Goal: Task Accomplishment & Management: Use online tool/utility

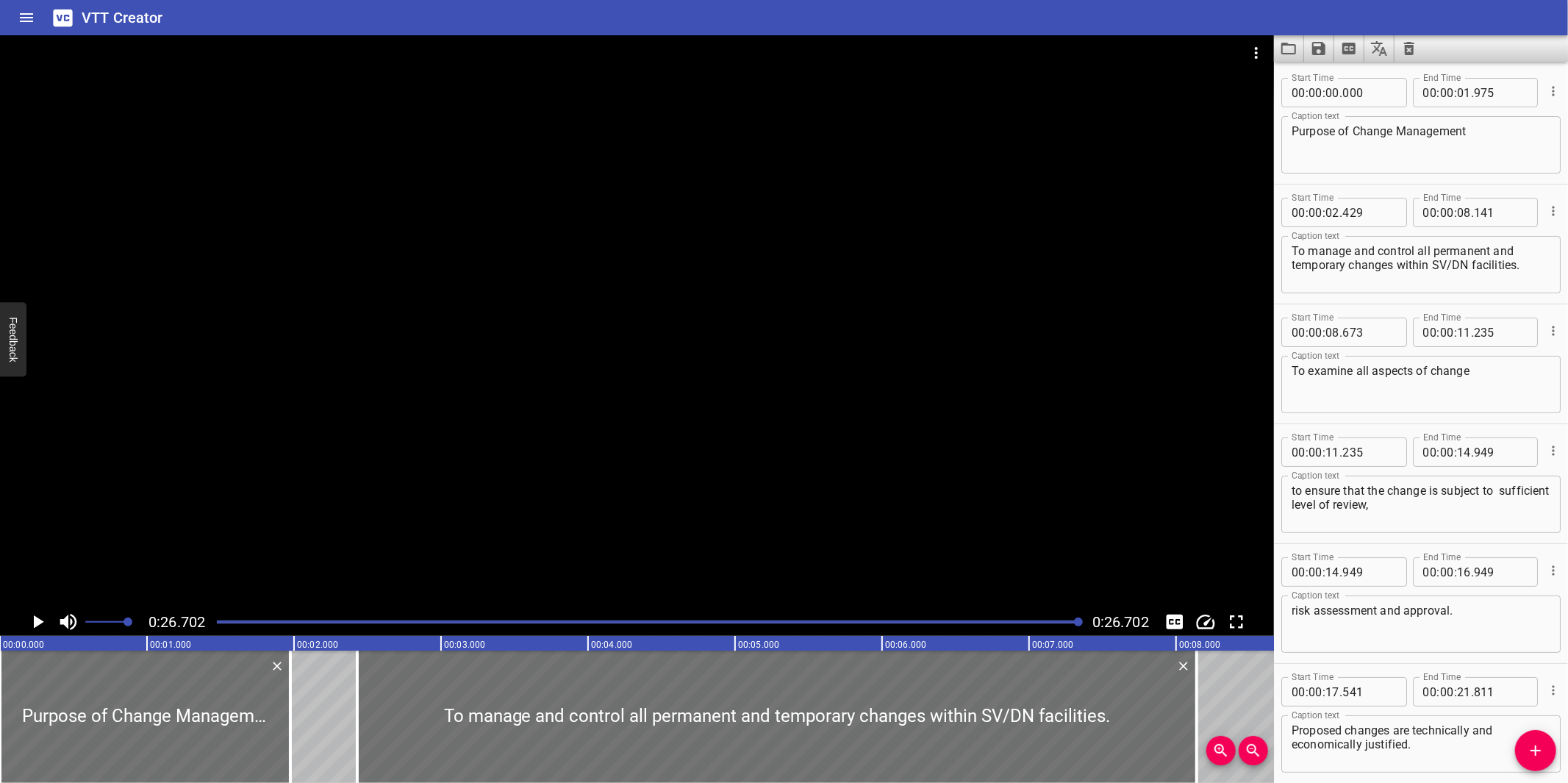
scroll to position [186, 0]
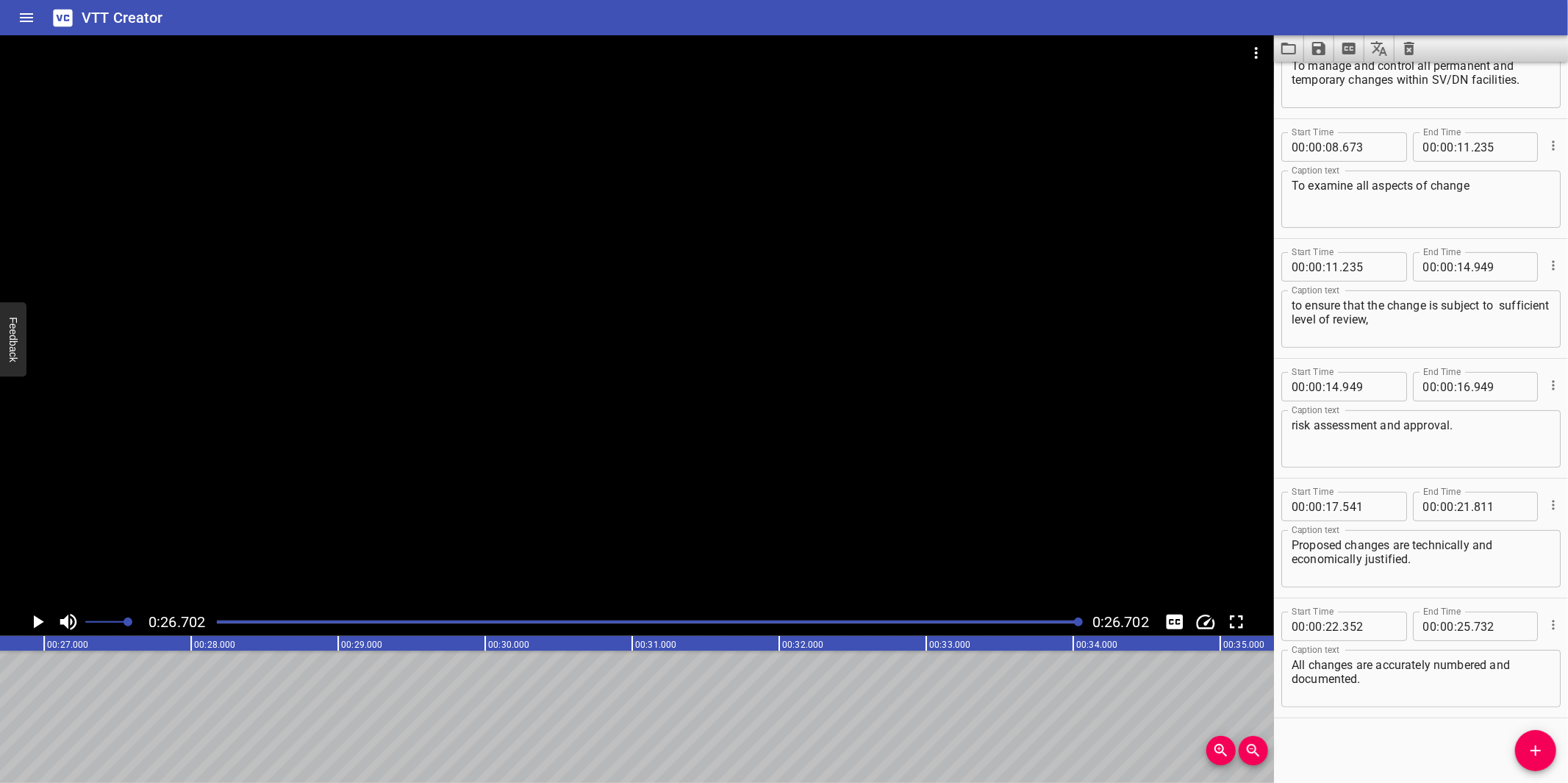
click at [1255, 48] on icon "Video Options" at bounding box center [1256, 53] width 18 height 18
click at [1258, 48] on li "Select New Video File..." at bounding box center [1311, 54] width 146 height 27
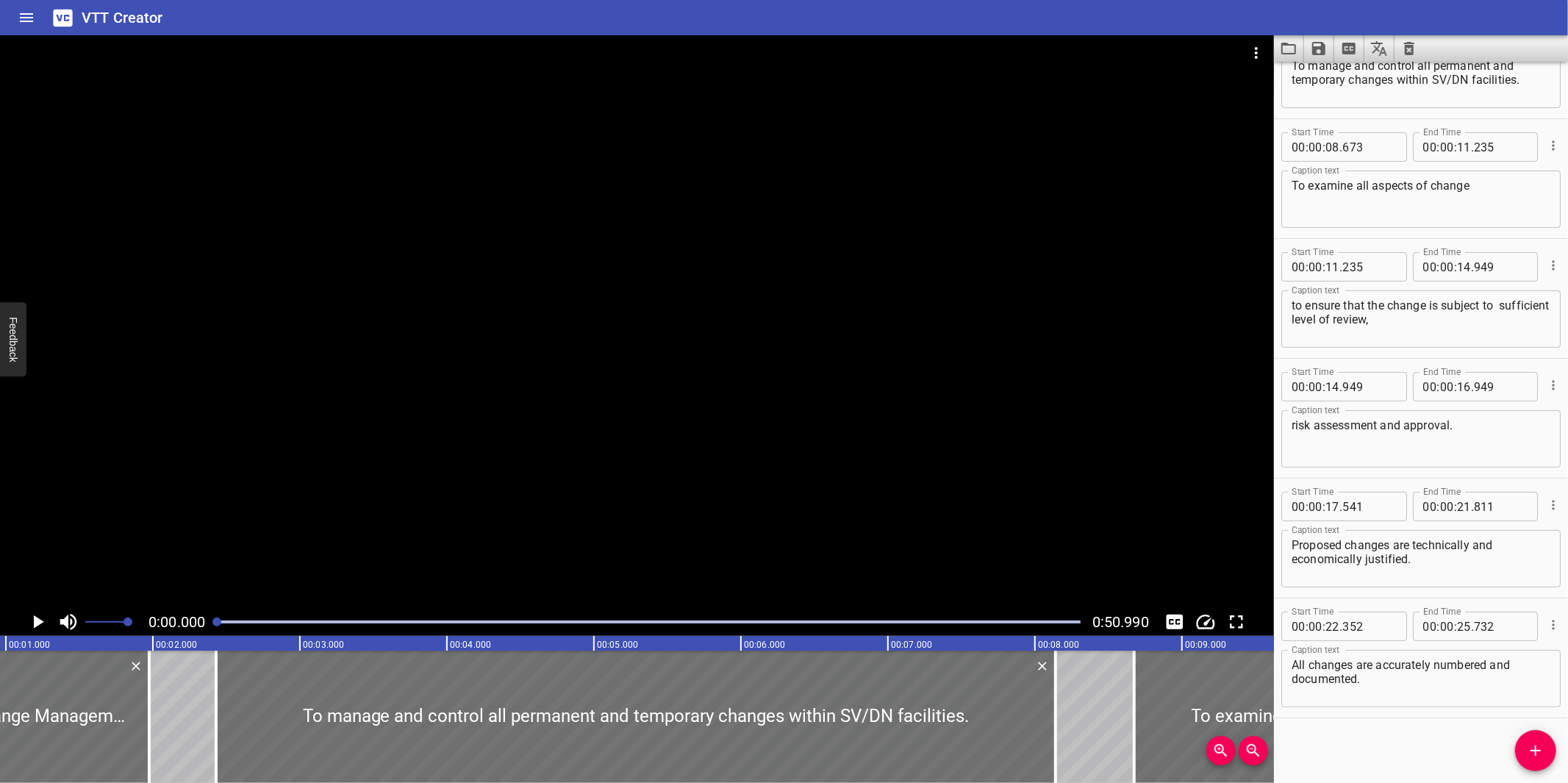
scroll to position [0, 34]
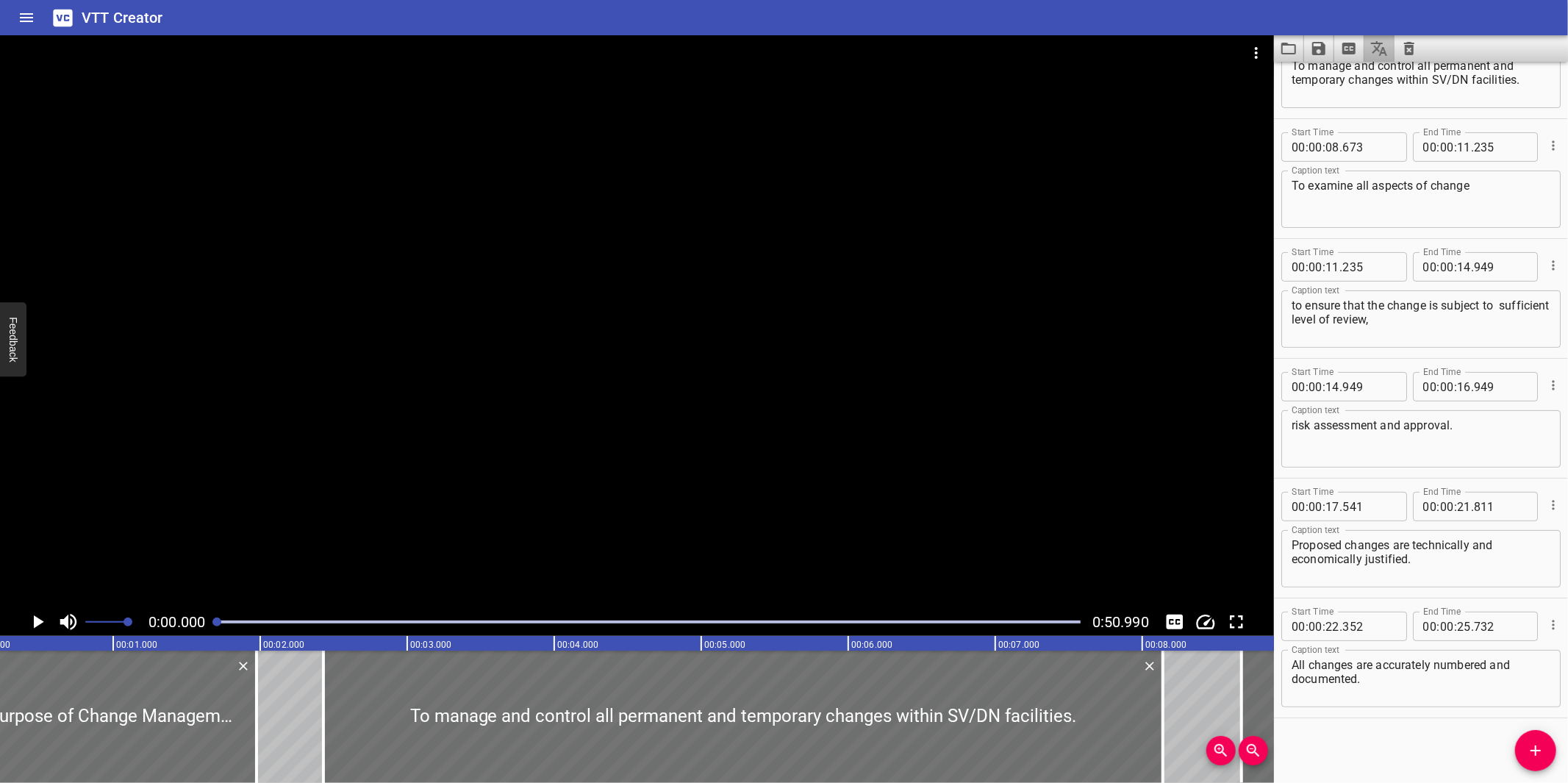
click at [1392, 57] on button "Translate captions" at bounding box center [1379, 48] width 30 height 27
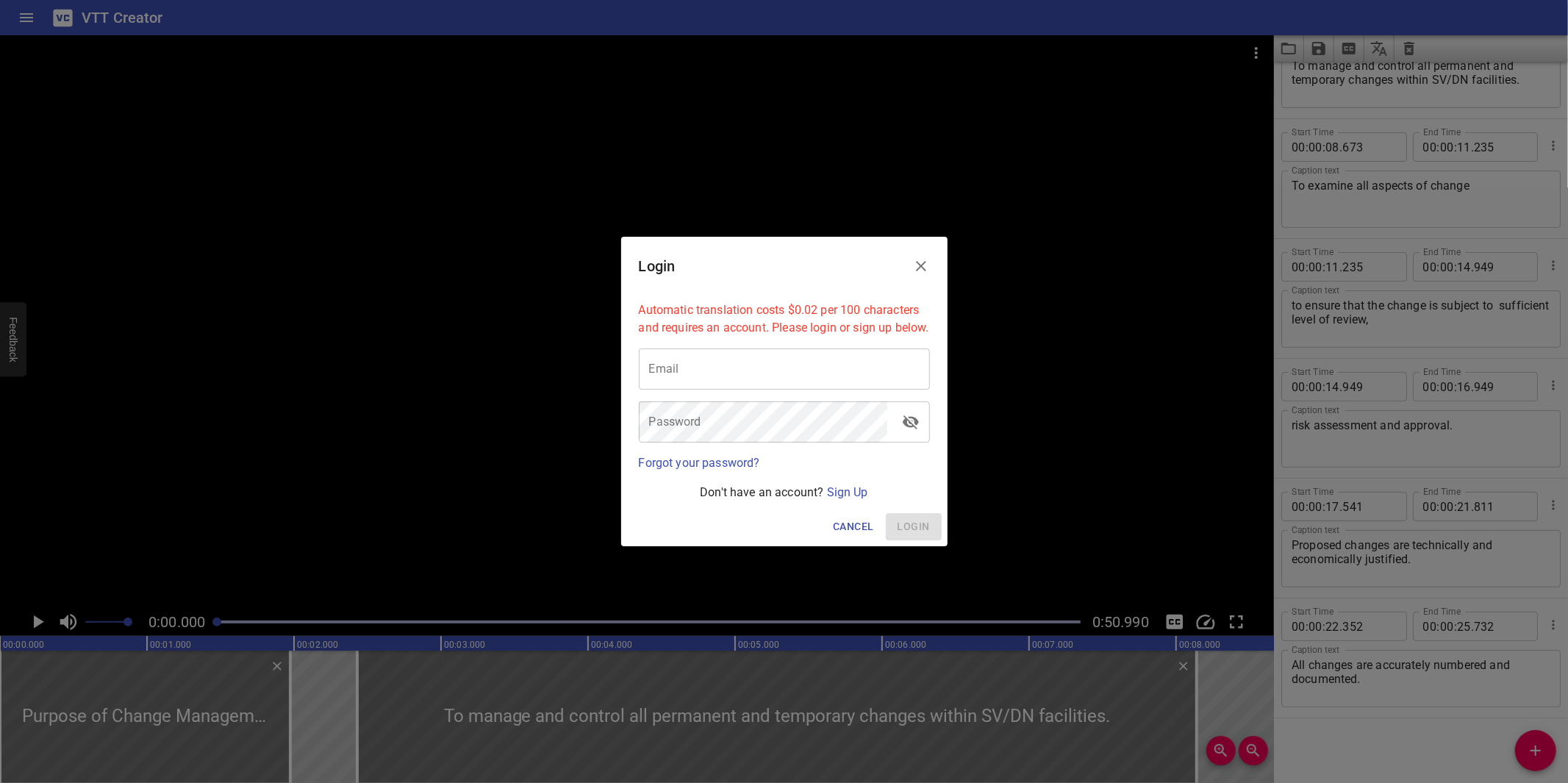
click at [1406, 41] on div "Login Automatic translation costs $0.02 per 100 characters and requires an acco…" at bounding box center [784, 391] width 1568 height 783
click at [865, 546] on div "Cancel Login" at bounding box center [784, 527] width 327 height 39
click at [864, 536] on span "Cancel" at bounding box center [853, 527] width 41 height 18
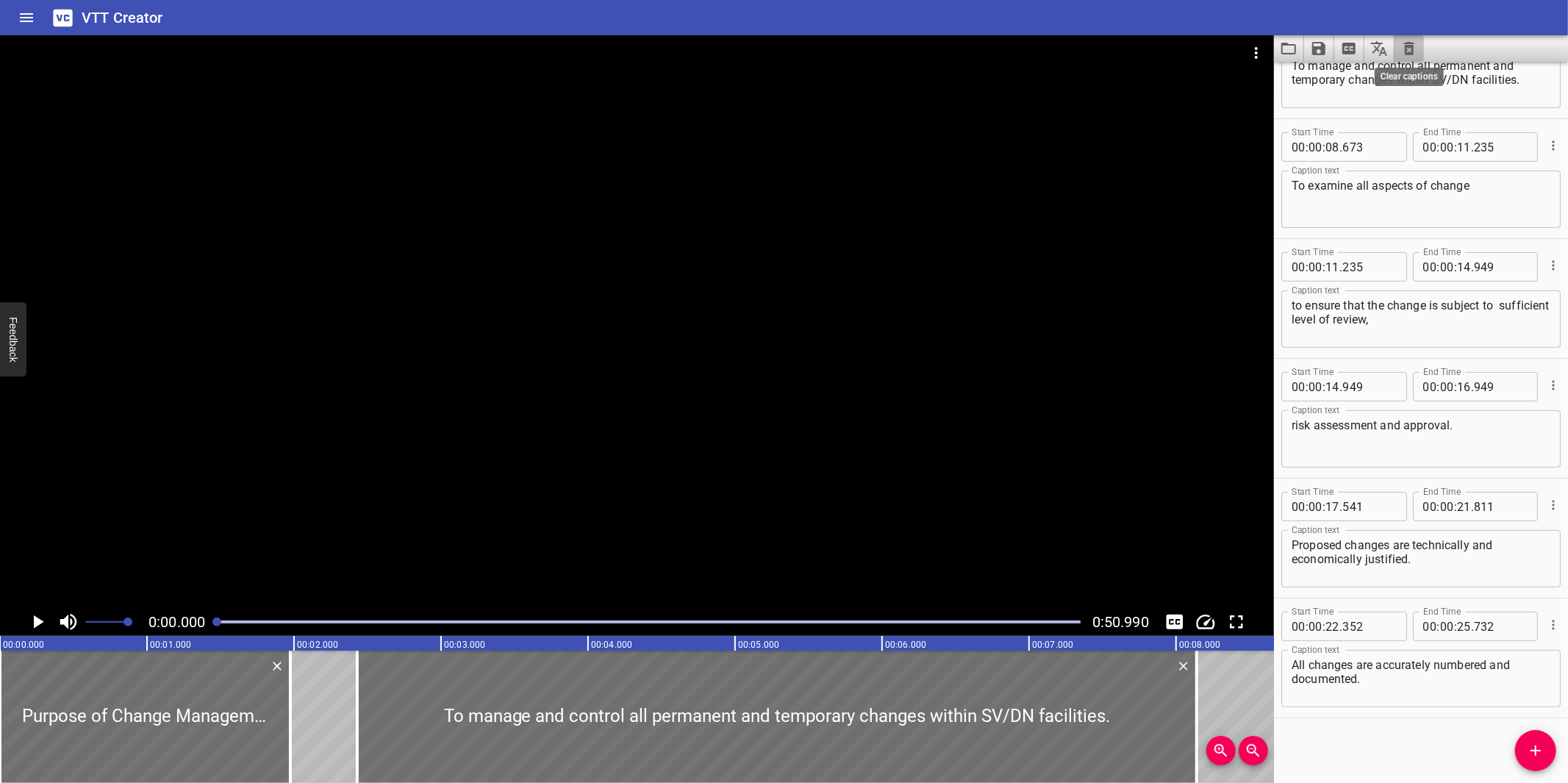
click at [1412, 53] on icon "Clear captions" at bounding box center [1409, 48] width 18 height 18
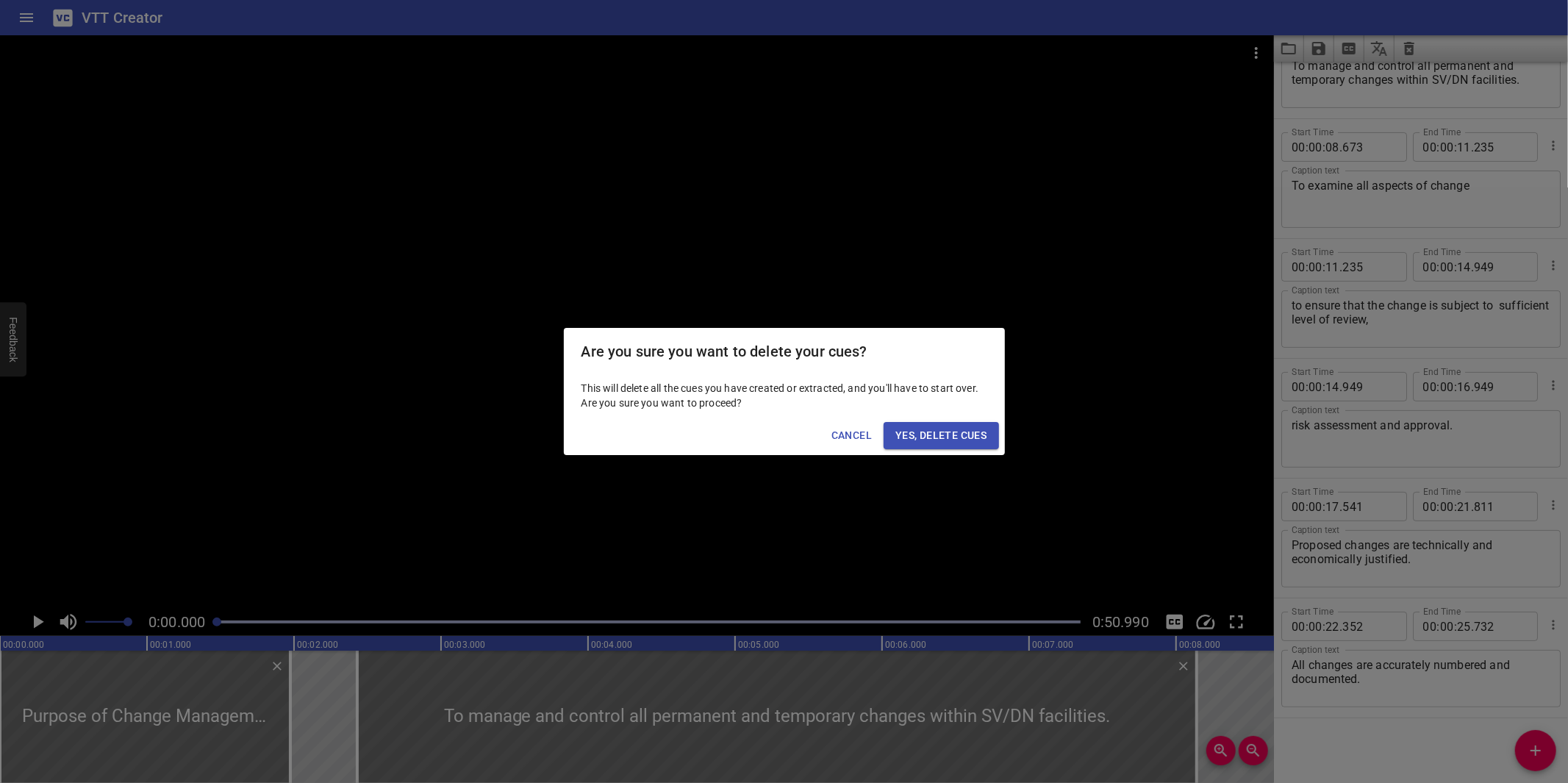
click at [962, 442] on span "Yes, Delete Cues" at bounding box center [941, 436] width 91 height 18
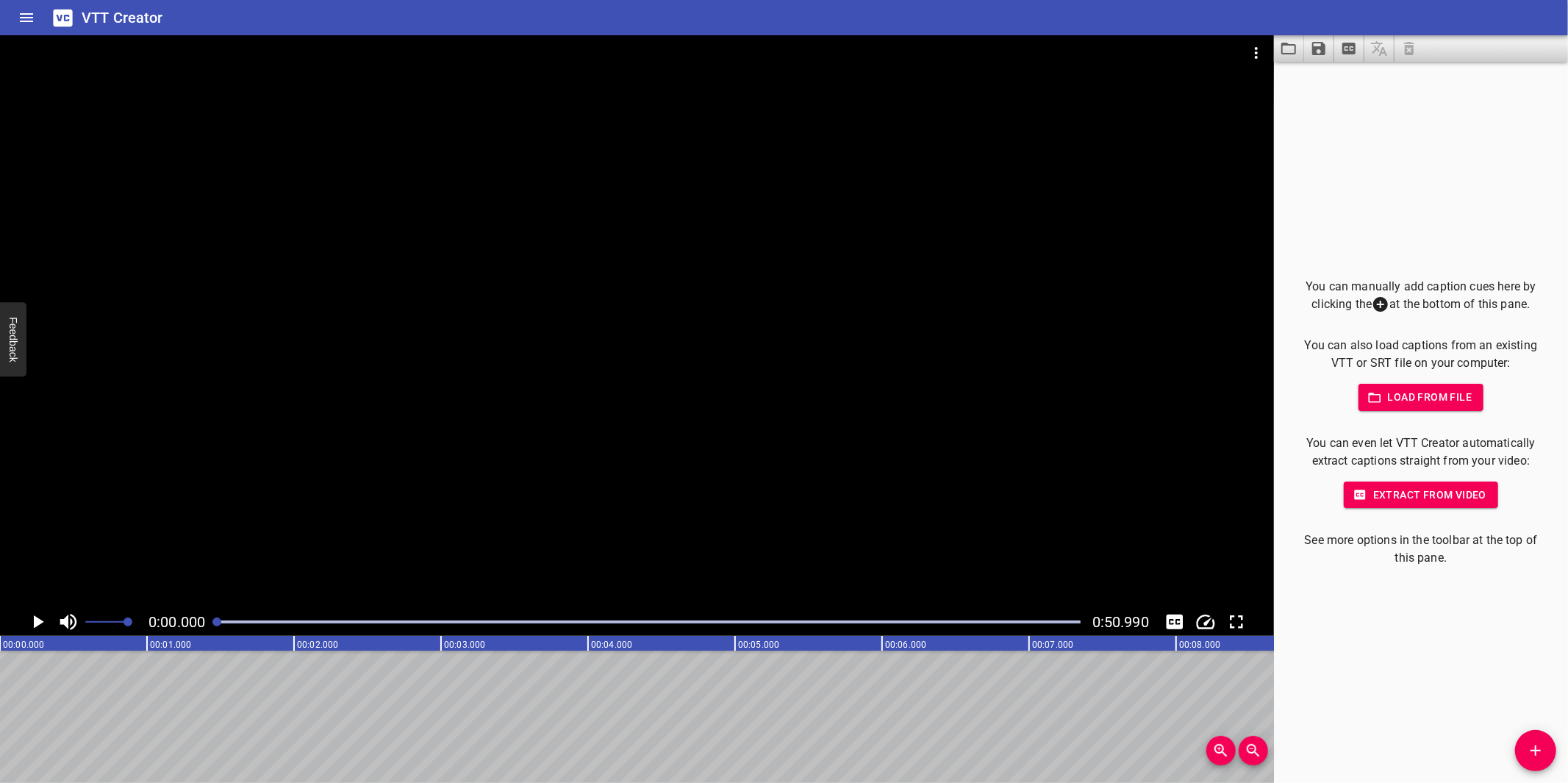
click at [1530, 742] on icon "Add Cue" at bounding box center [1535, 750] width 18 height 18
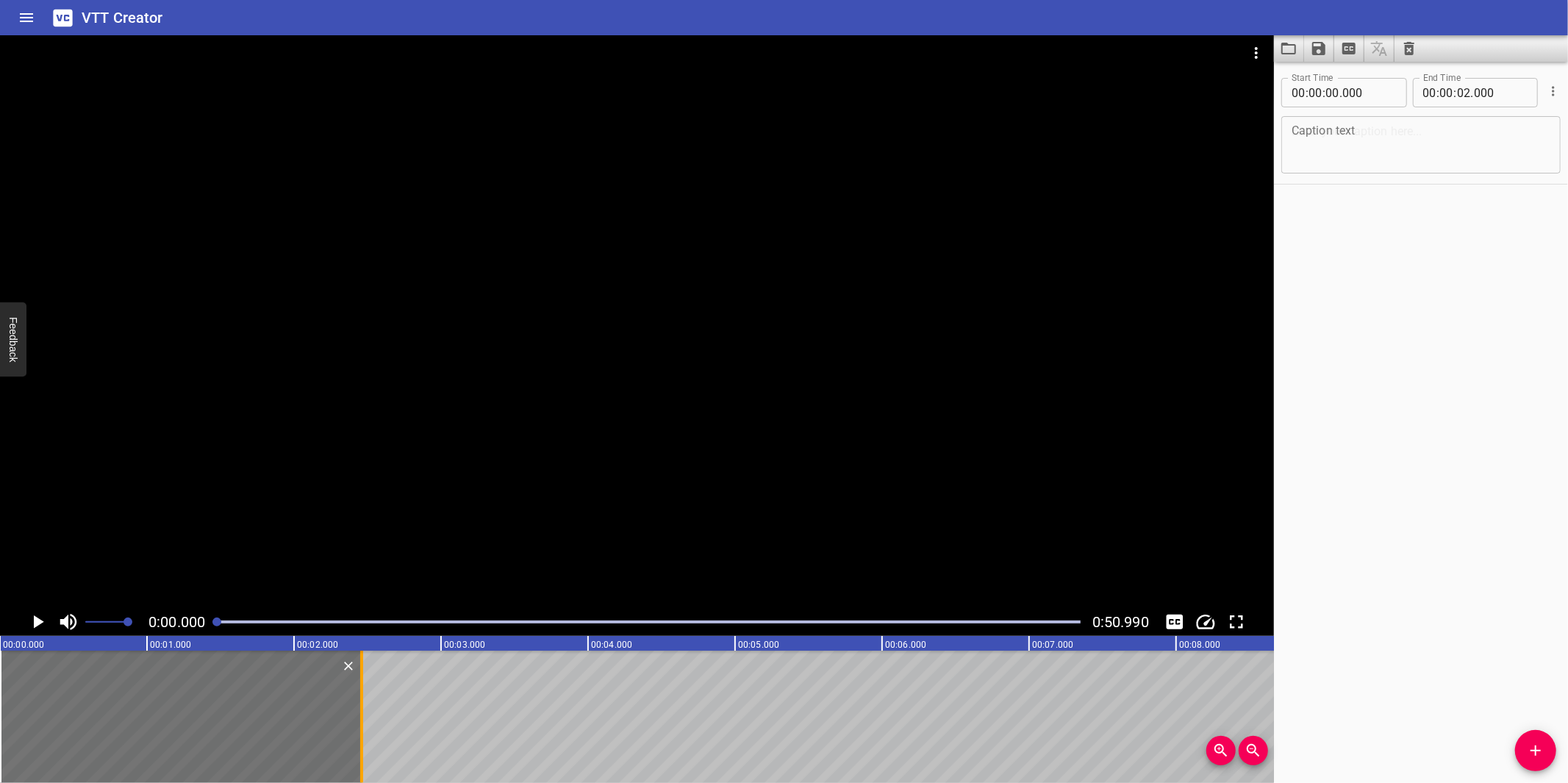
drag, startPoint x: 295, startPoint y: 756, endPoint x: 363, endPoint y: 739, distance: 70.1
click at [363, 739] on div at bounding box center [361, 716] width 15 height 133
type input "460"
click at [1331, 111] on div "Caption text Caption text" at bounding box center [1421, 143] width 279 height 66
drag, startPoint x: 1333, startPoint y: 116, endPoint x: 1342, endPoint y: 138, distance: 23.8
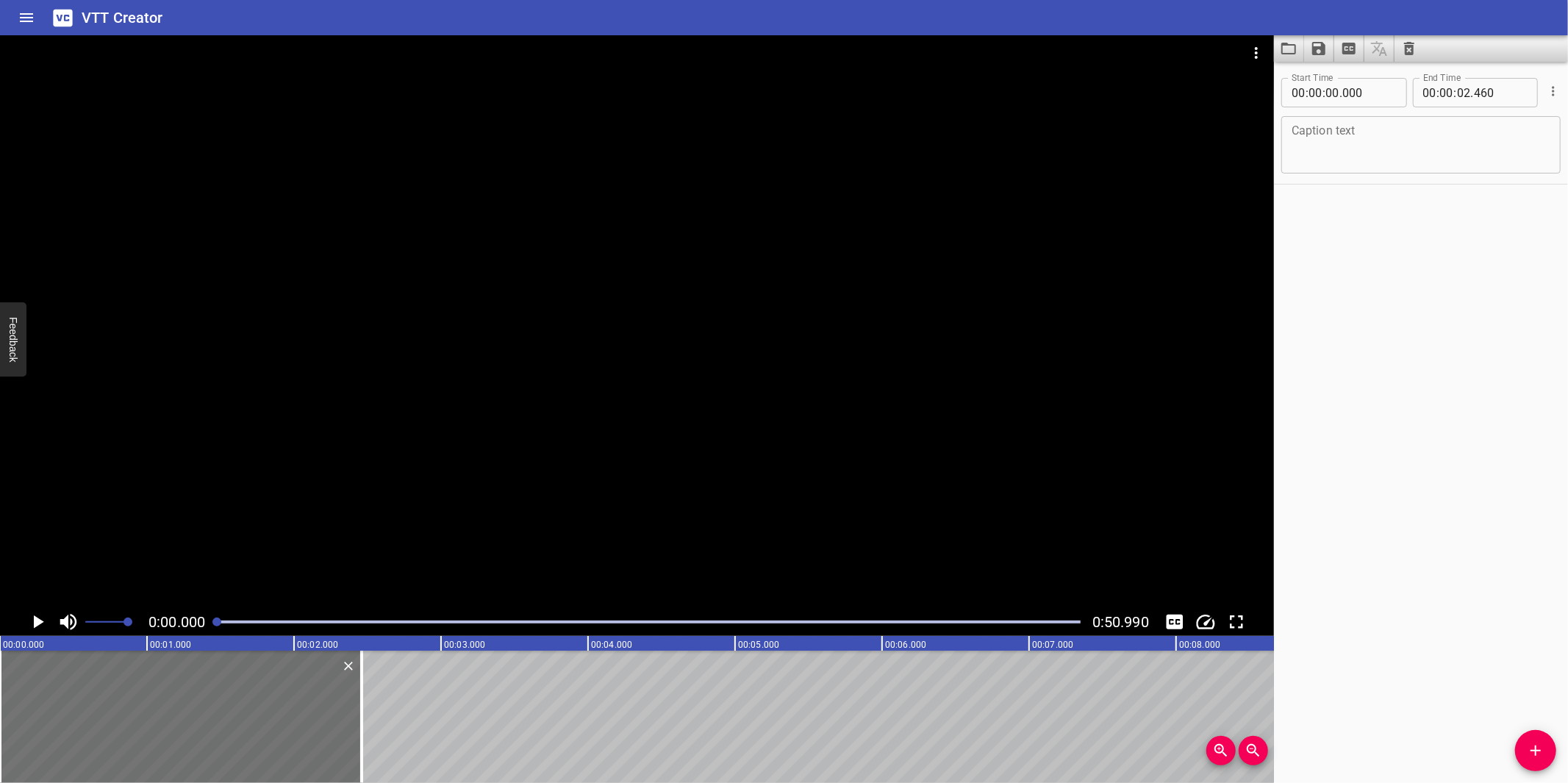
click at [1333, 127] on div "Caption text" at bounding box center [1421, 144] width 279 height 58
paste textarea "TQ or CR (or Both)?"
type textarea "TQ or CR (or Both)?"
click at [725, 414] on div at bounding box center [636, 321] width 1274 height 573
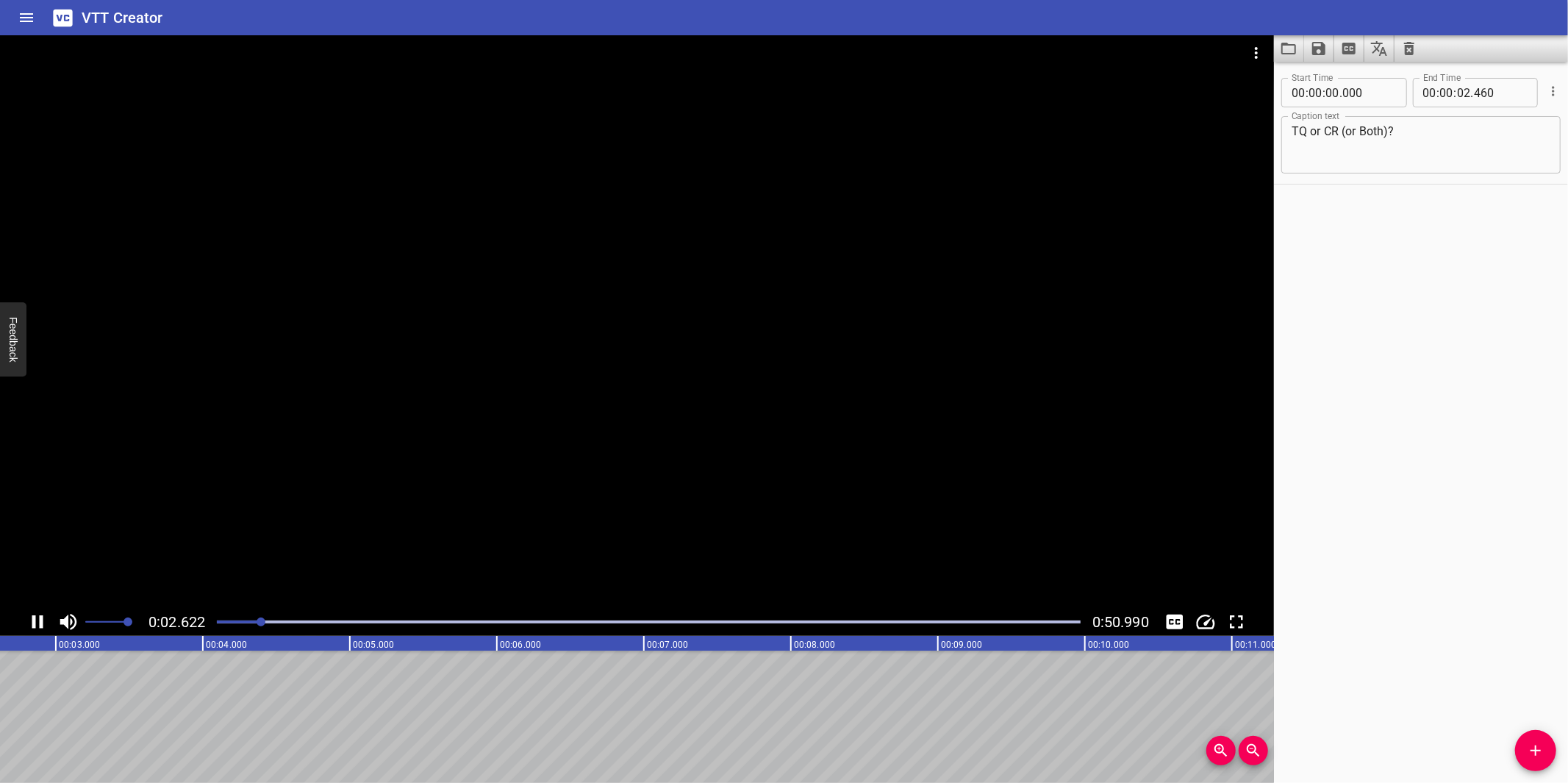
click at [731, 398] on div at bounding box center [636, 321] width 1274 height 573
drag, startPoint x: 1537, startPoint y: 743, endPoint x: 1269, endPoint y: 741, distance: 268.0
click at [1533, 742] on icon "Add Cue" at bounding box center [1535, 750] width 18 height 18
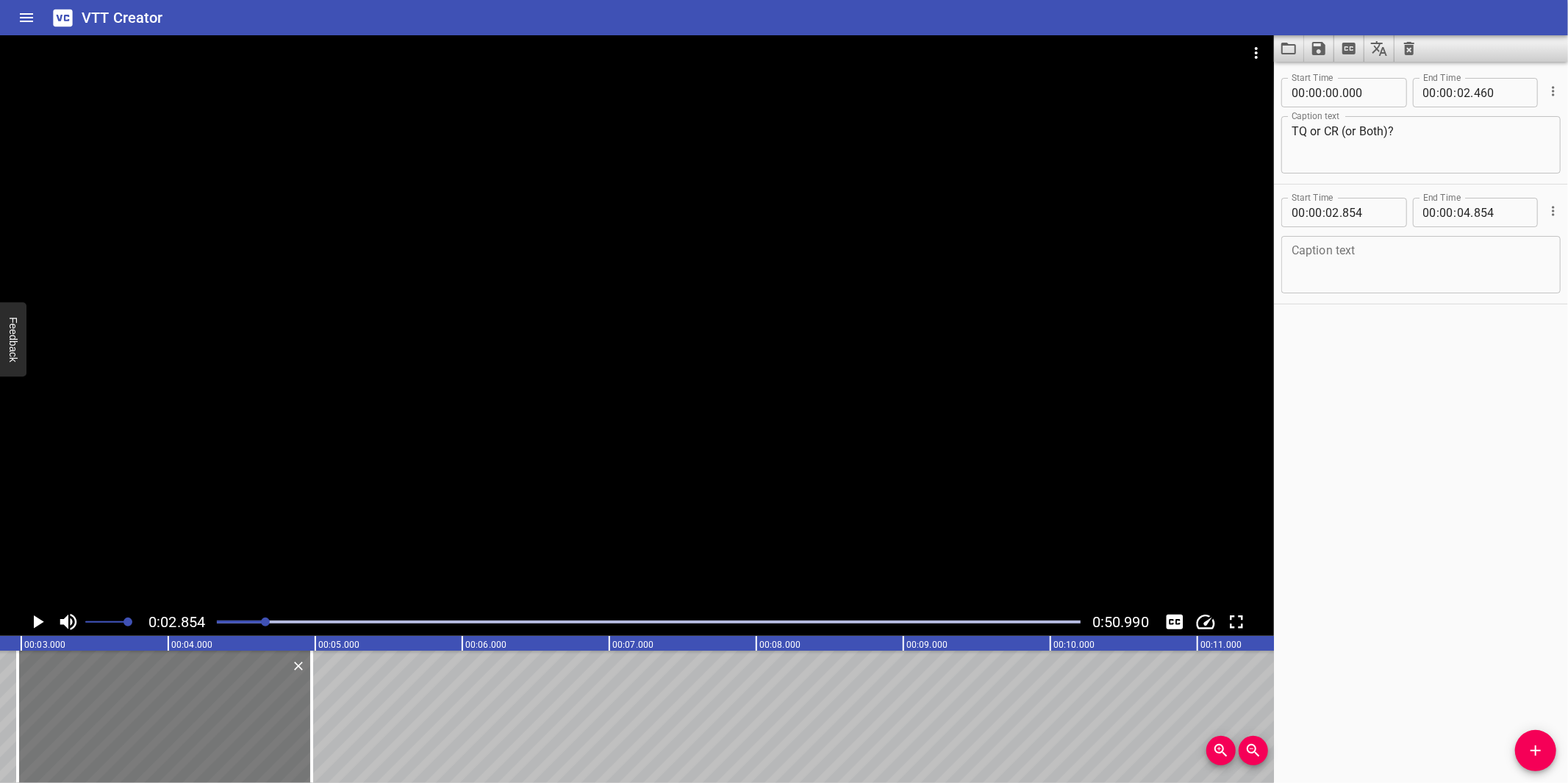
drag, startPoint x: 126, startPoint y: 754, endPoint x: 148, endPoint y: 740, distance: 26.1
click at [148, 740] on div at bounding box center [164, 716] width 294 height 133
type input "03"
type input "004"
type input "05"
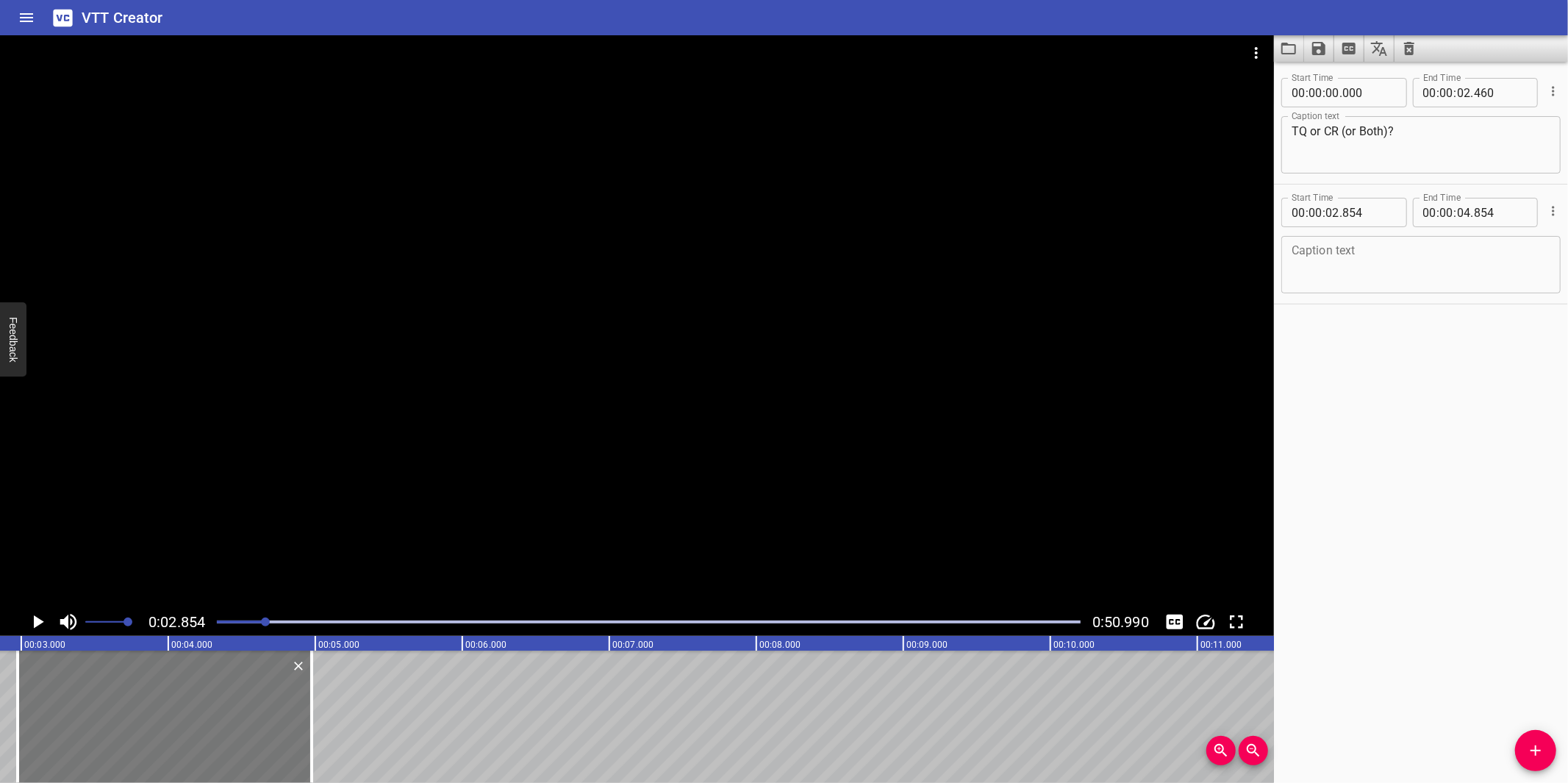
type input "004"
click at [1419, 265] on textarea at bounding box center [1420, 265] width 258 height 42
paste textarea "The MOC Process is made up of 1 or 2 steps:"
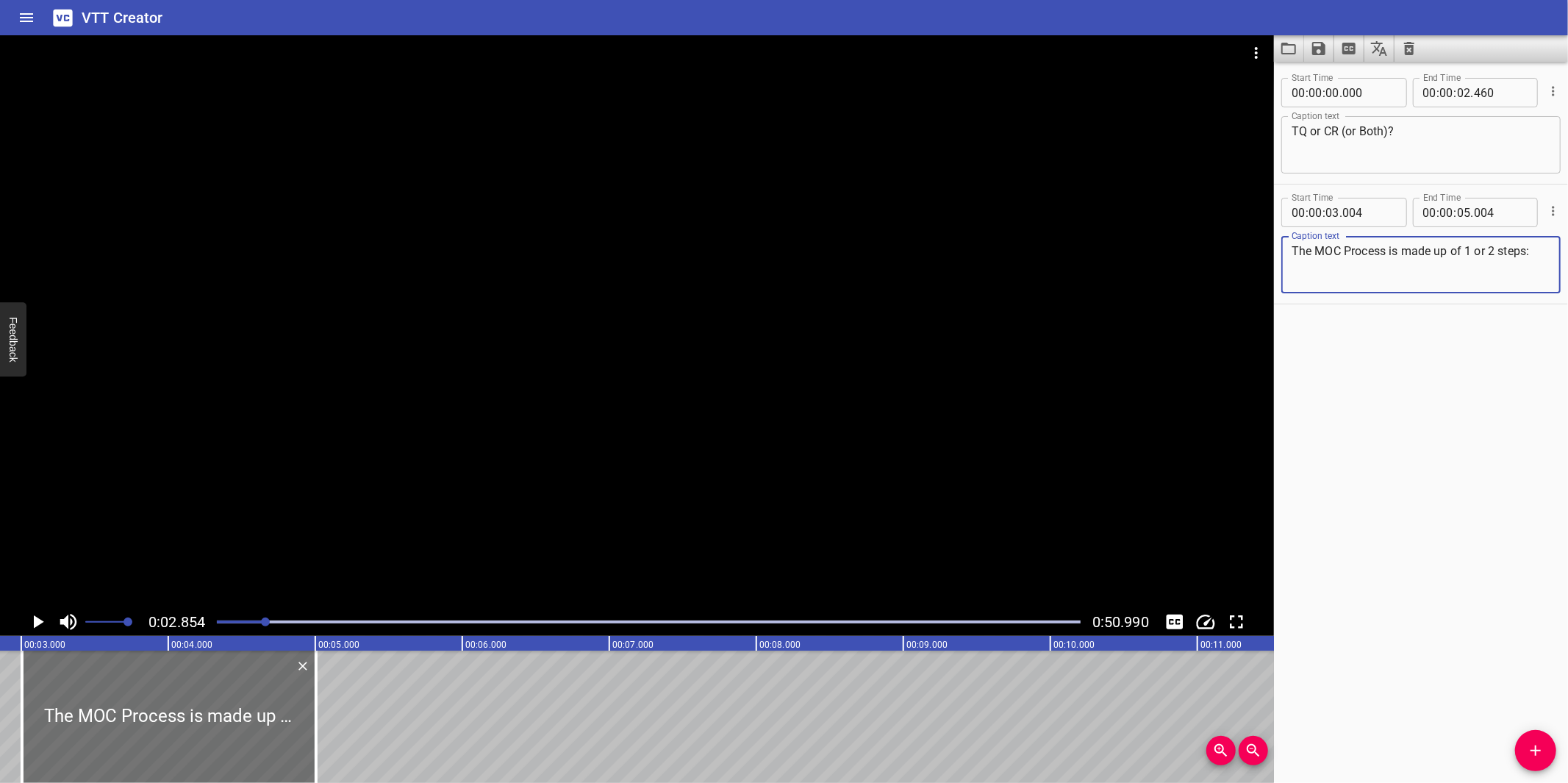
type textarea "The MOC Process is made up of 1 or 2 steps:"
click at [739, 483] on div at bounding box center [636, 321] width 1274 height 573
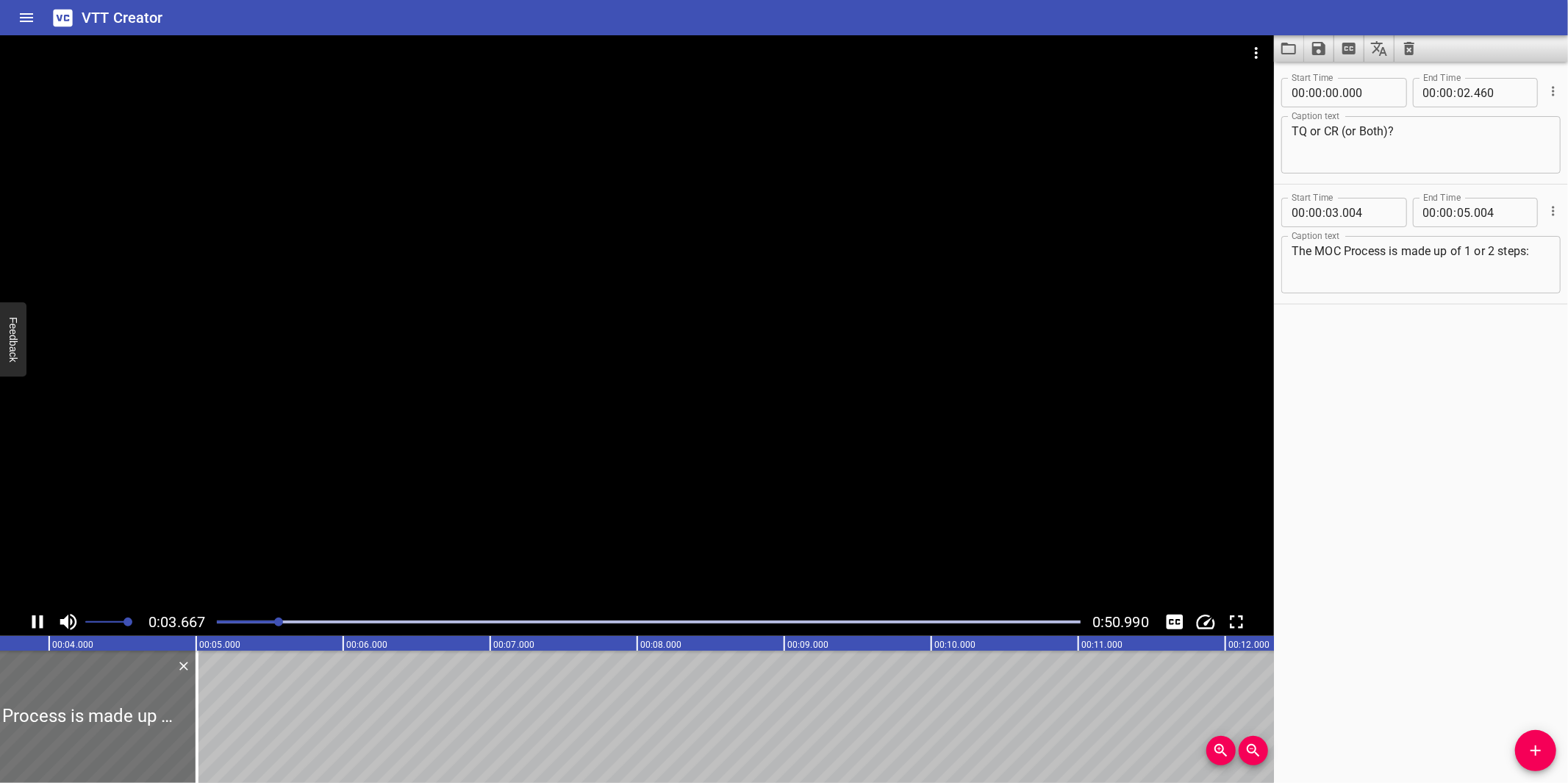
click at [526, 488] on div at bounding box center [636, 321] width 1274 height 573
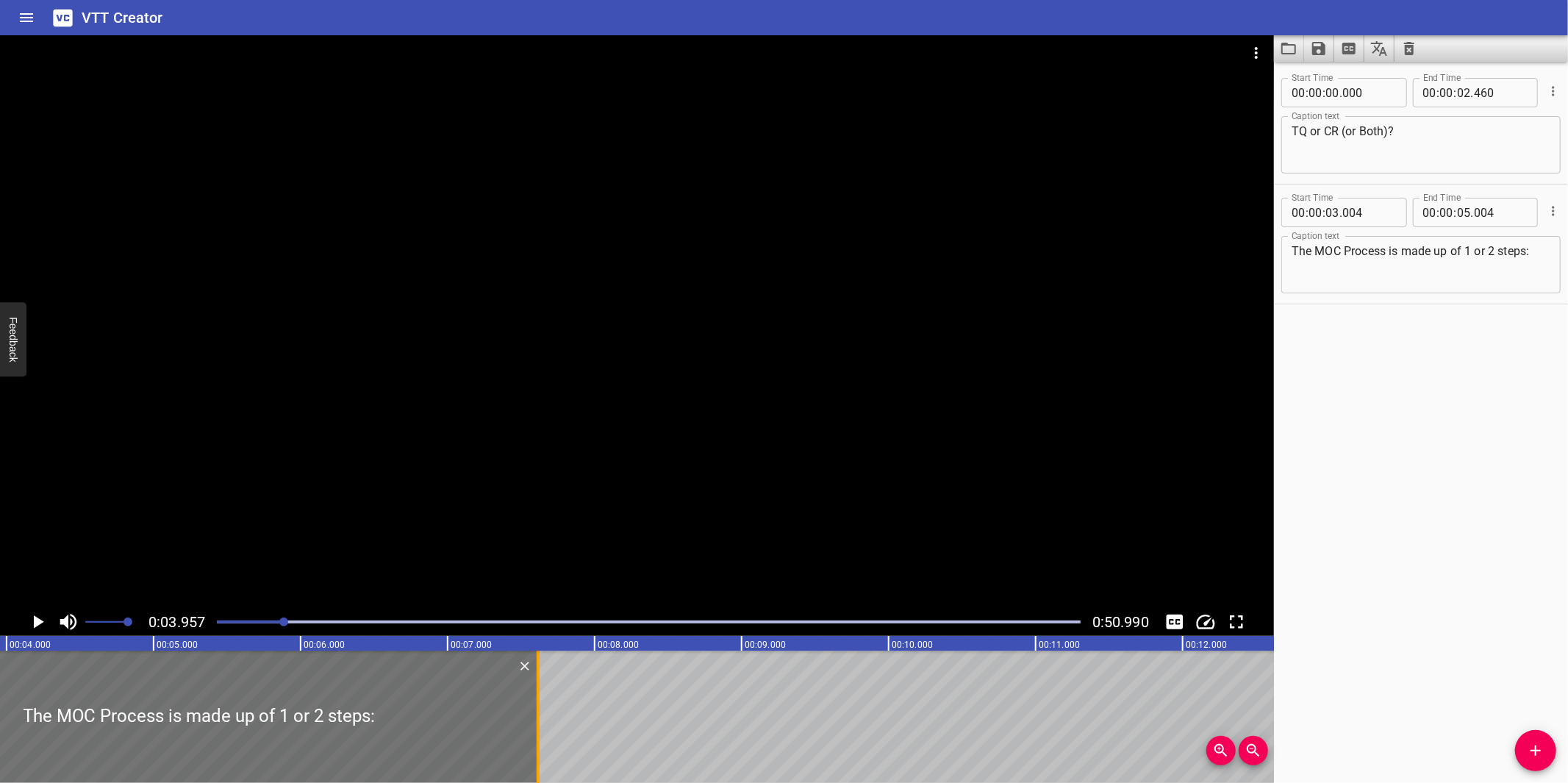
drag, startPoint x: 153, startPoint y: 724, endPoint x: 537, endPoint y: 696, distance: 385.0
click at [537, 696] on div at bounding box center [538, 716] width 3 height 133
type input "07"
type input "614"
click at [626, 525] on div at bounding box center [636, 321] width 1274 height 573
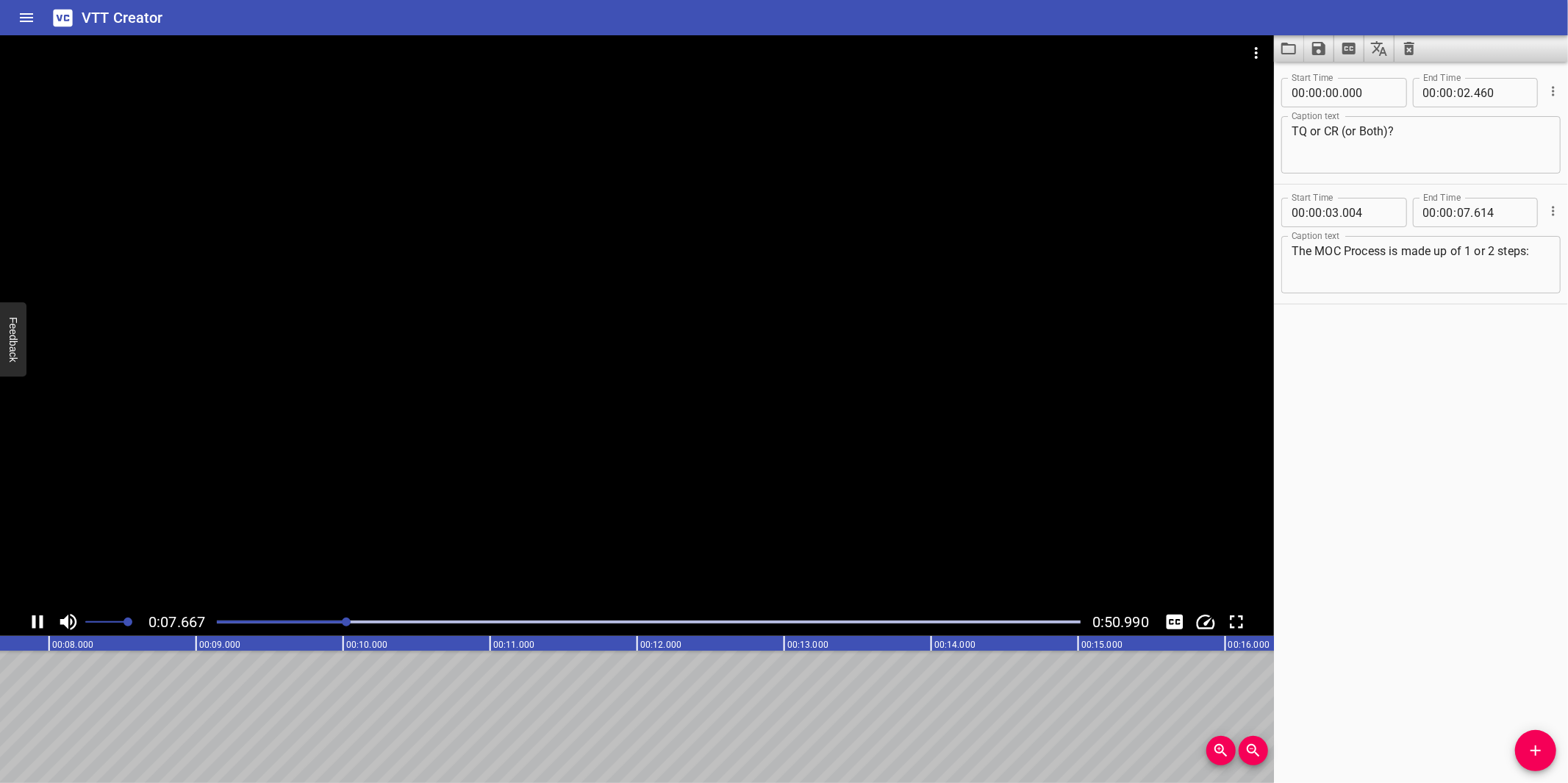
click at [725, 513] on div at bounding box center [636, 321] width 1274 height 573
drag, startPoint x: 1524, startPoint y: 751, endPoint x: 1501, endPoint y: 745, distance: 23.8
click at [1522, 745] on span "Add Cue" at bounding box center [1536, 750] width 41 height 18
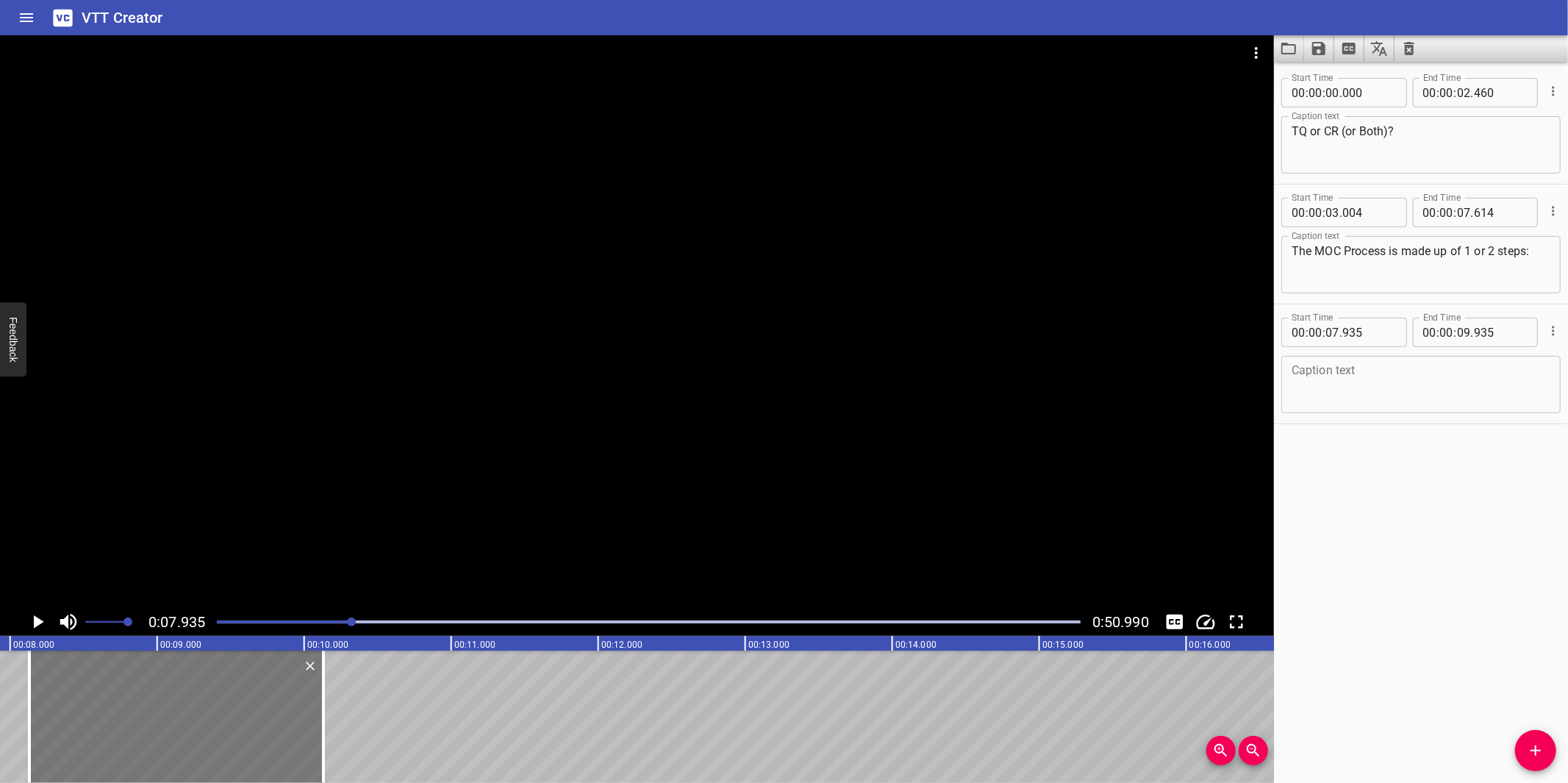
drag, startPoint x: 138, startPoint y: 731, endPoint x: 173, endPoint y: 725, distance: 35.5
click at [173, 725] on div at bounding box center [176, 716] width 294 height 133
type input "08"
type input "170"
type input "10"
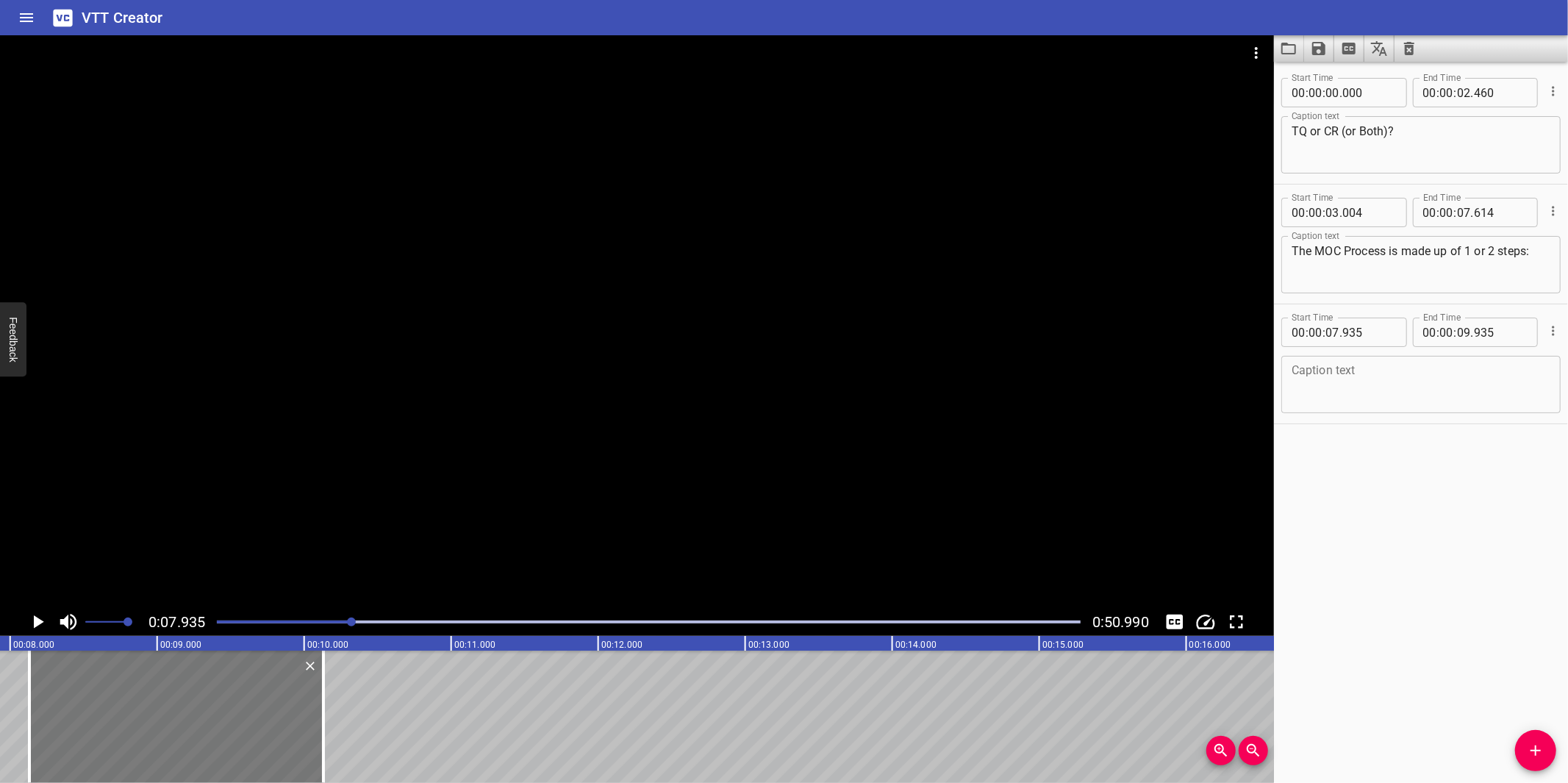
type input "170"
drag, startPoint x: 174, startPoint y: 725, endPoint x: 160, endPoint y: 724, distance: 14.0
click at [160, 724] on div at bounding box center [169, 716] width 294 height 133
type input "080"
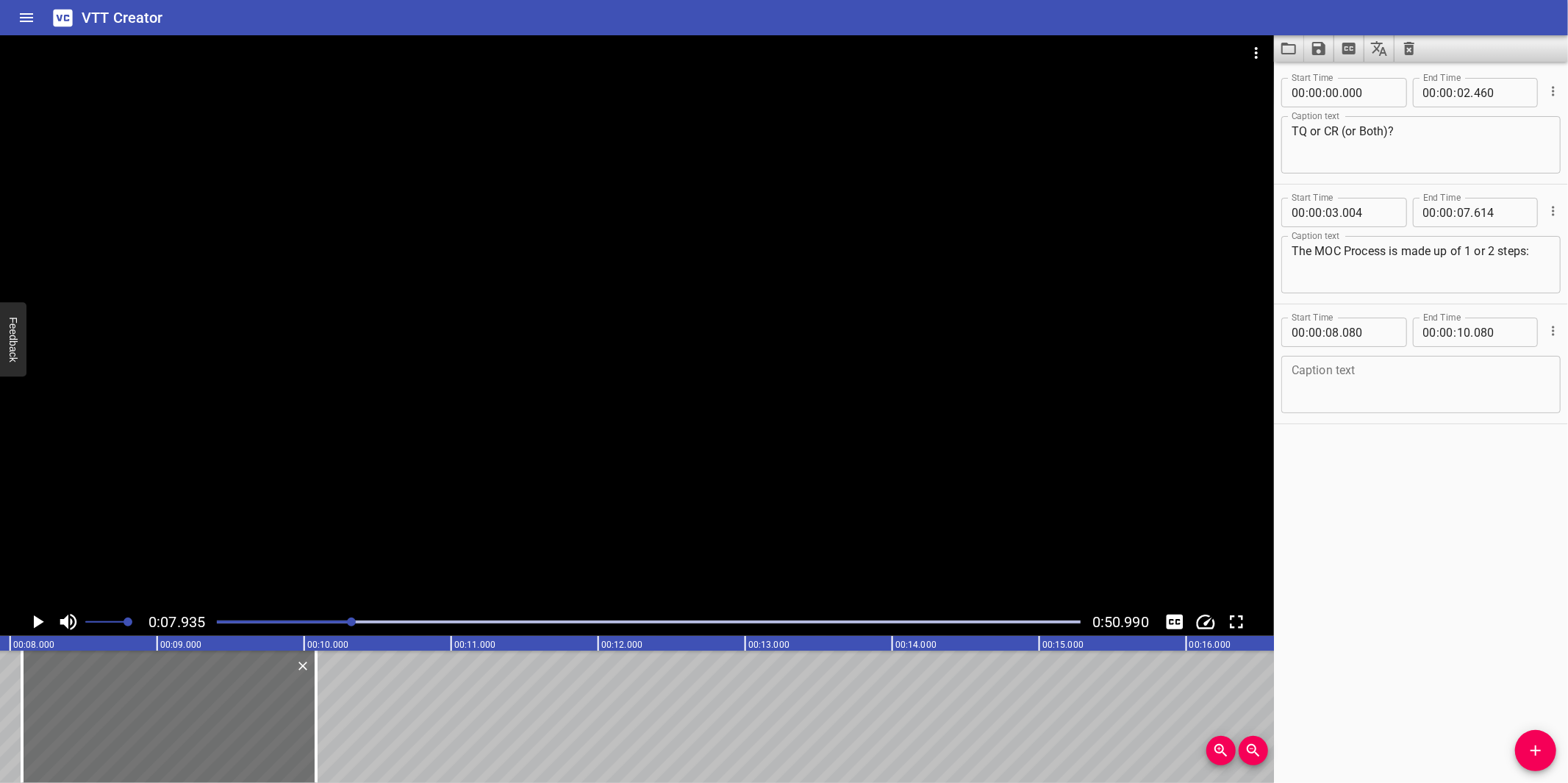
click at [1366, 413] on div "Caption text Caption text" at bounding box center [1421, 383] width 279 height 66
click at [1372, 396] on textarea at bounding box center [1420, 385] width 258 height 42
paste textarea "Technical Query (TQ): Can act as an initial screening step to enable the Origin…"
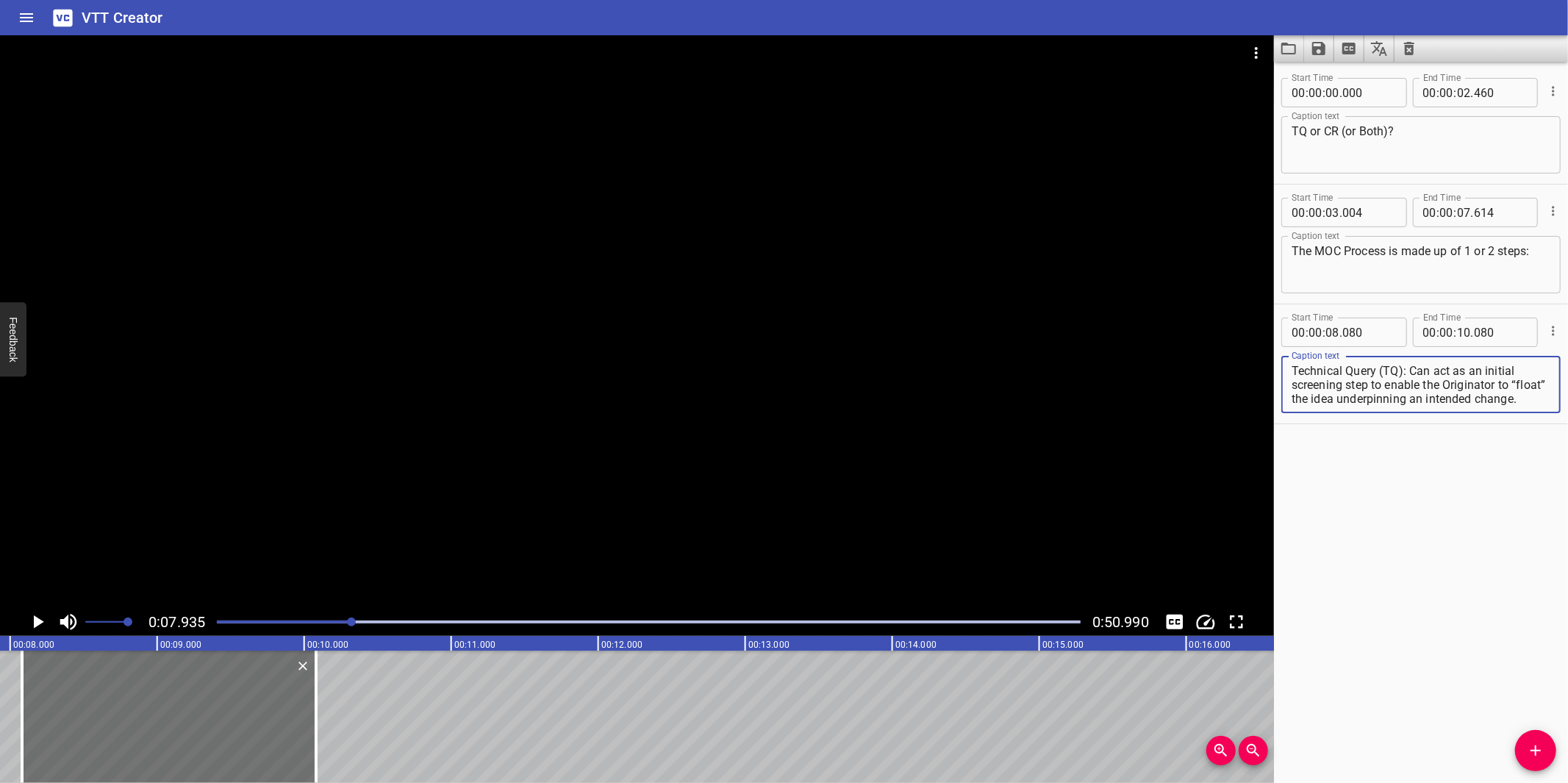
scroll to position [13, 0]
click at [773, 459] on div at bounding box center [636, 321] width 1274 height 573
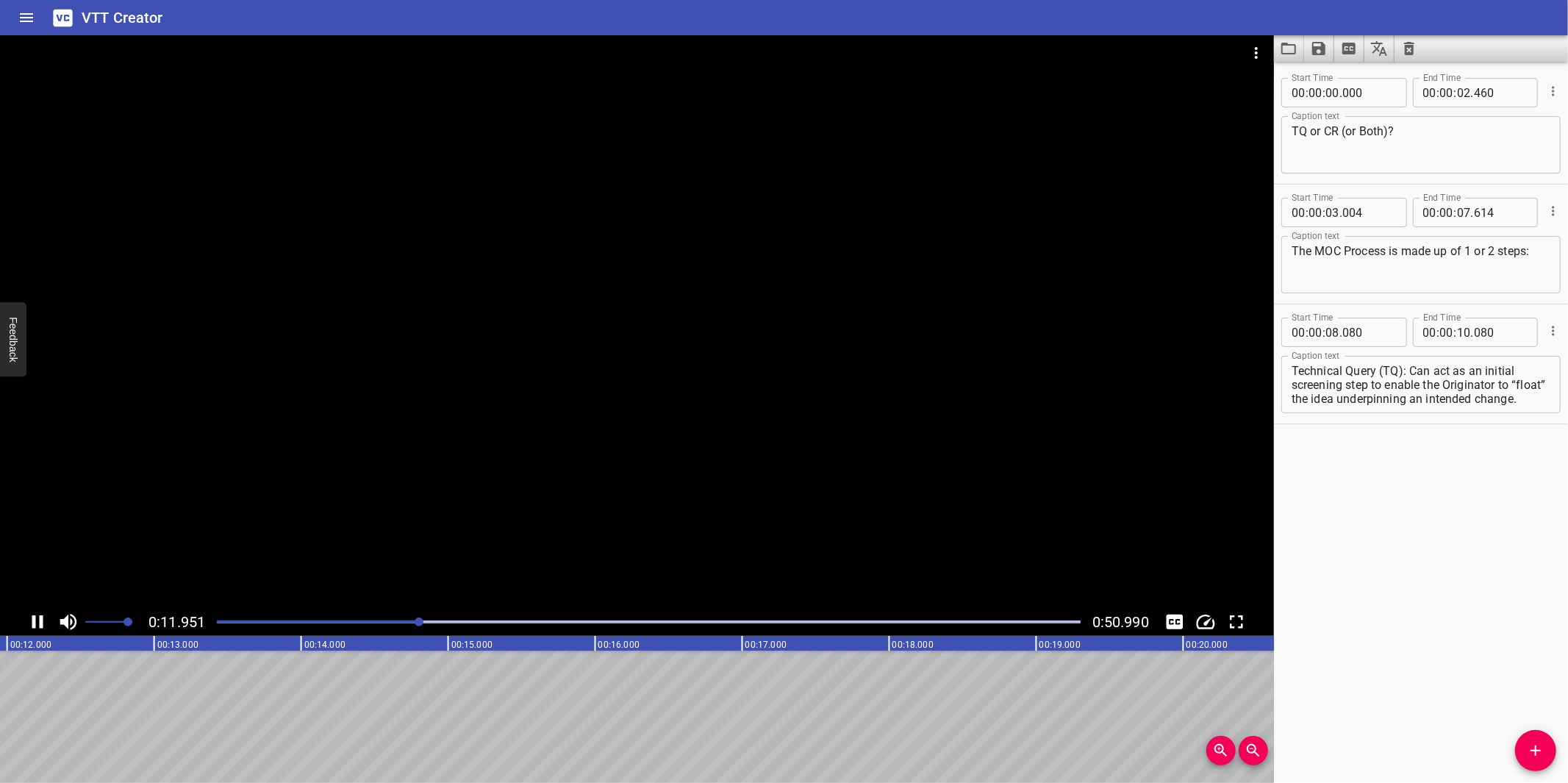
click at [361, 572] on div at bounding box center [636, 321] width 1274 height 573
click at [379, 561] on div at bounding box center [636, 321] width 1274 height 573
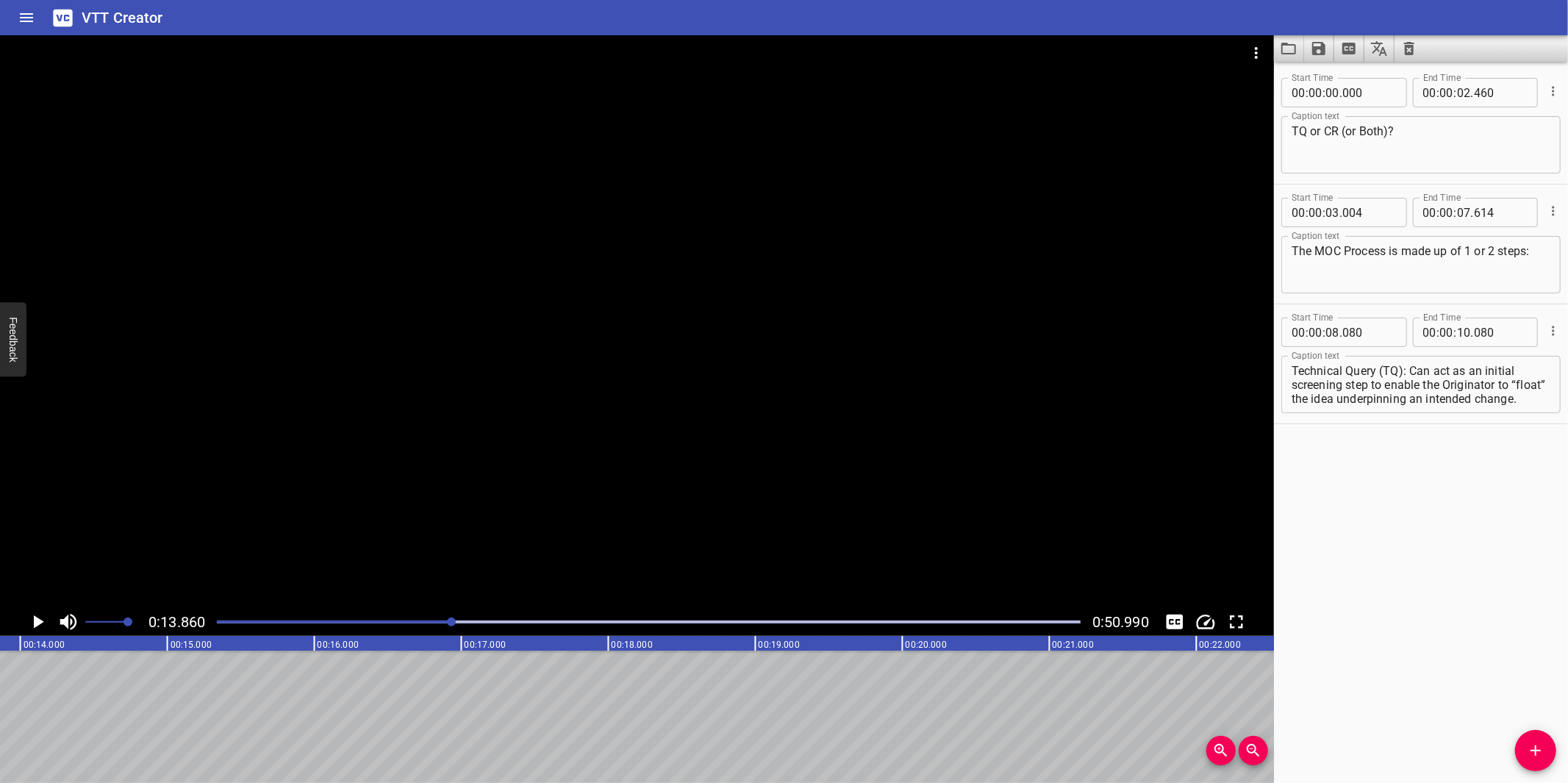
click at [365, 626] on div at bounding box center [648, 622] width 881 height 21
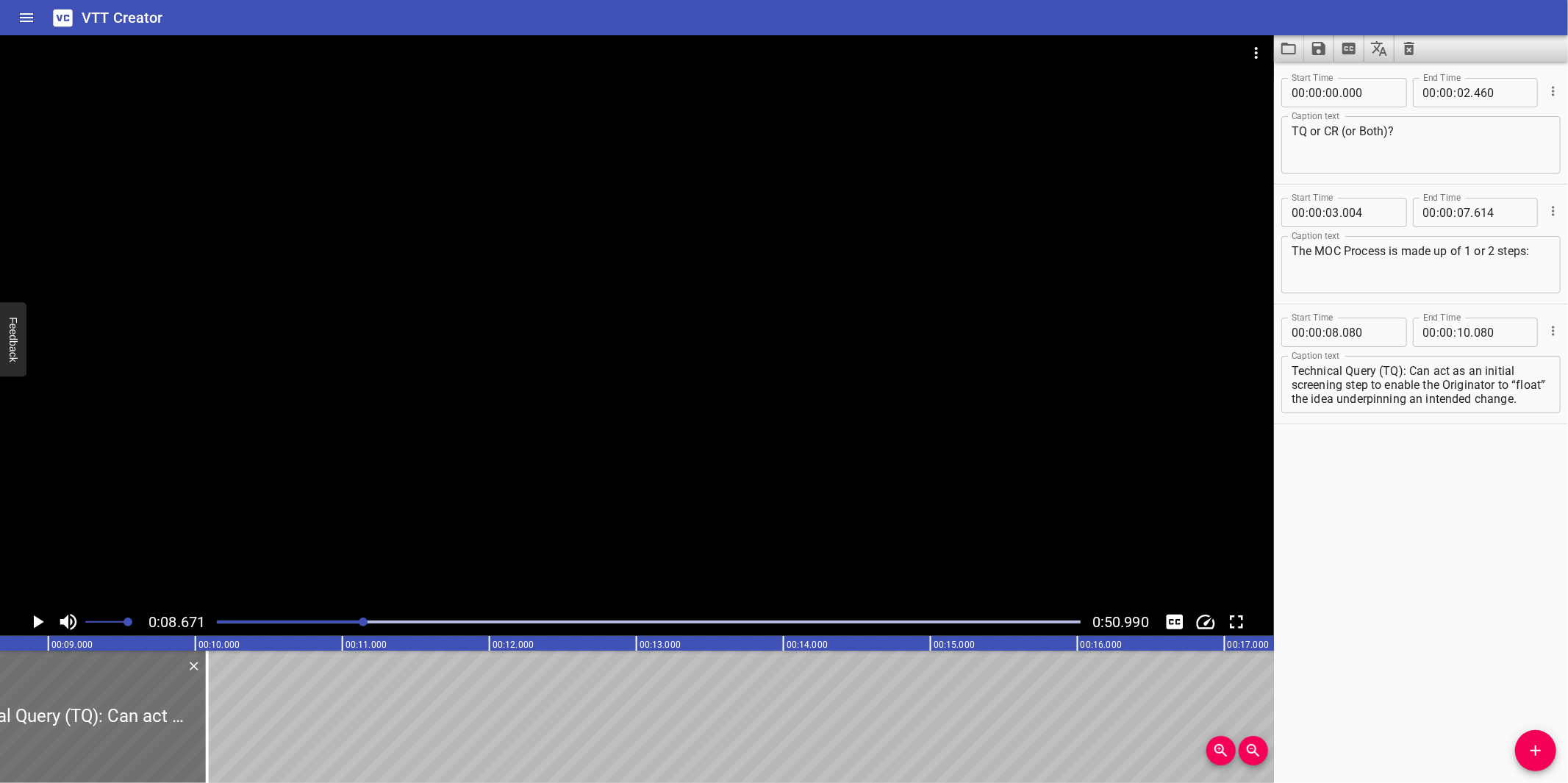
click at [684, 456] on div at bounding box center [636, 321] width 1274 height 573
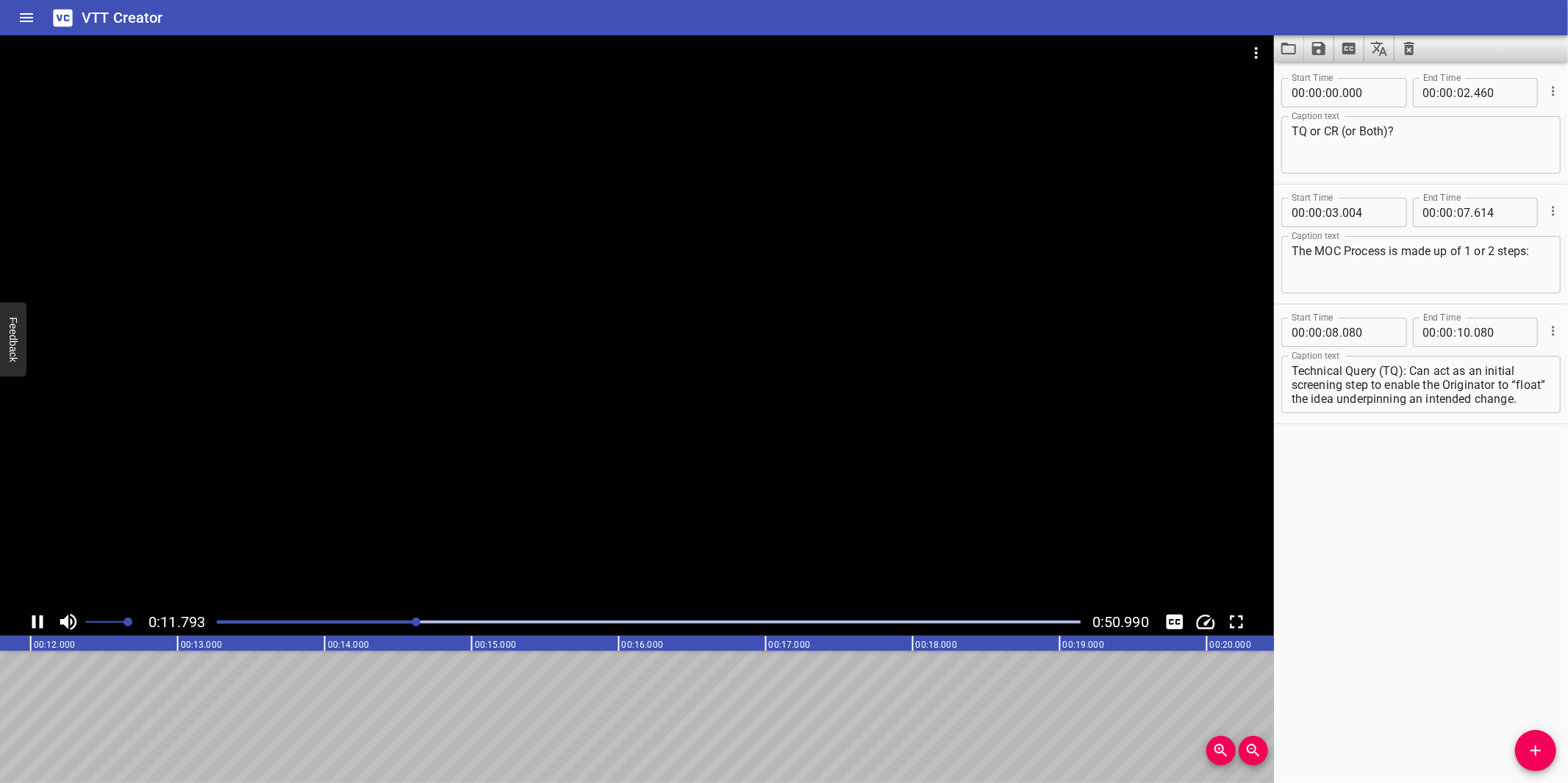
click at [704, 479] on div at bounding box center [636, 321] width 1274 height 573
click at [1380, 379] on textarea "Technical Query (TQ): Can act as an initial screening step to enable the Origin…" at bounding box center [1420, 385] width 258 height 42
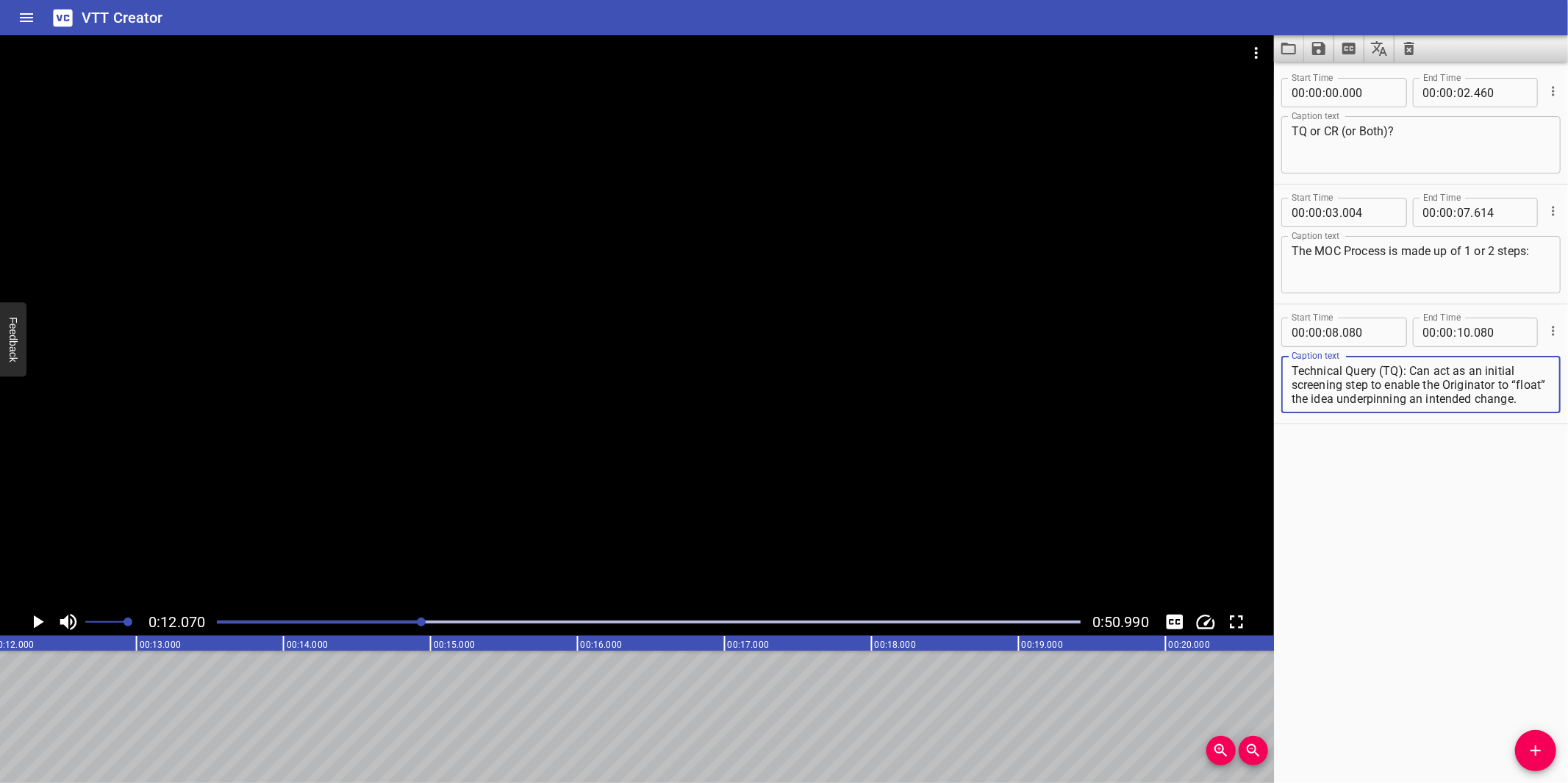
scroll to position [13, 0]
drag, startPoint x: 1372, startPoint y: 383, endPoint x: 1394, endPoint y: 415, distance: 38.8
click at [1394, 415] on div "Caption text Technical Query (TQ): Can act as an initial screening step to enab…" at bounding box center [1421, 383] width 279 height 66
type textarea "Technical Query (TQ): Can act as an initial screening step"
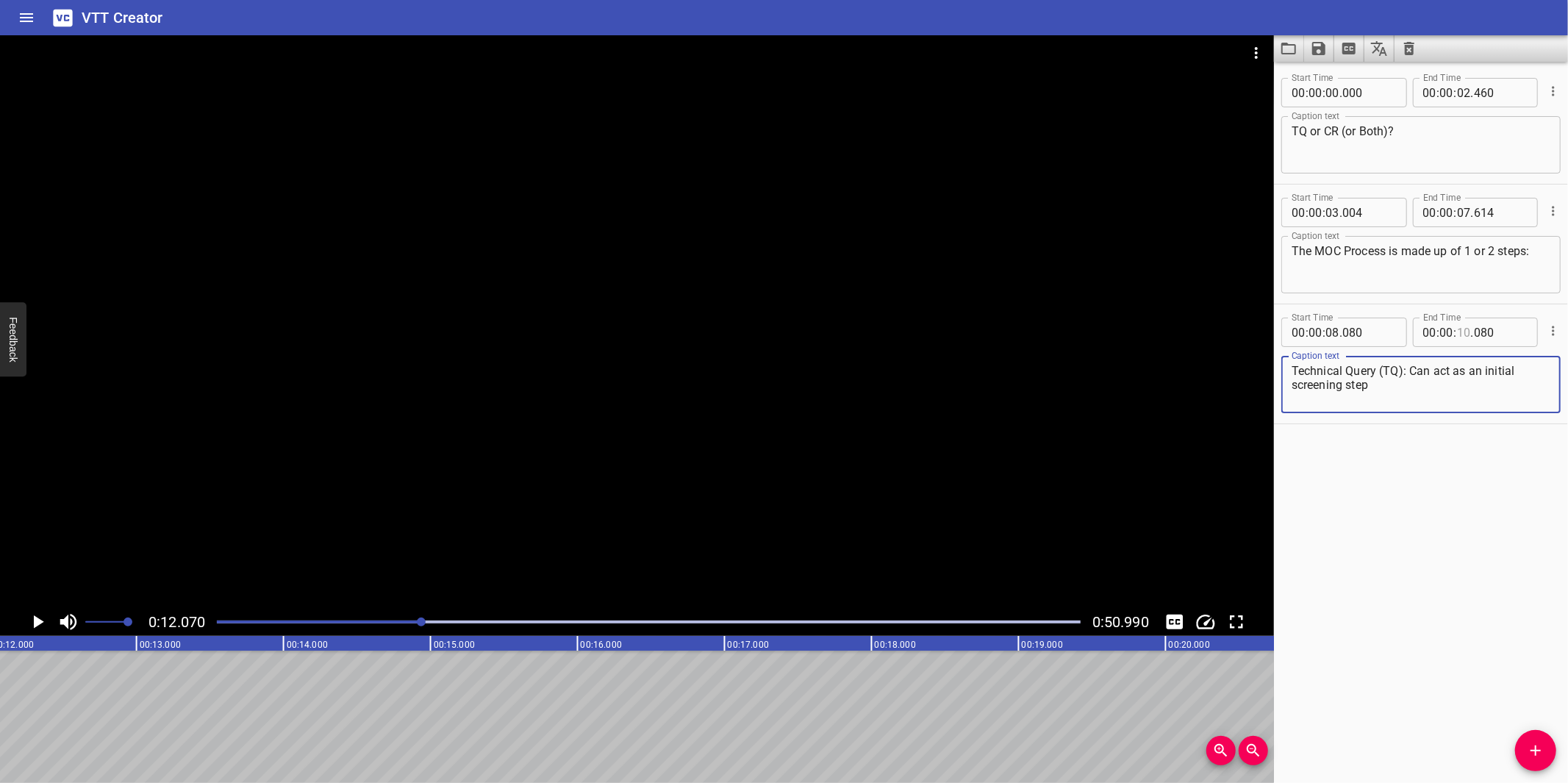
click at [1457, 327] on input "number" at bounding box center [1464, 332] width 14 height 29
type input "12"
type input "070"
click at [1527, 742] on icon "Add Cue" at bounding box center [1535, 750] width 18 height 18
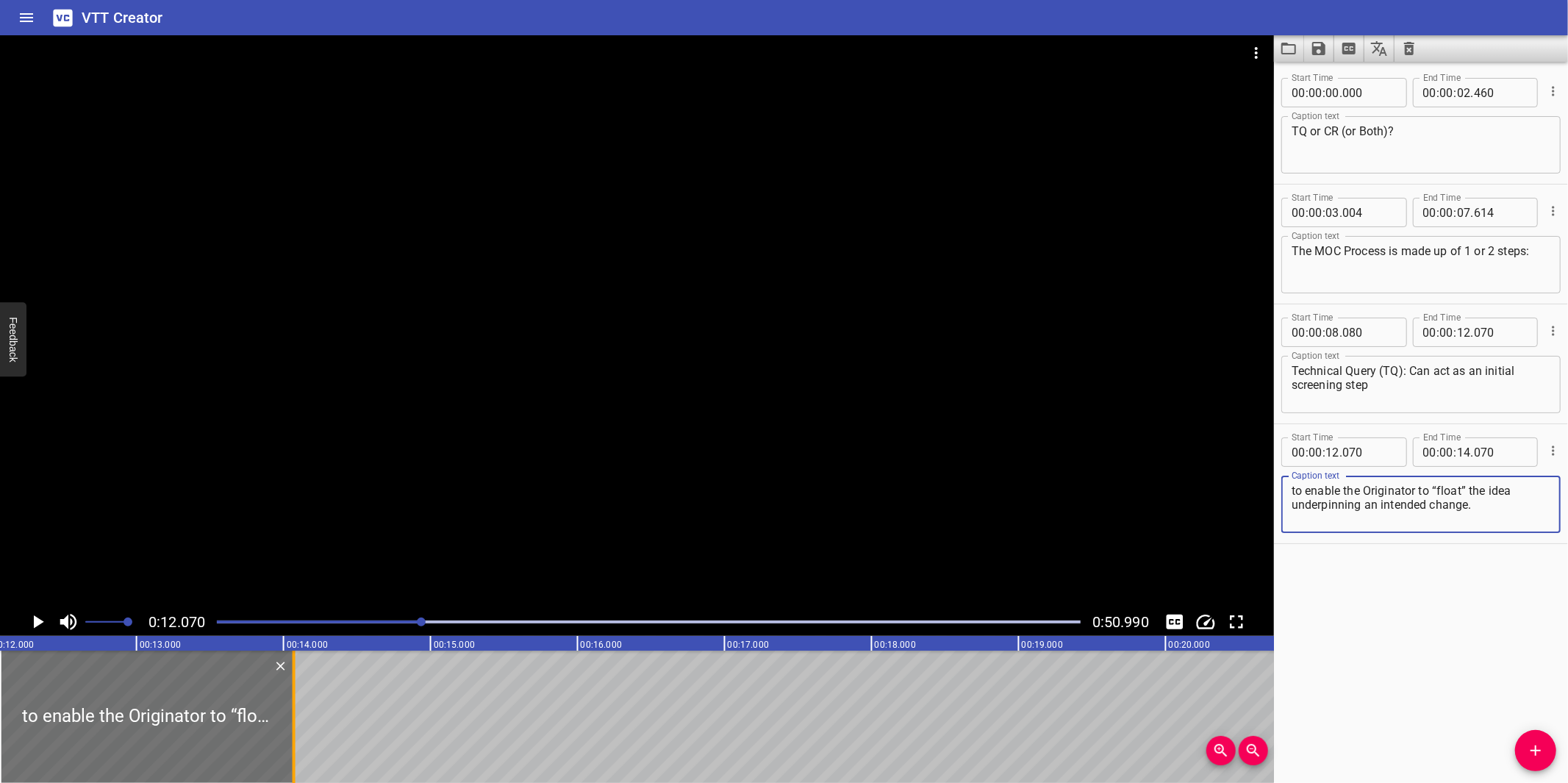
type textarea "to enable the Originator to “float” the idea underpinning an intended change."
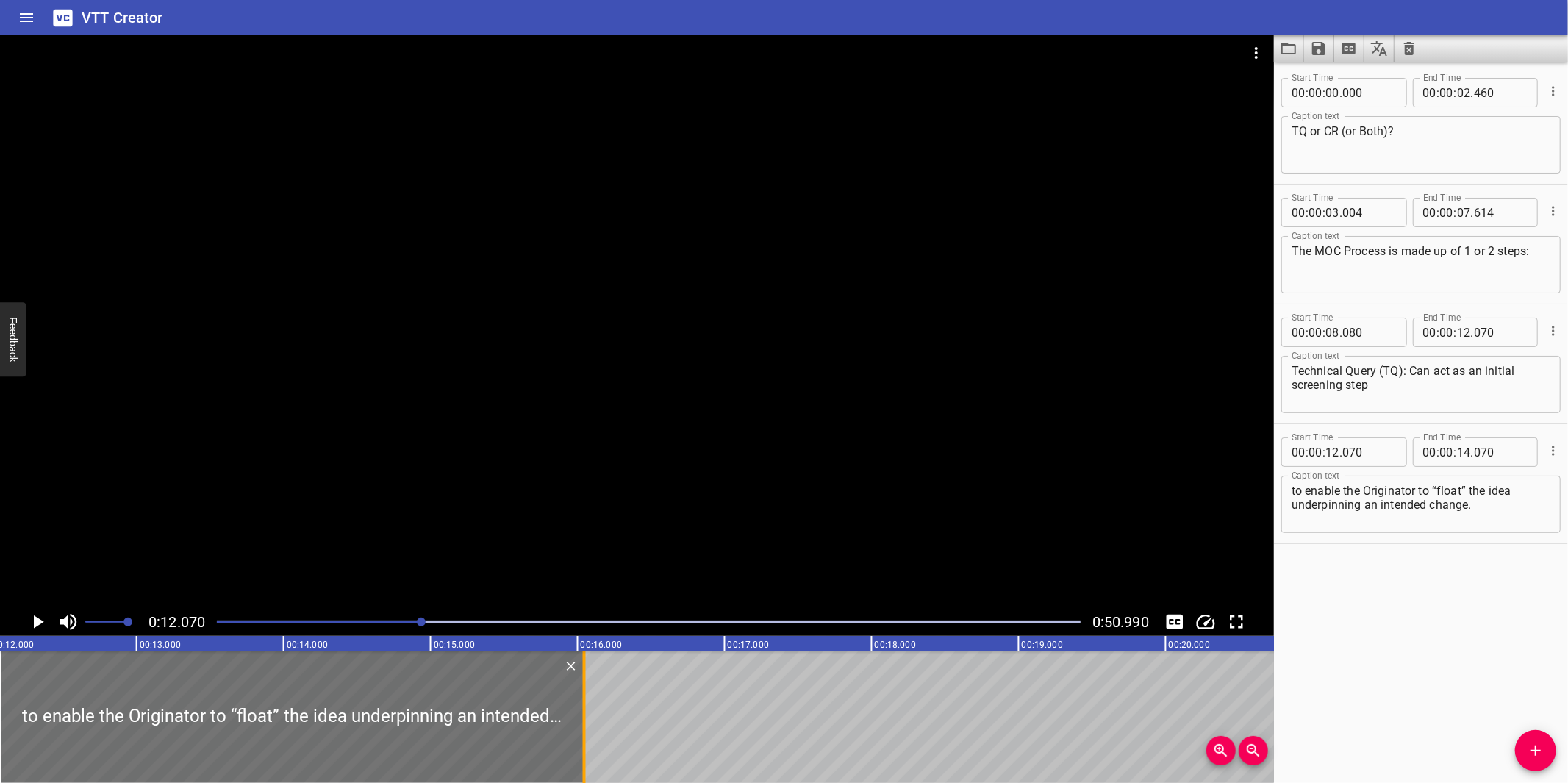
drag, startPoint x: 295, startPoint y: 742, endPoint x: 587, endPoint y: 716, distance: 293.2
click at [587, 716] on div at bounding box center [584, 716] width 15 height 133
type input "16"
type input "050"
click at [684, 569] on div at bounding box center [636, 321] width 1274 height 573
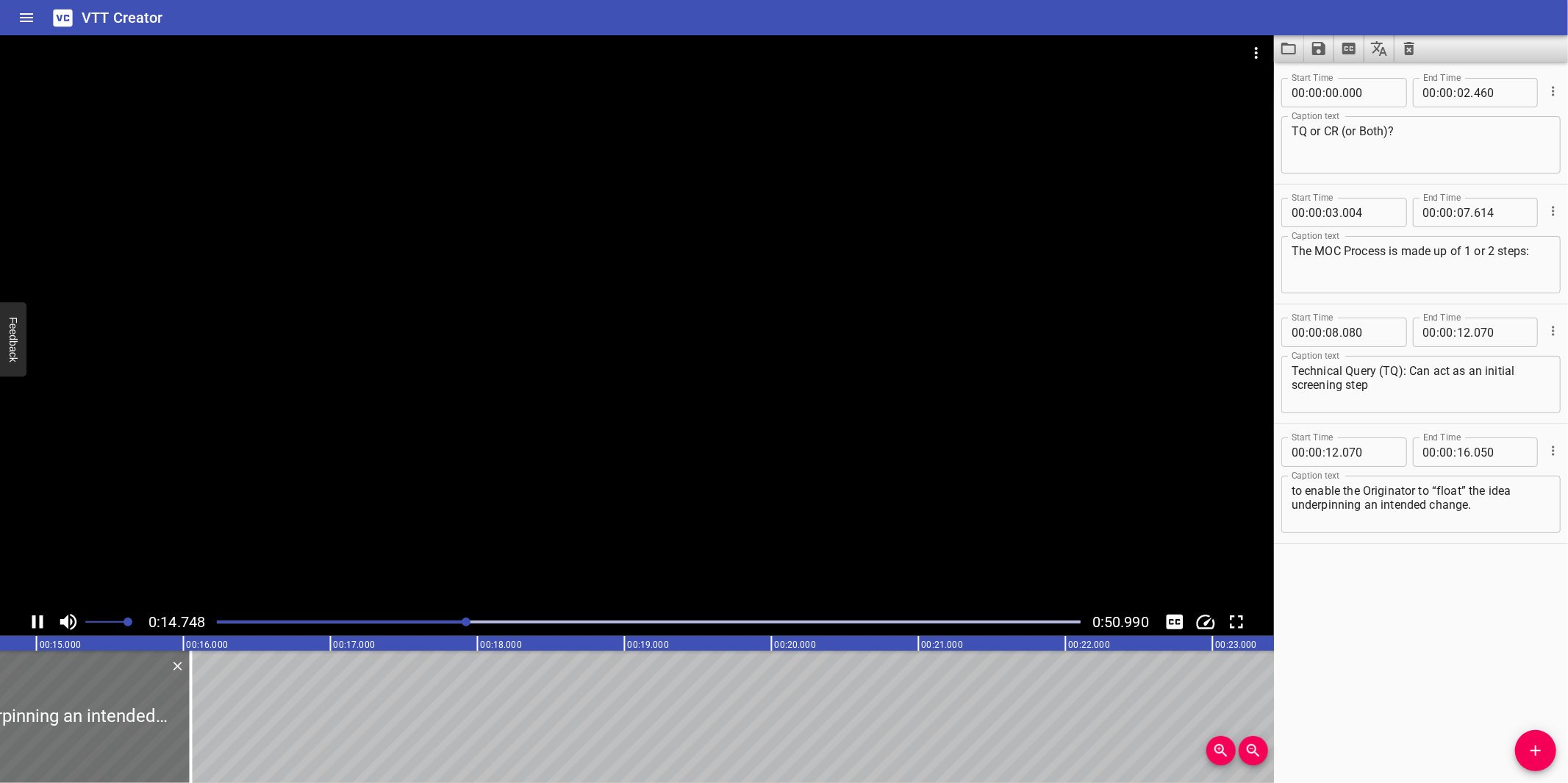
click at [696, 520] on div at bounding box center [636, 321] width 1274 height 573
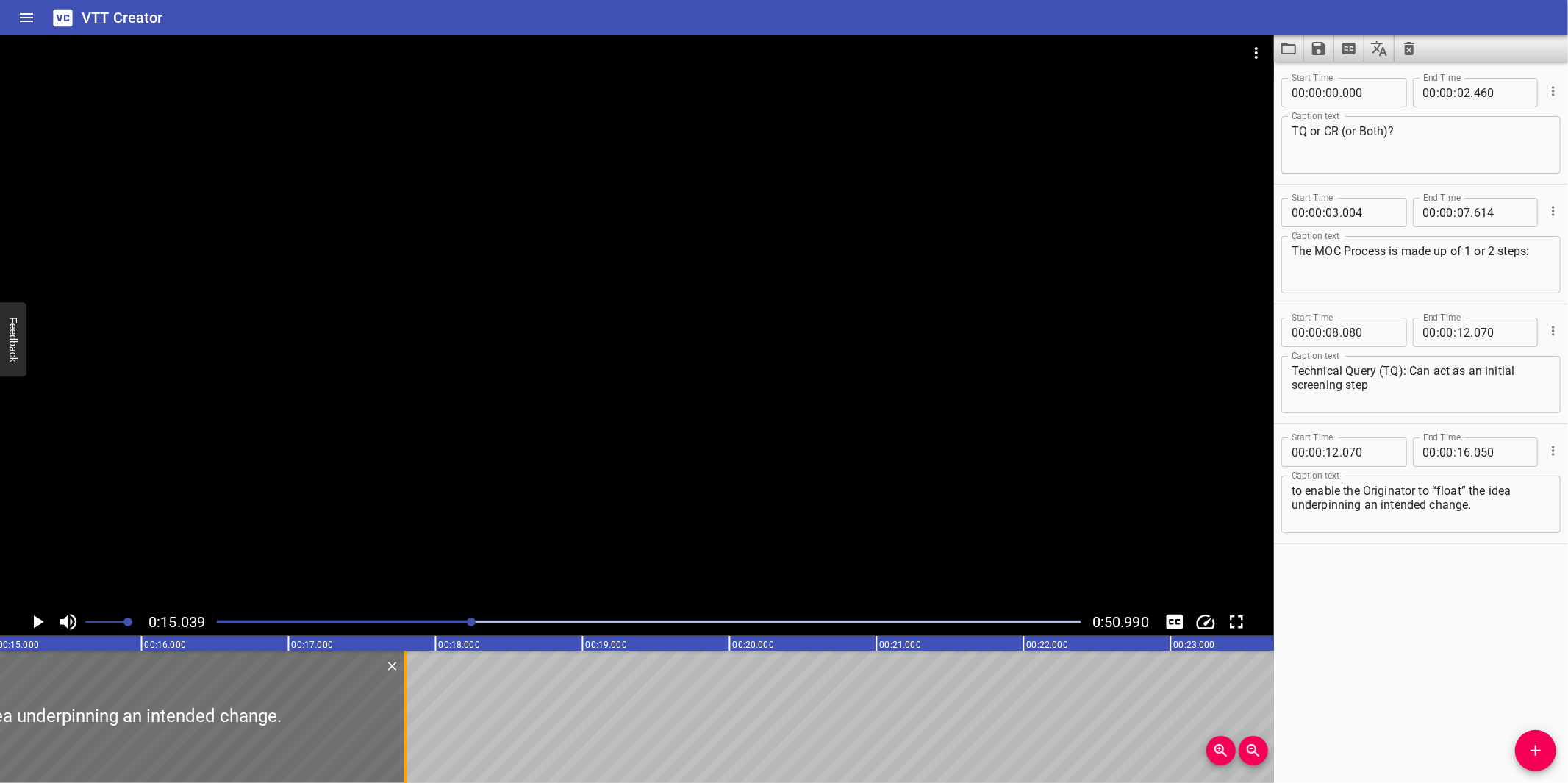
drag, startPoint x: 151, startPoint y: 732, endPoint x: 409, endPoint y: 701, distance: 259.9
click at [409, 701] on div at bounding box center [406, 716] width 15 height 133
type input "17"
type input "805"
click at [578, 469] on div at bounding box center [636, 321] width 1274 height 573
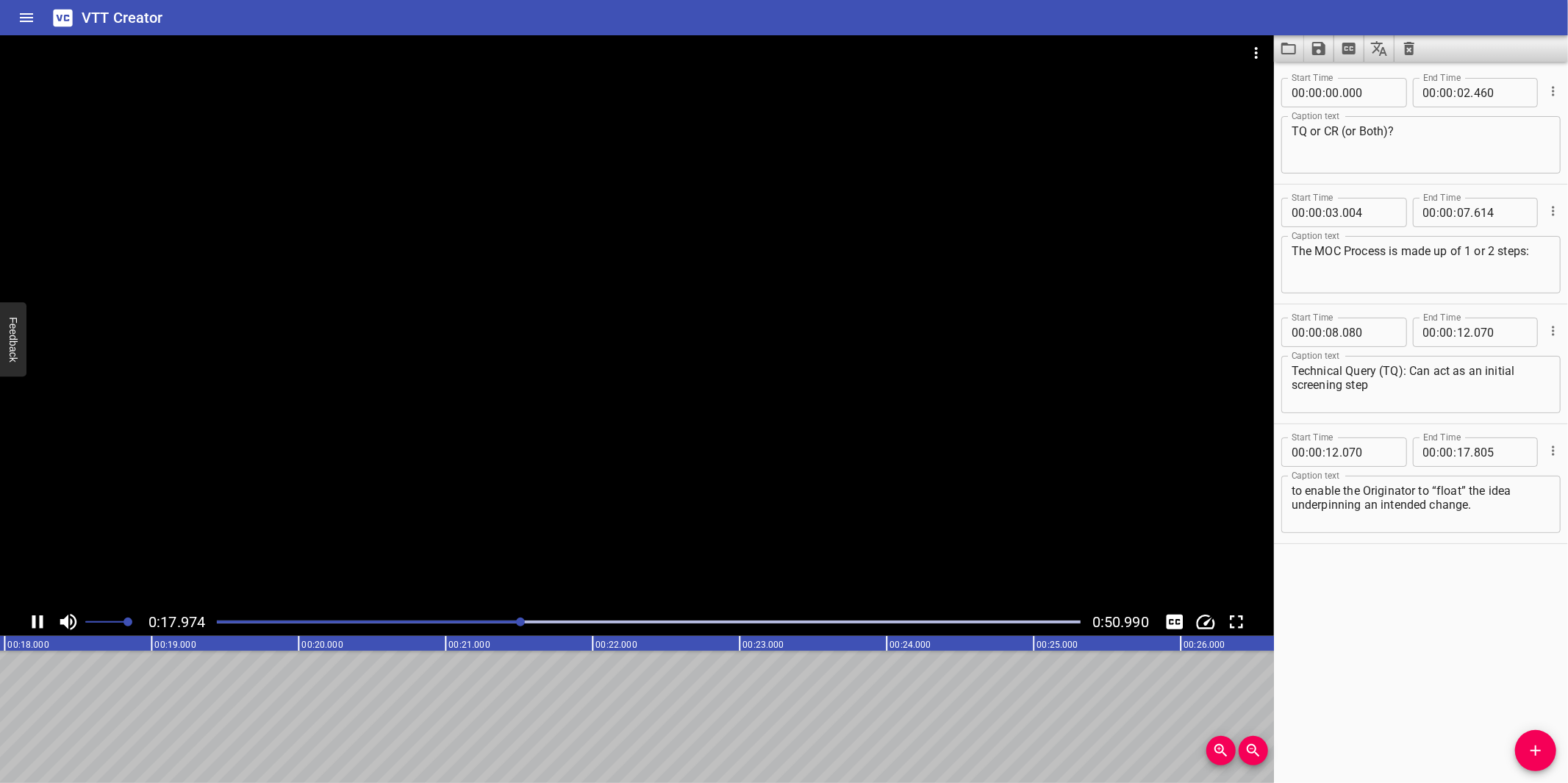
click at [585, 518] on div at bounding box center [636, 321] width 1274 height 573
click at [1533, 758] on icon "Add Cue" at bounding box center [1535, 750] width 18 height 18
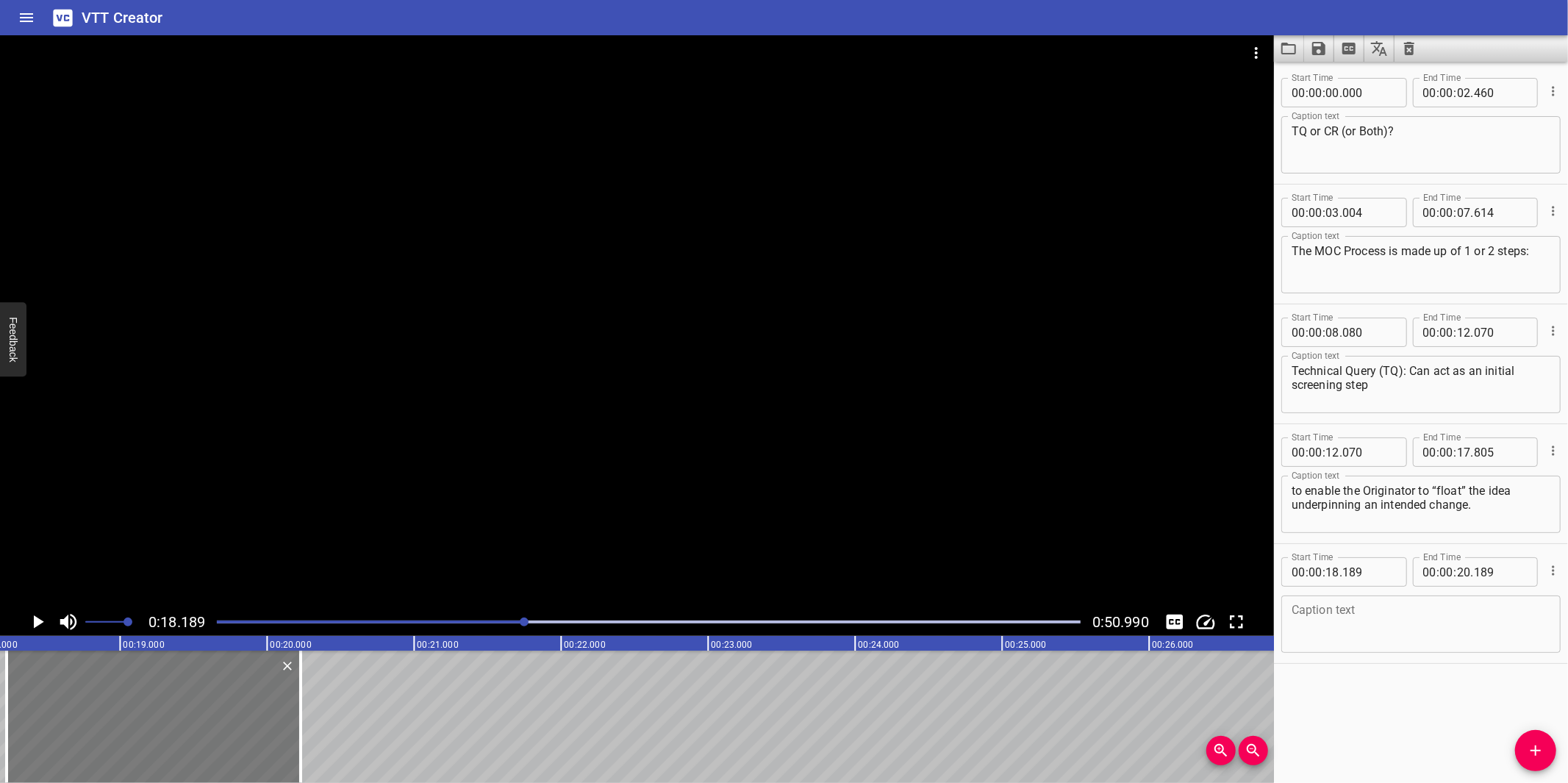
drag, startPoint x: 186, startPoint y: 740, endPoint x: 189, endPoint y: 734, distance: 6.7
click at [189, 734] on div at bounding box center [153, 716] width 294 height 133
type input "229"
click at [1297, 633] on textarea at bounding box center [1420, 624] width 258 height 42
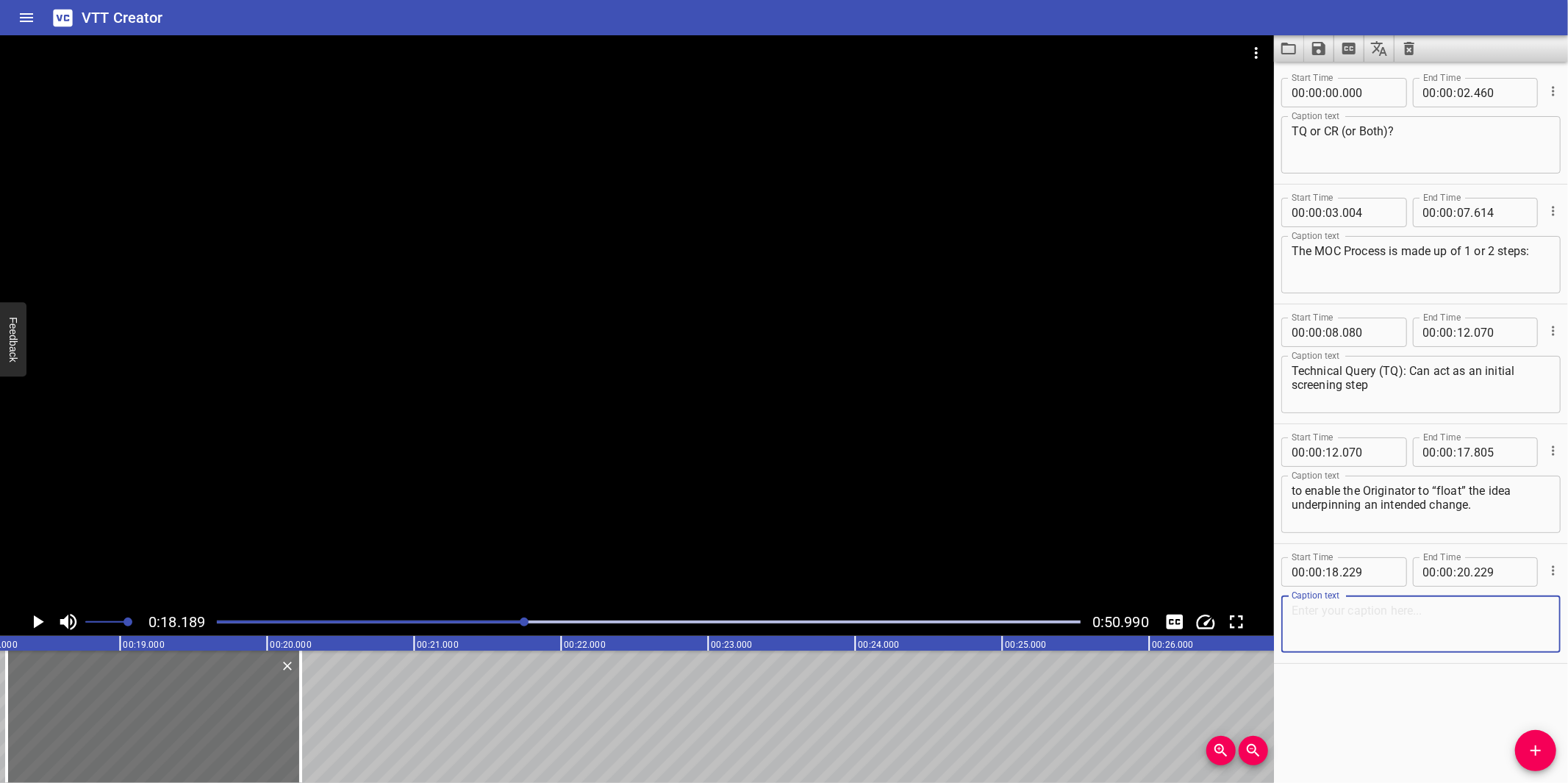
paste textarea "The purpose of a TQ is such that the Originator is able to “float” an idea or q…"
click at [812, 459] on div at bounding box center [636, 321] width 1274 height 573
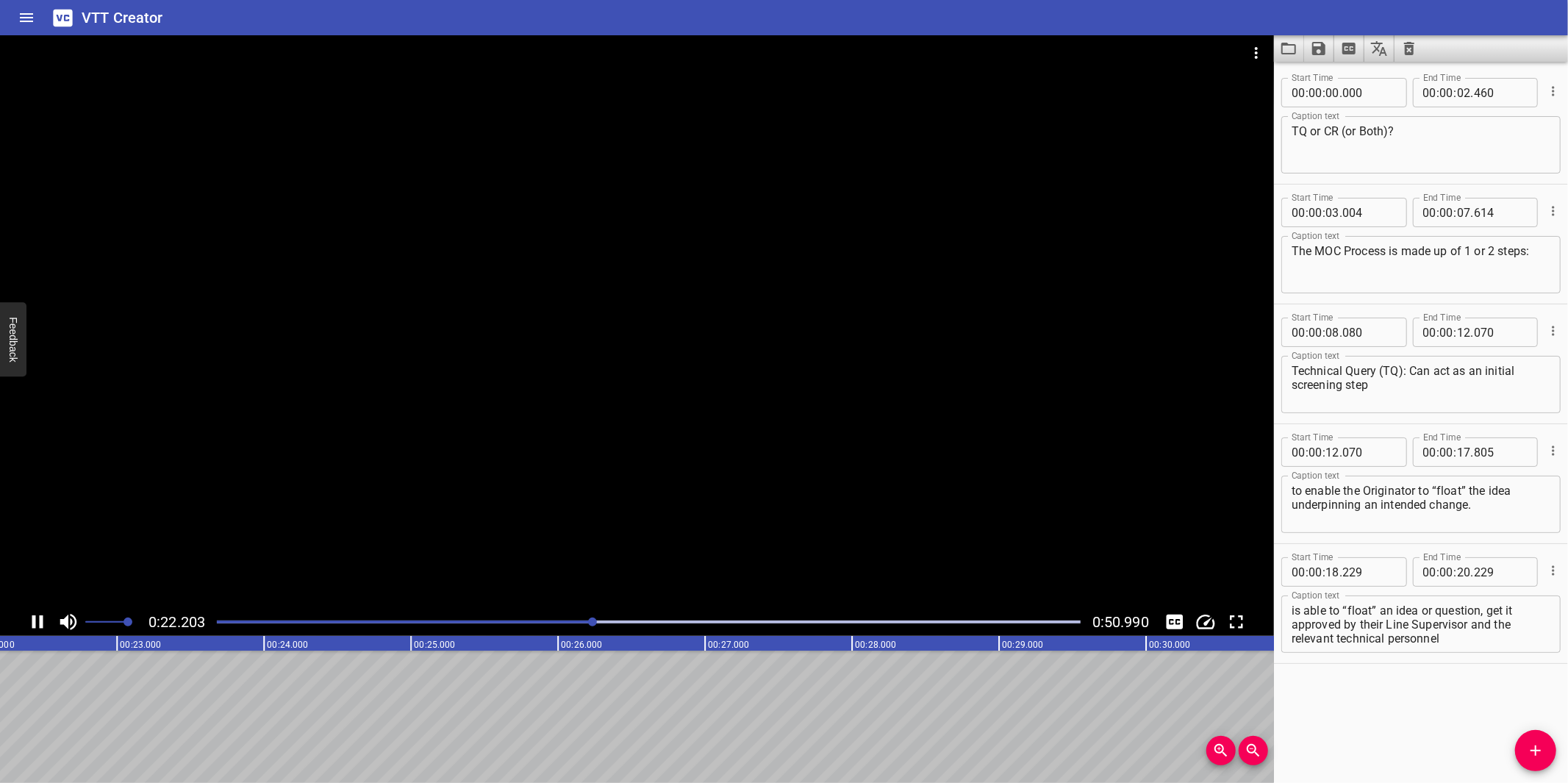
click at [741, 494] on div at bounding box center [636, 321] width 1274 height 573
click at [742, 489] on div at bounding box center [636, 321] width 1274 height 573
click at [754, 475] on div at bounding box center [636, 321] width 1274 height 573
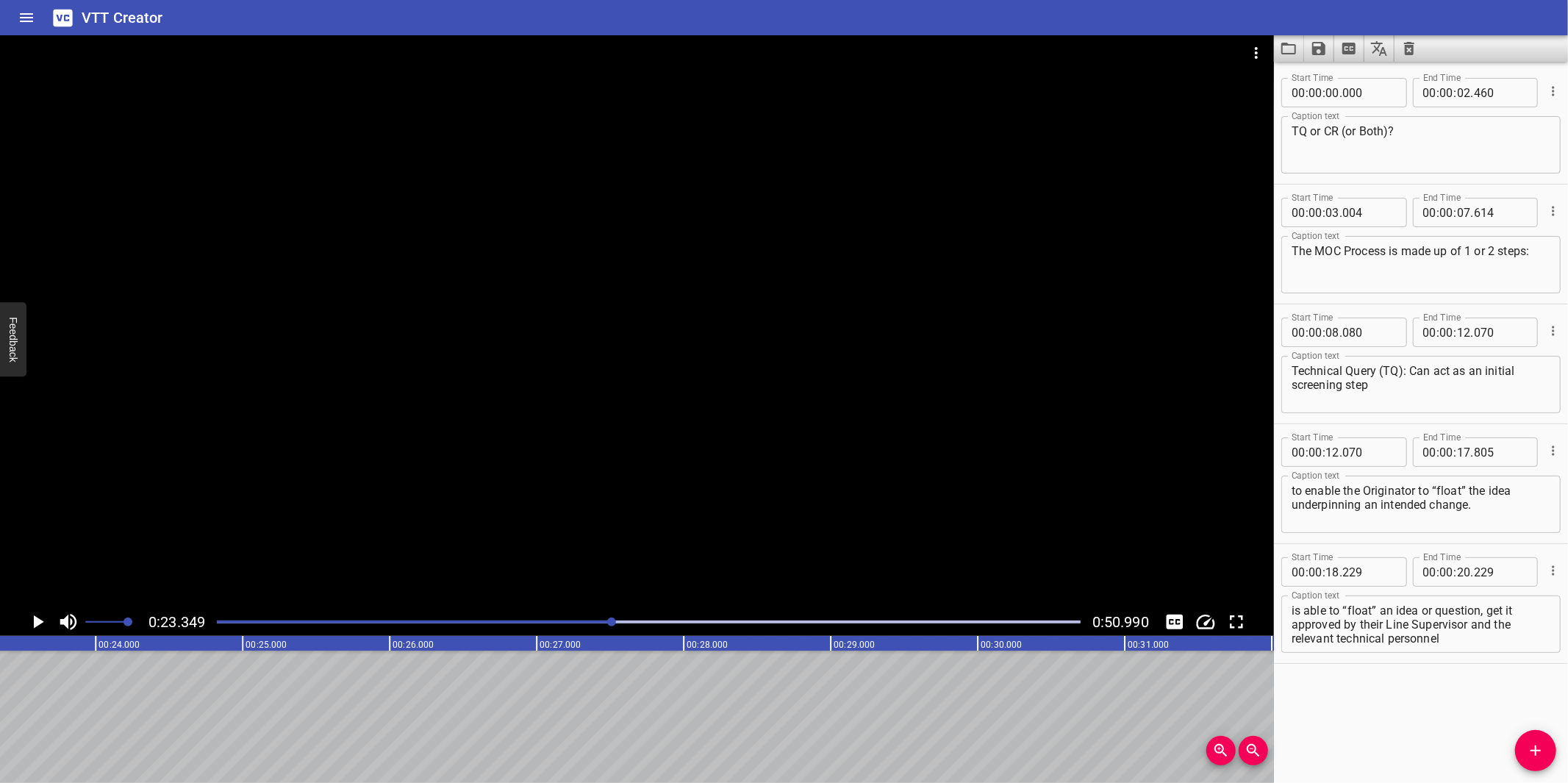
drag, startPoint x: 1394, startPoint y: 616, endPoint x: 1376, endPoint y: 615, distance: 18.0
click at [1394, 617] on textarea "The purpose of a TQ is such that the Originator is able to “float” an idea or q…" at bounding box center [1420, 624] width 258 height 42
click at [1432, 621] on textarea "The purpose of a TQ is such that the Originator is able to “float” an idea or q…" at bounding box center [1420, 624] width 258 height 42
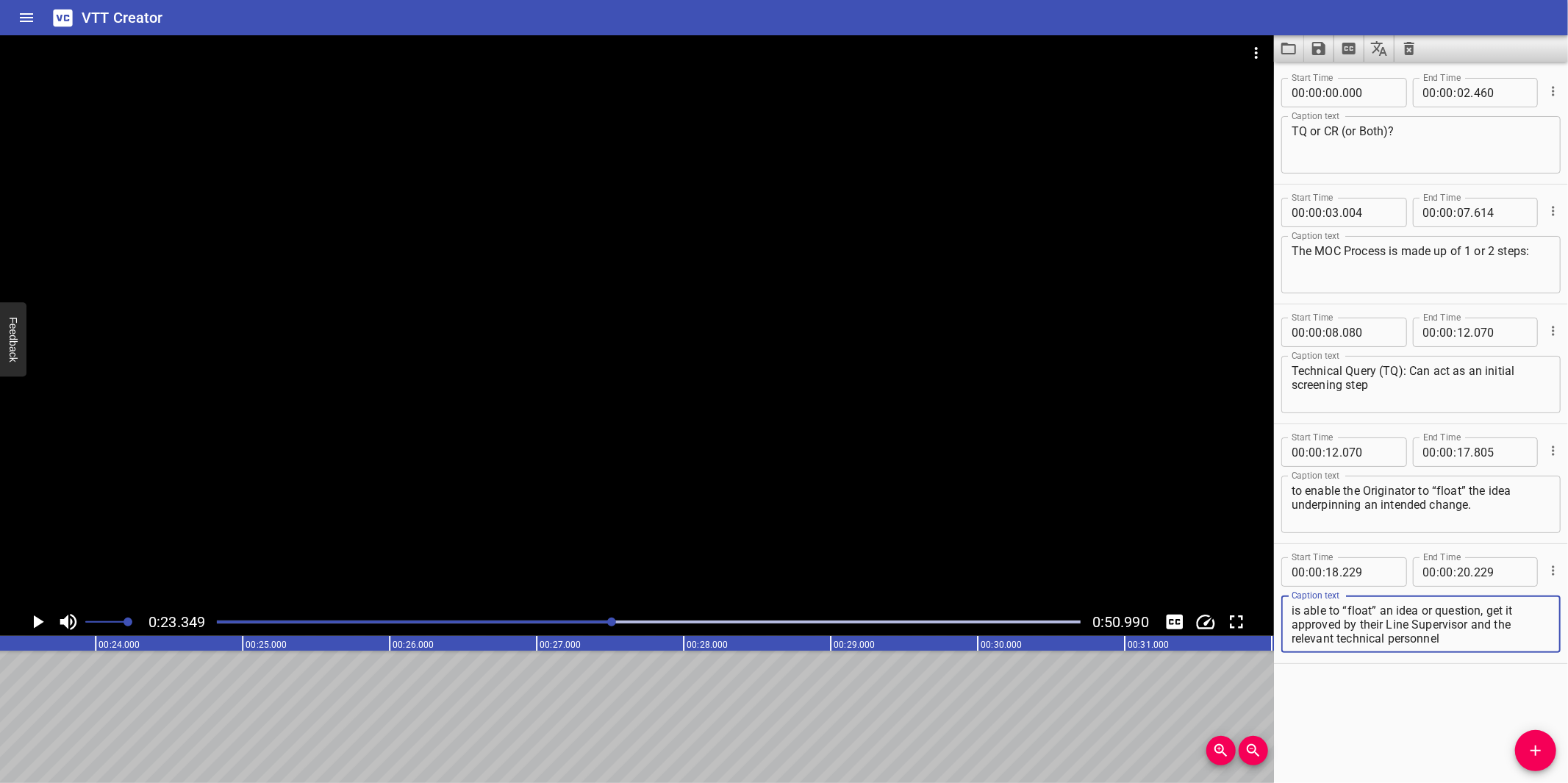
drag, startPoint x: 1435, startPoint y: 622, endPoint x: 1443, endPoint y: 658, distance: 36.9
click at [1443, 658] on div "Start Time 00 : 00 : 18 . 229 Start Time End Time 00 : 00 : 20 . 229 End Time C…" at bounding box center [1420, 603] width 294 height 119
type textarea "The purpose of a TQ is such that the Originator is able to “float”"
drag, startPoint x: 1464, startPoint y: 561, endPoint x: 1459, endPoint y: 567, distance: 7.8
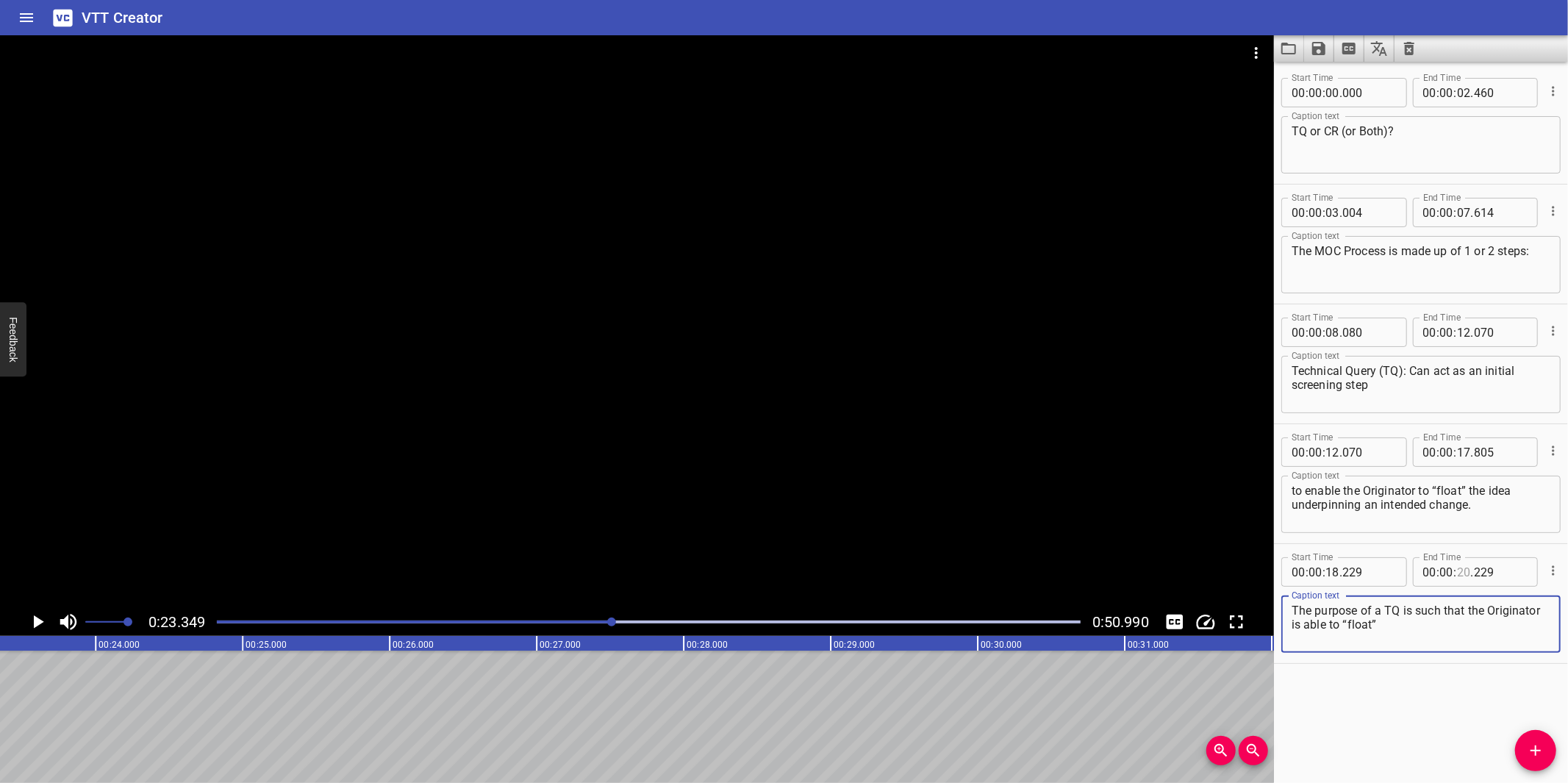
click at [1464, 561] on input "number" at bounding box center [1464, 572] width 14 height 29
type input "23"
type input "349"
click at [1522, 747] on span "Add Cue" at bounding box center [1536, 750] width 41 height 18
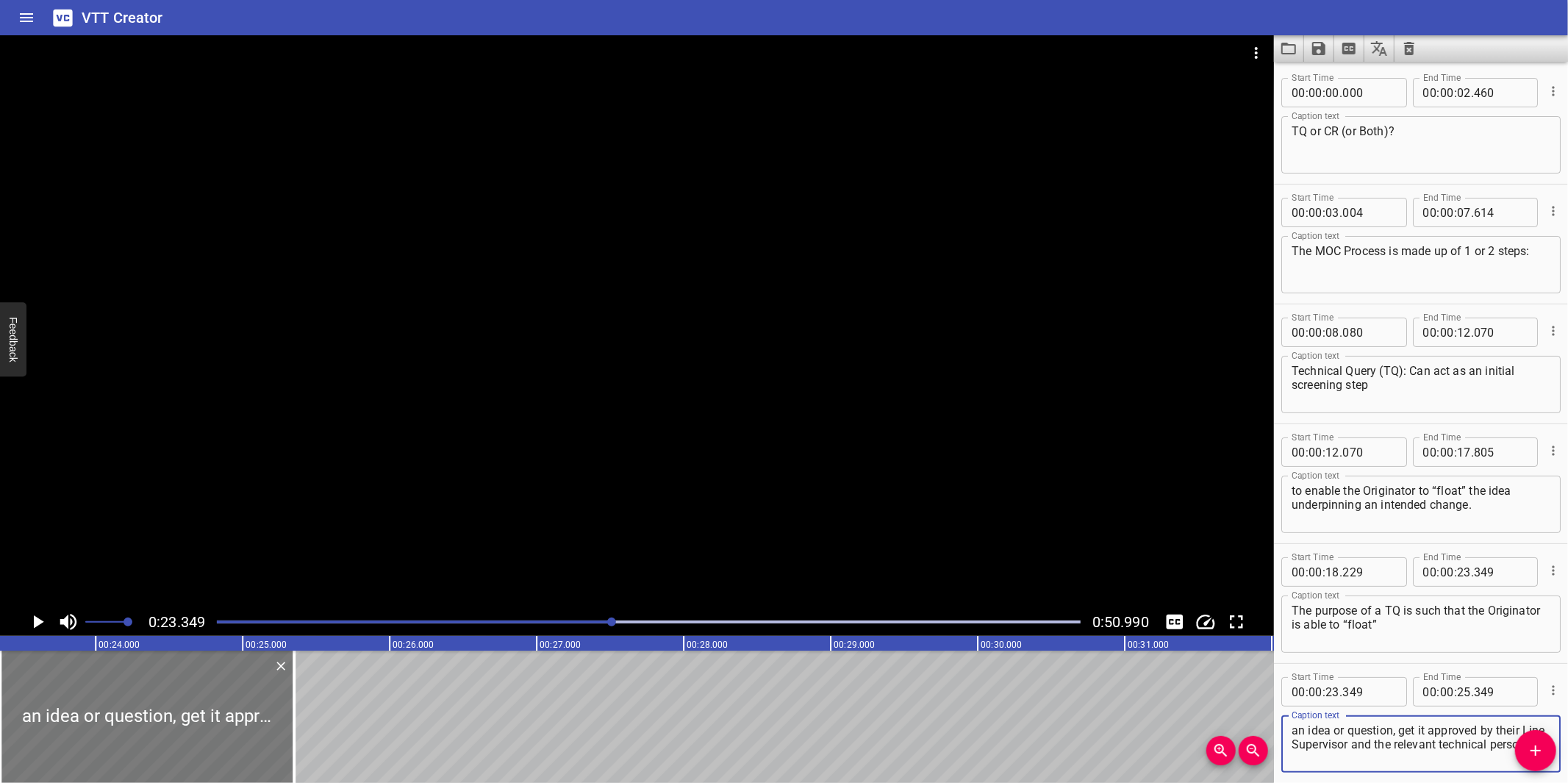
type textarea "an idea or question, get it approved by their Line Supervisor and the relevant …"
drag, startPoint x: 205, startPoint y: 733, endPoint x: 215, endPoint y: 721, distance: 15.6
click at [215, 721] on div at bounding box center [156, 716] width 294 height 133
type input "409"
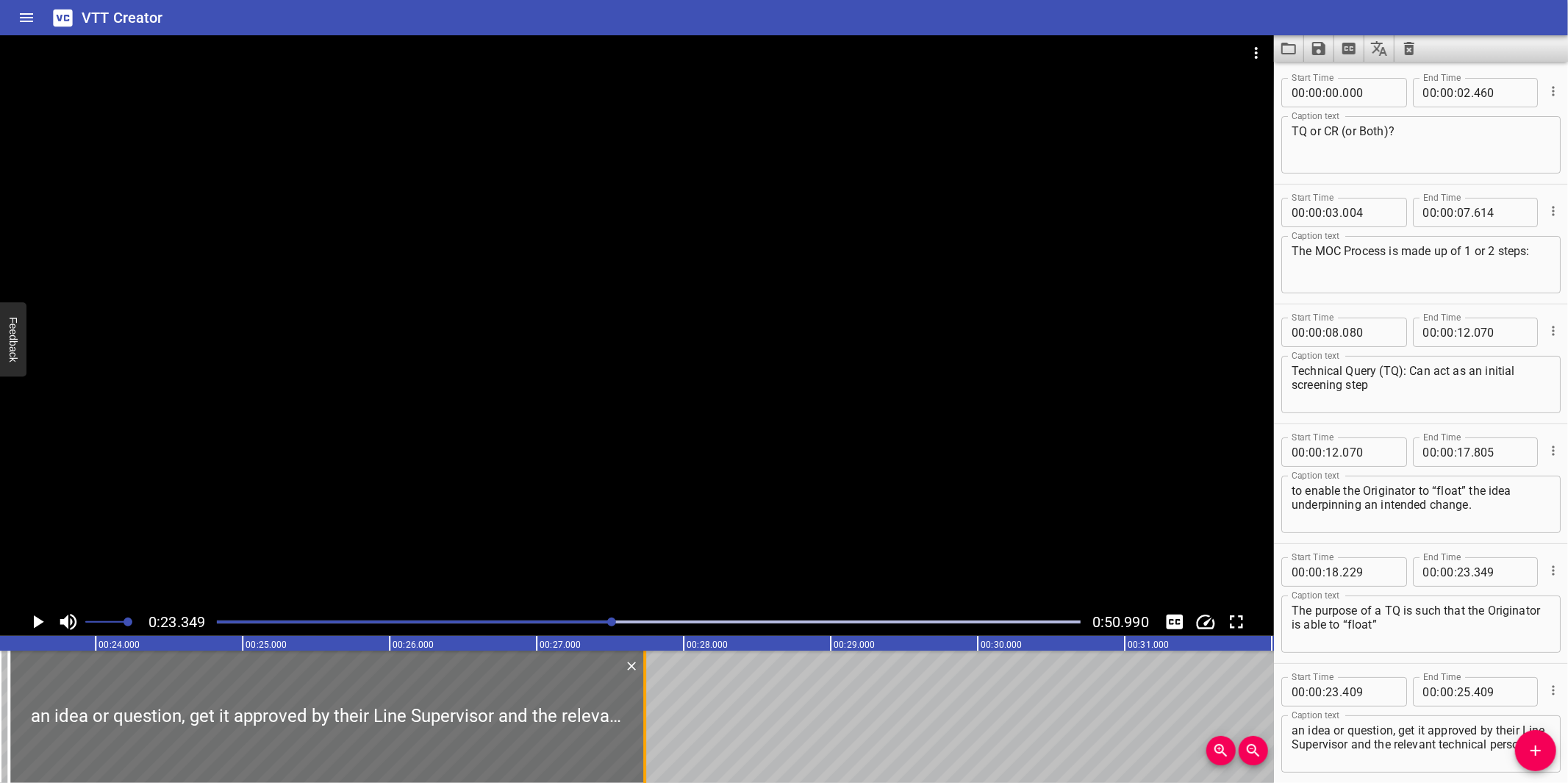
drag, startPoint x: 296, startPoint y: 738, endPoint x: 662, endPoint y: 723, distance: 366.3
click at [652, 723] on div at bounding box center [644, 716] width 15 height 133
type input "27"
type input "894"
click at [699, 505] on div at bounding box center [636, 321] width 1274 height 573
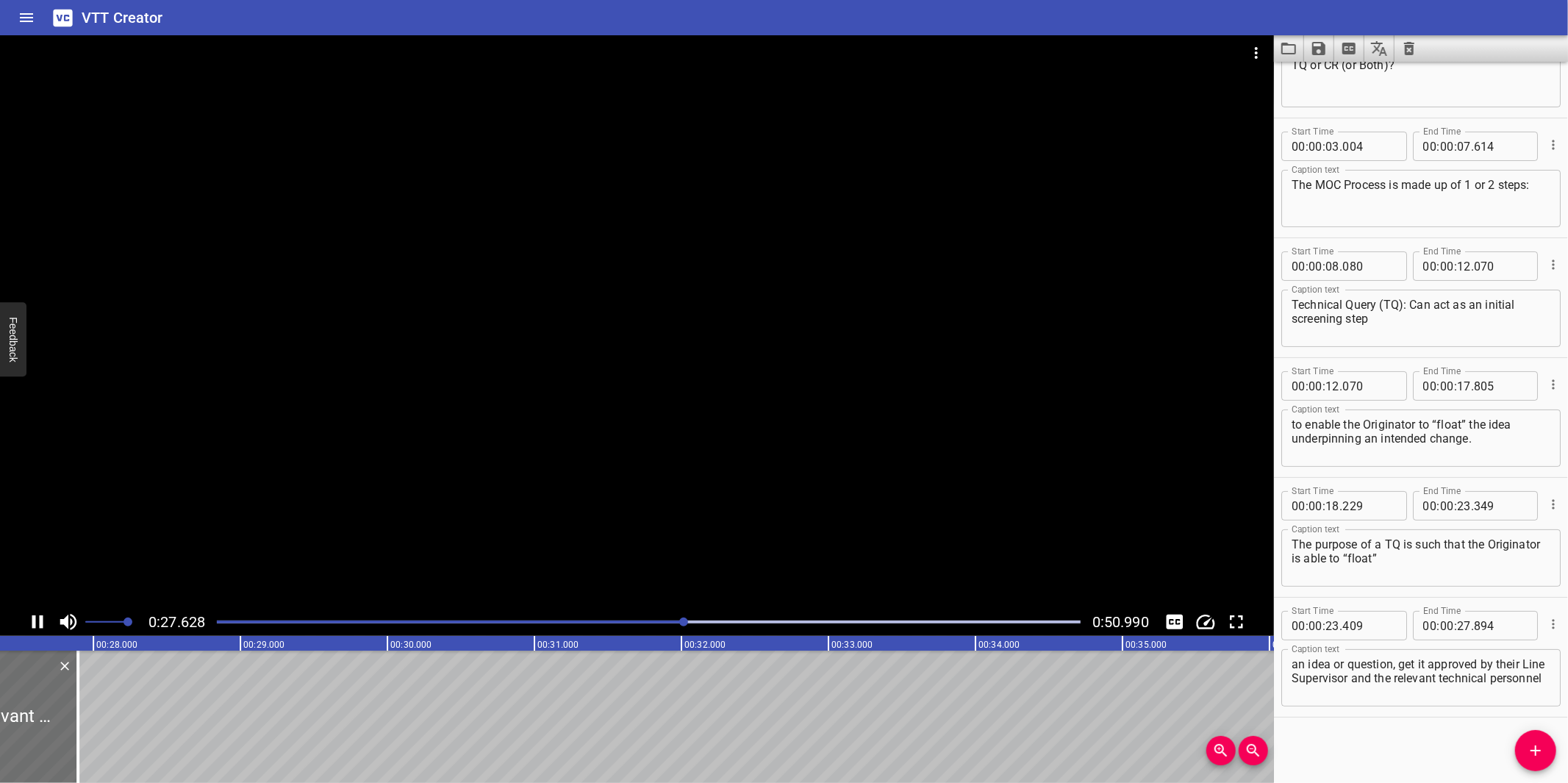
scroll to position [0, 4081]
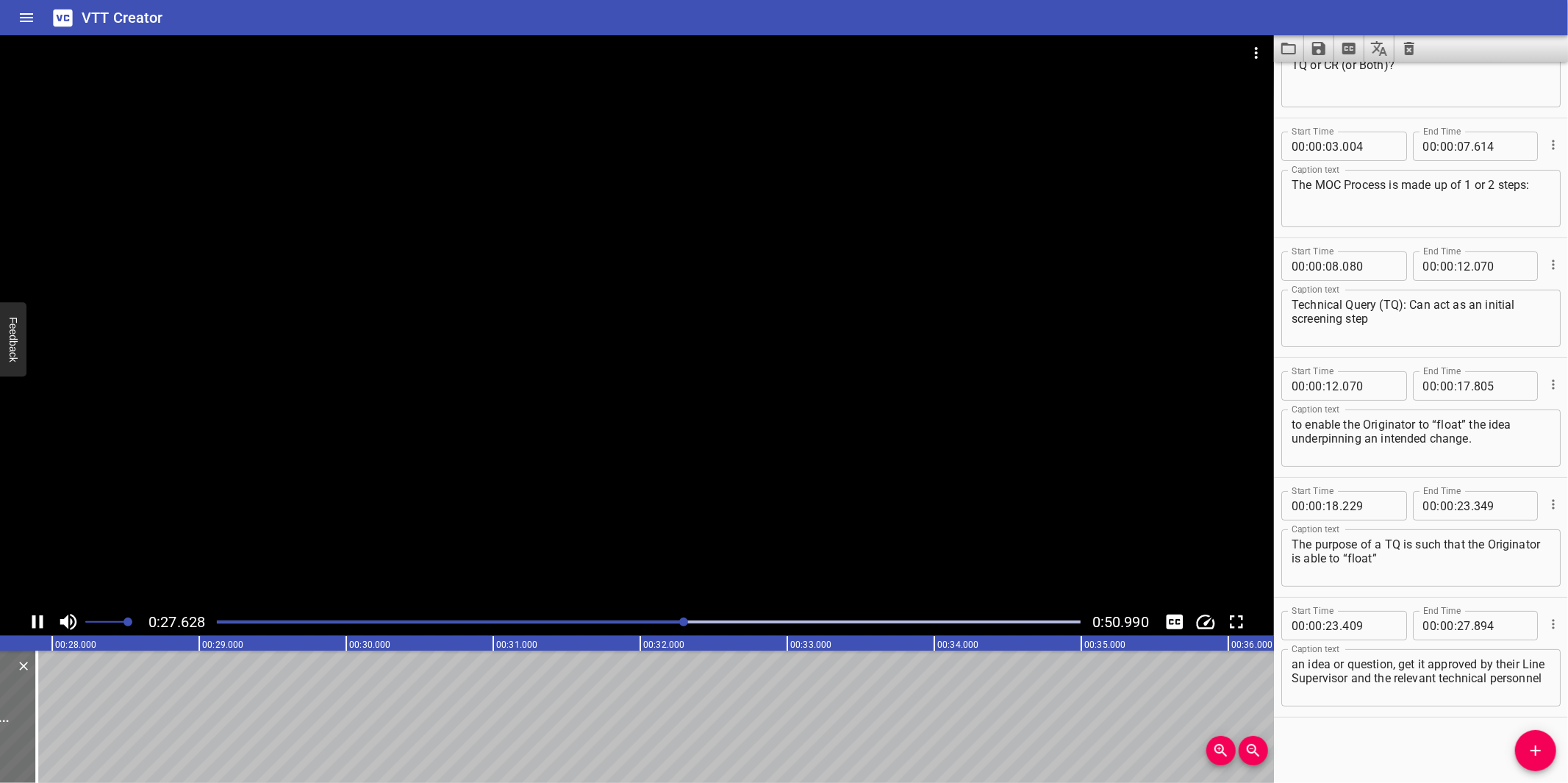
click at [636, 540] on div at bounding box center [636, 321] width 1274 height 573
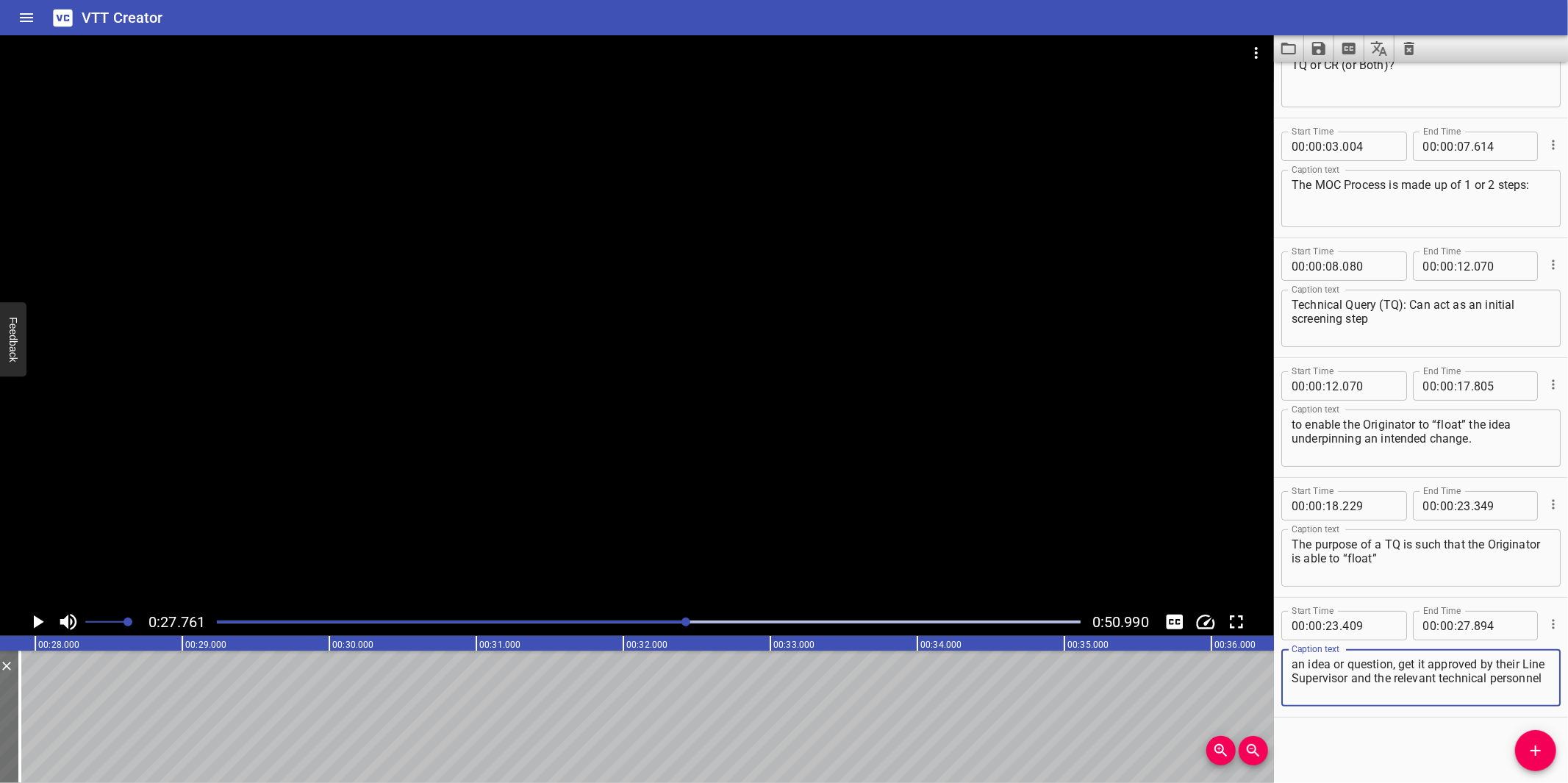
click at [1356, 684] on textarea "an idea or question, get it approved by their Line Supervisor and the relevant …" at bounding box center [1420, 678] width 258 height 42
drag, startPoint x: 1323, startPoint y: 682, endPoint x: 1338, endPoint y: 679, distance: 15.3
click at [1326, 682] on textarea "an idea or question, get it approved by their Line Supervisor and the relevant …" at bounding box center [1420, 678] width 258 height 42
drag, startPoint x: 1376, startPoint y: 678, endPoint x: 1376, endPoint y: 703, distance: 25.0
click at [1376, 703] on div "an idea or question, get it approved by their Line Supervisor and the relevant …" at bounding box center [1421, 678] width 279 height 58
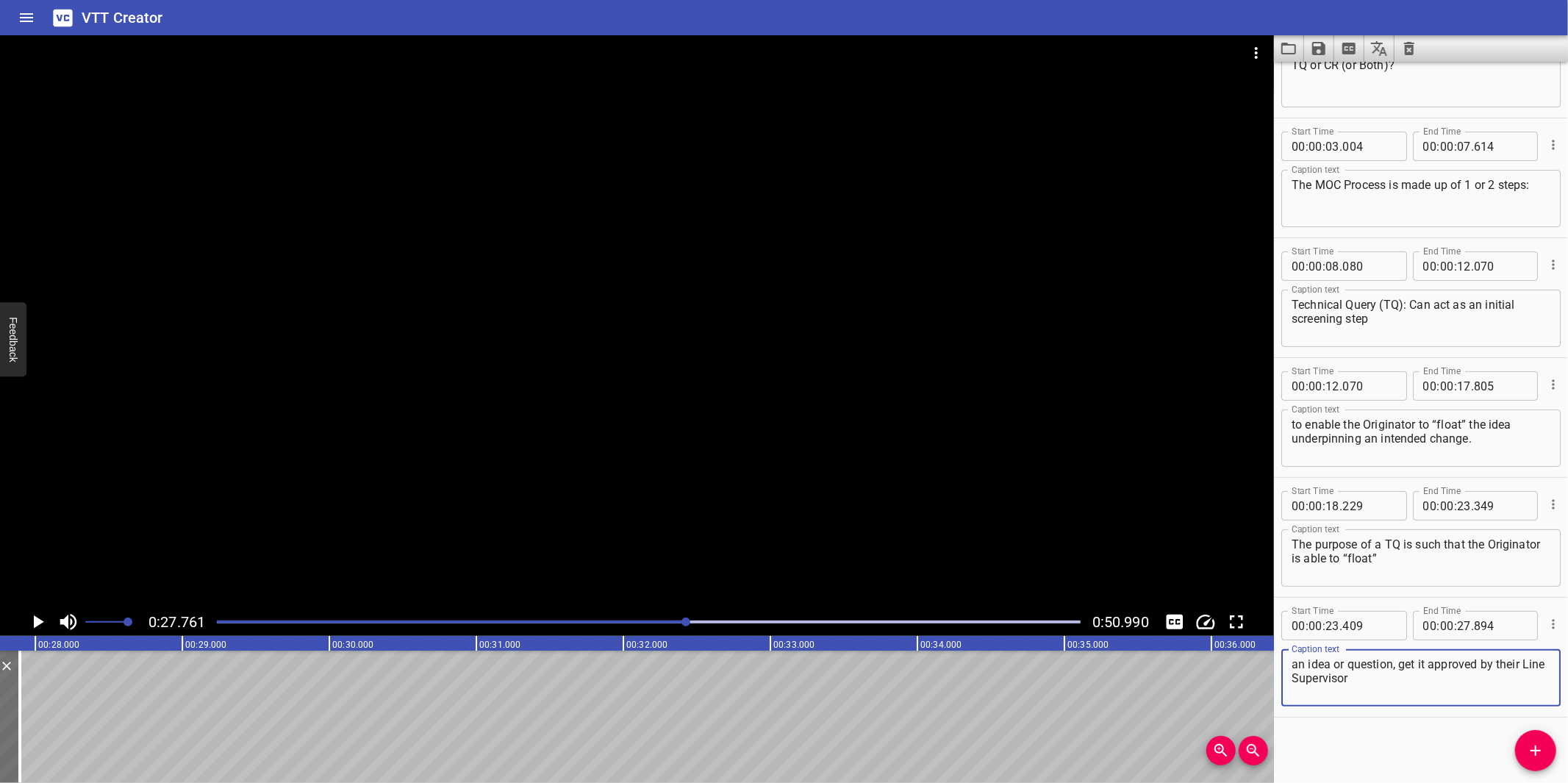
type textarea "an idea or question, get it approved by their Line Supervisor"
click at [1458, 620] on input "number" at bounding box center [1464, 626] width 14 height 29
type input "27"
type input "761"
click at [1532, 744] on icon "Add Cue" at bounding box center [1535, 750] width 18 height 18
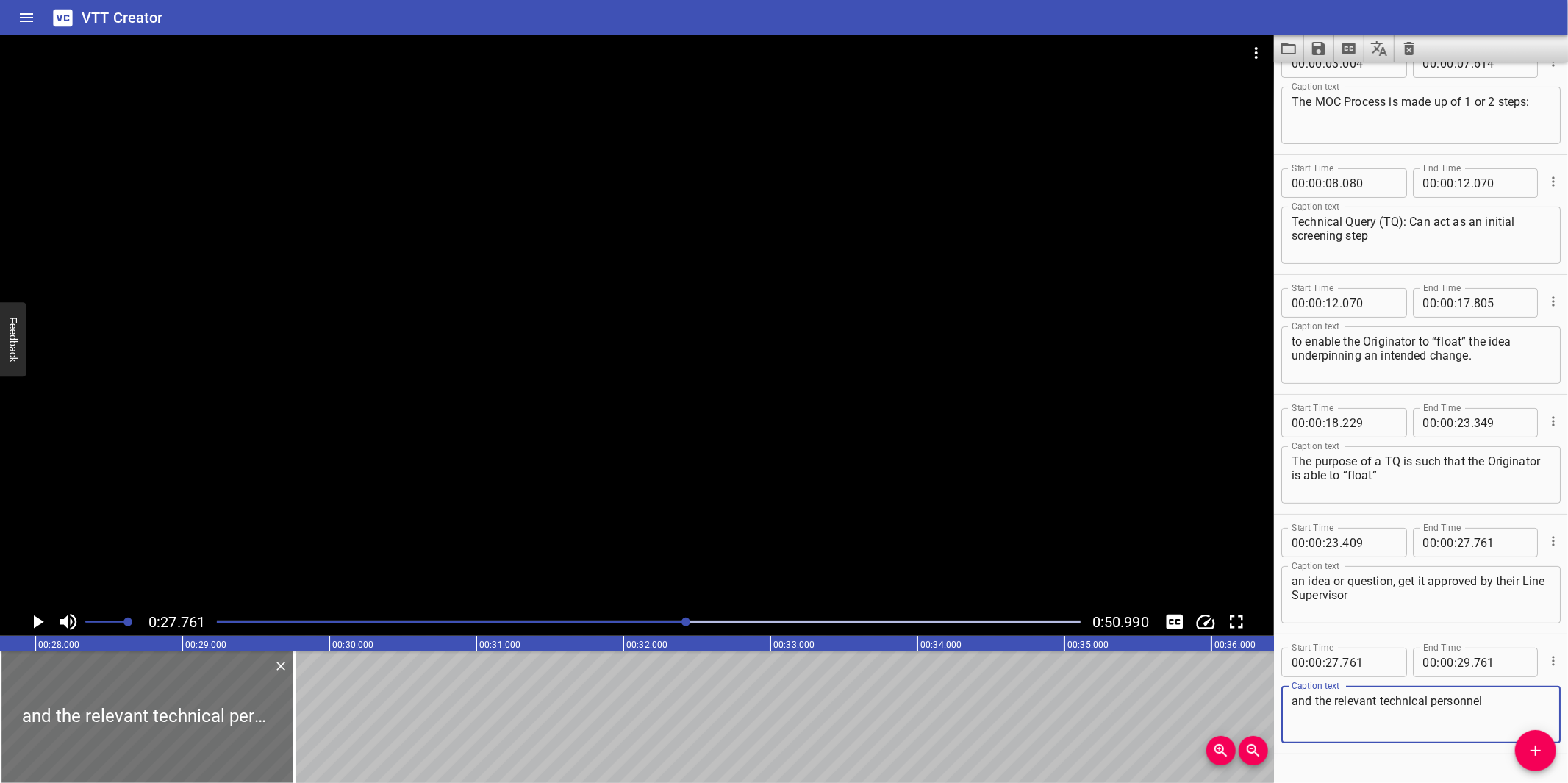
scroll to position [155, 0]
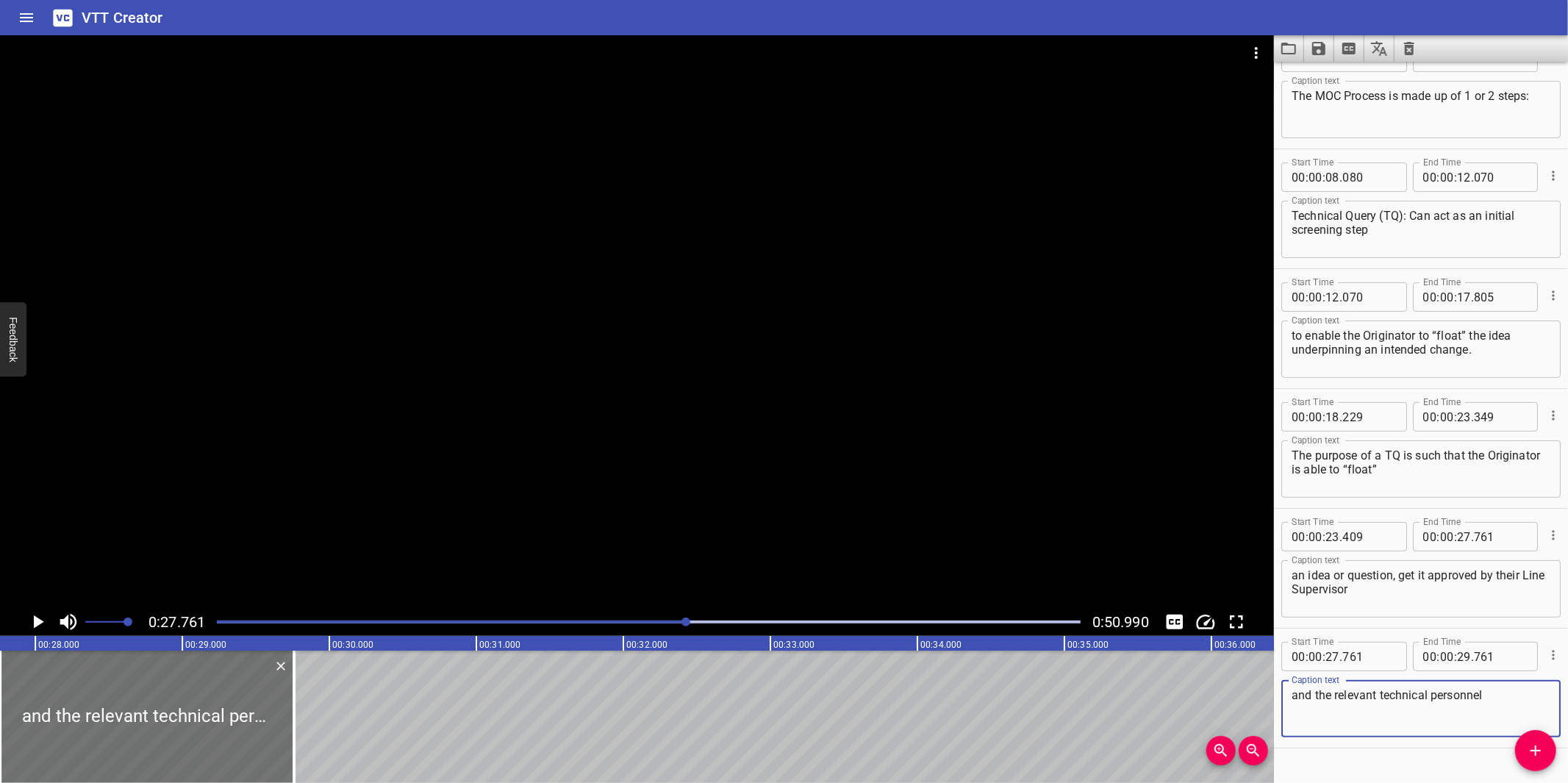
click at [1296, 700] on textarea "and the relevant technical personnel" at bounding box center [1420, 709] width 258 height 42
click at [1488, 700] on textarea "and the relevant technical personnel" at bounding box center [1420, 709] width 258 height 42
type textarea "and the relevant technical personnel."
drag, startPoint x: 297, startPoint y: 715, endPoint x: 275, endPoint y: 703, distance: 25.1
click at [312, 716] on div at bounding box center [311, 716] width 15 height 133
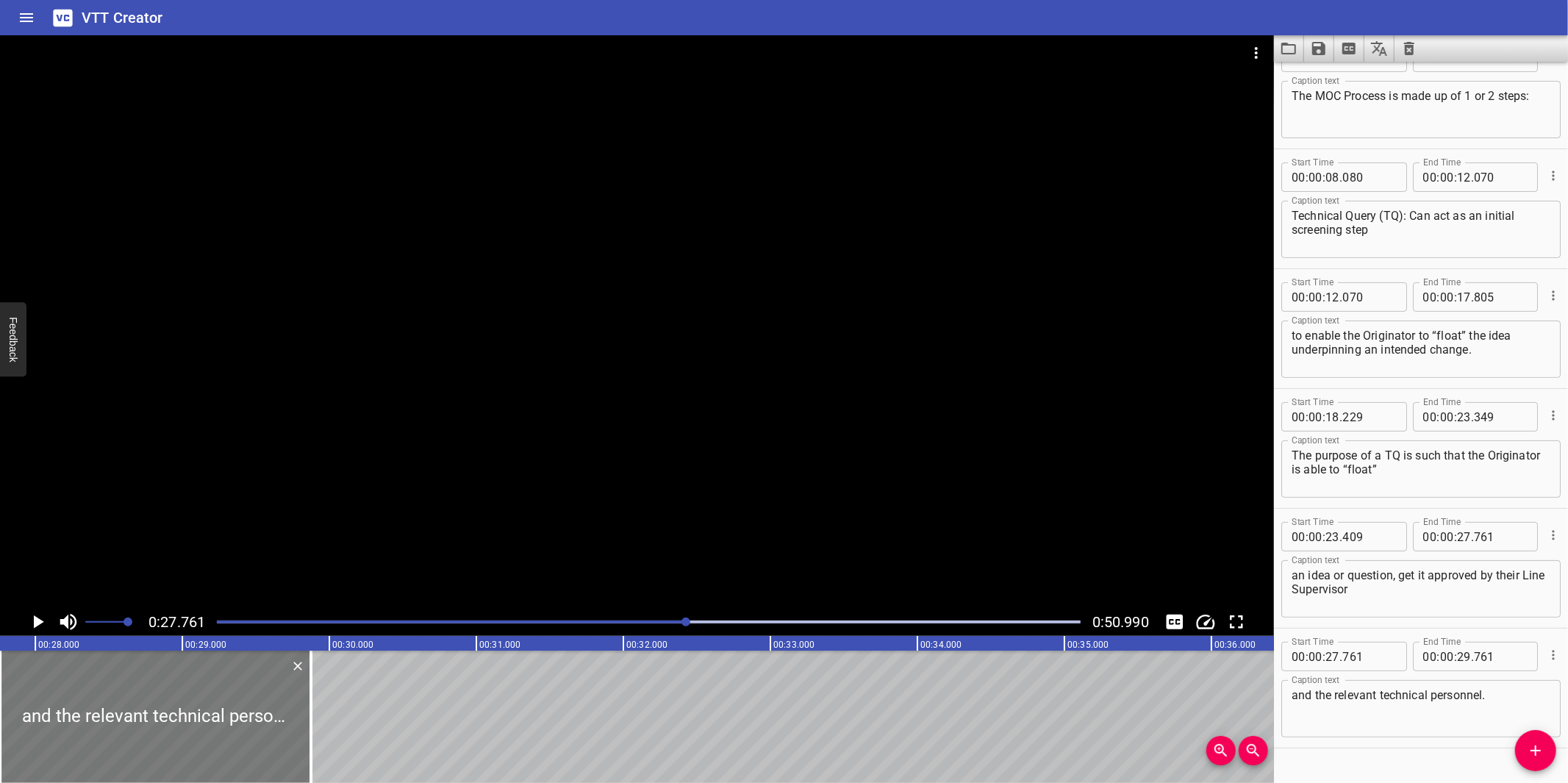
type input "866"
click at [946, 431] on div at bounding box center [636, 321] width 1274 height 573
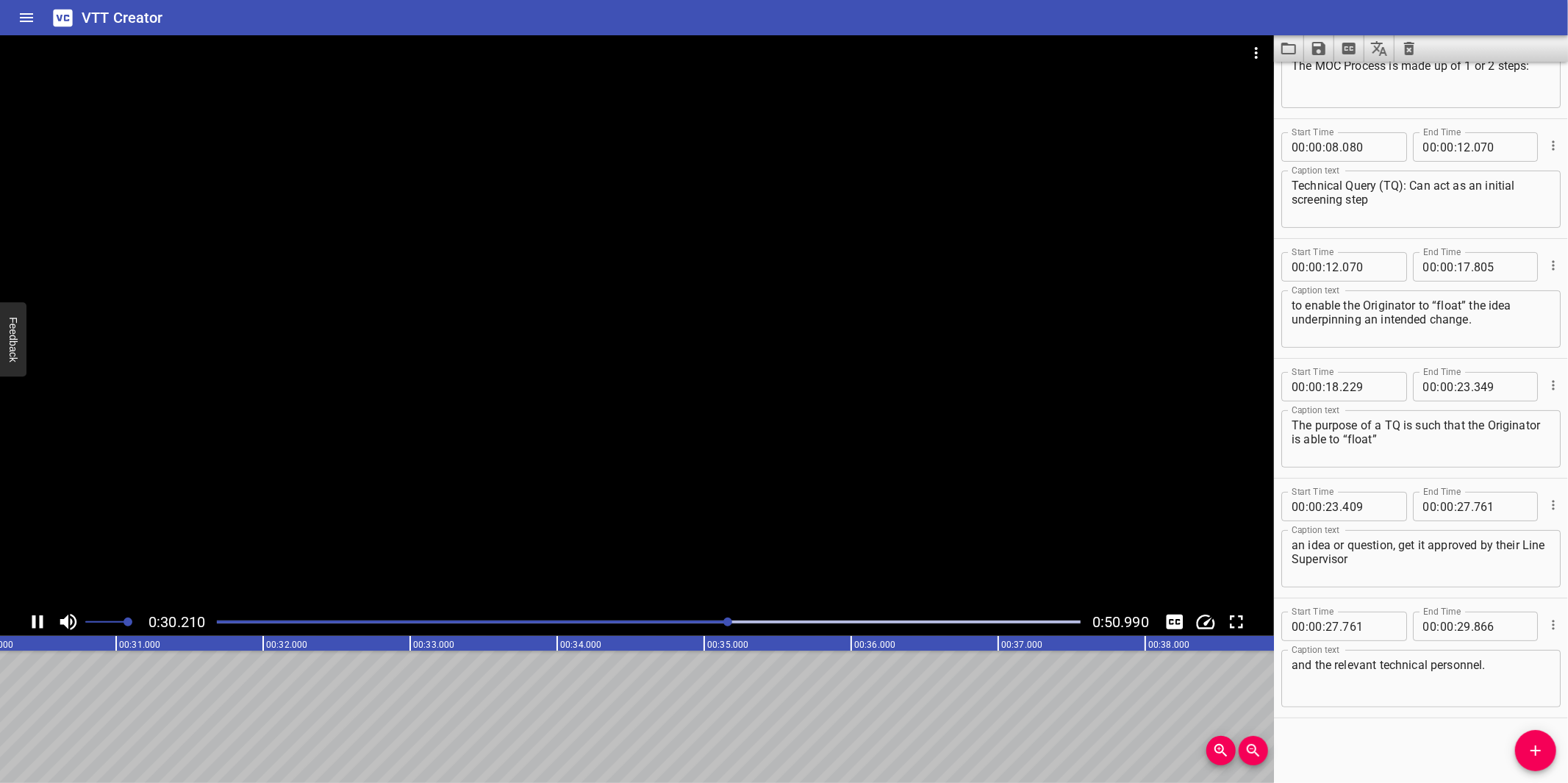
click at [692, 502] on div at bounding box center [636, 321] width 1274 height 573
drag, startPoint x: 1538, startPoint y: 752, endPoint x: 1485, endPoint y: 739, distance: 54.6
click at [1537, 752] on icon "Add Cue" at bounding box center [1535, 750] width 18 height 18
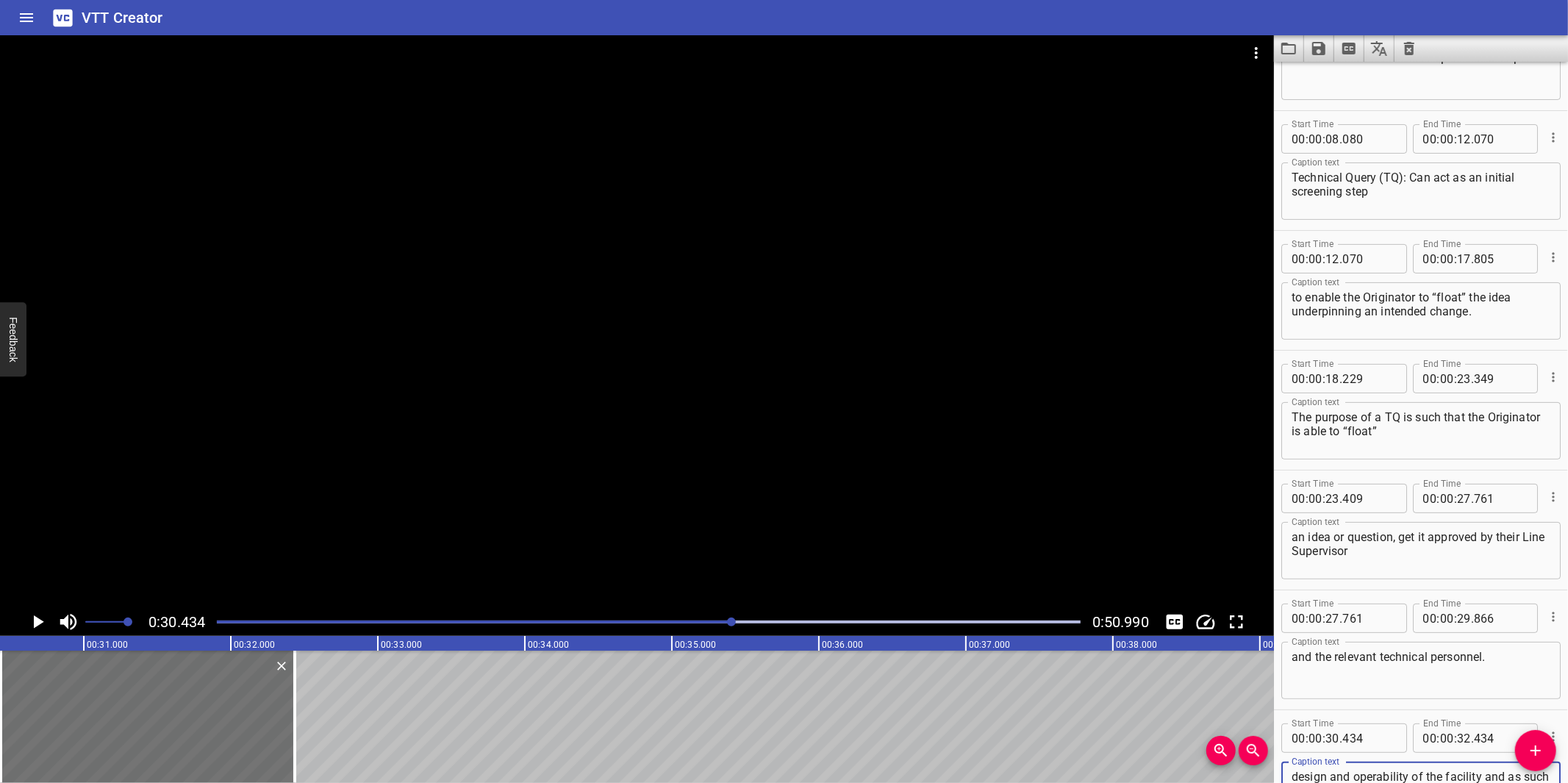
scroll to position [214, 0]
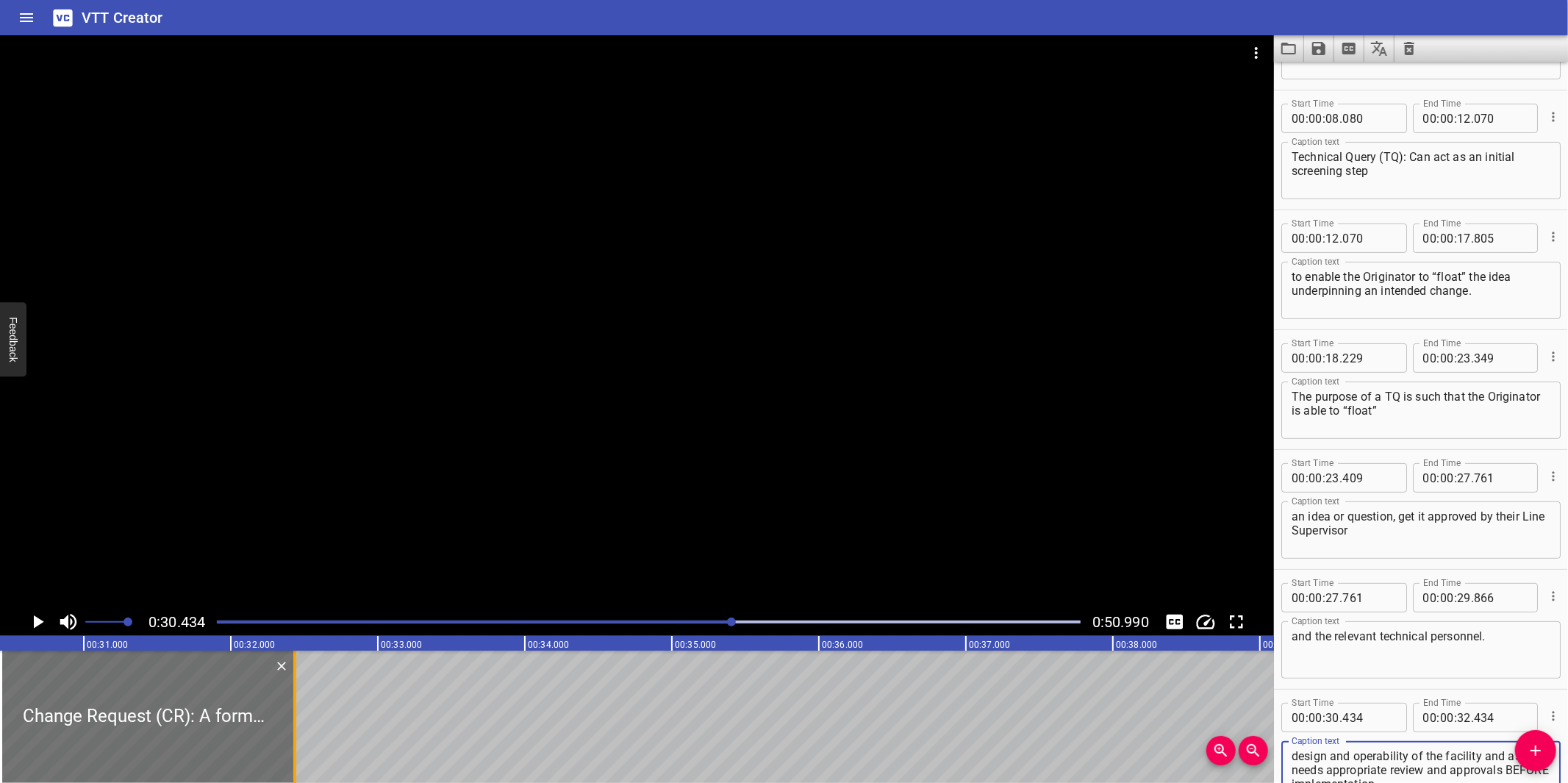
type textarea "Change Request (CR): A formal request for change / modification which impacts u…"
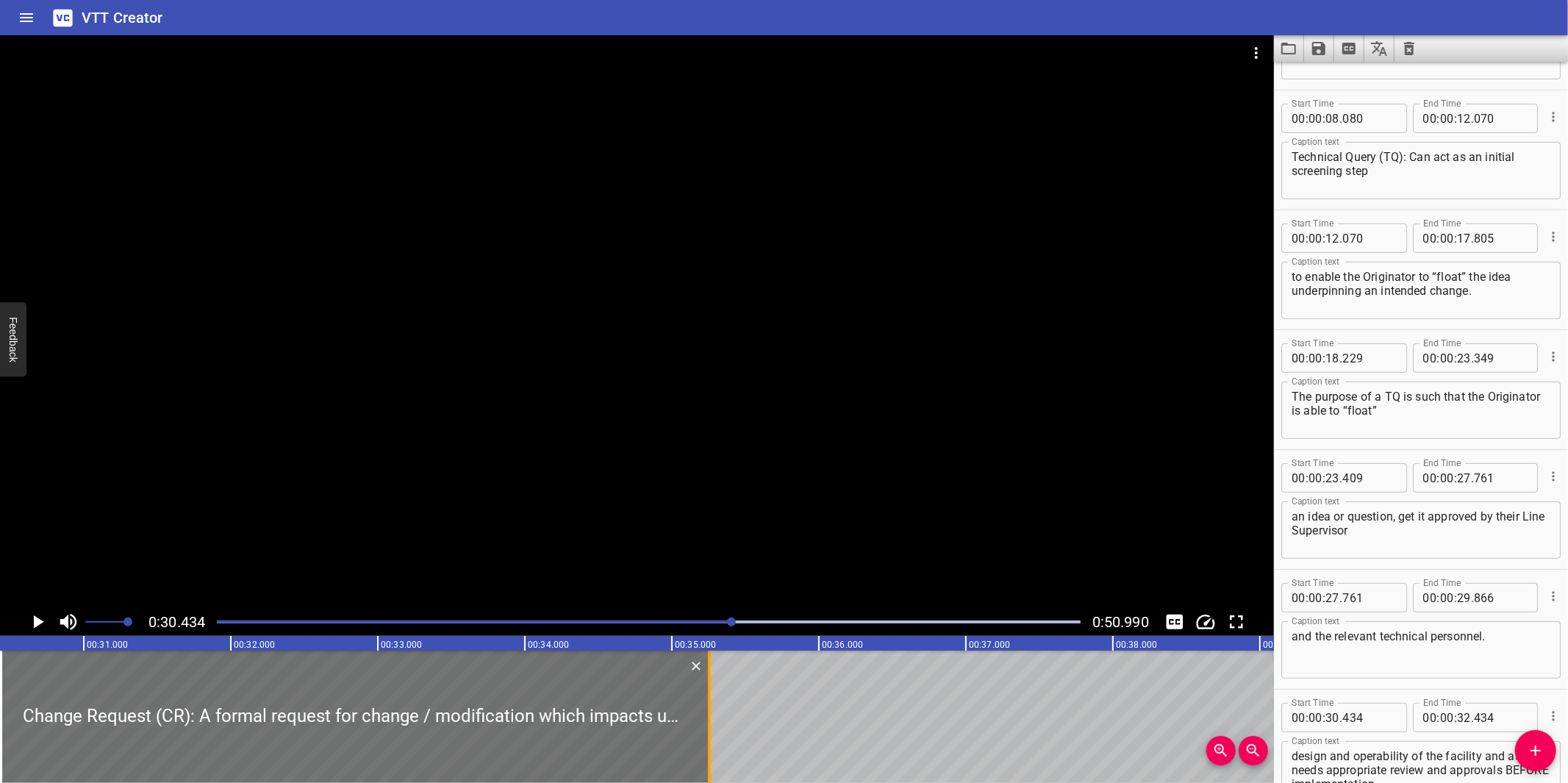
drag, startPoint x: 296, startPoint y: 716, endPoint x: 711, endPoint y: 706, distance: 415.1
click at [711, 706] on div at bounding box center [709, 716] width 15 height 133
type input "35"
type input "254"
click at [795, 518] on div at bounding box center [636, 321] width 1274 height 573
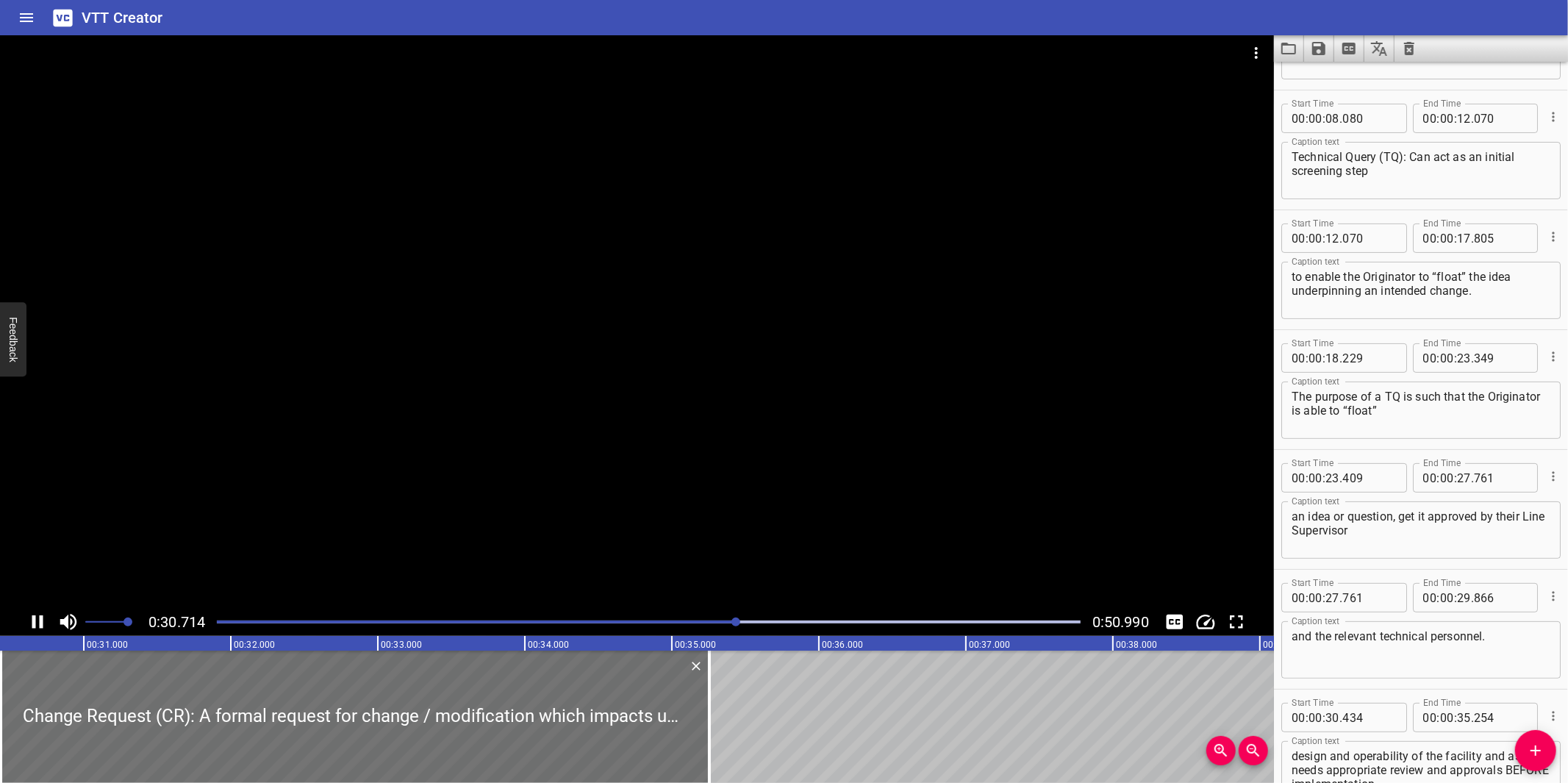
scroll to position [305, 0]
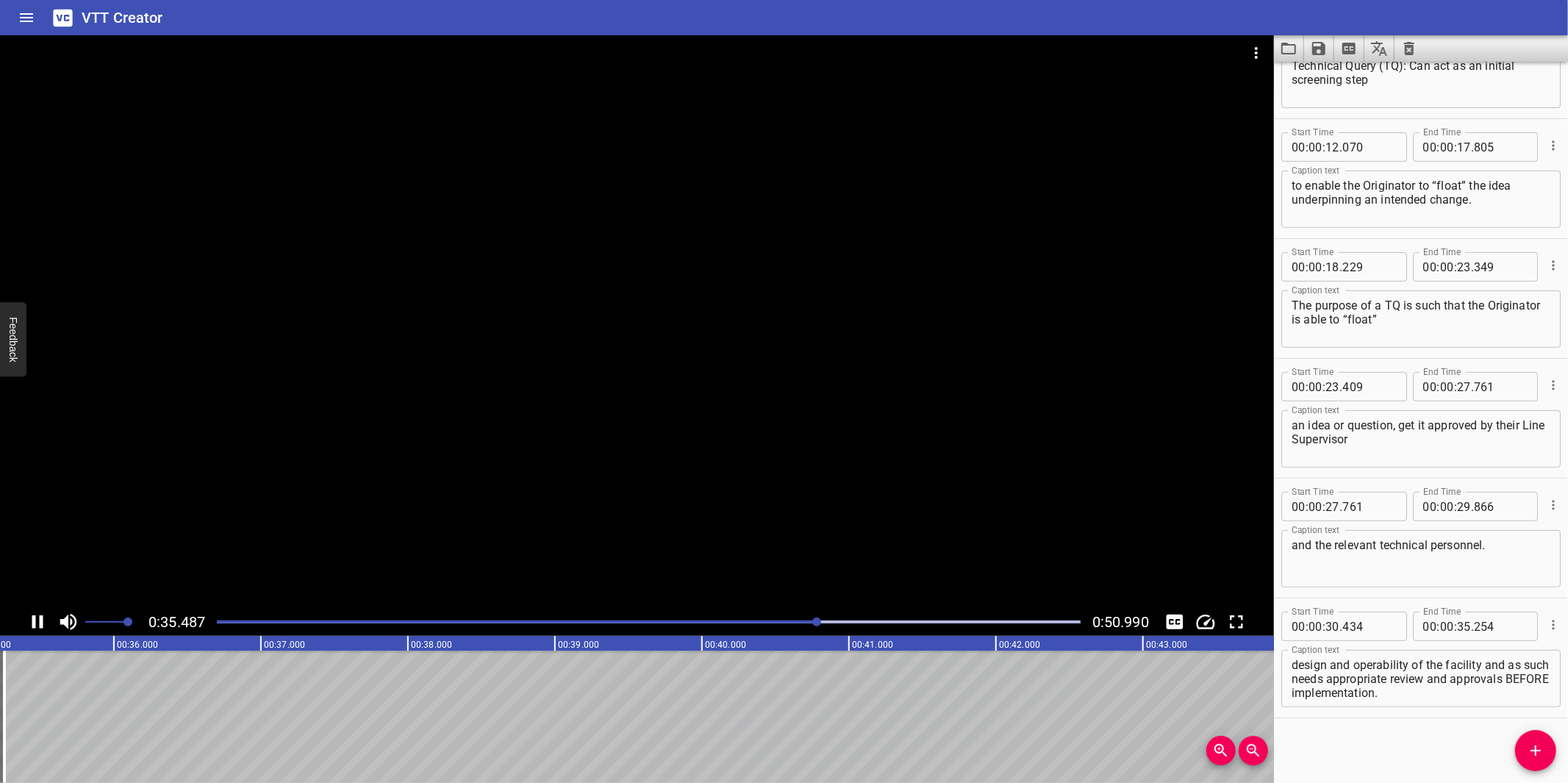
click at [801, 497] on div at bounding box center [636, 321] width 1274 height 573
click at [1533, 748] on icon "Add Cue" at bounding box center [1535, 750] width 18 height 18
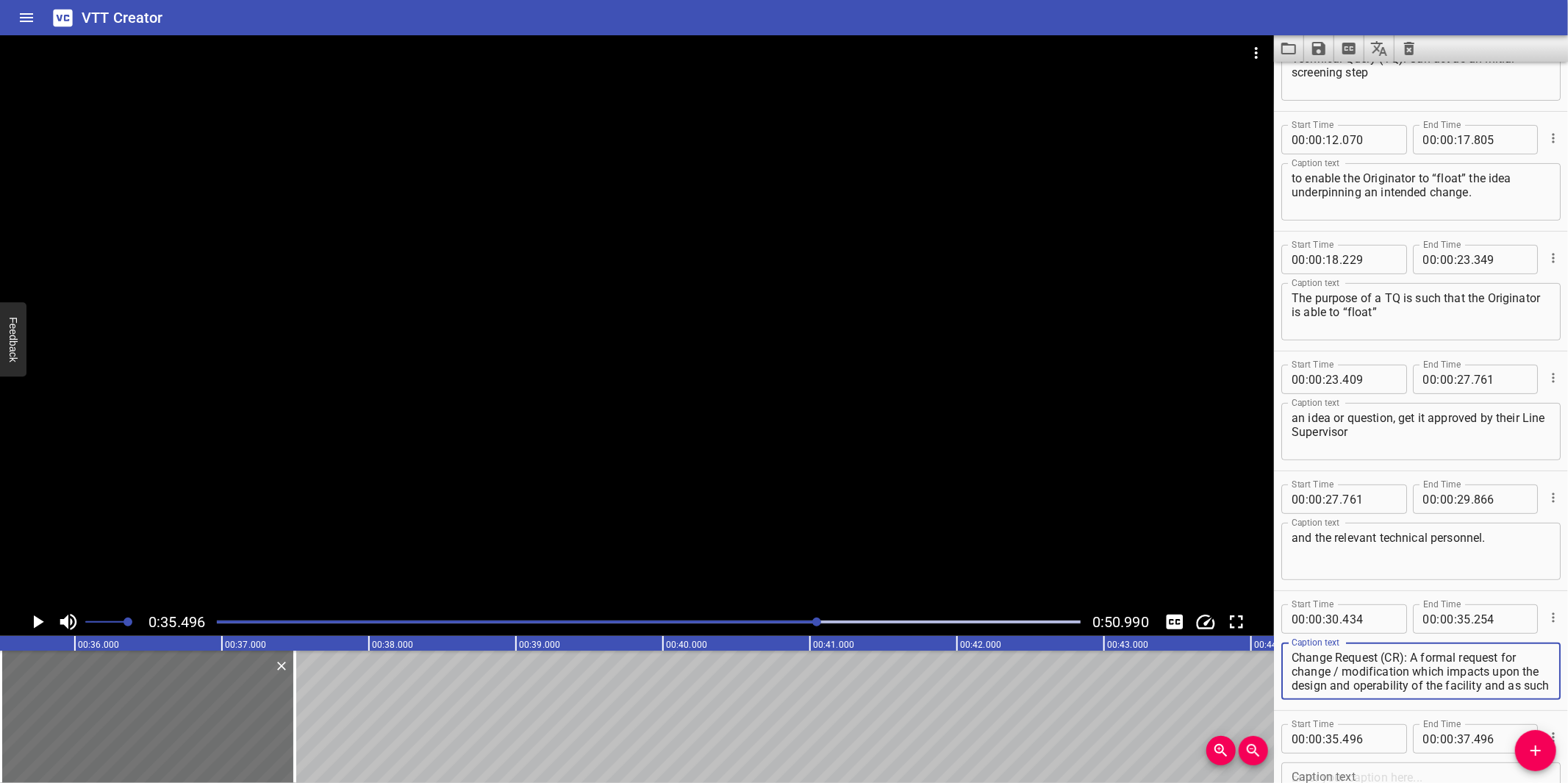
scroll to position [42, 0]
drag, startPoint x: 1412, startPoint y: 668, endPoint x: 1476, endPoint y: 703, distance: 72.9
click at [1476, 703] on div "Start Time 00 : 00 : 30 . 434 Start Time End Time 00 : 00 : 35 . 254 End Time C…" at bounding box center [1420, 650] width 294 height 119
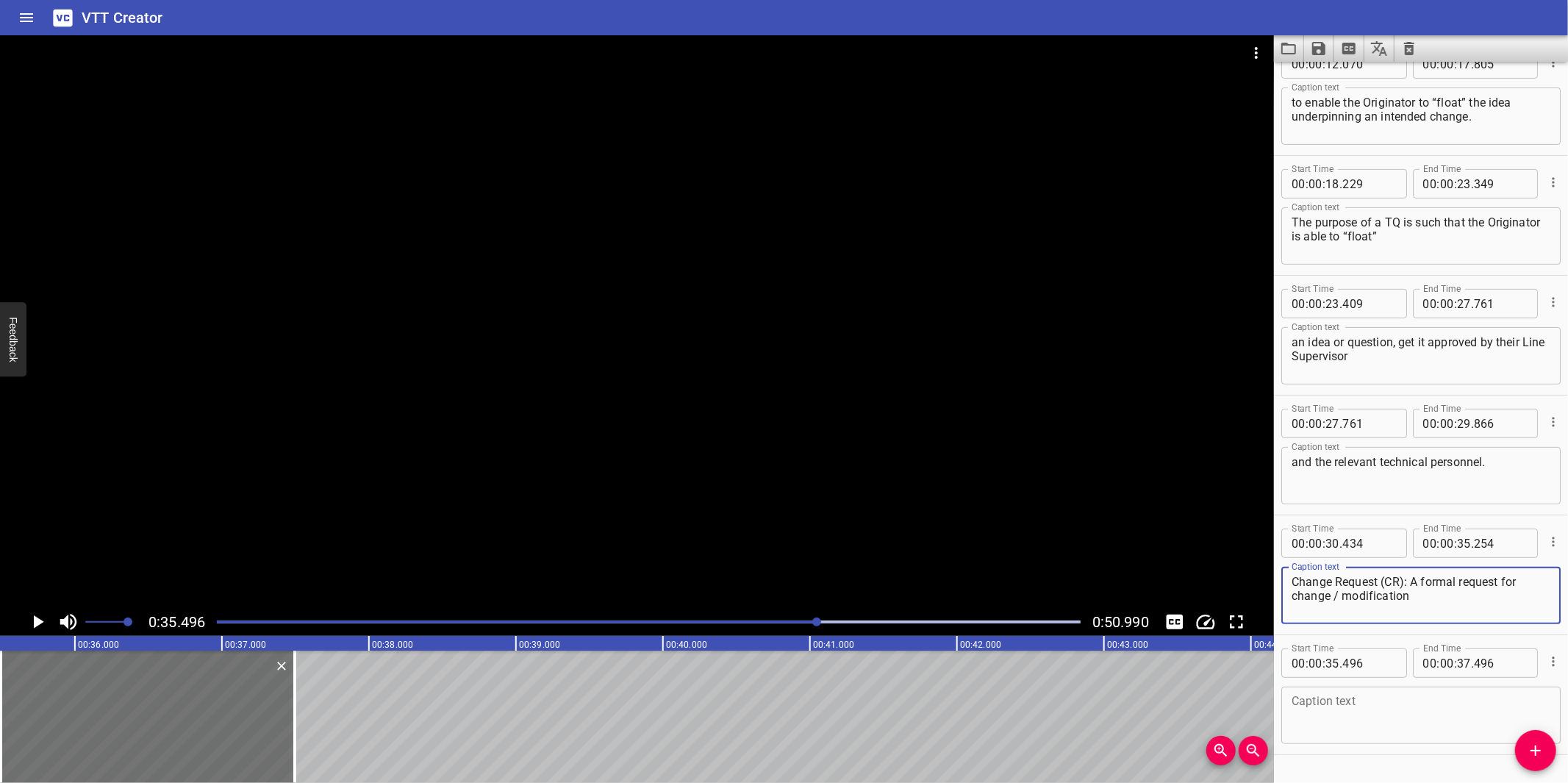
scroll to position [394, 0]
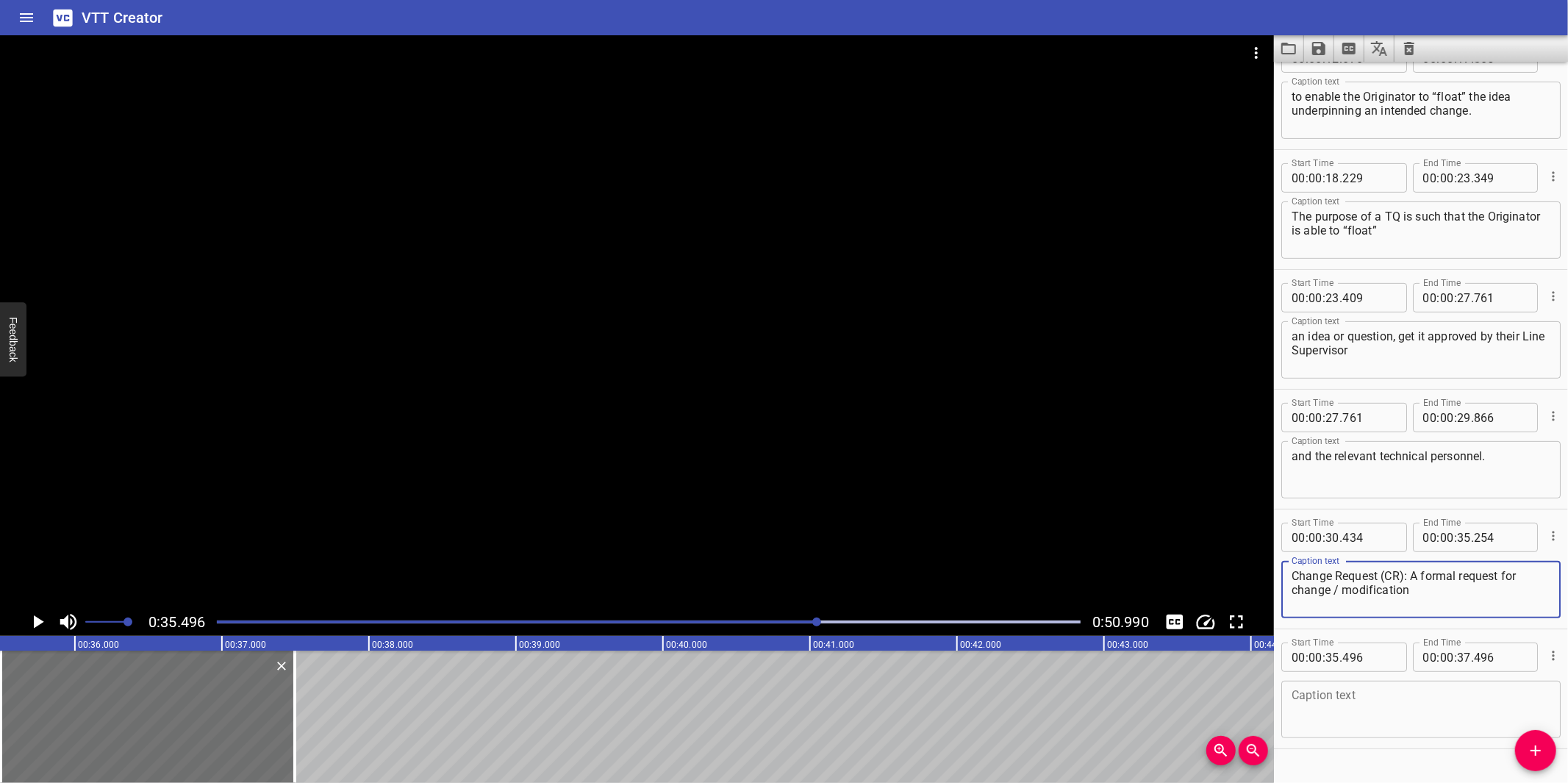
type textarea "Change Request (CR): A formal request for change / modification"
click at [1373, 712] on textarea at bounding box center [1420, 709] width 258 height 42
paste textarea "which impacts upon the design and operability of the facility and as such needs…"
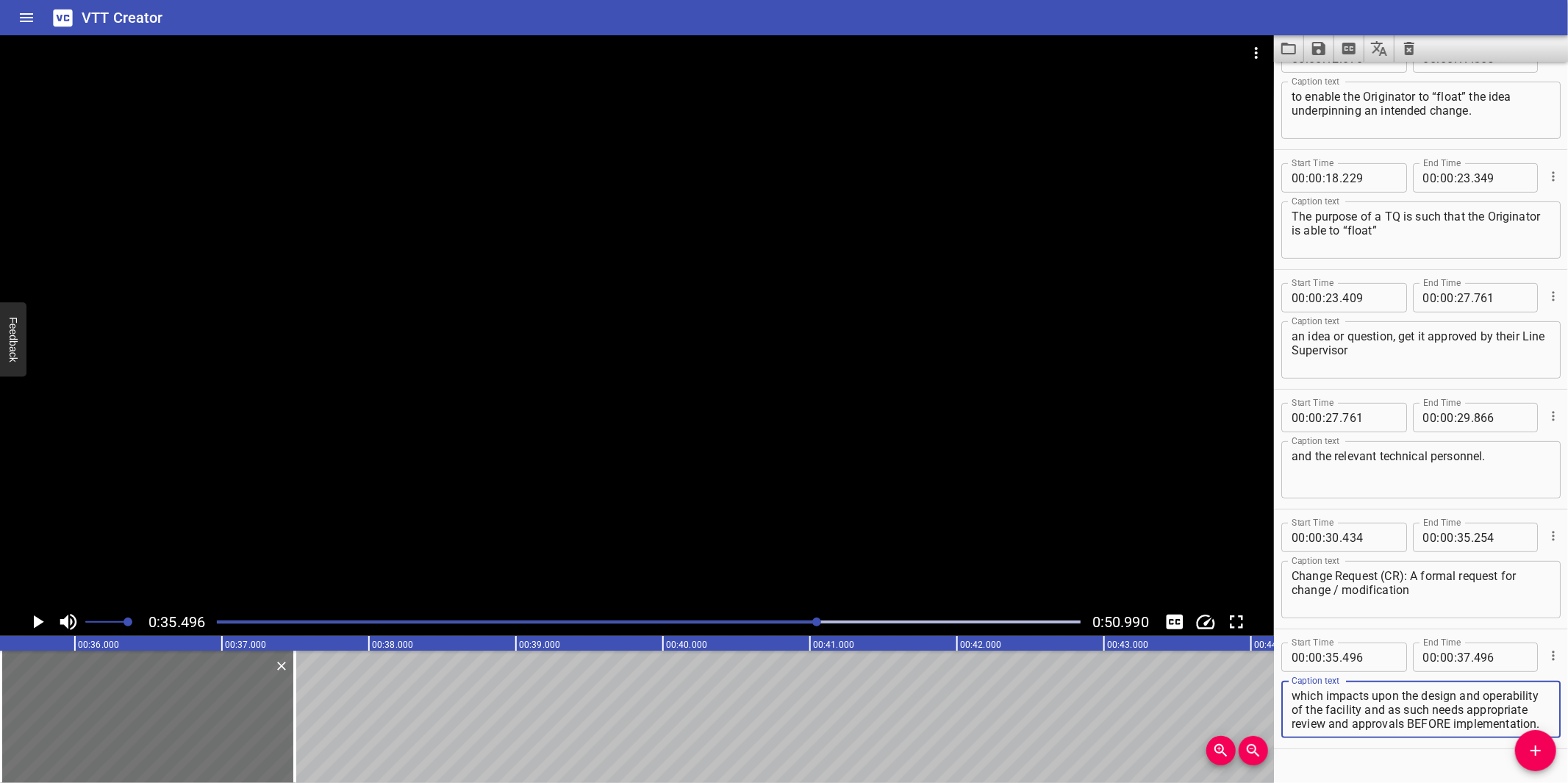
scroll to position [27, 0]
type textarea "which impacts upon the design and operability of the facility and as such needs…"
click at [1344, 593] on textarea "Change Request (CR): A formal request for change / modification" at bounding box center [1420, 590] width 258 height 42
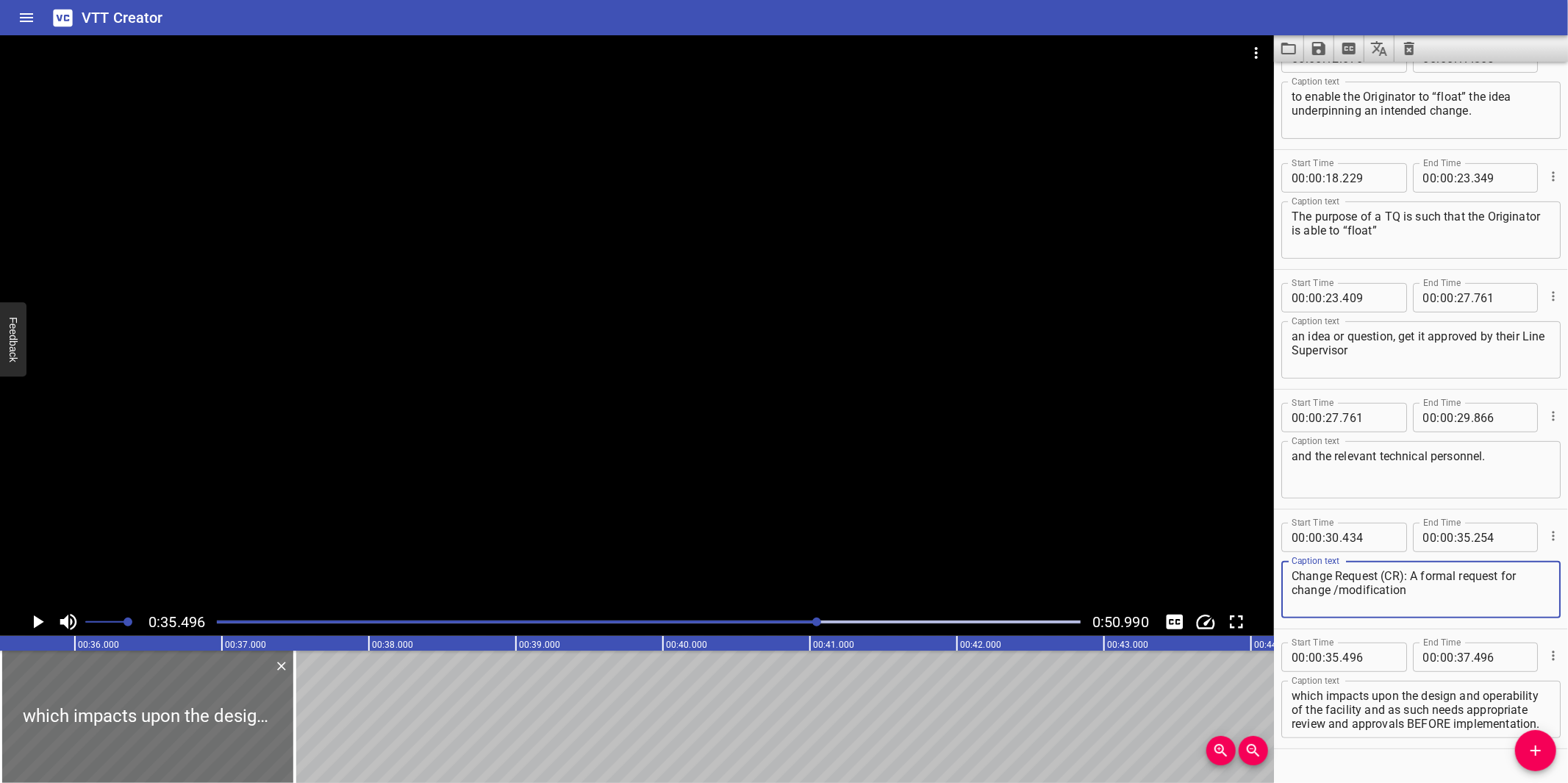
click at [1332, 592] on textarea "Change Request (CR): A formal request for change /modification" at bounding box center [1420, 590] width 258 height 42
type textarea "Change Request (CR): A formal request for change/modification"
drag, startPoint x: 700, startPoint y: 504, endPoint x: 707, endPoint y: 506, distance: 7.3
click at [700, 504] on div at bounding box center [636, 321] width 1274 height 573
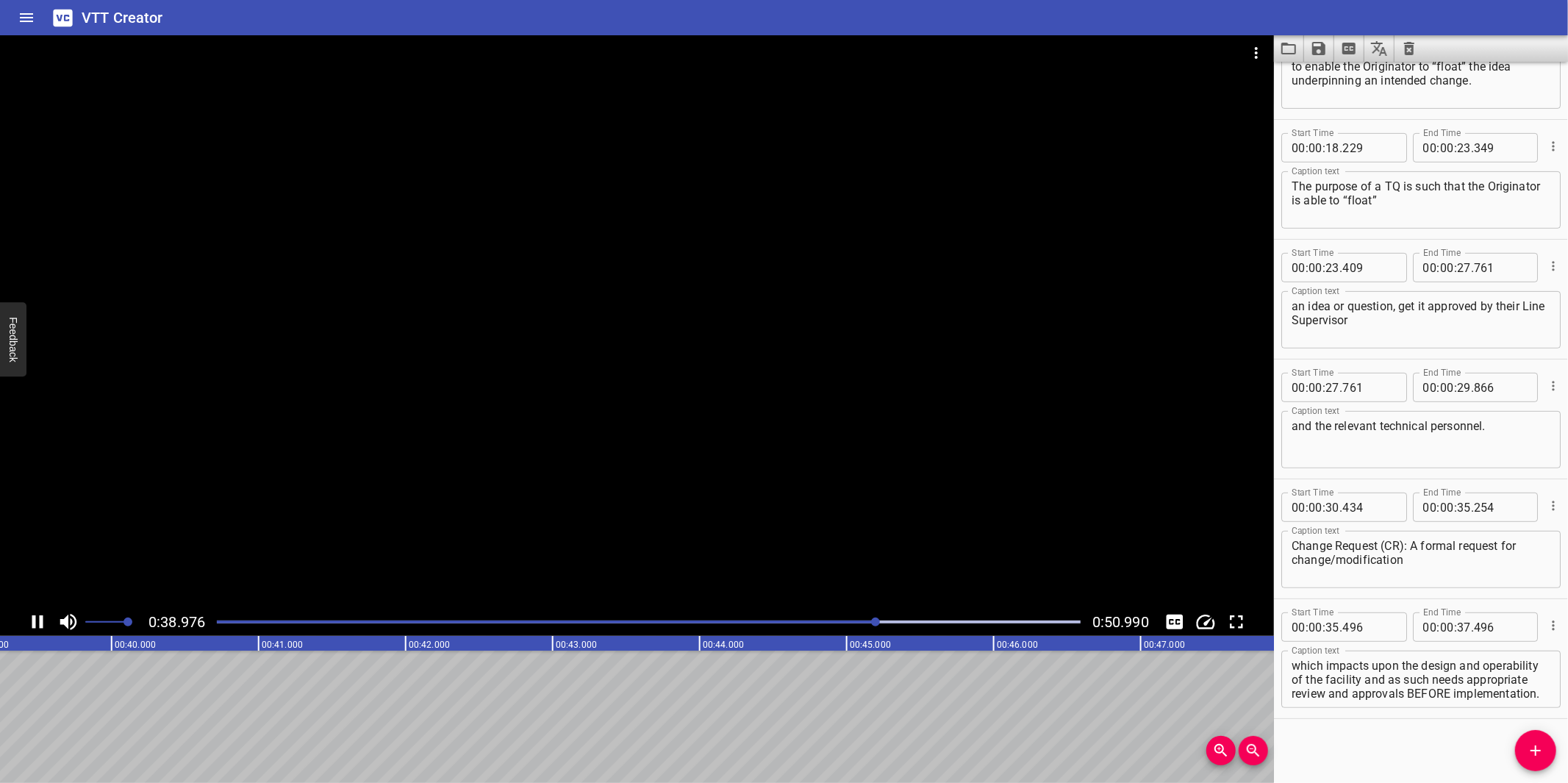
click at [729, 500] on div at bounding box center [636, 321] width 1274 height 573
click at [1437, 675] on textarea "which impacts upon the design and operability of the facility and as such needs…" at bounding box center [1420, 679] width 258 height 42
drag, startPoint x: 1429, startPoint y: 681, endPoint x: 1471, endPoint y: 715, distance: 54.0
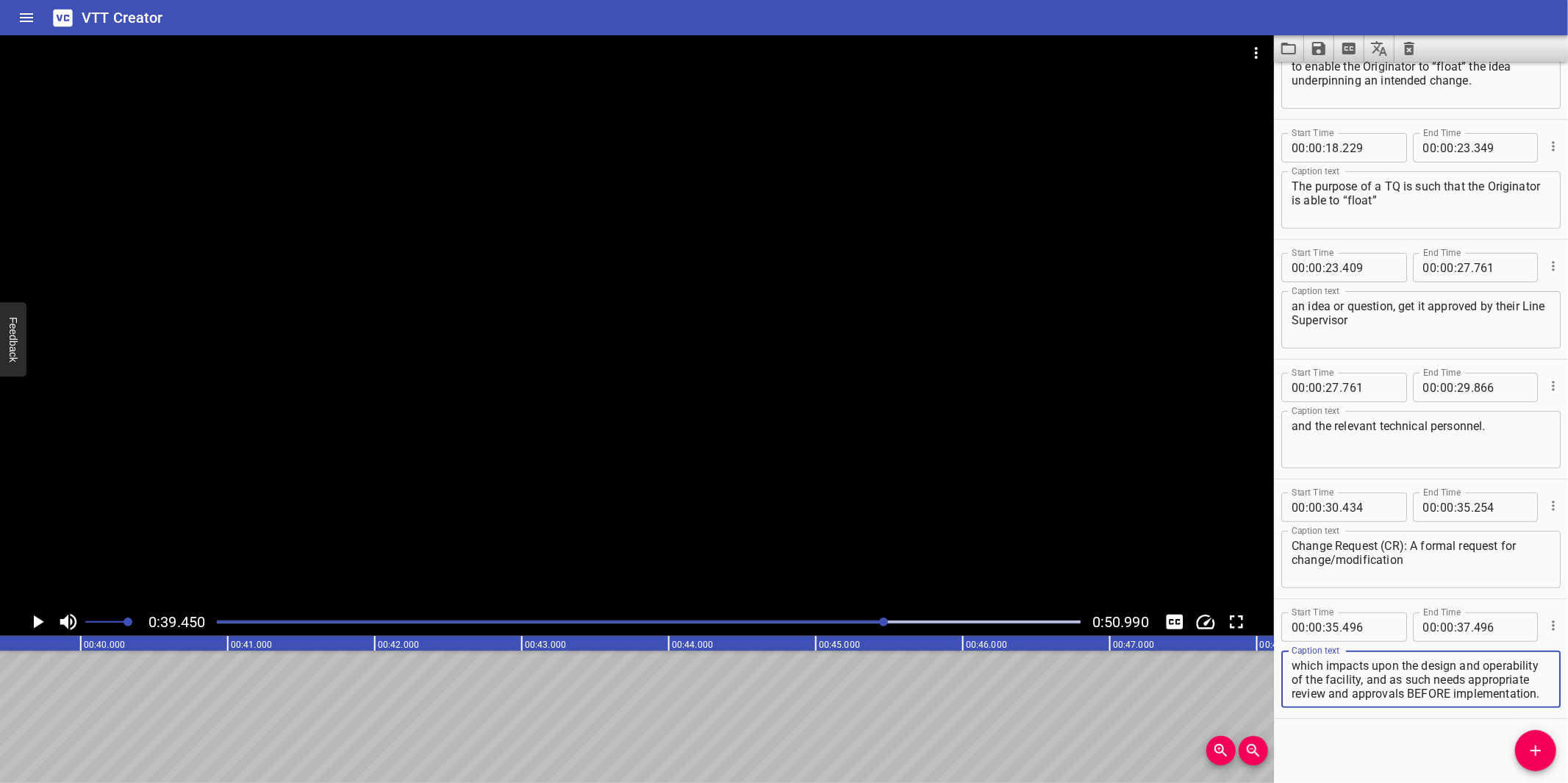
click at [1471, 715] on div "Start Time 00 : 00 : 35 . 496 Start Time End Time 00 : 00 : 37 . 496 End Time C…" at bounding box center [1420, 658] width 294 height 119
type textarea "which impacts upon the design and operability of the facility and as such needs…"
click at [1430, 677] on textarea "which impacts upon the design and operability of the facility and as such needs…" at bounding box center [1420, 679] width 258 height 42
click at [1349, 539] on textarea "Change Request (CR): A formal request for change /modification" at bounding box center [1420, 560] width 258 height 42
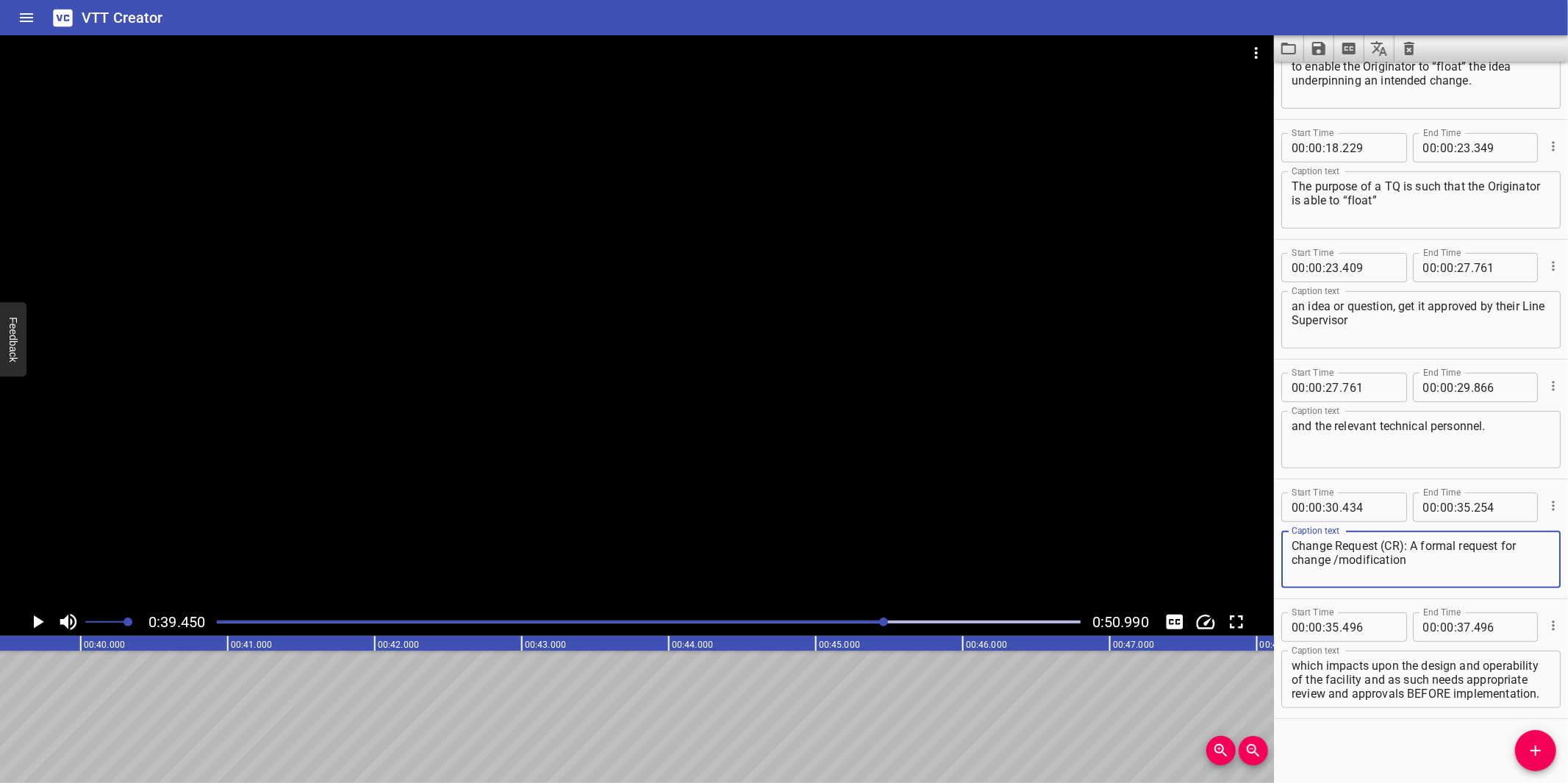
click at [1332, 559] on textarea "Change Request (CR): A formal request for change /modification" at bounding box center [1420, 560] width 258 height 42
type textarea "Change Request (CR): A formal request for change/modification"
click at [1419, 677] on textarea "which impacts upon the design and operability of the facility and as such needs…" at bounding box center [1420, 679] width 258 height 42
drag, startPoint x: 1425, startPoint y: 678, endPoint x: 1501, endPoint y: 710, distance: 82.5
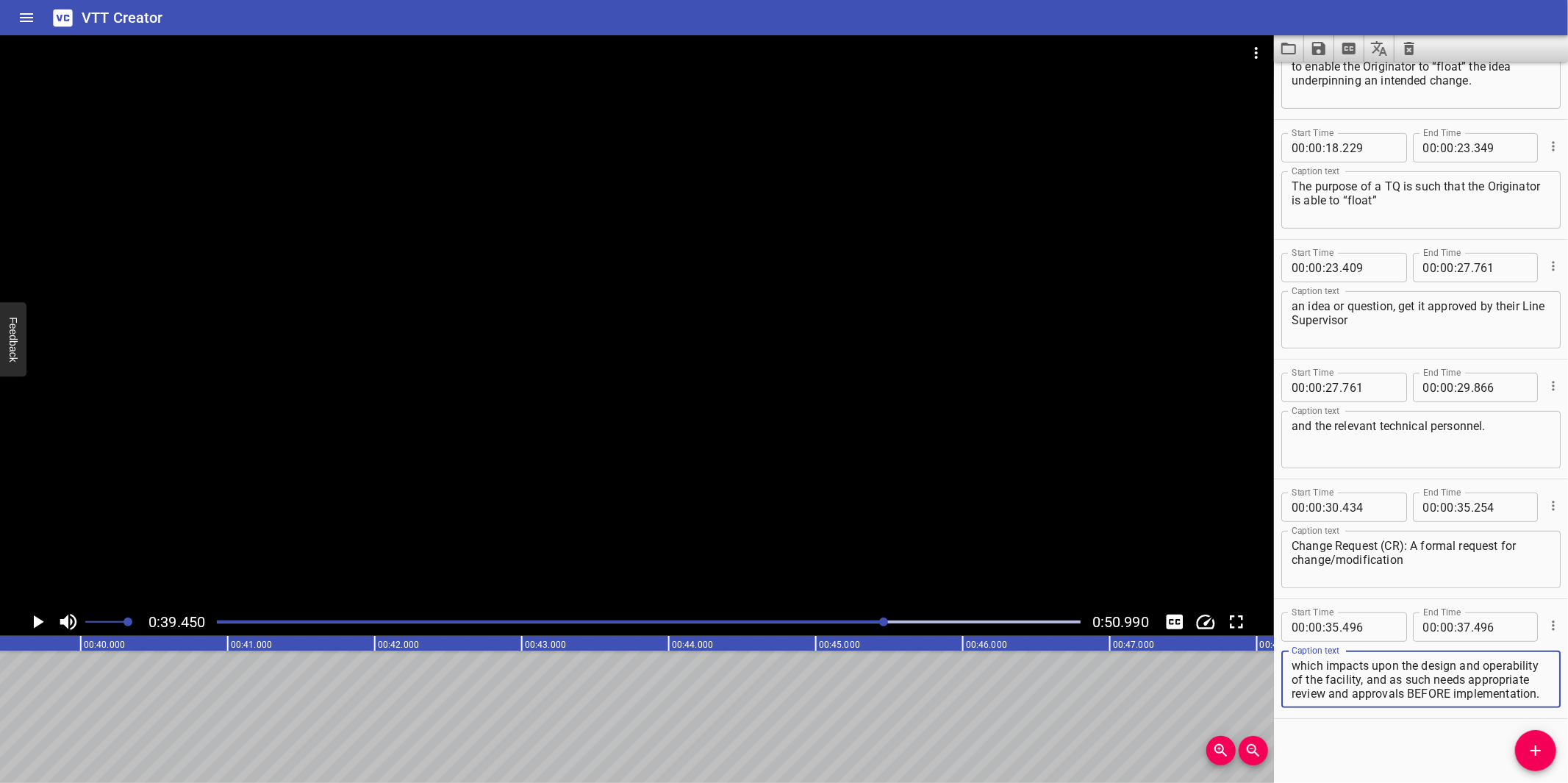
click at [1501, 710] on div "Start Time 00 : 00 : 35 . 496 Start Time End Time 00 : 00 : 37 . 496 End Time C…" at bounding box center [1420, 658] width 294 height 119
type textarea "which impacts upon the design and operability of the facility,"
click at [1459, 635] on input "number" at bounding box center [1464, 627] width 14 height 29
type input "37"
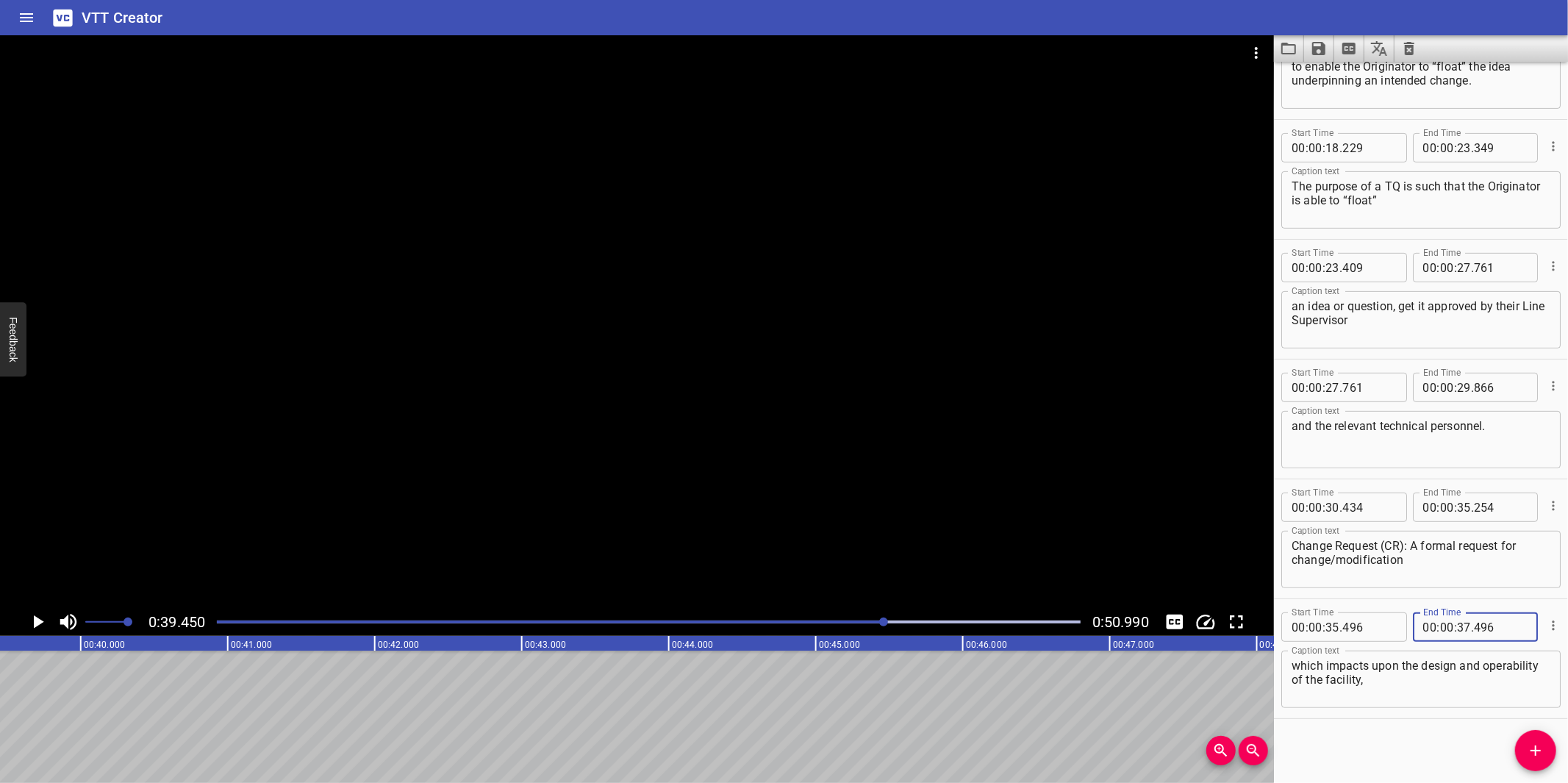
click at [1519, 742] on span "Add Cue" at bounding box center [1536, 750] width 41 height 18
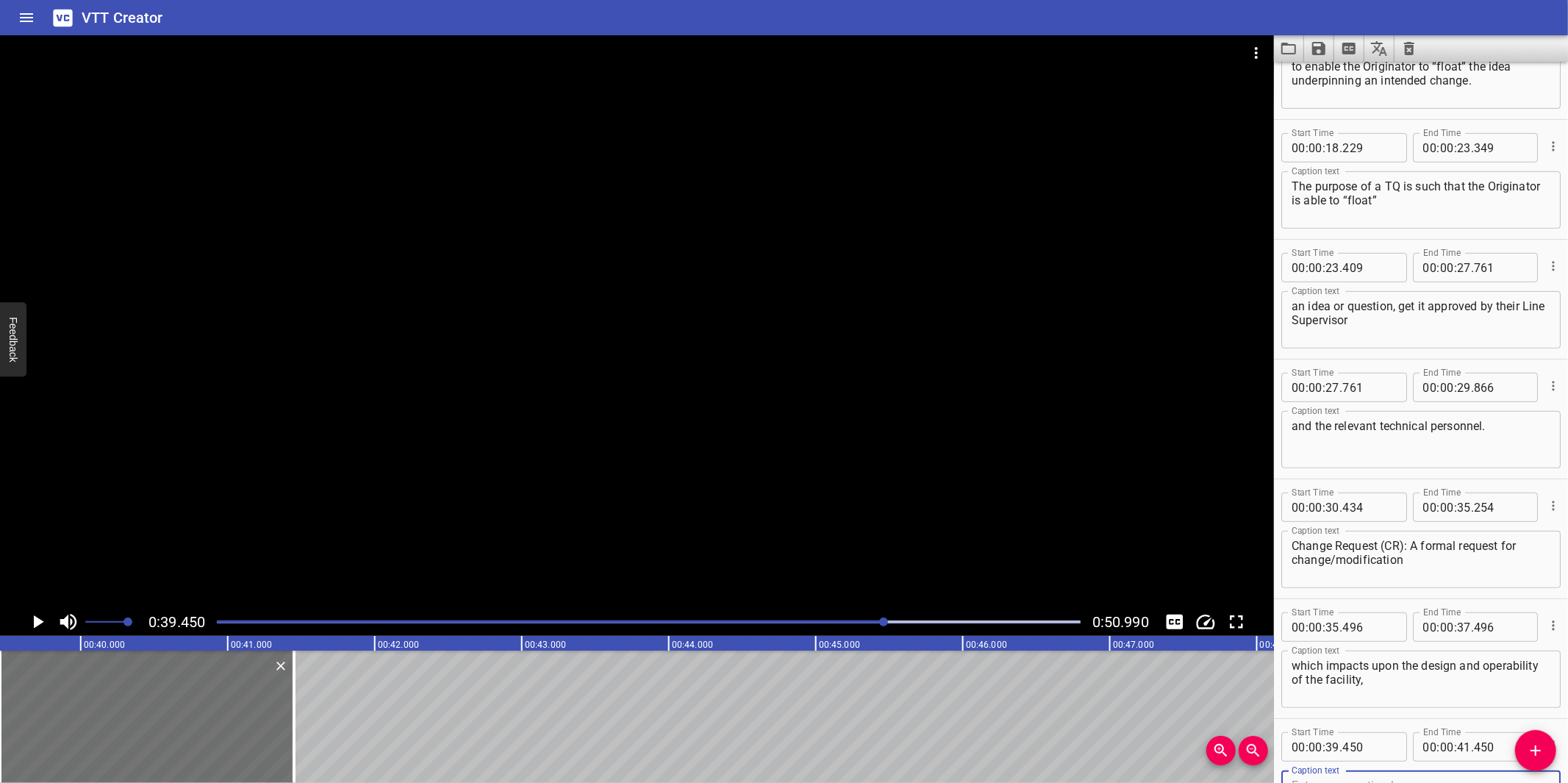
scroll to position [433, 0]
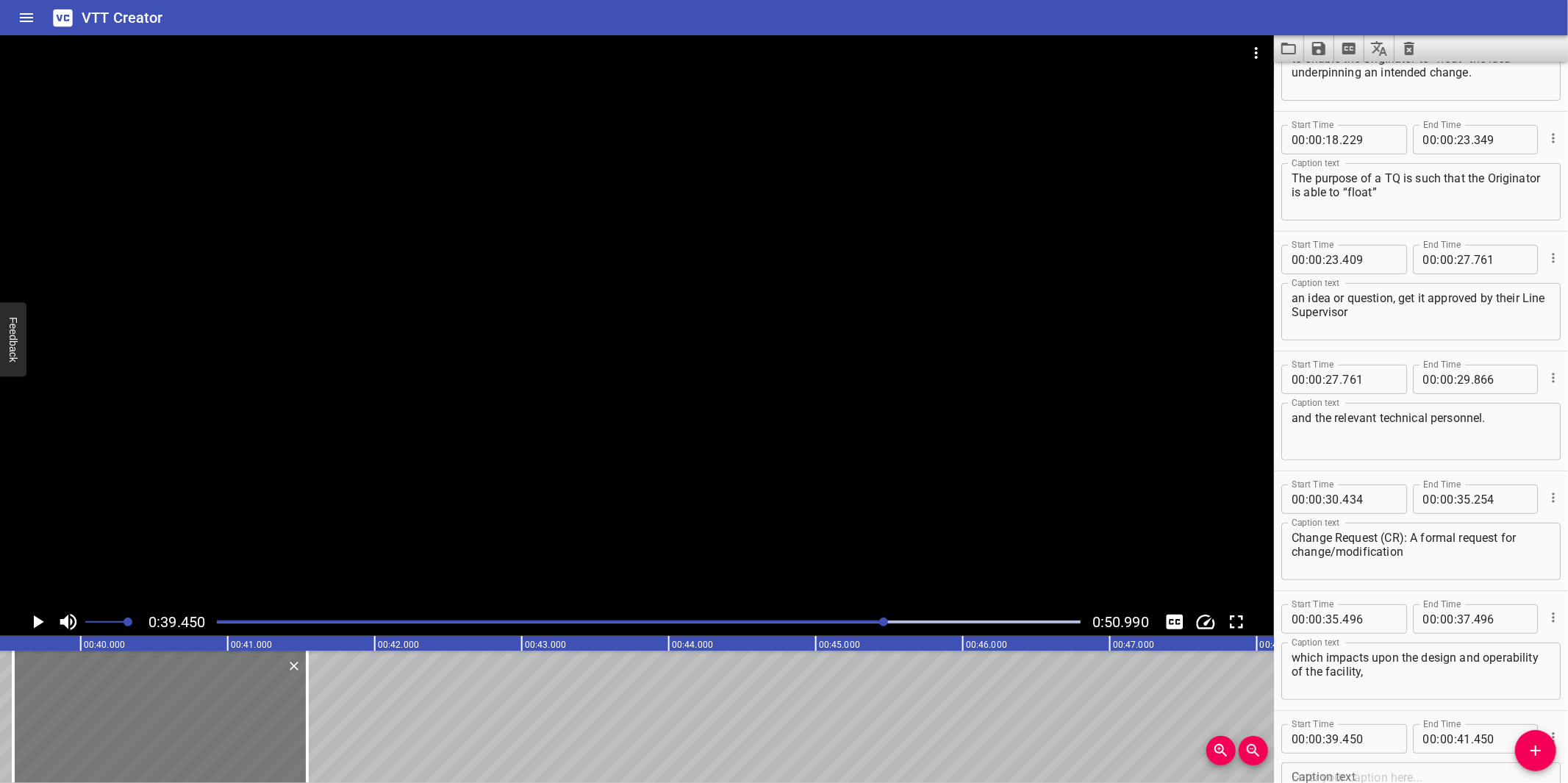
drag, startPoint x: 162, startPoint y: 745, endPoint x: 169, endPoint y: 735, distance: 12.2
click at [176, 733] on div at bounding box center [159, 716] width 294 height 133
type input "550"
click at [860, 621] on div "Play progress" at bounding box center [453, 622] width 863 height 3
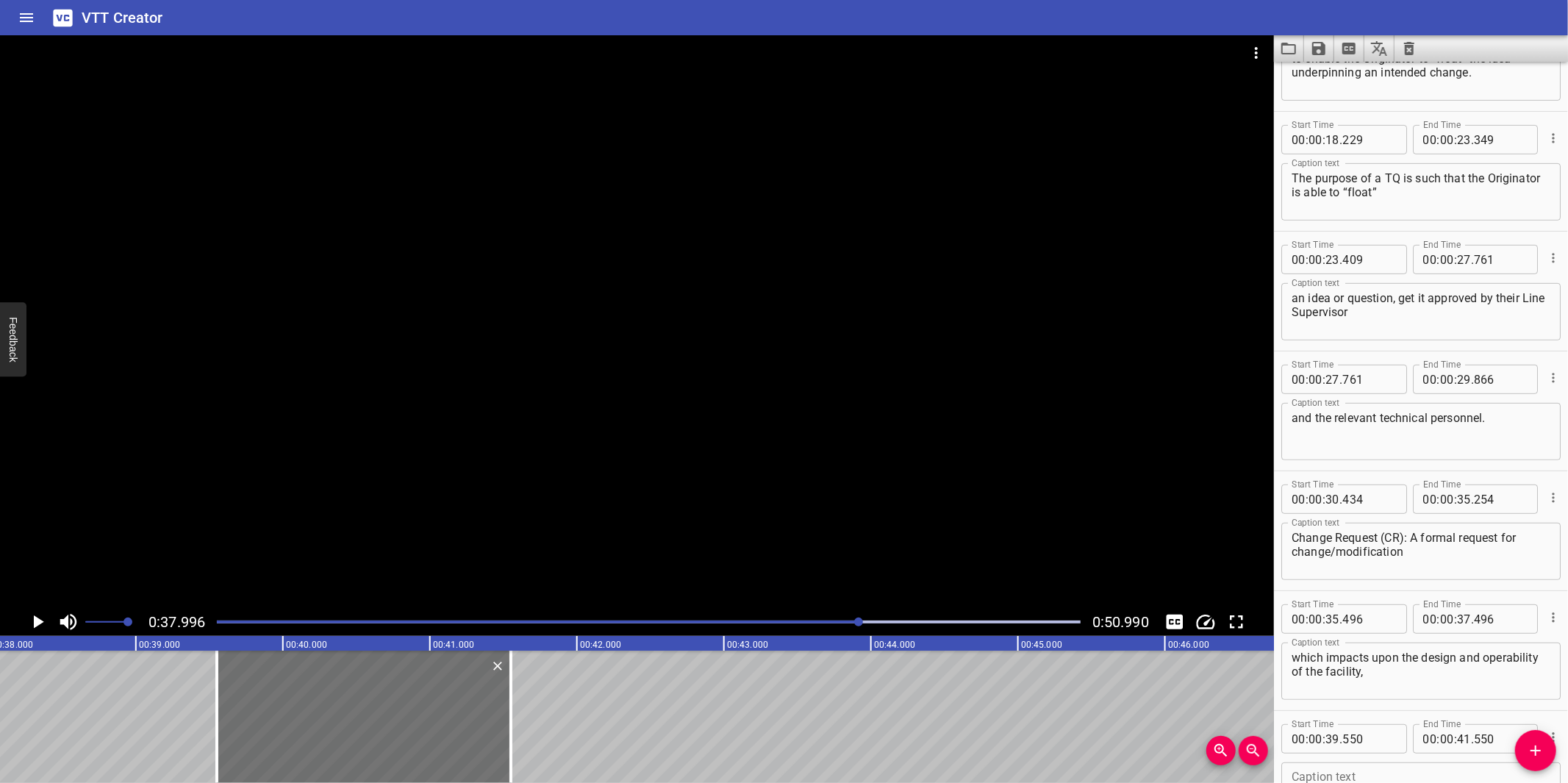
scroll to position [0, 5585]
click at [807, 623] on div at bounding box center [648, 622] width 881 height 21
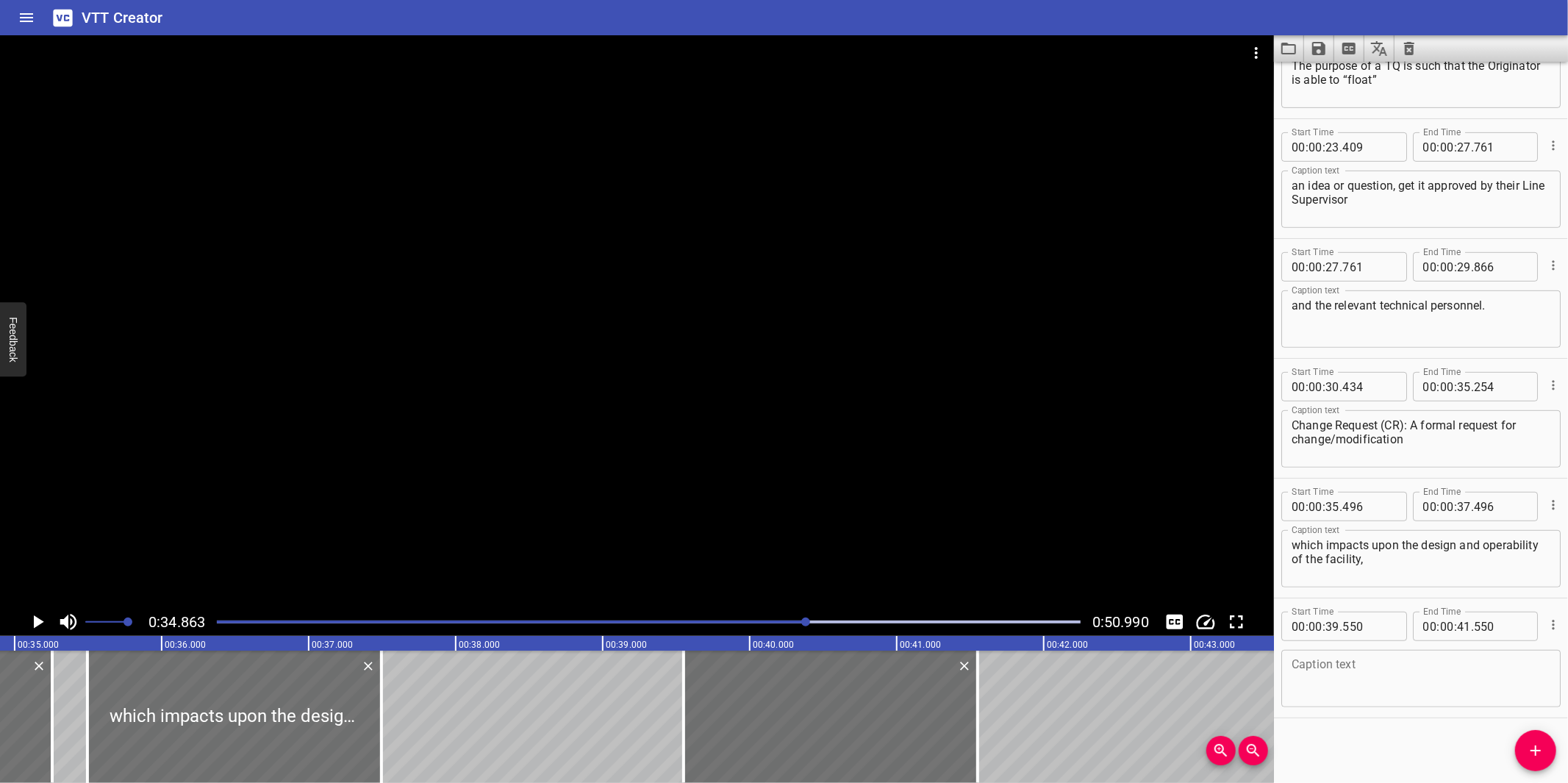
scroll to position [0, 5125]
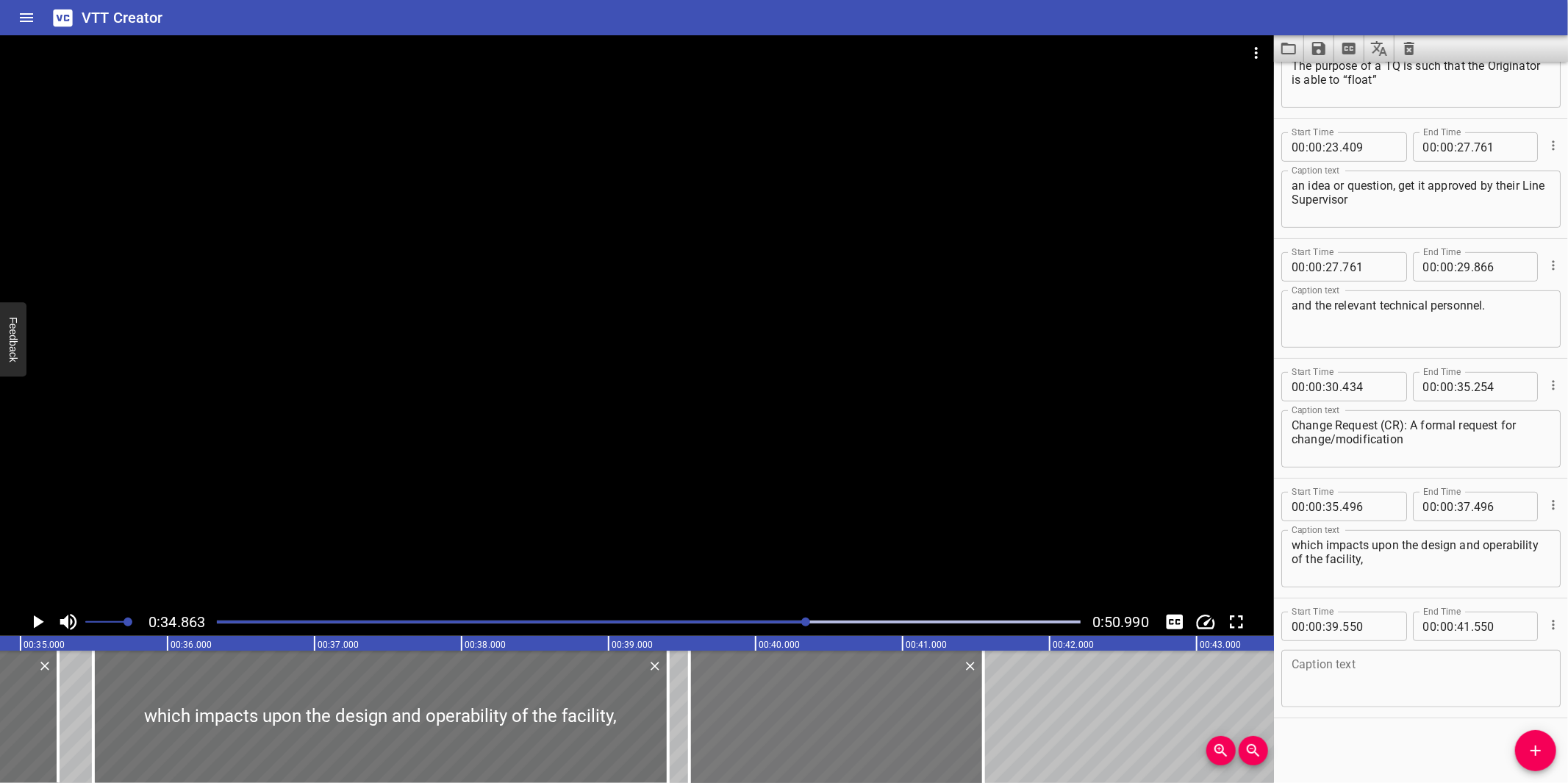
drag, startPoint x: 383, startPoint y: 723, endPoint x: 702, endPoint y: 717, distance: 319.1
click at [662, 716] on div at bounding box center [668, 716] width 15 height 133
type input "39"
type input "411"
click at [1345, 675] on textarea at bounding box center [1420, 679] width 258 height 42
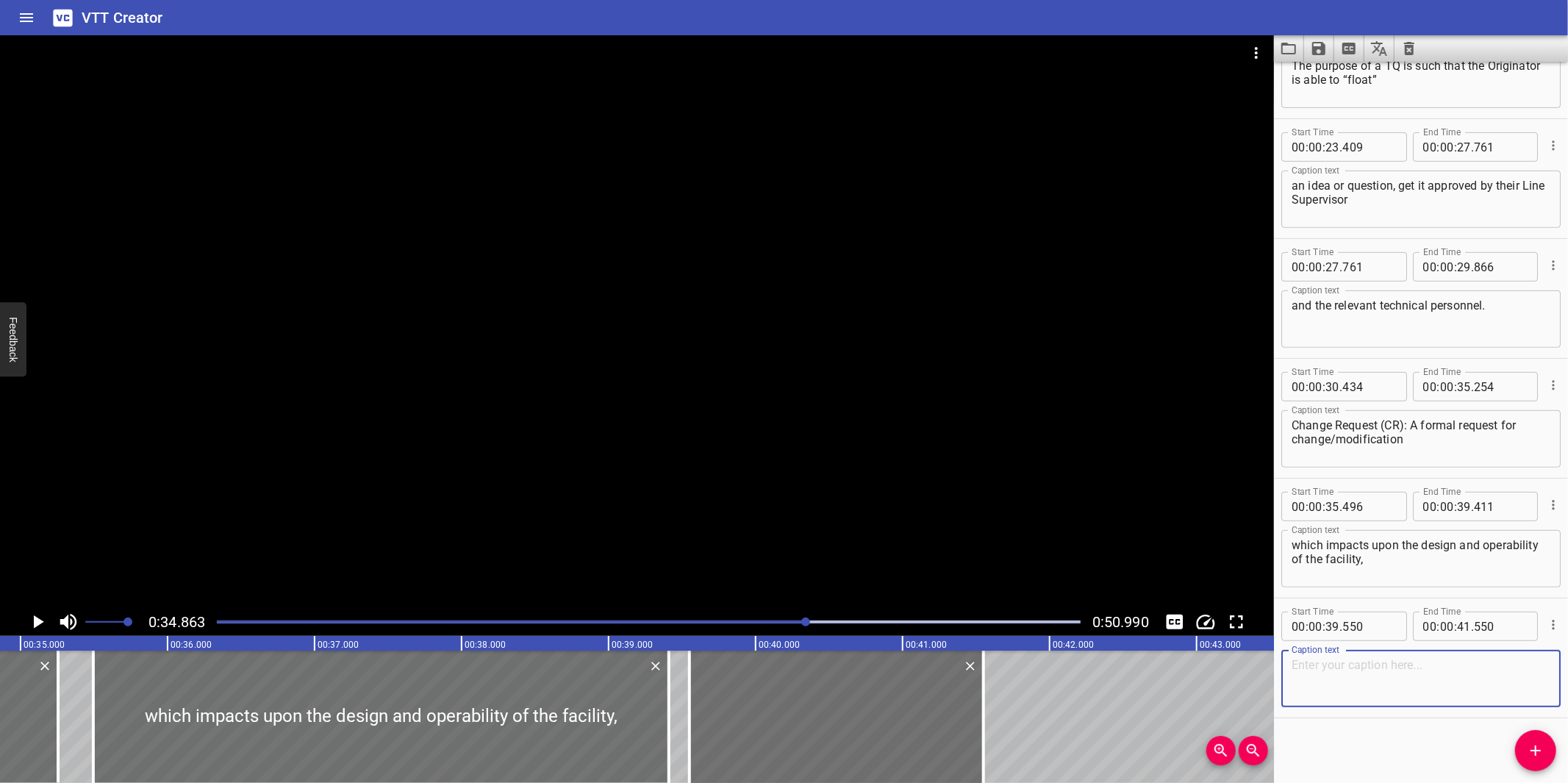
paste textarea "and as such needs appropriate review and approvals BEFORE implementation."
type textarea "and as such needs appropriate review and approvals BEFORE implementation."
click at [775, 418] on div at bounding box center [636, 321] width 1274 height 573
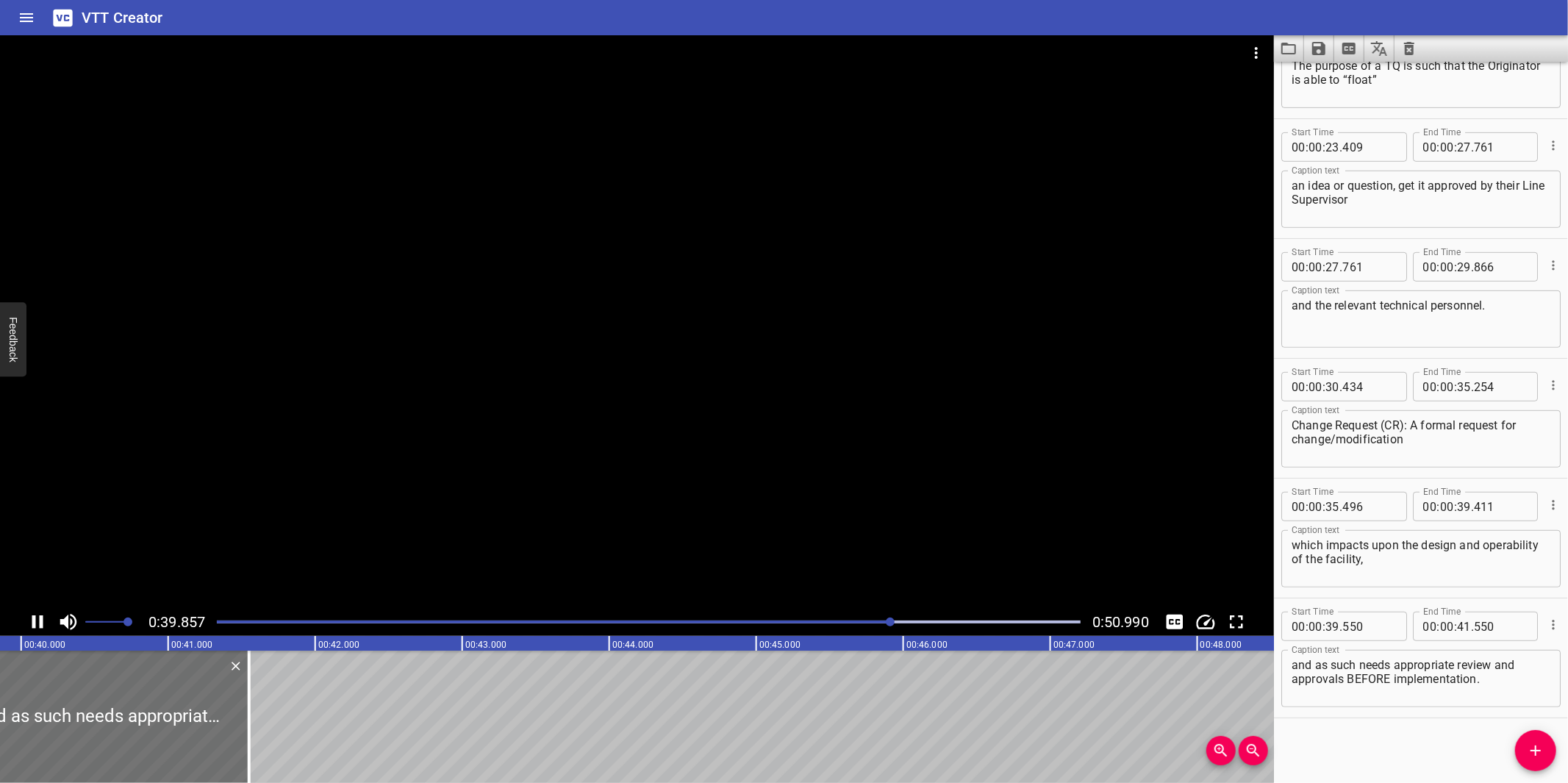
click at [692, 516] on div at bounding box center [636, 321] width 1274 height 573
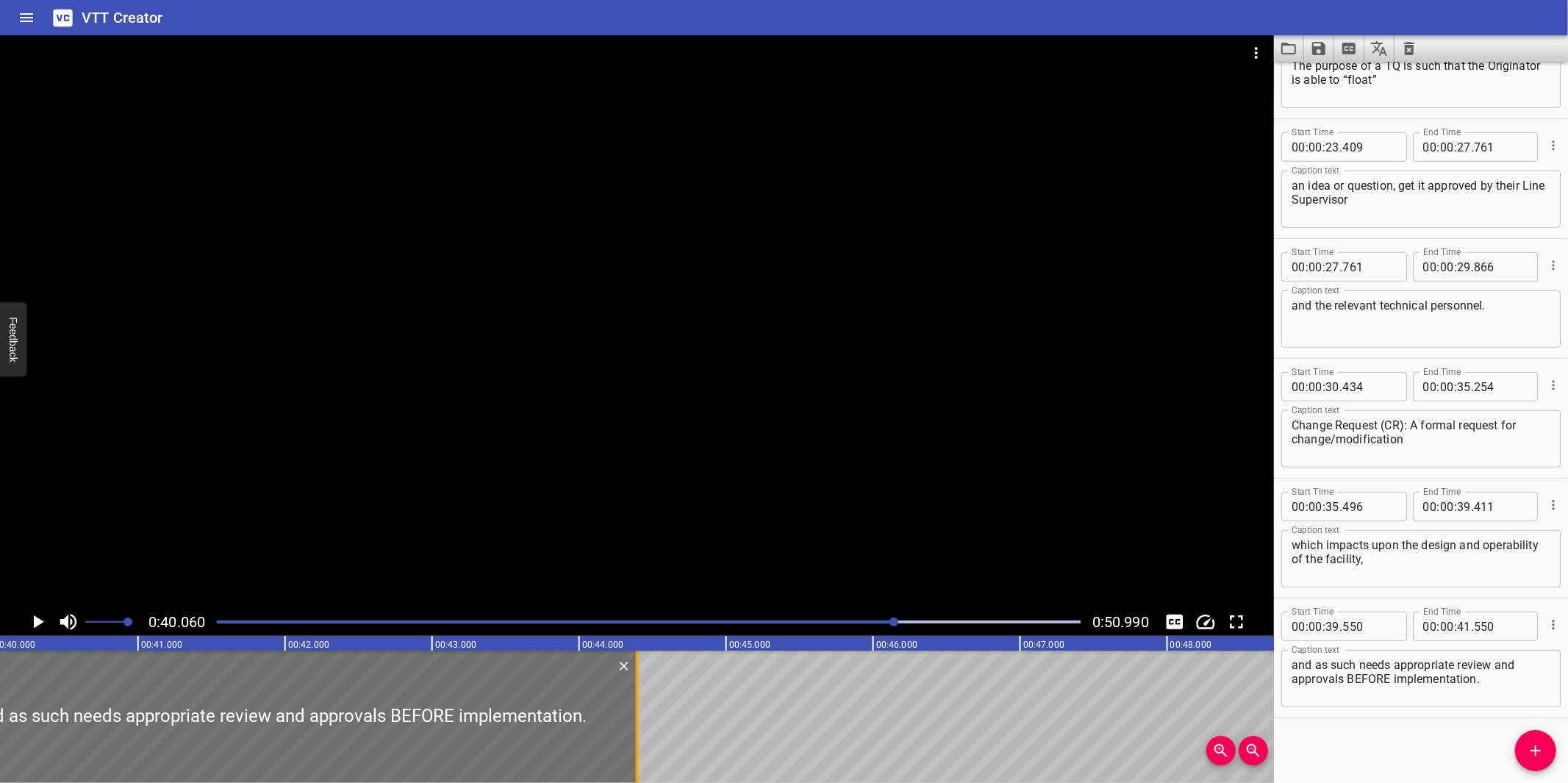
drag, startPoint x: 222, startPoint y: 722, endPoint x: 649, endPoint y: 707, distance: 427.3
click at [645, 708] on div at bounding box center [637, 716] width 15 height 133
type input "44"
type input "430"
click at [748, 500] on div at bounding box center [636, 321] width 1274 height 573
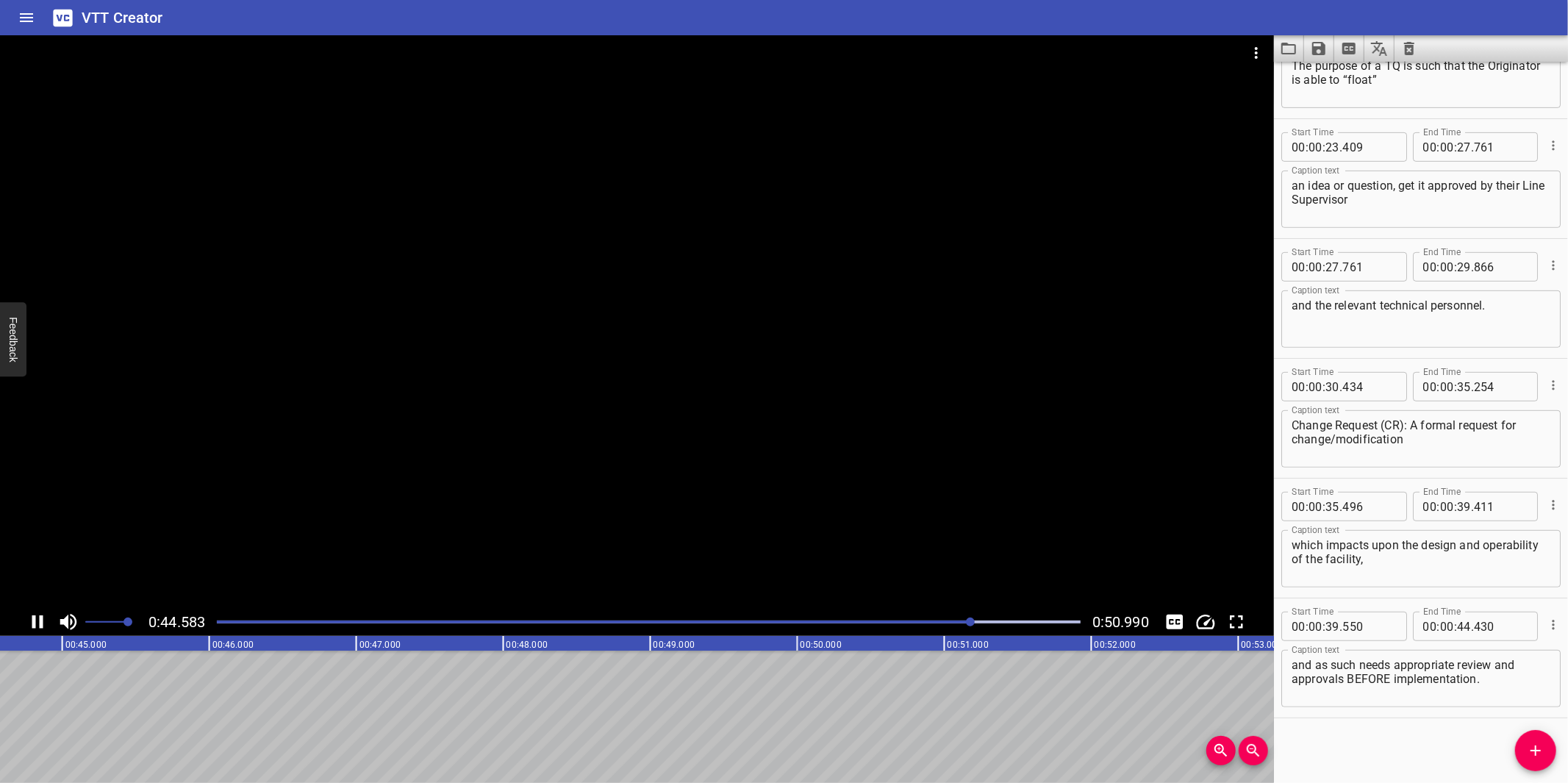
scroll to position [0, 6583]
click at [748, 508] on div at bounding box center [636, 321] width 1274 height 573
click at [1522, 752] on span "Add Cue" at bounding box center [1536, 750] width 41 height 18
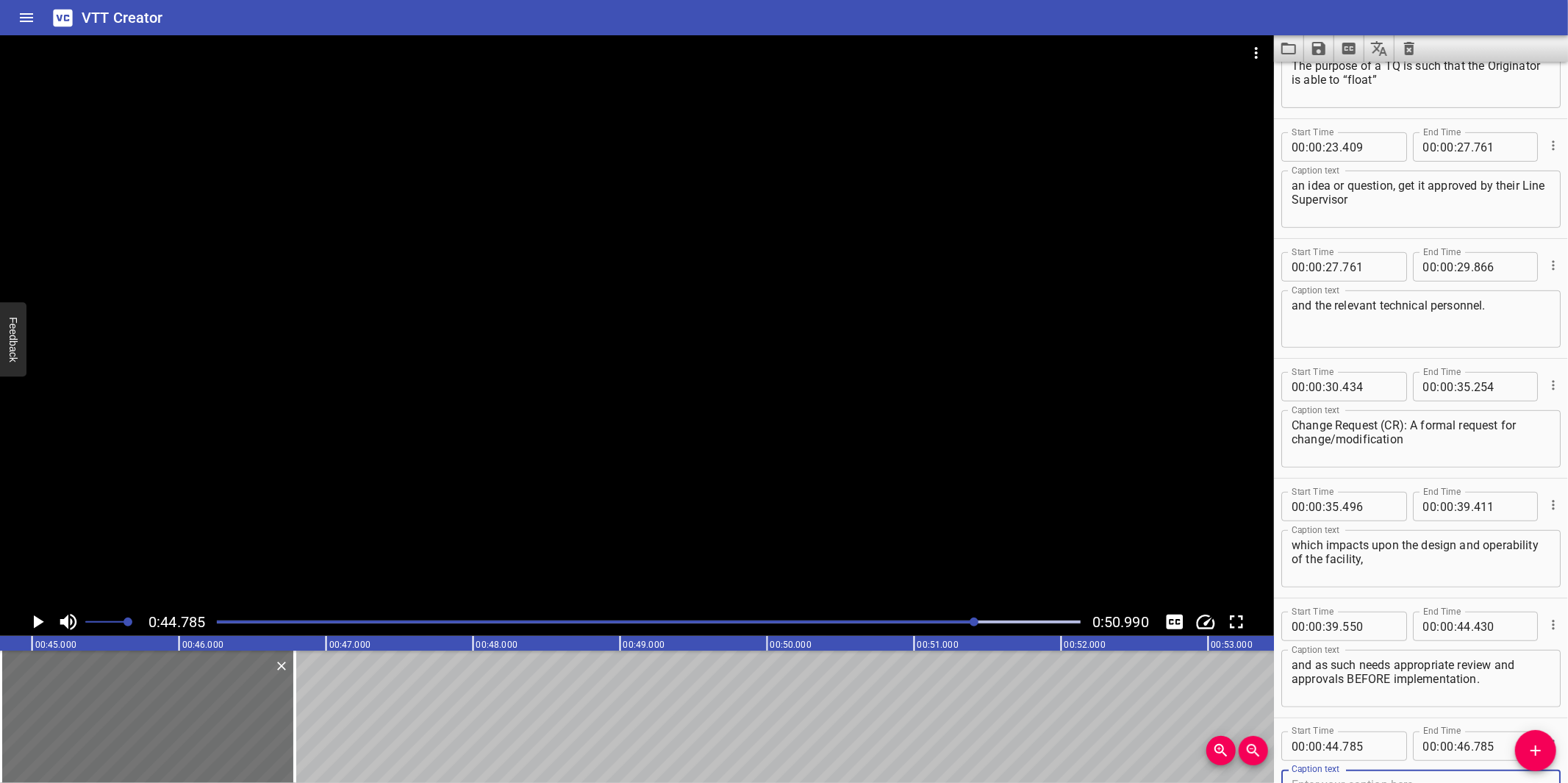
scroll to position [552, 0]
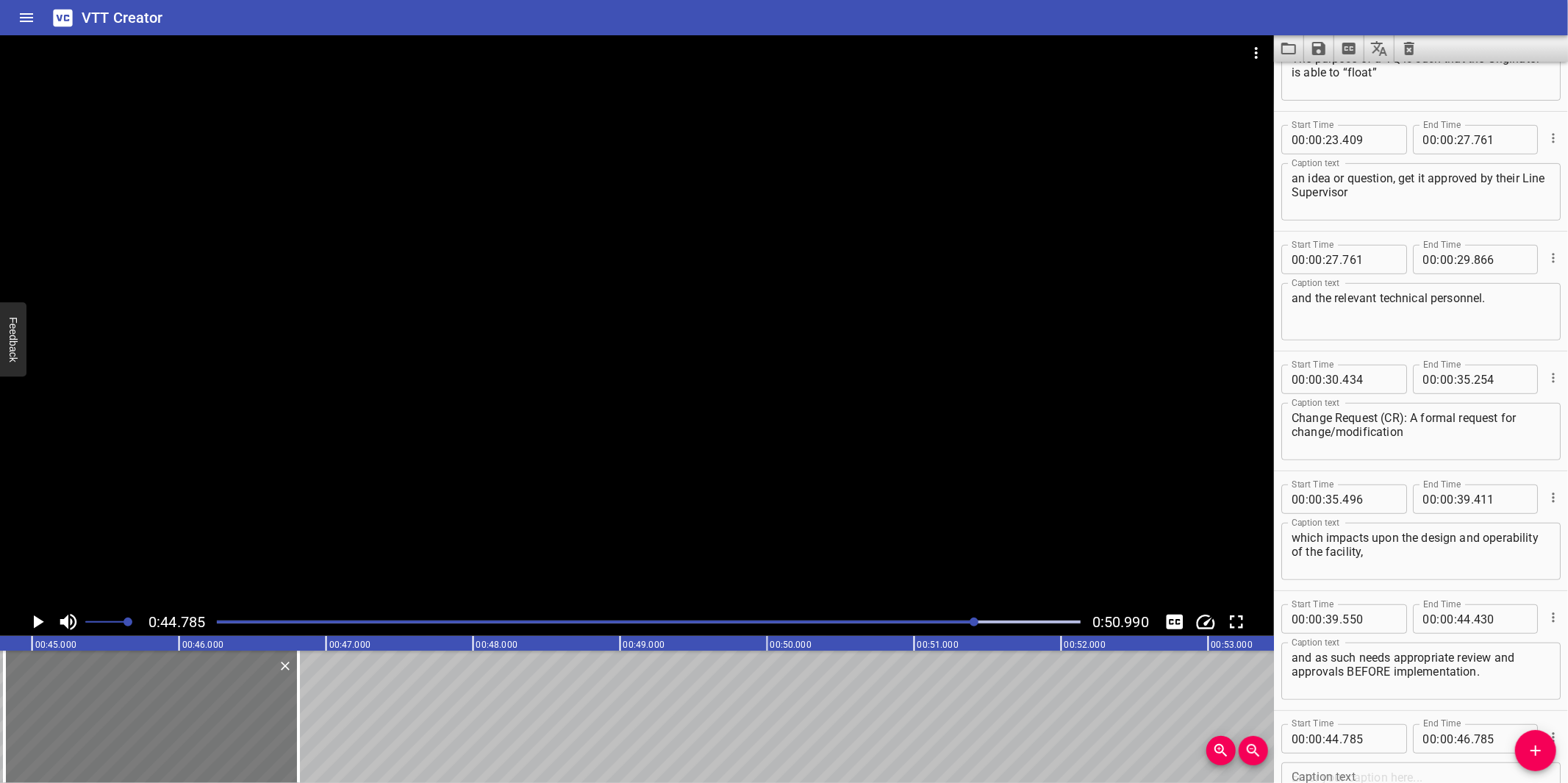
drag, startPoint x: 170, startPoint y: 730, endPoint x: 174, endPoint y: 718, distance: 12.6
click at [174, 718] on div at bounding box center [151, 716] width 294 height 133
type input "810"
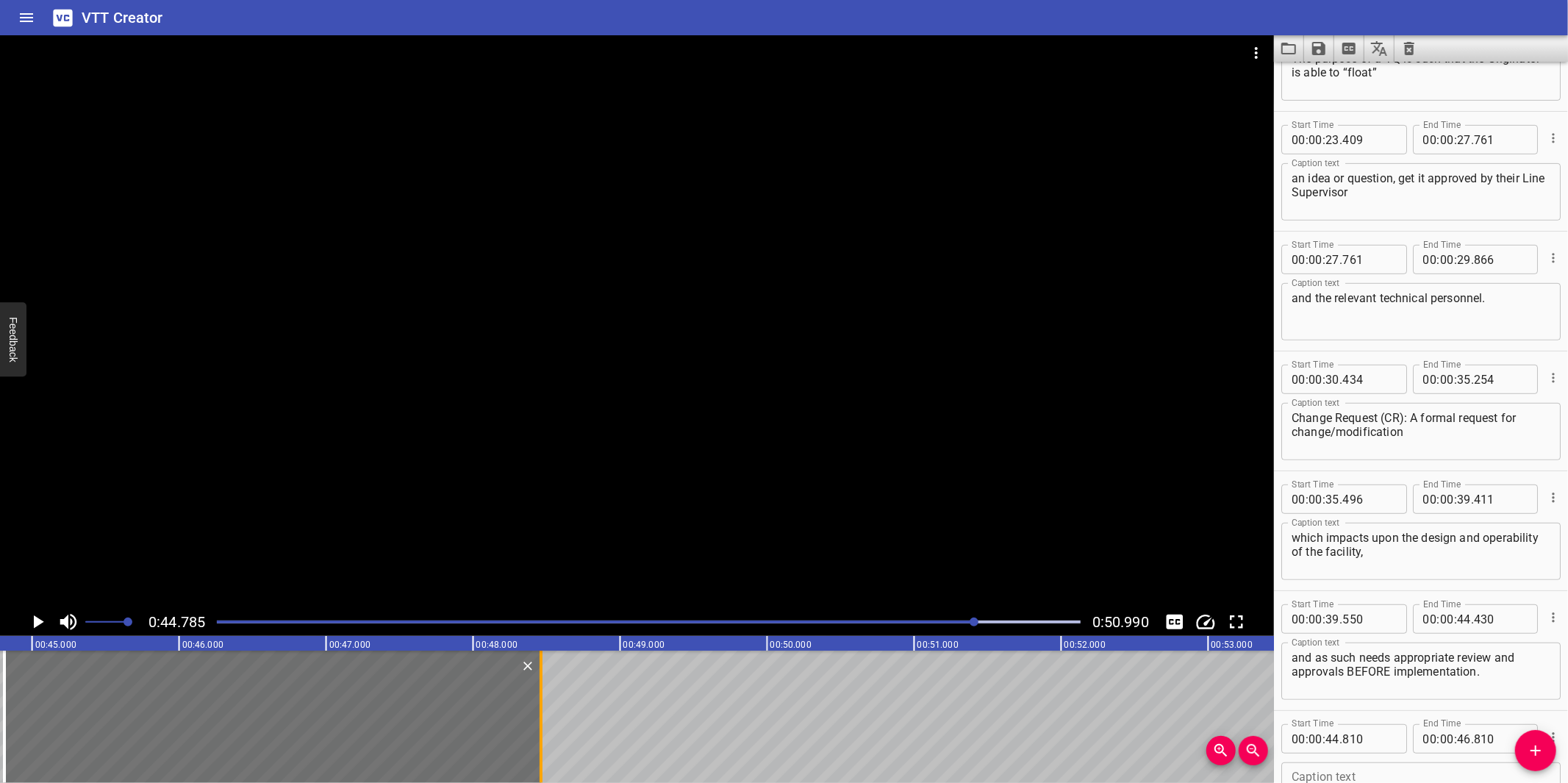
drag, startPoint x: 304, startPoint y: 738, endPoint x: 541, endPoint y: 740, distance: 237.0
click at [541, 740] on div at bounding box center [541, 716] width 3 height 133
type input "48"
type input "460"
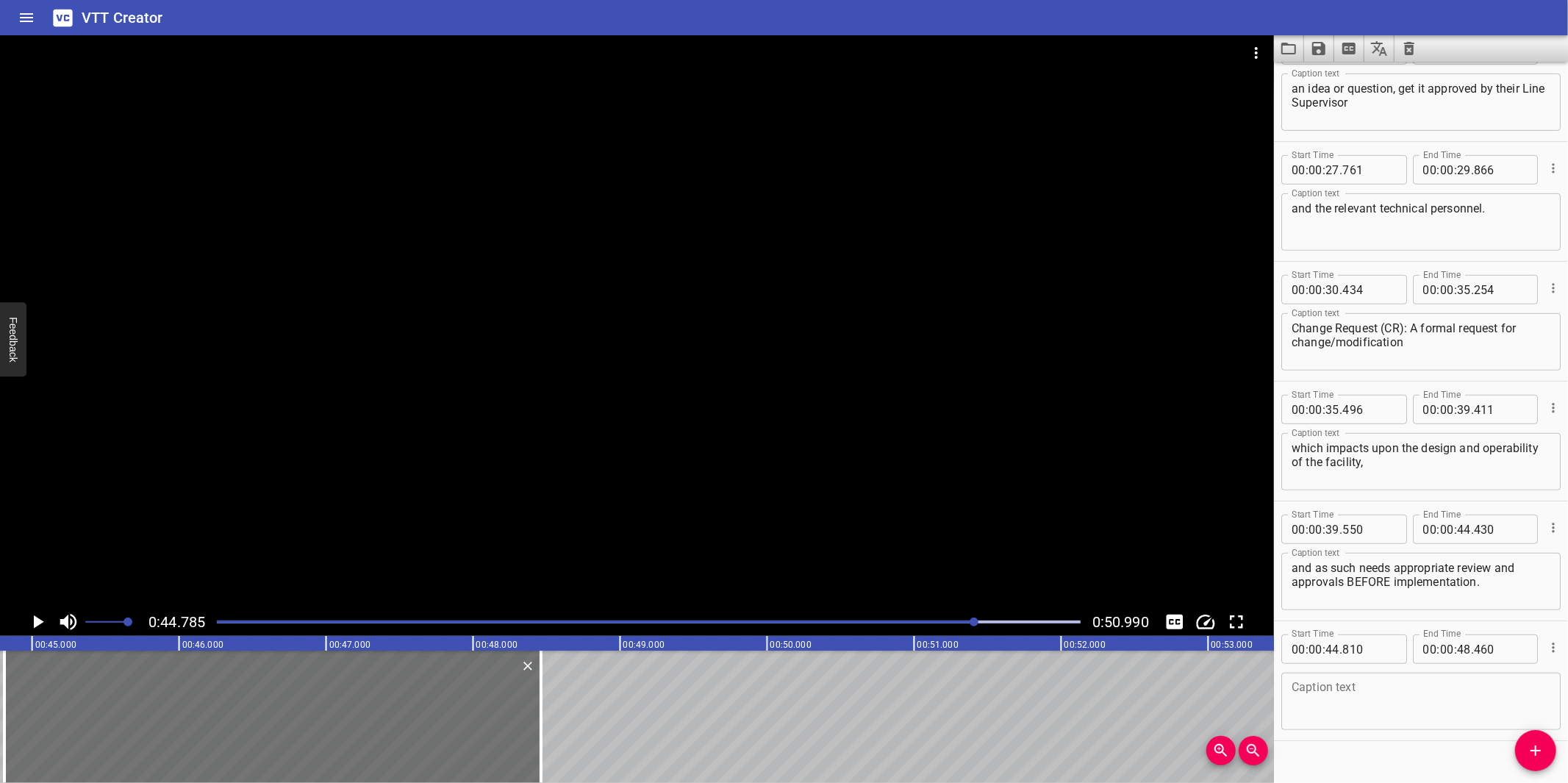
scroll to position [665, 0]
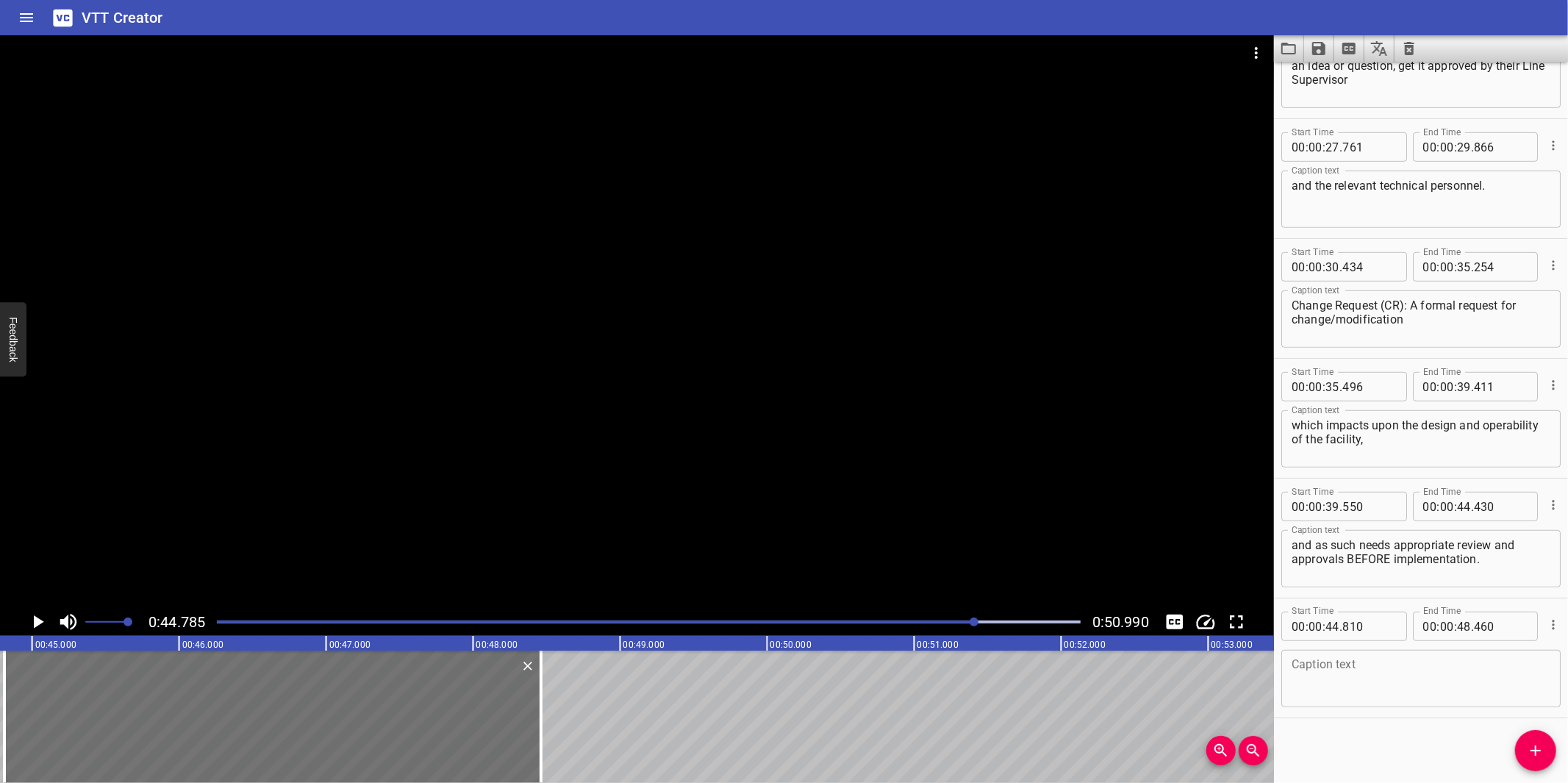
click at [1356, 682] on textarea at bounding box center [1420, 679] width 258 height 42
paste textarea "NOTE: Not all TQs will lead to CRs:"
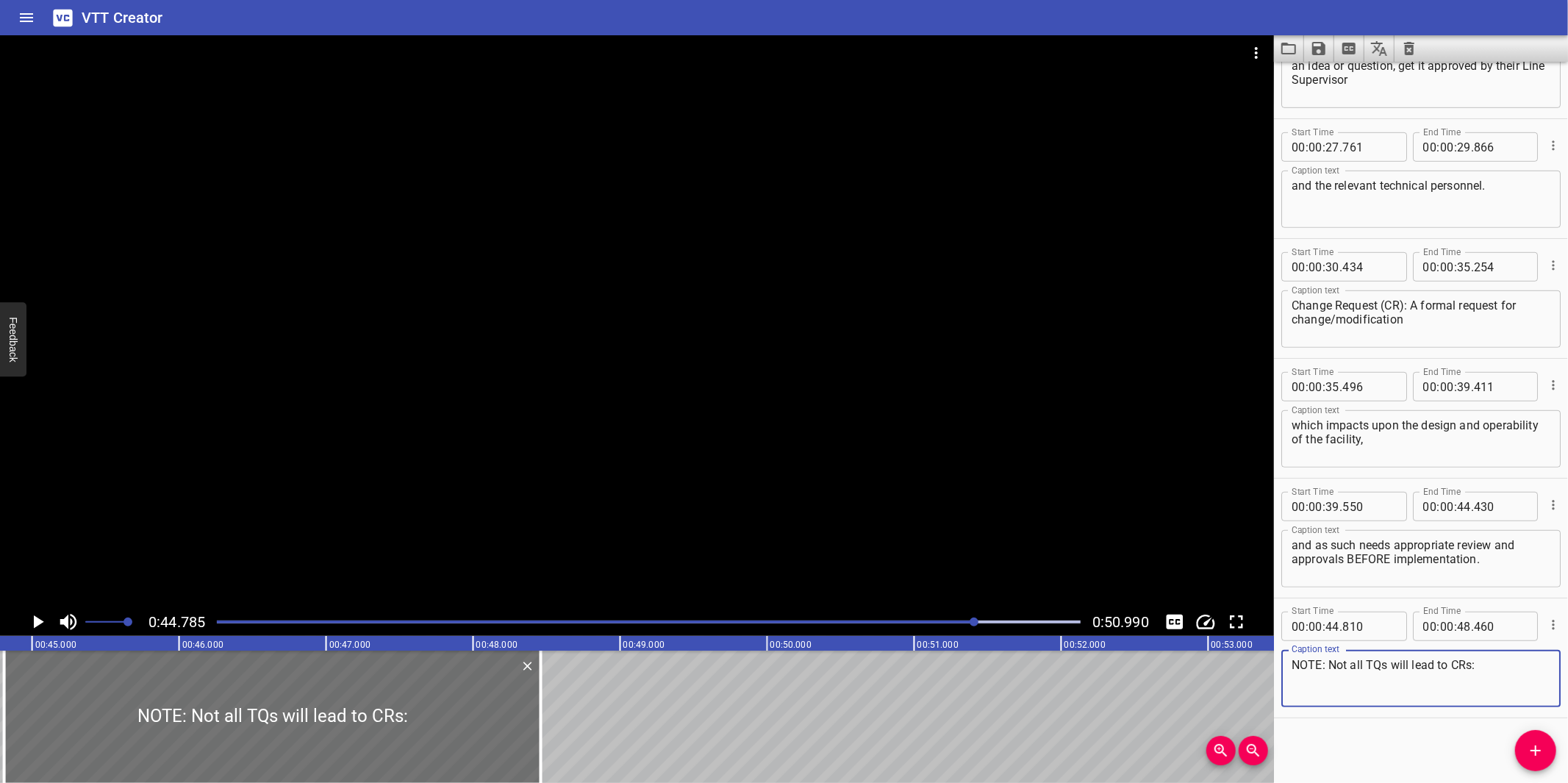
click at [1494, 658] on textarea "NOTE: Not all TQs will lead to CRs:" at bounding box center [1420, 679] width 258 height 42
type textarea "NOTE: Not all TQs will lead to CRs"
click at [823, 432] on div at bounding box center [636, 321] width 1274 height 573
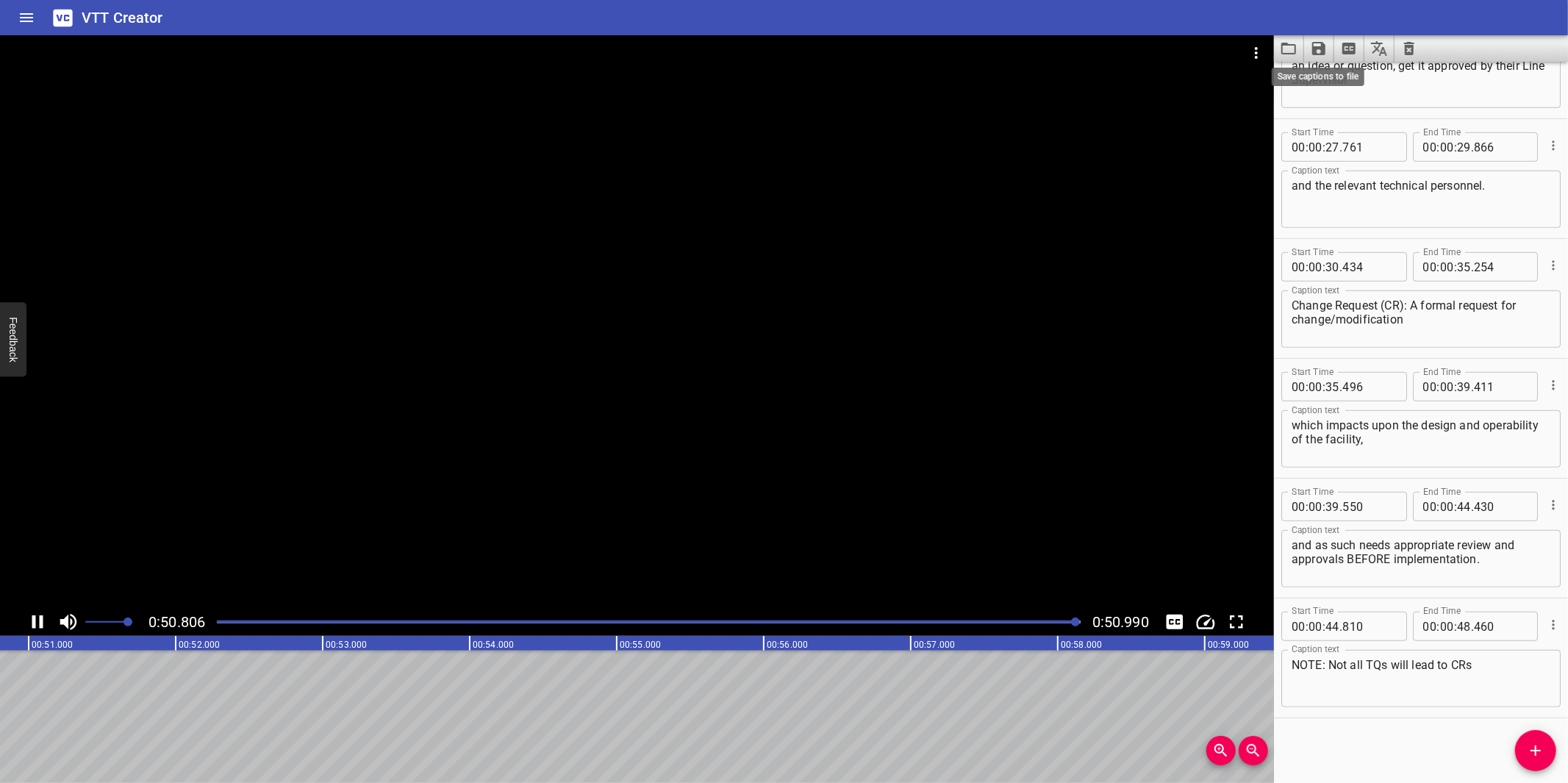
scroll to position [0, 7496]
click at [1317, 51] on icon "Save captions to file" at bounding box center [1318, 48] width 13 height 13
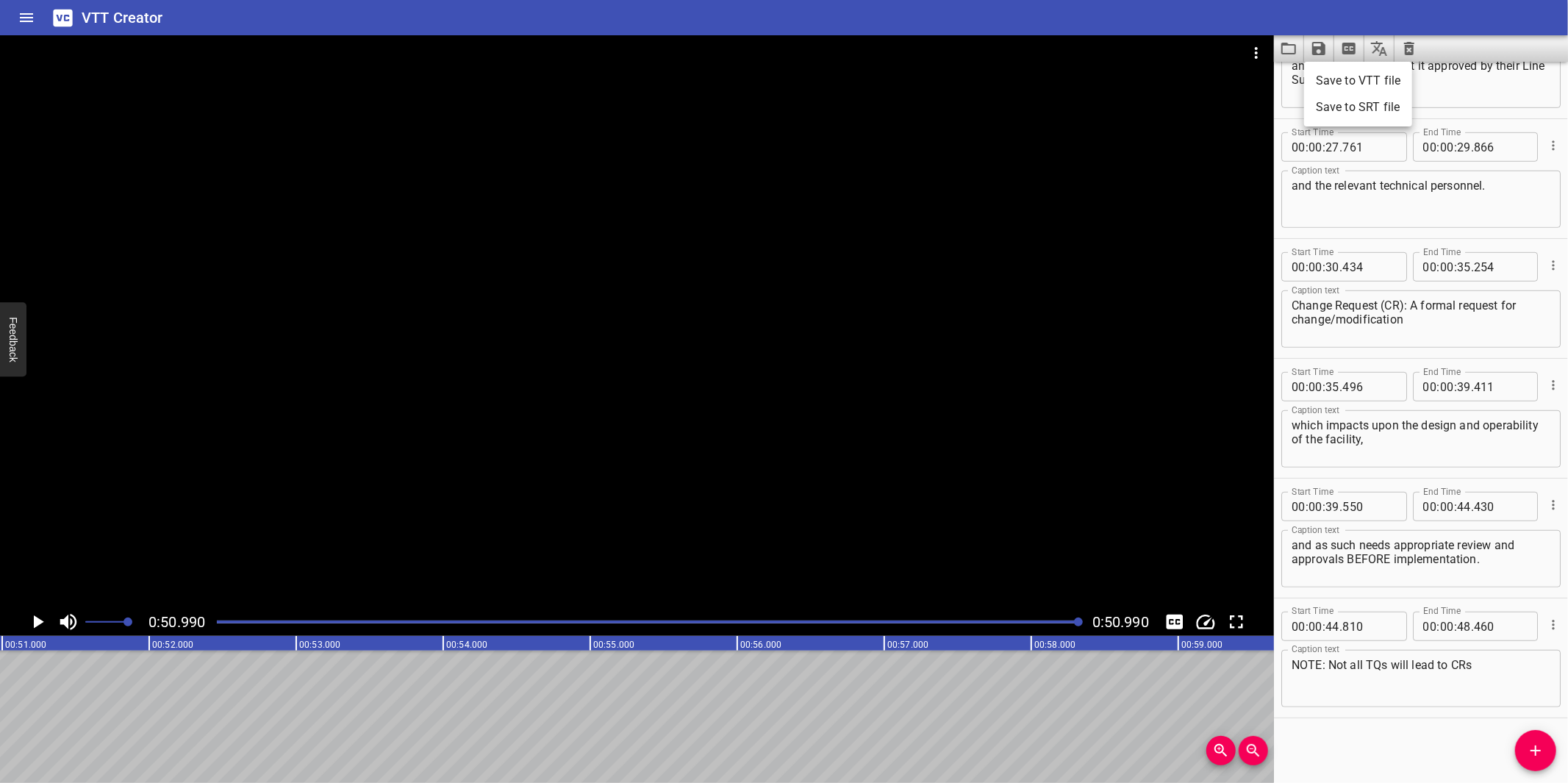
click at [1353, 79] on li "Save to VTT file" at bounding box center [1358, 81] width 108 height 27
click at [1263, 61] on icon "Video Options" at bounding box center [1256, 53] width 18 height 18
click at [1263, 61] on li "Select New Video File..." at bounding box center [1311, 54] width 146 height 27
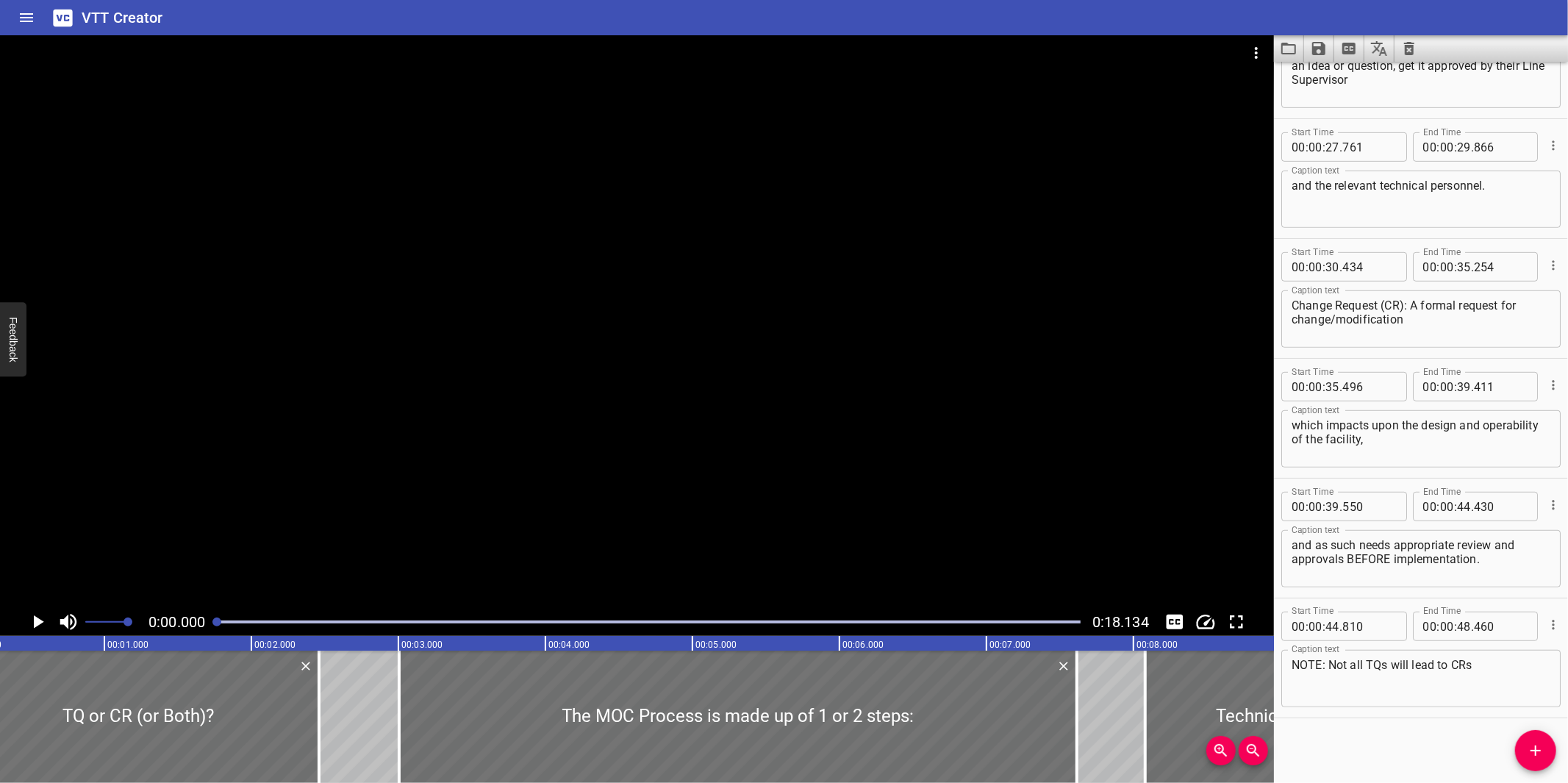
scroll to position [0, 0]
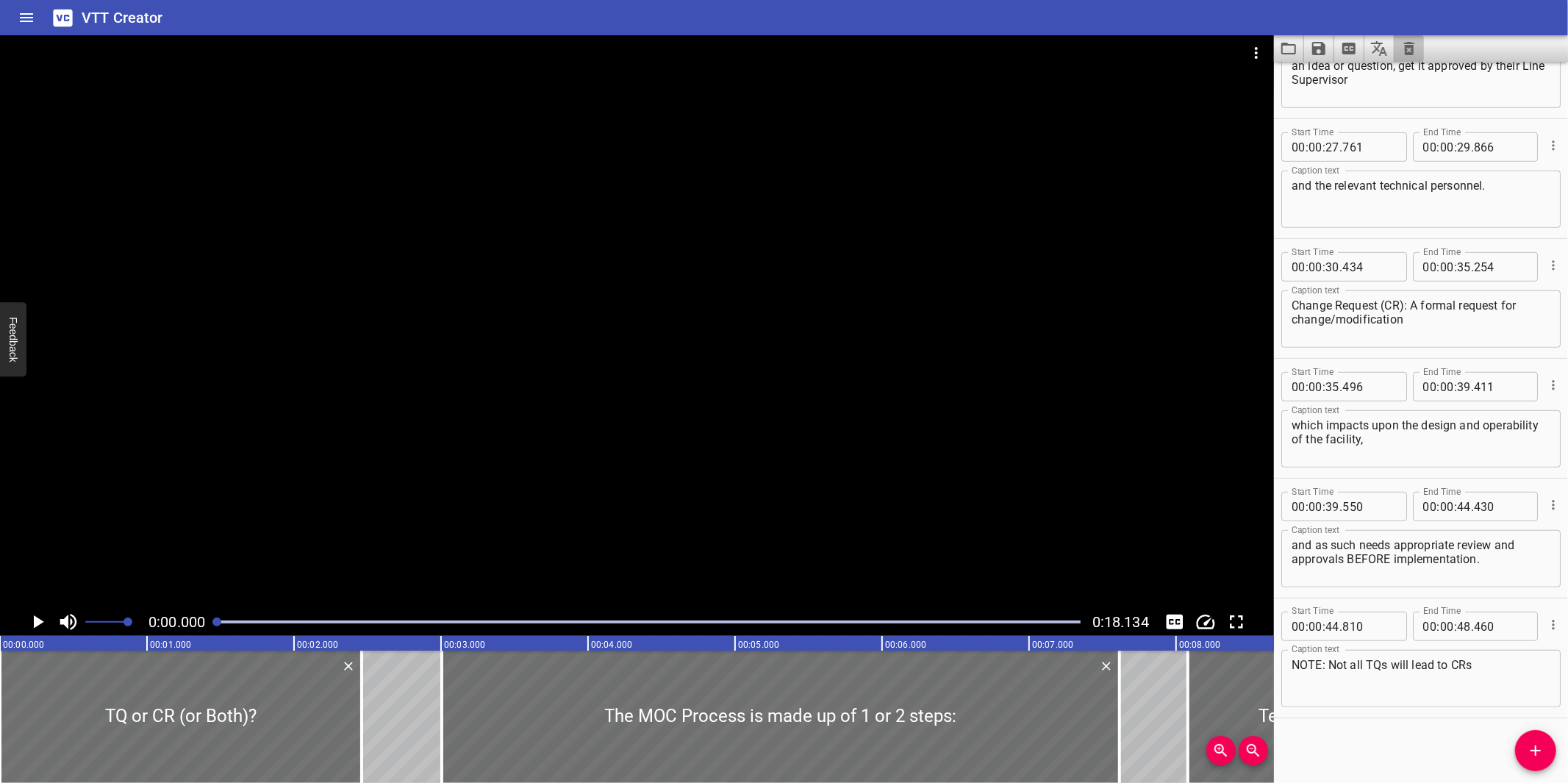
click at [1397, 49] on button "Clear captions" at bounding box center [1409, 48] width 29 height 27
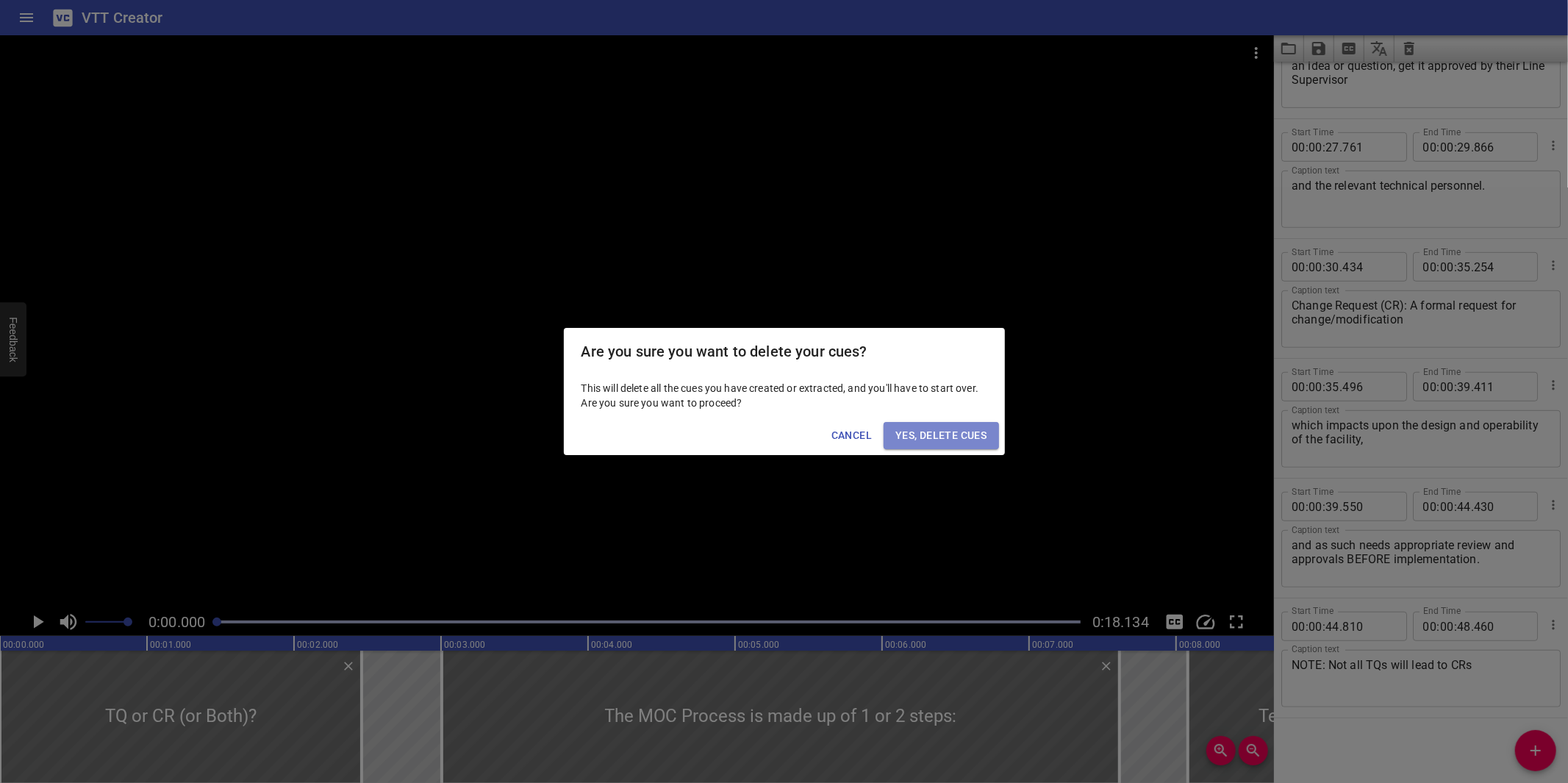
click at [986, 434] on span "Yes, Delete Cues" at bounding box center [941, 436] width 91 height 18
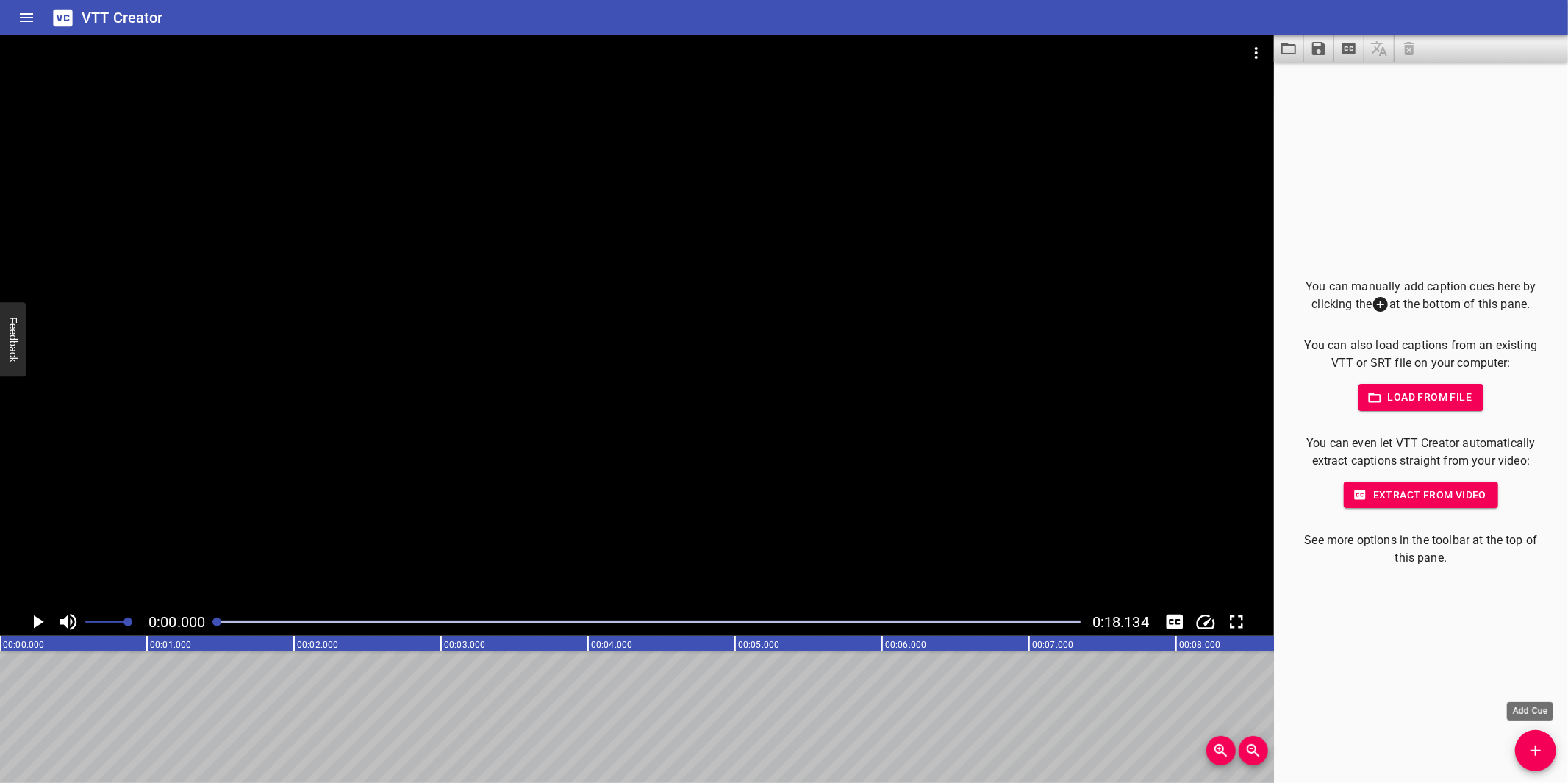
drag, startPoint x: 1552, startPoint y: 748, endPoint x: 1540, endPoint y: 745, distance: 12.4
click at [1551, 748] on span "Add Cue" at bounding box center [1536, 750] width 41 height 18
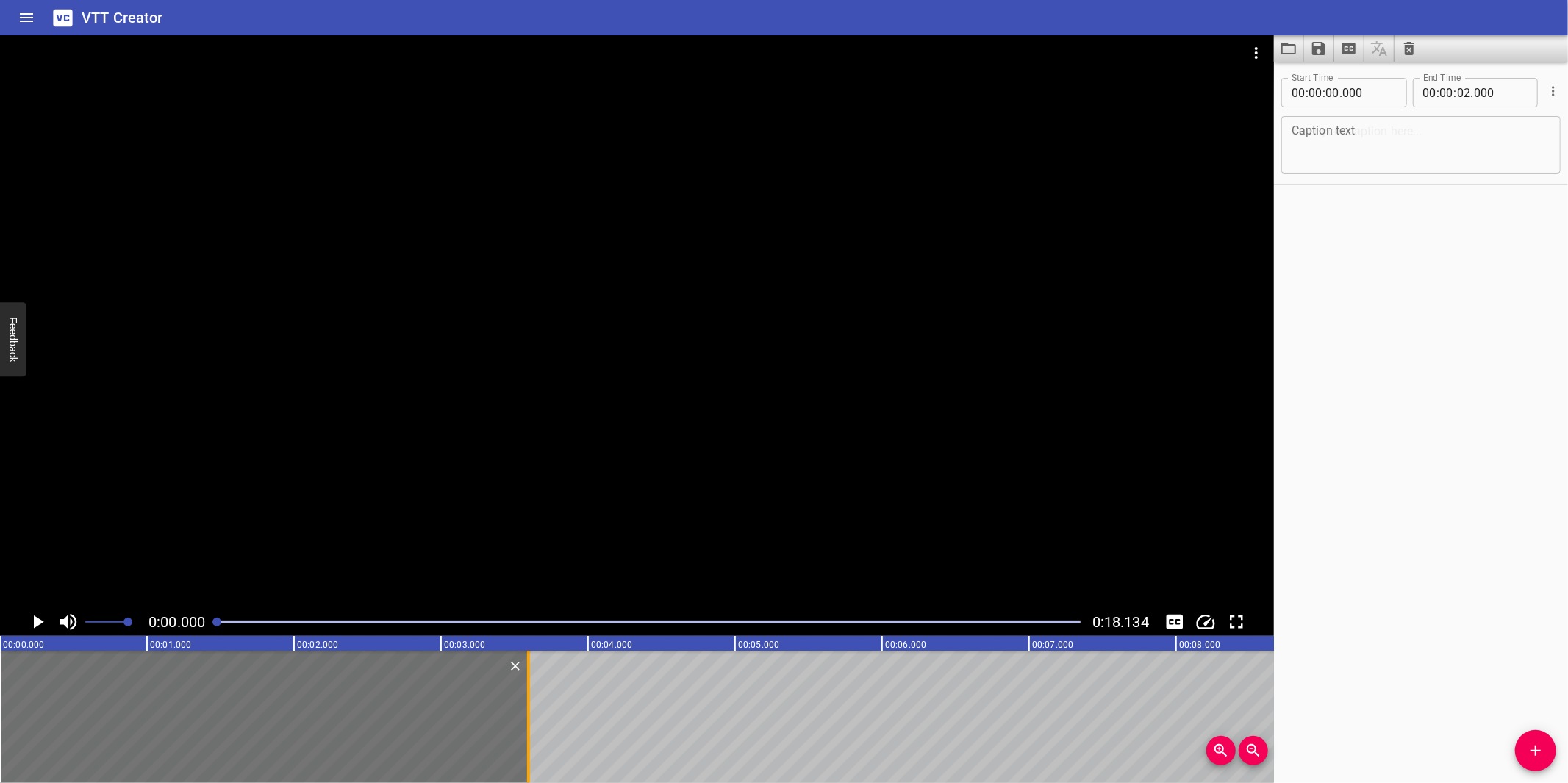
drag, startPoint x: 298, startPoint y: 710, endPoint x: 533, endPoint y: 703, distance: 235.1
click at [533, 703] on div at bounding box center [528, 716] width 15 height 133
type input "03"
type input "595"
click at [1322, 135] on textarea at bounding box center [1420, 145] width 258 height 42
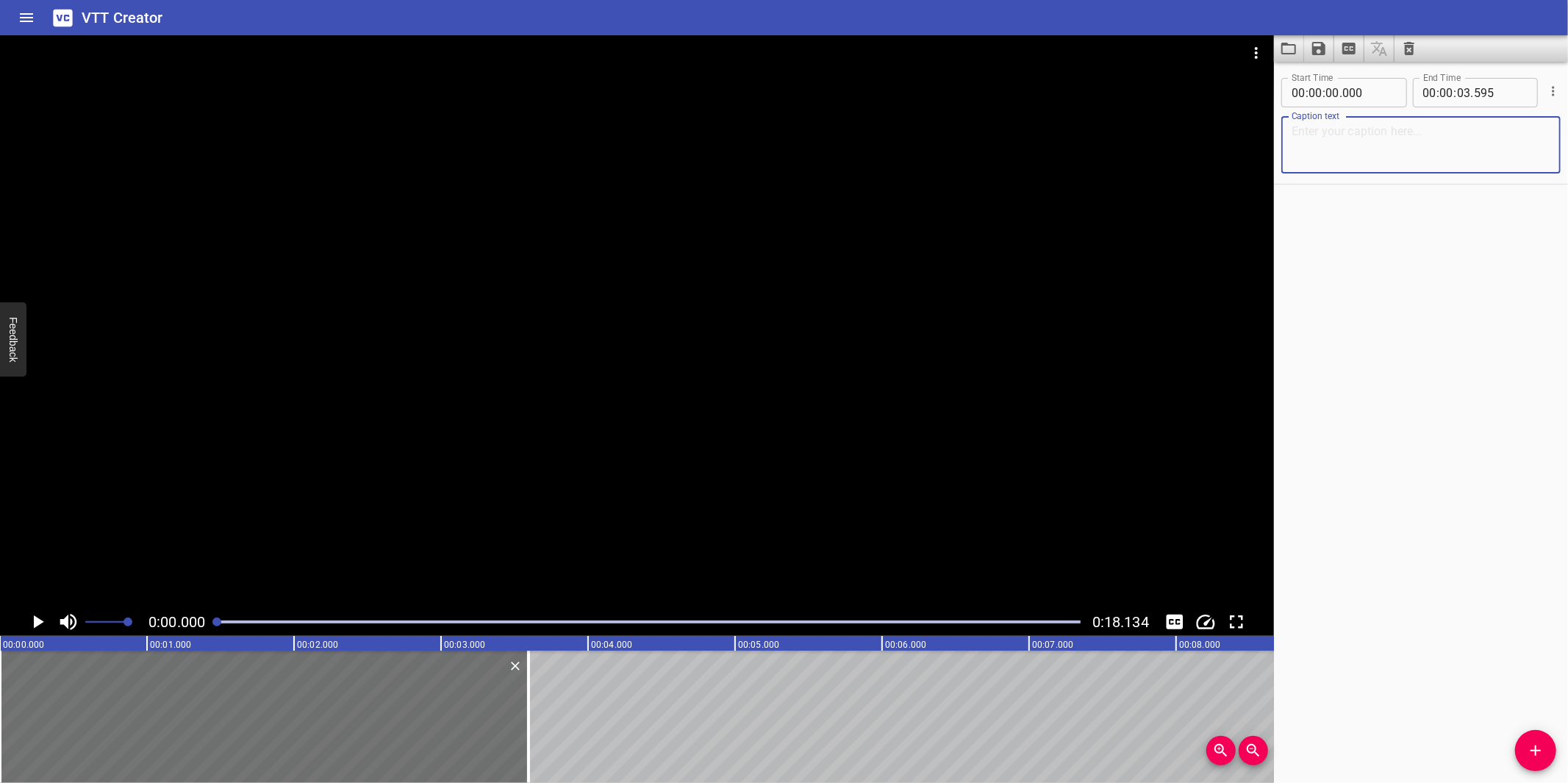
paste textarea "How to raise/create the Change Request on [PERSON_NAME]?"
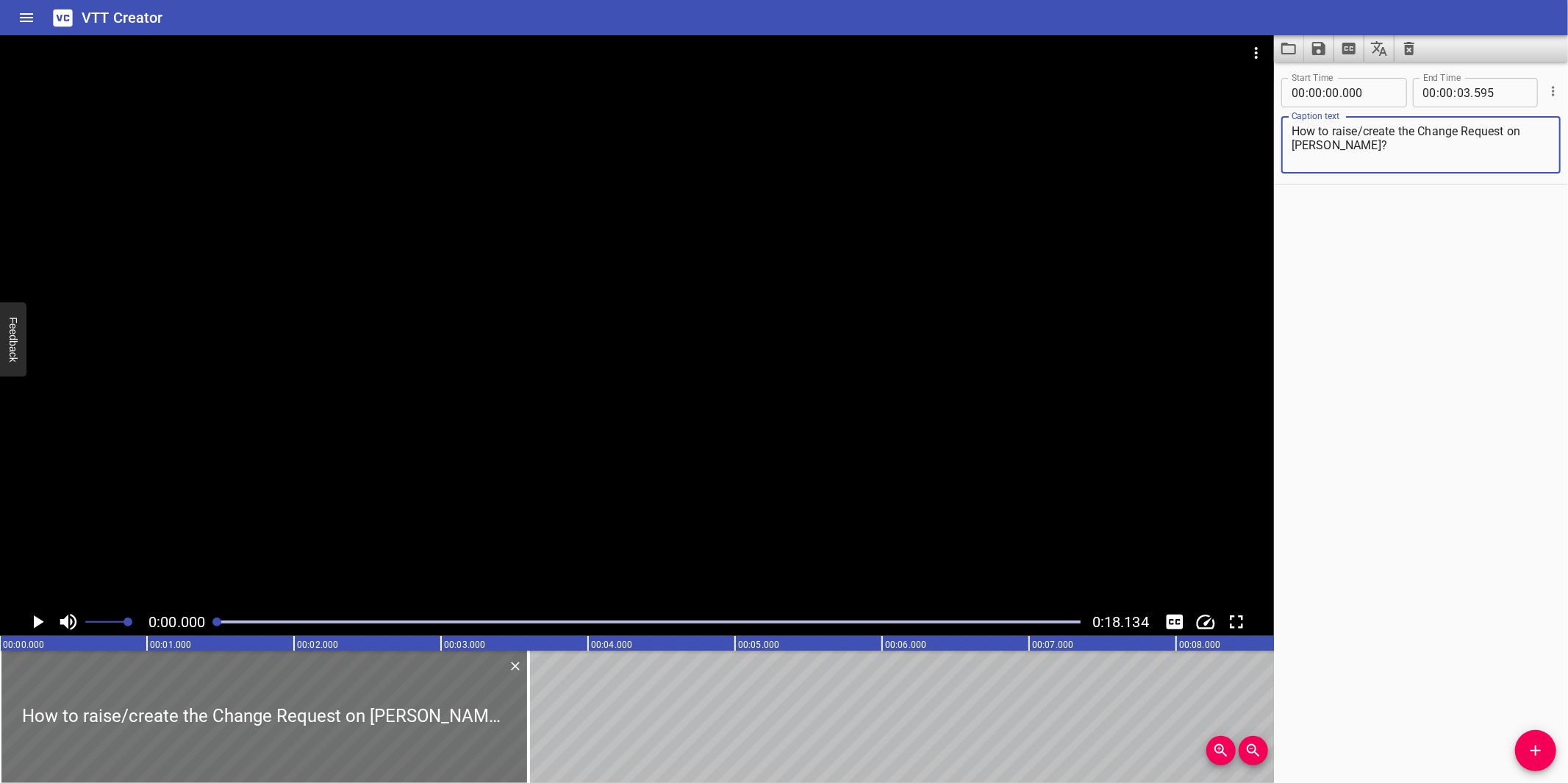
type textarea "How to raise/create the Change Request on [PERSON_NAME]?"
click at [543, 400] on div at bounding box center [636, 321] width 1274 height 573
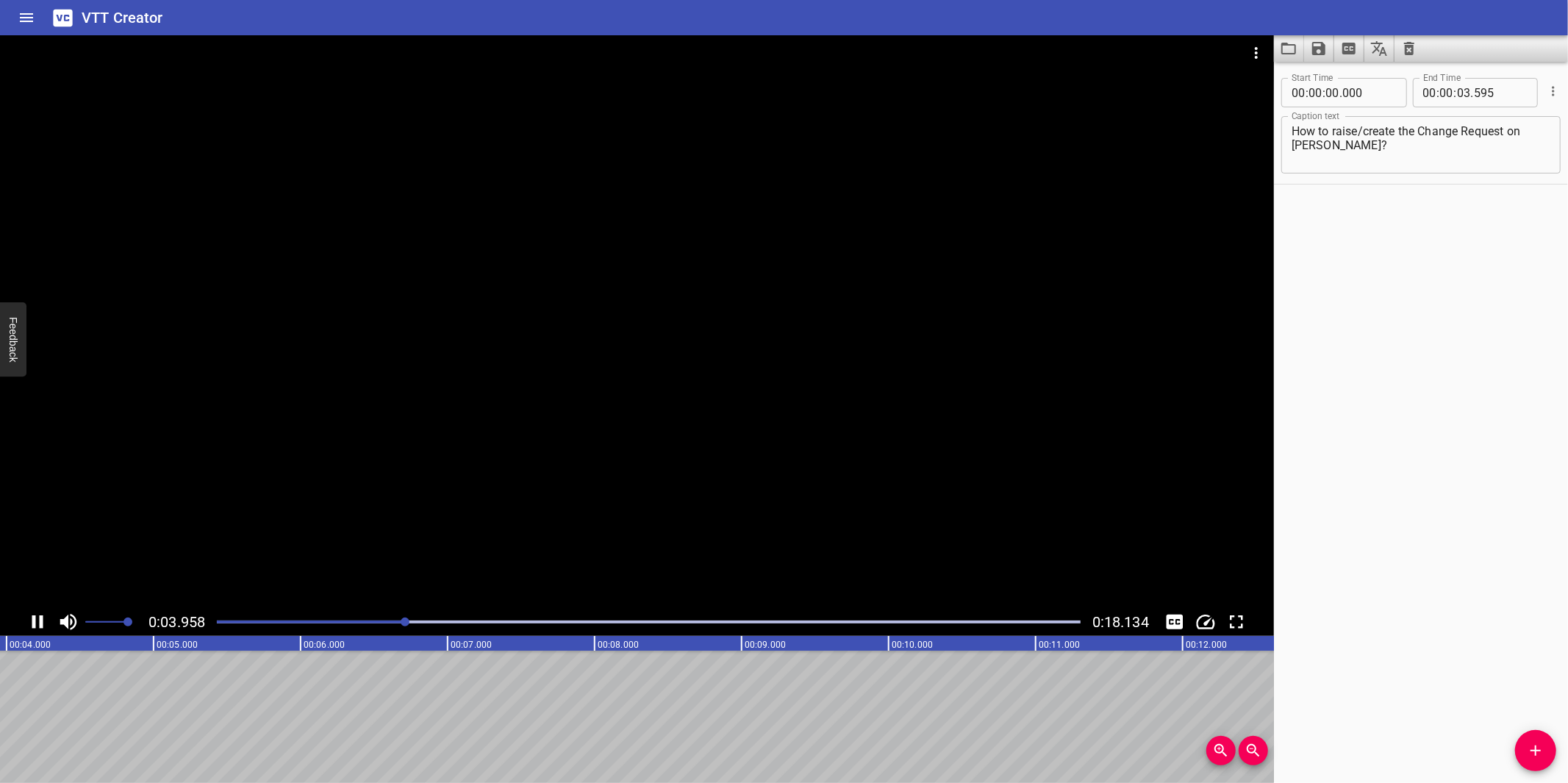
click at [463, 519] on div at bounding box center [636, 321] width 1274 height 573
click at [1522, 752] on span "Add Cue" at bounding box center [1536, 750] width 41 height 18
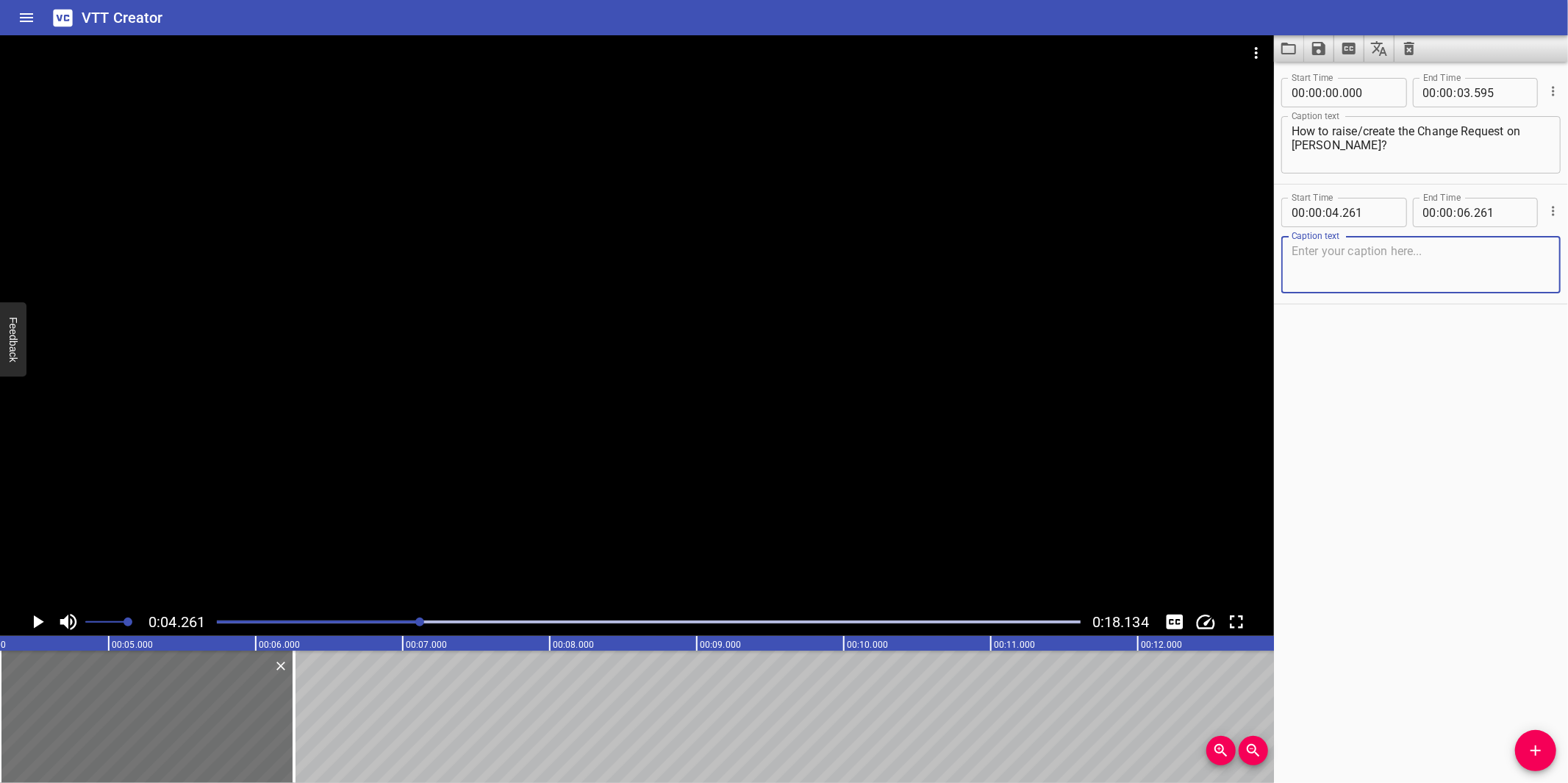
click at [1346, 266] on textarea at bounding box center [1420, 265] width 258 height 42
paste textarea "Access the Business Processes tab"
type textarea "Access the Business Processes tab"
drag, startPoint x: 912, startPoint y: 344, endPoint x: 892, endPoint y: 351, distance: 21.2
click at [912, 344] on div at bounding box center [636, 321] width 1274 height 573
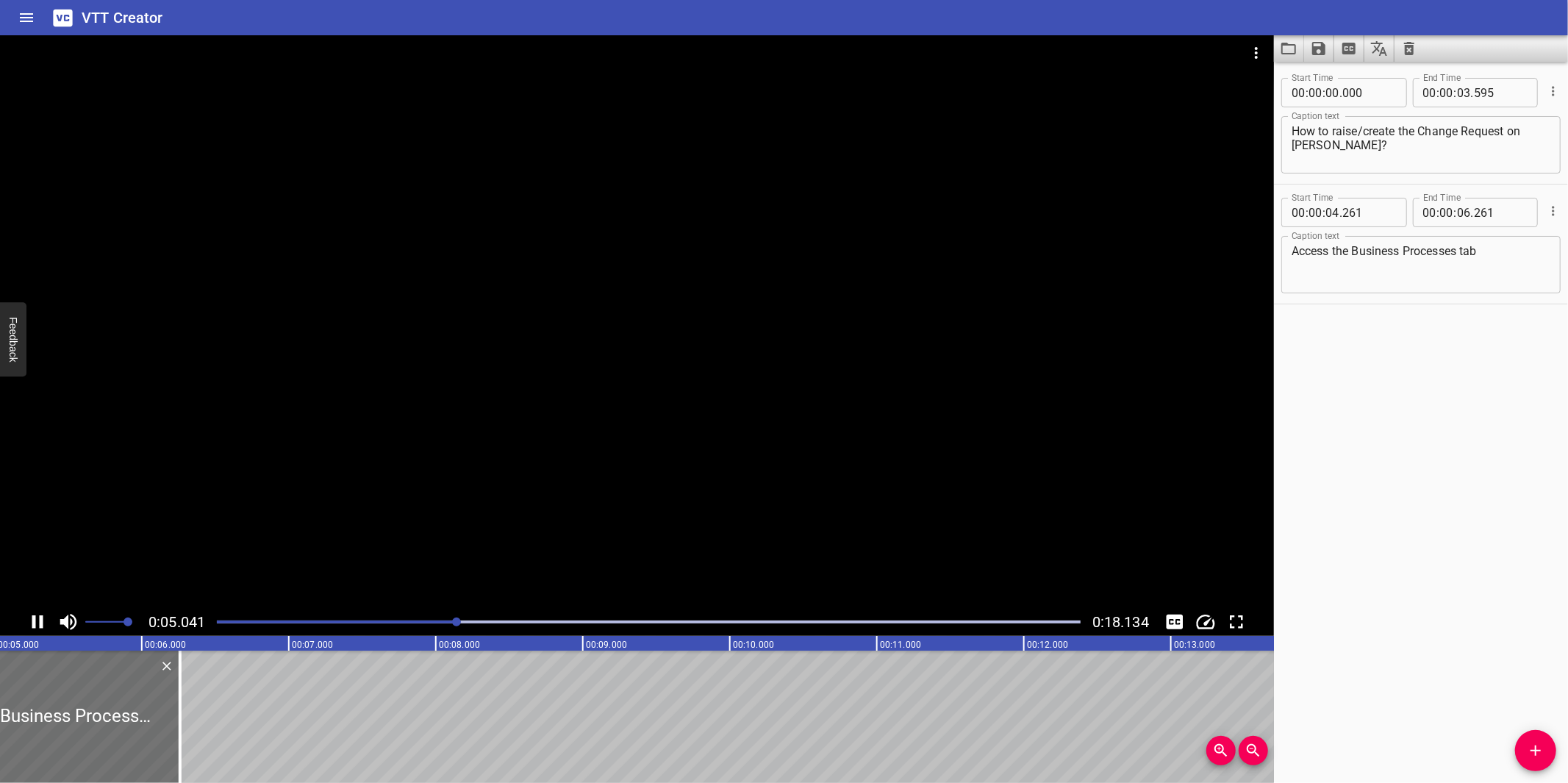
drag, startPoint x: 528, startPoint y: 591, endPoint x: 532, endPoint y: 562, distance: 29.3
click at [531, 590] on div at bounding box center [636, 321] width 1274 height 573
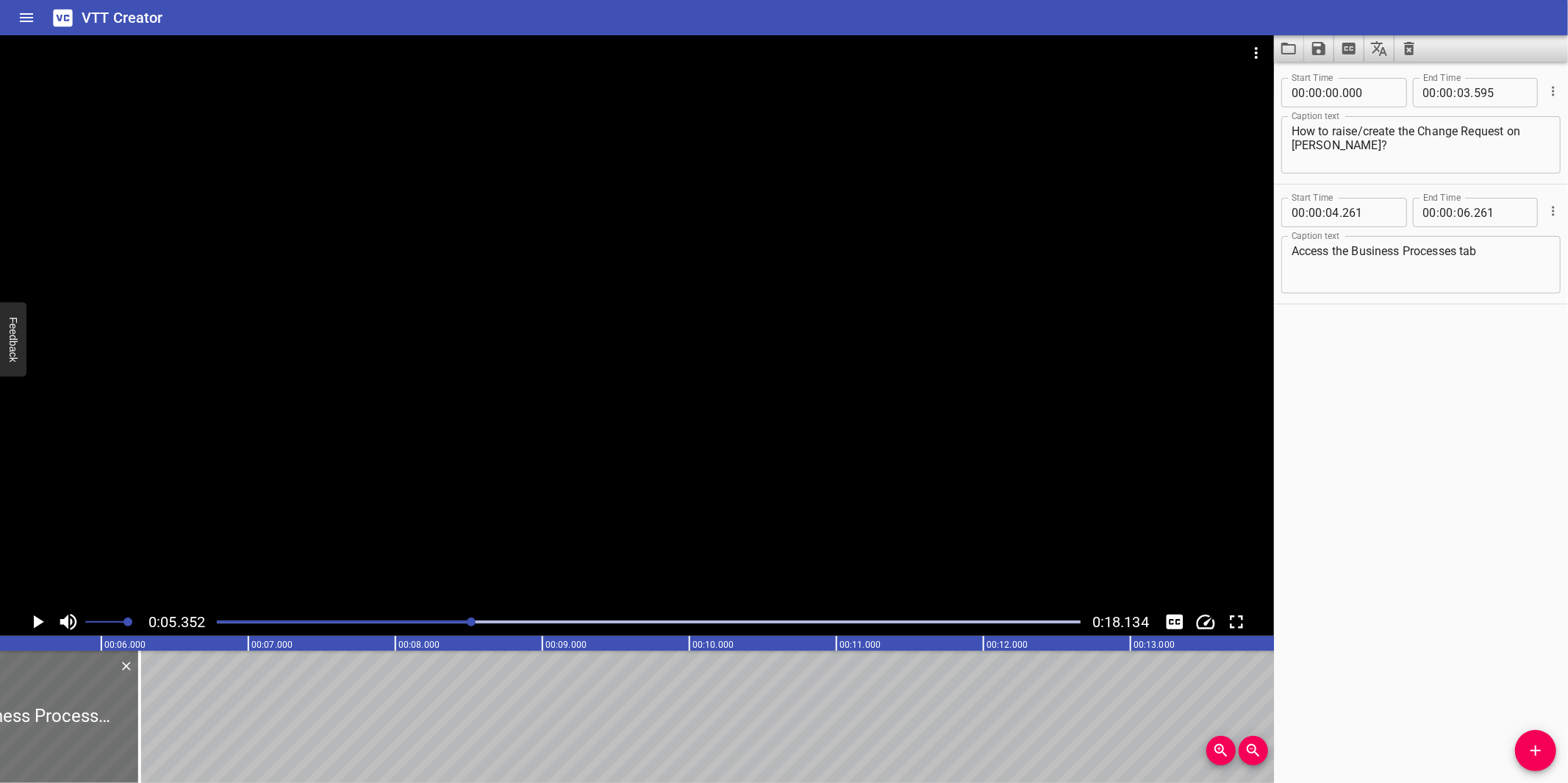
scroll to position [0, 787]
drag, startPoint x: 129, startPoint y: 709, endPoint x: 228, endPoint y: 702, distance: 99.2
click at [228, 702] on div at bounding box center [233, 716] width 15 height 133
type input "941"
click at [398, 484] on div at bounding box center [636, 321] width 1274 height 573
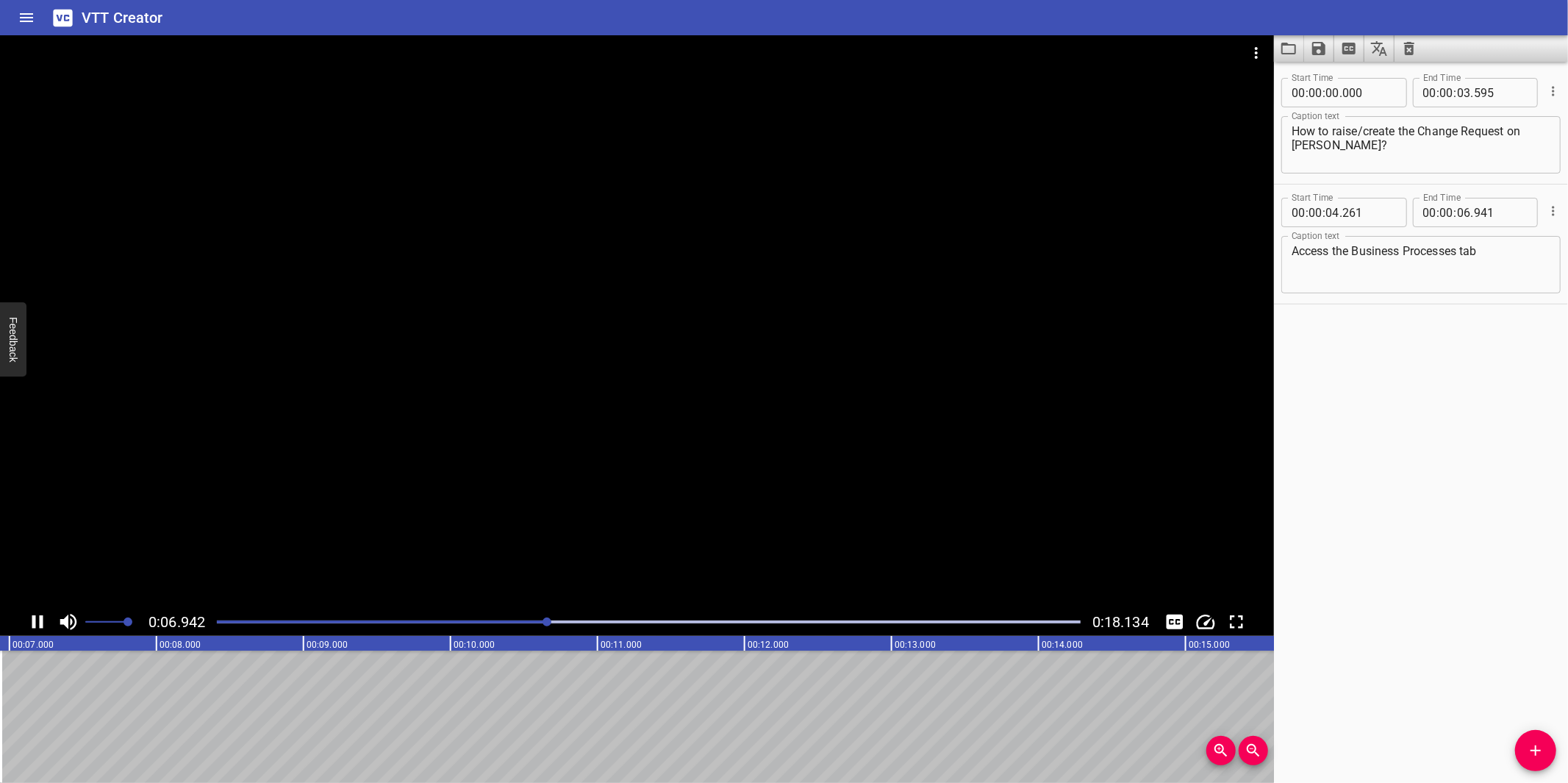
drag, startPoint x: 493, startPoint y: 522, endPoint x: 517, endPoint y: 508, distance: 27.8
click at [495, 522] on div at bounding box center [636, 321] width 1274 height 573
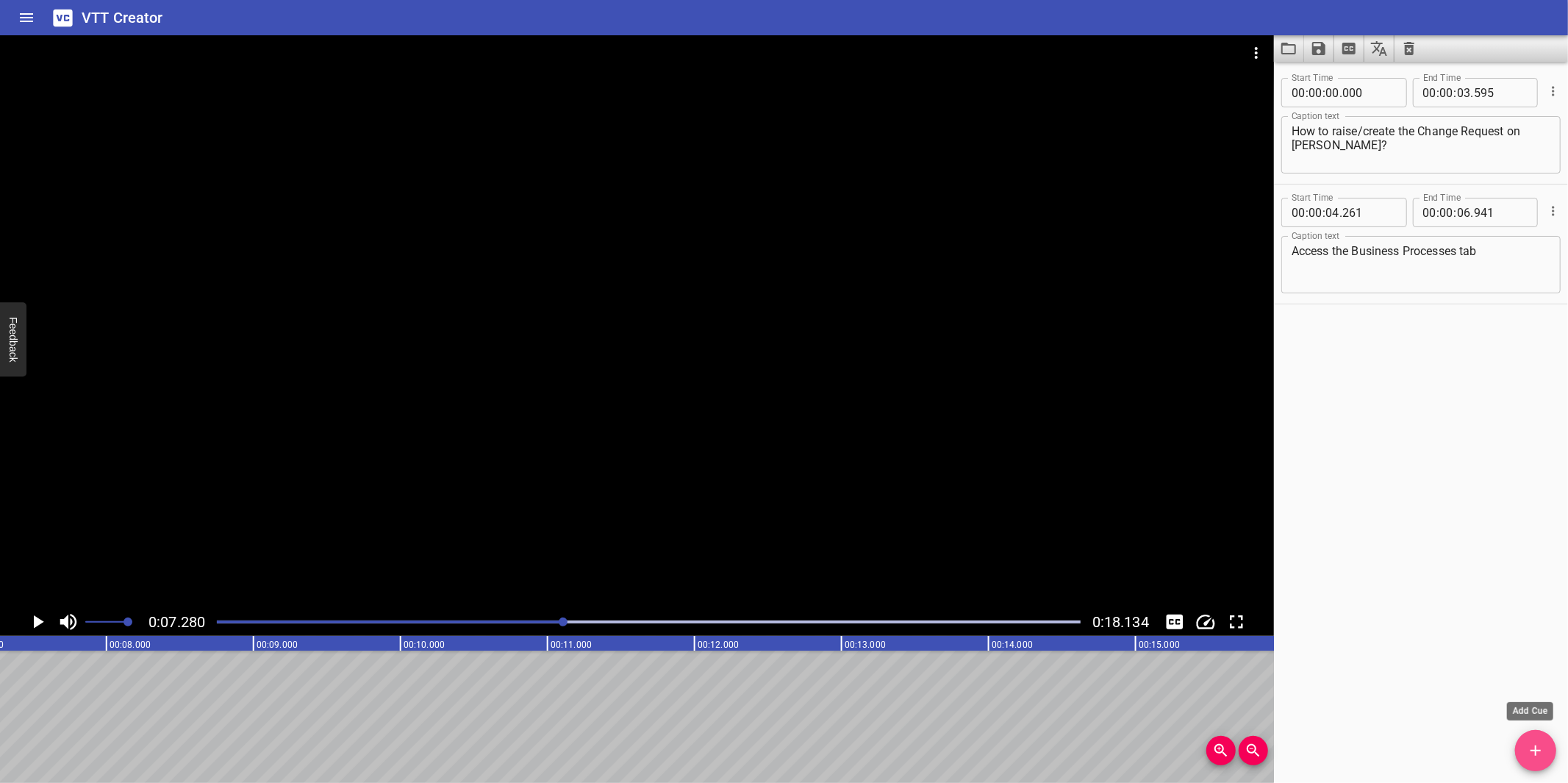
click at [1525, 745] on span "Add Cue" at bounding box center [1536, 750] width 41 height 18
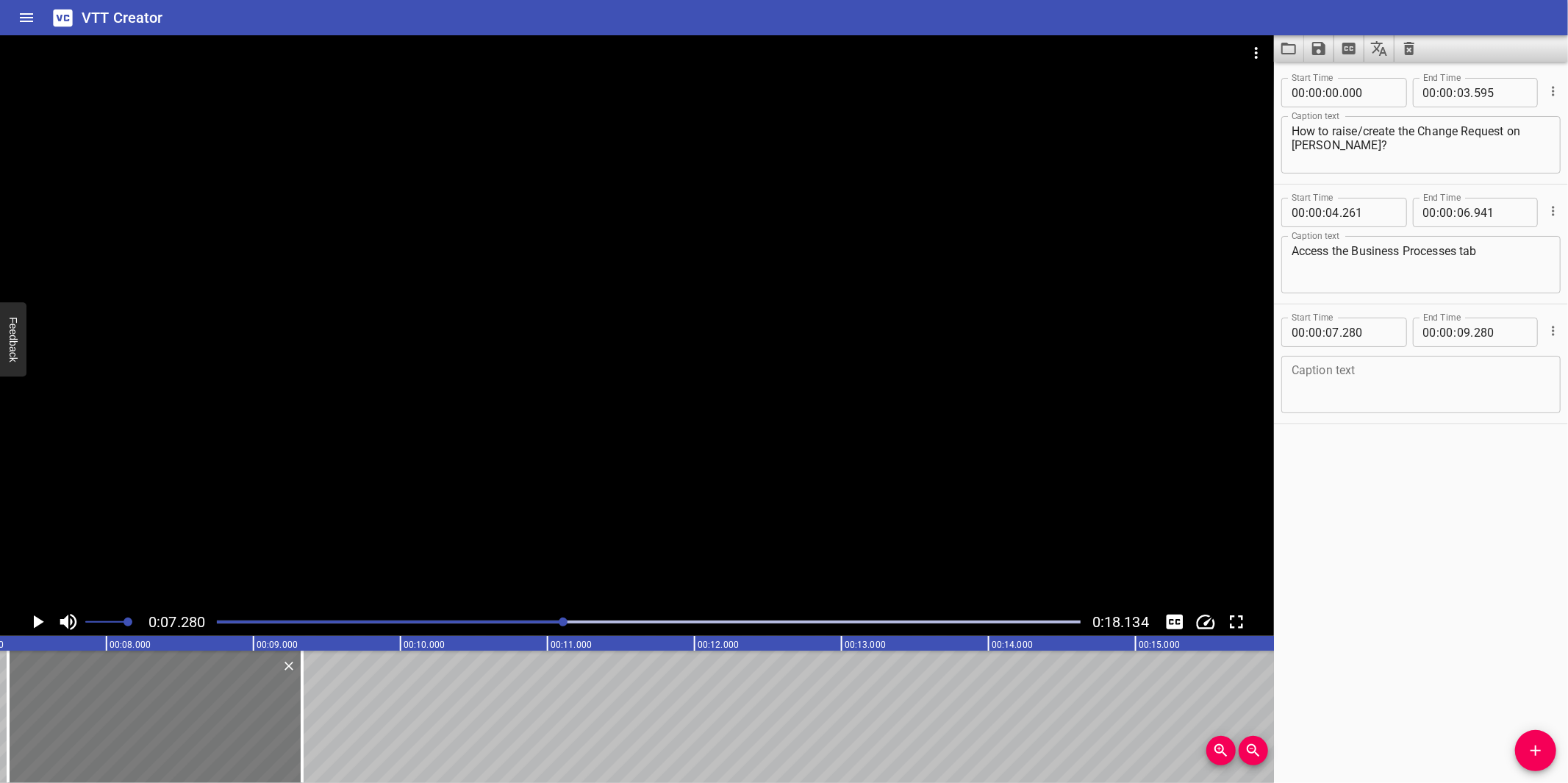
drag, startPoint x: 165, startPoint y: 737, endPoint x: 172, endPoint y: 732, distance: 8.6
click at [172, 732] on div at bounding box center [155, 716] width 294 height 133
type input "330"
drag, startPoint x: 299, startPoint y: 745, endPoint x: 328, endPoint y: 738, distance: 29.8
click at [329, 739] on div at bounding box center [330, 716] width 3 height 133
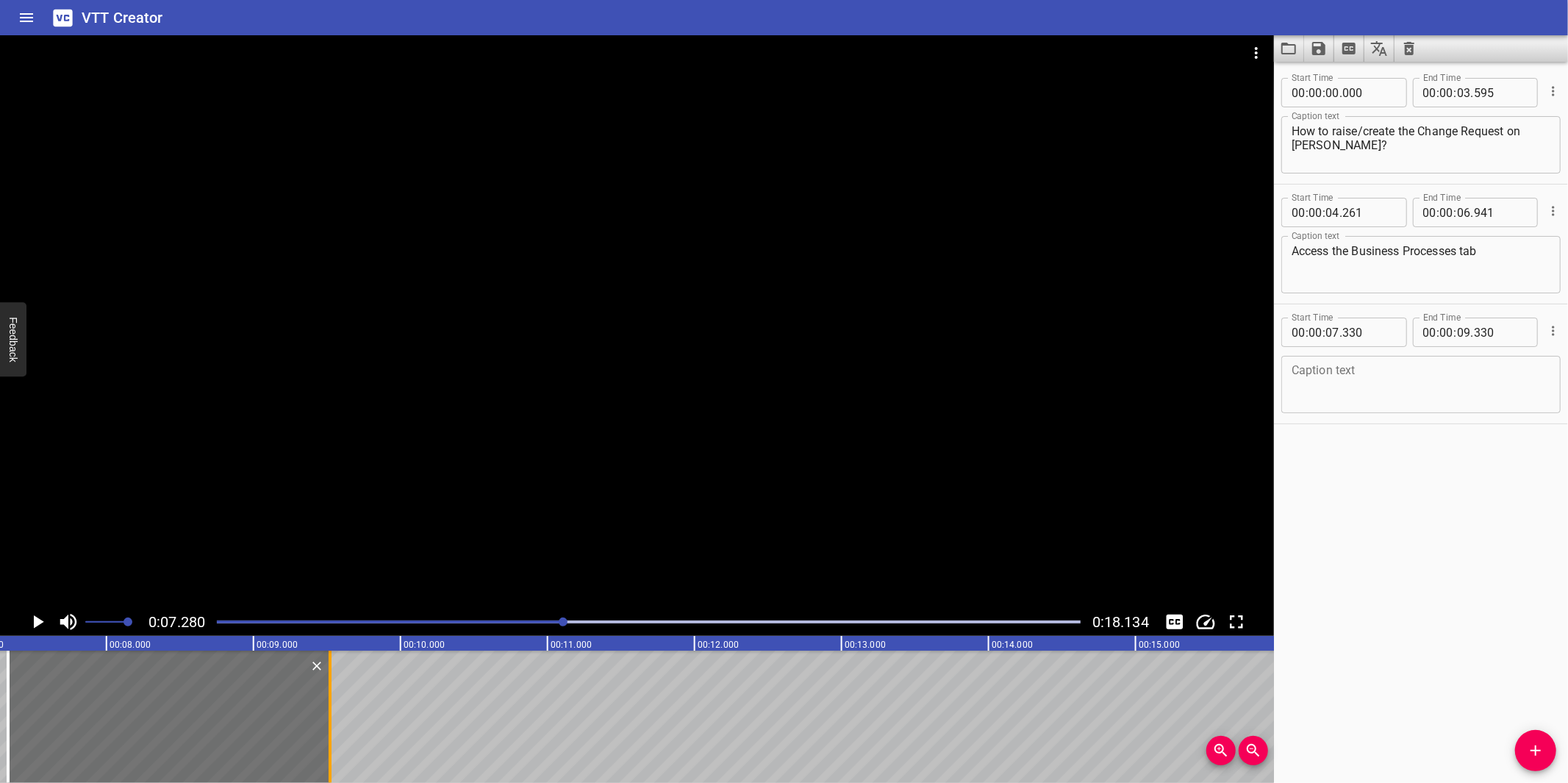
type input "525"
drag, startPoint x: 1330, startPoint y: 425, endPoint x: 1340, endPoint y: 399, distance: 27.9
click at [1330, 425] on div "Start Time 00 : 00 : 00 . 000 Start Time End Time 00 : 00 : 03 . 595 End Time C…" at bounding box center [1420, 423] width 294 height 721
click at [1340, 396] on textarea at bounding box center [1420, 385] width 258 height 42
paste textarea "Select Management of Change"
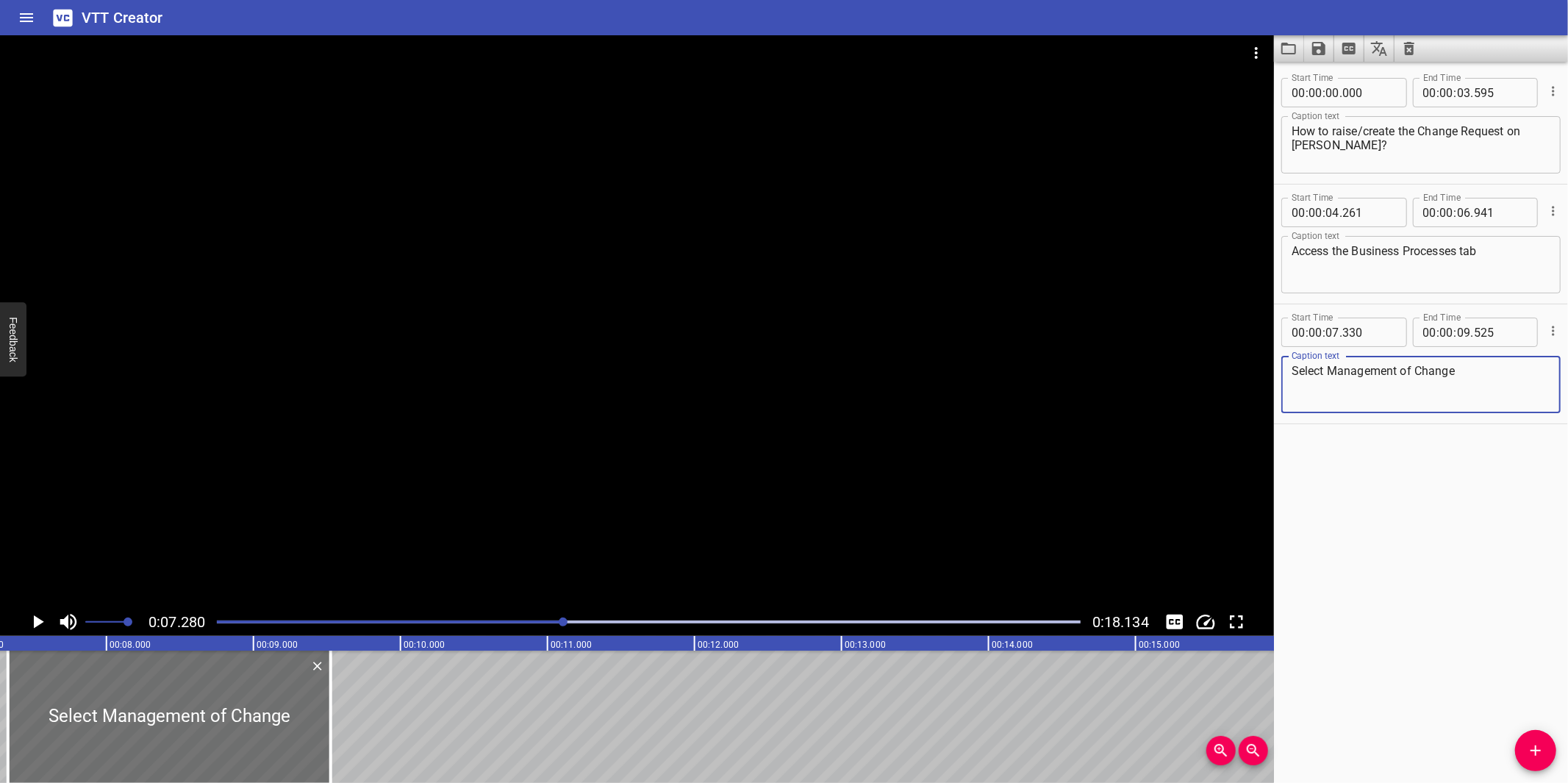
type textarea "Select Management of Change"
click at [682, 390] on div at bounding box center [636, 321] width 1274 height 573
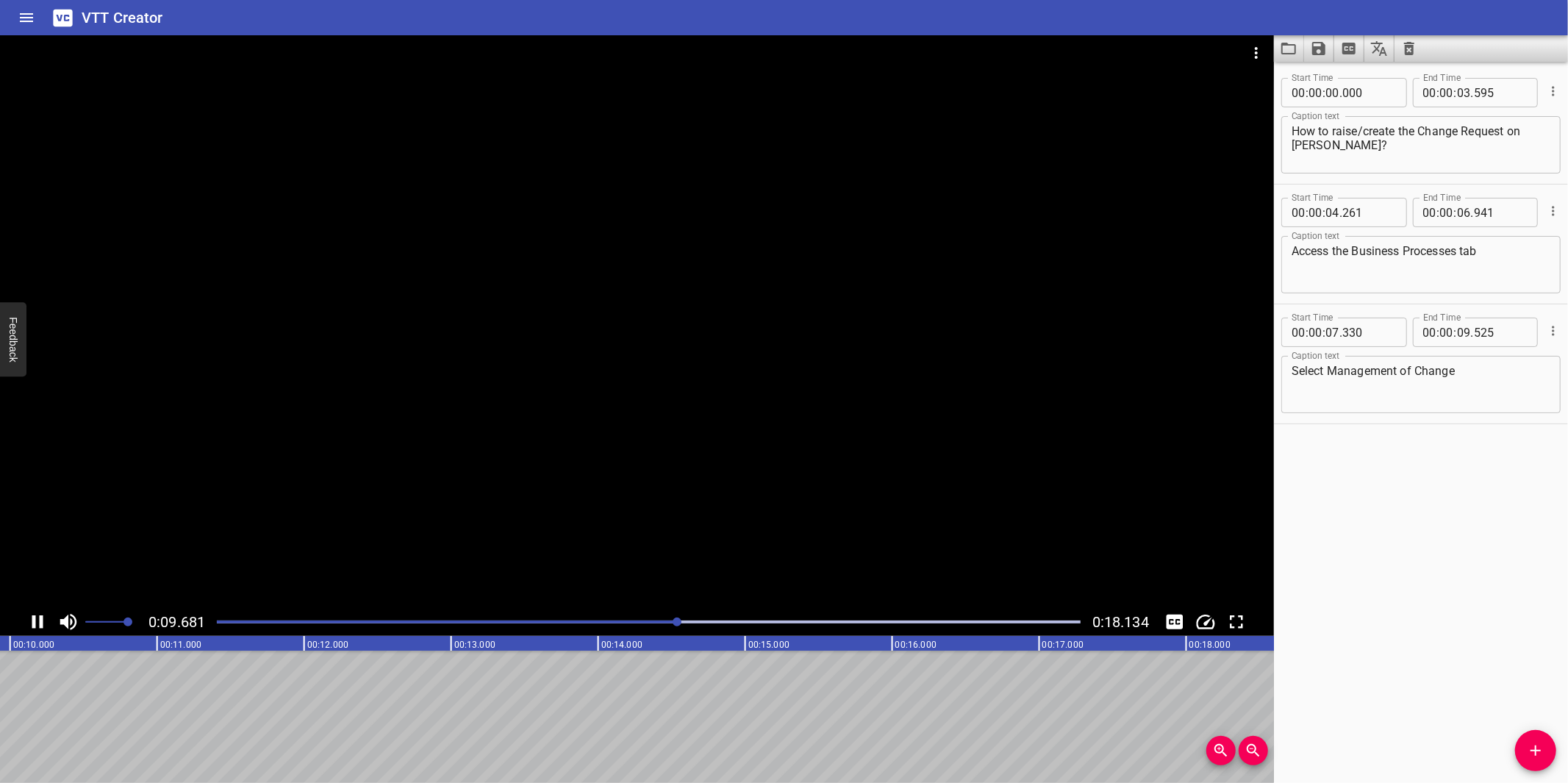
click at [692, 404] on div at bounding box center [636, 321] width 1274 height 573
click at [1523, 753] on span "Add Cue" at bounding box center [1536, 750] width 41 height 18
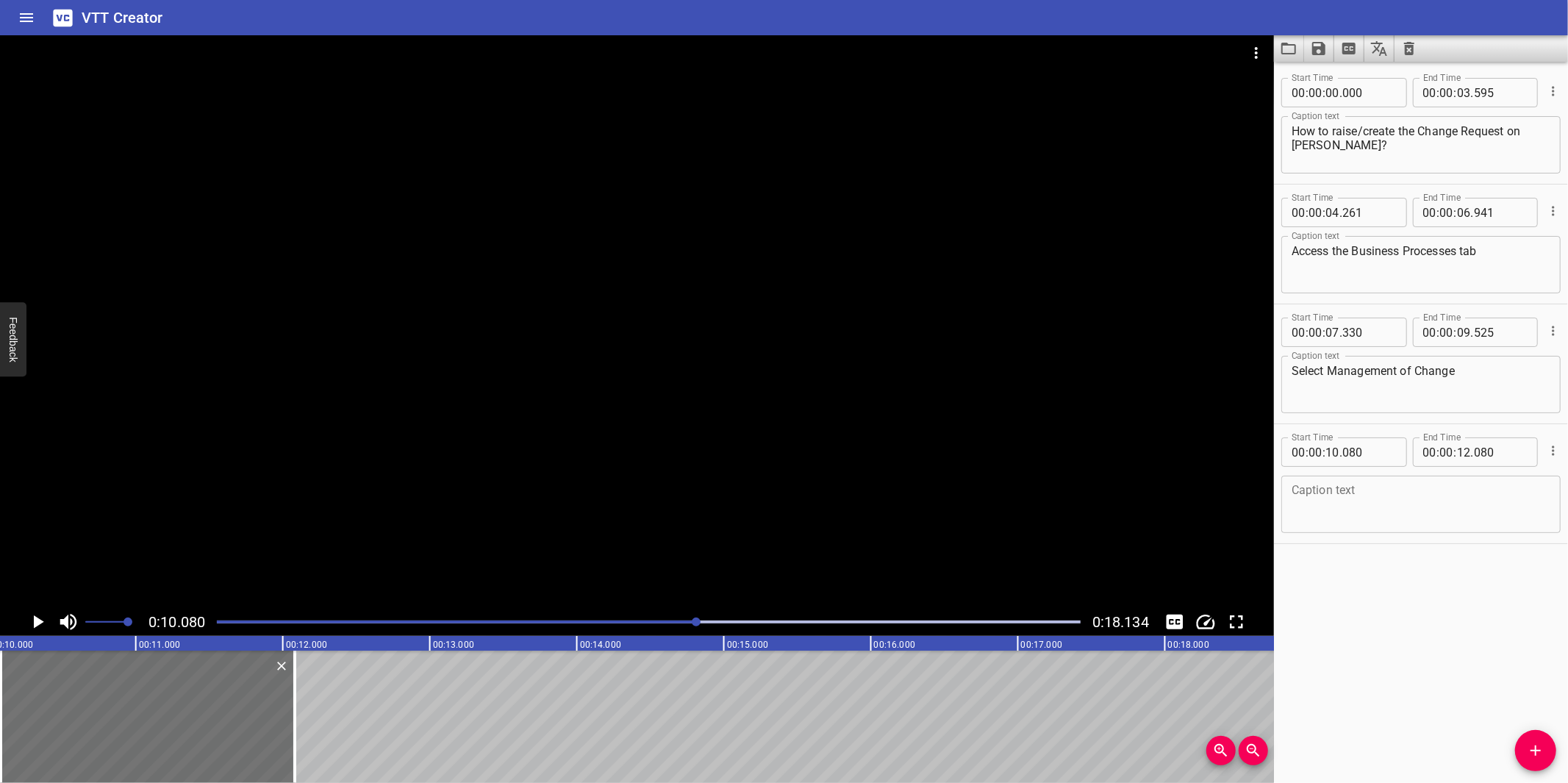
click at [1451, 506] on textarea at bounding box center [1420, 505] width 258 height 42
paste textarea "Create New Technical Request, or"
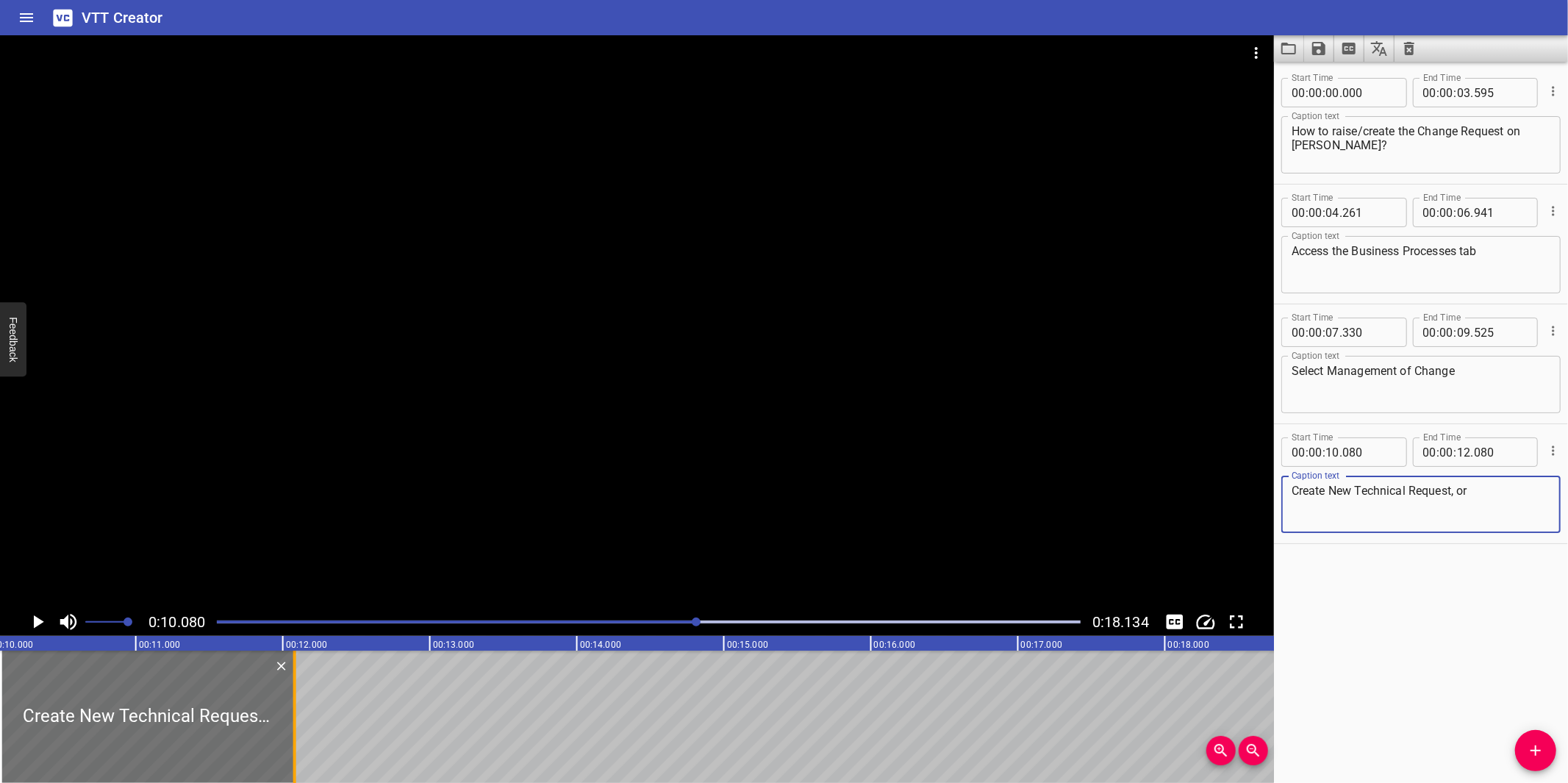
type textarea "Create New Technical Request, or"
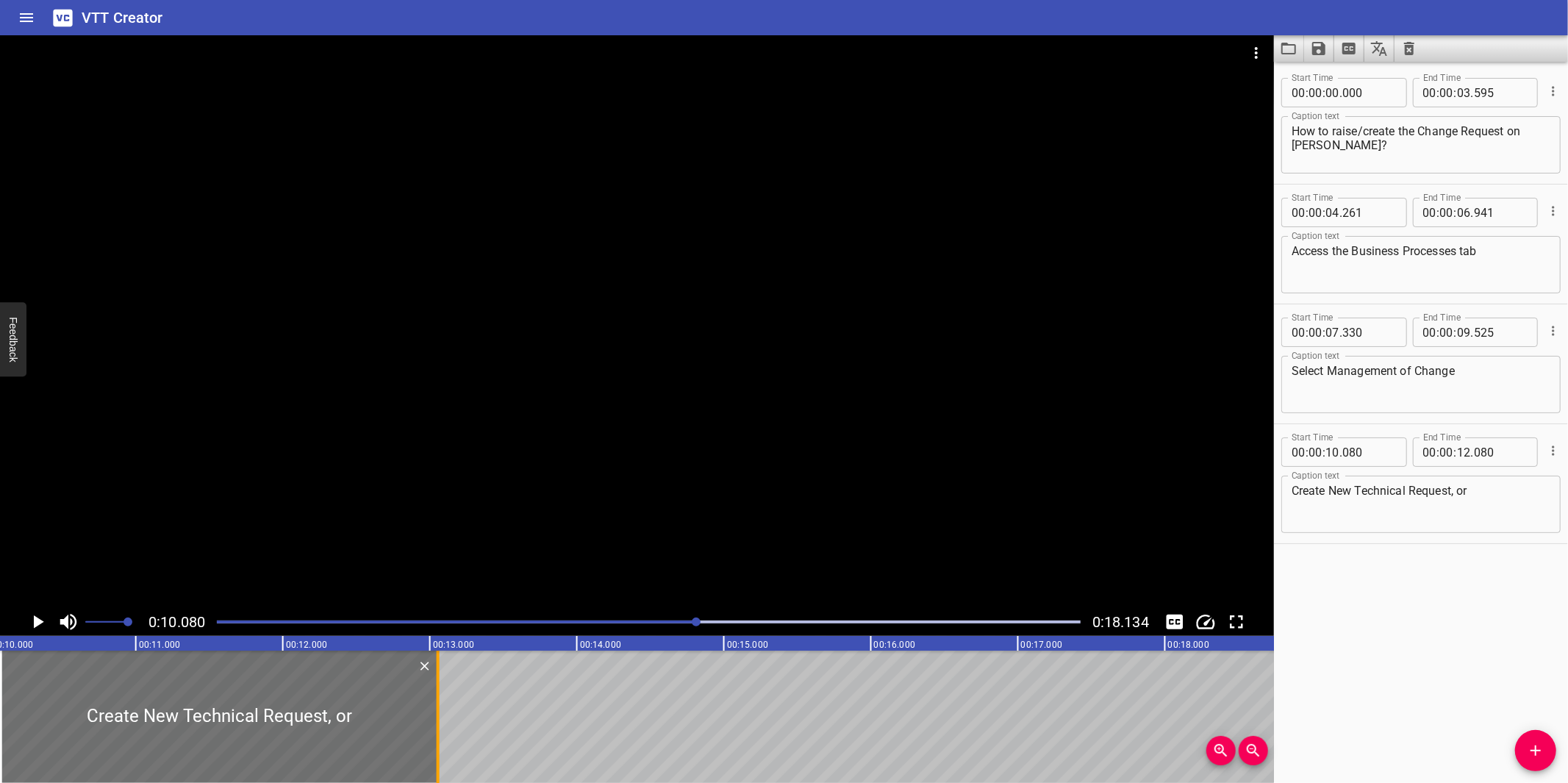
drag, startPoint x: 291, startPoint y: 725, endPoint x: 435, endPoint y: 706, distance: 145.2
click at [435, 706] on div at bounding box center [438, 716] width 15 height 133
type input "13"
type input "055"
click at [682, 530] on div at bounding box center [636, 321] width 1274 height 573
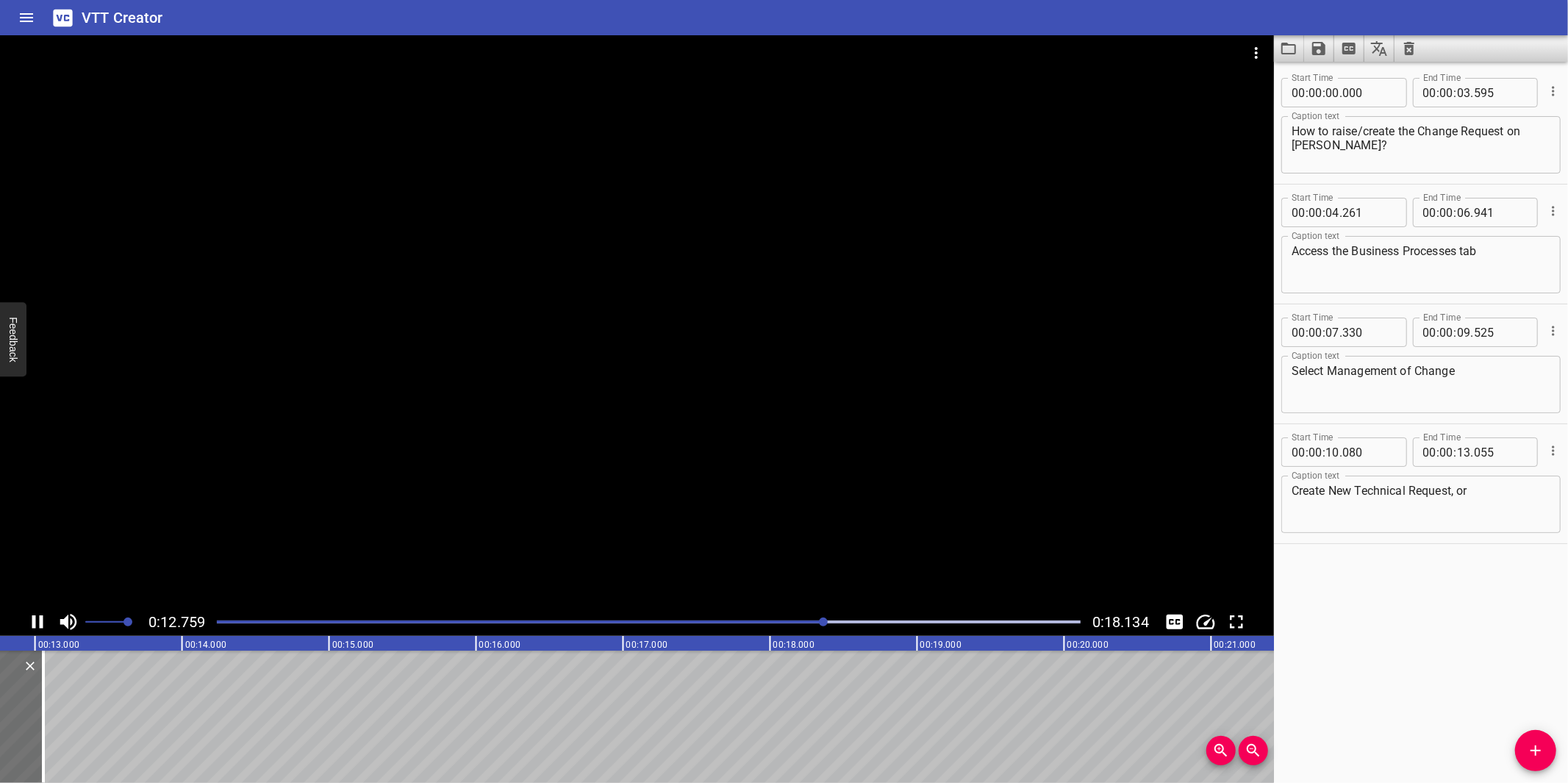
click at [679, 501] on div at bounding box center [636, 321] width 1274 height 573
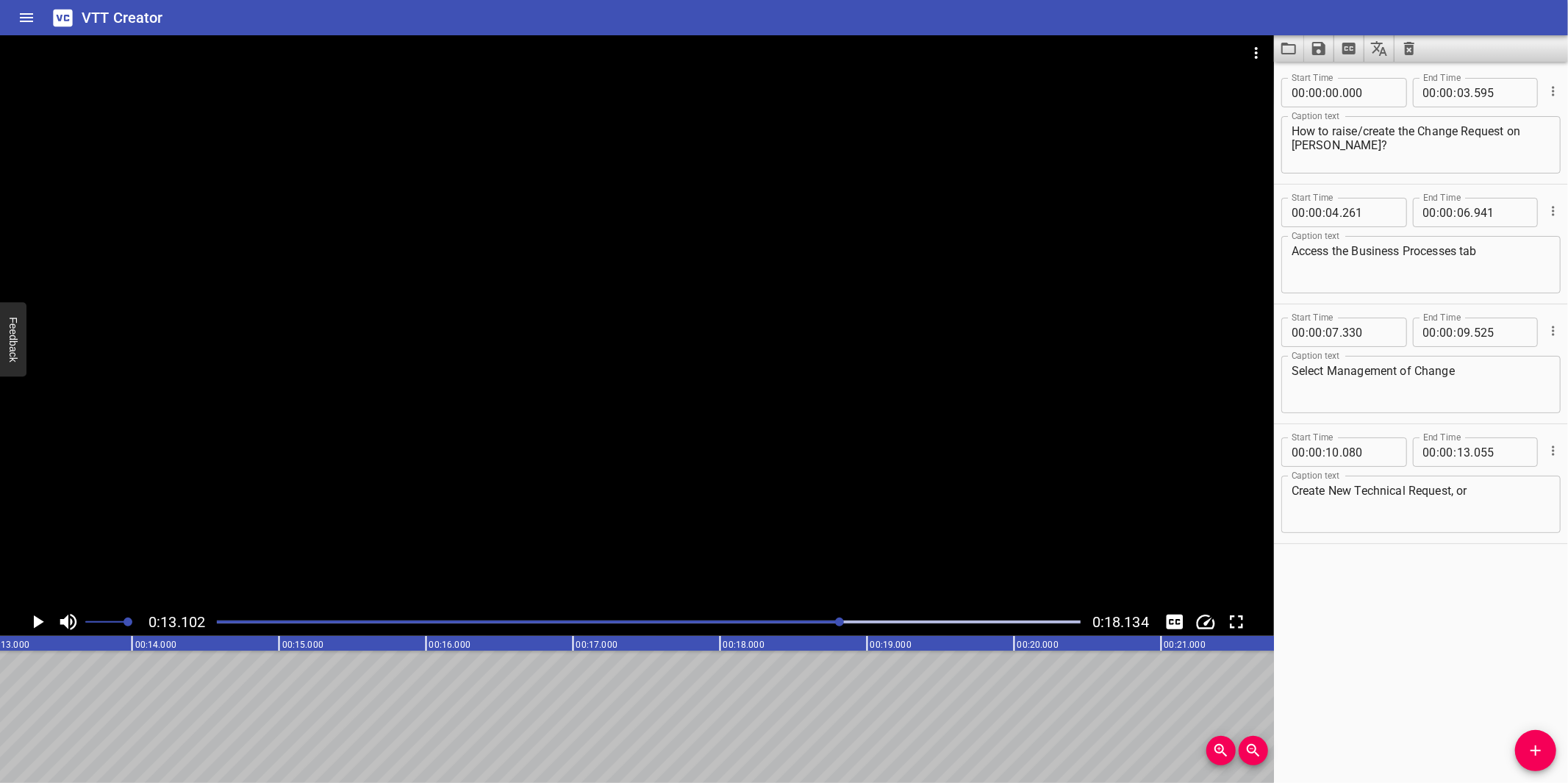
drag, startPoint x: 1537, startPoint y: 739, endPoint x: 1517, endPoint y: 739, distance: 20.0
click at [1534, 739] on button "Add Cue" at bounding box center [1536, 751] width 41 height 41
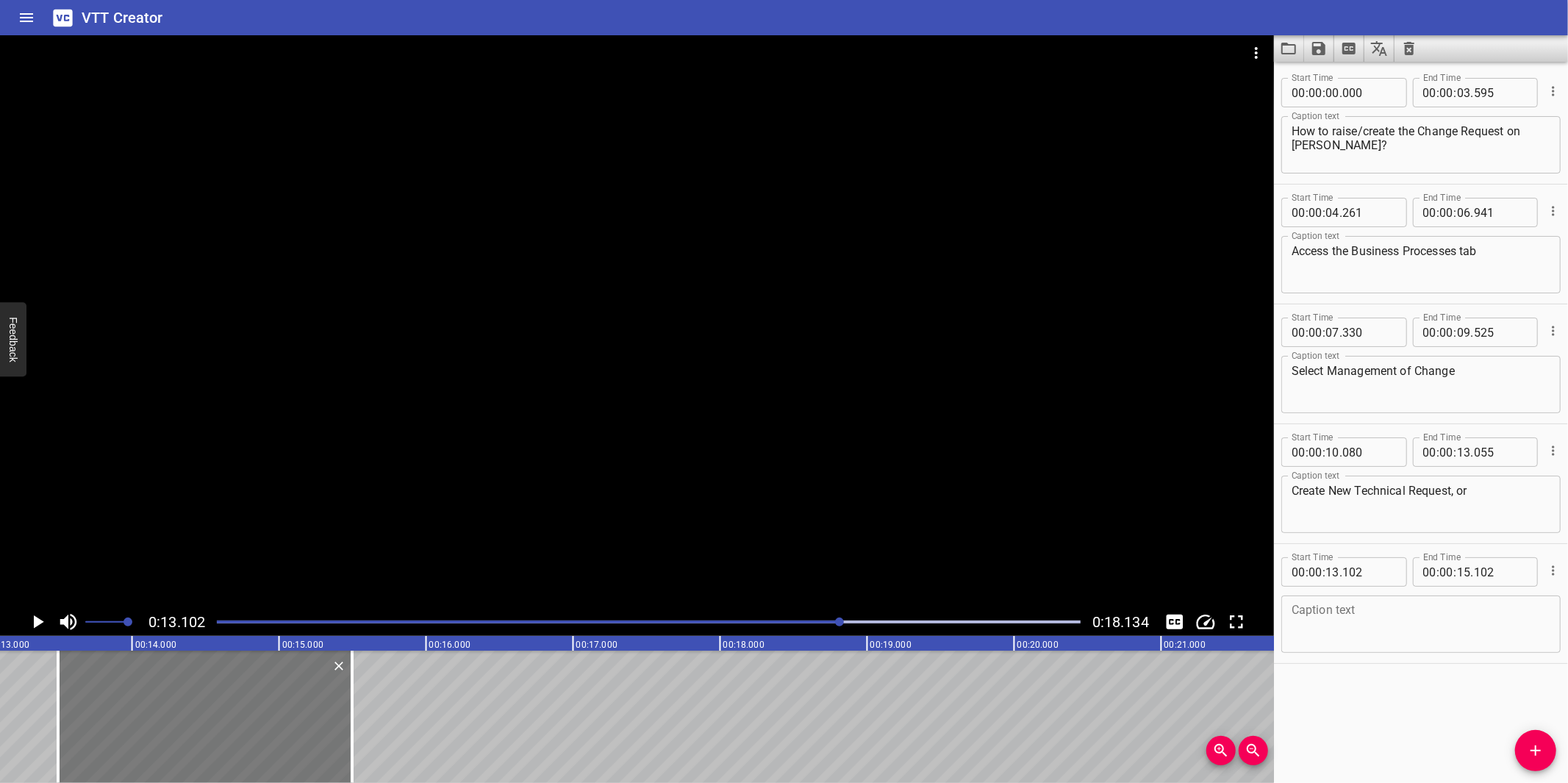
drag, startPoint x: 166, startPoint y: 752, endPoint x: 221, endPoint y: 745, distance: 55.4
click at [222, 745] on div at bounding box center [205, 716] width 294 height 133
type input "487"
click at [215, 745] on div at bounding box center [198, 716] width 294 height 133
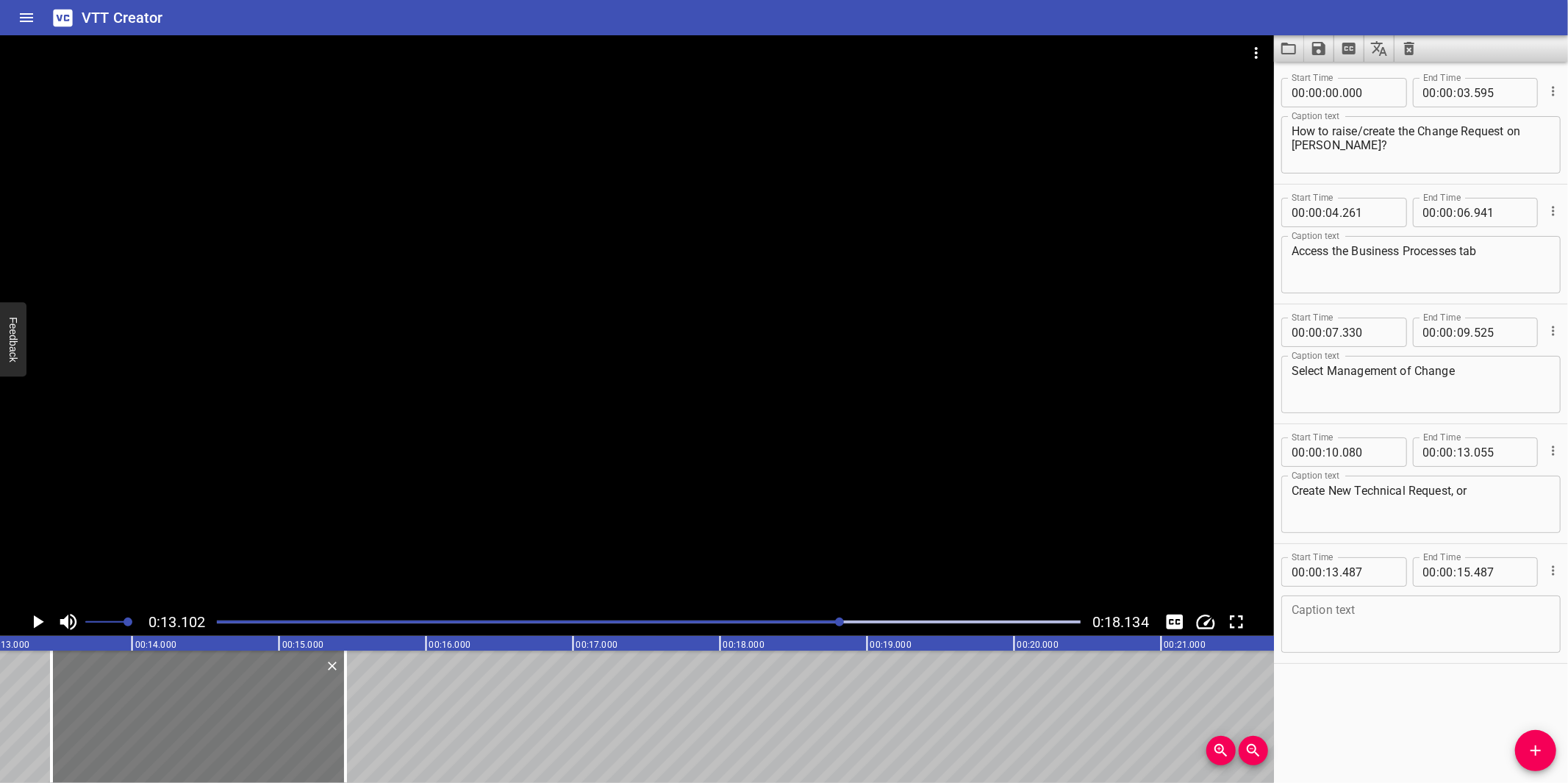
type input "452"
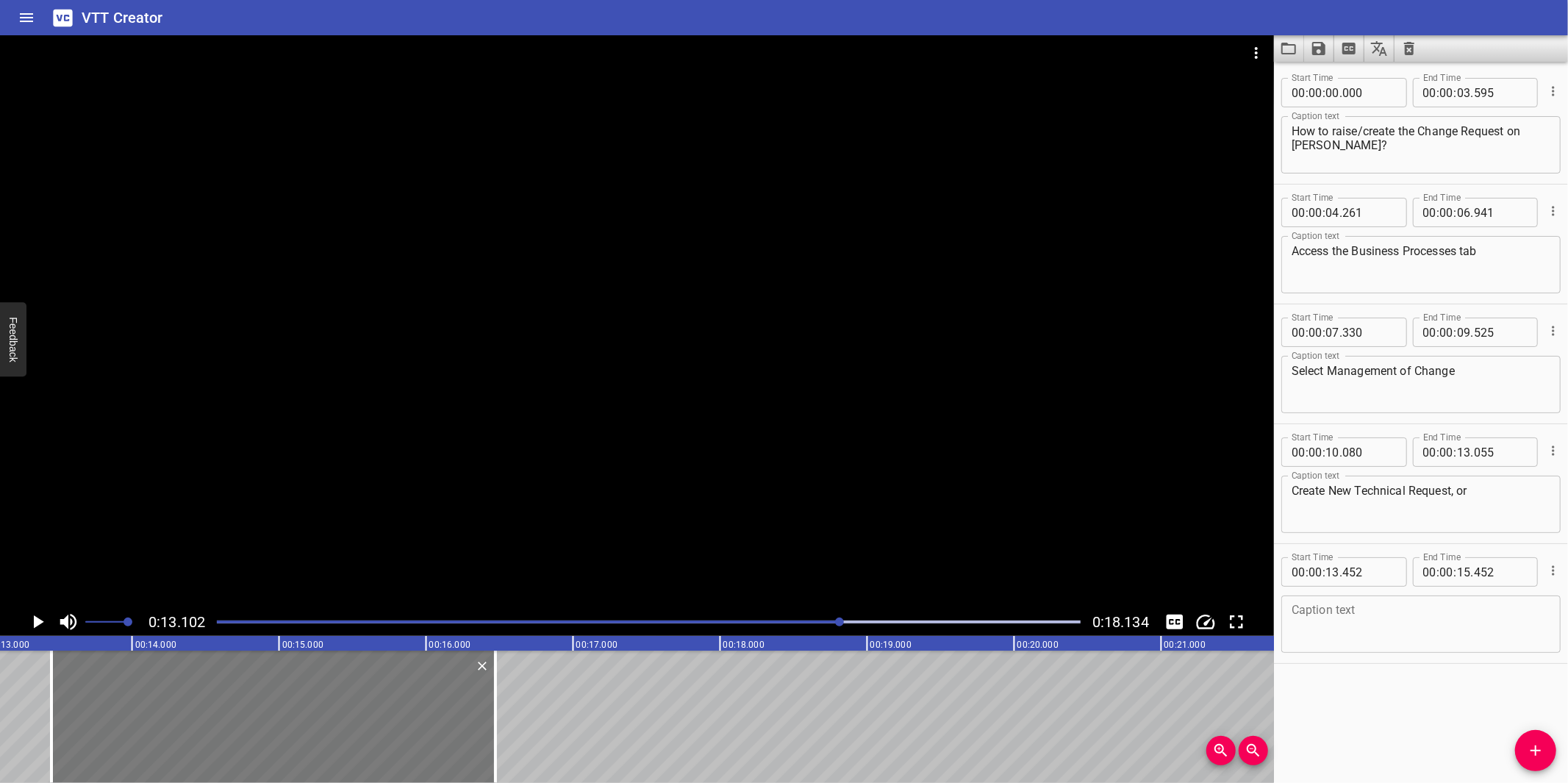
drag, startPoint x: 380, startPoint y: 738, endPoint x: 430, endPoint y: 722, distance: 52.5
click at [489, 738] on div at bounding box center [495, 716] width 15 height 133
type input "16"
type input "462"
drag, startPoint x: 1407, startPoint y: 618, endPoint x: 1402, endPoint y: 625, distance: 8.6
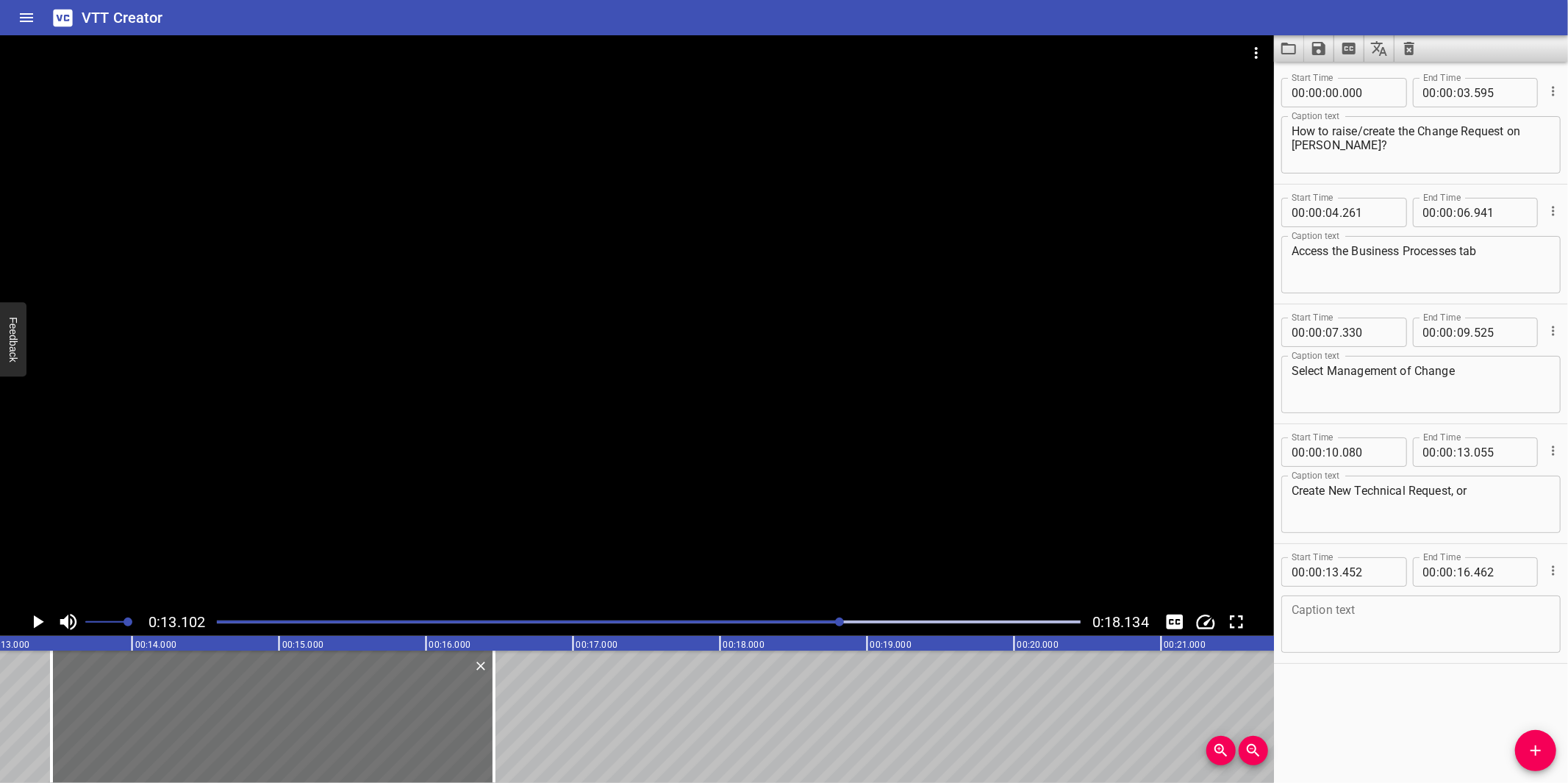
click at [1405, 621] on textarea at bounding box center [1420, 624] width 258 height 42
paste textarea "Create New Change Request independently"
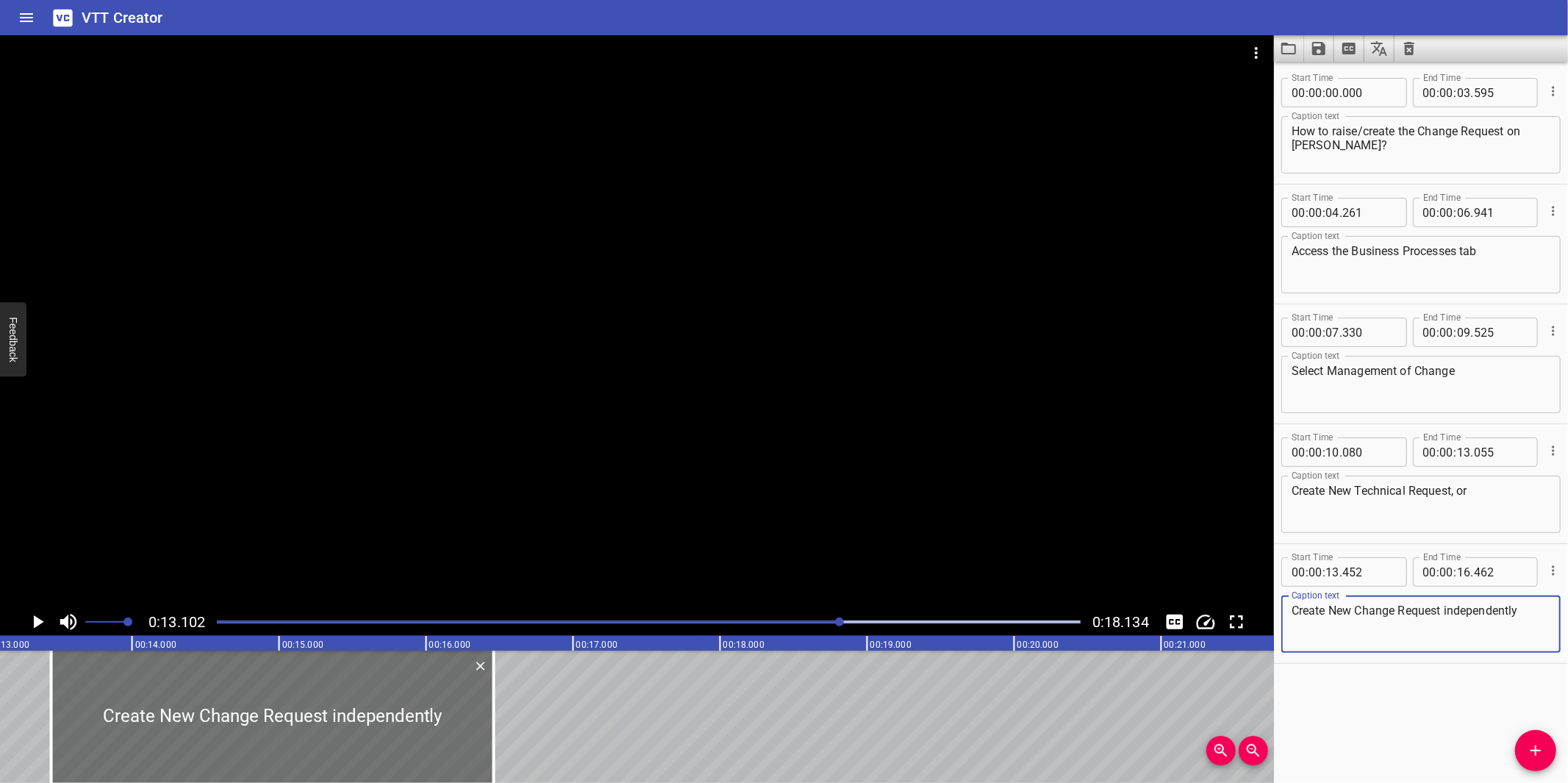
click at [1531, 612] on textarea "Create New Change Request independently" at bounding box center [1420, 624] width 258 height 42
click at [1460, 617] on textarea "Create New Change Request independently" at bounding box center [1420, 624] width 258 height 42
paste textarea "new change r"
type textarea "Create new change request independently"
drag, startPoint x: 1335, startPoint y: 486, endPoint x: 1333, endPoint y: 495, distance: 9.2
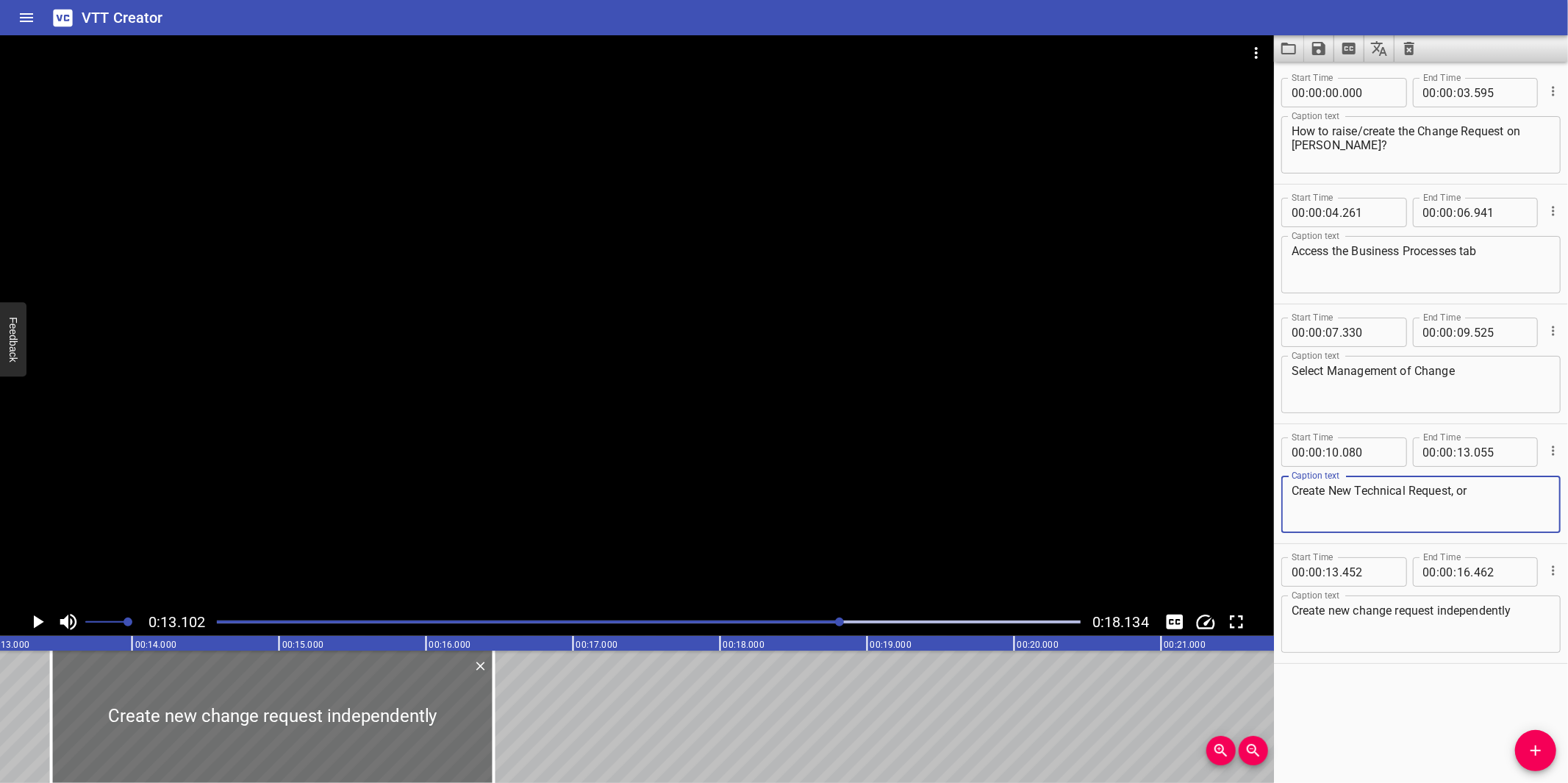
click at [1333, 495] on textarea "Create New Technical Request, or" at bounding box center [1420, 505] width 258 height 42
click at [1359, 488] on textarea "Create new Technical Request, or" at bounding box center [1420, 505] width 258 height 42
click at [1412, 489] on textarea "Create new technical Request, or" at bounding box center [1420, 505] width 258 height 42
type textarea "Create new technical request, or"
click at [1332, 373] on textarea "Select Management of Change" at bounding box center [1420, 385] width 258 height 42
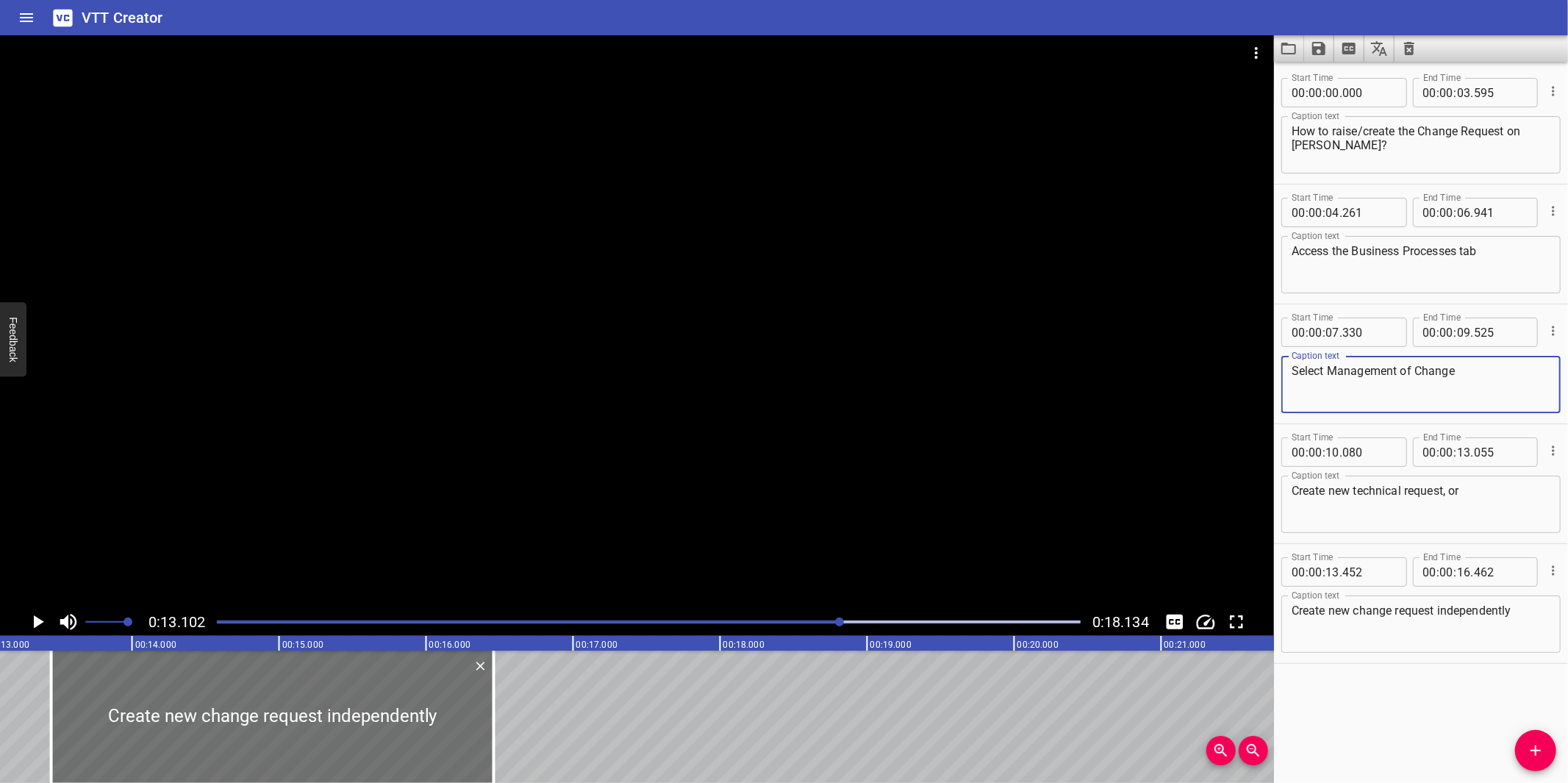
click at [1486, 386] on textarea "Select Management of Change" at bounding box center [1420, 385] width 258 height 42
click at [1329, 373] on textarea "Select Management of Change" at bounding box center [1420, 385] width 258 height 42
click at [222, 623] on div "Play progress" at bounding box center [409, 622] width 863 height 3
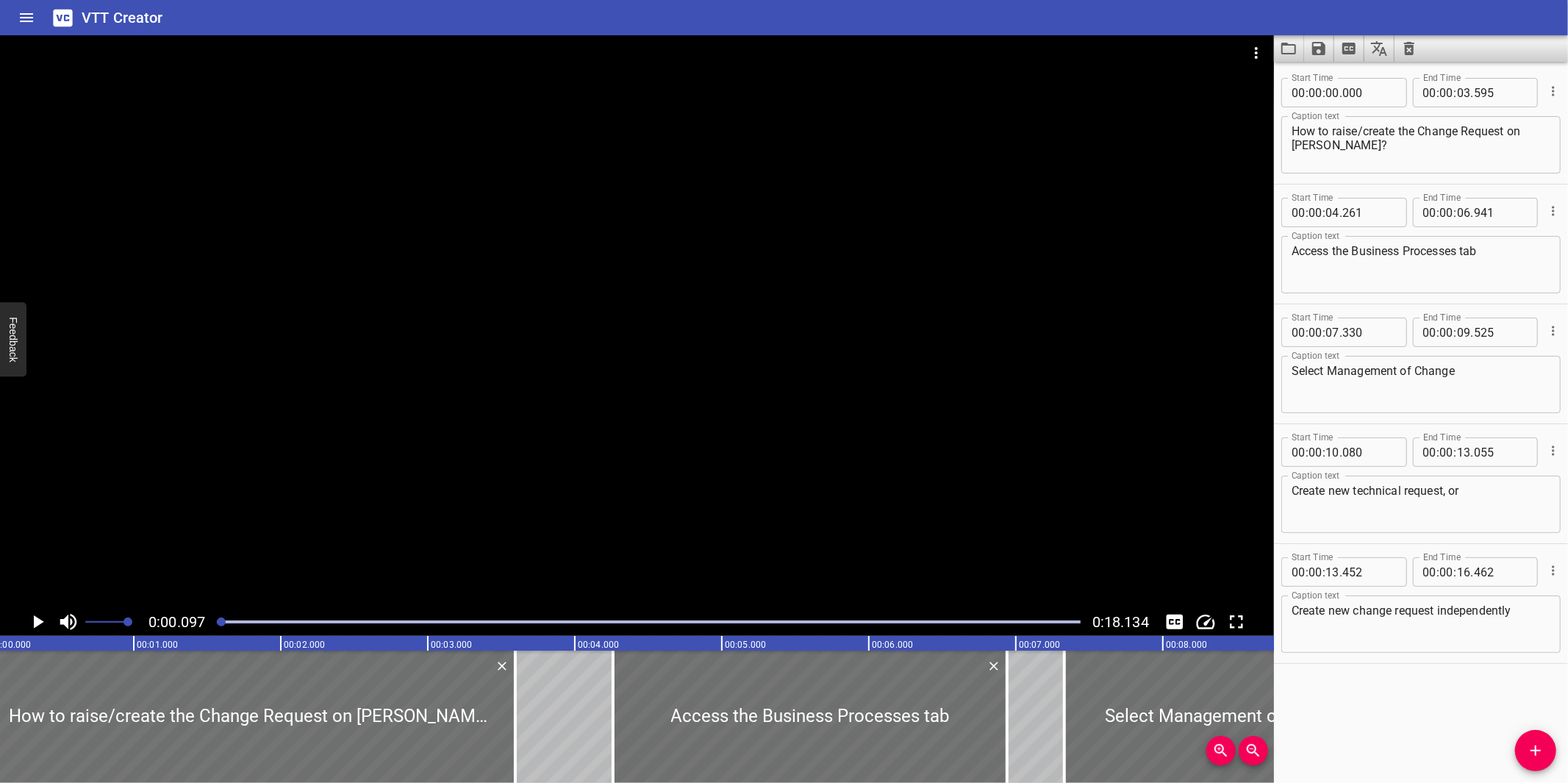
click at [623, 520] on div at bounding box center [636, 321] width 1274 height 573
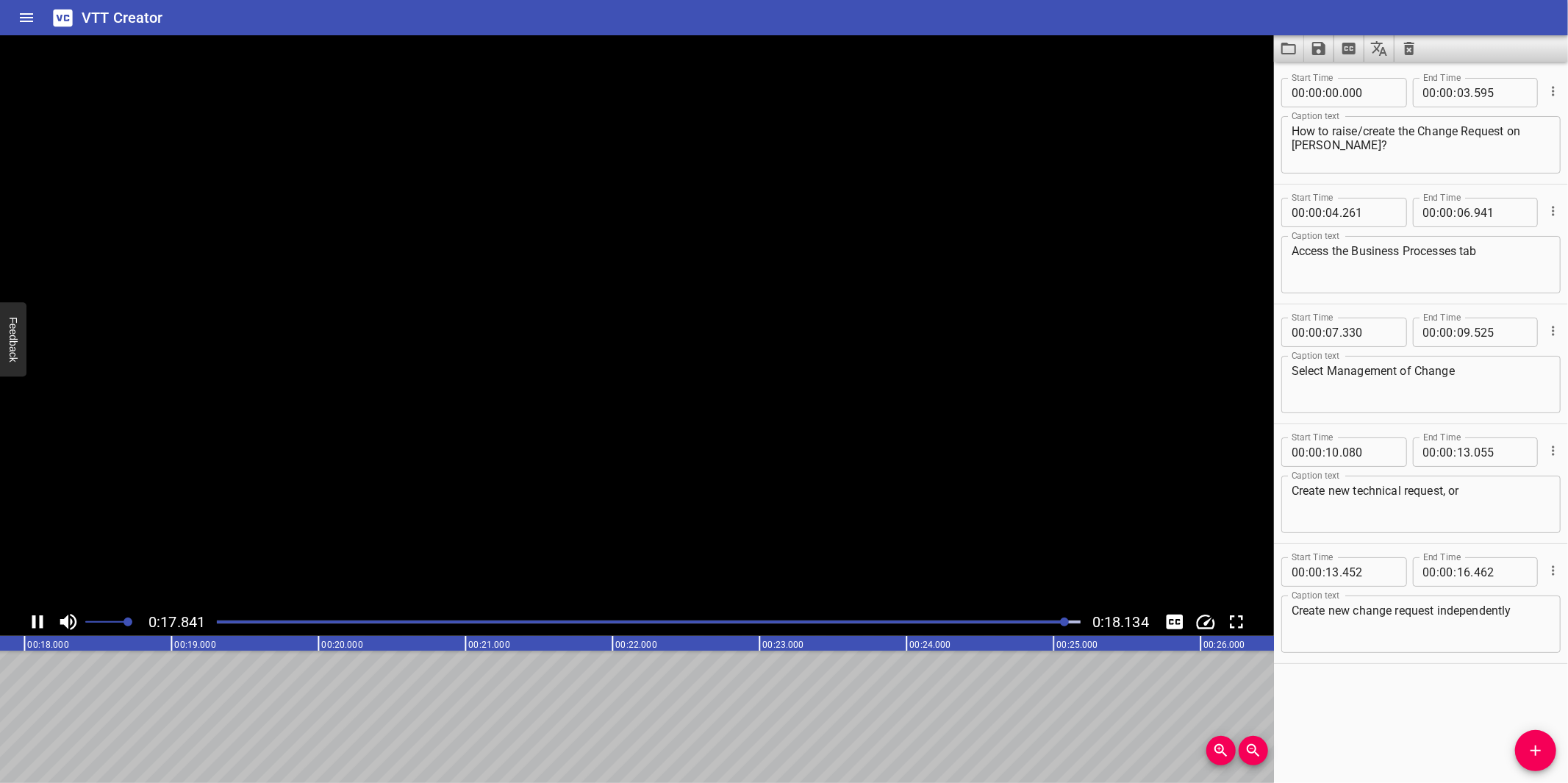
scroll to position [0, 2665]
click at [1319, 50] on icon "Save captions to file" at bounding box center [1318, 48] width 18 height 18
click at [1346, 87] on li "Save to VTT file" at bounding box center [1358, 81] width 108 height 27
click at [1254, 54] on icon "Video Options" at bounding box center [1256, 53] width 18 height 18
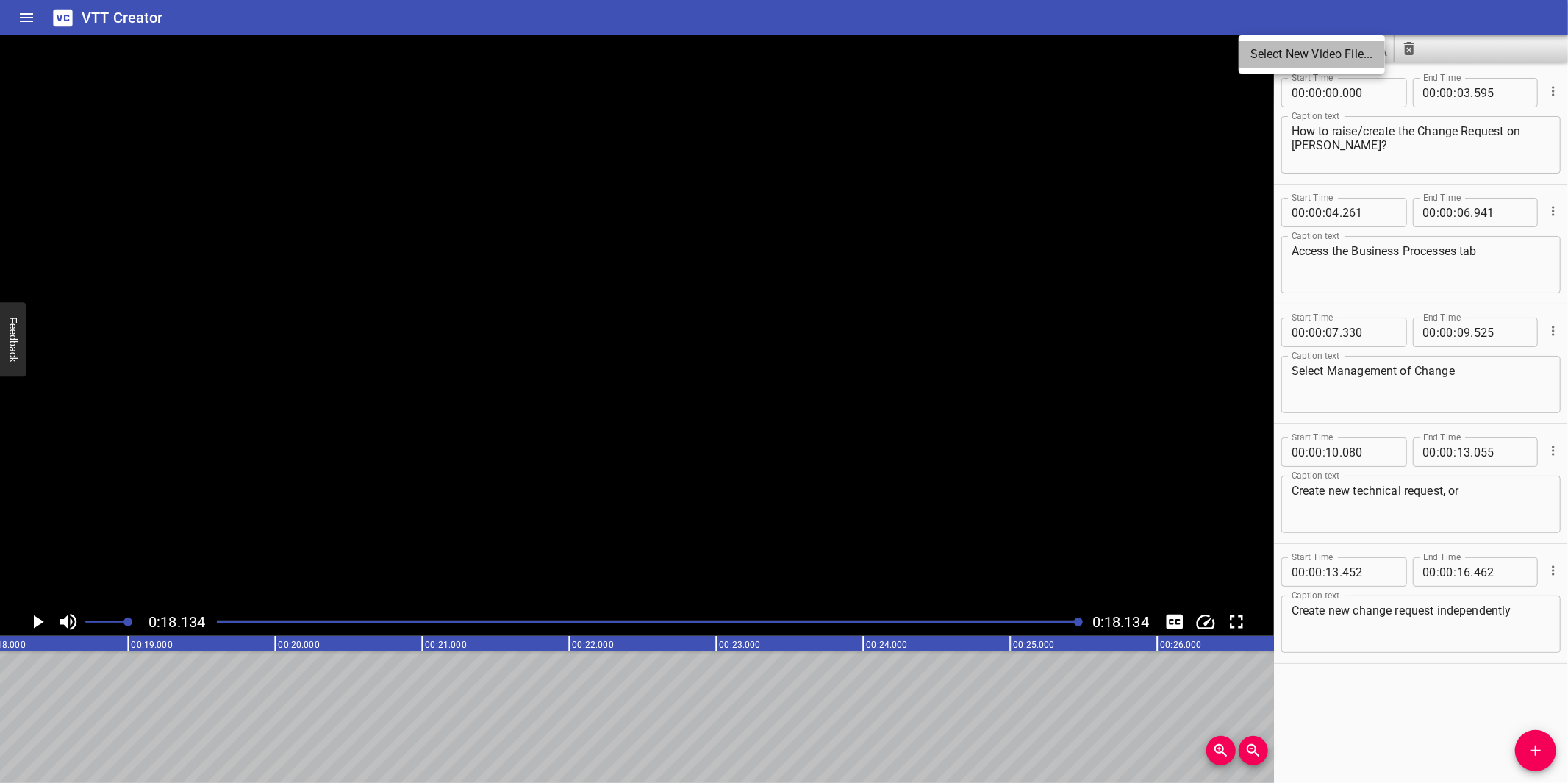
click at [1254, 54] on li "Select New Video File..." at bounding box center [1311, 54] width 146 height 27
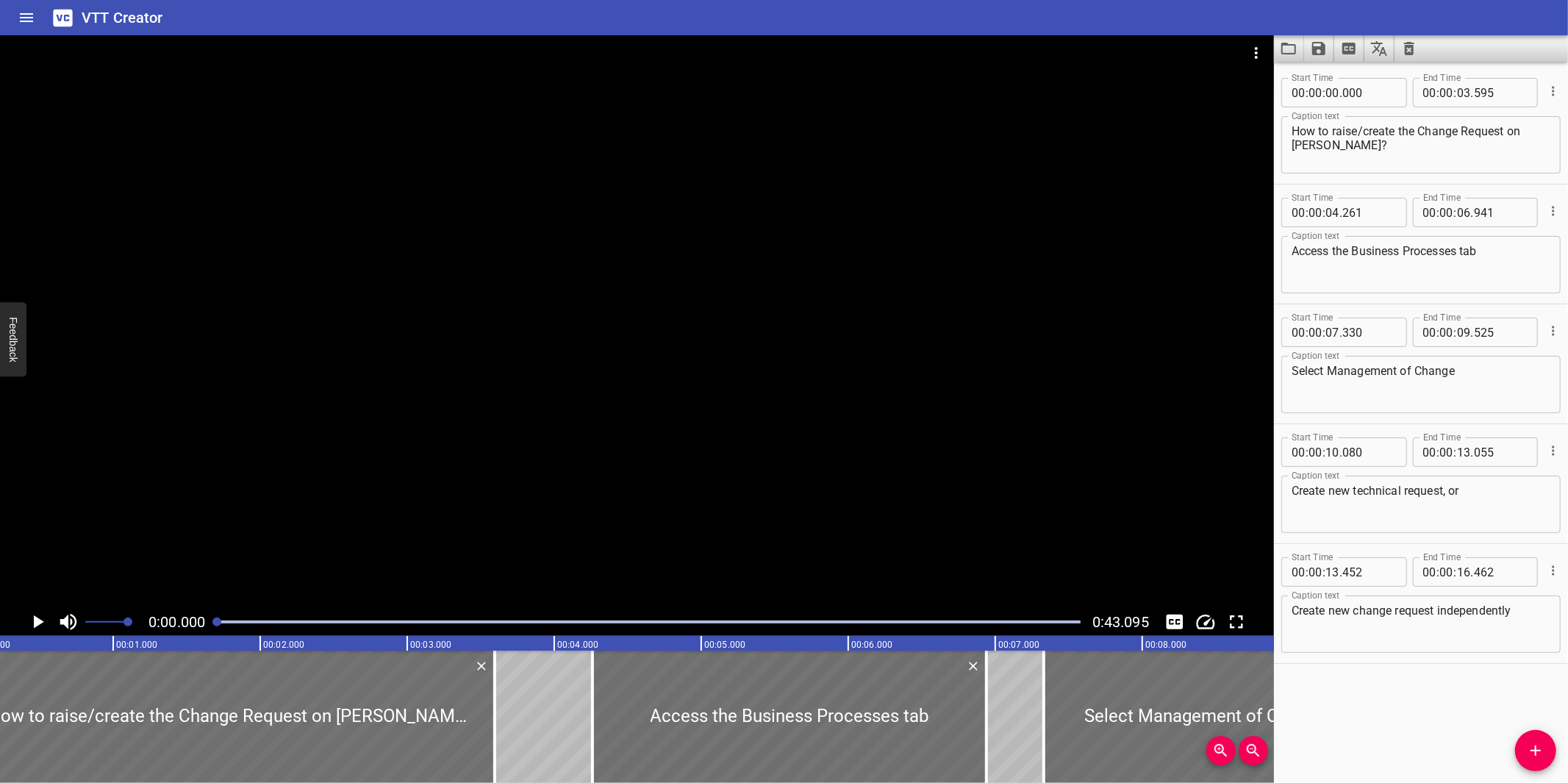
scroll to position [0, 0]
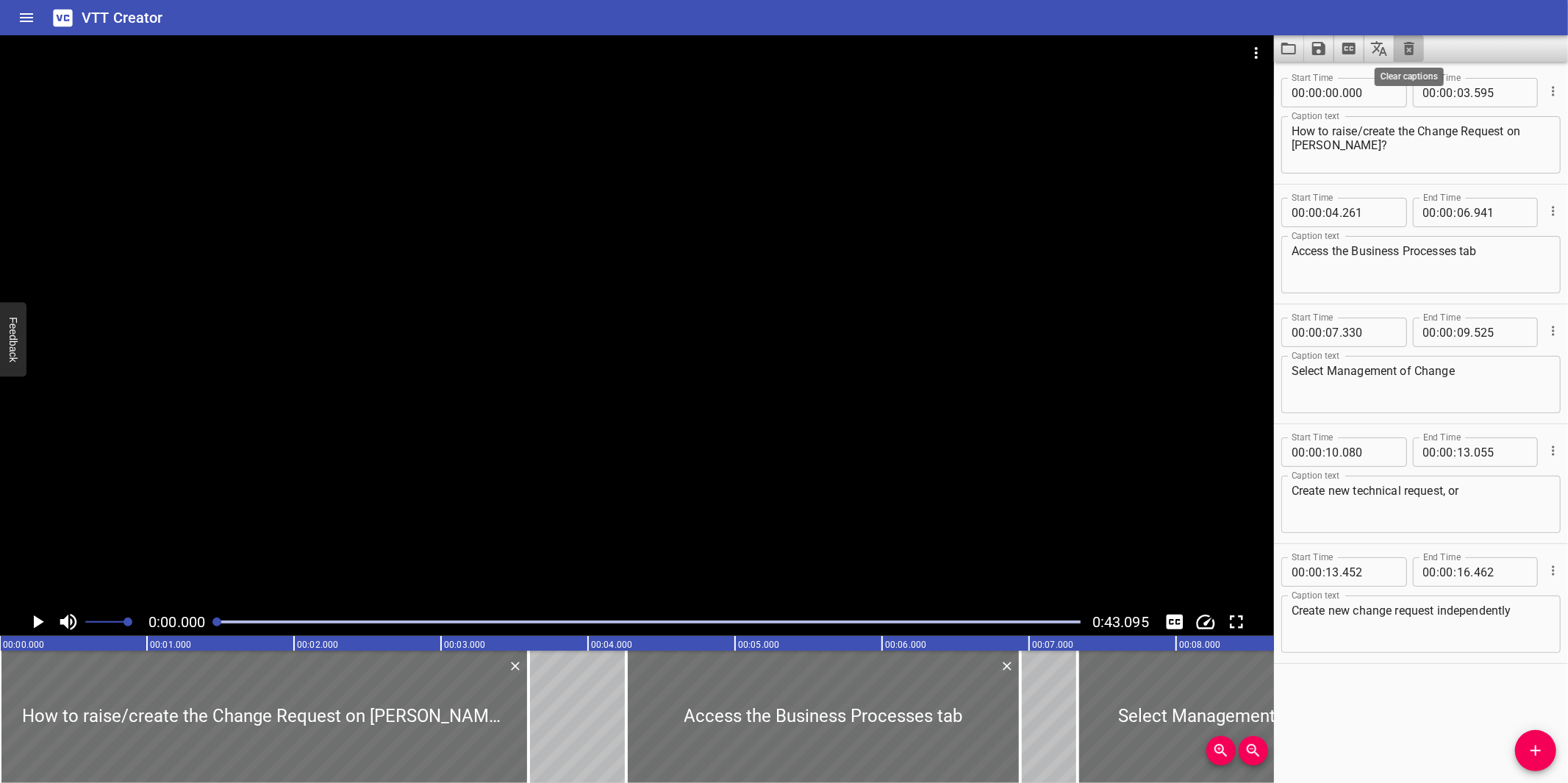
click at [1406, 51] on icon "Clear captions" at bounding box center [1409, 48] width 10 height 13
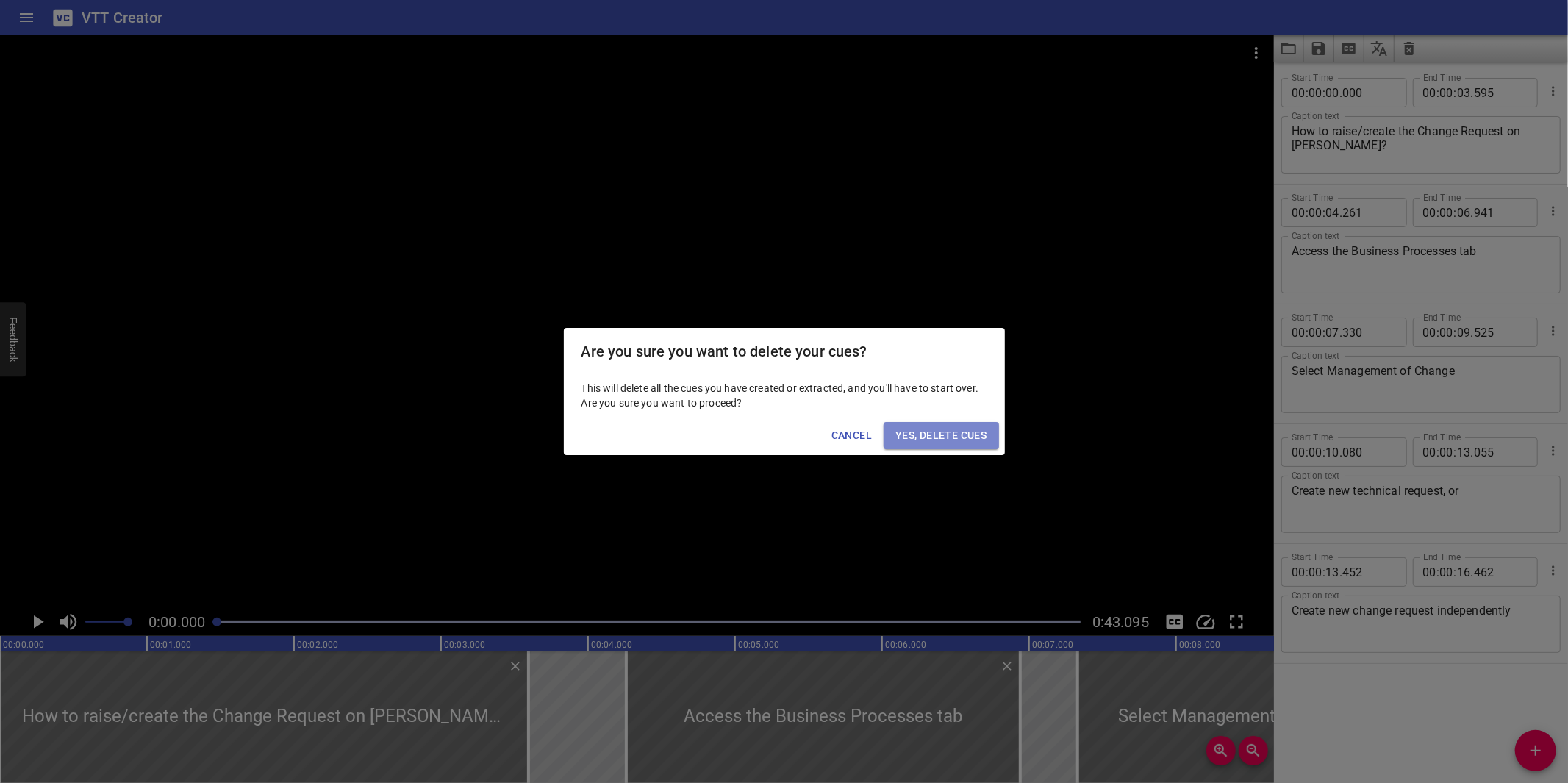
click at [965, 429] on span "Yes, Delete Cues" at bounding box center [941, 436] width 91 height 18
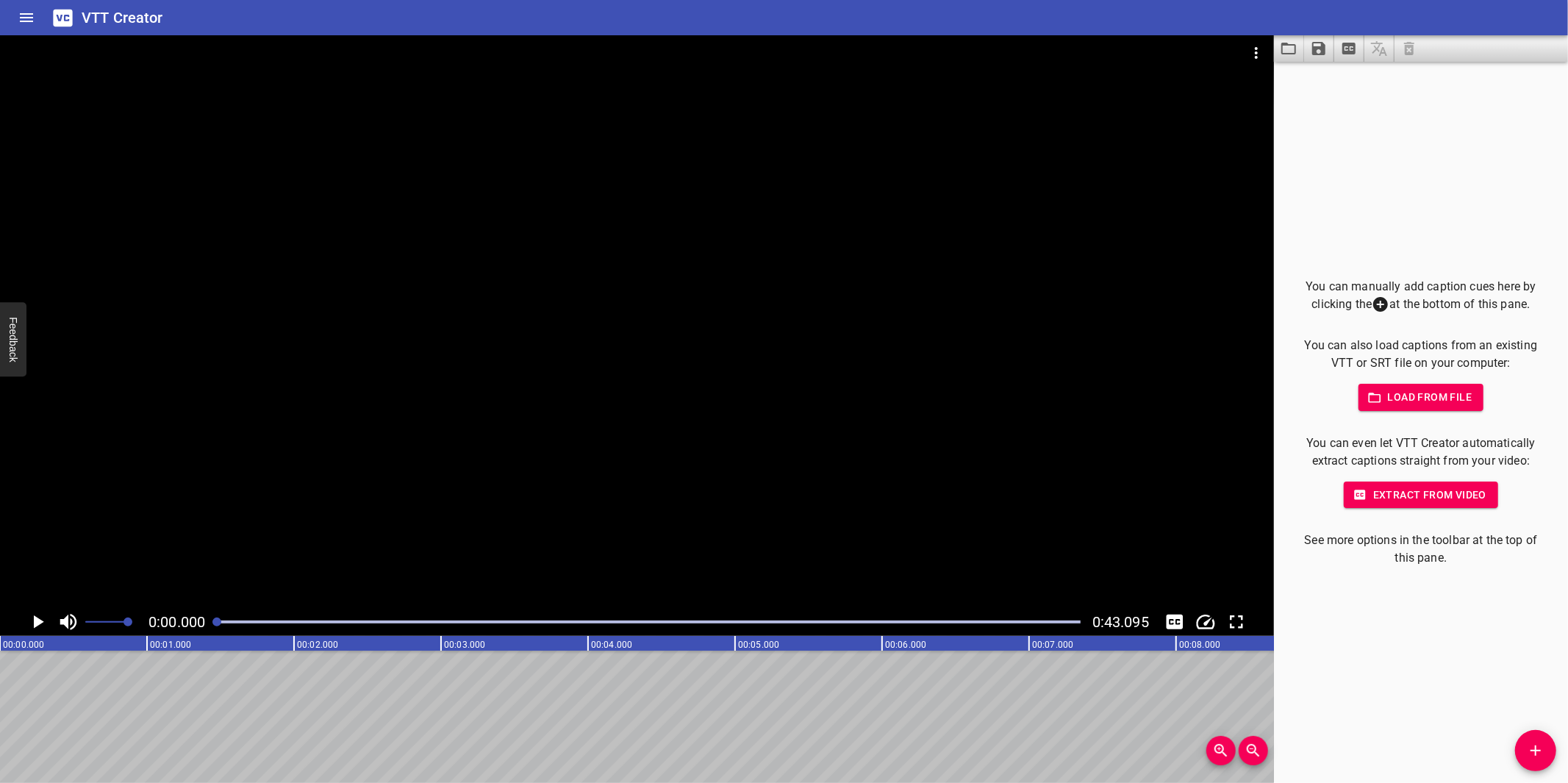
click at [1533, 753] on icon "Add Cue" at bounding box center [1535, 750] width 18 height 18
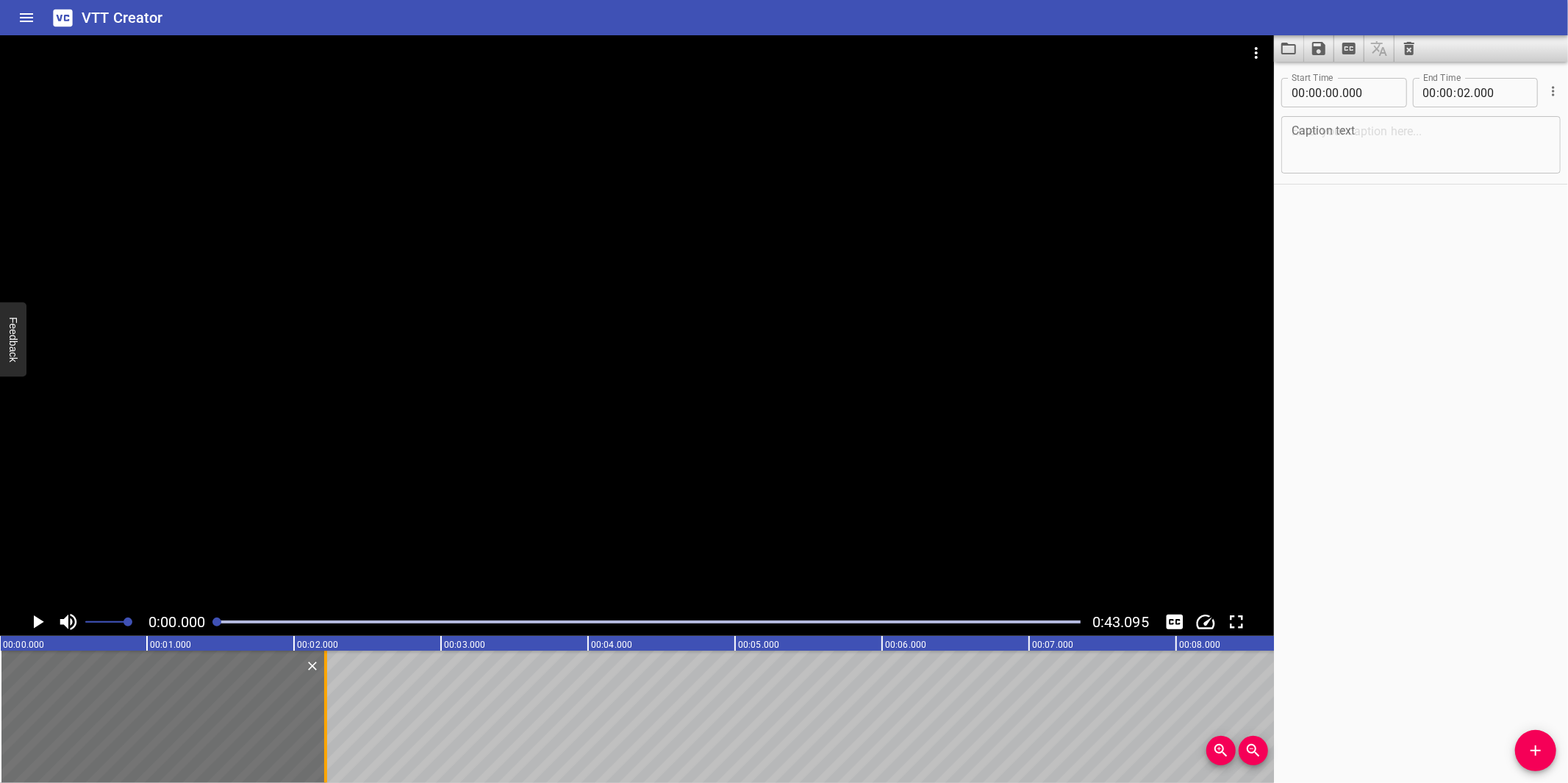
drag, startPoint x: 307, startPoint y: 729, endPoint x: 324, endPoint y: 729, distance: 17.0
click at [324, 729] on div at bounding box center [326, 716] width 3 height 133
type input "215"
click at [1323, 149] on textarea at bounding box center [1420, 145] width 258 height 42
paste textarea "Management of Change Comprise"
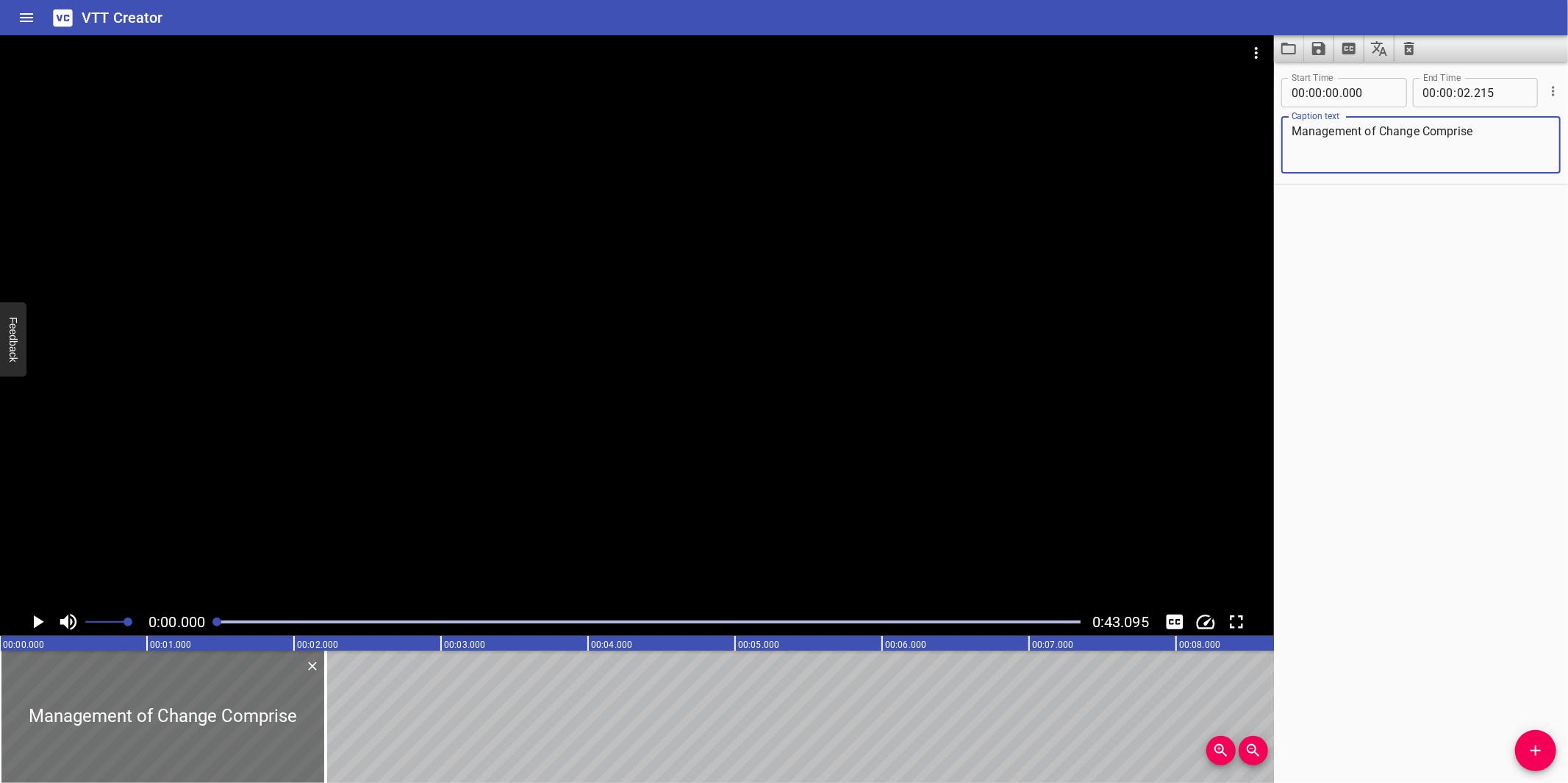
type textarea "Management of Change Comprise"
click at [754, 462] on div at bounding box center [636, 321] width 1274 height 573
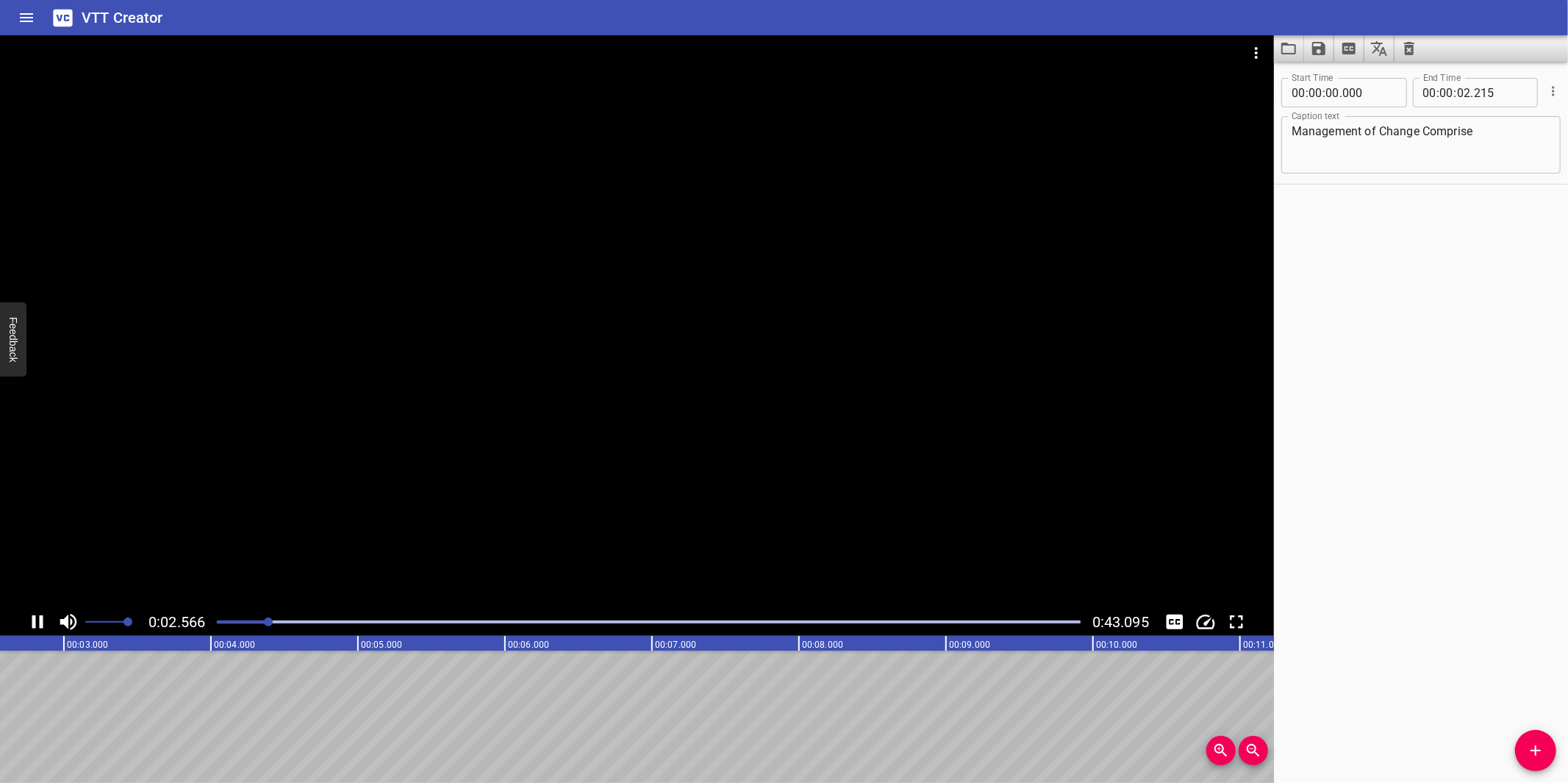
click at [608, 538] on div at bounding box center [636, 321] width 1274 height 573
click at [1522, 760] on button "Add Cue" at bounding box center [1536, 751] width 41 height 41
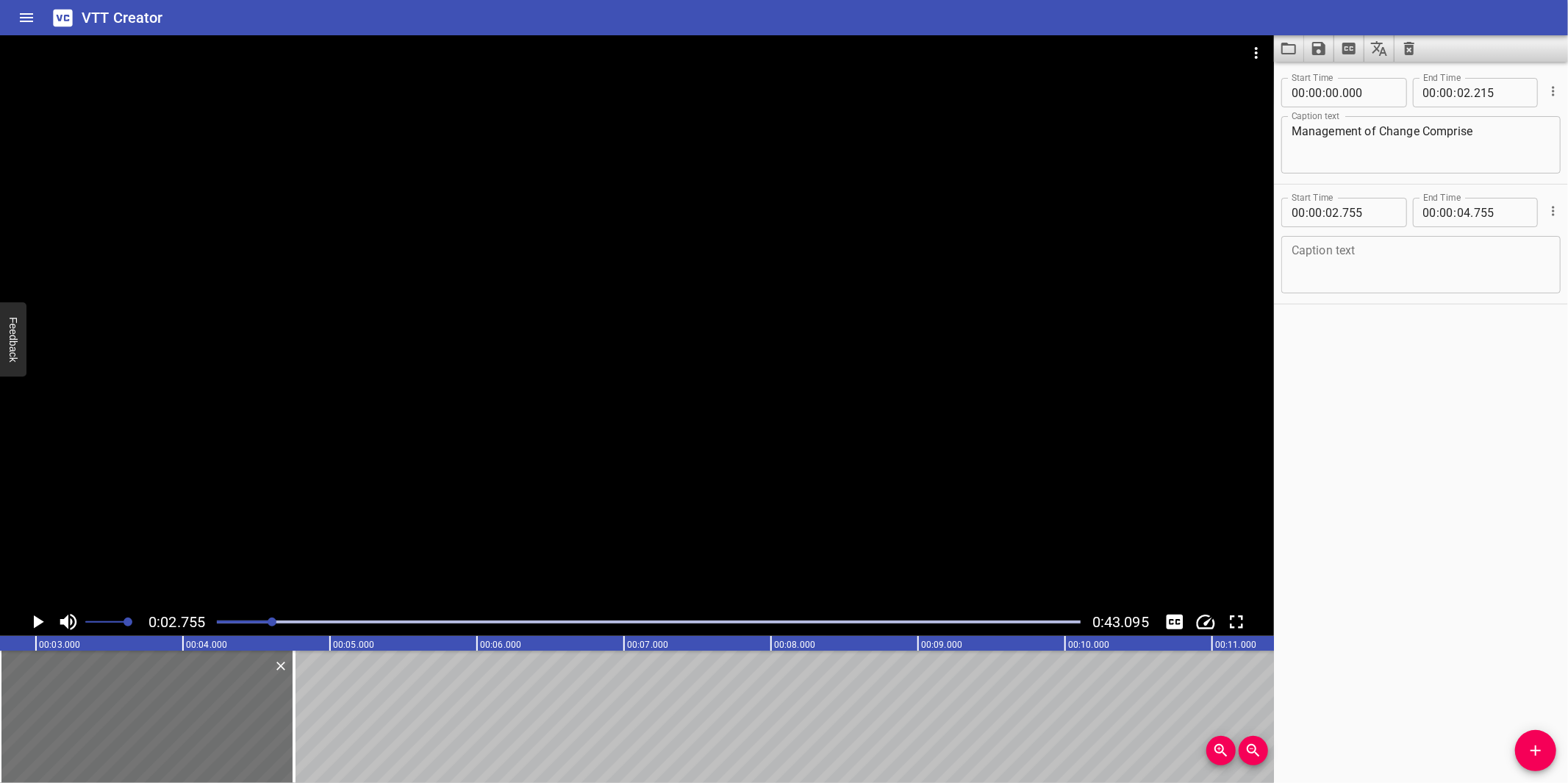
click at [1393, 274] on textarea at bounding box center [1420, 265] width 258 height 42
paste textarea "Change request (CR) may be raised at the end of an approved TQ or it may be cre…"
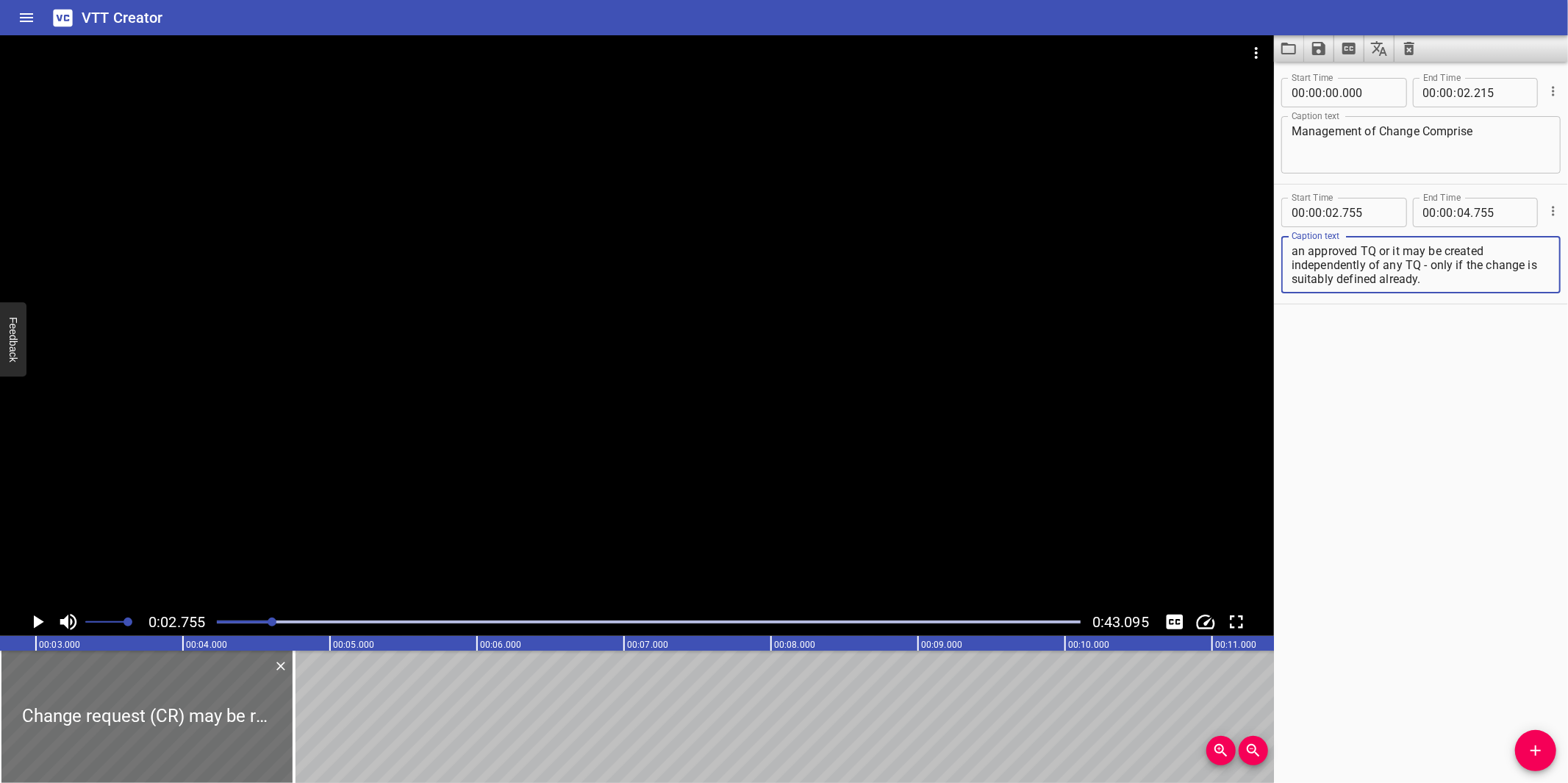
scroll to position [13, 0]
click at [764, 484] on div at bounding box center [636, 321] width 1274 height 573
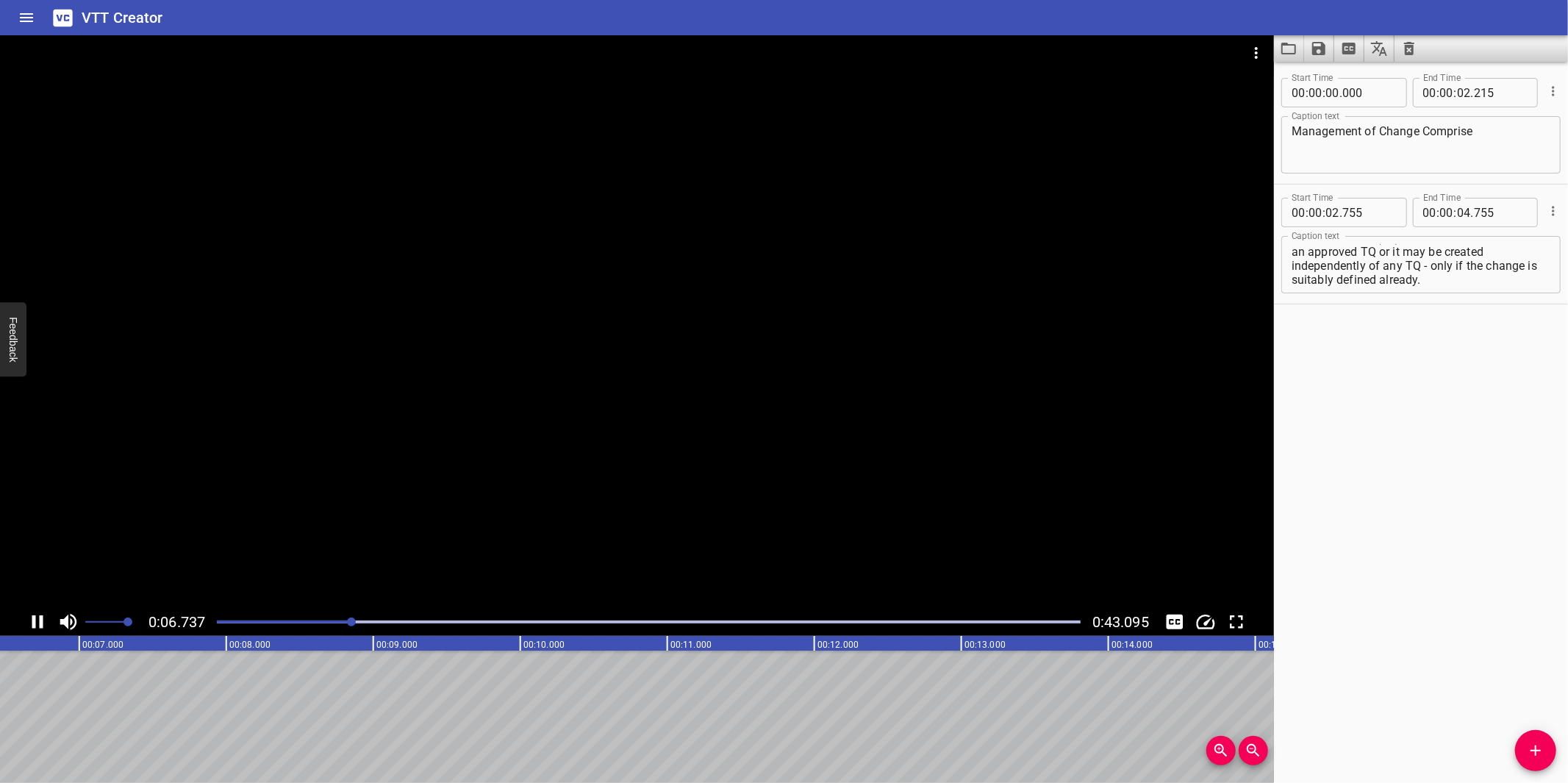
click at [765, 472] on div at bounding box center [636, 321] width 1274 height 573
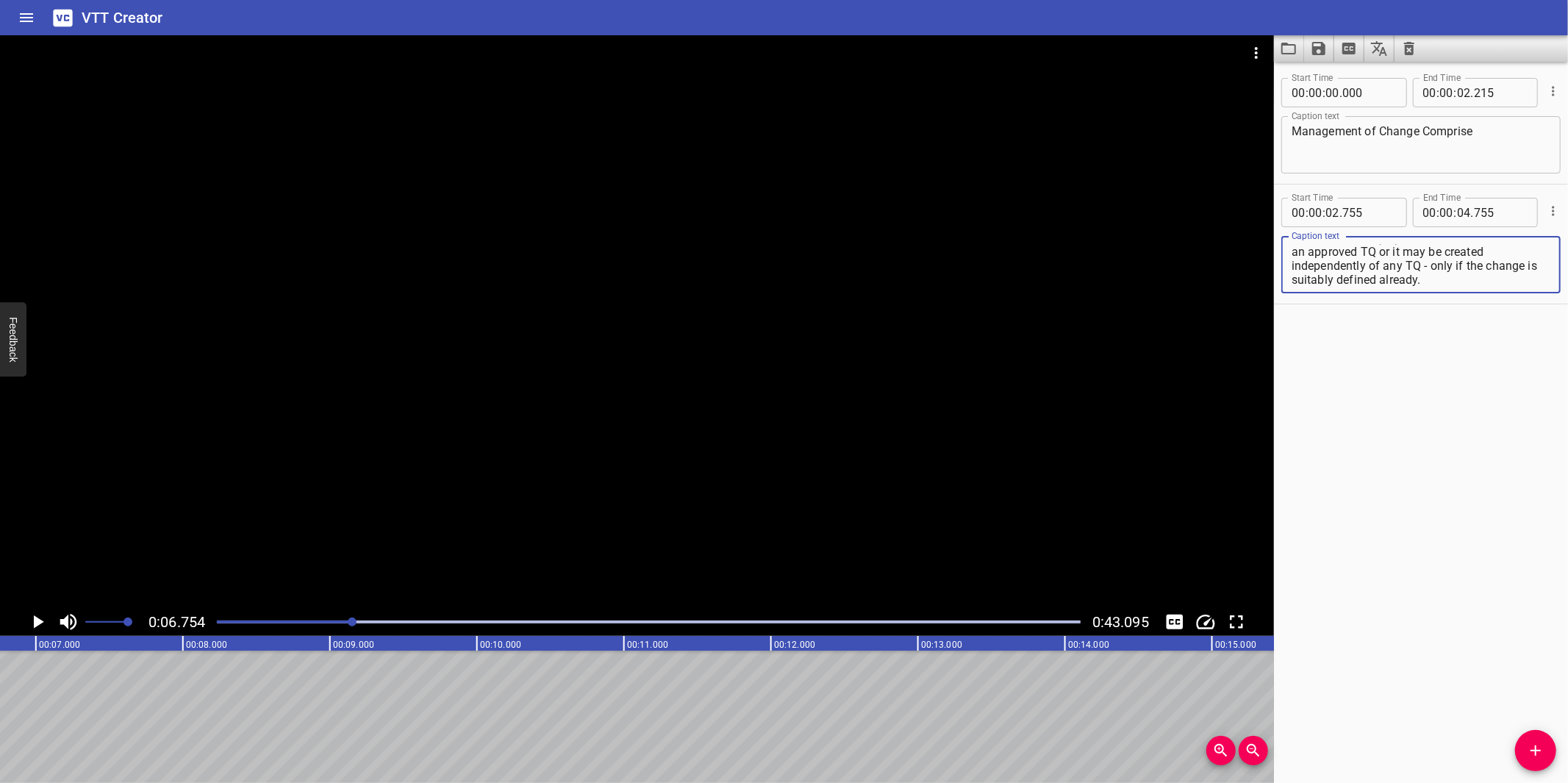
click at [1425, 258] on textarea "Change request (CR) may be raised at the end of an approved TQ or it may be cre…" at bounding box center [1420, 265] width 258 height 42
drag, startPoint x: 1417, startPoint y: 252, endPoint x: 1480, endPoint y: 287, distance: 72.1
click at [1480, 287] on div "Change request (CR) may be raised at the end of an approved TQ, or it may be cr…" at bounding box center [1421, 265] width 279 height 58
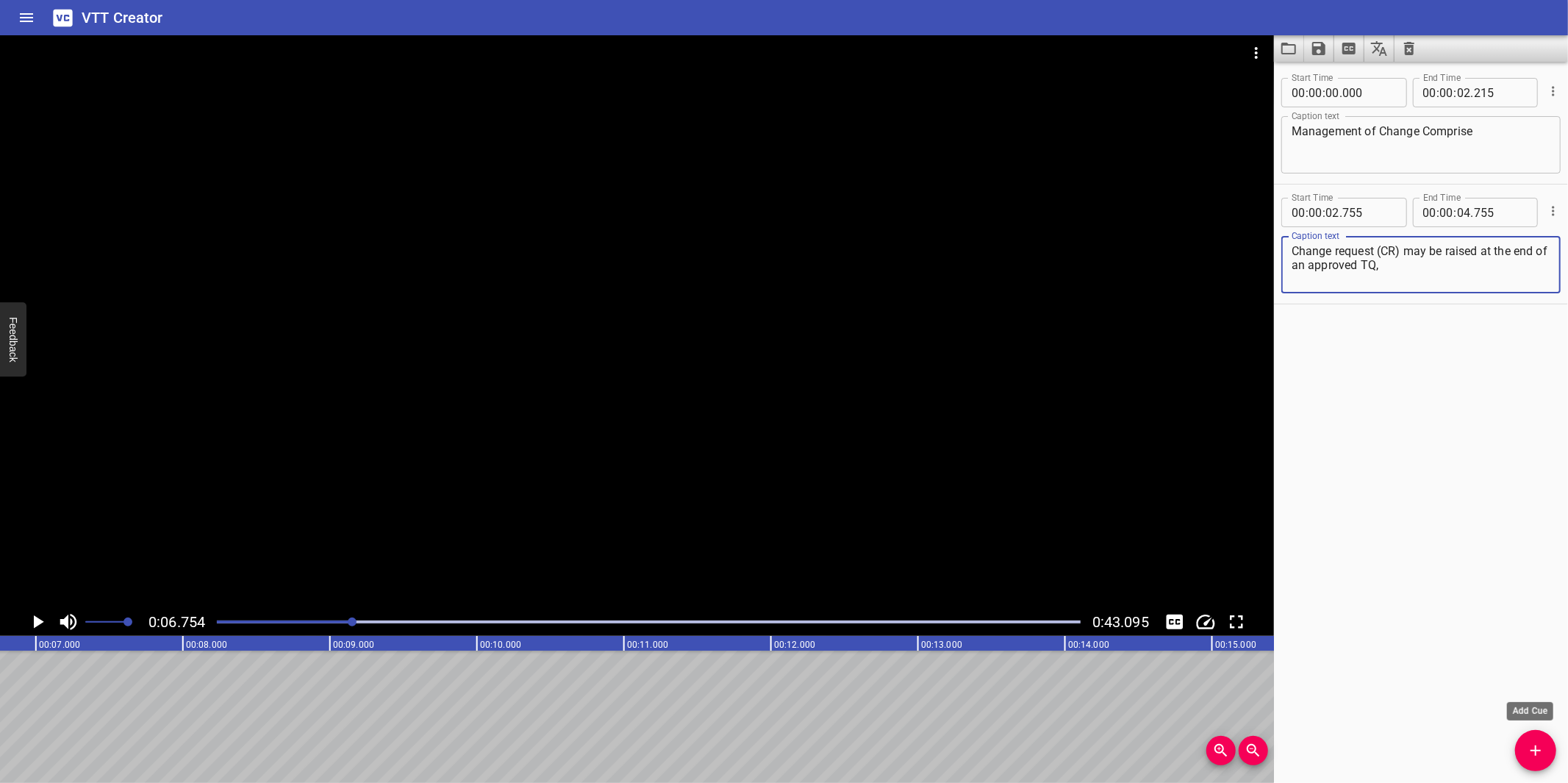
type textarea "Change request (CR) may be raised at the end of an approved TQ,"
click at [1545, 742] on span "Add Cue" at bounding box center [1536, 750] width 41 height 18
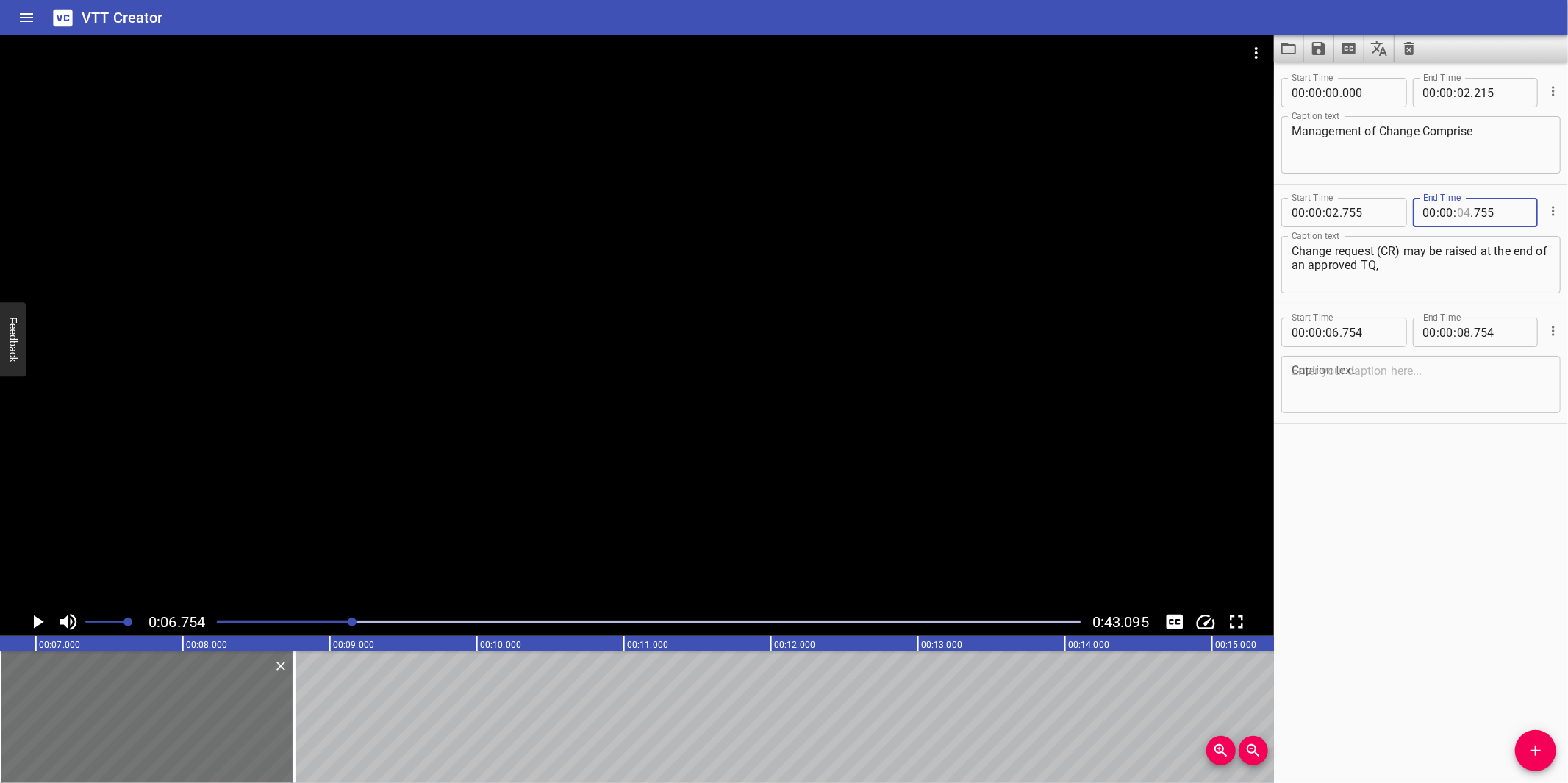
click at [1457, 215] on input "number" at bounding box center [1464, 212] width 14 height 29
type input "06"
type input "754"
click at [1495, 387] on textarea at bounding box center [1420, 385] width 258 height 42
paste textarea "or it may be created independently of any TQ - only if the change is suitably d…"
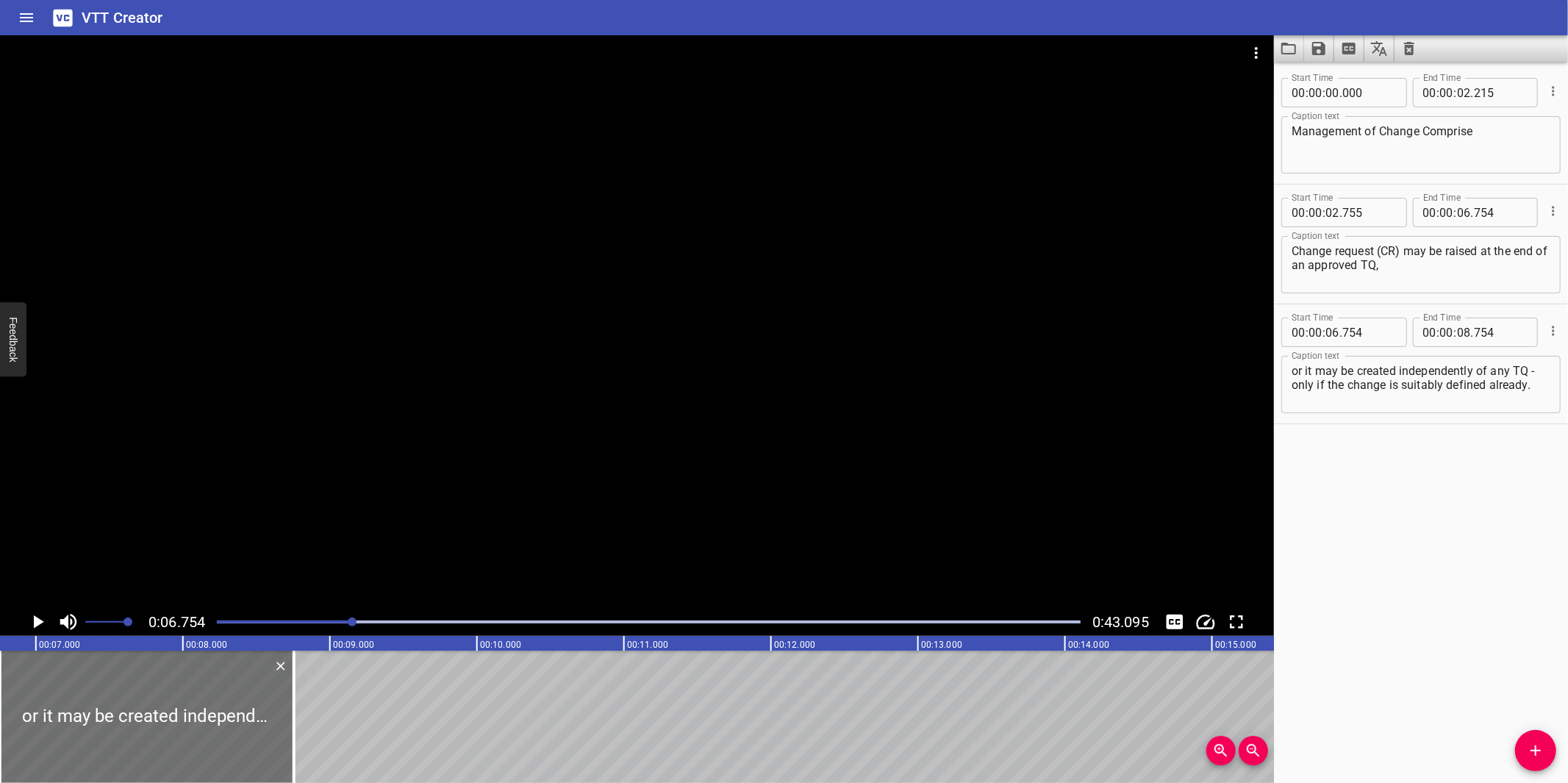
click at [965, 394] on div at bounding box center [636, 321] width 1274 height 573
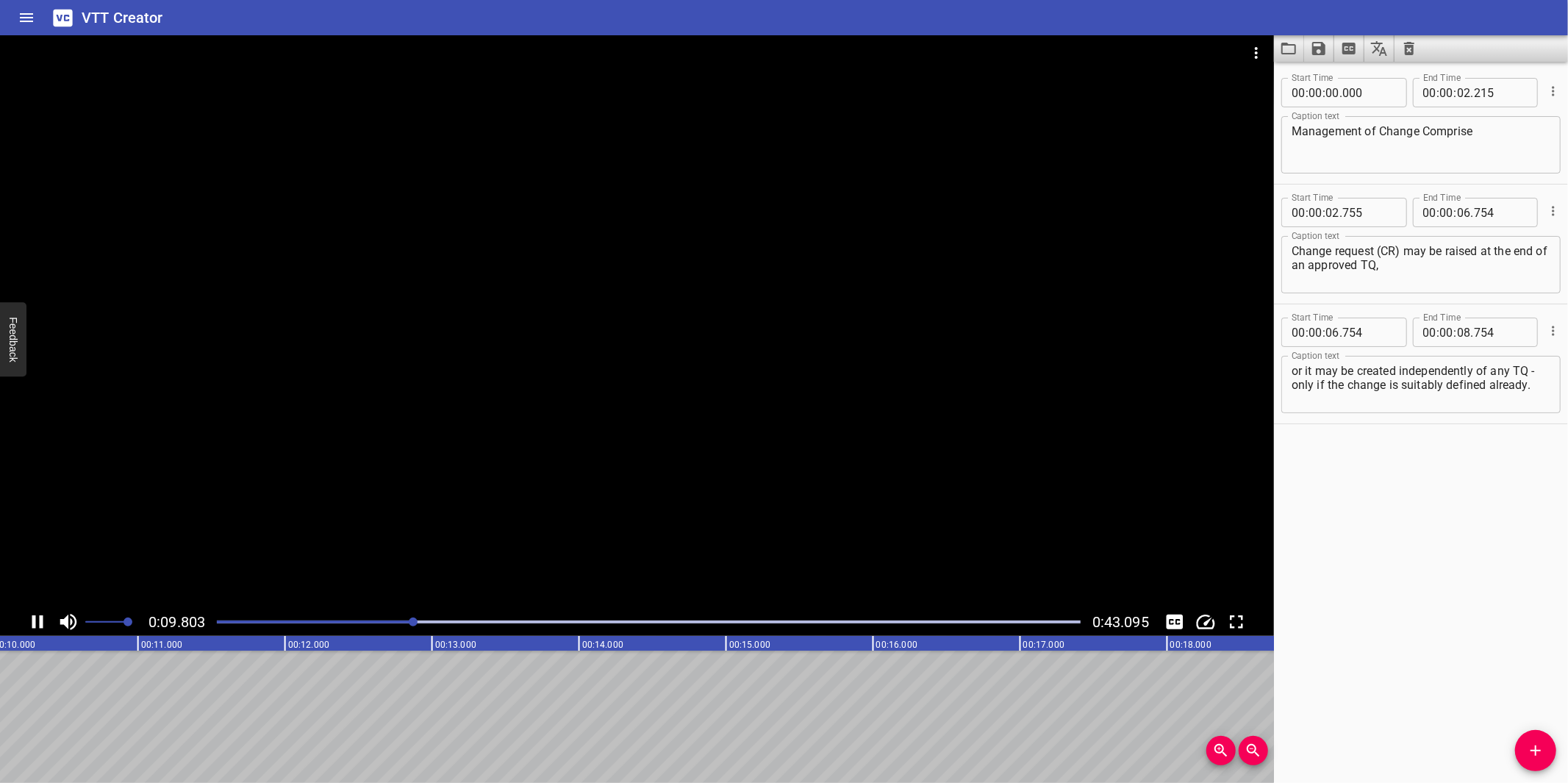
click at [586, 482] on div at bounding box center [636, 321] width 1274 height 573
drag, startPoint x: 1540, startPoint y: 394, endPoint x: 1268, endPoint y: 396, distance: 272.0
click at [1268, 396] on main "0:10.224 0:43.095 00:00.000 00:01.000 00:02.000 00:03.000 00:04.000 00:05.000 0…" at bounding box center [784, 409] width 1568 height 748
type textarea "or it may be created independently of any TQ -"
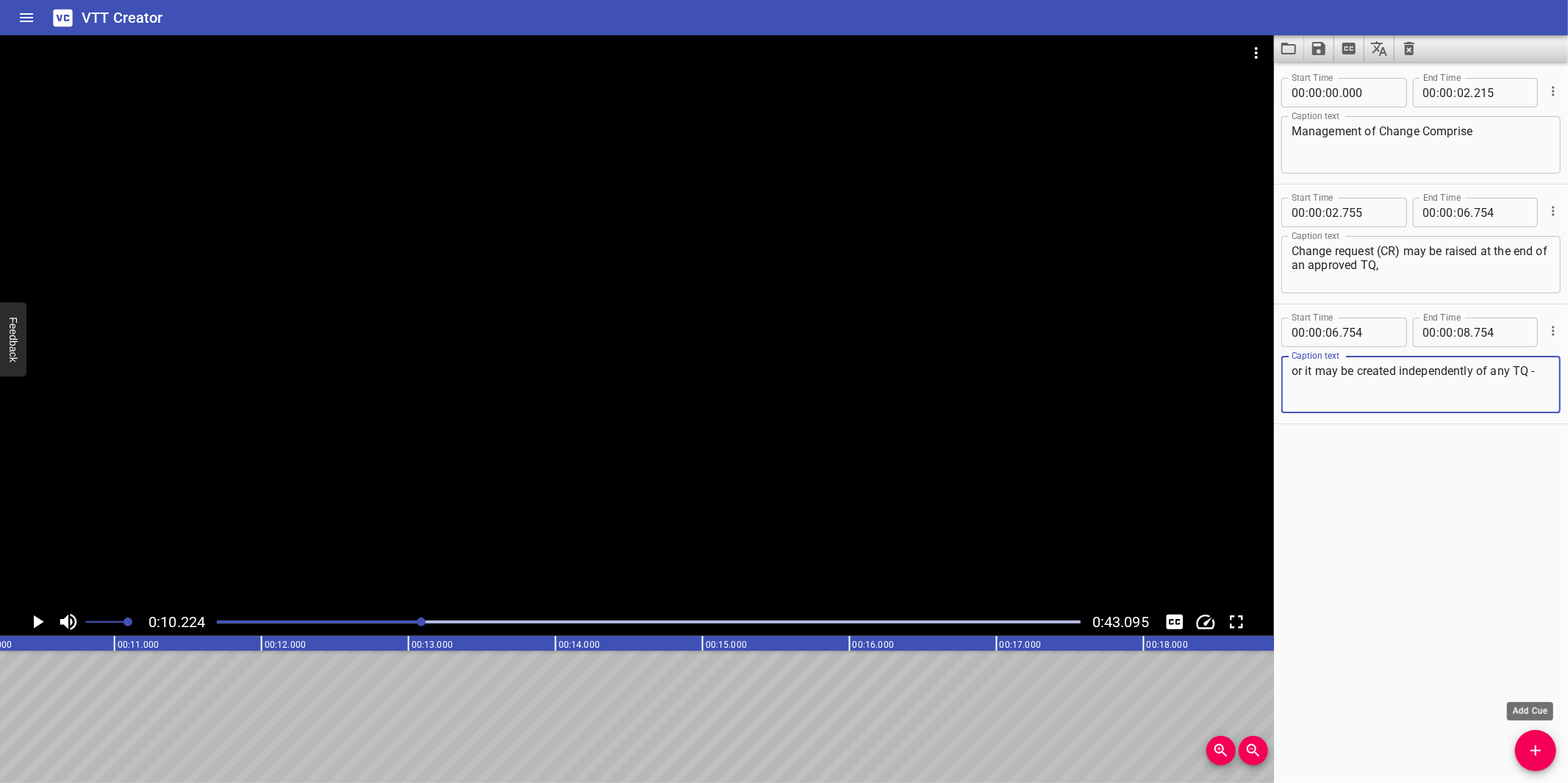
click at [1540, 732] on button "Add Cue" at bounding box center [1536, 751] width 41 height 41
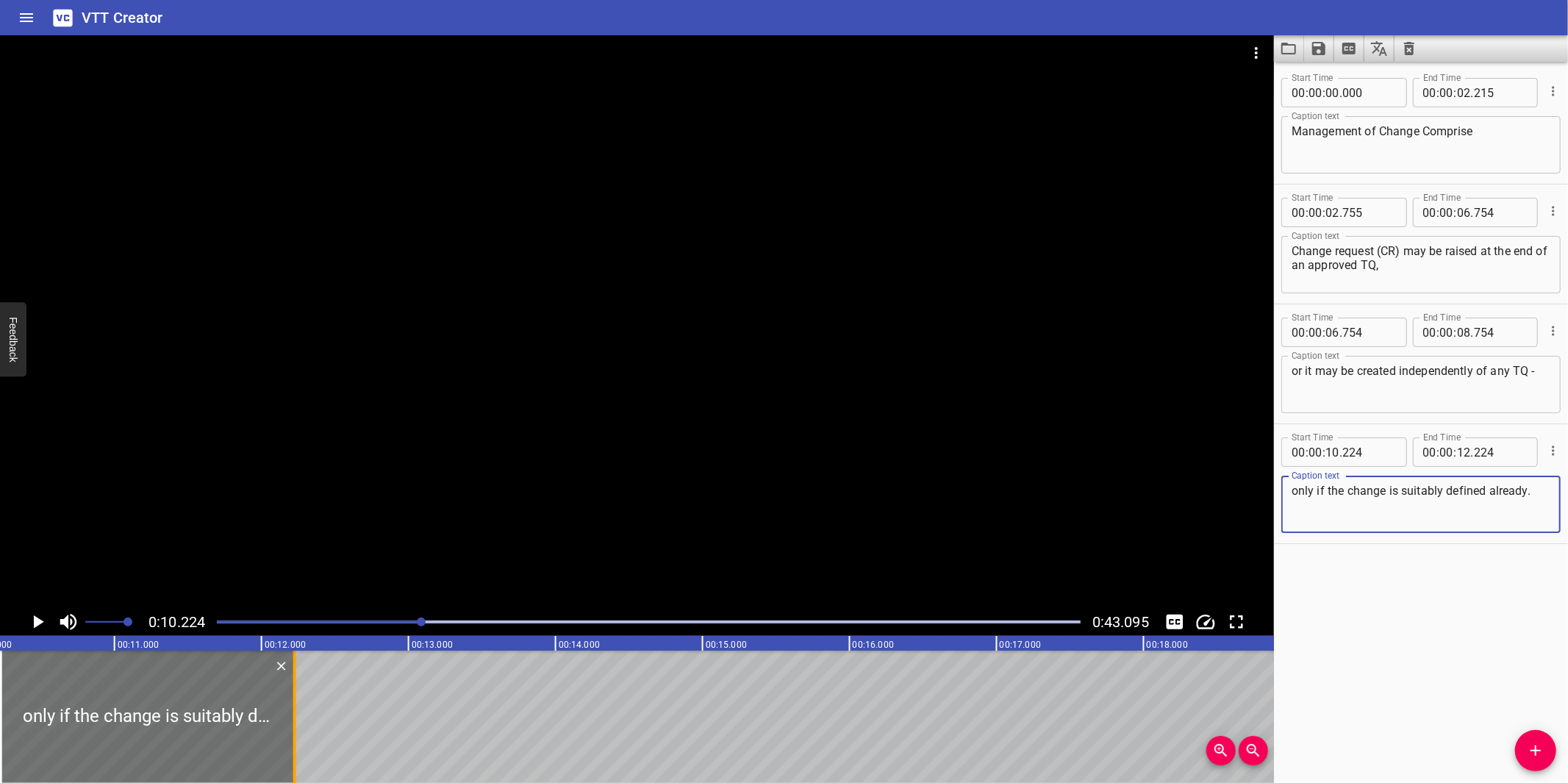
type textarea "only if the change is suitably defined already."
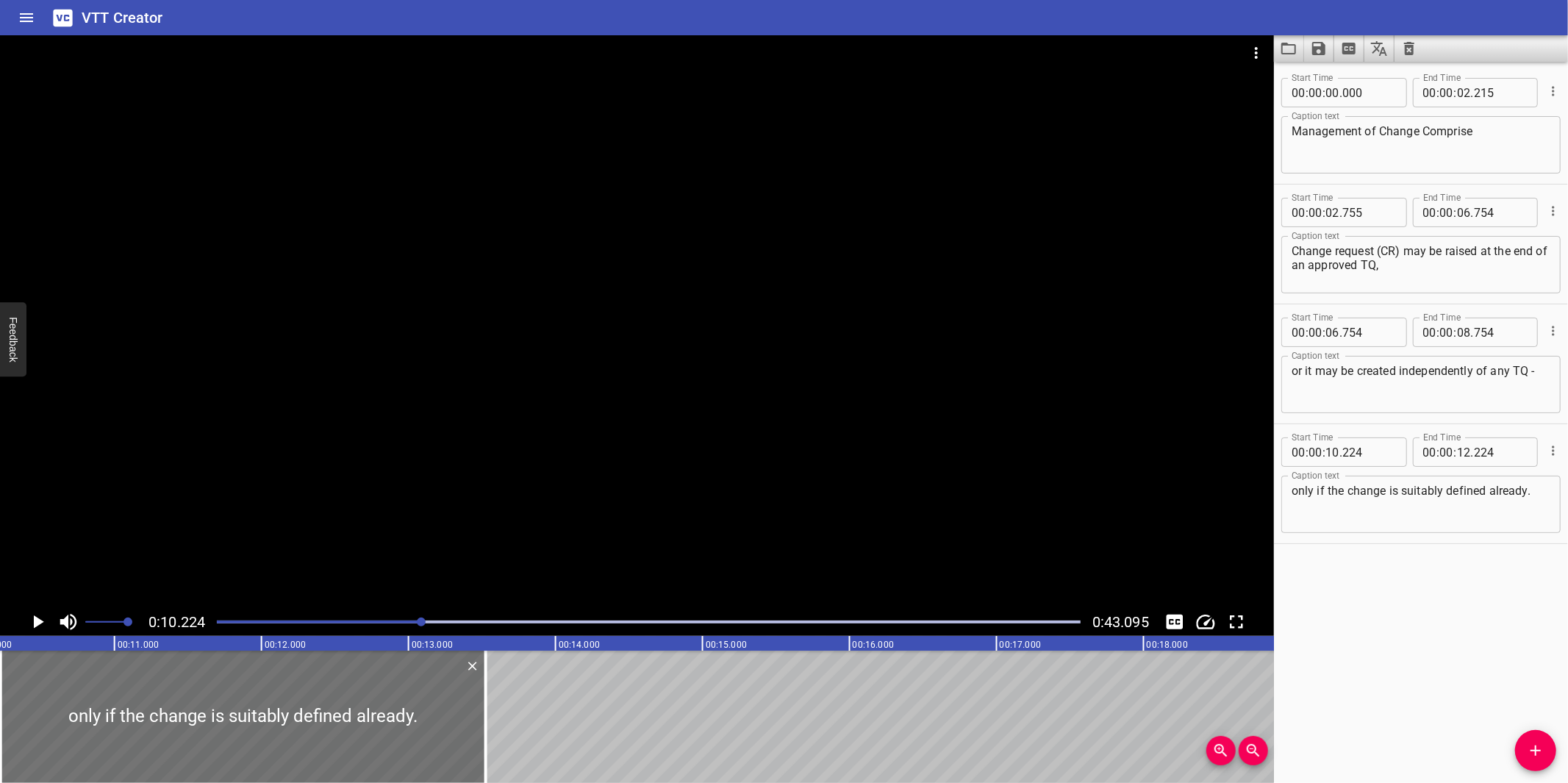
drag, startPoint x: 297, startPoint y: 718, endPoint x: 506, endPoint y: 696, distance: 210.2
click at [490, 696] on div at bounding box center [485, 716] width 15 height 133
type input "13"
type input "539"
click at [1457, 330] on input "number" at bounding box center [1464, 332] width 14 height 29
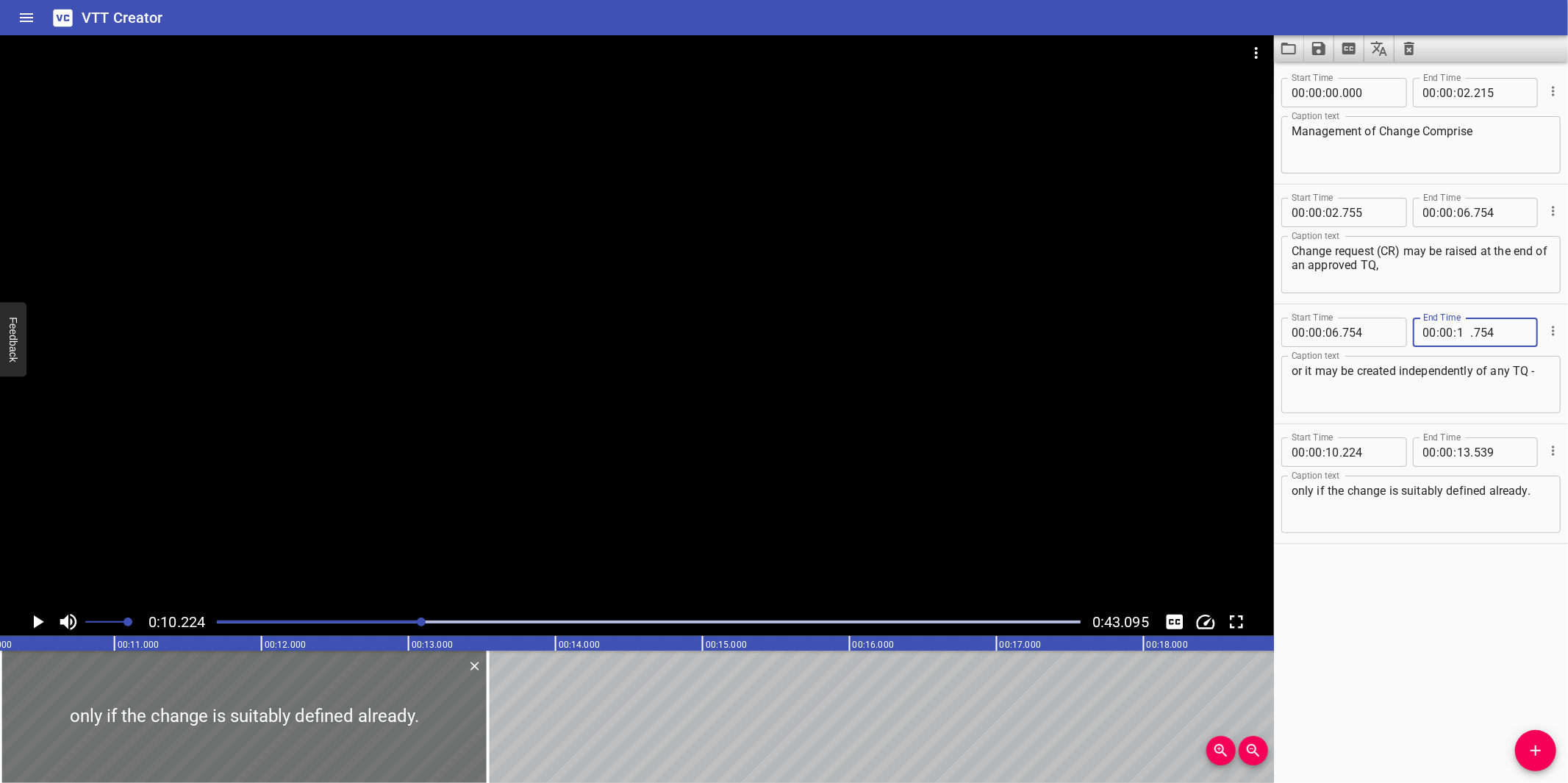
type input "10"
type input "224"
click at [752, 503] on div at bounding box center [636, 321] width 1274 height 573
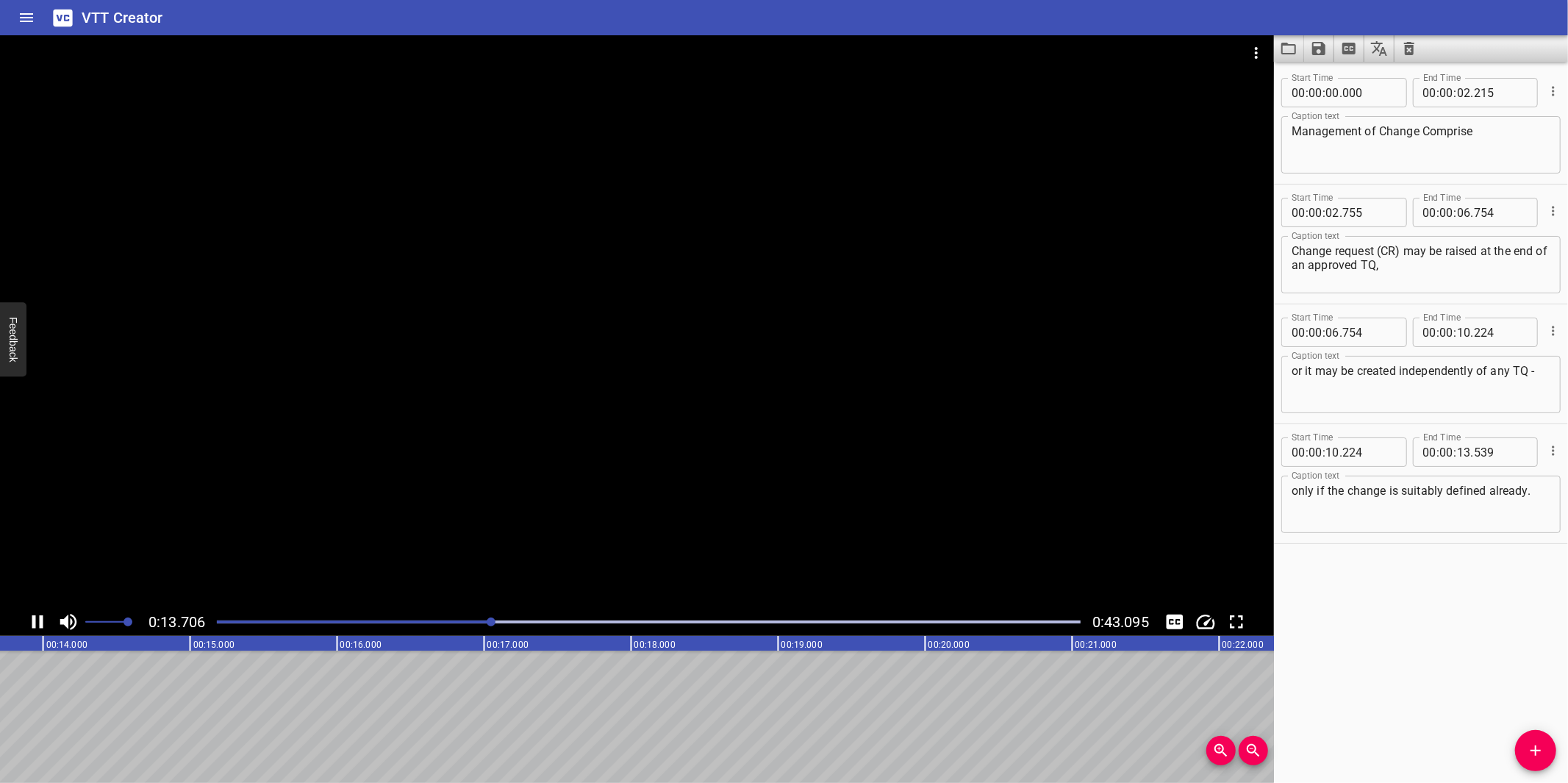
click at [667, 472] on div at bounding box center [636, 321] width 1274 height 573
drag, startPoint x: 1527, startPoint y: 752, endPoint x: 1070, endPoint y: 741, distance: 457.1
click at [1527, 752] on icon "Add Cue" at bounding box center [1535, 750] width 18 height 18
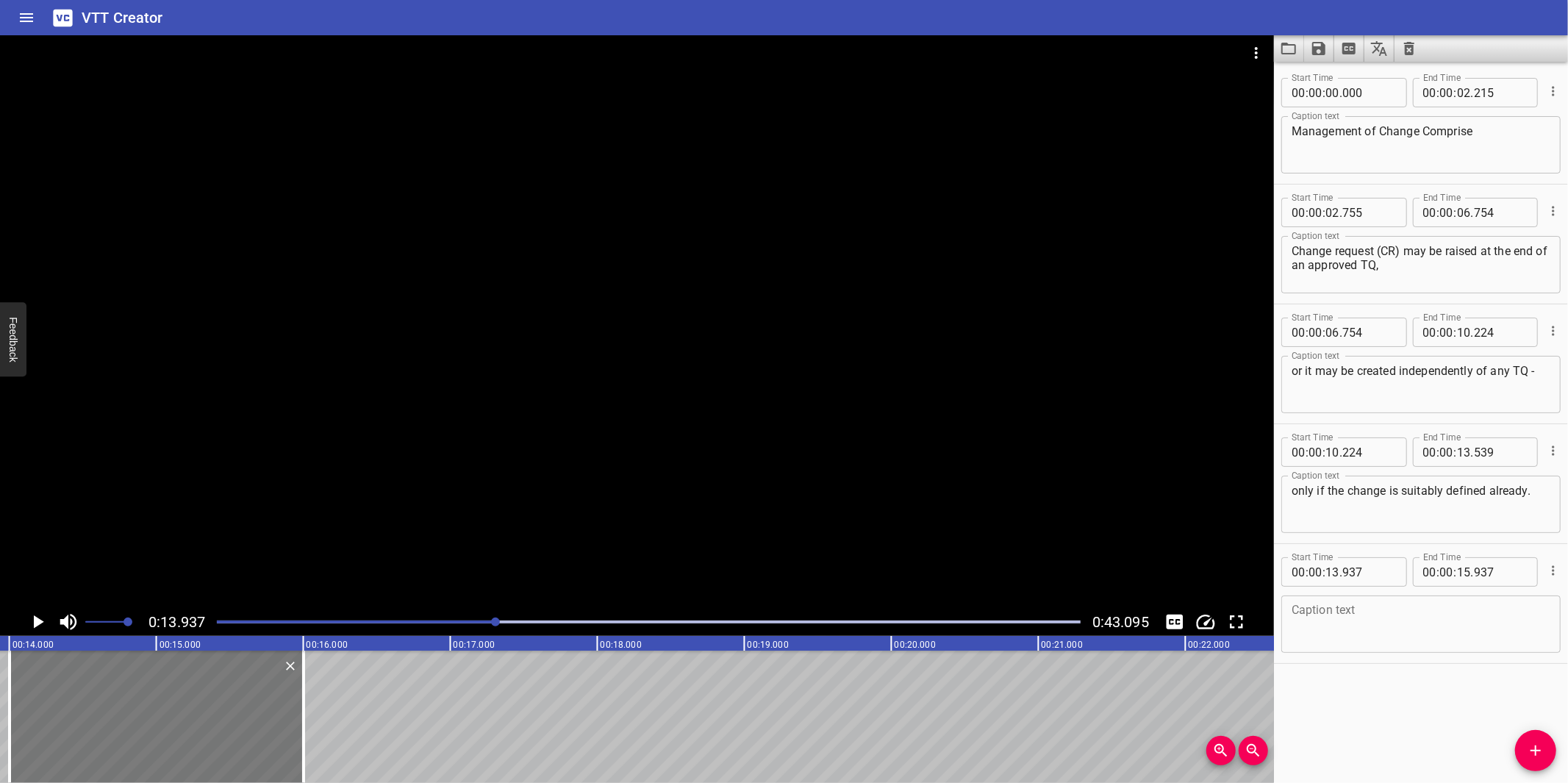
drag, startPoint x: 129, startPoint y: 742, endPoint x: 138, endPoint y: 725, distance: 19.2
click at [138, 725] on div at bounding box center [156, 716] width 294 height 133
type input "14"
type input "002"
type input "16"
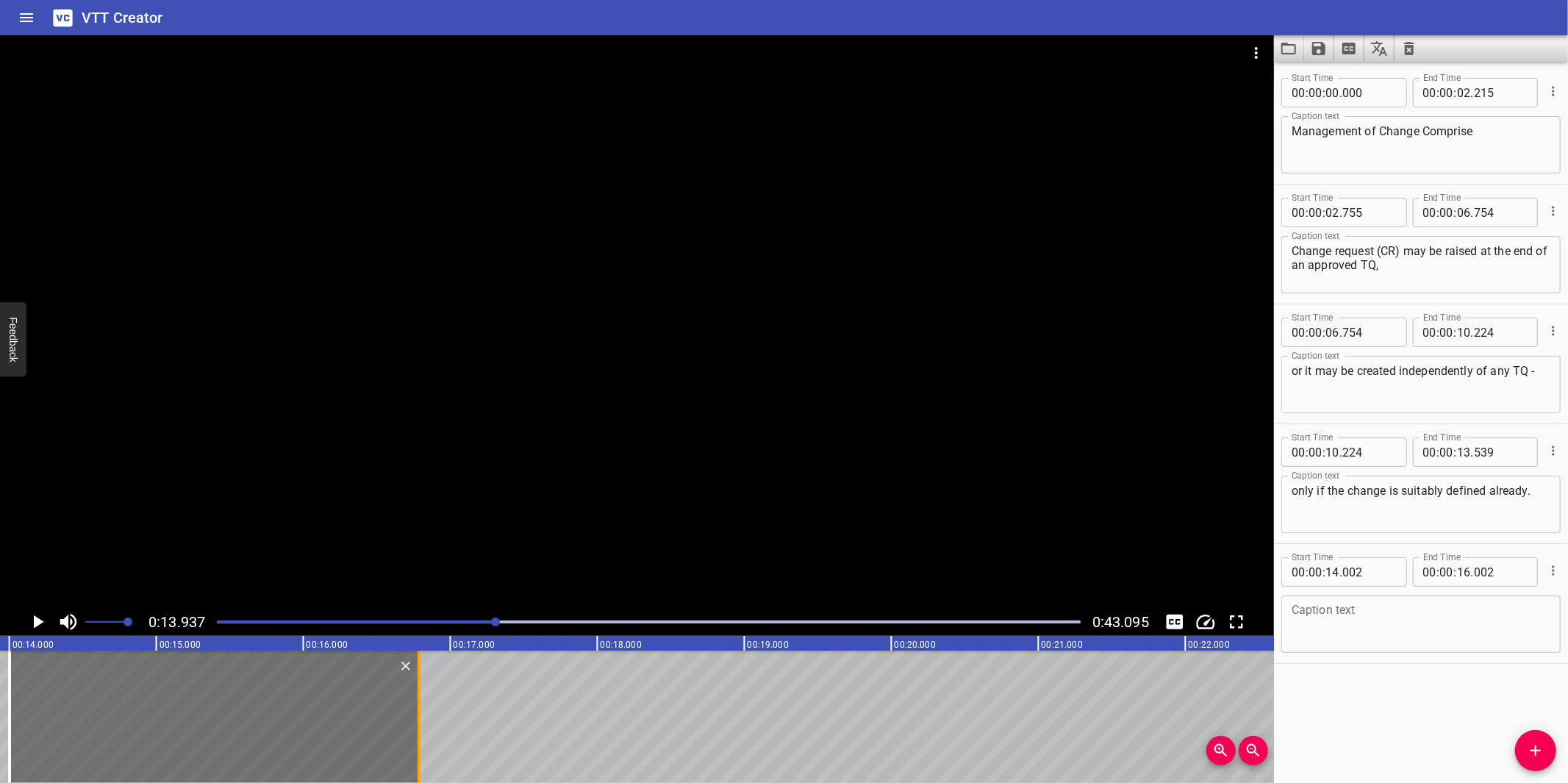
drag, startPoint x: 331, startPoint y: 736, endPoint x: 417, endPoint y: 714, distance: 88.8
click at [418, 714] on div at bounding box center [419, 716] width 3 height 133
type input "787"
click at [1369, 618] on textarea at bounding box center [1420, 624] width 258 height 42
paste textarea "CRs may be categorized as:"
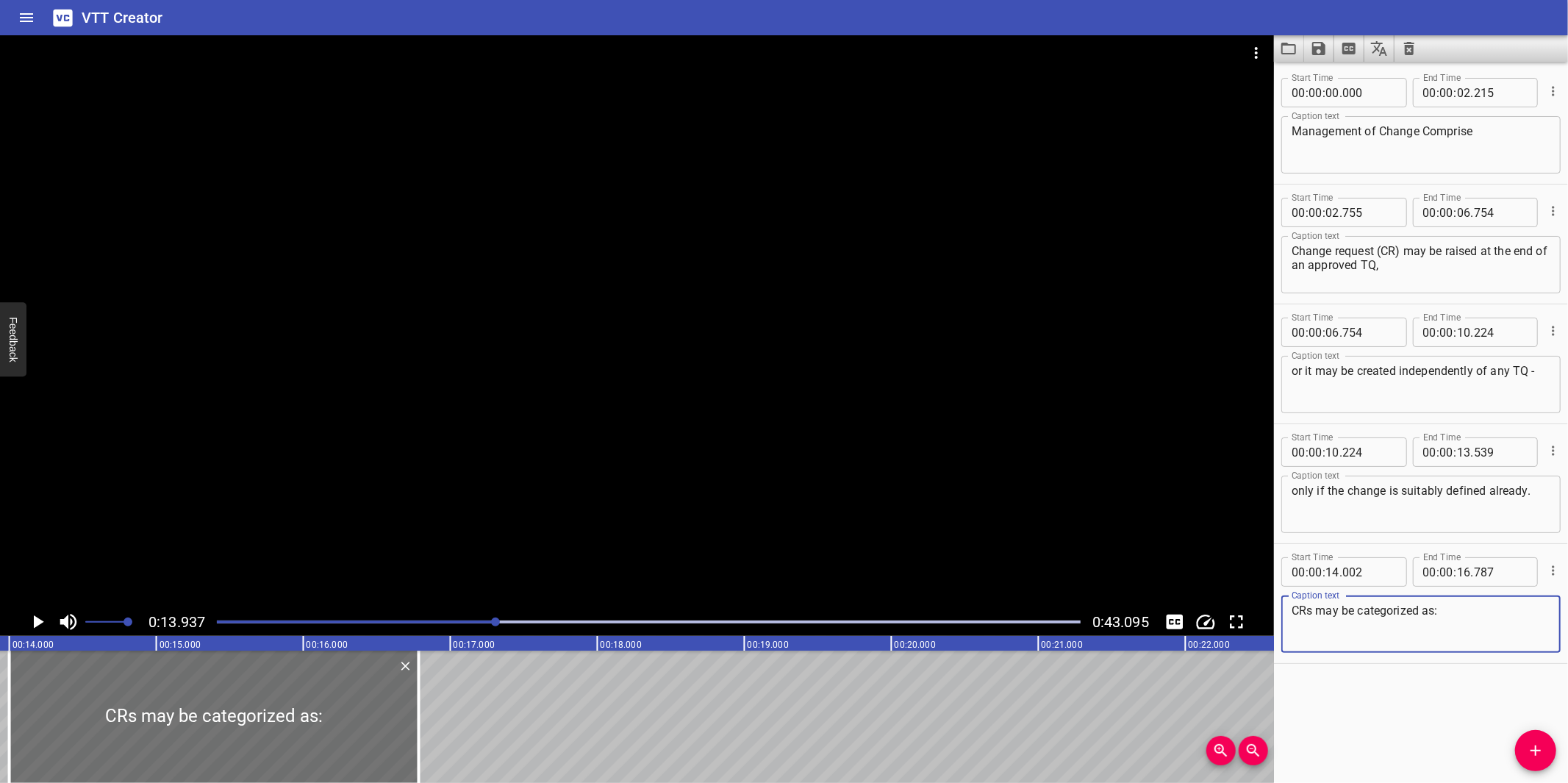
click at [613, 298] on div at bounding box center [636, 321] width 1274 height 573
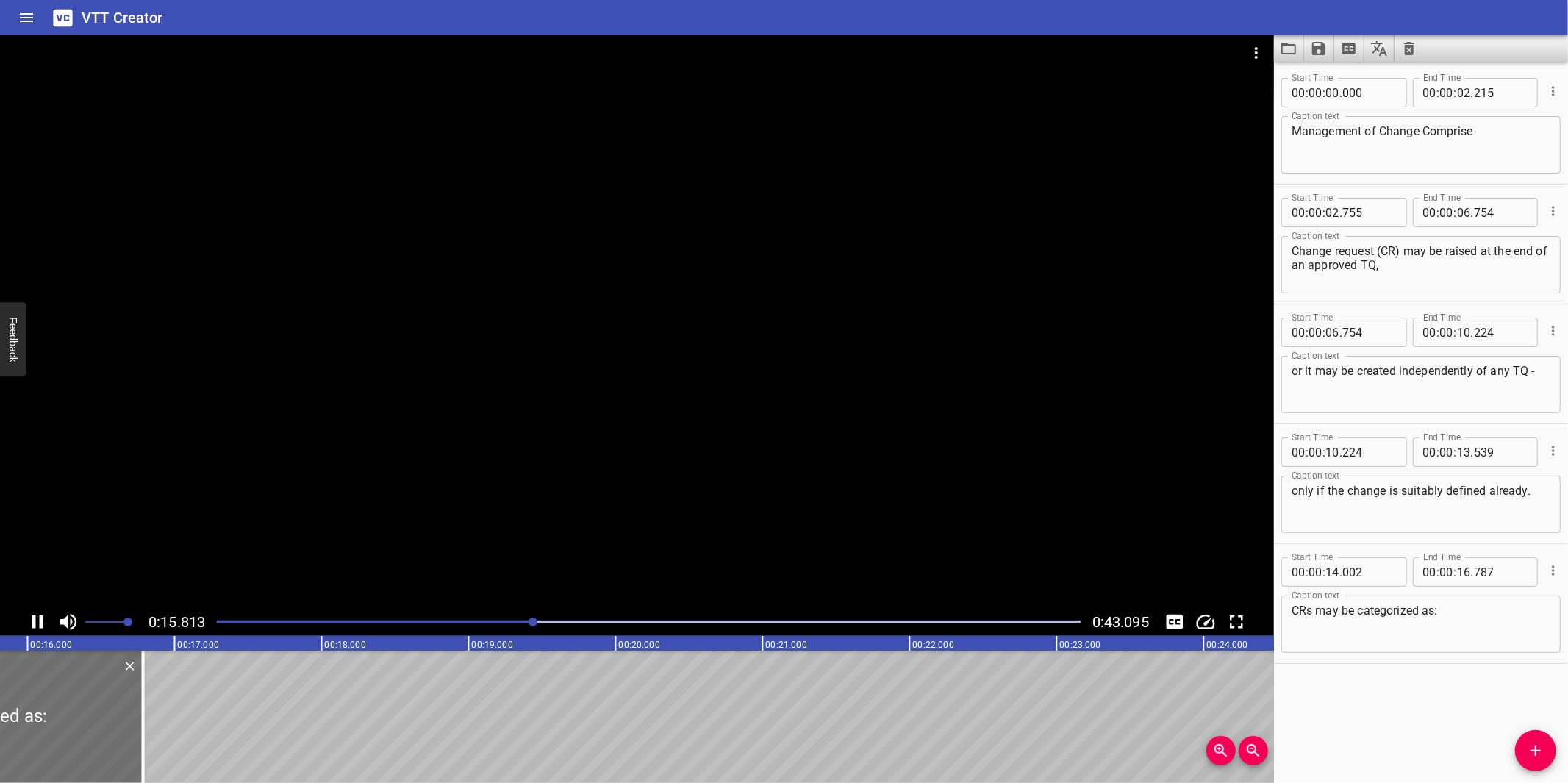
drag, startPoint x: 743, startPoint y: 491, endPoint x: 1068, endPoint y: 546, distance: 329.6
click at [748, 491] on div at bounding box center [636, 321] width 1274 height 573
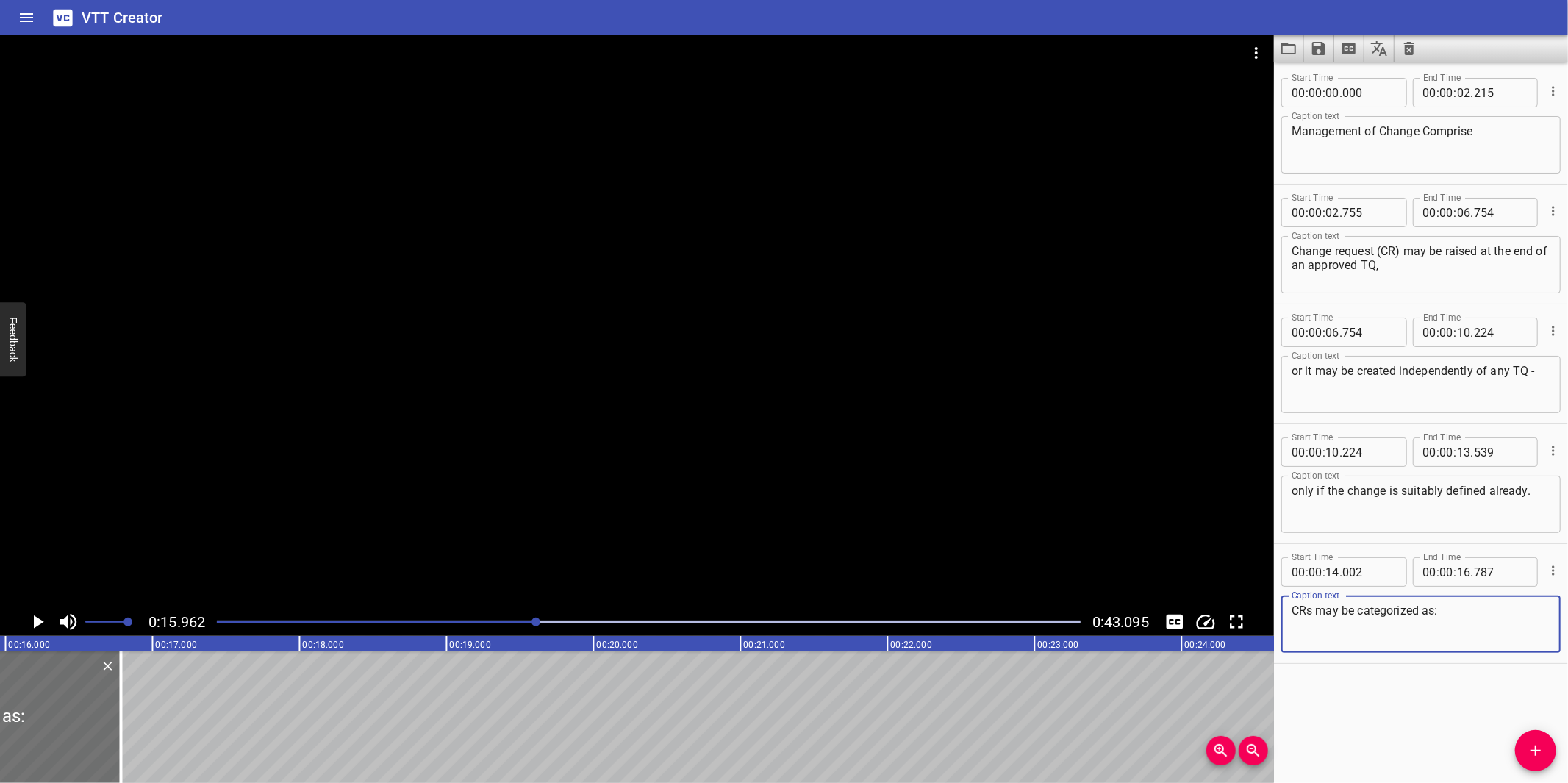
drag, startPoint x: 1404, startPoint y: 613, endPoint x: 1405, endPoint y: 605, distance: 8.1
click at [1405, 605] on textarea "CRs may be categorized as:" at bounding box center [1420, 624] width 258 height 42
type textarea "CRs may be categorised as:"
click at [713, 518] on div at bounding box center [636, 321] width 1274 height 573
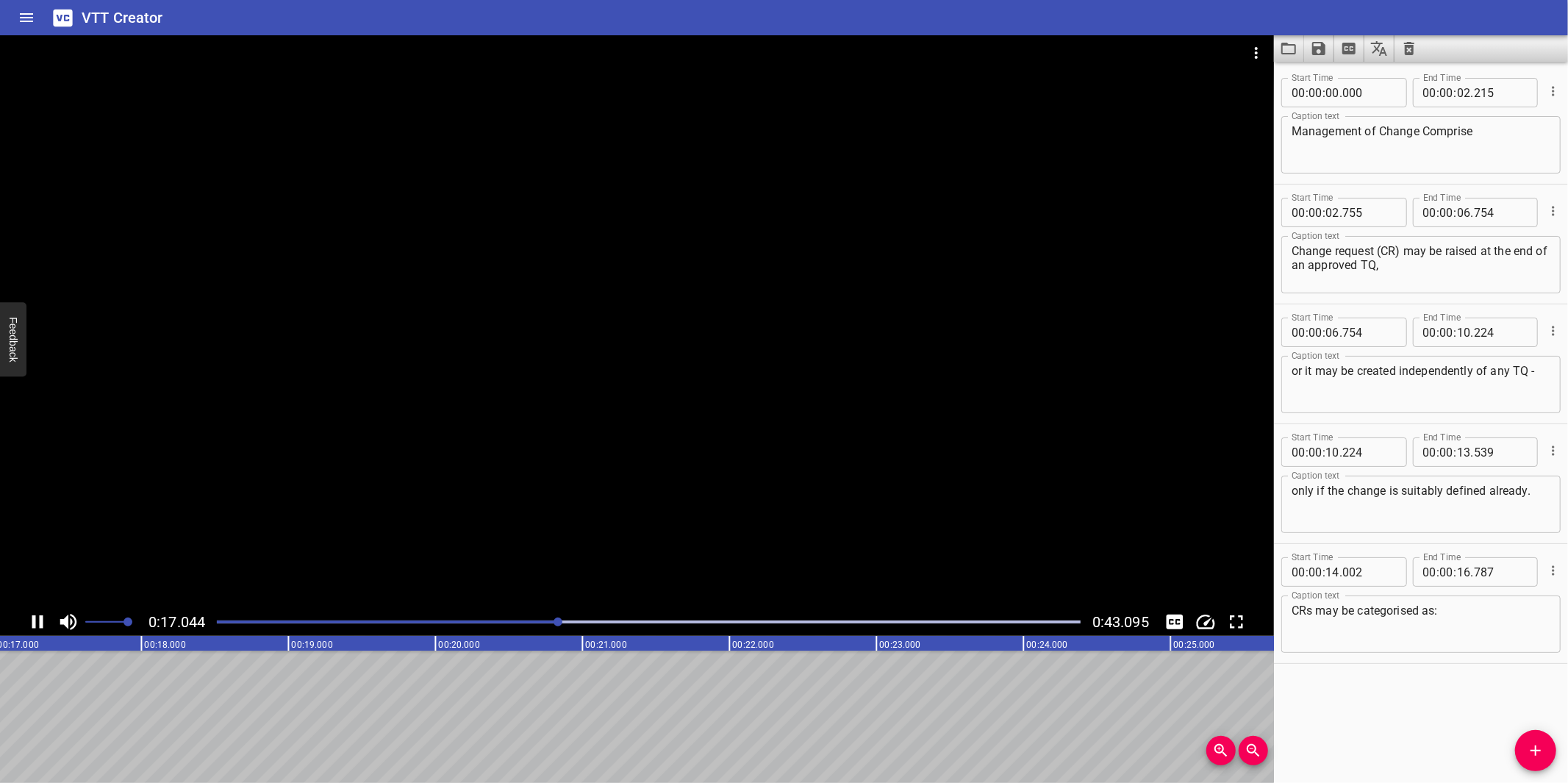
click at [681, 501] on div at bounding box center [636, 321] width 1274 height 573
drag, startPoint x: 1525, startPoint y: 748, endPoint x: 953, endPoint y: 719, distance: 572.7
click at [1524, 748] on span "Add Cue" at bounding box center [1536, 750] width 41 height 18
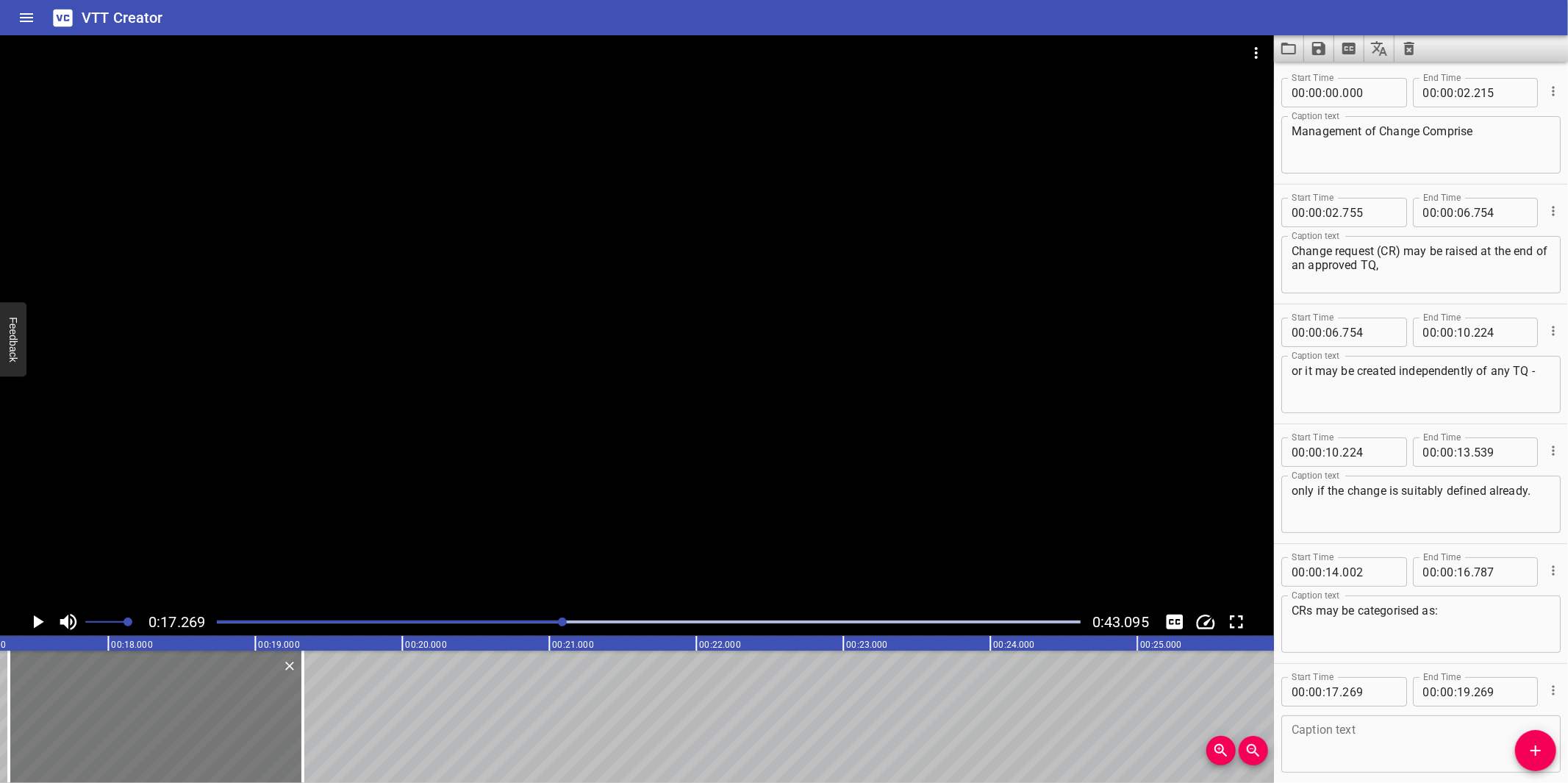
drag, startPoint x: 159, startPoint y: 751, endPoint x: 166, endPoint y: 732, distance: 20.2
click at [169, 732] on div at bounding box center [156, 716] width 294 height 133
type input "339"
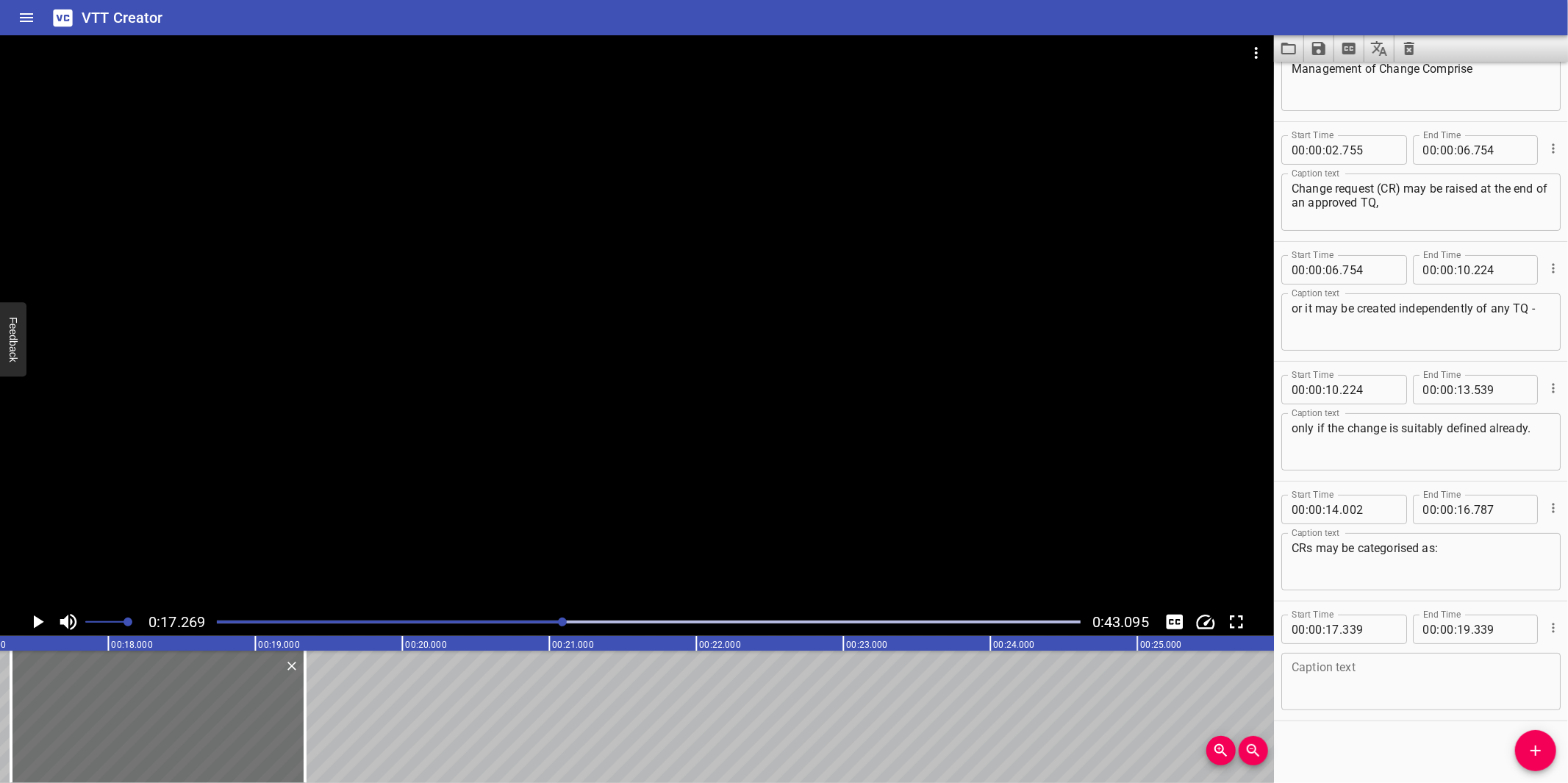
scroll to position [66, 0]
click at [1363, 693] on textarea at bounding box center [1420, 678] width 258 height 42
paste textarea "Permanent for changes planned to be in services for > 180 days"
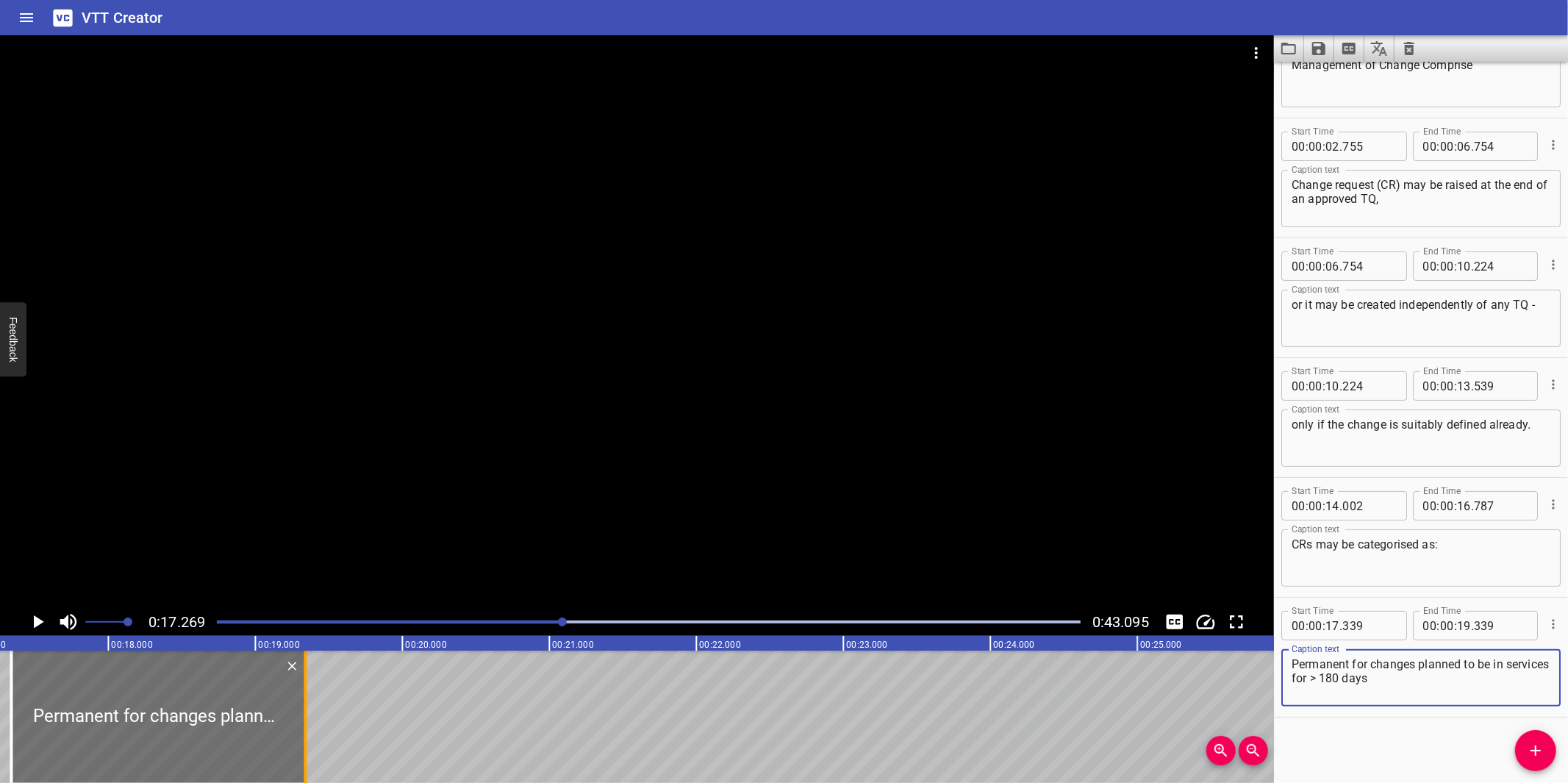
type textarea "Permanent for changes planned to be in services for > 180 days"
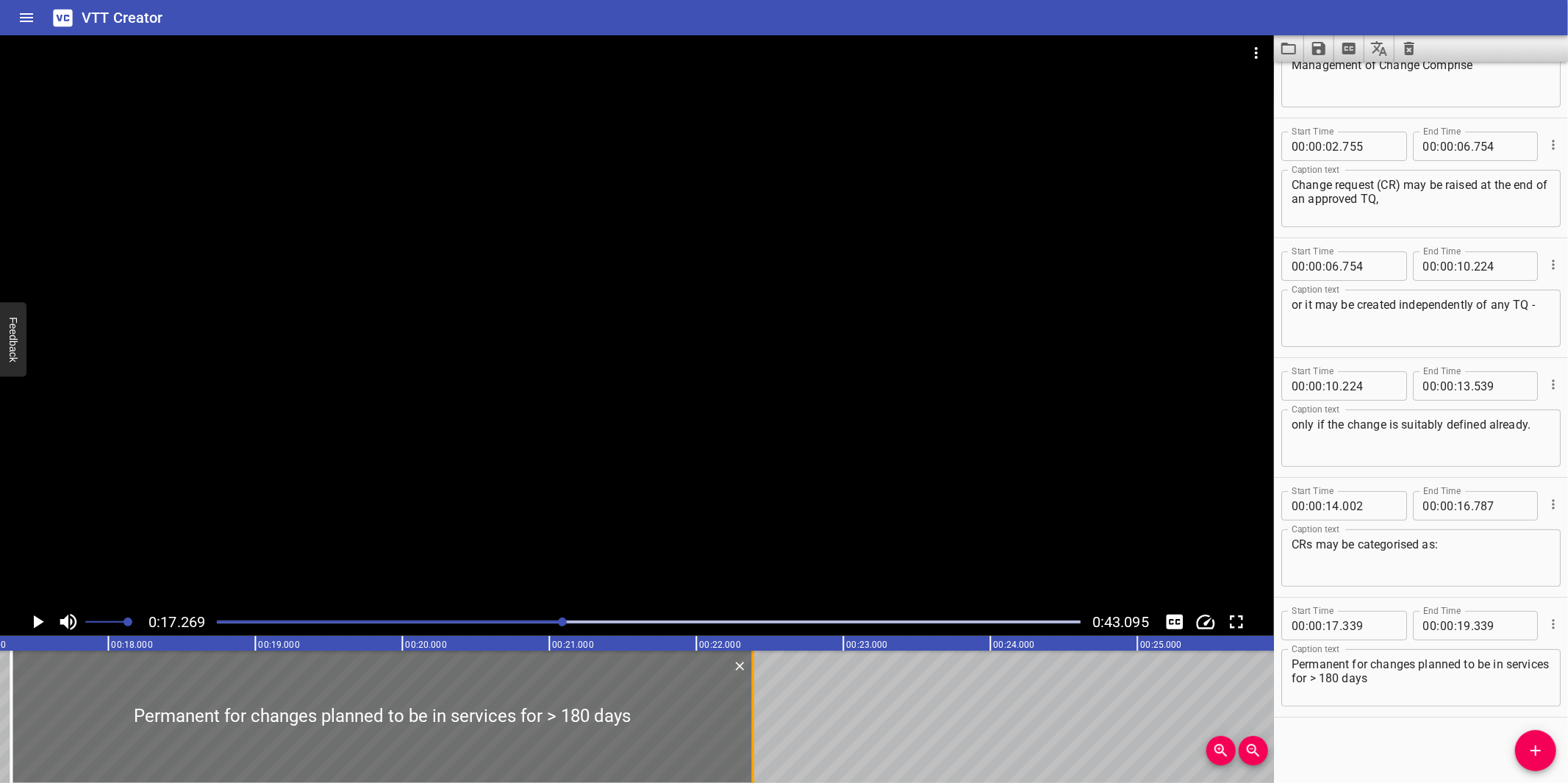
drag, startPoint x: 311, startPoint y: 696, endPoint x: 754, endPoint y: 681, distance: 443.3
click at [754, 681] on div at bounding box center [752, 716] width 15 height 133
type input "22"
type input "344"
click at [750, 458] on div at bounding box center [636, 321] width 1274 height 573
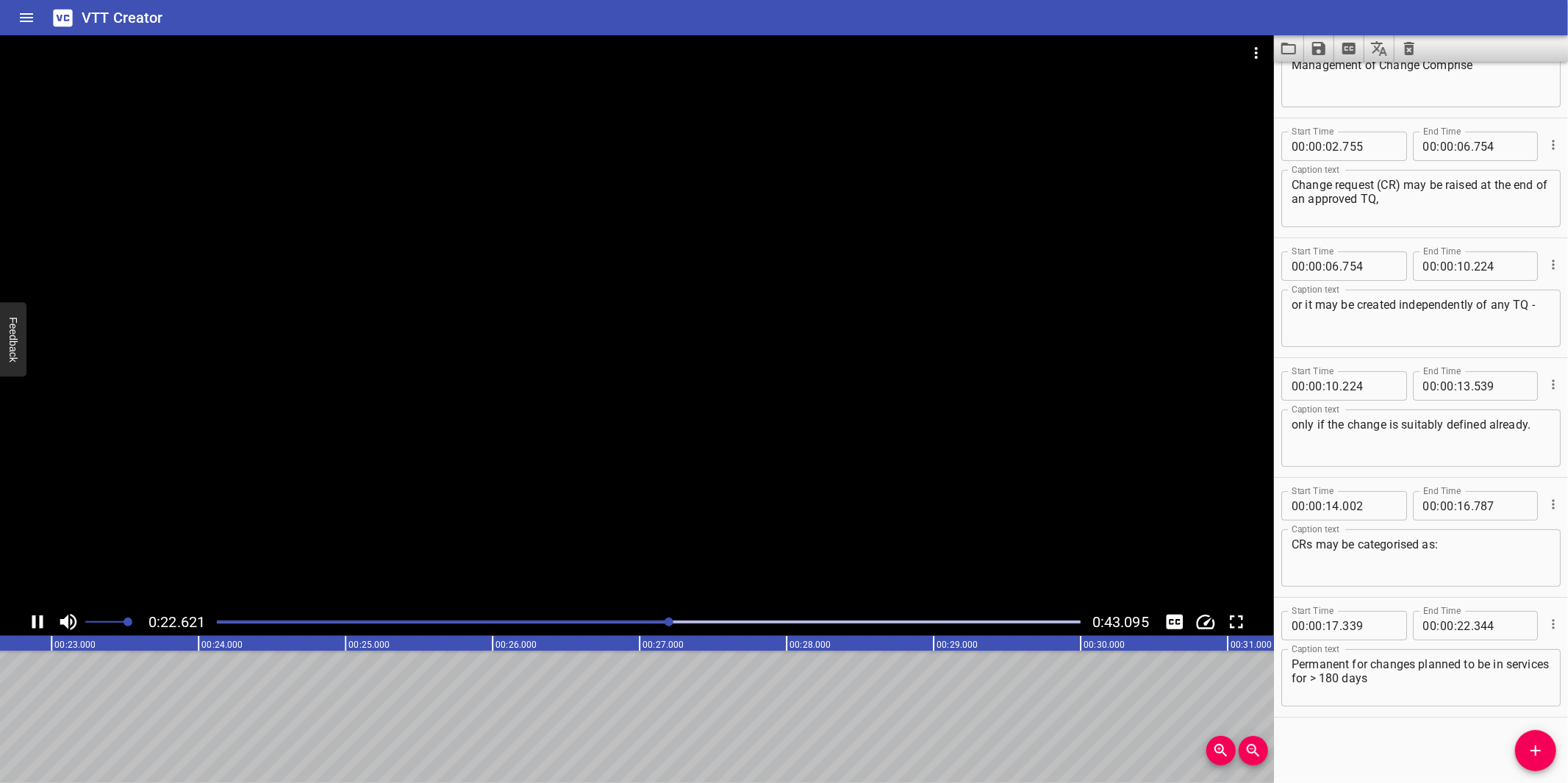
drag, startPoint x: 471, startPoint y: 378, endPoint x: 505, endPoint y: 354, distance: 41.6
click at [472, 378] on div at bounding box center [636, 321] width 1274 height 573
drag, startPoint x: 1537, startPoint y: 748, endPoint x: 1509, endPoint y: 748, distance: 28.0
click at [1537, 748] on icon "Add Cue" at bounding box center [1535, 750] width 18 height 18
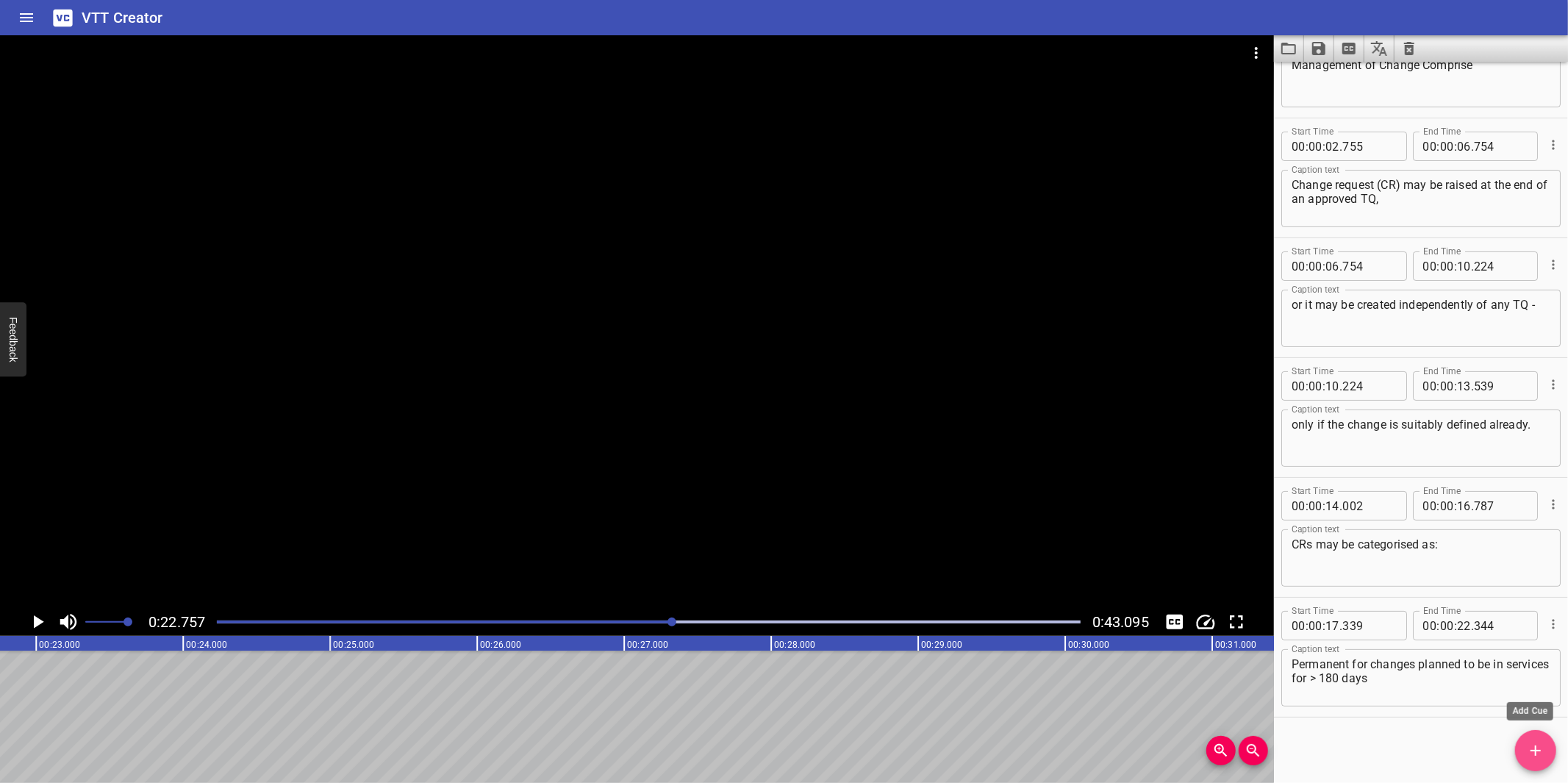
scroll to position [74, 0]
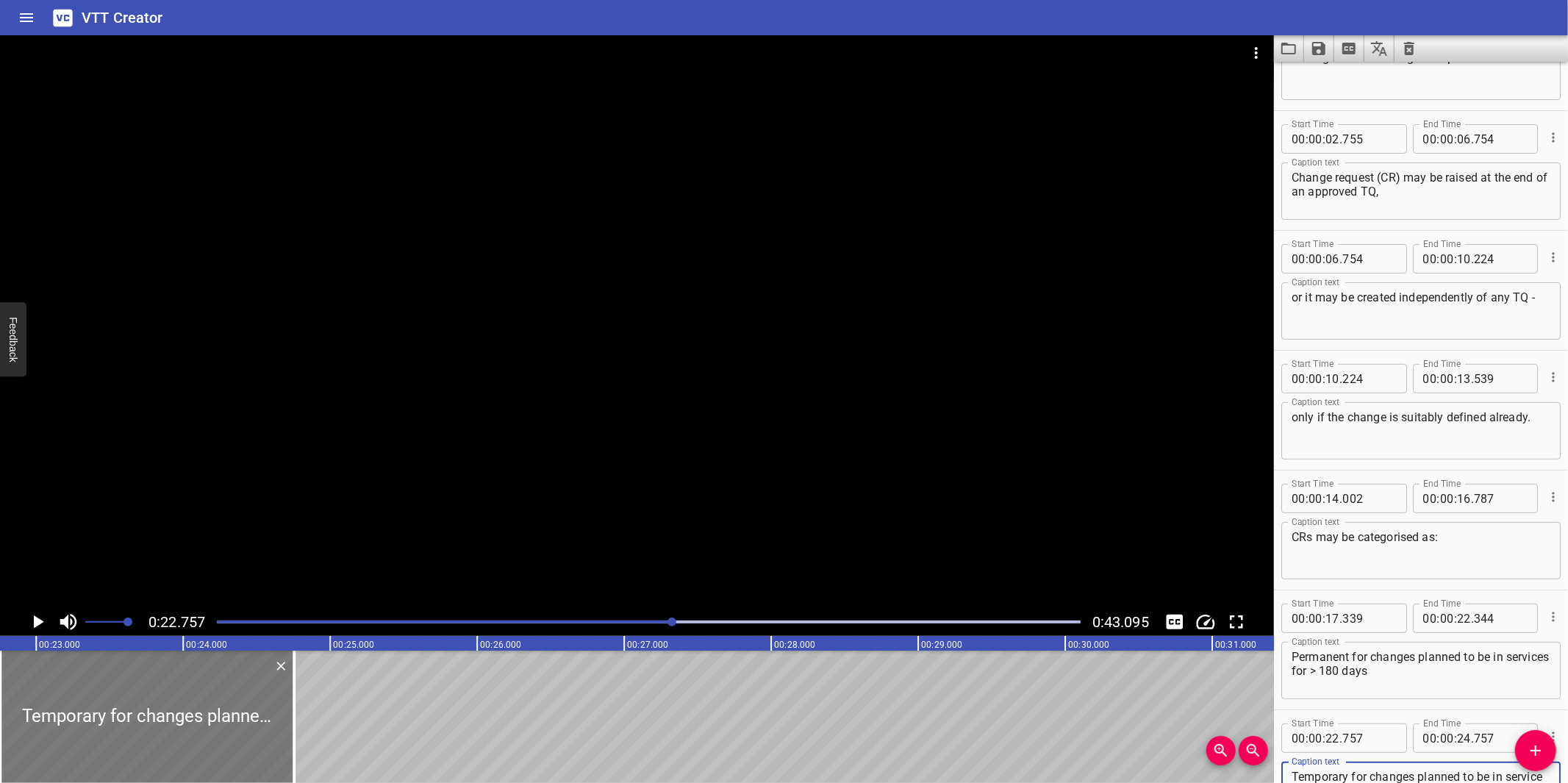
type textarea "Temporary for changes planned to be in service for ≤180days"
drag, startPoint x: 222, startPoint y: 736, endPoint x: 244, endPoint y: 721, distance: 26.6
click at [232, 724] on div at bounding box center [156, 716] width 294 height 133
type input "827"
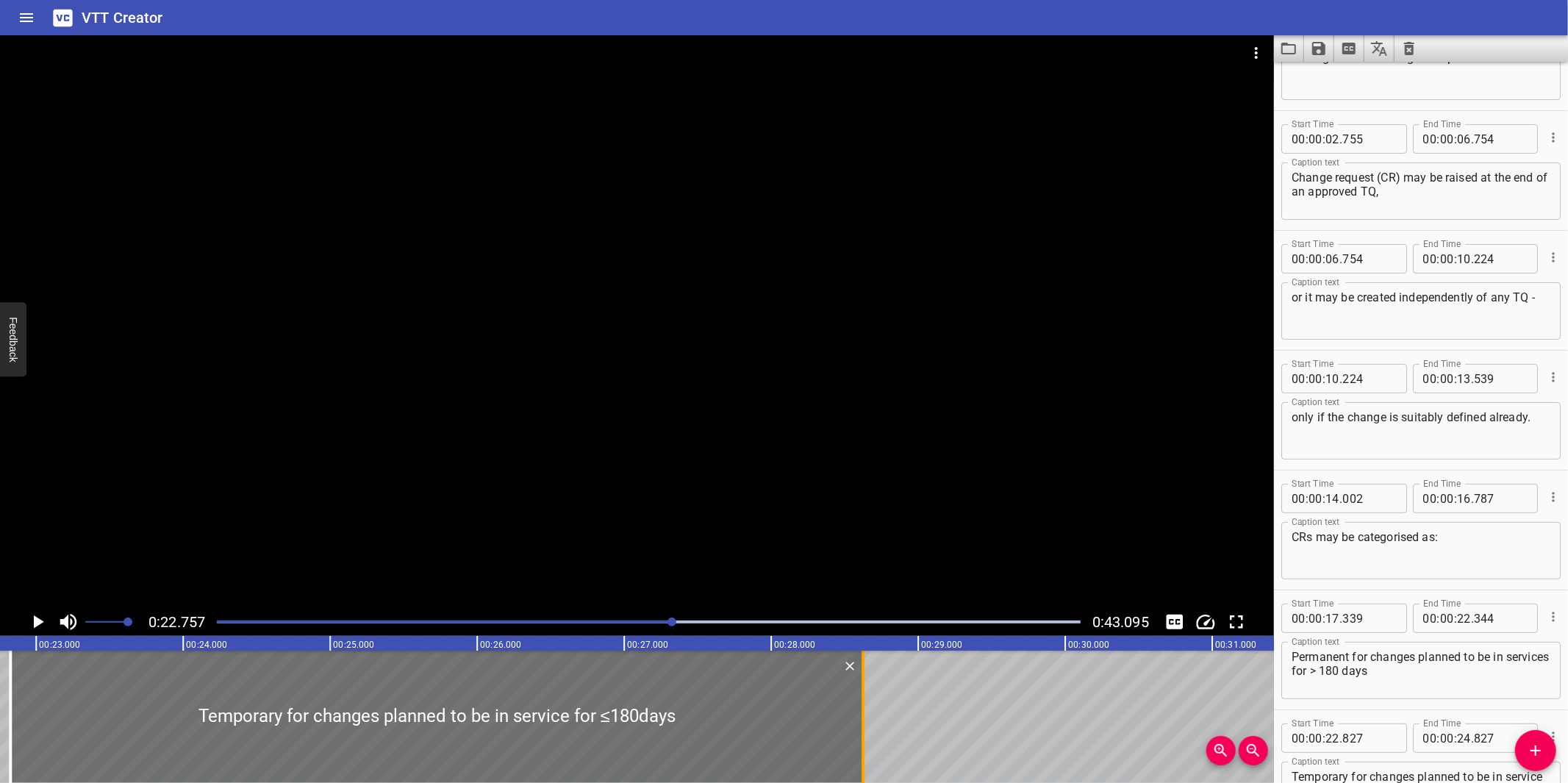
drag, startPoint x: 298, startPoint y: 719, endPoint x: 857, endPoint y: 695, distance: 559.5
click at [857, 695] on div at bounding box center [863, 716] width 15 height 133
type input "28"
type input "627"
click at [814, 431] on div at bounding box center [636, 321] width 1274 height 573
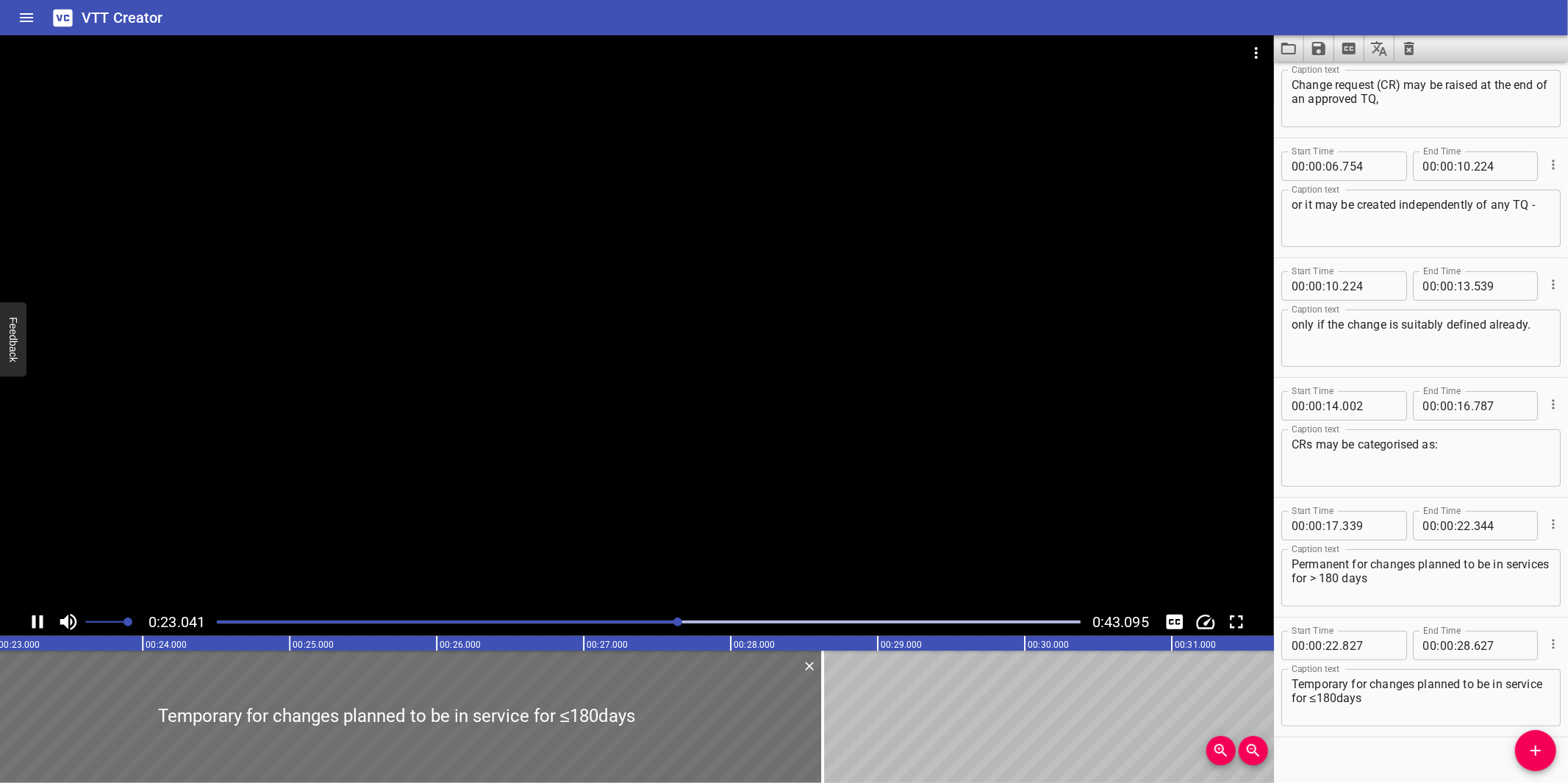
scroll to position [186, 0]
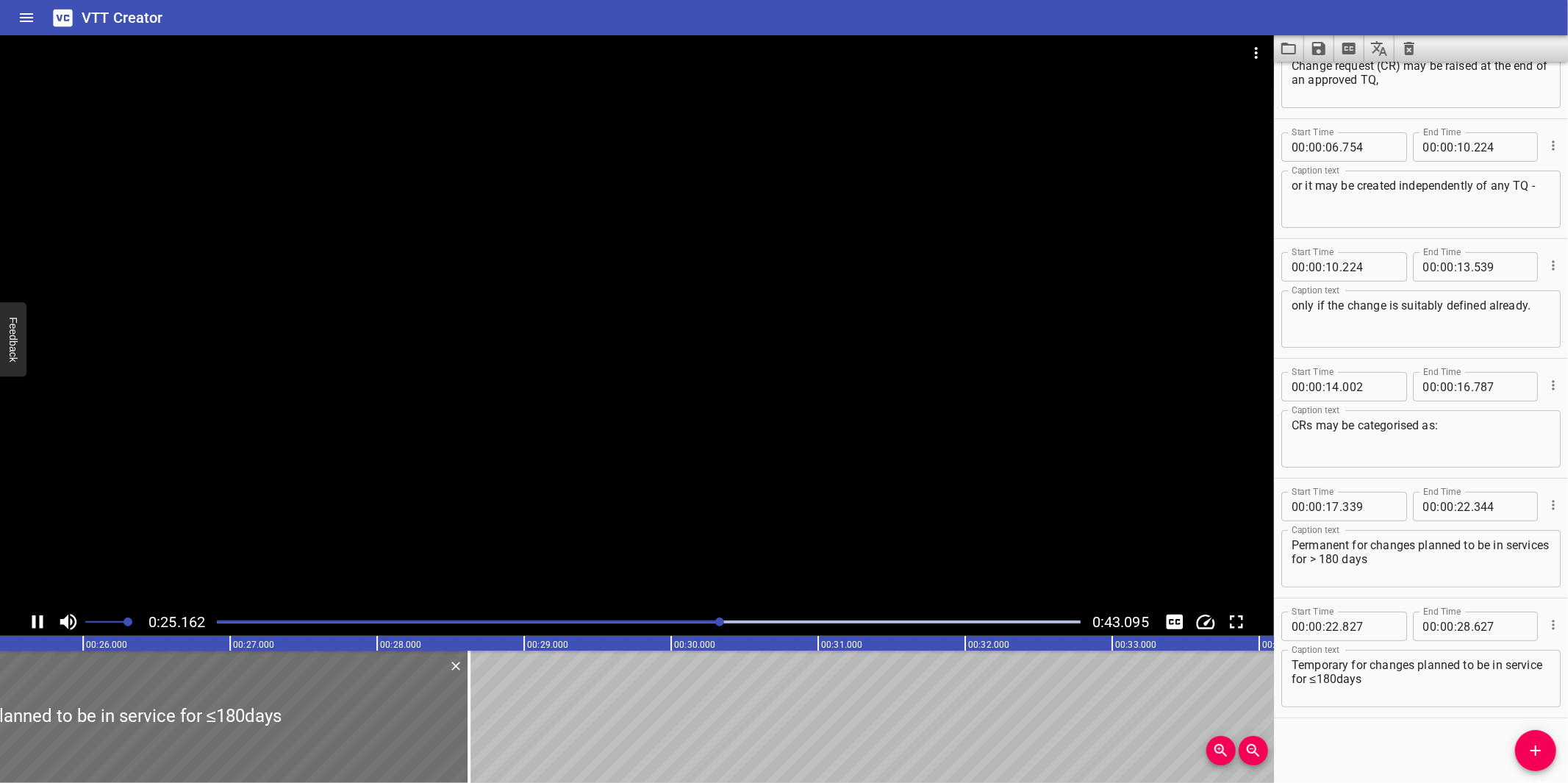
click at [1356, 677] on textarea "Temporary for changes planned to be in service for ≤180days" at bounding box center [1420, 679] width 258 height 42
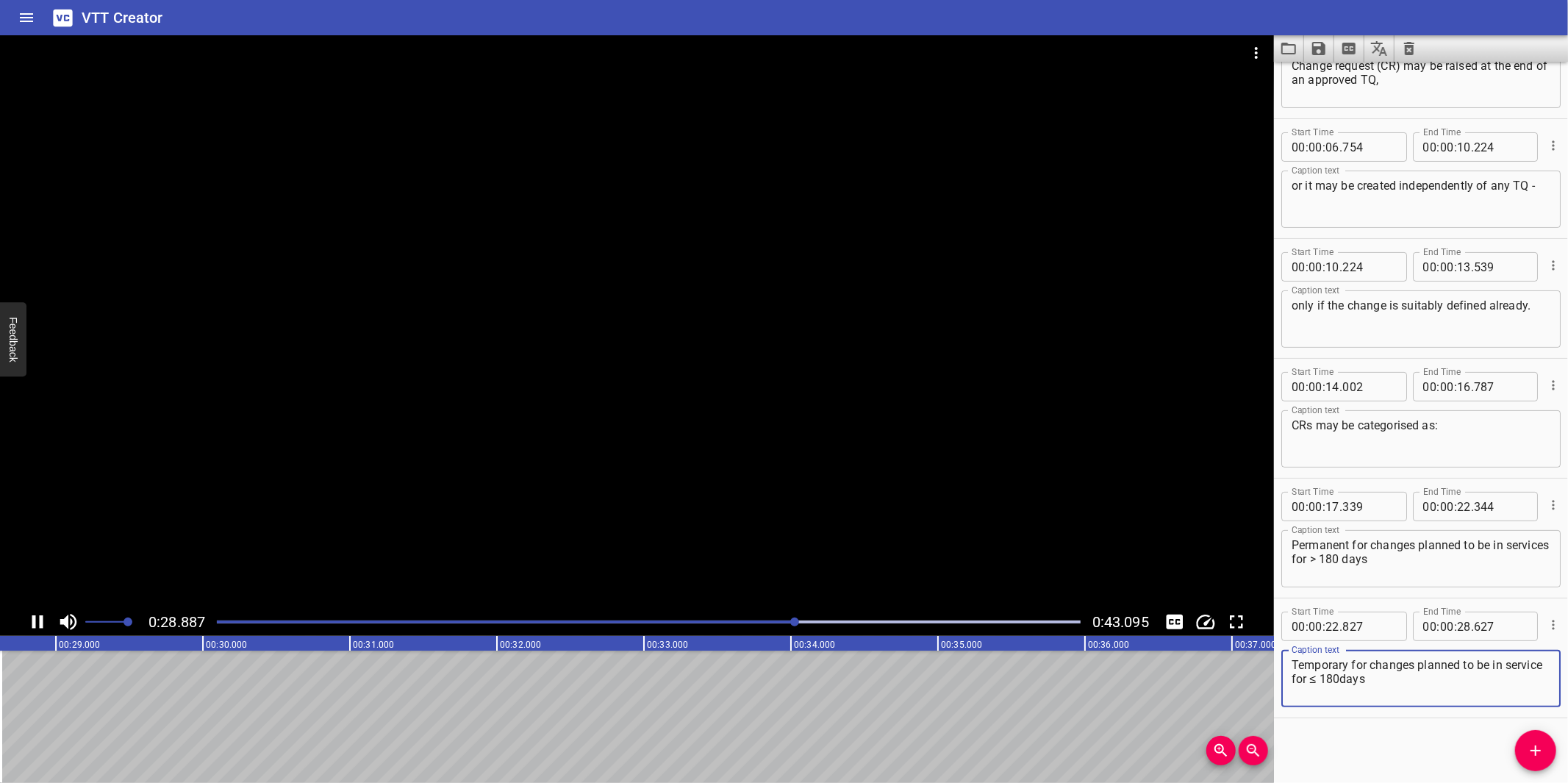
type textarea "Temporary for changes planned to be in service for ≤ 180days"
click at [665, 521] on div at bounding box center [636, 321] width 1274 height 573
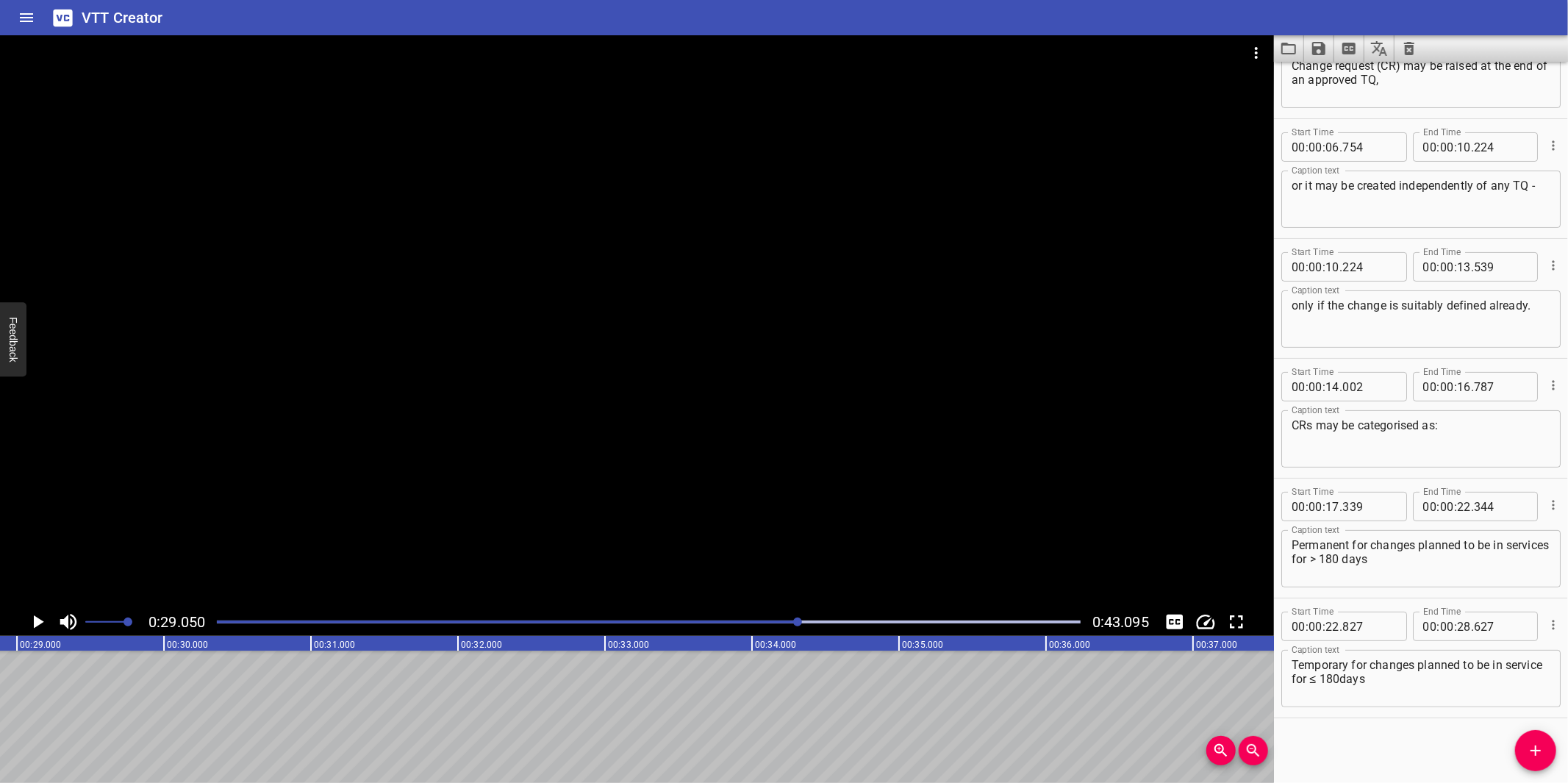
scroll to position [0, 4271]
click at [1530, 746] on icon "Add Cue" at bounding box center [1535, 750] width 18 height 18
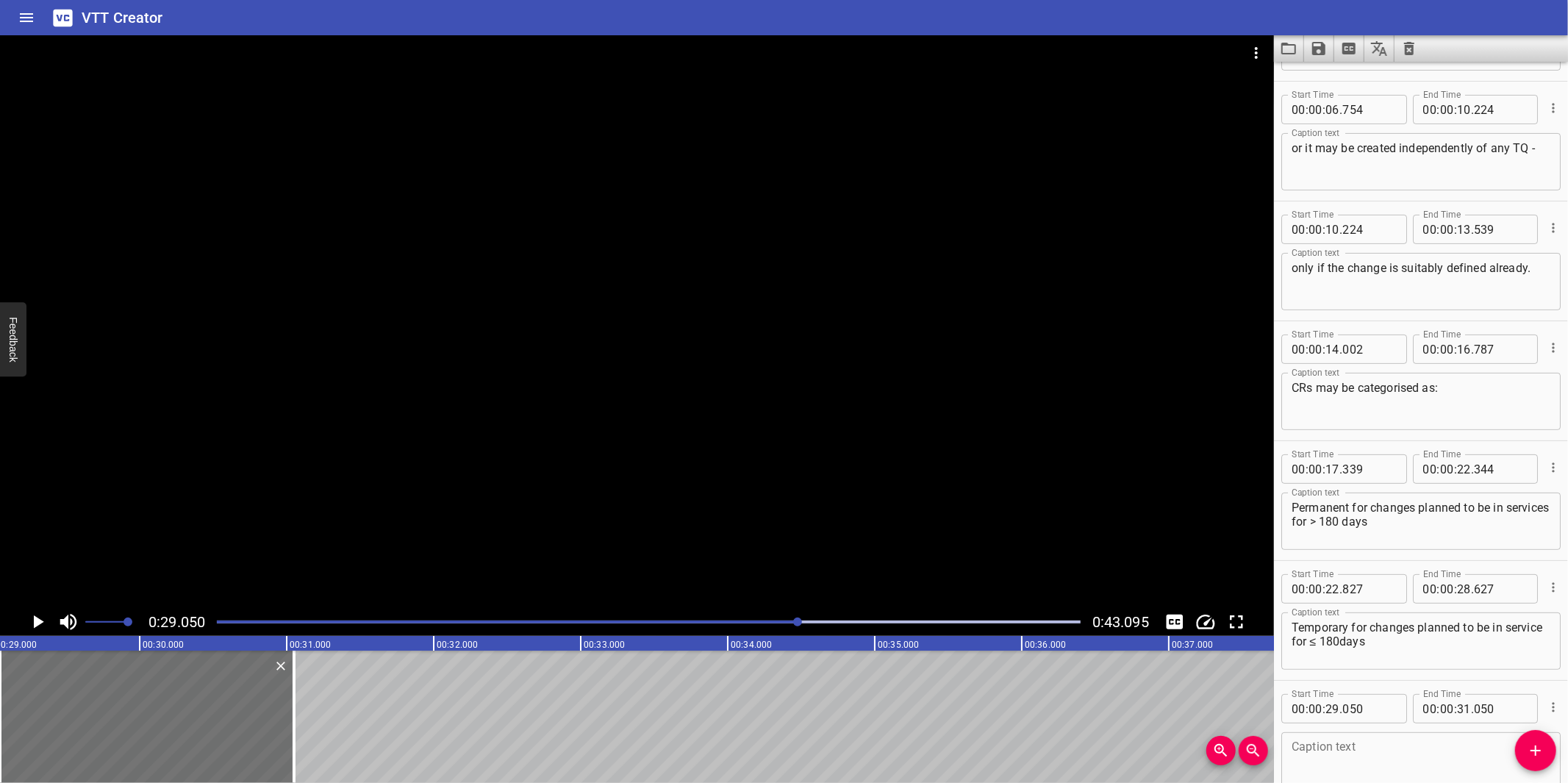
scroll to position [305, 0]
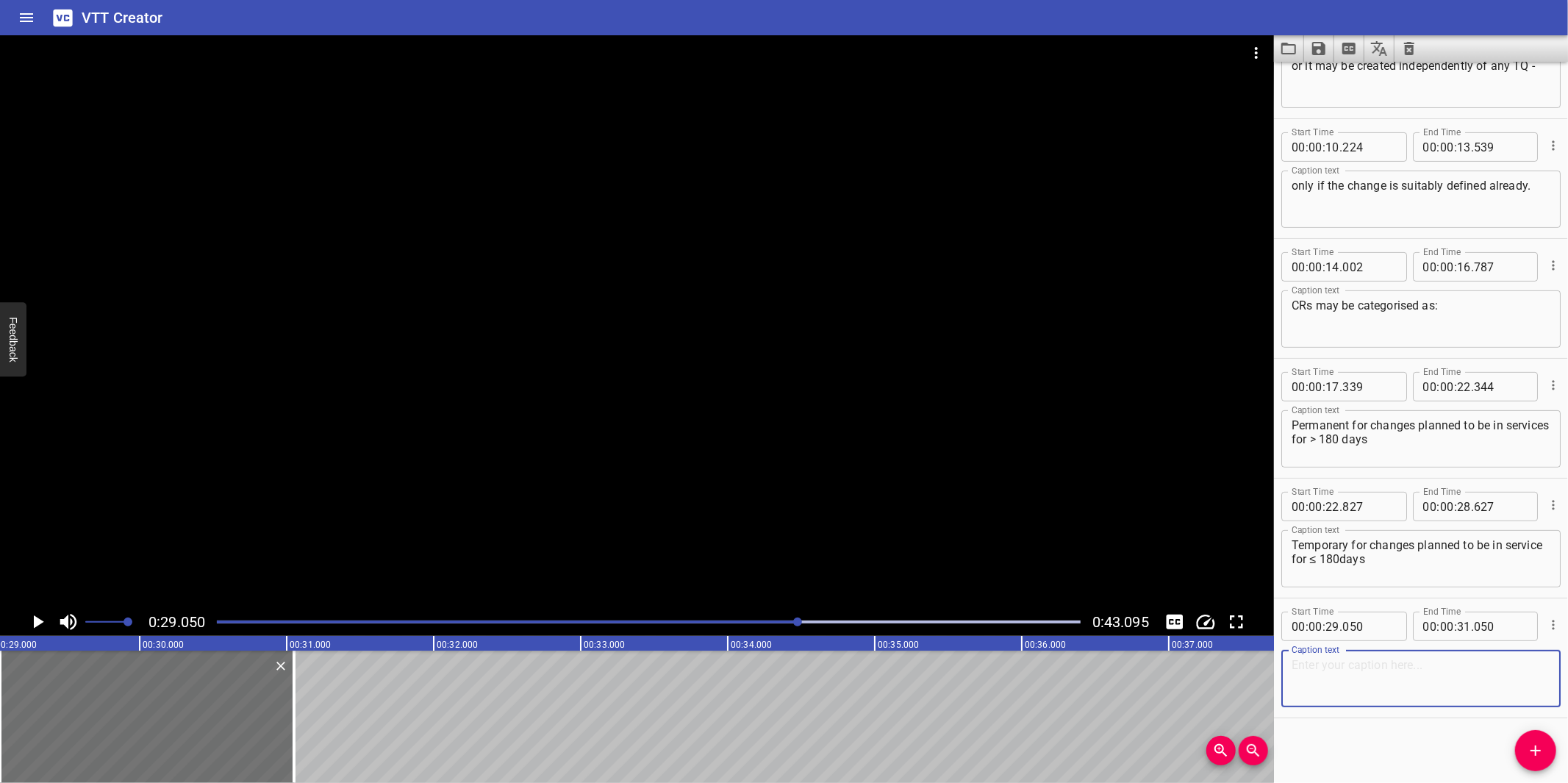
click at [1376, 677] on textarea at bounding box center [1420, 679] width 258 height 42
paste textarea "Note: An ORA may be raised to capture an urgent change requirement, this will a…"
click at [384, 474] on div at bounding box center [636, 321] width 1274 height 573
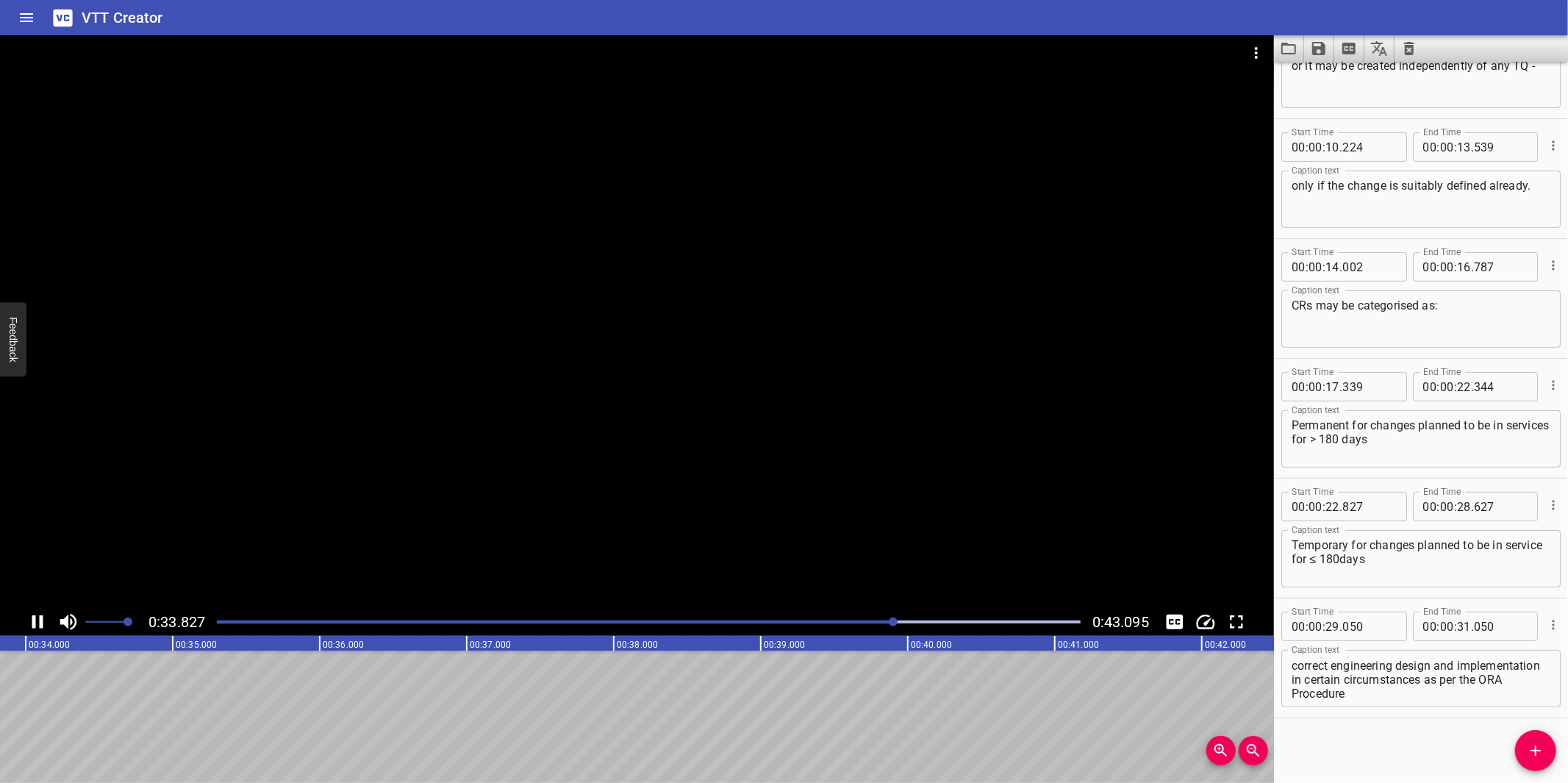
click at [290, 472] on div at bounding box center [636, 321] width 1274 height 573
click at [1349, 663] on textarea "Note: An ORA may be raised to capture an urgent change requirement, this will a…" at bounding box center [1420, 679] width 258 height 42
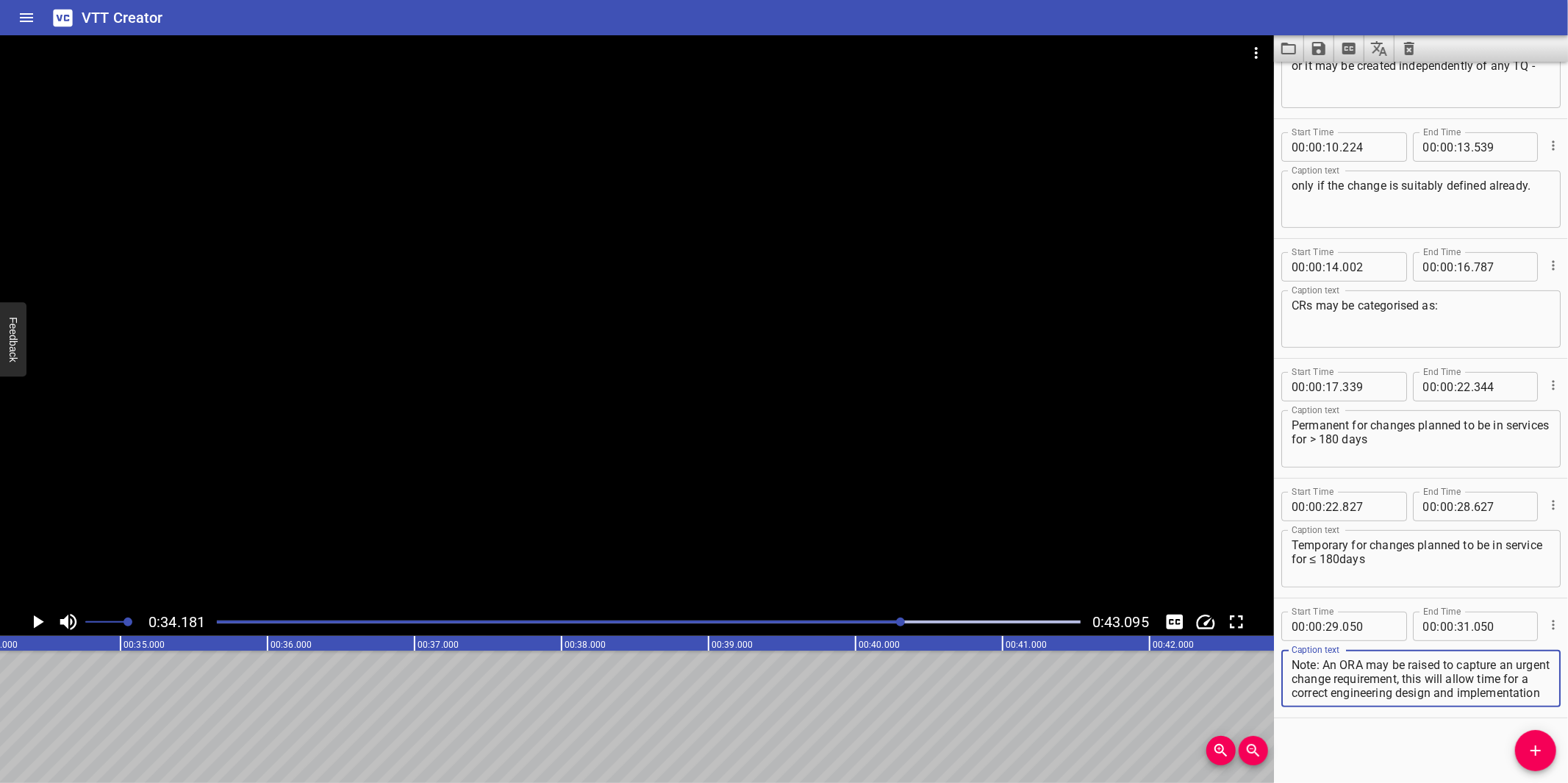
scroll to position [27, 0]
drag, startPoint x: 1438, startPoint y: 676, endPoint x: 1509, endPoint y: 699, distance: 74.6
click at [1509, 699] on div "Note: An ORA may be raised to capture an urgent change requirement, this will a…" at bounding box center [1421, 679] width 279 height 58
type textarea "Note: An ORA may be raised to capture an urgent change requirement,"
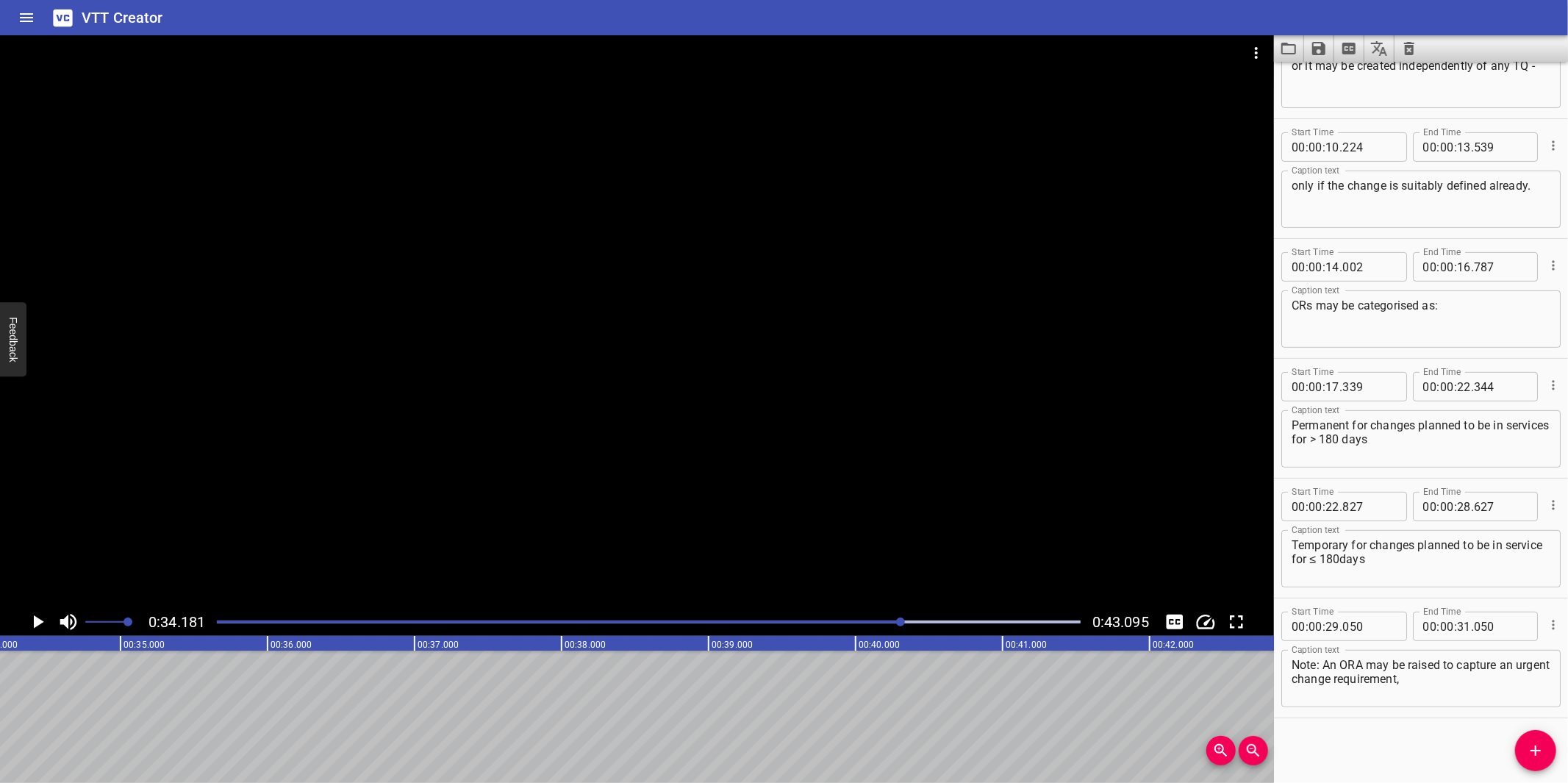
click at [1471, 628] on span "." at bounding box center [1472, 627] width 3 height 29
click at [1458, 620] on input "number" at bounding box center [1464, 627] width 14 height 29
type input "34"
type input "181"
click at [1540, 746] on icon "Add Cue" at bounding box center [1535, 750] width 18 height 18
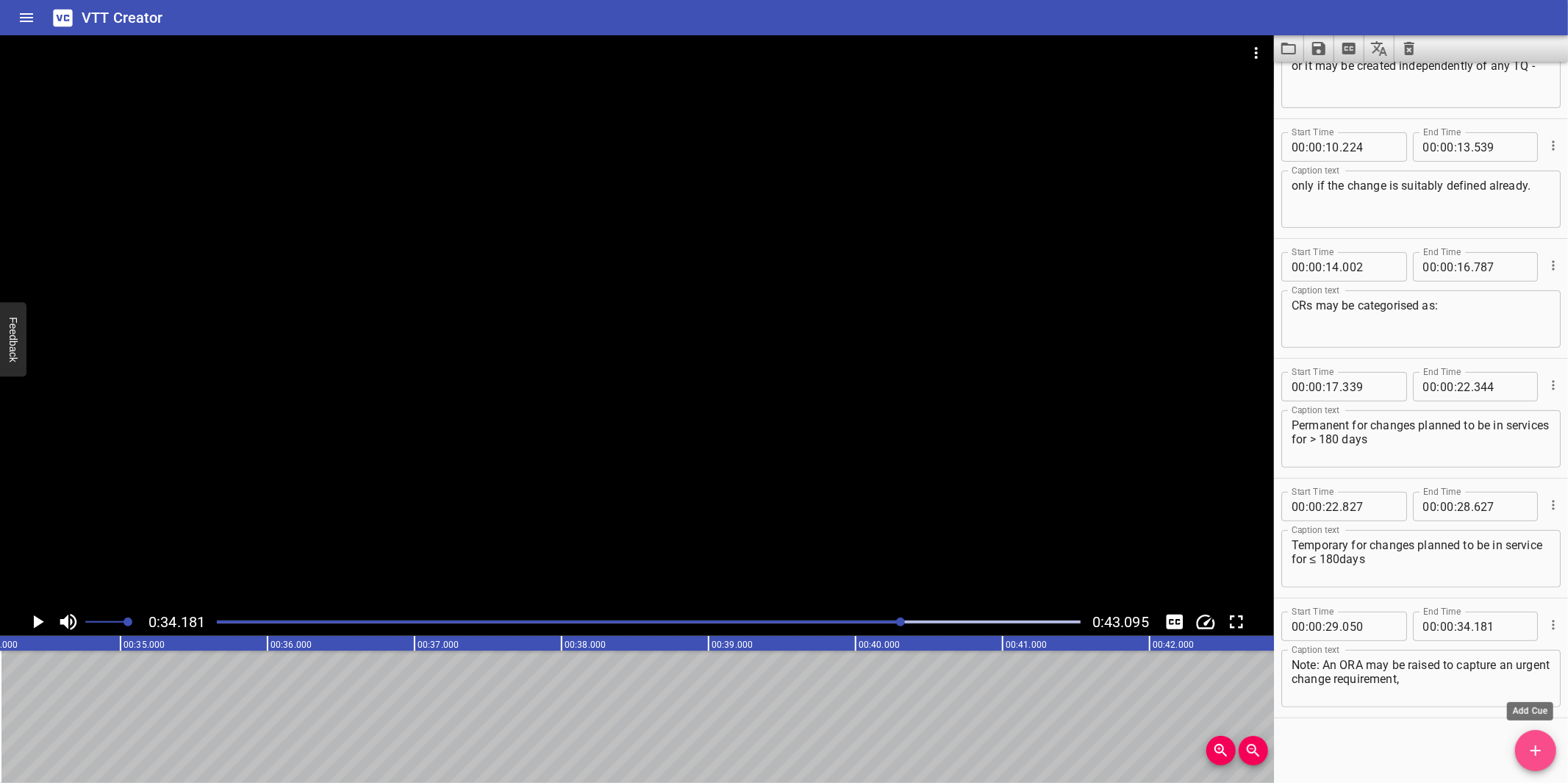
scroll to position [312, 0]
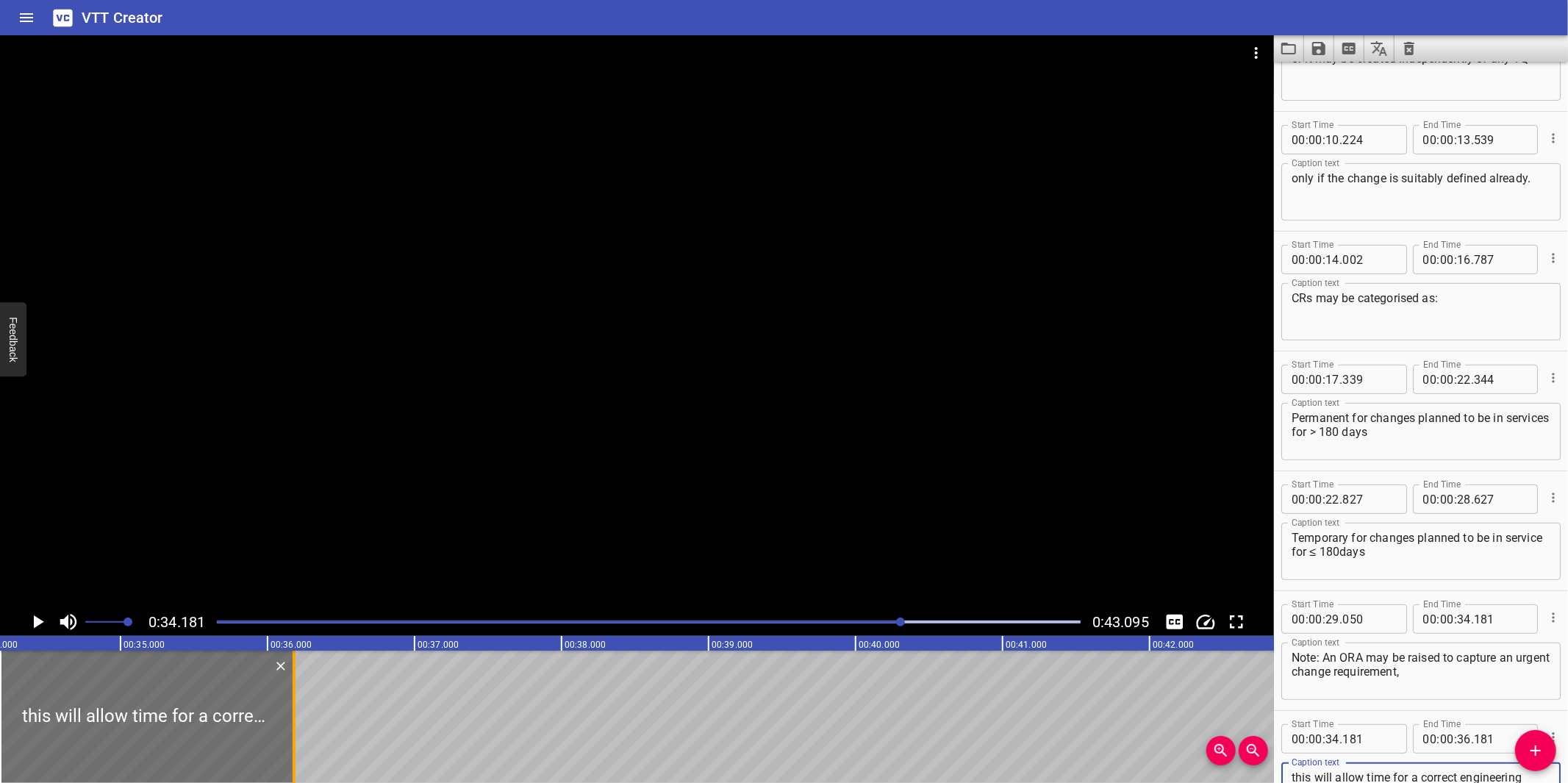
type textarea "this will allow time for a correct engineering design and implementation in cer…"
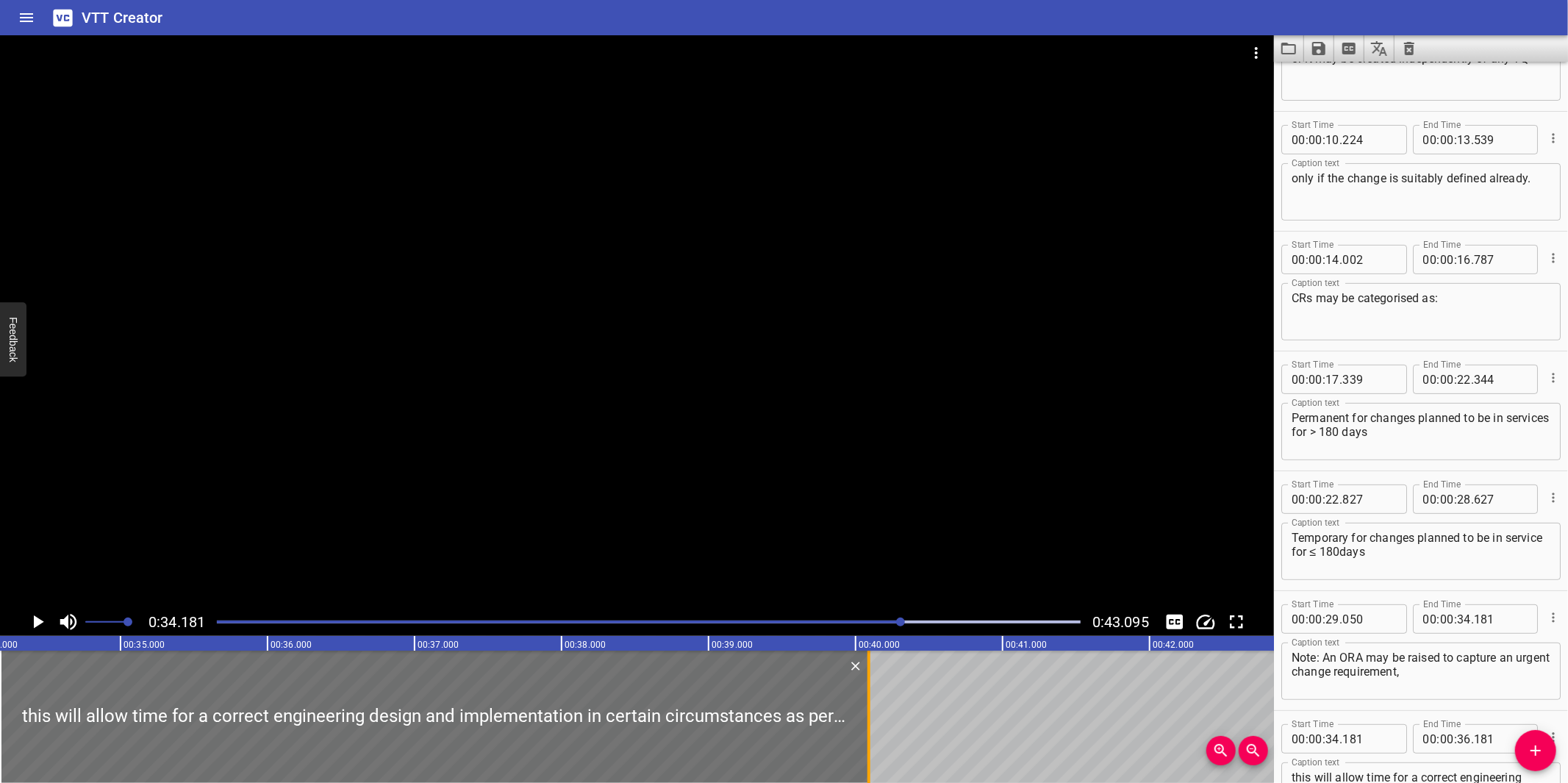
drag, startPoint x: 297, startPoint y: 728, endPoint x: 870, endPoint y: 671, distance: 575.8
click at [873, 671] on div at bounding box center [869, 716] width 15 height 133
type input "40"
type input "106"
click at [822, 547] on div at bounding box center [636, 321] width 1274 height 573
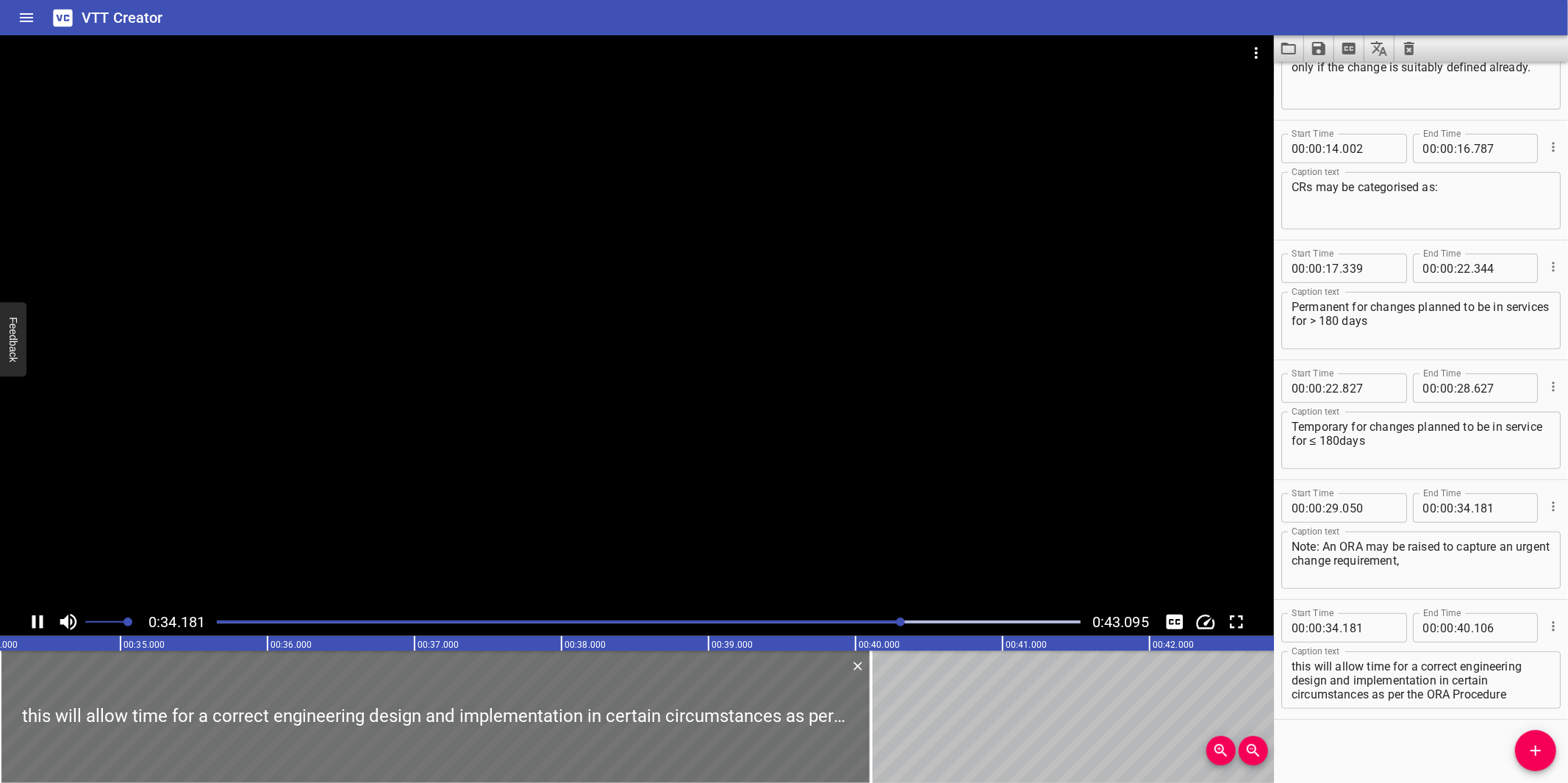
scroll to position [424, 0]
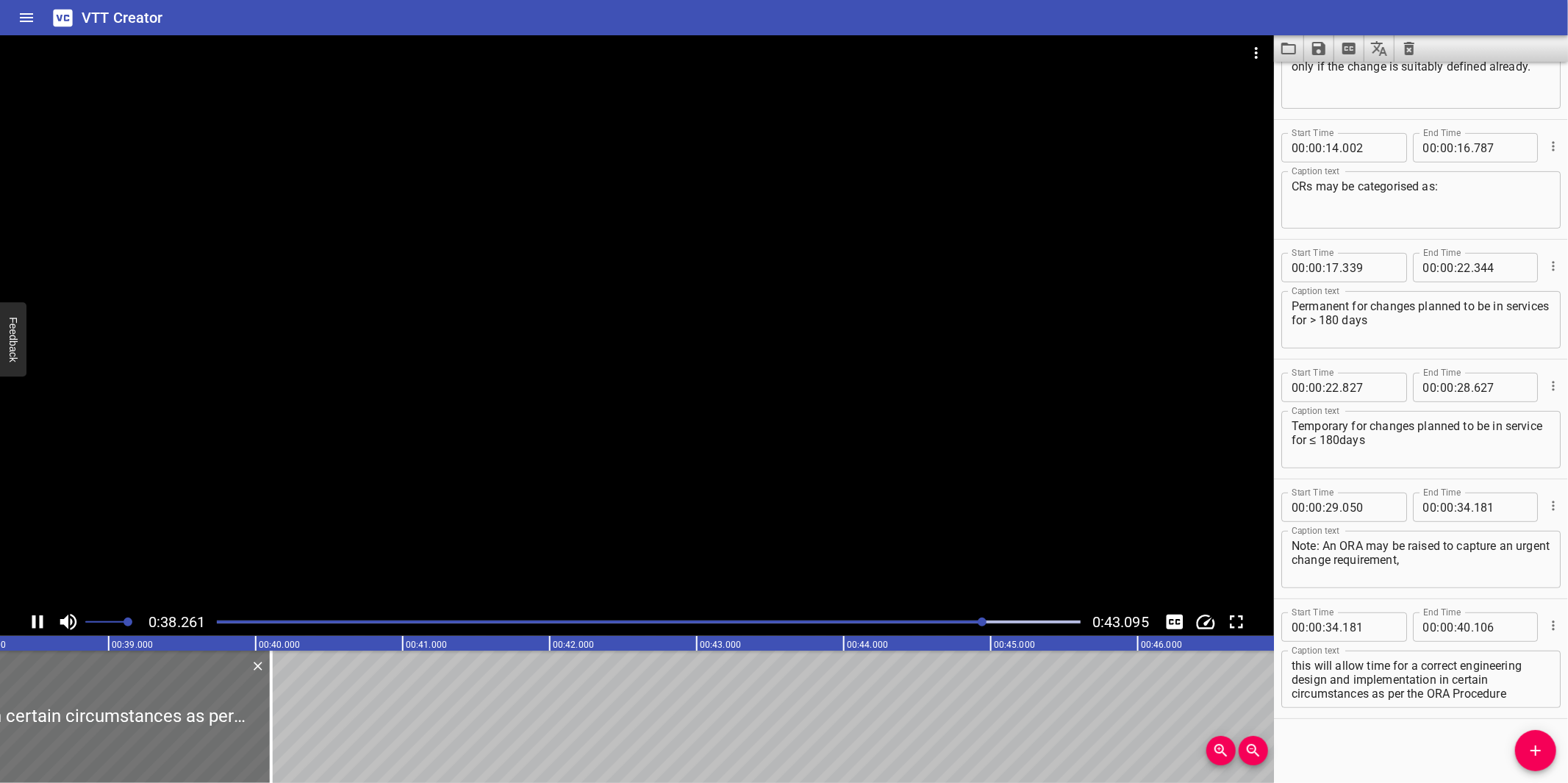
click at [685, 558] on div at bounding box center [636, 321] width 1274 height 573
click at [945, 622] on div "Play progress" at bounding box center [554, 622] width 863 height 3
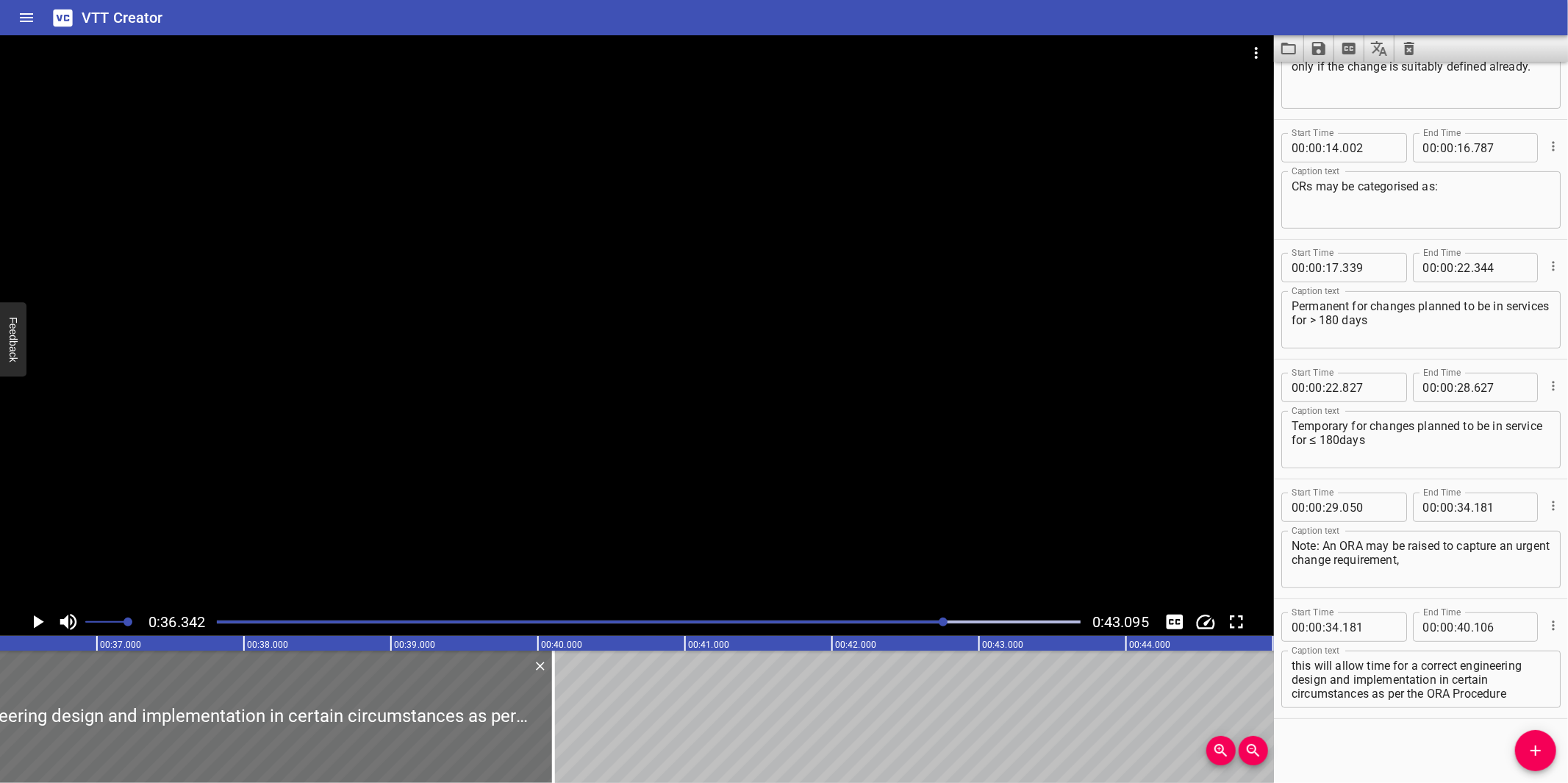
click at [830, 492] on div at bounding box center [636, 321] width 1274 height 573
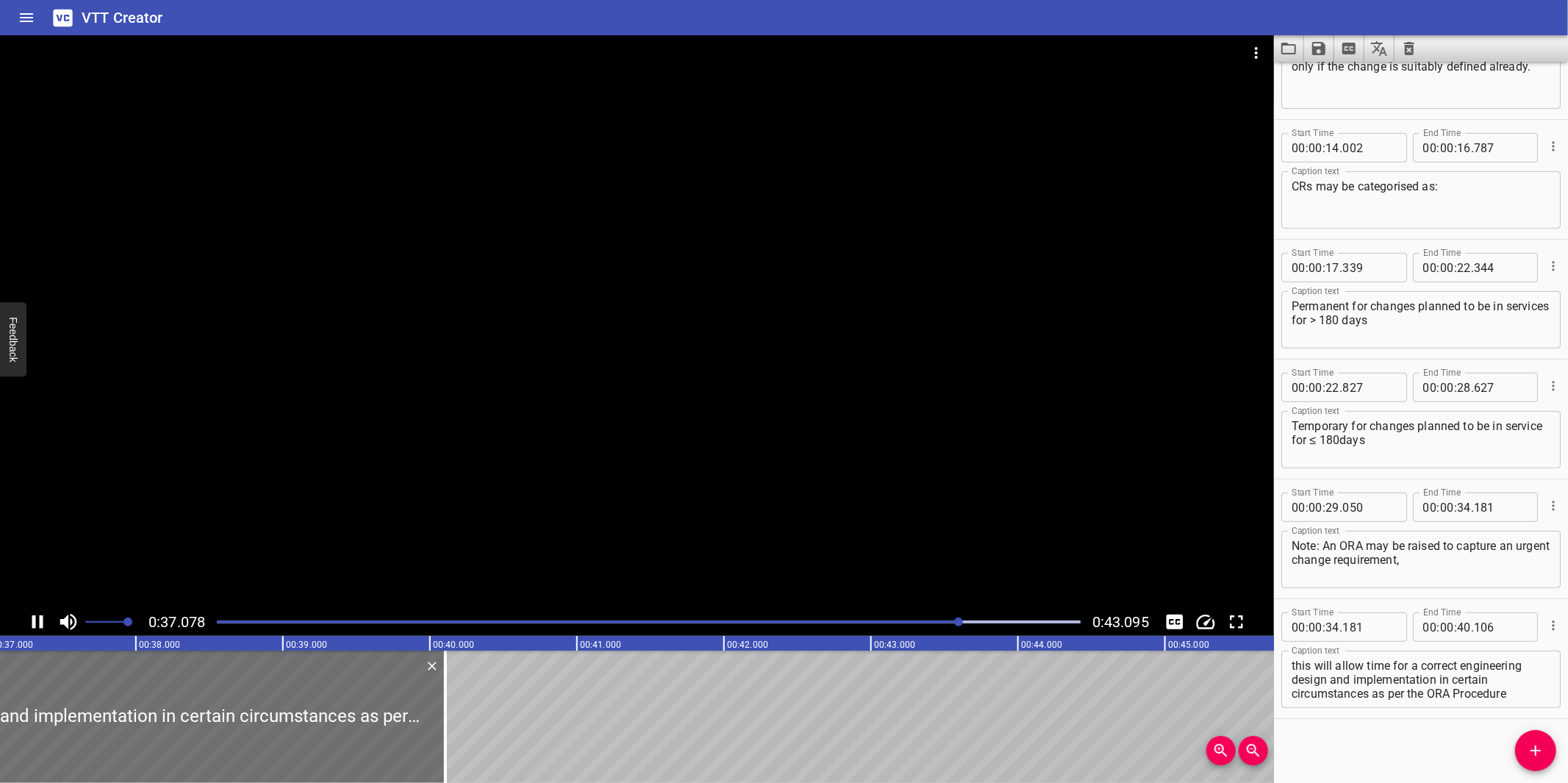
click at [837, 548] on div at bounding box center [636, 321] width 1274 height 573
click at [897, 630] on div at bounding box center [648, 622] width 881 height 21
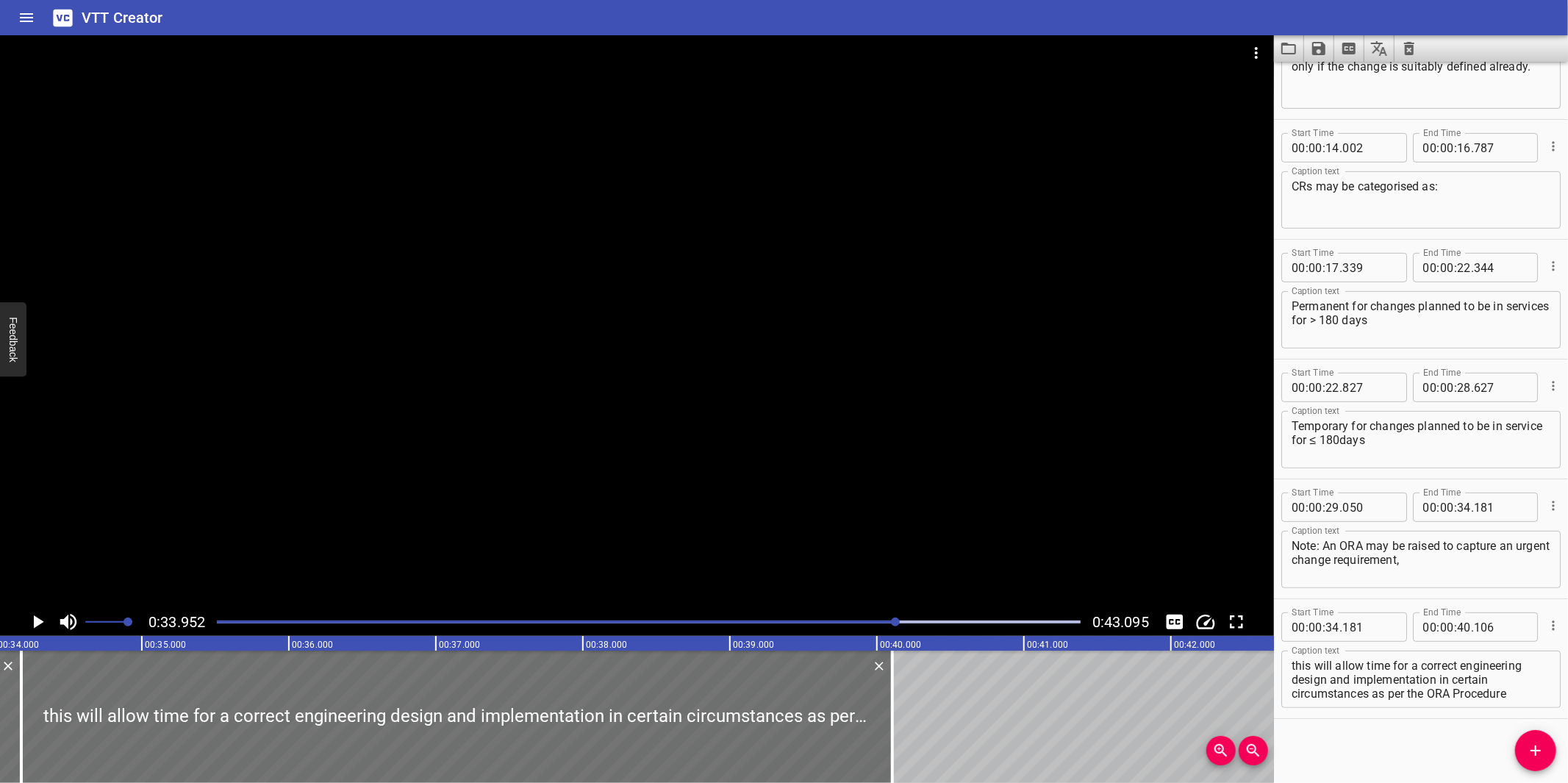
click at [855, 557] on div at bounding box center [636, 321] width 1274 height 573
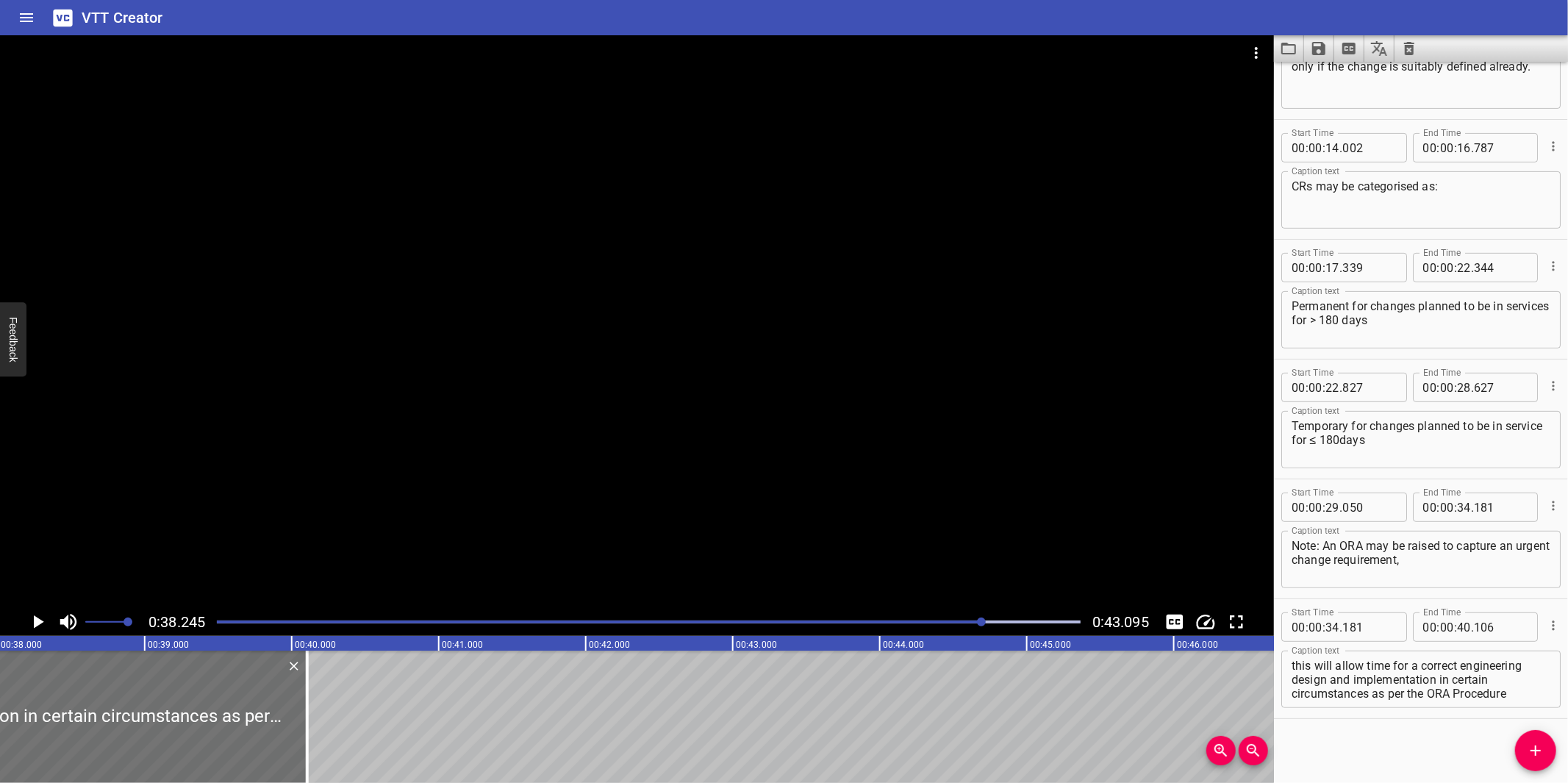
scroll to position [0, 5622]
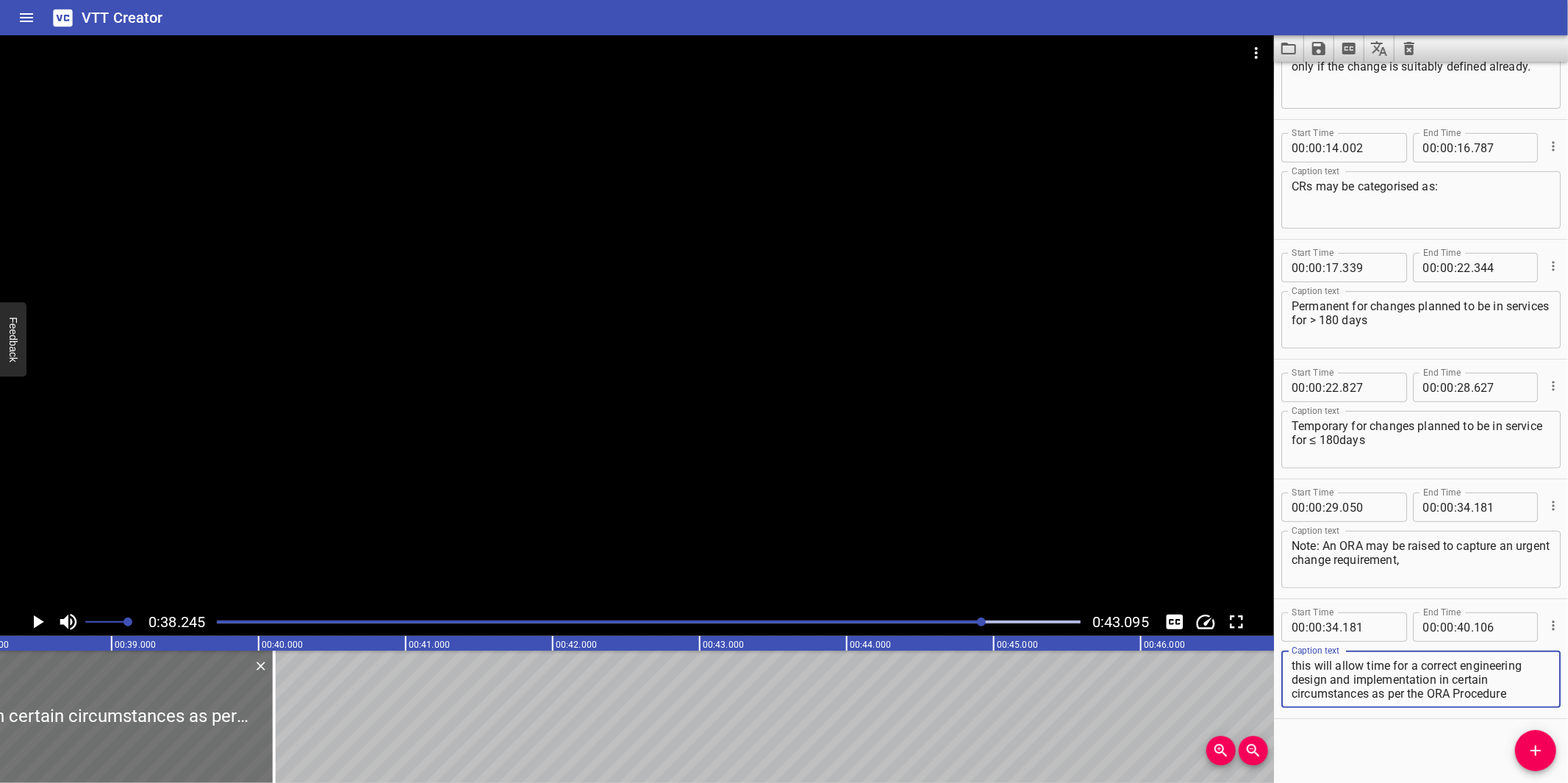
click at [1422, 693] on textarea "this will allow time for a correct engineering design and implementation in cer…" at bounding box center [1420, 679] width 258 height 42
drag, startPoint x: 1437, startPoint y: 678, endPoint x: 1529, endPoint y: 699, distance: 94.4
click at [1529, 699] on textarea "this will allow time for a correct engineering design and implementation in cer…" at bounding box center [1420, 679] width 258 height 42
type textarea "this will allow time for a correct engineering design and implementation"
click at [1459, 625] on input "number" at bounding box center [1464, 627] width 14 height 29
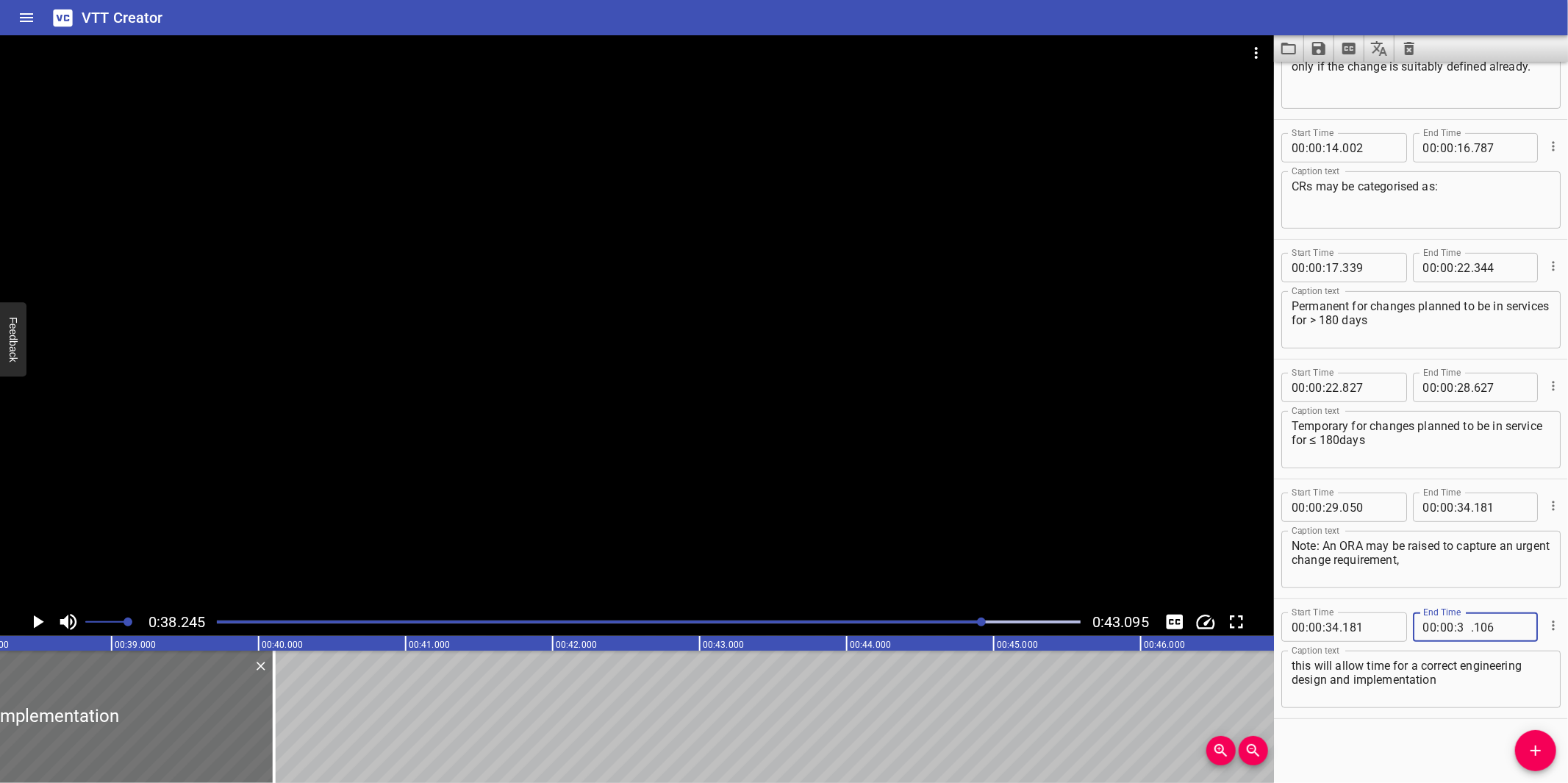
type input "38"
type input "245"
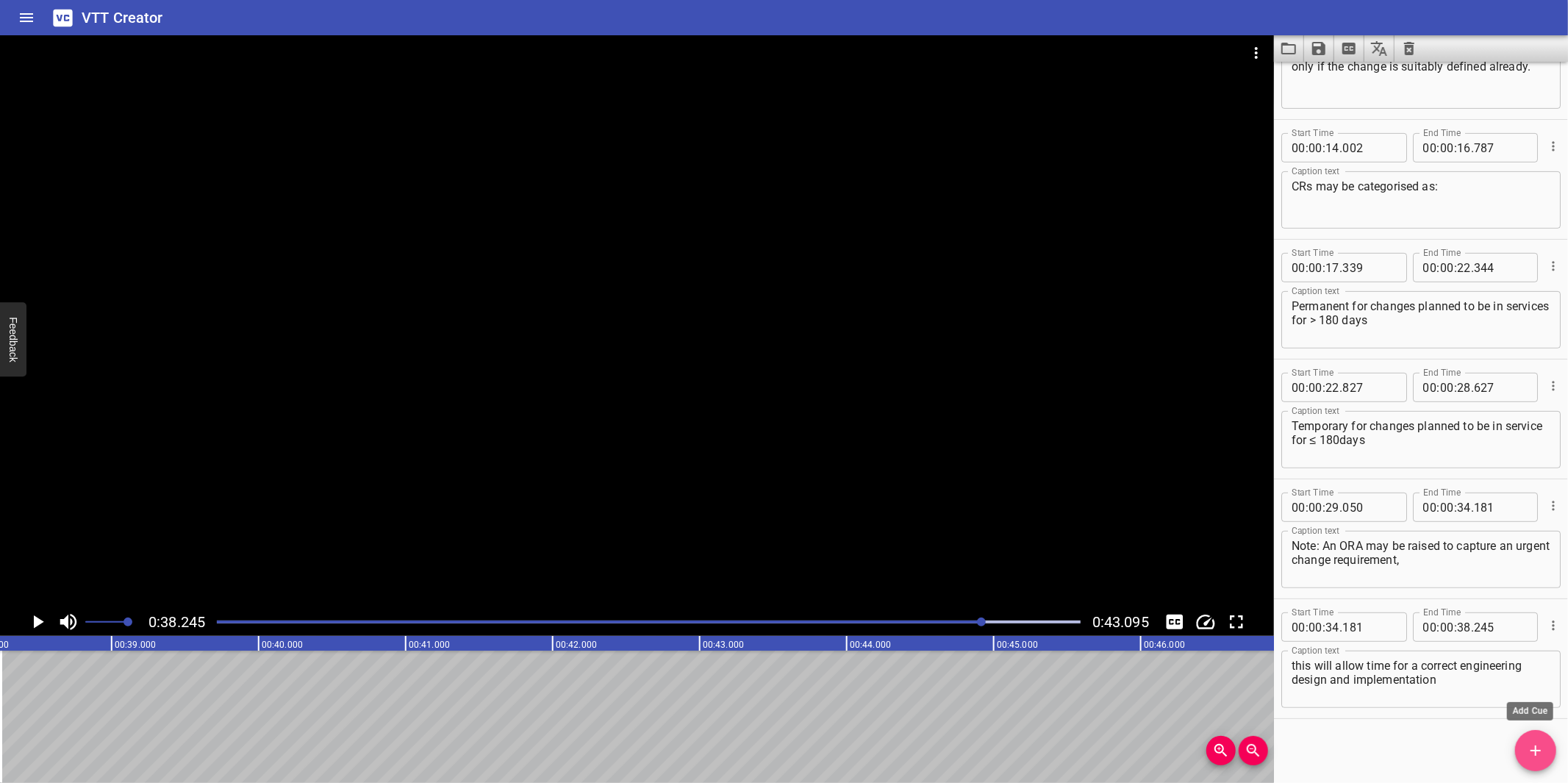
click at [1535, 748] on icon "Add Cue" at bounding box center [1535, 750] width 10 height 10
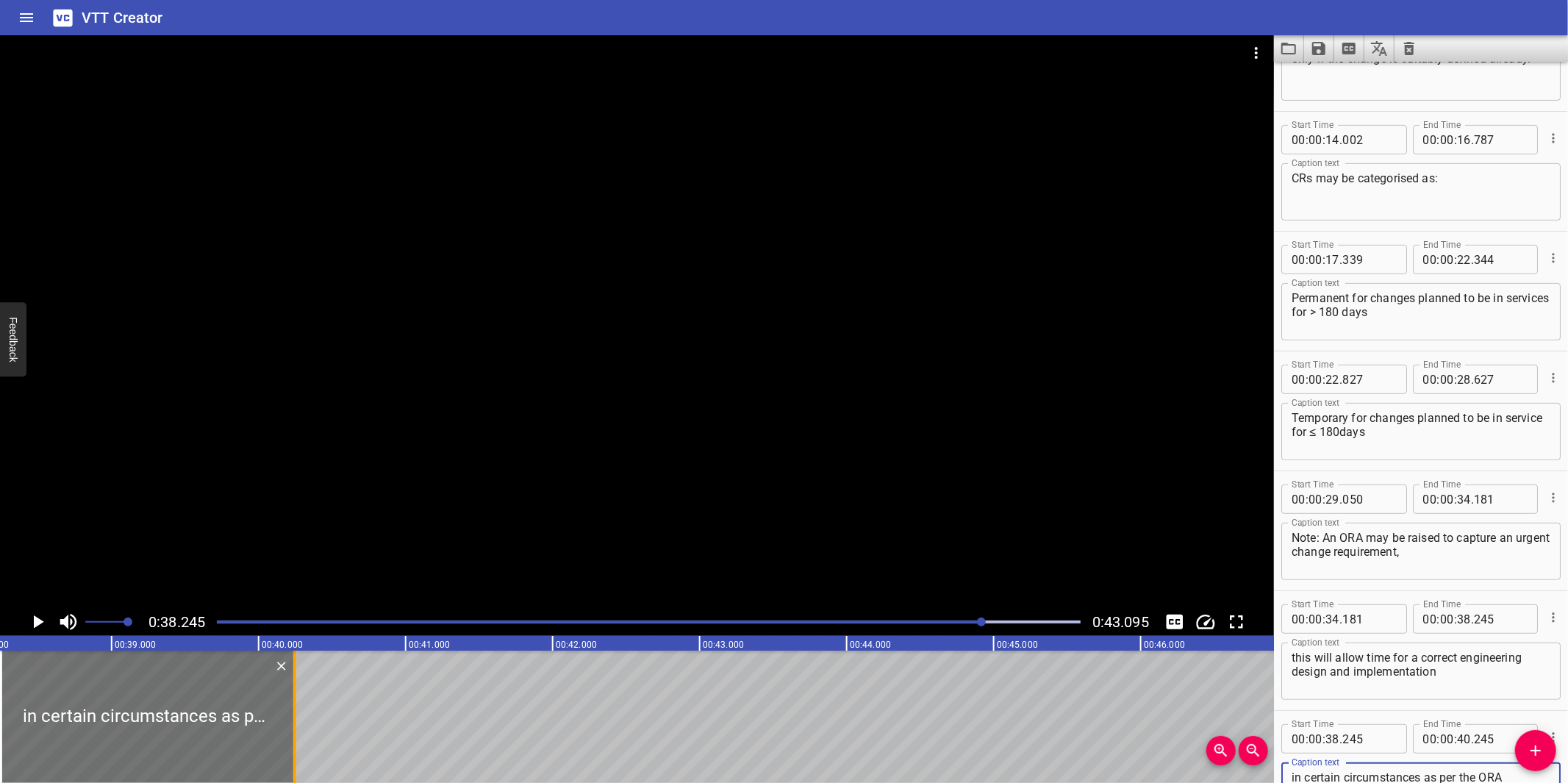
type textarea "in certain circumstances as per the ORA Procedure"
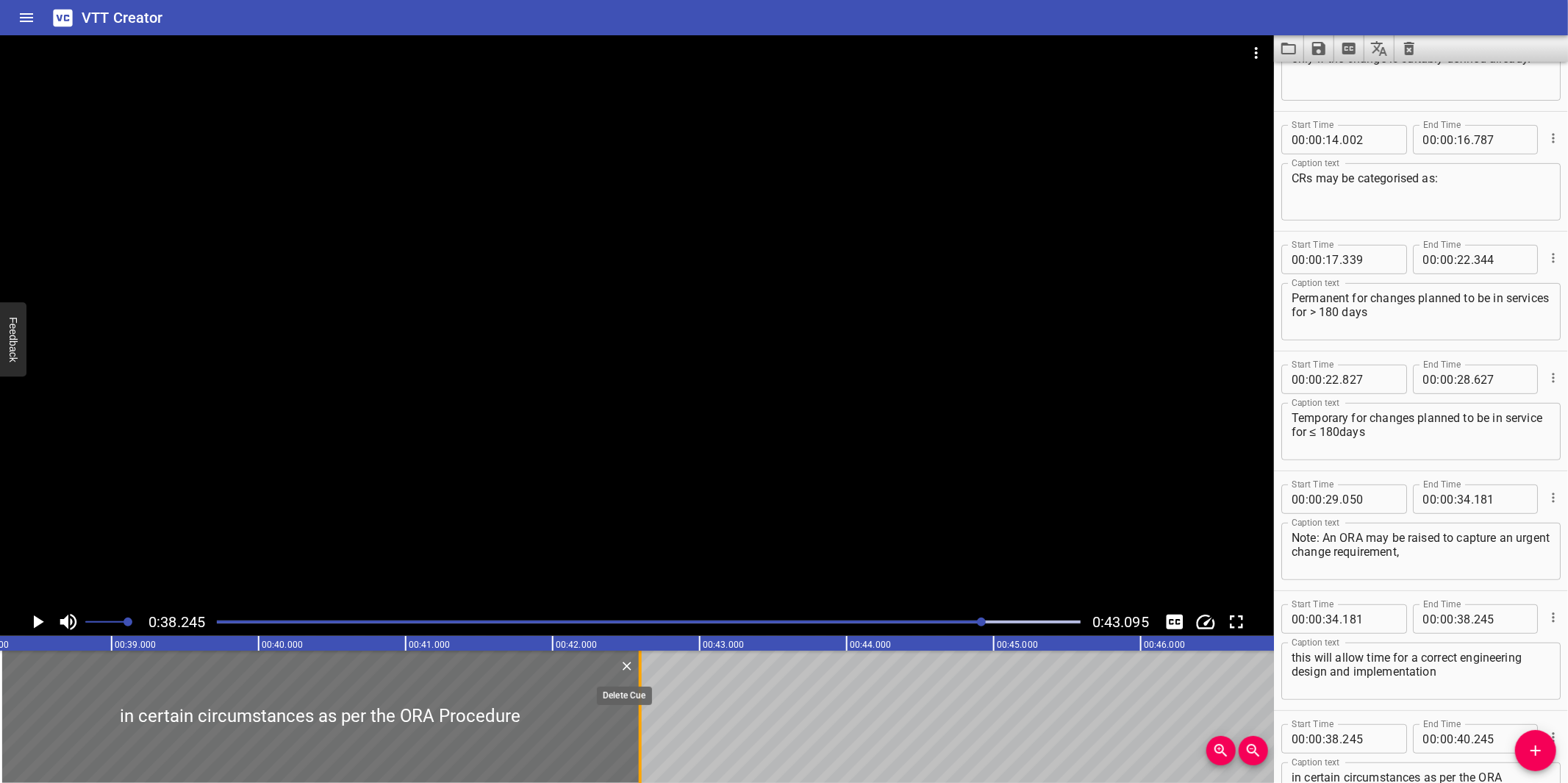
drag, startPoint x: 291, startPoint y: 725, endPoint x: 634, endPoint y: 668, distance: 347.7
click at [634, 668] on div "in certain circumstances as per the ORA Procedure" at bounding box center [321, 716] width 639 height 133
type input "42"
type input "595"
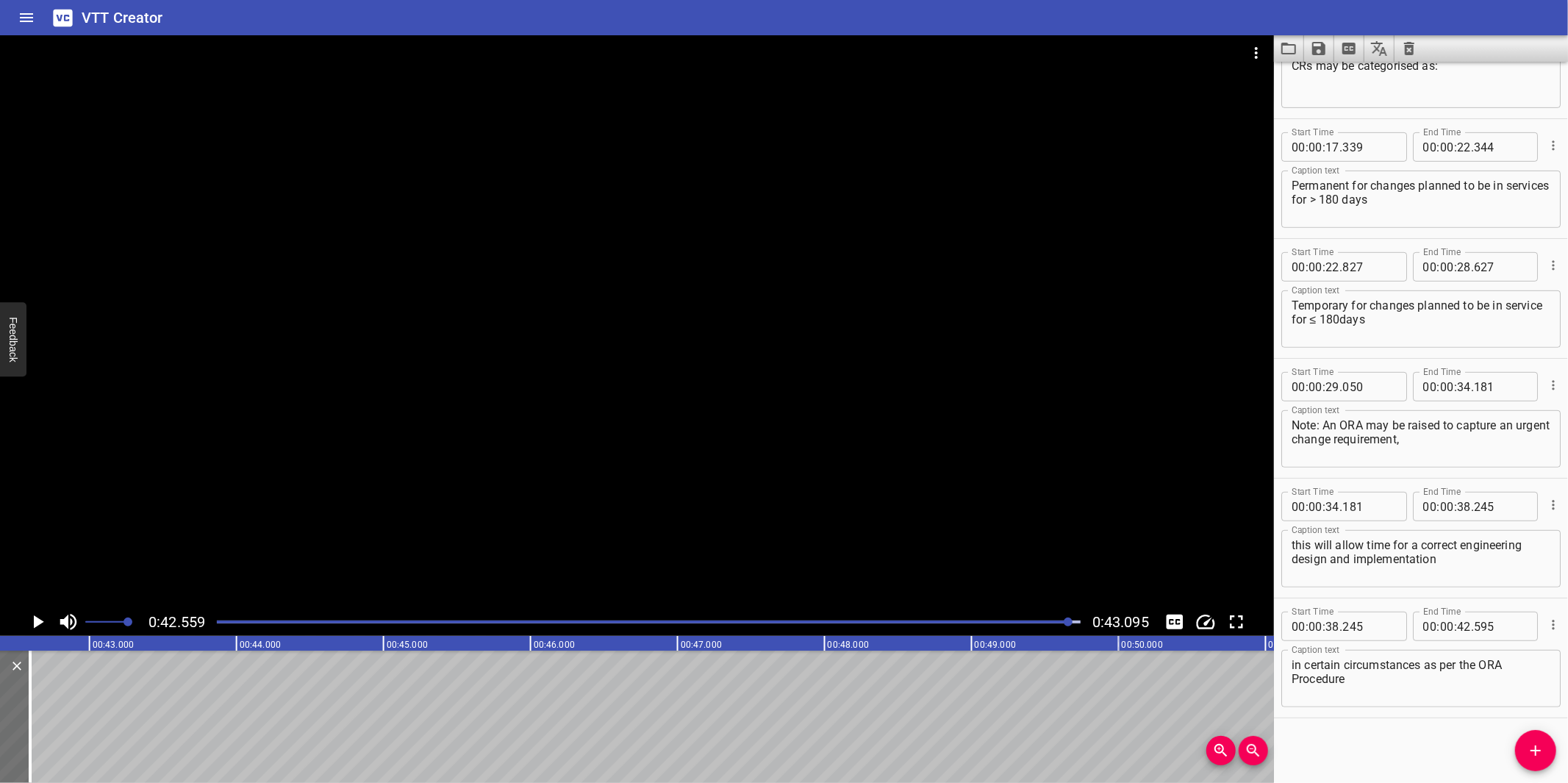
scroll to position [0, 6257]
drag, startPoint x: 1008, startPoint y: 611, endPoint x: 1086, endPoint y: 629, distance: 80.0
click at [1010, 611] on div "0:42.559 0:43.095" at bounding box center [636, 622] width 1274 height 28
drag, startPoint x: 965, startPoint y: 625, endPoint x: 1170, endPoint y: 644, distance: 205.9
click at [979, 629] on div at bounding box center [648, 622] width 881 height 21
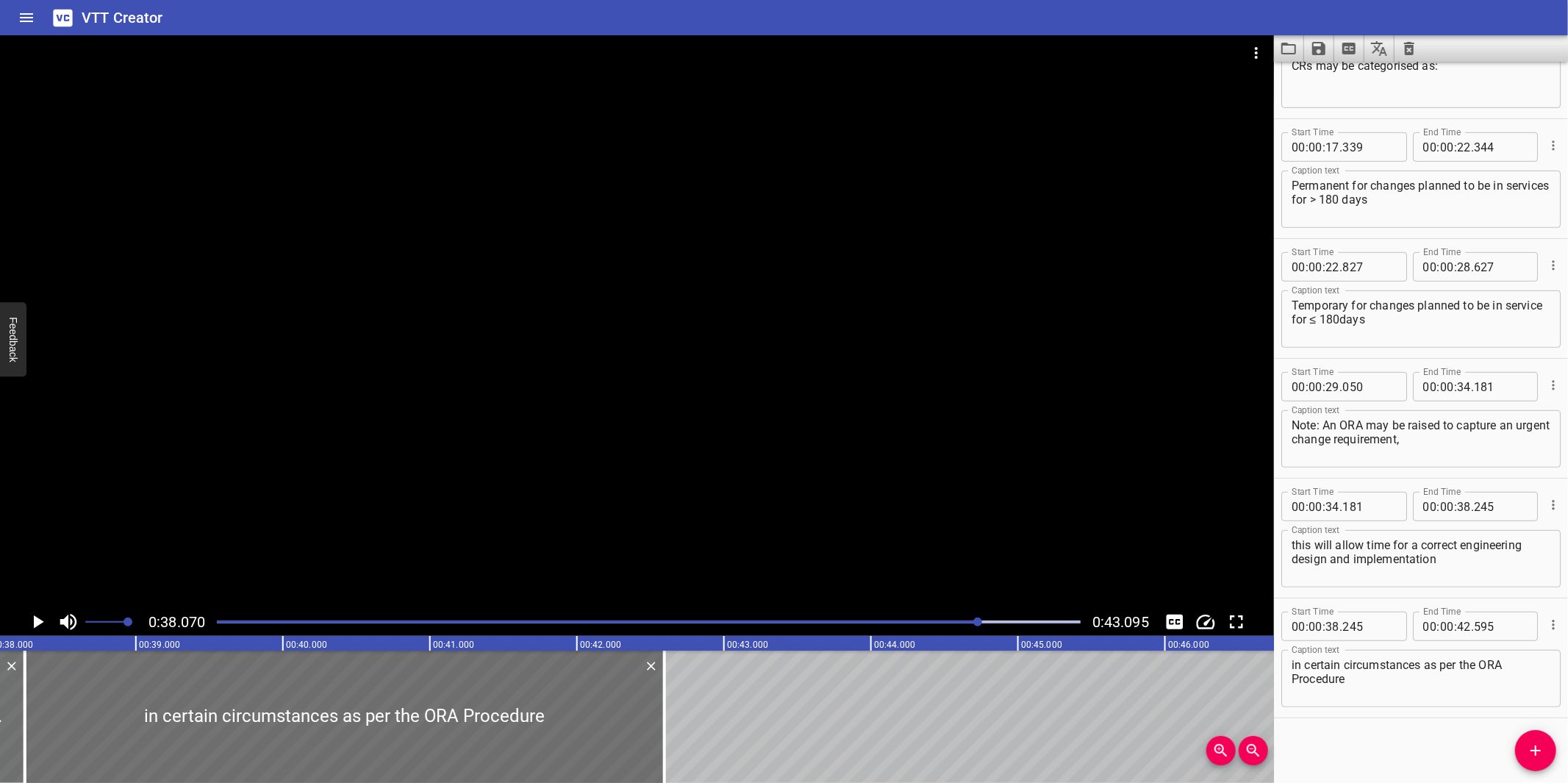
scroll to position [0, 5597]
click at [1296, 662] on textarea "in certain circumstances as per the ORA Procedure" at bounding box center [1420, 679] width 258 height 42
type textarea "in certain circumstances, as per the ORA Procedure"
click at [217, 616] on div at bounding box center [648, 622] width 881 height 21
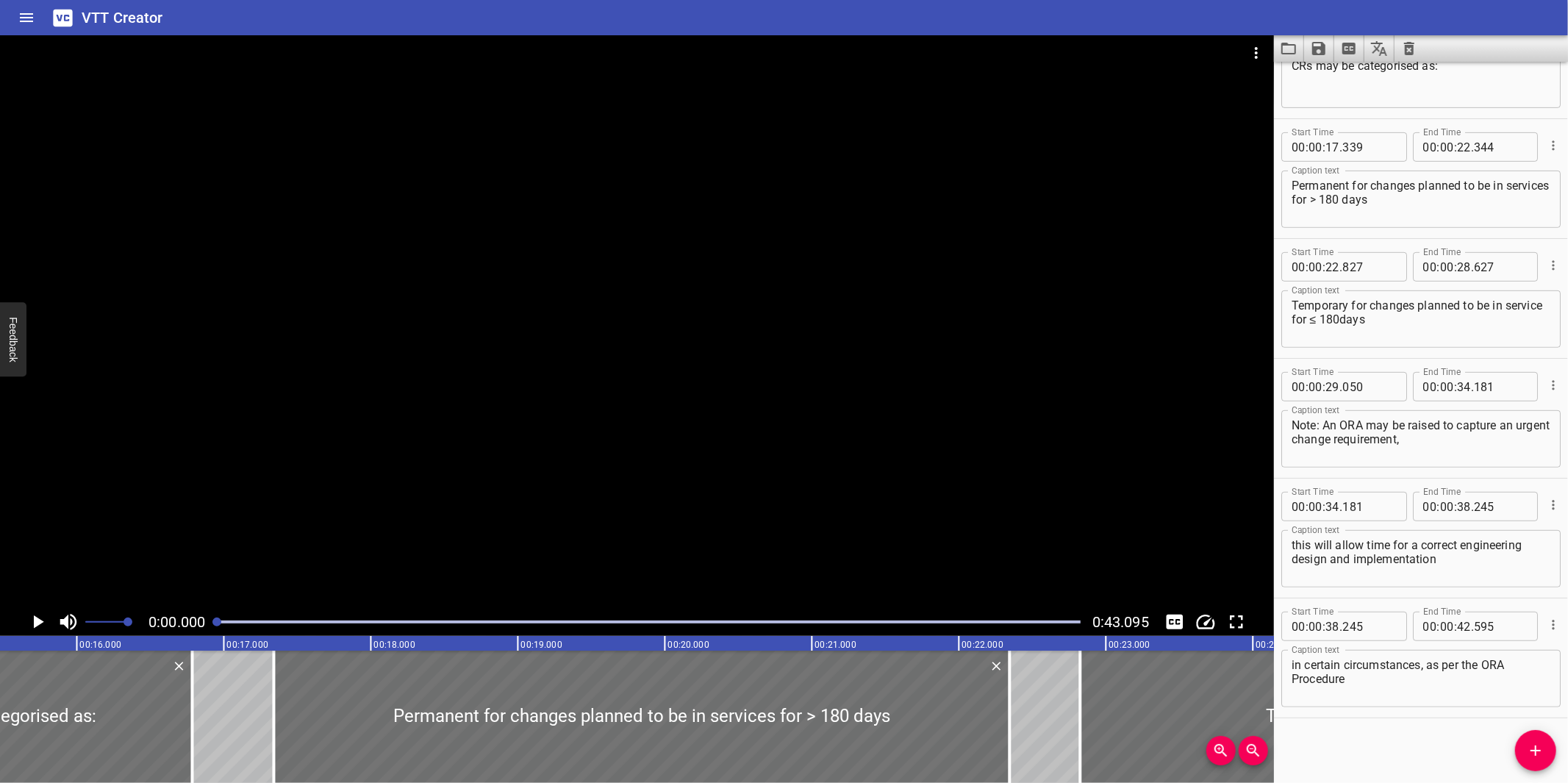
click at [722, 285] on div at bounding box center [636, 321] width 1274 height 573
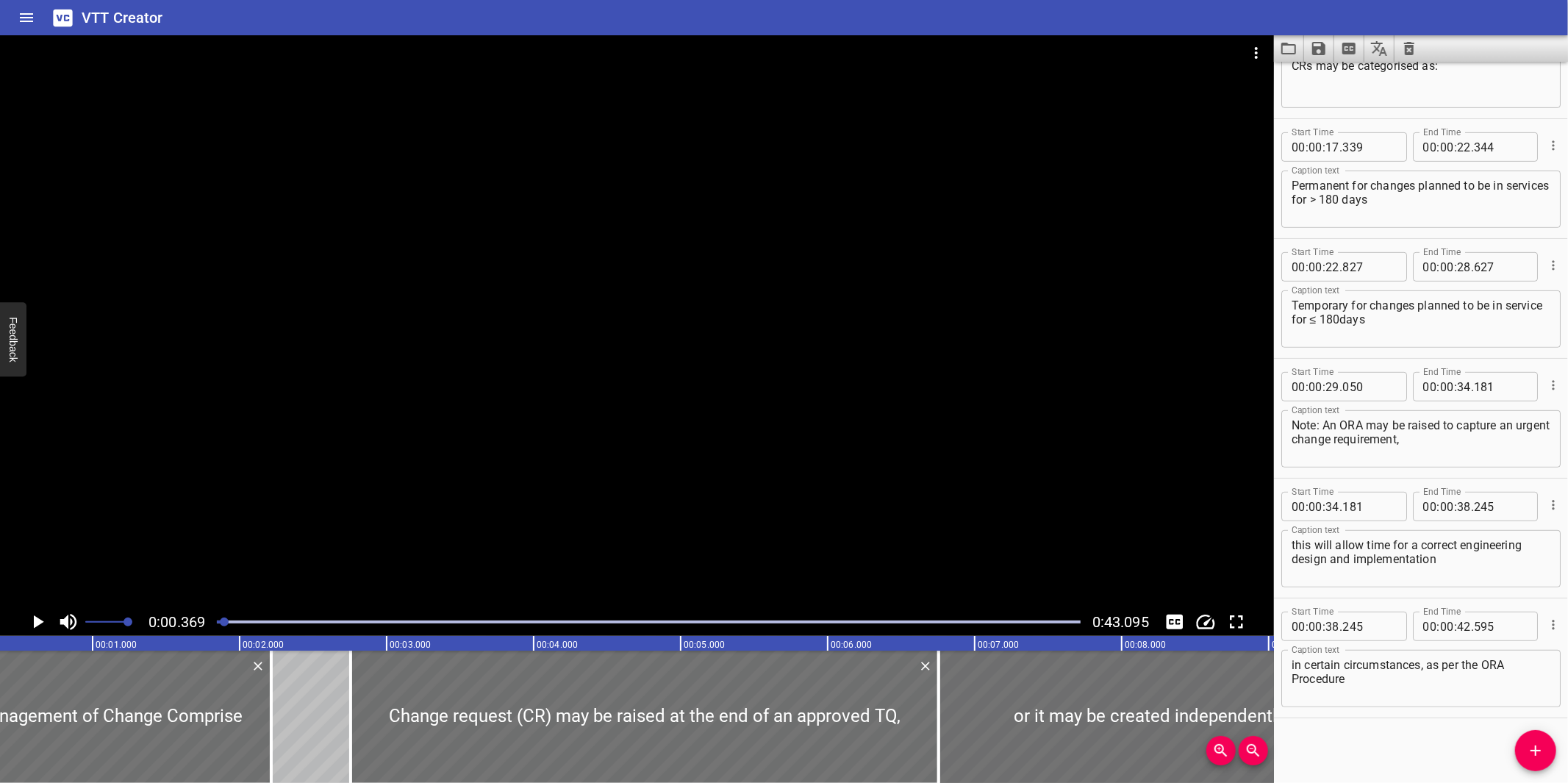
click at [722, 283] on div at bounding box center [636, 321] width 1274 height 573
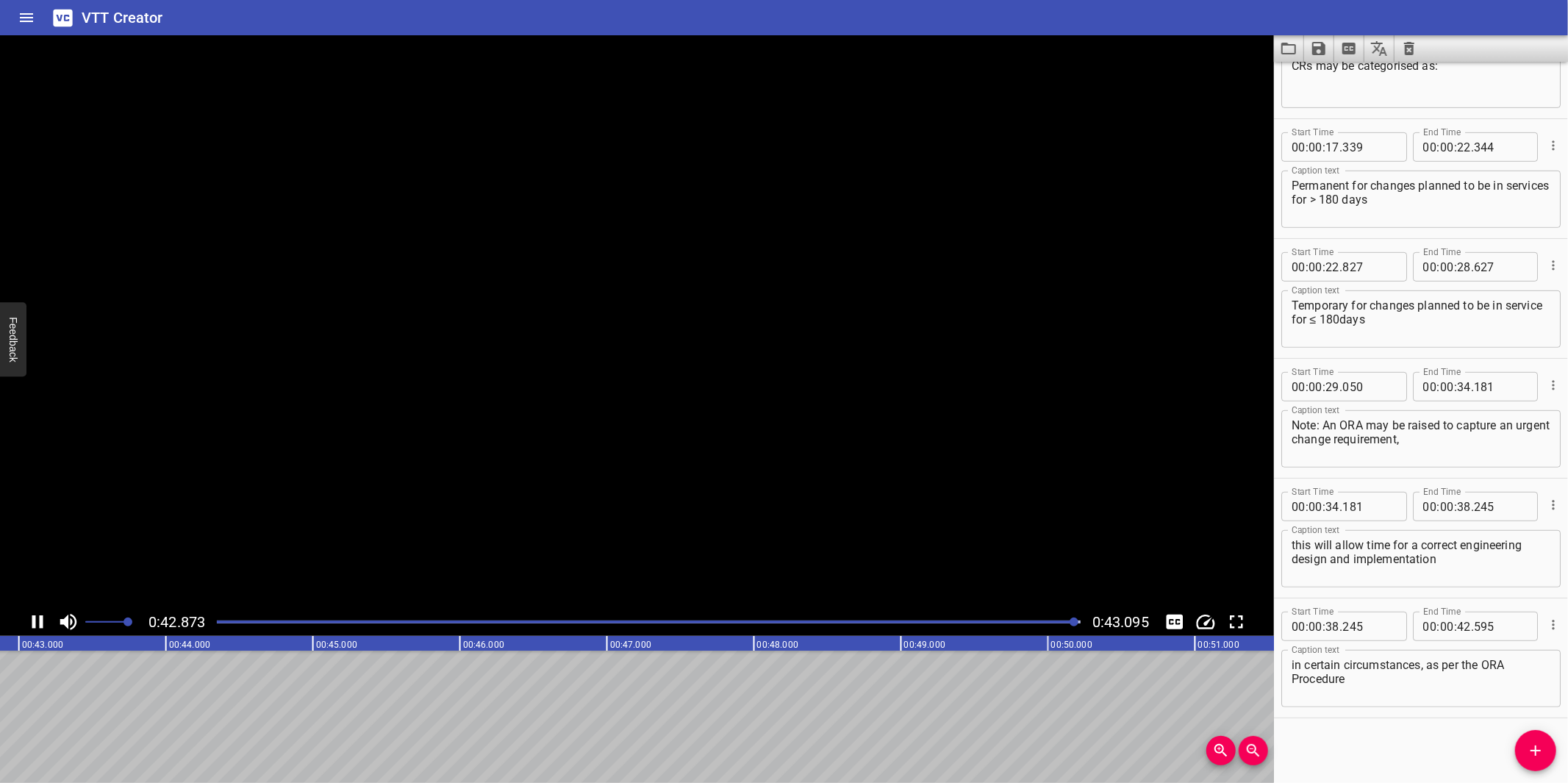
scroll to position [0, 6335]
click at [1320, 43] on icon "Save captions to file" at bounding box center [1318, 48] width 13 height 13
click at [1365, 83] on li "Save to VTT file" at bounding box center [1358, 81] width 108 height 27
click at [1259, 54] on icon "Video Options" at bounding box center [1256, 53] width 18 height 18
click at [1259, 54] on li "Select New Video File..." at bounding box center [1311, 54] width 146 height 27
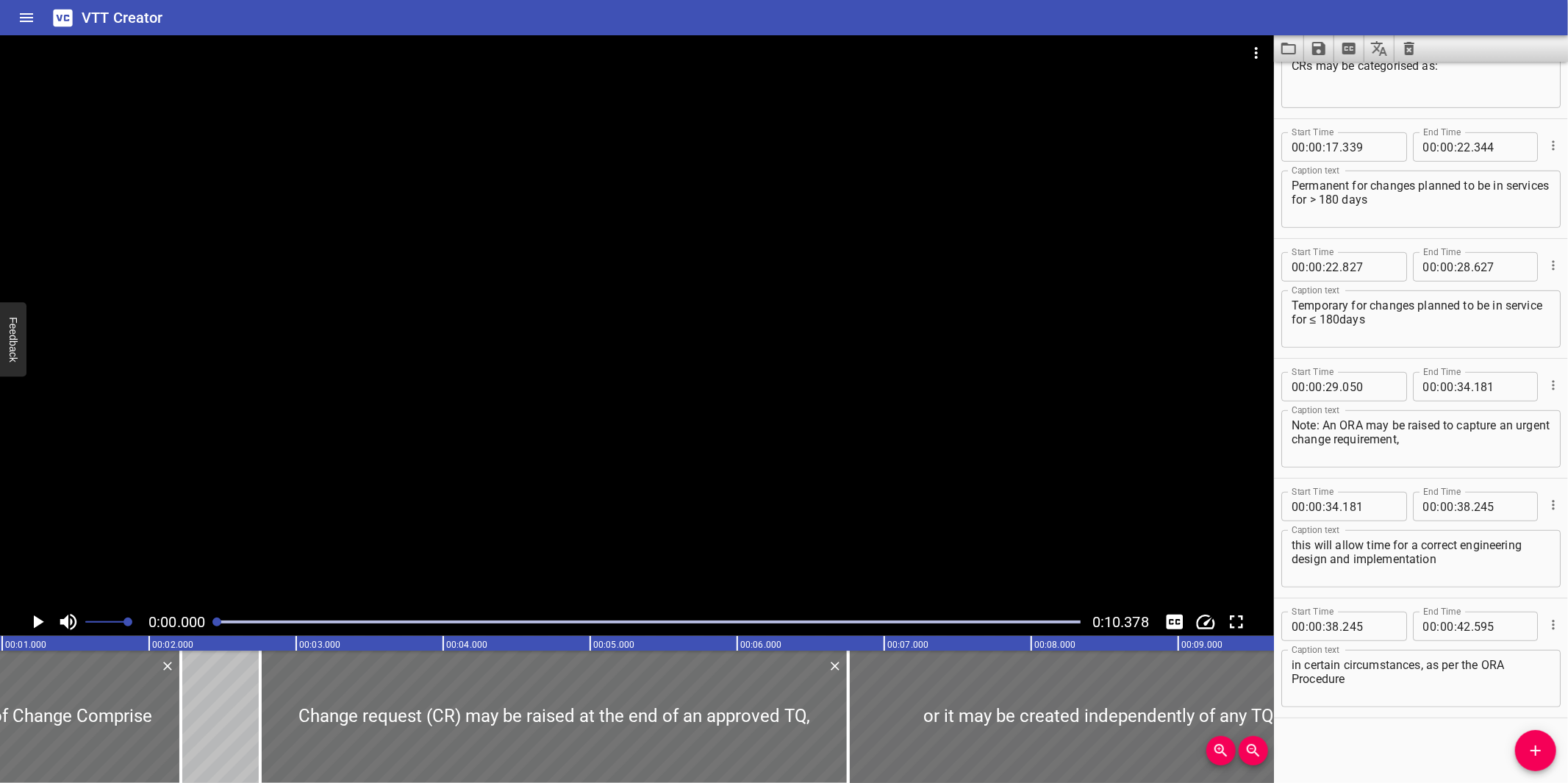
scroll to position [0, 39]
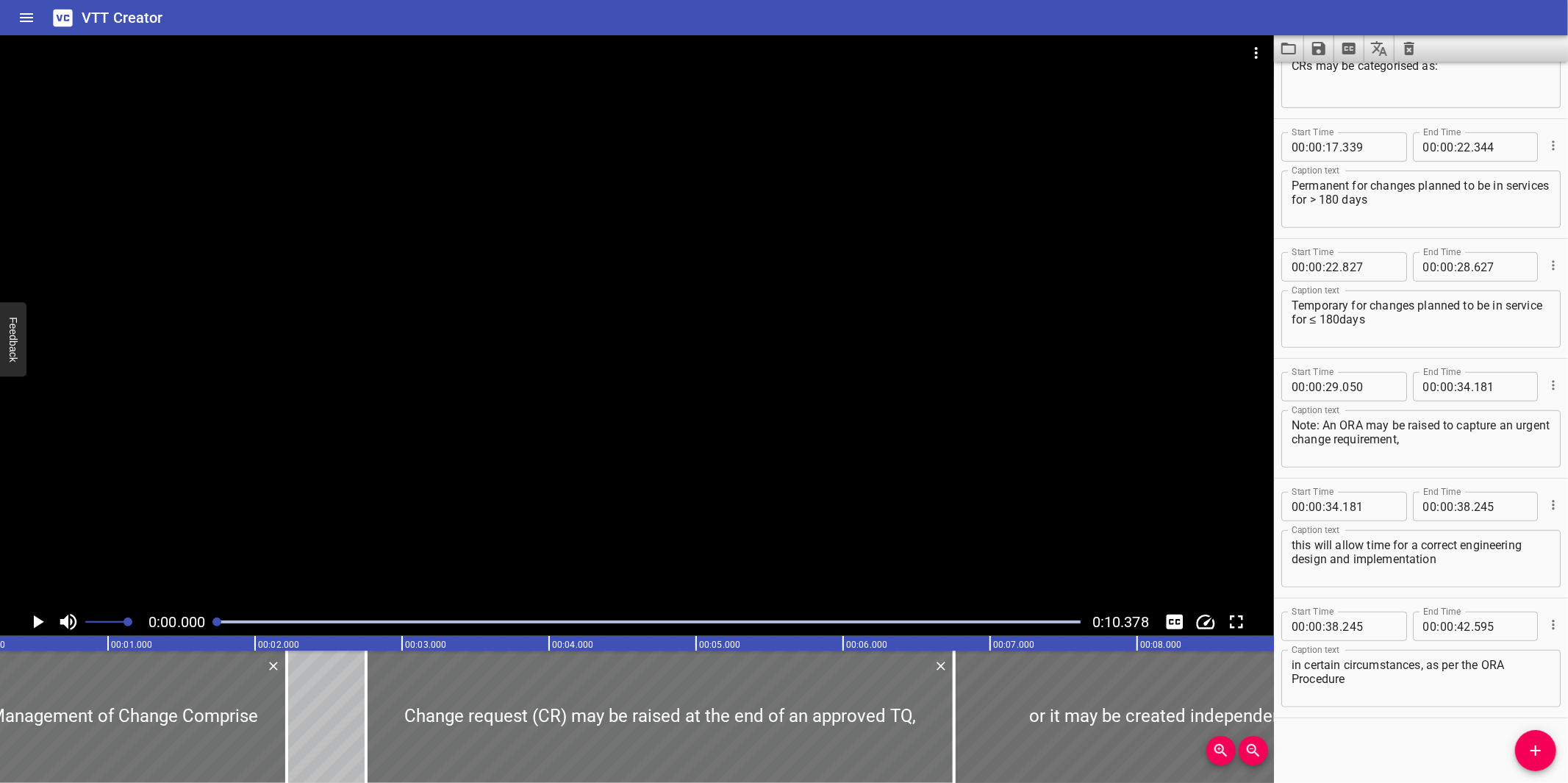
click at [1406, 45] on icon "Clear captions" at bounding box center [1409, 48] width 10 height 13
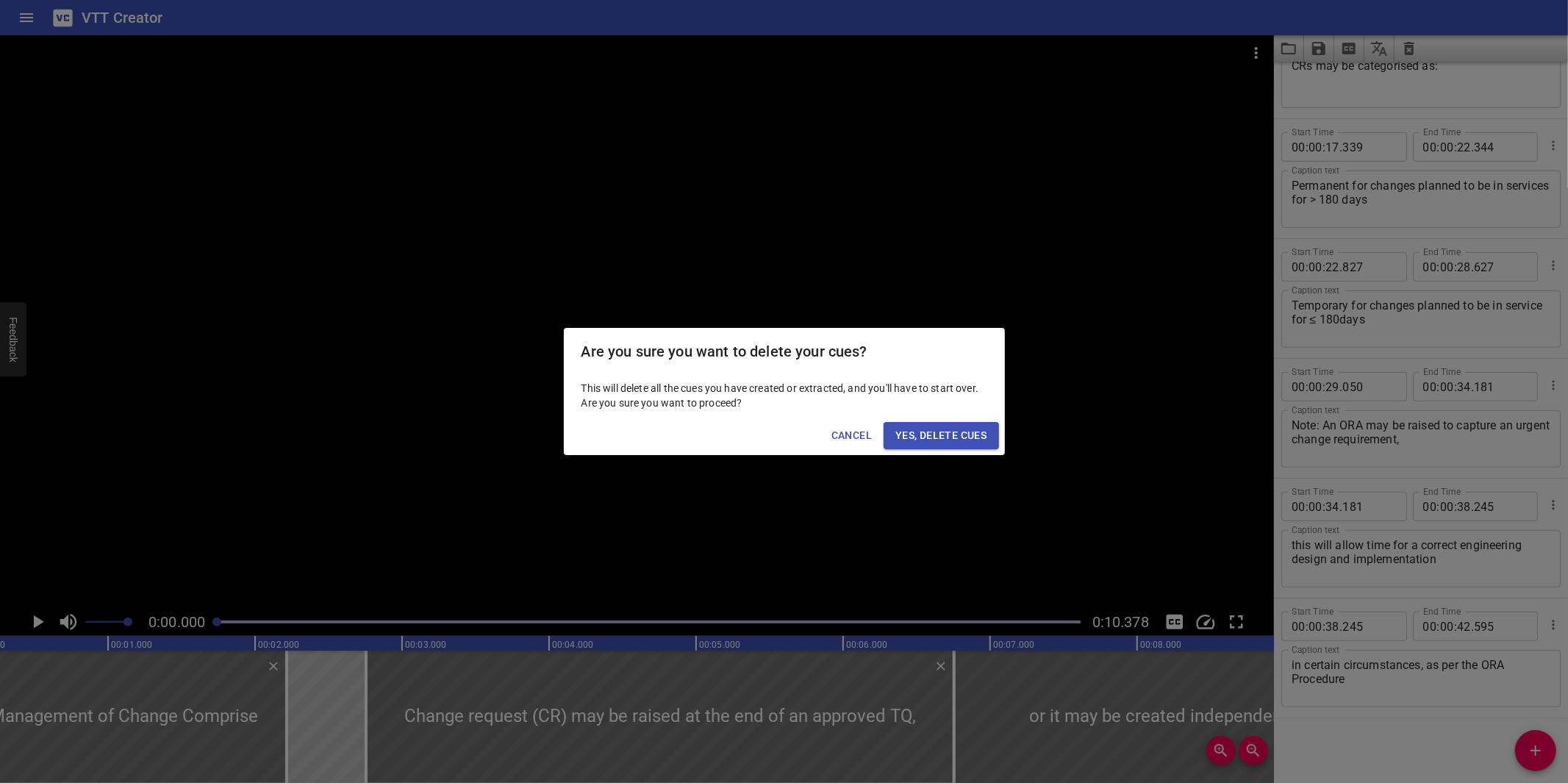
scroll to position [0, 0]
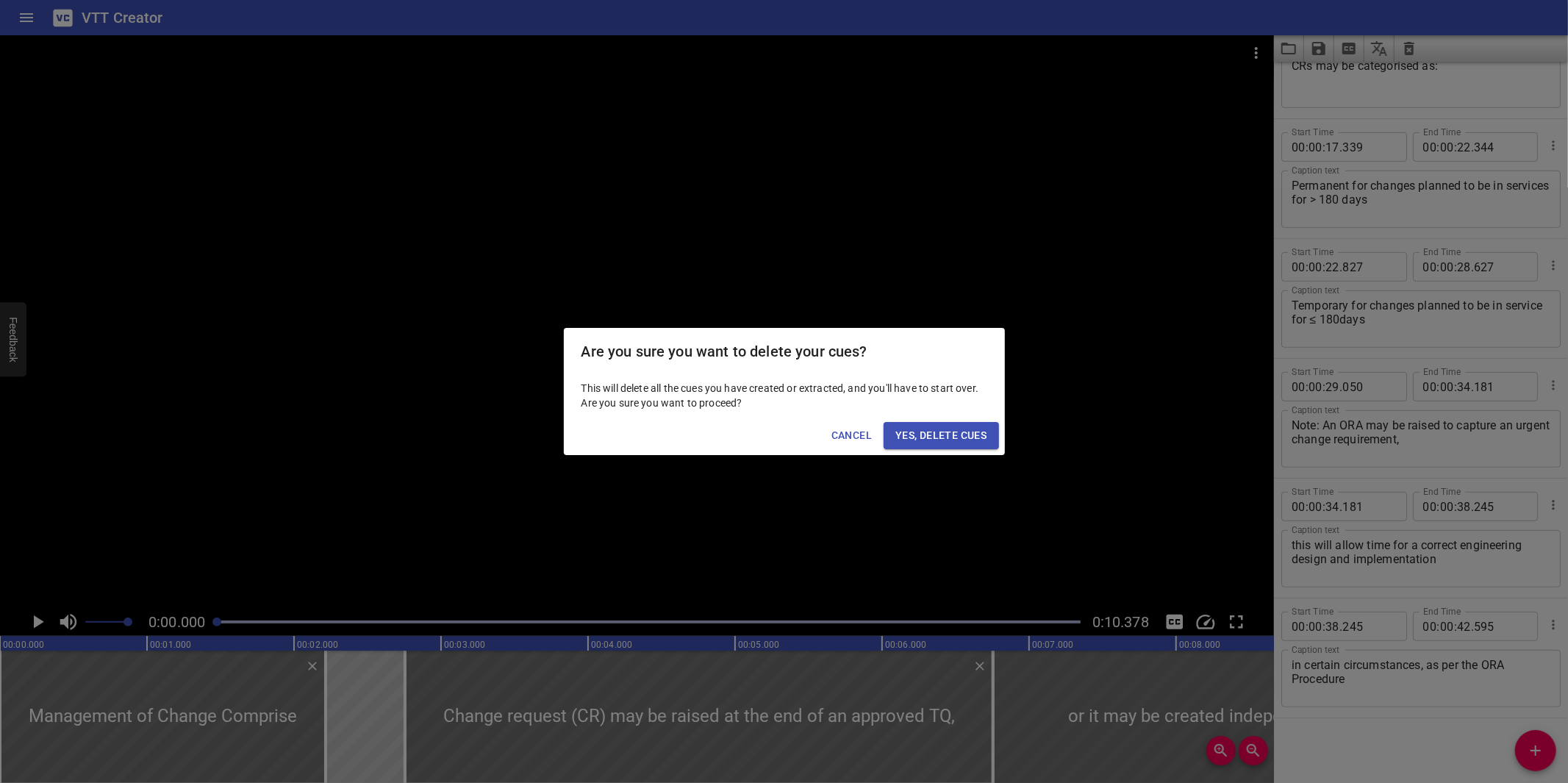
click at [943, 438] on span "Yes, Delete Cues" at bounding box center [941, 436] width 91 height 18
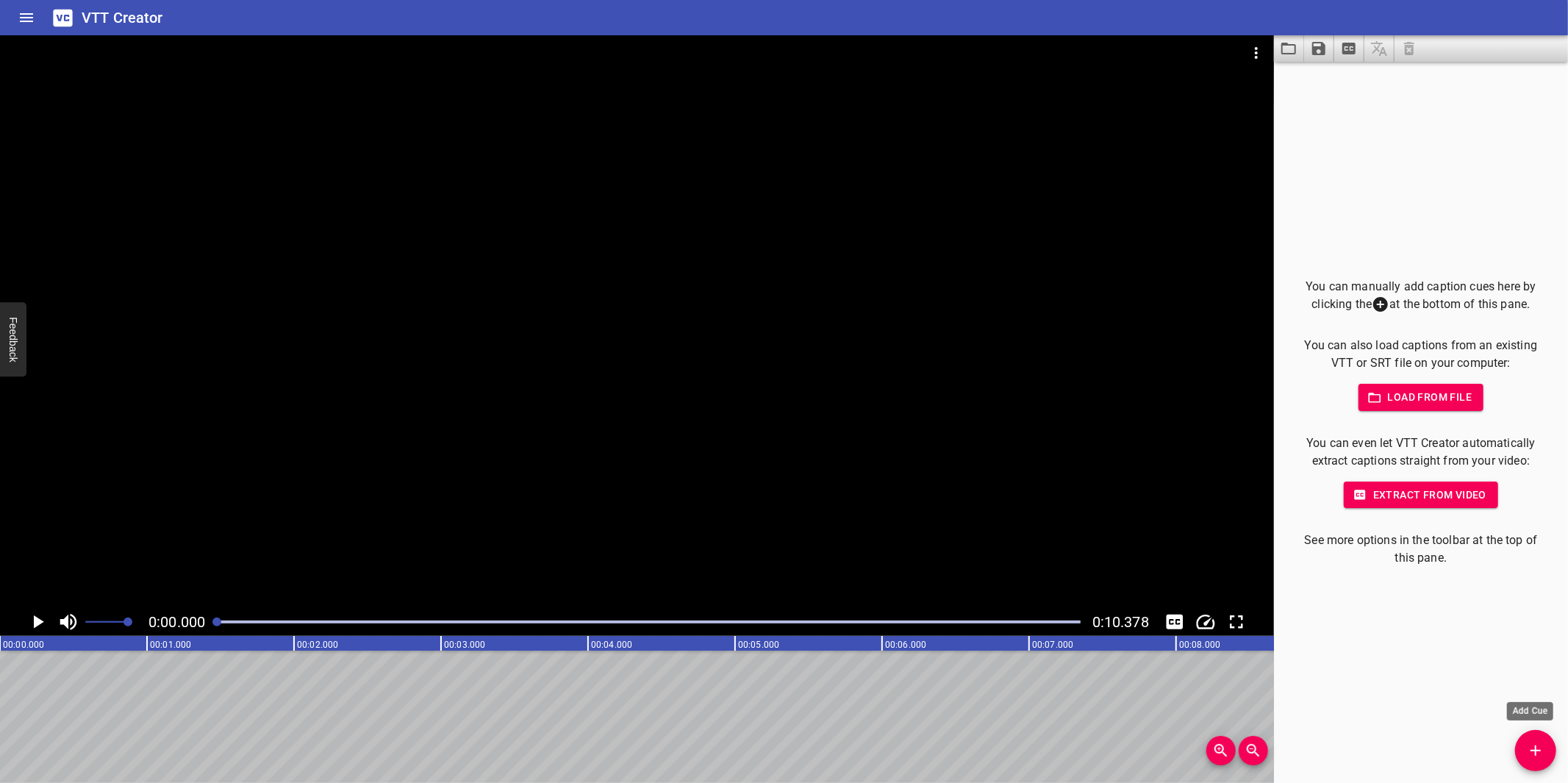
click at [1522, 742] on span "Add Cue" at bounding box center [1536, 750] width 41 height 18
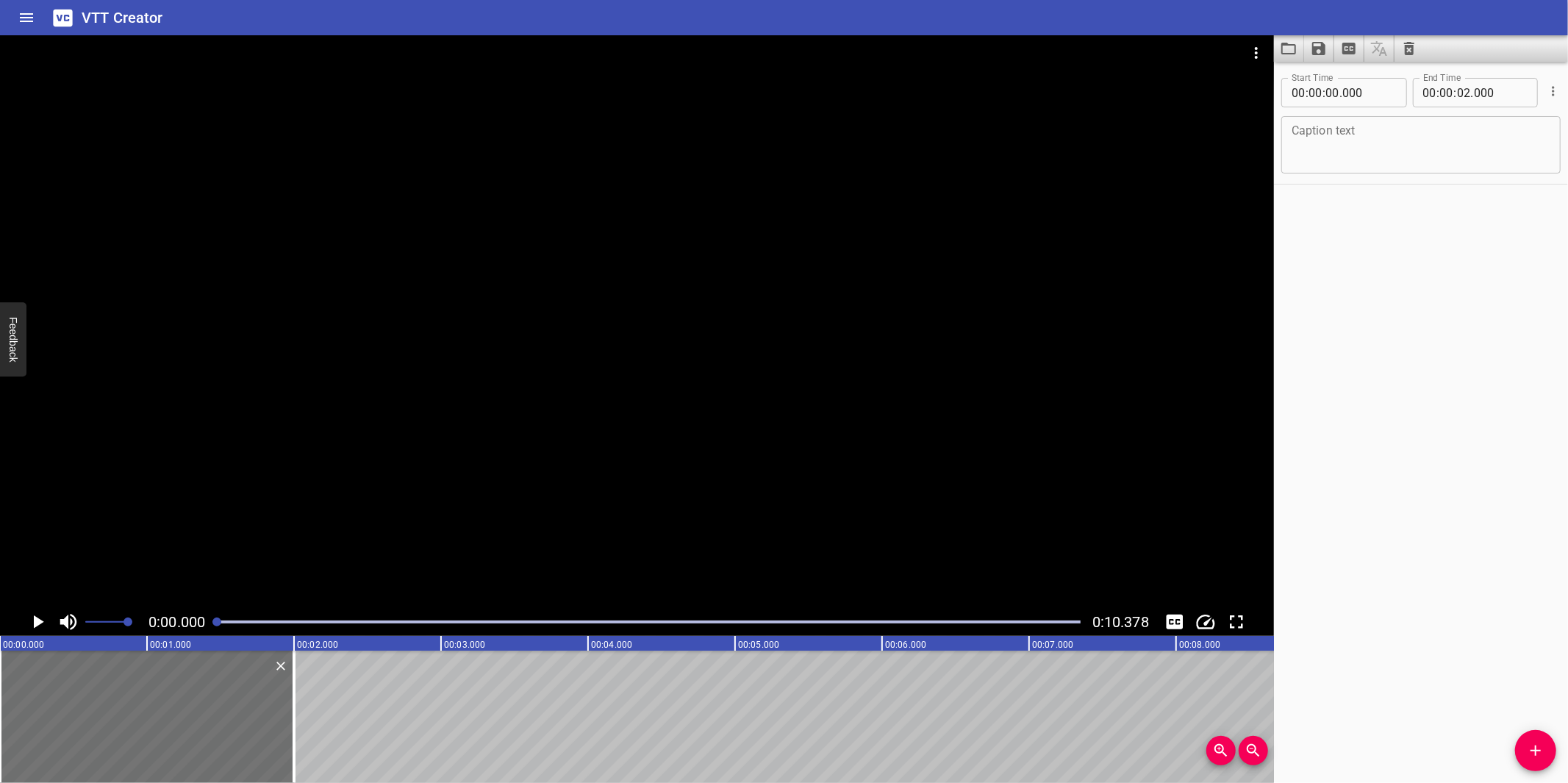
click at [1383, 150] on textarea at bounding box center [1420, 145] width 258 height 42
paste textarea "Technical Query Flow Chart"
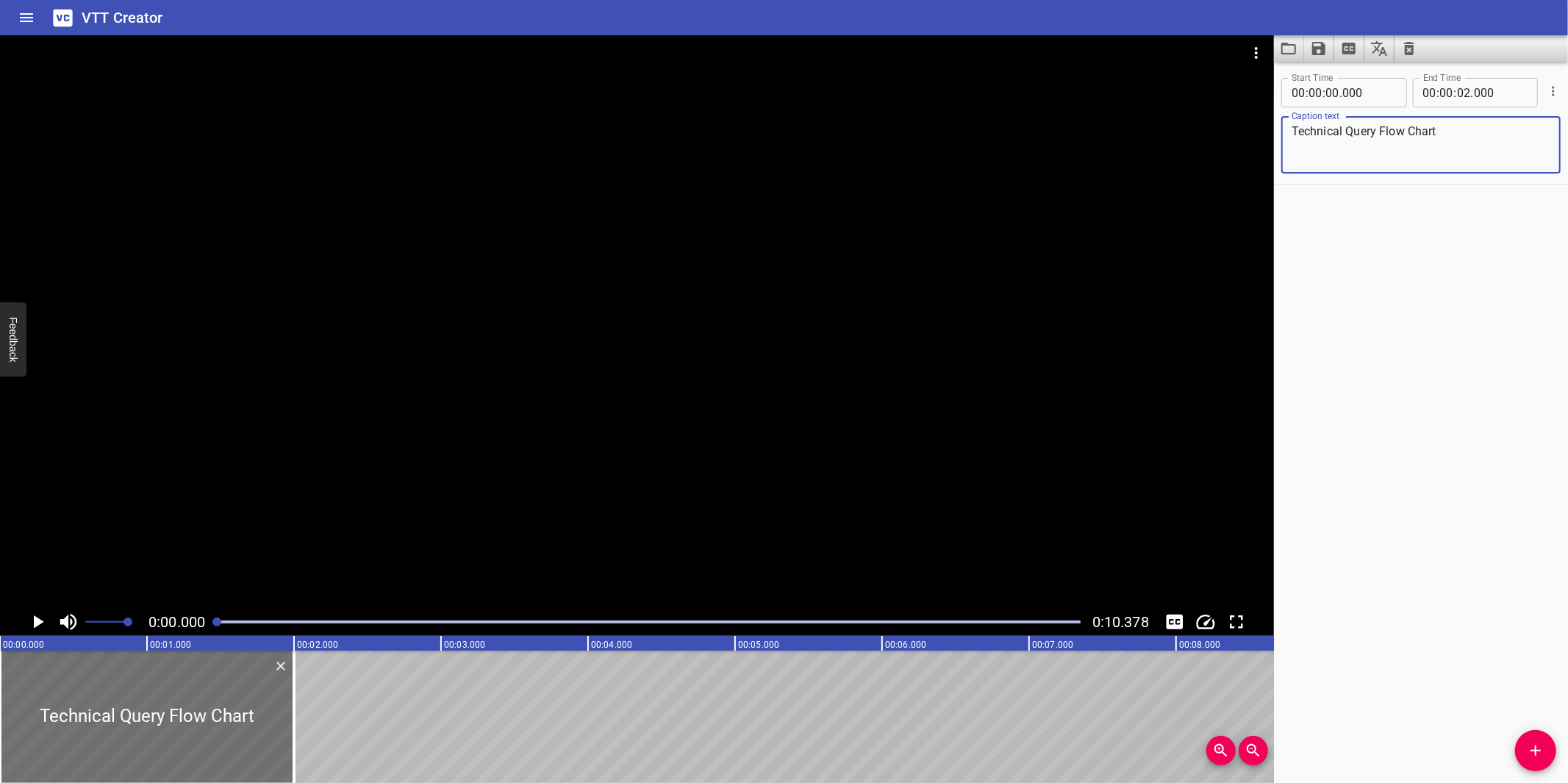
type textarea "Technical Query Flow Chart"
click at [1544, 751] on icon "Add Cue" at bounding box center [1535, 750] width 18 height 18
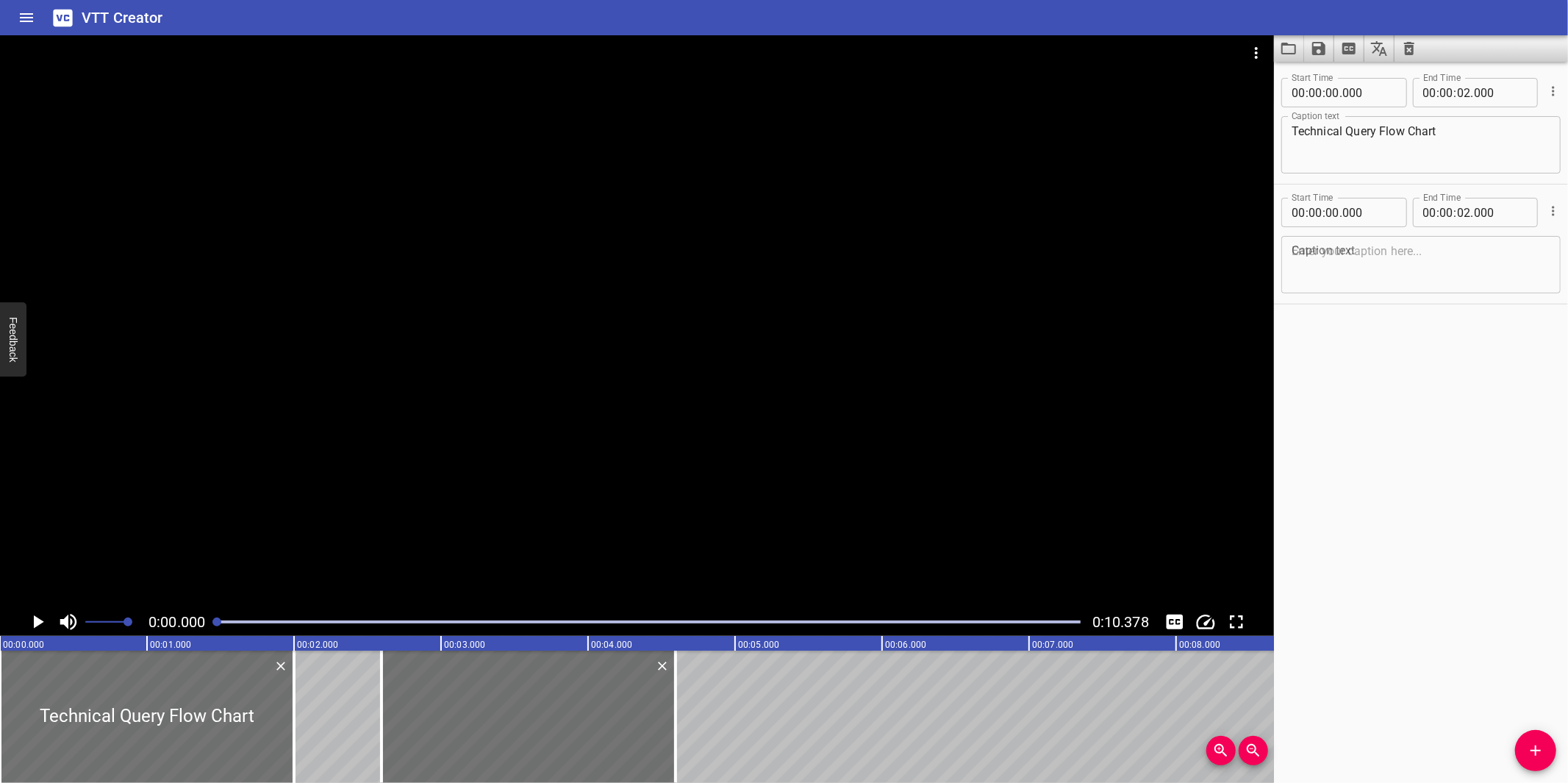
drag, startPoint x: 77, startPoint y: 716, endPoint x: 653, endPoint y: 659, distance: 578.8
click at [454, 717] on div at bounding box center [528, 716] width 294 height 133
type input "02"
type input "580"
type input "04"
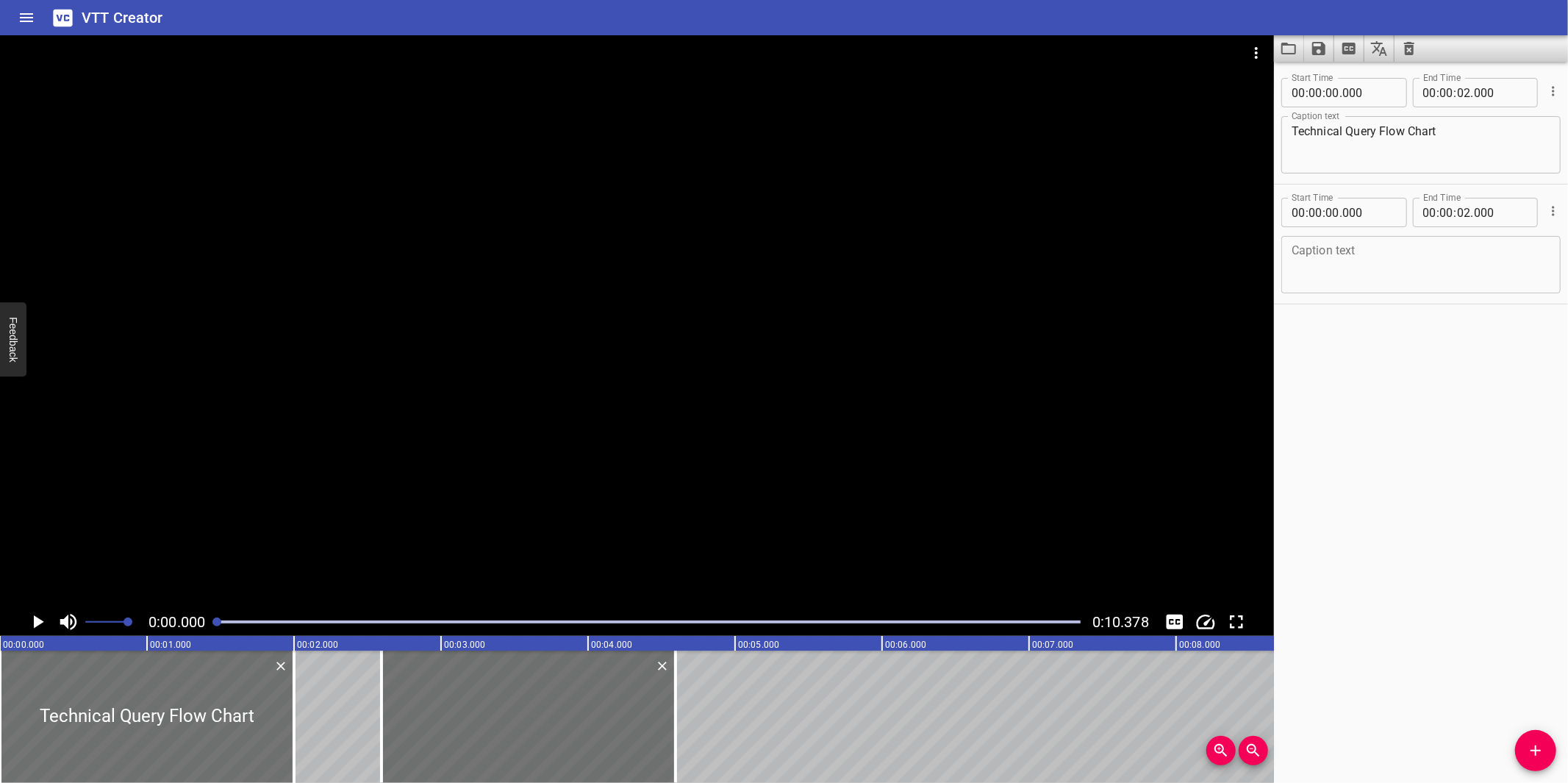
type input "580"
click at [1431, 252] on textarea at bounding box center [1420, 265] width 258 height 42
paste textarea "This flowchart shows how a Technical Query is processed, from Submission, Appro…"
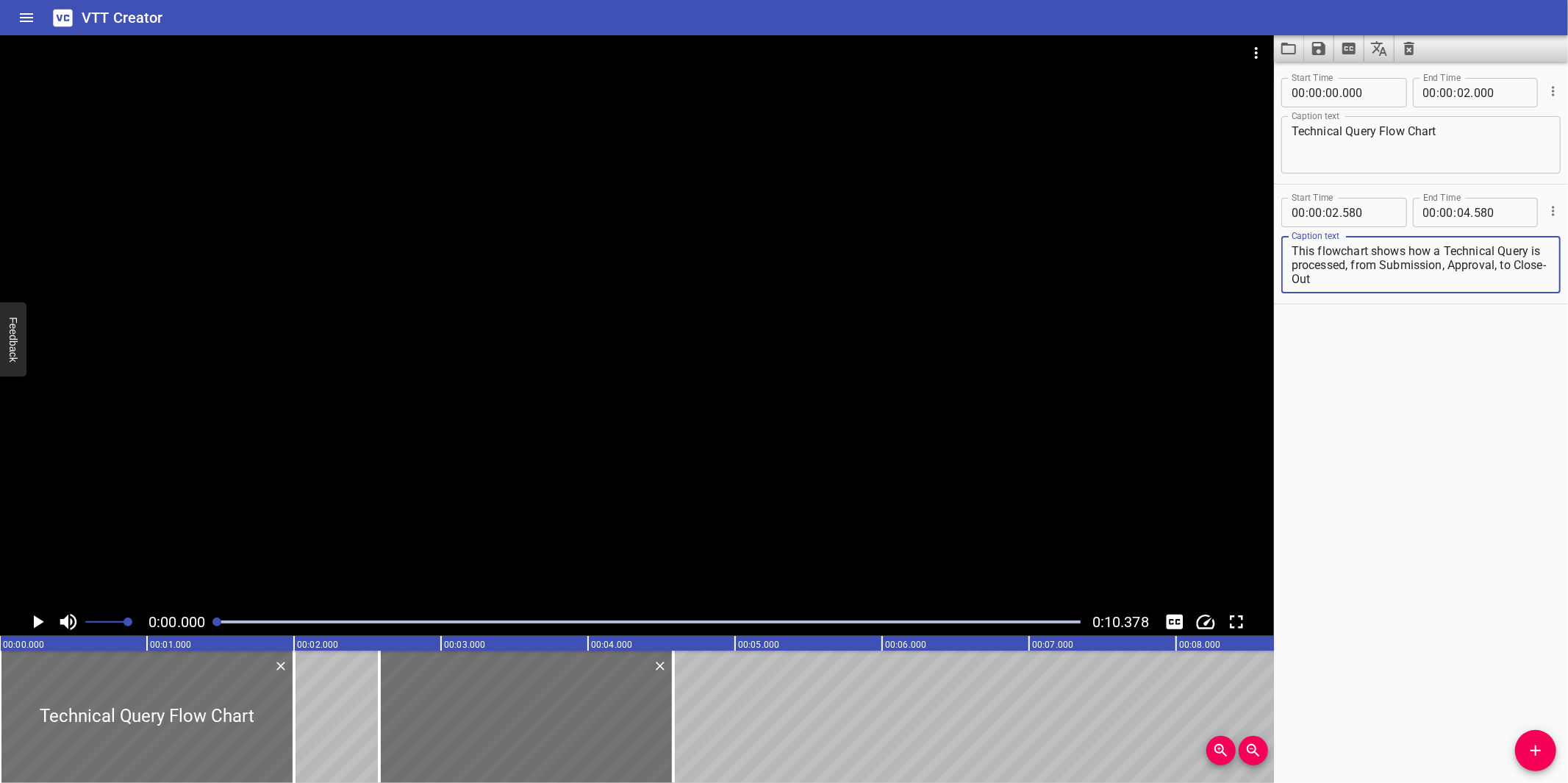
scroll to position [13, 0]
type textarea "This flowchart shows how a Technical Query is processed, from Submission, Appro…"
click at [881, 361] on div at bounding box center [636, 321] width 1274 height 573
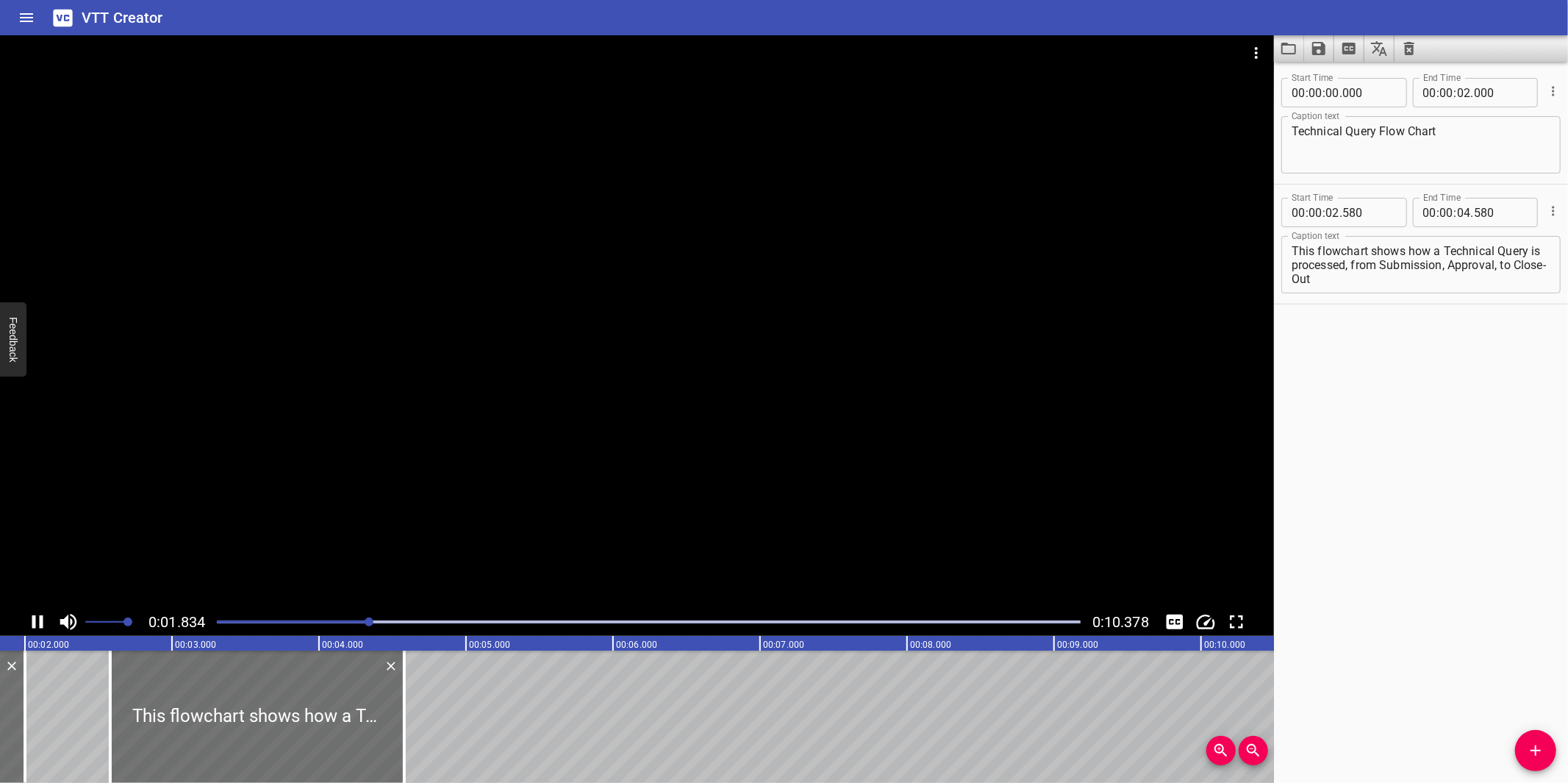
click at [571, 518] on div at bounding box center [636, 321] width 1274 height 573
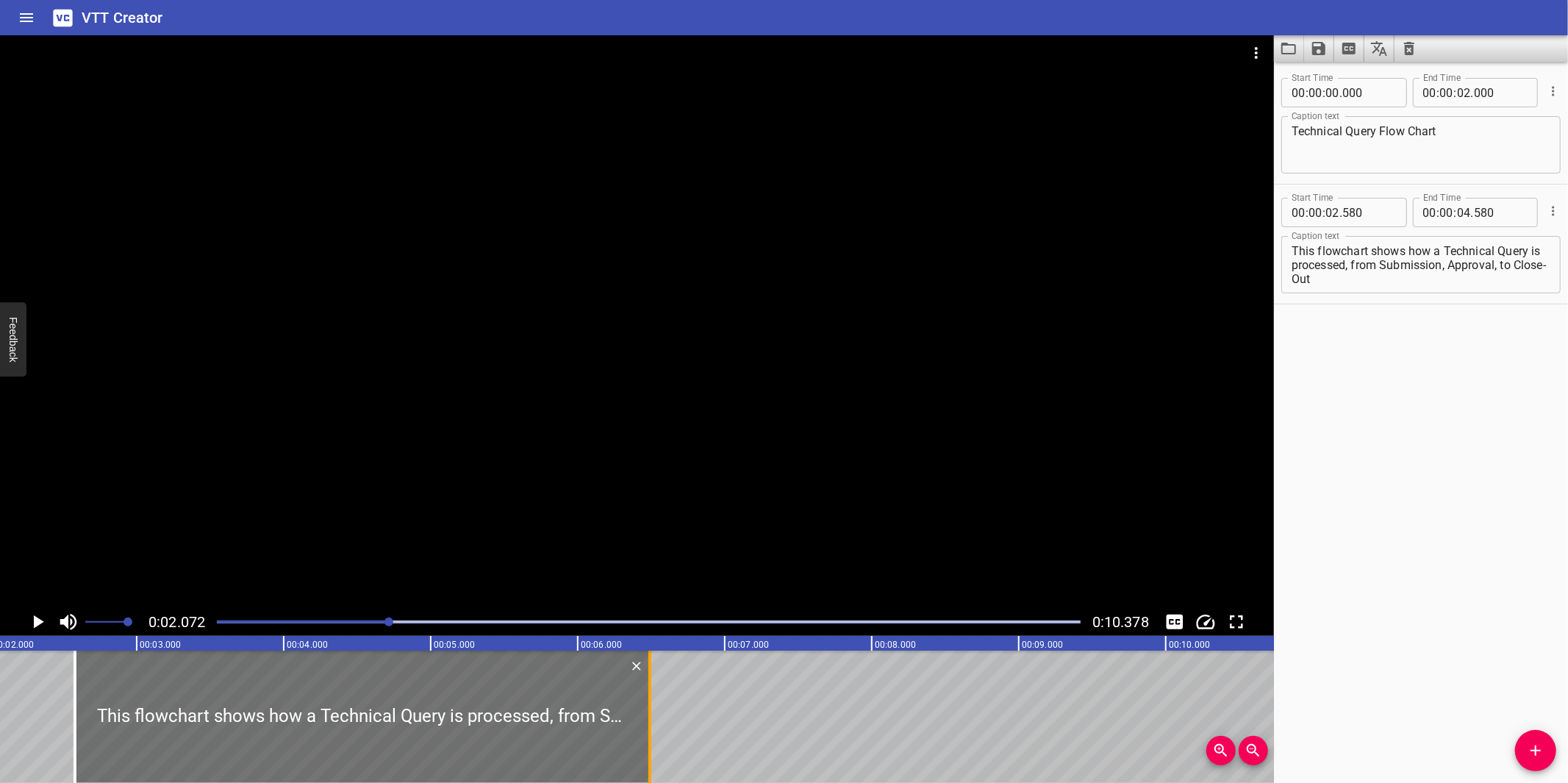
drag, startPoint x: 364, startPoint y: 742, endPoint x: 645, endPoint y: 725, distance: 281.5
click at [645, 725] on div at bounding box center [649, 716] width 15 height 133
type input "06"
type input "490"
click at [718, 451] on div at bounding box center [636, 321] width 1274 height 573
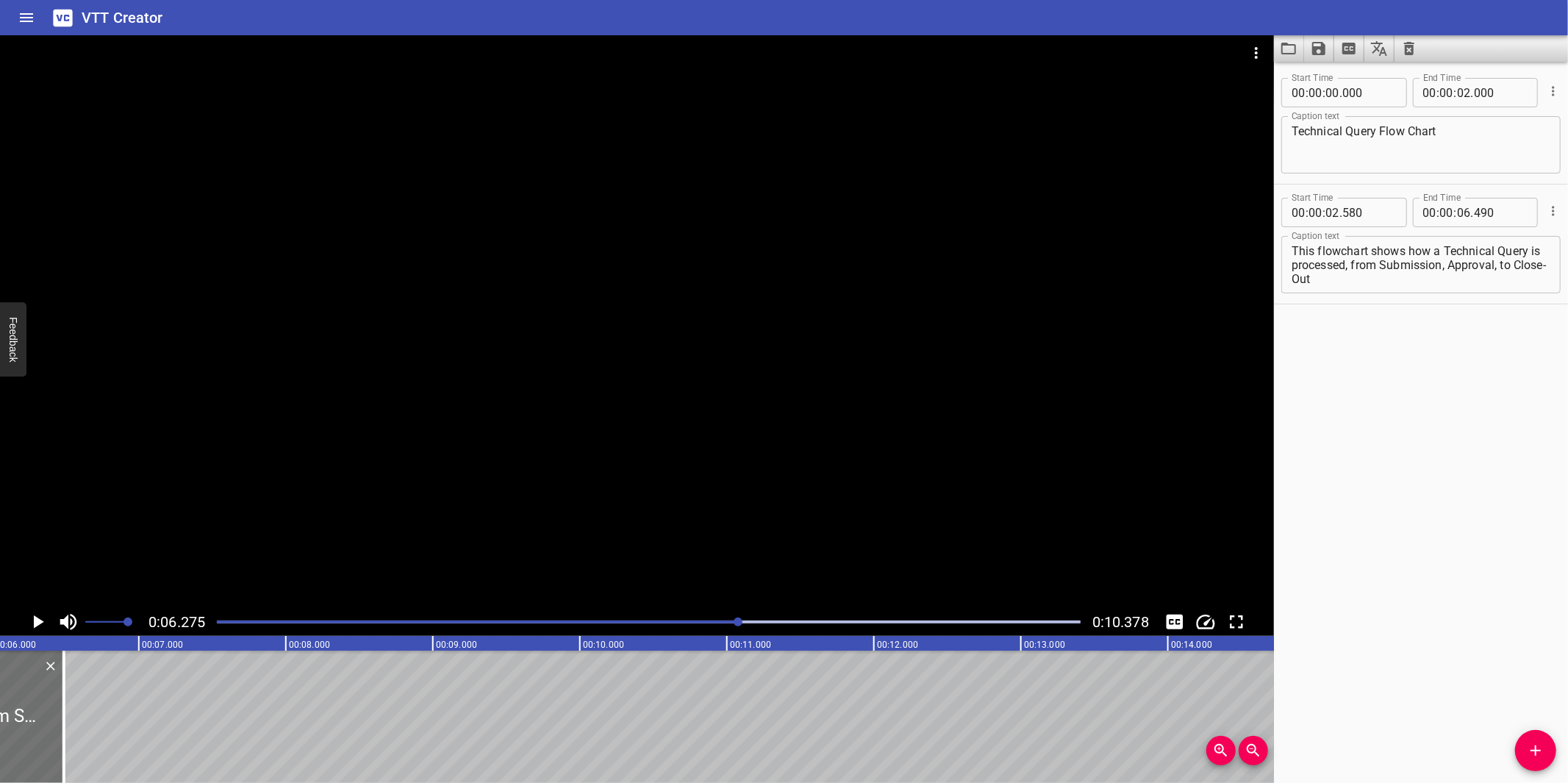
scroll to position [0, 922]
click at [1418, 266] on textarea "This flowchart shows how a Technical Query is processed, from Submission, Appro…" at bounding box center [1420, 265] width 258 height 42
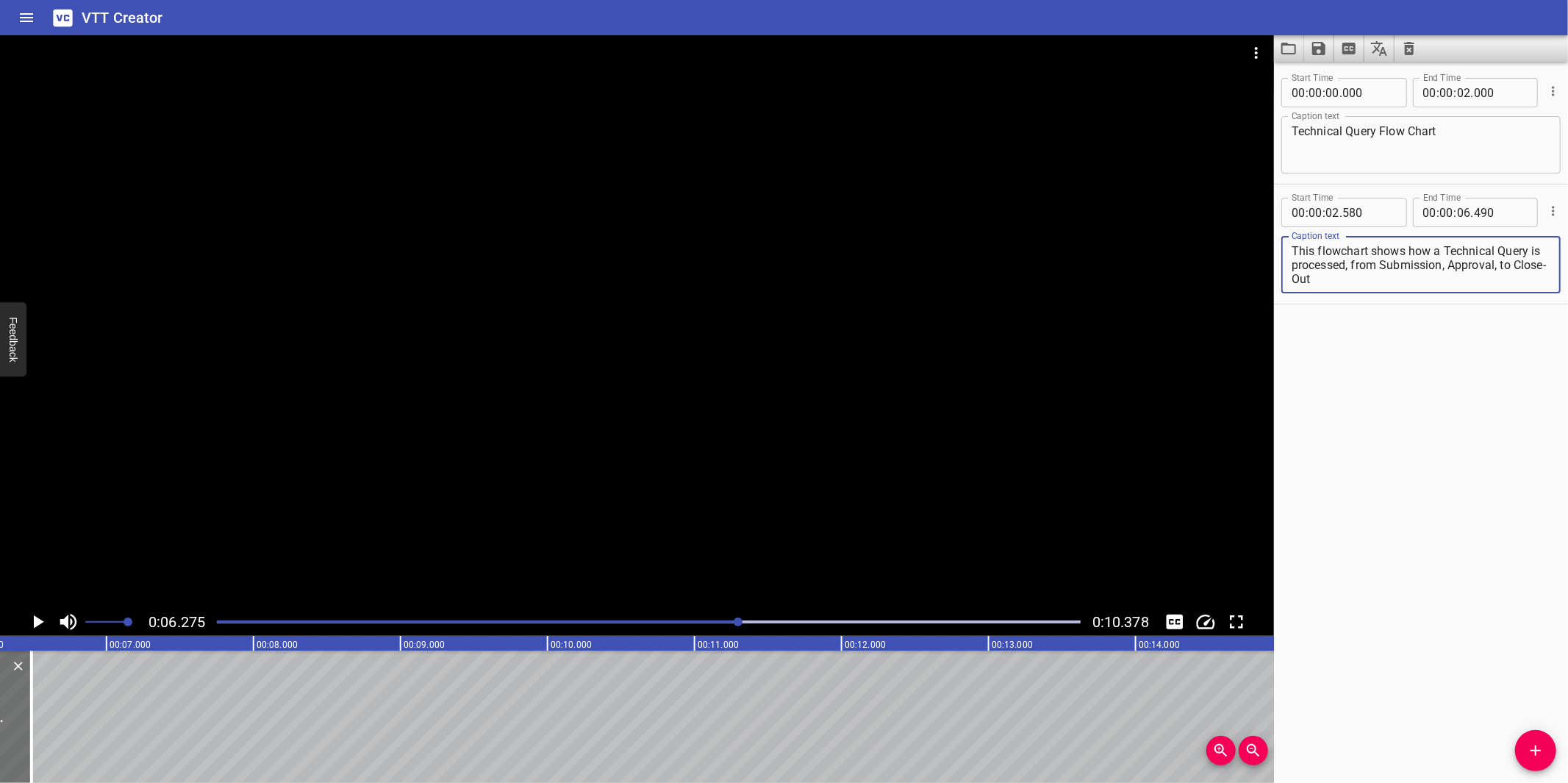
scroll to position [13, 0]
drag, startPoint x: 1398, startPoint y: 262, endPoint x: 1444, endPoint y: 293, distance: 55.5
click at [1444, 293] on div "Caption text This flowchart shows how a Technical Query is processed, from Subm…" at bounding box center [1421, 263] width 279 height 66
type textarea "This flowchart shows how a Technical Query is processed,"
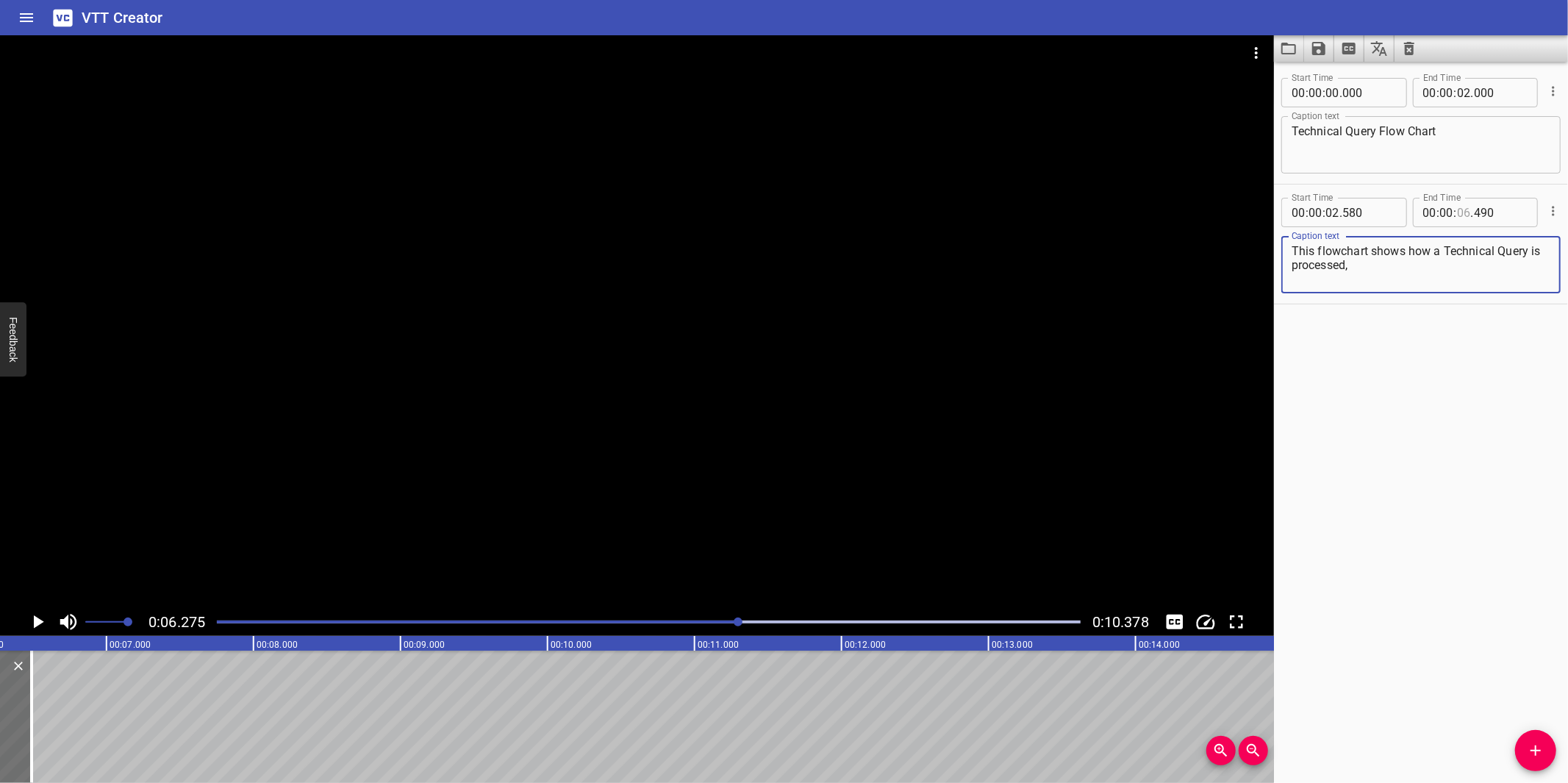
click at [1458, 204] on input "number" at bounding box center [1464, 212] width 14 height 29
type input "06"
type input "275"
click at [1517, 745] on span "Add Cue" at bounding box center [1536, 750] width 41 height 18
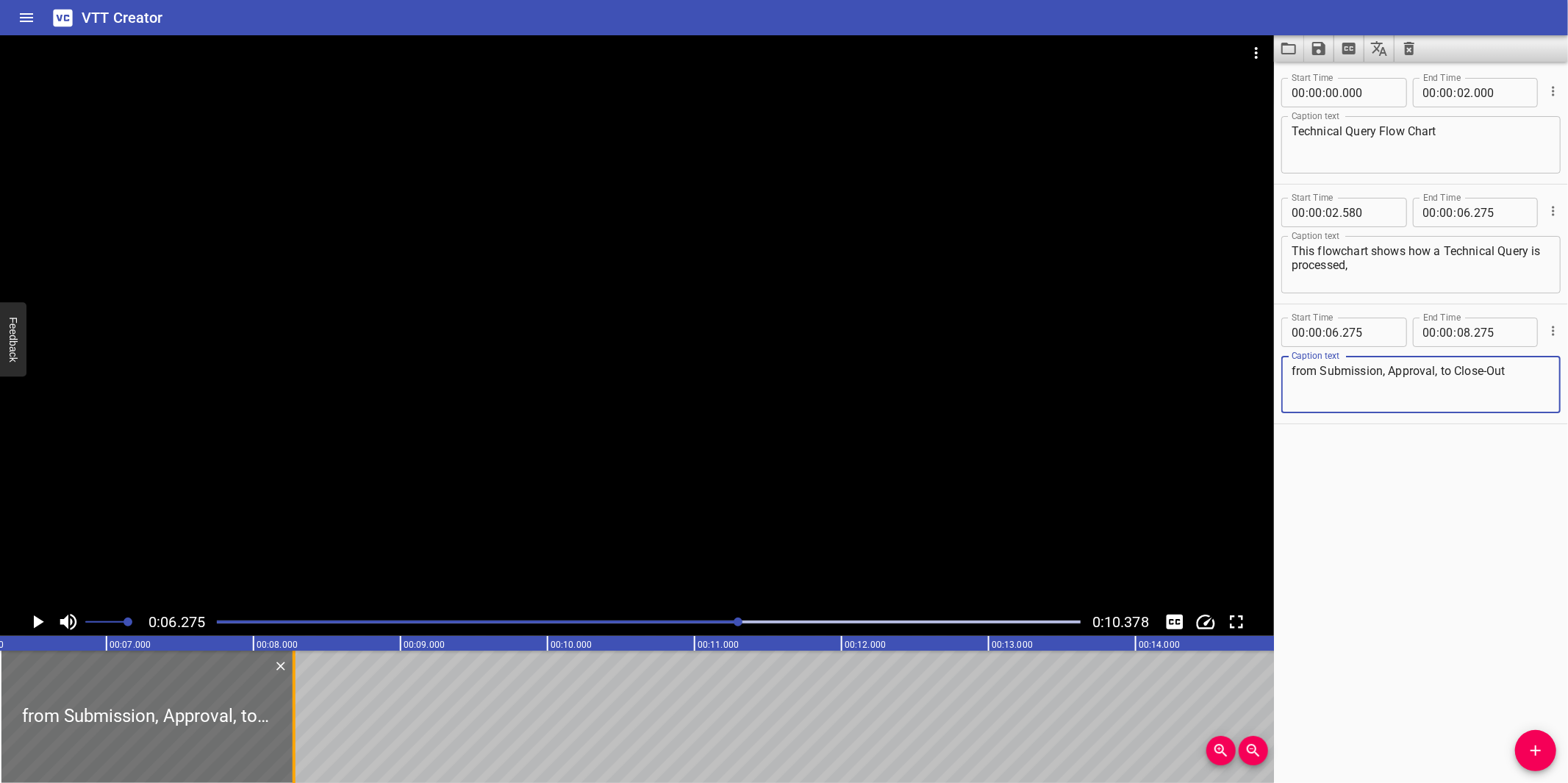
type textarea "from Submission, Approval, to Close-Out"
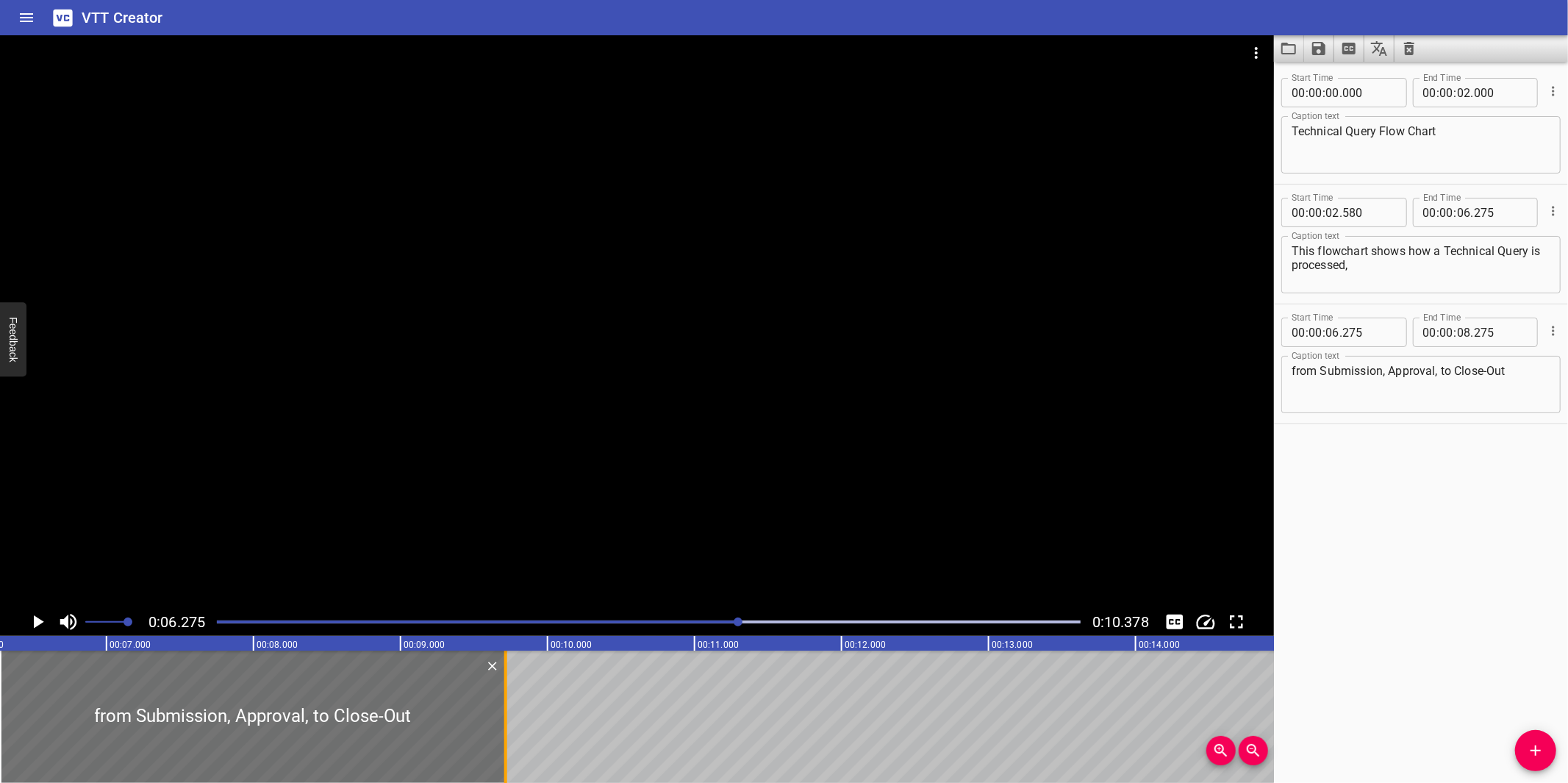
drag, startPoint x: 297, startPoint y: 725, endPoint x: 508, endPoint y: 740, distance: 211.5
click at [508, 740] on div at bounding box center [505, 716] width 15 height 133
type input "09"
type input "715"
click at [597, 530] on div at bounding box center [636, 321] width 1274 height 573
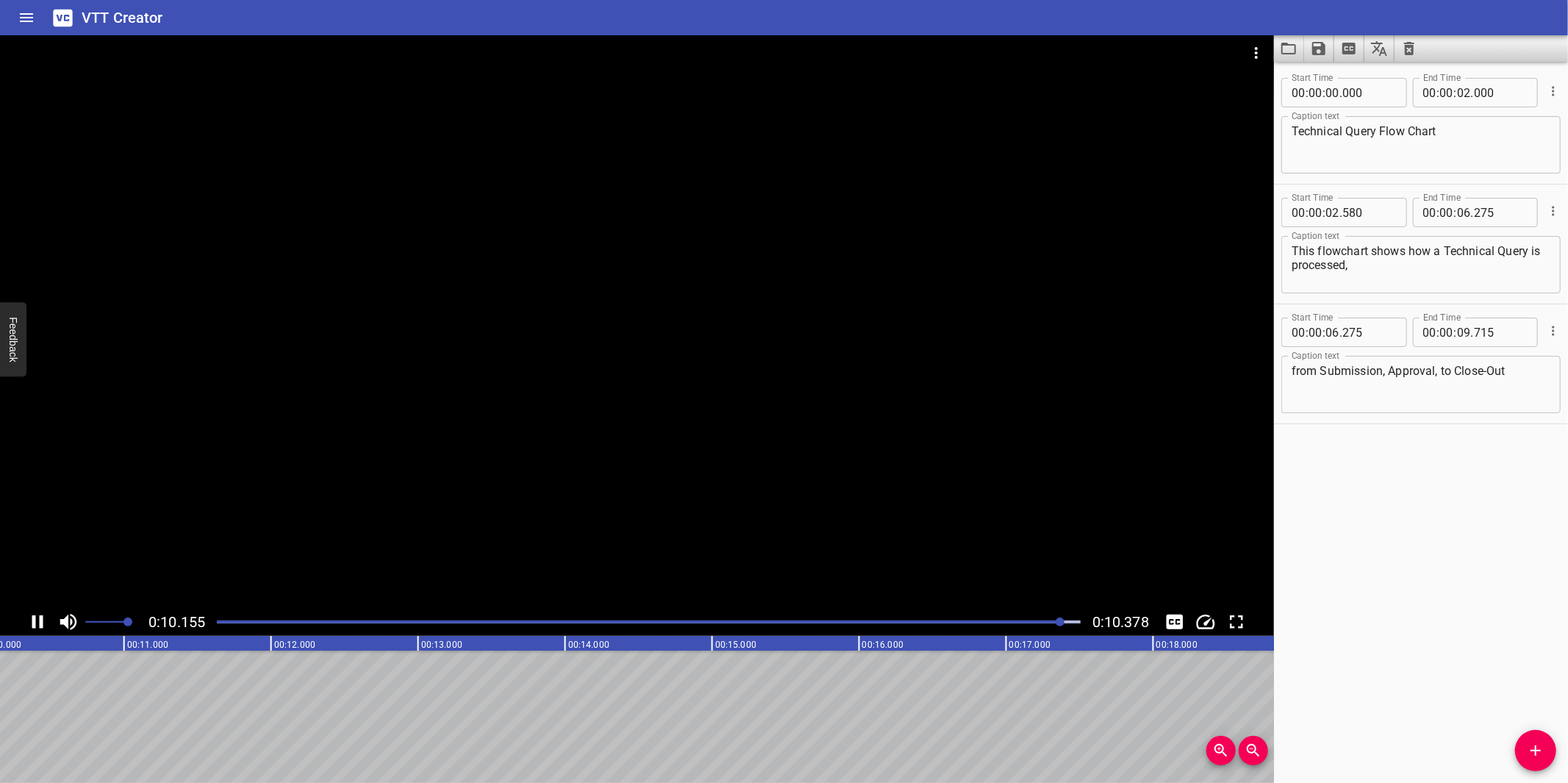
scroll to position [0, 1525]
click at [1517, 368] on textarea "from Submission, Approval, to Close-Out" at bounding box center [1420, 385] width 258 height 42
drag, startPoint x: 1325, startPoint y: 370, endPoint x: 1319, endPoint y: 377, distance: 9.2
click at [1320, 373] on textarea "from Submission, Approval, to Close-Out." at bounding box center [1420, 385] width 258 height 42
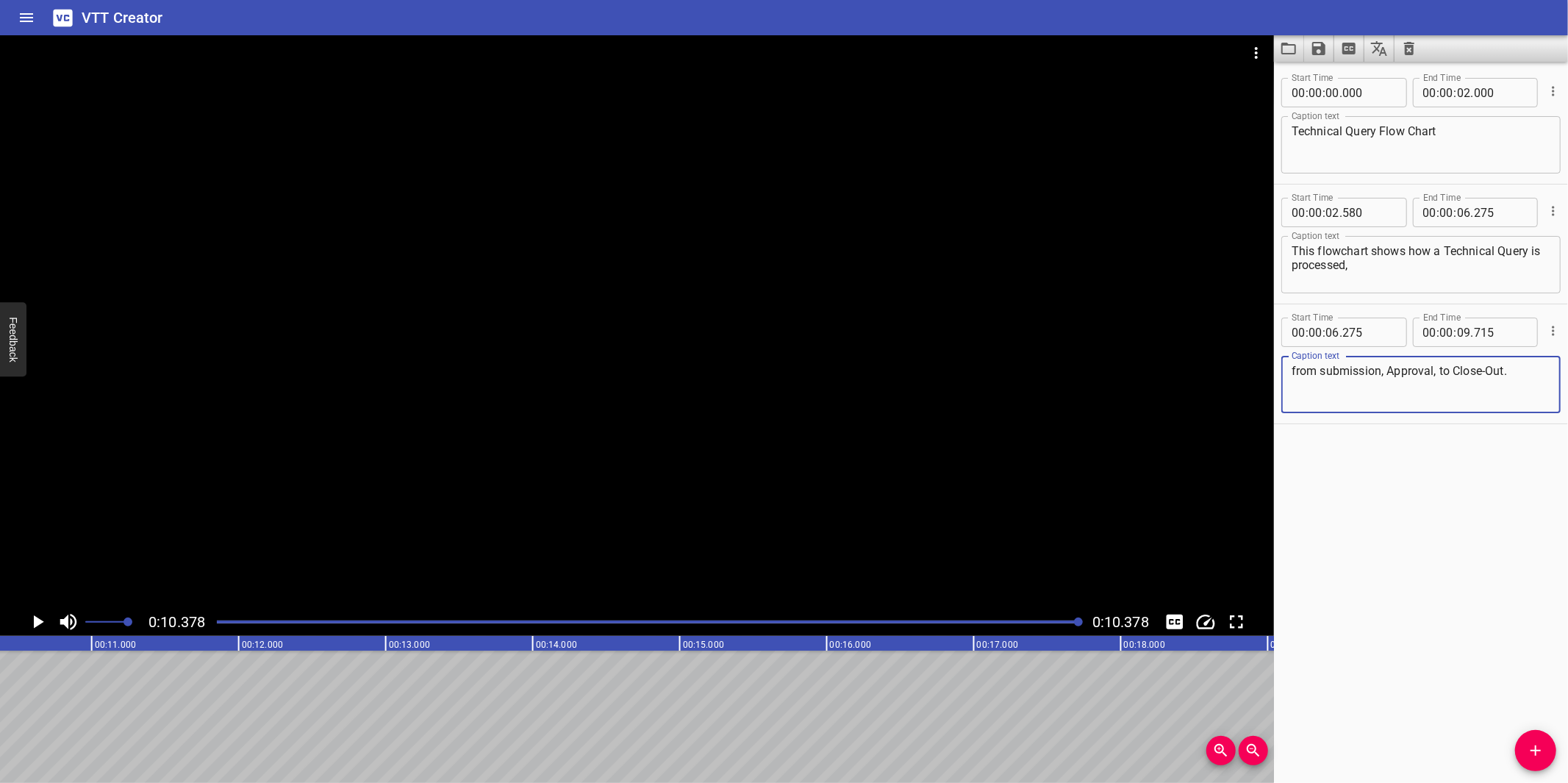
click at [1394, 370] on textarea "from submission, Approval, to Close-Out." at bounding box center [1420, 385] width 258 height 42
drag, startPoint x: 1452, startPoint y: 371, endPoint x: 1460, endPoint y: 370, distance: 8.1
click at [1460, 370] on textarea "from submission, approval, to Close-Out." at bounding box center [1420, 385] width 258 height 42
drag, startPoint x: 1483, startPoint y: 372, endPoint x: 1491, endPoint y: 370, distance: 8.2
click at [1491, 370] on textarea "from submission, approval, to close-Out." at bounding box center [1420, 385] width 258 height 42
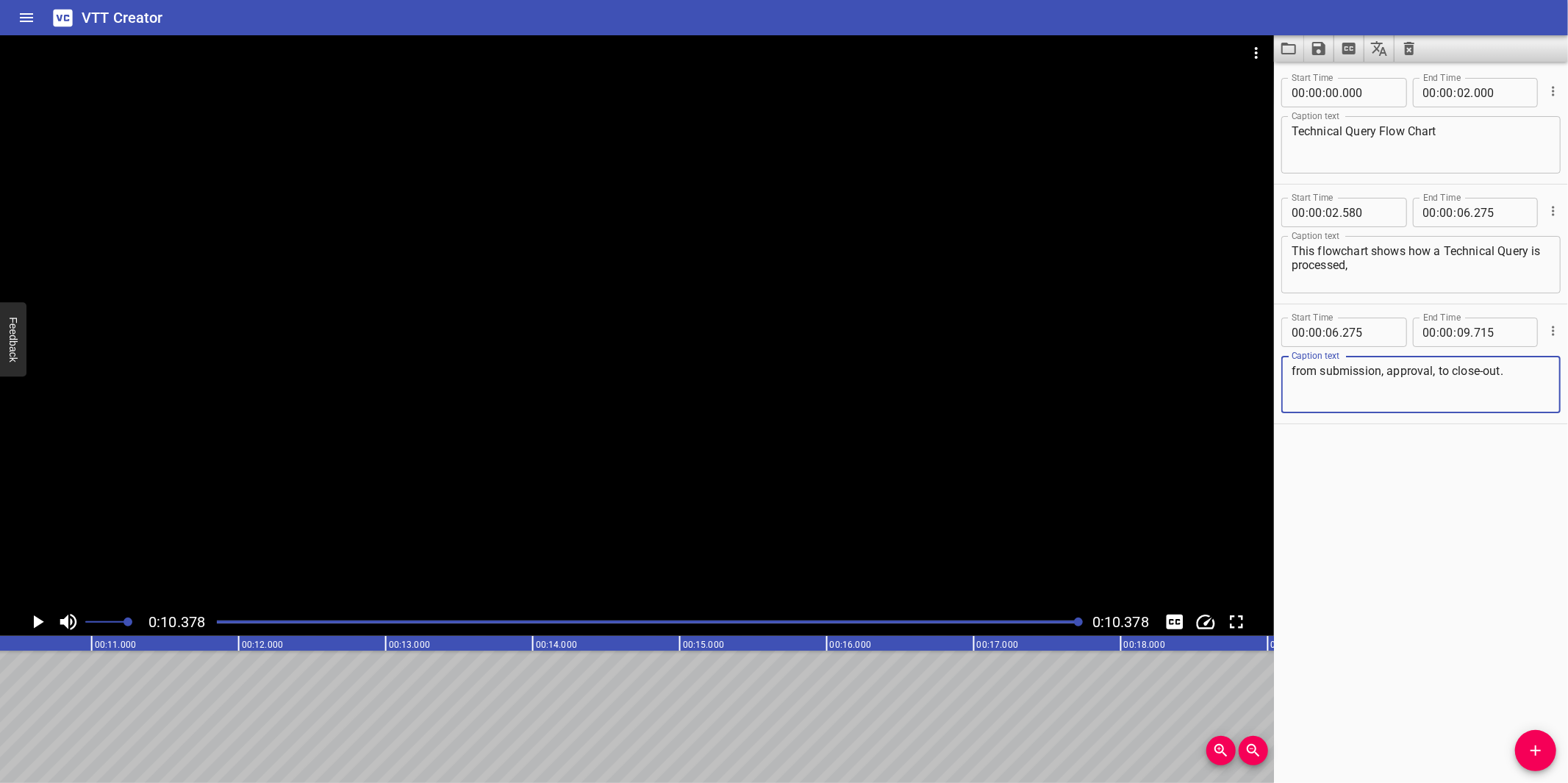
click at [1520, 392] on textarea "from submission, approval, to close-out." at bounding box center [1420, 385] width 258 height 42
type textarea "from submission, approval, to close-out."
click at [1443, 253] on textarea "This flowchart shows how a Technical Query is processed," at bounding box center [1420, 265] width 258 height 42
click at [1498, 253] on textarea "This flowchart shows how a technical Query is processed," at bounding box center [1420, 265] width 258 height 42
click at [1383, 268] on textarea "This flowchart shows how a technical query is processed," at bounding box center [1420, 265] width 258 height 42
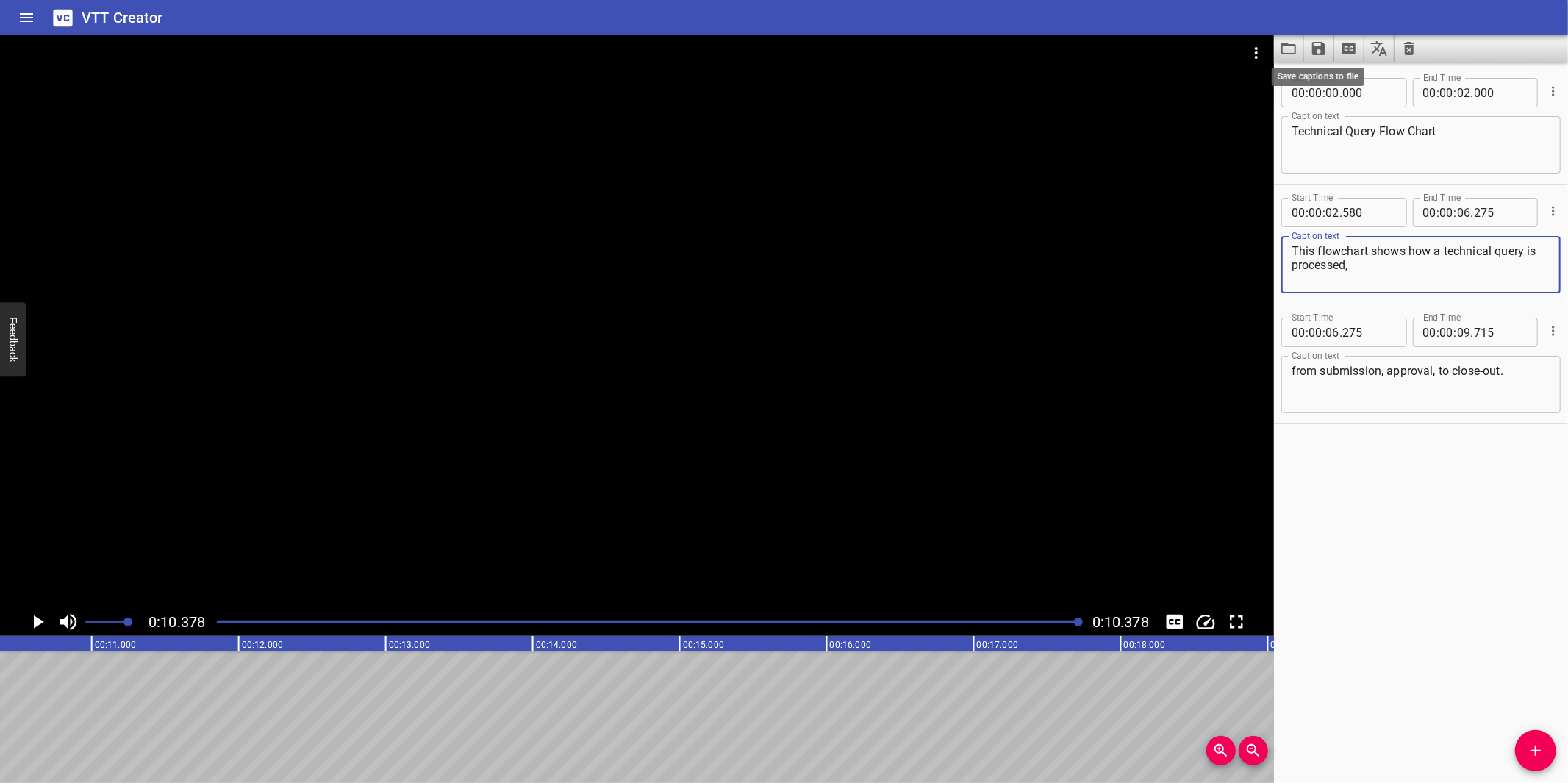
type textarea "This flowchart shows how a technical query is processed,"
click at [1317, 48] on icon "Save captions to file" at bounding box center [1318, 48] width 13 height 13
click at [1332, 77] on li "Save to VTT file" at bounding box center [1358, 81] width 108 height 27
click at [1260, 51] on icon "Video Options" at bounding box center [1256, 53] width 18 height 18
click at [1260, 51] on li "Select New Video File..." at bounding box center [1311, 54] width 146 height 27
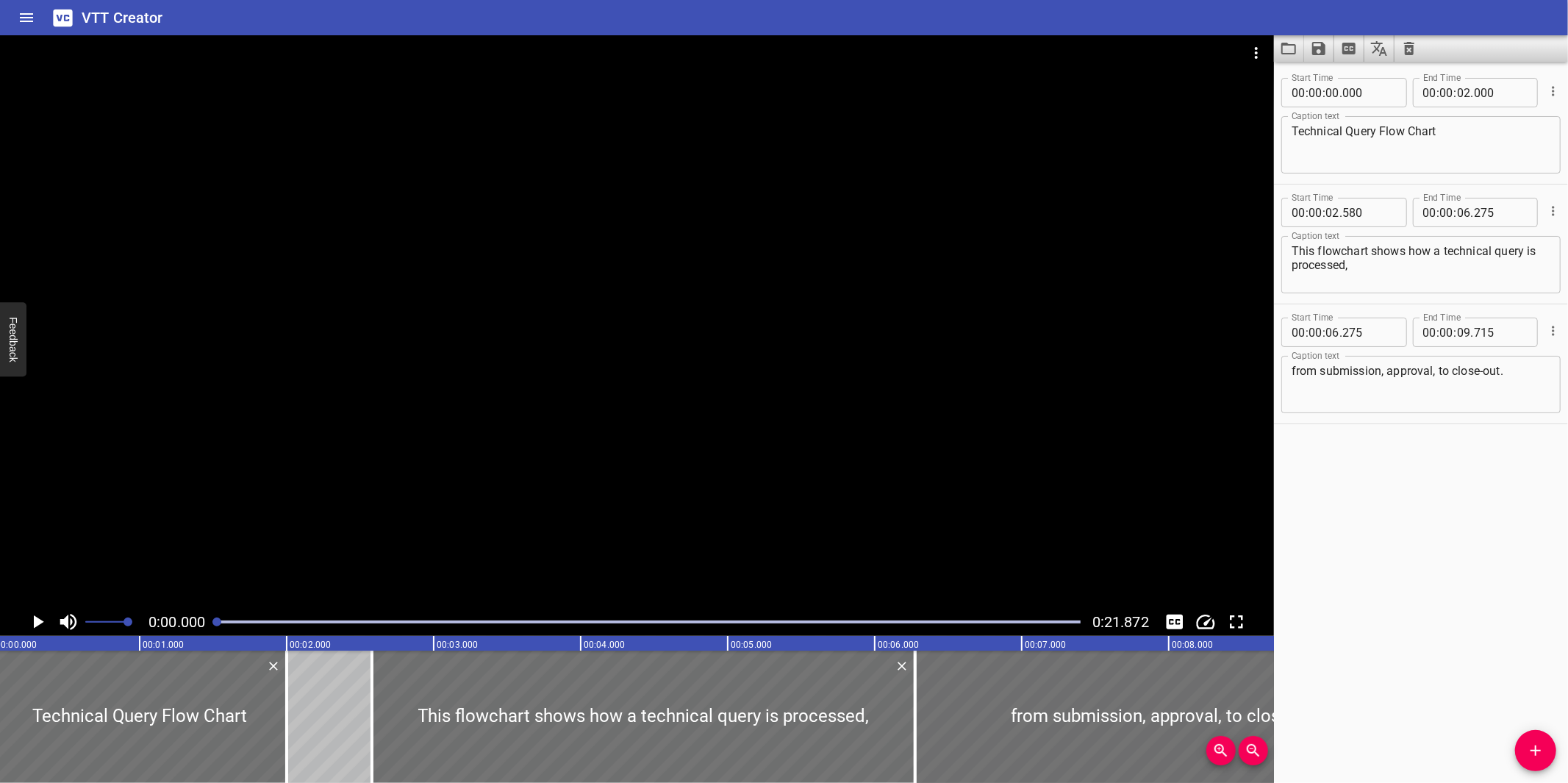
scroll to position [0, 0]
click at [1288, 47] on icon "Load captions from file" at bounding box center [1288, 48] width 18 height 18
click at [1409, 49] on icon "Clear captions" at bounding box center [1409, 48] width 18 height 18
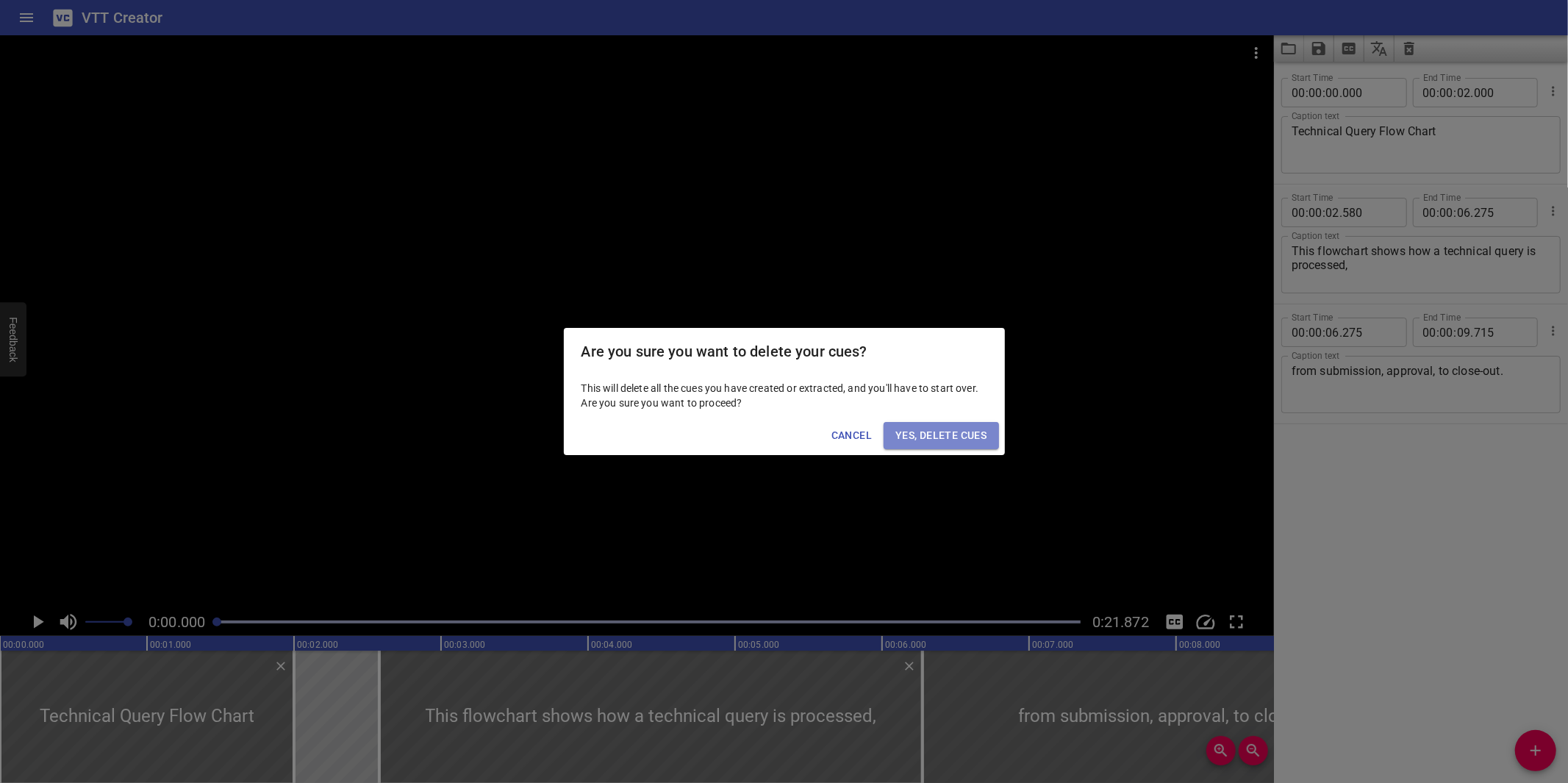
click at [954, 439] on span "Yes, Delete Cues" at bounding box center [941, 436] width 91 height 18
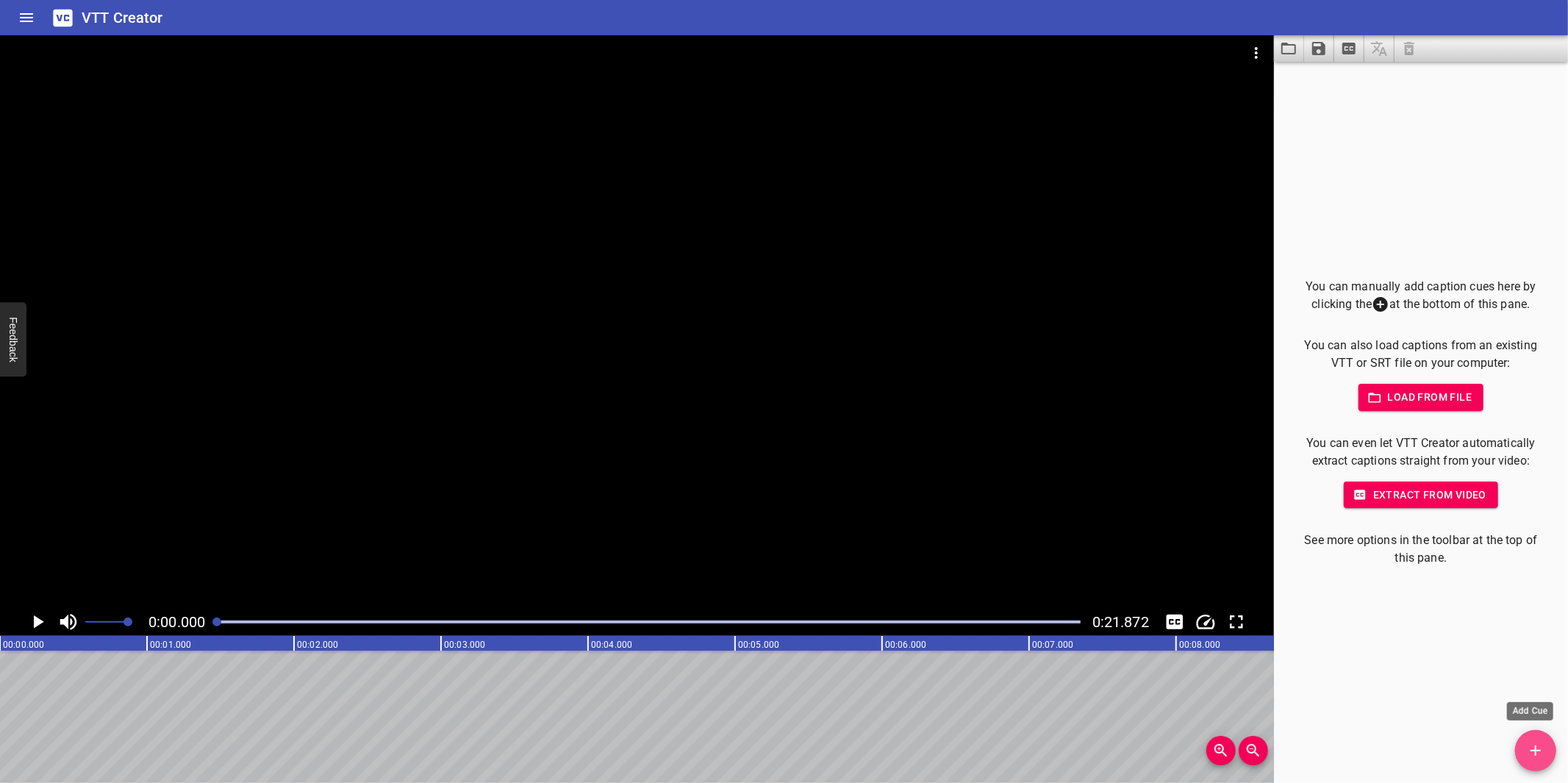
click at [1537, 739] on button "Add Cue" at bounding box center [1536, 751] width 41 height 41
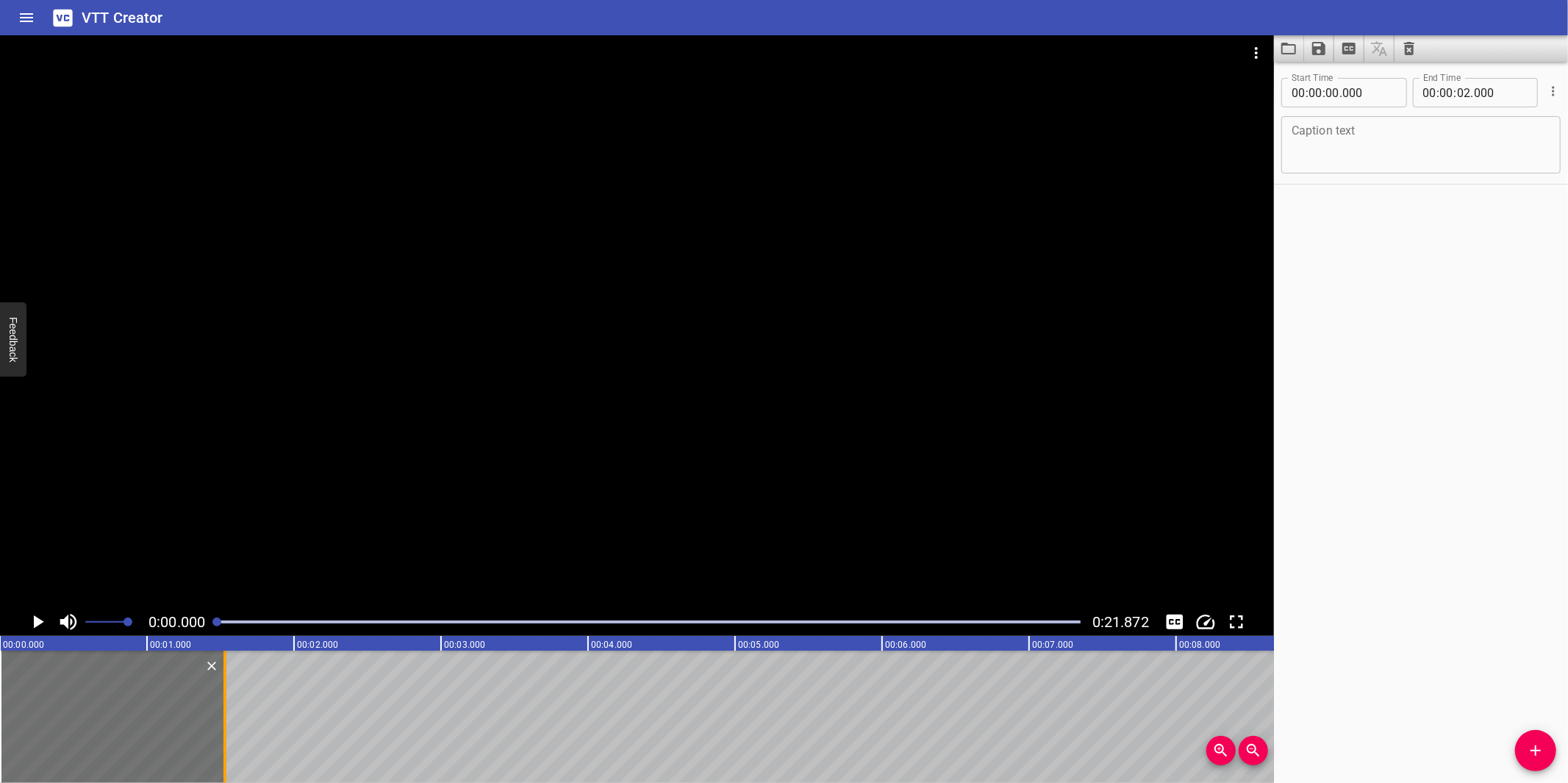
drag, startPoint x: 295, startPoint y: 744, endPoint x: 226, endPoint y: 763, distance: 71.6
click at [226, 763] on div at bounding box center [225, 716] width 15 height 133
type input "01"
type input "530"
drag, startPoint x: 1348, startPoint y: 151, endPoint x: 1340, endPoint y: 137, distance: 16.1
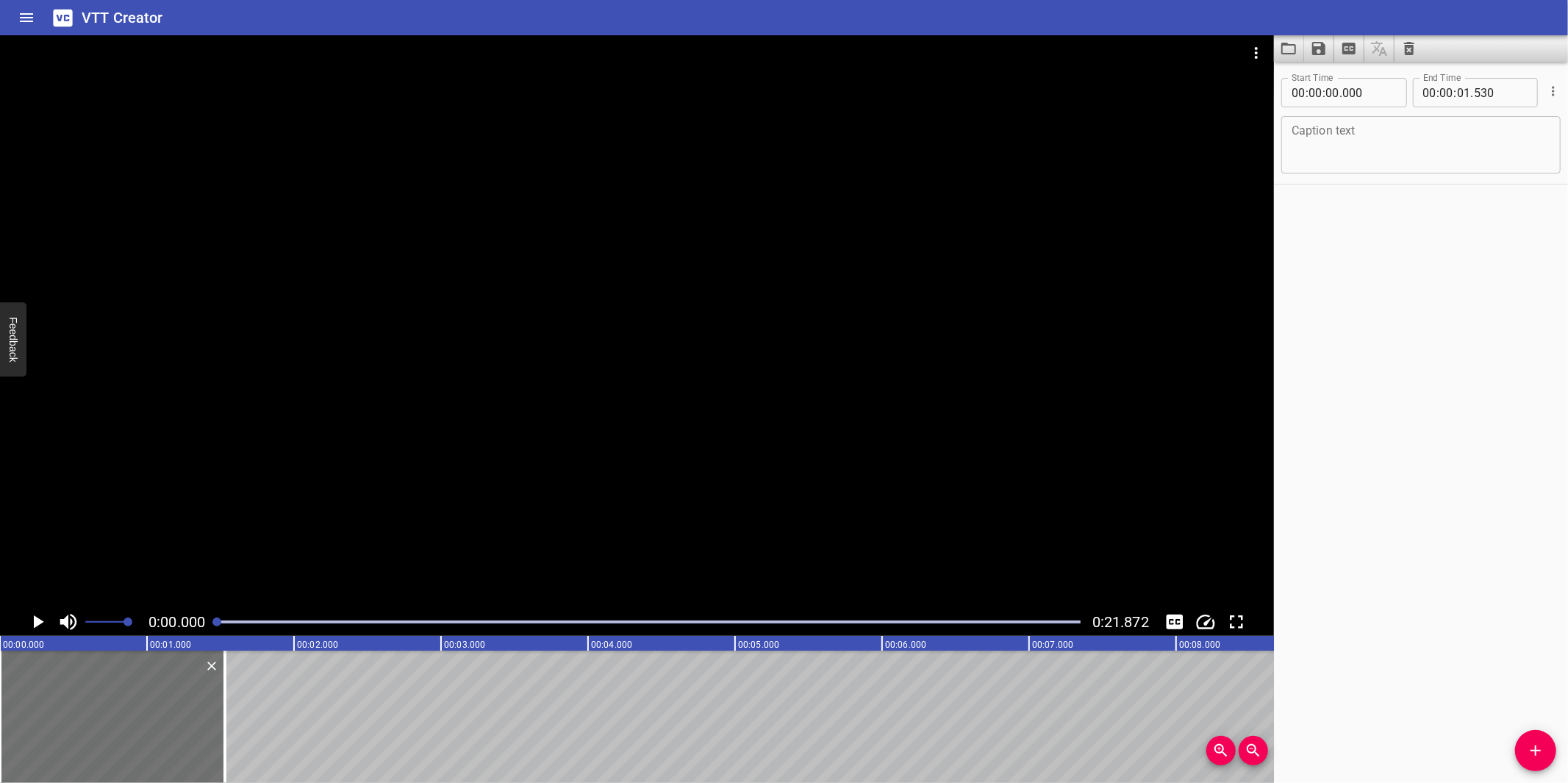
click at [1348, 151] on textarea at bounding box center [1420, 145] width 258 height 42
paste textarea "CR Flow chart"
type textarea "CR Flow chart"
click at [841, 456] on div at bounding box center [636, 321] width 1274 height 573
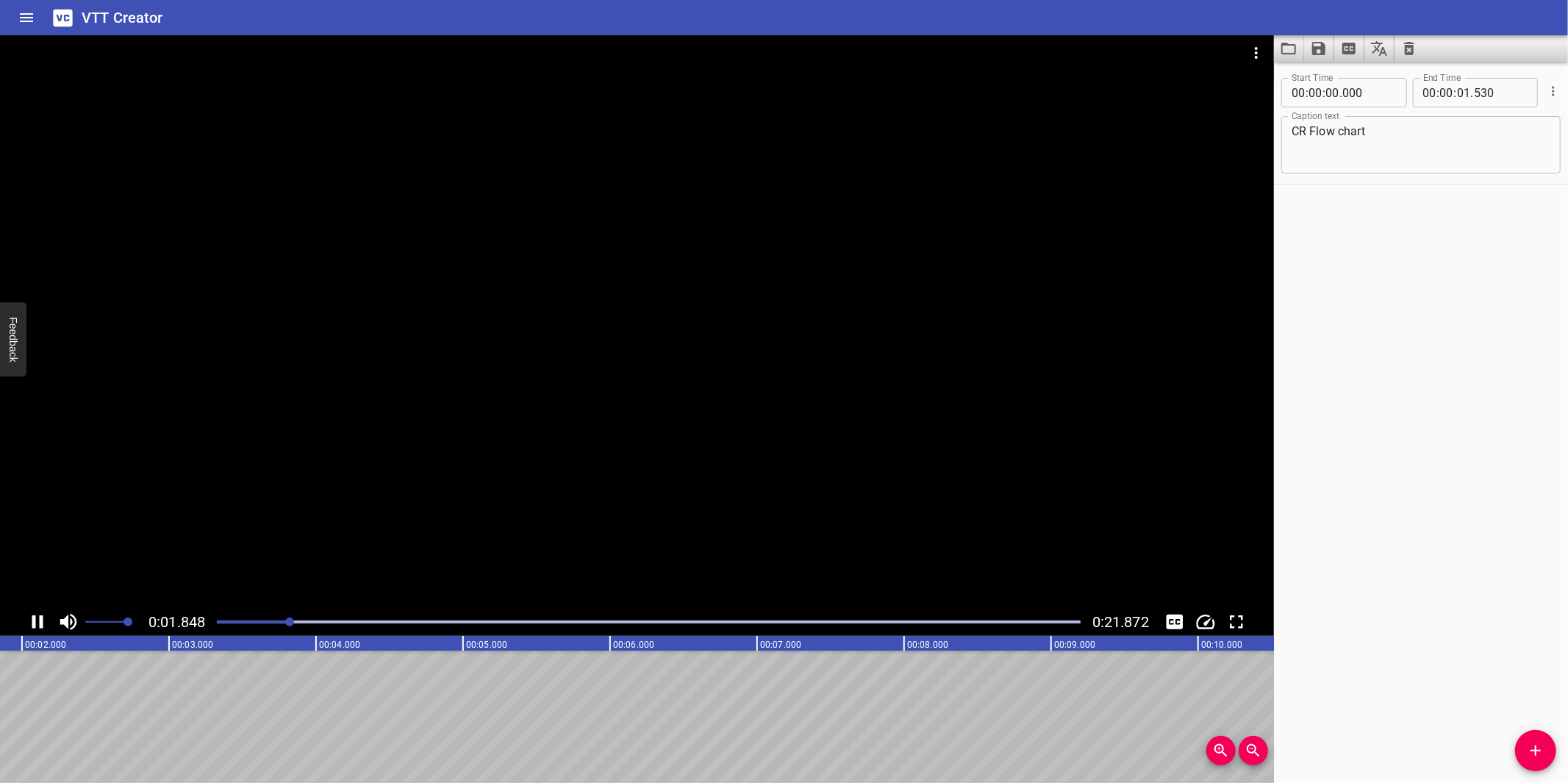
click at [696, 481] on div at bounding box center [636, 321] width 1274 height 573
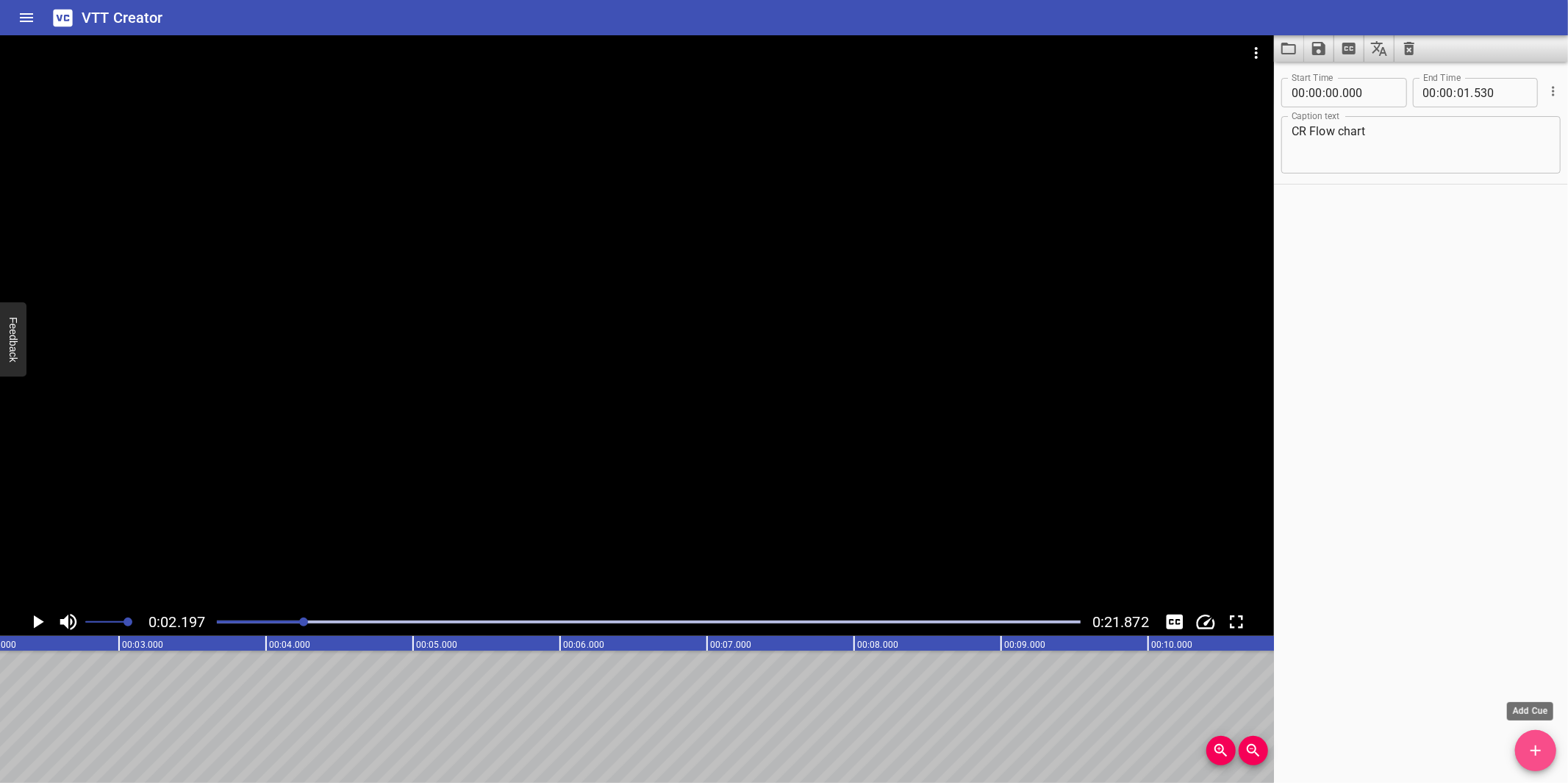
drag, startPoint x: 1522, startPoint y: 756, endPoint x: 1519, endPoint y: 732, distance: 24.2
click at [1526, 754] on span "Add Cue" at bounding box center [1536, 750] width 41 height 18
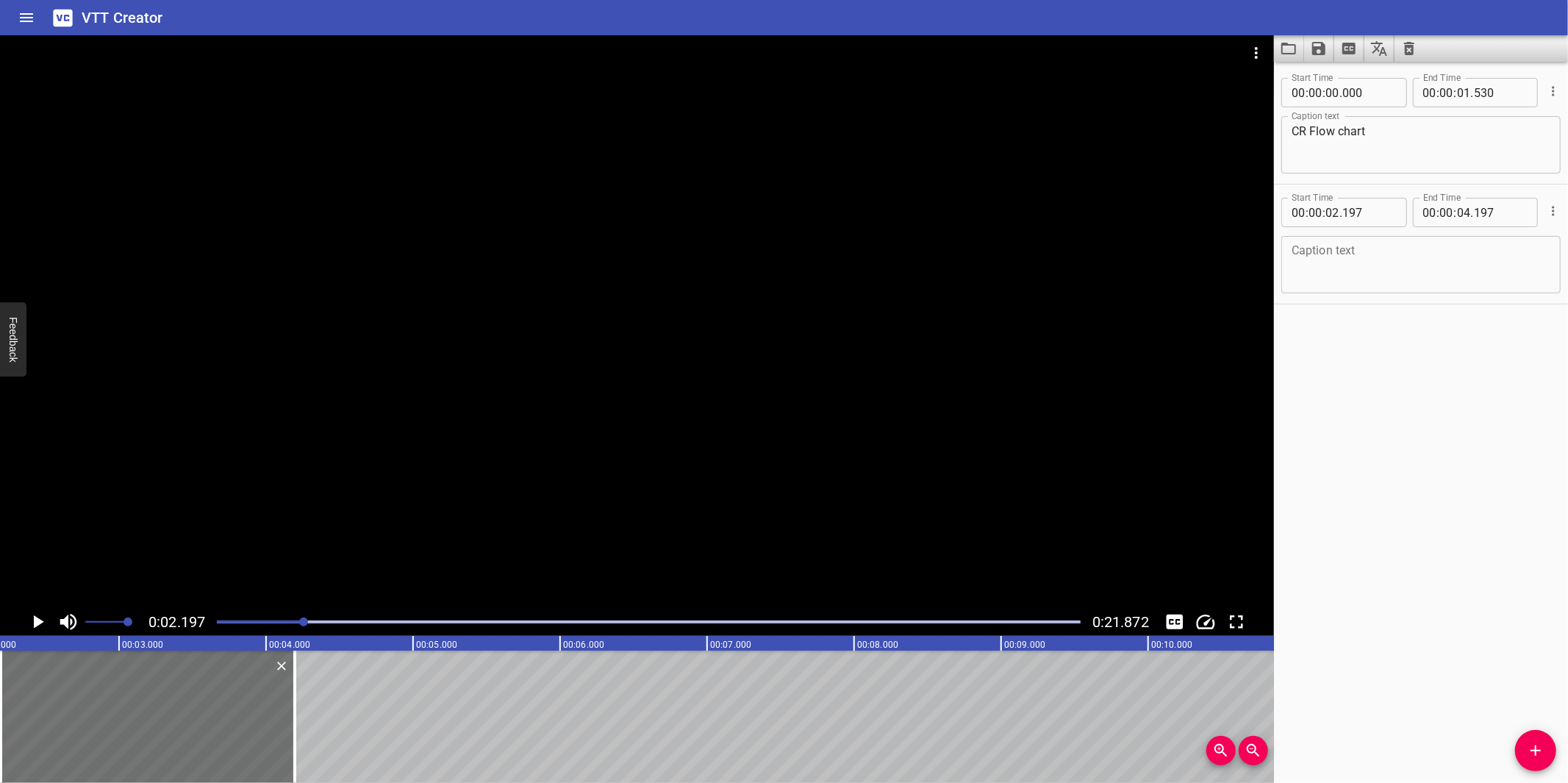
click at [1372, 266] on textarea at bounding box center [1420, 265] width 258 height 42
paste textarea "This flowchart shows how a Change Request is processed. This involves the follo…"
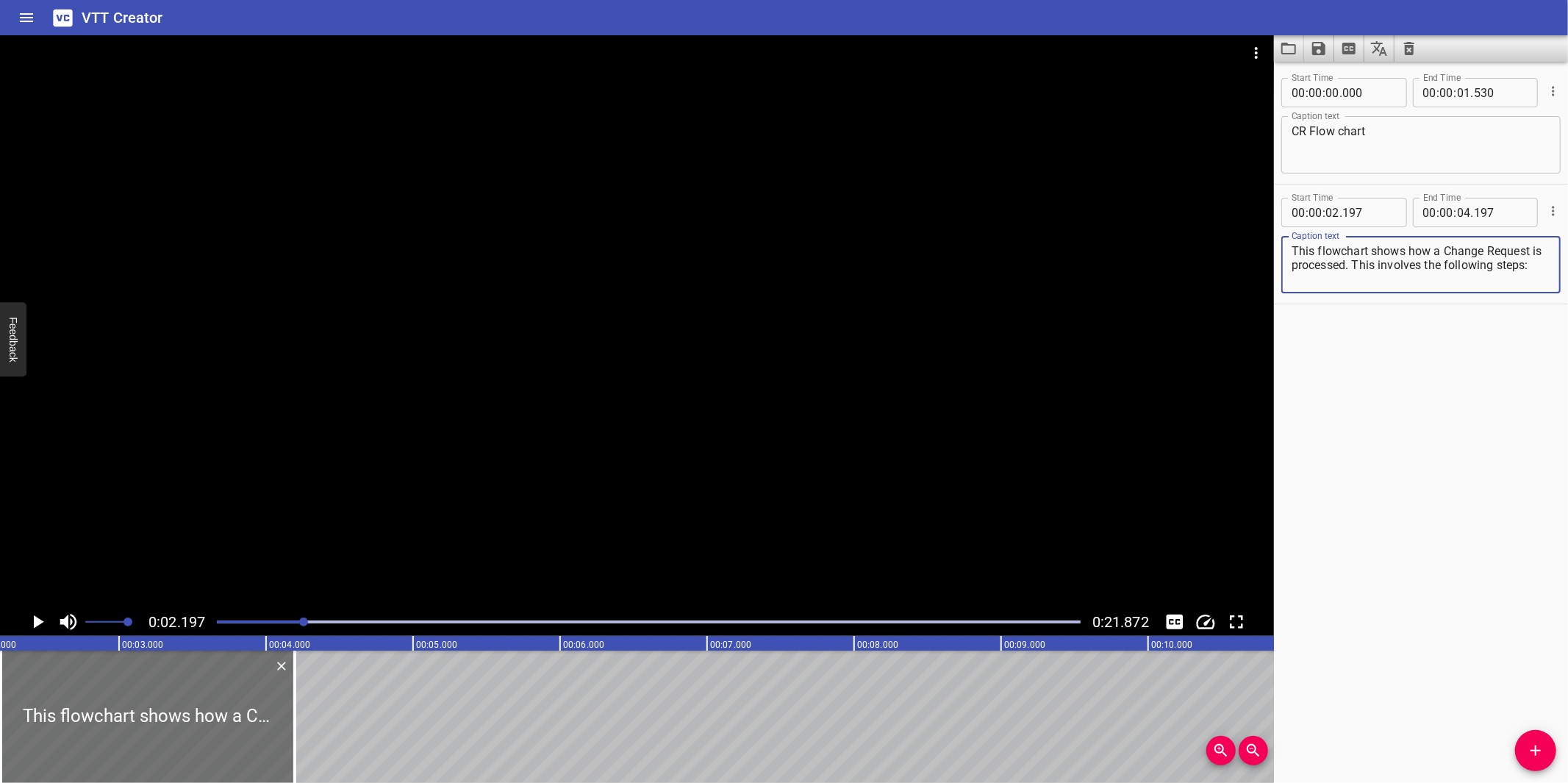
scroll to position [13, 0]
click at [1421, 272] on textarea "This flowchart shows how a Change Request is processed. This involves the follo…" at bounding box center [1420, 265] width 258 height 42
type textarea "This flowchart shows how a Change Request is processed."
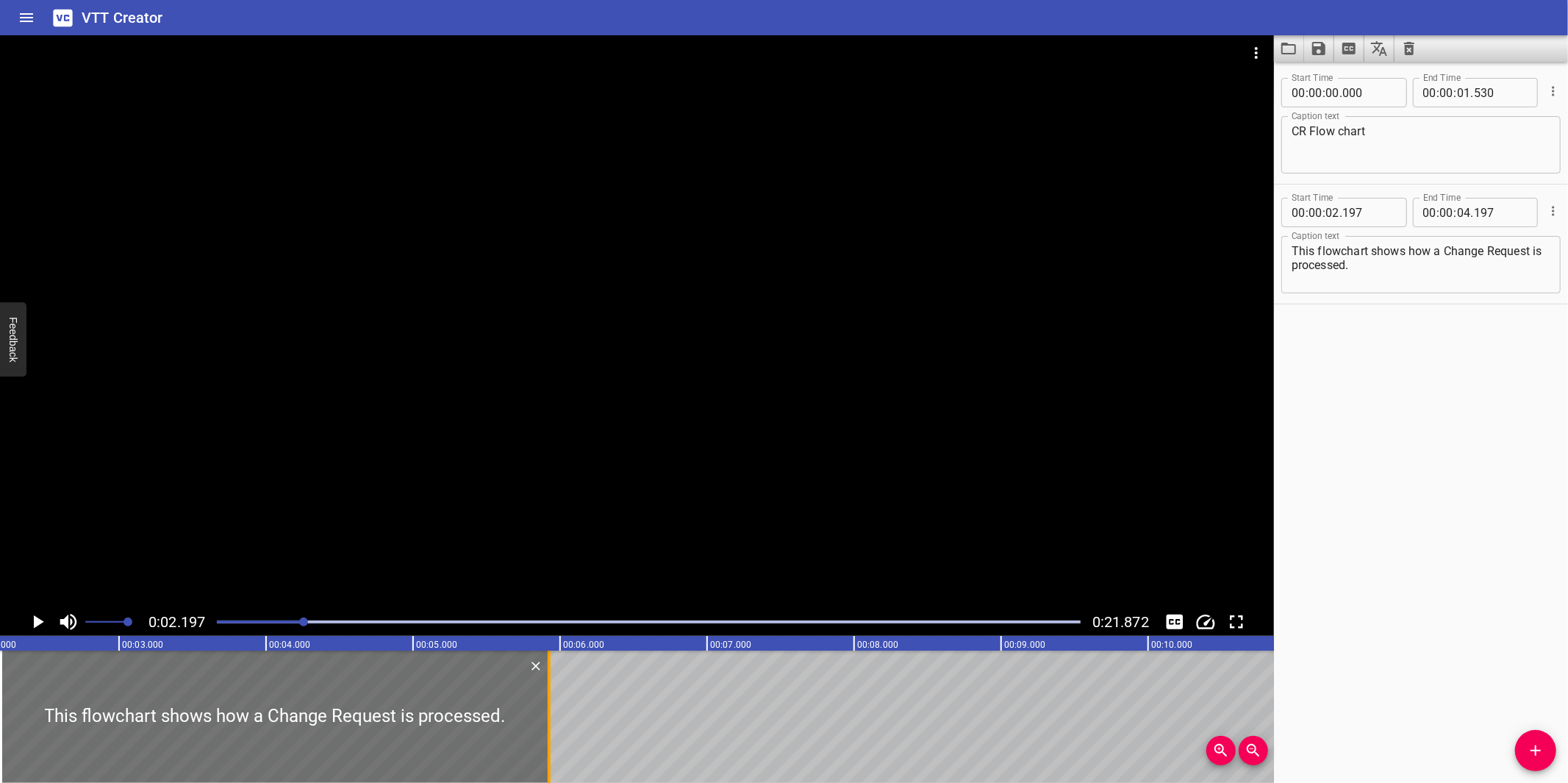
drag, startPoint x: 445, startPoint y: 700, endPoint x: 544, endPoint y: 700, distance: 99.0
click at [544, 700] on div at bounding box center [549, 716] width 15 height 133
type input "05"
type input "927"
click at [674, 462] on div at bounding box center [636, 321] width 1274 height 573
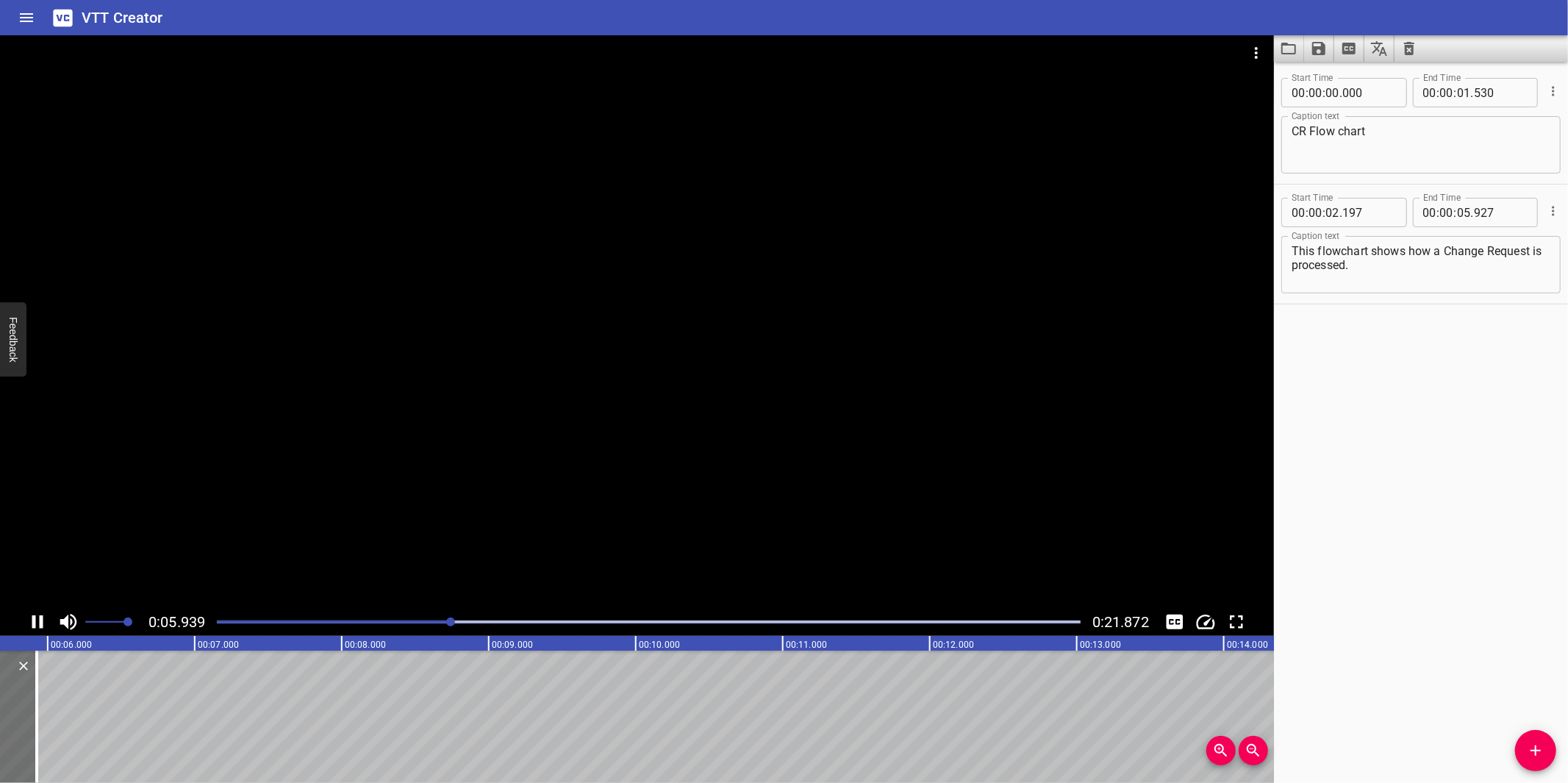
drag, startPoint x: 589, startPoint y: 567, endPoint x: 615, endPoint y: 540, distance: 37.5
click at [590, 566] on div at bounding box center [636, 321] width 1274 height 573
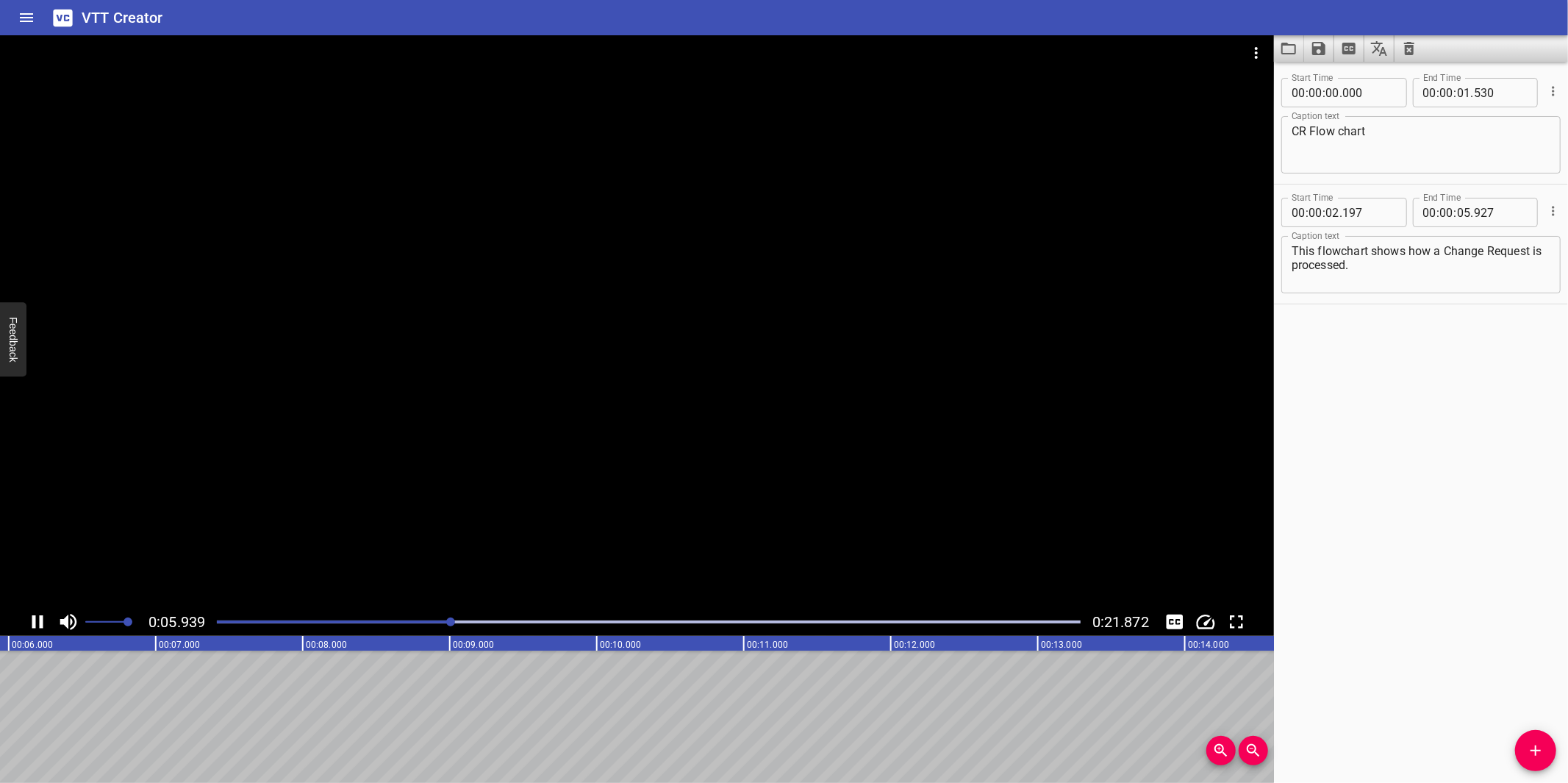
scroll to position [0, 879]
click at [1537, 761] on button "Add Cue" at bounding box center [1536, 751] width 41 height 41
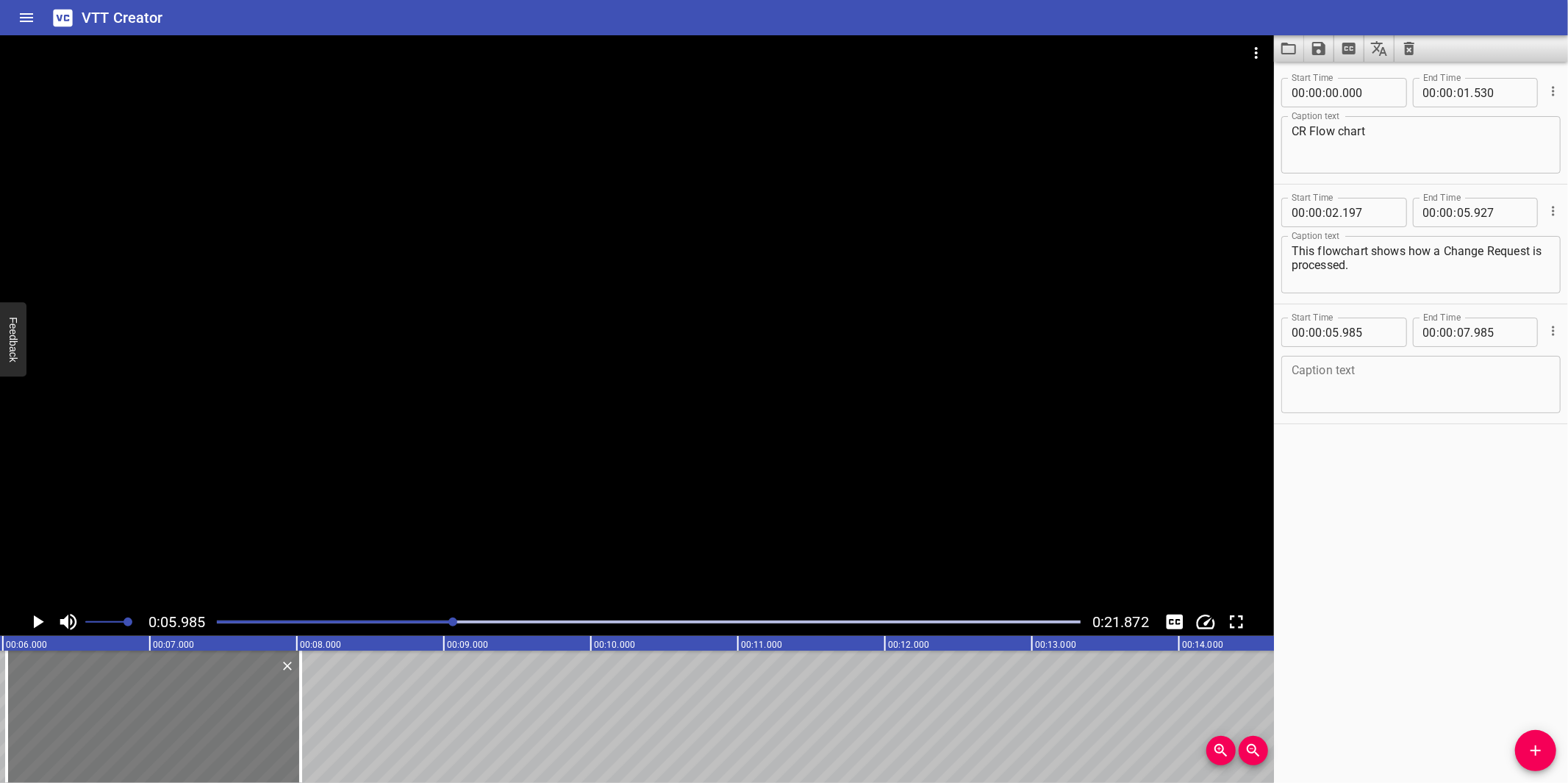
click at [136, 721] on div at bounding box center [153, 716] width 294 height 133
type input "06"
type input "025"
type input "08"
type input "025"
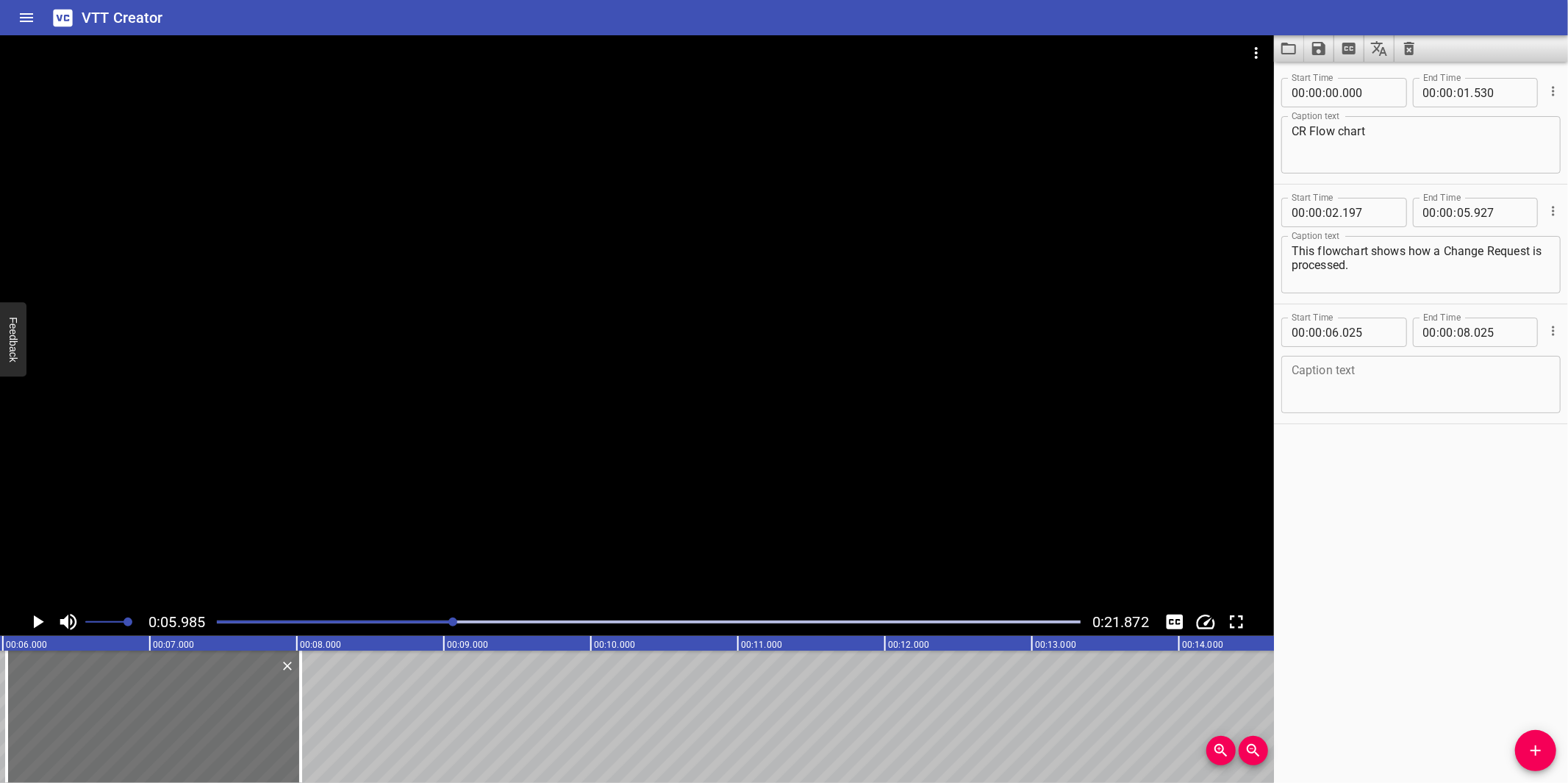
click at [1360, 388] on textarea at bounding box center [1420, 385] width 258 height 42
paste textarea "This involves the following steps:"
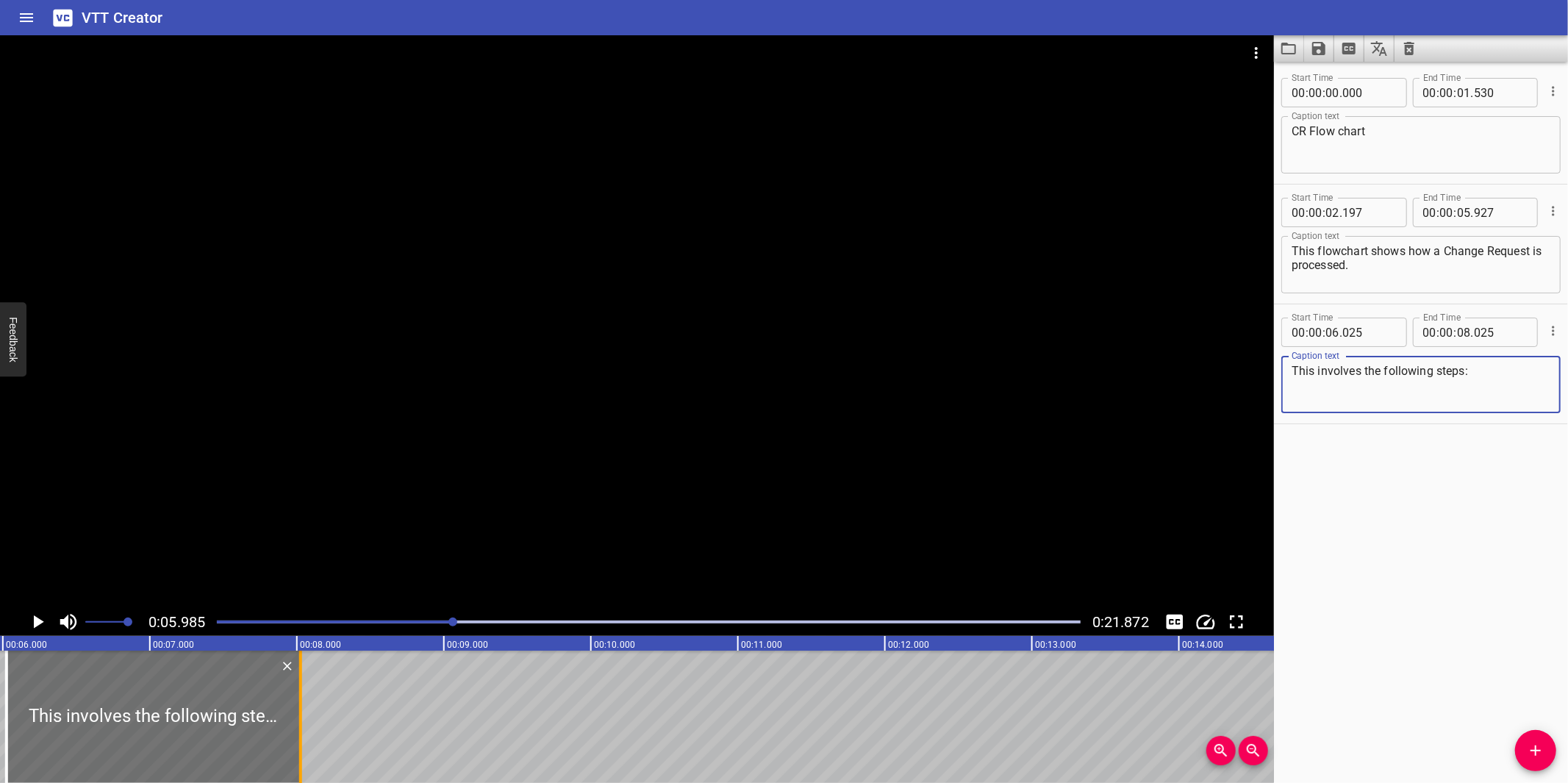
type textarea "This involves the following steps:"
drag, startPoint x: 319, startPoint y: 714, endPoint x: 373, endPoint y: 659, distance: 77.1
click at [347, 707] on div at bounding box center [344, 716] width 15 height 133
type input "320"
click at [482, 442] on div at bounding box center [636, 321] width 1274 height 573
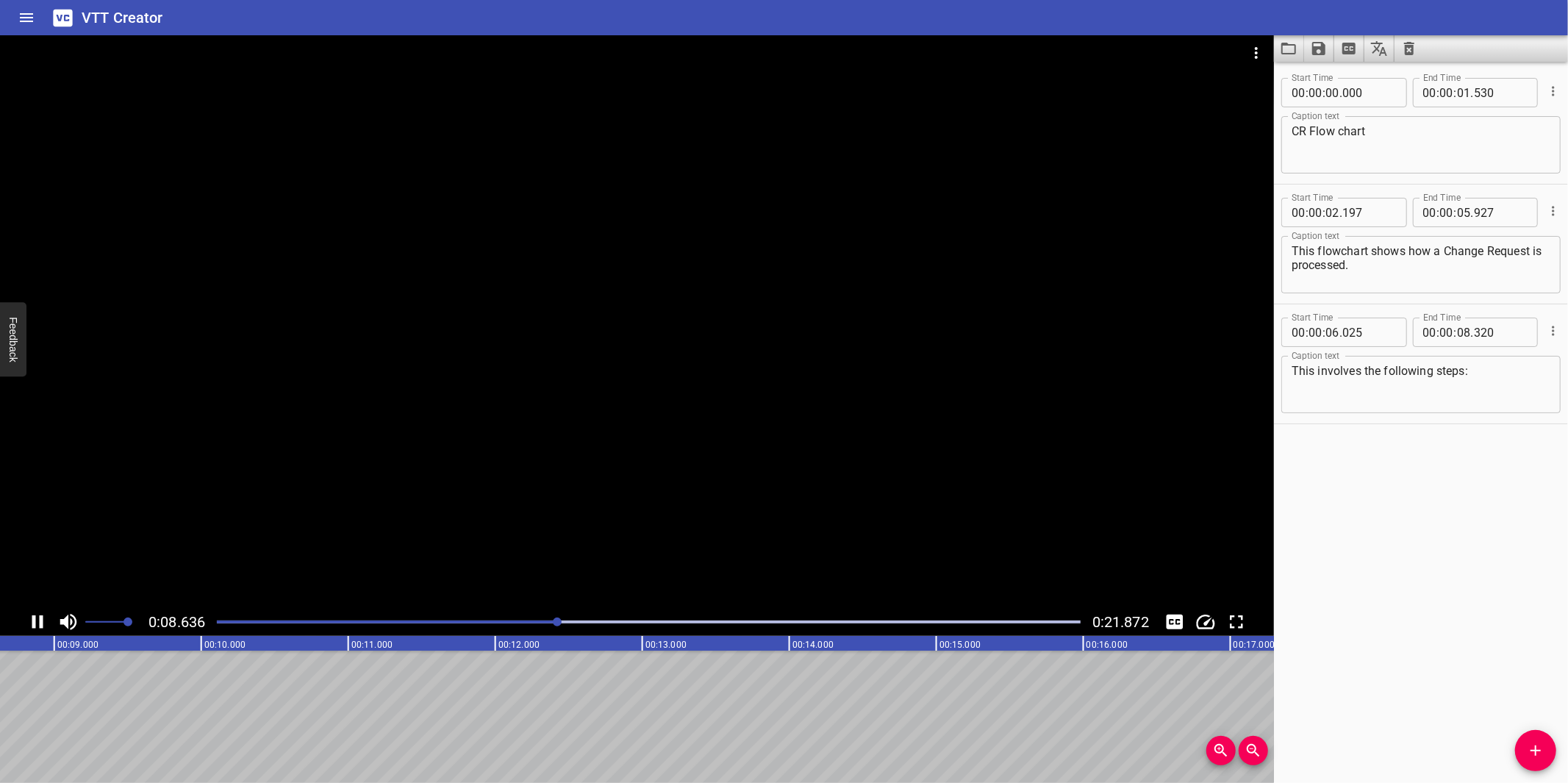
drag, startPoint x: 495, startPoint y: 473, endPoint x: 547, endPoint y: 439, distance: 62.1
click at [498, 472] on div at bounding box center [636, 321] width 1274 height 573
click at [1540, 744] on icon "Add Cue" at bounding box center [1535, 750] width 18 height 18
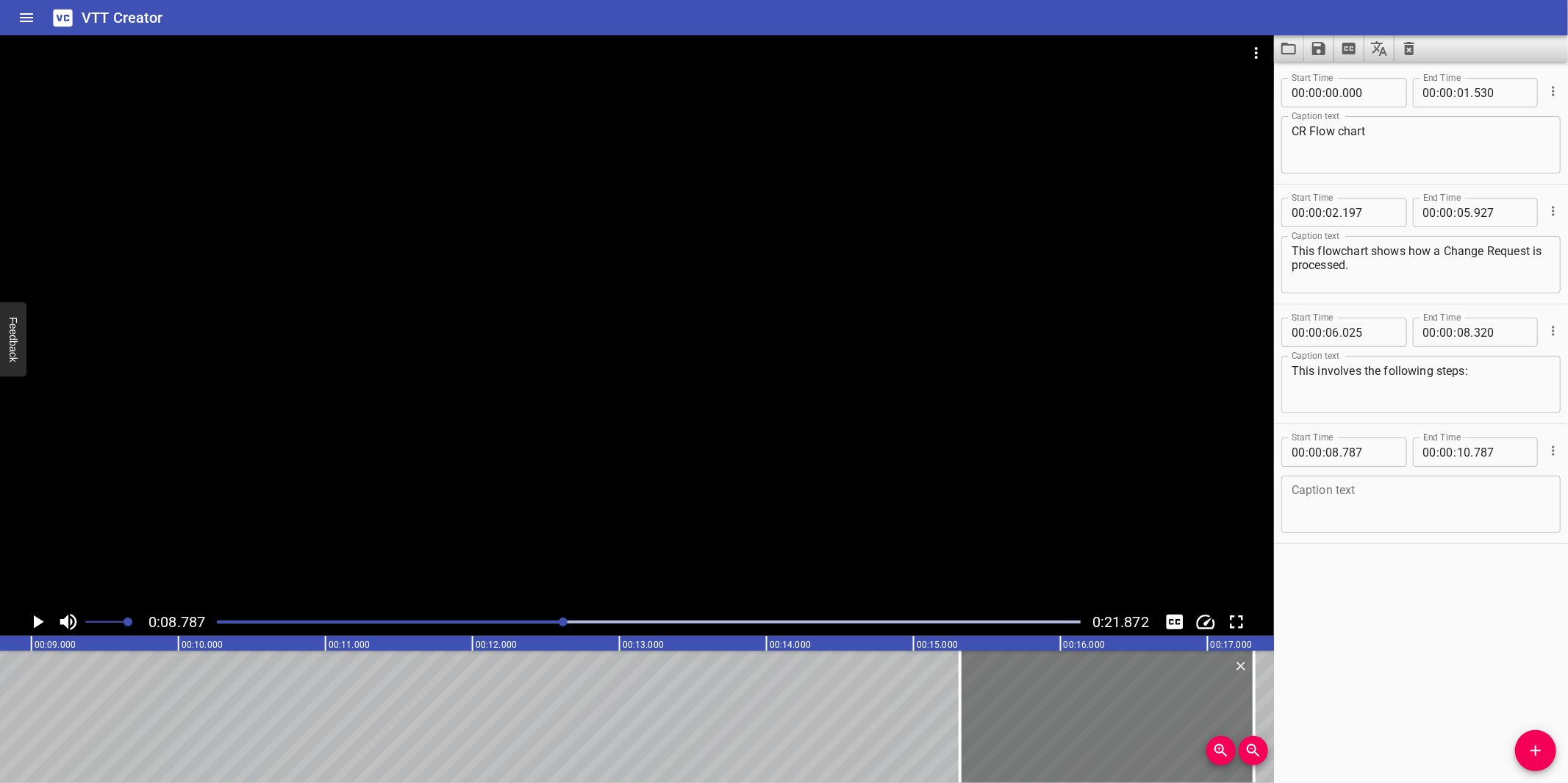
drag, startPoint x: 131, startPoint y: 739, endPoint x: 1090, endPoint y: 725, distance: 959.1
click at [1090, 725] on div at bounding box center [1106, 716] width 294 height 133
type input "15"
type input "317"
type input "17"
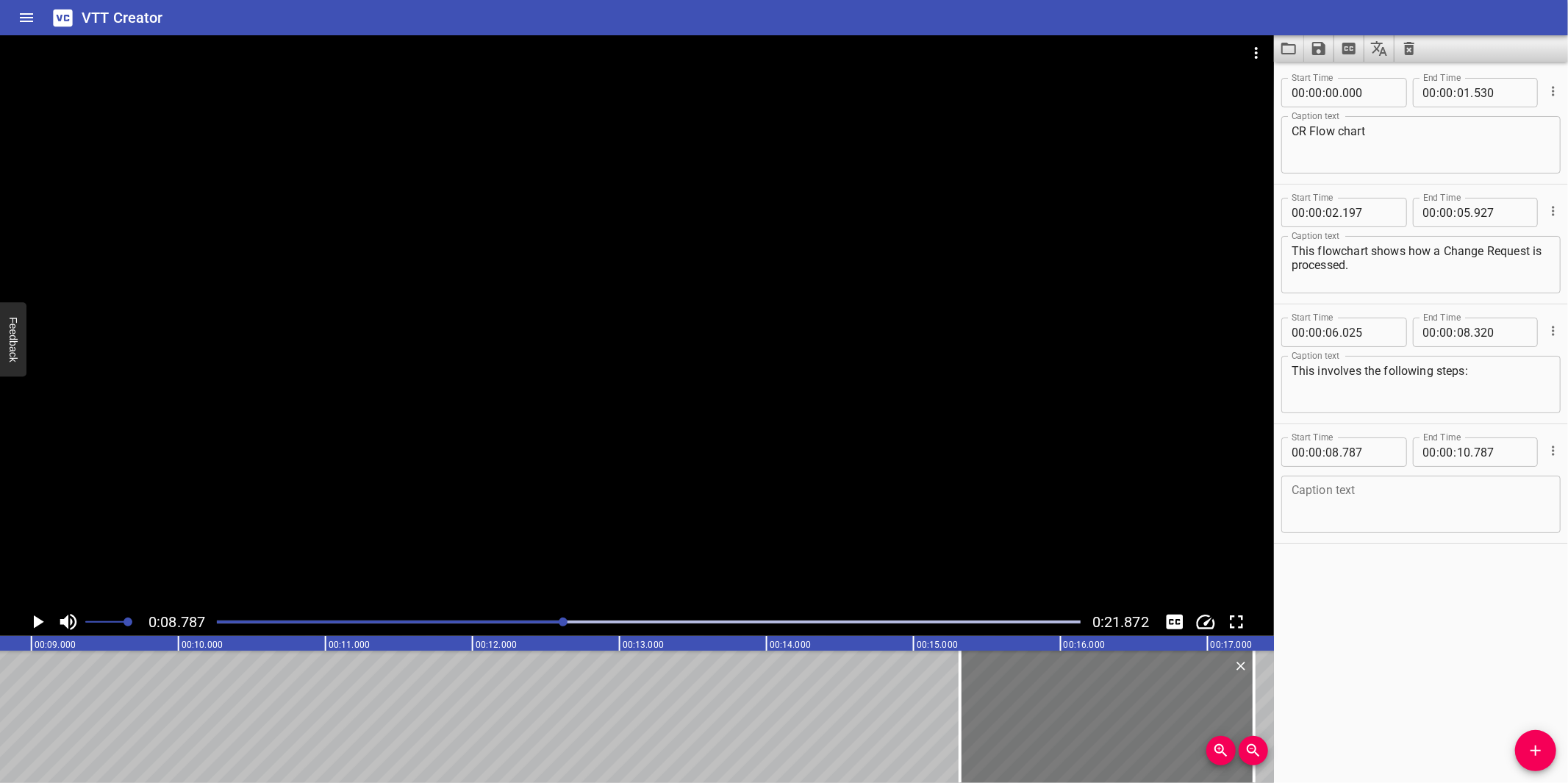
type input "317"
drag, startPoint x: 954, startPoint y: 729, endPoint x: 1033, endPoint y: 726, distance: 79.1
click at [1033, 726] on div at bounding box center [1038, 716] width 15 height 133
type input "852"
drag, startPoint x: 1534, startPoint y: 742, endPoint x: 1471, endPoint y: 722, distance: 66.1
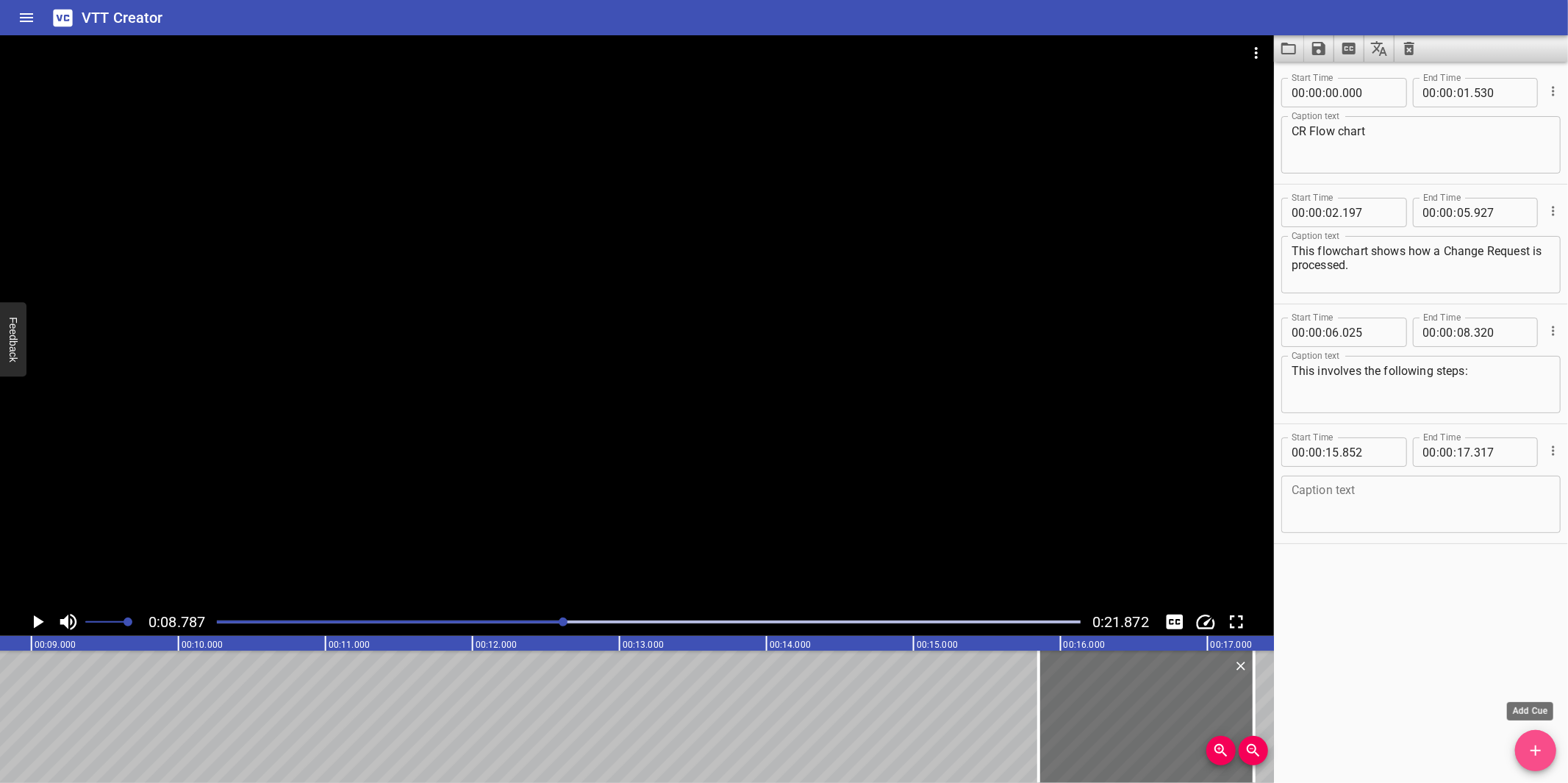
click at [1526, 739] on button "Add Cue" at bounding box center [1536, 751] width 41 height 41
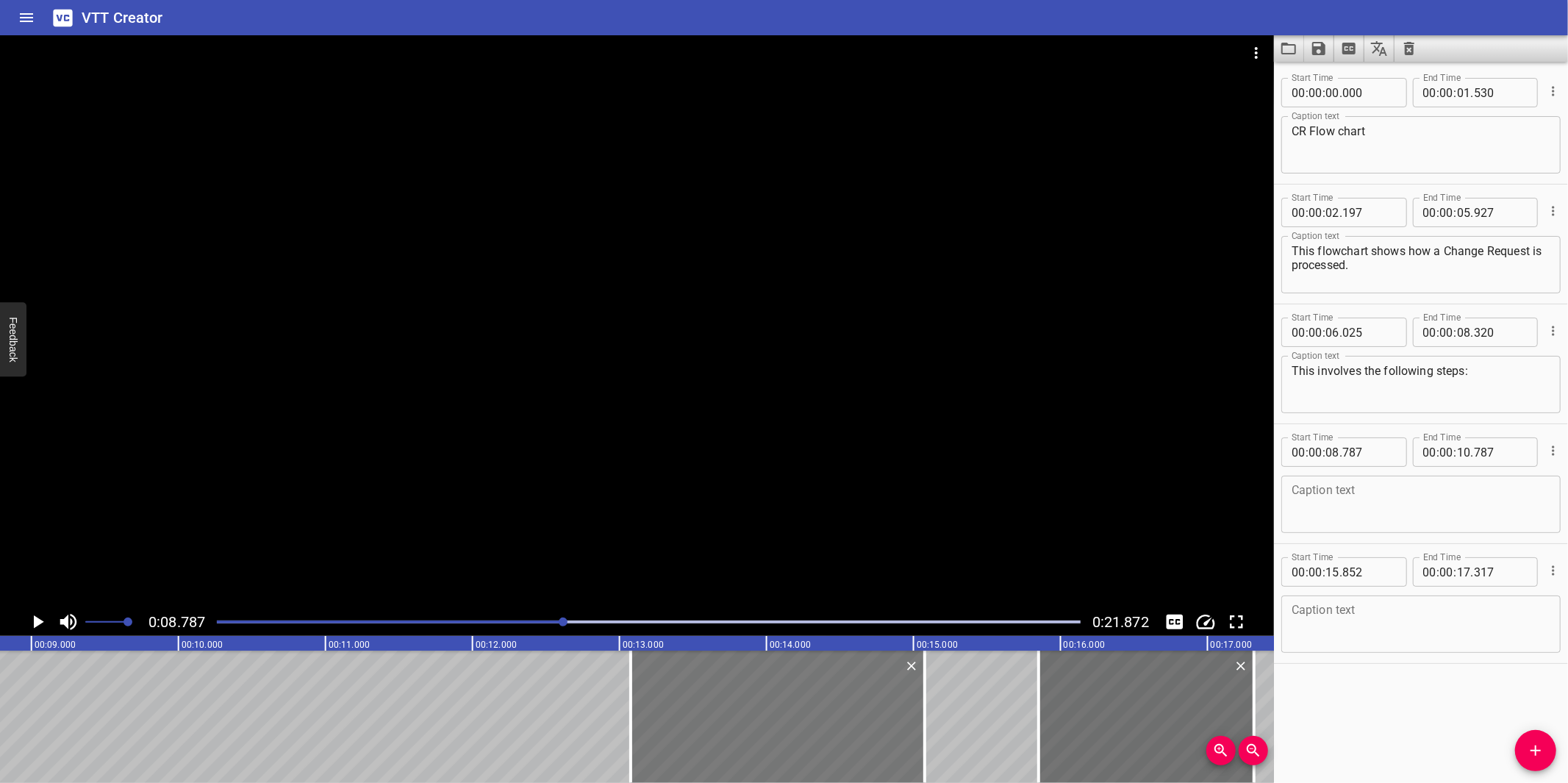
drag, startPoint x: 116, startPoint y: 707, endPoint x: 753, endPoint y: 707, distance: 637.0
click at [753, 707] on div at bounding box center [777, 716] width 294 height 133
type input "13"
type input "122"
type input "15"
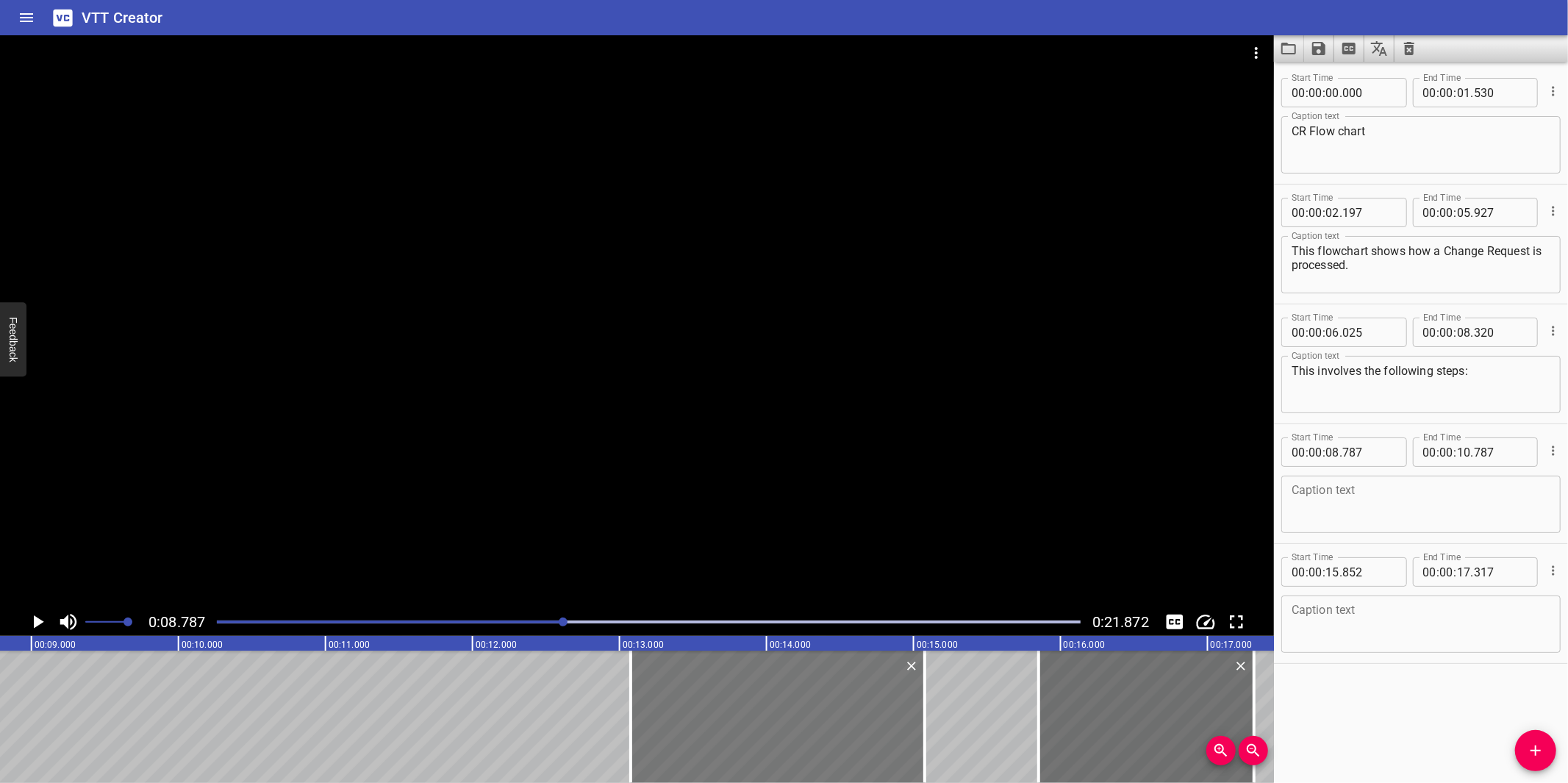
type input "122"
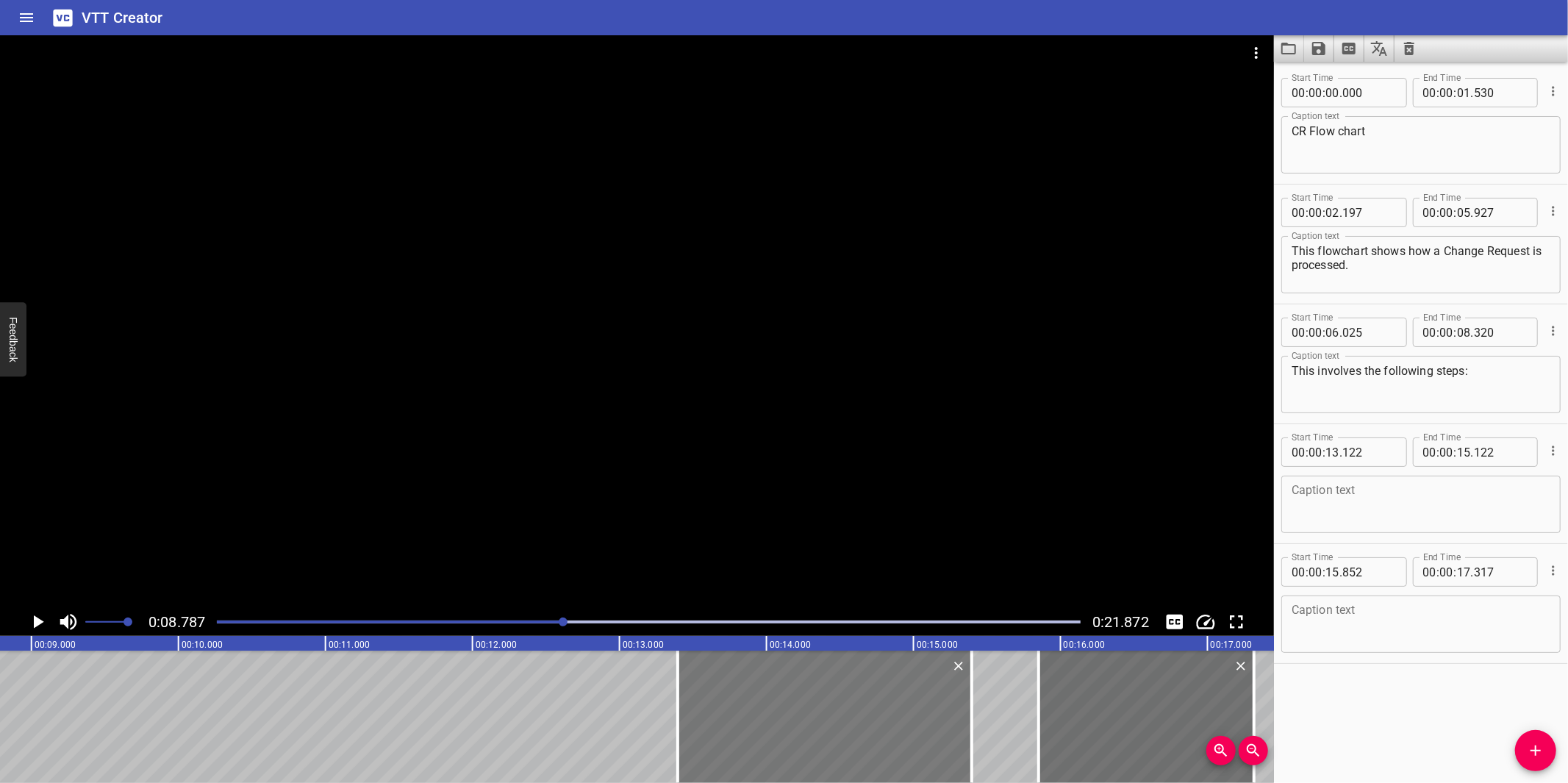
drag, startPoint x: 762, startPoint y: 706, endPoint x: 745, endPoint y: 703, distance: 17.3
click at [799, 703] on div at bounding box center [824, 716] width 294 height 133
type input "372"
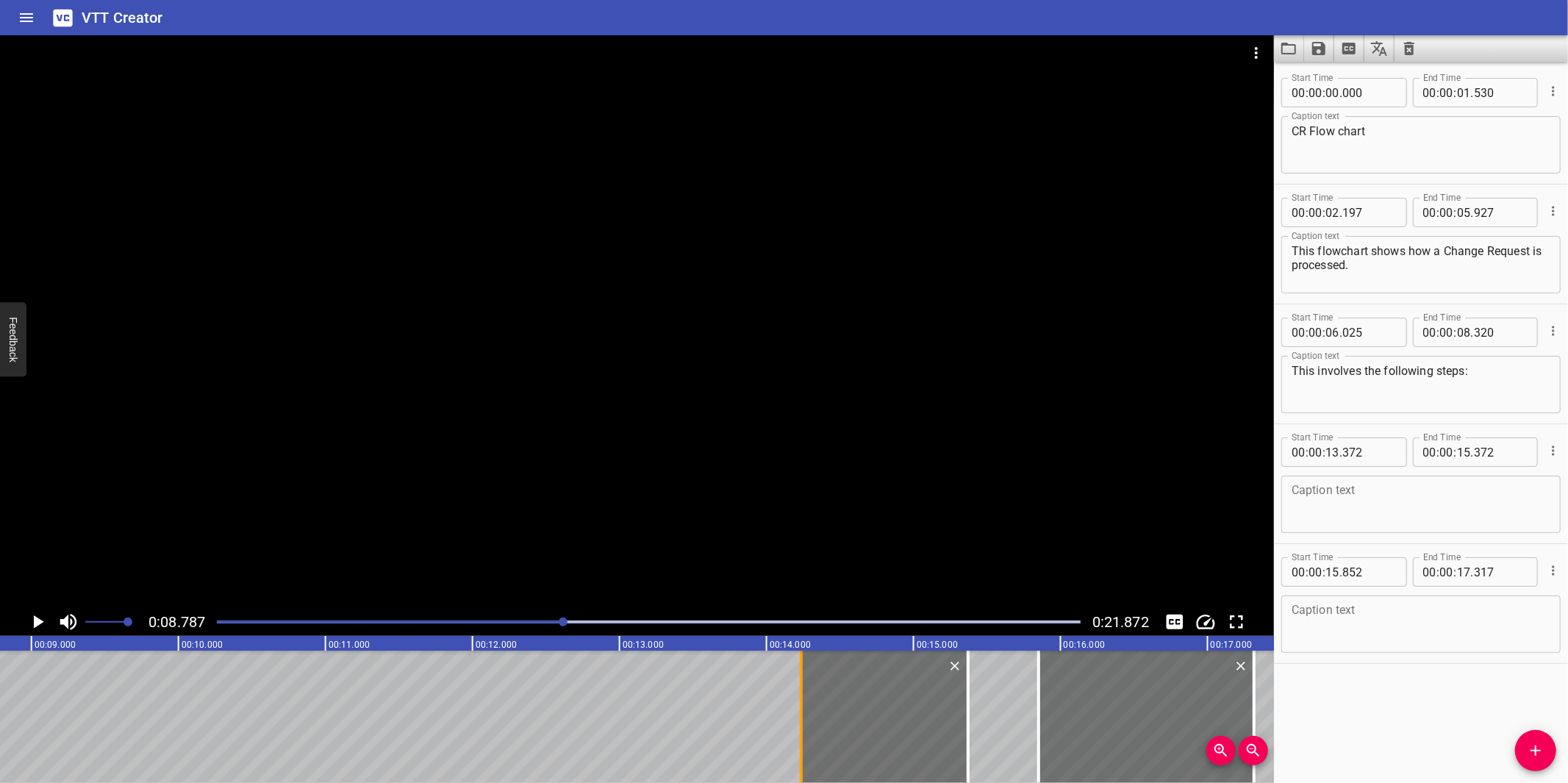
drag, startPoint x: 669, startPoint y: 712, endPoint x: 796, endPoint y: 708, distance: 127.1
click at [796, 708] on div at bounding box center [800, 716] width 15 height 133
type input "14"
type input "237"
click at [1546, 756] on span "Add Cue" at bounding box center [1536, 750] width 41 height 18
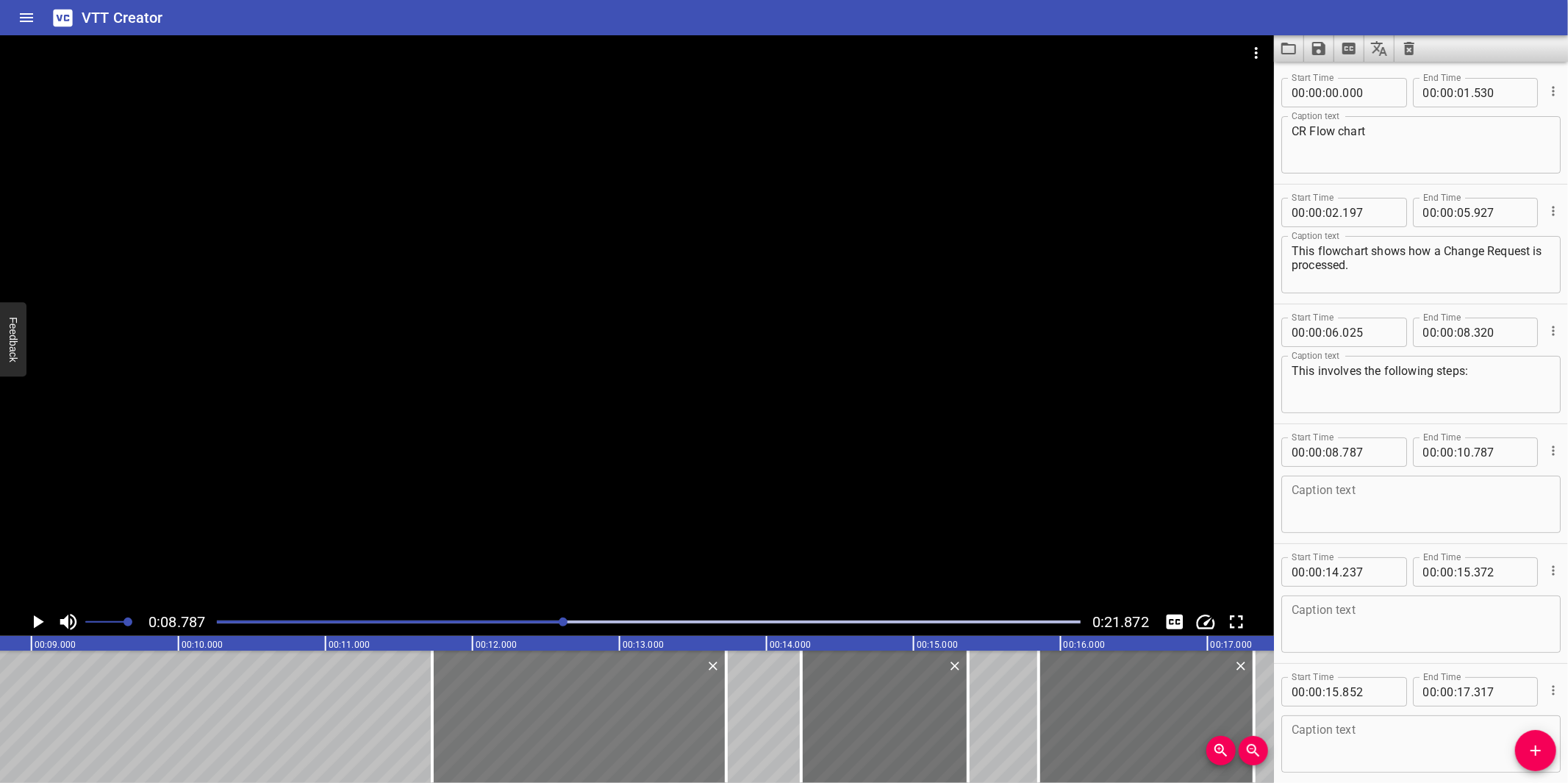
drag, startPoint x: 216, startPoint y: 717, endPoint x: 649, endPoint y: 728, distance: 433.1
click at [649, 728] on div at bounding box center [579, 716] width 294 height 133
type input "11"
type input "732"
type input "13"
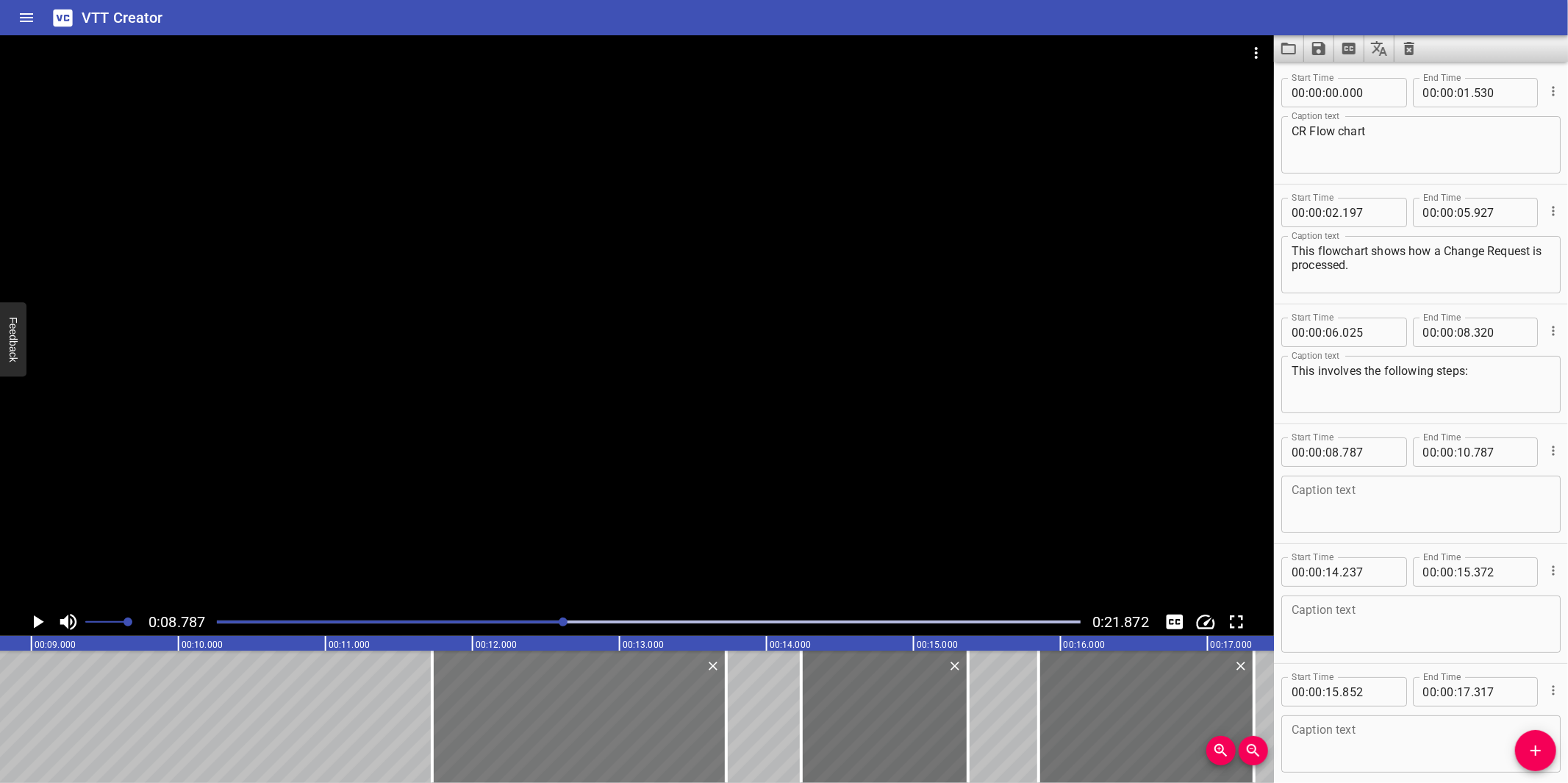
type input "732"
drag, startPoint x: 432, startPoint y: 729, endPoint x: 509, endPoint y: 729, distance: 77.0
click at [509, 729] on div at bounding box center [510, 716] width 3 height 133
type input "12"
type input "257"
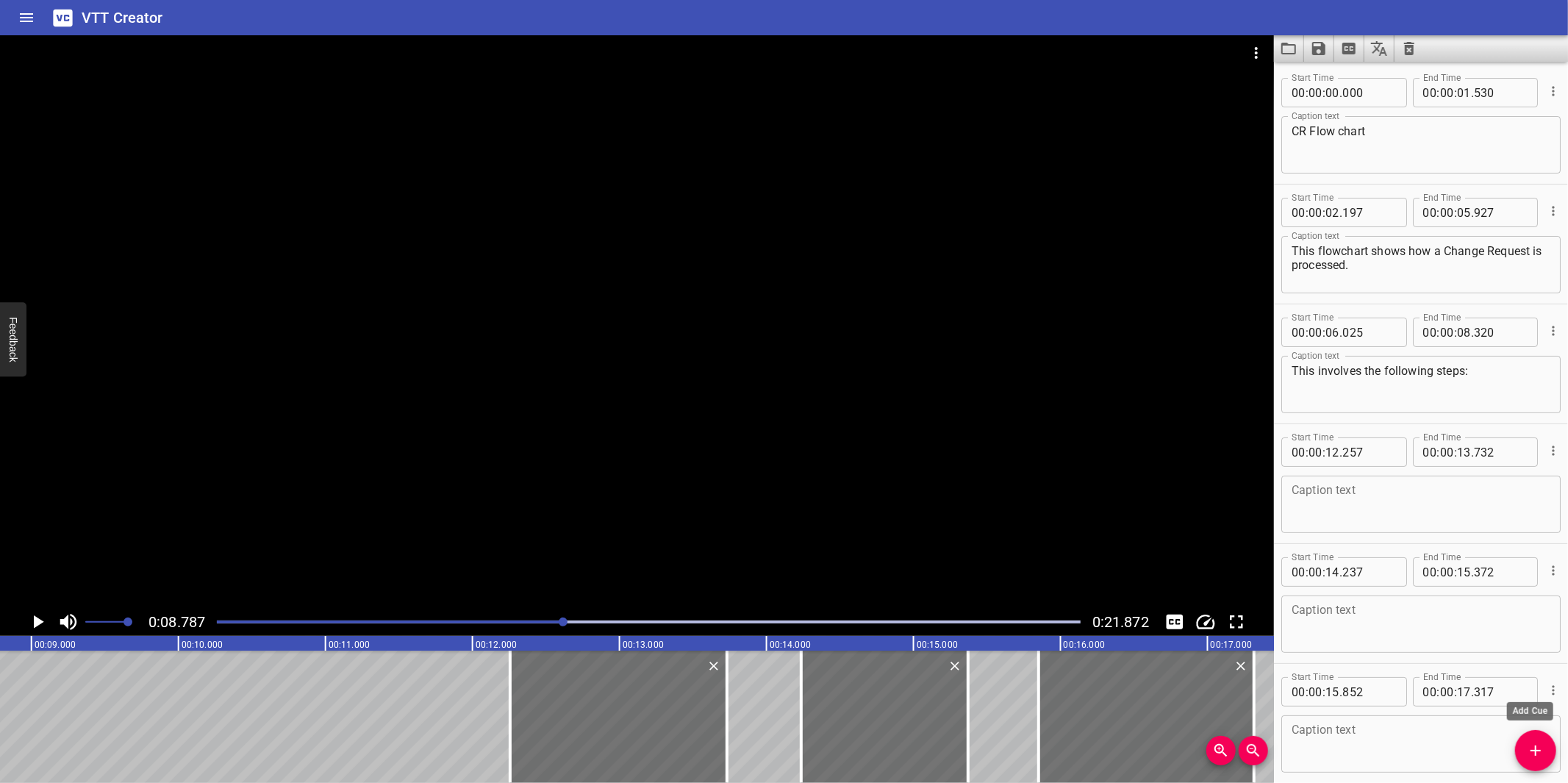
click at [1531, 762] on button "Add Cue" at bounding box center [1536, 751] width 41 height 41
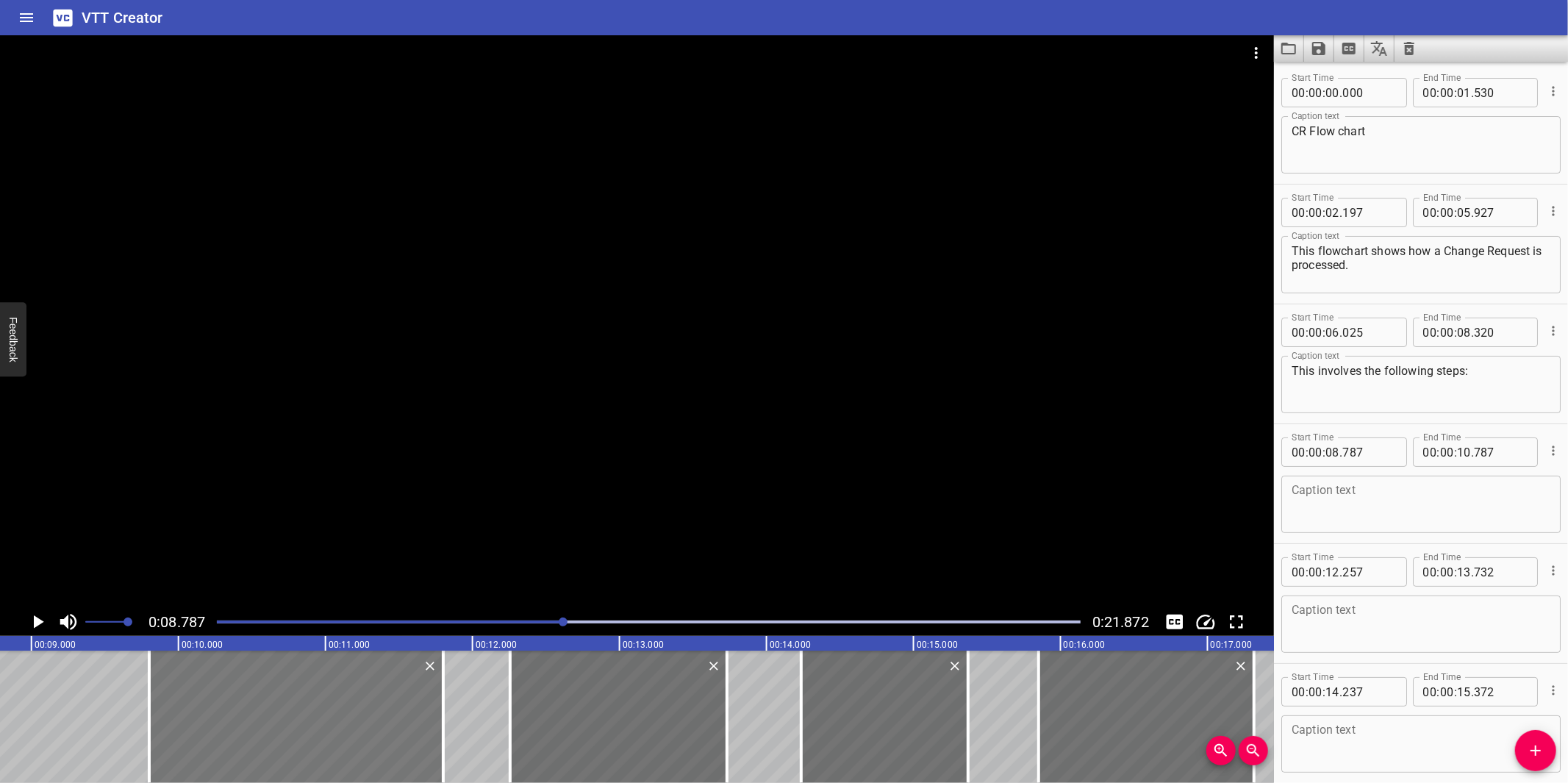
drag, startPoint x: 230, startPoint y: 731, endPoint x: 379, endPoint y: 719, distance: 149.5
click at [379, 719] on div at bounding box center [296, 716] width 294 height 133
type input "09"
type input "802"
type input "11"
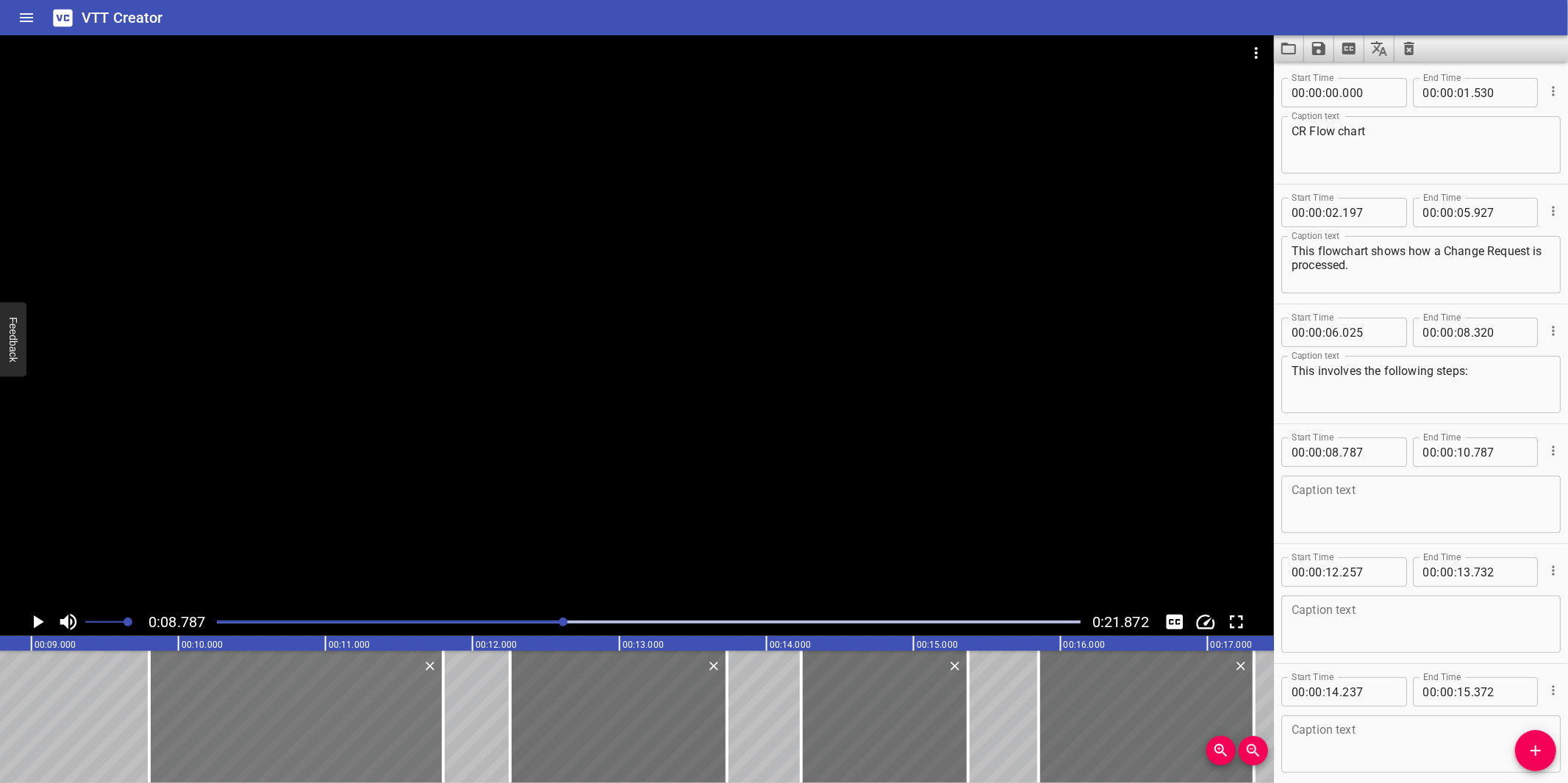
type input "802"
drag, startPoint x: 151, startPoint y: 707, endPoint x: 238, endPoint y: 714, distance: 87.3
click at [238, 714] on div at bounding box center [236, 716] width 15 height 133
type input "10"
type input "397"
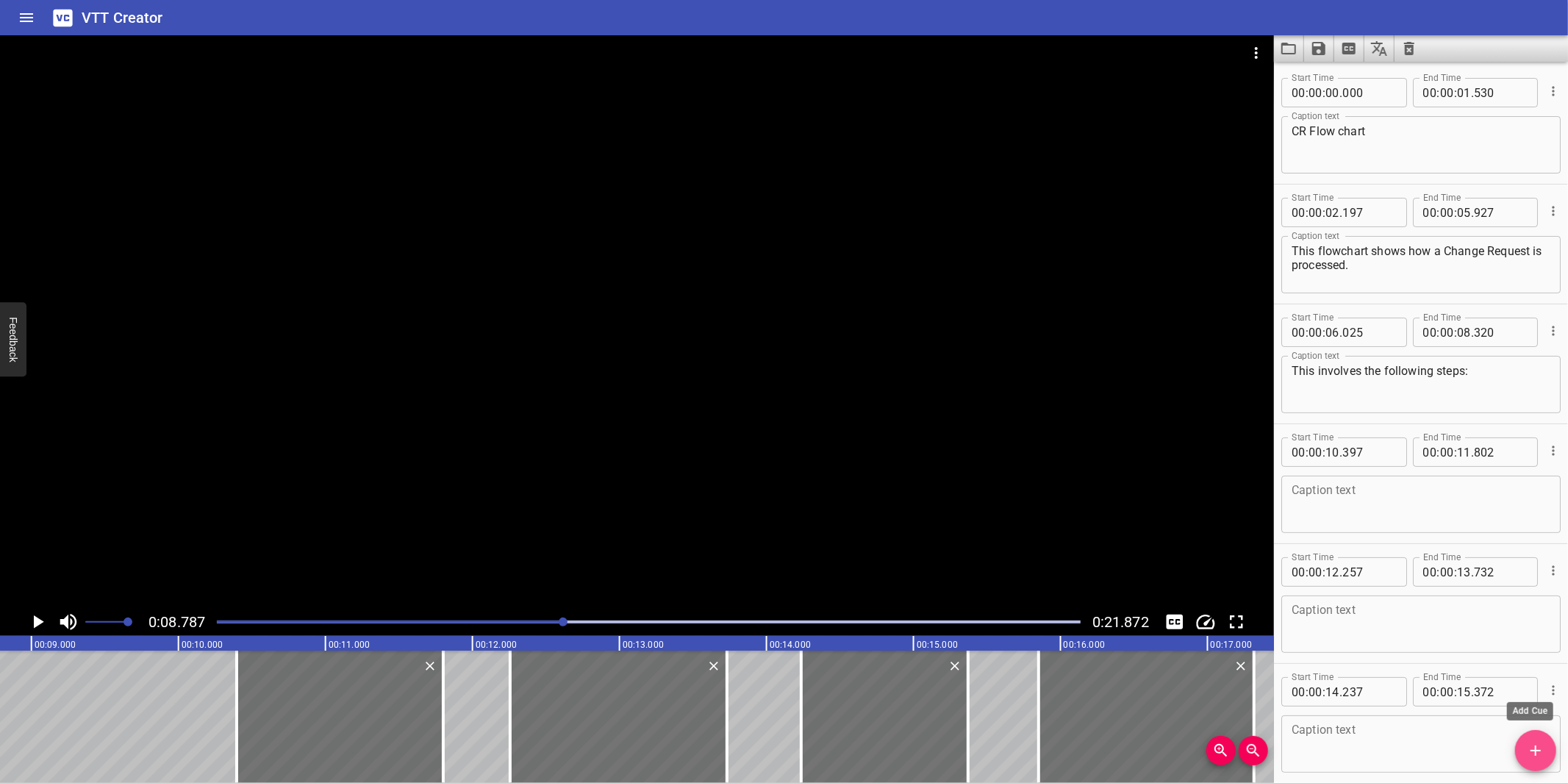
drag, startPoint x: 1527, startPoint y: 761, endPoint x: 1472, endPoint y: 731, distance: 62.6
click at [1526, 761] on button "Add Cue" at bounding box center [1536, 751] width 41 height 41
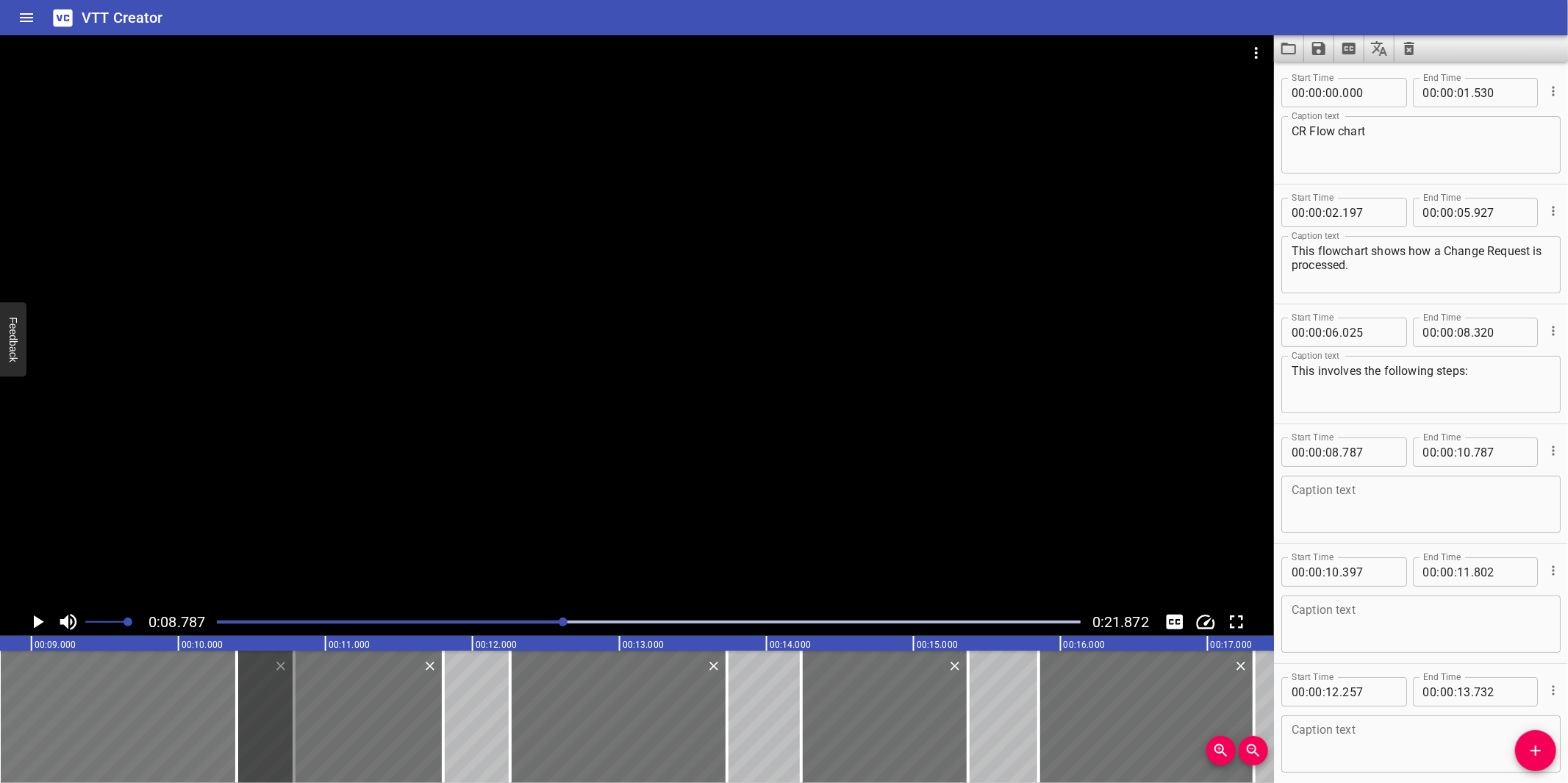
scroll to position [0, 1261]
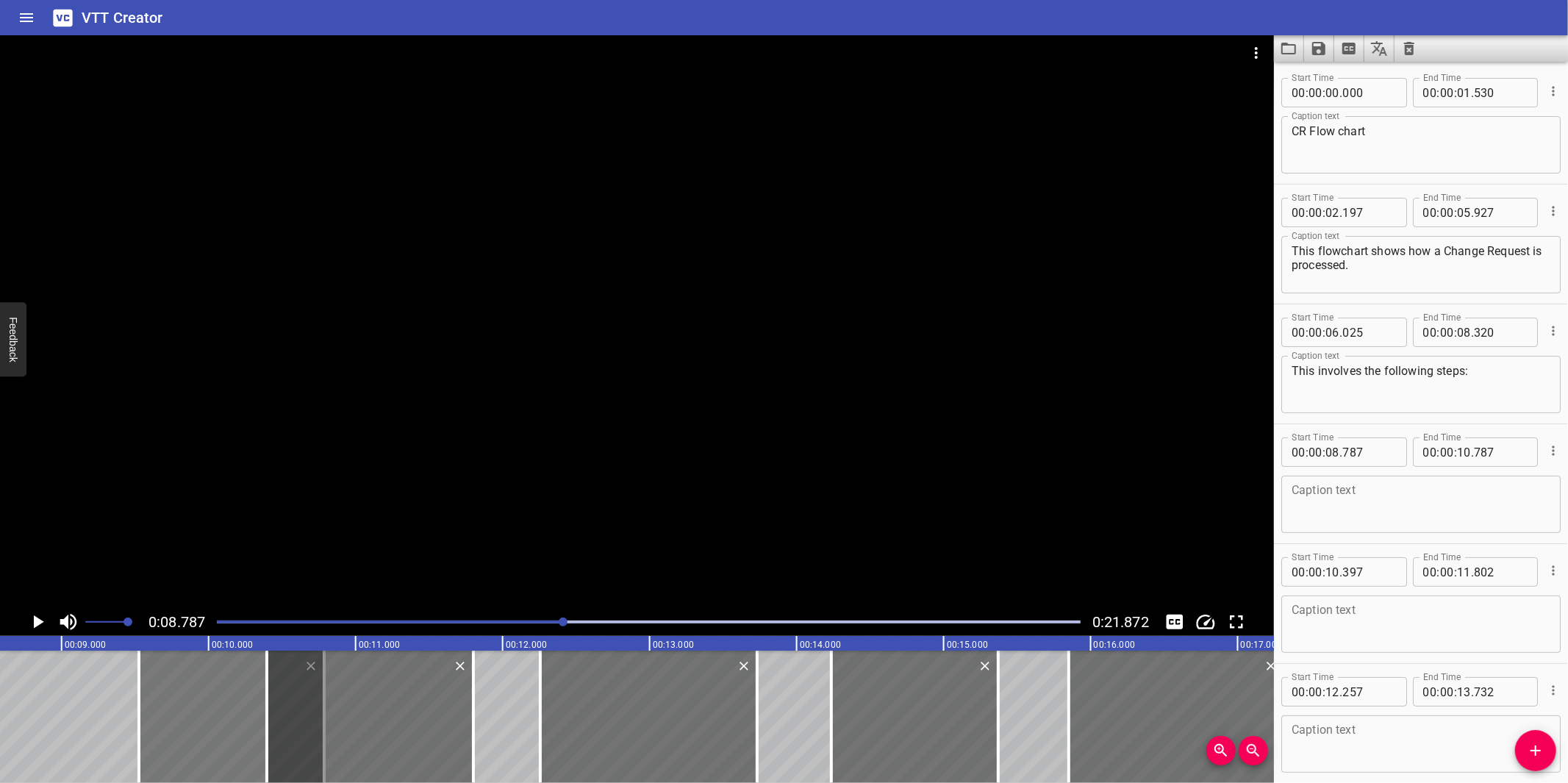
drag, startPoint x: 6, startPoint y: 704, endPoint x: 151, endPoint y: 717, distance: 145.6
click at [143, 716] on div at bounding box center [139, 716] width 15 height 133
type input "09"
type input "516"
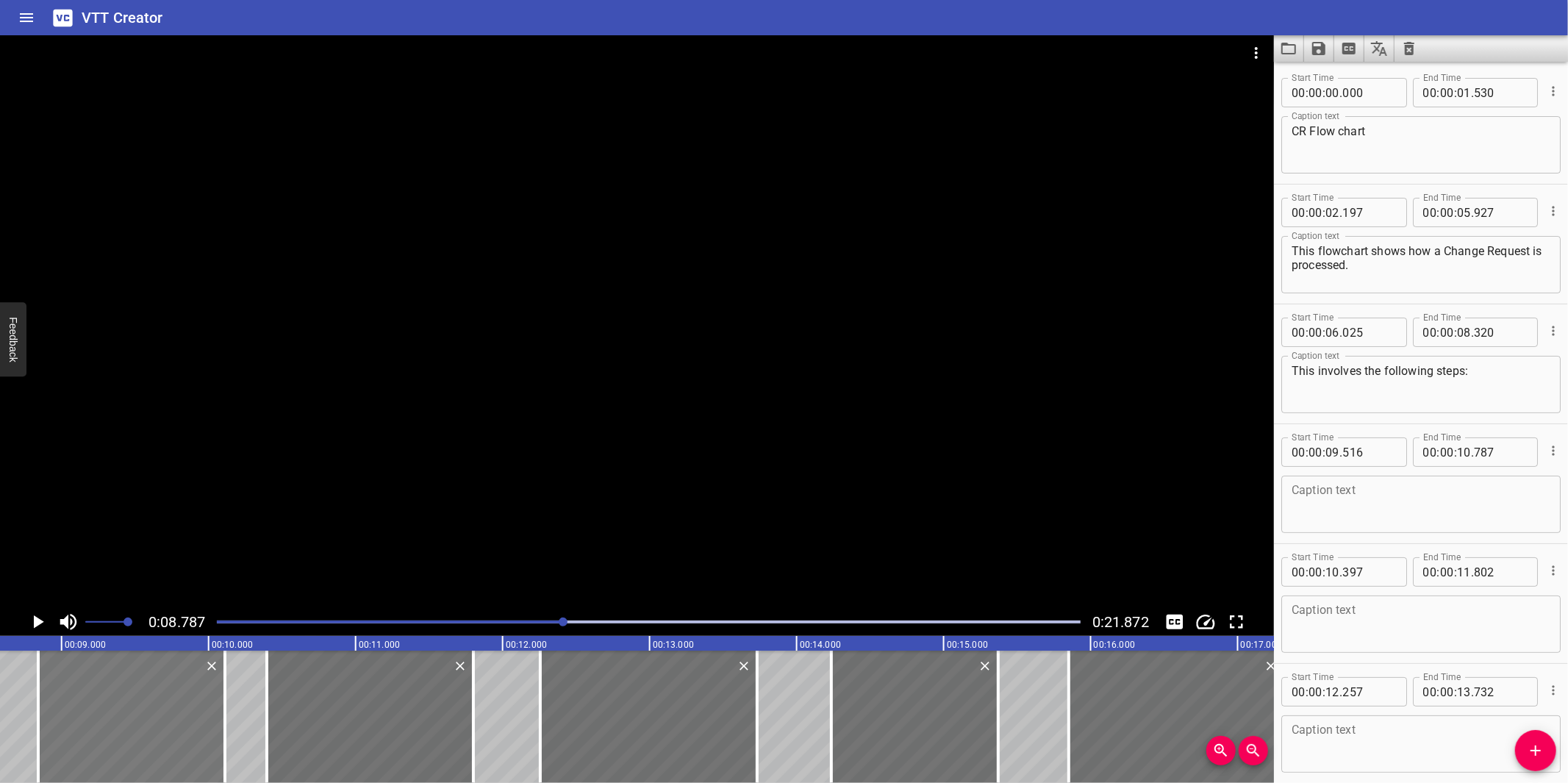
drag, startPoint x: 232, startPoint y: 739, endPoint x: 133, endPoint y: 737, distance: 99.0
click at [133, 737] on div at bounding box center [132, 716] width 187 height 133
type input "08"
type input "841"
type input "112"
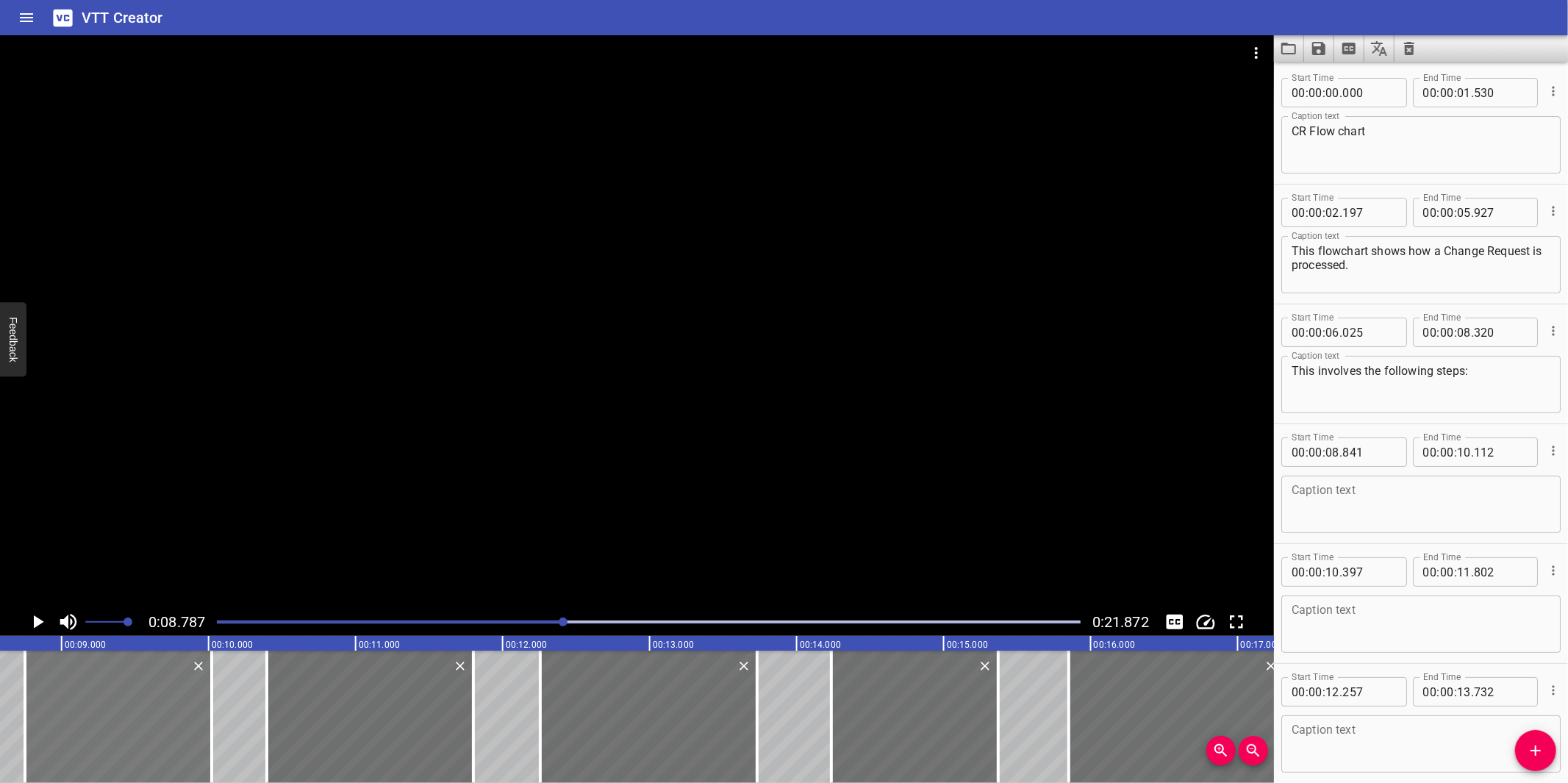
click at [201, 737] on div at bounding box center [119, 716] width 187 height 133
type input "751"
type input "022"
drag, startPoint x: 27, startPoint y: 709, endPoint x: 39, endPoint y: 702, distance: 13.9
click at [39, 702] on div at bounding box center [37, 716] width 15 height 133
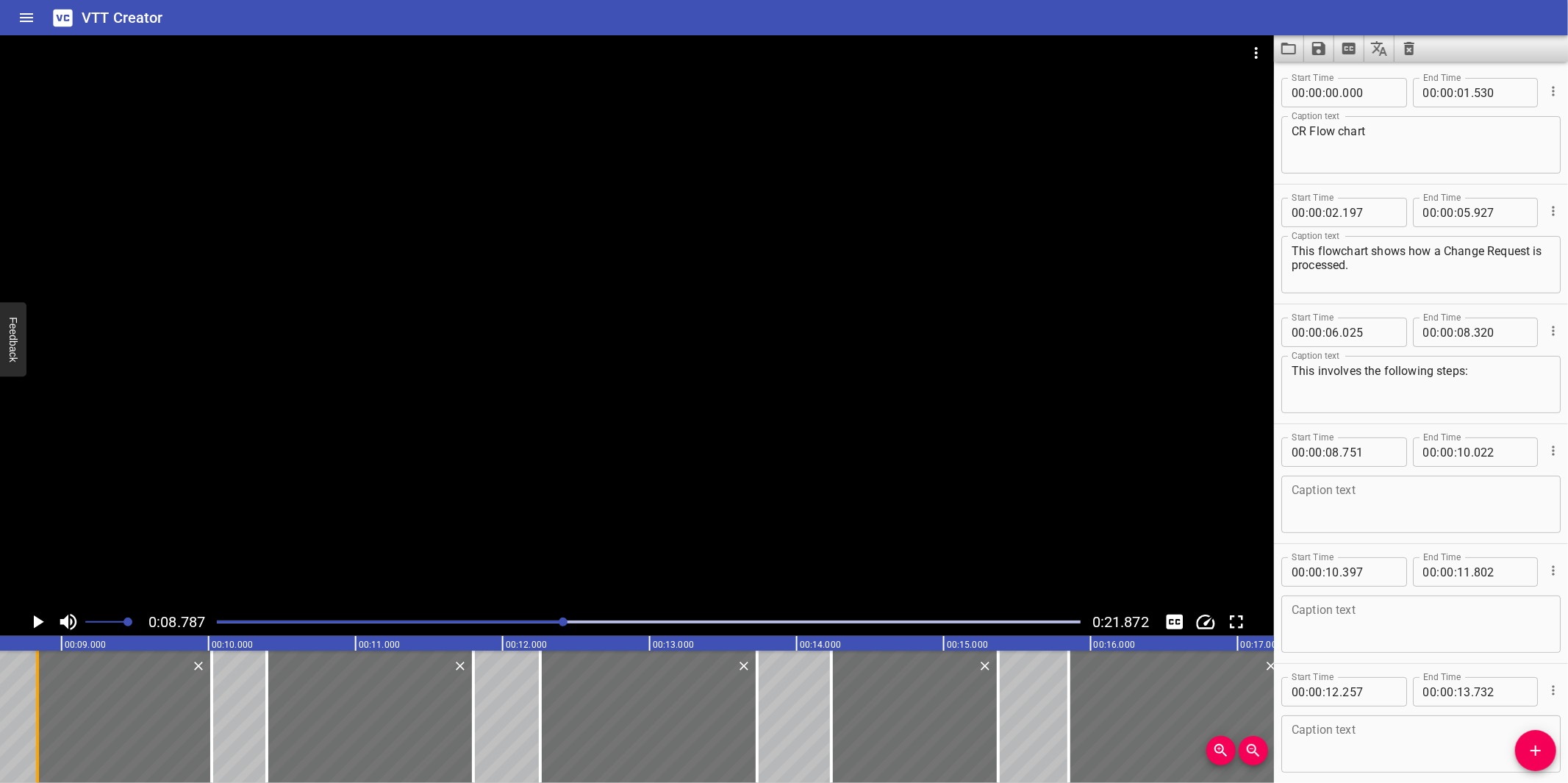
type input "836"
click at [1335, 508] on textarea at bounding box center [1420, 505] width 258 height 42
paste textarea "Submission"
type textarea "Submission"
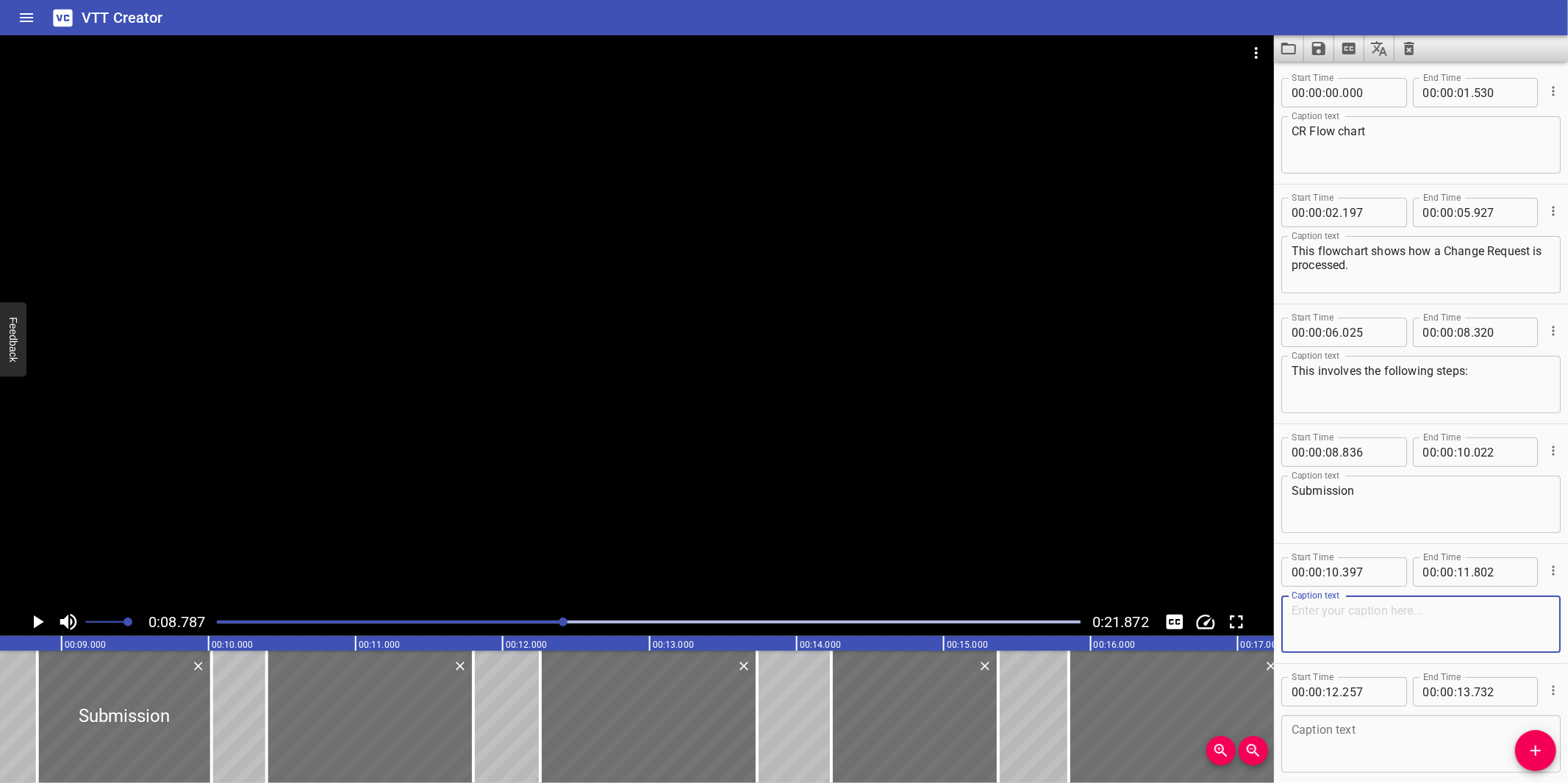
click at [1383, 623] on textarea at bounding box center [1420, 624] width 258 height 42
paste textarea "Verification"
type textarea "Verification"
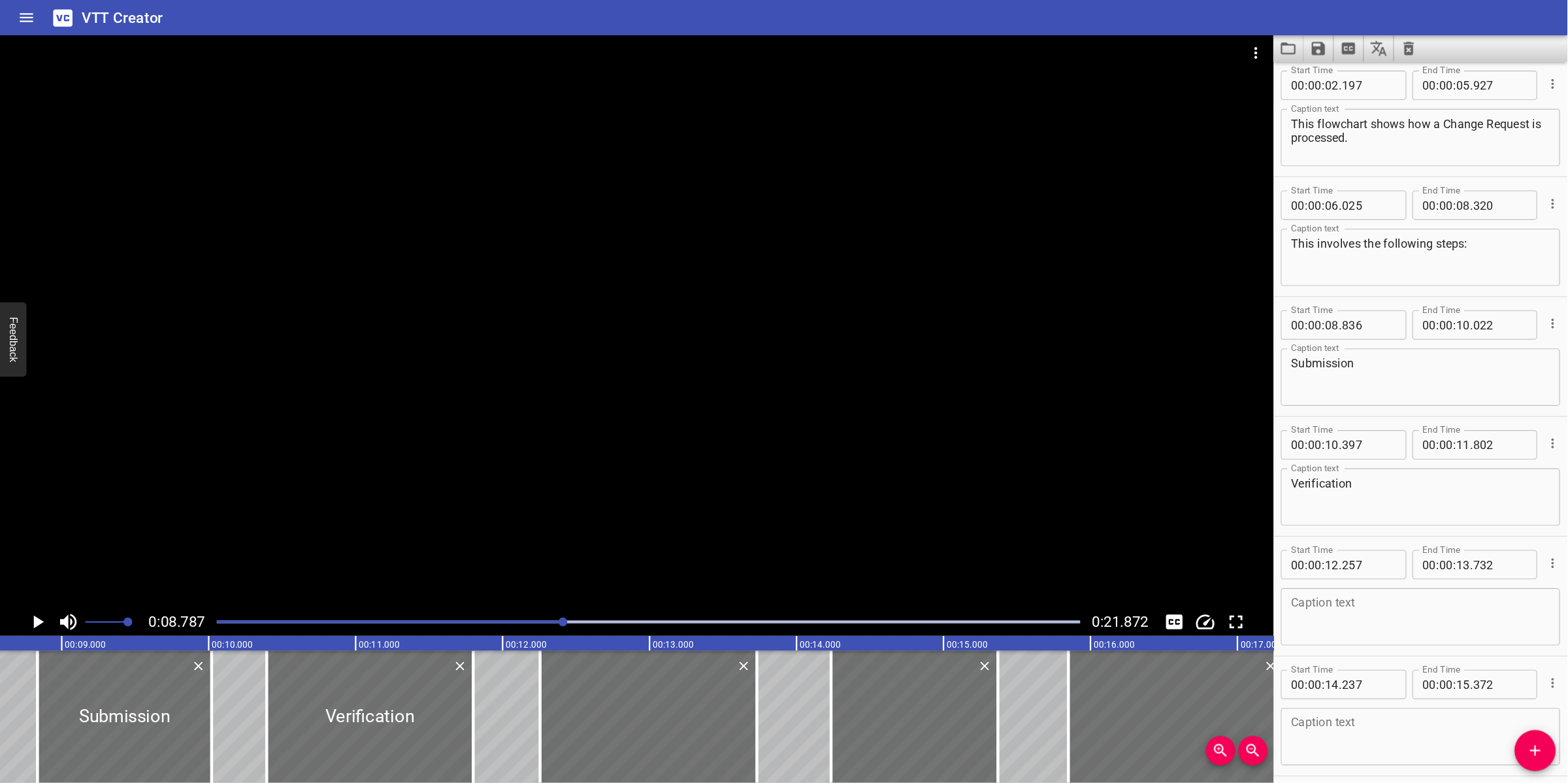
scroll to position [145, 0]
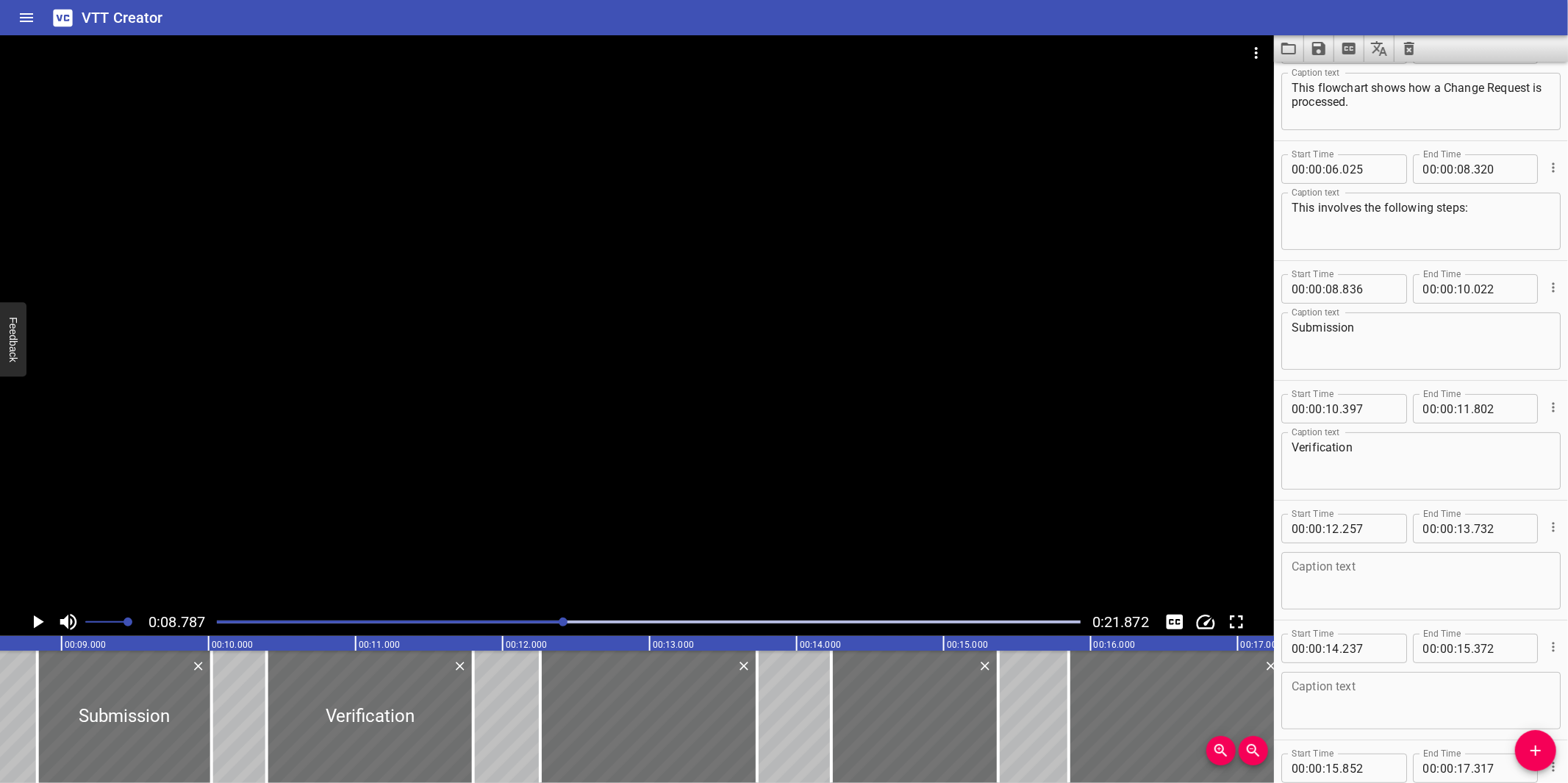
click at [1351, 597] on textarea at bounding box center [1420, 581] width 258 height 42
paste textarea "Risk Assessment"
type textarea "Risk Assessment"
click at [1398, 696] on textarea at bounding box center [1420, 701] width 258 height 42
paste textarea "Endorsement"
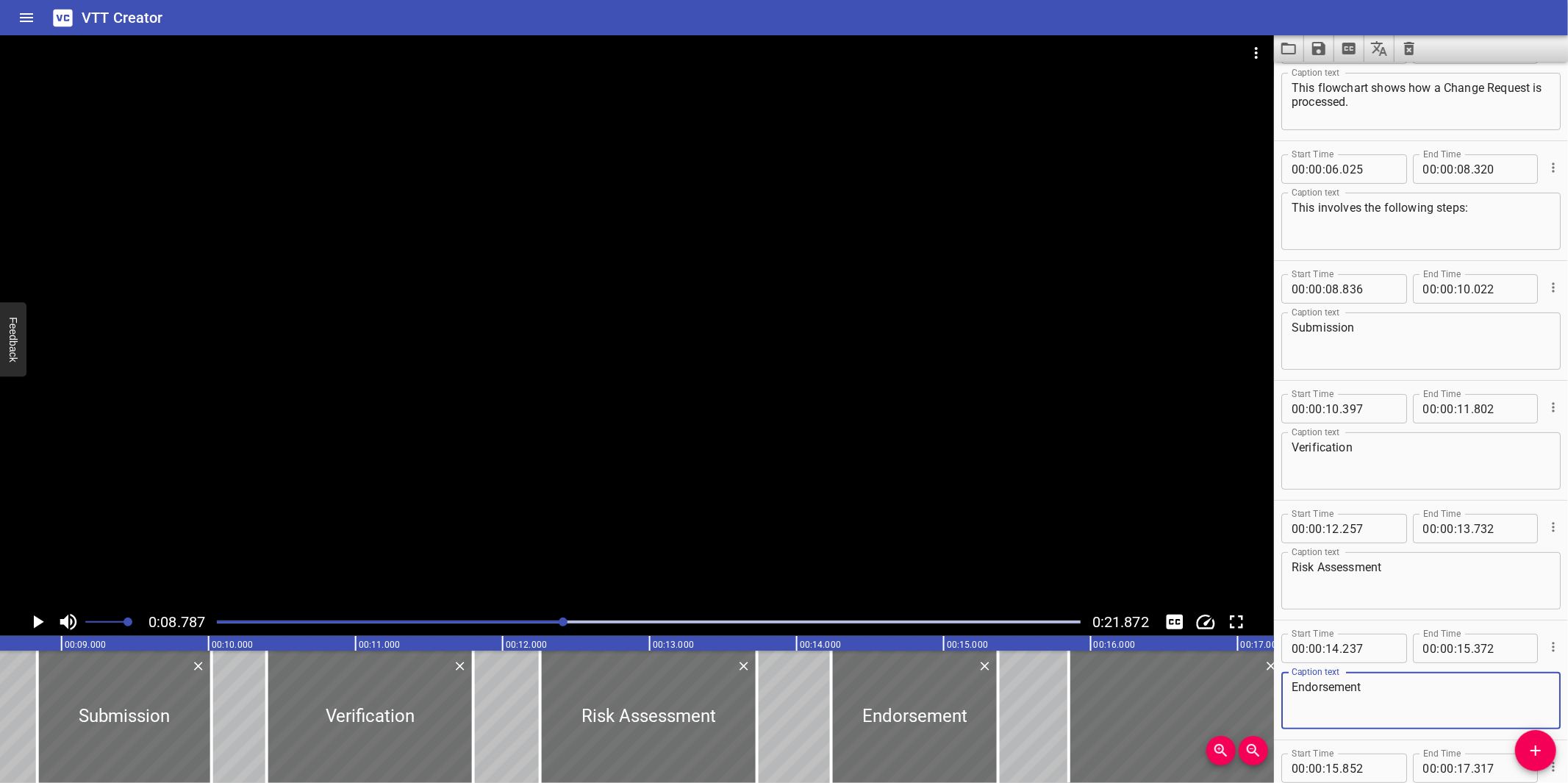
type textarea "Endorsement"
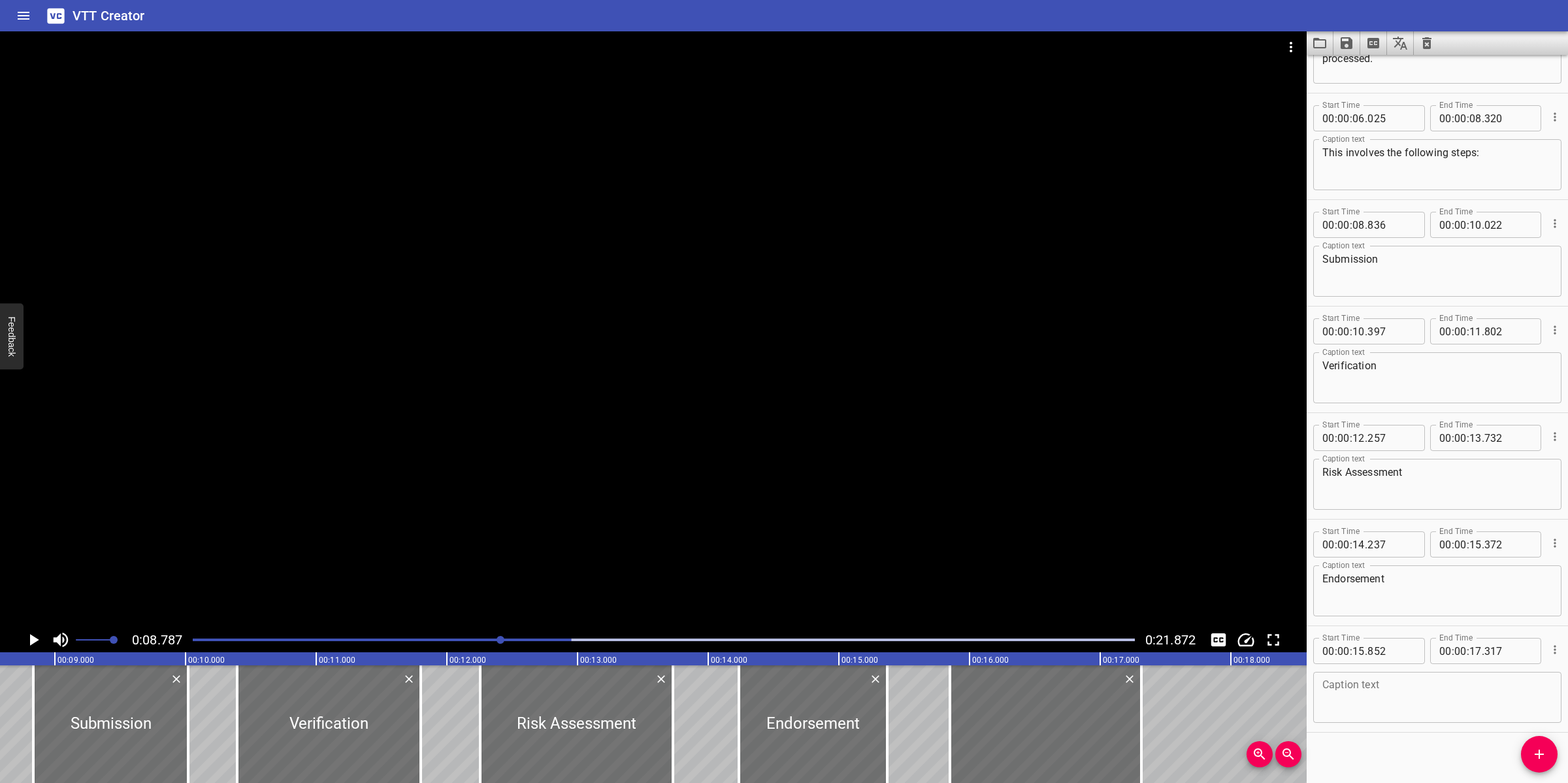
scroll to position [183, 0]
click at [1382, 695] on textarea at bounding box center [1436, 691] width 230 height 37
paste textarea "Implementation"
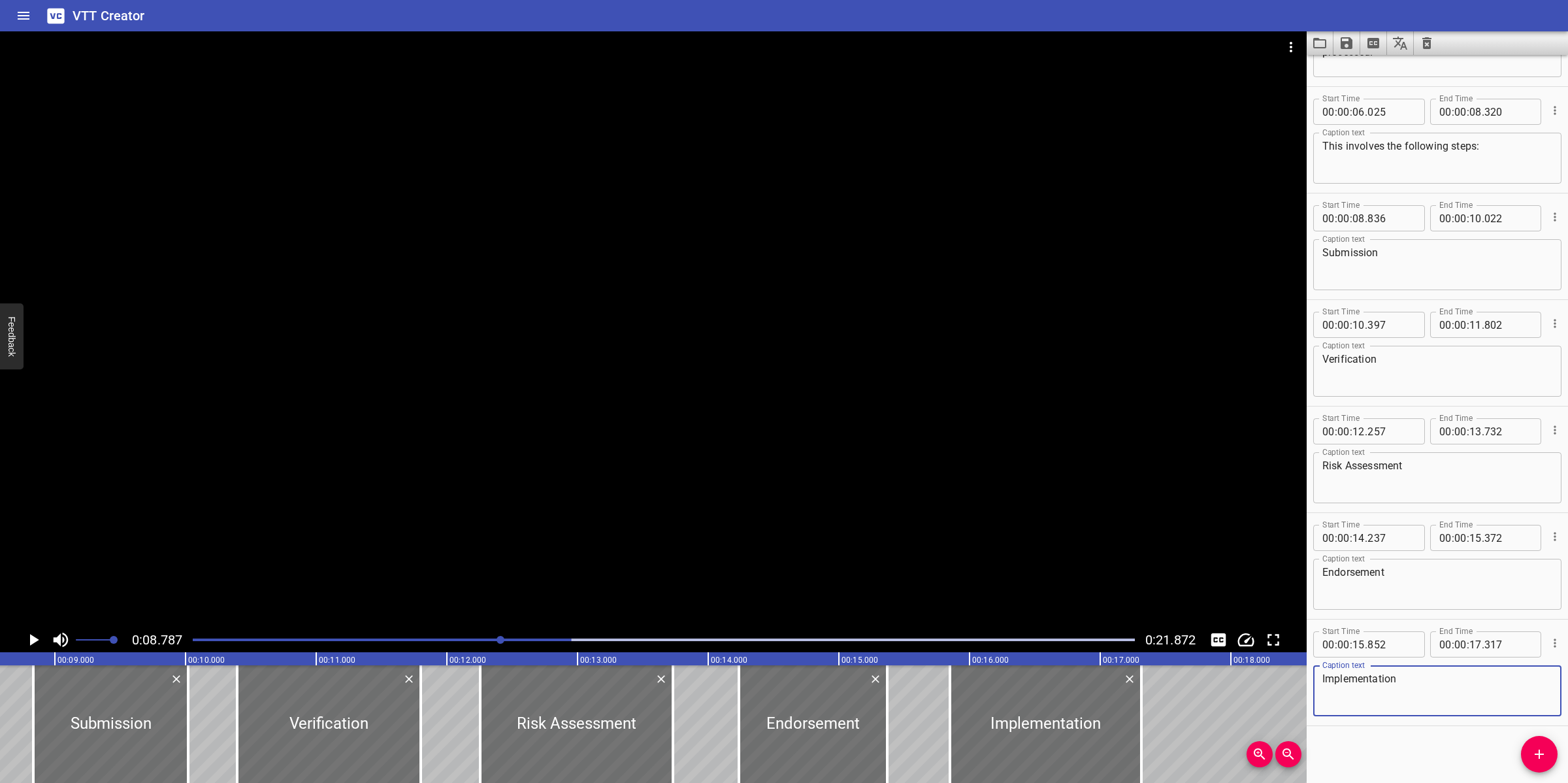
type textarea "Implementation"
click at [824, 468] on div at bounding box center [653, 329] width 1306 height 596
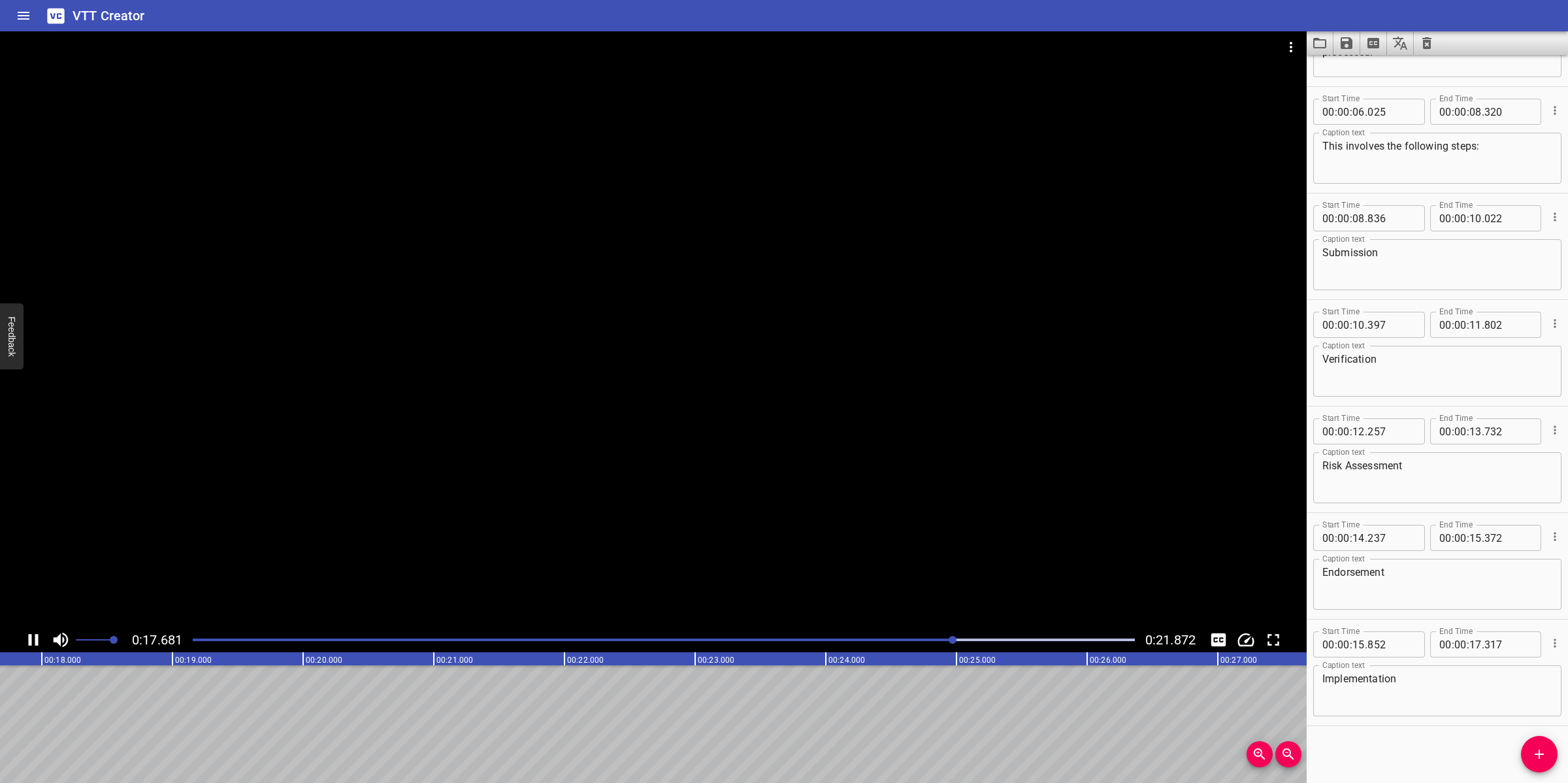
drag, startPoint x: 688, startPoint y: 462, endPoint x: 696, endPoint y: 463, distance: 8.1
click at [690, 459] on div at bounding box center [653, 329] width 1306 height 596
drag, startPoint x: 1546, startPoint y: 750, endPoint x: 1344, endPoint y: 749, distance: 202.0
click at [1393, 695] on icon "Add Cue" at bounding box center [1539, 754] width 16 height 16
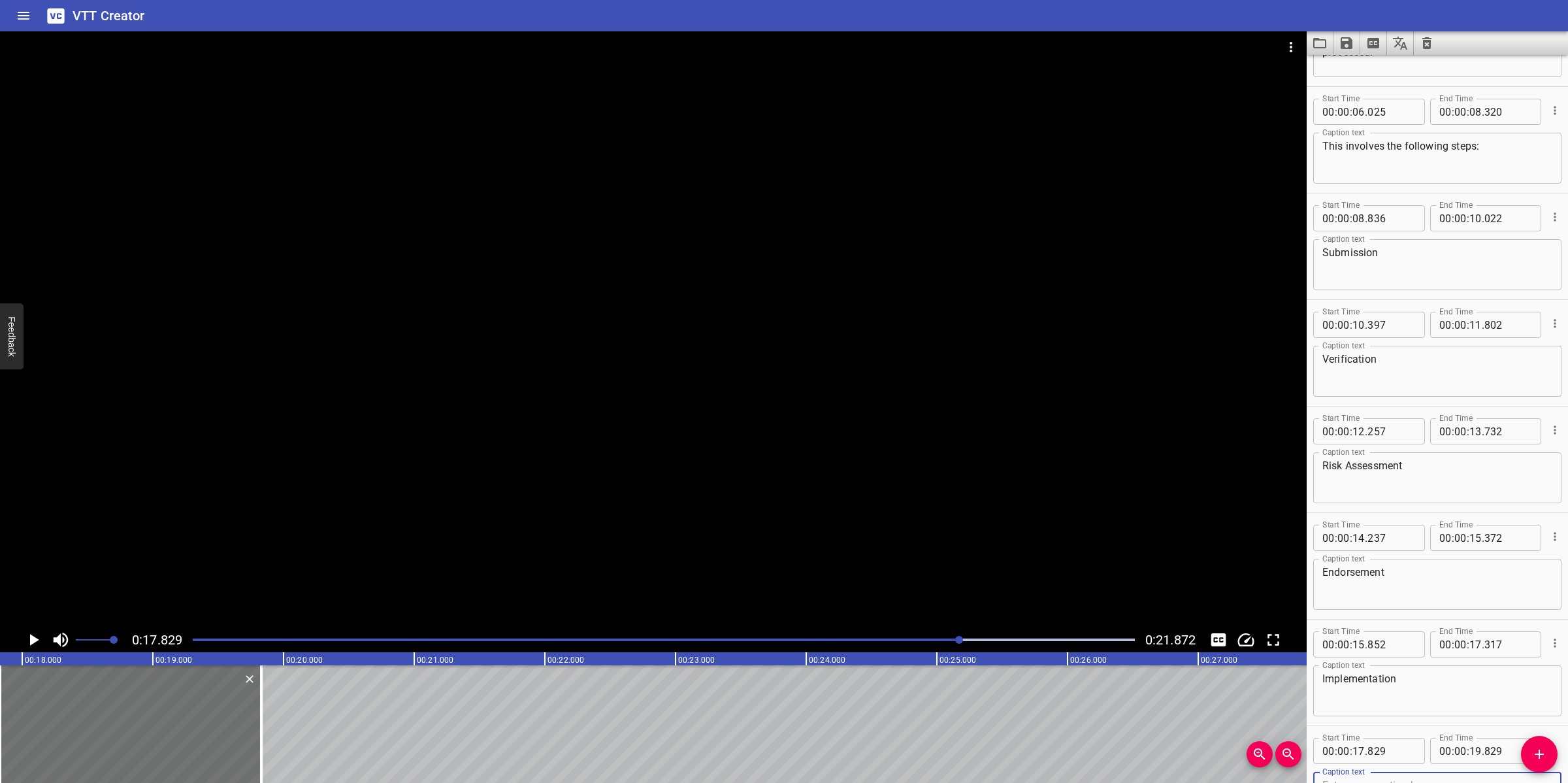
scroll to position [191, 0]
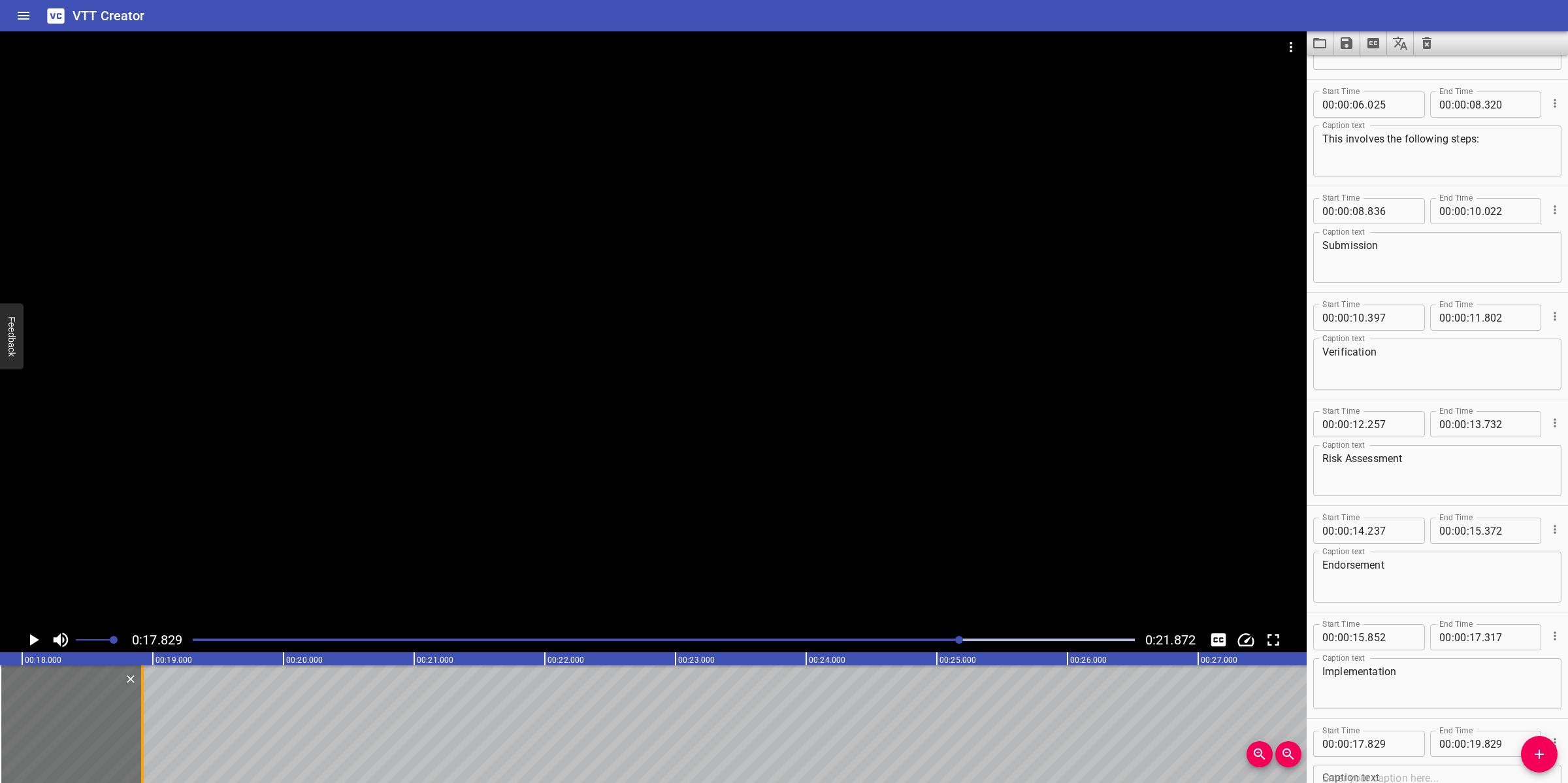
drag, startPoint x: 234, startPoint y: 724, endPoint x: 139, endPoint y: 728, distance: 95.1
click at [139, 695] on div at bounding box center [142, 724] width 13 height 118
type input "18"
type input "919"
click at [1393, 695] on textarea at bounding box center [1436, 790] width 230 height 37
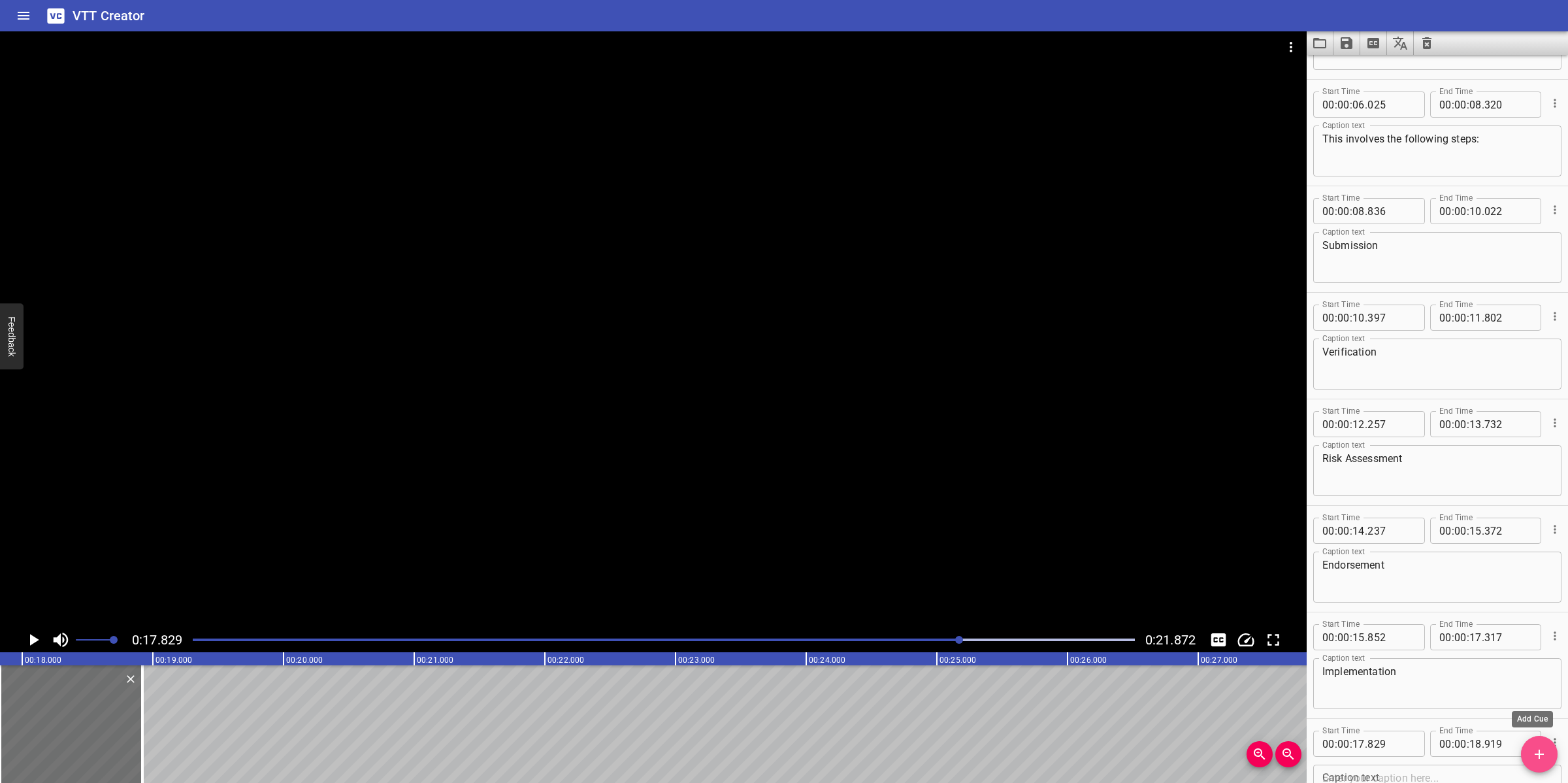
click at [1393, 695] on button "Add Cue" at bounding box center [1539, 754] width 37 height 37
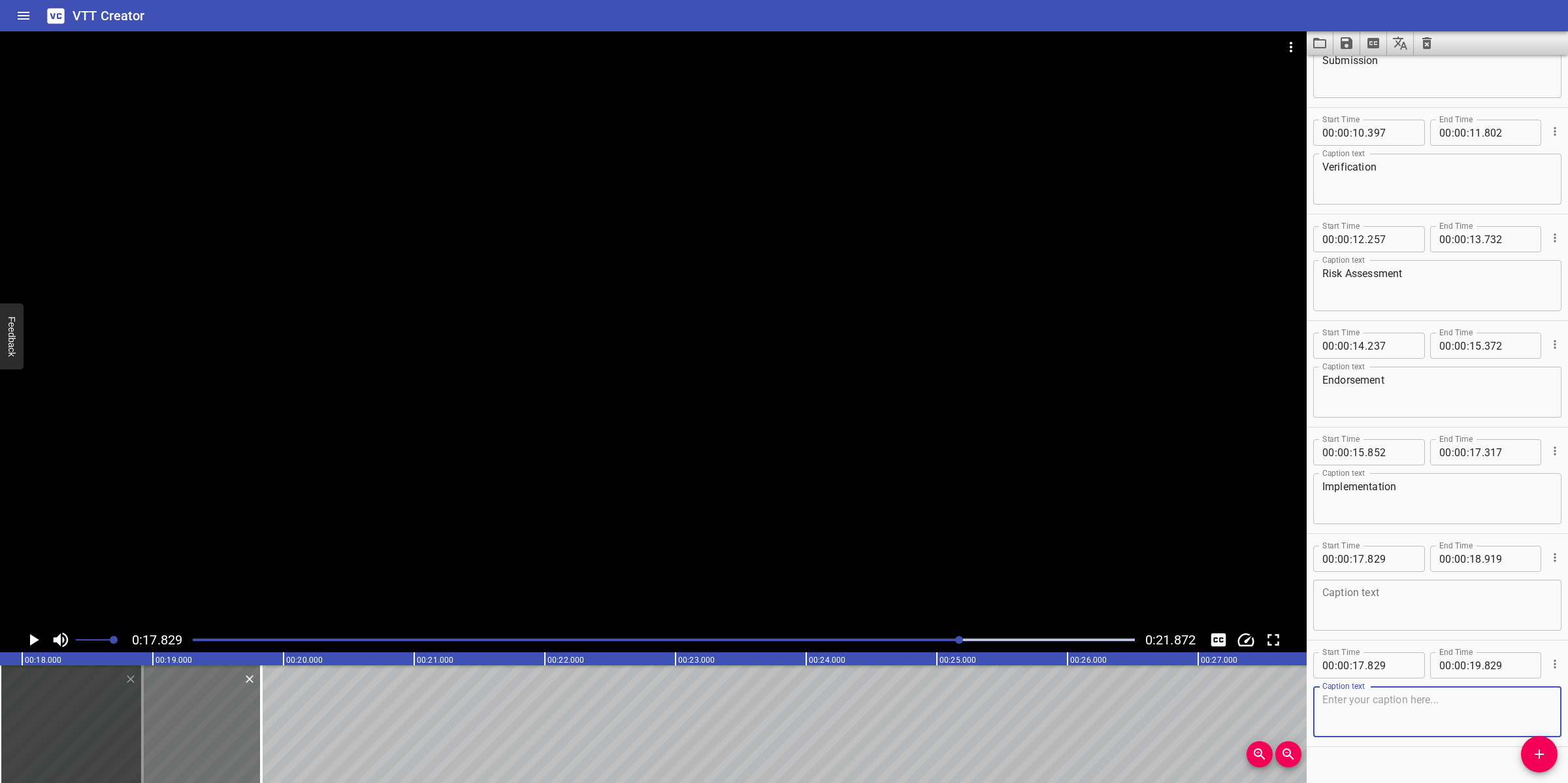
scroll to position [397, 0]
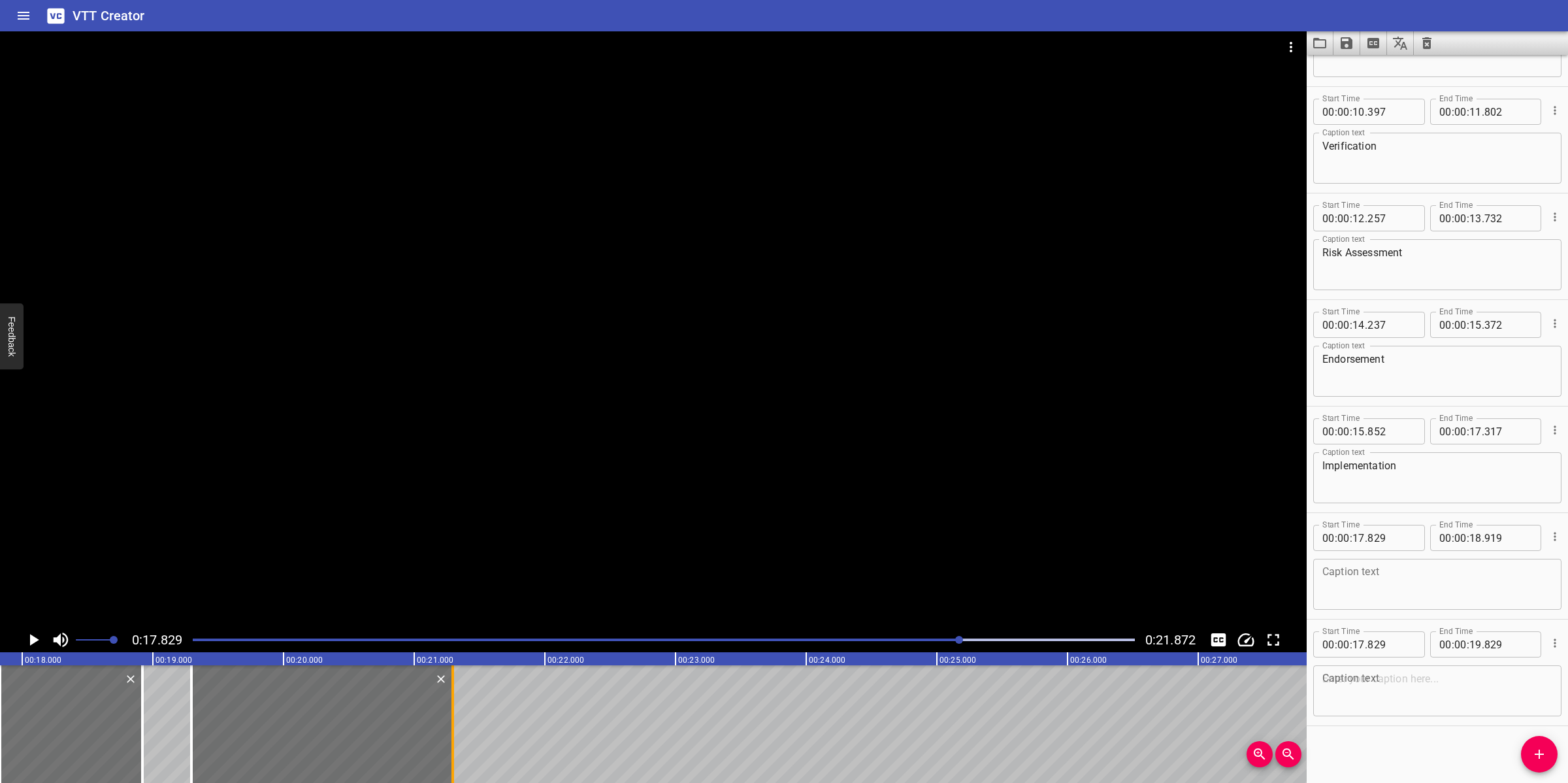
drag, startPoint x: 213, startPoint y: 738, endPoint x: 451, endPoint y: 748, distance: 238.2
click at [403, 695] on div at bounding box center [322, 724] width 261 height 118
type input "19"
type input "294"
type input "21"
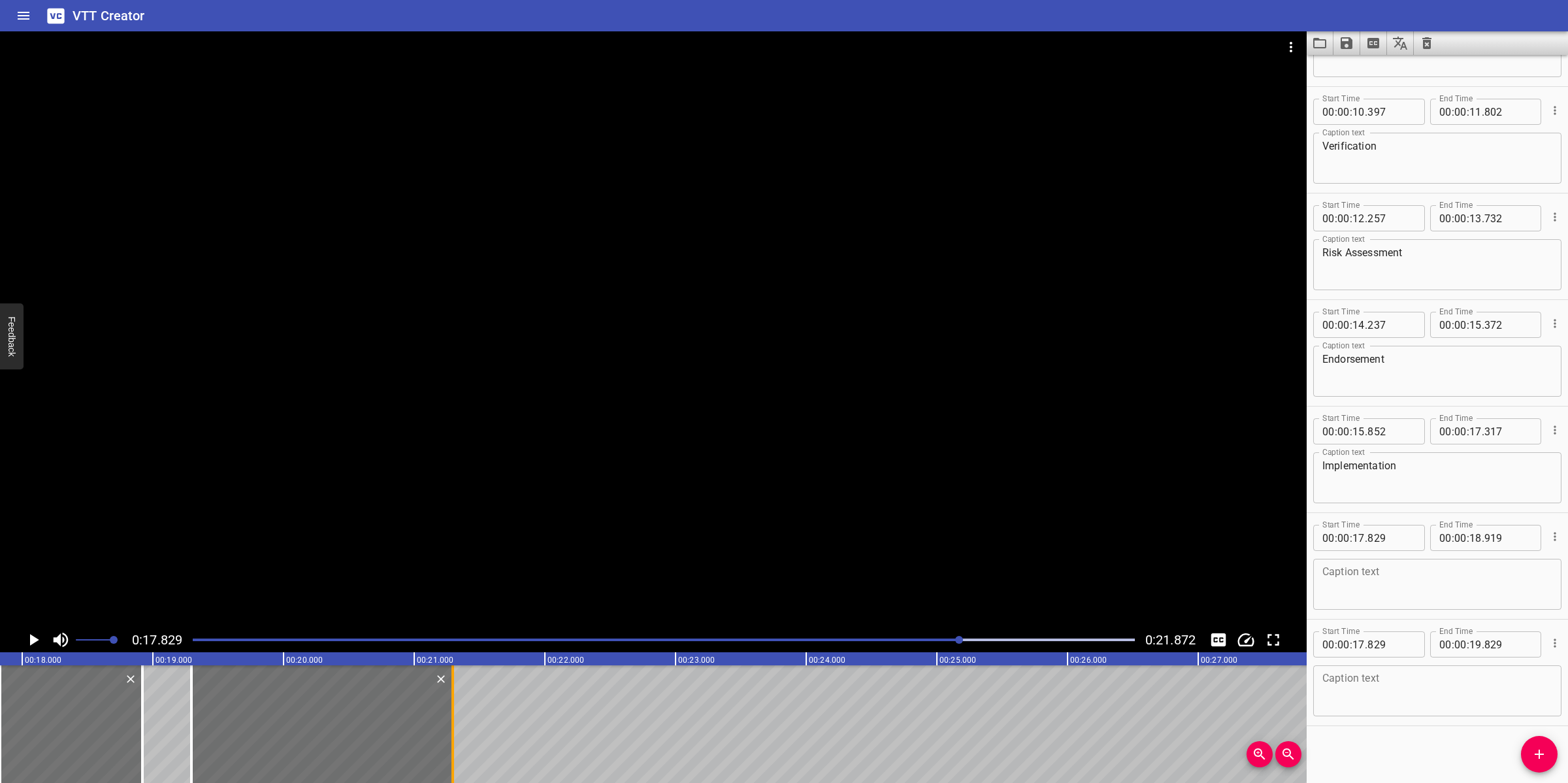
type input "294"
drag, startPoint x: 456, startPoint y: 746, endPoint x: 344, endPoint y: 742, distance: 112.1
click at [344, 695] on div at bounding box center [341, 724] width 13 height 118
type input "20"
type input "439"
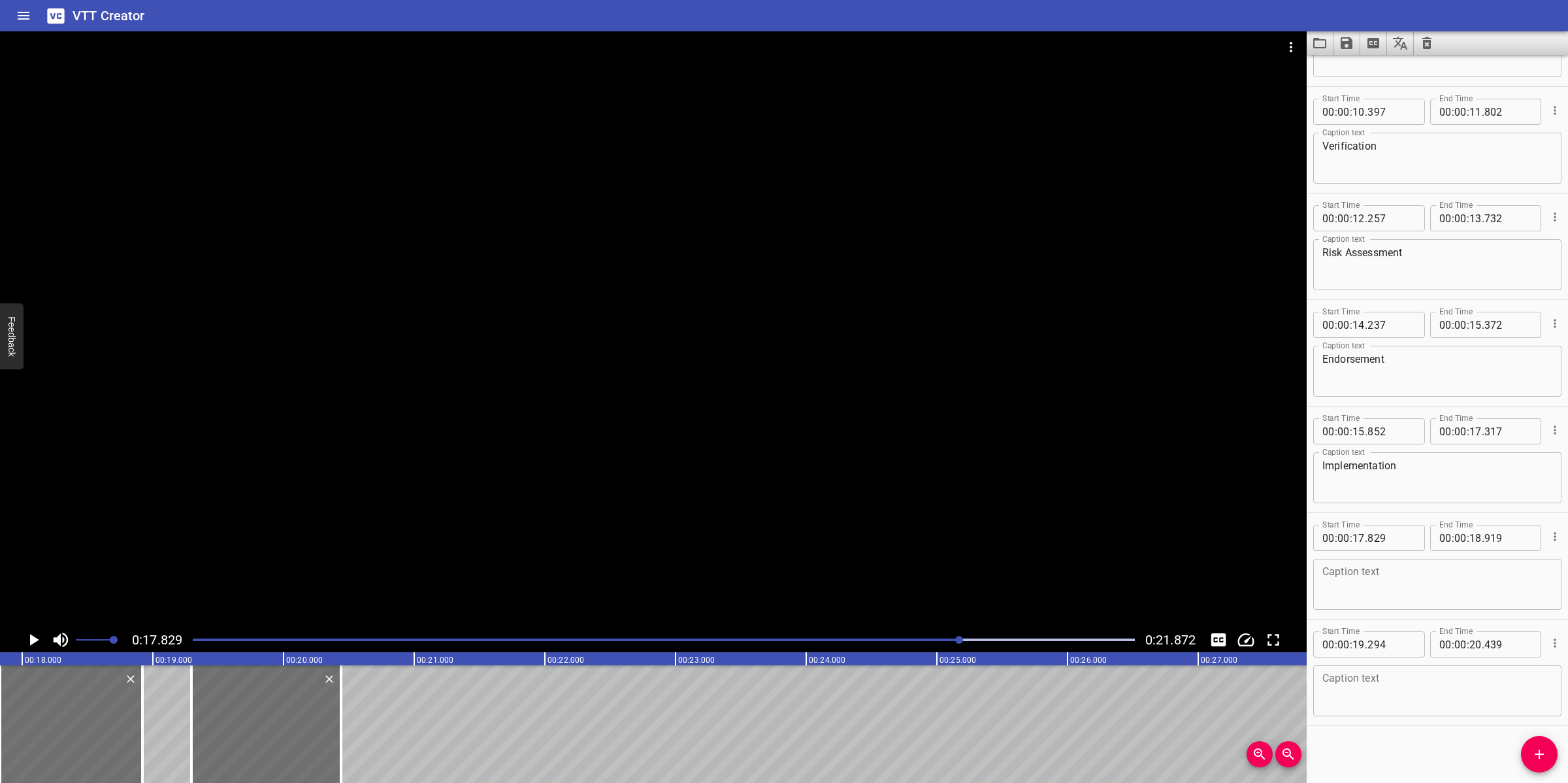
click at [1393, 690] on textarea at bounding box center [1436, 691] width 230 height 37
click at [1370, 580] on textarea at bounding box center [1436, 584] width 230 height 37
paste textarea "Completion"
type textarea "Completion"
click at [1393, 693] on textarea at bounding box center [1436, 691] width 230 height 37
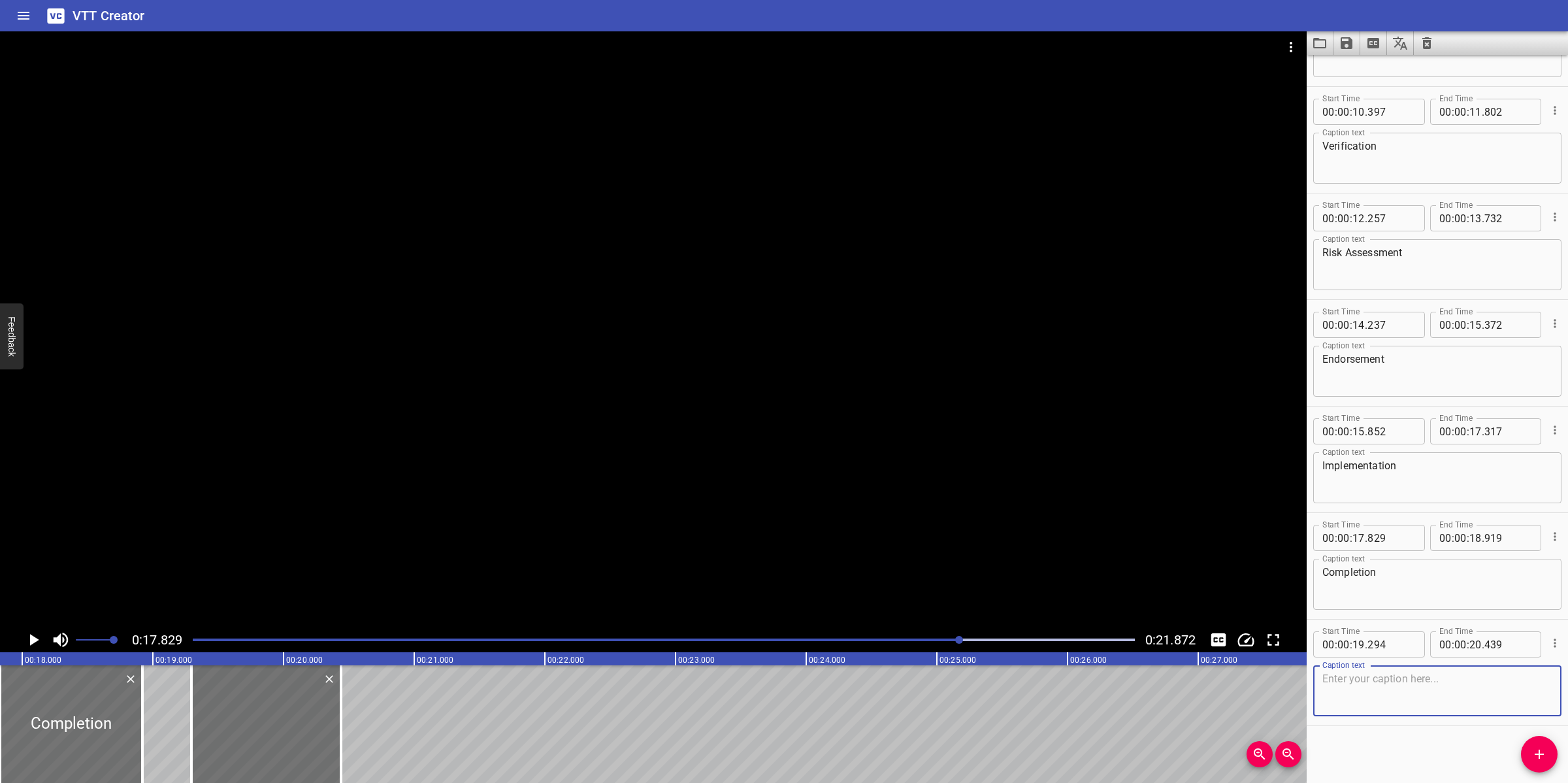
paste textarea "Close Out"
click at [1350, 677] on textarea "Close Out" at bounding box center [1436, 691] width 230 height 37
click at [808, 455] on div at bounding box center [653, 329] width 1306 height 596
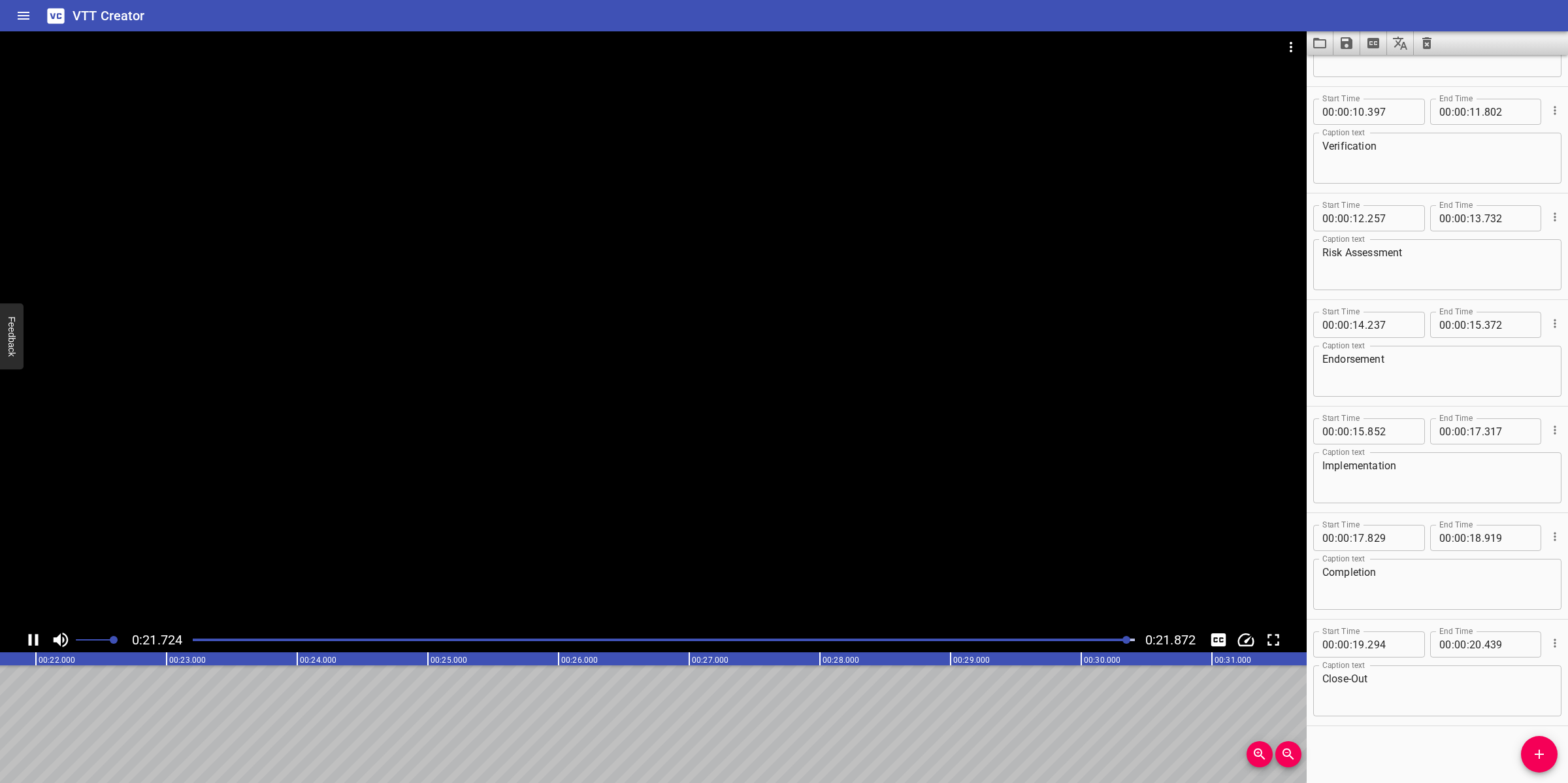
scroll to position [0, 2858]
click at [1351, 677] on textarea "Close-Out" at bounding box center [1436, 691] width 230 height 37
type textarea "Close Out"
click at [1343, 48] on icon "Save captions to file" at bounding box center [1346, 43] width 12 height 12
click at [1373, 75] on li "Save to VTT file" at bounding box center [1381, 72] width 96 height 24
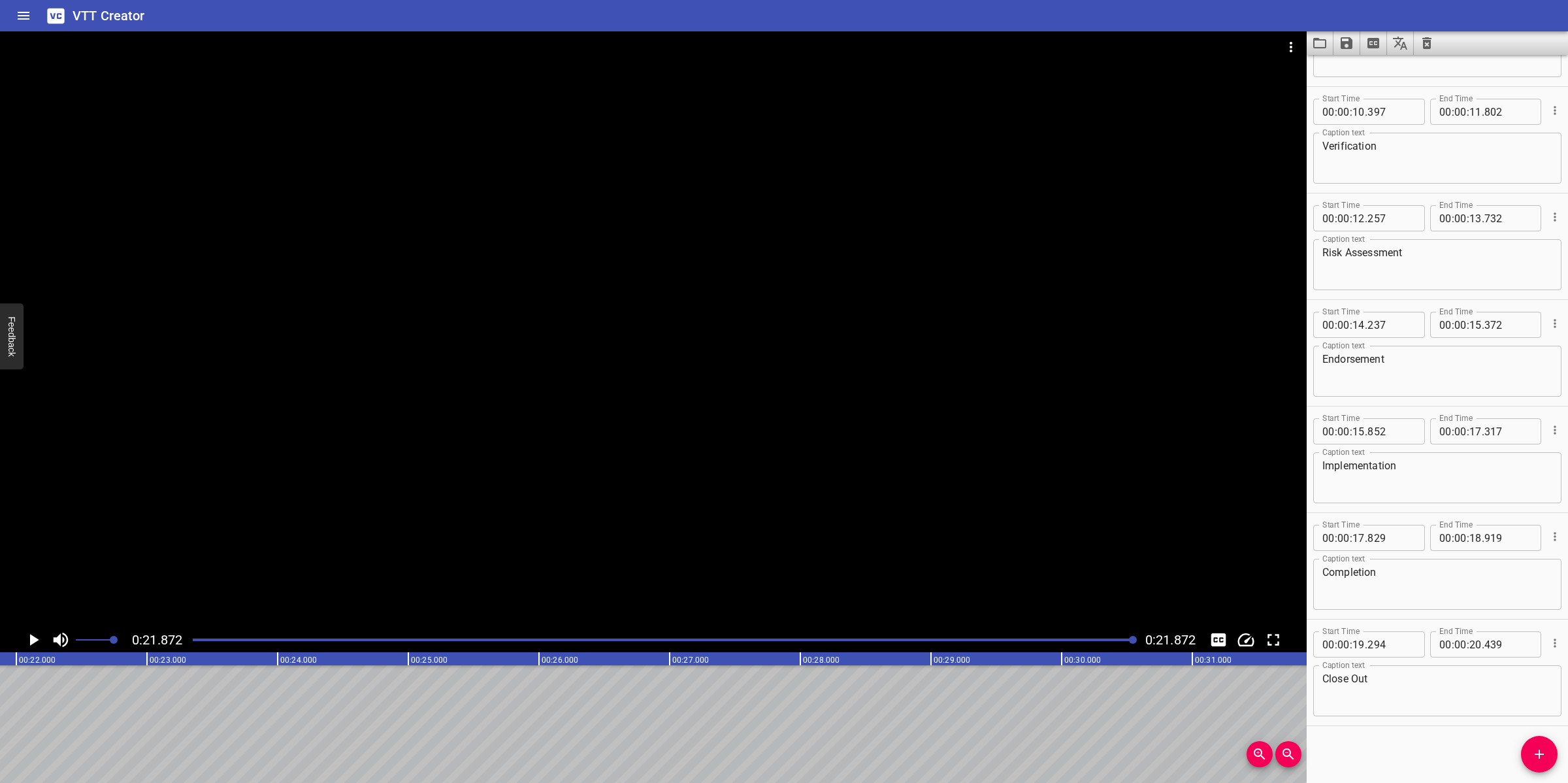
click at [1289, 52] on icon "Video Options" at bounding box center [1291, 47] width 16 height 16
click at [1289, 50] on li "Select New Video File..." at bounding box center [1340, 48] width 130 height 24
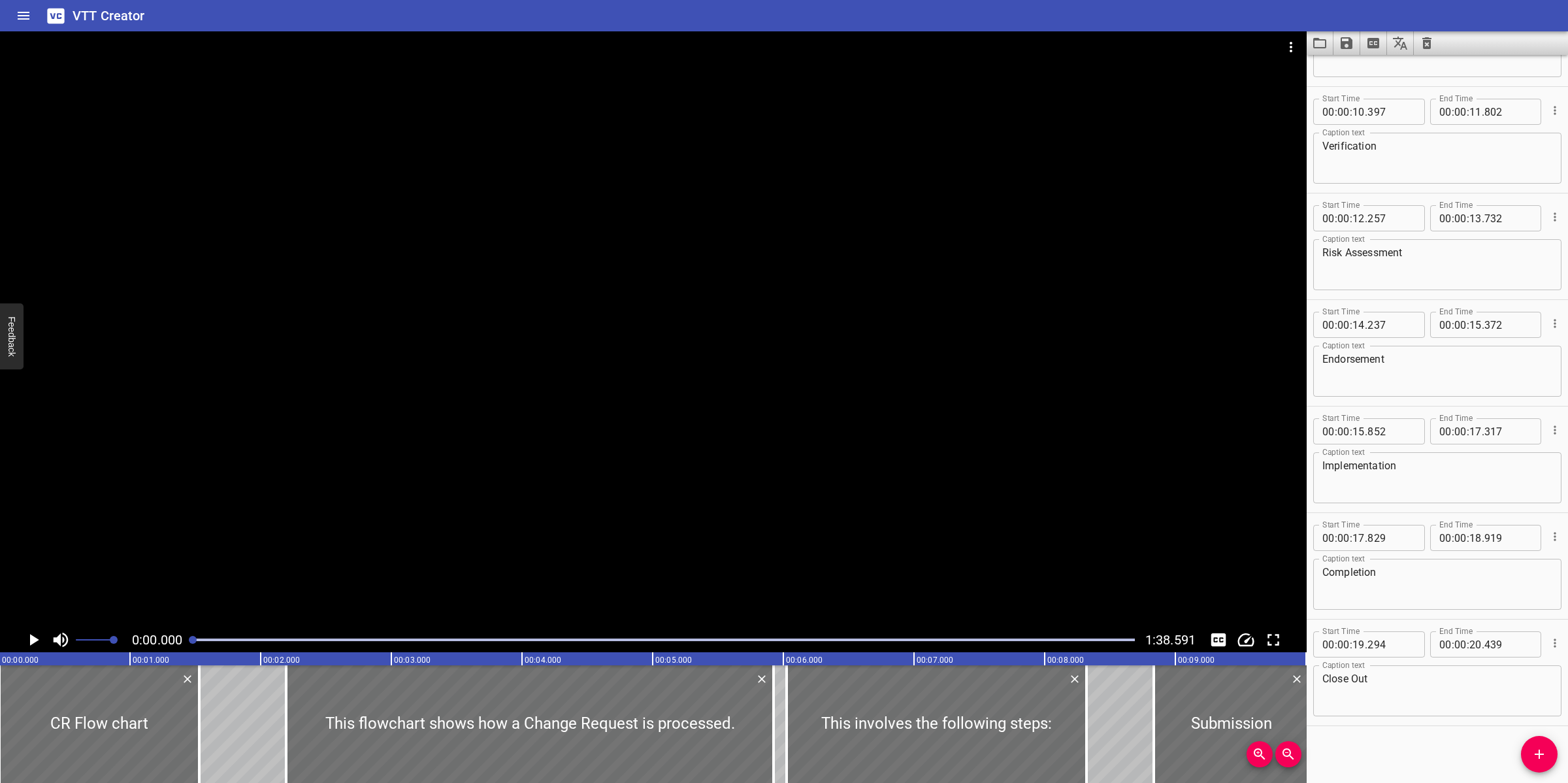
scroll to position [0, 0]
click at [1393, 46] on icon "Clear captions" at bounding box center [1426, 43] width 16 height 16
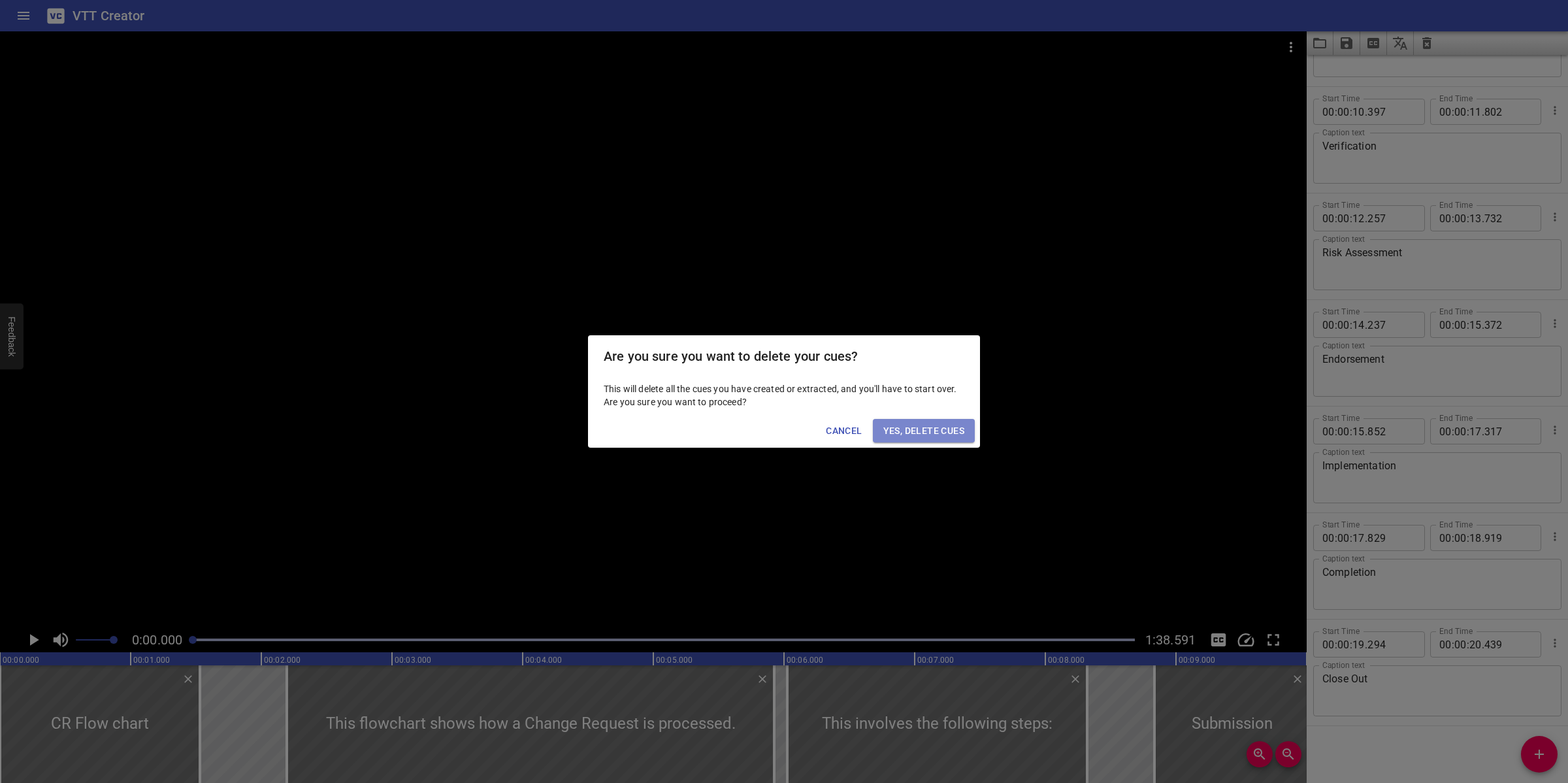
click at [925, 438] on span "Yes, Delete Cues" at bounding box center [923, 431] width 81 height 16
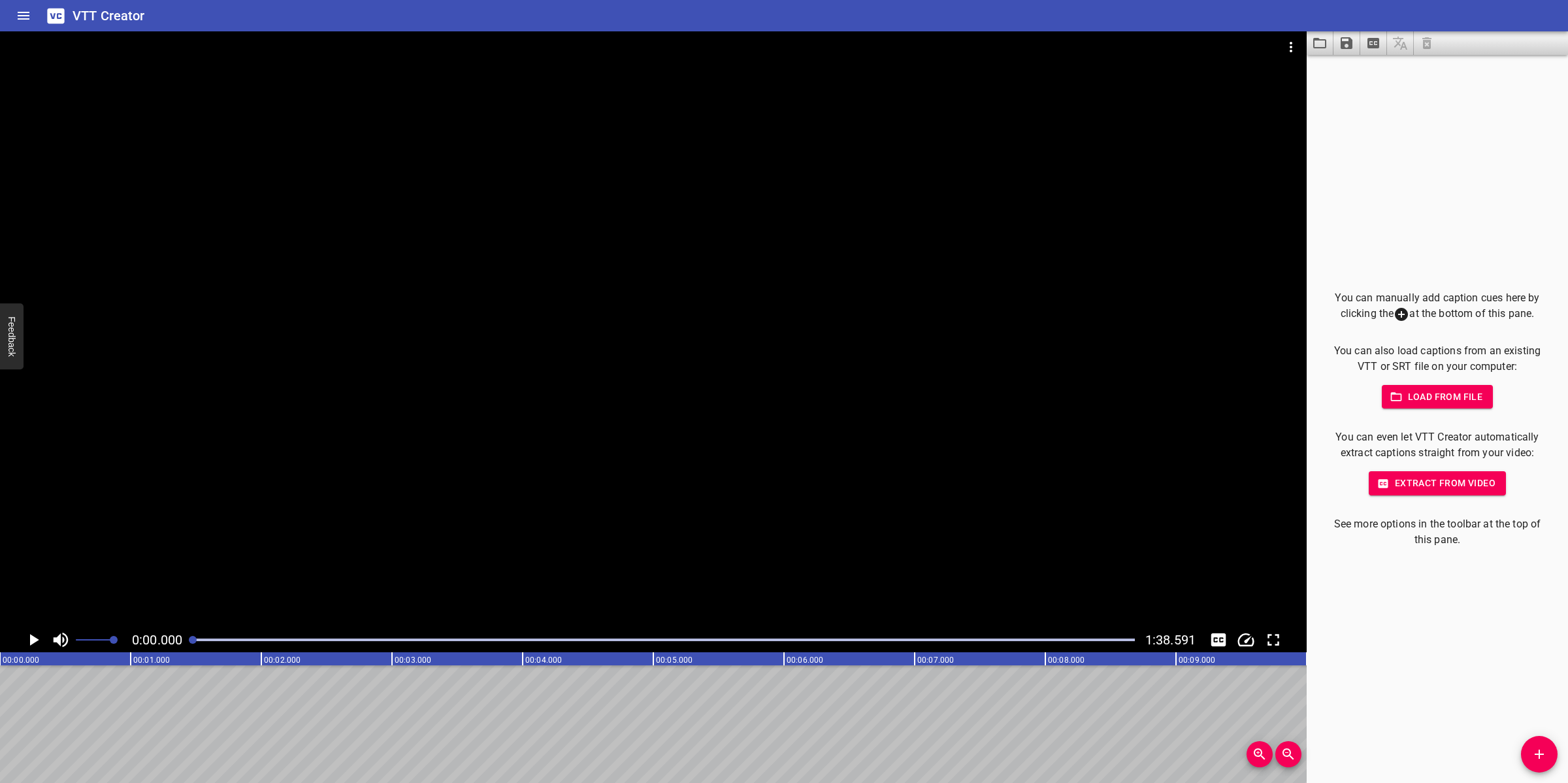
click at [1393, 695] on icon "Add Cue" at bounding box center [1539, 754] width 16 height 16
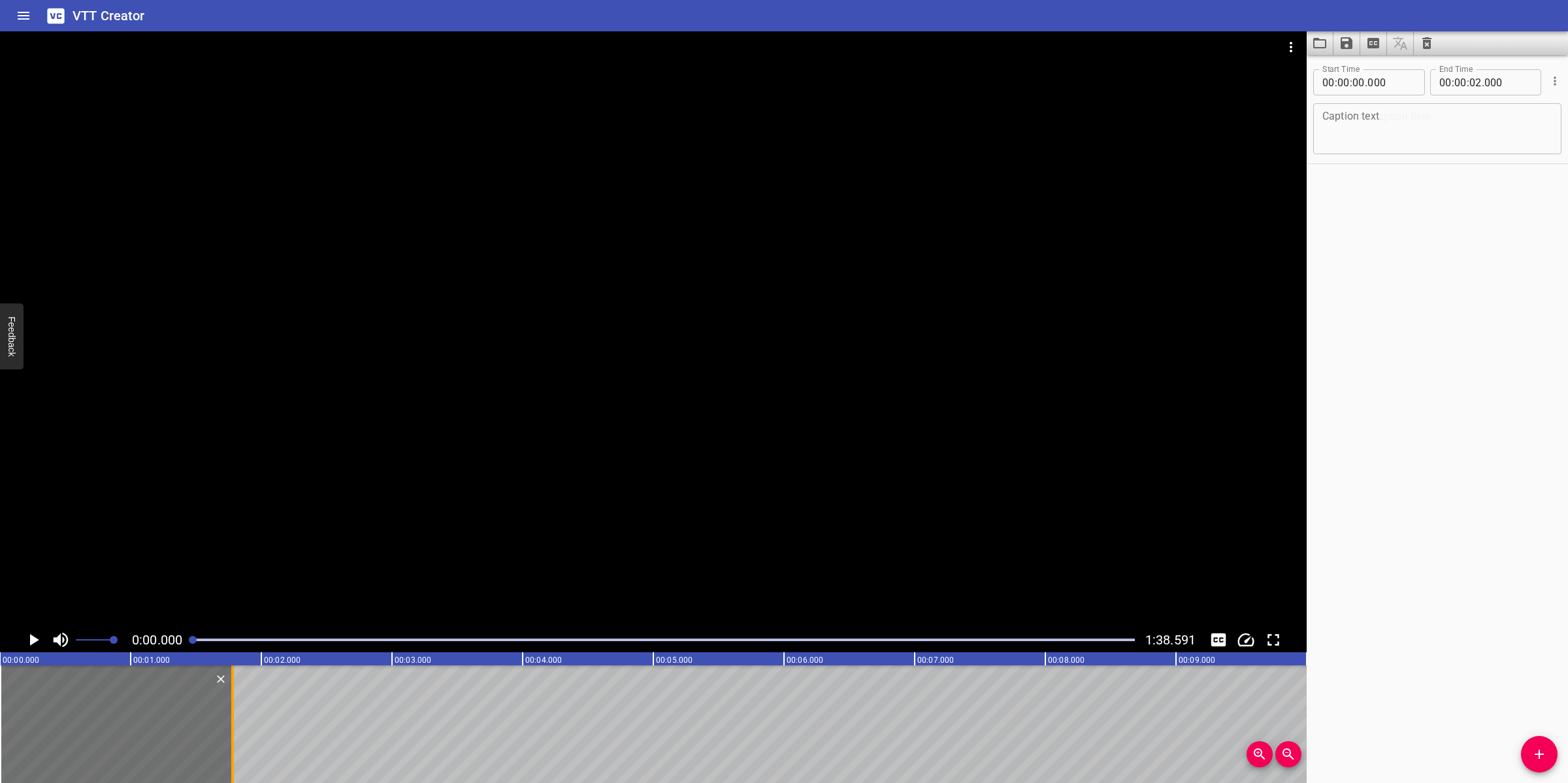
drag, startPoint x: 260, startPoint y: 713, endPoint x: 228, endPoint y: 722, distance: 33.2
click at [231, 695] on div at bounding box center [232, 724] width 3 height 118
type input "01"
type input "765"
drag, startPoint x: 1539, startPoint y: 756, endPoint x: 1520, endPoint y: 754, distance: 19.1
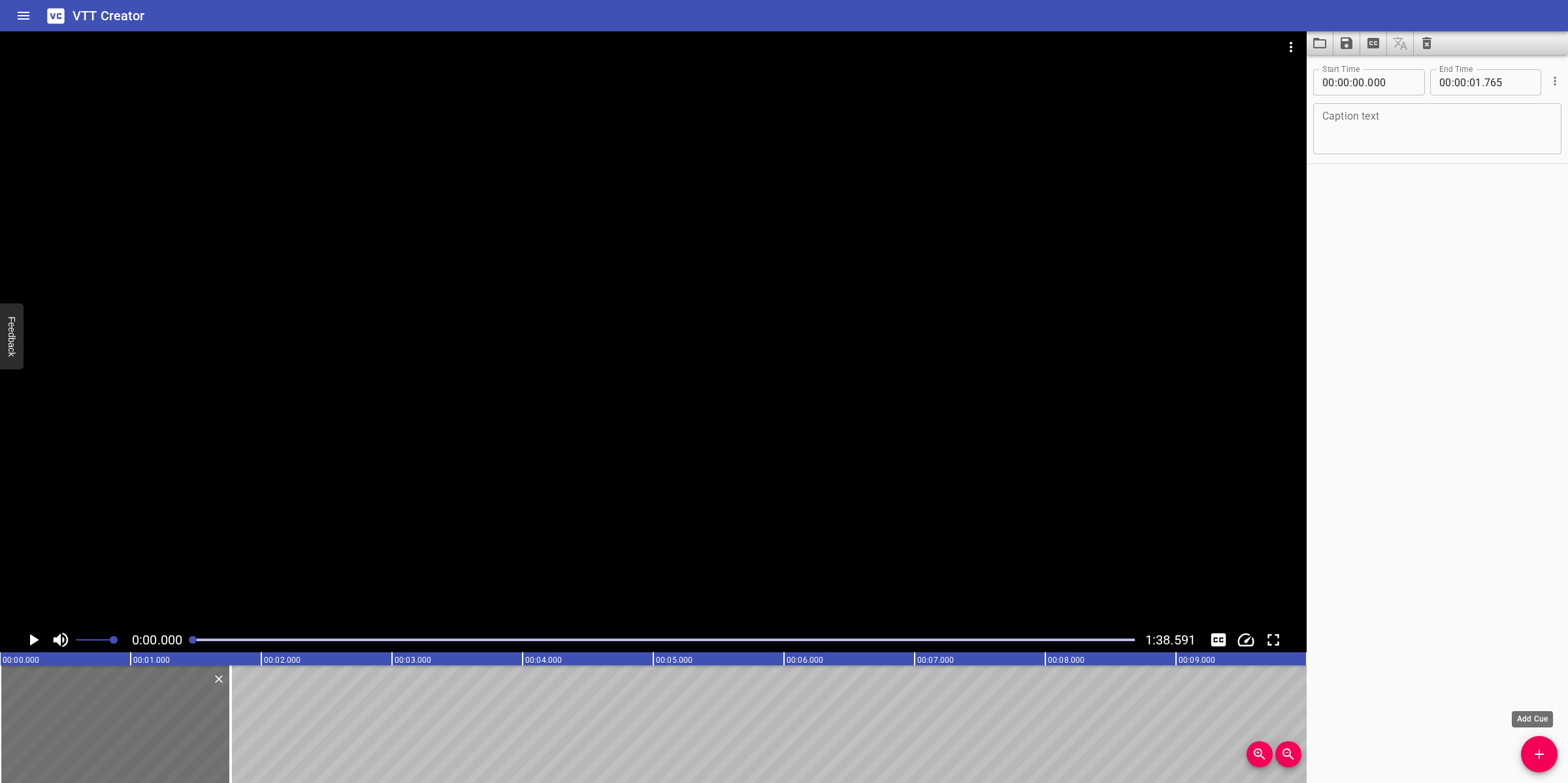
click at [1393, 695] on icon "Add Cue" at bounding box center [1539, 754] width 16 height 16
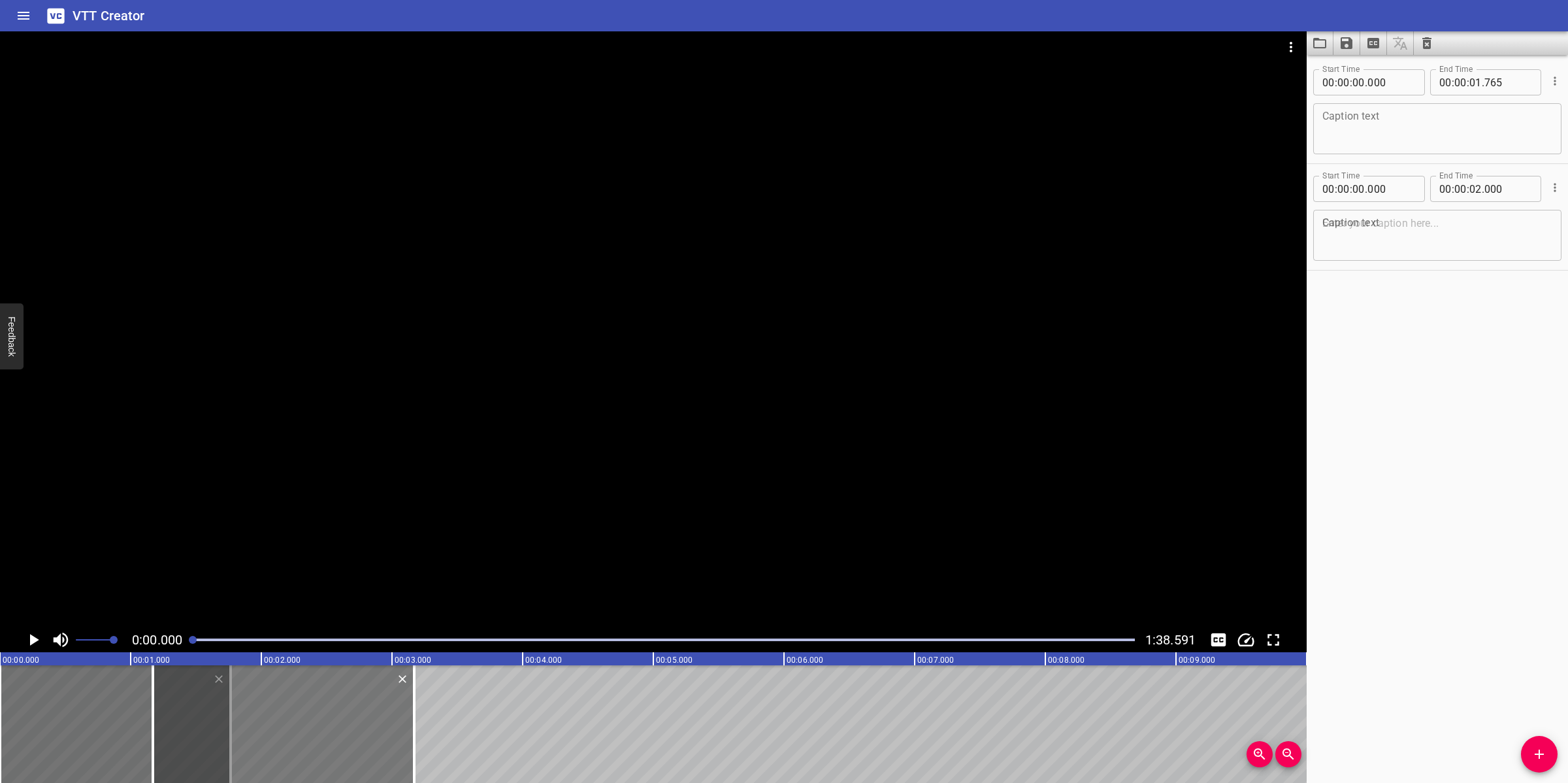
drag, startPoint x: 206, startPoint y: 696, endPoint x: 436, endPoint y: 746, distance: 235.4
click at [414, 695] on div at bounding box center [283, 724] width 261 height 118
type input "01"
type input "885"
type input "03"
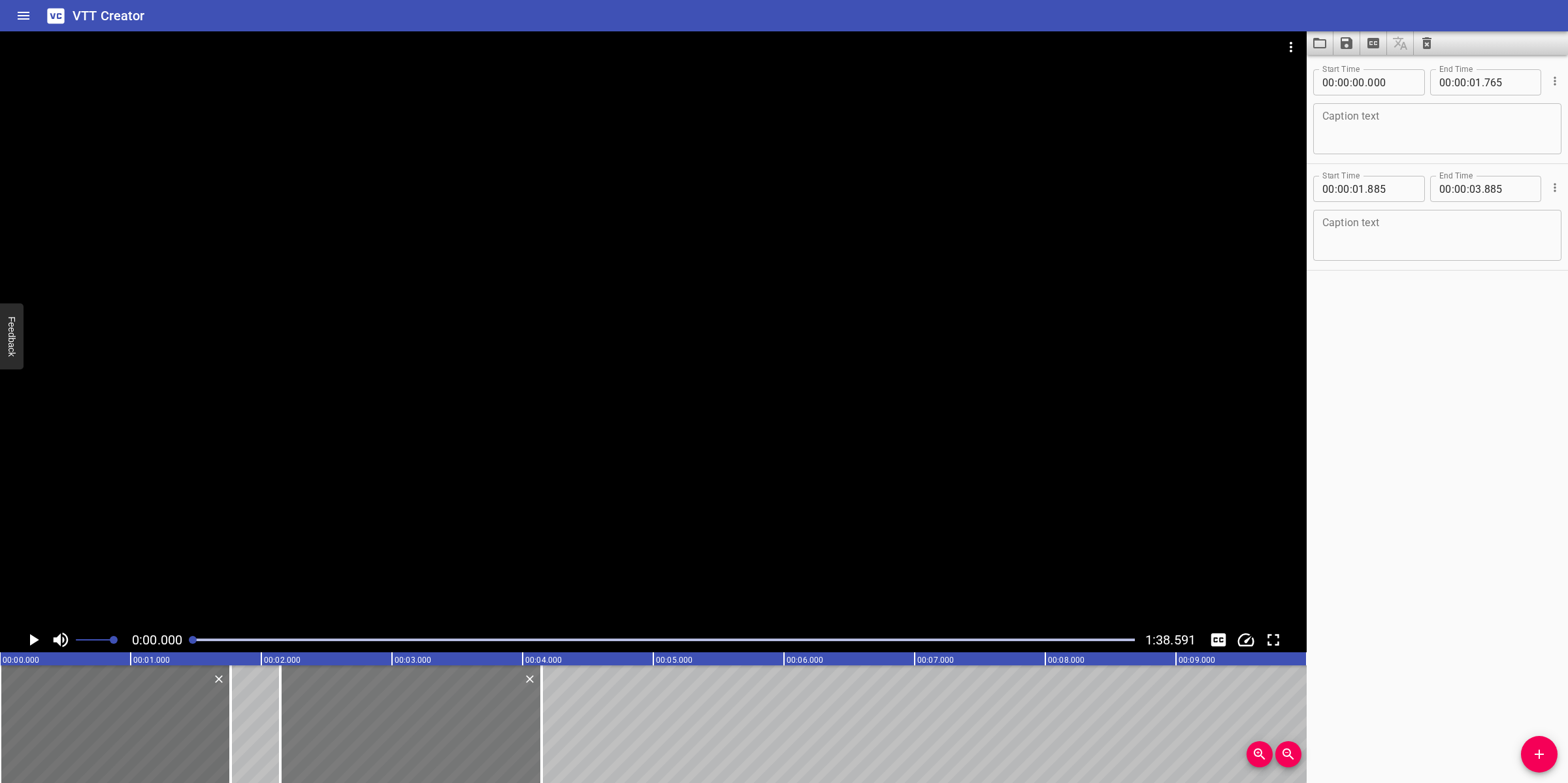
drag, startPoint x: 464, startPoint y: 746, endPoint x: 498, endPoint y: 733, distance: 36.4
click at [498, 695] on div at bounding box center [410, 724] width 261 height 118
drag, startPoint x: 541, startPoint y: 743, endPoint x: 494, endPoint y: 746, distance: 47.1
click at [494, 695] on div at bounding box center [495, 724] width 3 height 118
click at [1393, 695] on icon "Add Cue" at bounding box center [1539, 754] width 16 height 16
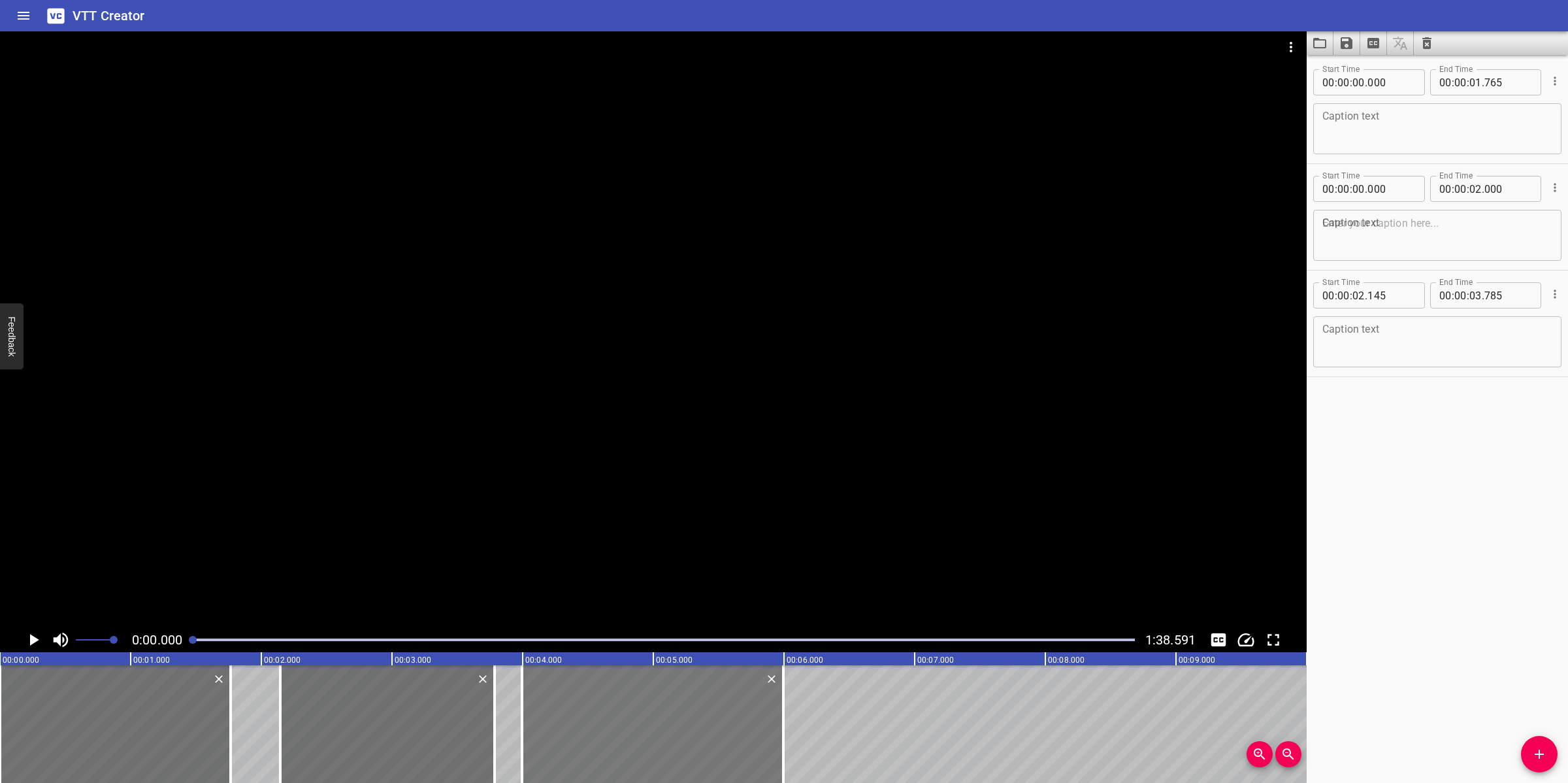
drag, startPoint x: 198, startPoint y: 717, endPoint x: 638, endPoint y: 726, distance: 440.1
click at [1393, 133] on textarea at bounding box center [1436, 129] width 230 height 37
paste textarea "CR Stages"
click at [1357, 235] on textarea at bounding box center [1436, 235] width 230 height 37
paste textarea "Details and Planning – This stage is where the CR is filled in and submitted by…"
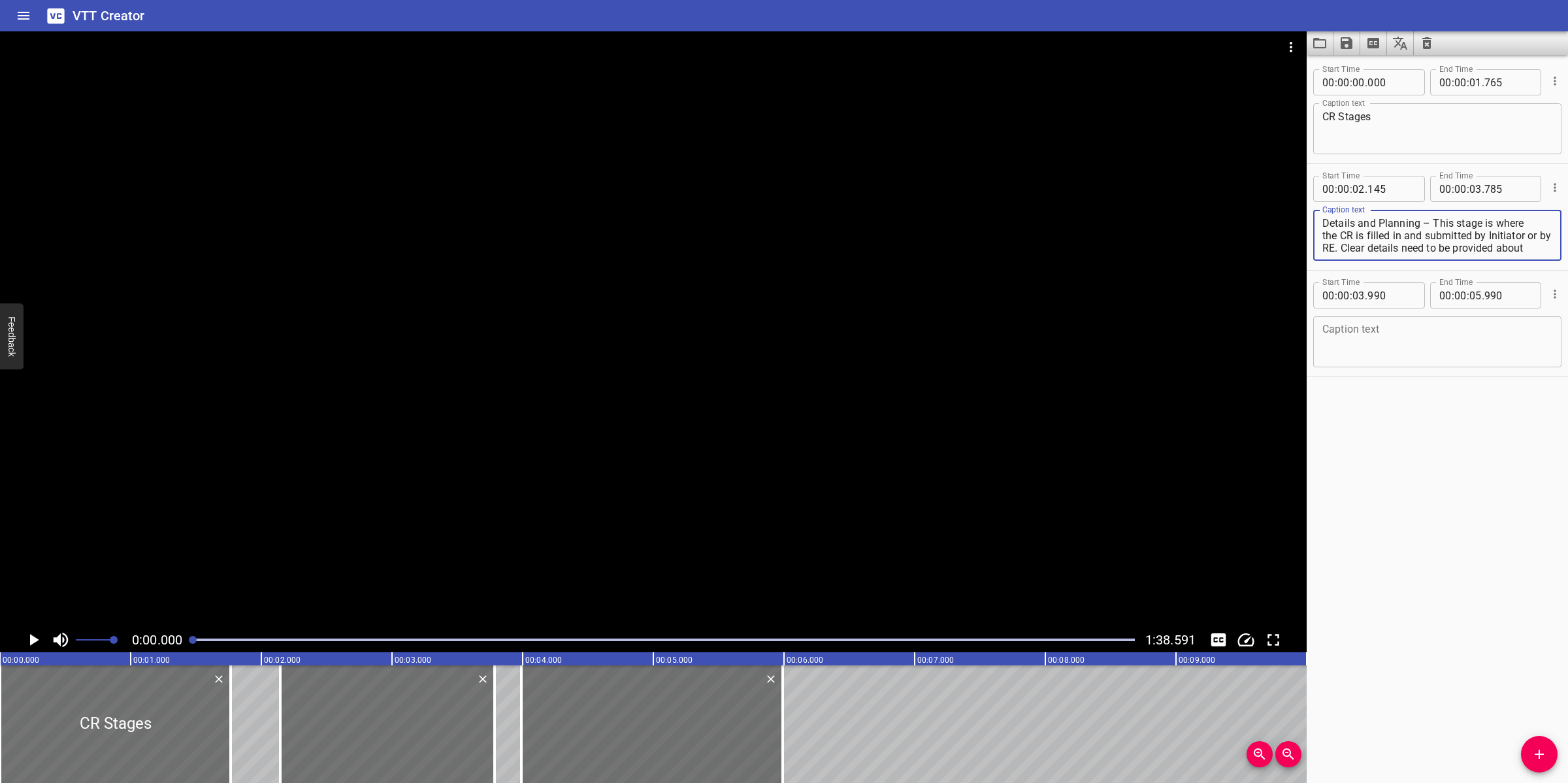
scroll to position [49, 0]
click at [1011, 286] on div at bounding box center [653, 329] width 1306 height 596
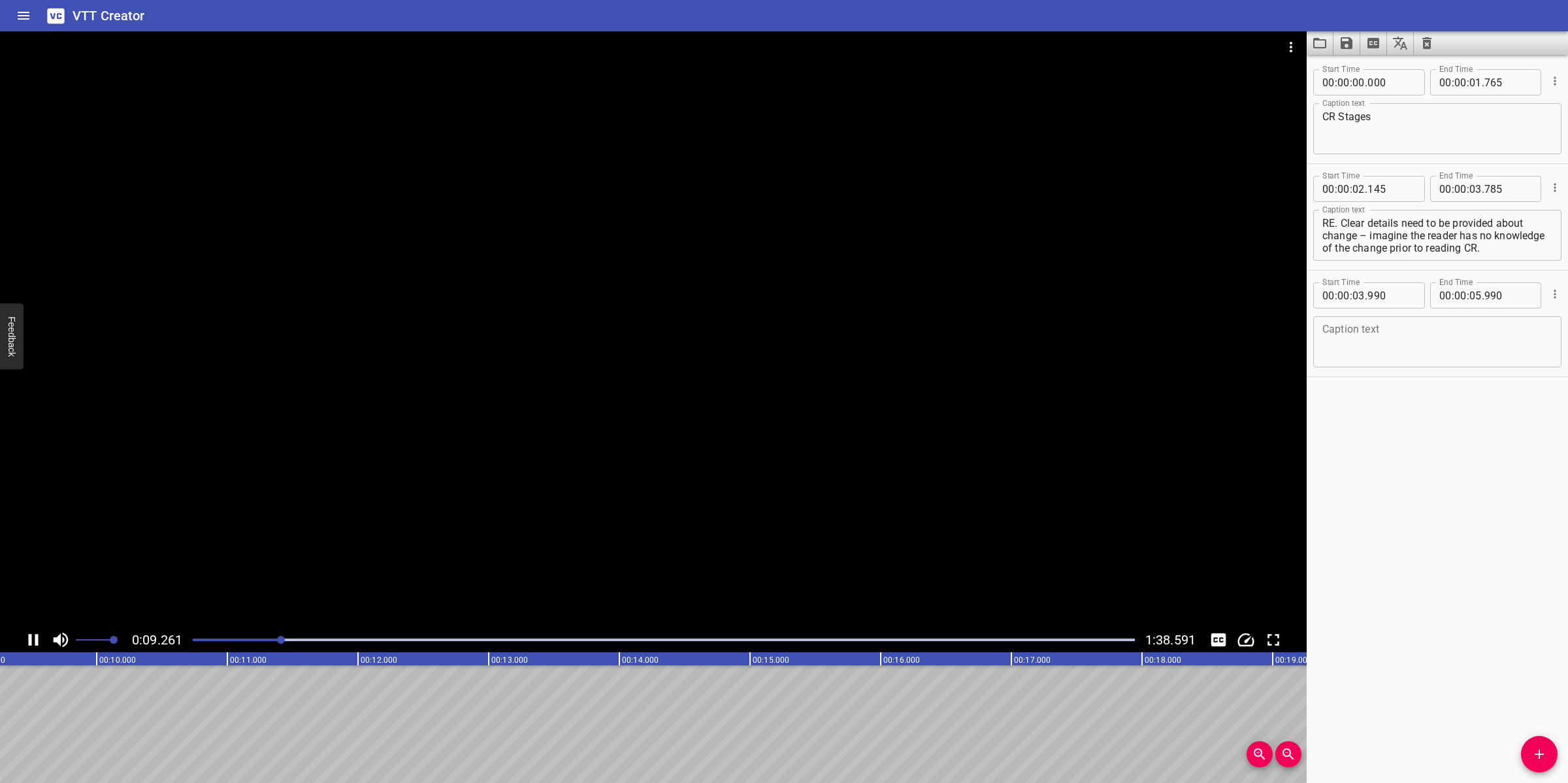
click at [648, 493] on div at bounding box center [653, 329] width 1306 height 596
click at [1393, 248] on textarea "Details and Planning – This stage is where the CR is filled in and submitted by…" at bounding box center [1436, 235] width 230 height 37
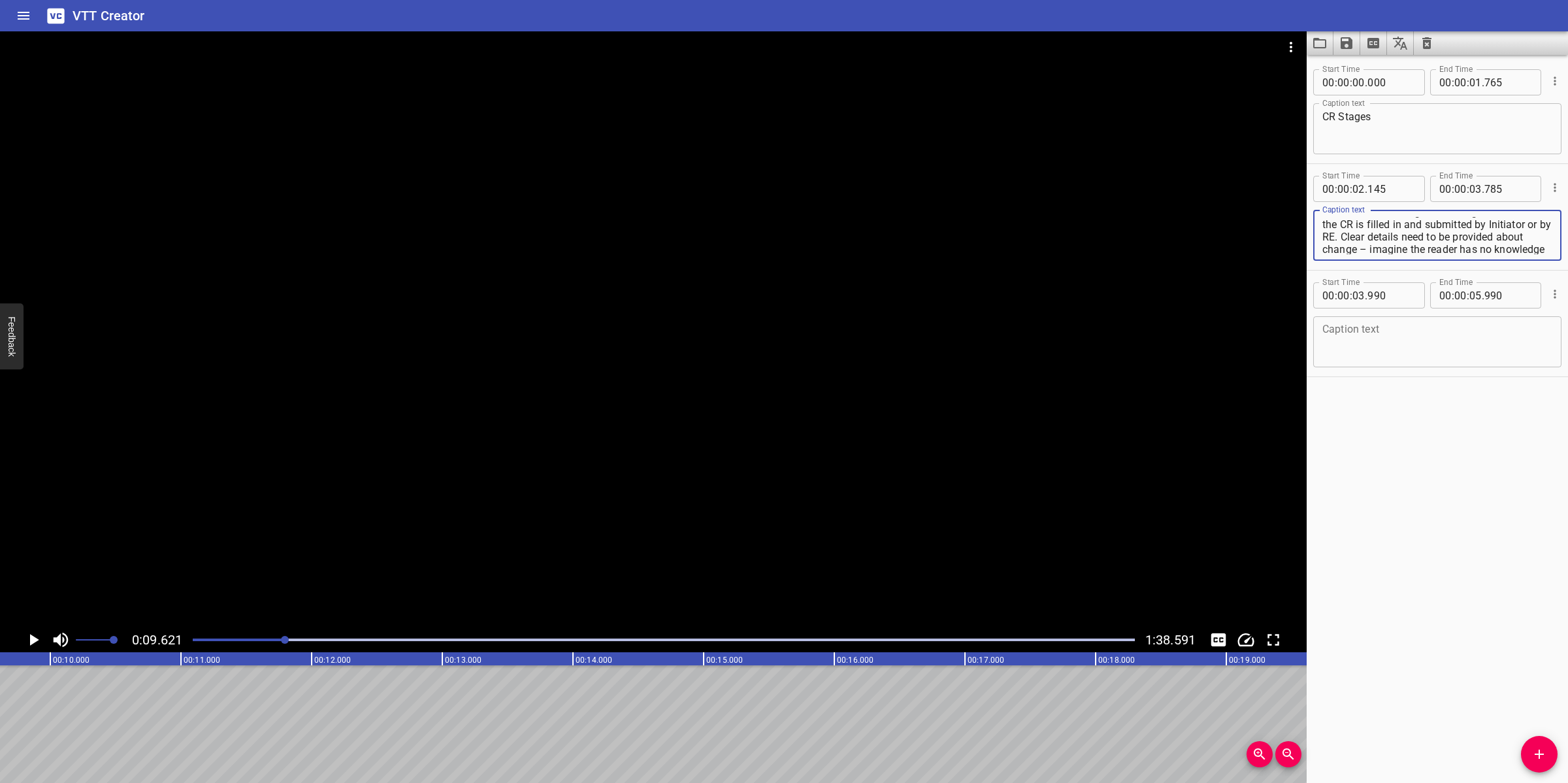
scroll to position [0, 0]
drag, startPoint x: 1360, startPoint y: 245, endPoint x: 1323, endPoint y: 220, distance: 44.7
click at [1323, 220] on textarea "Details and Planning – This stage is where the CR is filled in and submitted by…" at bounding box center [1436, 235] width 230 height 37
click at [1375, 245] on textarea "Details and Planning – This stage is where the CR is filled in and submitted by…" at bounding box center [1436, 235] width 230 height 37
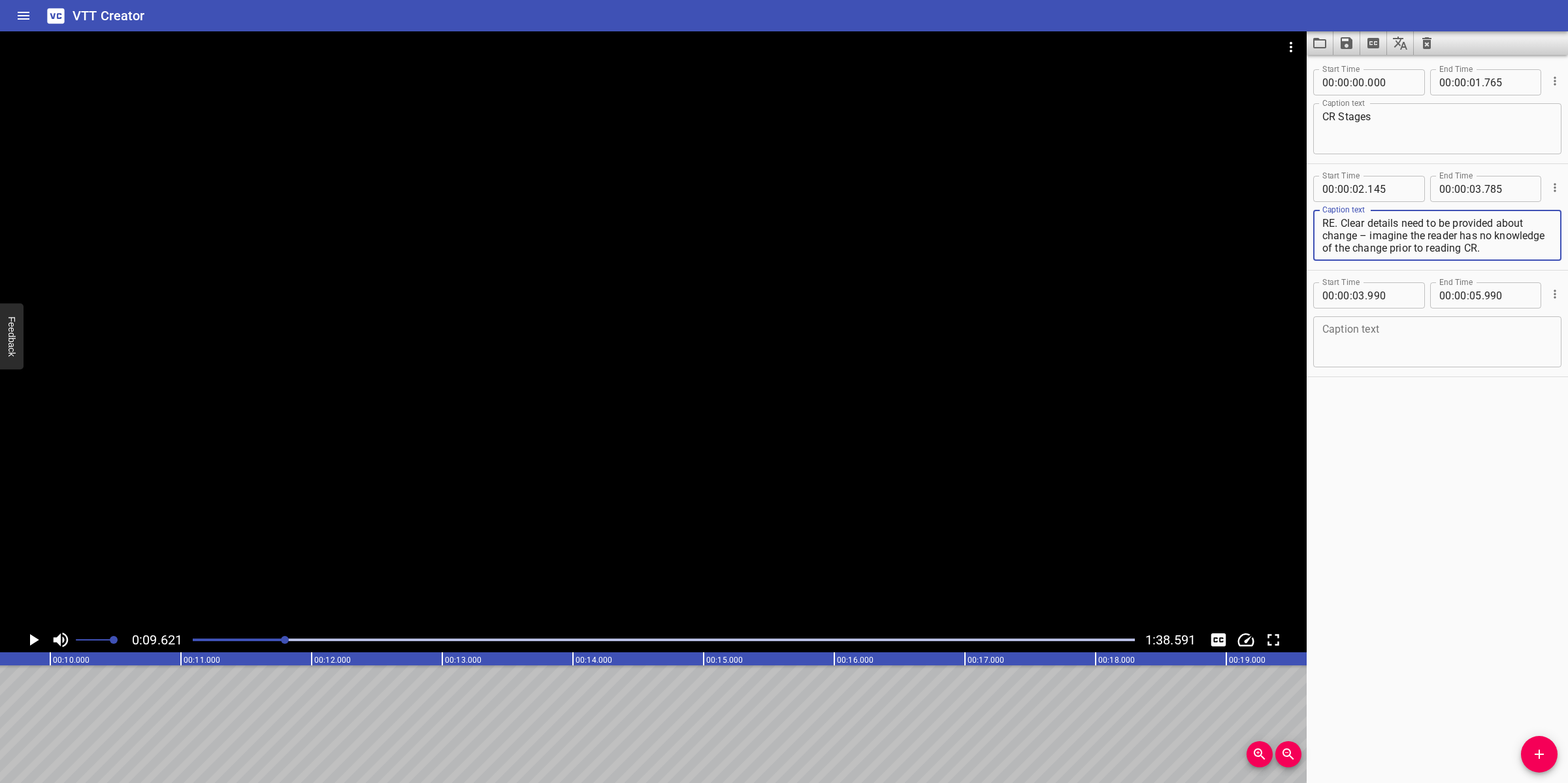
drag, startPoint x: 1431, startPoint y: 223, endPoint x: 1486, endPoint y: 266, distance: 69.8
click at [1393, 266] on div "Start Time 00 : 00 : 02 . 145 Start Time End Time 00 : 00 : 03 . 785 End Time C…" at bounding box center [1436, 217] width 261 height 106
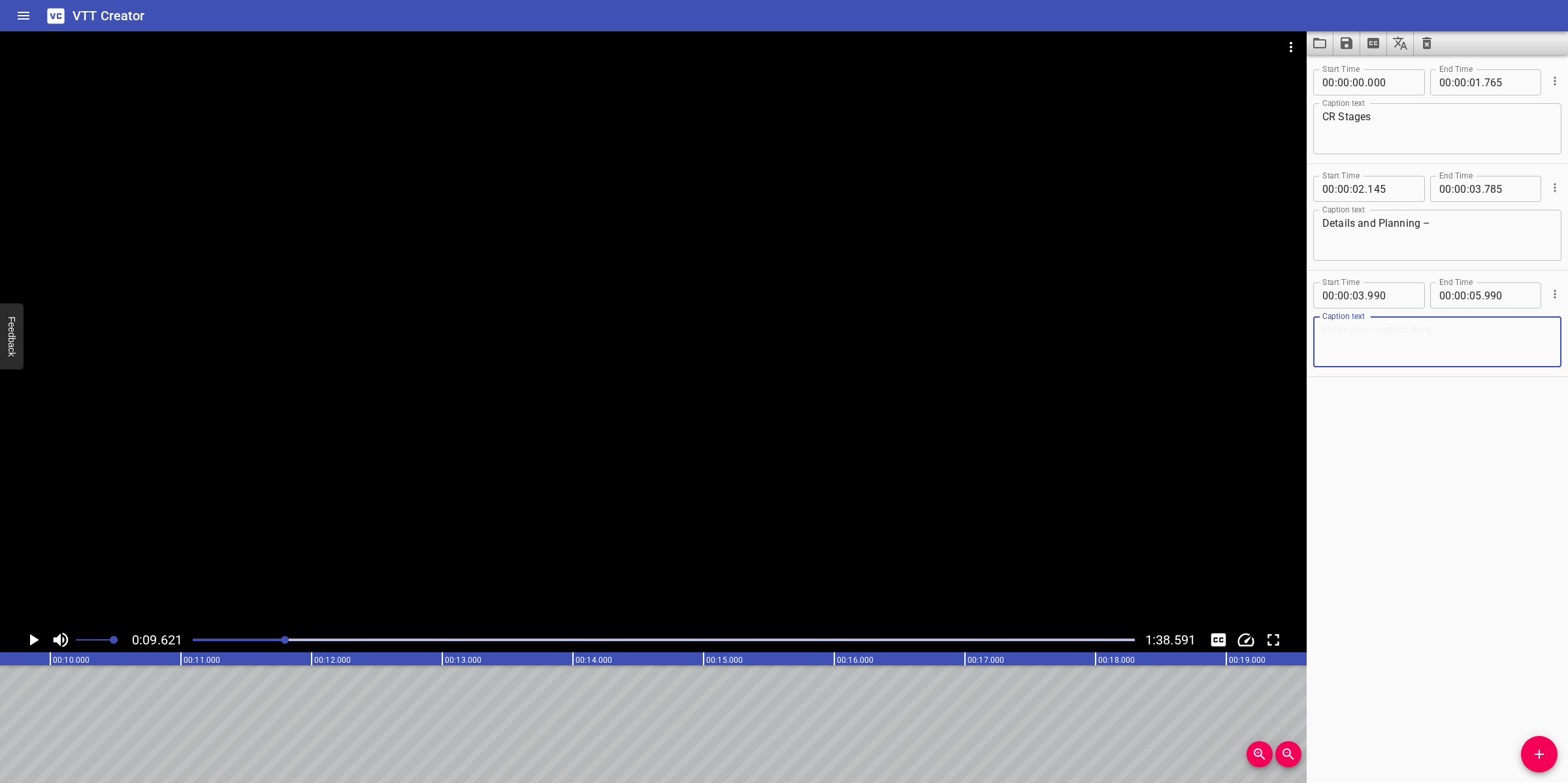
click at [1388, 348] on textarea at bounding box center [1436, 342] width 230 height 37
paste textarea "This stage is where the CR is filled in and submitted by Initiator or by RE. Cl…"
drag, startPoint x: 1491, startPoint y: 345, endPoint x: 1511, endPoint y: 356, distance: 22.8
click at [1393, 356] on textarea "This stage is where the CR is filled in and submitted by Initiator or by RE. Cl…" at bounding box center [1436, 342] width 230 height 37
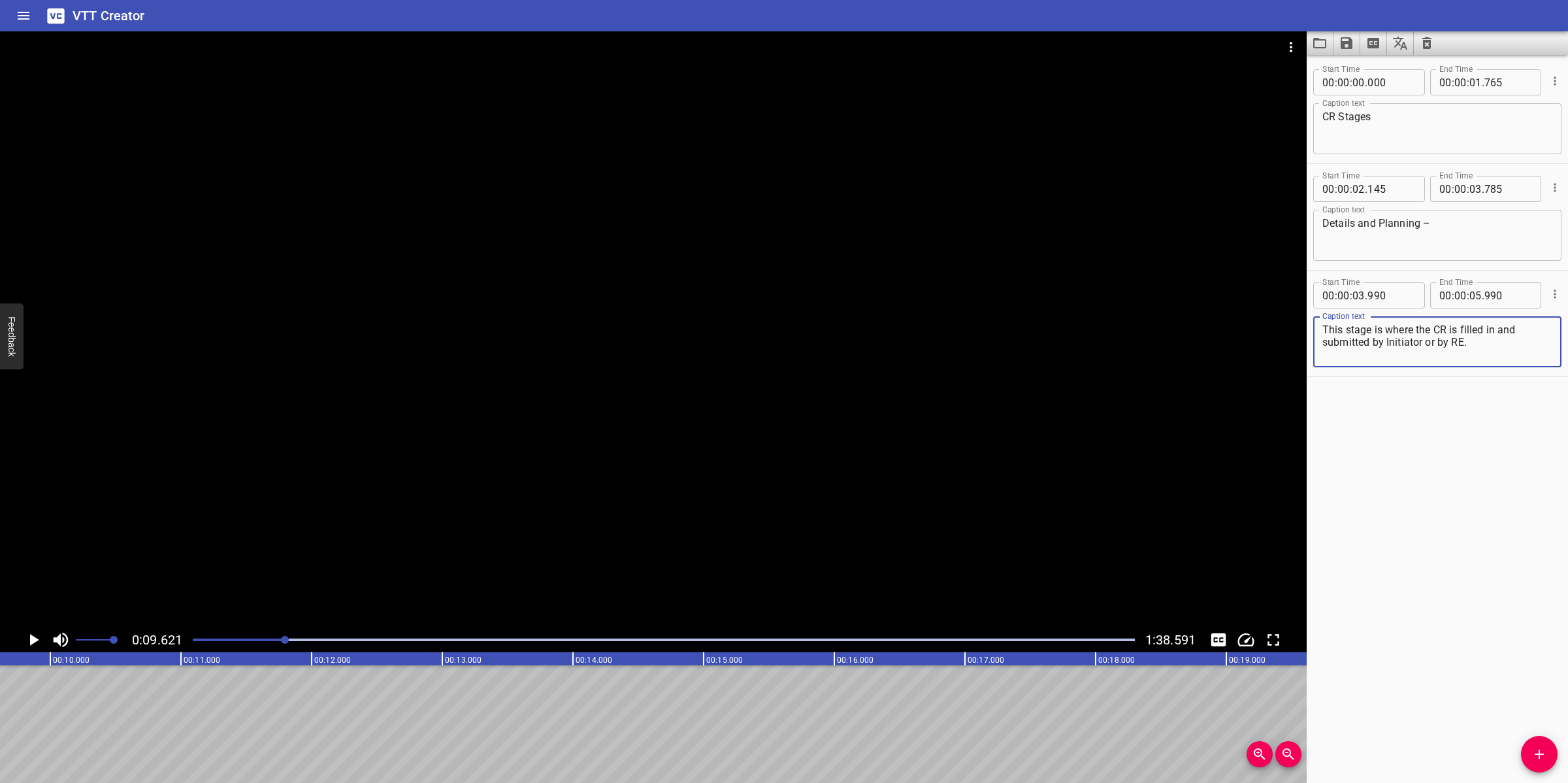
scroll to position [0, 0]
click at [1393, 695] on button "Add Cue" at bounding box center [1539, 754] width 37 height 37
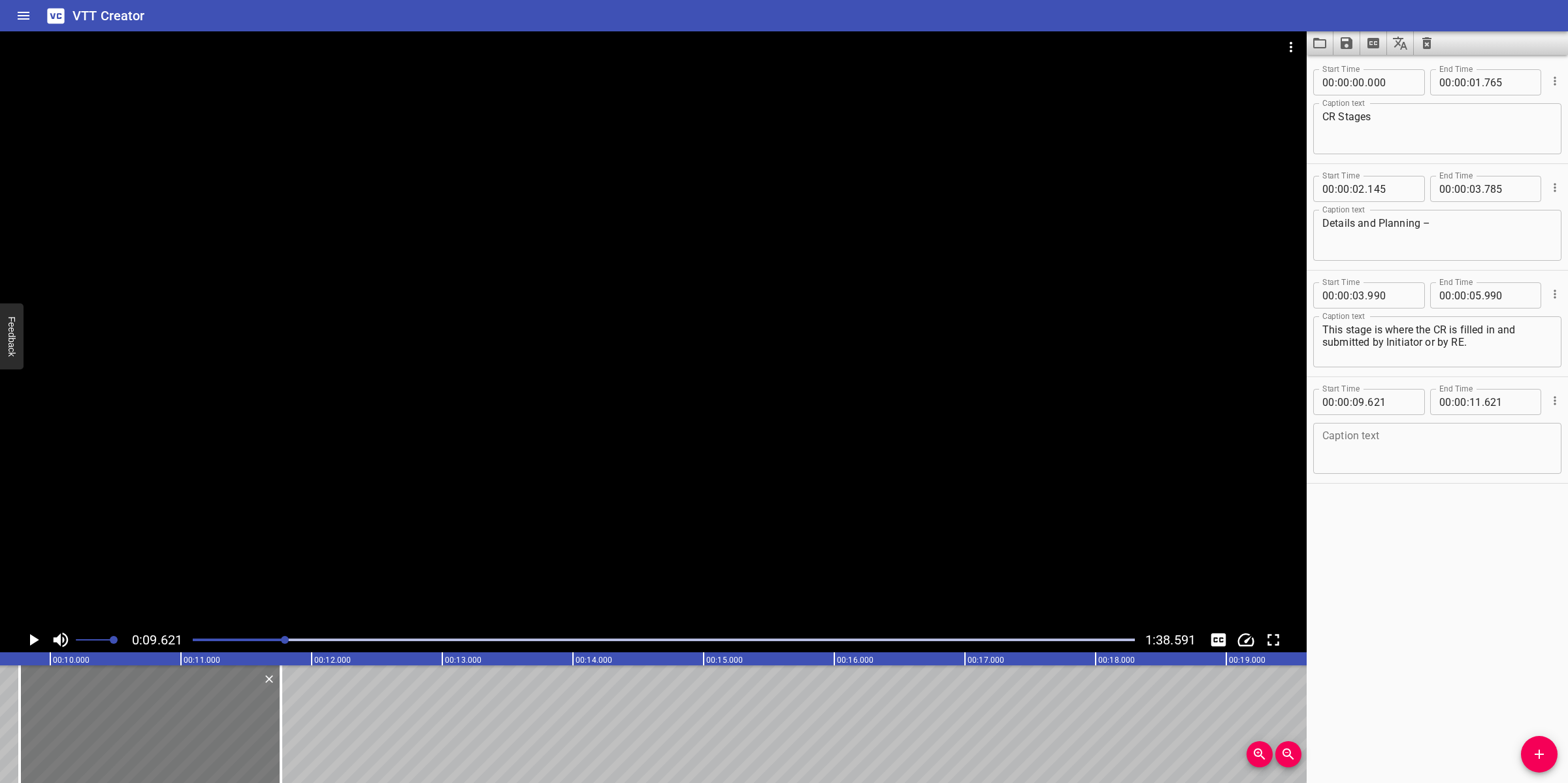
drag, startPoint x: 146, startPoint y: 747, endPoint x: 168, endPoint y: 736, distance: 24.6
click at [168, 695] on div at bounding box center [150, 724] width 261 height 118
drag, startPoint x: 167, startPoint y: 736, endPoint x: 158, endPoint y: 739, distance: 9.5
click at [158, 695] on div at bounding box center [144, 724] width 261 height 118
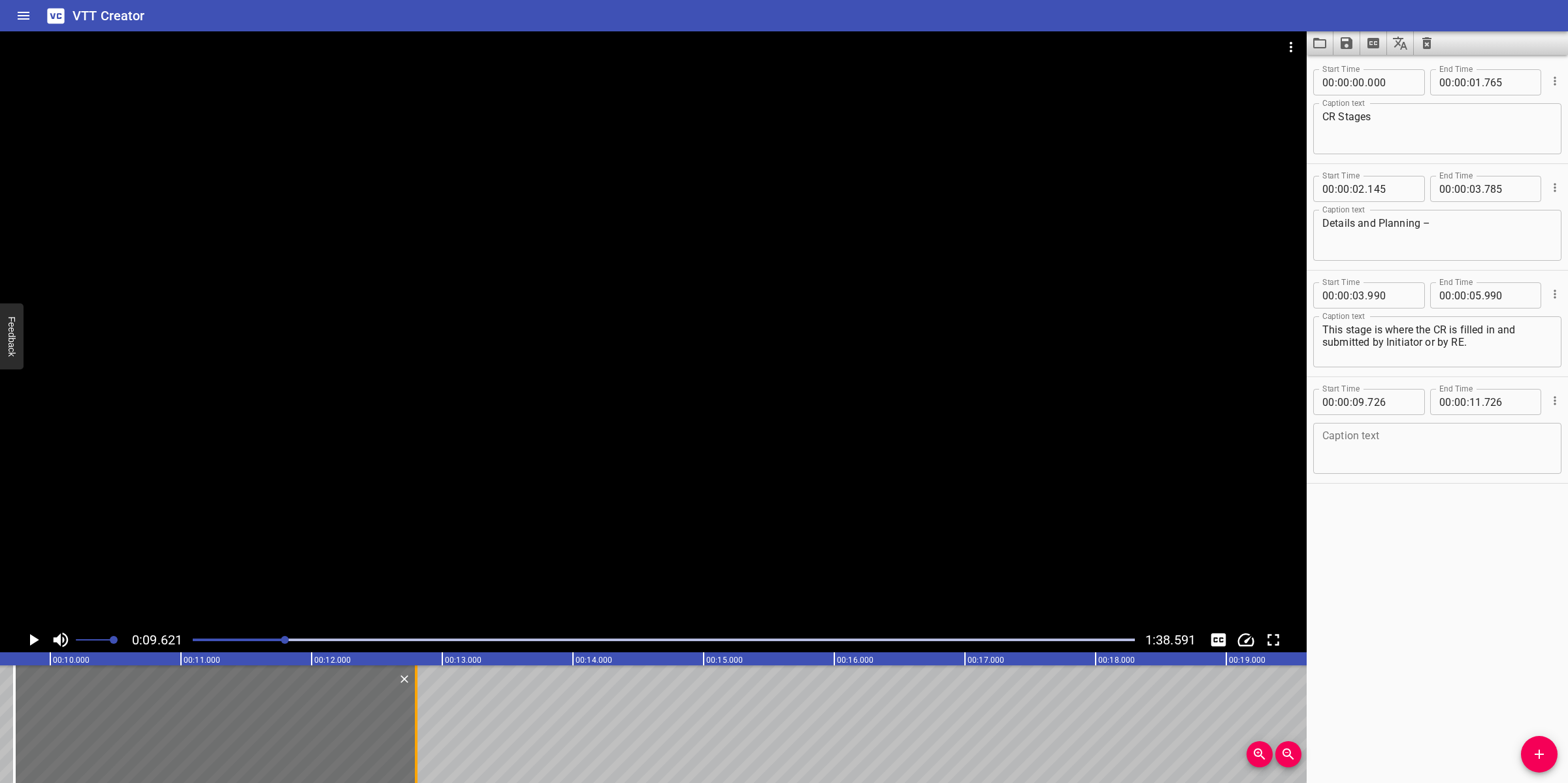
drag, startPoint x: 275, startPoint y: 739, endPoint x: 419, endPoint y: 730, distance: 144.3
click at [418, 695] on div at bounding box center [416, 724] width 3 height 118
click at [1393, 412] on input "number" at bounding box center [1392, 401] width 48 height 26
click at [1393, 456] on textarea at bounding box center [1436, 448] width 230 height 37
paste textarea "Clear details need to be provided about change – imagine the reader has no know…"
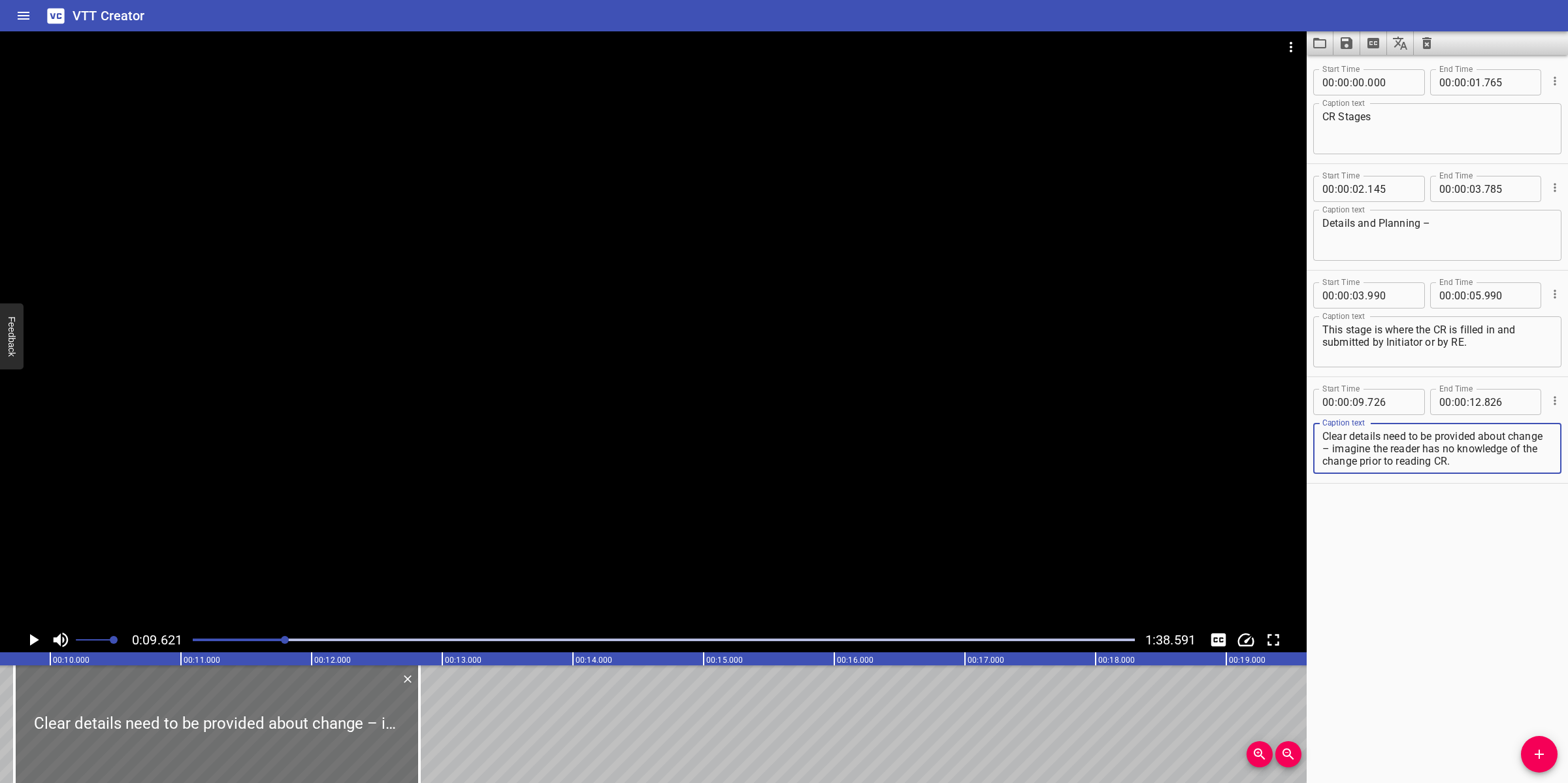
click at [683, 539] on div at bounding box center [653, 329] width 1306 height 596
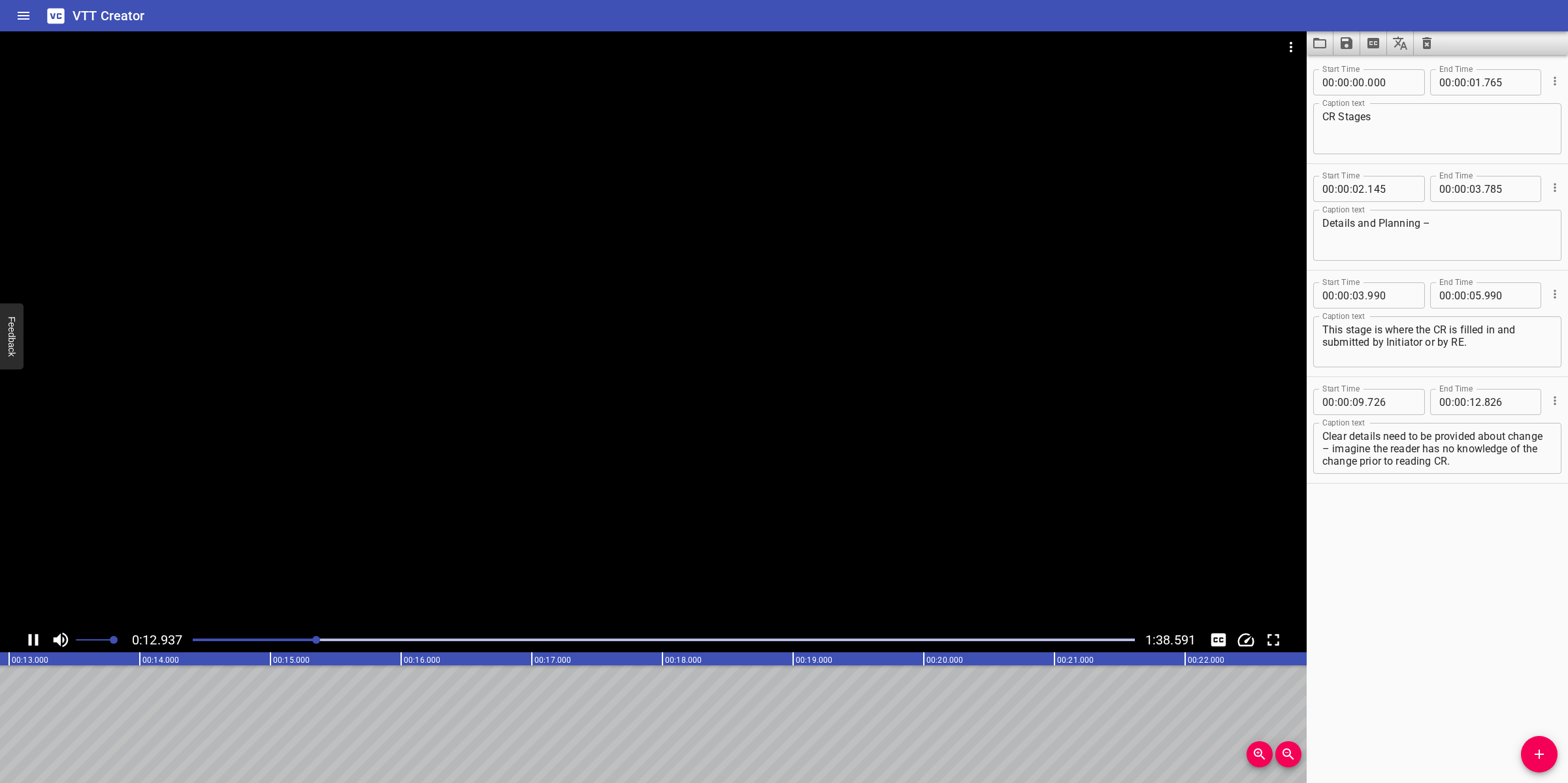
scroll to position [0, 1712]
drag, startPoint x: 601, startPoint y: 557, endPoint x: 638, endPoint y: 541, distance: 40.3
click at [604, 557] on div at bounding box center [653, 329] width 1306 height 596
click at [1393, 695] on icon "Add Cue" at bounding box center [1539, 754] width 16 height 16
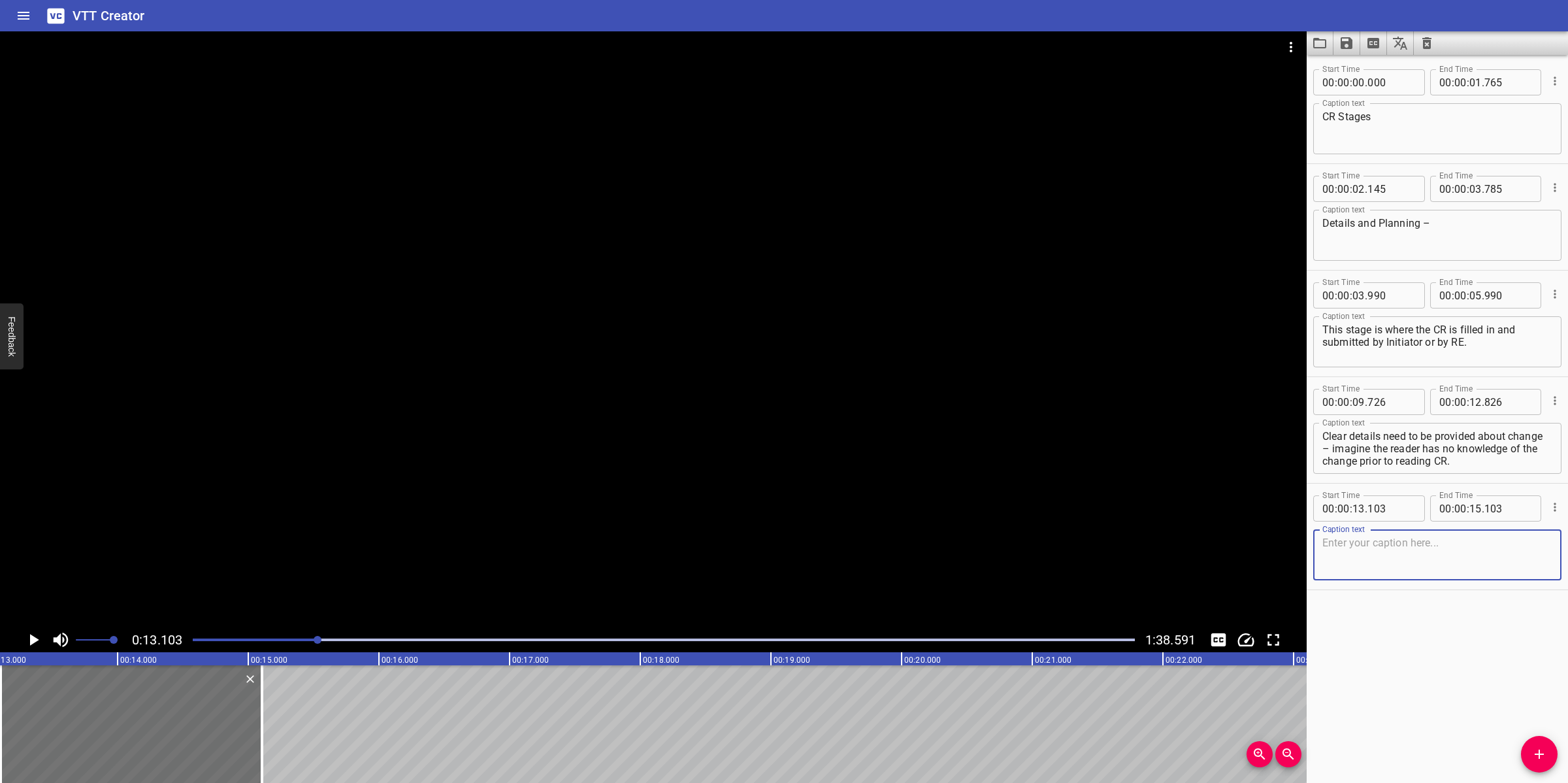
scroll to position [12, 0]
drag, startPoint x: 1368, startPoint y: 451, endPoint x: 1501, endPoint y: 456, distance: 133.1
click at [1393, 456] on textarea "Clear details need to be provided about change – imagine the reader has no know…" at bounding box center [1436, 448] width 230 height 37
click at [1369, 570] on textarea at bounding box center [1436, 555] width 230 height 37
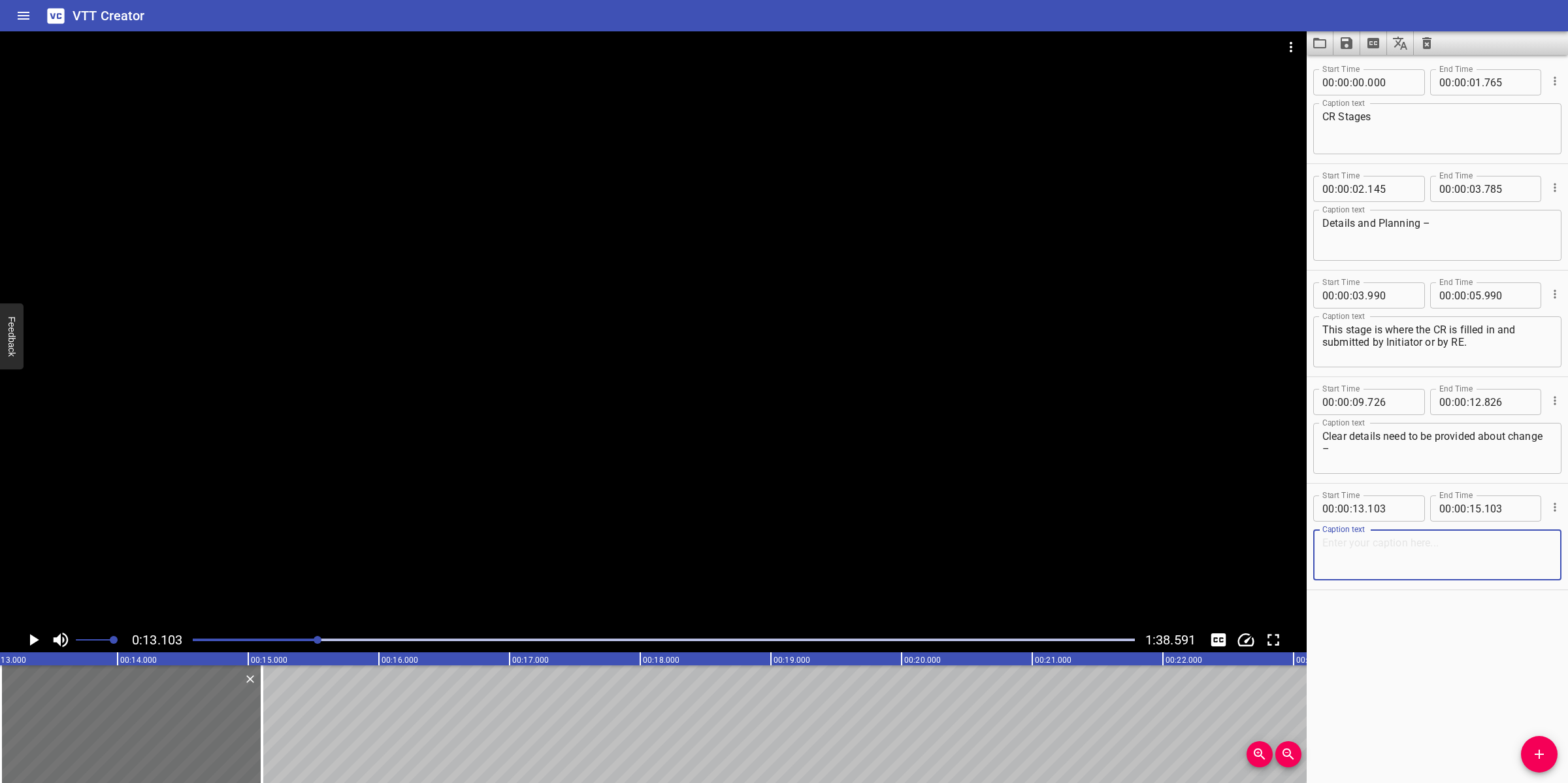
paste textarea "imagine the reader has no knowledge of the change prior to reading CR."
click at [696, 452] on div at bounding box center [653, 329] width 1306 height 596
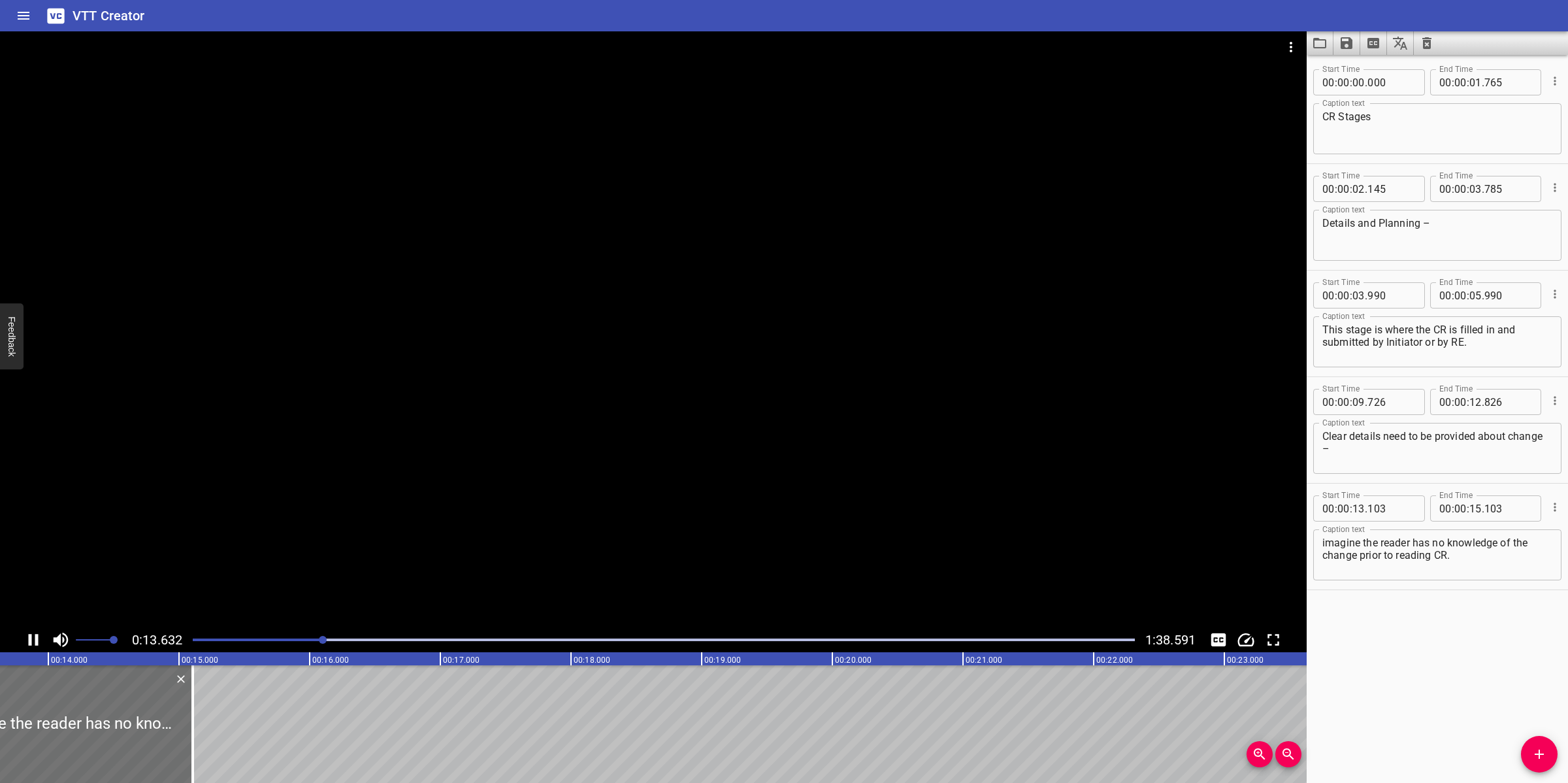
click at [529, 475] on div at bounding box center [653, 329] width 1306 height 596
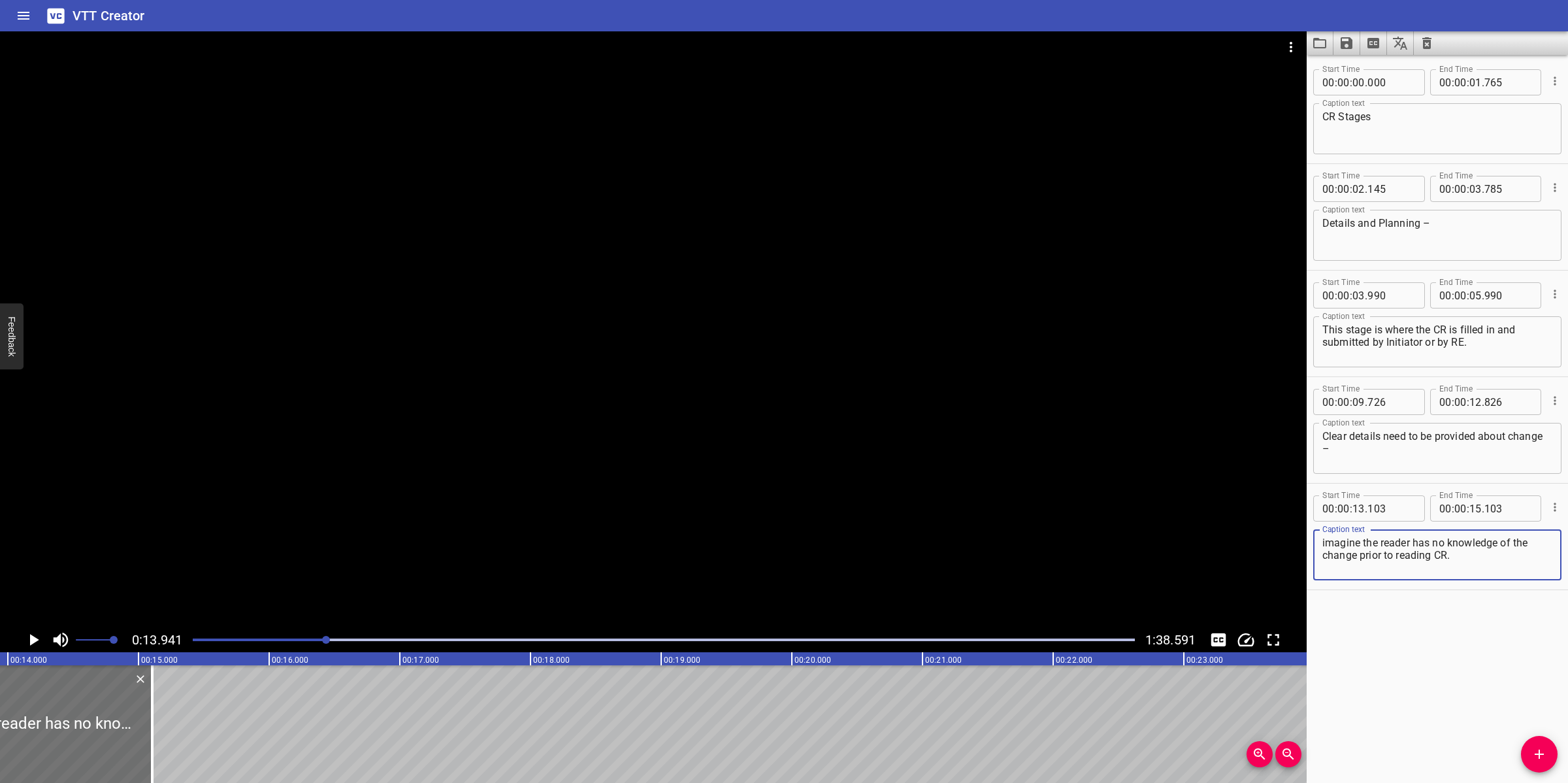
click at [1323, 544] on textarea "imagine the reader has no knowledge of the change prior to reading CR." at bounding box center [1436, 555] width 230 height 37
click at [690, 294] on div at bounding box center [653, 329] width 1306 height 596
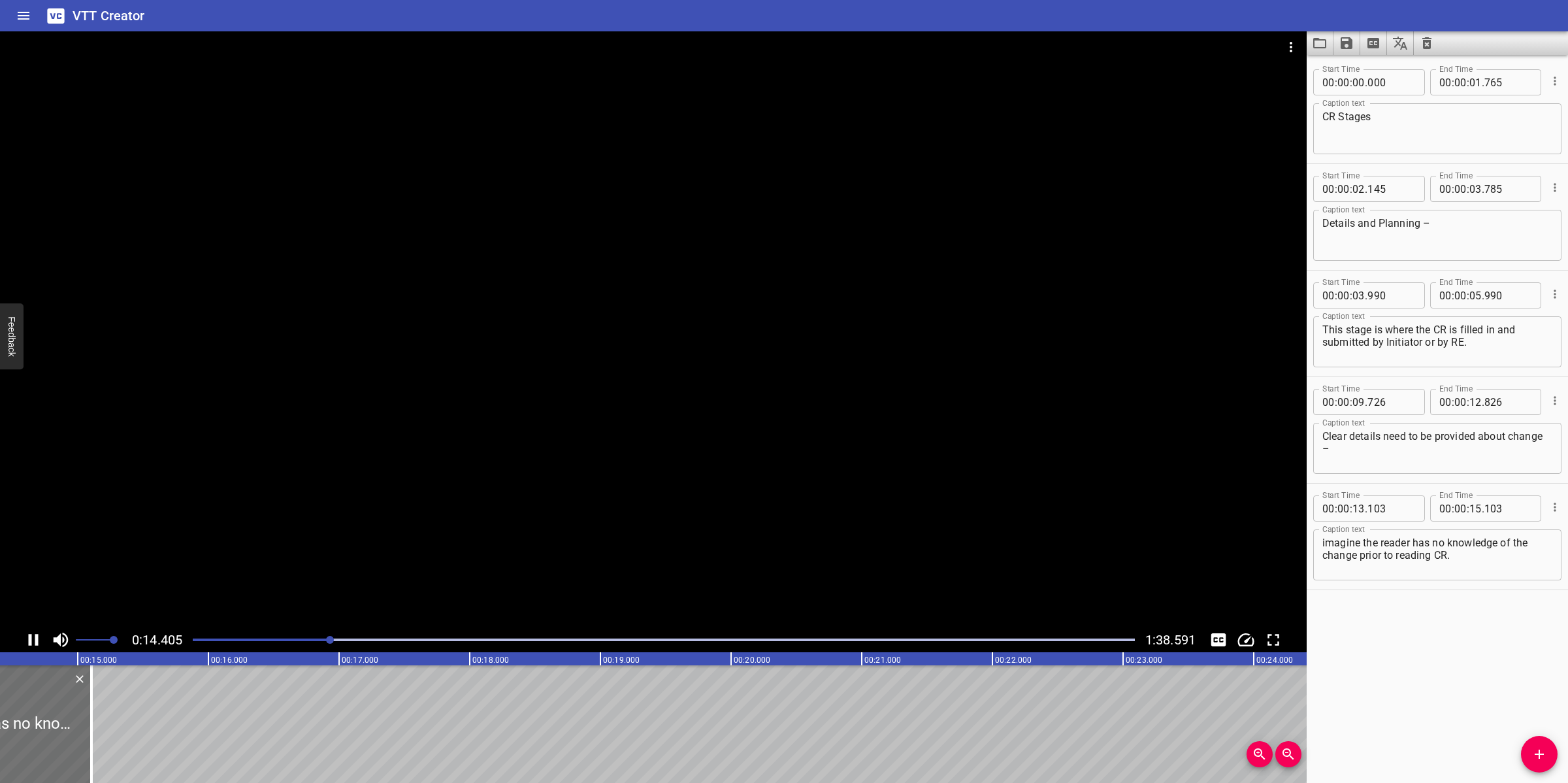
click at [850, 423] on div at bounding box center [653, 329] width 1306 height 596
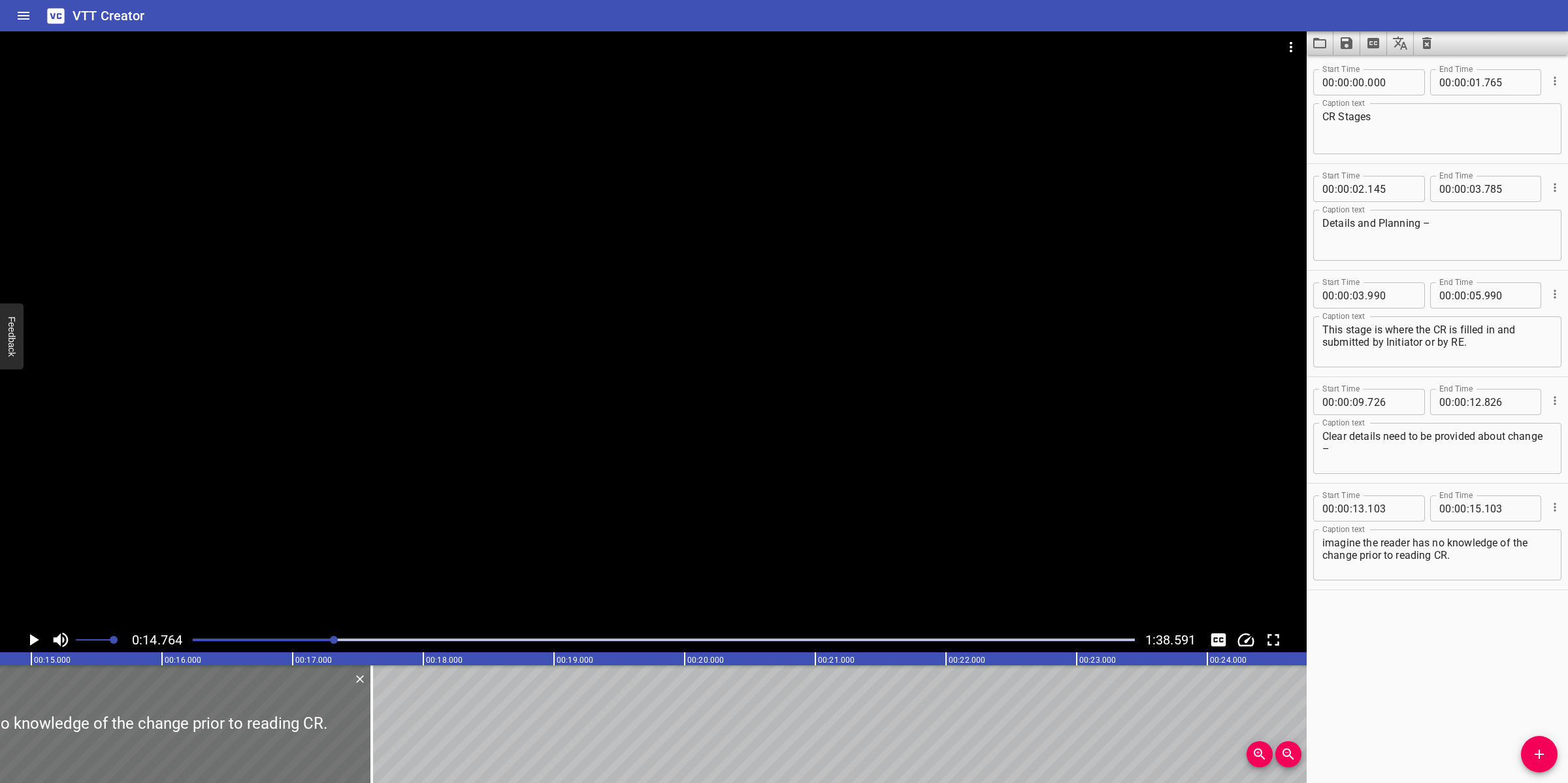
drag, startPoint x: 50, startPoint y: 719, endPoint x: 381, endPoint y: 696, distance: 331.8
click at [377, 695] on div at bounding box center [371, 724] width 13 height 118
click at [663, 516] on div at bounding box center [653, 329] width 1306 height 596
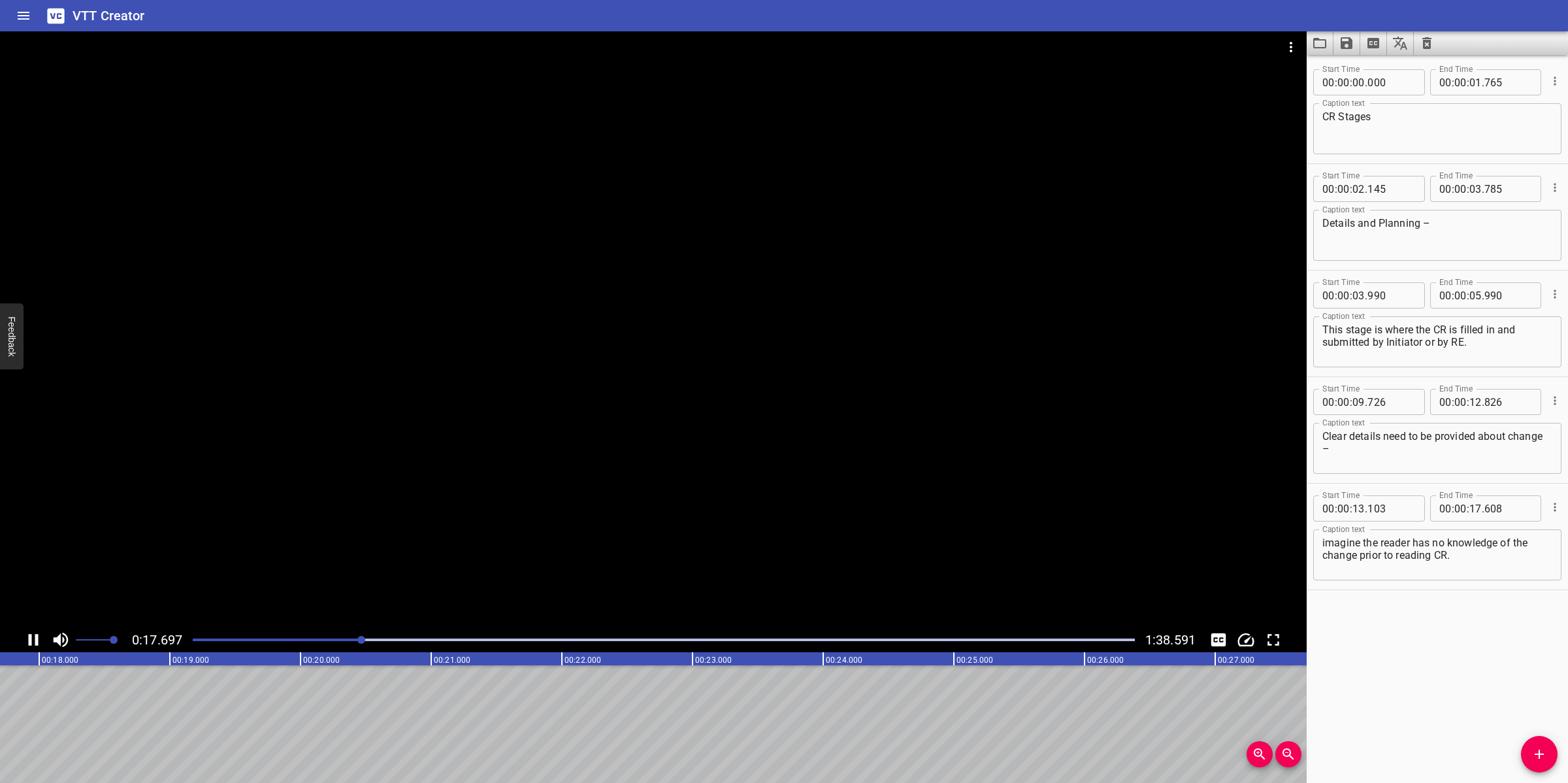
click at [704, 498] on div at bounding box center [653, 329] width 1306 height 596
drag, startPoint x: 1537, startPoint y: 752, endPoint x: 1274, endPoint y: 750, distance: 263.0
click at [1393, 695] on icon "Add Cue" at bounding box center [1539, 754] width 16 height 16
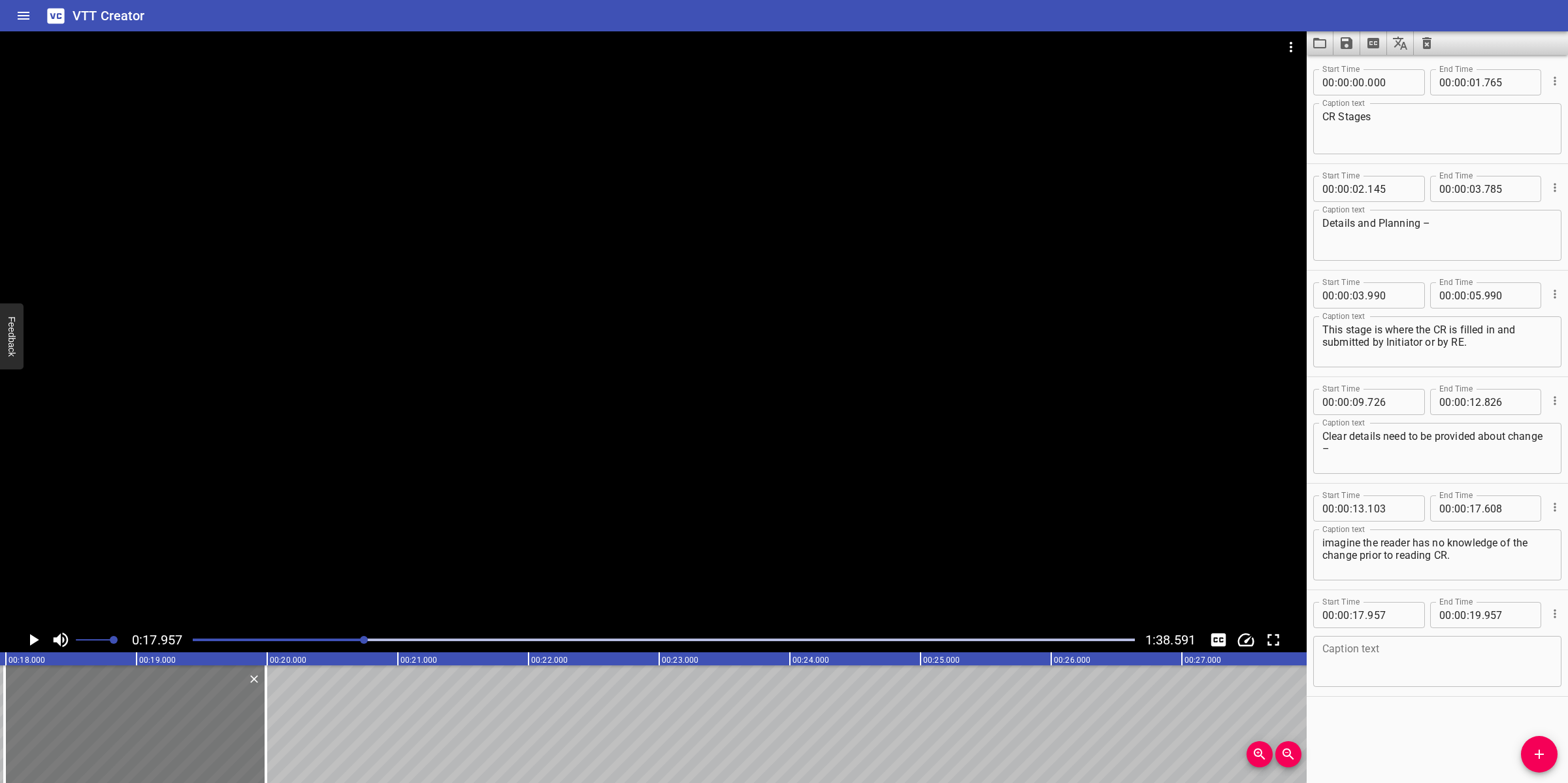
click at [74, 695] on div at bounding box center [135, 724] width 261 height 118
click at [1393, 684] on div "Caption text" at bounding box center [1437, 661] width 248 height 51
paste textarea "Verification is where the FM chooses the Tier 1 Technical Authorities (TAs) who…"
drag, startPoint x: 818, startPoint y: 525, endPoint x: 805, endPoint y: 526, distance: 13.0
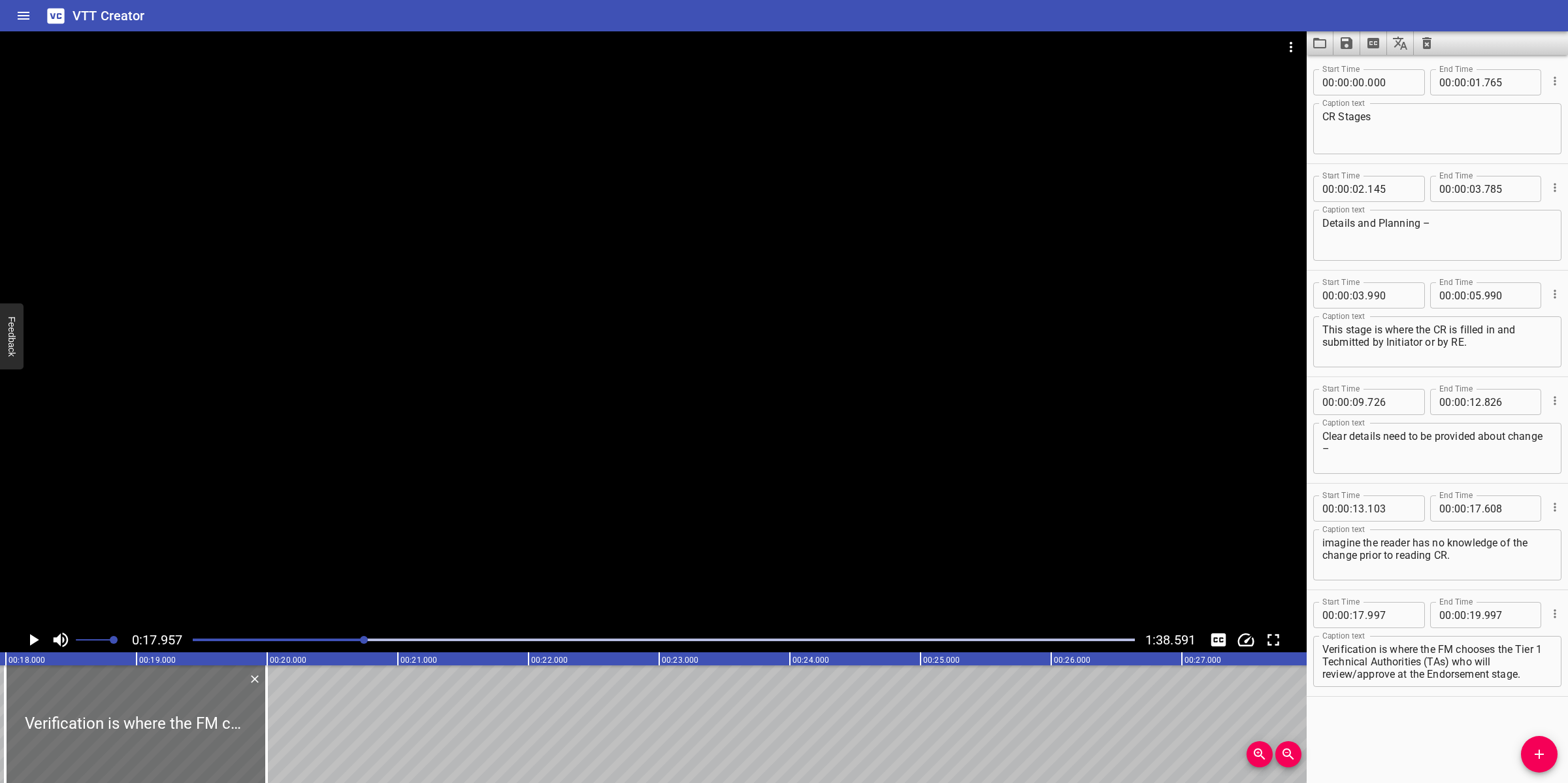
click at [818, 524] on div at bounding box center [653, 329] width 1306 height 596
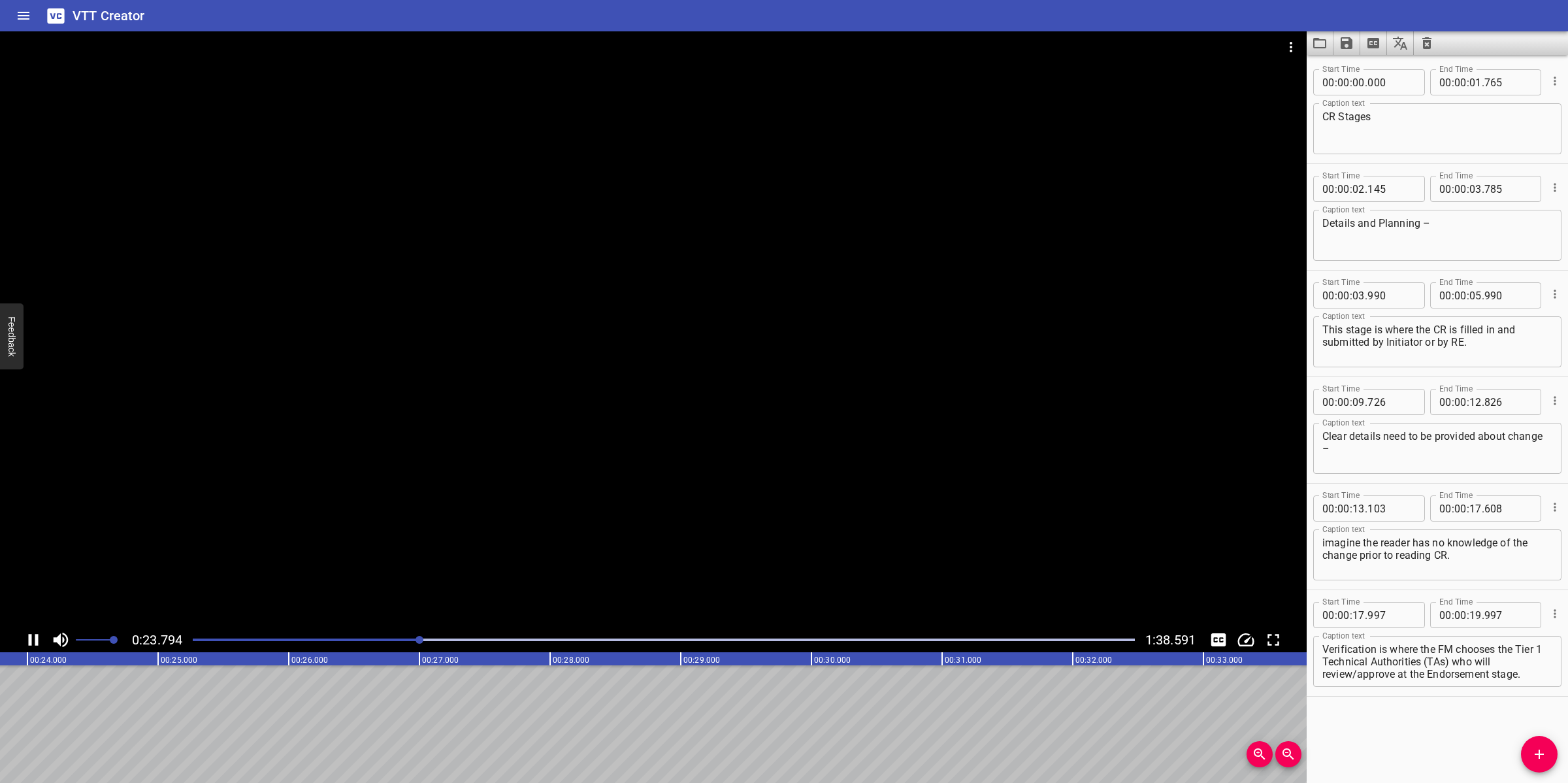
click at [687, 516] on div at bounding box center [653, 329] width 1306 height 596
drag, startPoint x: 1154, startPoint y: 471, endPoint x: 1197, endPoint y: 505, distance: 54.8
click at [1197, 505] on div at bounding box center [653, 329] width 1306 height 596
click at [35, 641] on icon "Play/Pause" at bounding box center [33, 639] width 10 height 12
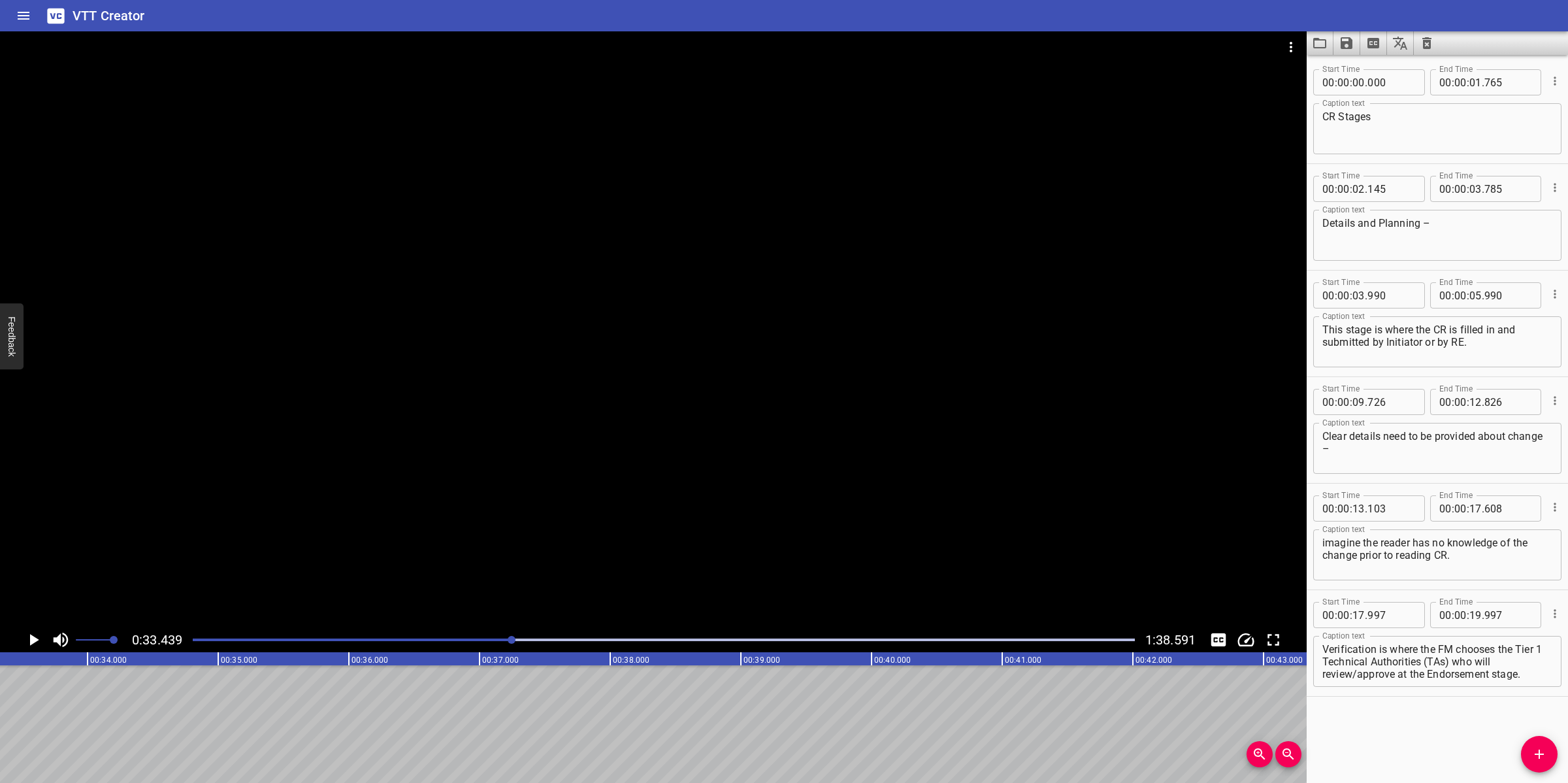
scroll to position [0, 4369]
click at [1287, 57] on button "Video Options" at bounding box center [1291, 47] width 31 height 31
click at [1287, 57] on li "Select New Video File..." at bounding box center [1340, 48] width 130 height 24
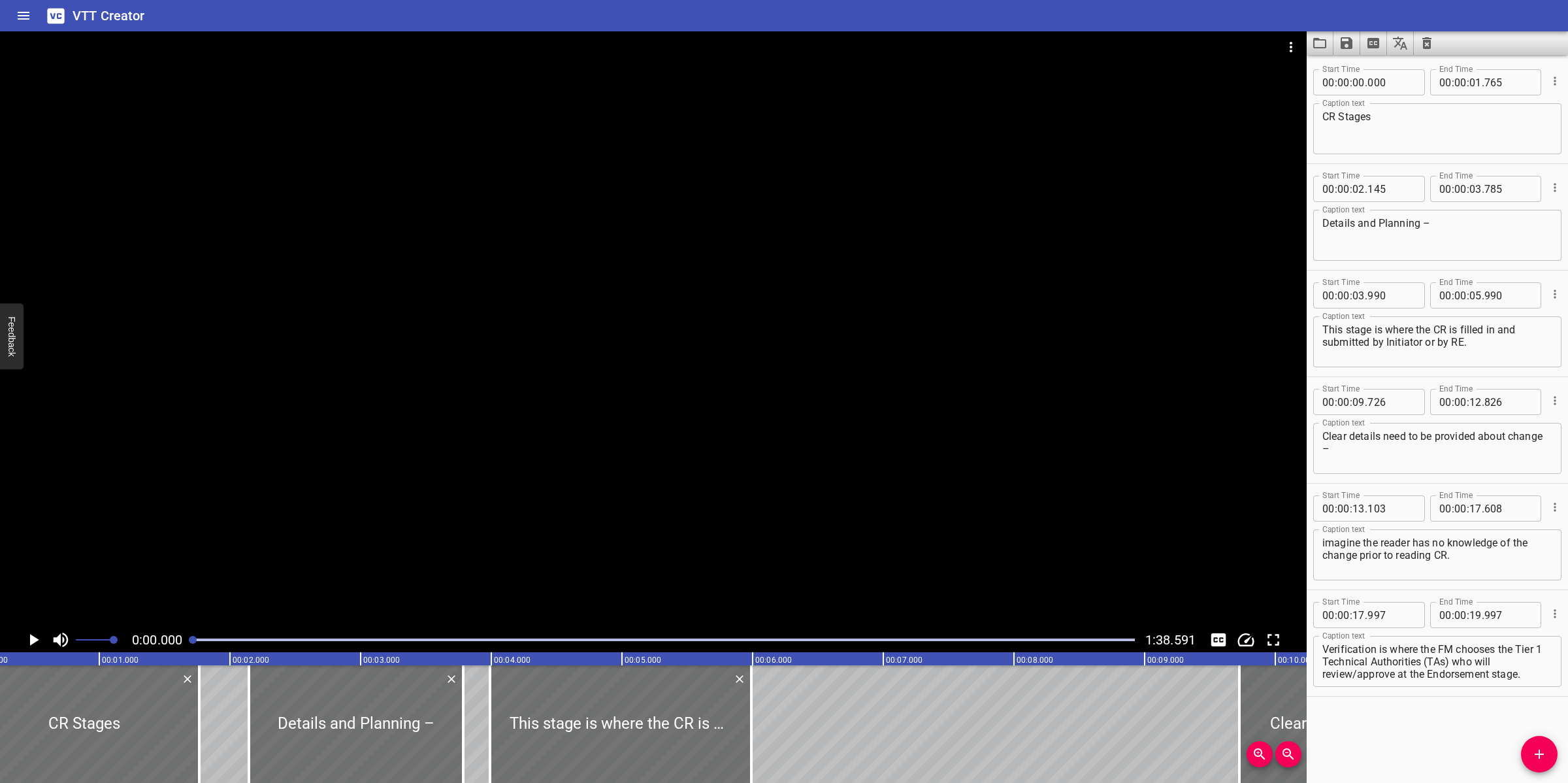
scroll to position [0, 0]
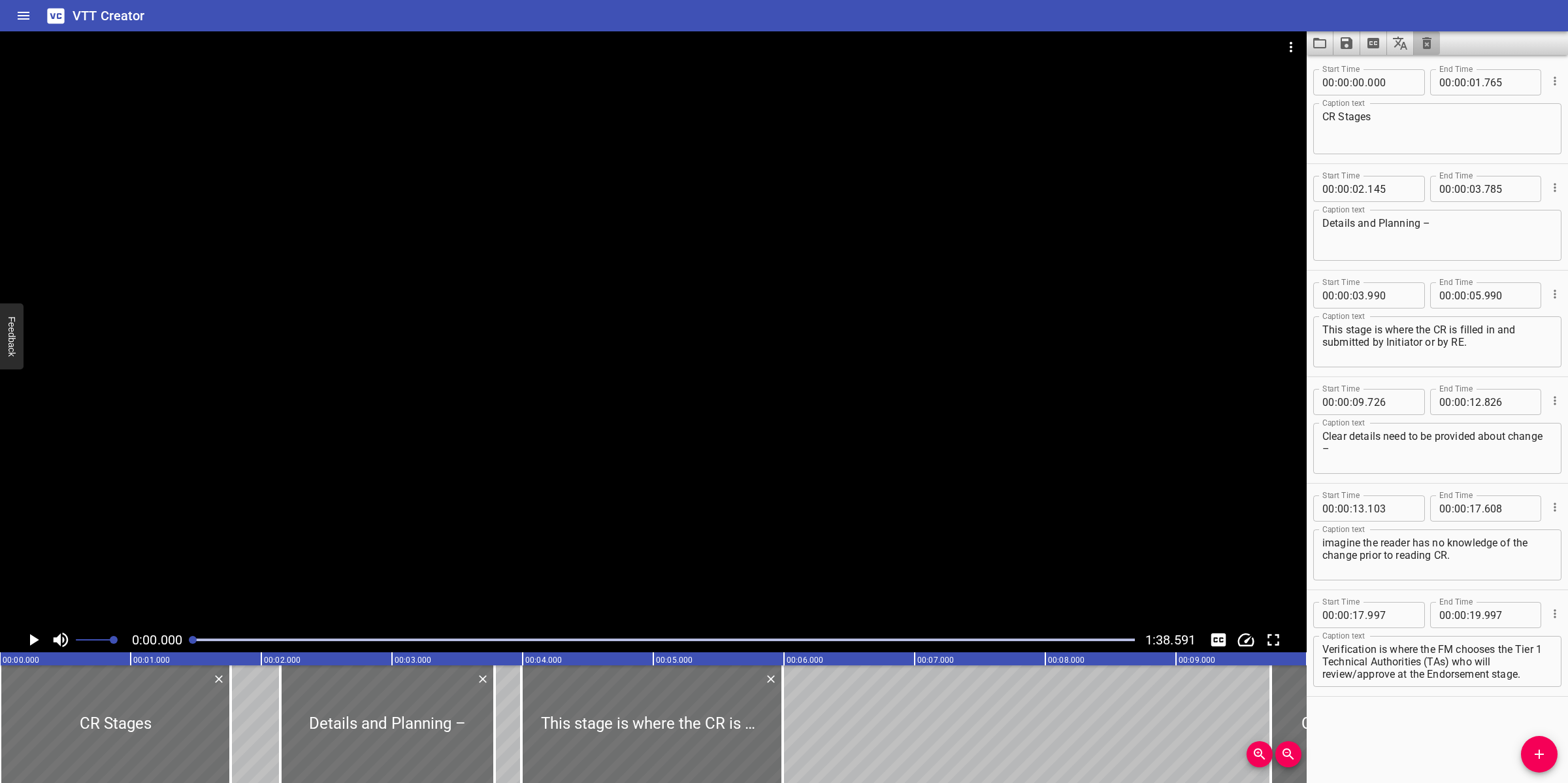
click at [1393, 51] on button "Clear captions" at bounding box center [1427, 43] width 26 height 24
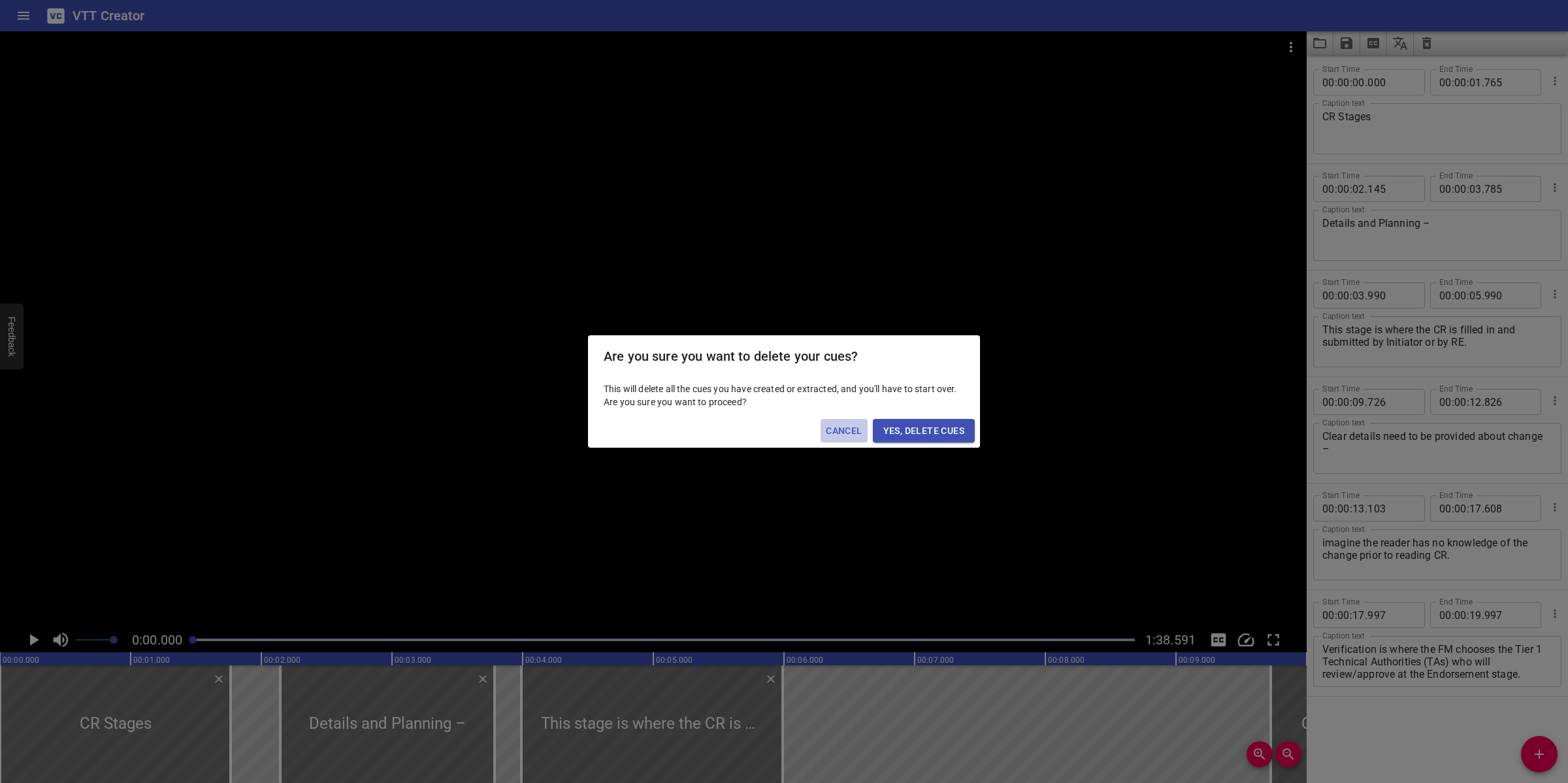
click at [840, 427] on span "Cancel" at bounding box center [844, 431] width 36 height 16
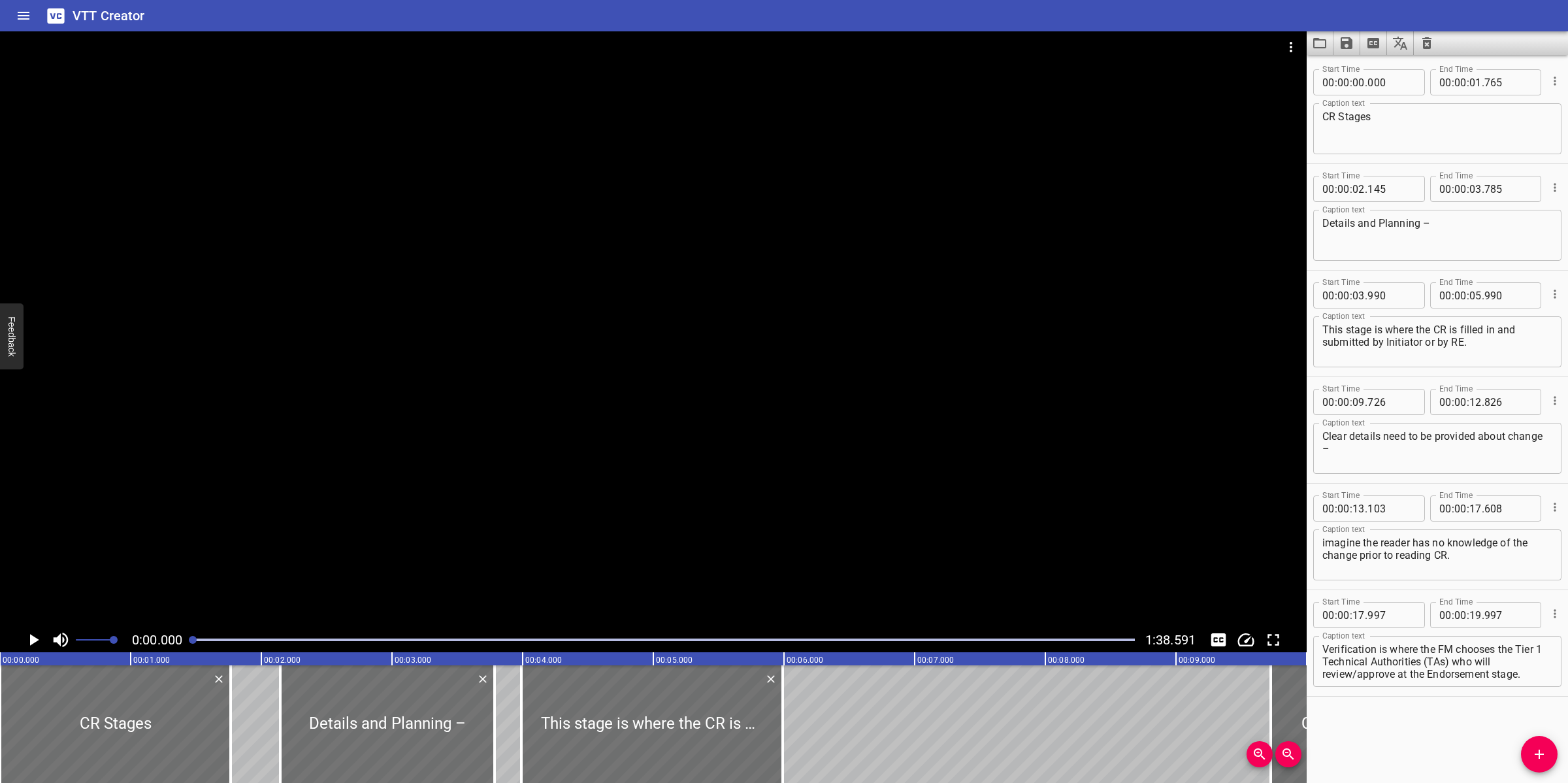
click at [1243, 403] on div at bounding box center [653, 329] width 1306 height 596
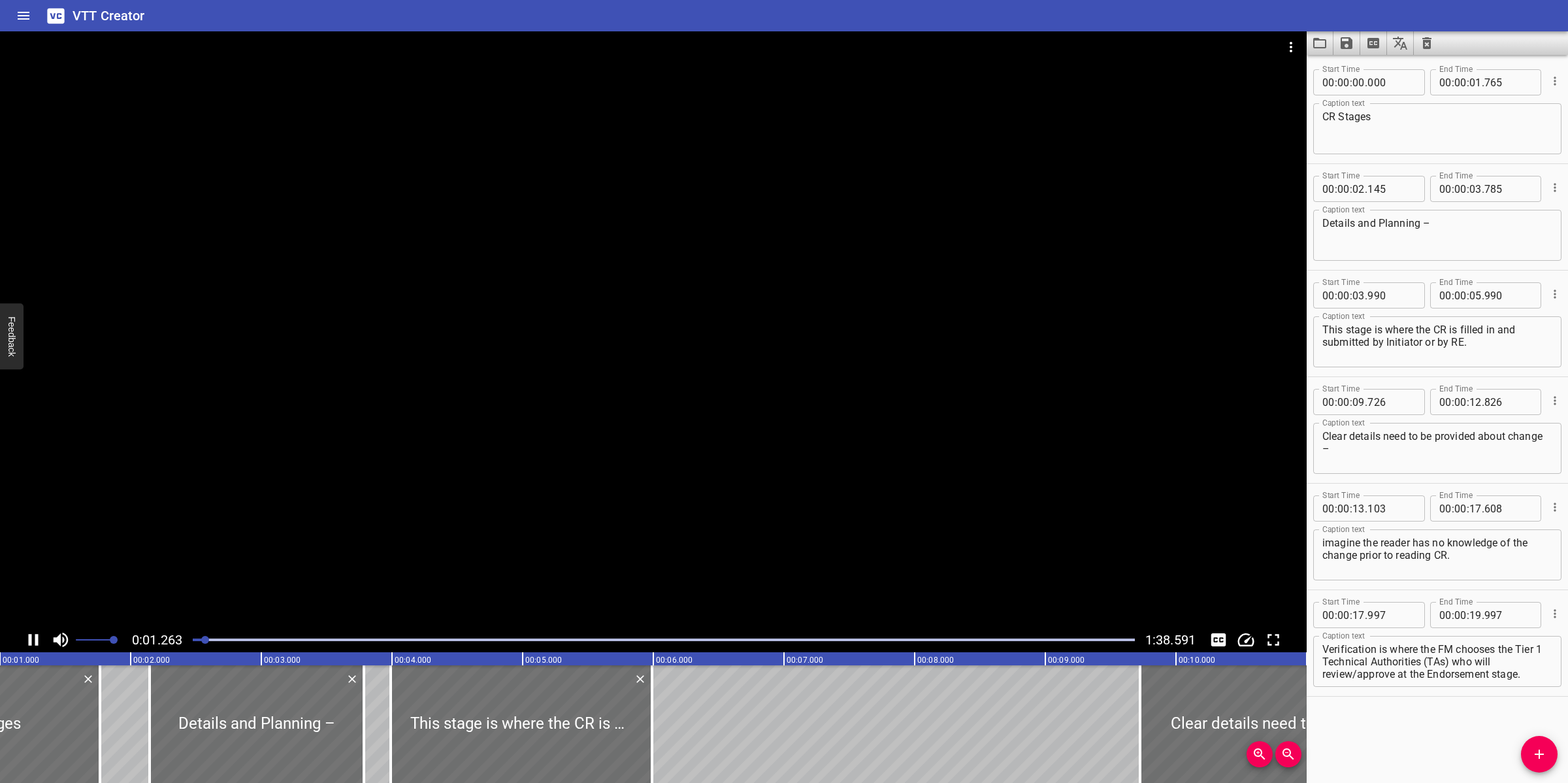
drag, startPoint x: 743, startPoint y: 402, endPoint x: 690, endPoint y: 579, distance: 184.8
click at [743, 402] on div at bounding box center [653, 329] width 1306 height 596
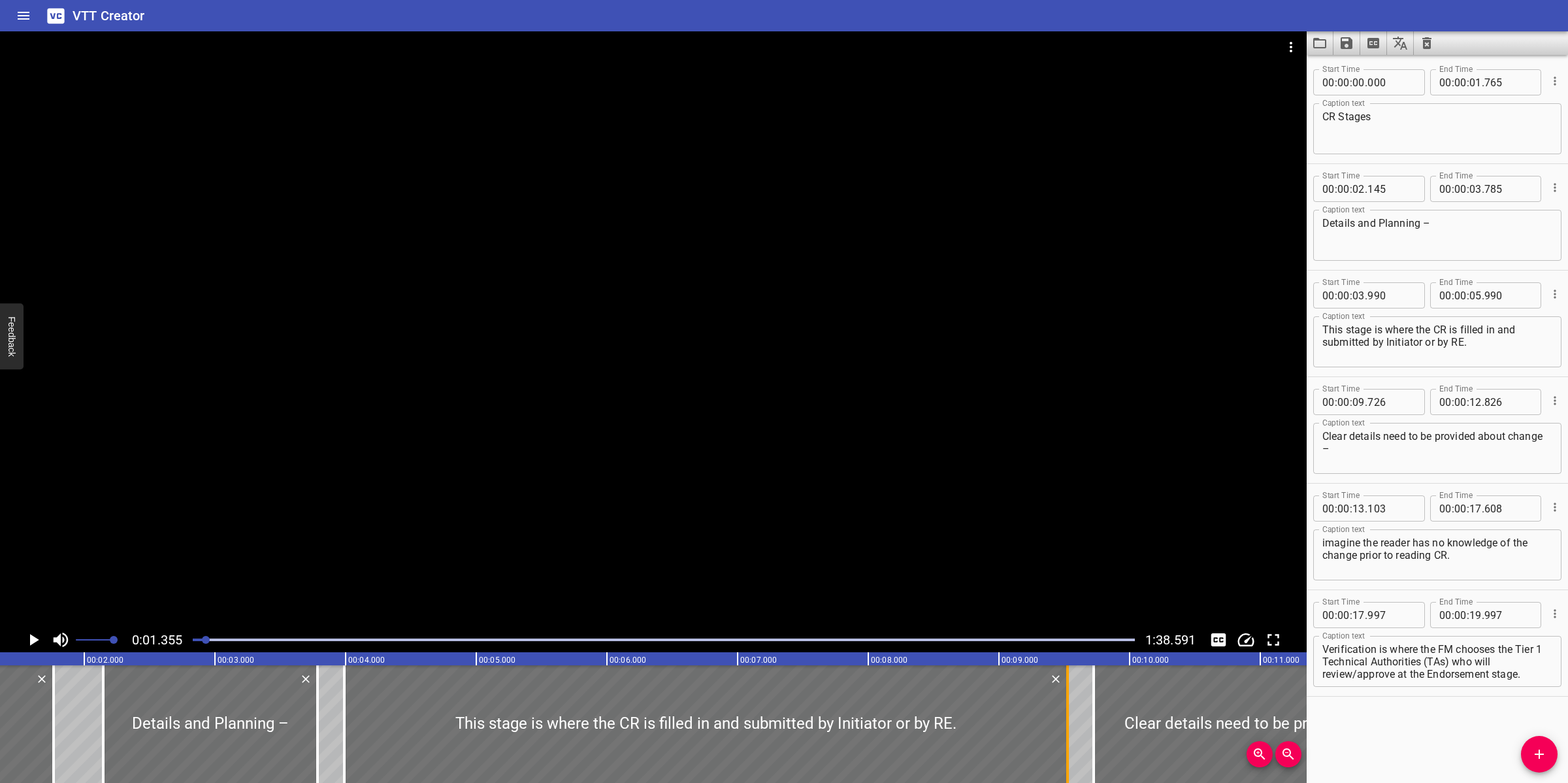
drag, startPoint x: 619, startPoint y: 752, endPoint x: 1062, endPoint y: 733, distance: 443.4
click at [1068, 695] on div at bounding box center [1068, 724] width 3 height 118
click at [946, 497] on div at bounding box center [653, 329] width 1306 height 596
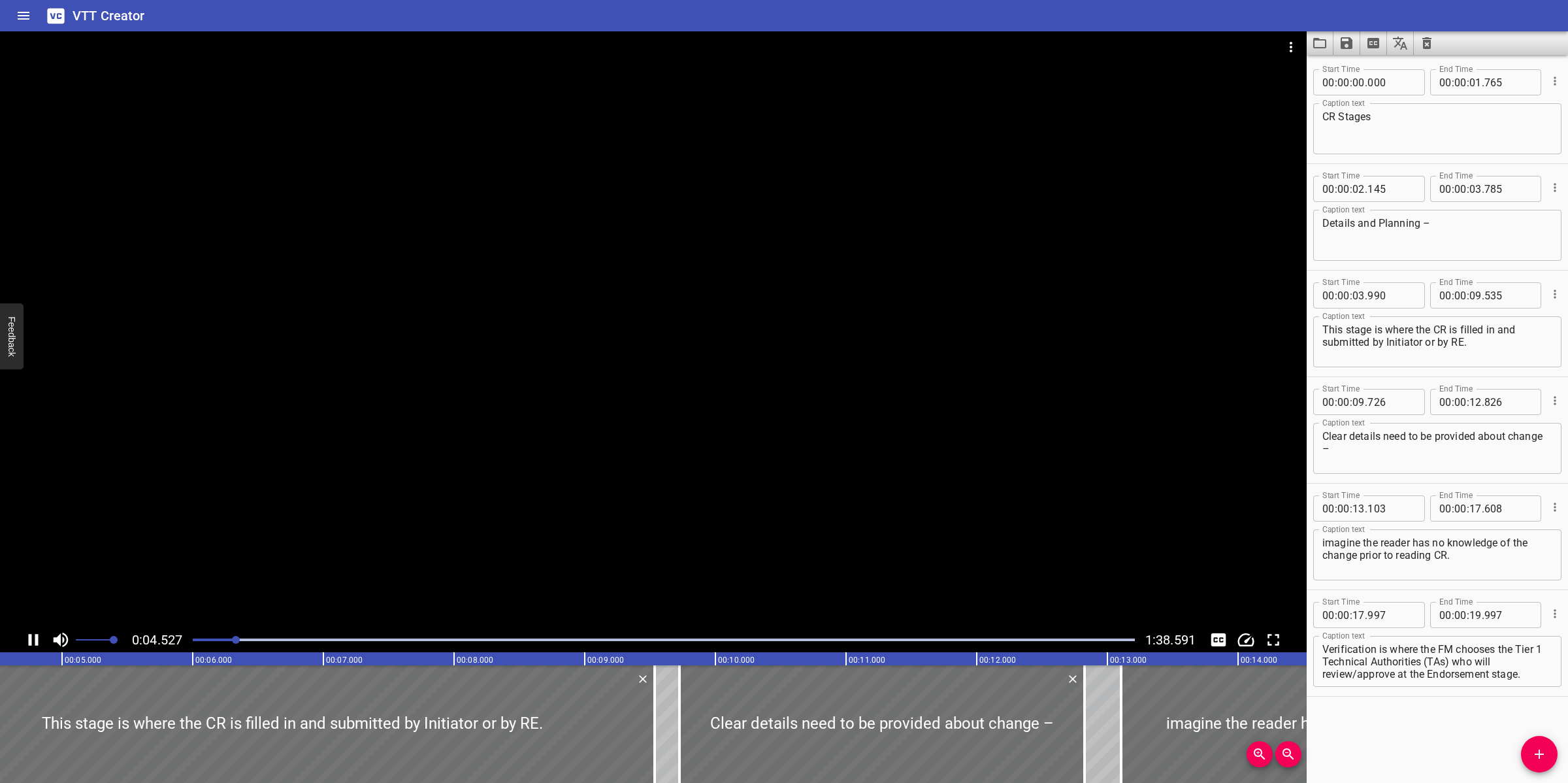
click at [720, 534] on div at bounding box center [653, 329] width 1306 height 596
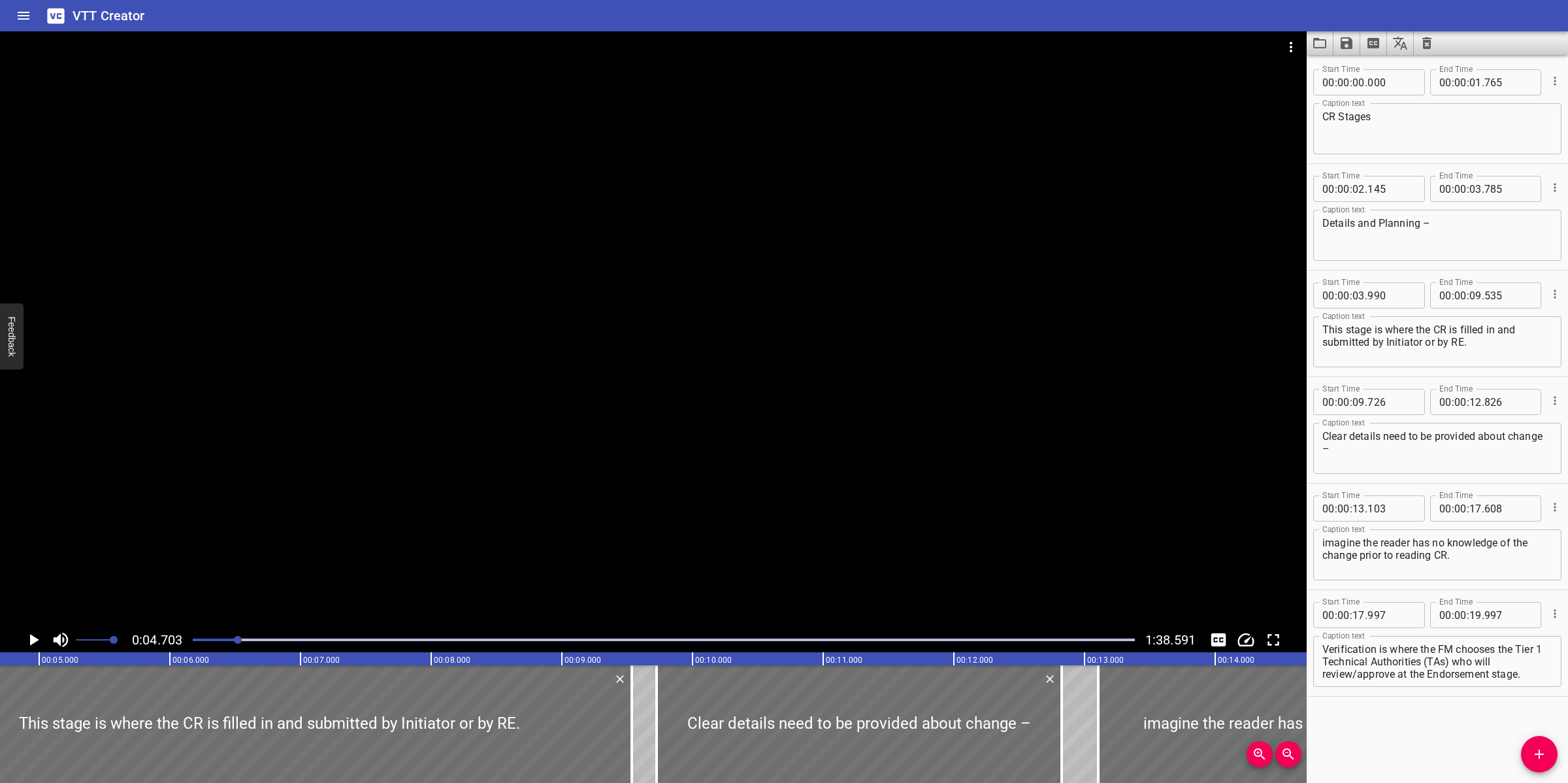
click at [1393, 222] on textarea "Details and Planning –" at bounding box center [1436, 235] width 230 height 37
click at [1392, 452] on textarea "Clear details need to be provided about change –" at bounding box center [1436, 448] width 230 height 37
click at [720, 455] on div at bounding box center [653, 329] width 1306 height 596
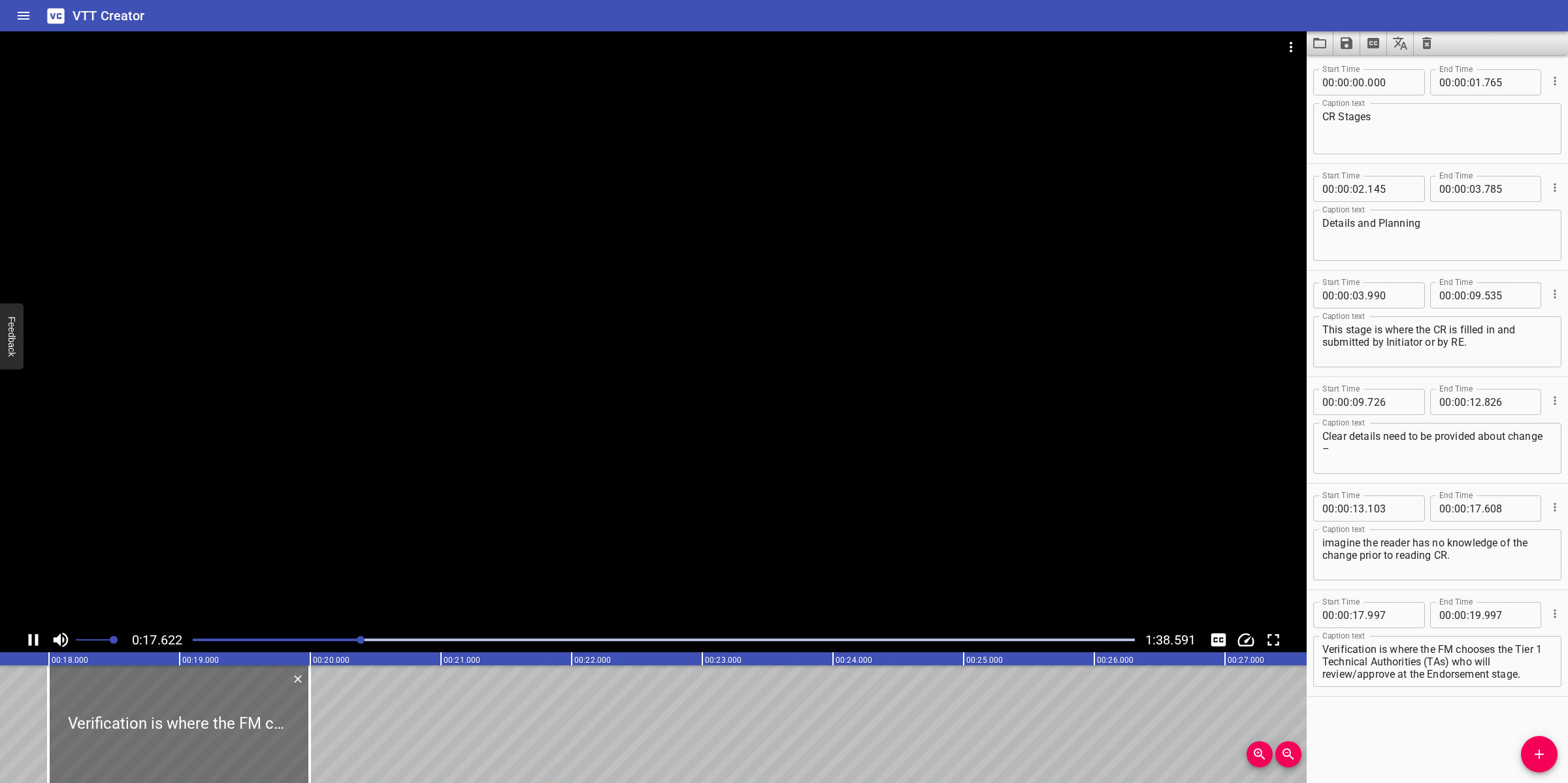
click at [773, 356] on div at bounding box center [653, 329] width 1306 height 596
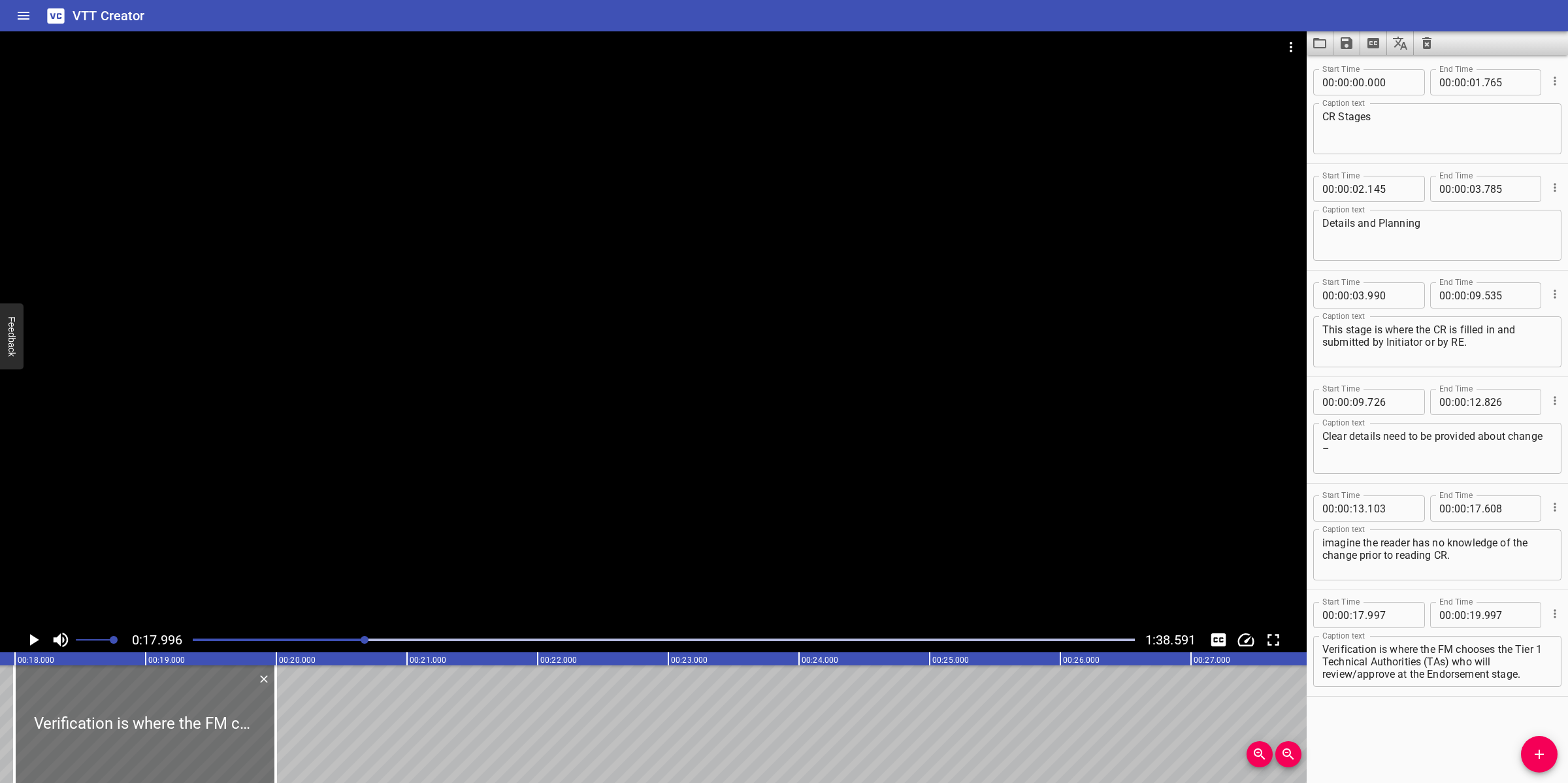
scroll to position [0, 2350]
click at [816, 479] on div at bounding box center [653, 329] width 1306 height 596
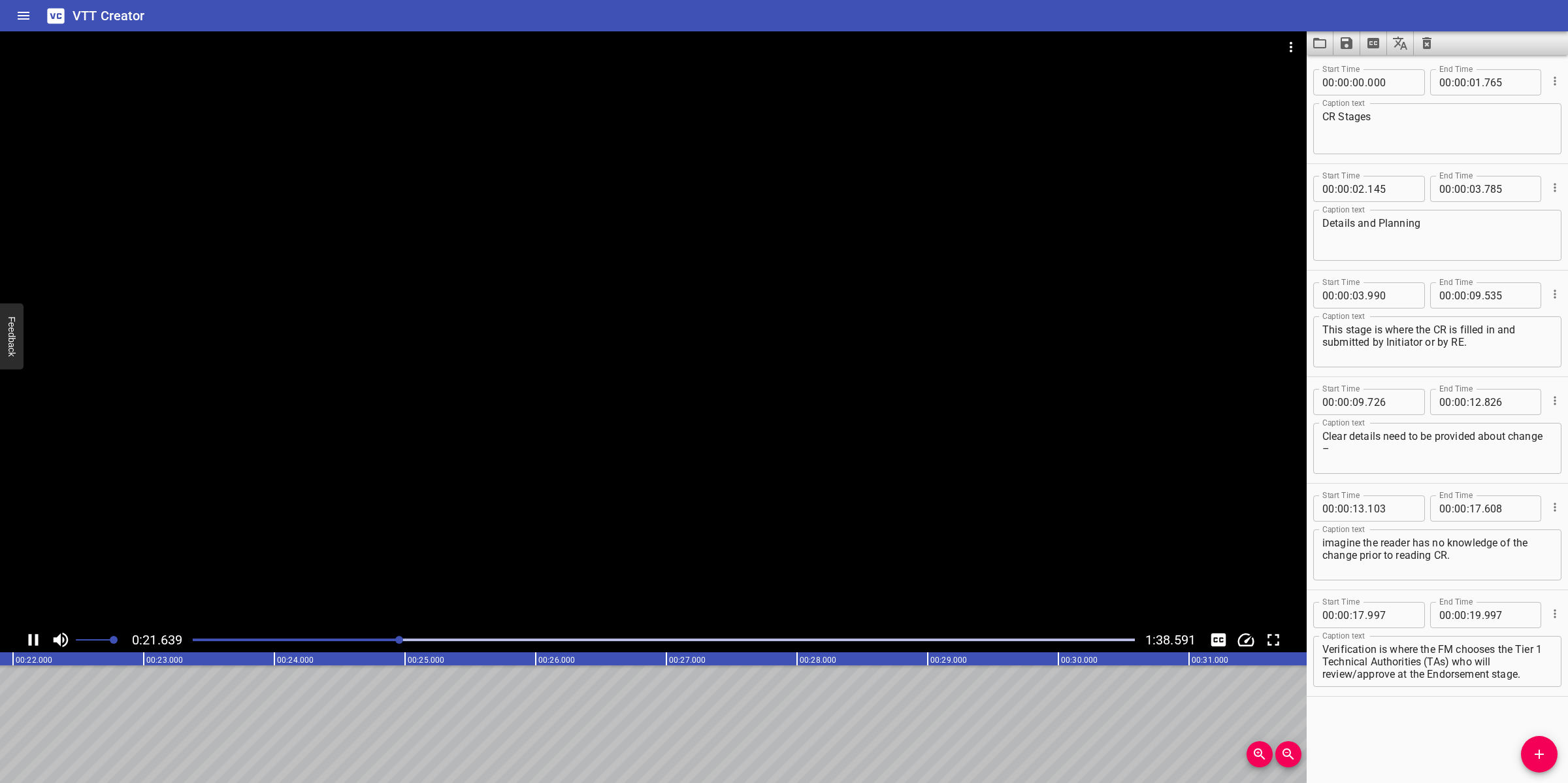
click at [616, 538] on div at bounding box center [653, 329] width 1306 height 596
click at [1393, 667] on textarea "Verification is where the FM chooses the Tier 1 Technical Authorities (TAs) who…" at bounding box center [1436, 661] width 230 height 37
drag, startPoint x: 1355, startPoint y: 660, endPoint x: 1553, endPoint y: 687, distance: 199.8
click at [1393, 687] on div "Start Time 00 : 00 : 17 . 997 Start Time End Time 00 : 00 : 19 . 997 End Time C…" at bounding box center [1436, 643] width 261 height 106
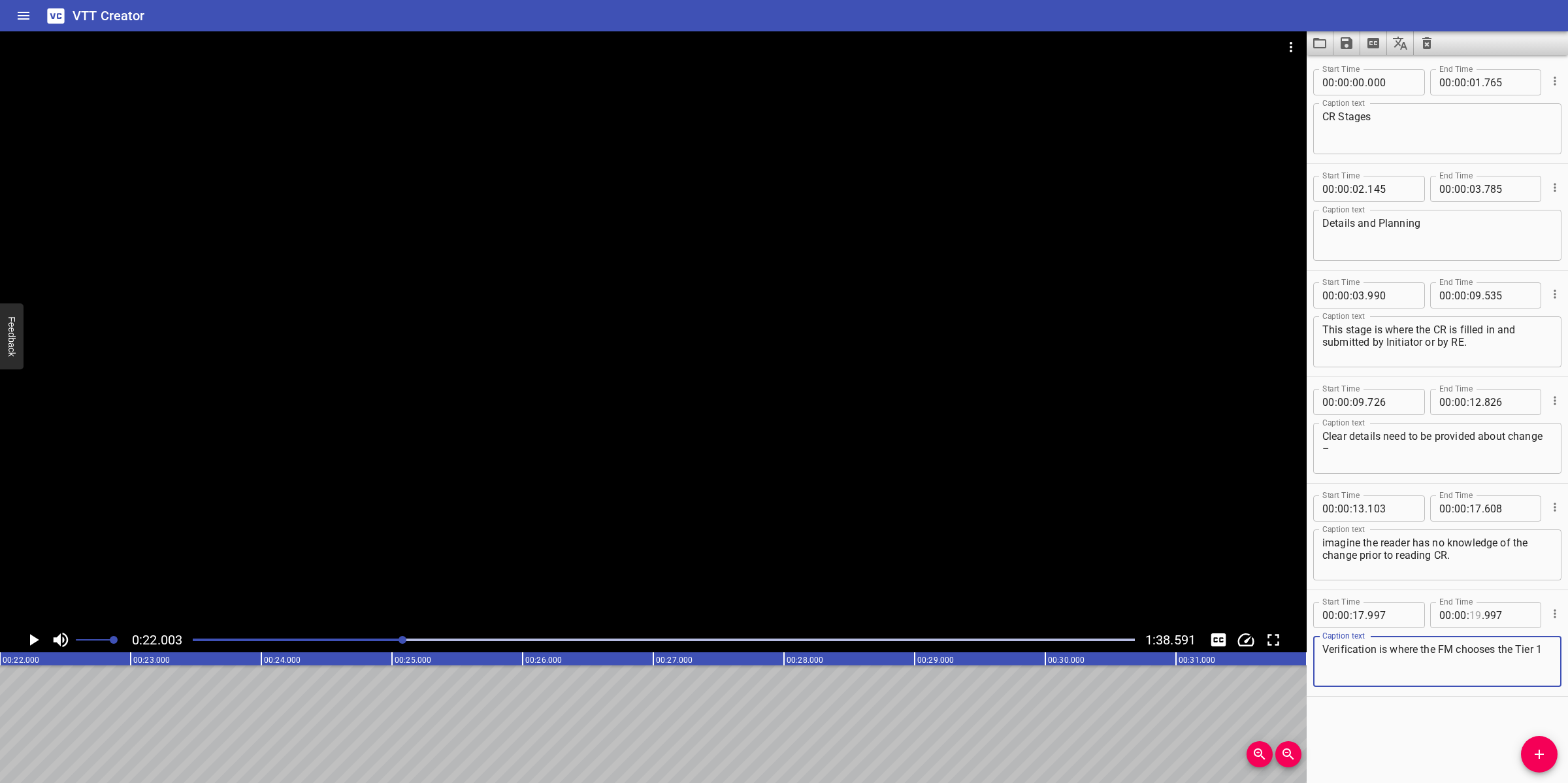
click at [1393, 619] on input "number" at bounding box center [1475, 615] width 12 height 26
click at [1393, 695] on span "Add Cue" at bounding box center [1539, 754] width 37 height 16
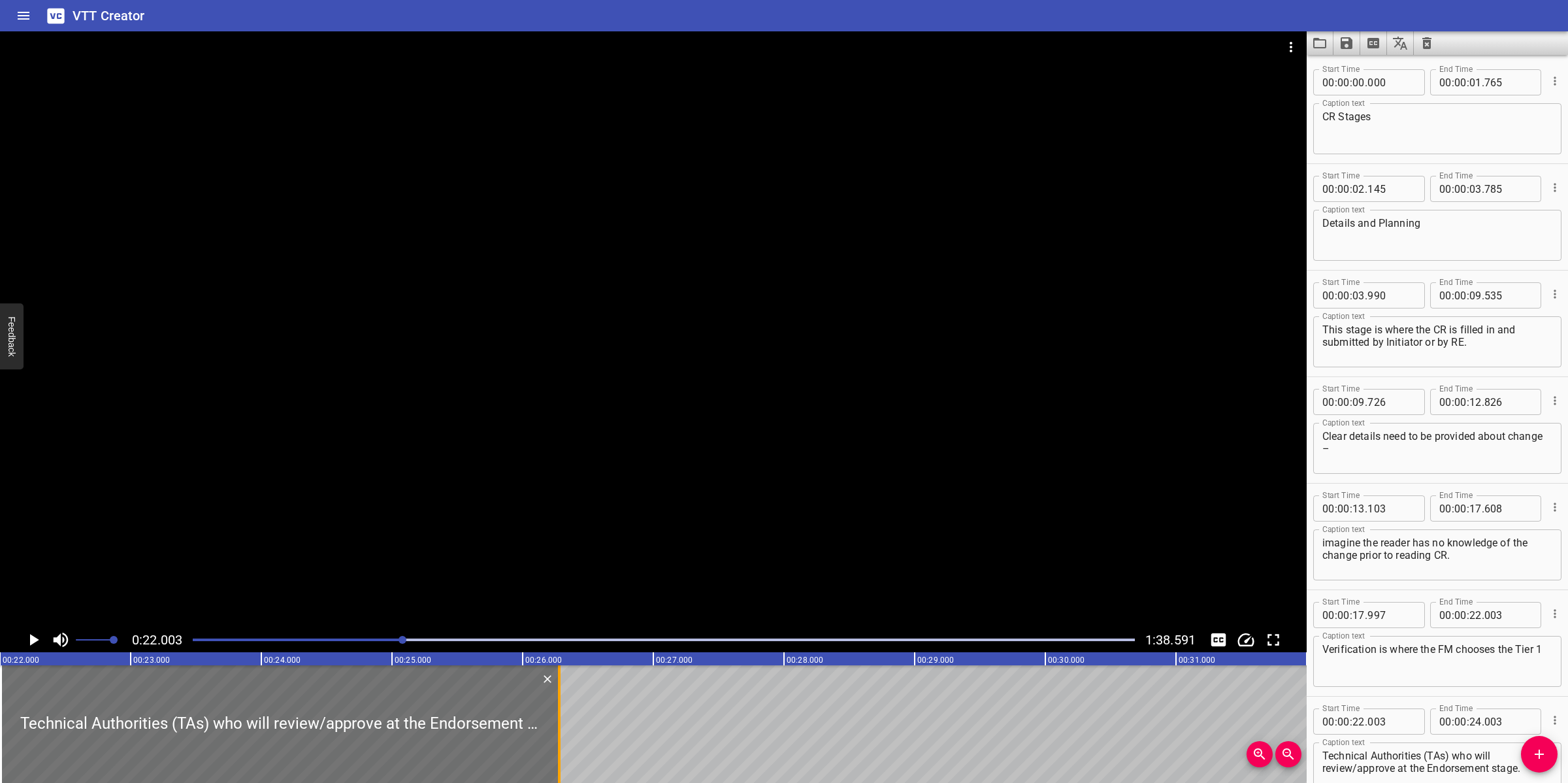
drag, startPoint x: 259, startPoint y: 713, endPoint x: 559, endPoint y: 703, distance: 300.2
click at [556, 695] on div at bounding box center [559, 724] width 13 height 118
click at [747, 508] on div at bounding box center [653, 329] width 1306 height 596
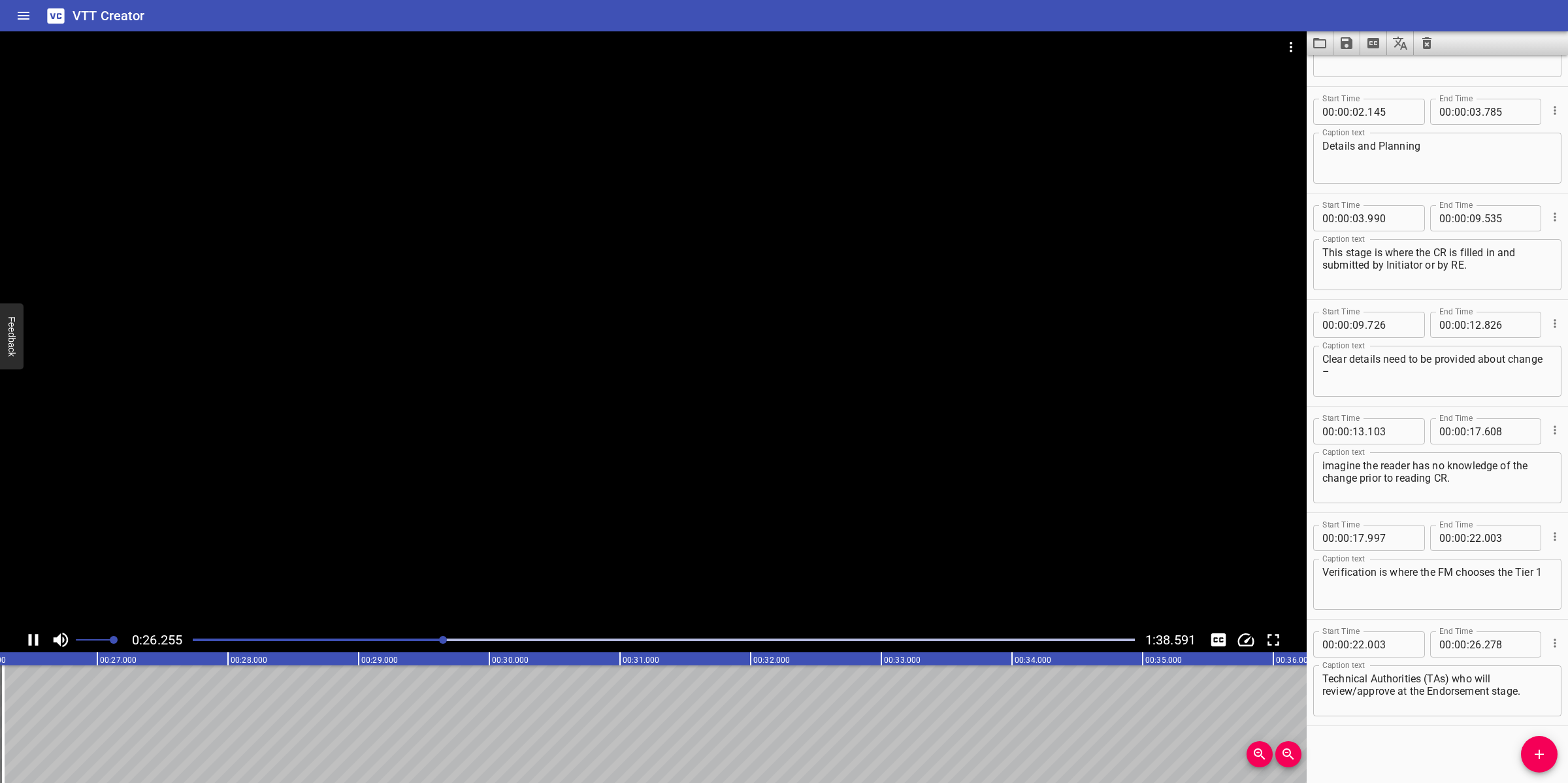
click at [625, 547] on div at bounding box center [653, 329] width 1306 height 596
click at [664, 538] on div at bounding box center [653, 329] width 1306 height 596
click at [664, 538] on div at bounding box center [653, 329] width 1306 height 596
click at [1393, 695] on icon "Add Cue" at bounding box center [1539, 754] width 16 height 16
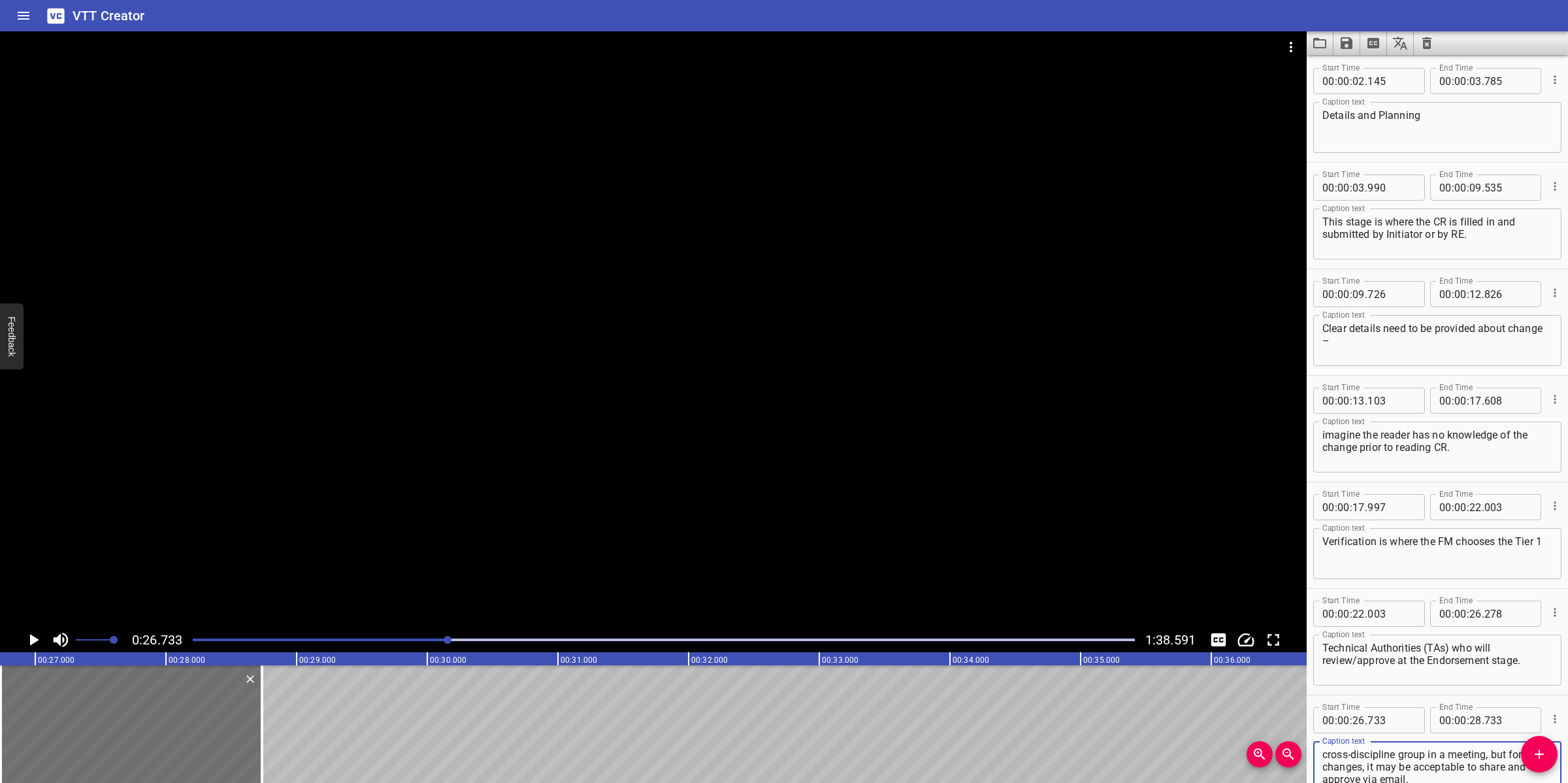
scroll to position [108, 0]
click at [727, 412] on div at bounding box center [653, 329] width 1306 height 596
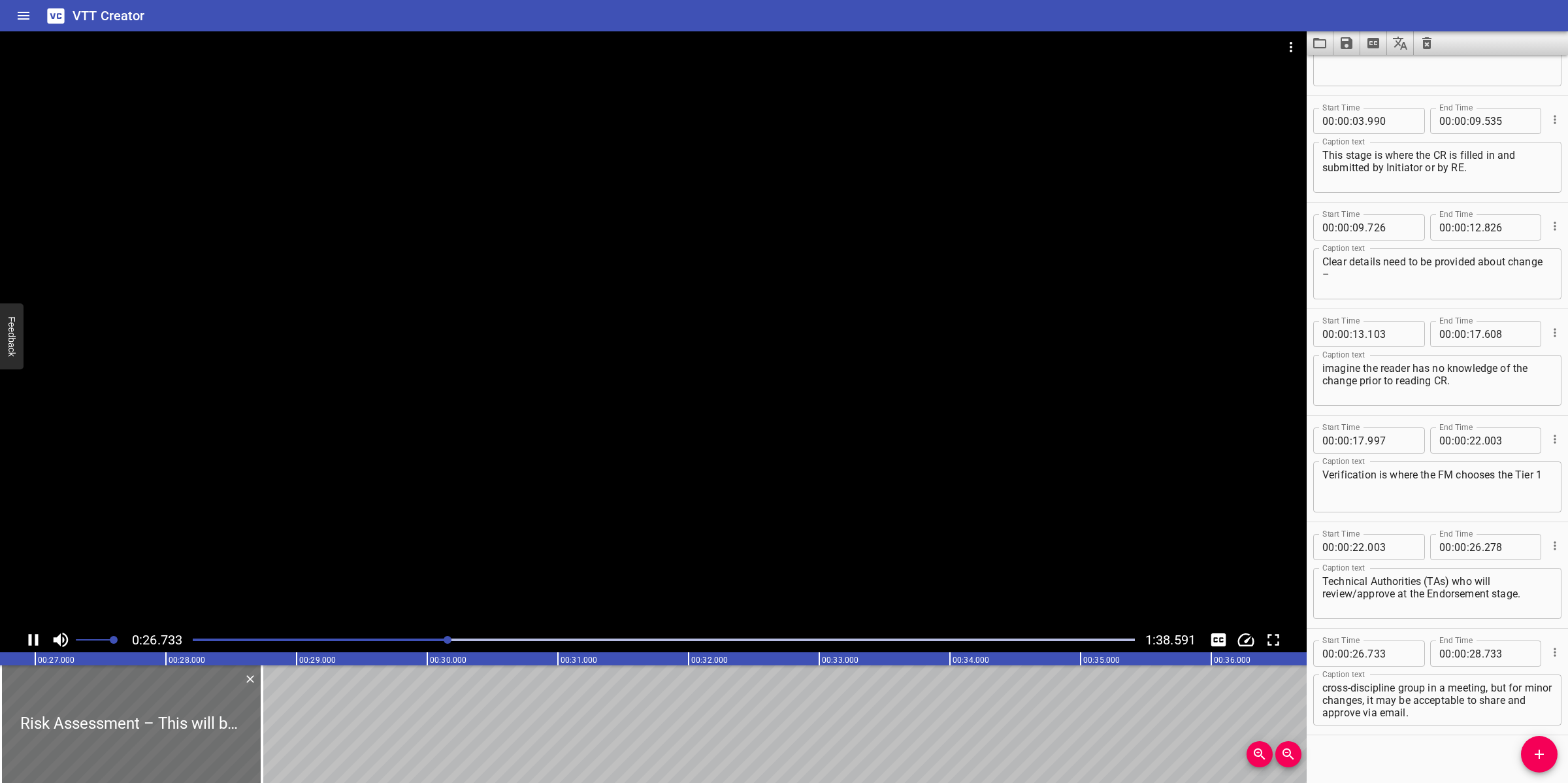
scroll to position [183, 0]
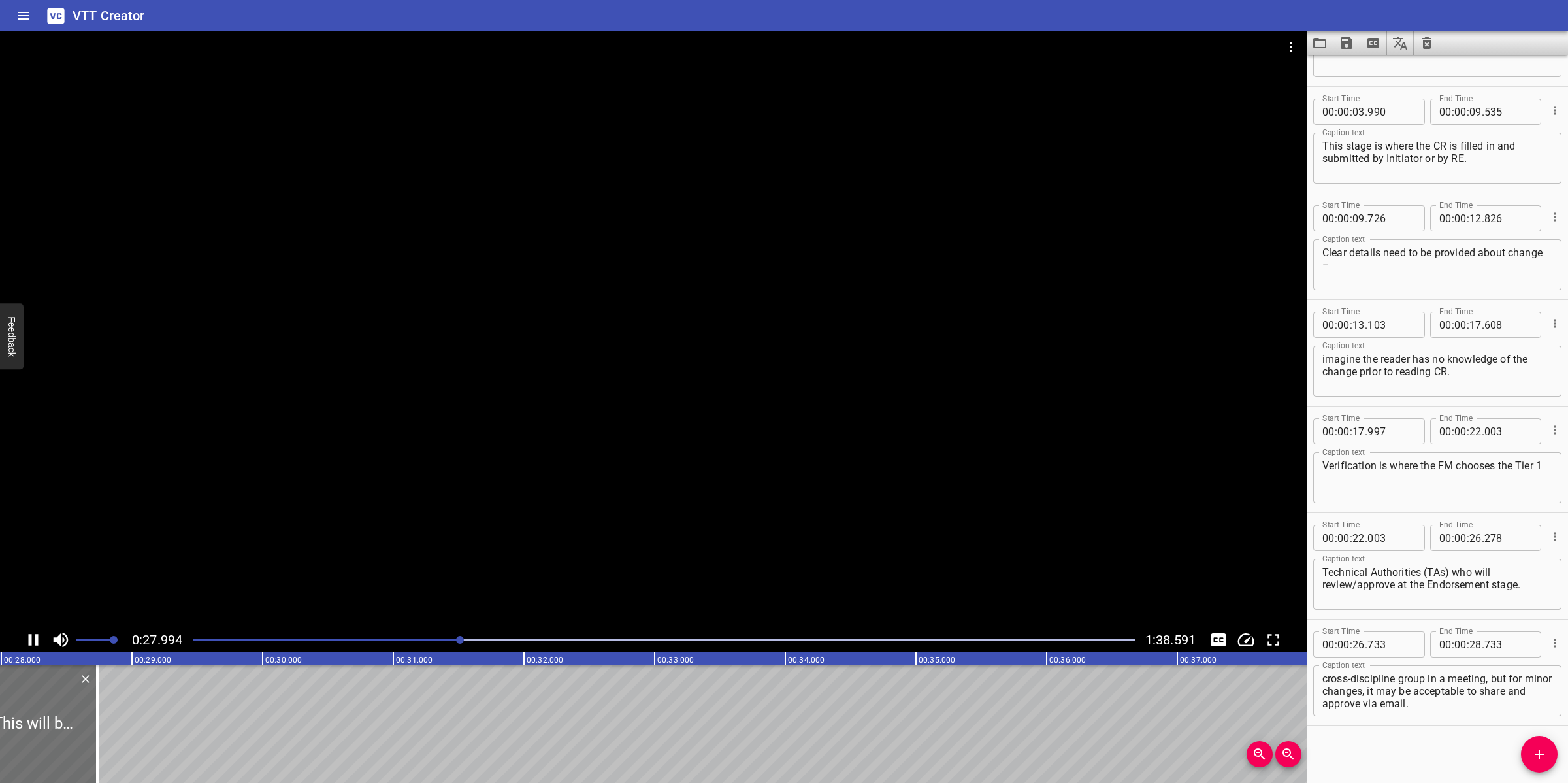
click at [626, 502] on div at bounding box center [653, 329] width 1306 height 596
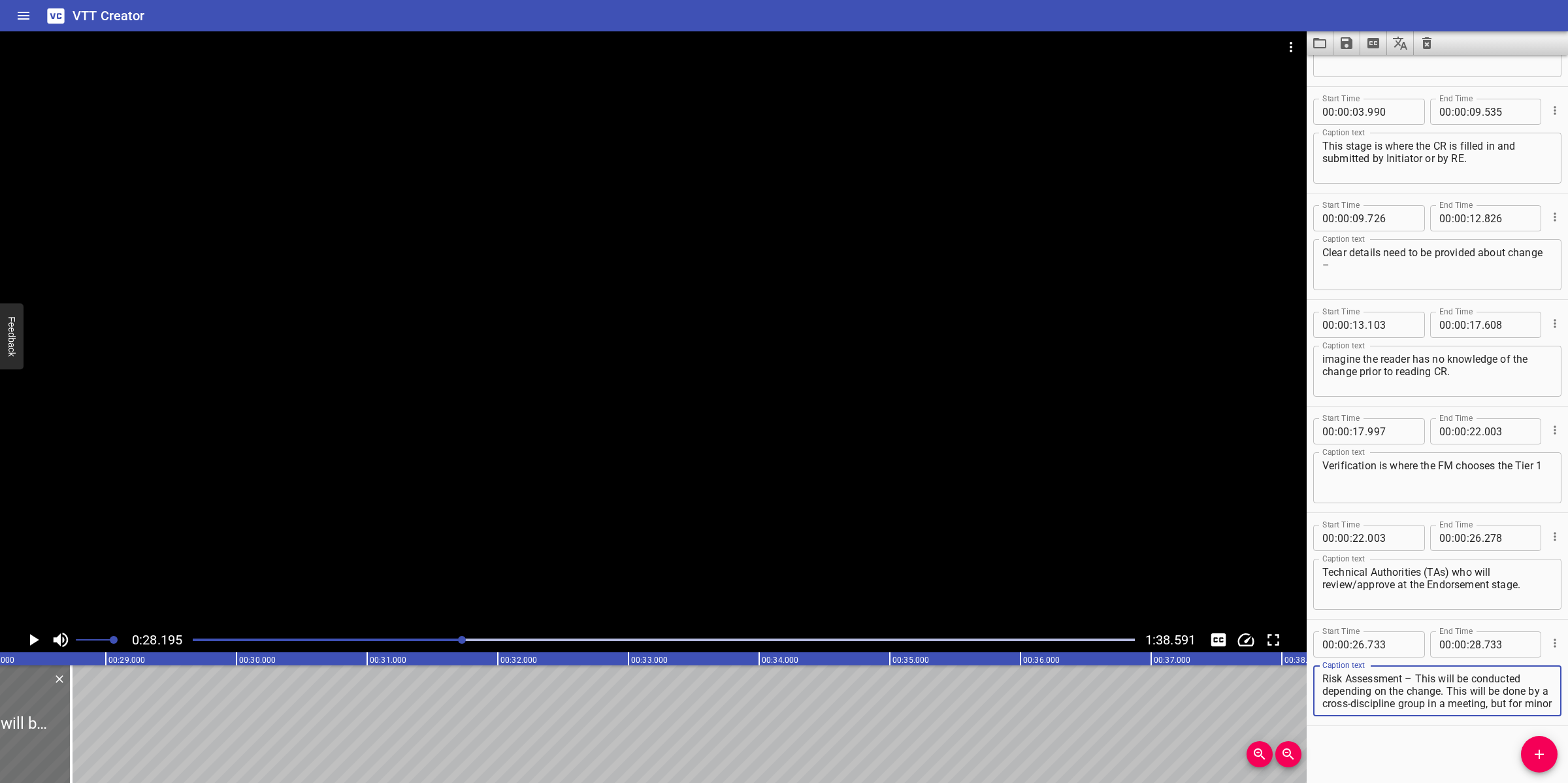
scroll to position [37, 0]
drag, startPoint x: 1432, startPoint y: 689, endPoint x: 1513, endPoint y: 706, distance: 82.8
click at [1393, 695] on textarea "Risk Assessment – This will be conducted depending on the change. This will be …" at bounding box center [1436, 691] width 230 height 37
click at [1393, 651] on input "number" at bounding box center [1475, 644] width 12 height 26
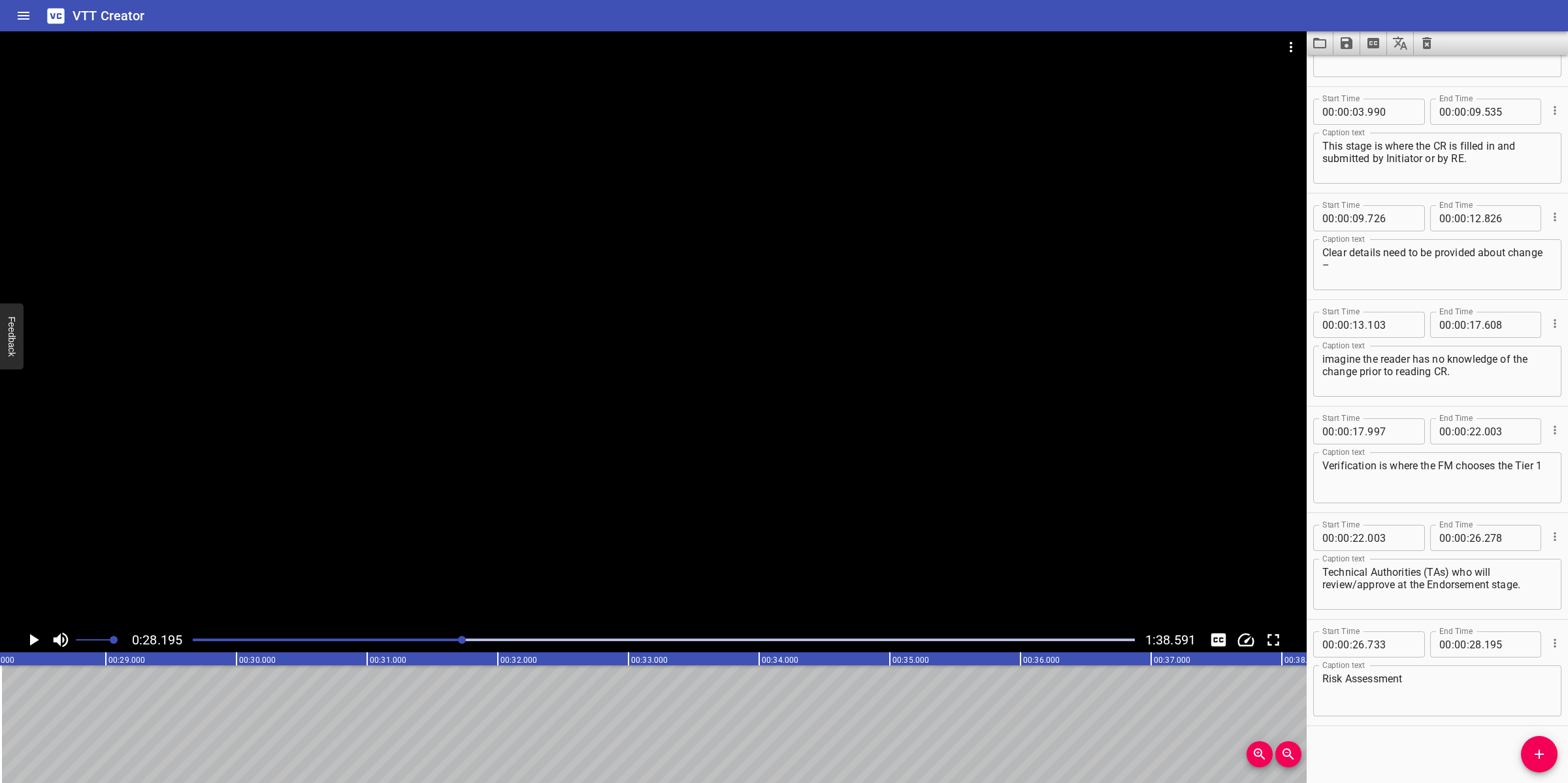
click at [1393, 695] on icon "Add Cue" at bounding box center [1539, 754] width 16 height 16
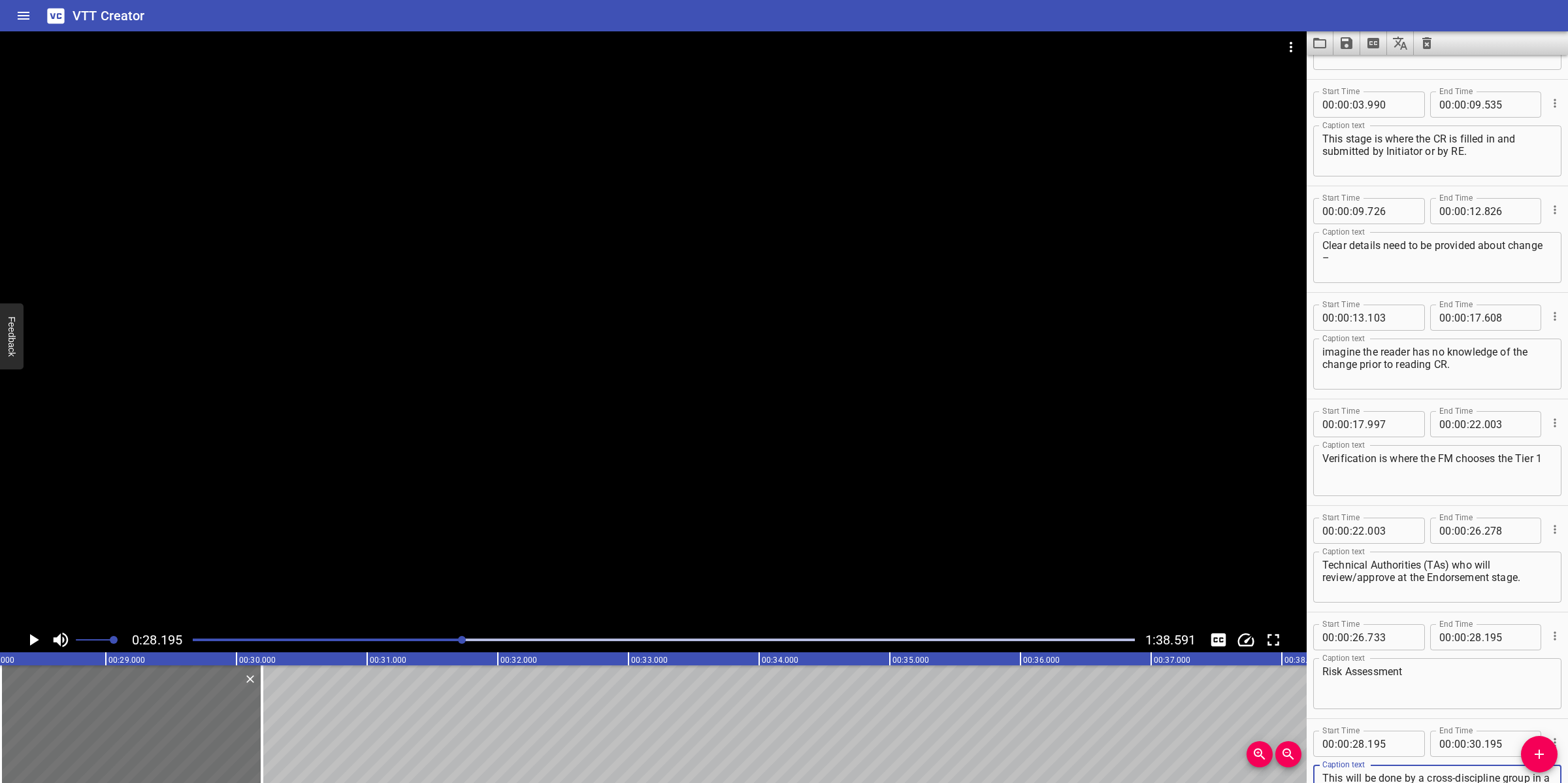
scroll to position [201, 0]
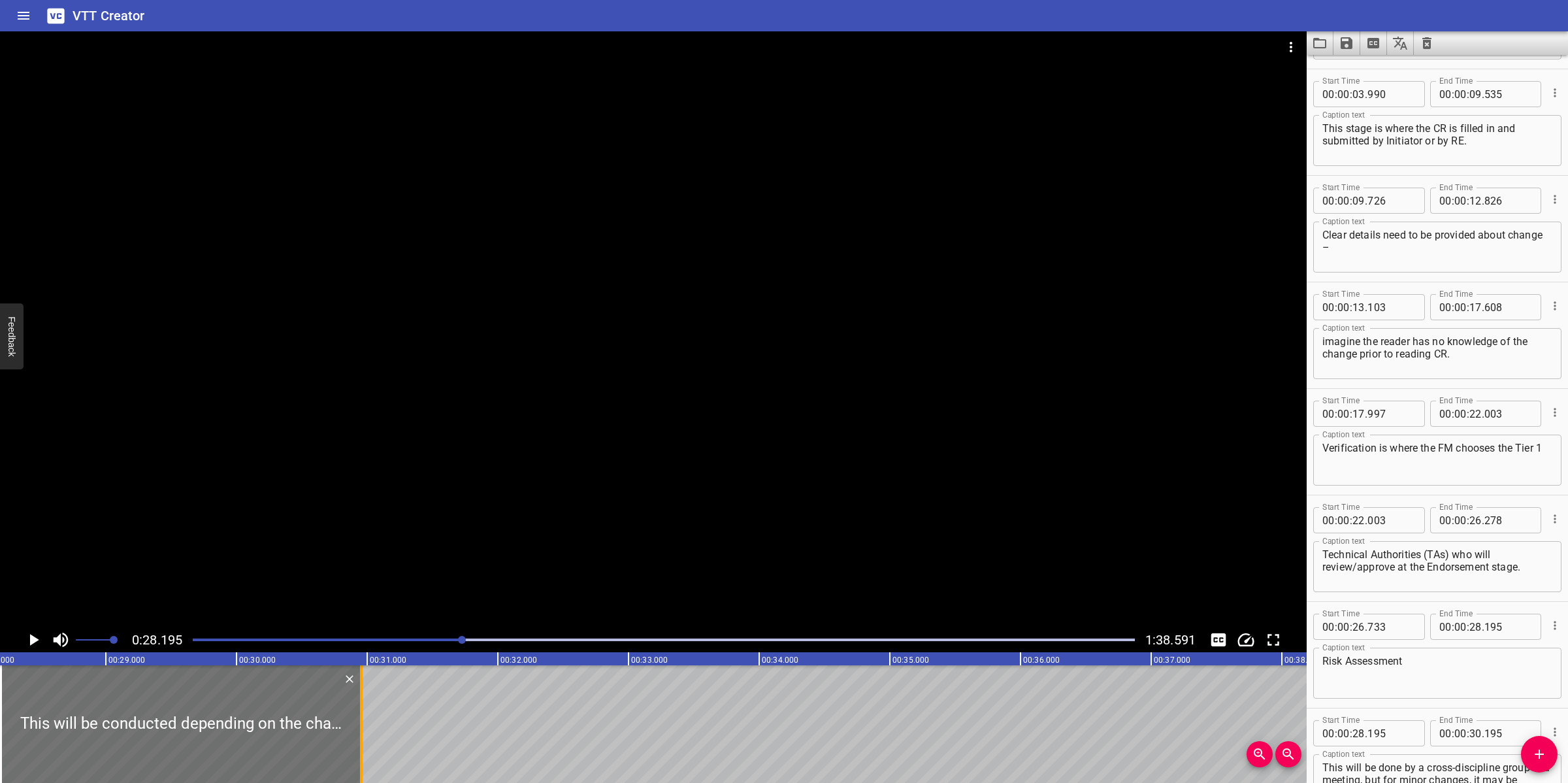
drag, startPoint x: 265, startPoint y: 743, endPoint x: 365, endPoint y: 737, distance: 100.2
click at [365, 695] on div at bounding box center [361, 724] width 13 height 118
click at [602, 484] on div at bounding box center [653, 329] width 1306 height 596
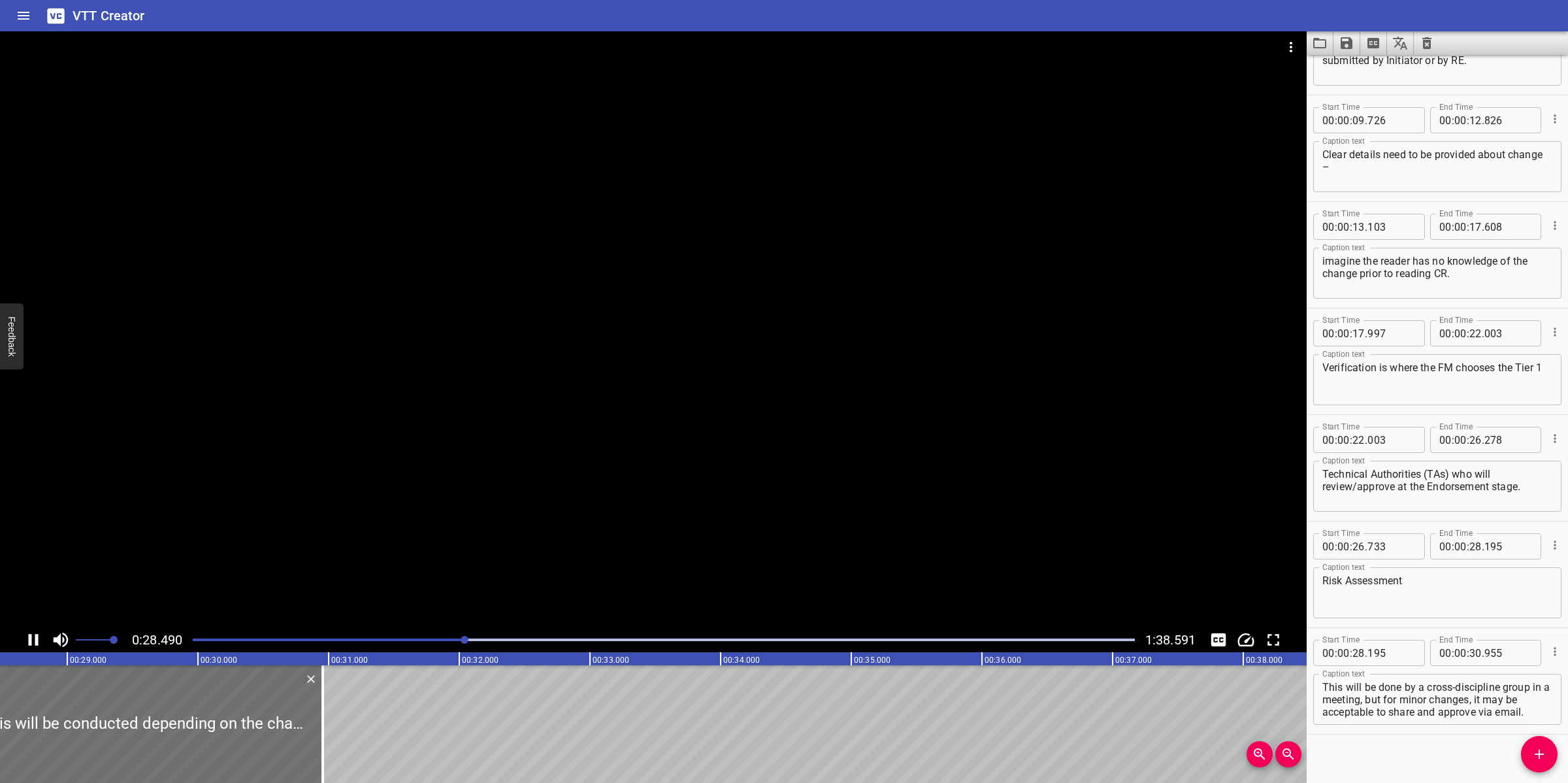
scroll to position [291, 0]
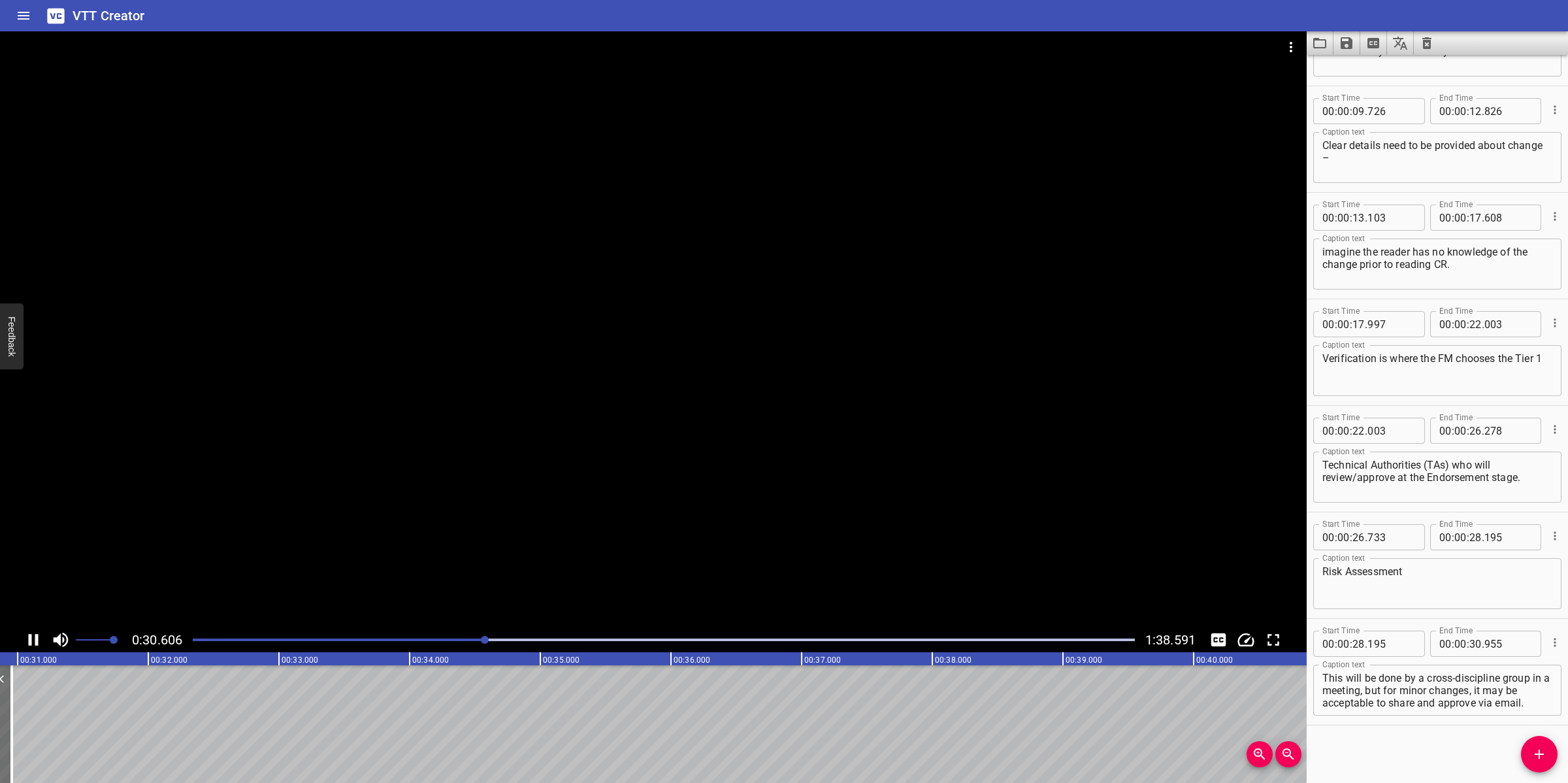
click at [663, 565] on div at bounding box center [653, 329] width 1306 height 596
click at [1393, 695] on icon "Add Cue" at bounding box center [1539, 754] width 9 height 9
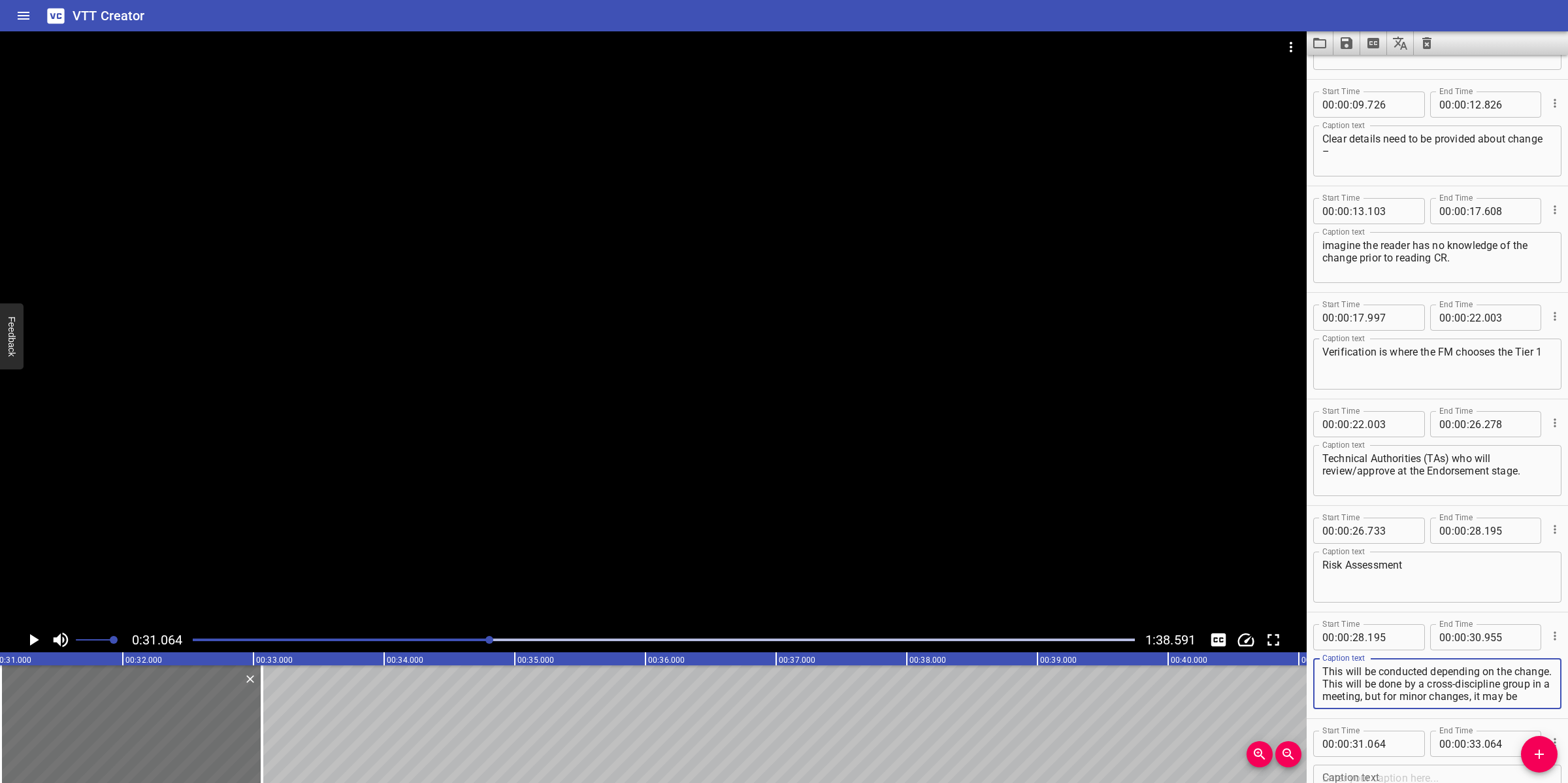
scroll to position [37, 0]
drag, startPoint x: 1361, startPoint y: 679, endPoint x: 1478, endPoint y: 692, distance: 117.7
click at [1393, 692] on textarea "This will be conducted depending on the change. This will be done by a cross-di…" at bounding box center [1436, 684] width 230 height 37
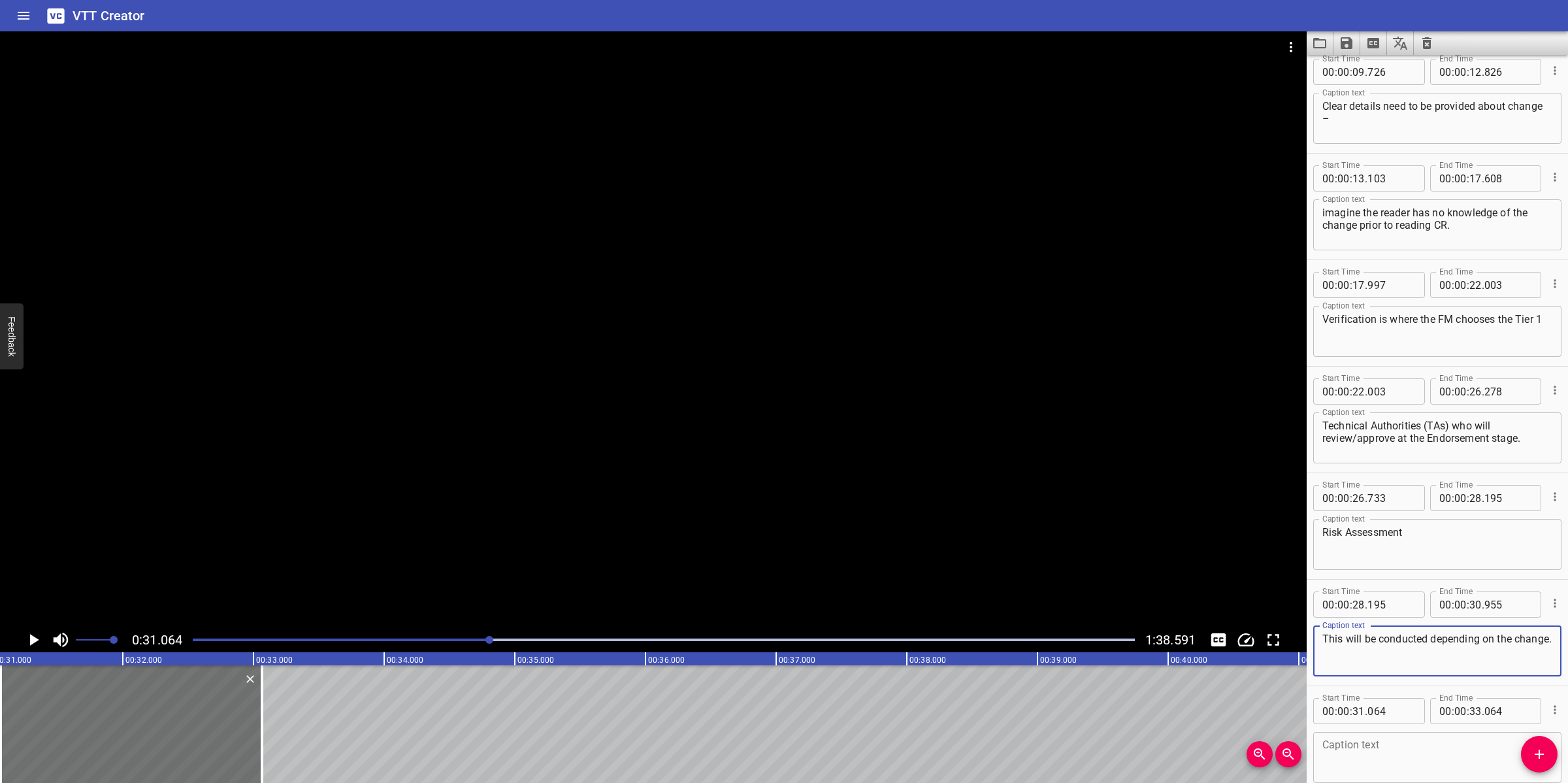
scroll to position [397, 0]
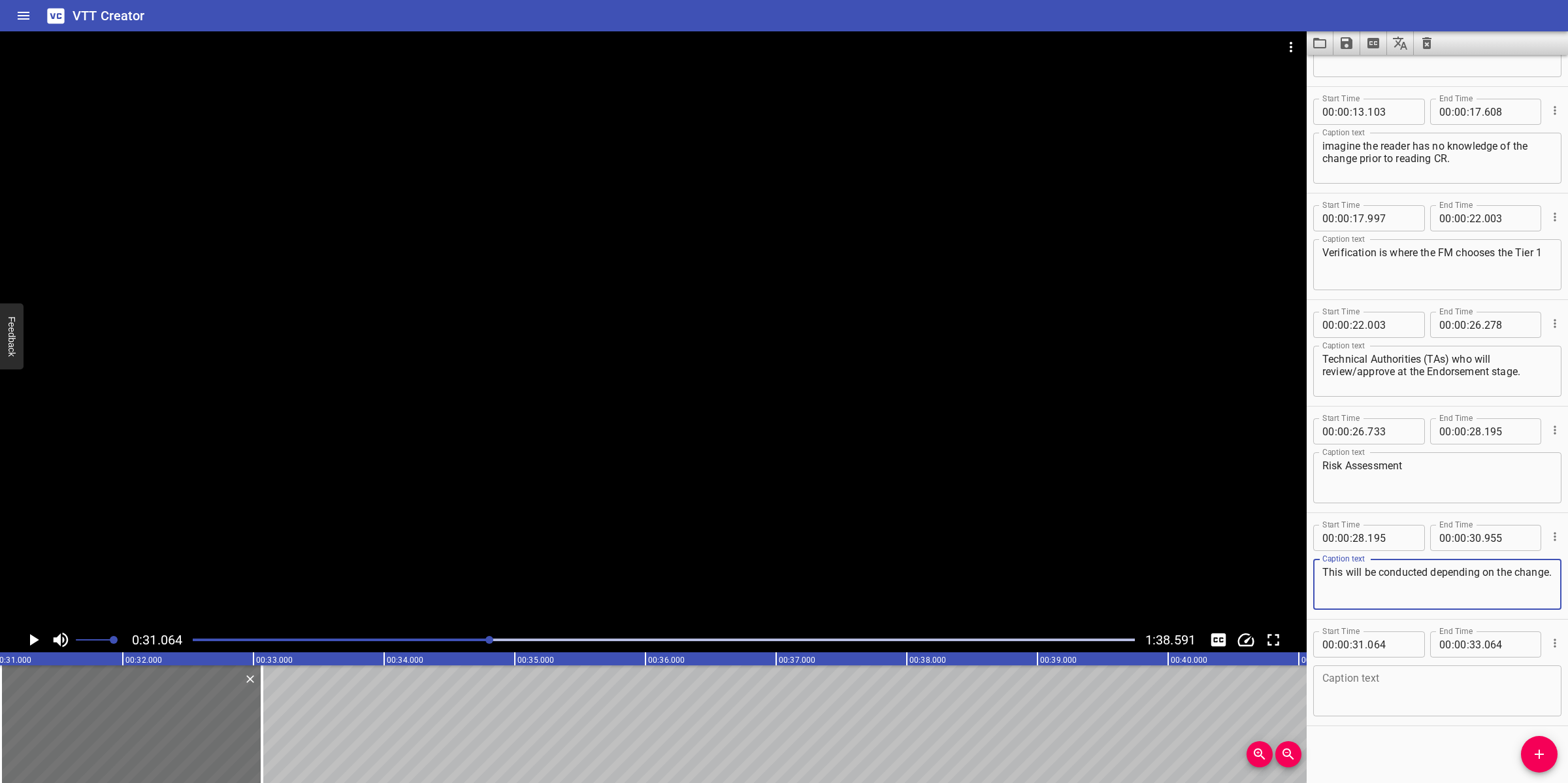
click at [1393, 681] on textarea at bounding box center [1436, 691] width 230 height 37
paste textarea "This will be done by a cross-discipline group in a meeting, but for minor chang…"
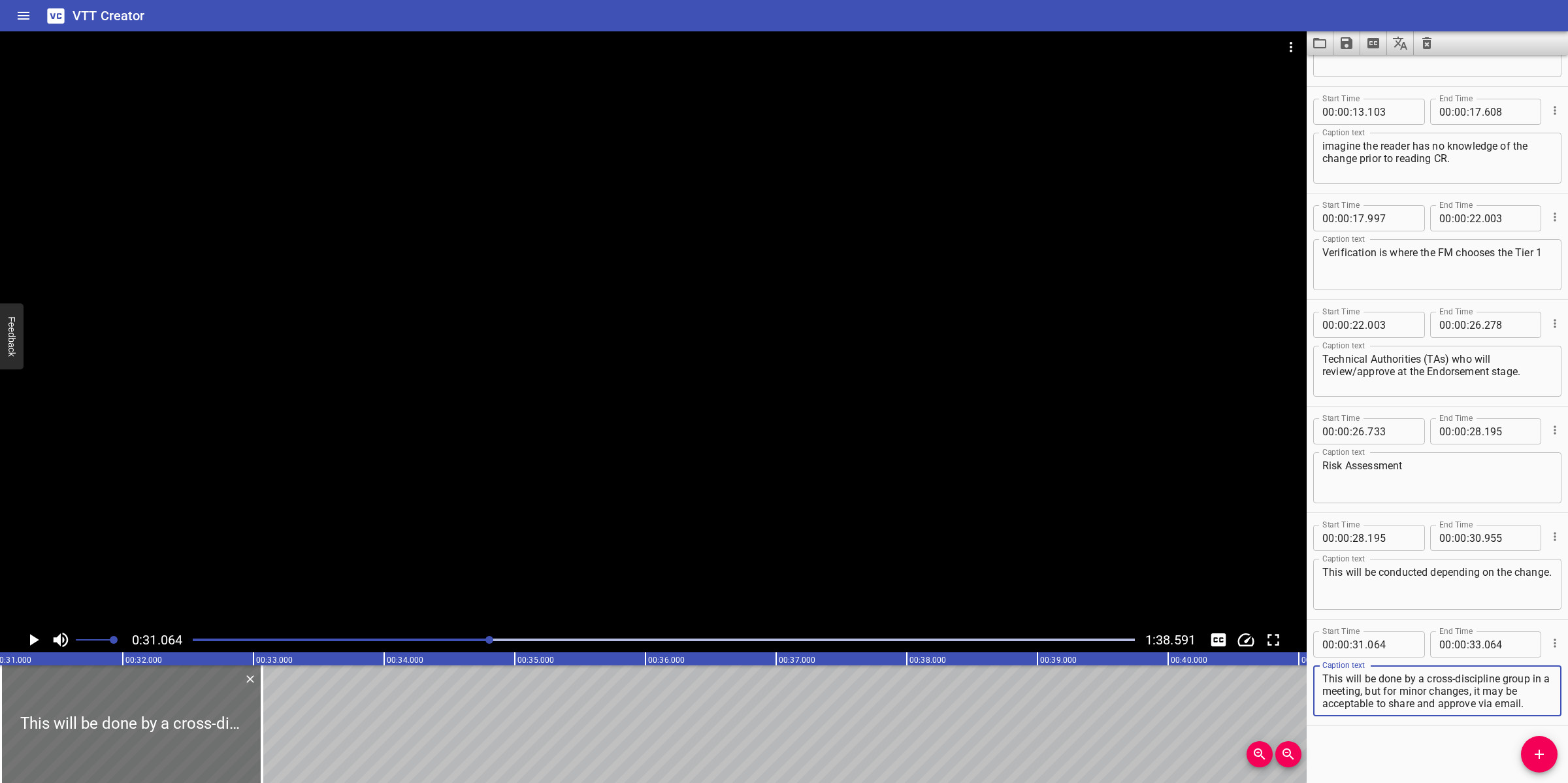
scroll to position [12, 0]
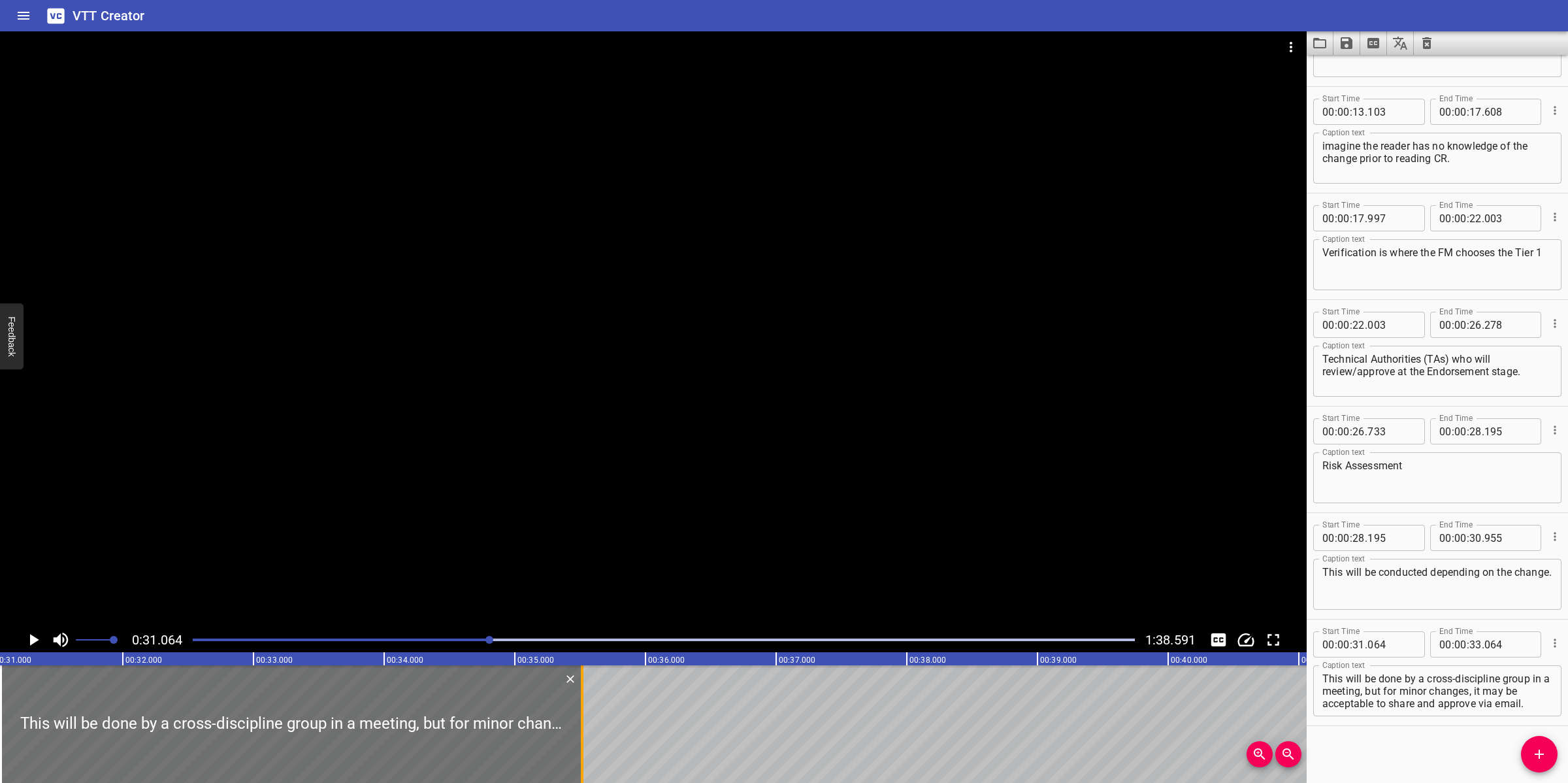
drag, startPoint x: 273, startPoint y: 745, endPoint x: 583, endPoint y: 743, distance: 310.0
click at [583, 695] on div at bounding box center [582, 724] width 13 height 118
click at [671, 534] on div at bounding box center [653, 329] width 1306 height 596
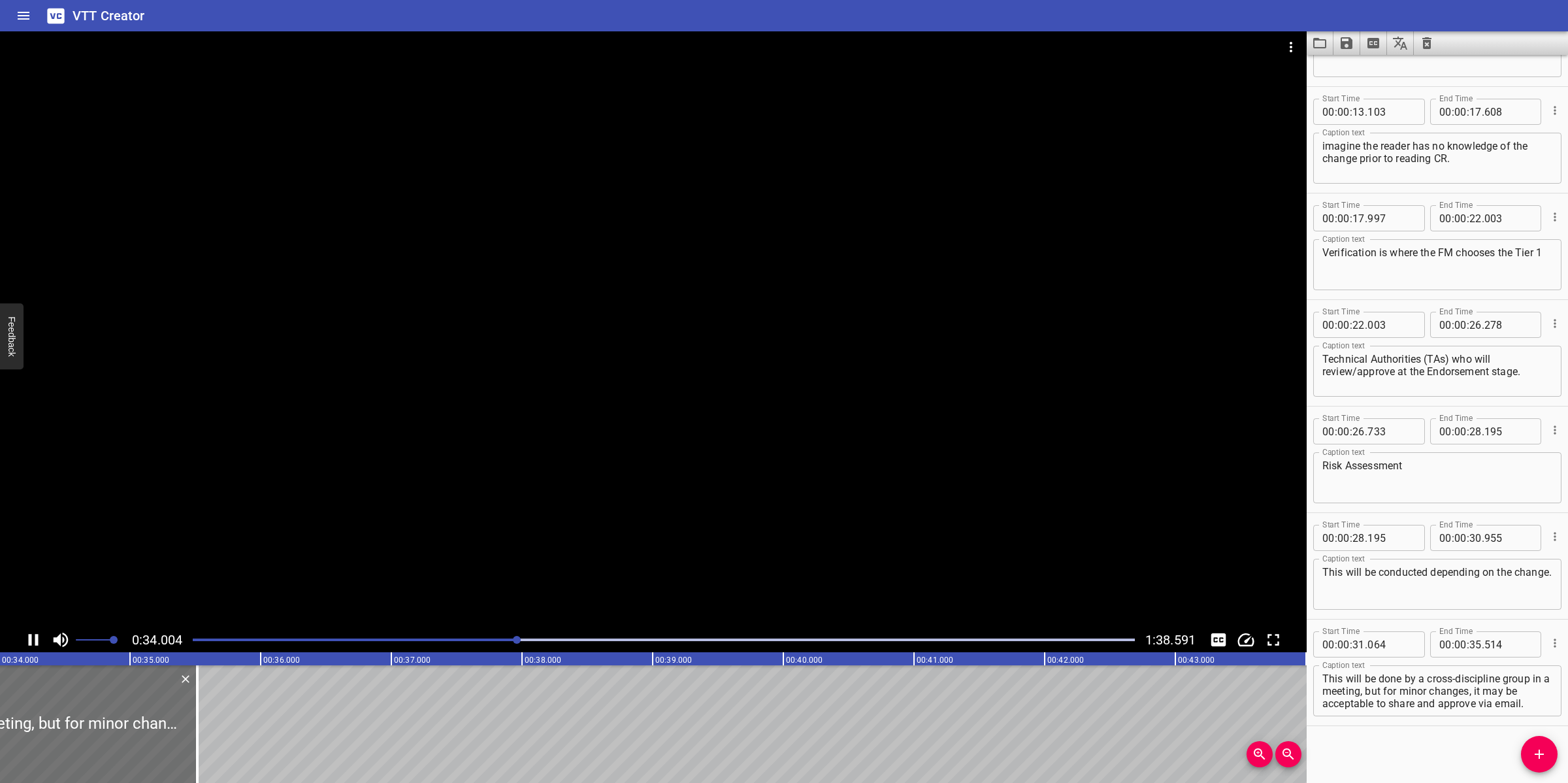
click at [665, 544] on div at bounding box center [653, 329] width 1306 height 596
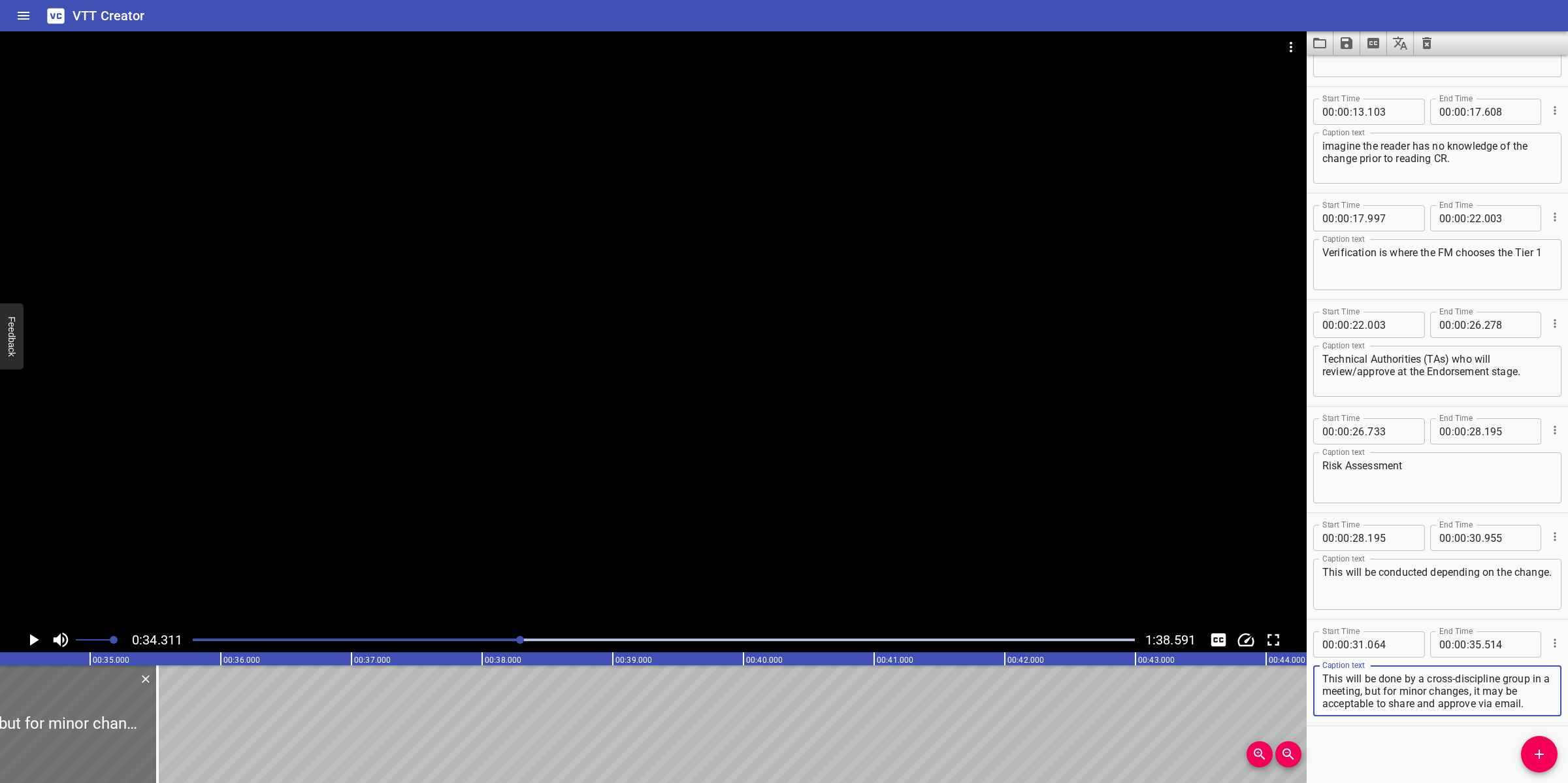
click at [1393, 684] on textarea "This will be done by a cross-discipline group in a meeting, but for minor chang…" at bounding box center [1436, 691] width 230 height 37
drag, startPoint x: 1416, startPoint y: 689, endPoint x: 1442, endPoint y: 706, distance: 31.1
click at [1393, 695] on textarea "This will be done by a cross-discipline group in a meeting, but for minor chang…" at bounding box center [1436, 691] width 230 height 37
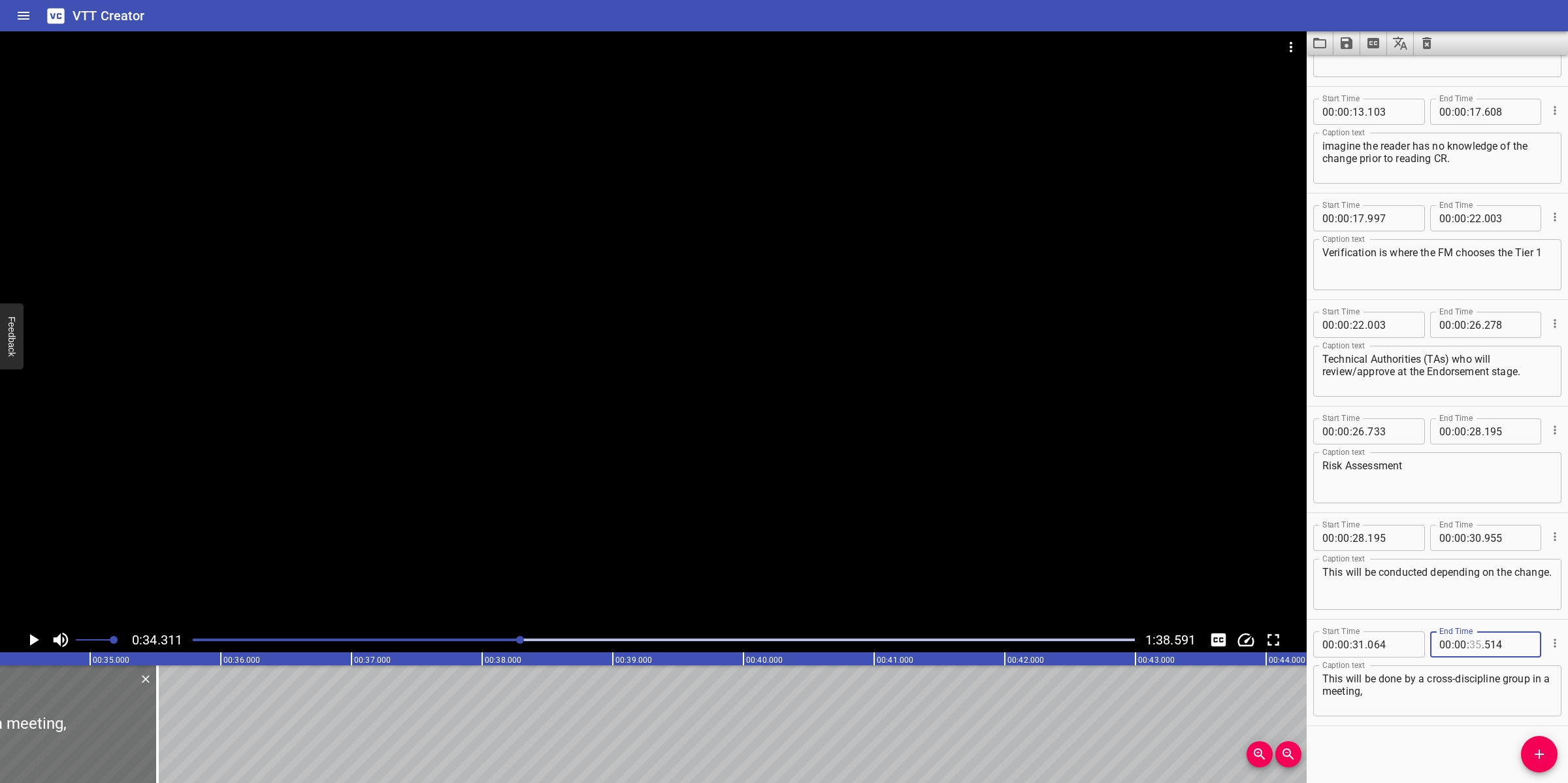
click at [1393, 650] on input "number" at bounding box center [1475, 644] width 12 height 26
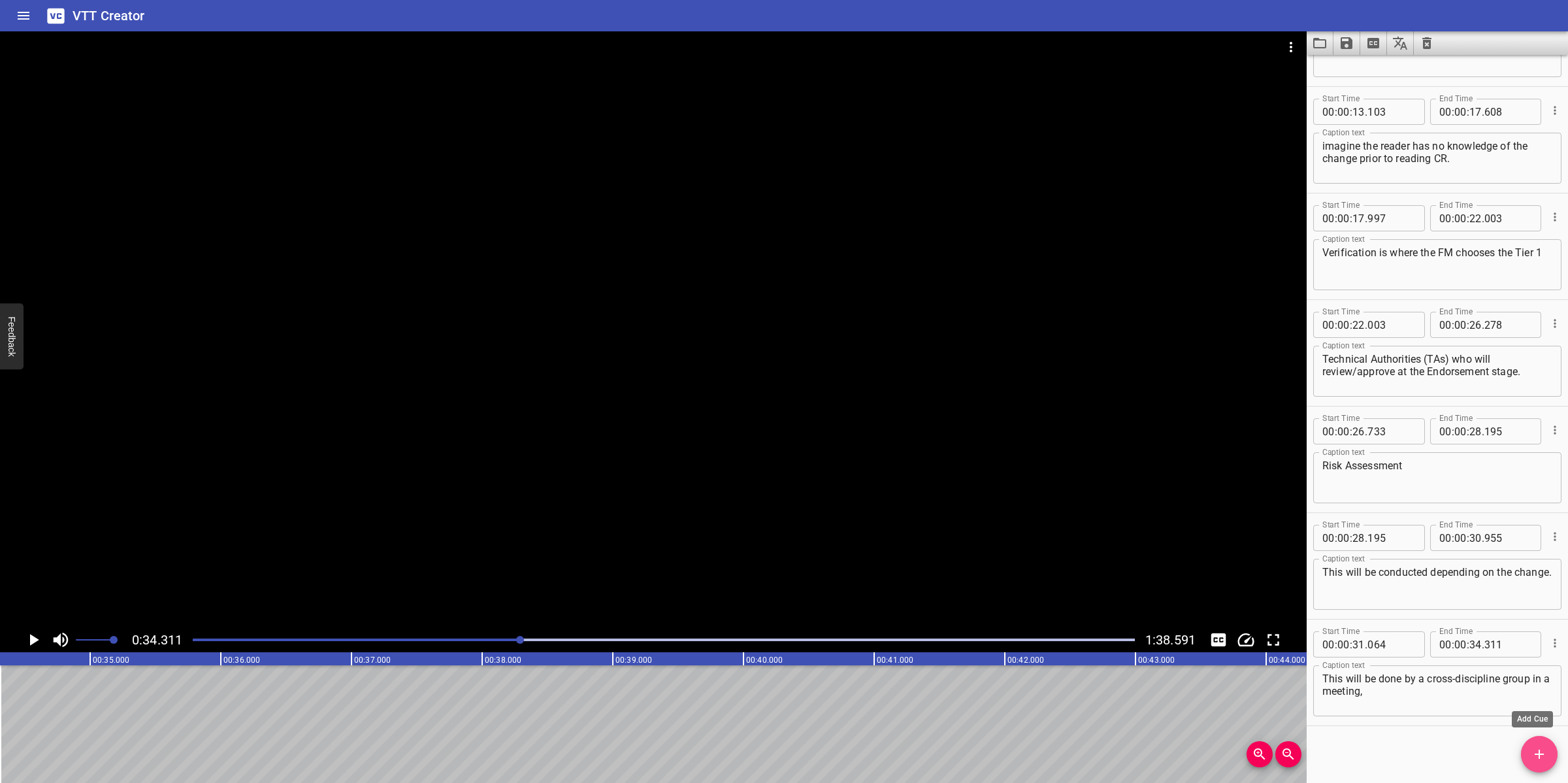
click at [1393, 695] on span "Add Cue" at bounding box center [1539, 754] width 37 height 16
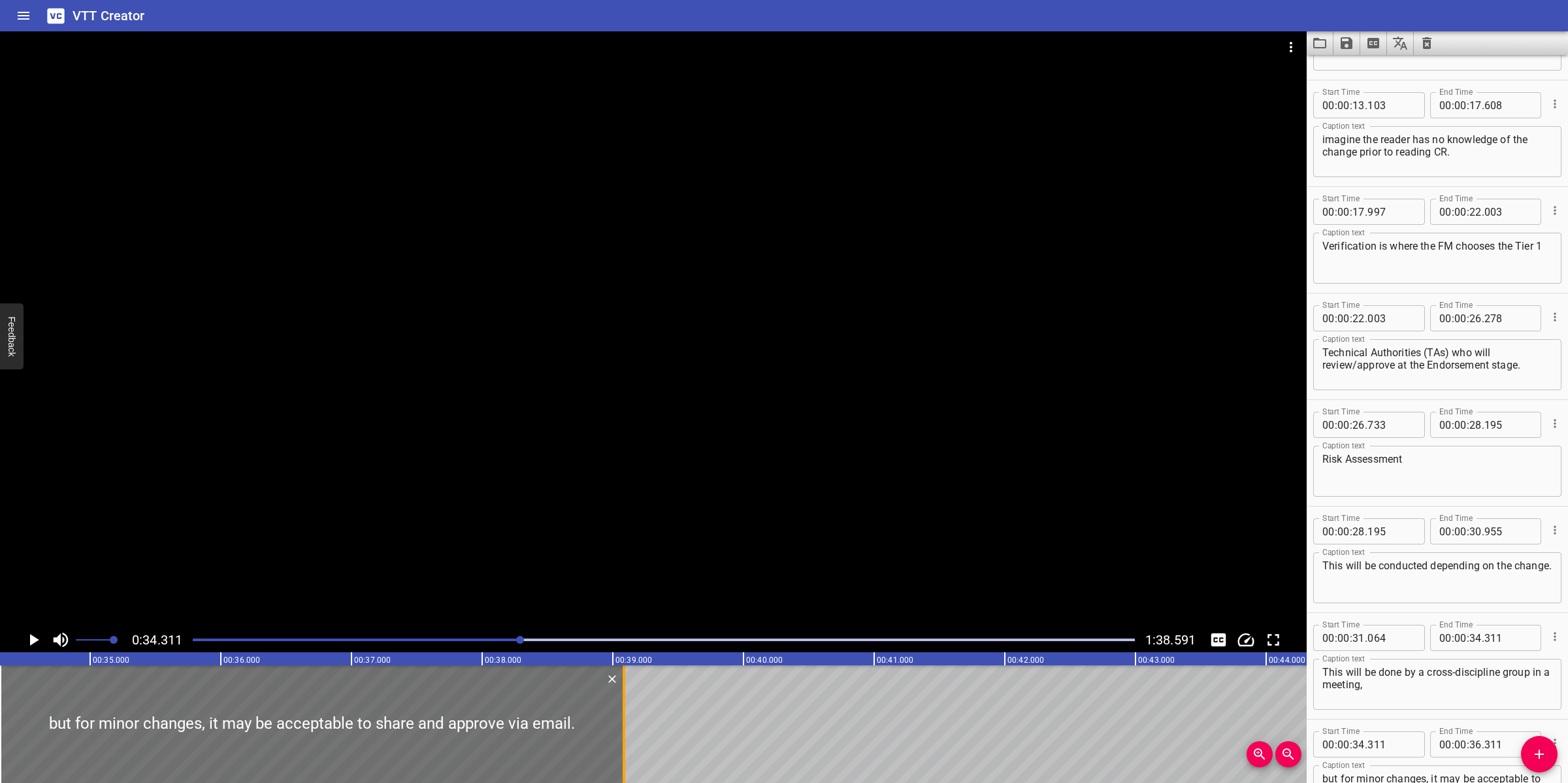
drag, startPoint x: 257, startPoint y: 714, endPoint x: 621, endPoint y: 714, distance: 364.0
click at [621, 695] on div at bounding box center [624, 724] width 13 height 118
click at [677, 541] on div at bounding box center [653, 329] width 1306 height 596
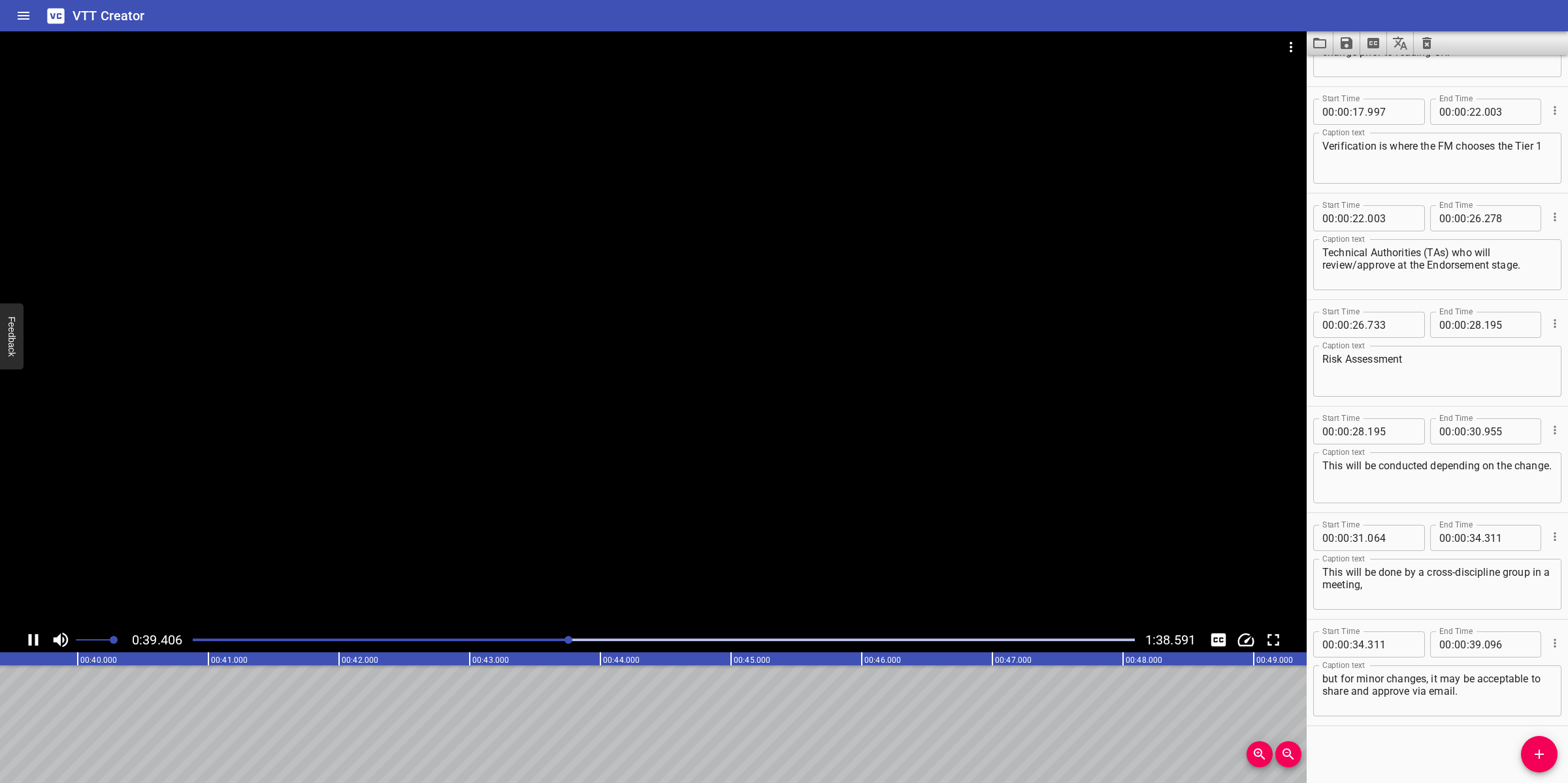
click at [674, 559] on div at bounding box center [653, 329] width 1306 height 596
click at [1393, 695] on span "Add Cue" at bounding box center [1539, 754] width 37 height 16
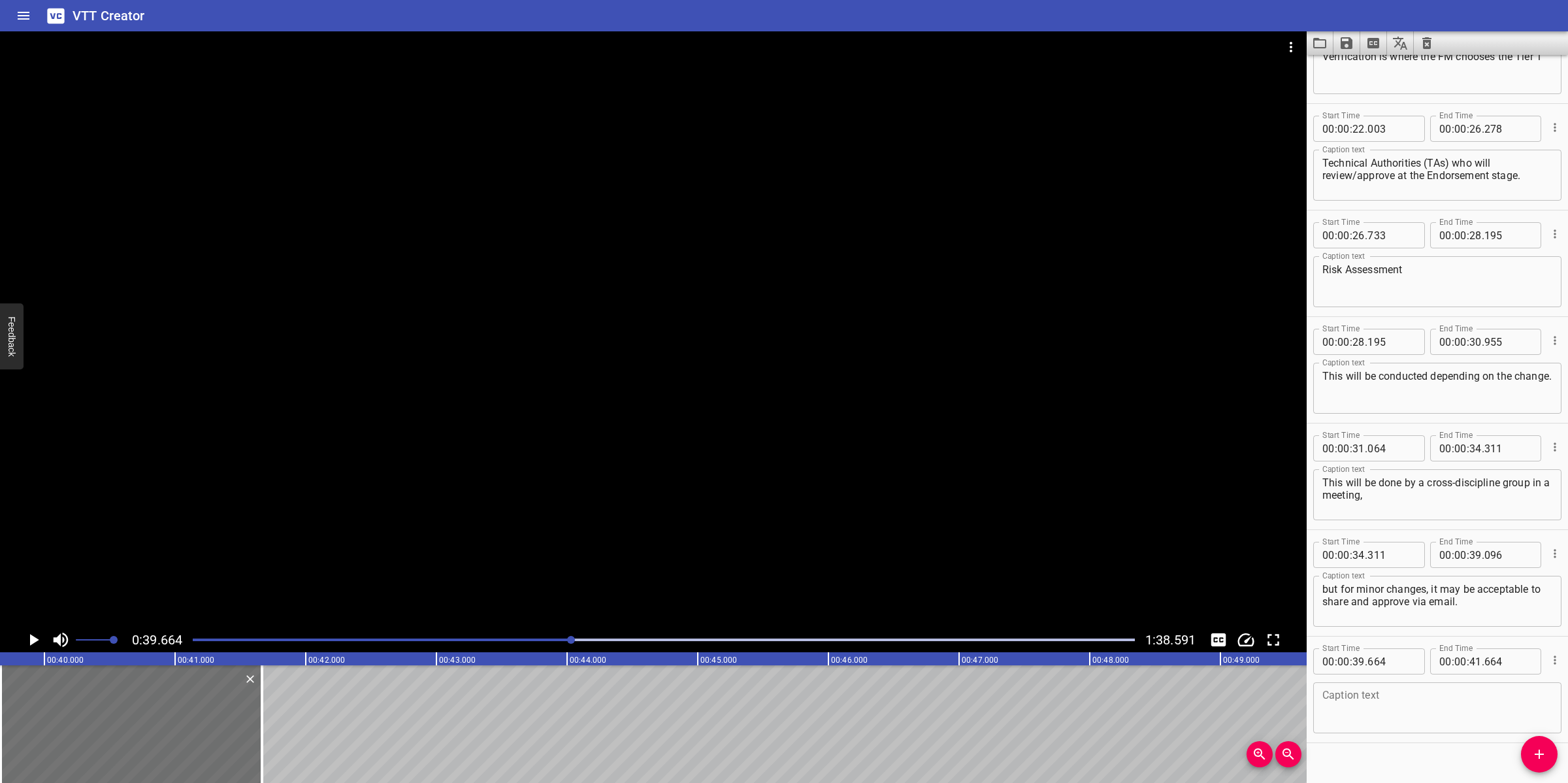
scroll to position [609, 0]
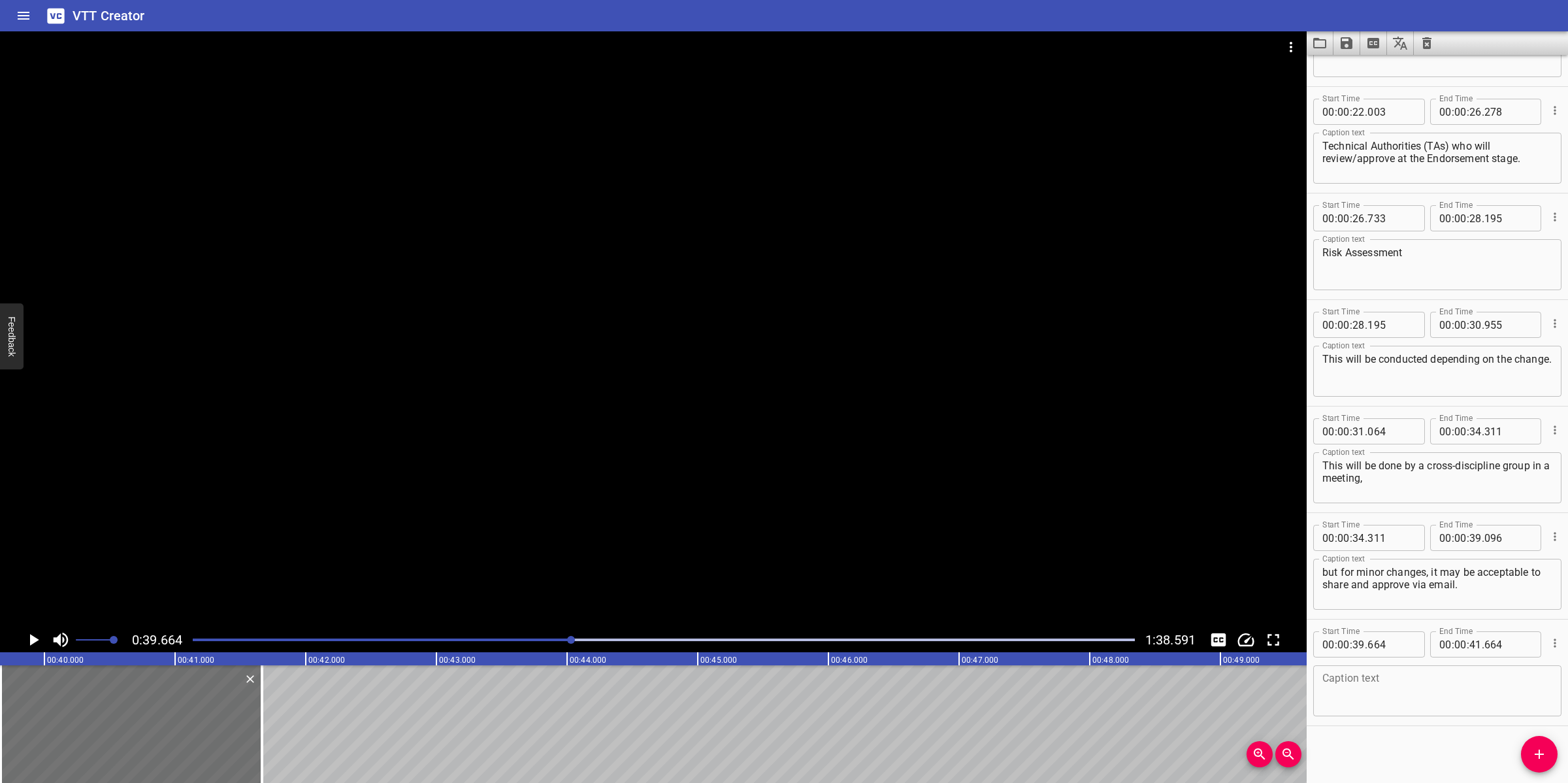
click at [1382, 695] on textarea at bounding box center [1436, 691] width 230 height 37
paste textarea "Endorsement Stage – TA and Managers Approval for Change to proceed – this stage…"
drag, startPoint x: 530, startPoint y: 517, endPoint x: 536, endPoint y: 521, distance: 7.2
click at [531, 518] on div at bounding box center [653, 329] width 1306 height 596
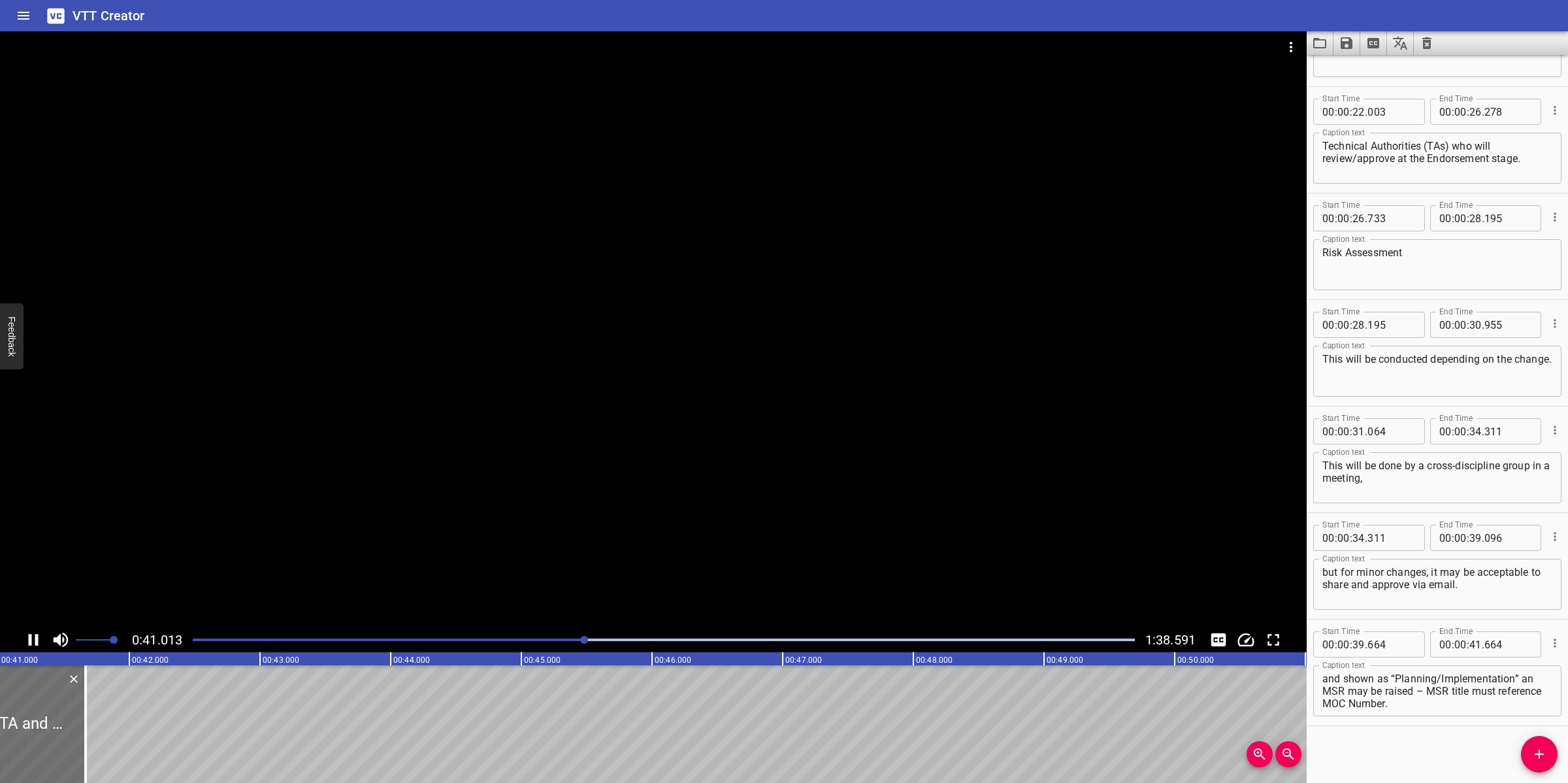
click at [542, 504] on div at bounding box center [653, 329] width 1306 height 596
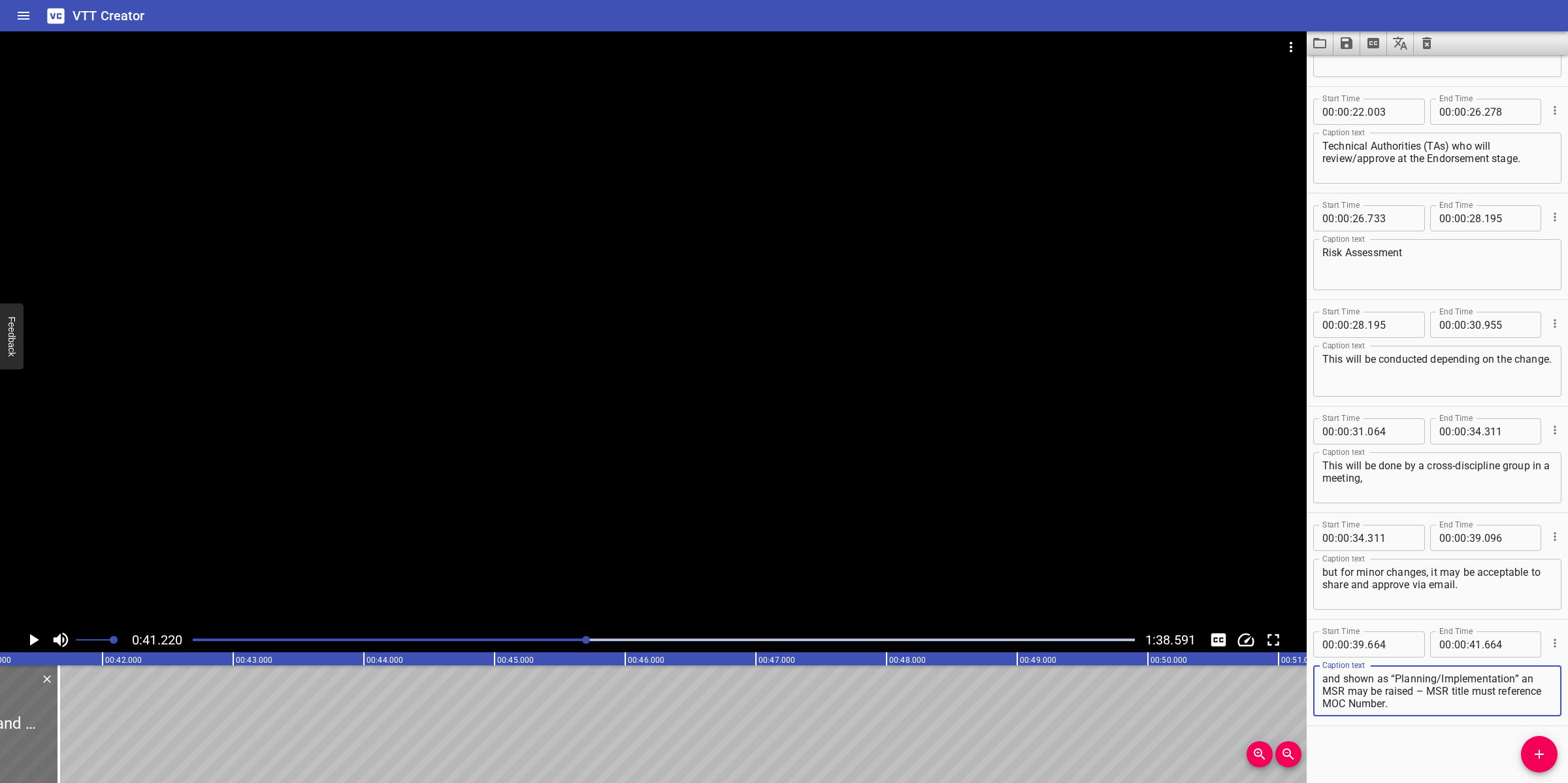
drag, startPoint x: 1428, startPoint y: 679, endPoint x: 1464, endPoint y: 704, distance: 43.8
click at [1393, 695] on textarea "Endorsement Stage – TA and Managers Approval for Change to proceed – this stage…" at bounding box center [1436, 691] width 230 height 37
click at [1393, 645] on input "number" at bounding box center [1475, 644] width 12 height 26
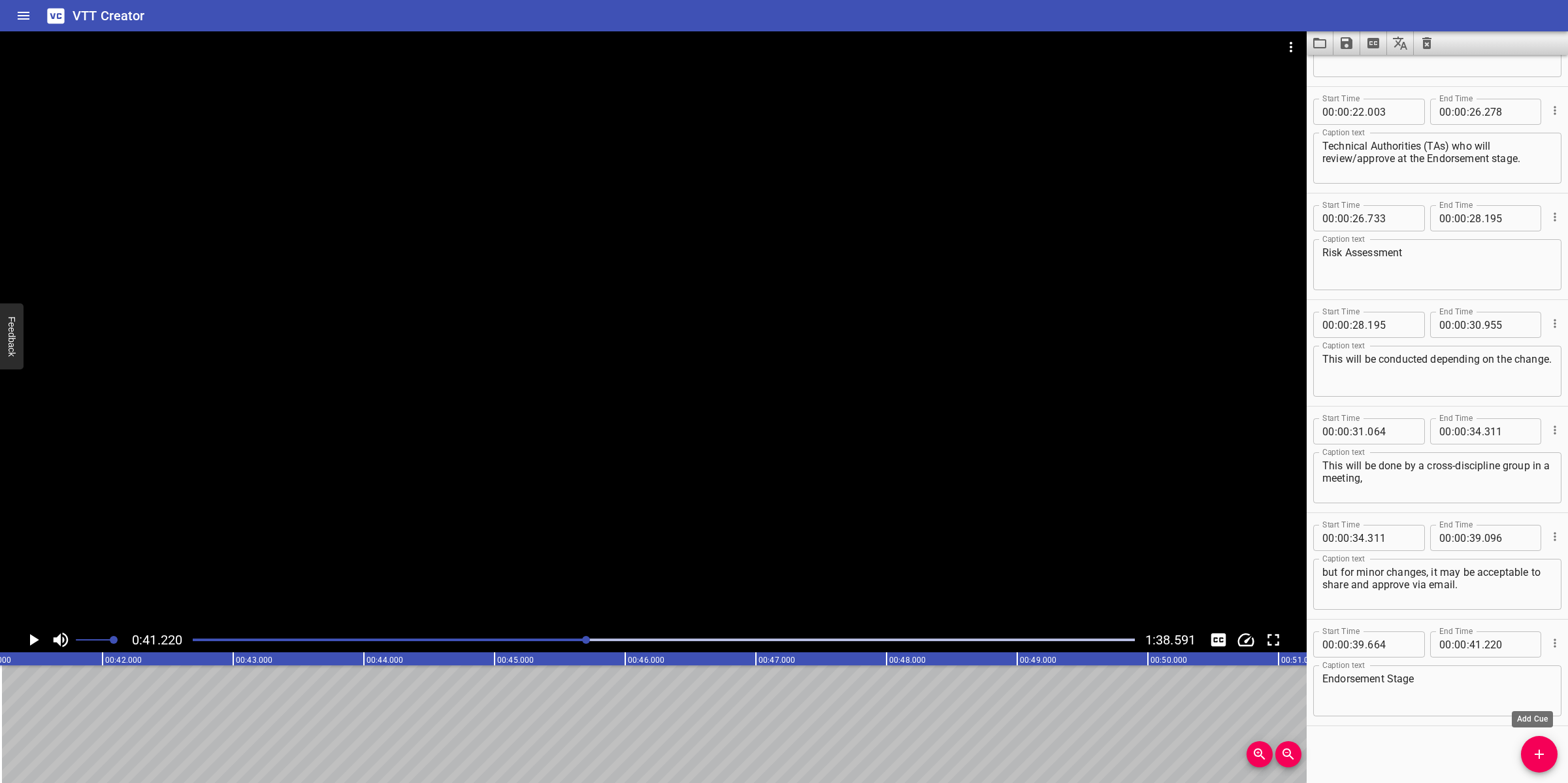
click at [1393, 695] on icon "Add Cue" at bounding box center [1539, 754] width 16 height 16
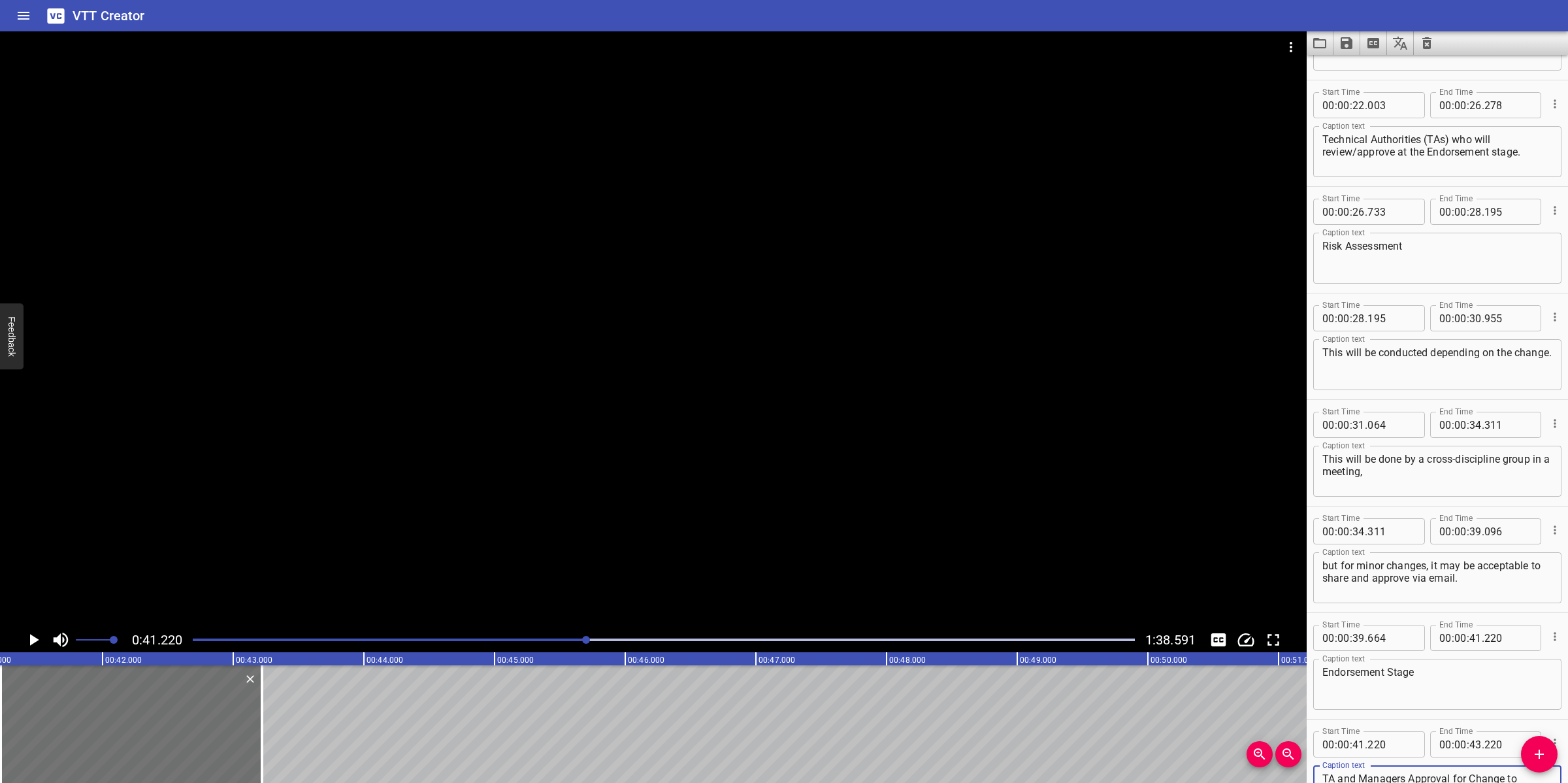
scroll to position [74, 0]
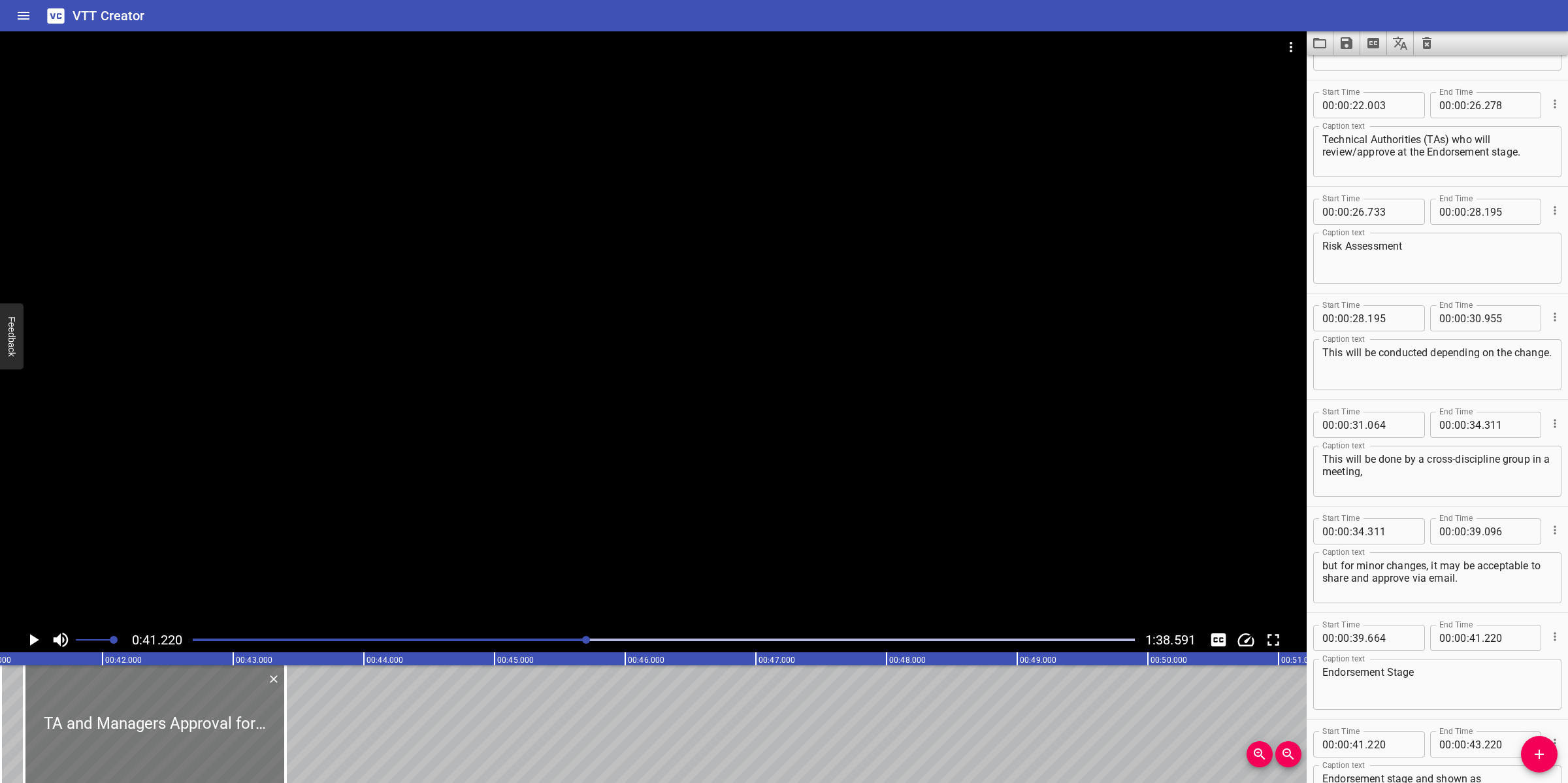
drag, startPoint x: 149, startPoint y: 748, endPoint x: 183, endPoint y: 739, distance: 35.2
click at [179, 695] on div at bounding box center [154, 724] width 261 height 118
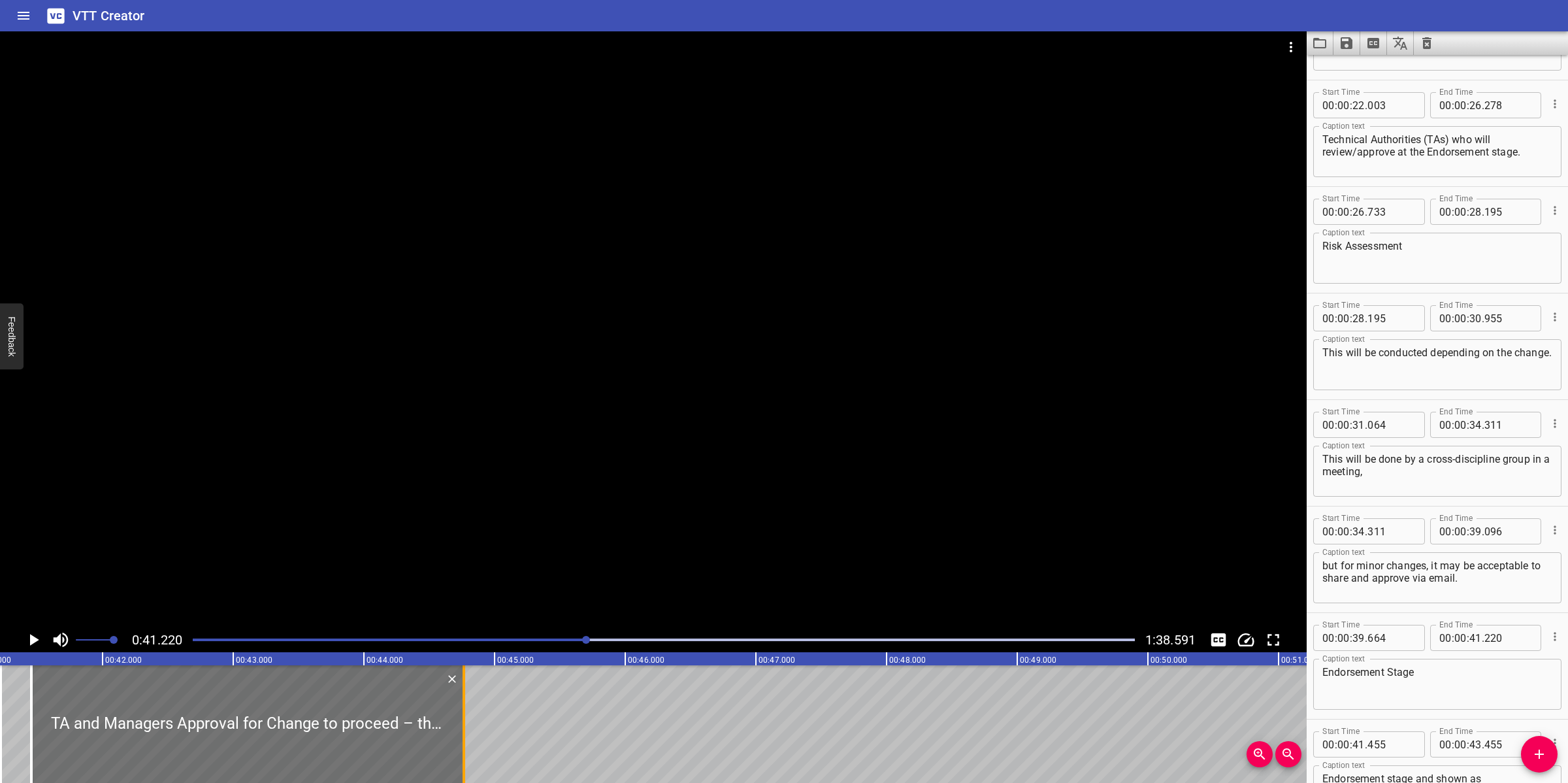
drag, startPoint x: 285, startPoint y: 754, endPoint x: 457, endPoint y: 733, distance: 173.3
click at [457, 695] on div at bounding box center [463, 724] width 13 height 118
click at [674, 492] on div at bounding box center [653, 329] width 1306 height 596
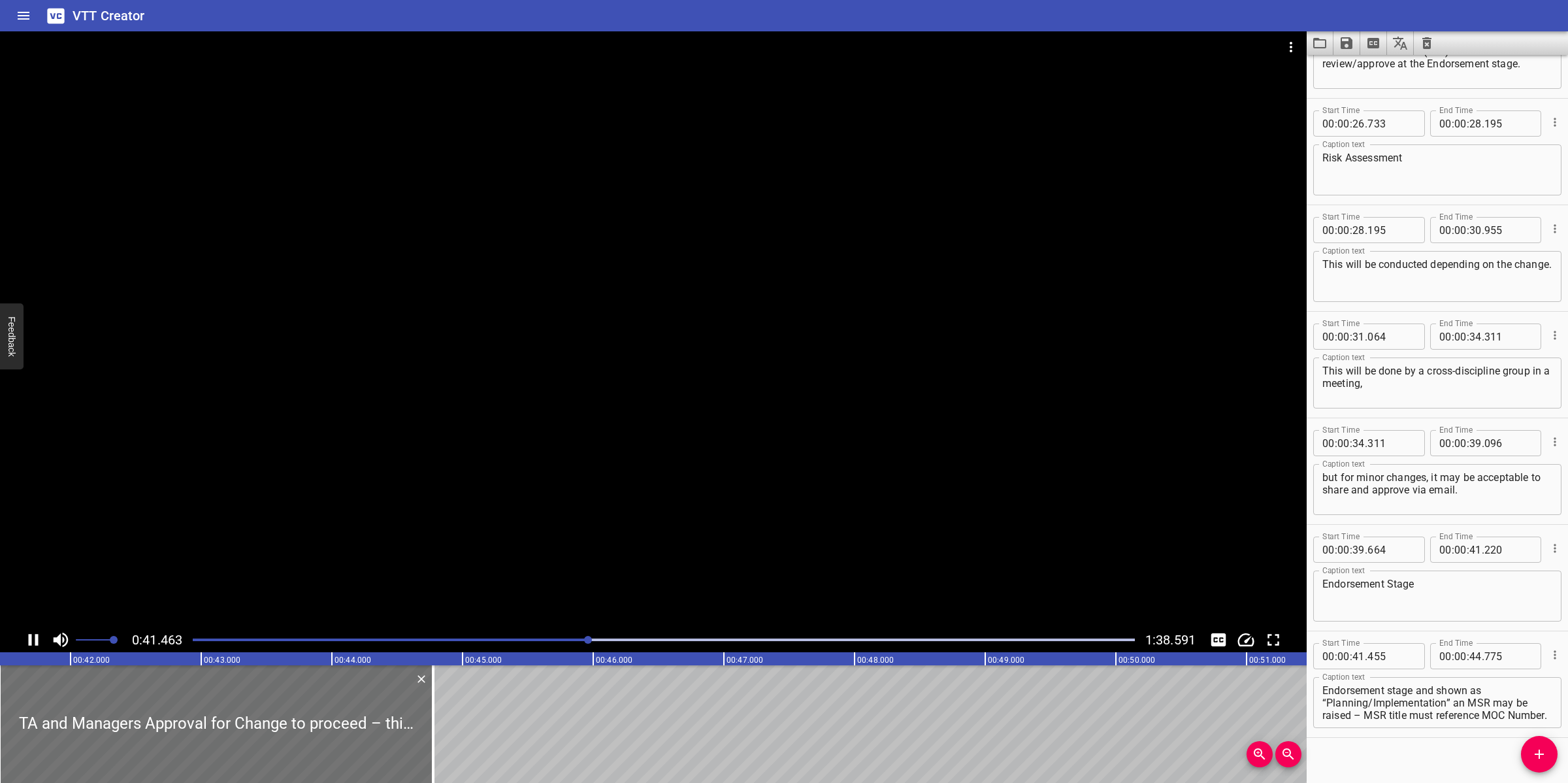
scroll to position [716, 0]
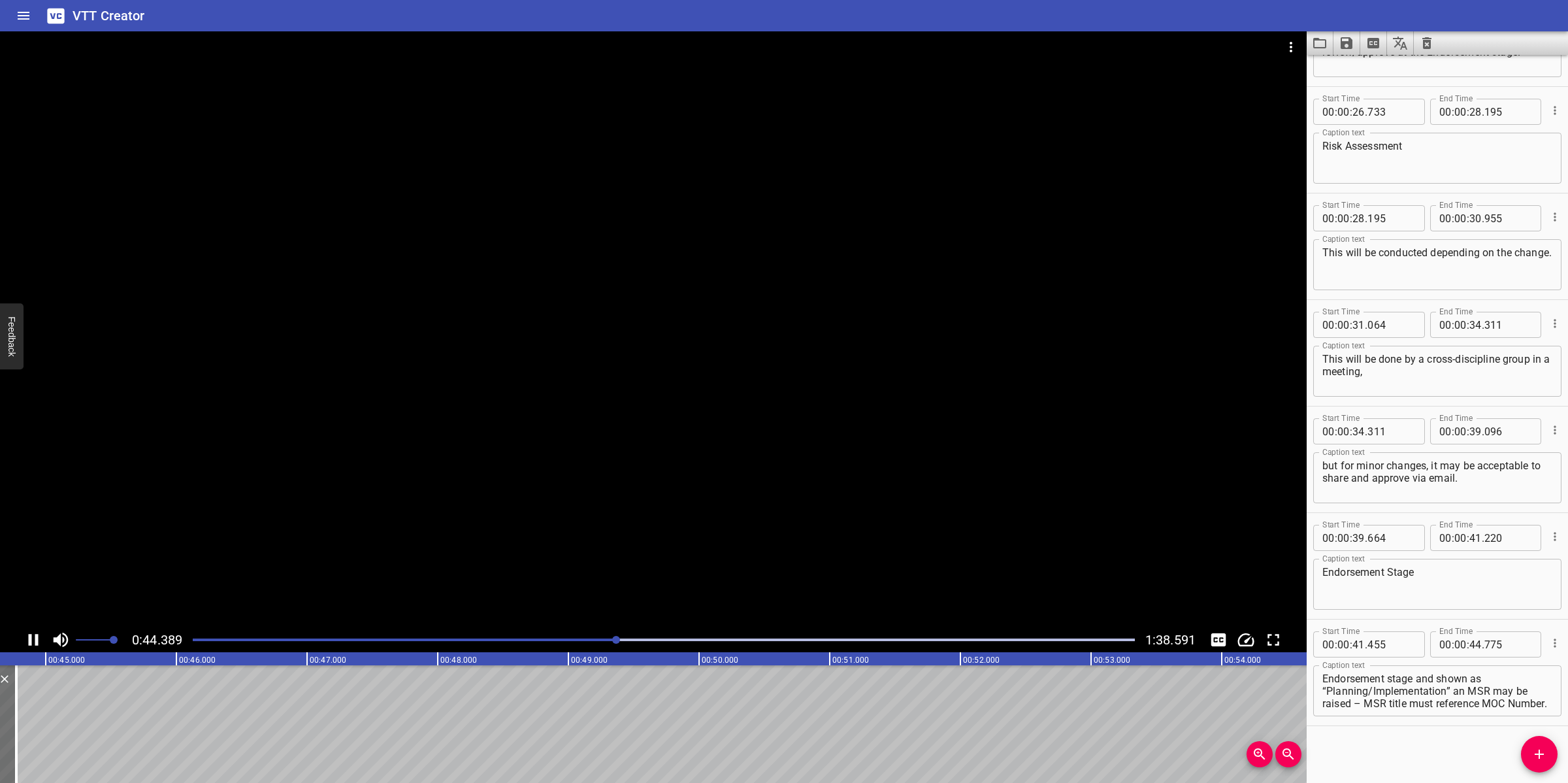
click at [698, 553] on div at bounding box center [653, 329] width 1306 height 596
click at [1393, 695] on icon "Add Cue" at bounding box center [1539, 754] width 9 height 9
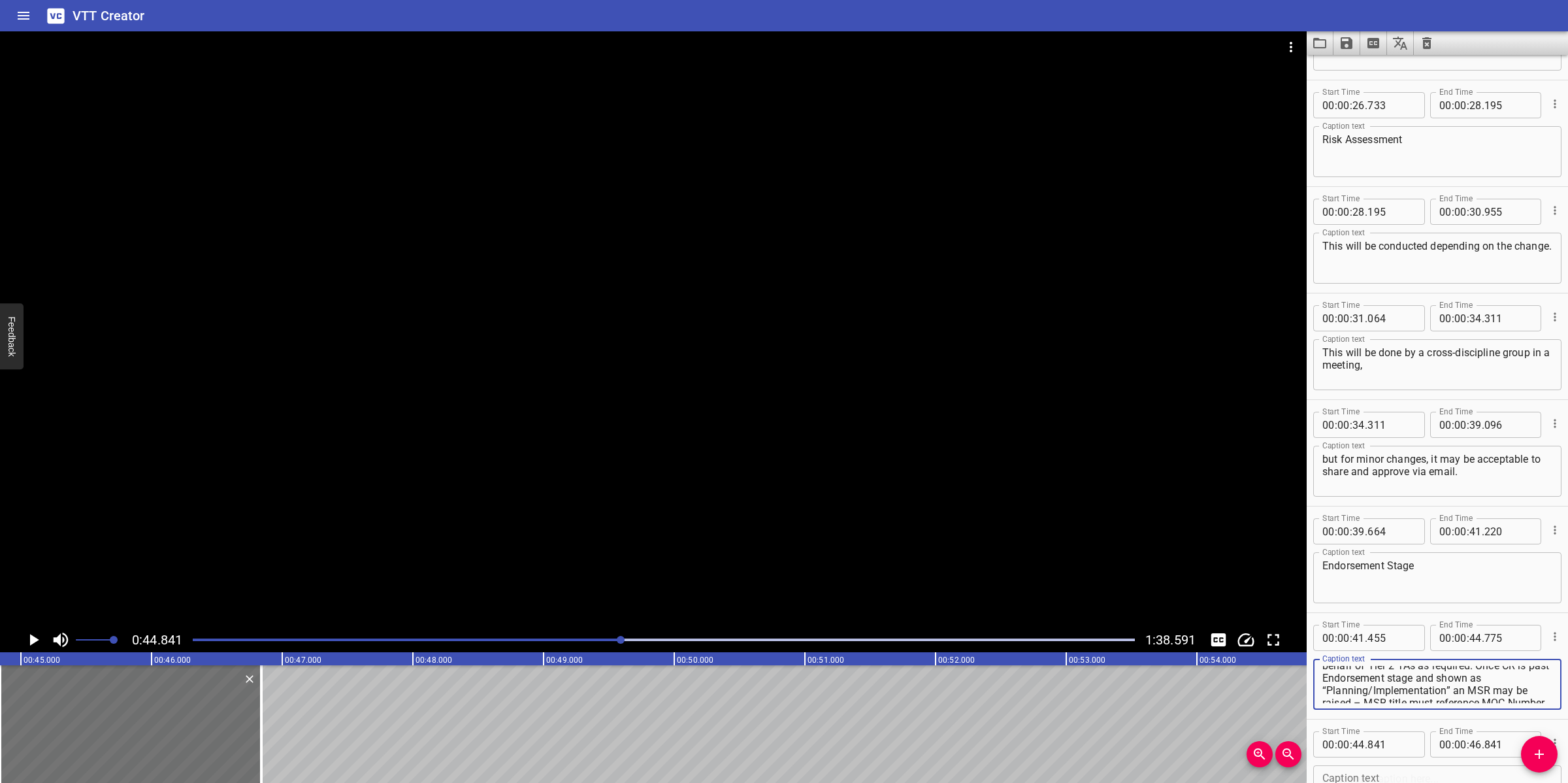
scroll to position [74, 0]
drag, startPoint x: 1370, startPoint y: 681, endPoint x: 1471, endPoint y: 696, distance: 102.1
click at [1393, 695] on textarea "TA and Managers Approval for Change to proceed – this stage should be approved …" at bounding box center [1436, 684] width 230 height 37
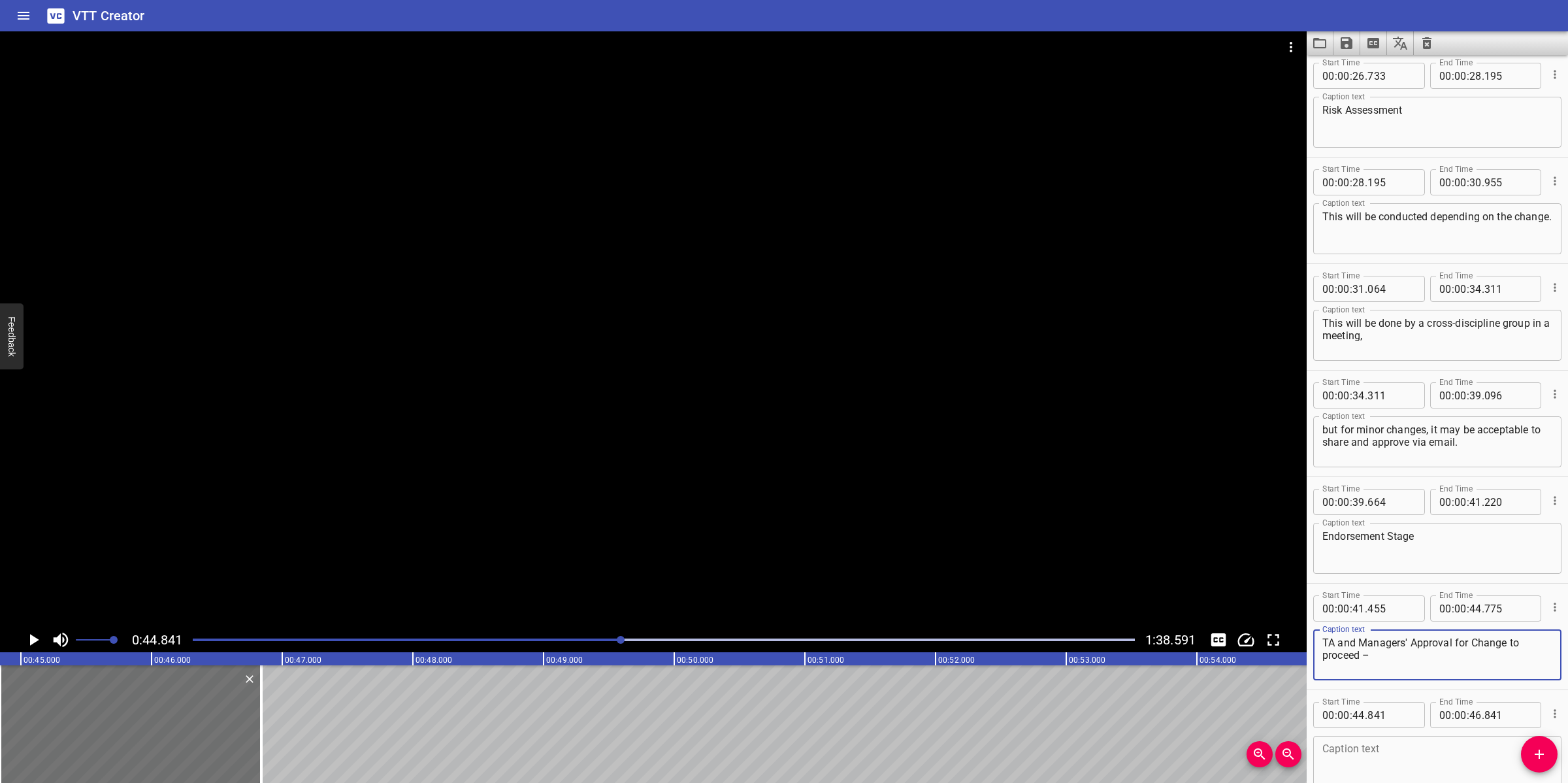
scroll to position [804, 0]
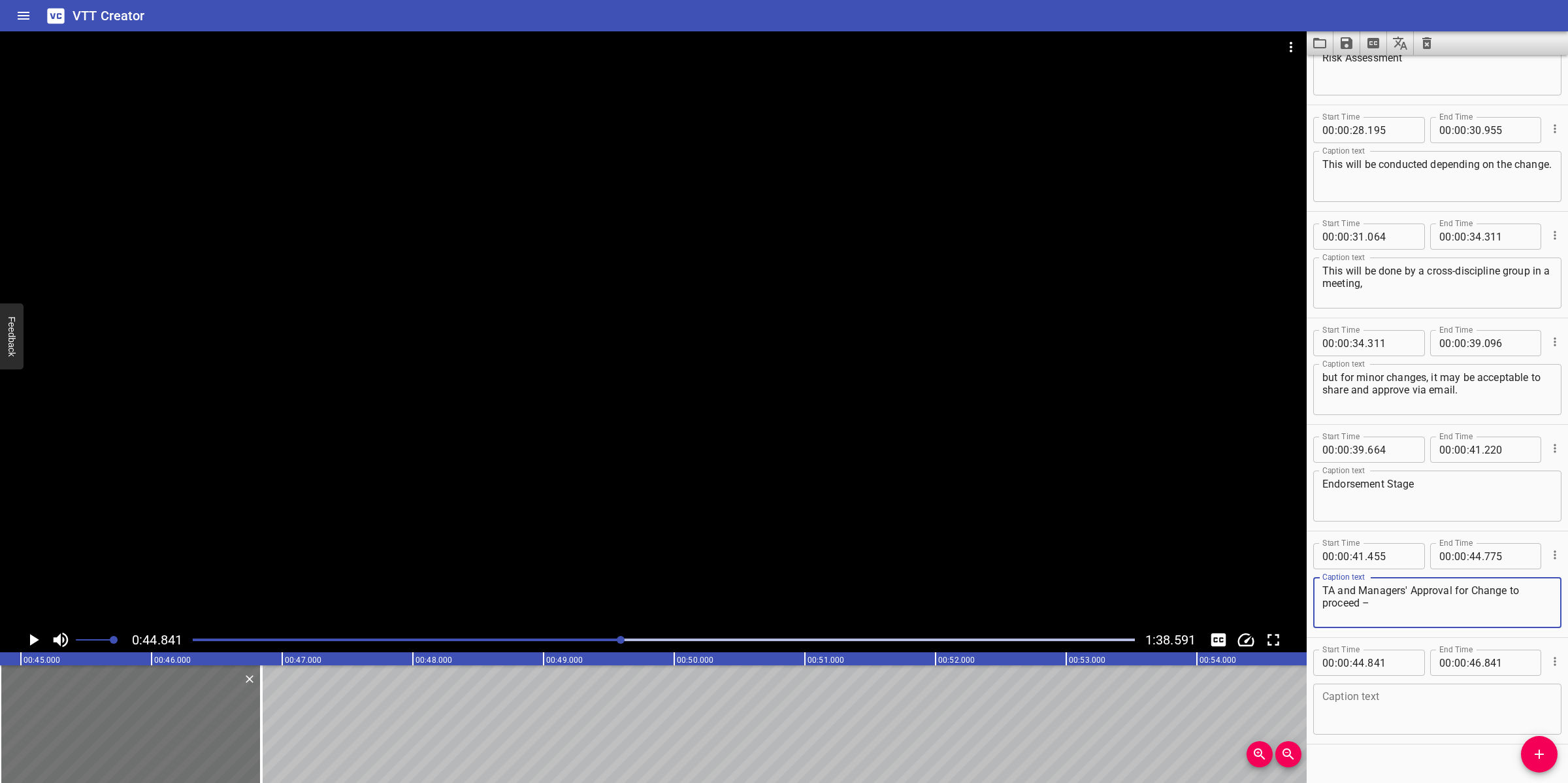
click at [1393, 695] on textarea at bounding box center [1436, 709] width 230 height 37
paste textarea "this stage should be approved before any MSR is raised. Tier 1 TAs may approve …"
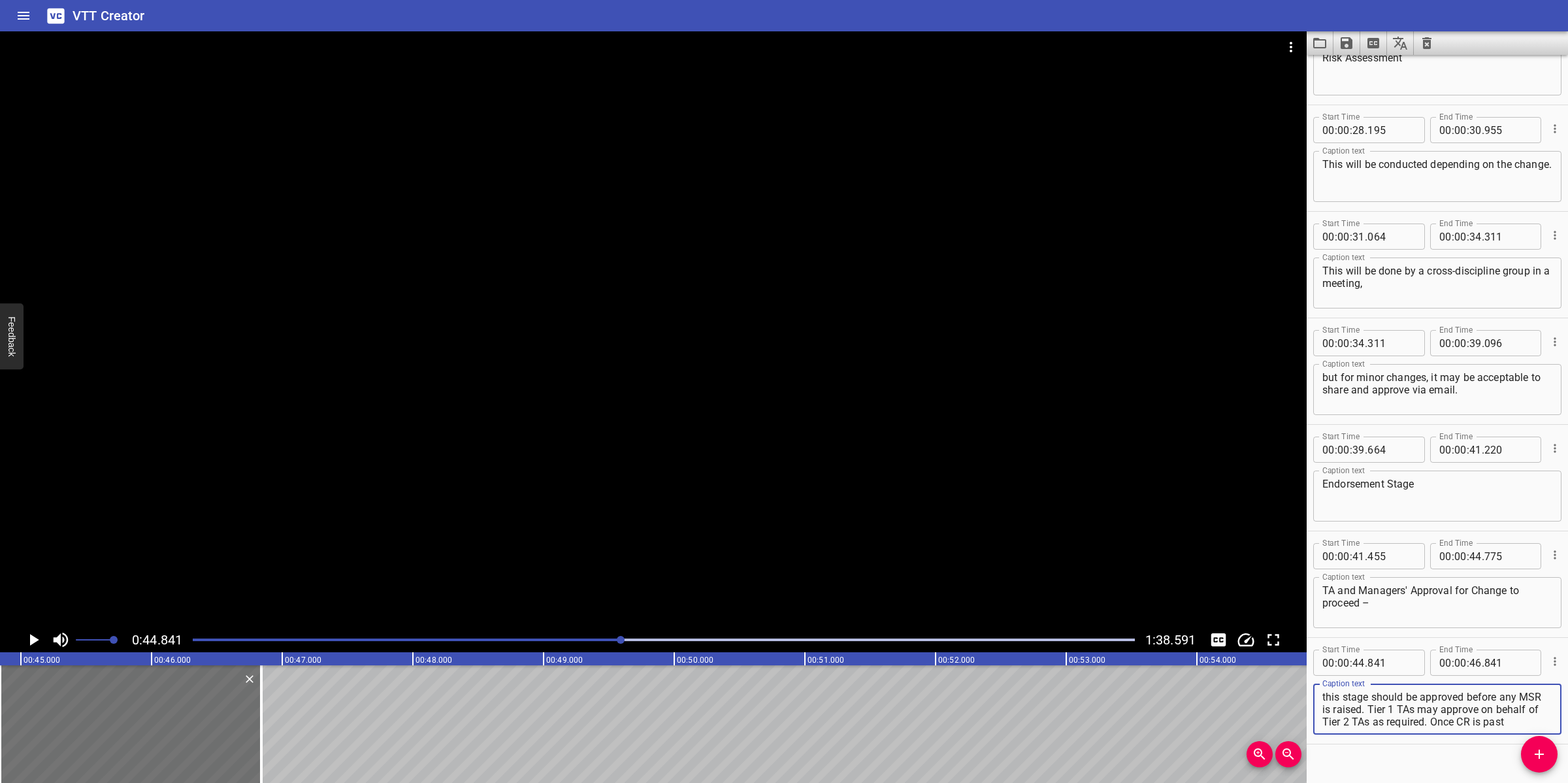
scroll to position [49, 0]
drag, startPoint x: 675, startPoint y: 478, endPoint x: 672, endPoint y: 487, distance: 9.5
click at [675, 478] on div at bounding box center [653, 329] width 1306 height 596
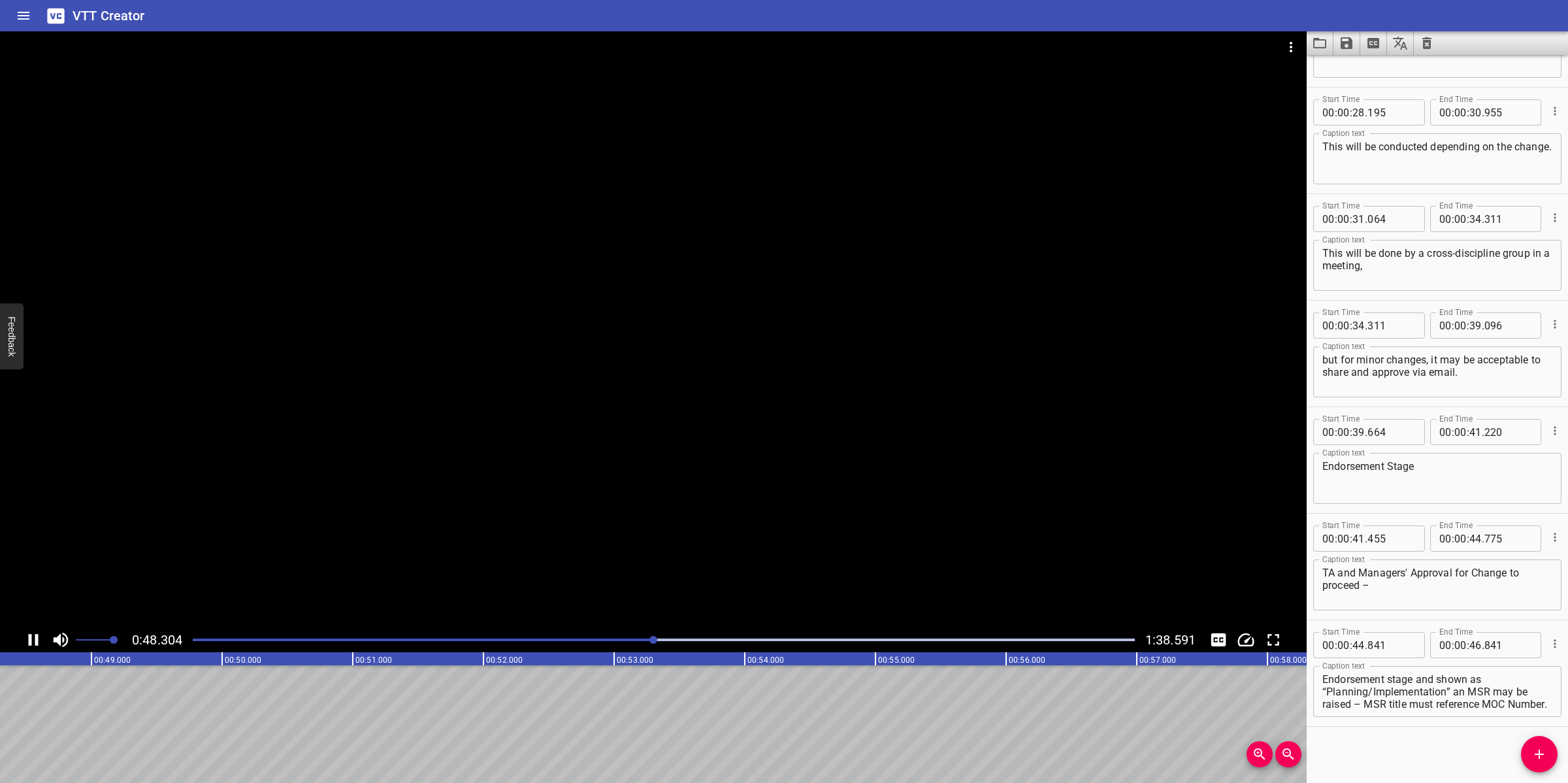
scroll to position [0, 6337]
click at [703, 512] on div at bounding box center [653, 329] width 1306 height 596
click at [1393, 694] on textarea "this stage should be approved before any MSR is raised. Tier 1 TAs may approve …" at bounding box center [1436, 691] width 230 height 37
drag, startPoint x: 1392, startPoint y: 689, endPoint x: 1462, endPoint y: 698, distance: 70.6
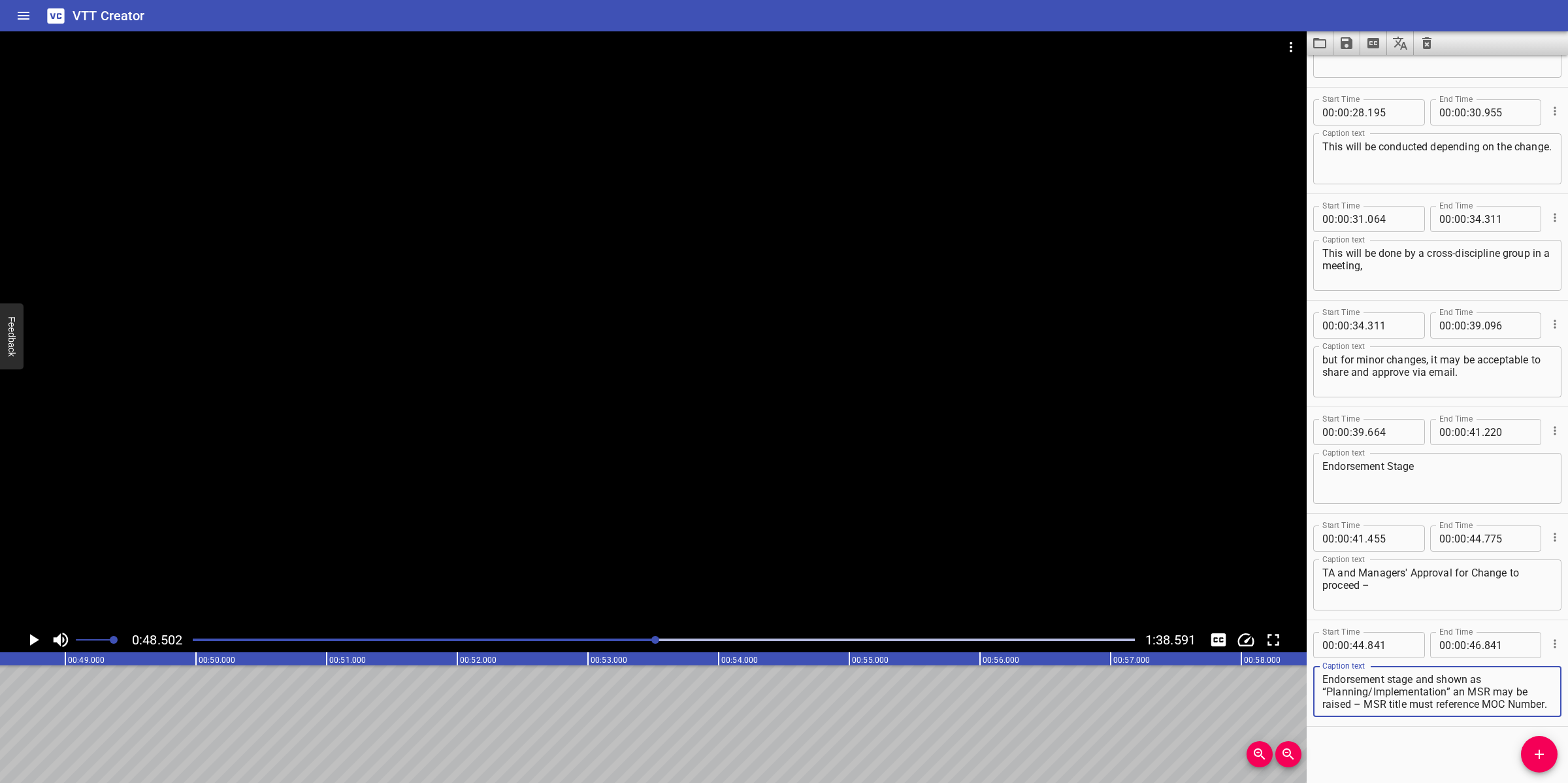
click at [1393, 695] on textarea "this stage should be approved before any MSR is raised. Tier 1 TAs may approve …" at bounding box center [1436, 691] width 230 height 37
click at [1393, 652] on input "number" at bounding box center [1475, 645] width 12 height 26
click at [1393, 695] on button "Add Cue" at bounding box center [1539, 754] width 37 height 37
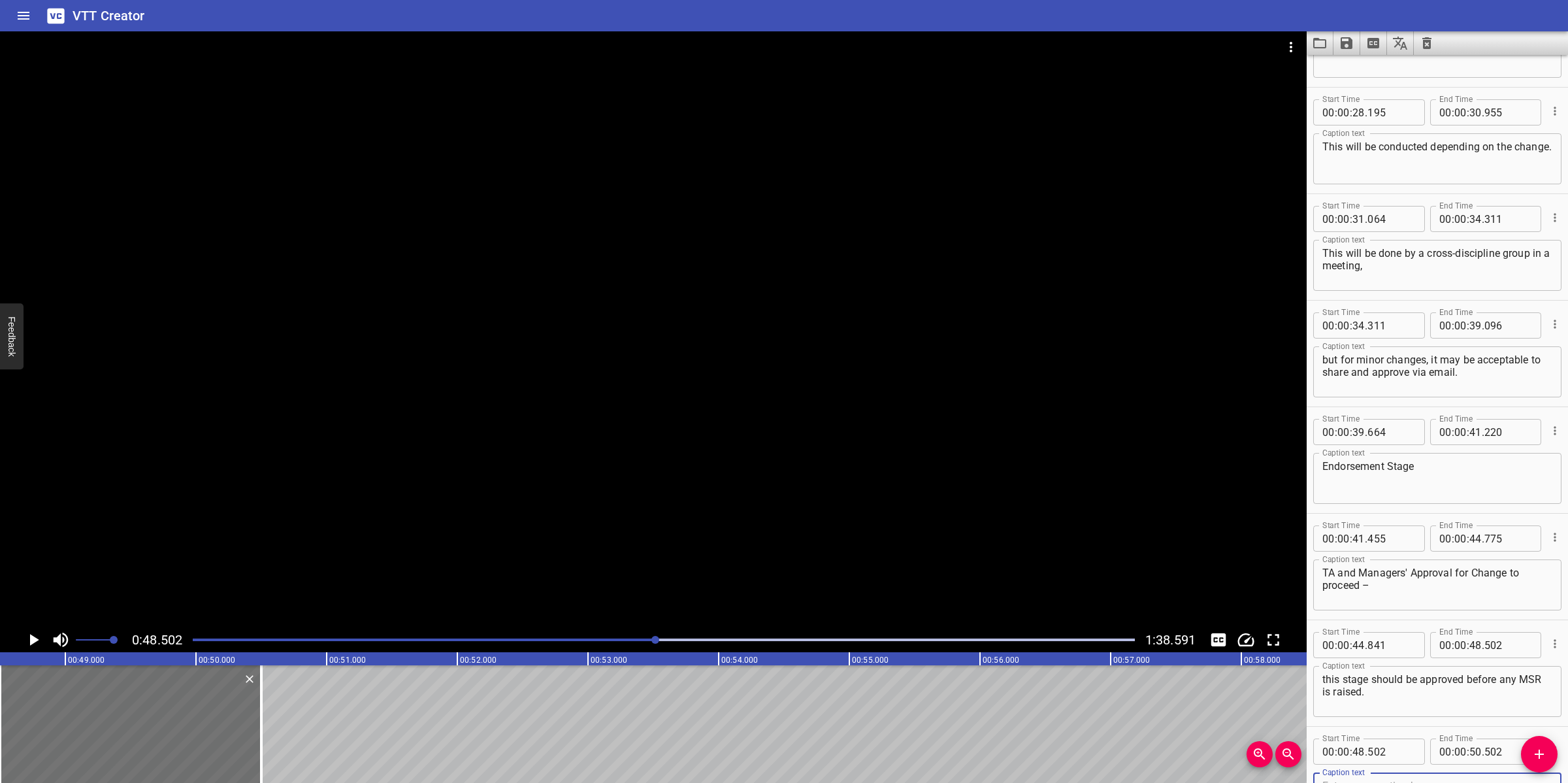
scroll to position [829, 0]
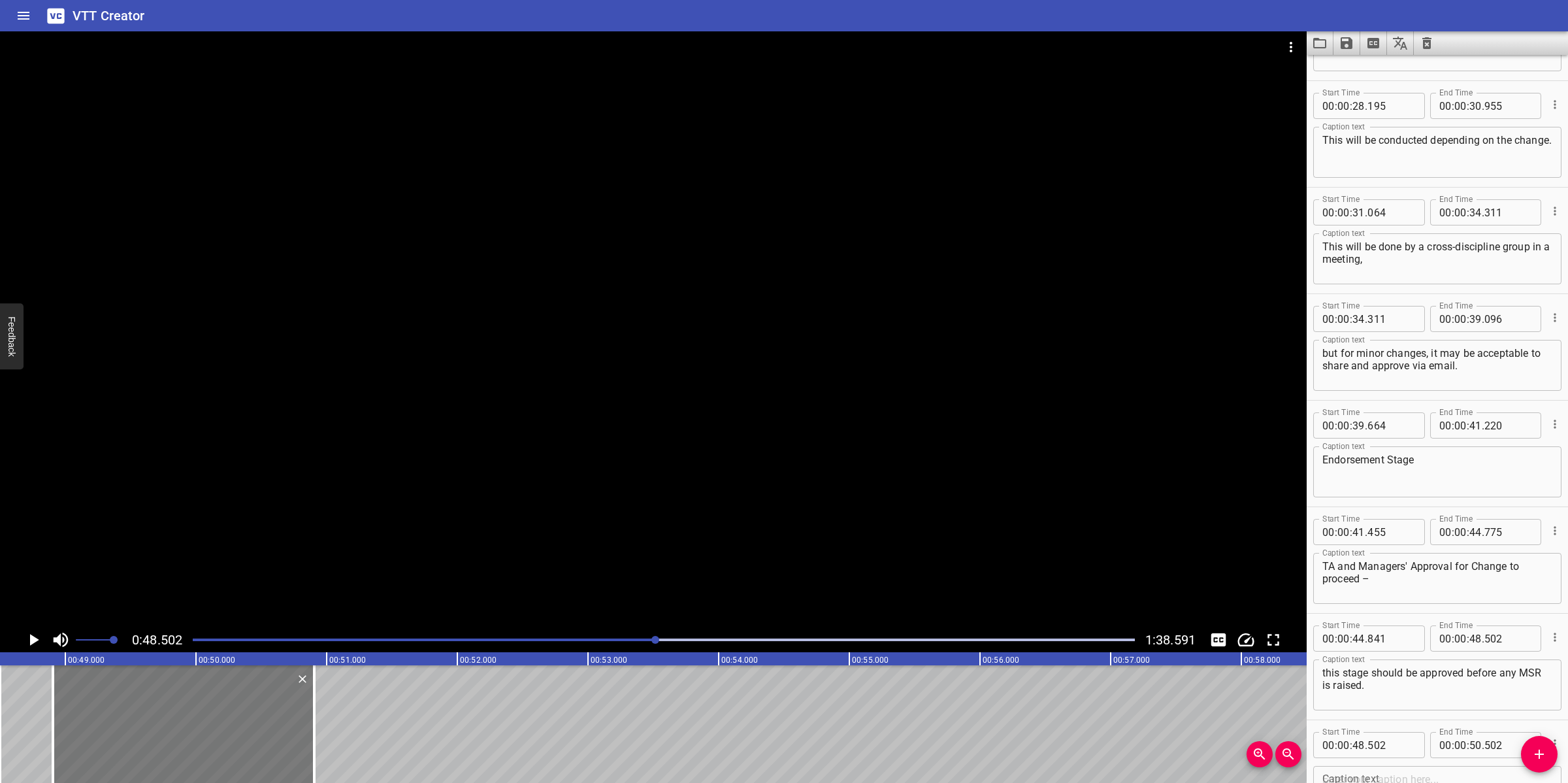
drag, startPoint x: 183, startPoint y: 736, endPoint x: 251, endPoint y: 734, distance: 68.0
click at [237, 695] on div at bounding box center [183, 724] width 261 height 118
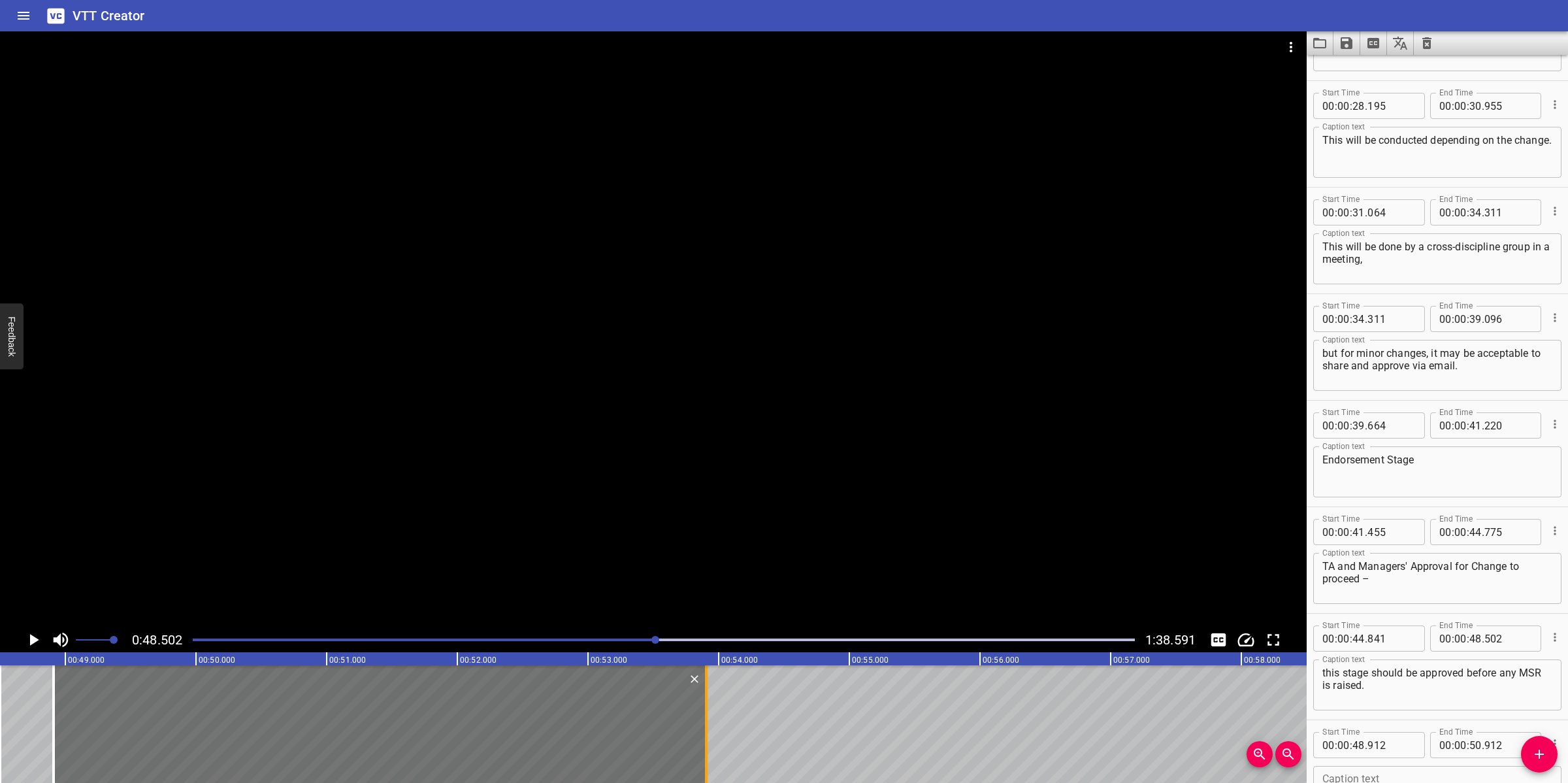
drag, startPoint x: 318, startPoint y: 746, endPoint x: 712, endPoint y: 750, distance: 394.0
click at [710, 695] on div at bounding box center [706, 724] width 13 height 118
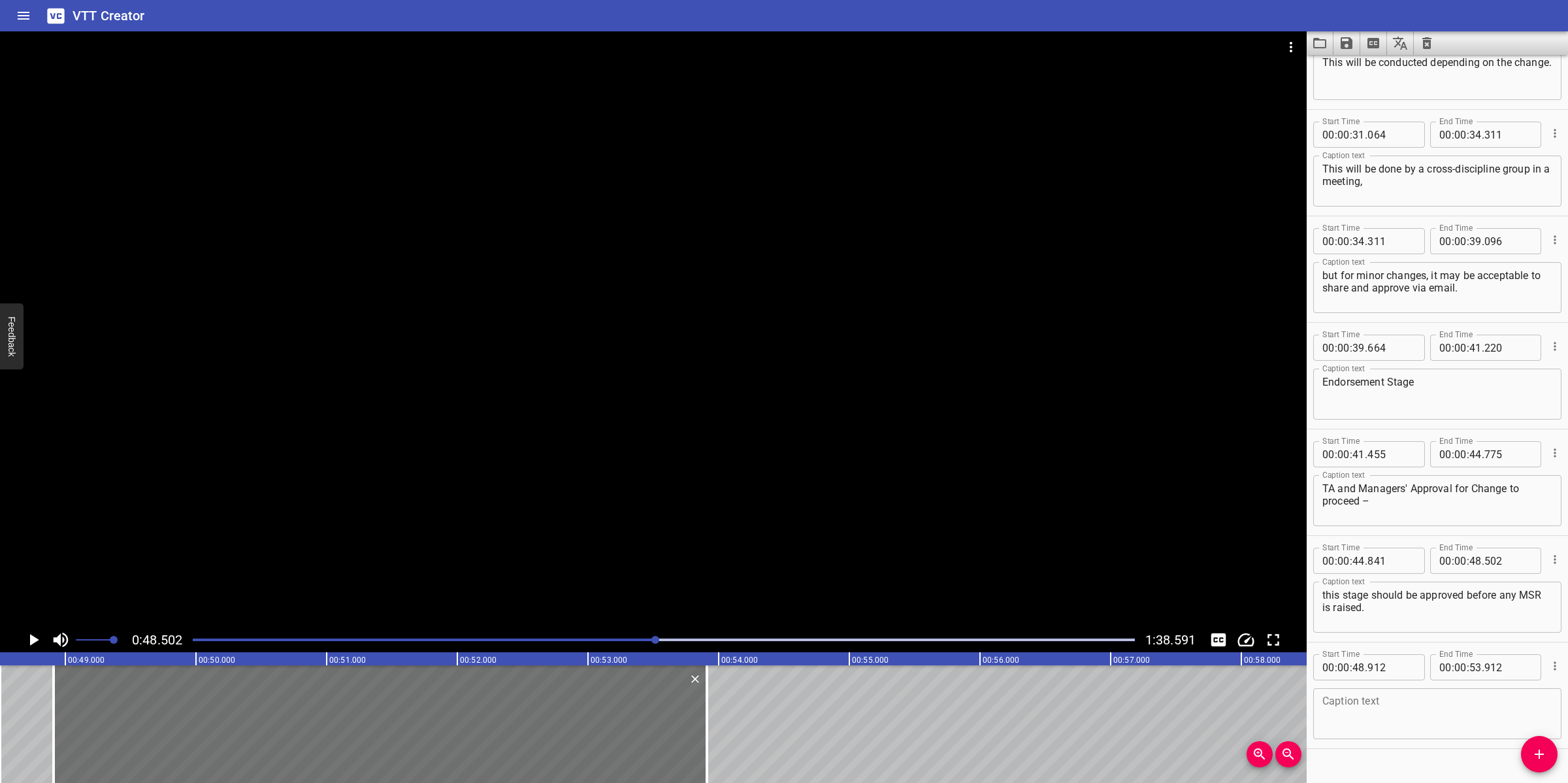
scroll to position [910, 0]
click at [1393, 695] on textarea at bounding box center [1436, 709] width 230 height 37
paste textarea "Tier 1 TAs may approve on behalf of Tier 2 TAs as required. Once CR is past End…"
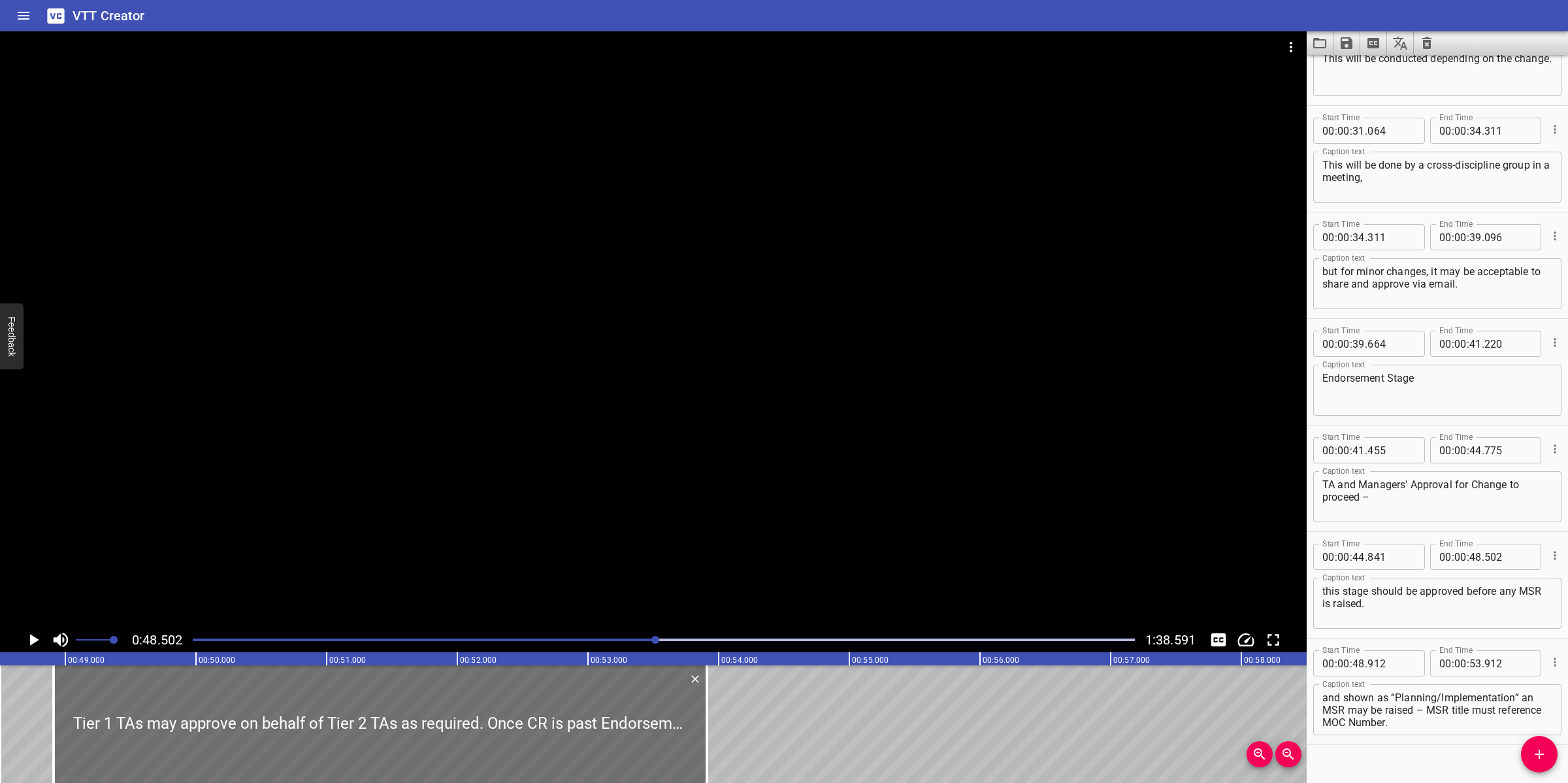
drag, startPoint x: 632, startPoint y: 371, endPoint x: 641, endPoint y: 366, distance: 10.3
click at [632, 371] on div at bounding box center [653, 329] width 1306 height 596
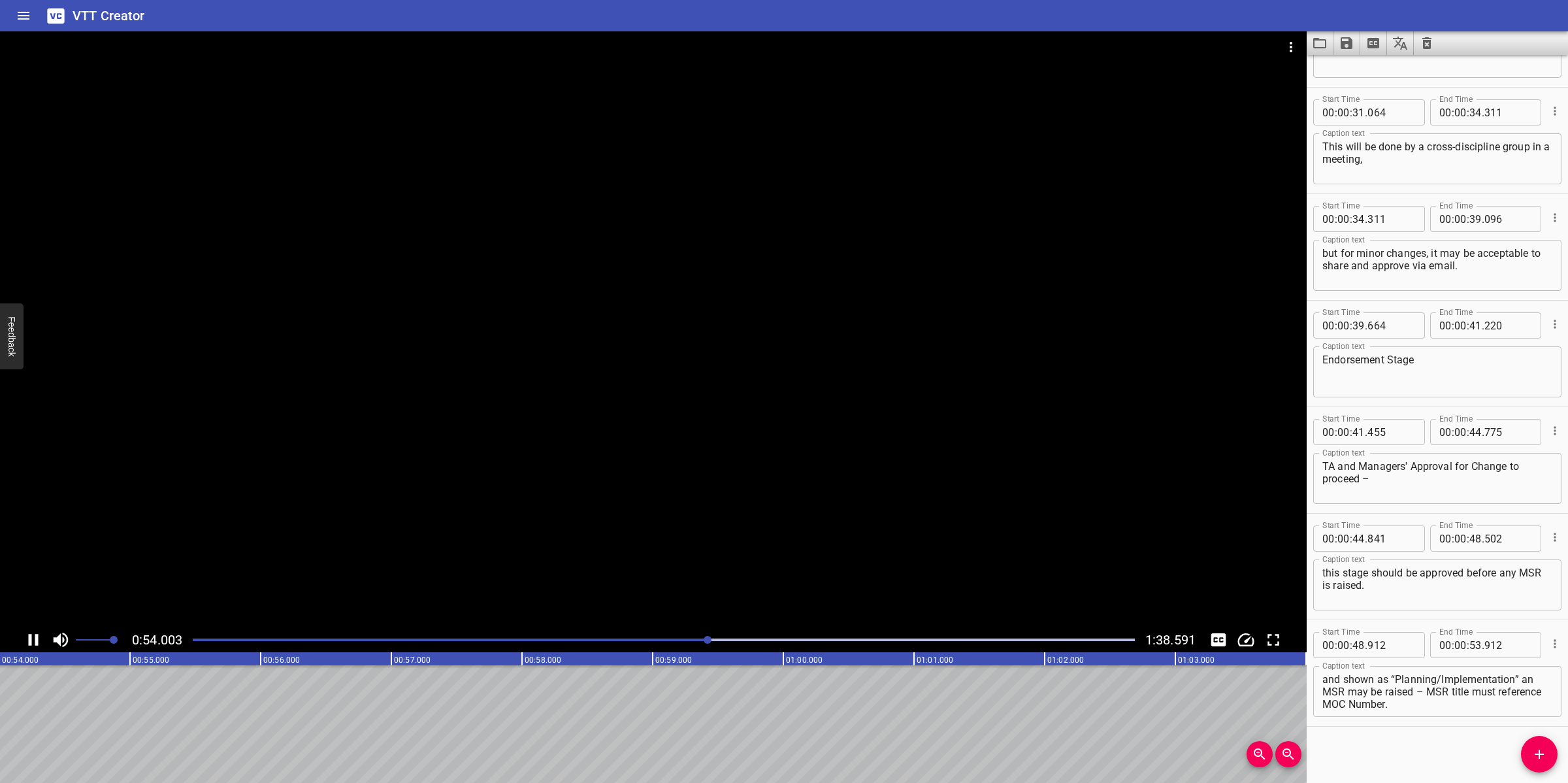
click at [733, 472] on div at bounding box center [653, 329] width 1306 height 596
click at [1393, 695] on icon "Add Cue" at bounding box center [1539, 754] width 9 height 9
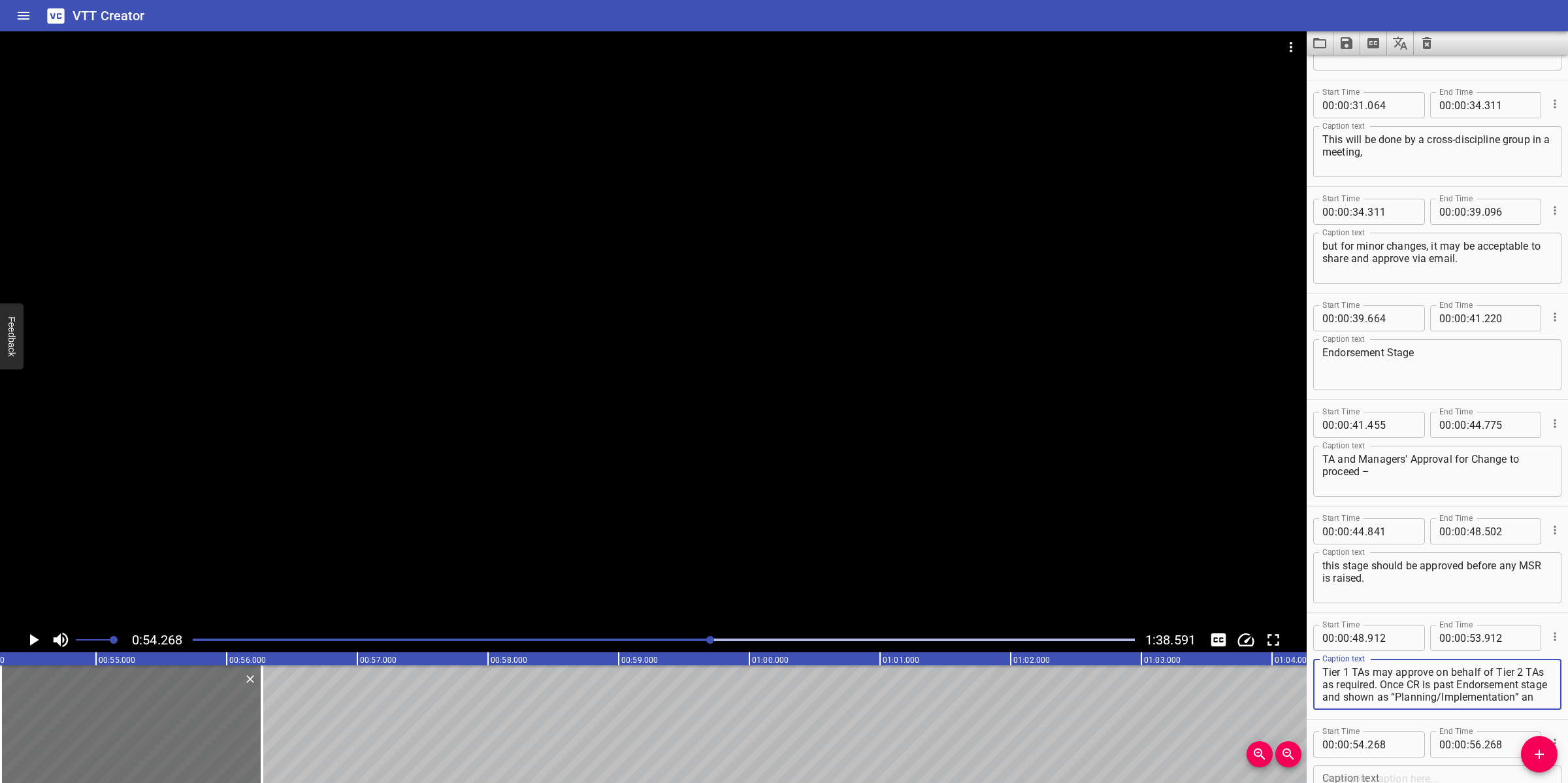
scroll to position [37, 0]
drag, startPoint x: 1403, startPoint y: 684, endPoint x: 1494, endPoint y: 701, distance: 92.6
click at [1393, 695] on textarea "Tier 1 TAs may approve on behalf of Tier 2 TAs as required. Once CR is past End…" at bounding box center [1436, 684] width 230 height 37
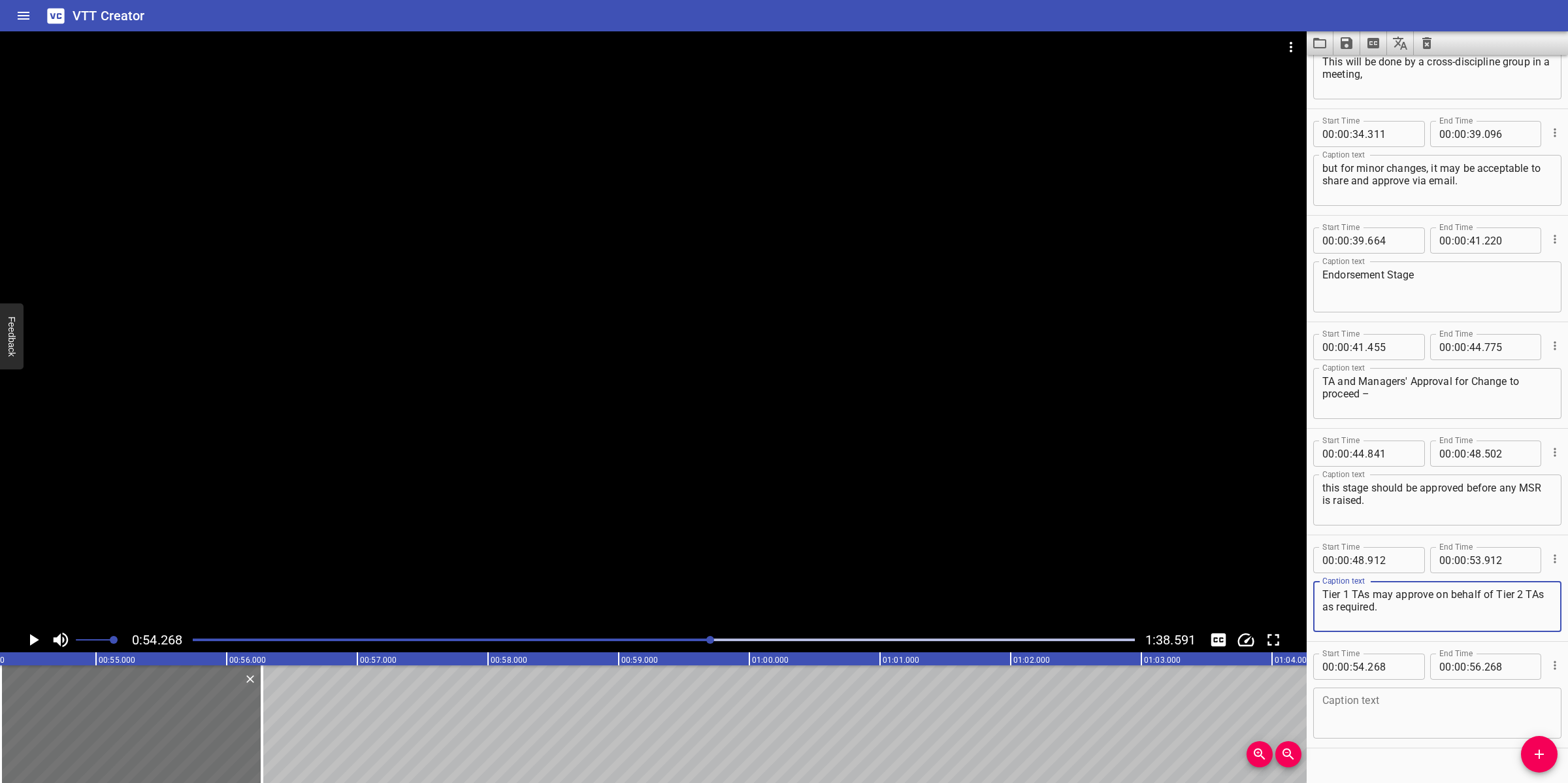
scroll to position [1017, 0]
click at [1393, 692] on textarea at bounding box center [1436, 709] width 230 height 37
paste textarea "Once CR is past Endorsement stage and shown as “Planning/Implementation” an MSR…"
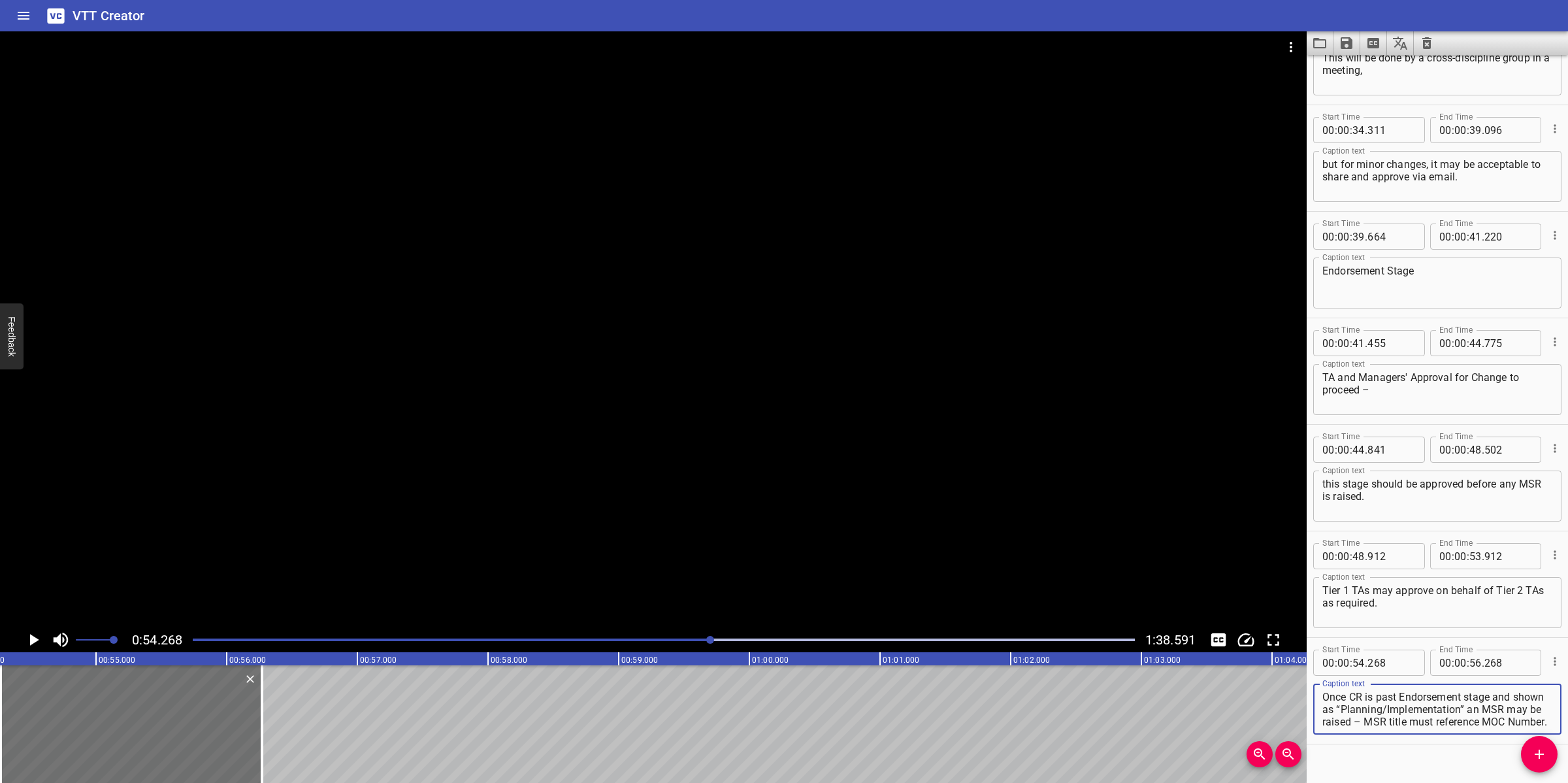
scroll to position [12, 0]
drag, startPoint x: 729, startPoint y: 510, endPoint x: 723, endPoint y: 515, distance: 7.8
click at [729, 510] on div at bounding box center [653, 329] width 1306 height 596
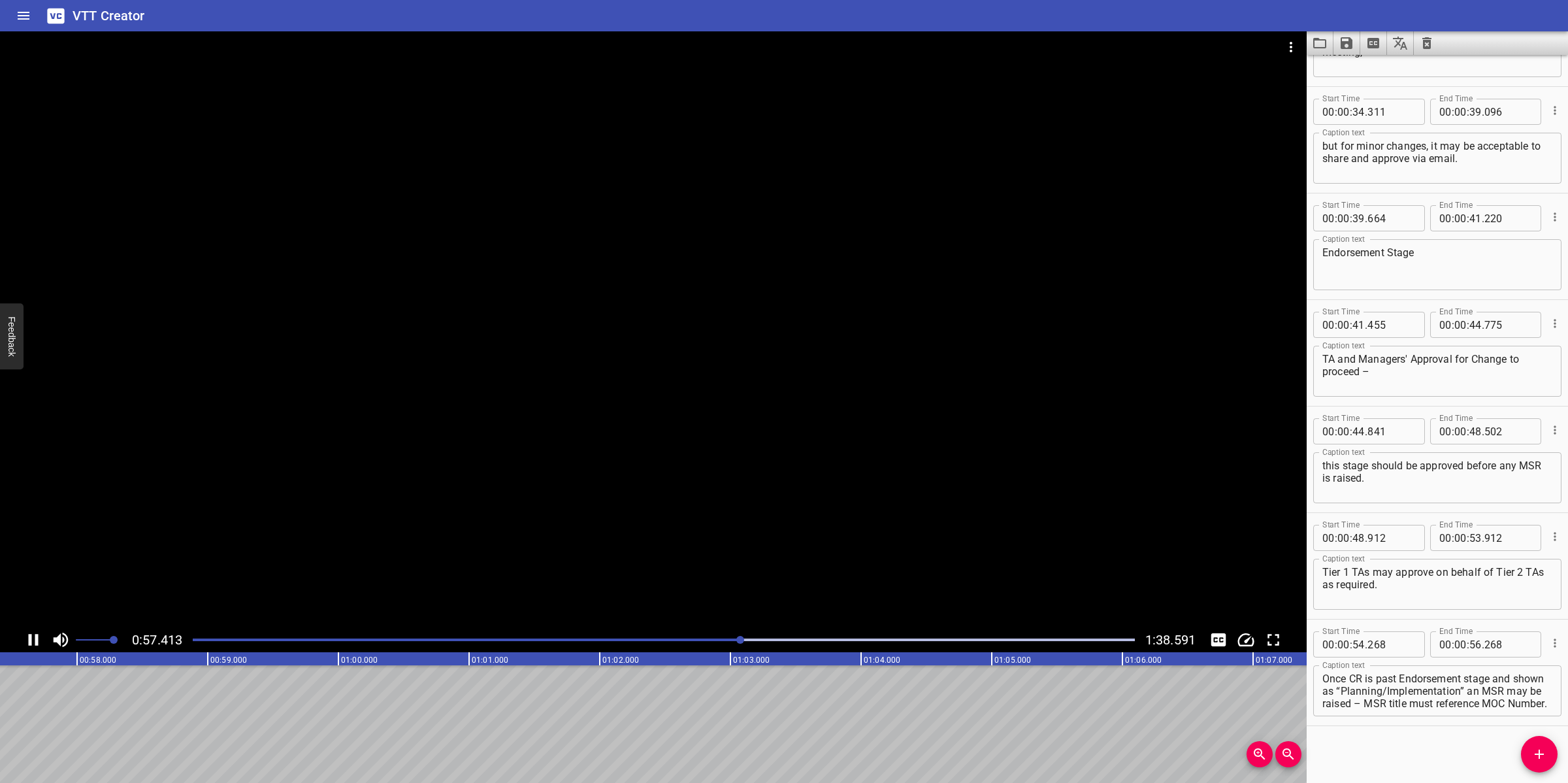
click at [681, 549] on div at bounding box center [653, 329] width 1306 height 596
click at [1393, 689] on textarea "Once CR is past Endorsement stage and shown as “Planning/Implementation” an MSR…" at bounding box center [1436, 691] width 230 height 37
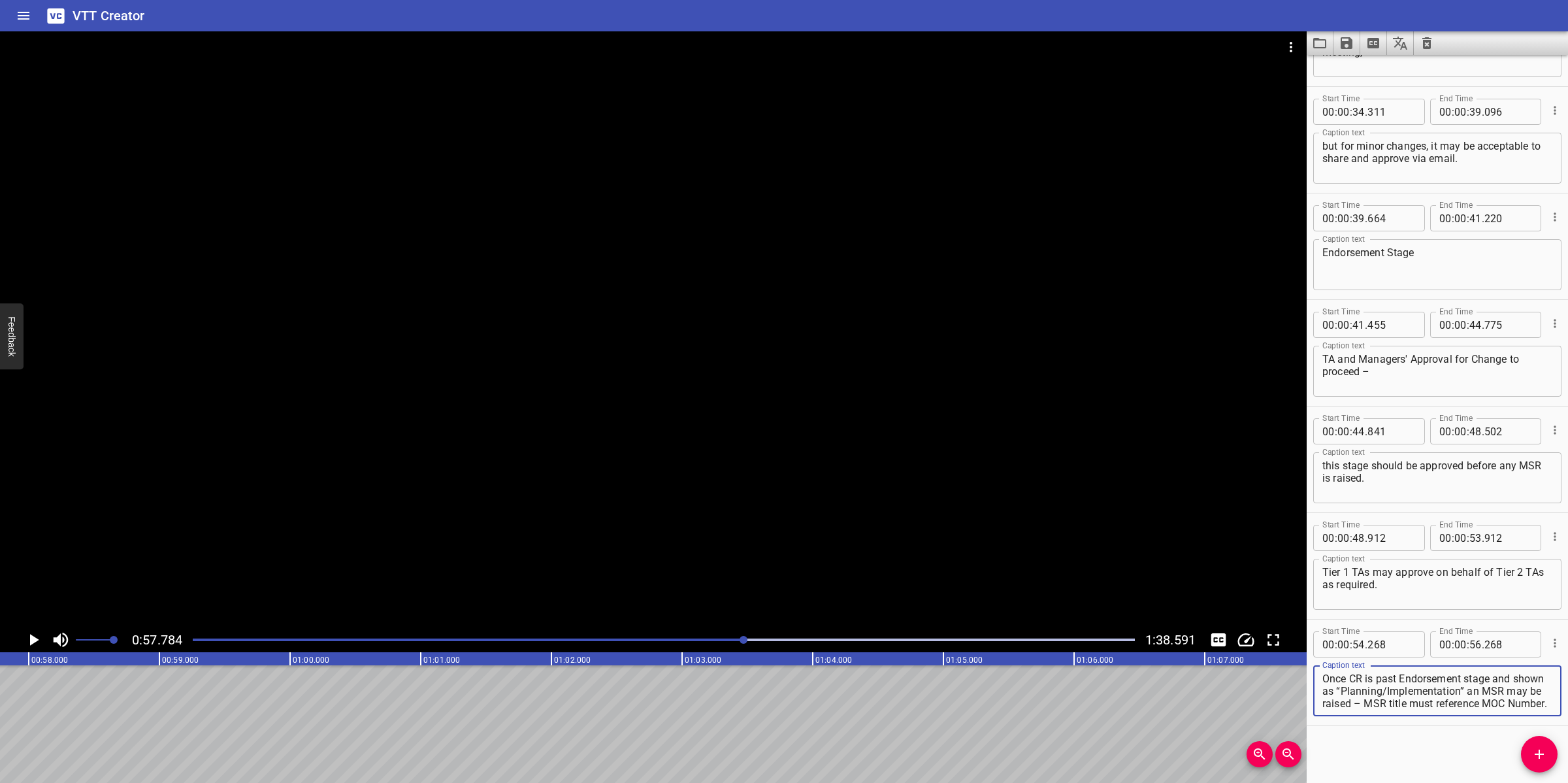
scroll to position [12, 0]
drag, startPoint x: 1370, startPoint y: 690, endPoint x: 1484, endPoint y: 722, distance: 118.4
click at [1393, 695] on div "Start Time 00 : 00 : 54 . 268 Start Time End Time 00 : 00 : 56 . 268 End Time C…" at bounding box center [1436, 672] width 261 height 106
click at [1393, 681] on textarea "Once CR is past Endorsement stage and shown as" at bounding box center [1436, 691] width 230 height 37
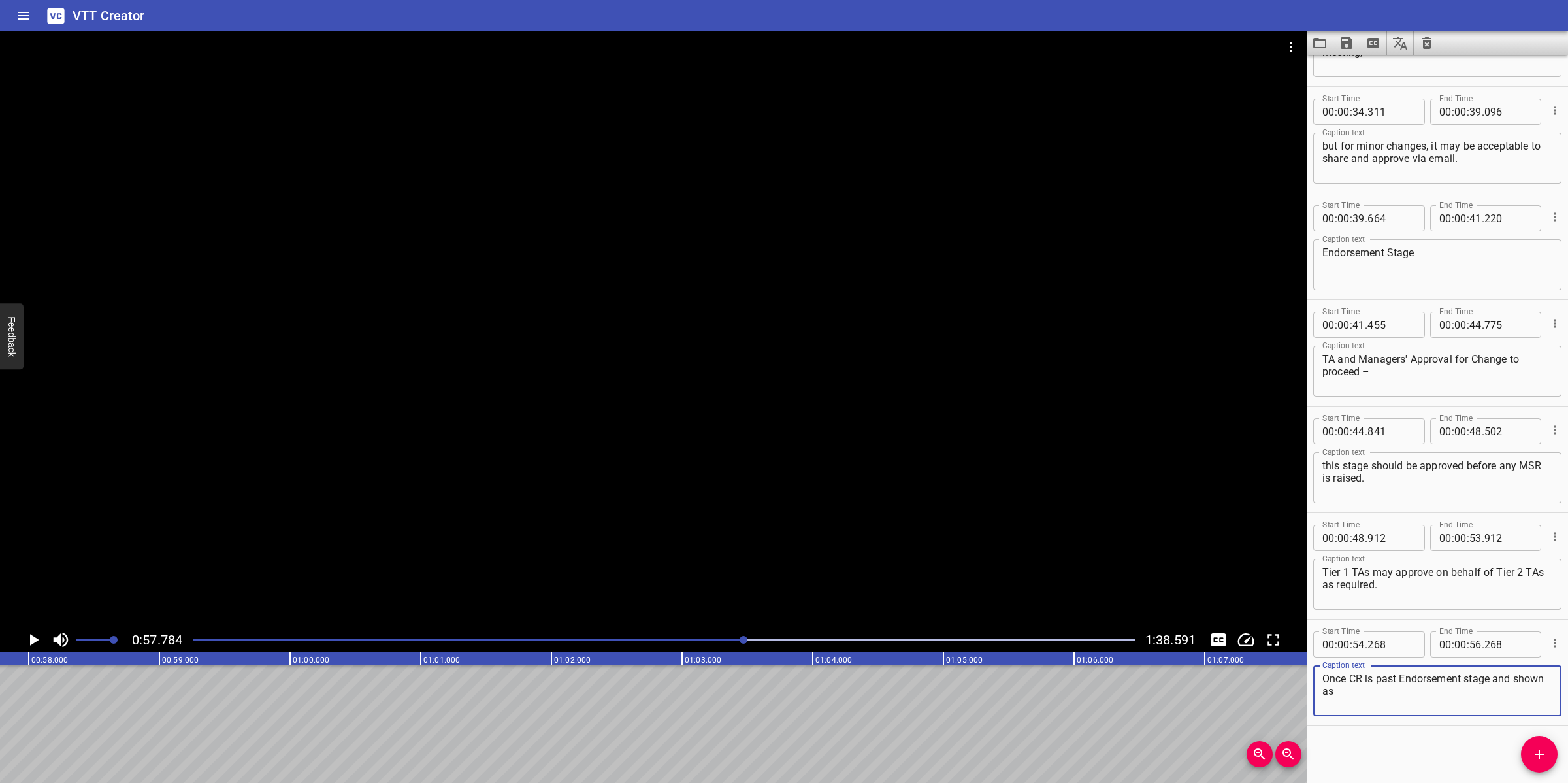
click at [1393, 677] on textarea "Once CR is past Endorsement stage and shown as" at bounding box center [1436, 691] width 230 height 37
click at [1393, 695] on div "Start Time 00 : 00 : 00 . 000 Start Time End Time 00 : 00 : 01 . 765 End Time C…" at bounding box center [1436, 419] width 261 height 728
click at [1393, 645] on input "number" at bounding box center [1475, 644] width 12 height 26
click at [1393, 695] on icon "Add Cue" at bounding box center [1539, 754] width 16 height 16
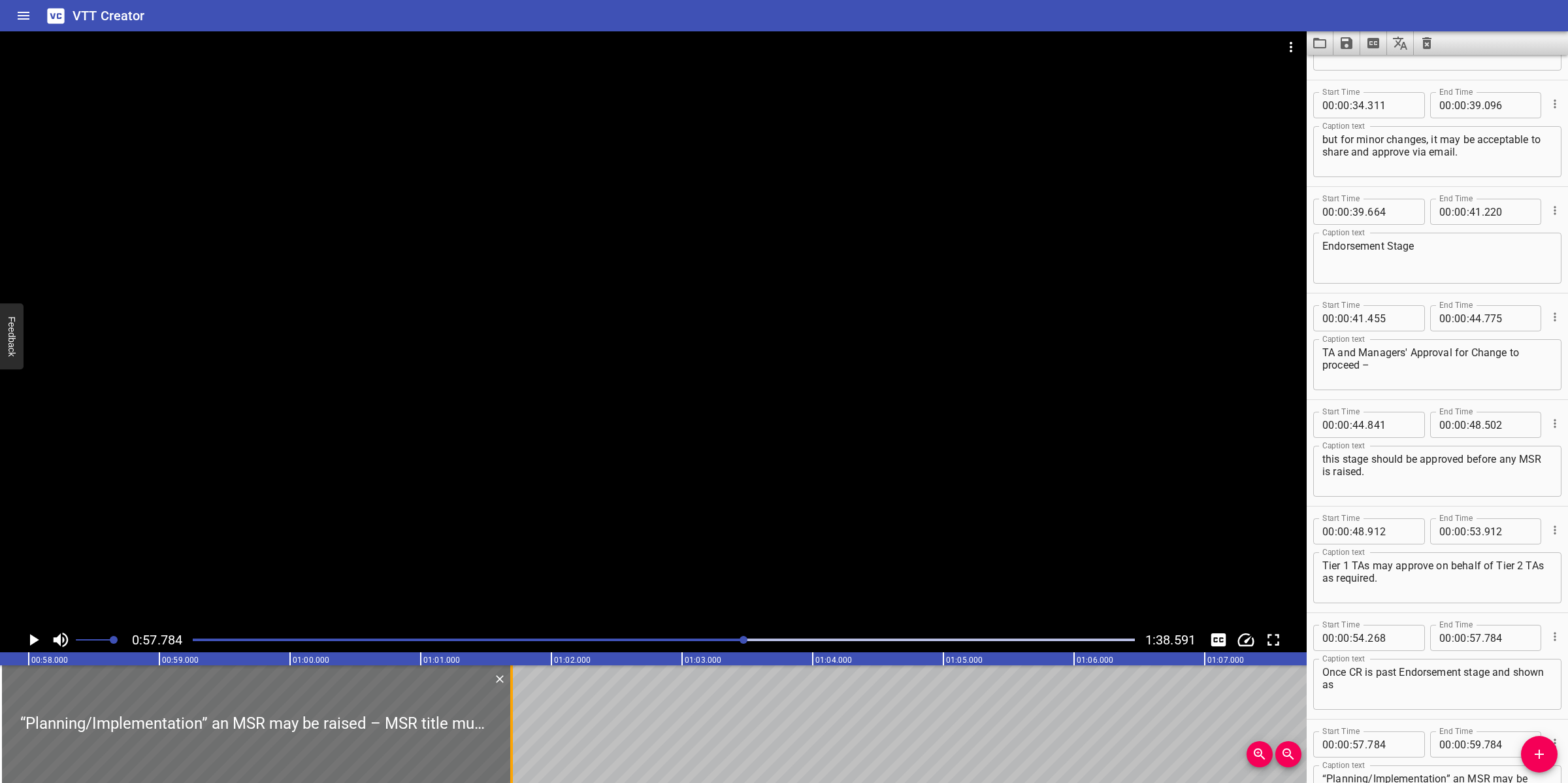
drag, startPoint x: 261, startPoint y: 722, endPoint x: 511, endPoint y: 763, distance: 253.3
click at [511, 695] on div at bounding box center [512, 724] width 3 height 118
click at [737, 417] on div at bounding box center [653, 329] width 1306 height 596
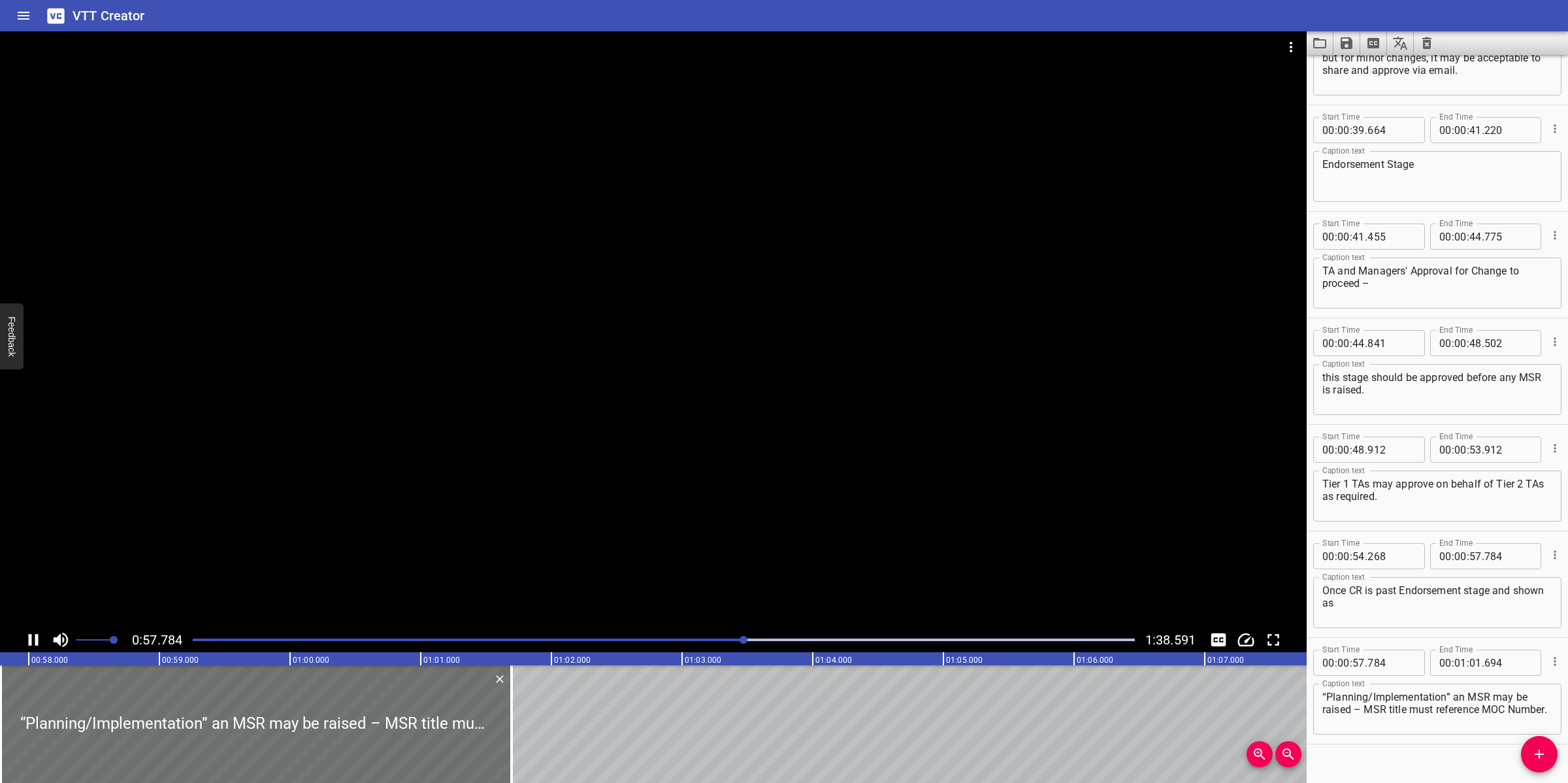
scroll to position [1141, 0]
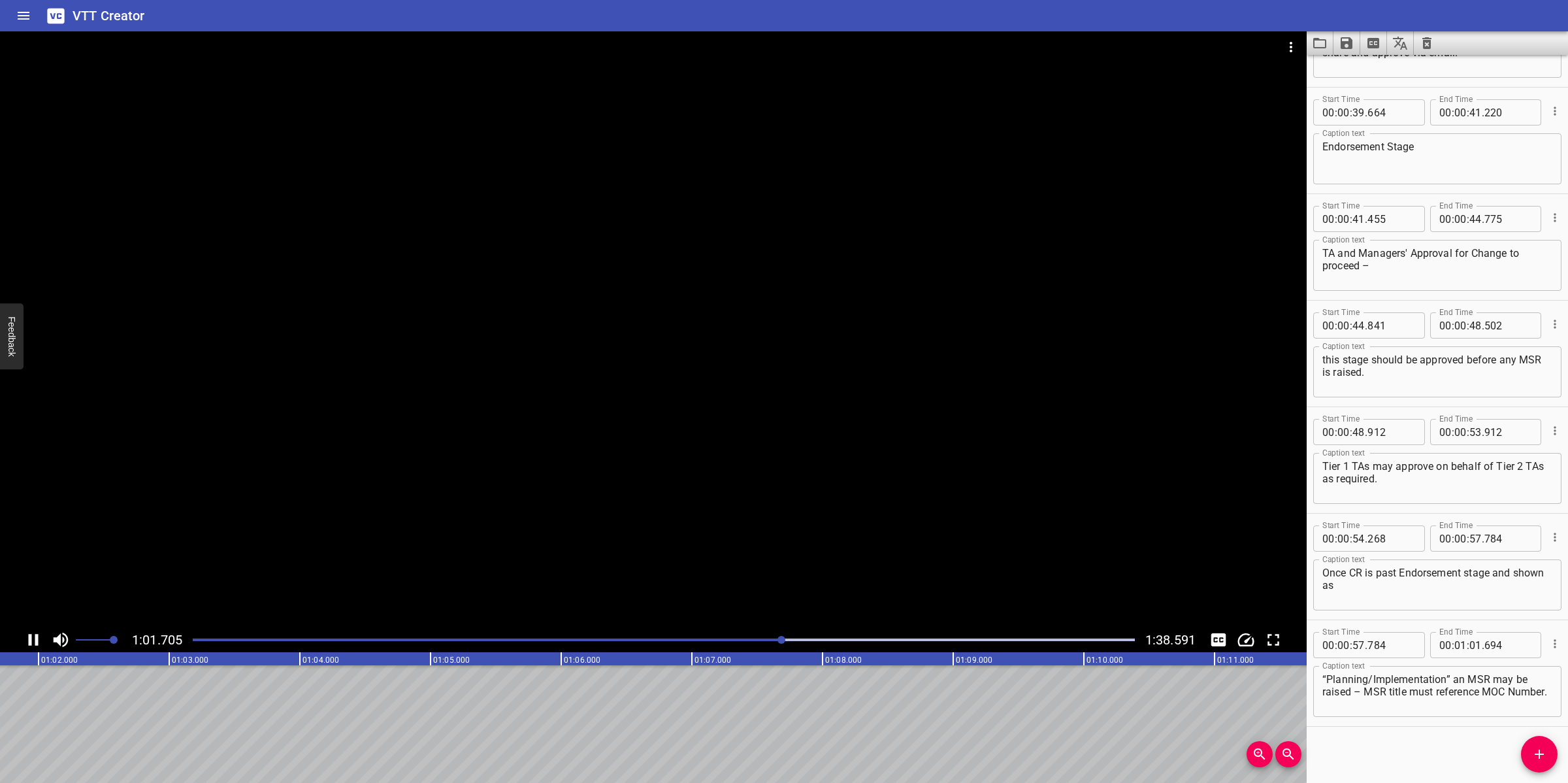
click at [686, 497] on div at bounding box center [653, 329] width 1306 height 596
click at [1393, 695] on span "Add Cue" at bounding box center [1539, 754] width 37 height 16
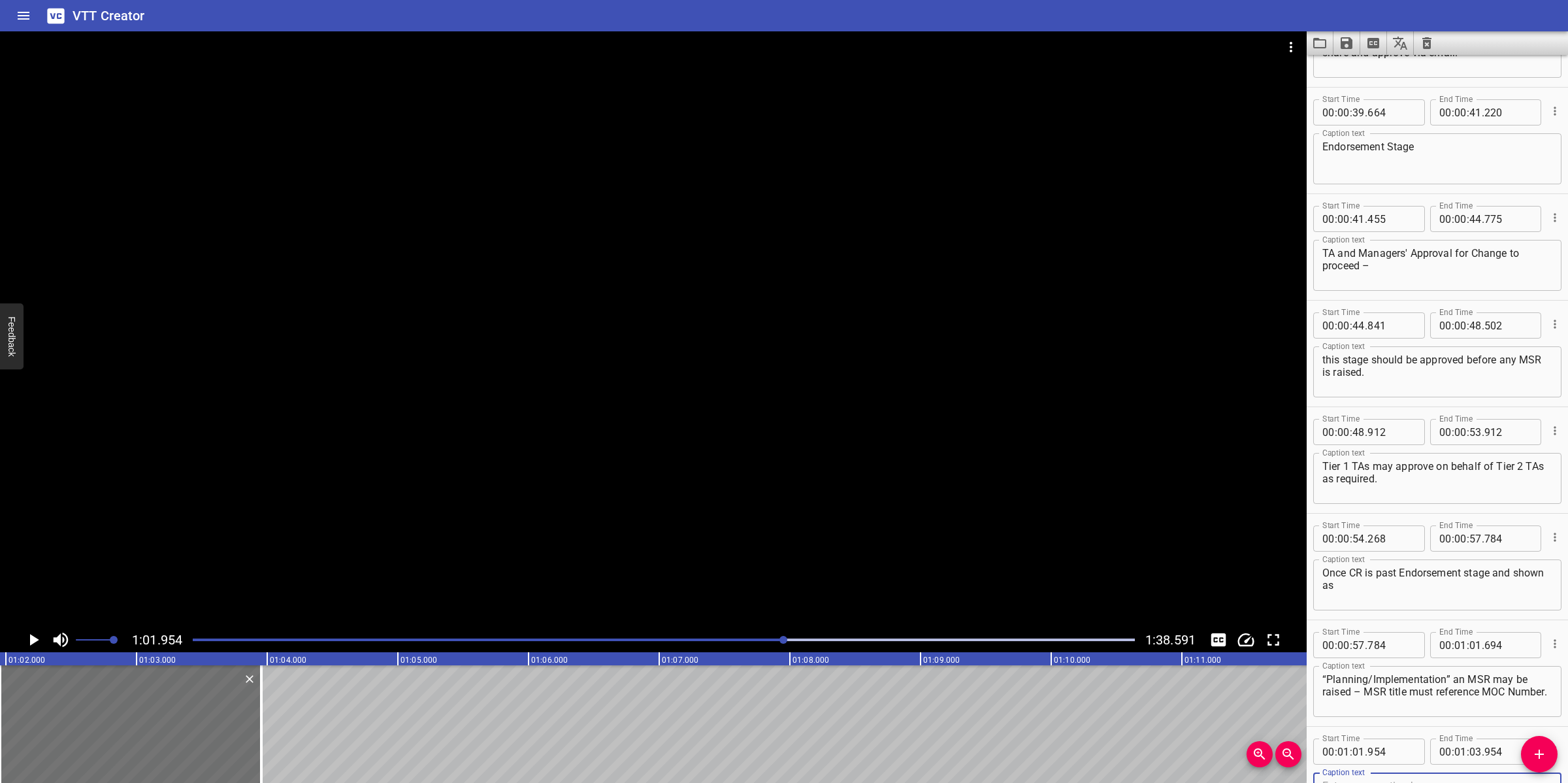
scroll to position [1148, 0]
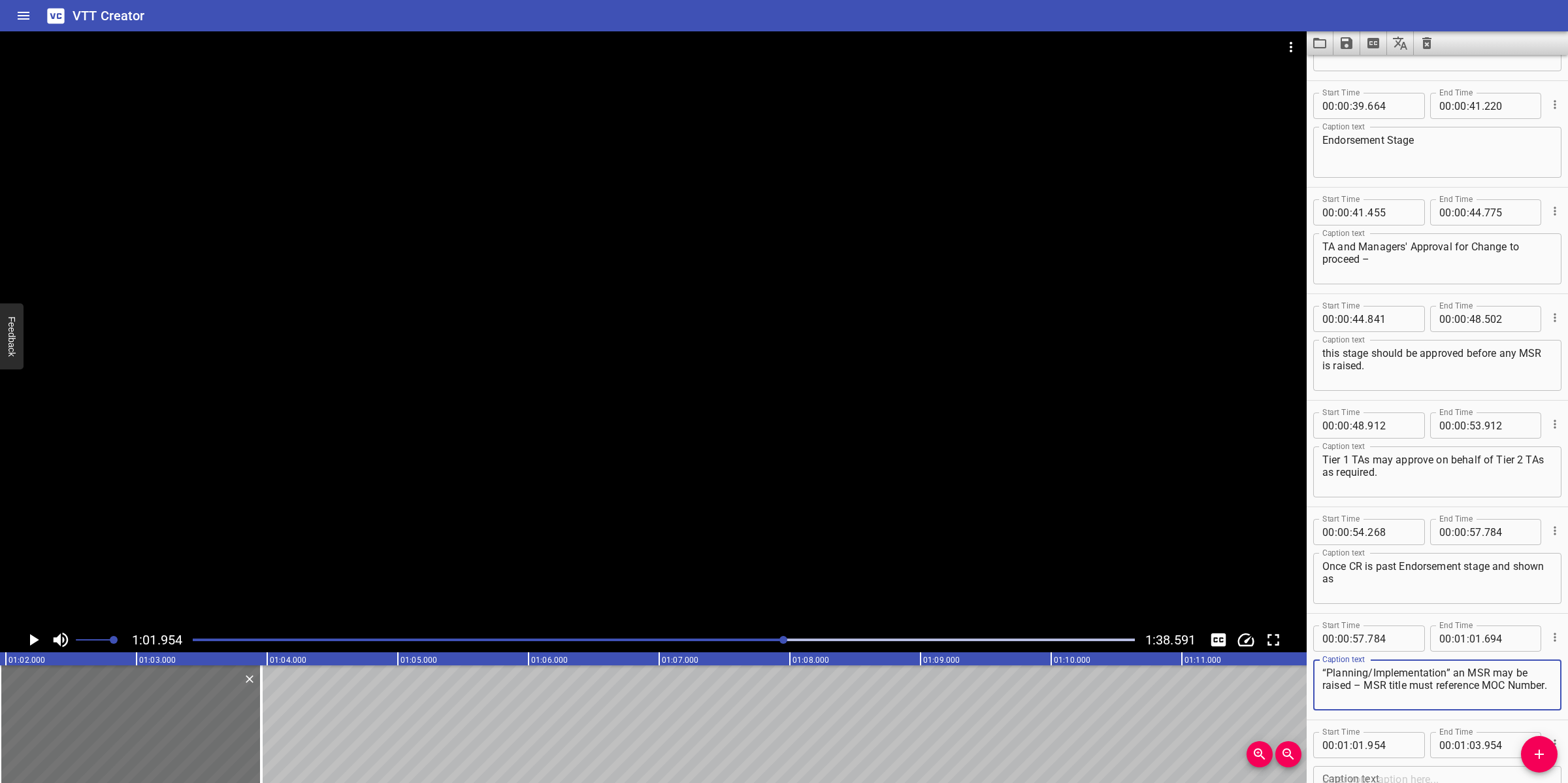
drag, startPoint x: 1366, startPoint y: 685, endPoint x: 1366, endPoint y: 692, distance: 7.0
click at [1366, 692] on textarea "“Planning/Implementation” an MSR may be raised – MSR title must reference MOC N…" at bounding box center [1436, 685] width 230 height 37
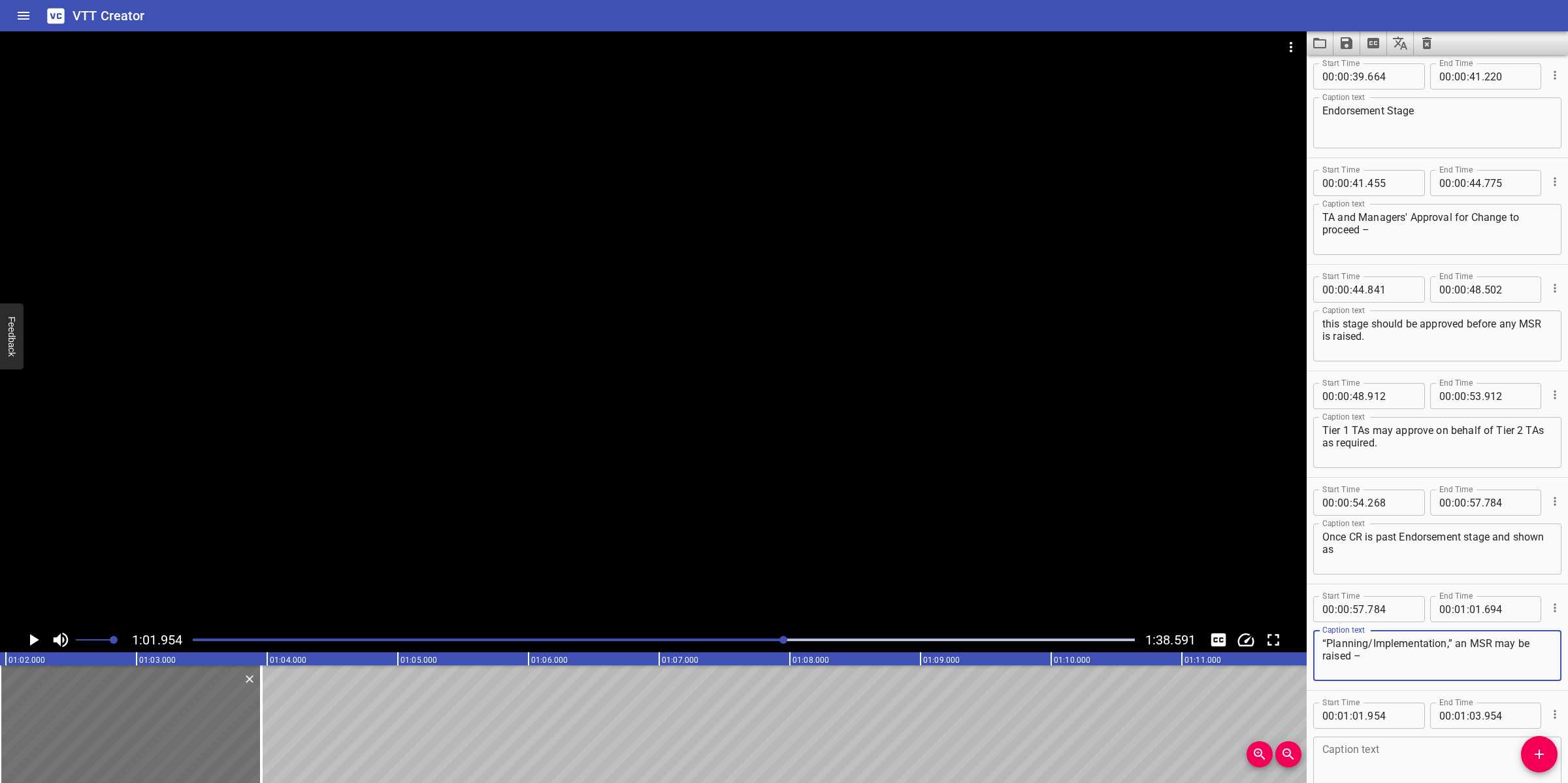
scroll to position [1229, 0]
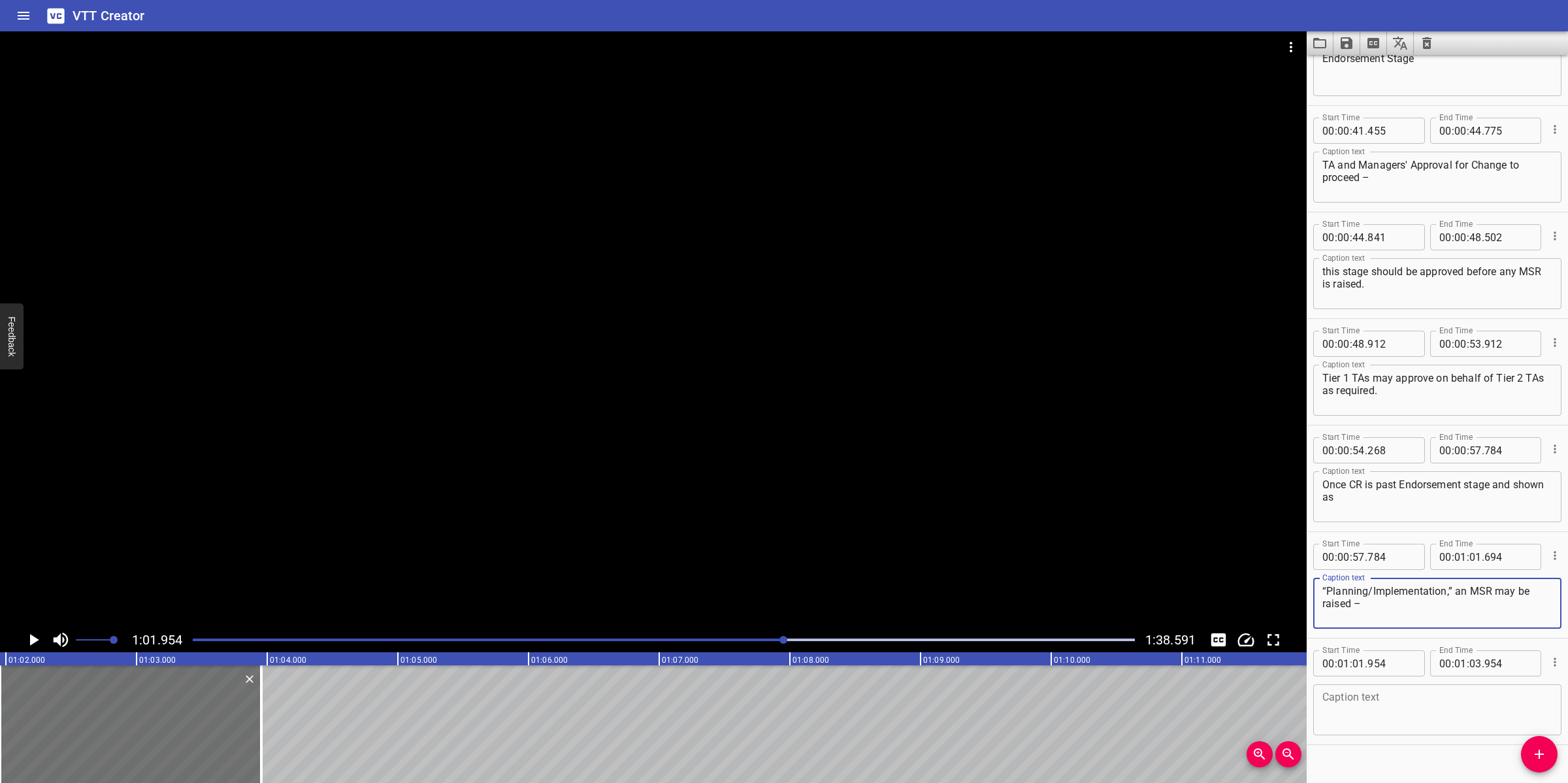
click at [1389, 695] on textarea at bounding box center [1436, 709] width 230 height 37
paste textarea "MSR title must reference MOC Number."
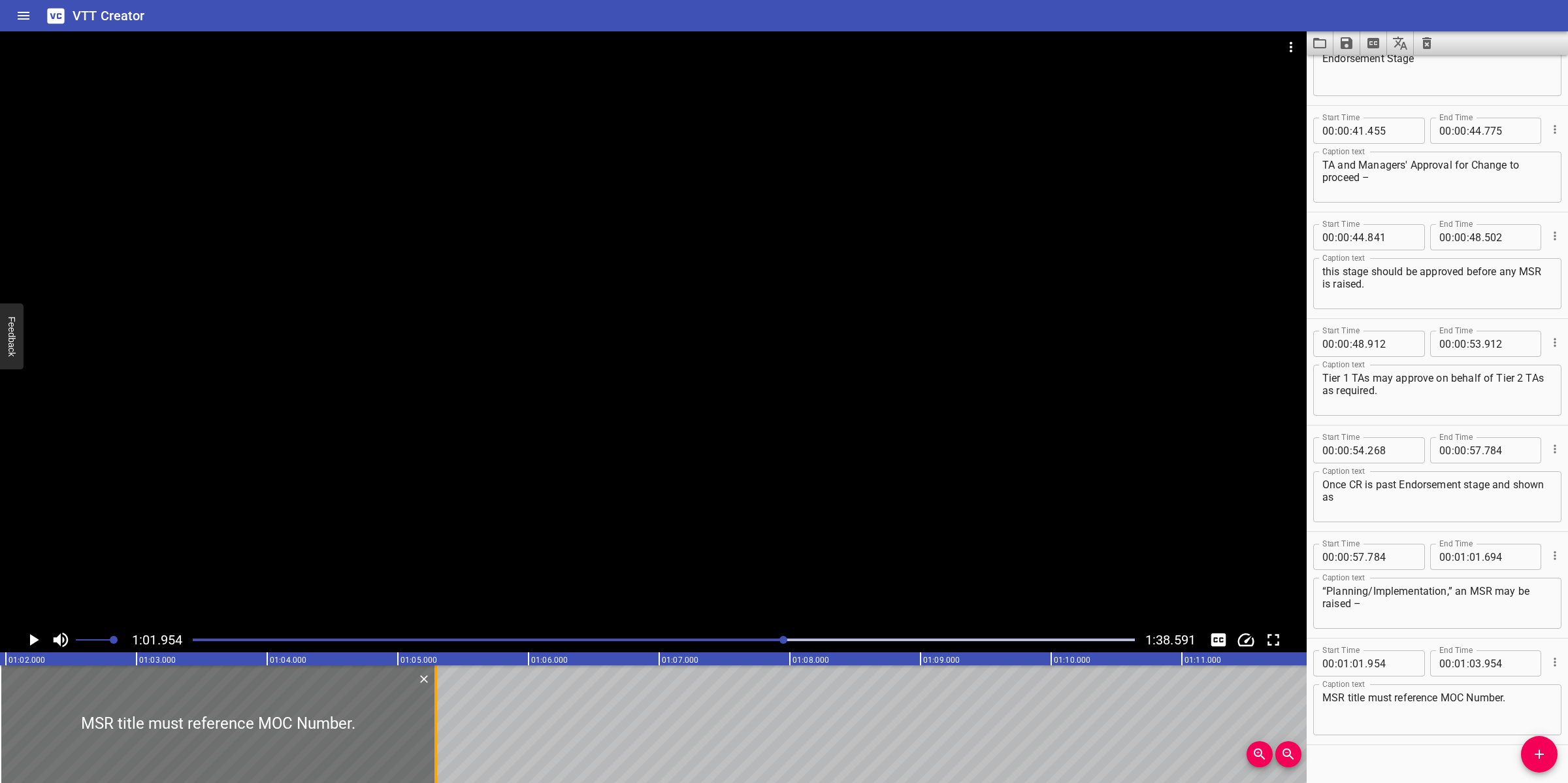
drag, startPoint x: 261, startPoint y: 710, endPoint x: 443, endPoint y: 712, distance: 182.0
click at [437, 695] on div at bounding box center [436, 724] width 3 height 118
click at [668, 527] on div at bounding box center [653, 329] width 1306 height 596
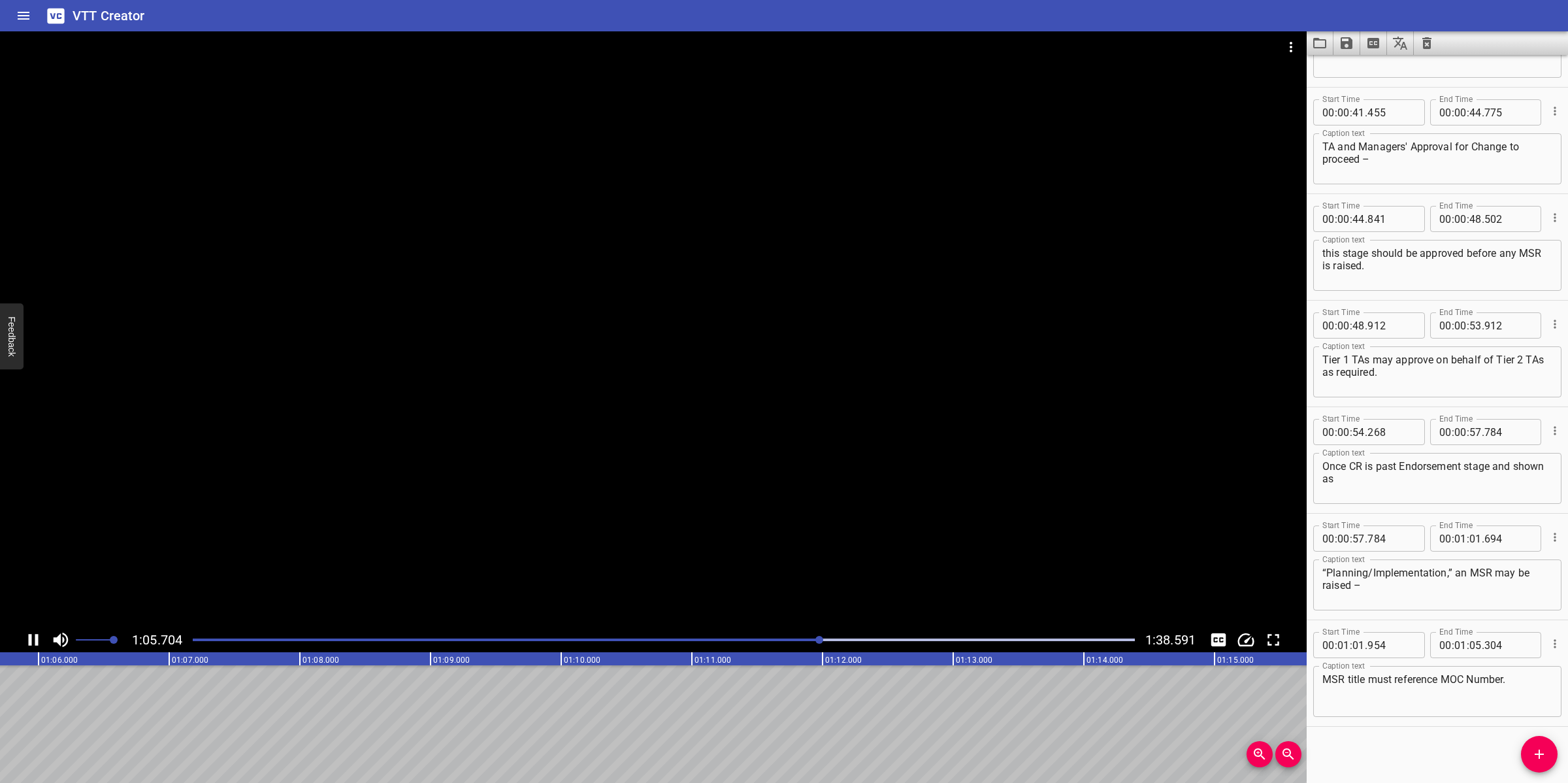
click at [711, 537] on div at bounding box center [653, 329] width 1306 height 596
click at [1393, 695] on icon "Add Cue" at bounding box center [1539, 754] width 16 height 16
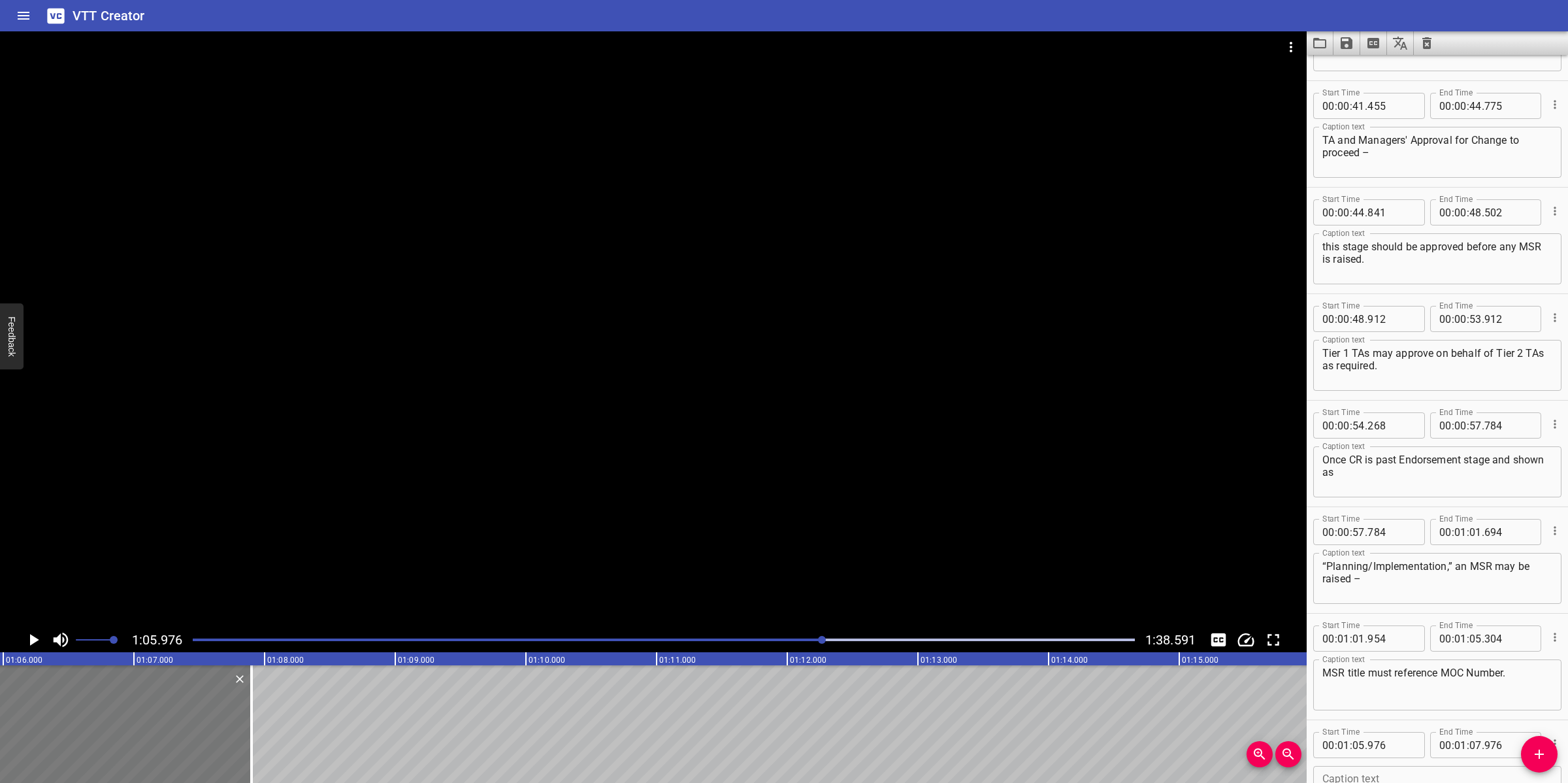
drag, startPoint x: 172, startPoint y: 743, endPoint x: 162, endPoint y: 738, distance: 11.2
click at [162, 695] on div at bounding box center [121, 724] width 261 height 118
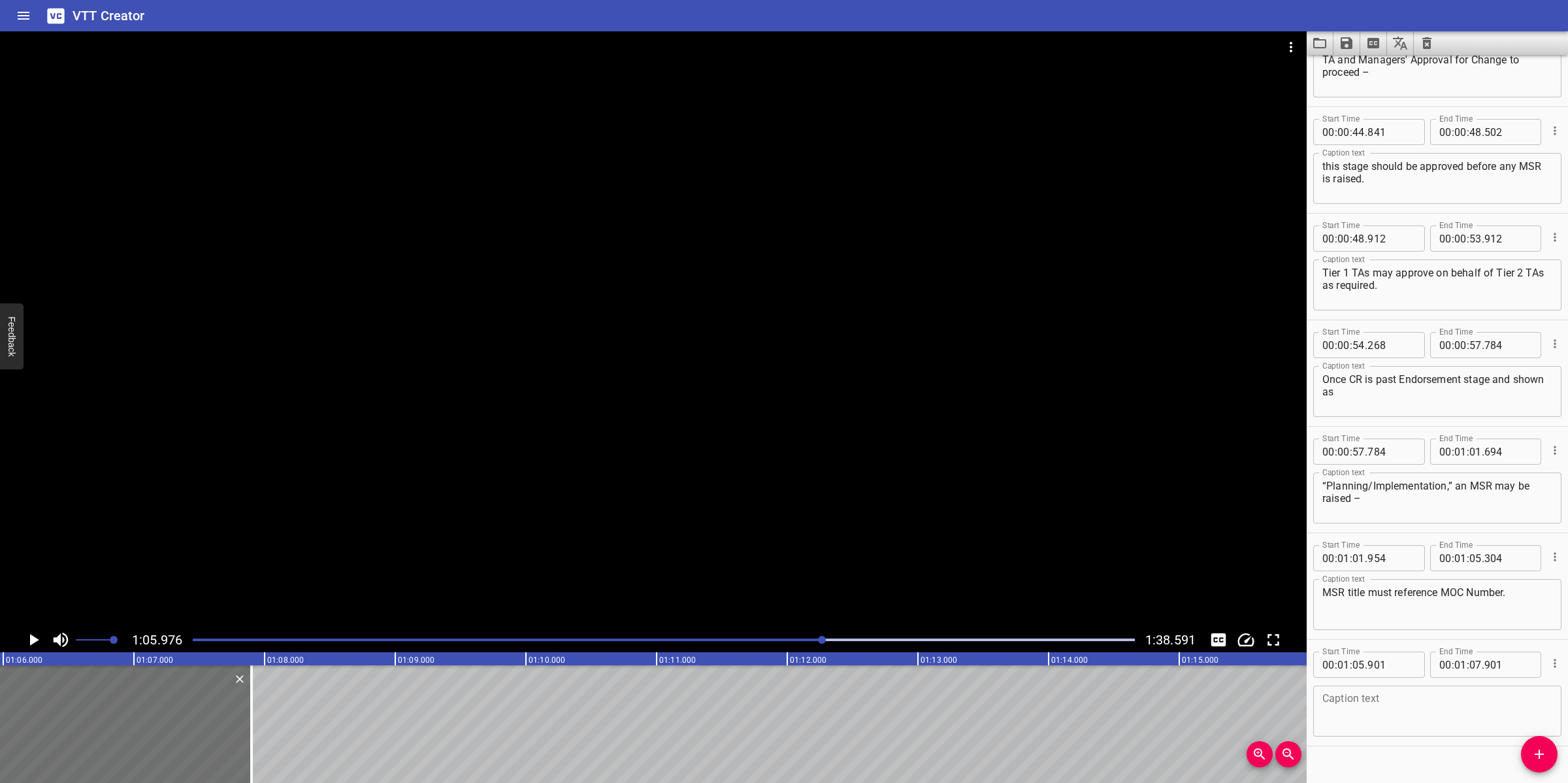
scroll to position [1354, 0]
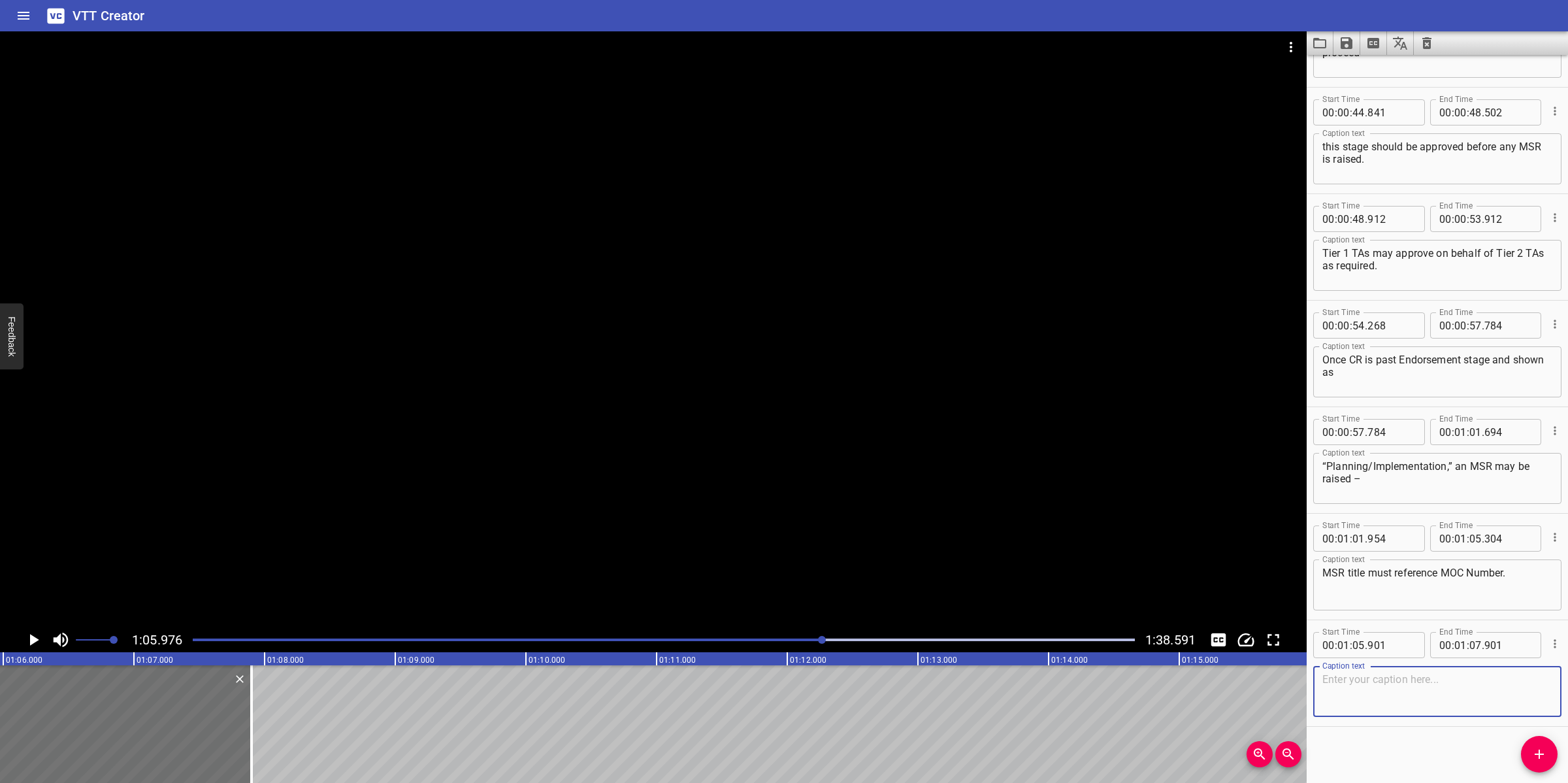
click at [1382, 677] on textarea at bounding box center [1436, 691] width 230 height 37
paste textarea "Planning/Implementation Stage – The RE submits the approved workpack (WP) for t…"
drag, startPoint x: 1497, startPoint y: 697, endPoint x: 1498, endPoint y: 716, distance: 19.0
click at [1393, 695] on div "Caption text Planning/Implementation Stage – The RE submits the approved workpa…" at bounding box center [1437, 690] width 248 height 59
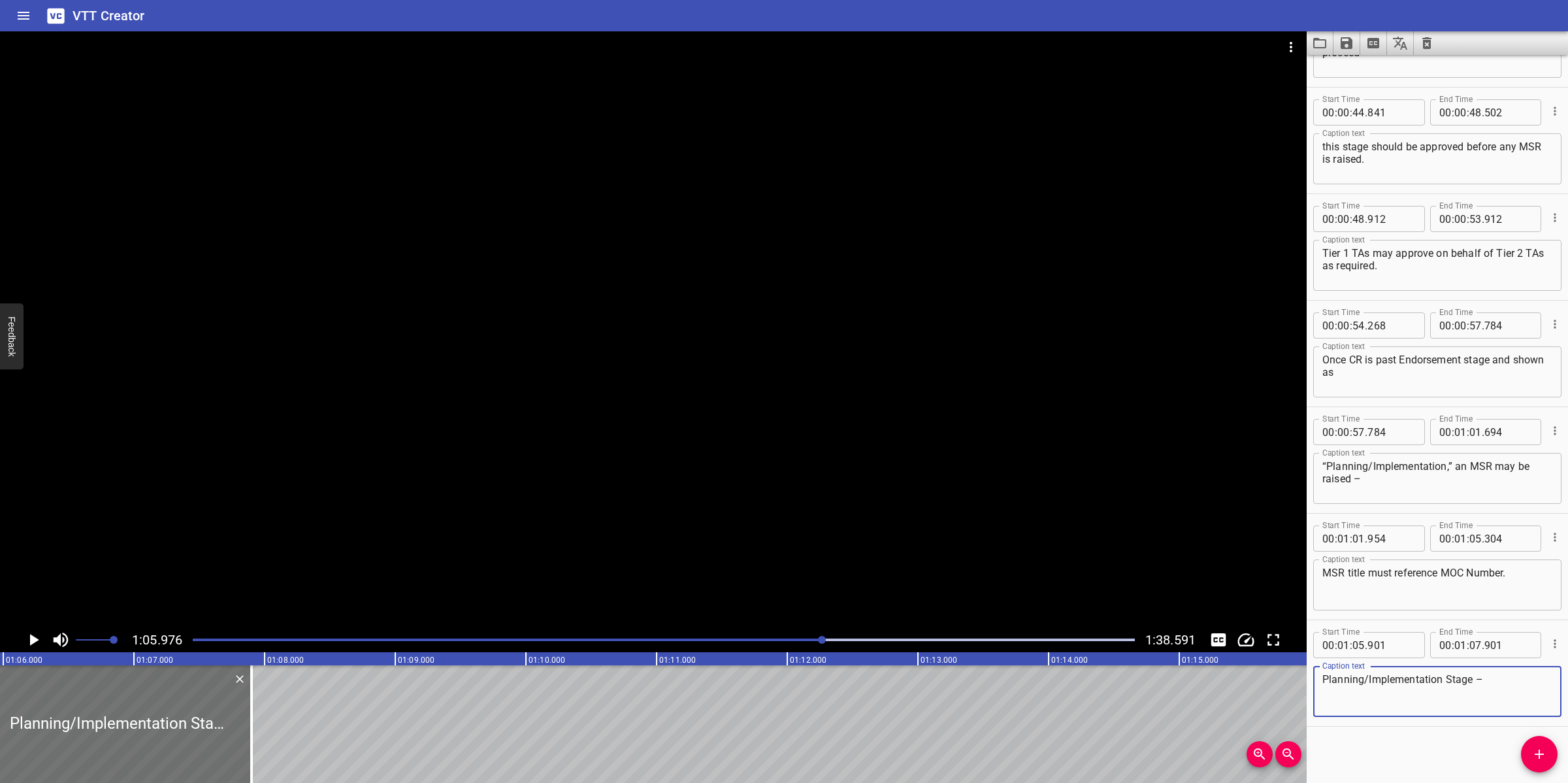
scroll to position [0, 0]
drag, startPoint x: 250, startPoint y: 736, endPoint x: 309, endPoint y: 736, distance: 59.0
click at [298, 695] on div at bounding box center [298, 724] width 3 height 118
click at [641, 465] on div at bounding box center [653, 329] width 1306 height 596
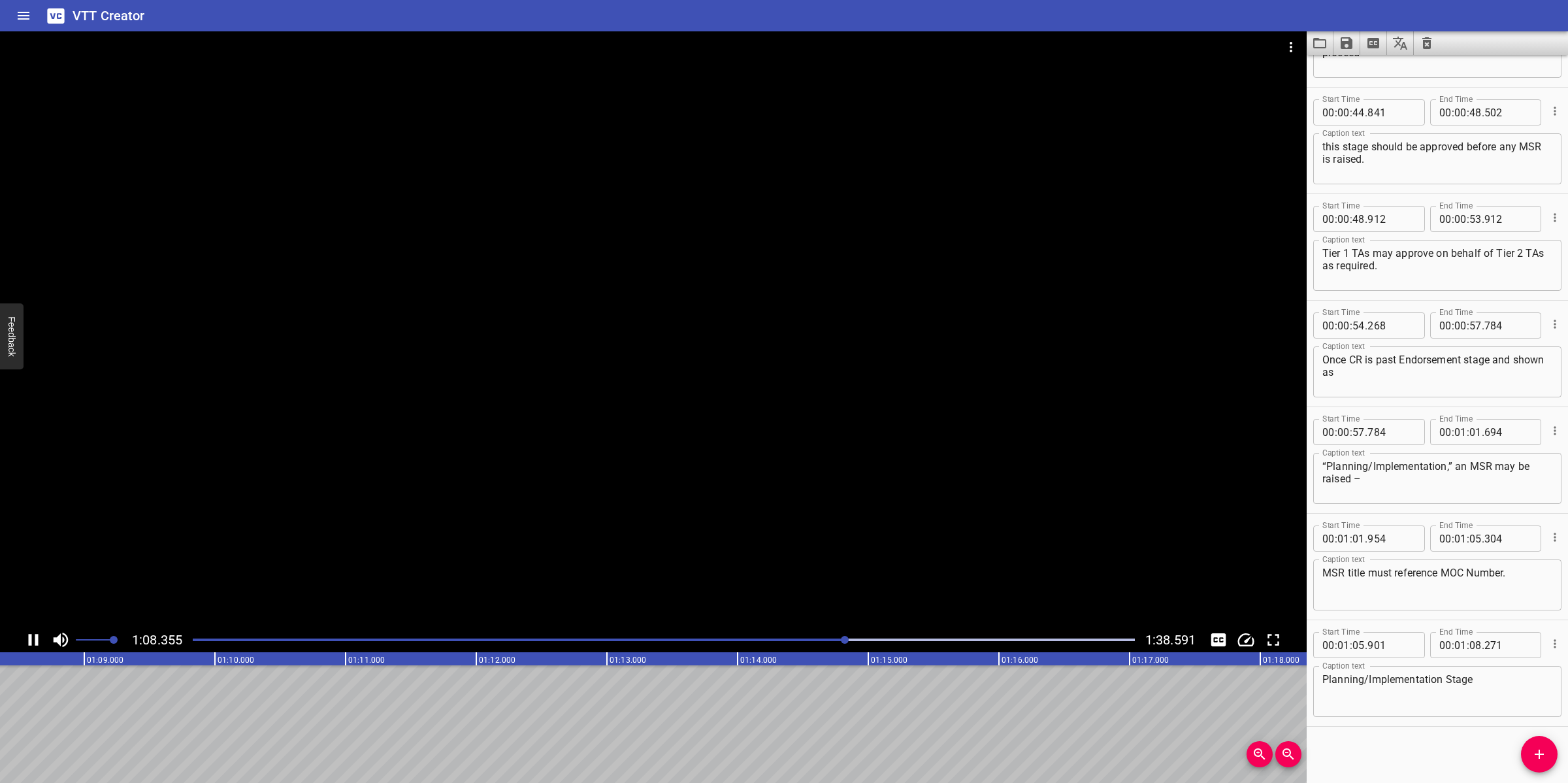
click at [745, 530] on div at bounding box center [653, 329] width 1306 height 596
click at [1393, 695] on icon "Add Cue" at bounding box center [1539, 754] width 16 height 16
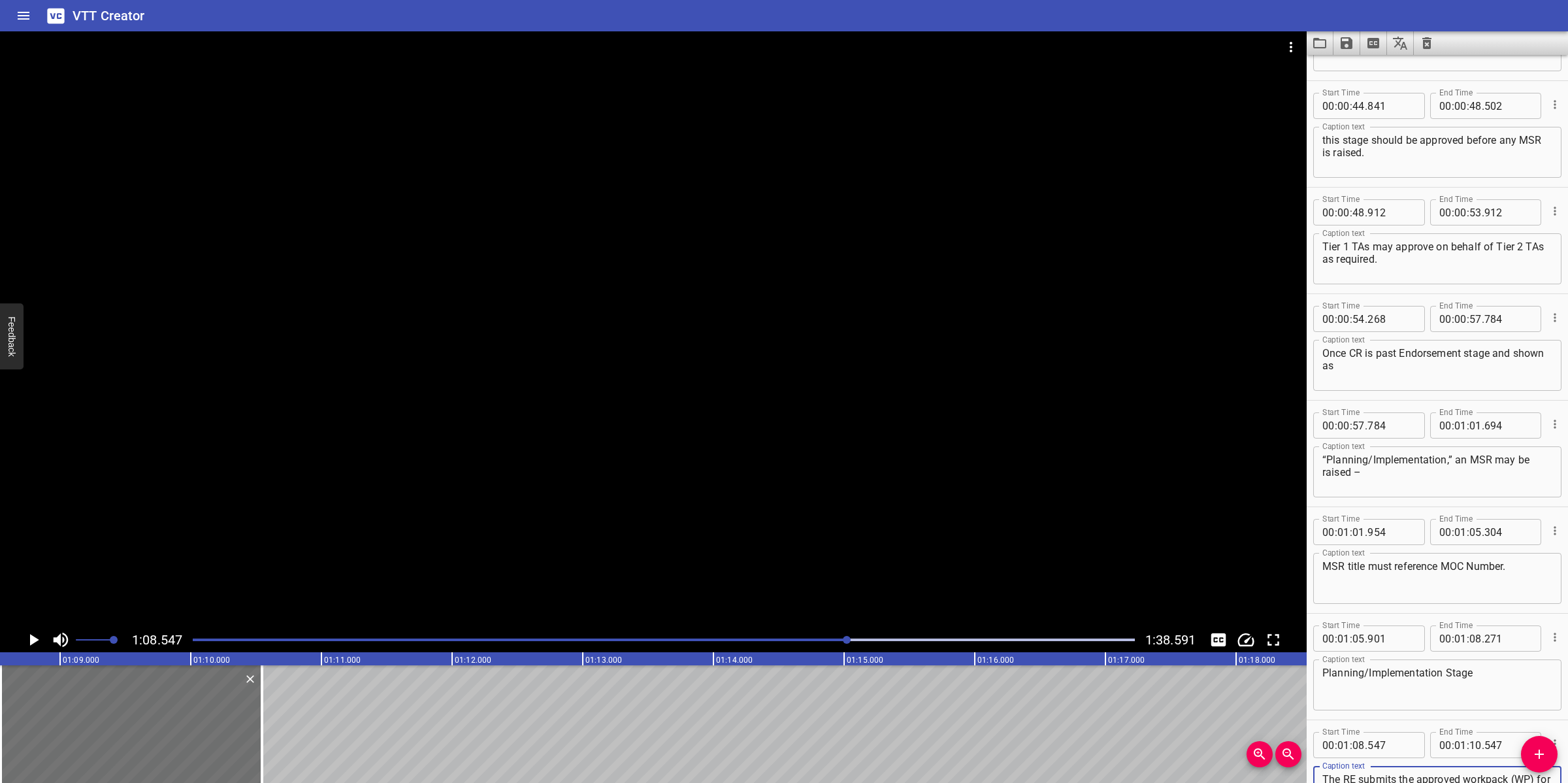
scroll to position [62, 0]
click at [549, 412] on div at bounding box center [653, 329] width 1306 height 596
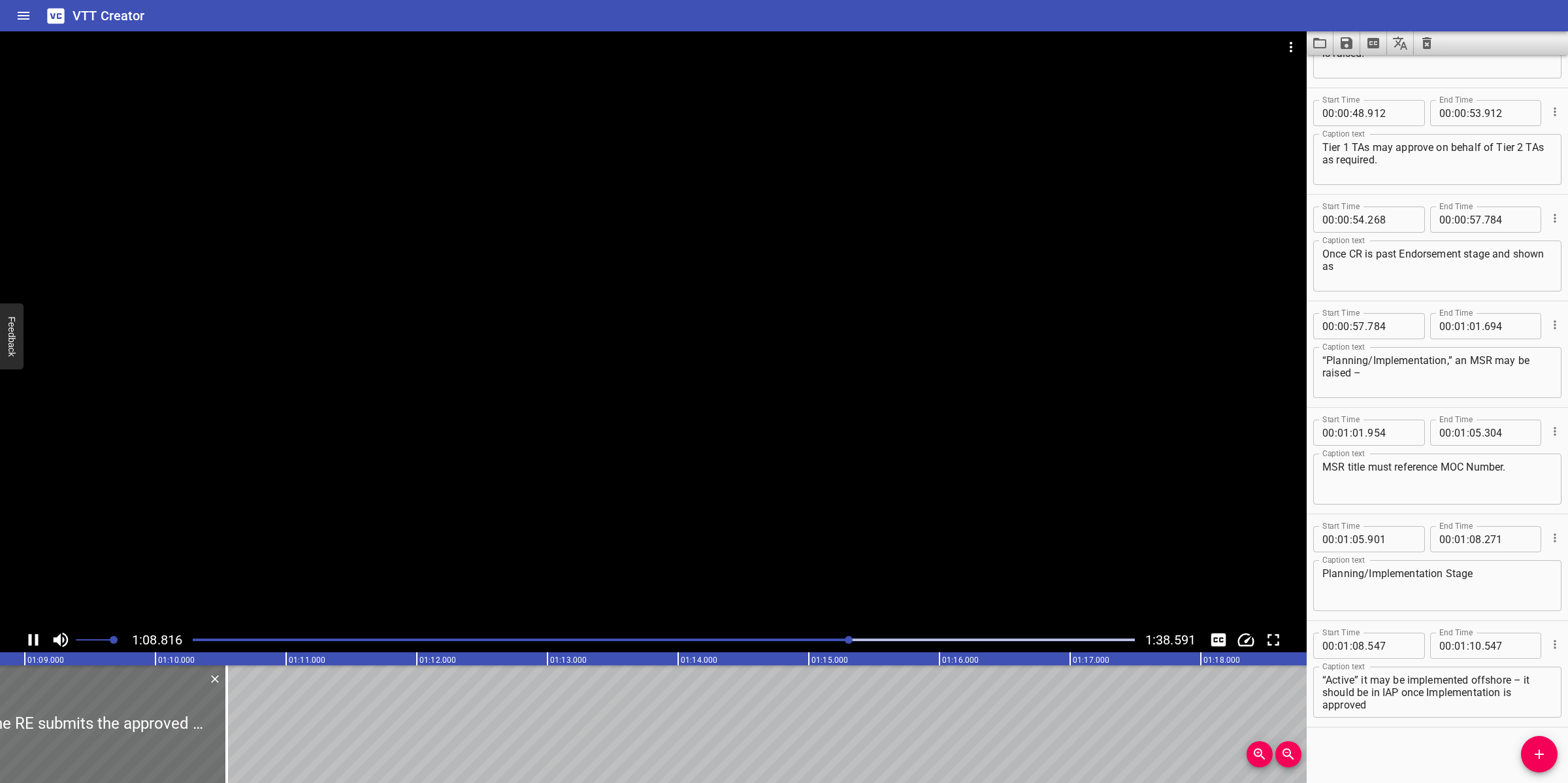
scroll to position [1461, 0]
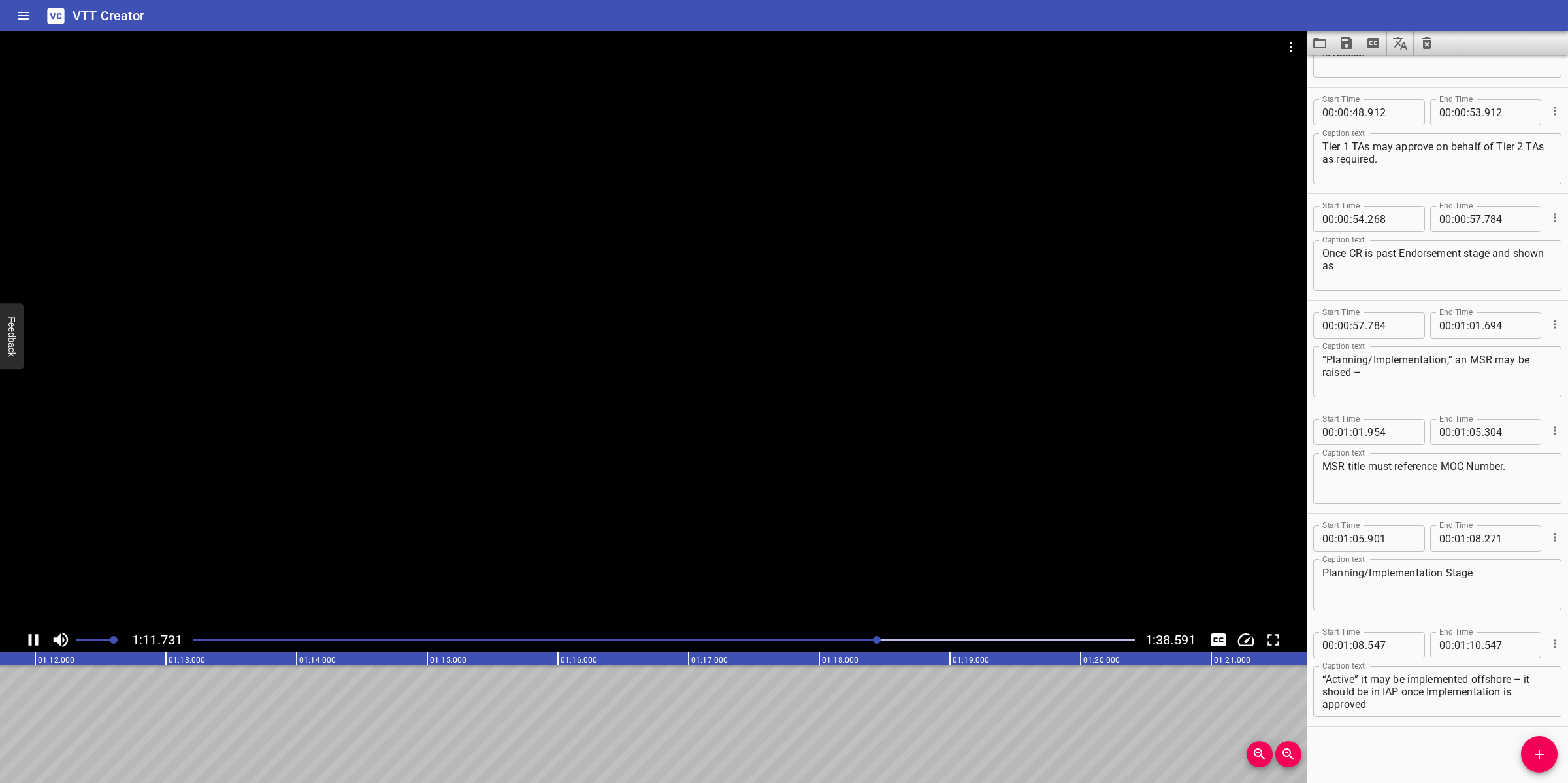
click at [628, 488] on div at bounding box center [653, 329] width 1306 height 596
click at [1393, 695] on textarea "The RE submits the approved workpack (WP) for the change, the WP should incorpo…" at bounding box center [1436, 691] width 230 height 37
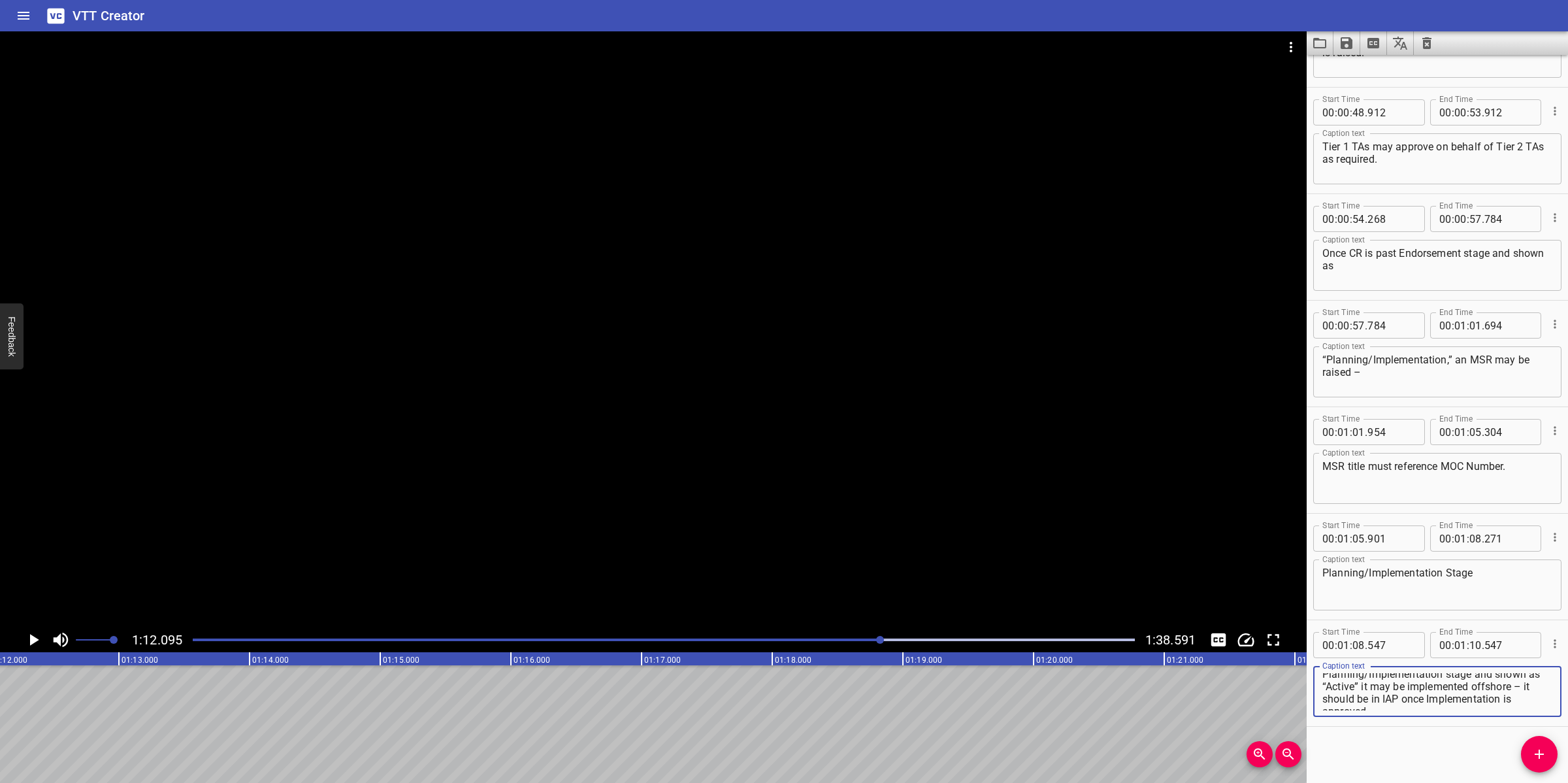
scroll to position [62, 0]
drag, startPoint x: 1421, startPoint y: 690, endPoint x: 1496, endPoint y: 706, distance: 76.7
click at [1393, 695] on textarea "The RE submits the approved workpack (WP) for the change; the WP should incorpo…" at bounding box center [1436, 691] width 230 height 37
click at [1393, 645] on input "number" at bounding box center [1475, 645] width 12 height 26
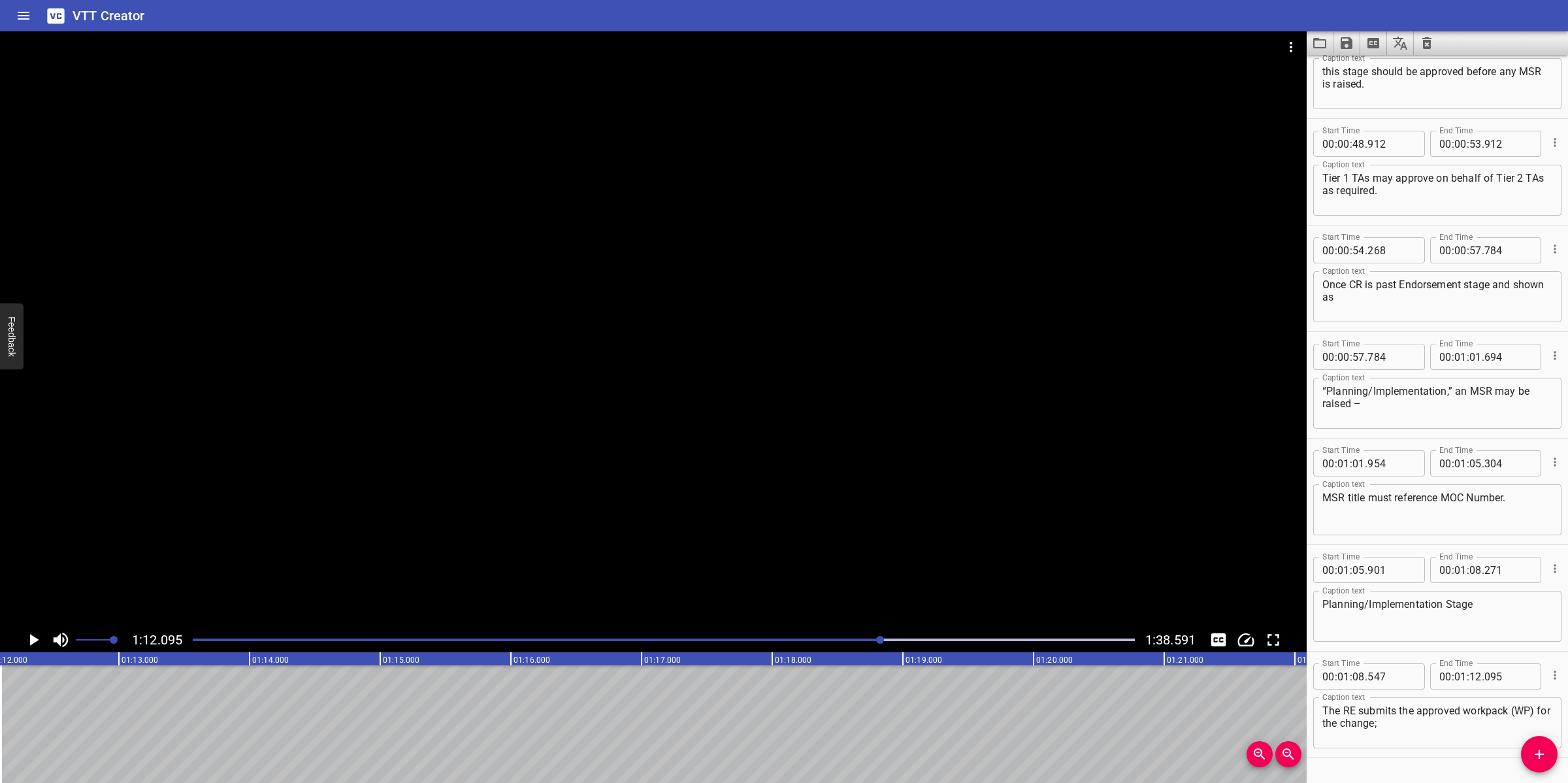
scroll to position [1379, 0]
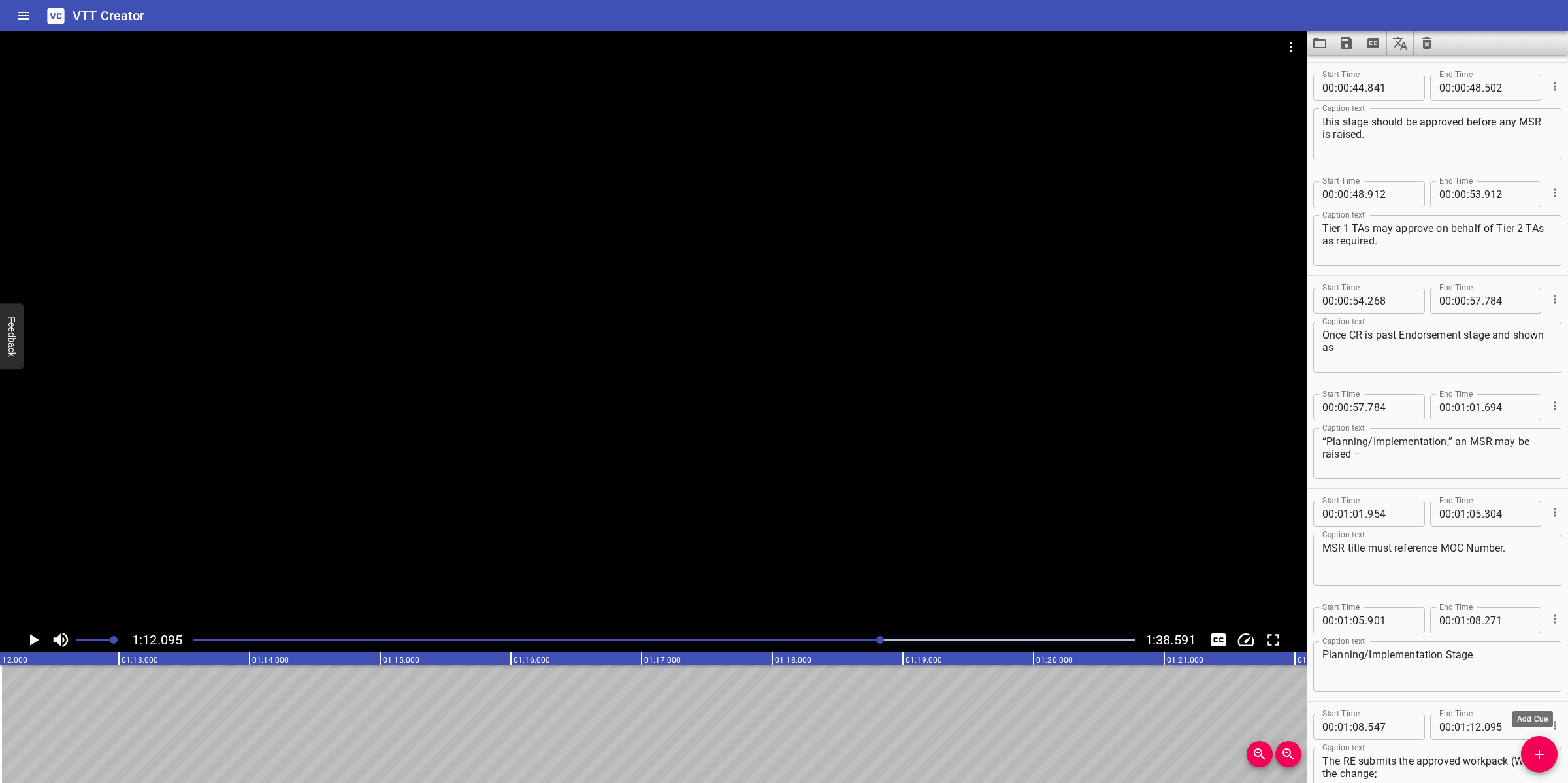
click at [1393, 695] on icon "Add Cue" at bounding box center [1539, 754] width 16 height 16
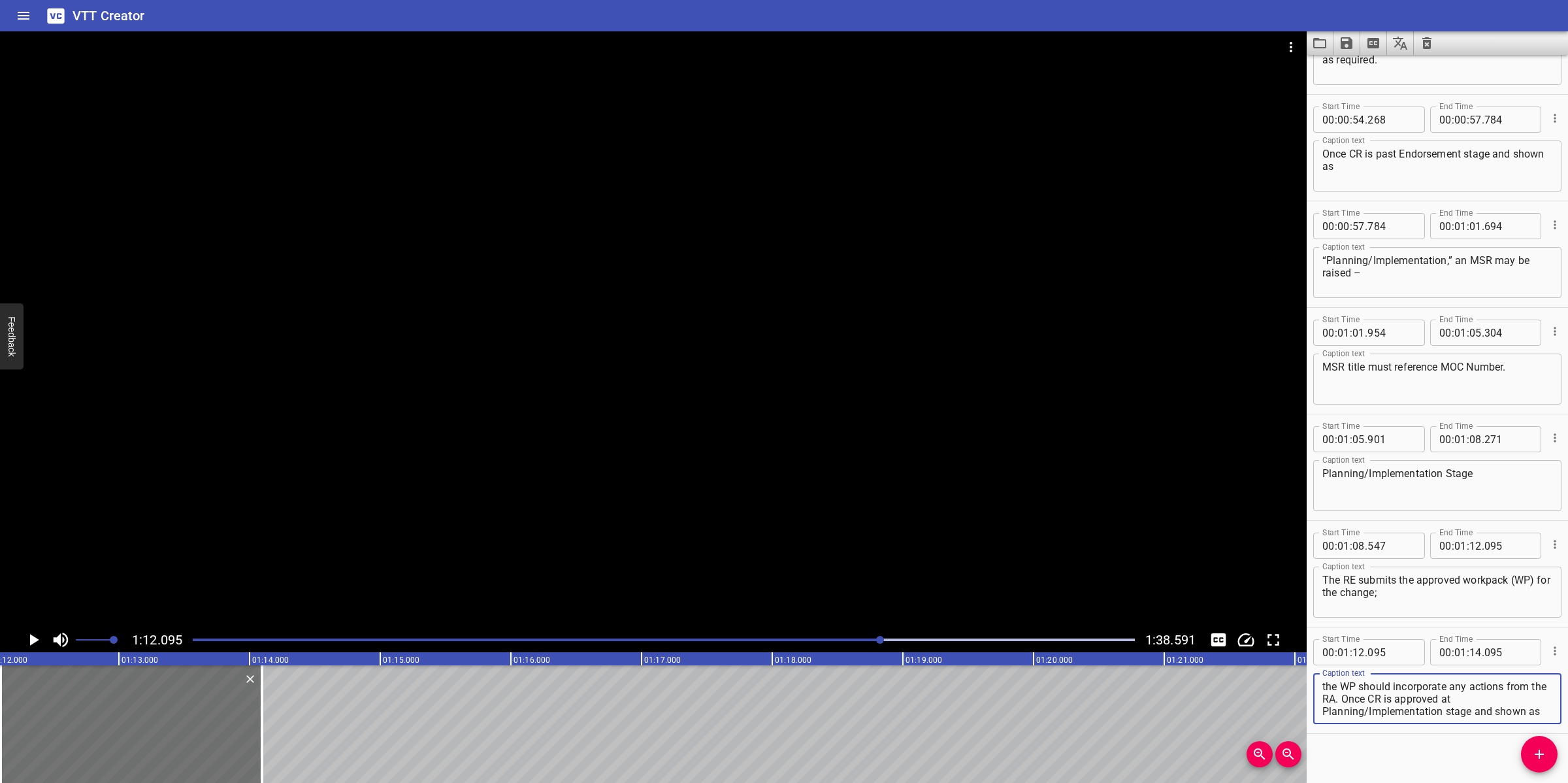
scroll to position [37, 0]
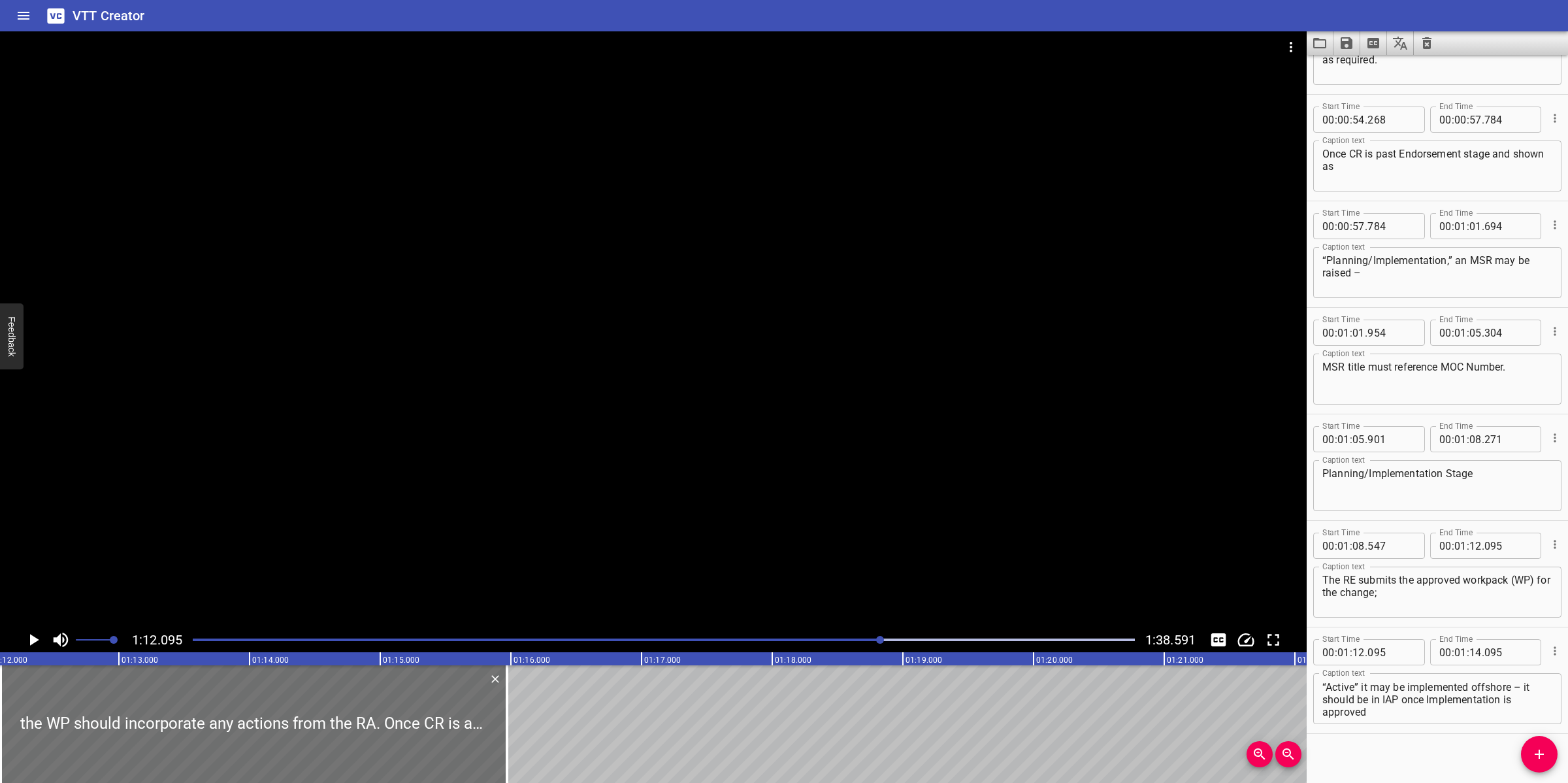
drag, startPoint x: 266, startPoint y: 736, endPoint x: 519, endPoint y: 745, distance: 253.2
click at [513, 695] on div at bounding box center [506, 724] width 13 height 118
click at [758, 446] on div at bounding box center [653, 329] width 1306 height 596
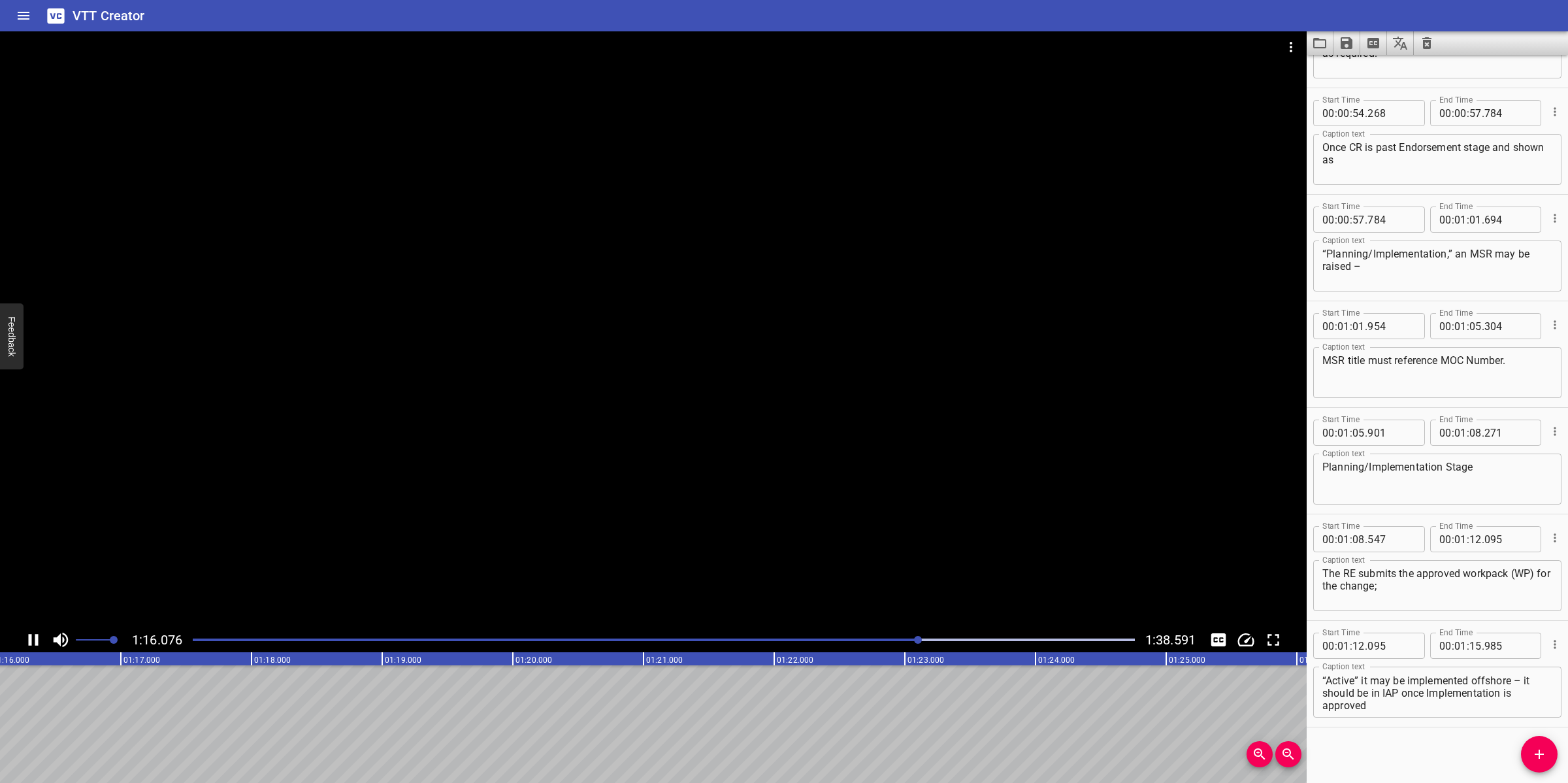
click at [688, 552] on div at bounding box center [653, 329] width 1306 height 596
click at [1393, 695] on textarea "the WP should incorporate any actions from the RA. Once CR is approved at Plann…" at bounding box center [1436, 692] width 230 height 37
drag, startPoint x: 873, startPoint y: 637, endPoint x: 876, endPoint y: 616, distance: 21.2
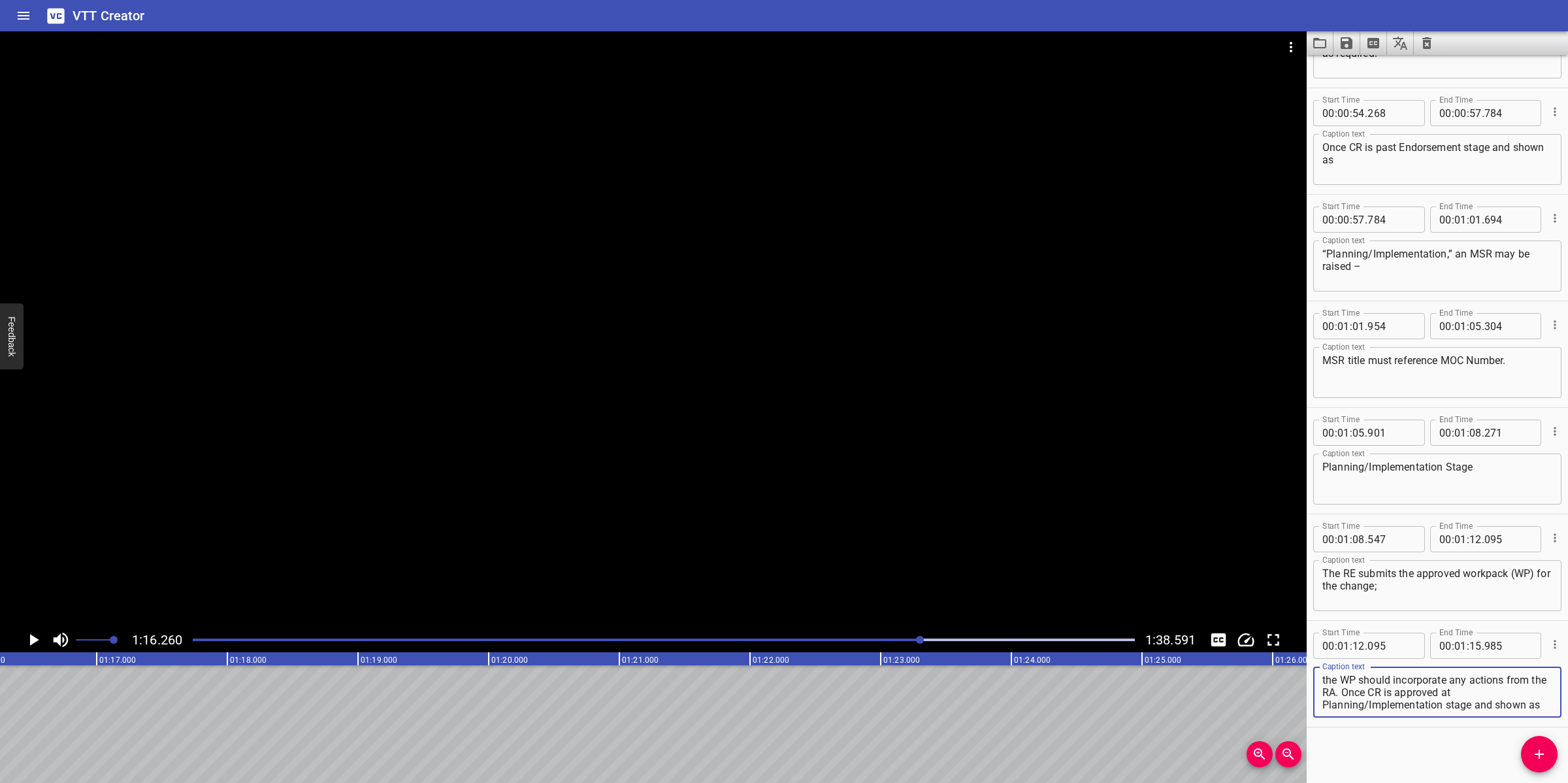
click at [873, 637] on div at bounding box center [663, 639] width 957 height 18
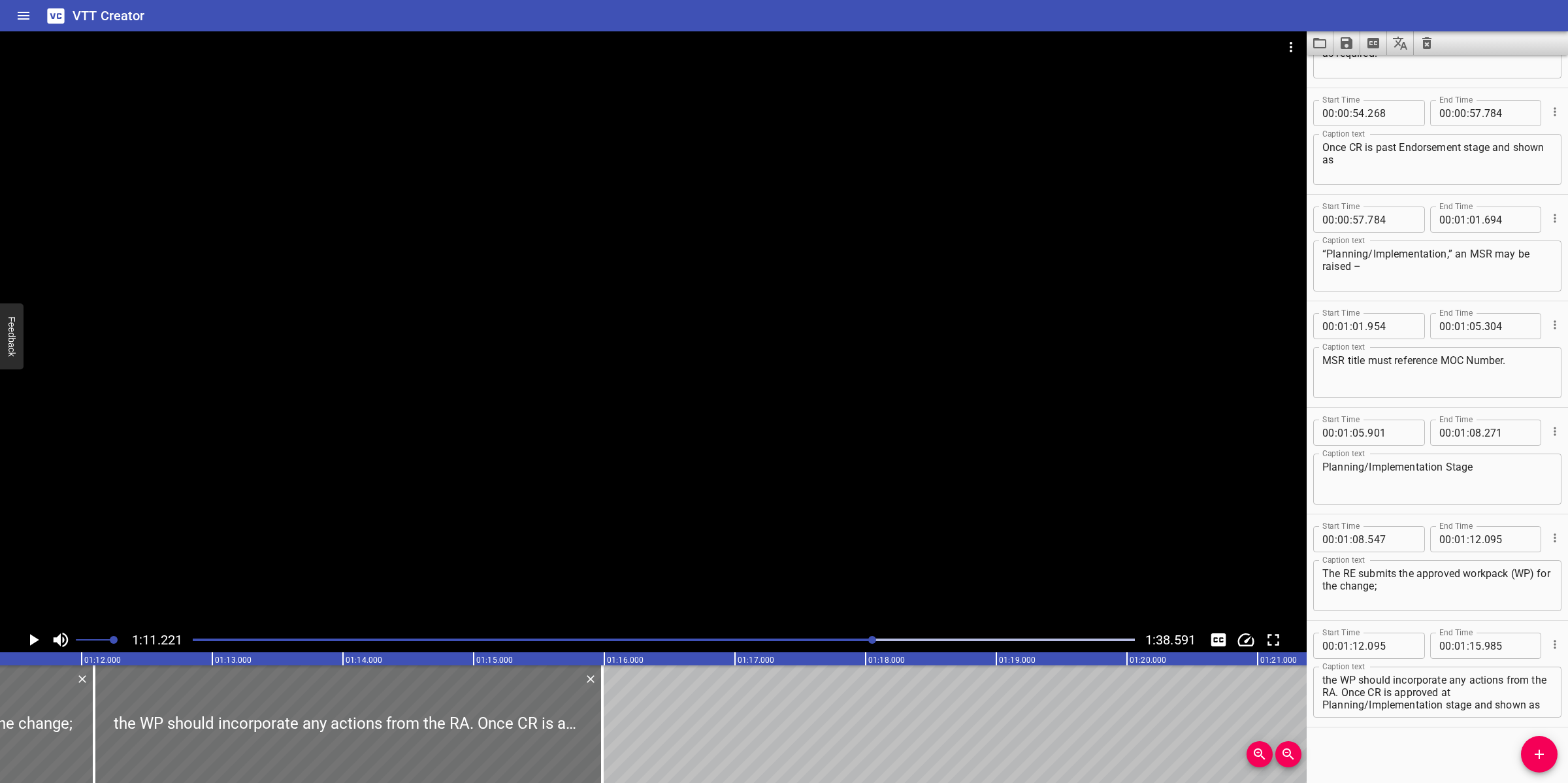
click at [902, 578] on div at bounding box center [653, 329] width 1306 height 596
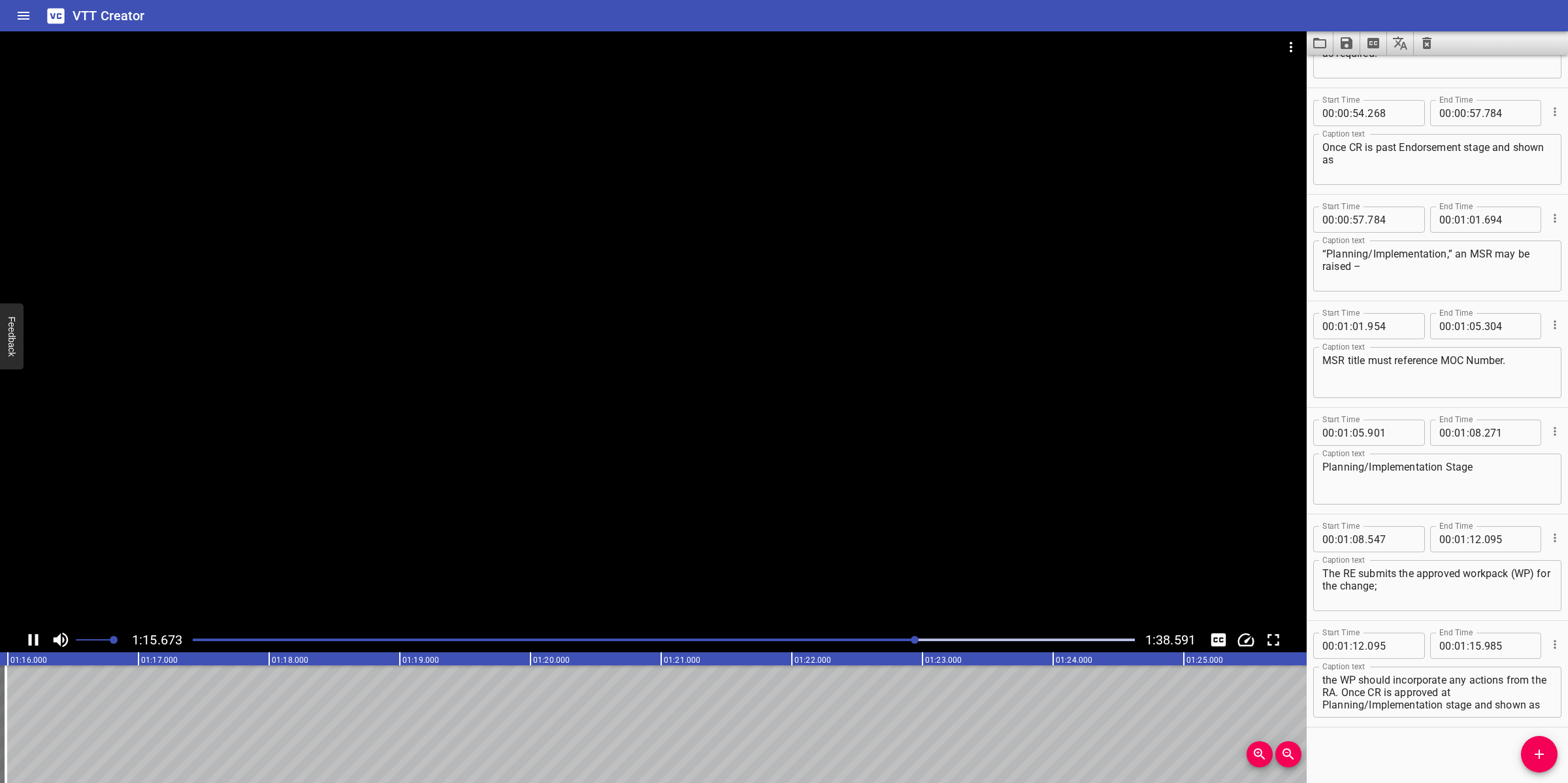
click at [865, 557] on div at bounding box center [653, 329] width 1306 height 596
click at [1393, 695] on icon "Add Cue" at bounding box center [1539, 754] width 16 height 16
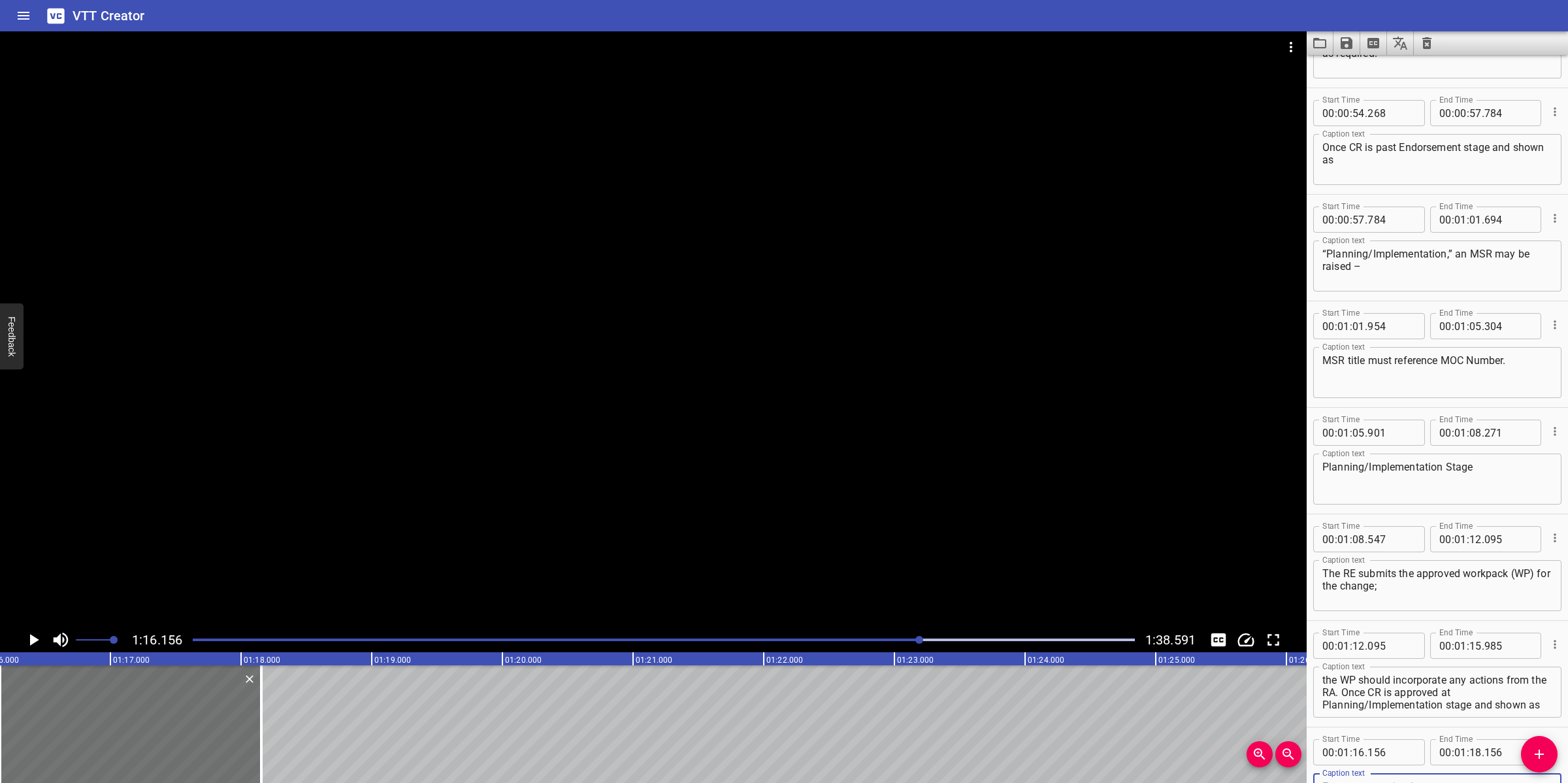
scroll to position [1573, 0]
click at [1393, 693] on textarea "the WP should incorporate any actions from the RA. Once CR is approved at Plann…" at bounding box center [1436, 686] width 230 height 37
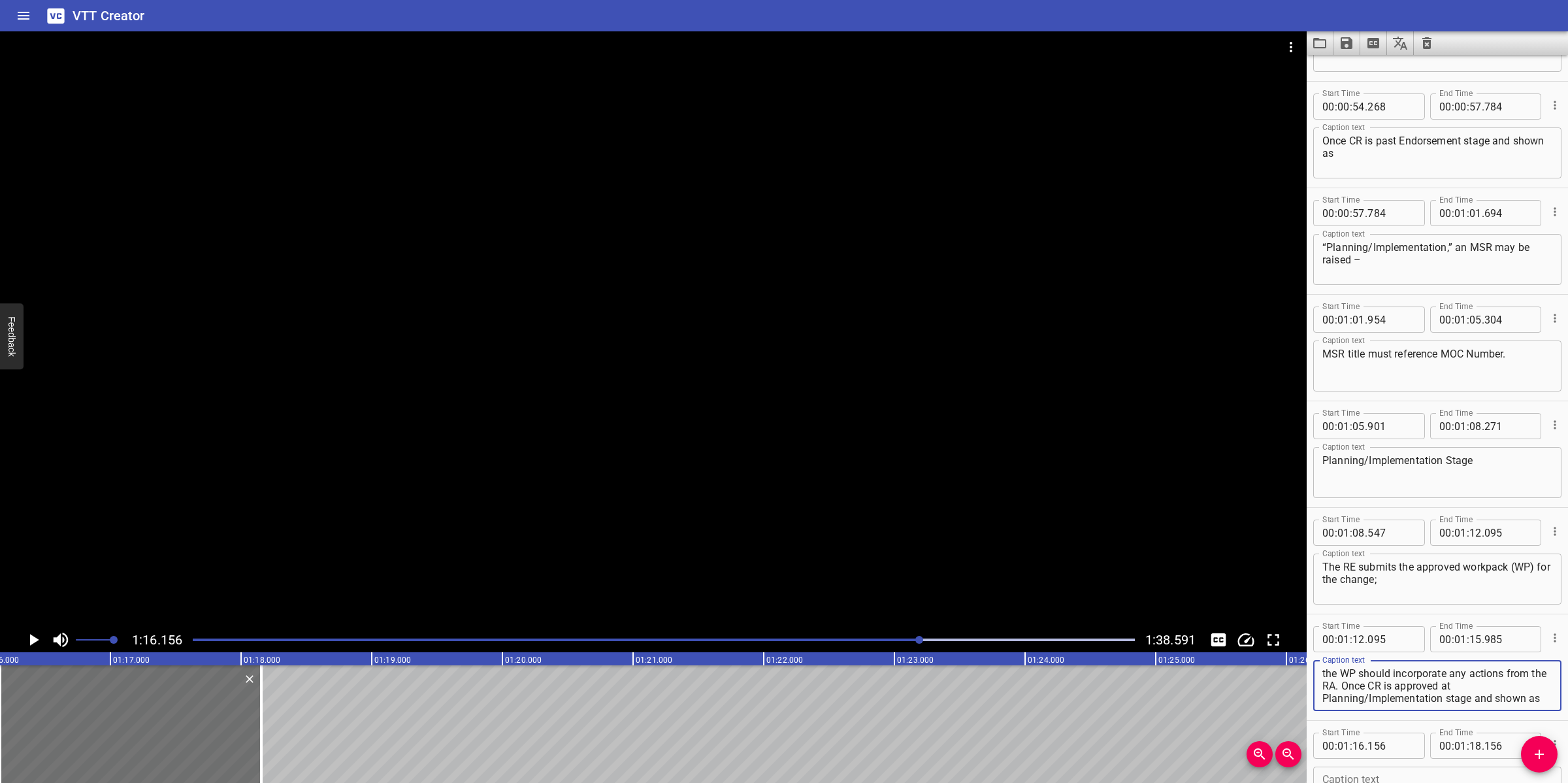
scroll to position [37, 0]
drag, startPoint x: 1385, startPoint y: 684, endPoint x: 1477, endPoint y: 709, distance: 95.3
click at [1393, 695] on div "Caption text the WP should incorporate any actions from the RA. Once CR is appr…" at bounding box center [1437, 684] width 248 height 59
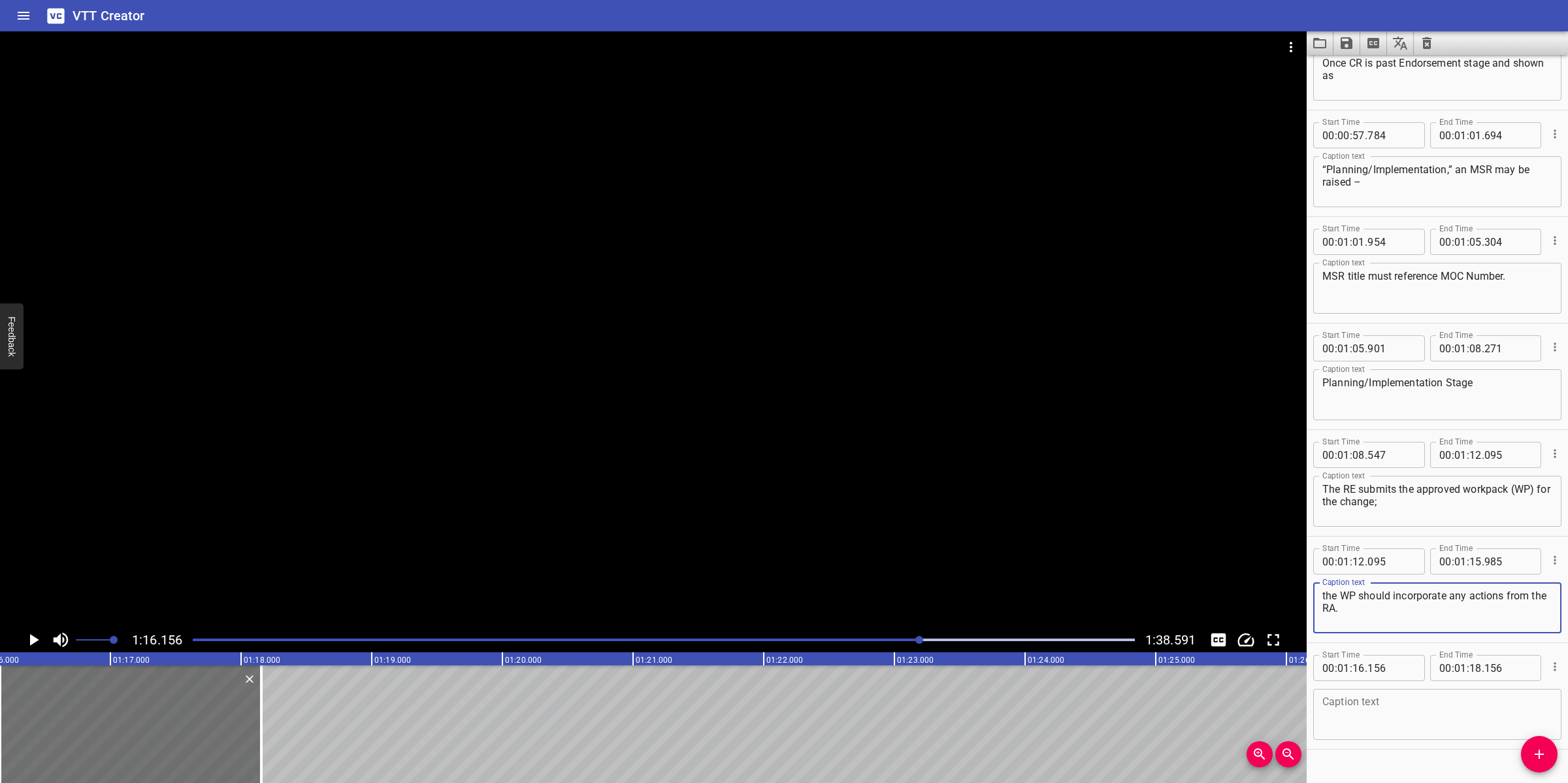
scroll to position [1655, 0]
click at [1393, 695] on textarea at bounding box center [1436, 710] width 230 height 37
paste textarea "Once CR is approved at Planning/Implementation stage and shown as “Active” it m…"
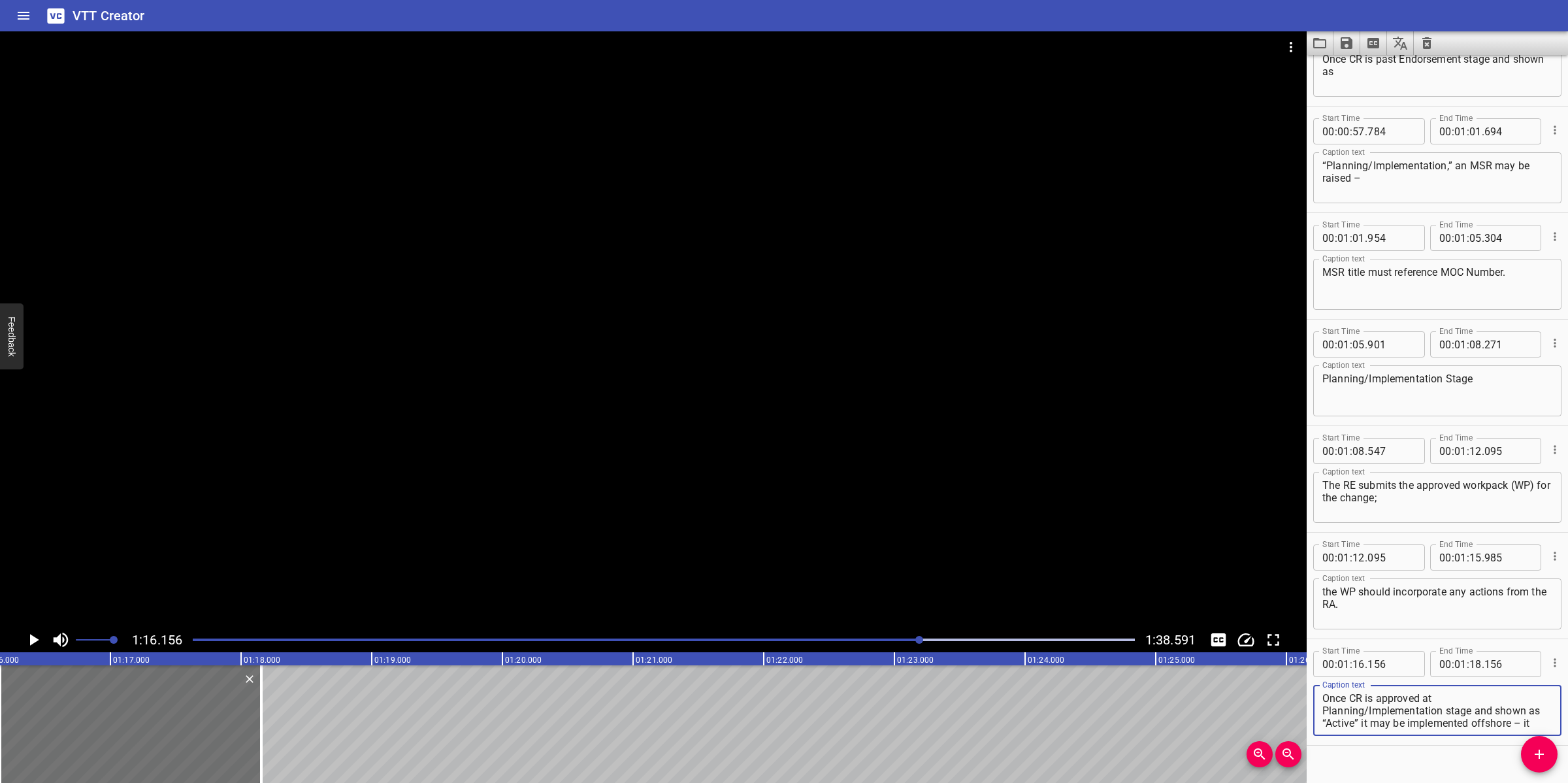
scroll to position [24, 0]
click at [667, 407] on div at bounding box center [653, 329] width 1306 height 596
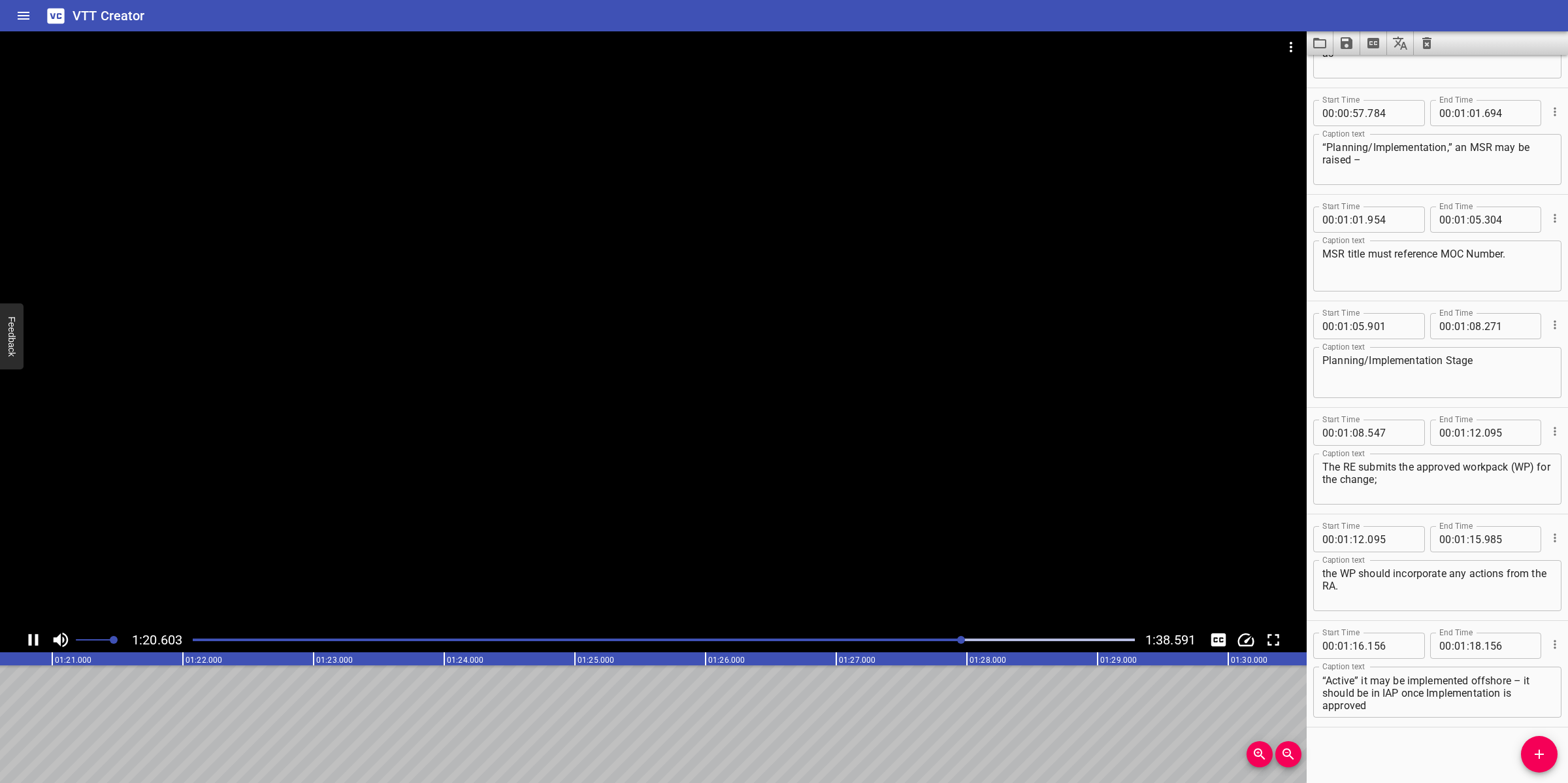
drag, startPoint x: 666, startPoint y: 510, endPoint x: 675, endPoint y: 501, distance: 12.7
click at [667, 510] on div at bounding box center [653, 329] width 1306 height 596
click at [1385, 695] on textarea "Once CR is approved at Planning/Implementation stage and shown as “Active” it m…" at bounding box center [1436, 692] width 230 height 37
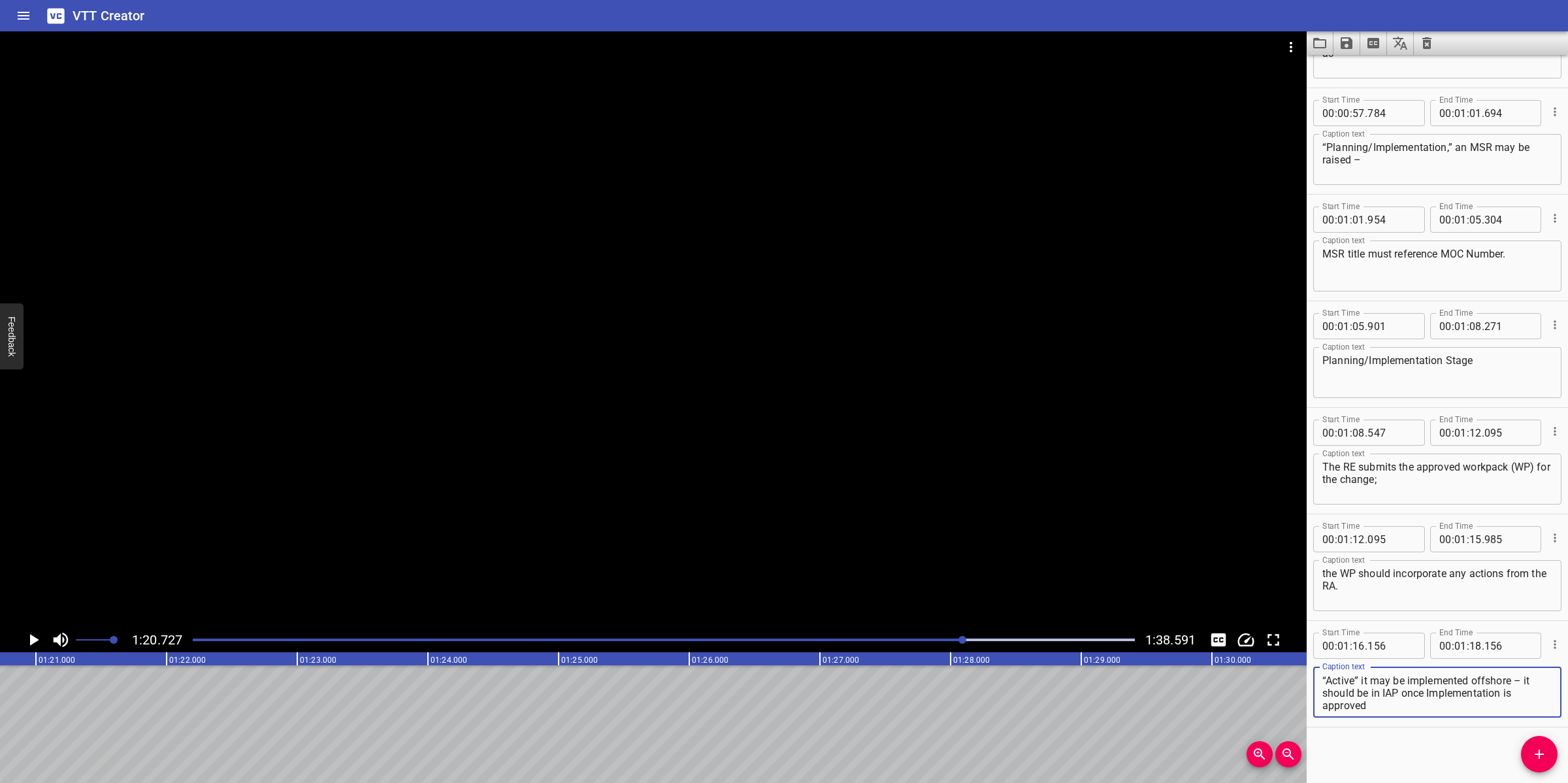
drag, startPoint x: 1526, startPoint y: 688, endPoint x: 1464, endPoint y: 700, distance: 63.2
click at [1393, 695] on textarea "Once CR is approved at Planning/Implementation stage and shown as “Active” it m…" at bounding box center [1436, 692] width 230 height 37
drag, startPoint x: 1385, startPoint y: 701, endPoint x: 1359, endPoint y: 698, distance: 26.2
click at [1384, 695] on textarea "Once CR is approved at Planning/Implementation stage and shown as “Active” it m…" at bounding box center [1436, 692] width 230 height 37
click at [1364, 690] on textarea "Once CR is approved at Planning/Implementation stage and shown as “Active” it m…" at bounding box center [1436, 692] width 230 height 37
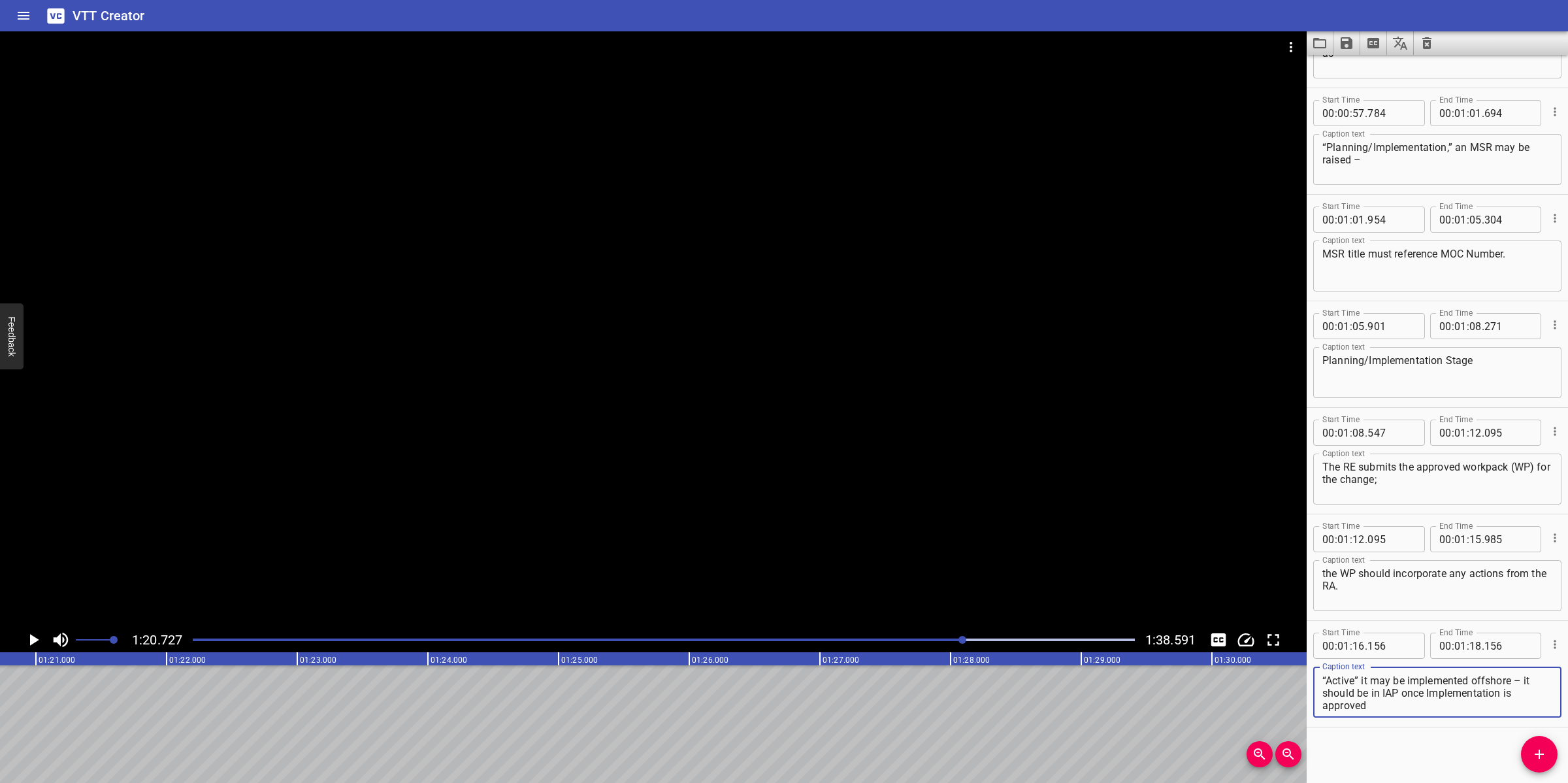
drag, startPoint x: 1334, startPoint y: 678, endPoint x: 1397, endPoint y: 707, distance: 69.4
click at [1393, 695] on textarea "Once CR is approved at Planning/Implementation stage and shown as “Active” it m…" at bounding box center [1436, 692] width 230 height 37
click at [1393, 638] on input "number" at bounding box center [1475, 645] width 12 height 26
drag, startPoint x: 1543, startPoint y: 752, endPoint x: 1518, endPoint y: 752, distance: 25.0
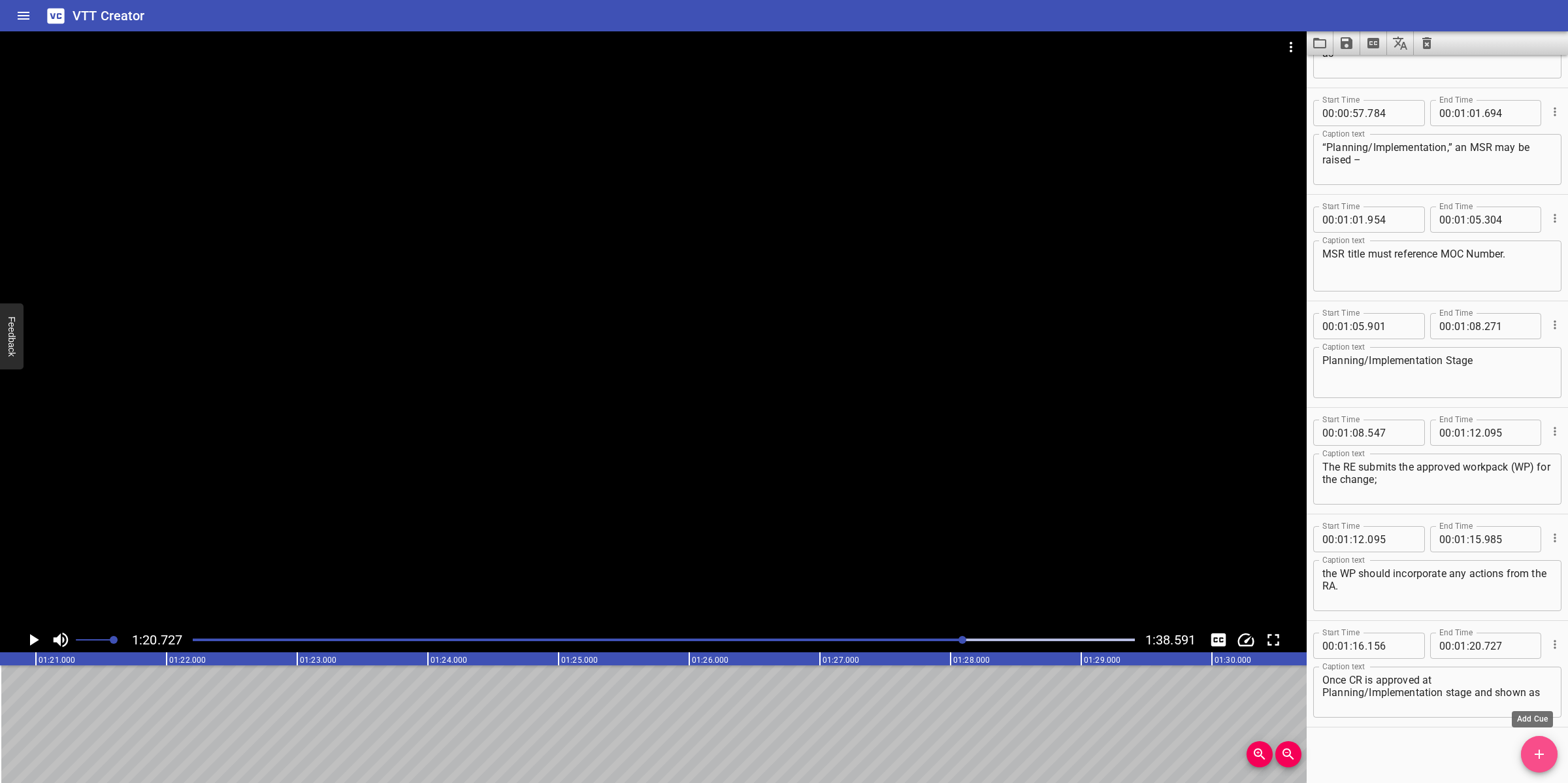
click at [1393, 695] on icon "Add Cue" at bounding box center [1539, 754] width 16 height 16
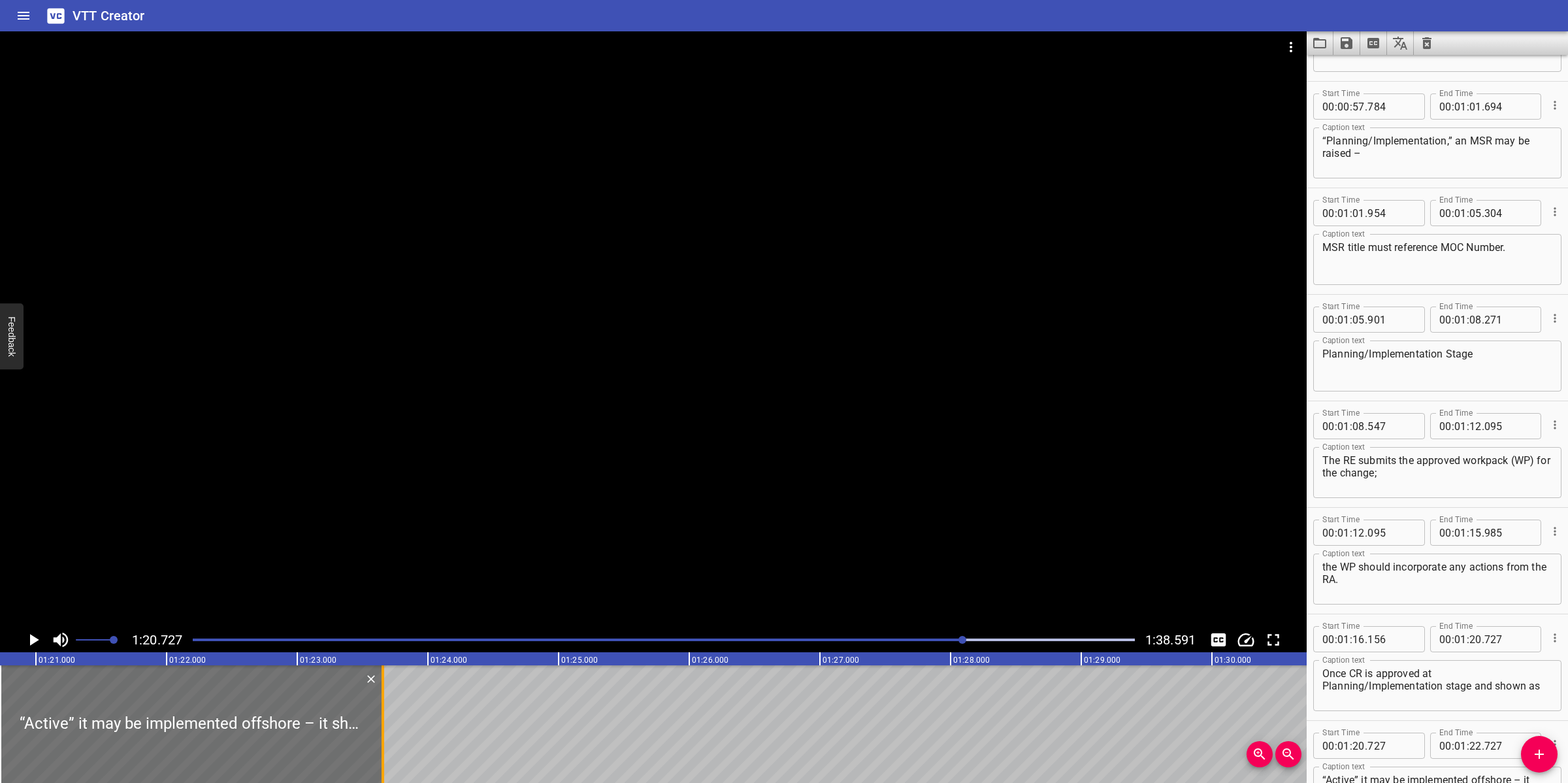
drag, startPoint x: 264, startPoint y: 733, endPoint x: 386, endPoint y: 729, distance: 122.1
click at [386, 695] on div at bounding box center [382, 724] width 13 height 118
click at [647, 459] on div at bounding box center [653, 329] width 1306 height 596
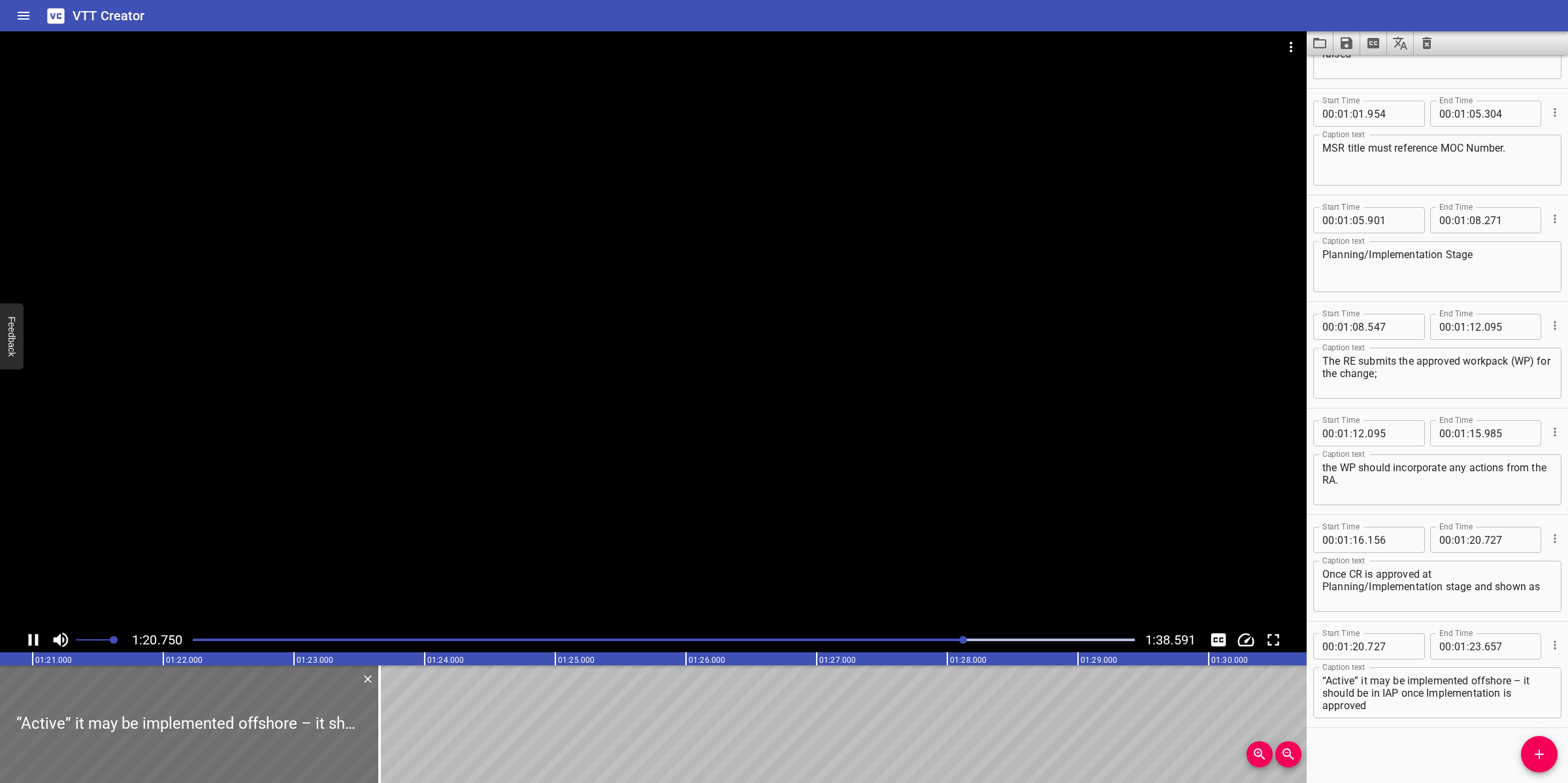
scroll to position [1780, 0]
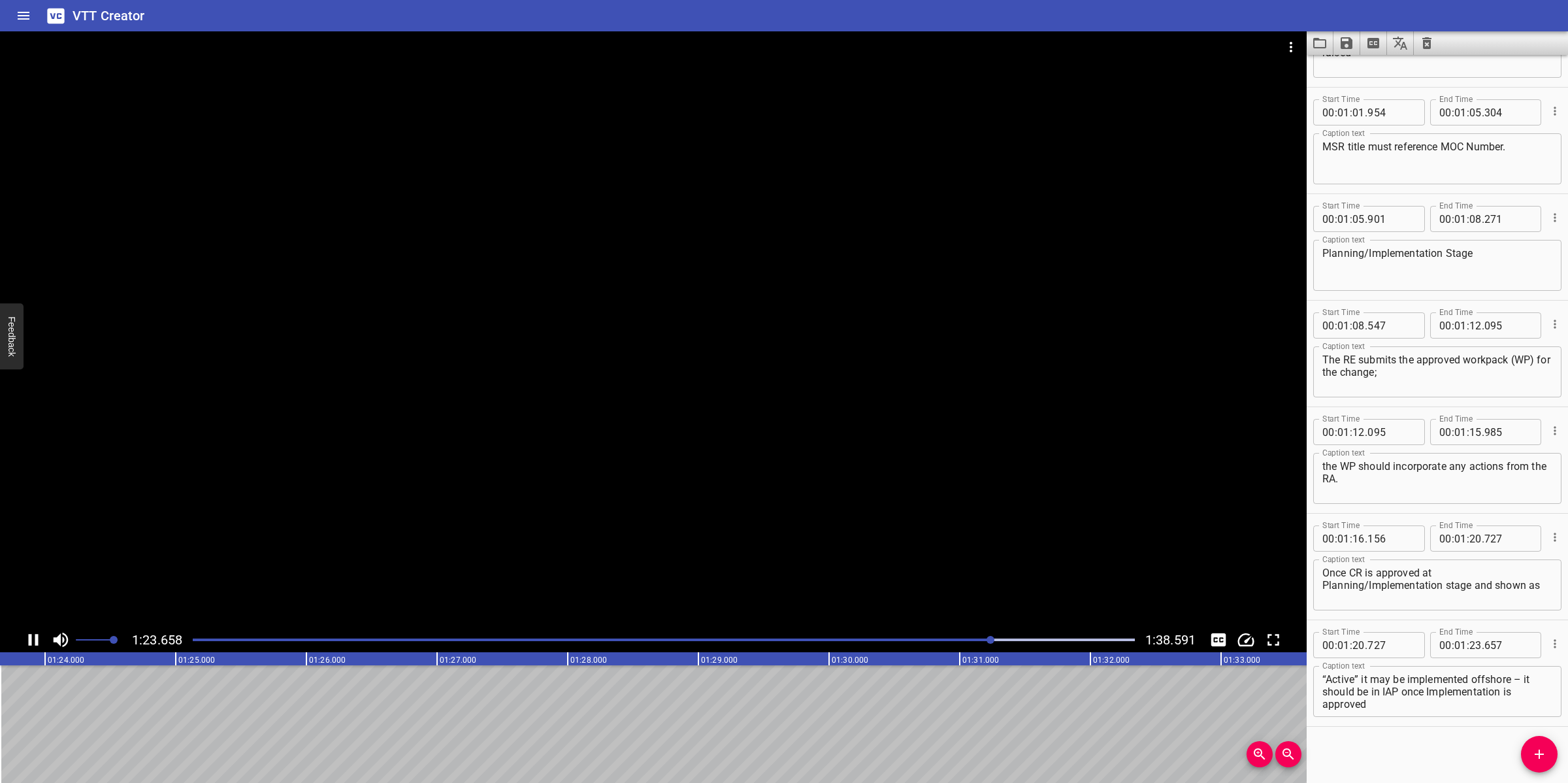
click at [609, 521] on div at bounding box center [653, 329] width 1306 height 596
drag, startPoint x: 1527, startPoint y: 678, endPoint x: 1527, endPoint y: 697, distance: 19.0
click at [1393, 695] on textarea "“Active” it may be implemented offshore – it should be in IAP once Implementati…" at bounding box center [1436, 691] width 230 height 37
click at [1393, 645] on input "number" at bounding box center [1475, 645] width 12 height 26
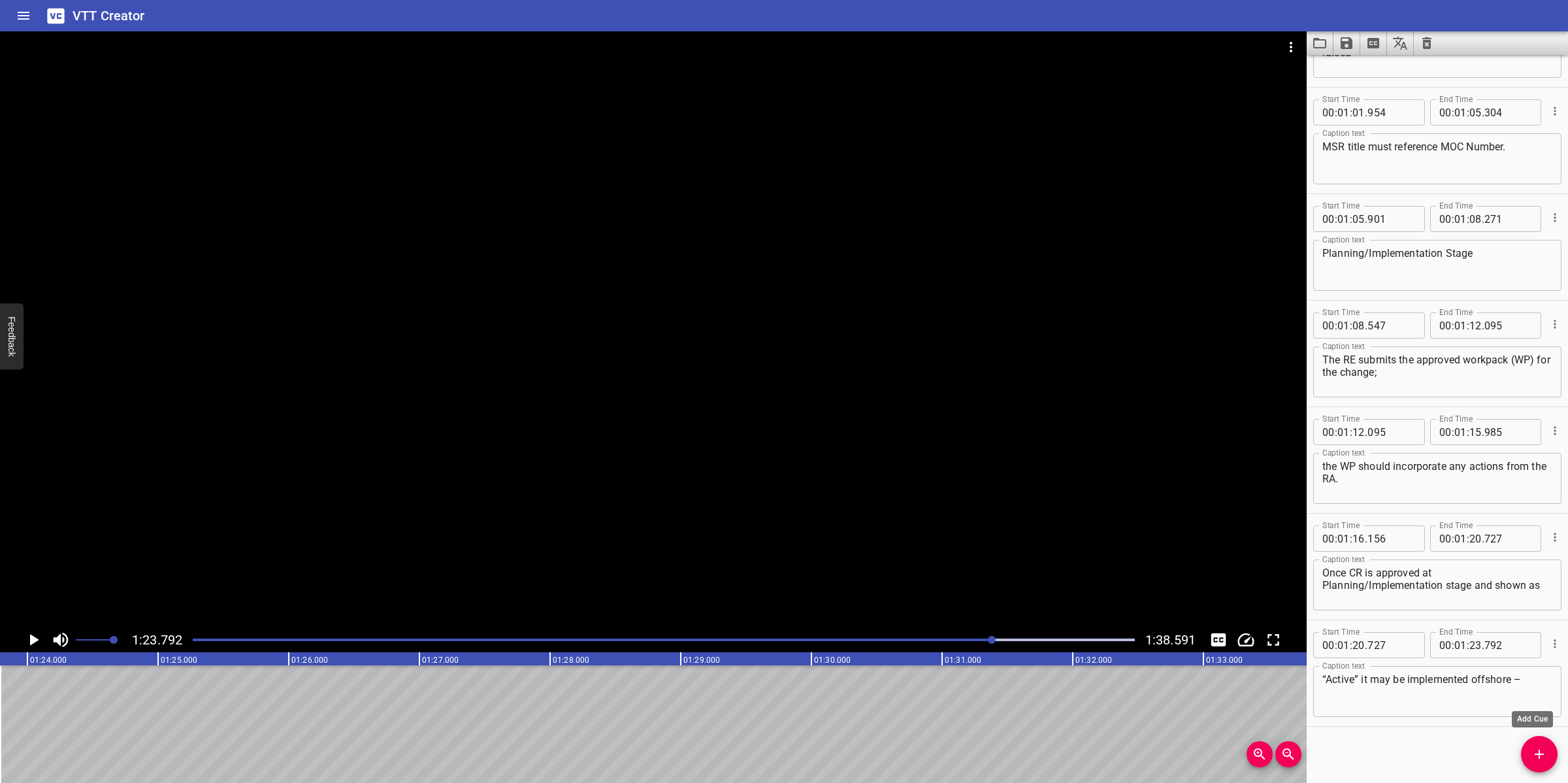
click at [1393, 695] on icon "Add Cue" at bounding box center [1539, 754] width 16 height 16
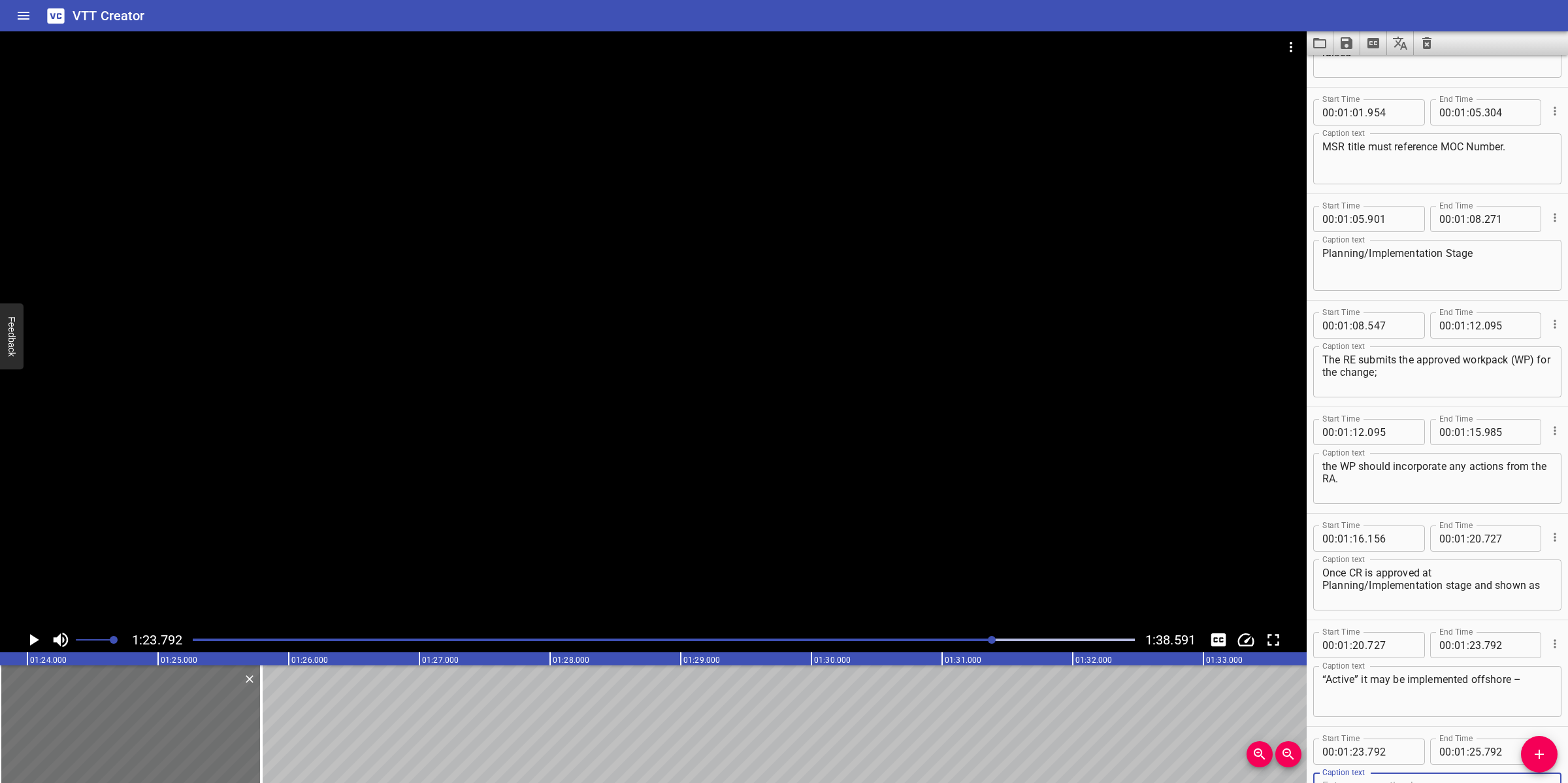
scroll to position [1787, 0]
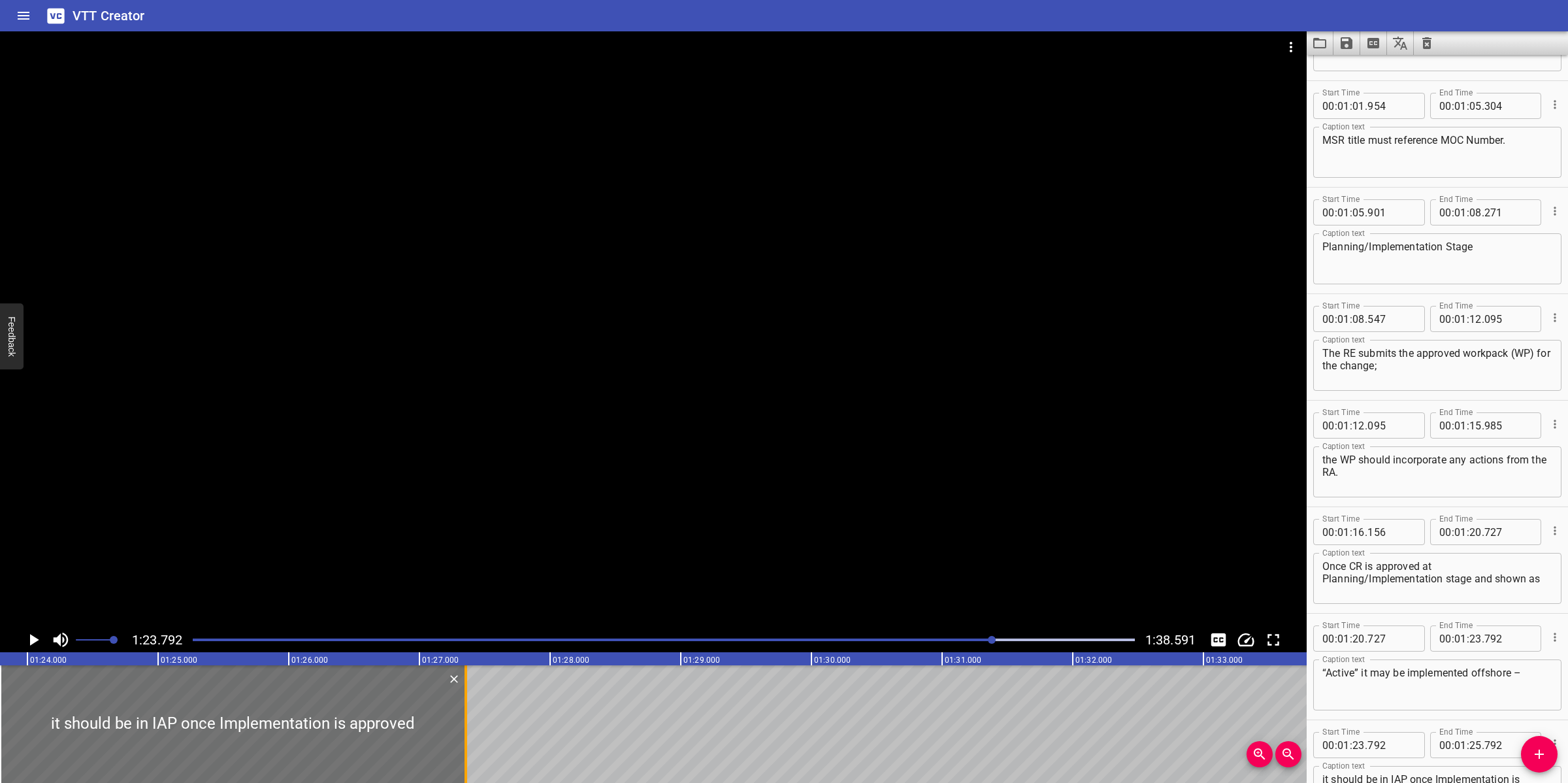
drag, startPoint x: 258, startPoint y: 761, endPoint x: 464, endPoint y: 750, distance: 206.3
click at [464, 695] on div at bounding box center [465, 724] width 13 height 118
click at [767, 412] on div at bounding box center [653, 329] width 1306 height 596
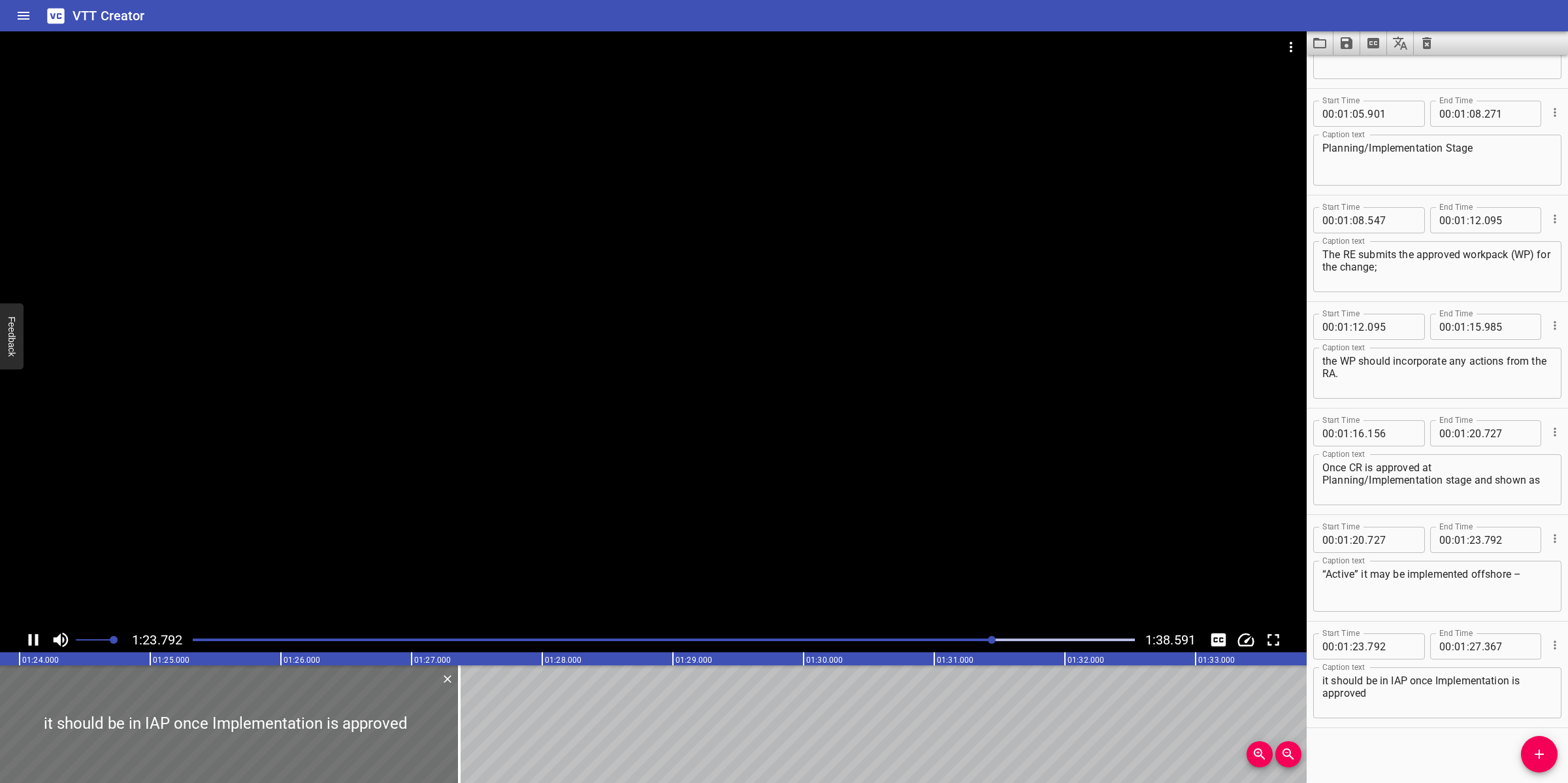
scroll to position [1886, 0]
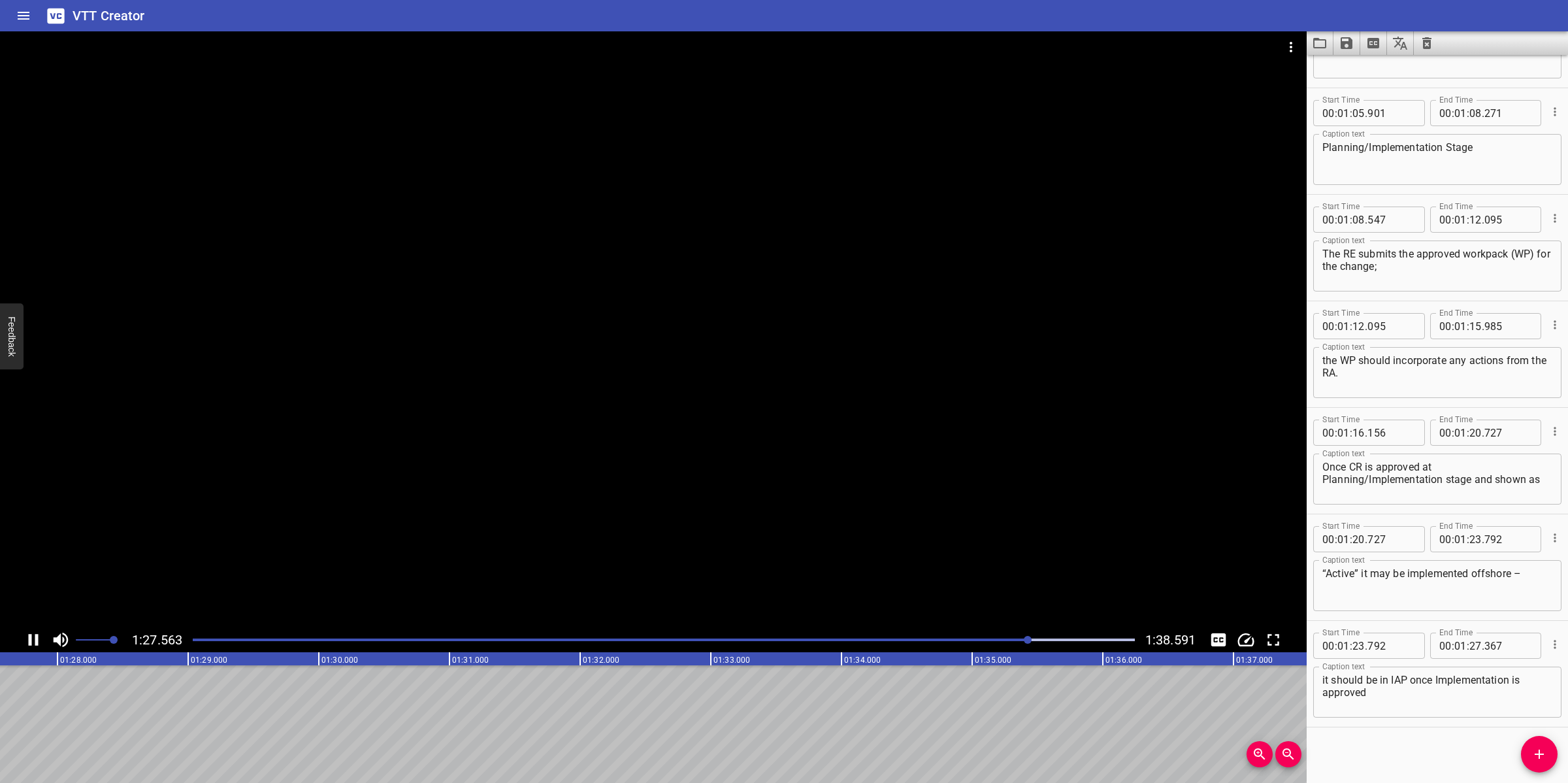
click at [808, 406] on div at bounding box center [653, 329] width 1306 height 596
drag, startPoint x: 1533, startPoint y: 763, endPoint x: 1503, endPoint y: 733, distance: 42.4
click at [1393, 695] on button "Add Cue" at bounding box center [1539, 754] width 37 height 37
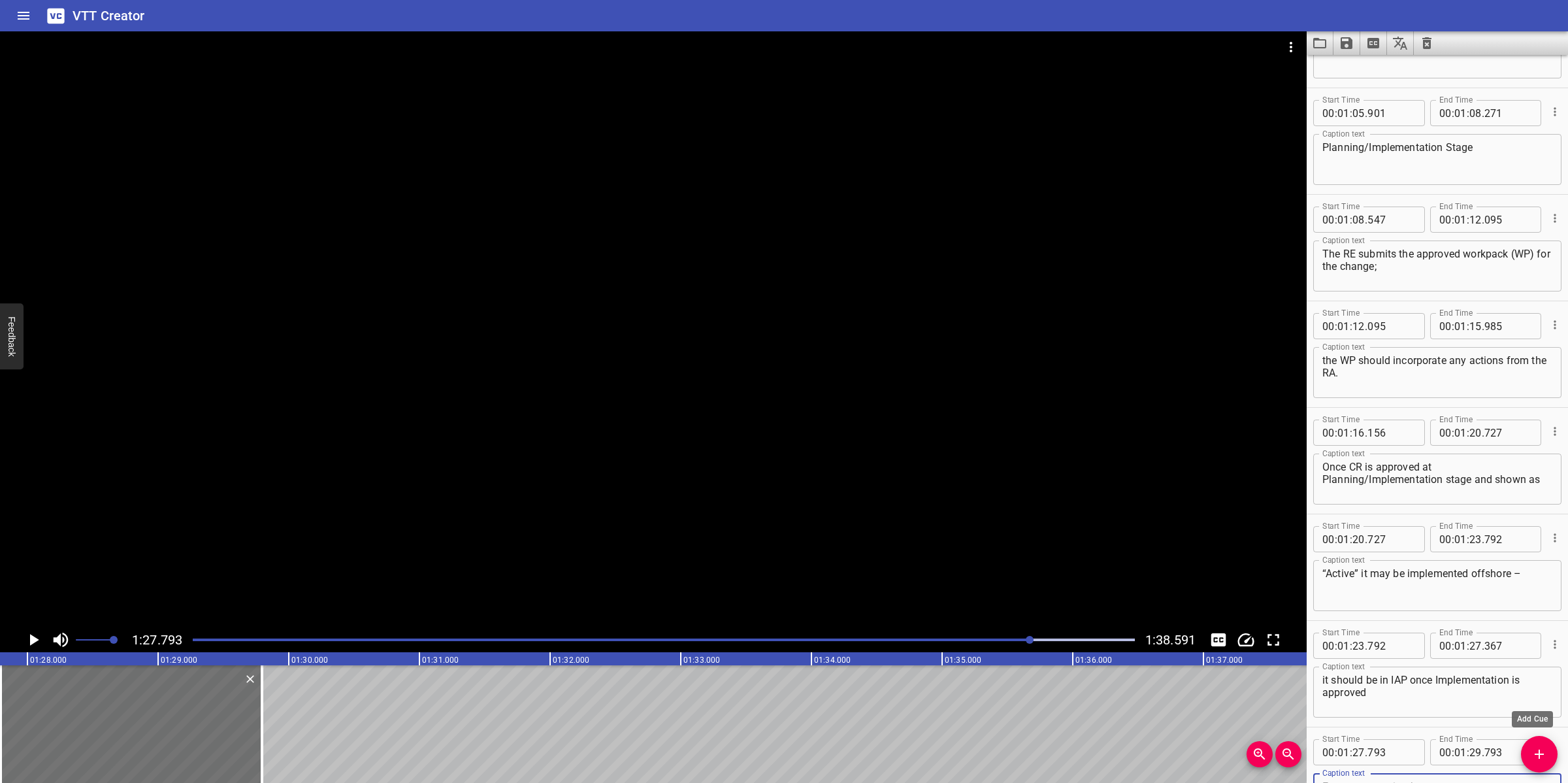
scroll to position [1892, 0]
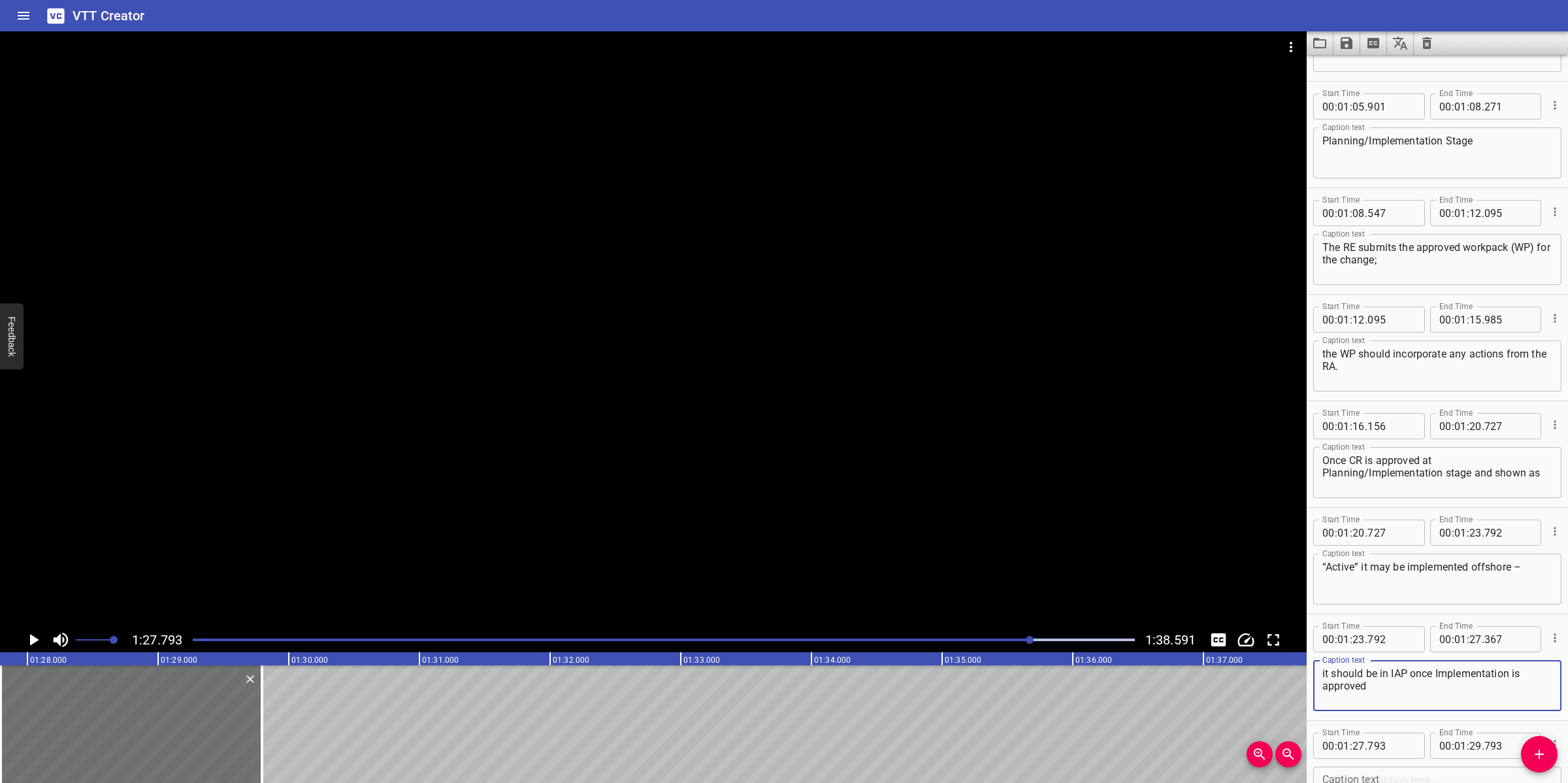
click at [1377, 685] on textarea "it should be in IAP once Implementation is approved" at bounding box center [1436, 686] width 230 height 37
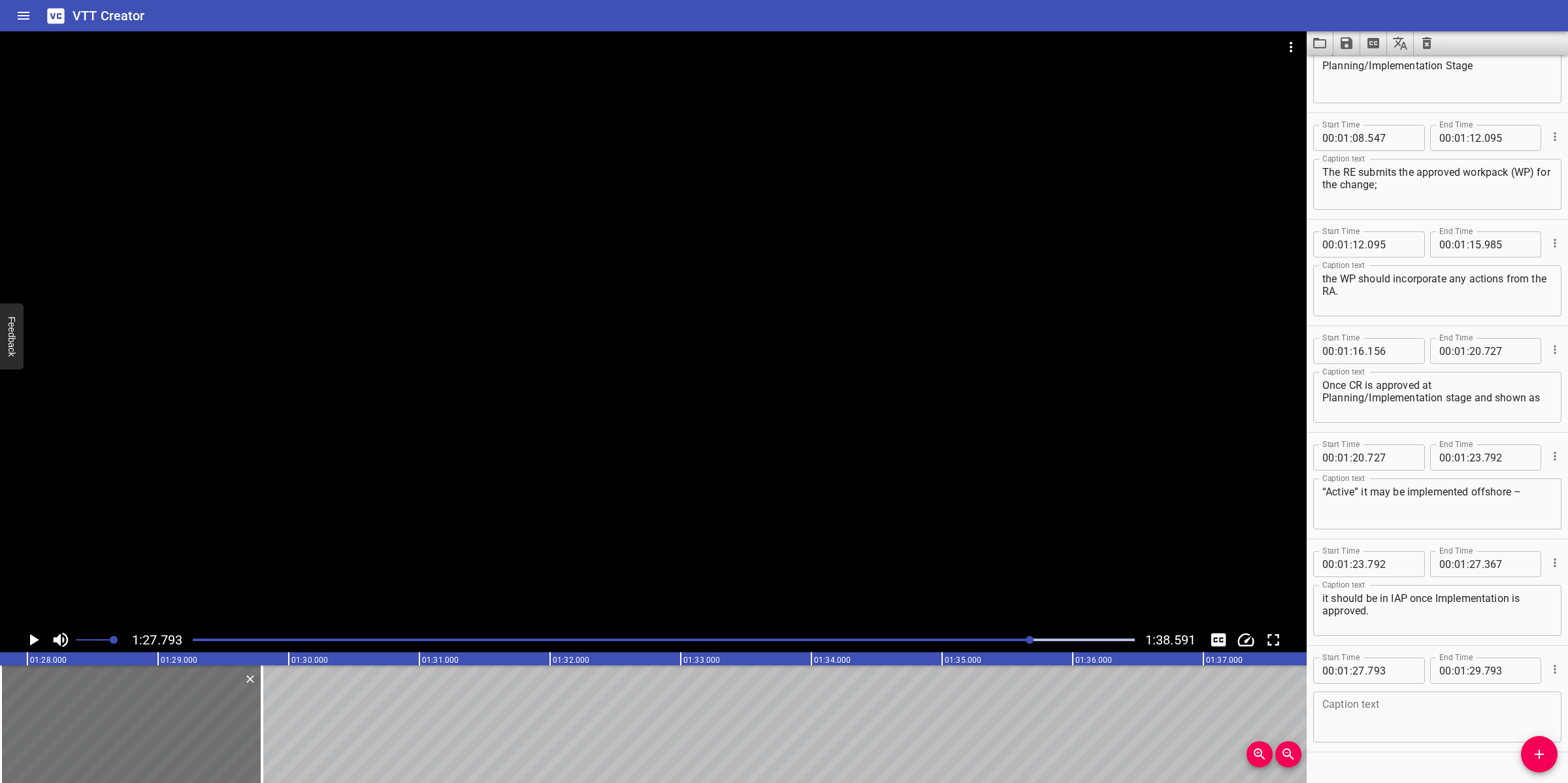
scroll to position [1974, 0]
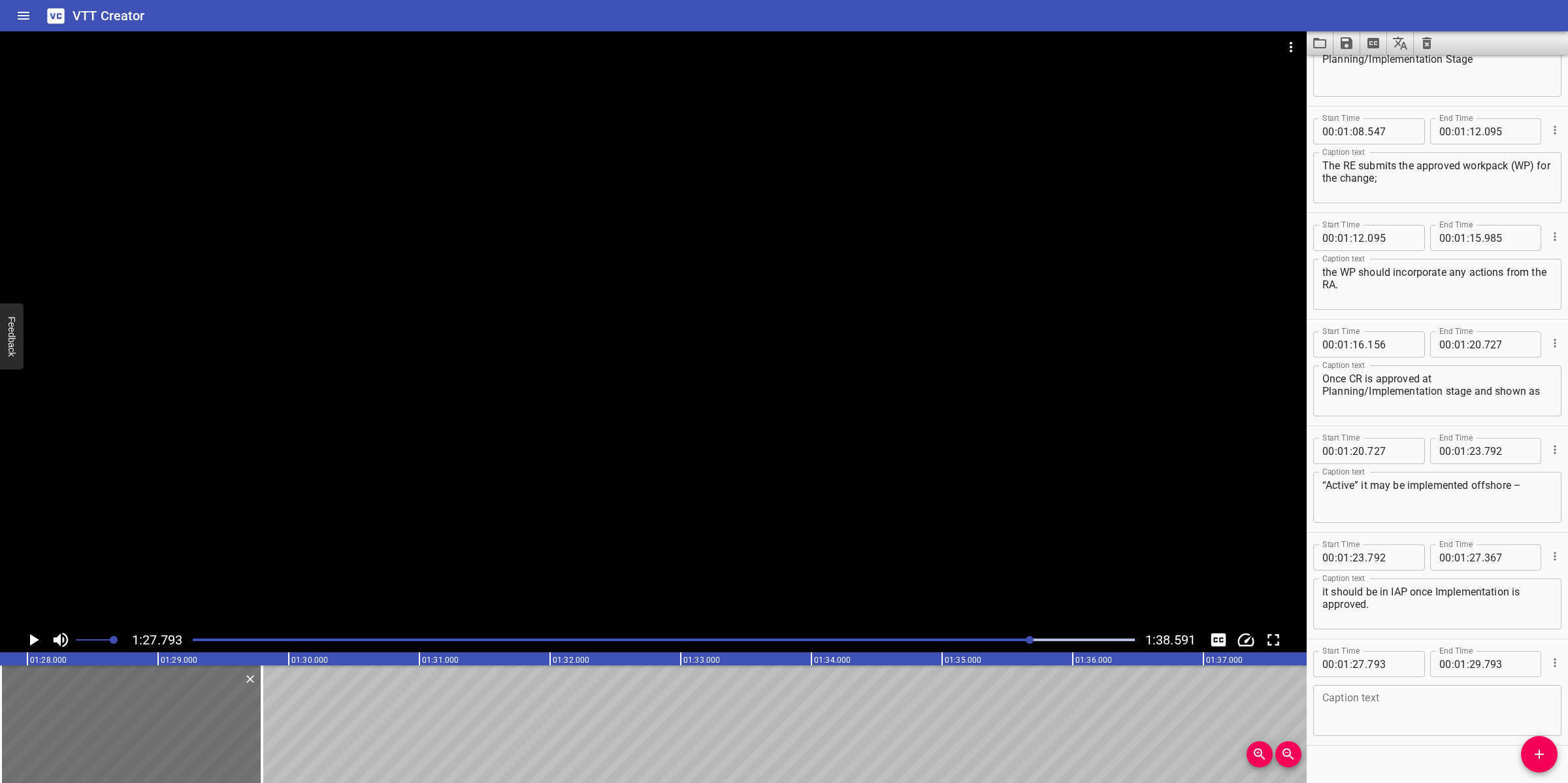
click at [1393, 695] on textarea at bounding box center [1436, 710] width 230 height 37
paste textarea "Closeout – all associated works and drawings are submitted and updated to as-bu…"
click at [560, 487] on div at bounding box center [653, 329] width 1306 height 596
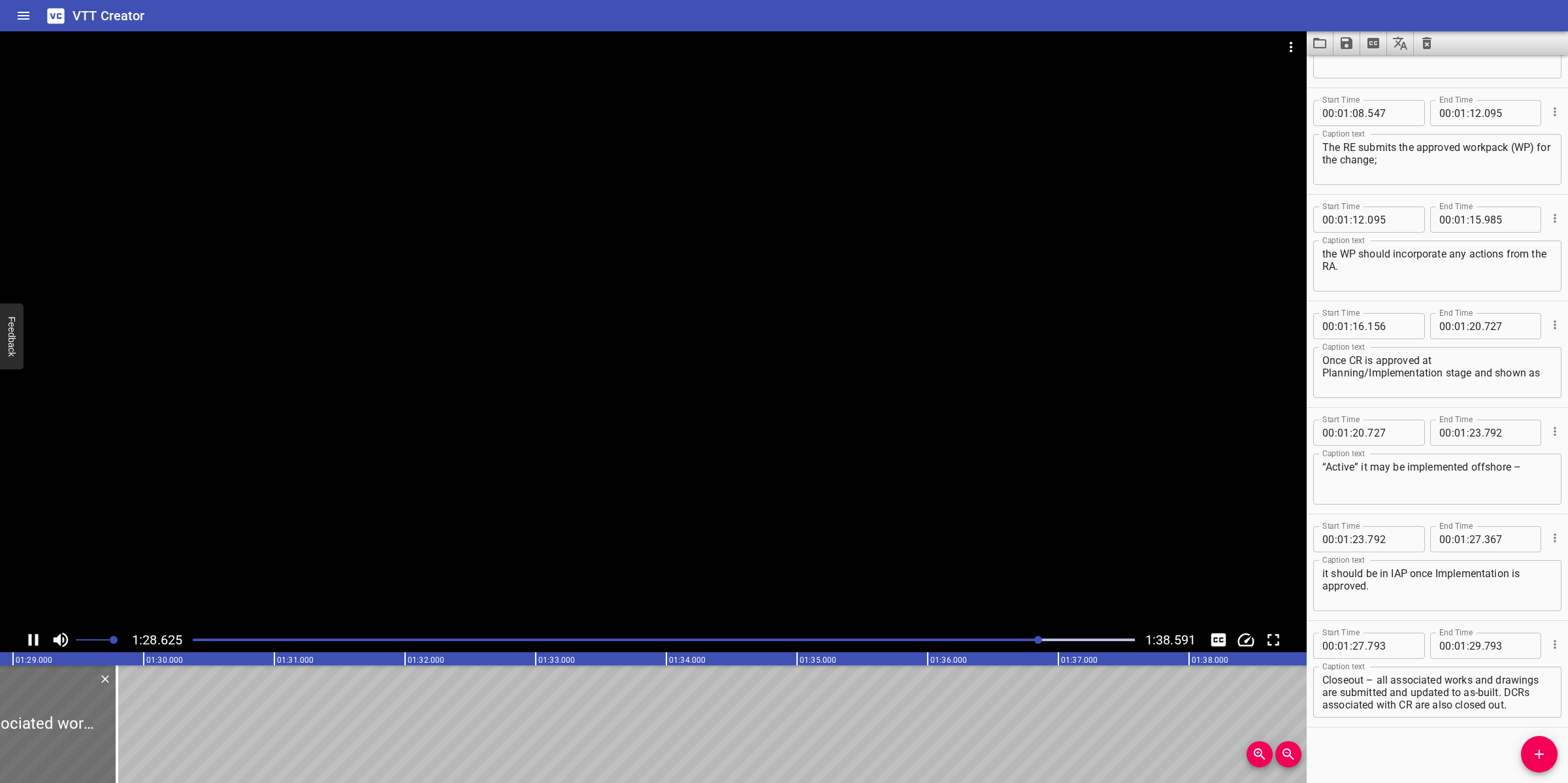
click at [733, 515] on div at bounding box center [653, 329] width 1306 height 596
click at [1393, 692] on textarea "Closeout – all associated works and drawings are submitted and updated to as-bu…" at bounding box center [1436, 692] width 230 height 37
drag, startPoint x: 1377, startPoint y: 680, endPoint x: 1409, endPoint y: 710, distance: 43.9
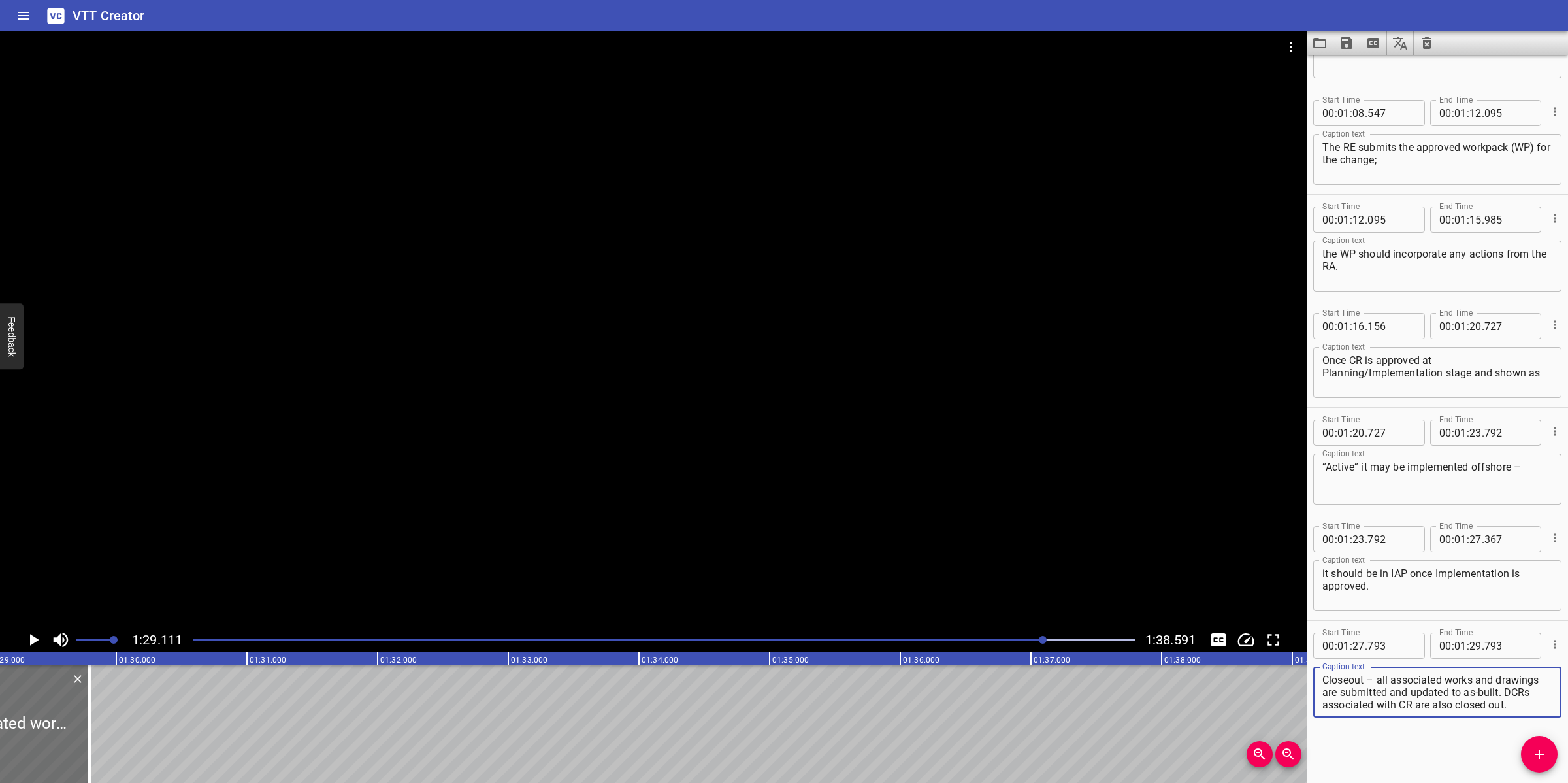
click at [1393, 695] on div "Closeout – all associated works and drawings are submitted and updated to as-bu…" at bounding box center [1437, 692] width 248 height 51
click at [1393, 654] on input "number" at bounding box center [1475, 645] width 12 height 26
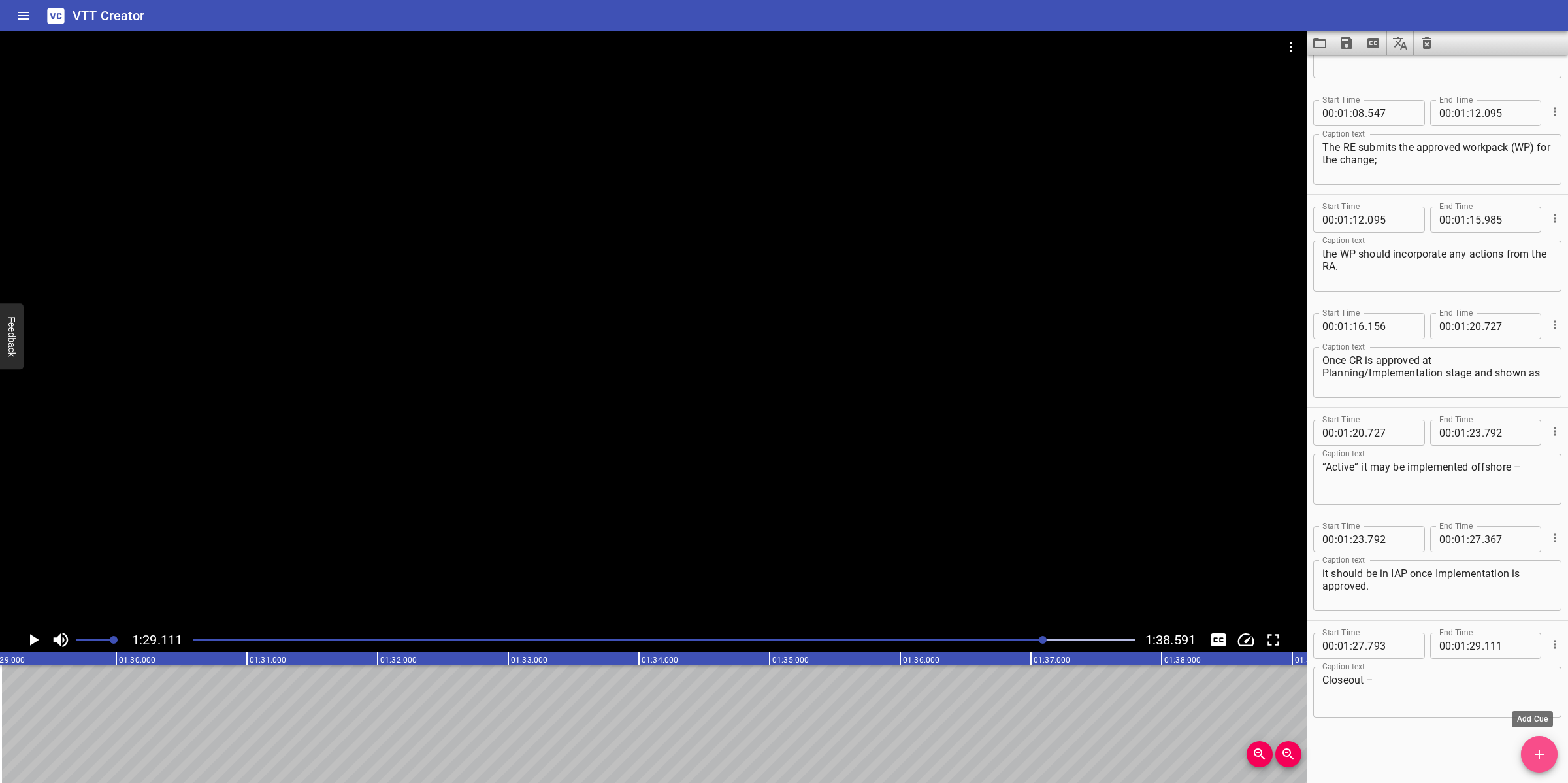
drag, startPoint x: 1540, startPoint y: 752, endPoint x: 1528, endPoint y: 754, distance: 12.2
click at [1393, 695] on icon "Add Cue" at bounding box center [1539, 754] width 16 height 16
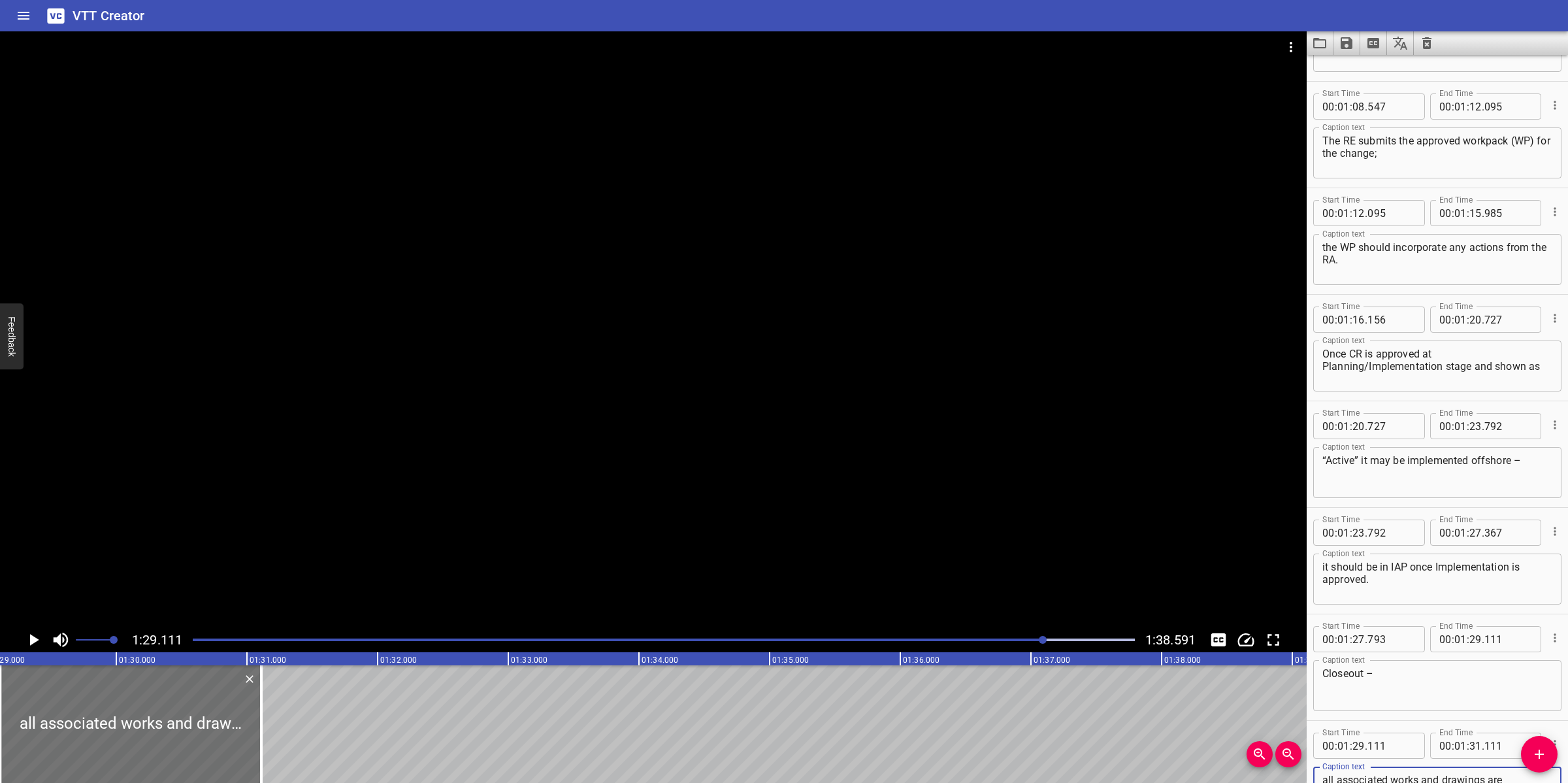
click at [623, 506] on div at bounding box center [653, 329] width 1306 height 596
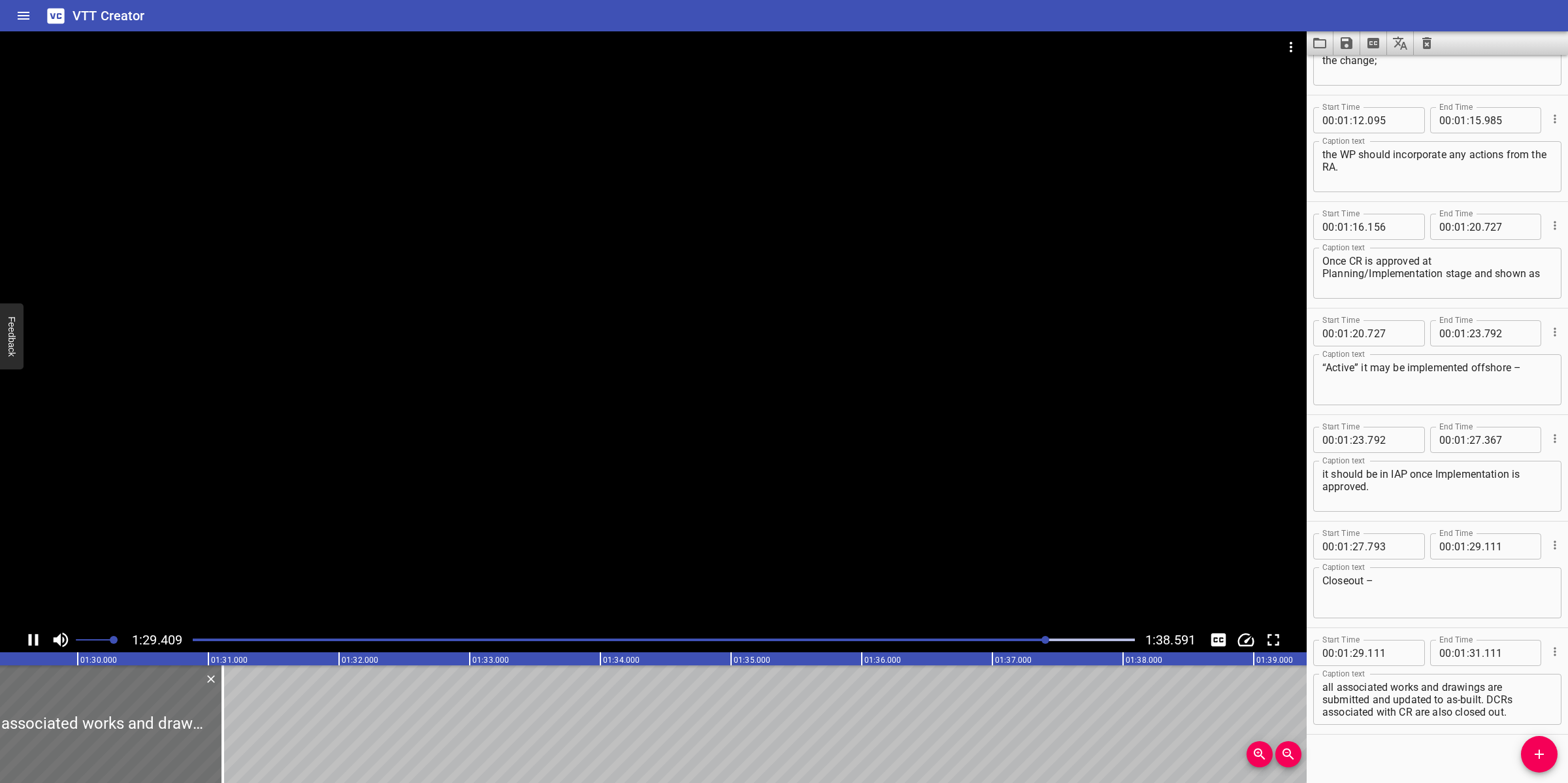
scroll to position [2099, 0]
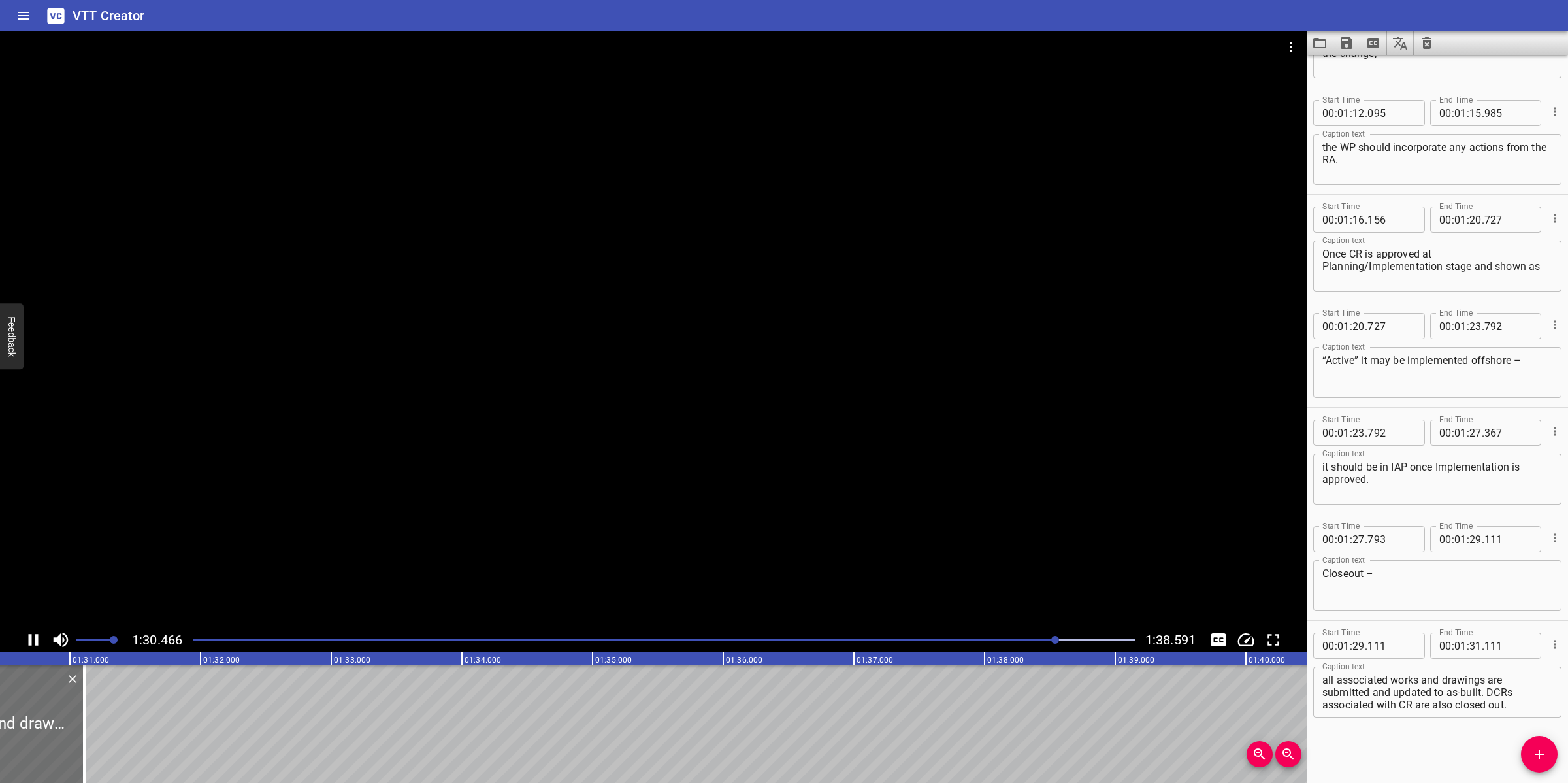
click at [614, 541] on div at bounding box center [653, 329] width 1306 height 596
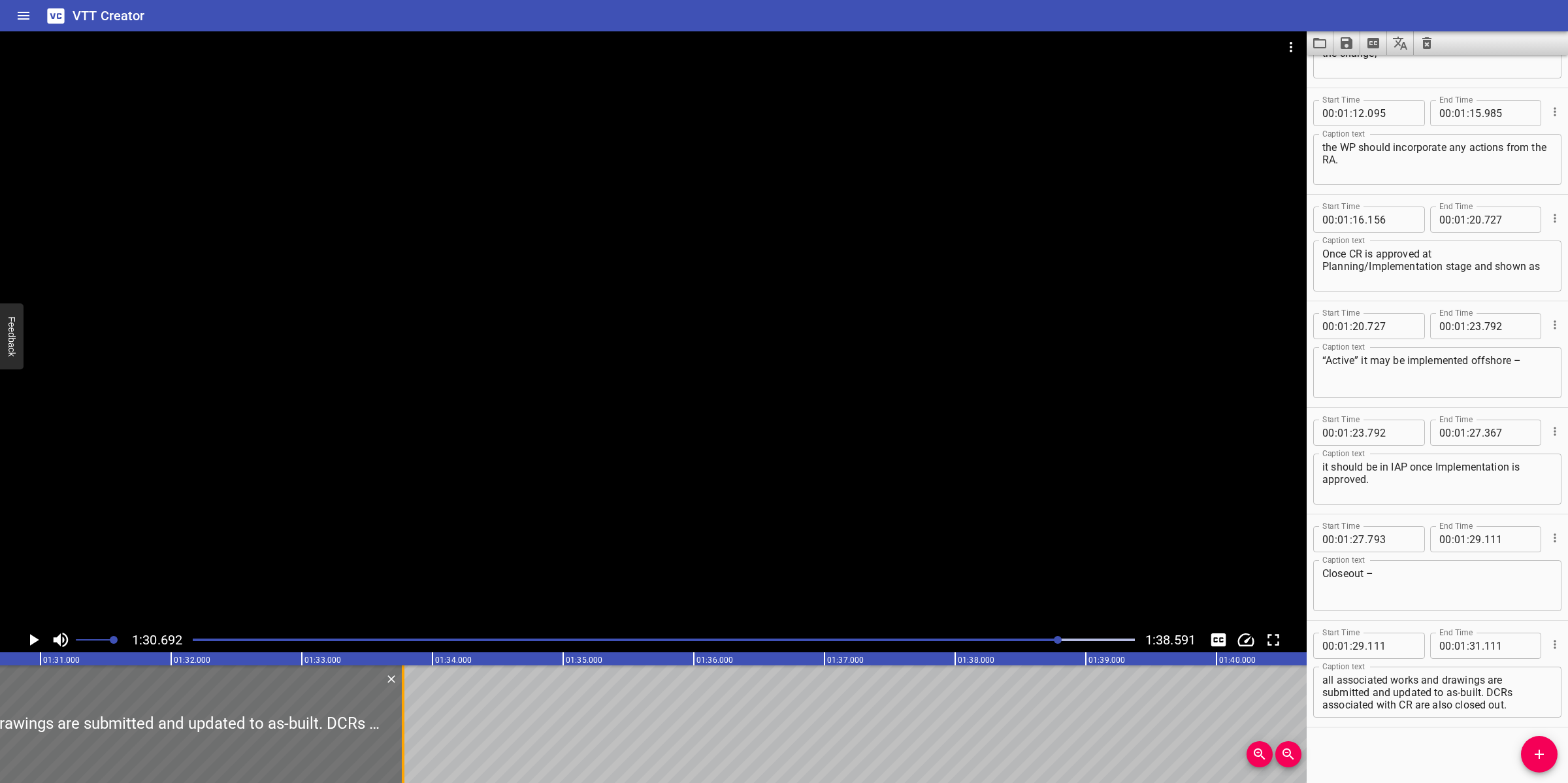
drag, startPoint x: 57, startPoint y: 736, endPoint x: 405, endPoint y: 735, distance: 348.0
click at [405, 695] on div at bounding box center [403, 724] width 13 height 118
click at [749, 459] on div at bounding box center [653, 329] width 1306 height 596
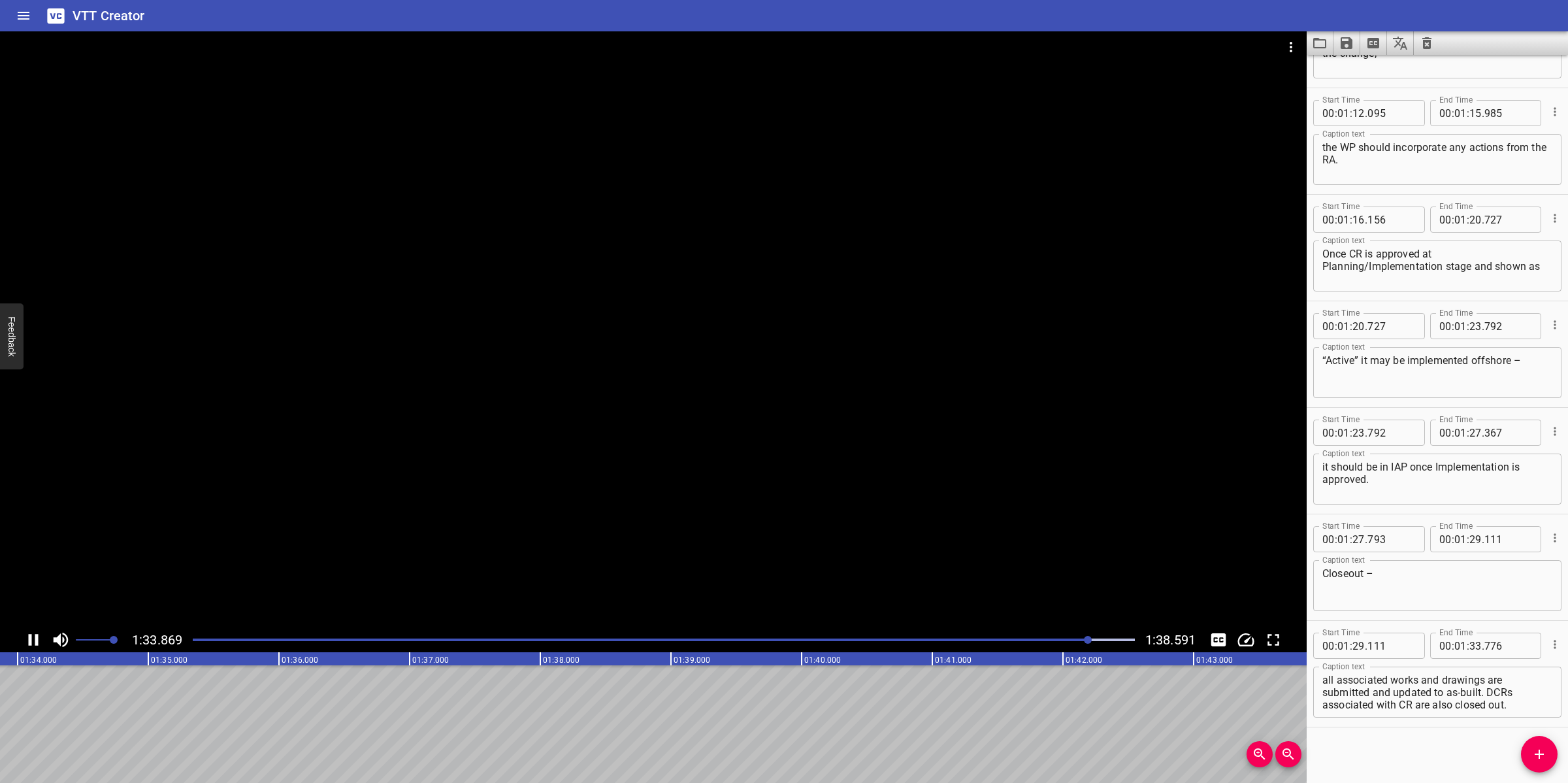
click at [696, 554] on div at bounding box center [653, 329] width 1306 height 596
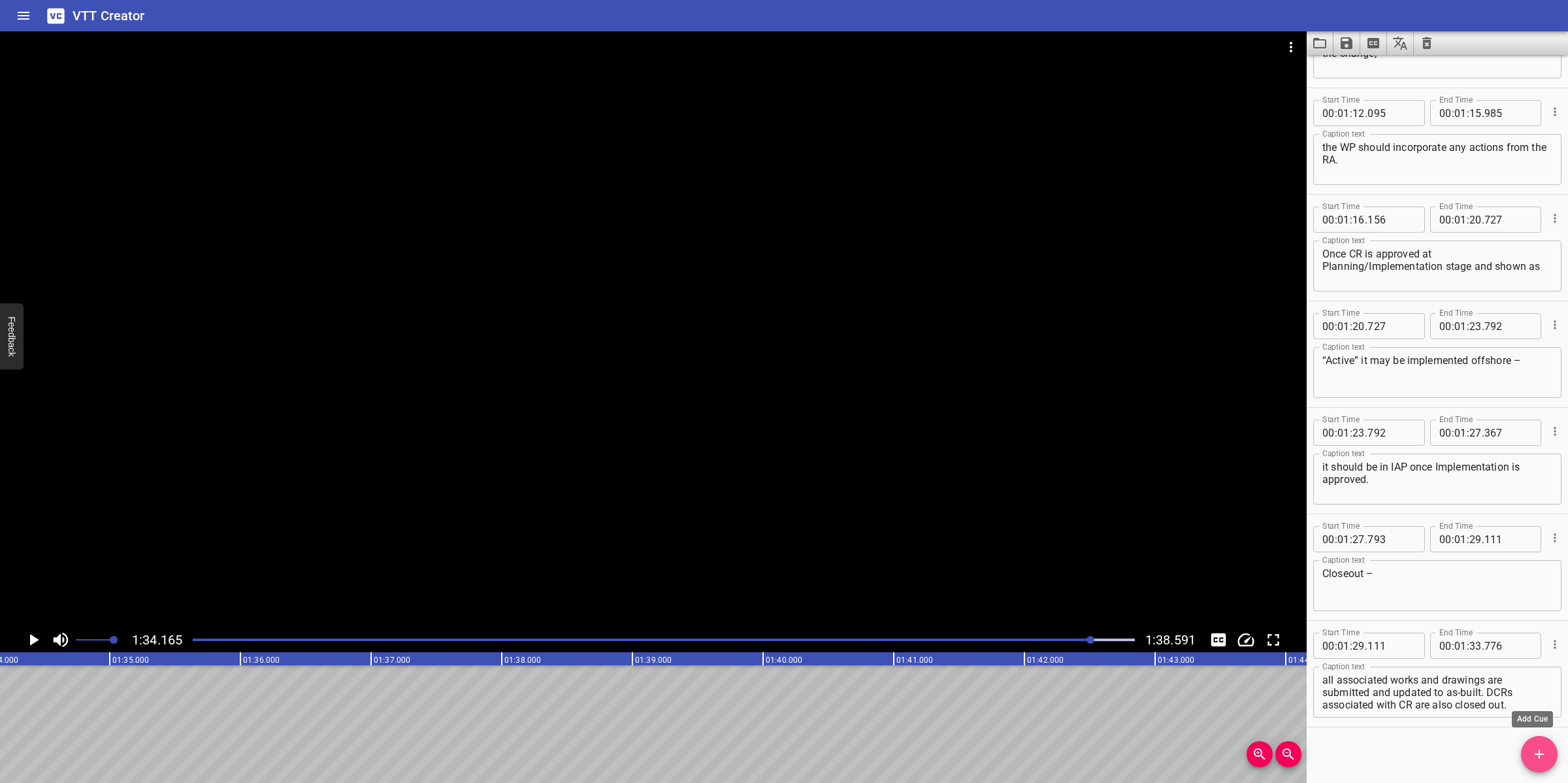
click at [1393, 695] on icon "Add Cue" at bounding box center [1539, 754] width 16 height 16
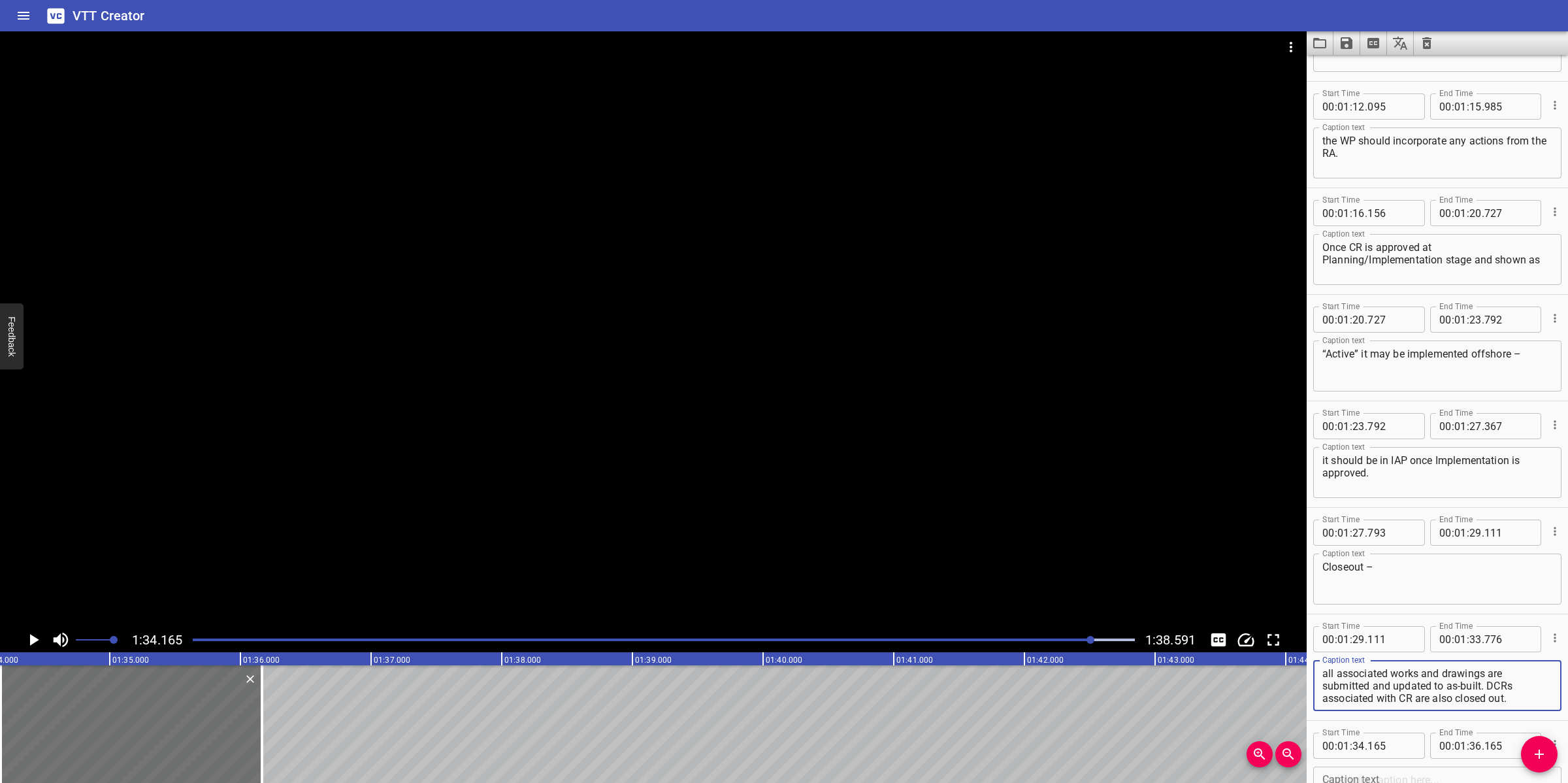
drag, startPoint x: 1488, startPoint y: 681, endPoint x: 1528, endPoint y: 701, distance: 44.7
click at [1393, 695] on textarea "all associated works and drawings are submitted and updated to as-built. DCRs a…" at bounding box center [1436, 686] width 230 height 37
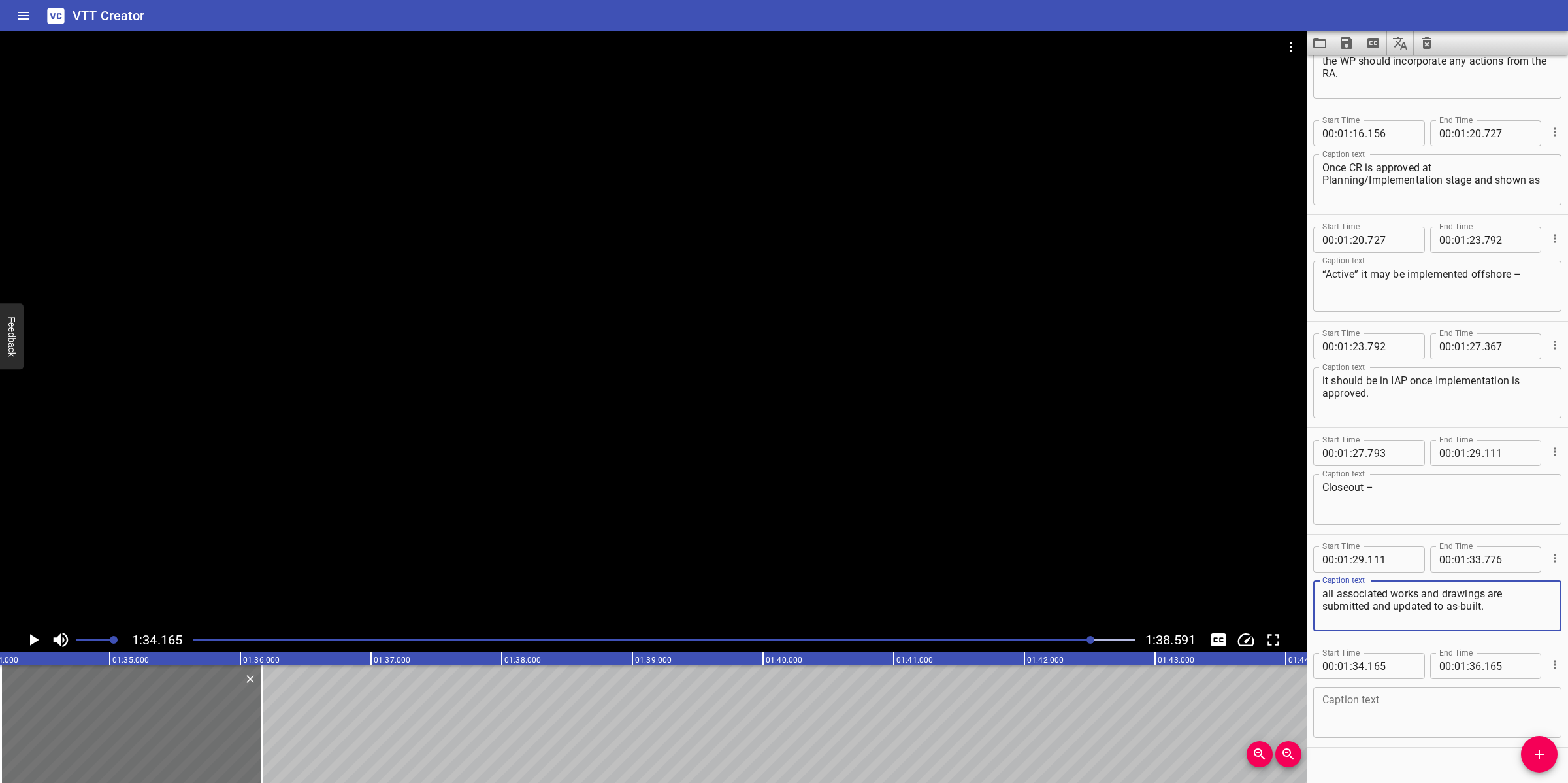
scroll to position [2187, 0]
click at [1393, 695] on textarea at bounding box center [1436, 710] width 230 height 37
paste textarea "DCRs associated with CR are also closed out."
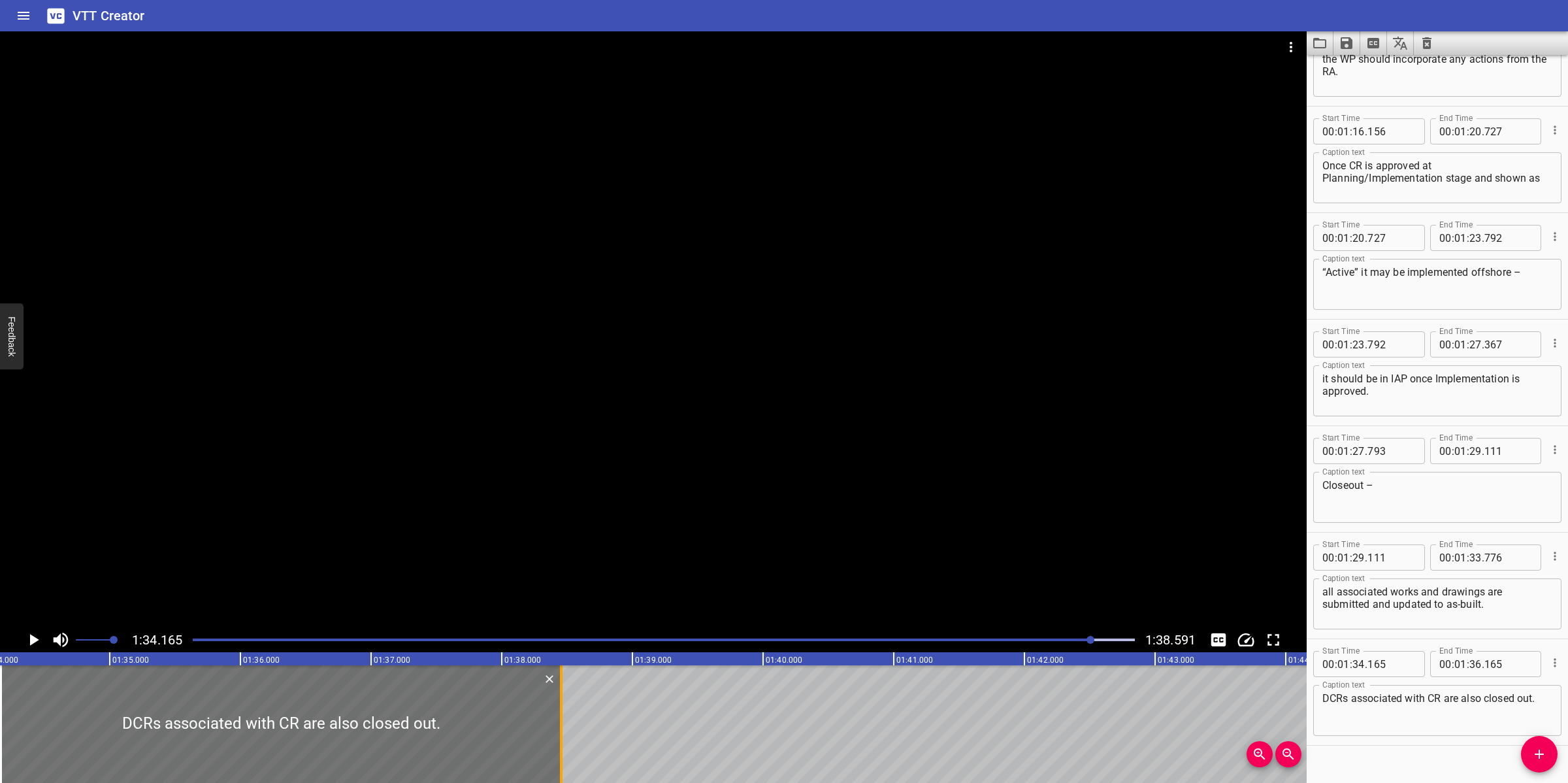
drag, startPoint x: 264, startPoint y: 717, endPoint x: 564, endPoint y: 739, distance: 300.8
click at [564, 695] on div at bounding box center [561, 724] width 13 height 118
click at [787, 429] on div at bounding box center [653, 329] width 1306 height 596
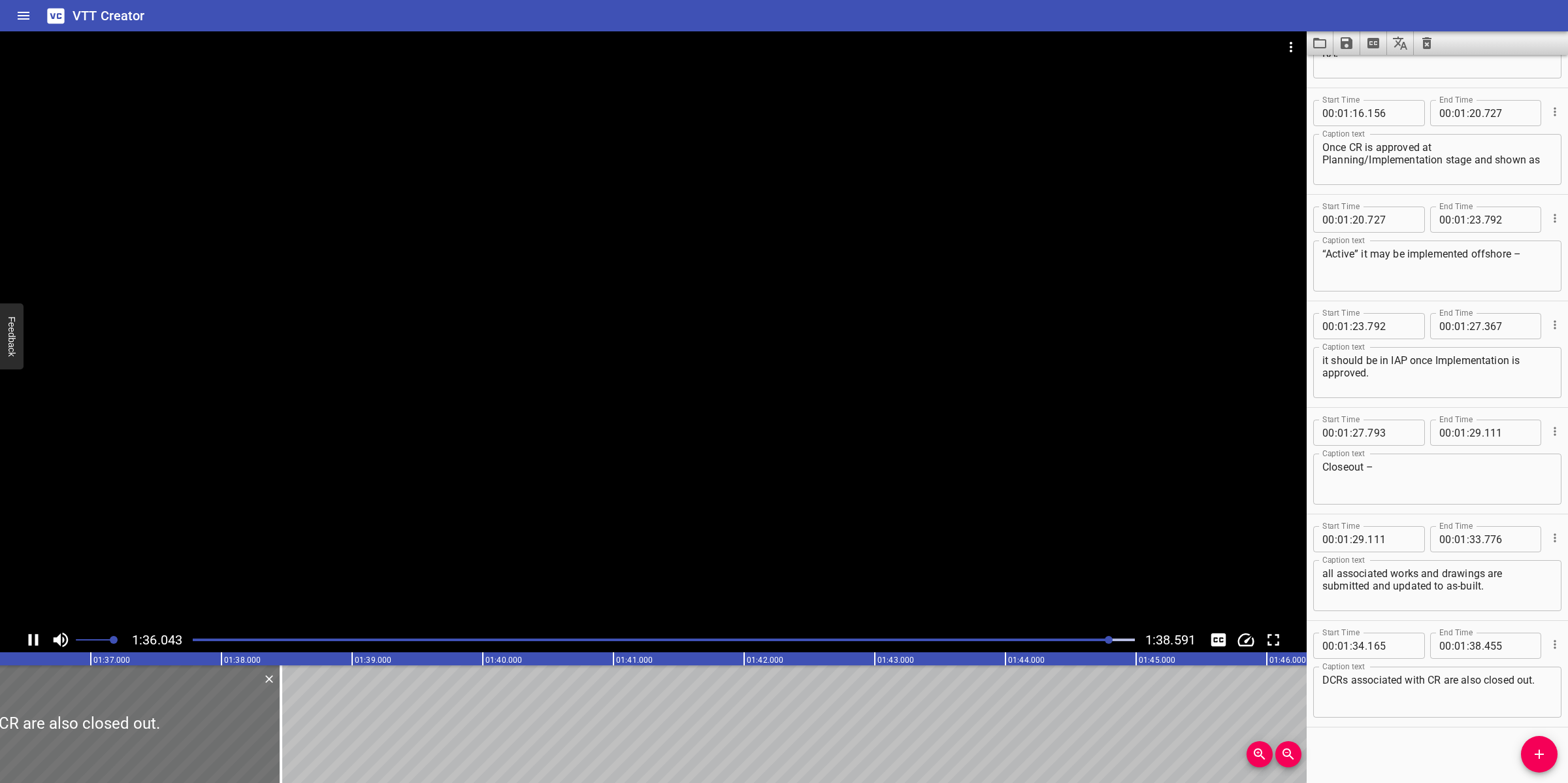
click at [793, 422] on div at bounding box center [653, 329] width 1306 height 596
click at [1344, 49] on icon "Save captions to file" at bounding box center [1346, 43] width 16 height 16
click at [1374, 72] on li "Save to VTT file" at bounding box center [1381, 72] width 96 height 24
click at [1288, 54] on icon "Video Options" at bounding box center [1291, 47] width 16 height 16
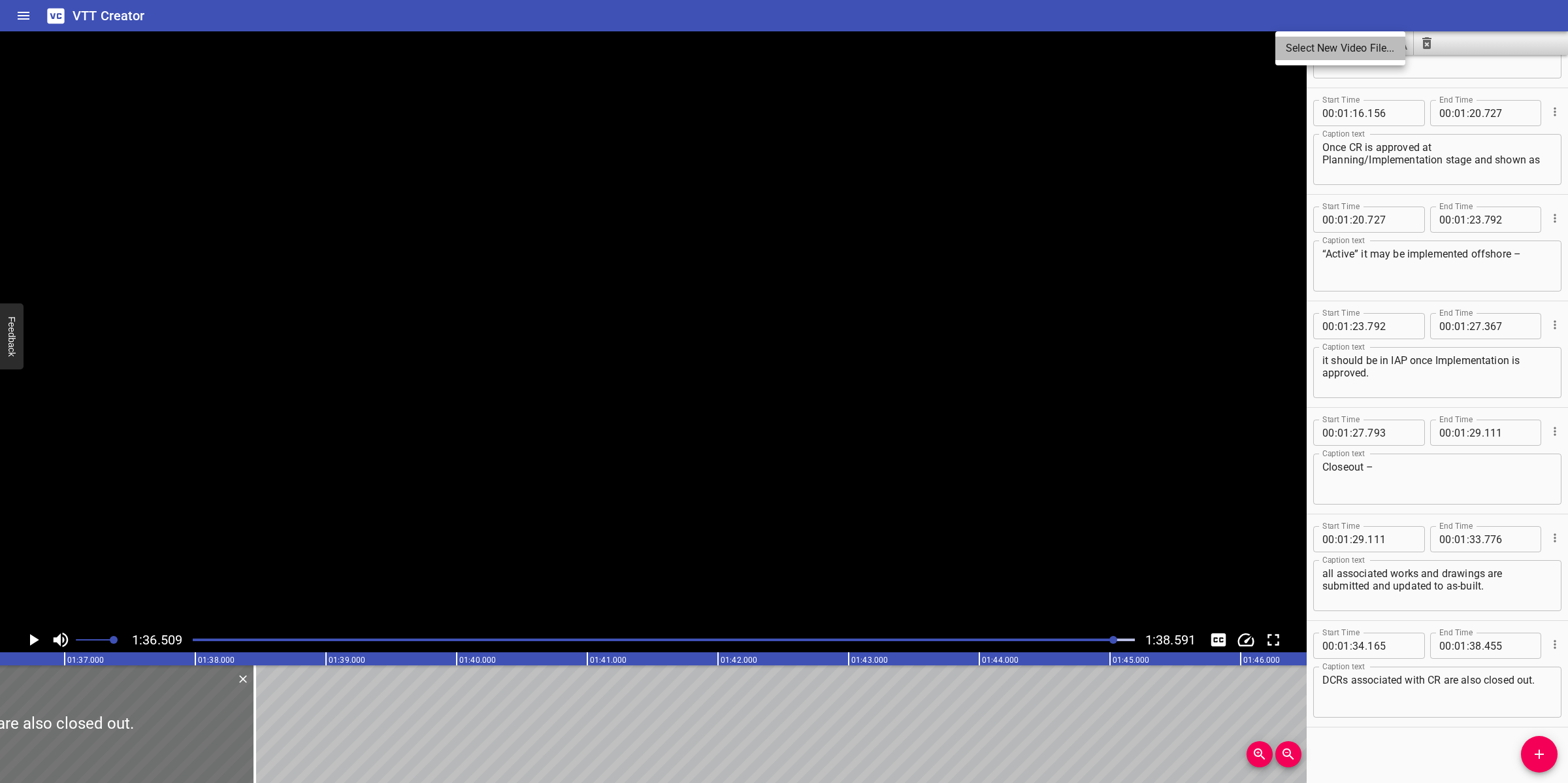
click at [1288, 54] on li "Select New Video File..." at bounding box center [1340, 48] width 130 height 24
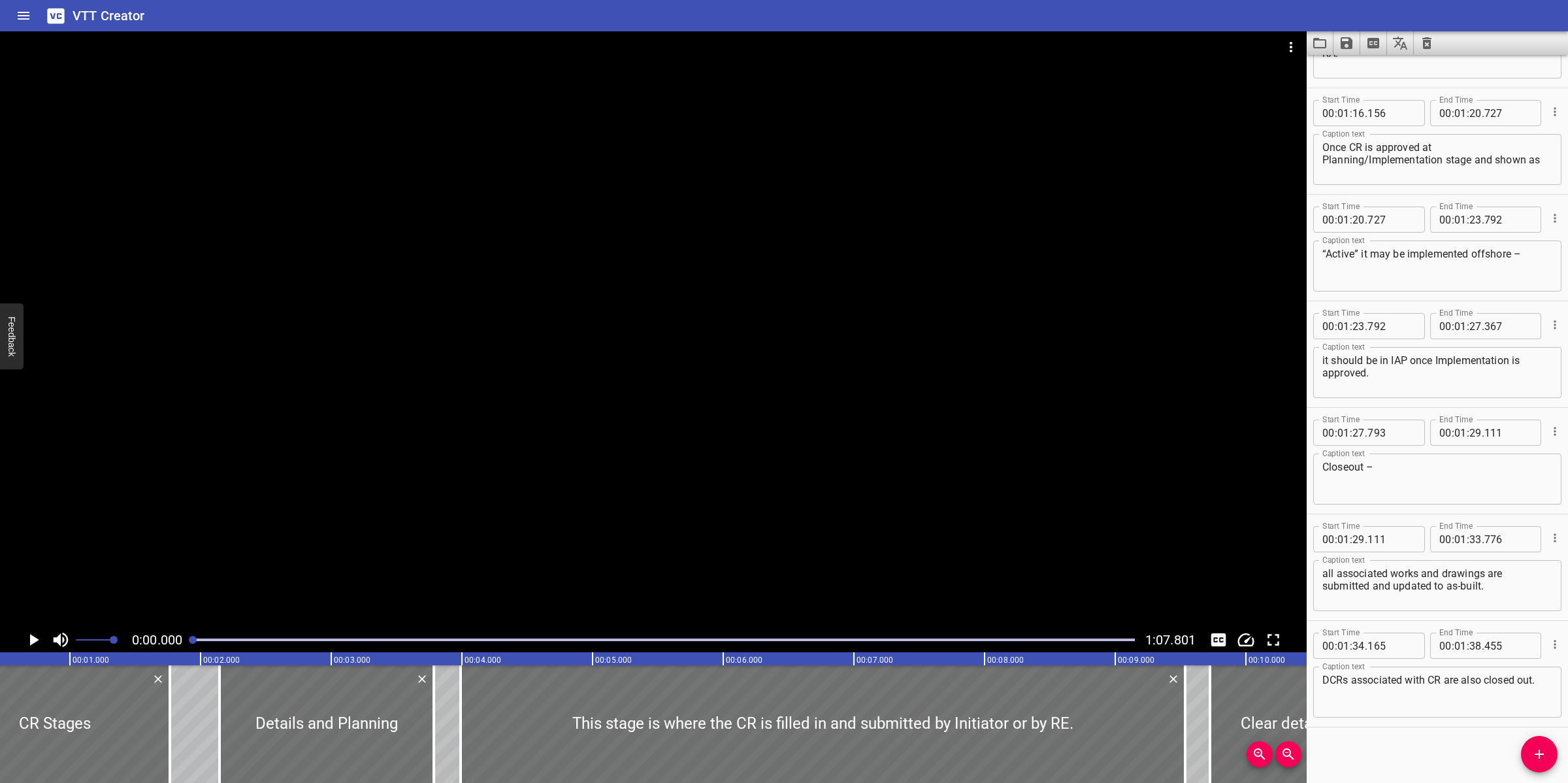
scroll to position [0, 0]
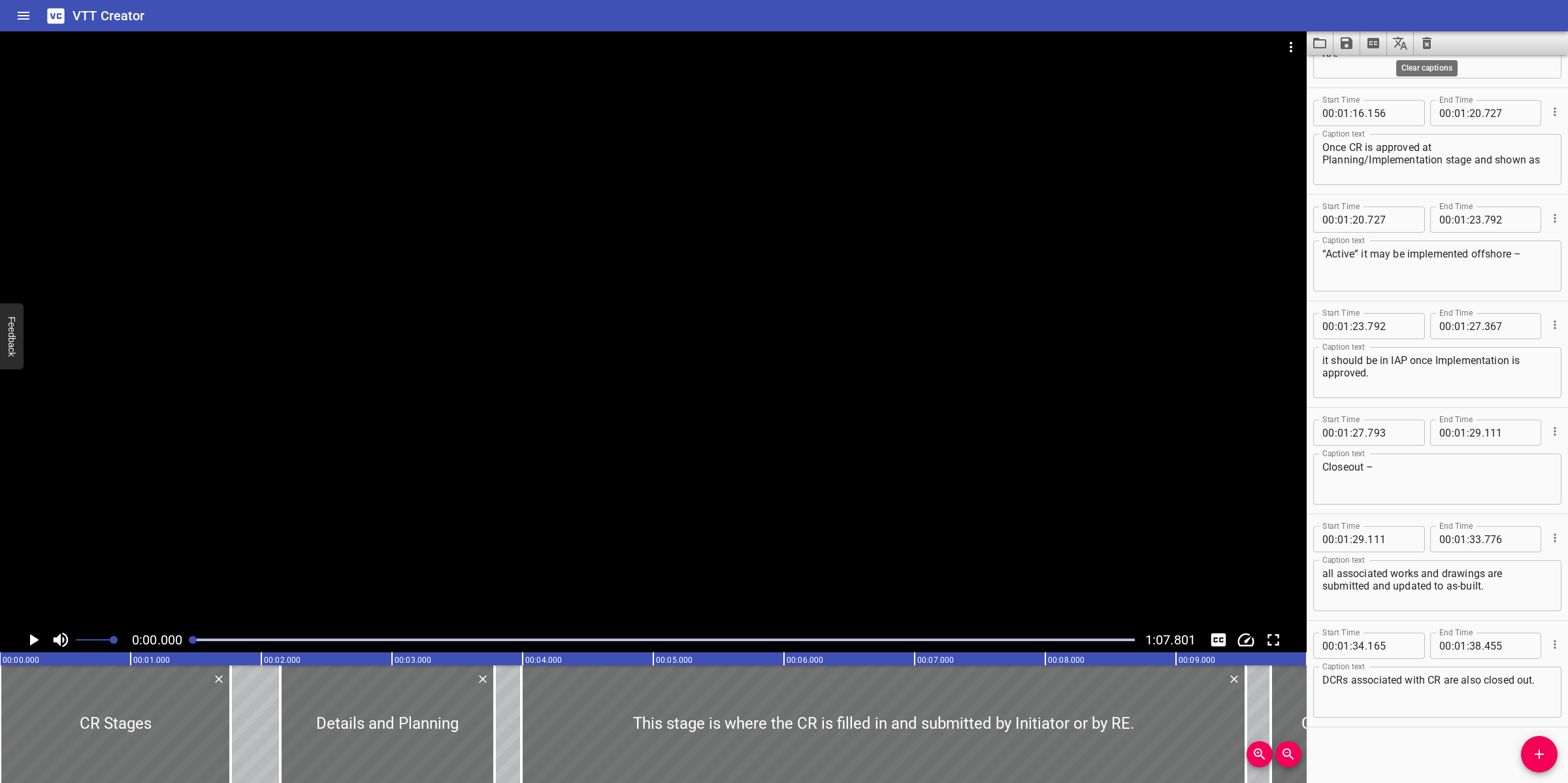
click at [1393, 44] on icon "Clear captions" at bounding box center [1426, 43] width 16 height 16
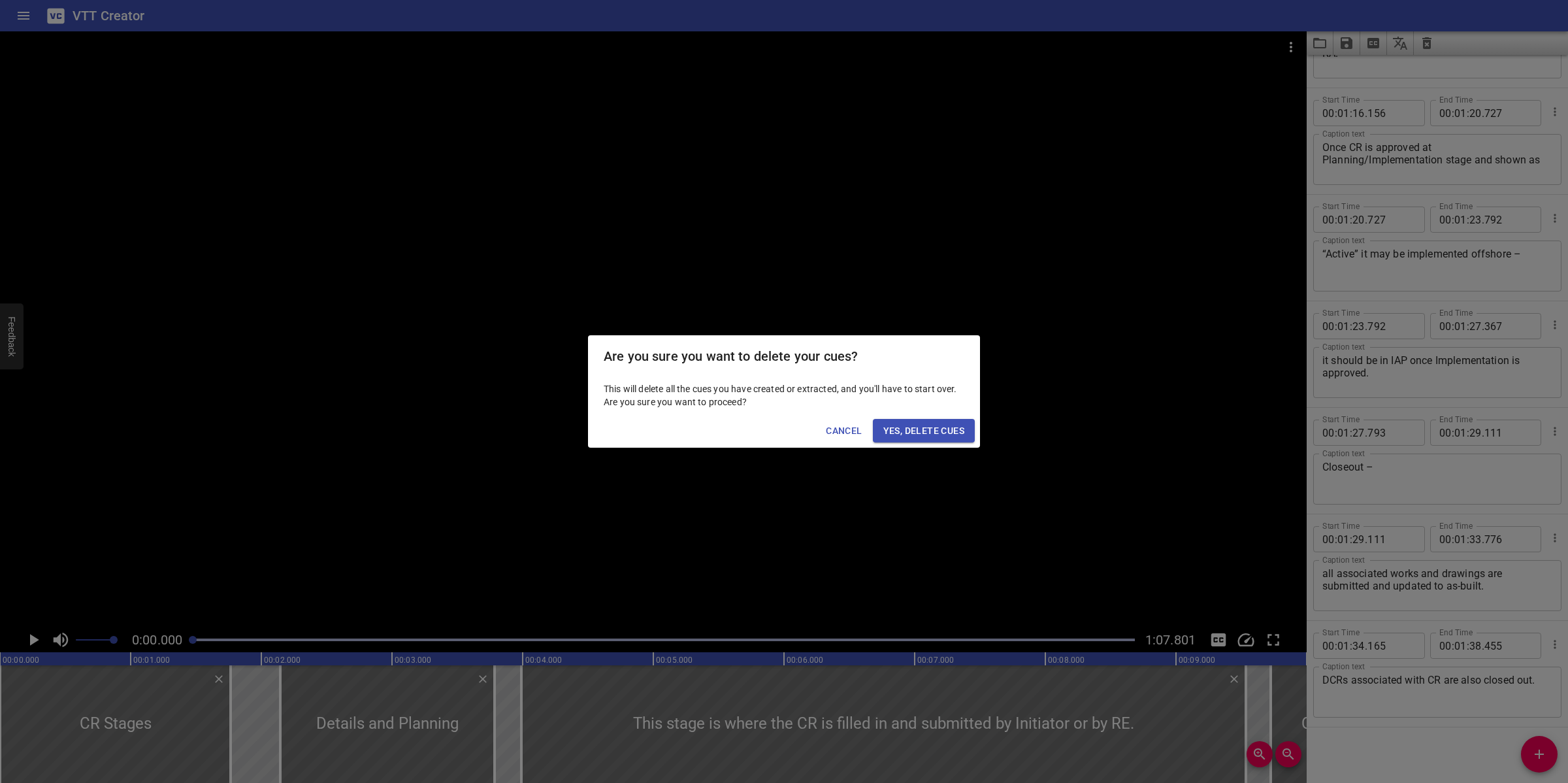
click at [929, 433] on span "Yes, Delete Cues" at bounding box center [923, 431] width 81 height 16
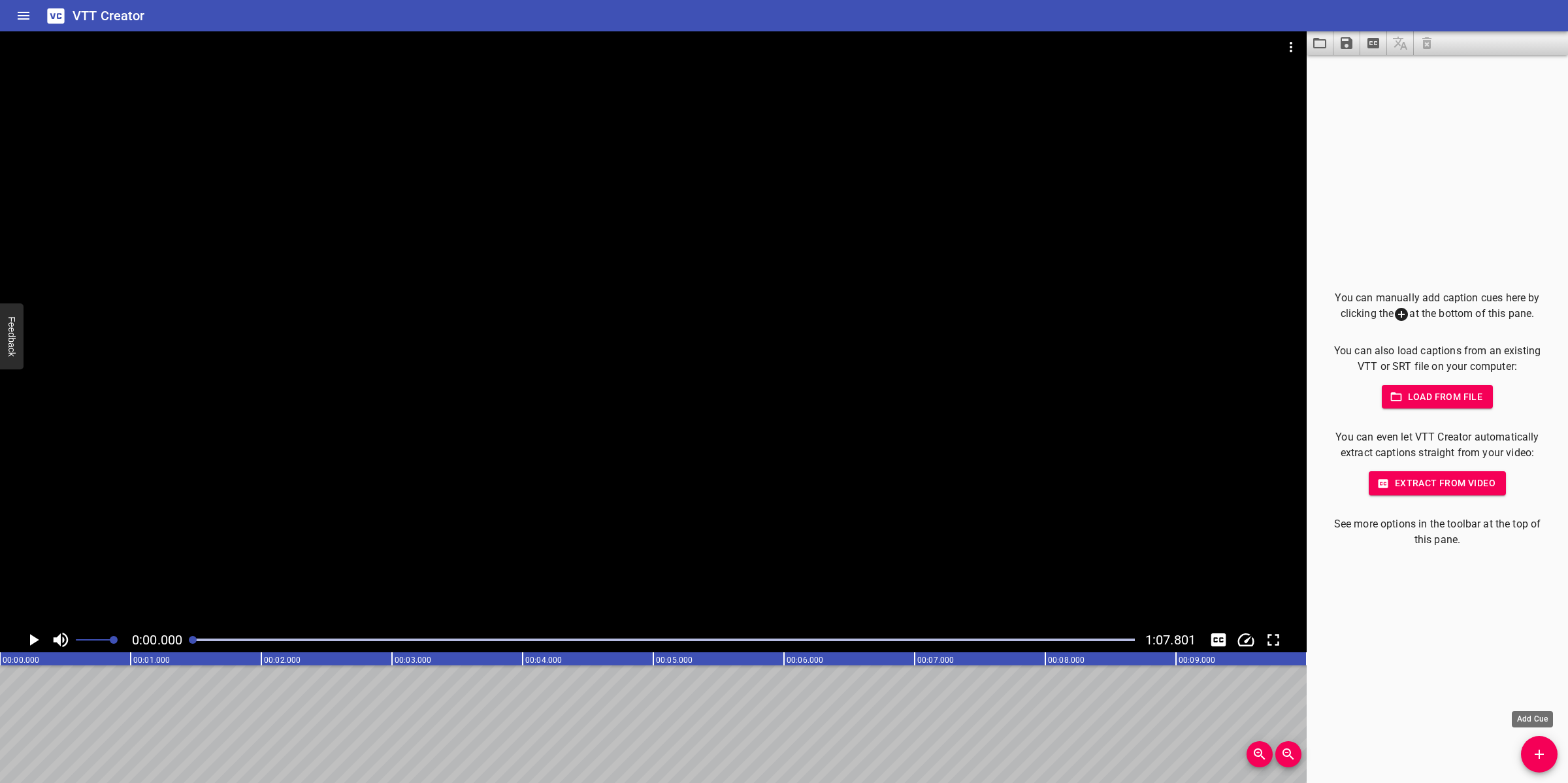
click at [1393, 695] on icon "Add Cue" at bounding box center [1539, 754] width 16 height 16
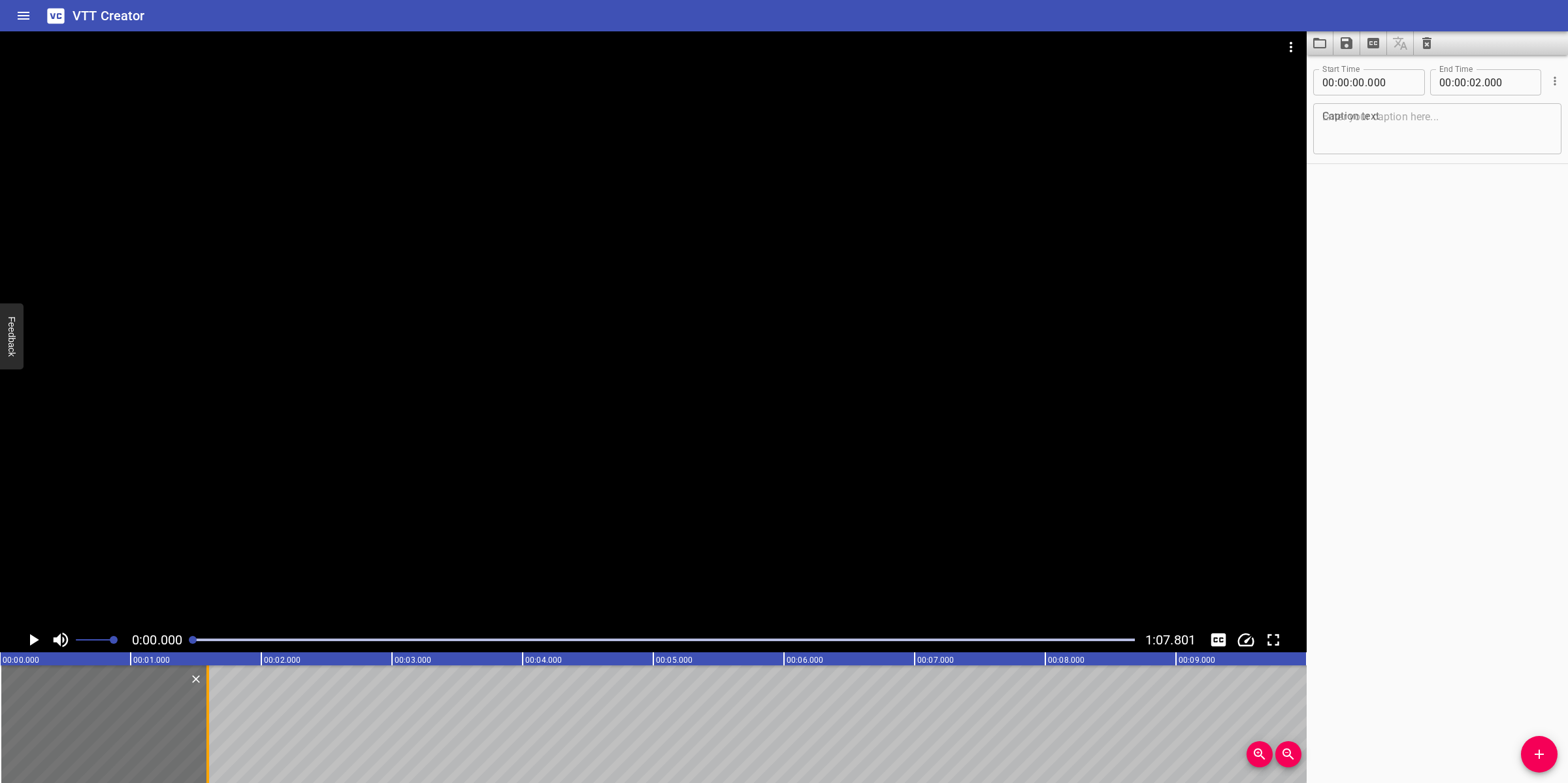
drag, startPoint x: 258, startPoint y: 733, endPoint x: 202, endPoint y: 726, distance: 56.4
click at [202, 695] on div at bounding box center [207, 724] width 13 height 118
click at [1374, 129] on textarea at bounding box center [1436, 129] width 230 height 37
paste textarea "Types of MOC"
click at [1393, 695] on button "Add Cue" at bounding box center [1539, 754] width 37 height 37
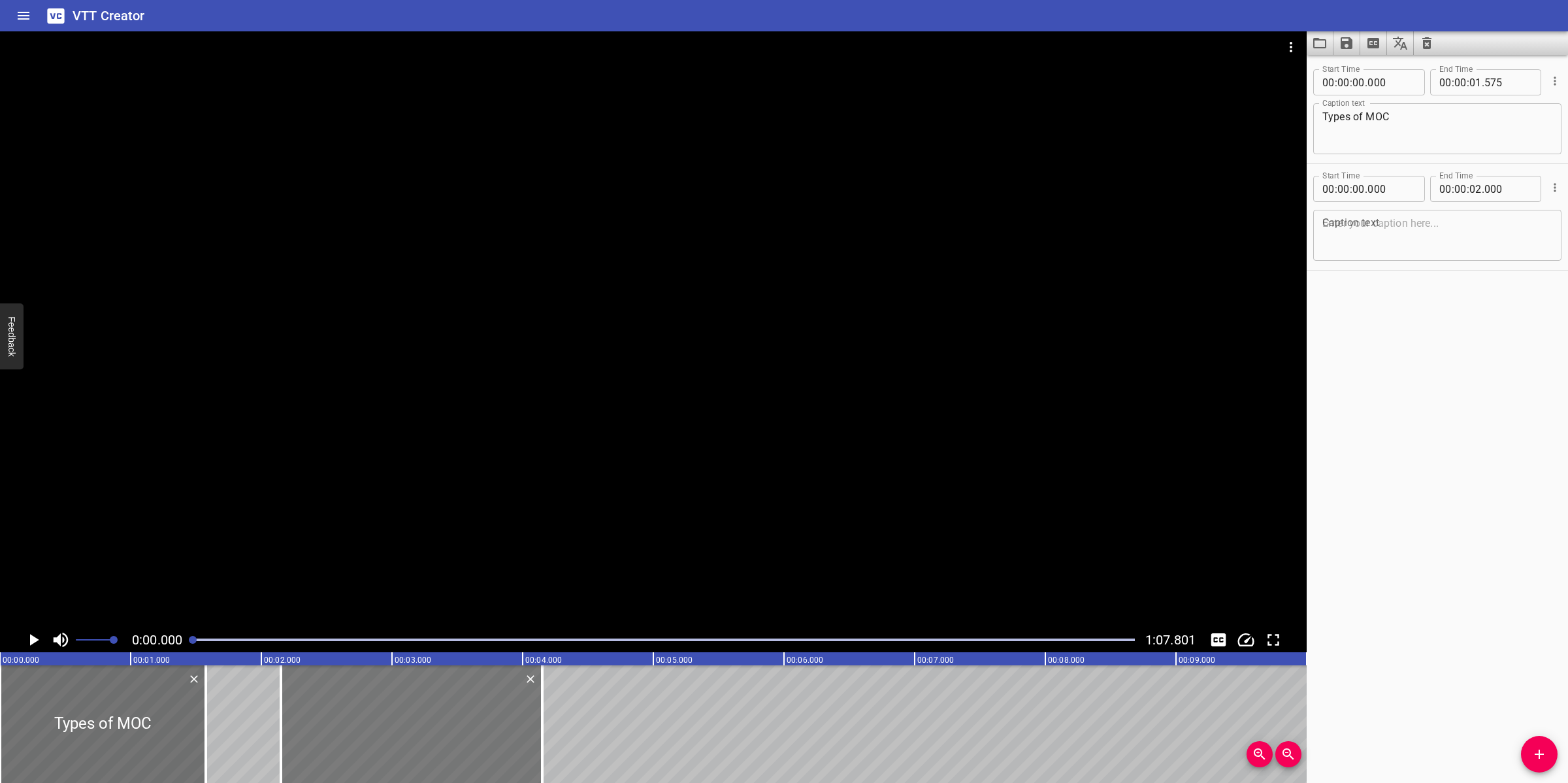
drag, startPoint x: 165, startPoint y: 699, endPoint x: 452, endPoint y: 748, distance: 291.2
click at [448, 695] on div at bounding box center [411, 724] width 261 height 118
drag, startPoint x: 547, startPoint y: 753, endPoint x: 510, endPoint y: 735, distance: 41.1
click at [497, 695] on div at bounding box center [494, 724] width 13 height 118
click at [1393, 242] on textarea at bounding box center [1436, 235] width 230 height 37
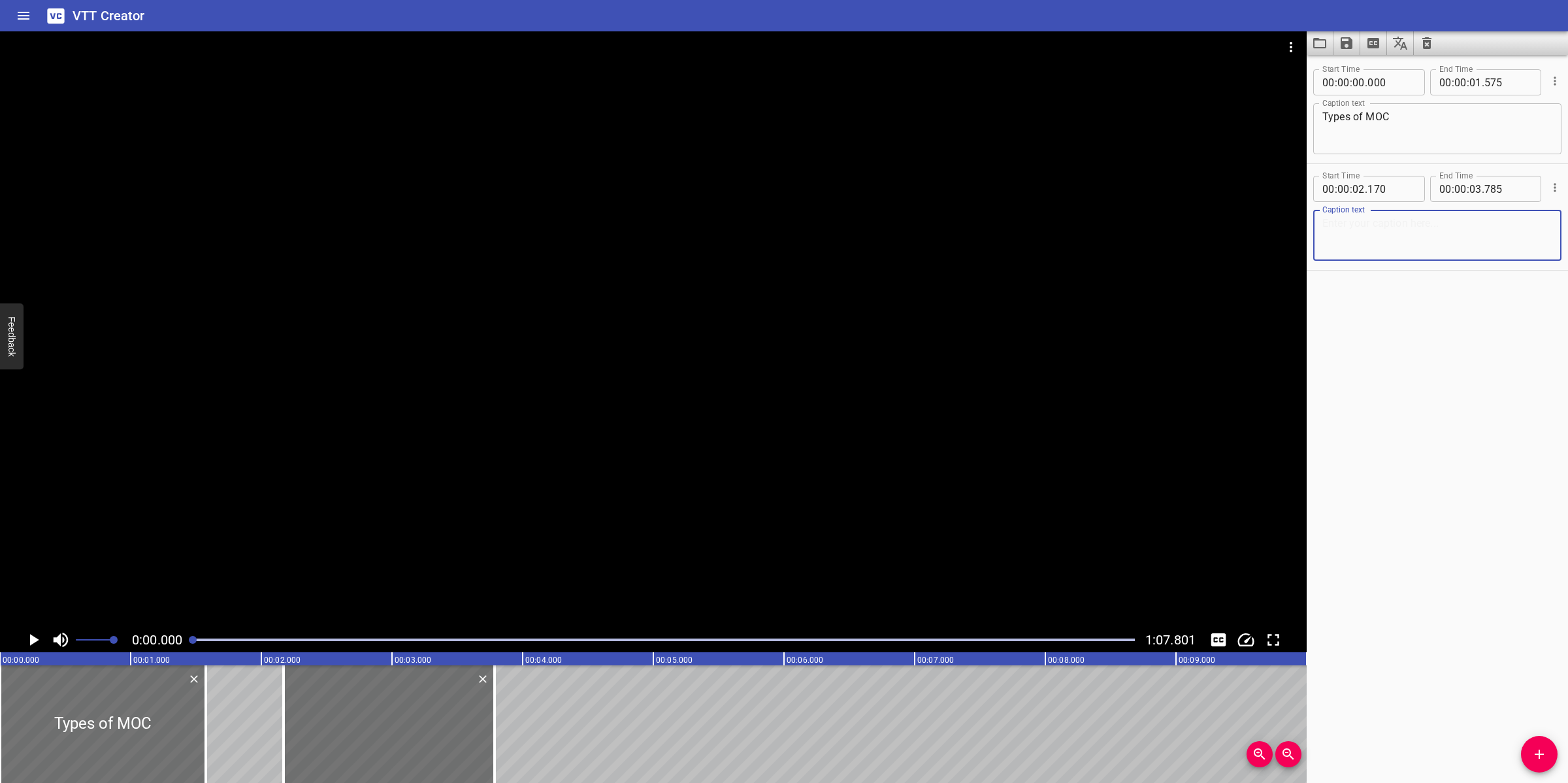
paste textarea "Permanent Changes These changes will be considered and designed/implemented to …"
drag, startPoint x: 1418, startPoint y: 242, endPoint x: 1318, endPoint y: 230, distance: 100.7
click at [1318, 230] on div "Permanent Changes These changes will be considered and designed/implemented to …" at bounding box center [1437, 235] width 248 height 51
click at [707, 433] on div at bounding box center [653, 329] width 1306 height 596
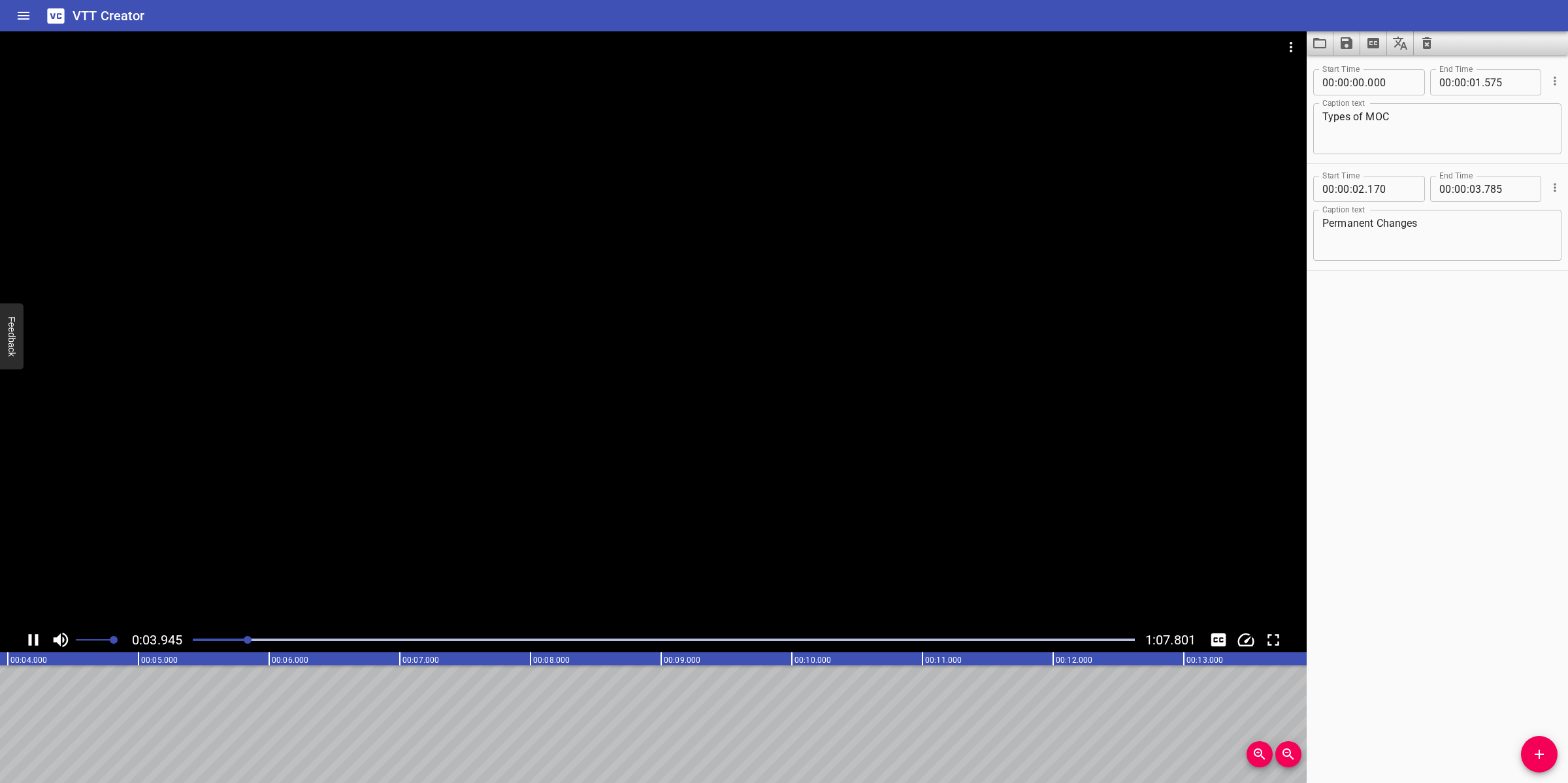
scroll to position [0, 567]
click at [689, 562] on div at bounding box center [653, 329] width 1306 height 596
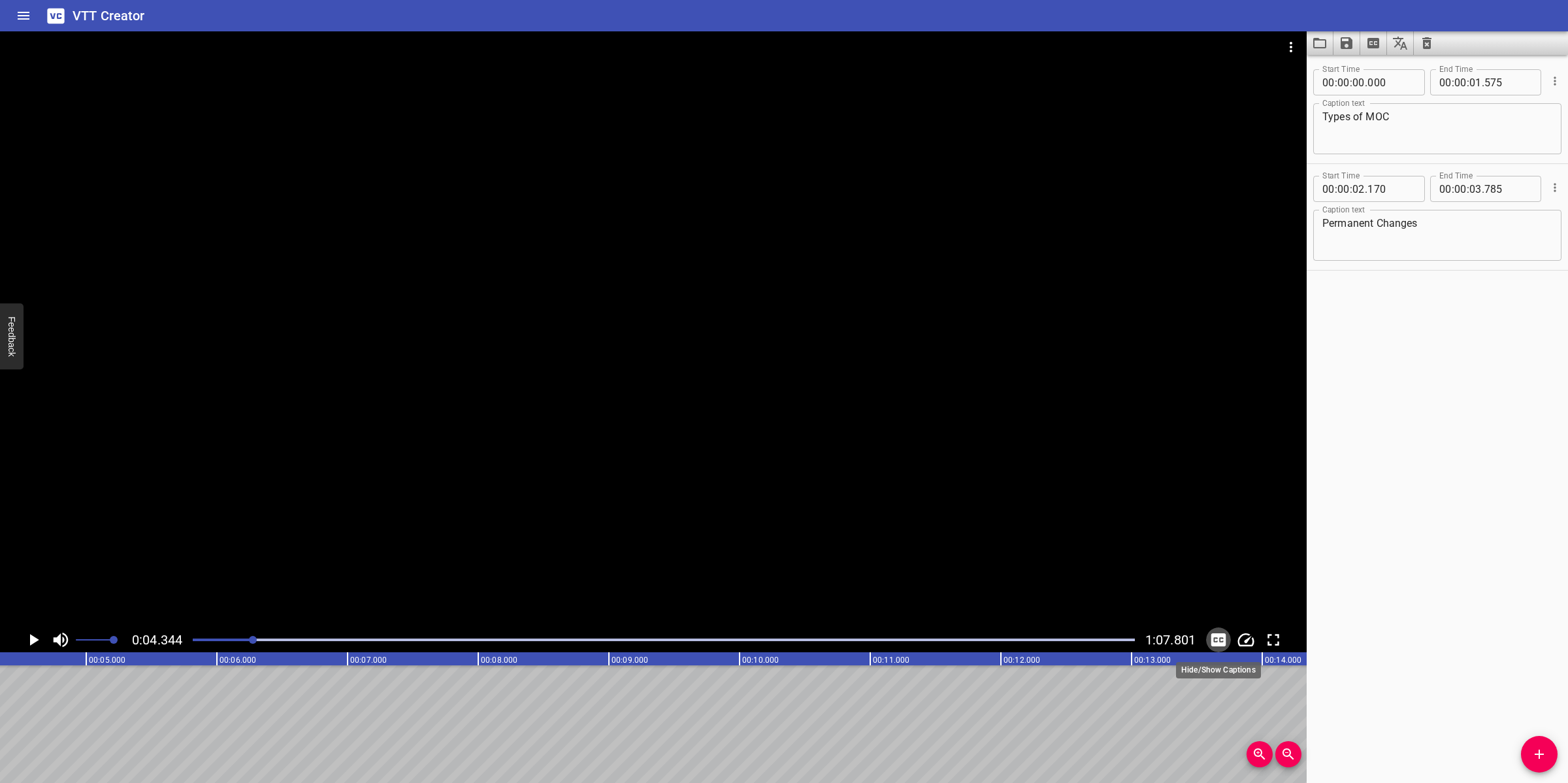
click at [1218, 645] on icon "Toggle captions" at bounding box center [1218, 639] width 15 height 13
click at [1393, 695] on icon "Add Cue" at bounding box center [1539, 754] width 16 height 16
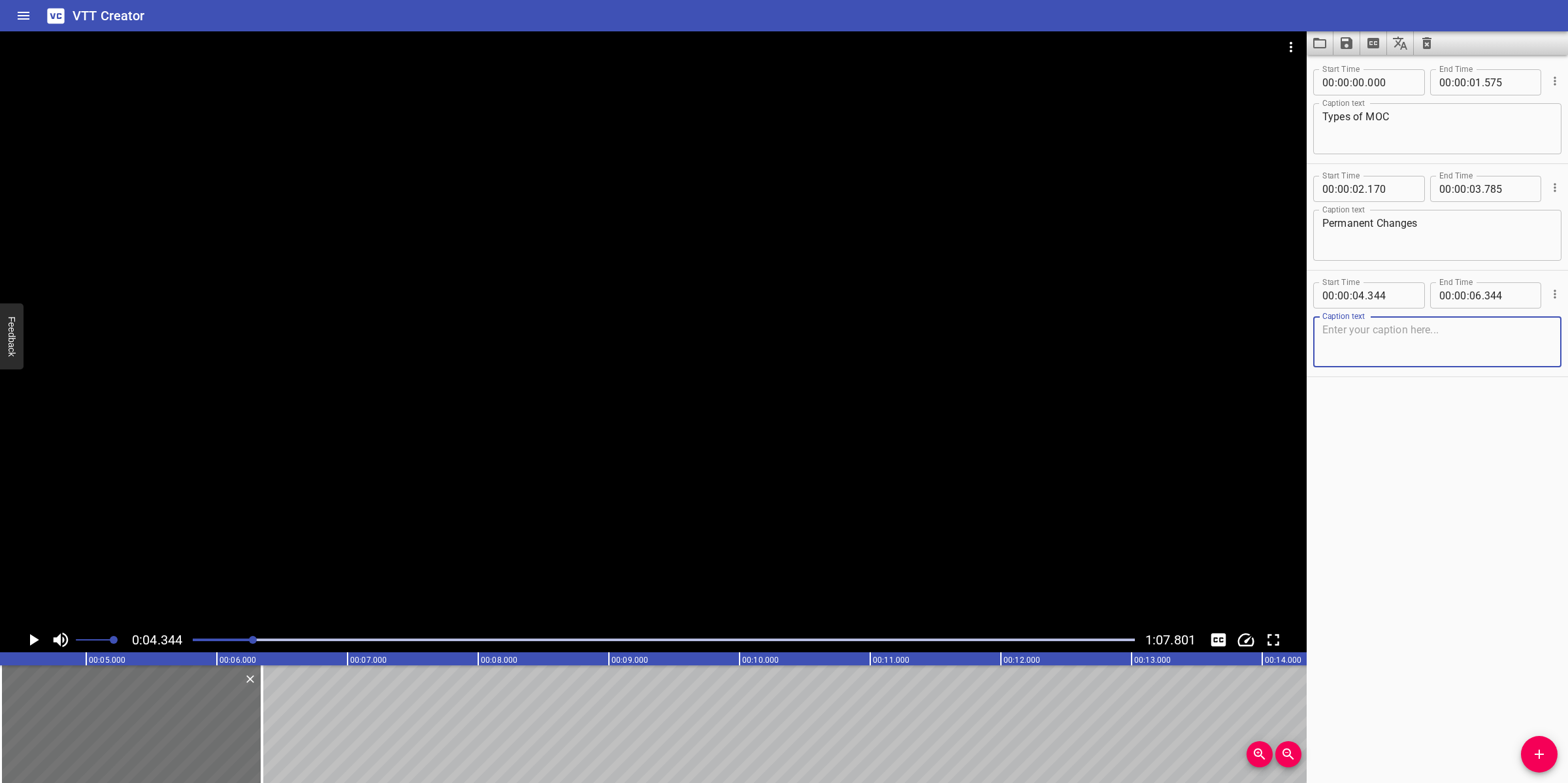
click at [1373, 345] on textarea at bounding box center [1436, 342] width 230 height 37
click at [845, 403] on div at bounding box center [653, 329] width 1306 height 596
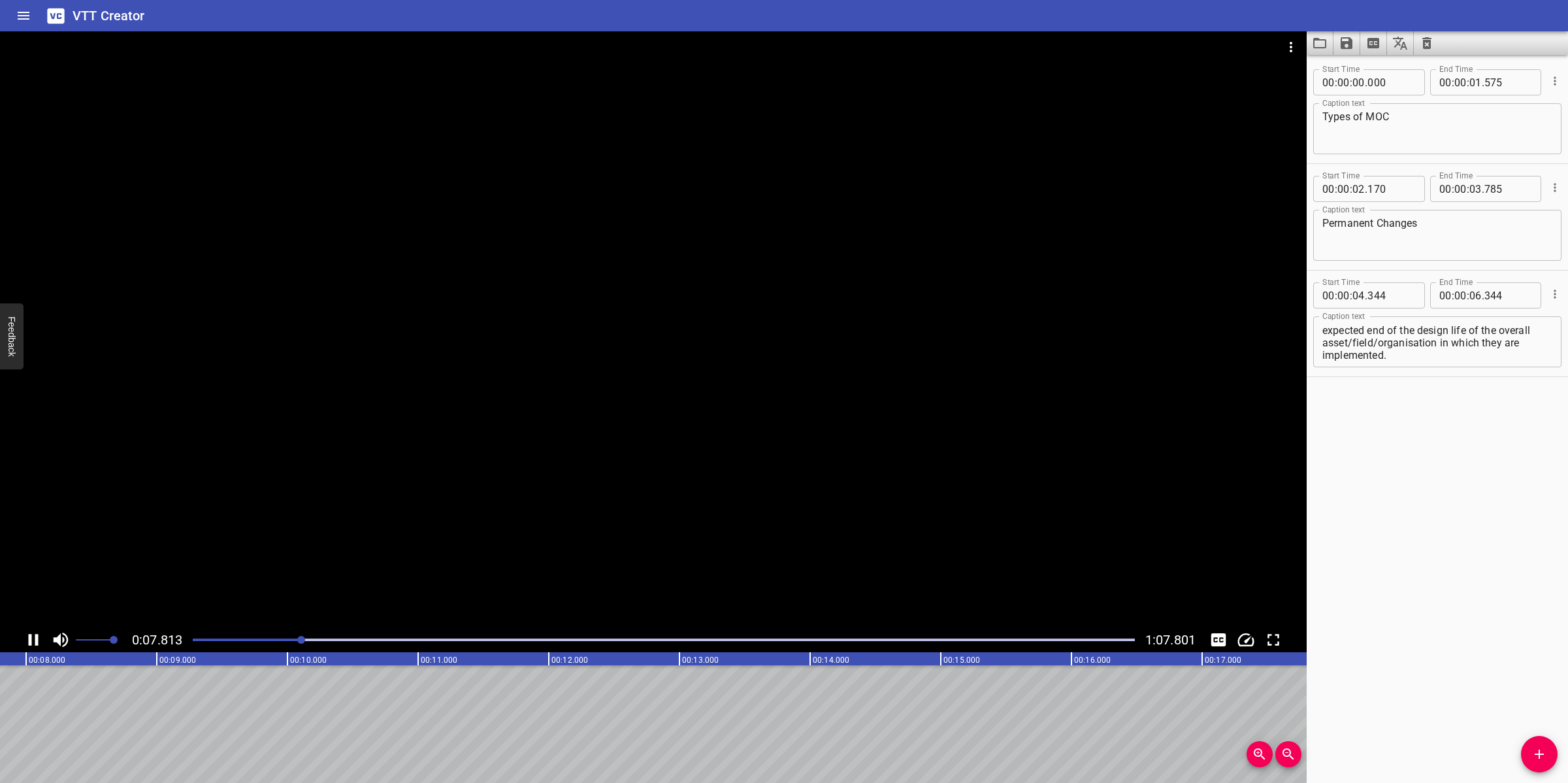
drag, startPoint x: 736, startPoint y: 451, endPoint x: 797, endPoint y: 435, distance: 63.1
click at [739, 451] on div at bounding box center [653, 329] width 1306 height 596
drag, startPoint x: 1412, startPoint y: 339, endPoint x: 1421, endPoint y: 341, distance: 9.2
click at [1393, 340] on textarea "These changes will be considered and designed/implemented to align with the exp…" at bounding box center [1436, 342] width 230 height 37
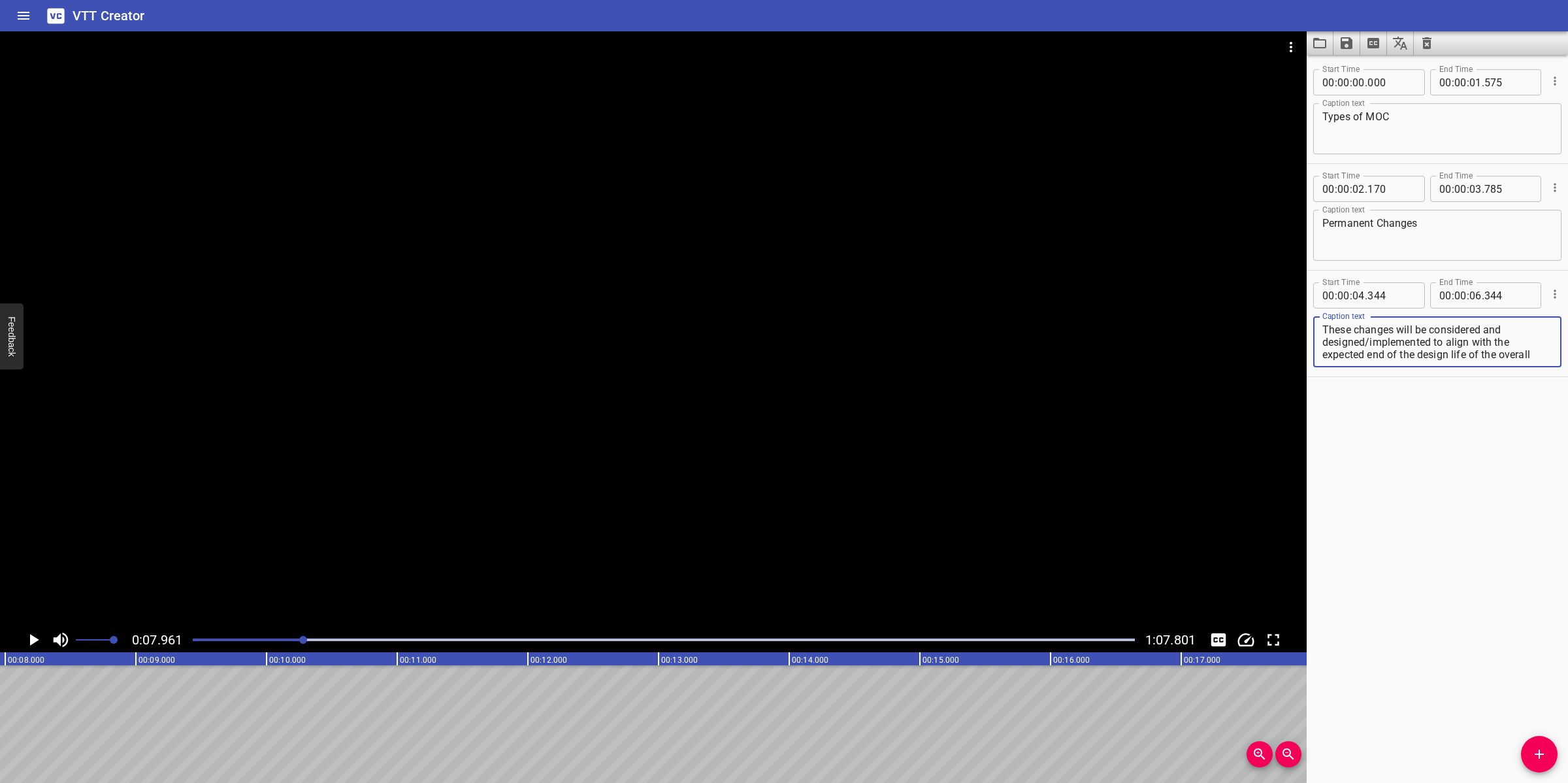
scroll to position [24, 0]
drag, startPoint x: 1432, startPoint y: 343, endPoint x: 1505, endPoint y: 355, distance: 74.0
click at [1393, 355] on textarea "These changes will be considered and designed/implemented to align with the exp…" at bounding box center [1436, 342] width 230 height 37
click at [1393, 305] on input "number" at bounding box center [1475, 295] width 12 height 26
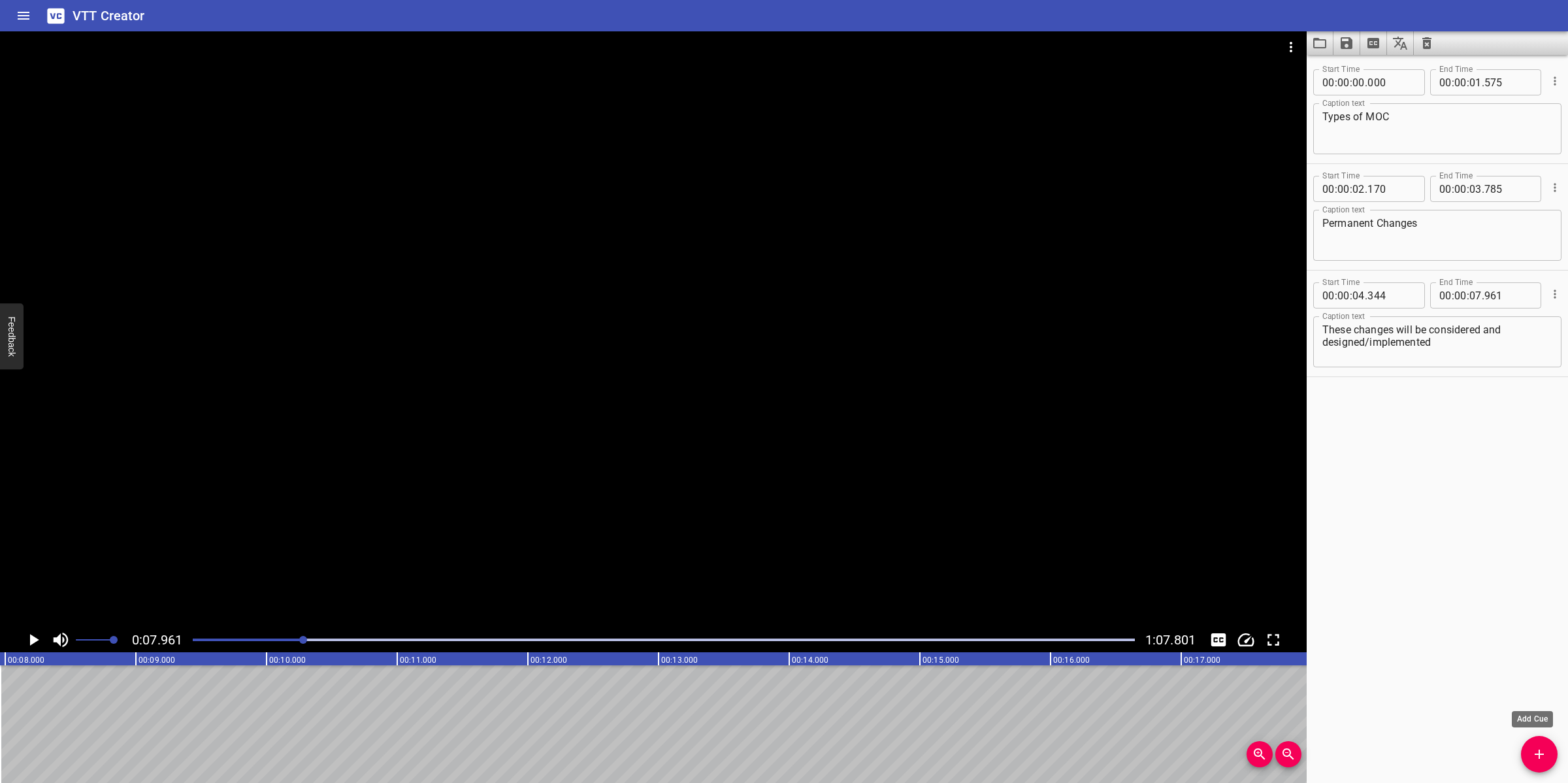
click at [1393, 695] on button "Add Cue" at bounding box center [1539, 754] width 37 height 37
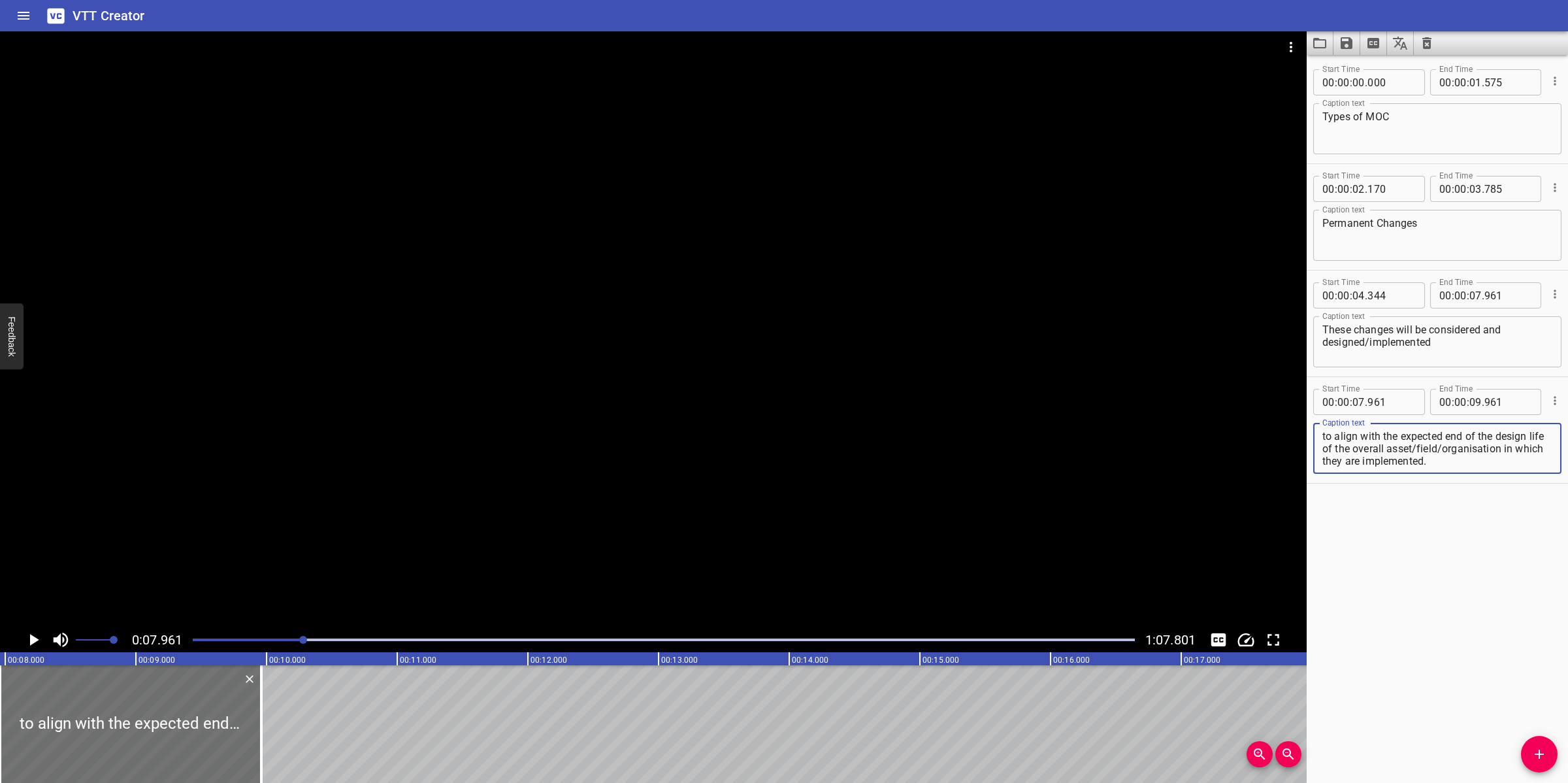
click at [356, 534] on div at bounding box center [653, 329] width 1306 height 596
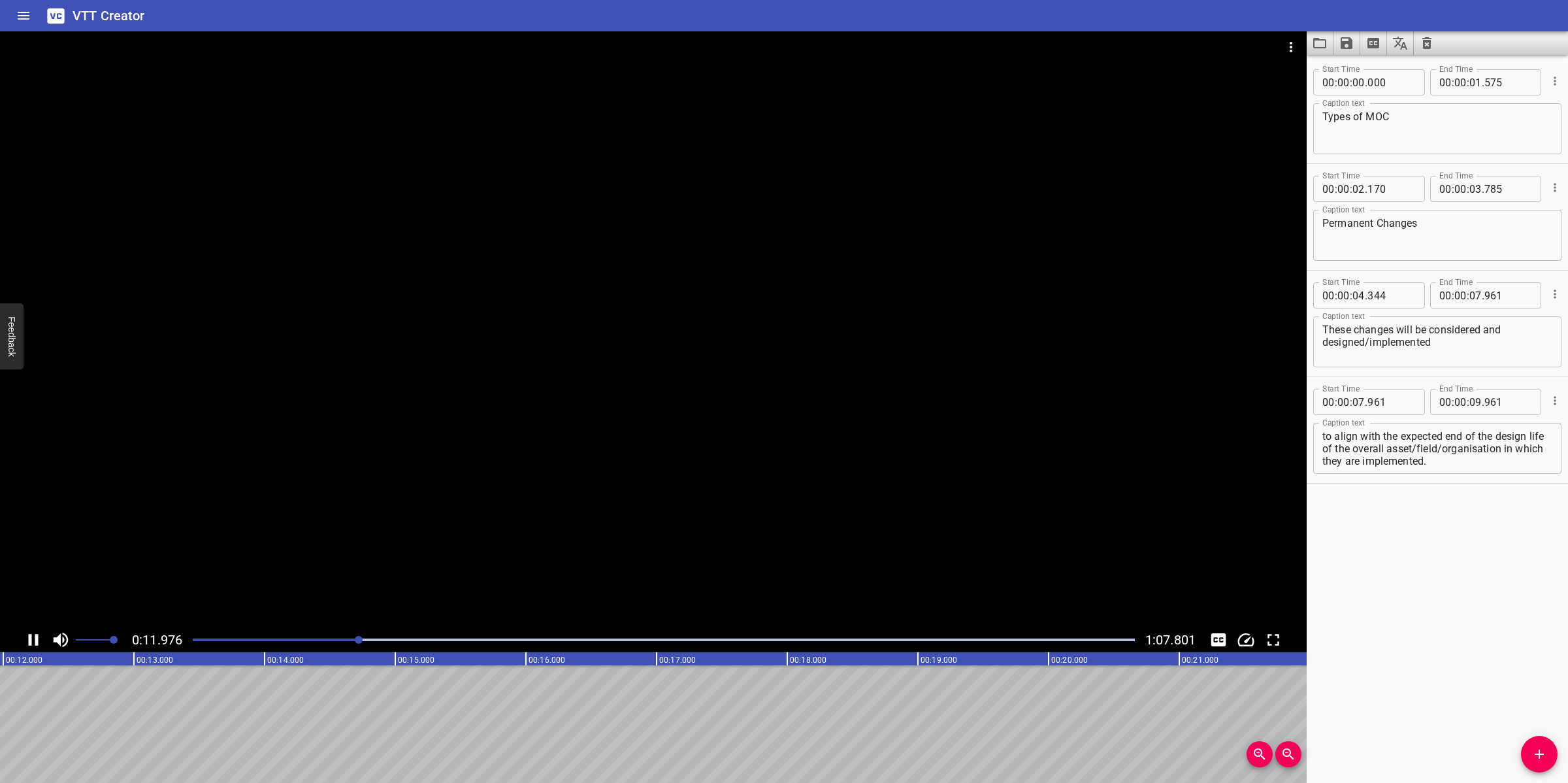
drag, startPoint x: 596, startPoint y: 562, endPoint x: 624, endPoint y: 551, distance: 30.1
click at [602, 559] on div at bounding box center [653, 329] width 1306 height 596
click at [586, 508] on div at bounding box center [653, 329] width 1306 height 596
click at [585, 514] on div at bounding box center [653, 329] width 1306 height 596
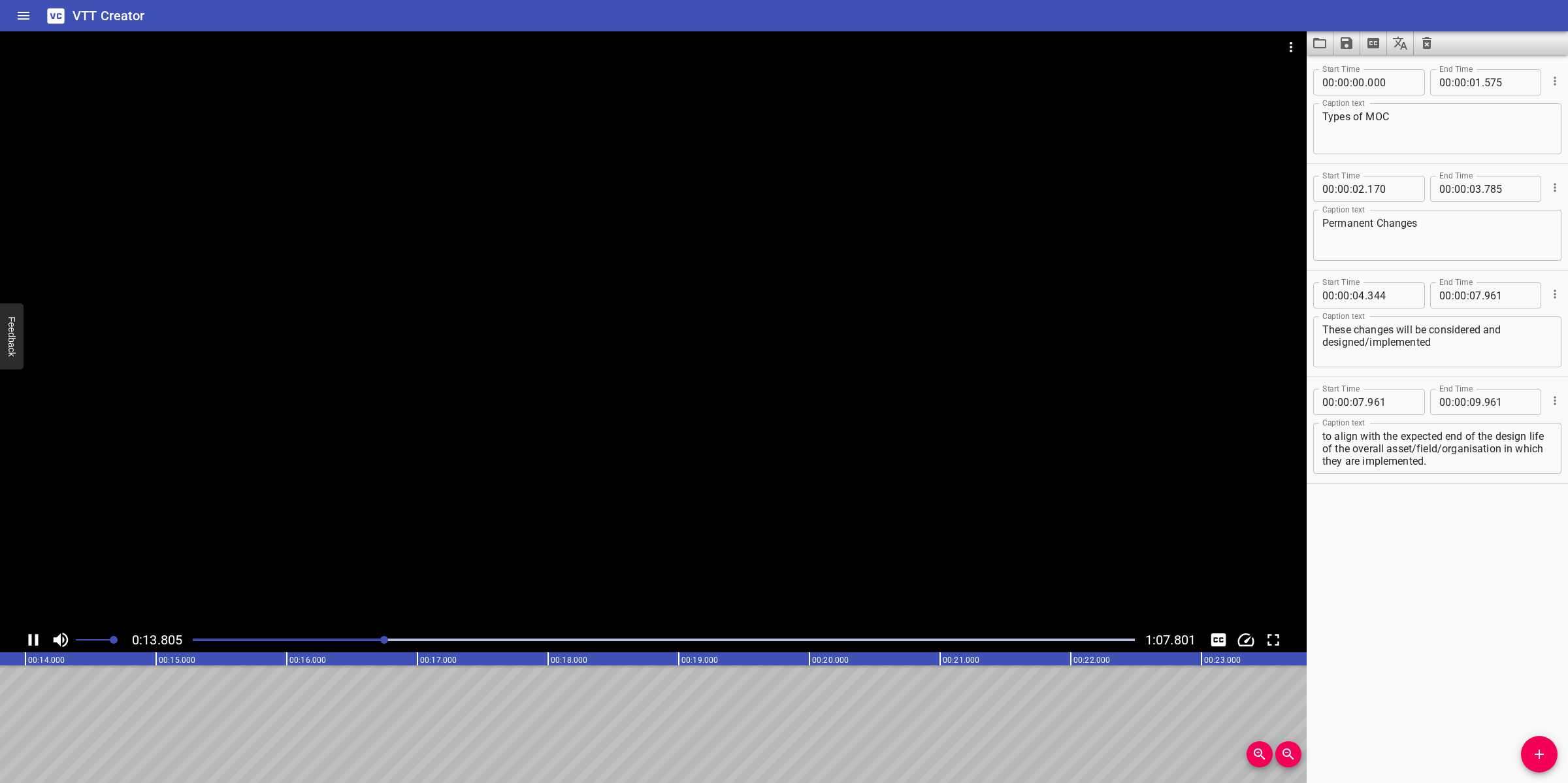
scroll to position [0, 1828]
drag, startPoint x: 1521, startPoint y: 448, endPoint x: 1521, endPoint y: 466, distance: 18.0
click at [1393, 466] on textarea "to align with the expected end of the design life of the overall asset/field/or…" at bounding box center [1436, 448] width 230 height 37
click at [1393, 397] on input "number" at bounding box center [1475, 401] width 12 height 26
click at [1393, 695] on icon "Add Cue" at bounding box center [1539, 754] width 16 height 16
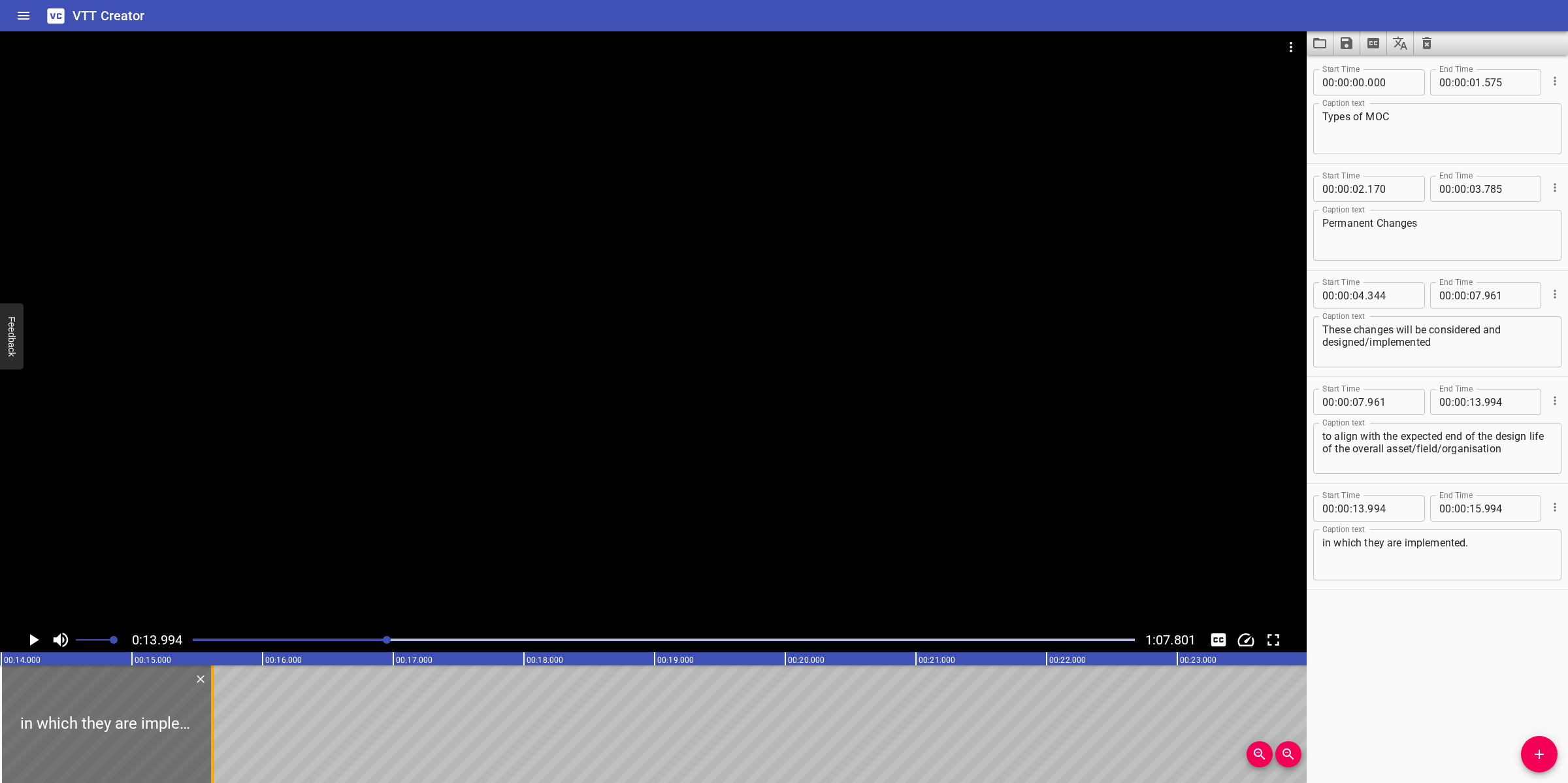
drag, startPoint x: 257, startPoint y: 748, endPoint x: 207, endPoint y: 748, distance: 50.0
click at [207, 695] on div at bounding box center [212, 724] width 13 height 118
click at [530, 471] on div at bounding box center [653, 329] width 1306 height 596
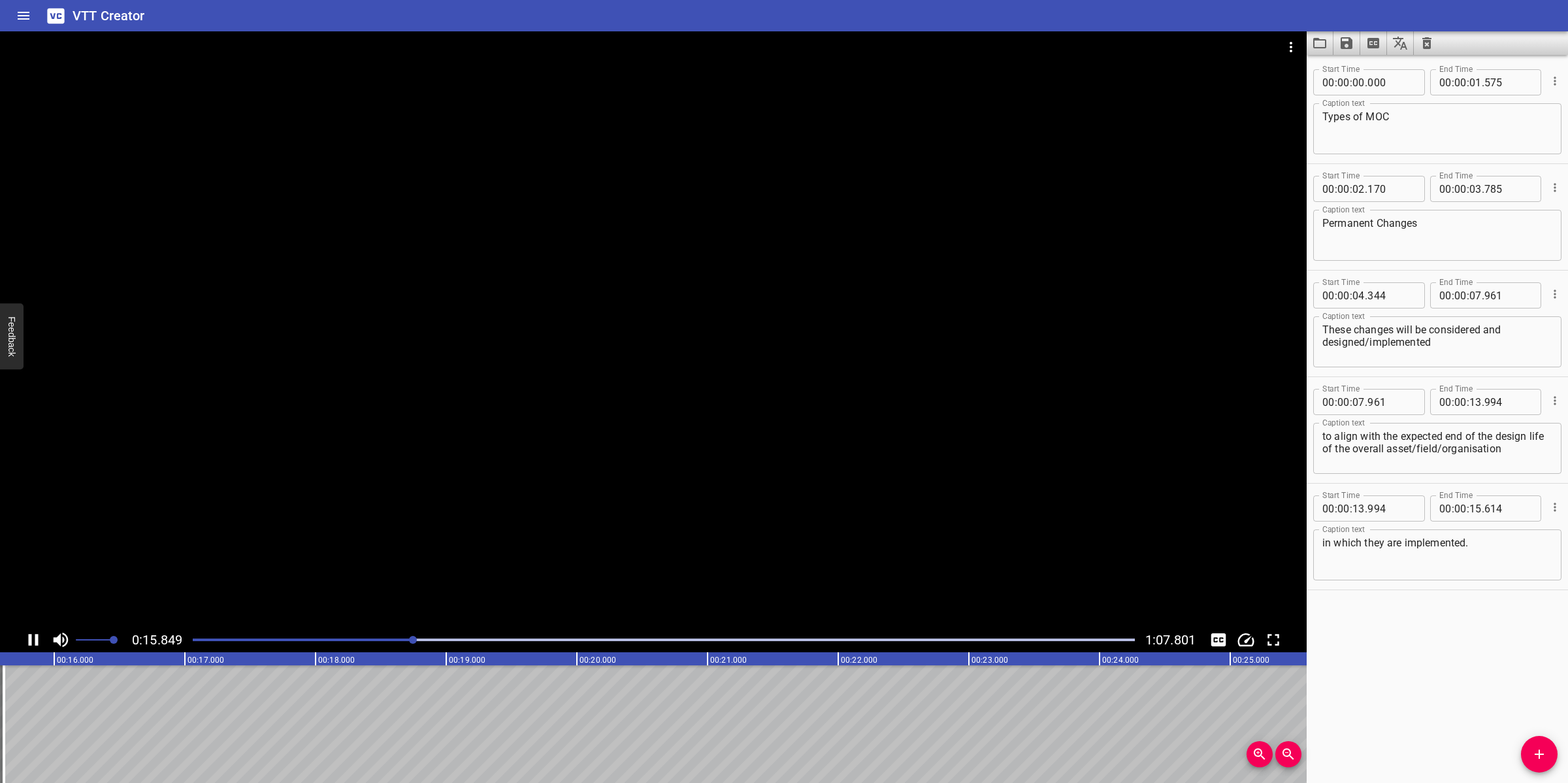
drag, startPoint x: 860, startPoint y: 465, endPoint x: 1209, endPoint y: 540, distance: 357.0
click at [861, 462] on div at bounding box center [653, 329] width 1306 height 596
click at [1393, 547] on textarea "in which they are implemented." at bounding box center [1436, 555] width 230 height 37
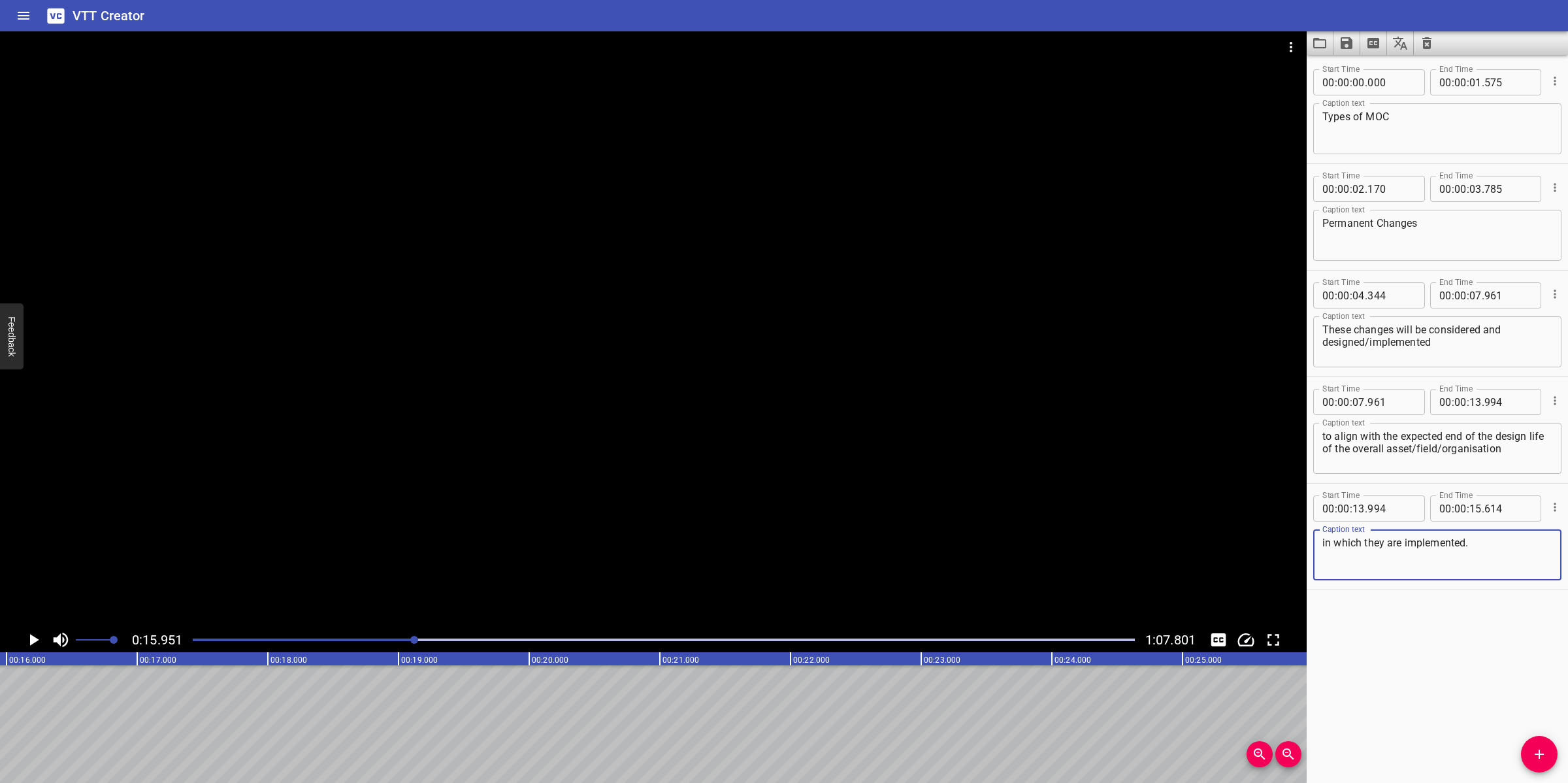
click at [191, 645] on div at bounding box center [663, 639] width 957 height 18
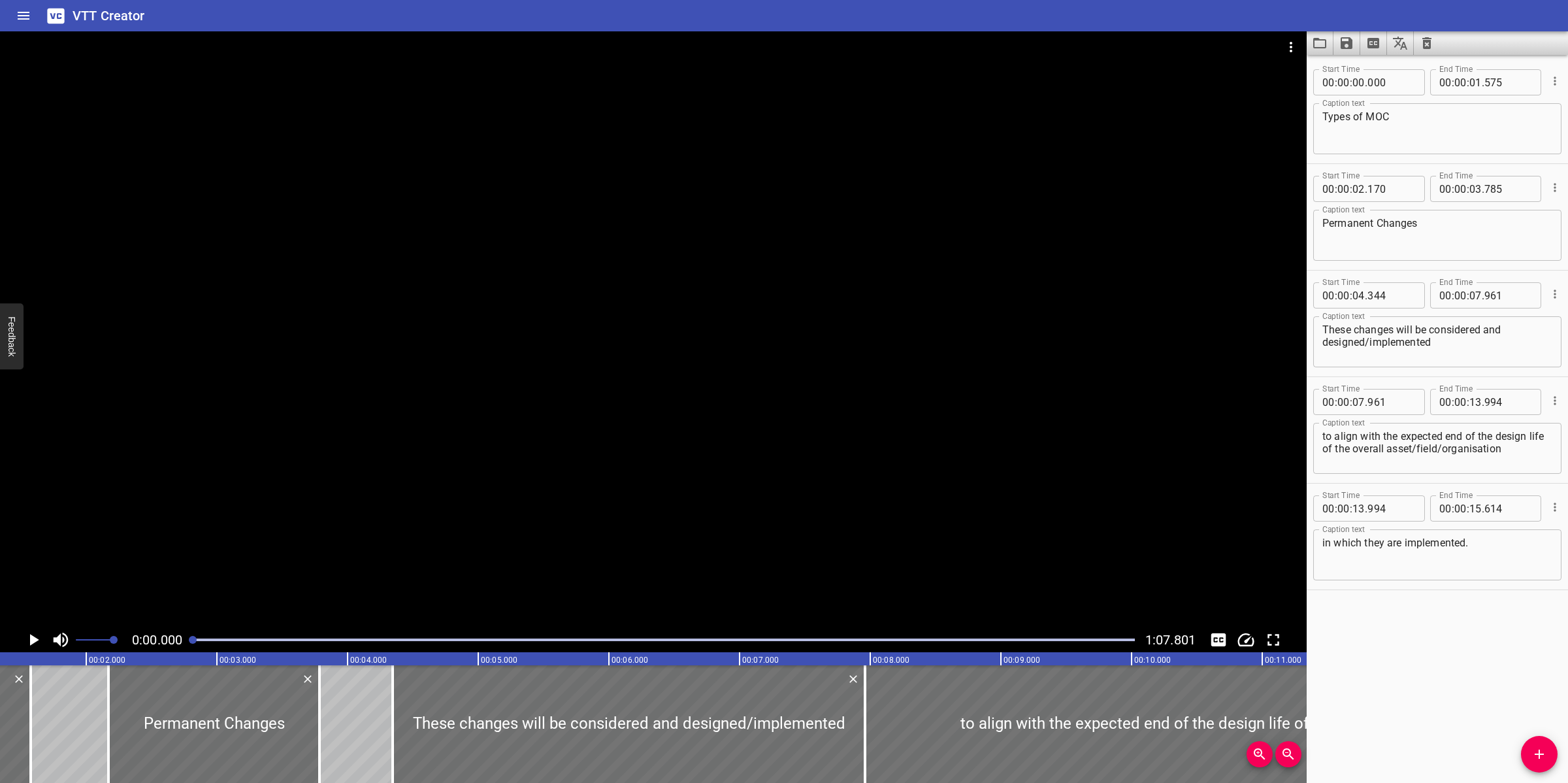
click at [573, 384] on div at bounding box center [653, 329] width 1306 height 596
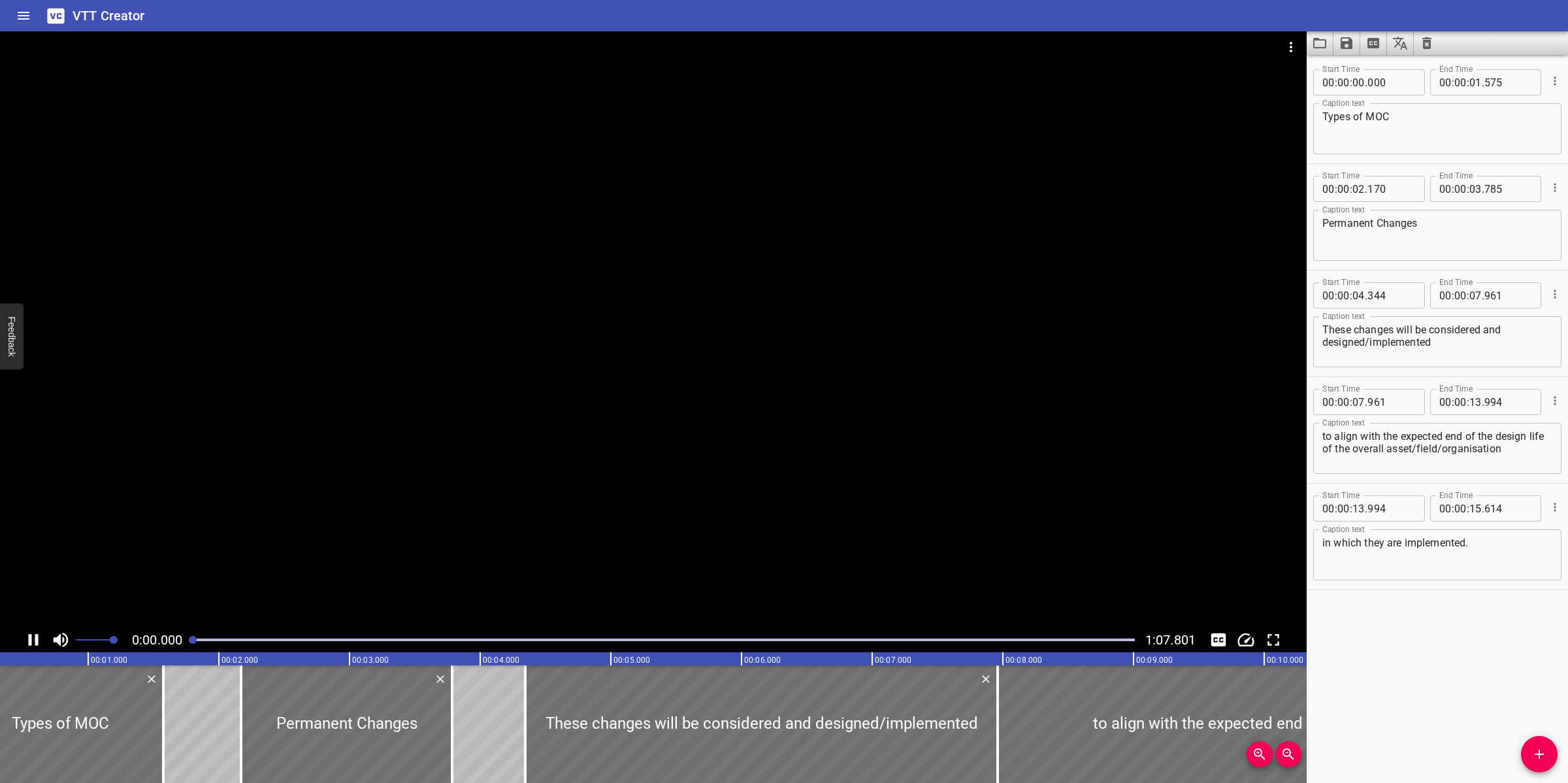
scroll to position [0, 0]
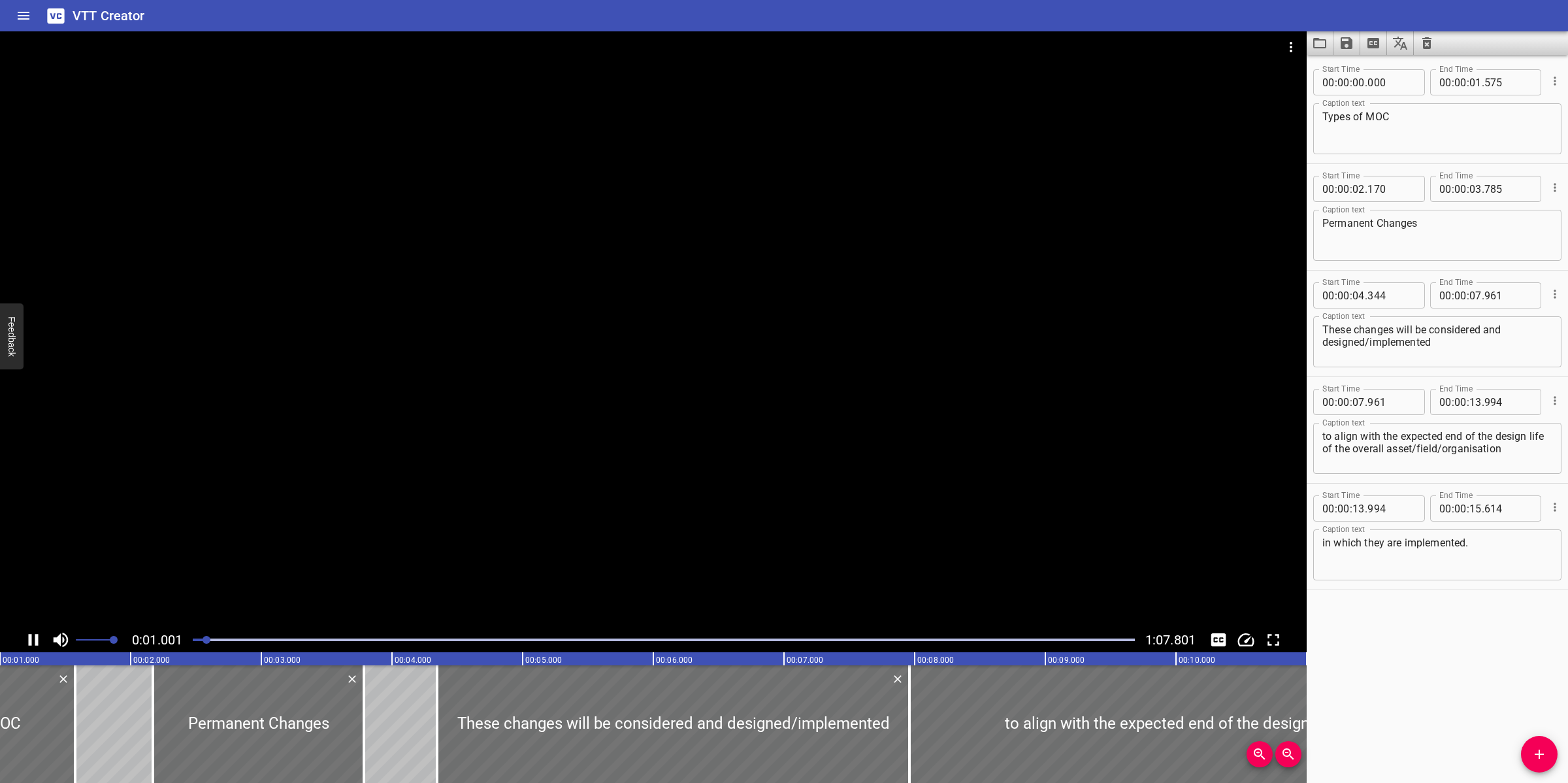
click at [676, 322] on div at bounding box center [653, 329] width 1306 height 596
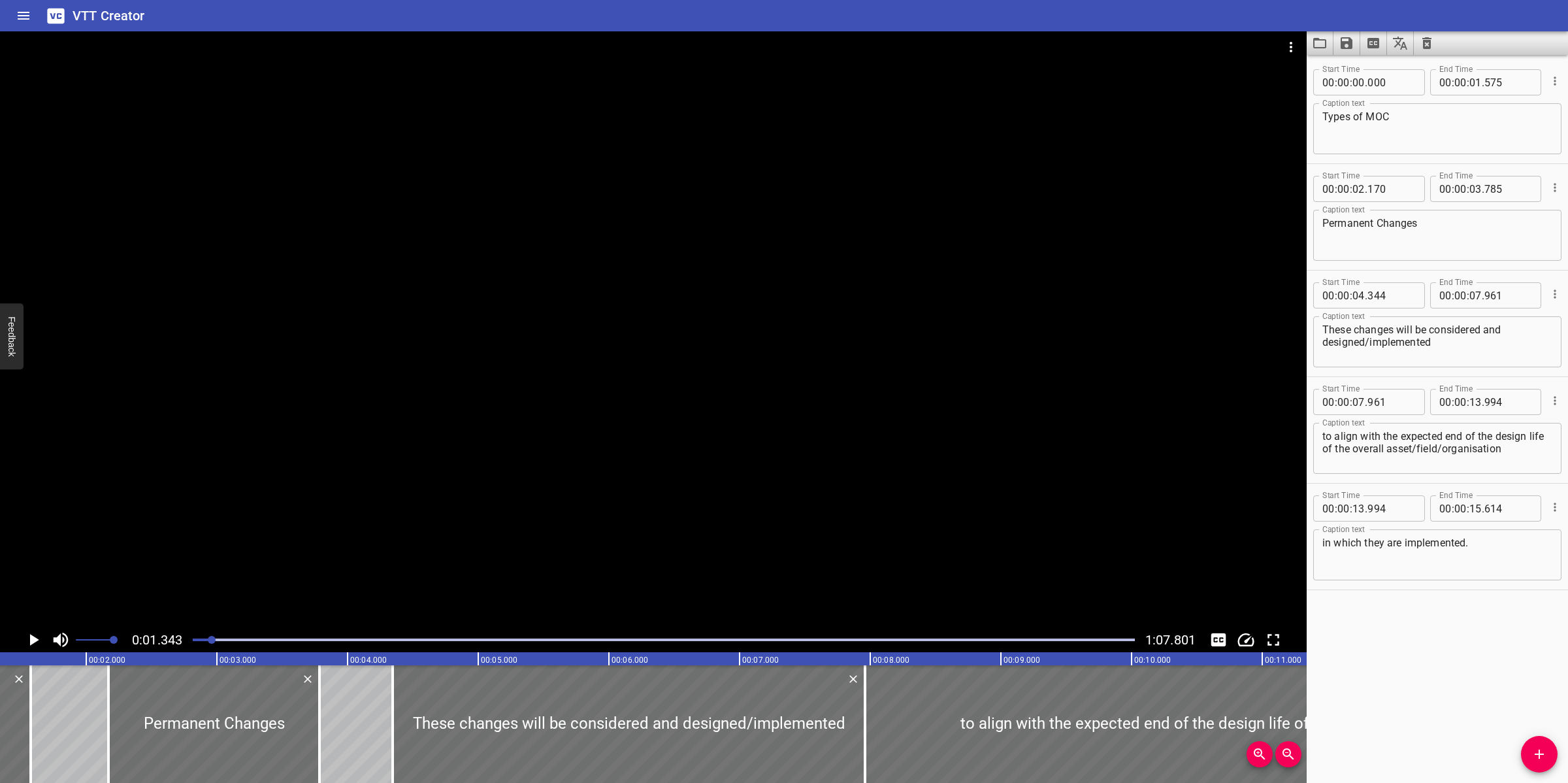
click at [716, 462] on div at bounding box center [653, 329] width 1306 height 596
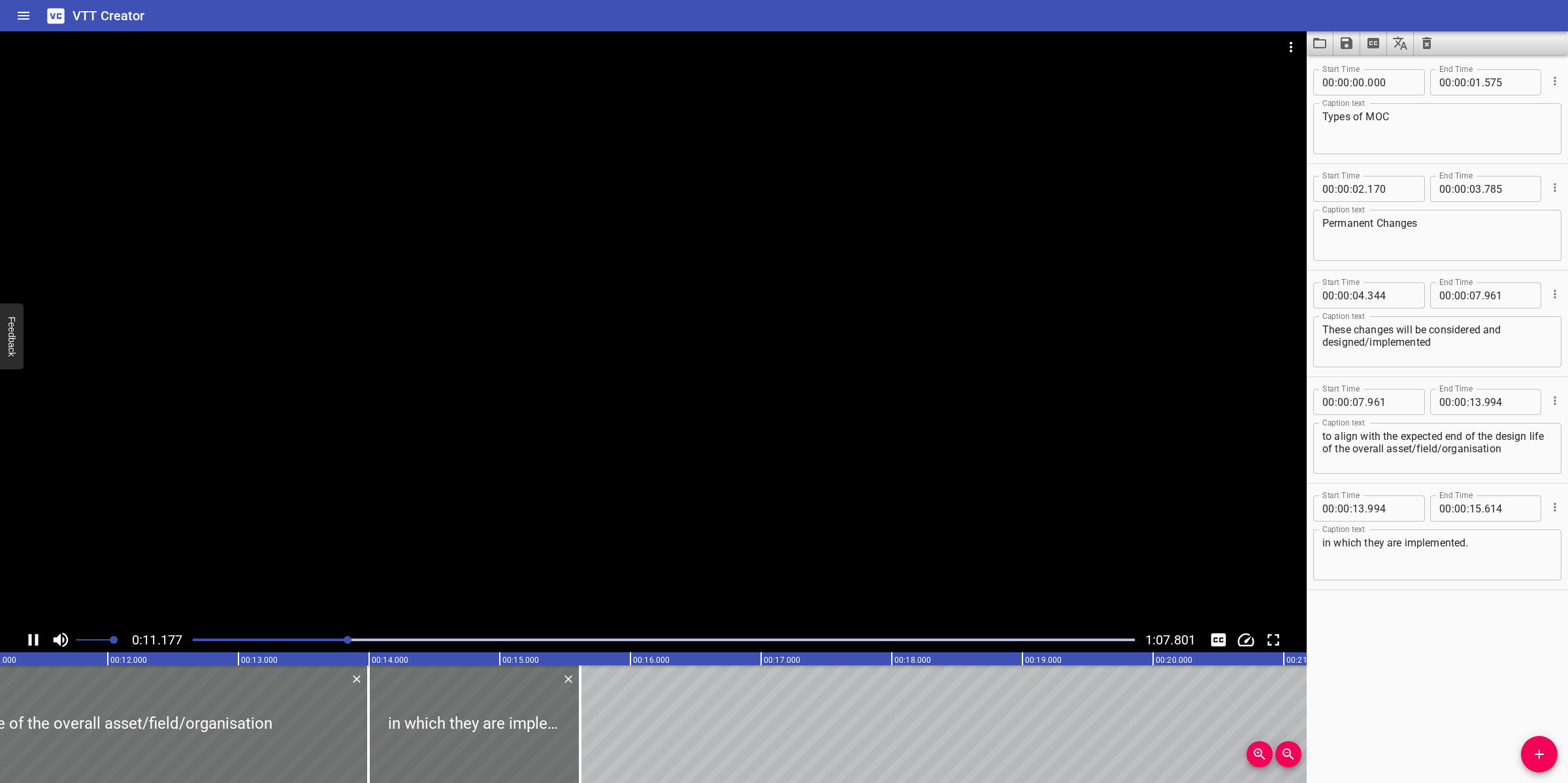
click at [671, 500] on div at bounding box center [653, 329] width 1306 height 596
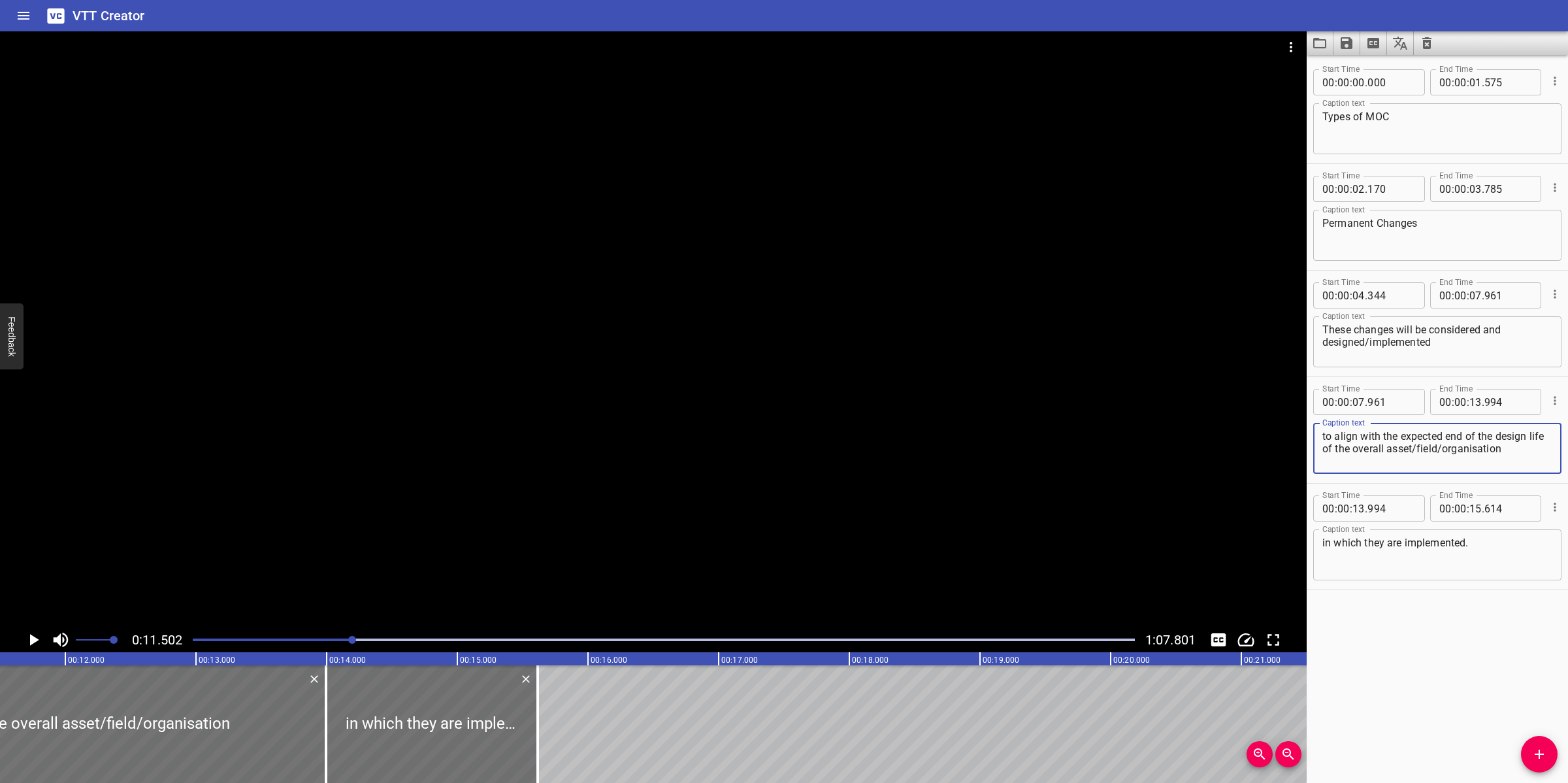
drag, startPoint x: 1404, startPoint y: 454, endPoint x: 1526, endPoint y: 458, distance: 122.1
click at [1393, 458] on textarea "to align with the expected end of the design life of the overall asset/field/or…" at bounding box center [1436, 448] width 230 height 37
click at [1393, 403] on input "number" at bounding box center [1475, 401] width 12 height 26
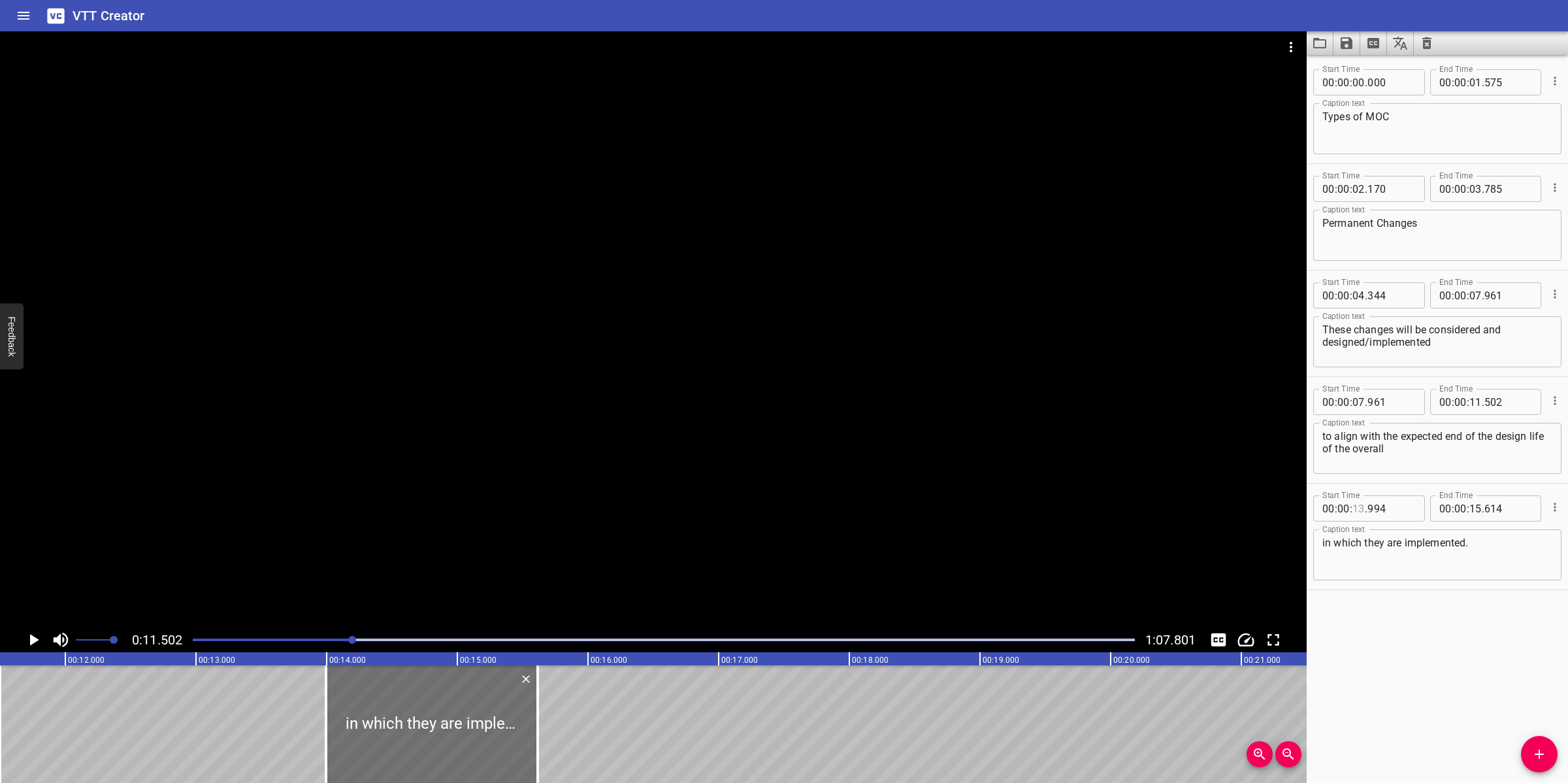
click at [1360, 505] on input "number" at bounding box center [1359, 508] width 12 height 26
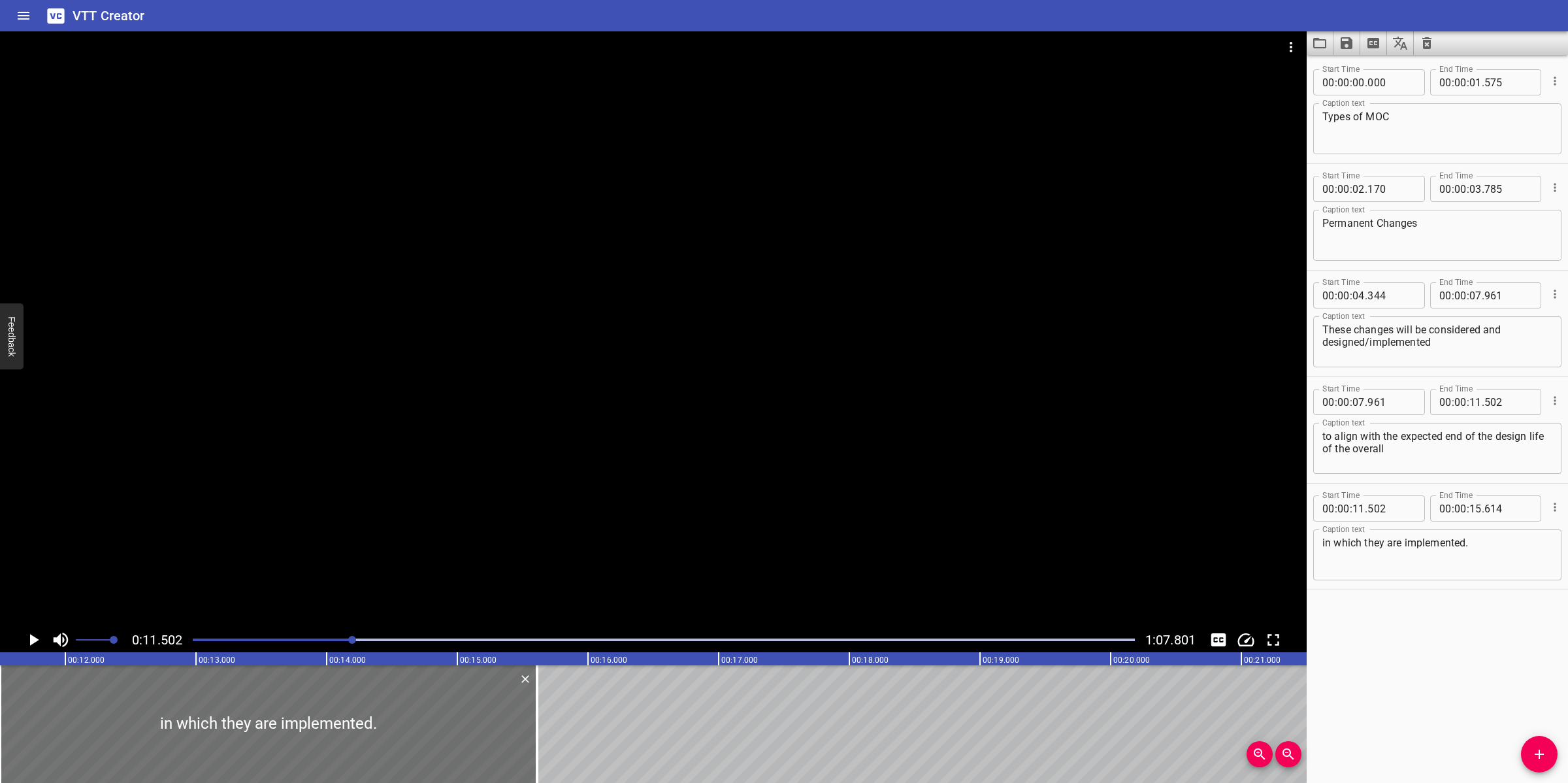
click at [1332, 541] on textarea "in which they are implemented." at bounding box center [1436, 555] width 230 height 37
paste textarea "asset/field/organisation"
click at [782, 482] on div at bounding box center [653, 329] width 1306 height 596
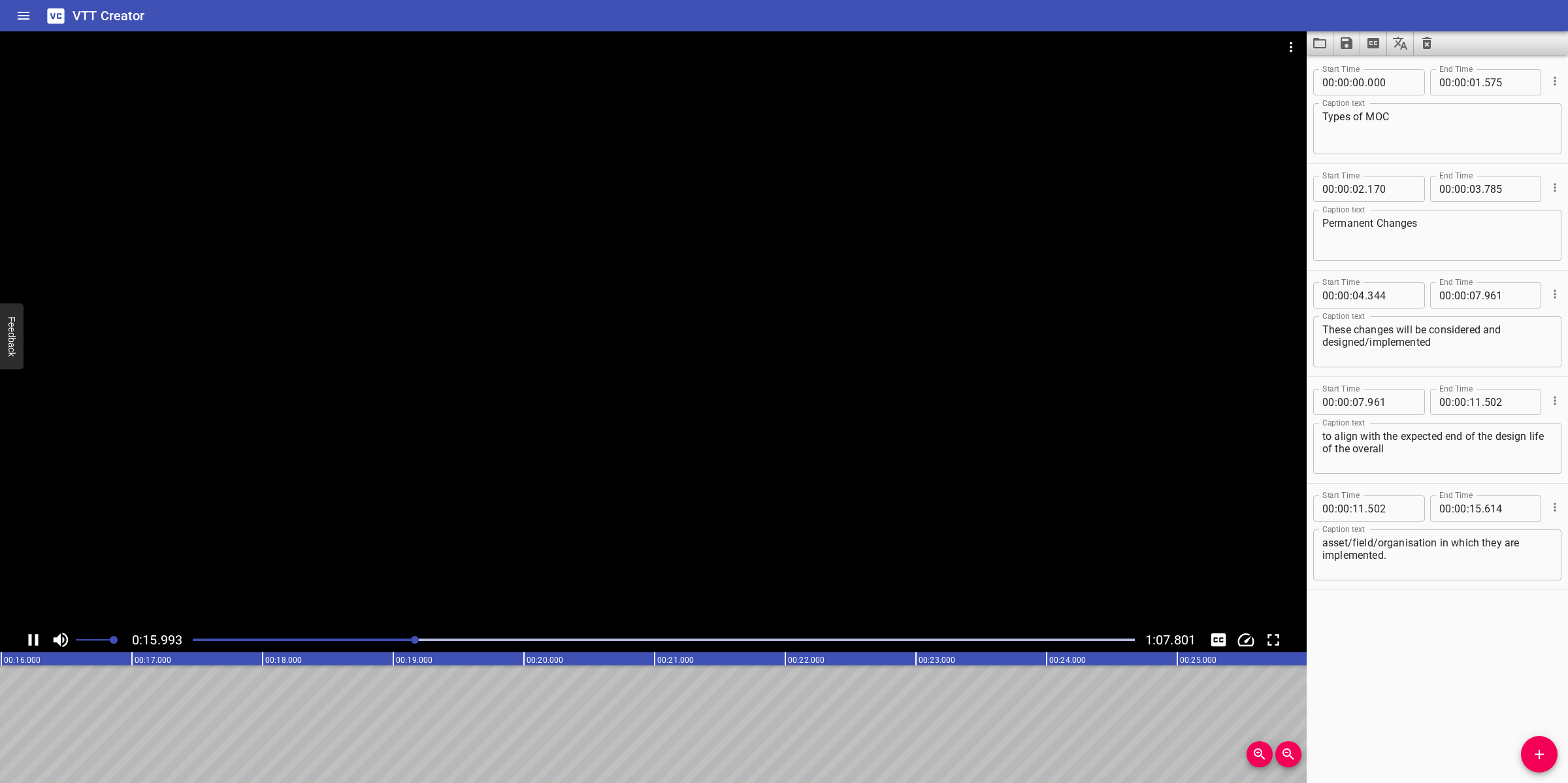
click at [704, 532] on div at bounding box center [653, 329] width 1306 height 596
drag, startPoint x: 1534, startPoint y: 750, endPoint x: 1519, endPoint y: 740, distance: 18.0
click at [1393, 695] on icon "Add Cue" at bounding box center [1539, 754] width 16 height 16
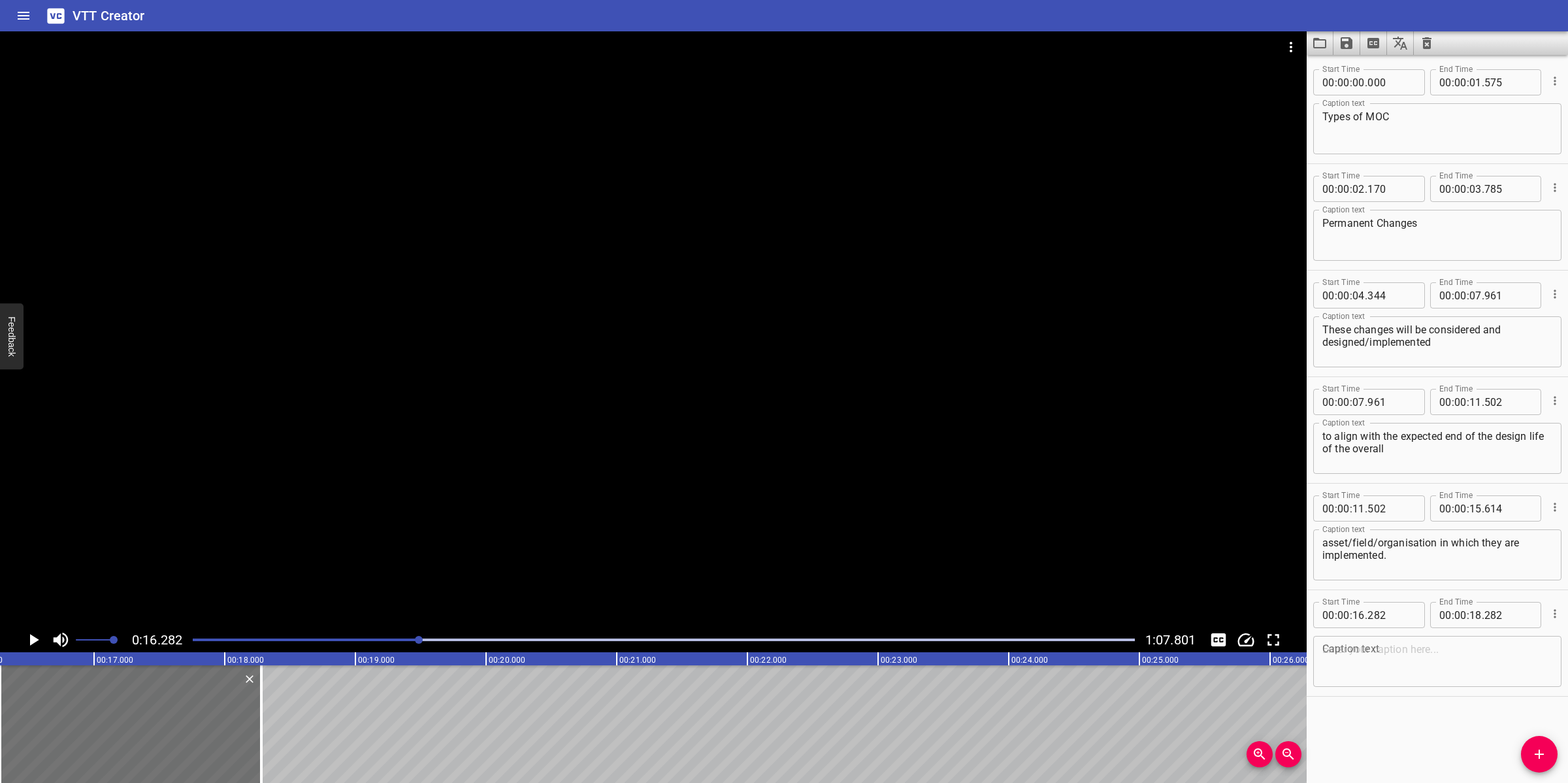
drag, startPoint x: 399, startPoint y: 639, endPoint x: 415, endPoint y: 678, distance: 42.2
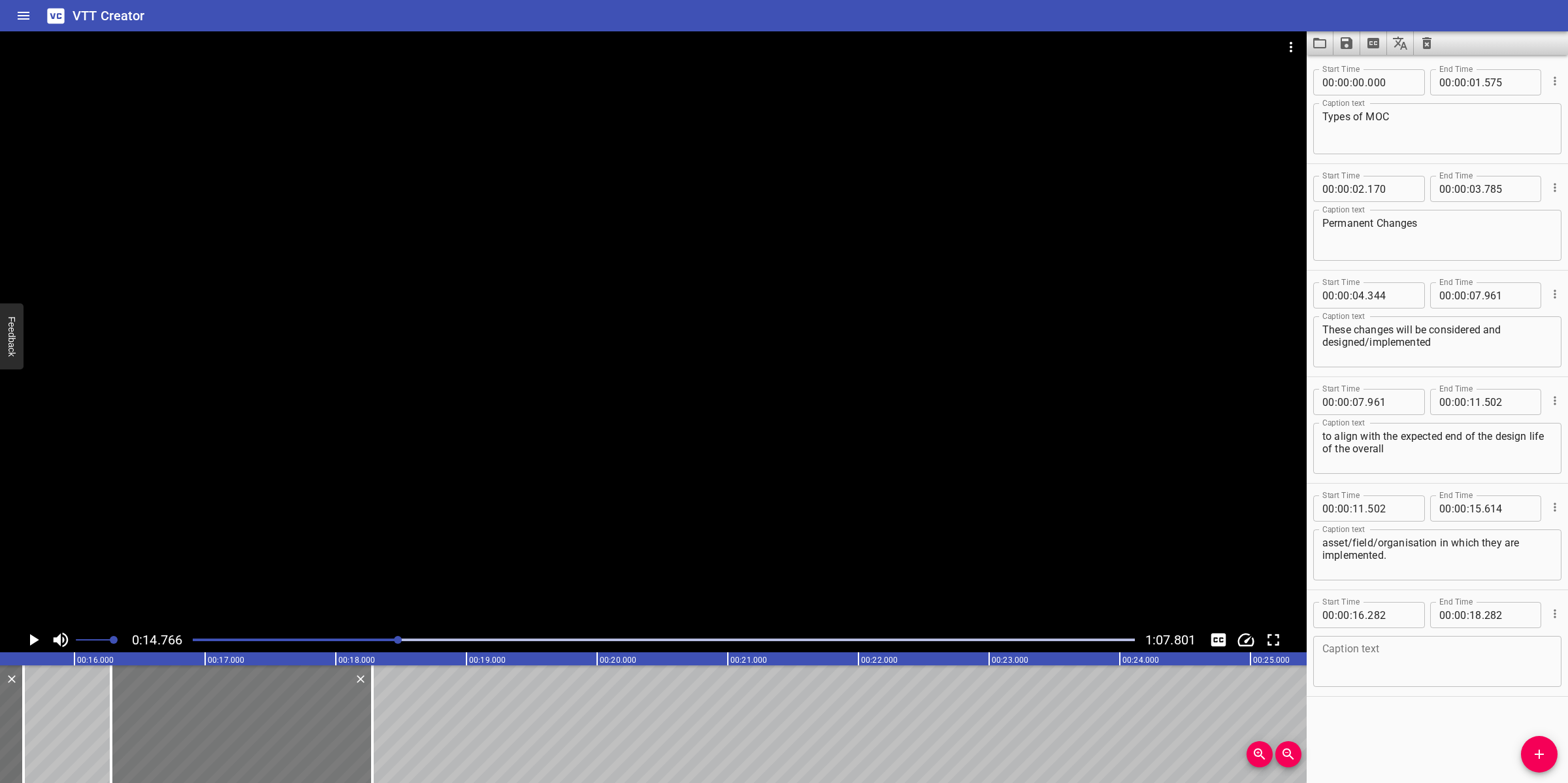
scroll to position [0, 1929]
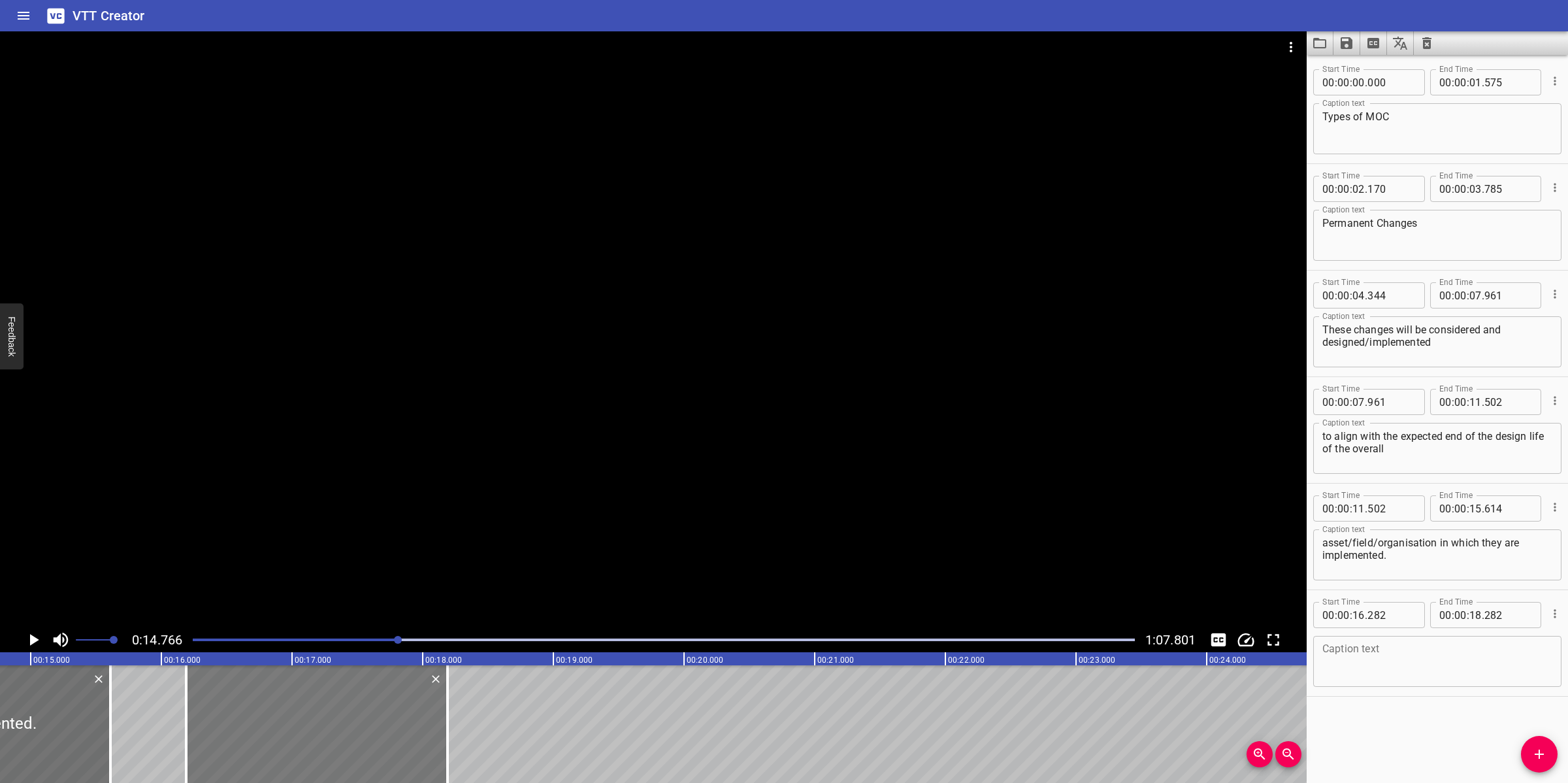
drag, startPoint x: 369, startPoint y: 732, endPoint x: 356, endPoint y: 732, distance: 13.0
click at [356, 695] on div at bounding box center [316, 724] width 261 height 118
drag, startPoint x: 446, startPoint y: 749, endPoint x: 530, endPoint y: 749, distance: 84.0
click at [530, 695] on div at bounding box center [531, 724] width 3 height 118
click at [1367, 663] on textarea at bounding box center [1436, 661] width 230 height 37
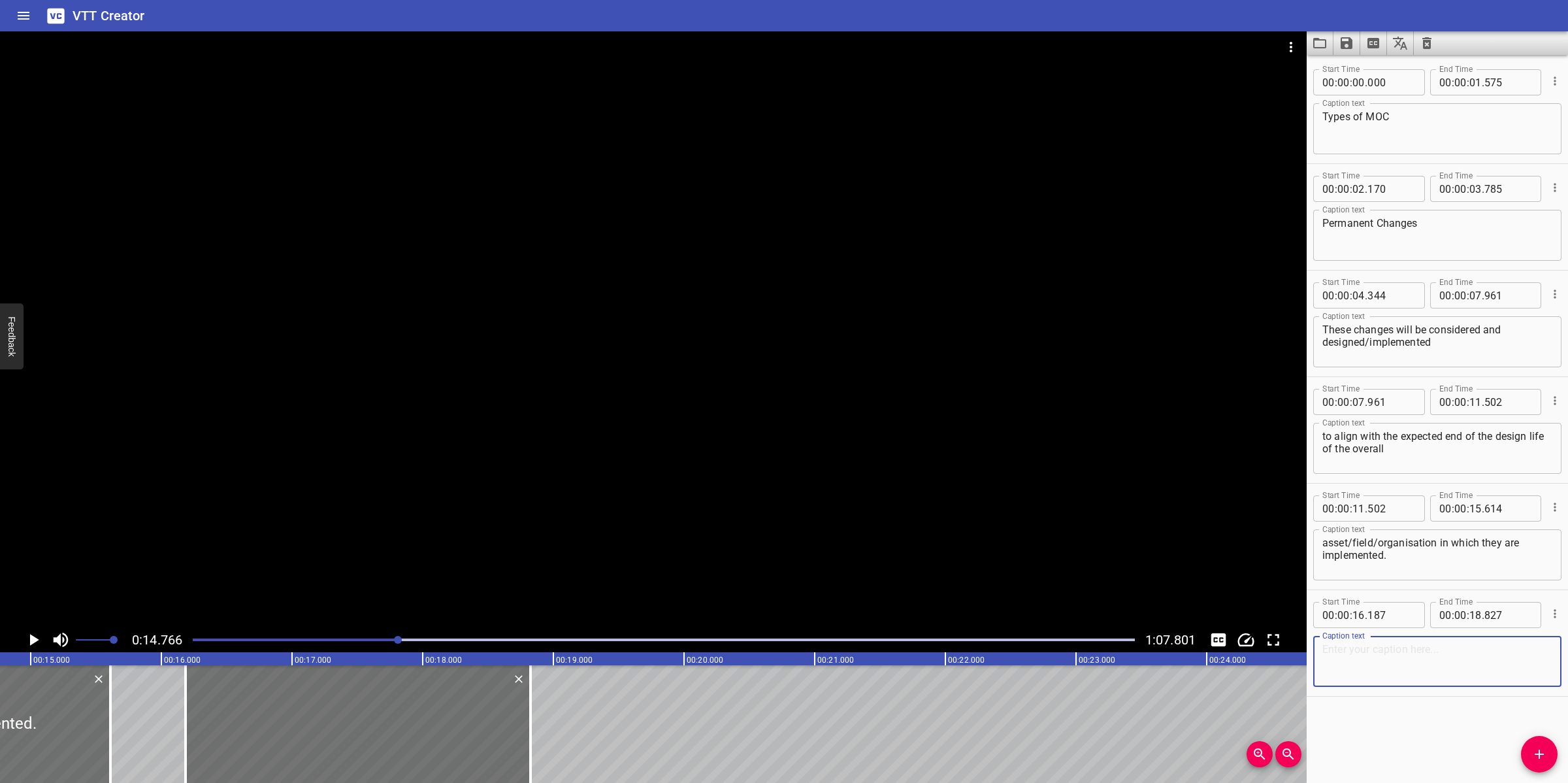
paste textarea ">180 days service"
click at [795, 324] on div at bounding box center [653, 329] width 1306 height 596
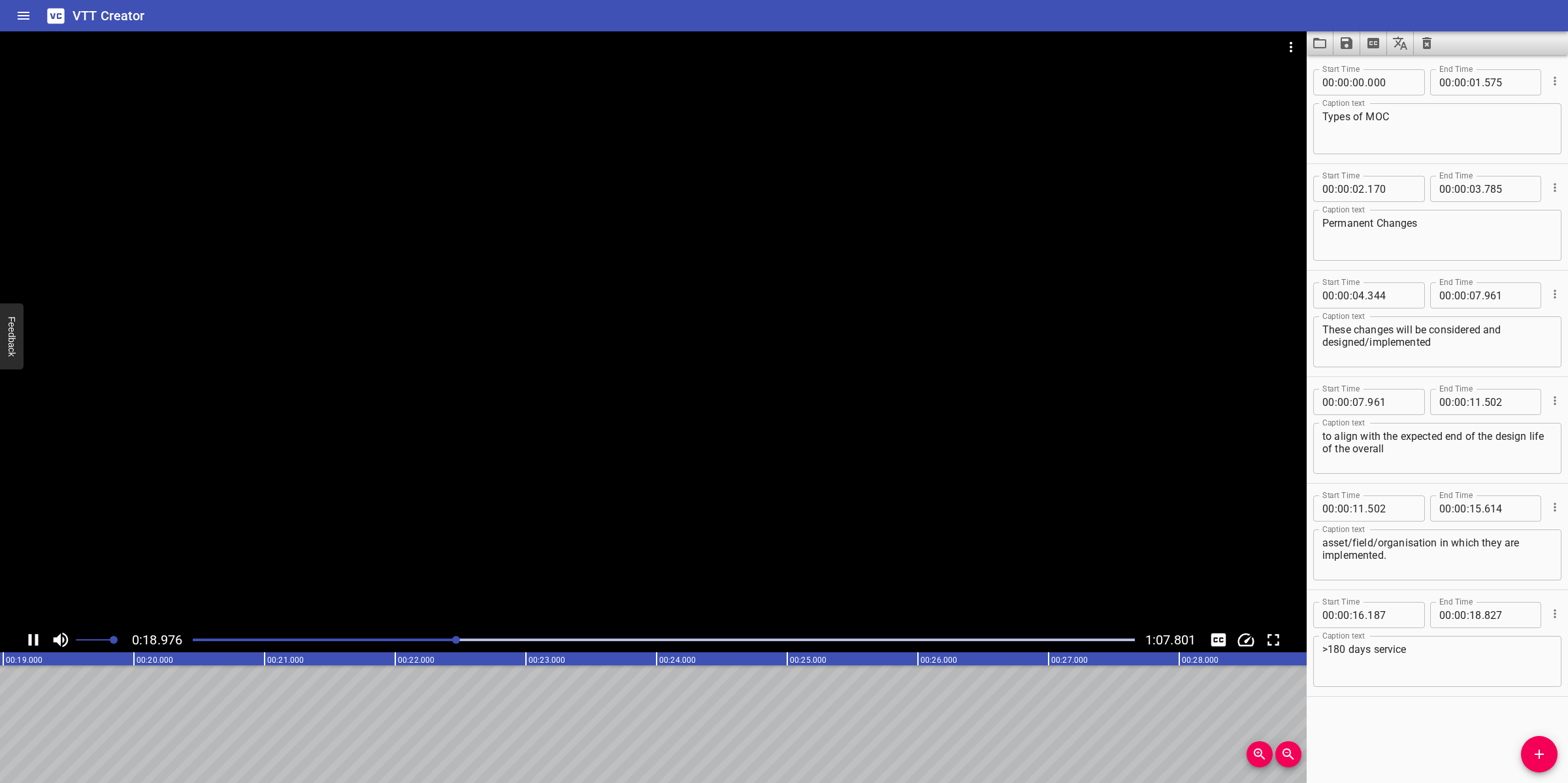
click at [683, 514] on div at bounding box center [653, 329] width 1306 height 596
click at [1393, 695] on button "Add Cue" at bounding box center [1539, 754] width 37 height 37
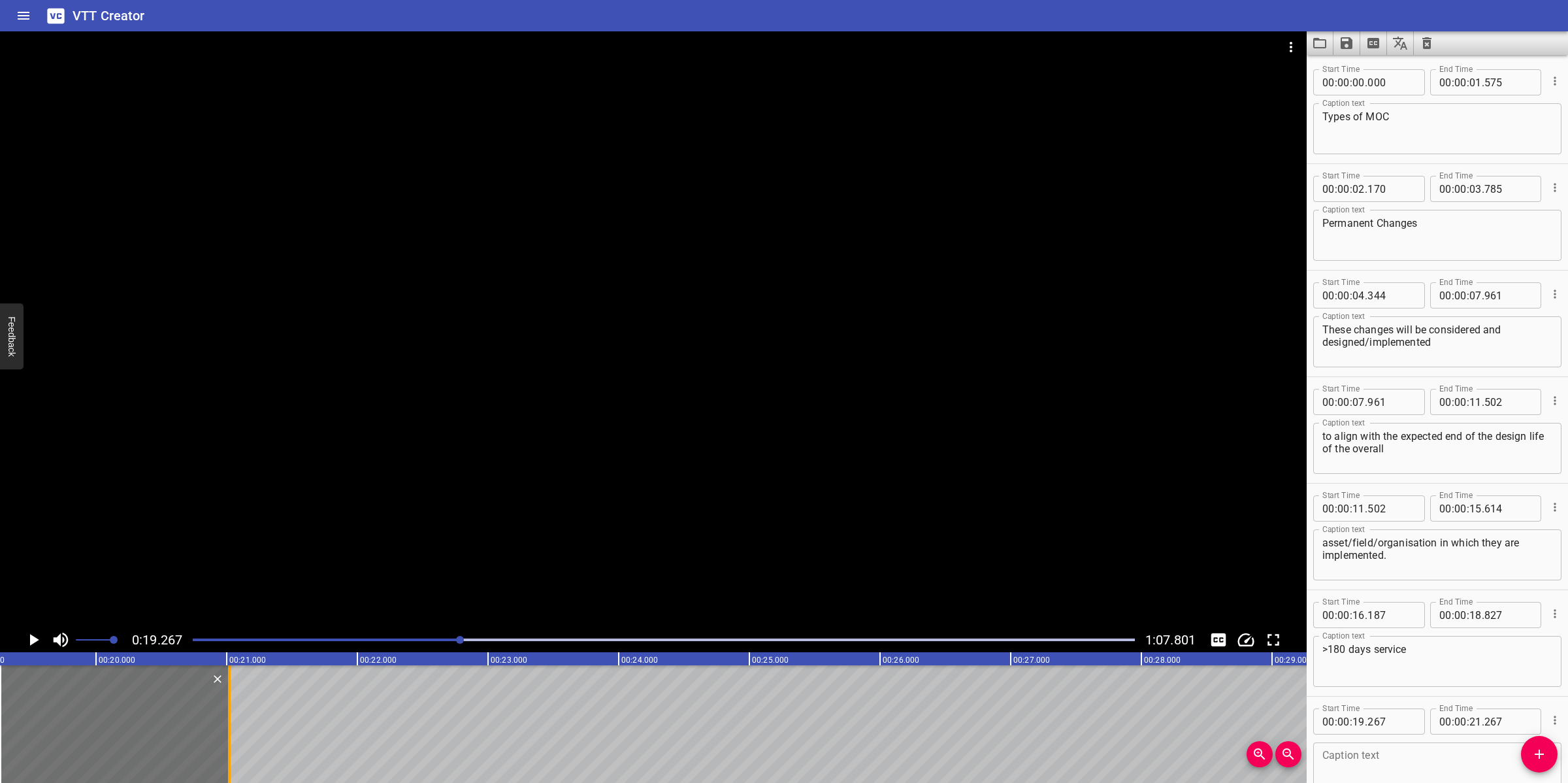
drag, startPoint x: 264, startPoint y: 736, endPoint x: 230, endPoint y: 739, distance: 34.1
click at [232, 695] on div at bounding box center [229, 724] width 13 height 118
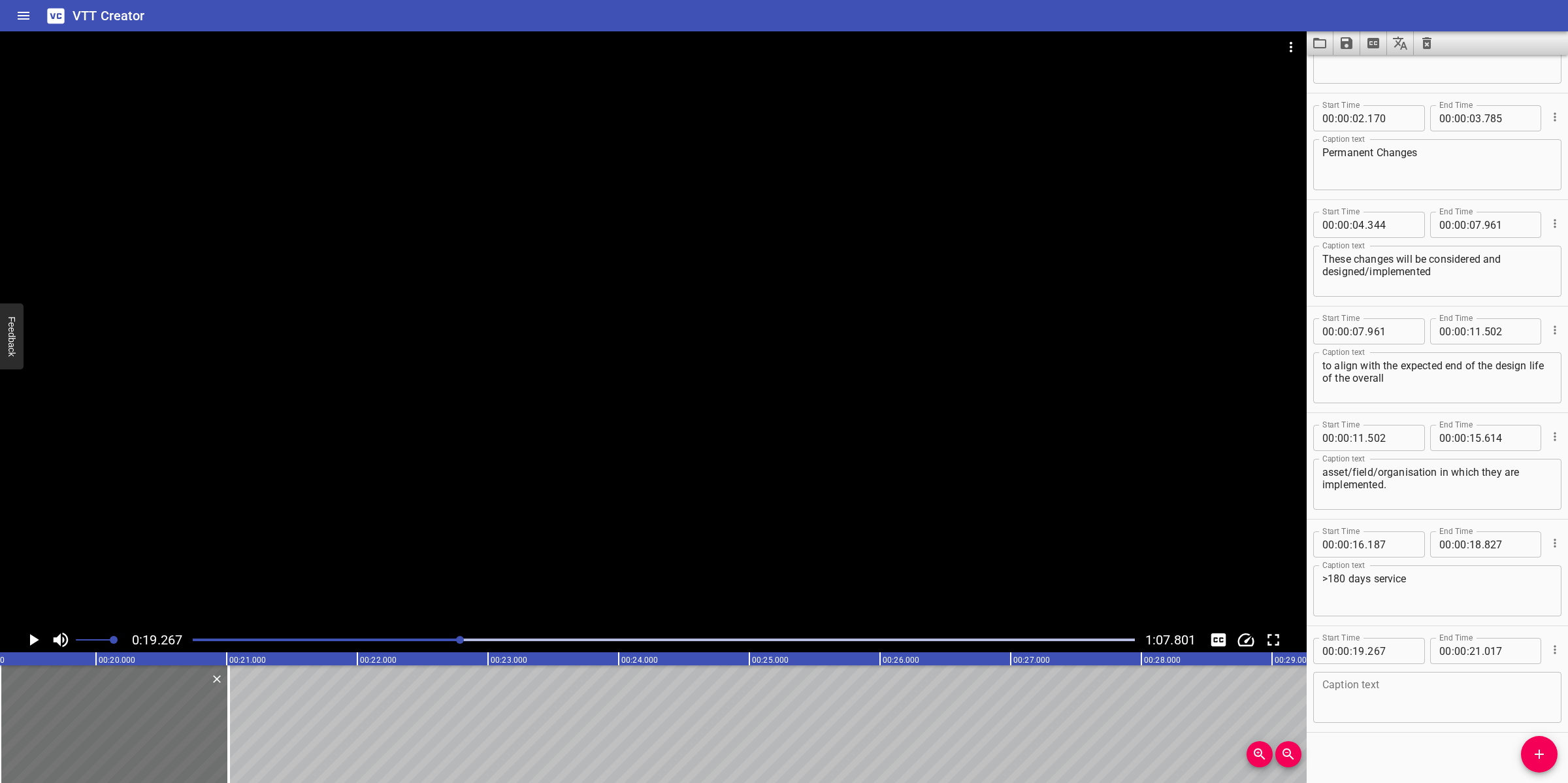
scroll to position [77, 0]
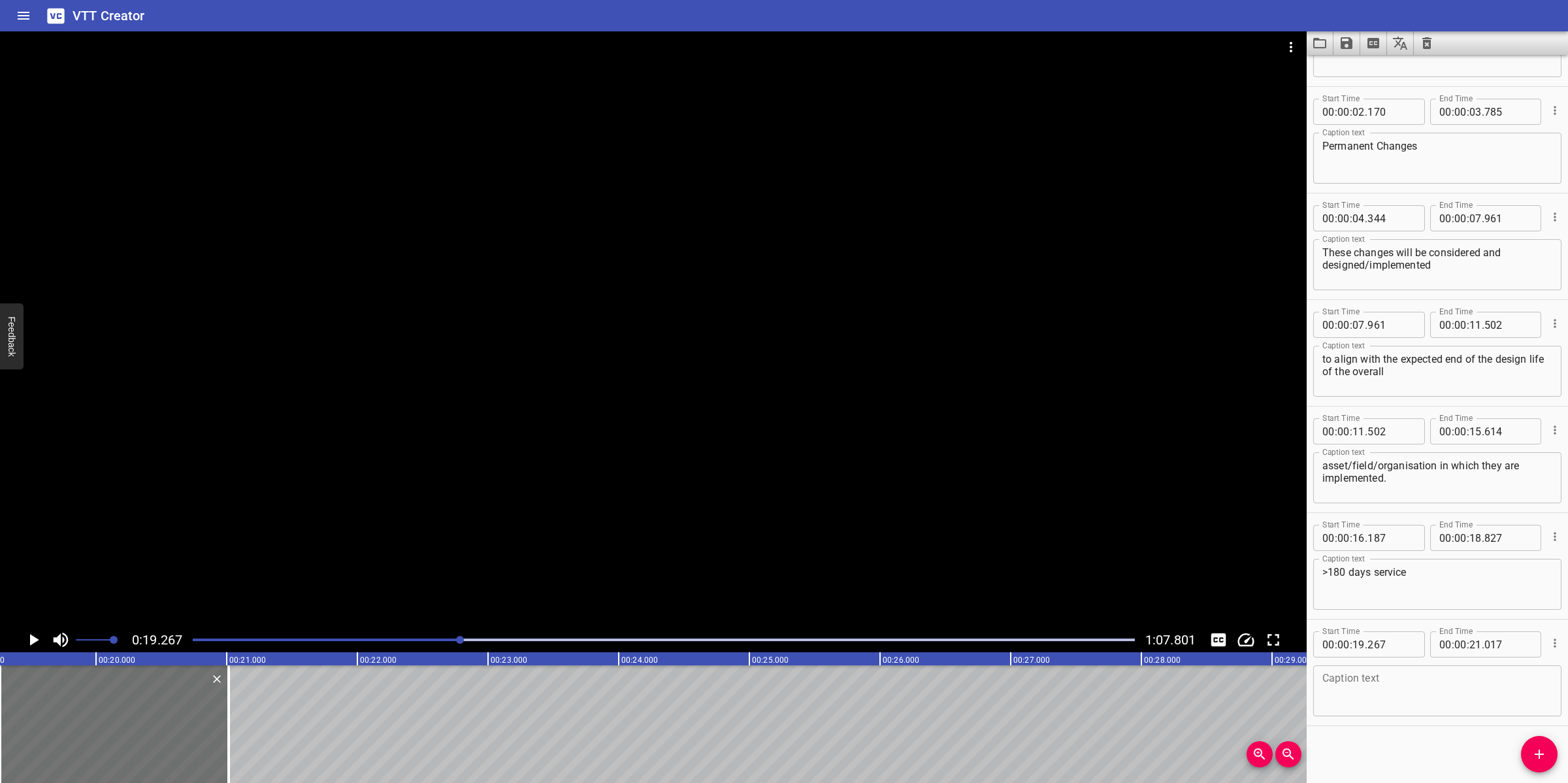
click at [1387, 678] on textarea at bounding box center [1436, 691] width 230 height 37
paste textarea "Temporary Changes"
click at [561, 399] on div at bounding box center [653, 329] width 1306 height 596
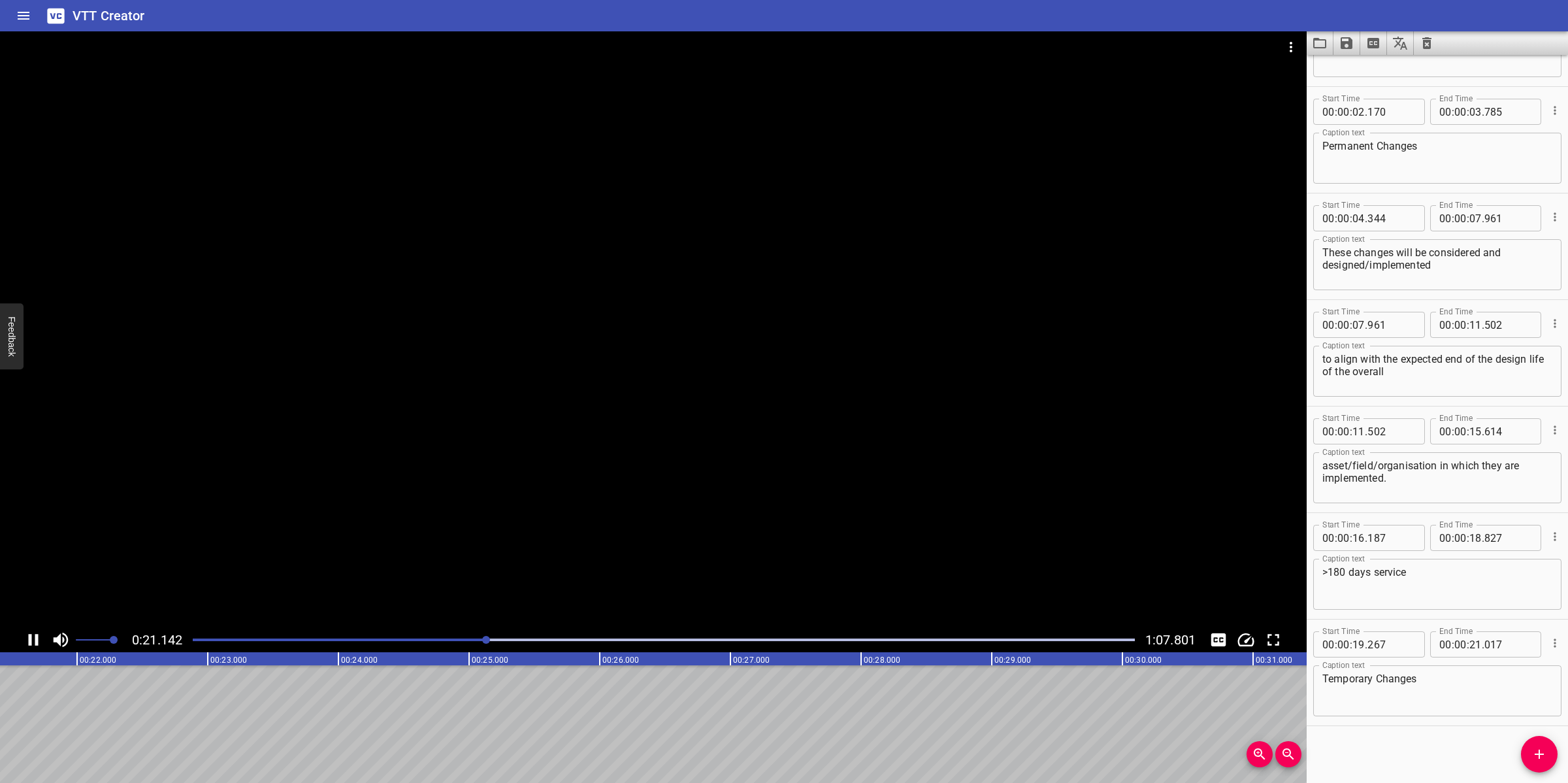
click at [685, 536] on div at bounding box center [653, 329] width 1306 height 596
click at [1393, 695] on icon "Add Cue" at bounding box center [1539, 754] width 16 height 16
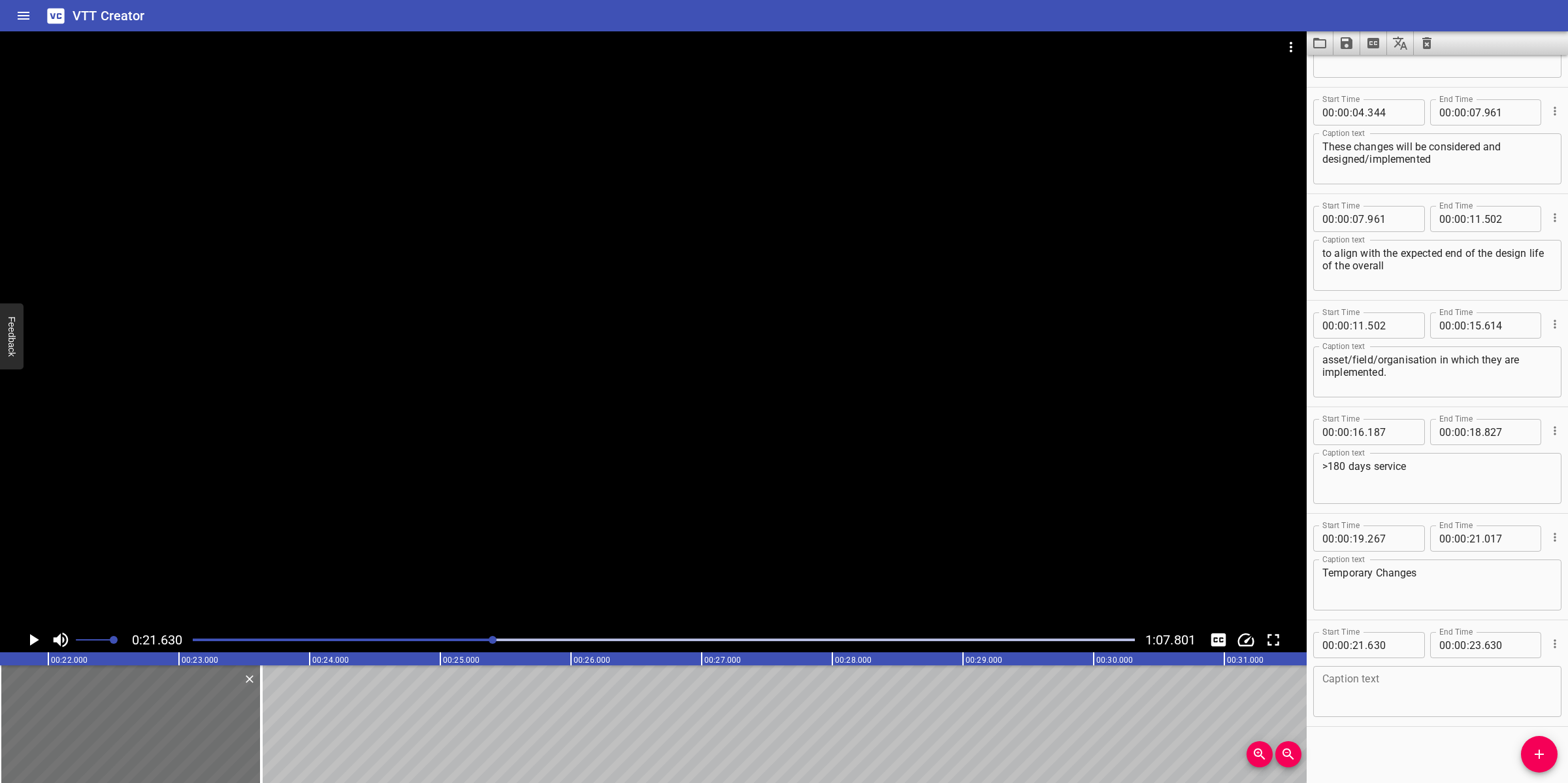
scroll to position [183, 0]
click at [1374, 695] on textarea at bounding box center [1436, 691] width 230 height 37
paste textarea "Are short-term measures put in place to replace or compliment an existing piece…"
click at [900, 422] on div at bounding box center [653, 329] width 1306 height 596
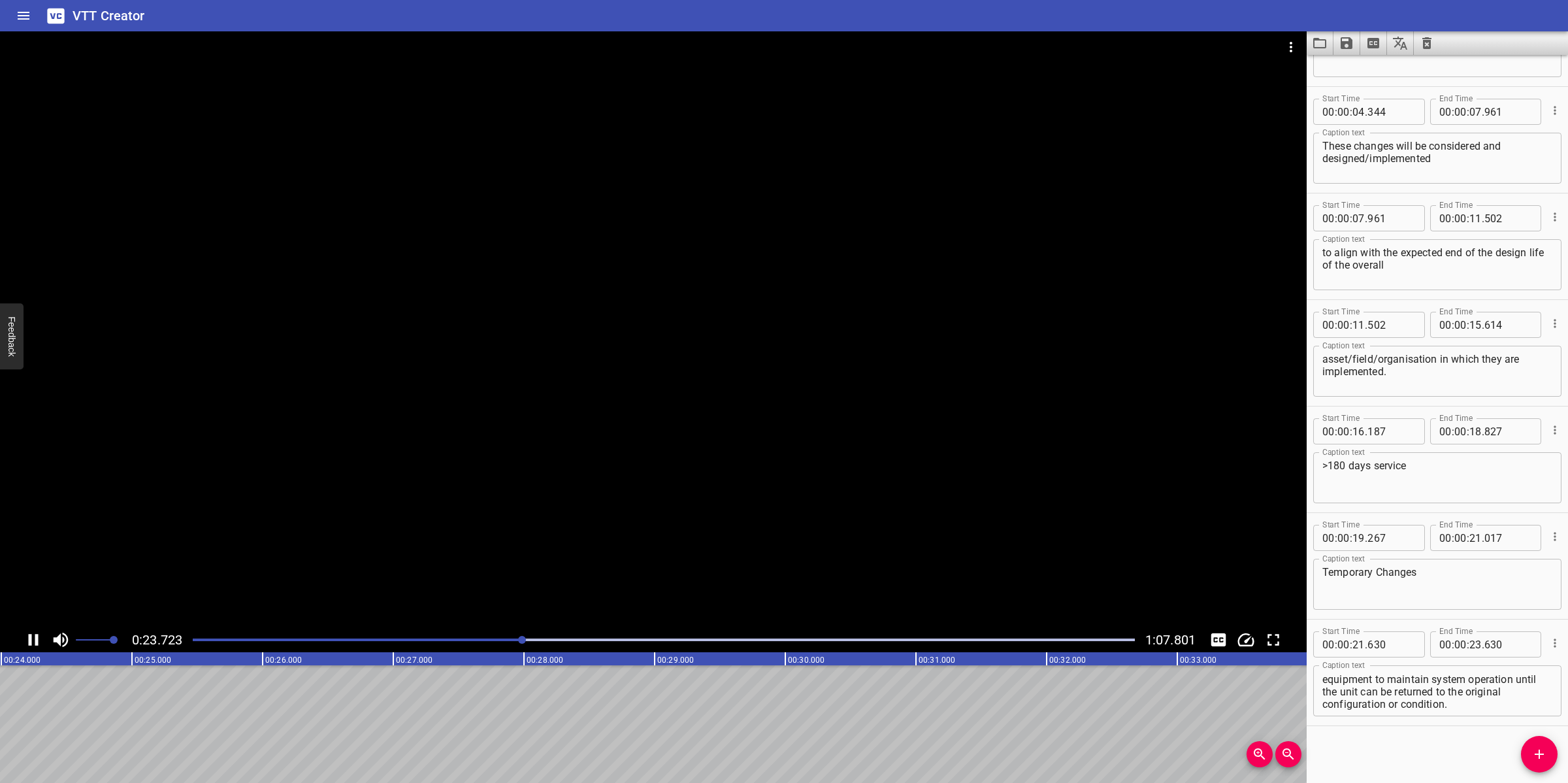
click at [750, 510] on div at bounding box center [653, 329] width 1306 height 596
click at [1393, 695] on textarea "Are short-term measures put in place to replace or compliment an existing piece…" at bounding box center [1436, 691] width 230 height 37
drag, startPoint x: 1498, startPoint y: 677, endPoint x: 1507, endPoint y: 714, distance: 38.1
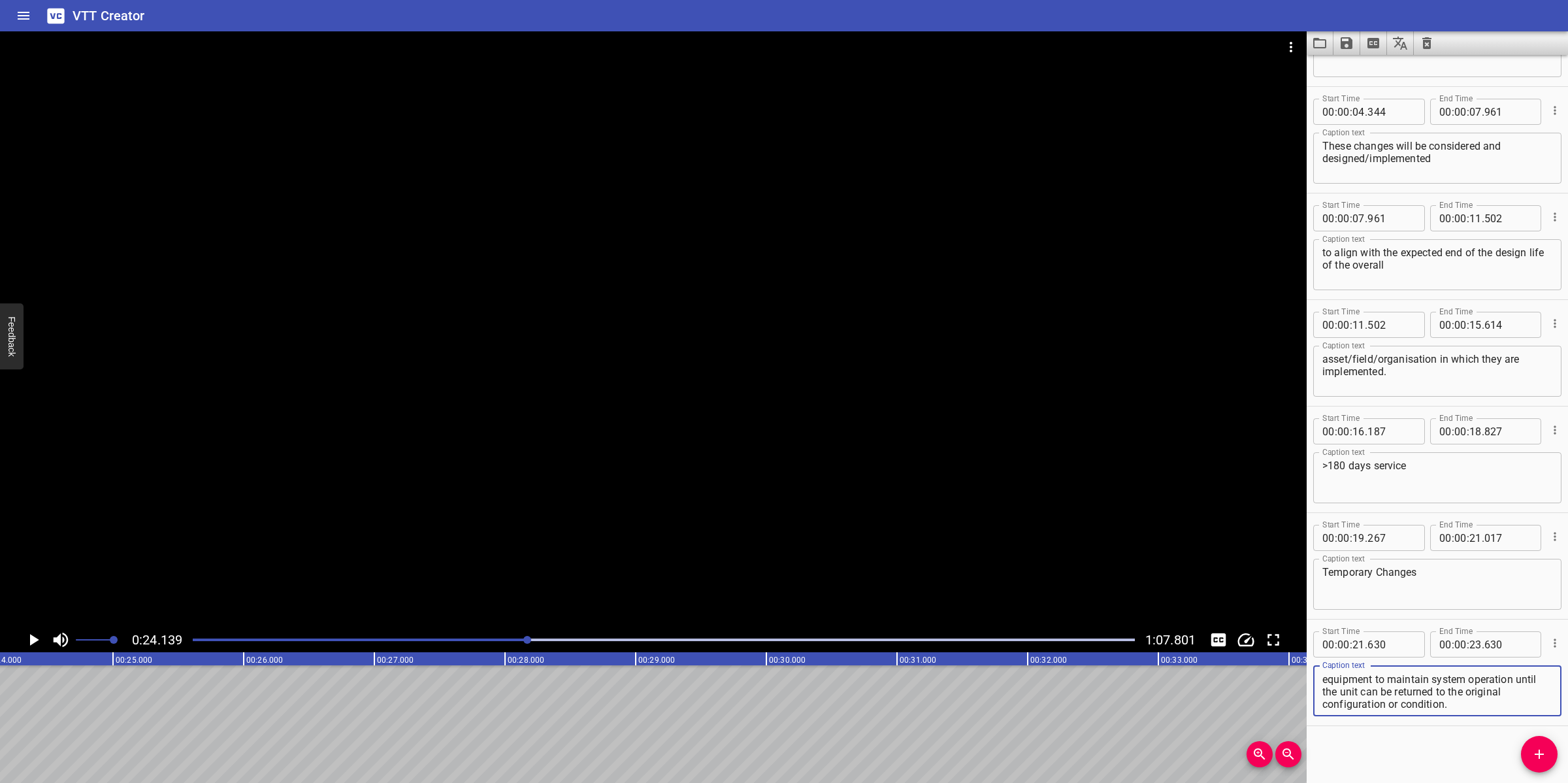
click at [1393, 695] on div "Are short-term measures put in place to replace or compliment an existing piece…" at bounding box center [1437, 690] width 248 height 51
click at [1393, 650] on input "number" at bounding box center [1475, 644] width 12 height 26
click at [1393, 695] on icon "Add Cue" at bounding box center [1539, 754] width 16 height 16
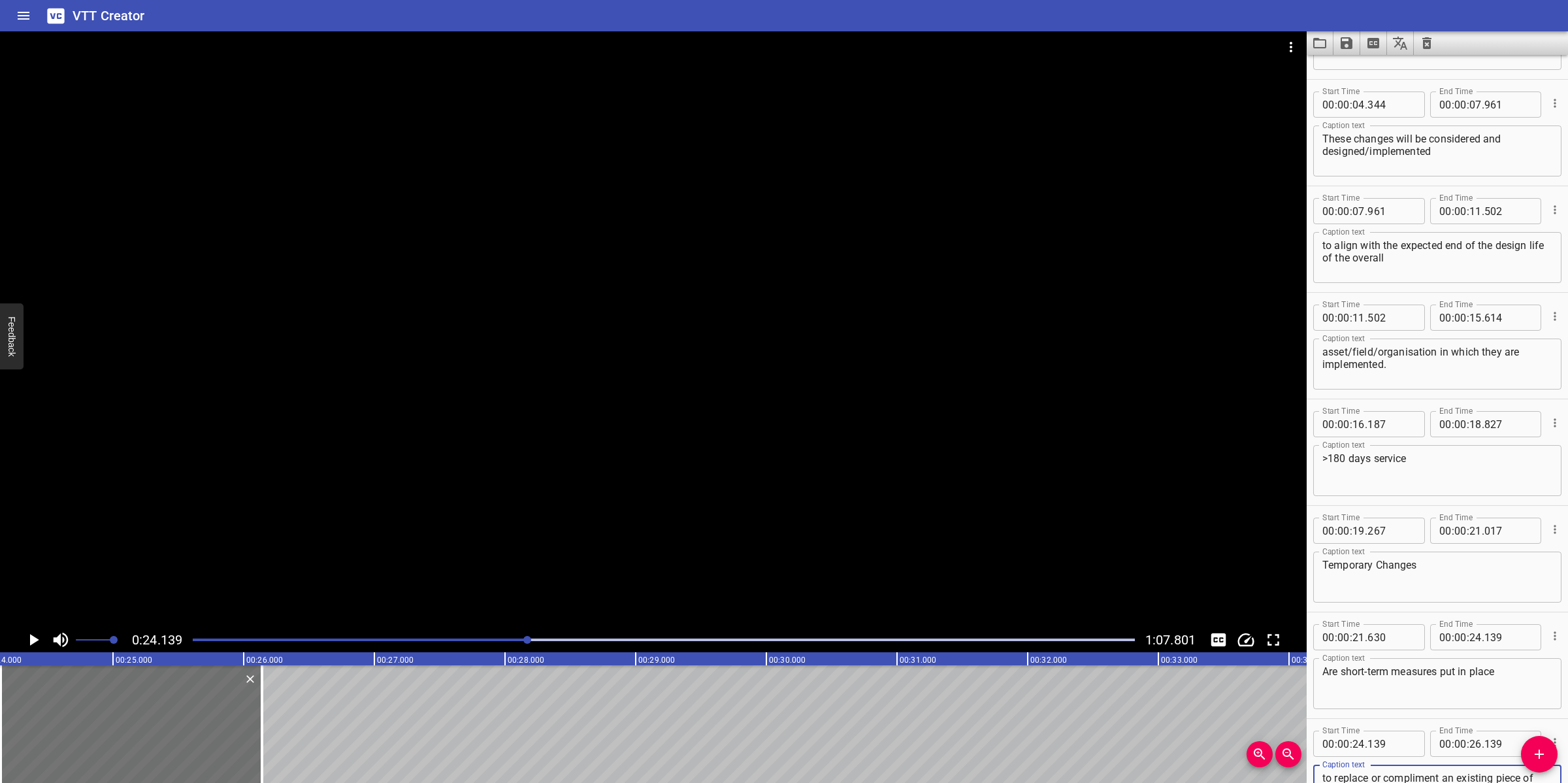
scroll to position [12, 0]
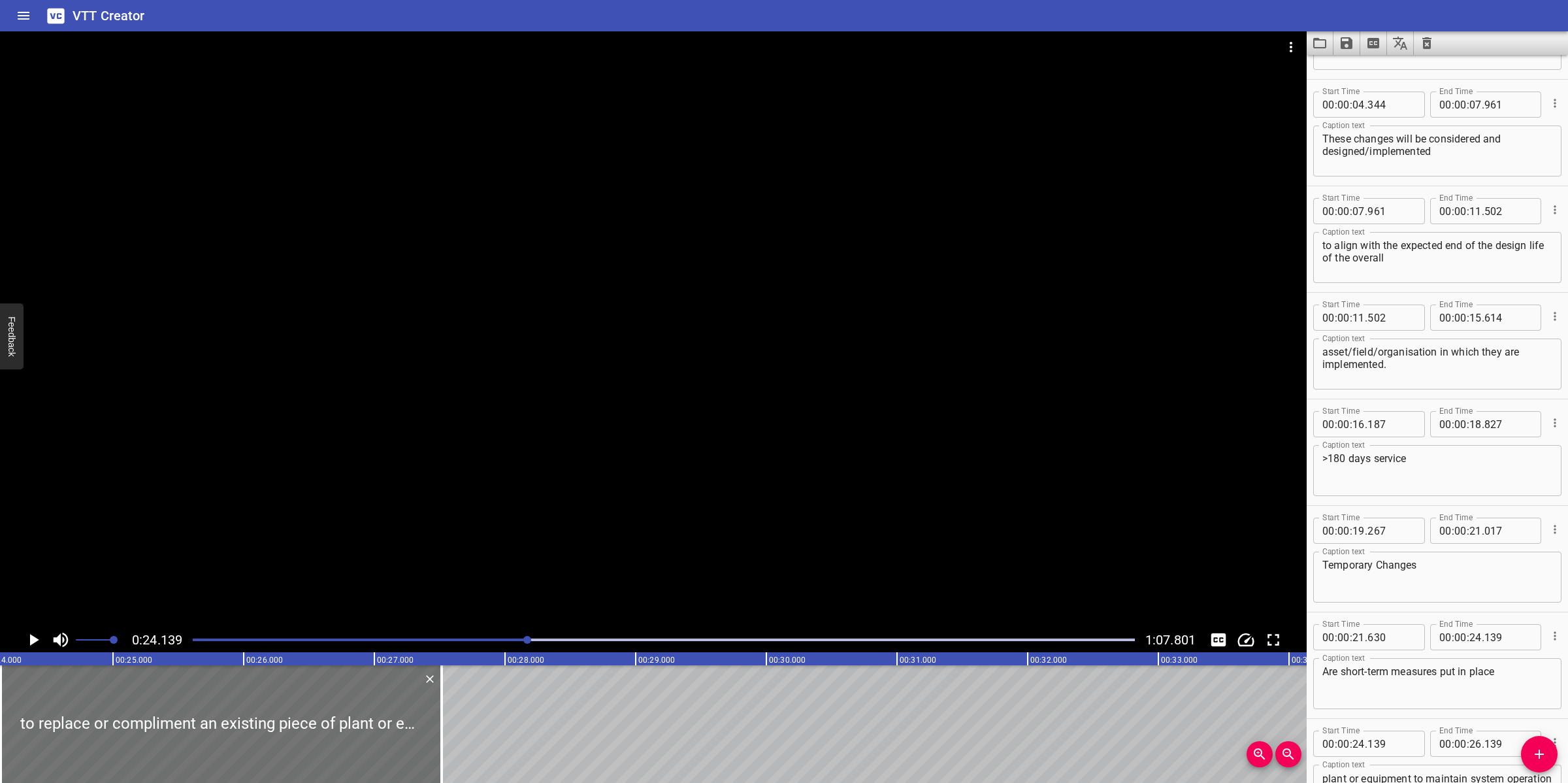
drag, startPoint x: 266, startPoint y: 739, endPoint x: 458, endPoint y: 743, distance: 192.0
click at [448, 695] on div at bounding box center [442, 724] width 13 height 118
click at [677, 471] on div at bounding box center [653, 329] width 1306 height 596
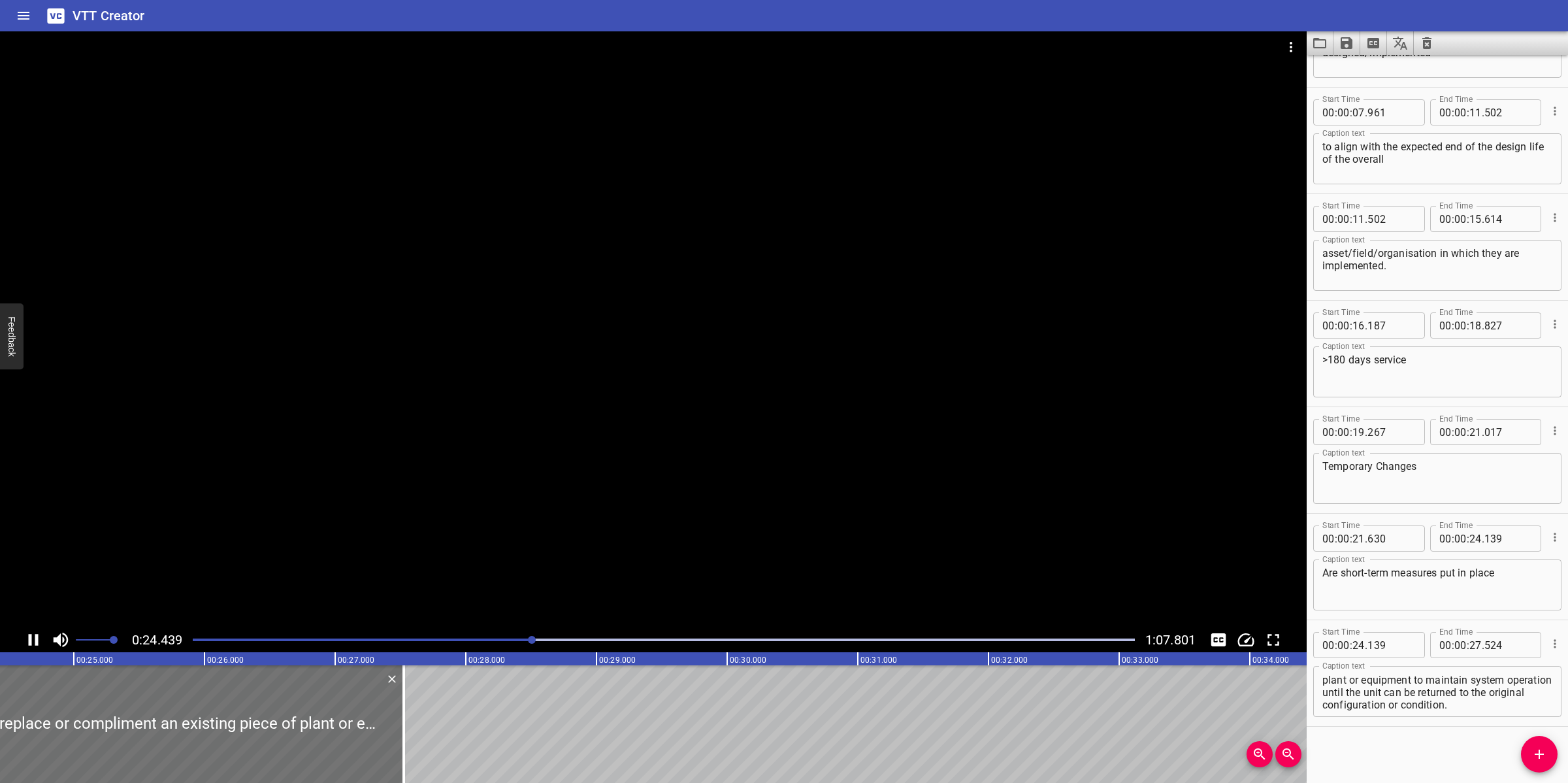
scroll to position [291, 0]
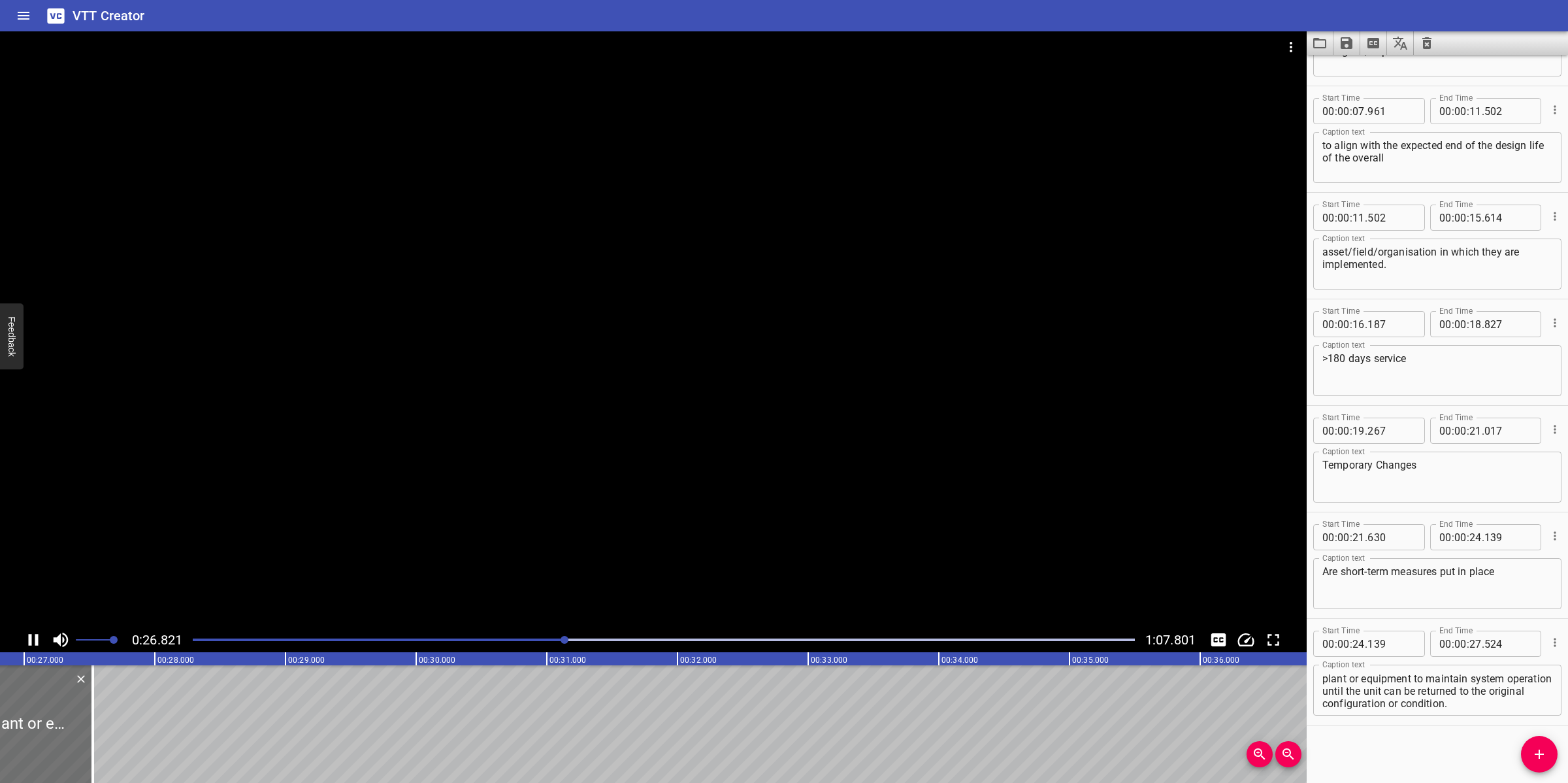
click at [641, 538] on div at bounding box center [653, 329] width 1306 height 596
click at [699, 517] on div at bounding box center [653, 329] width 1306 height 596
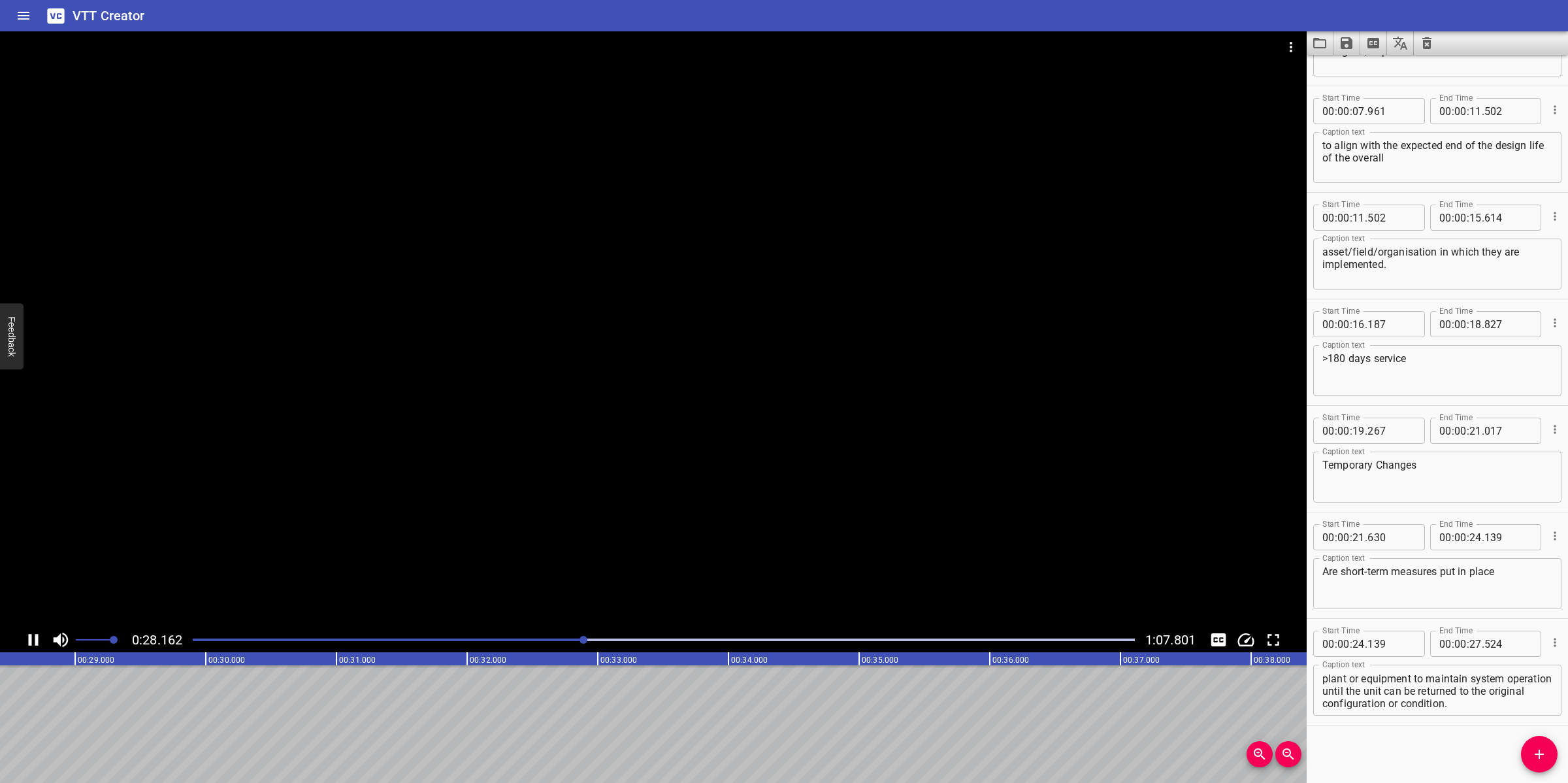
drag, startPoint x: 680, startPoint y: 530, endPoint x: 673, endPoint y: 539, distance: 11.4
click at [676, 533] on div at bounding box center [653, 329] width 1306 height 596
drag, startPoint x: 553, startPoint y: 638, endPoint x: 562, endPoint y: 628, distance: 13.5
click at [552, 638] on div at bounding box center [663, 639] width 957 height 18
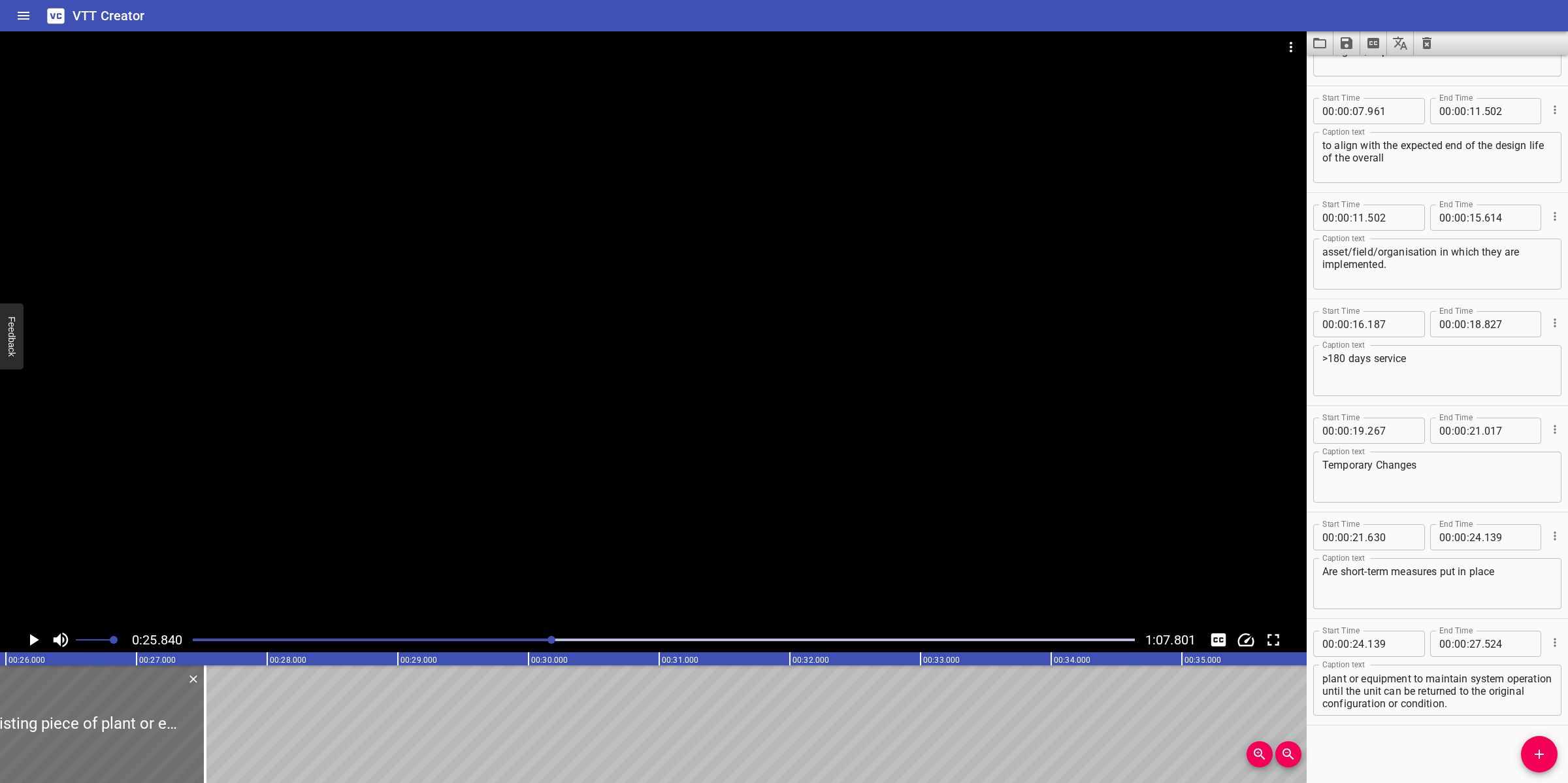
scroll to position [0, 3376]
click at [671, 551] on div at bounding box center [653, 329] width 1306 height 596
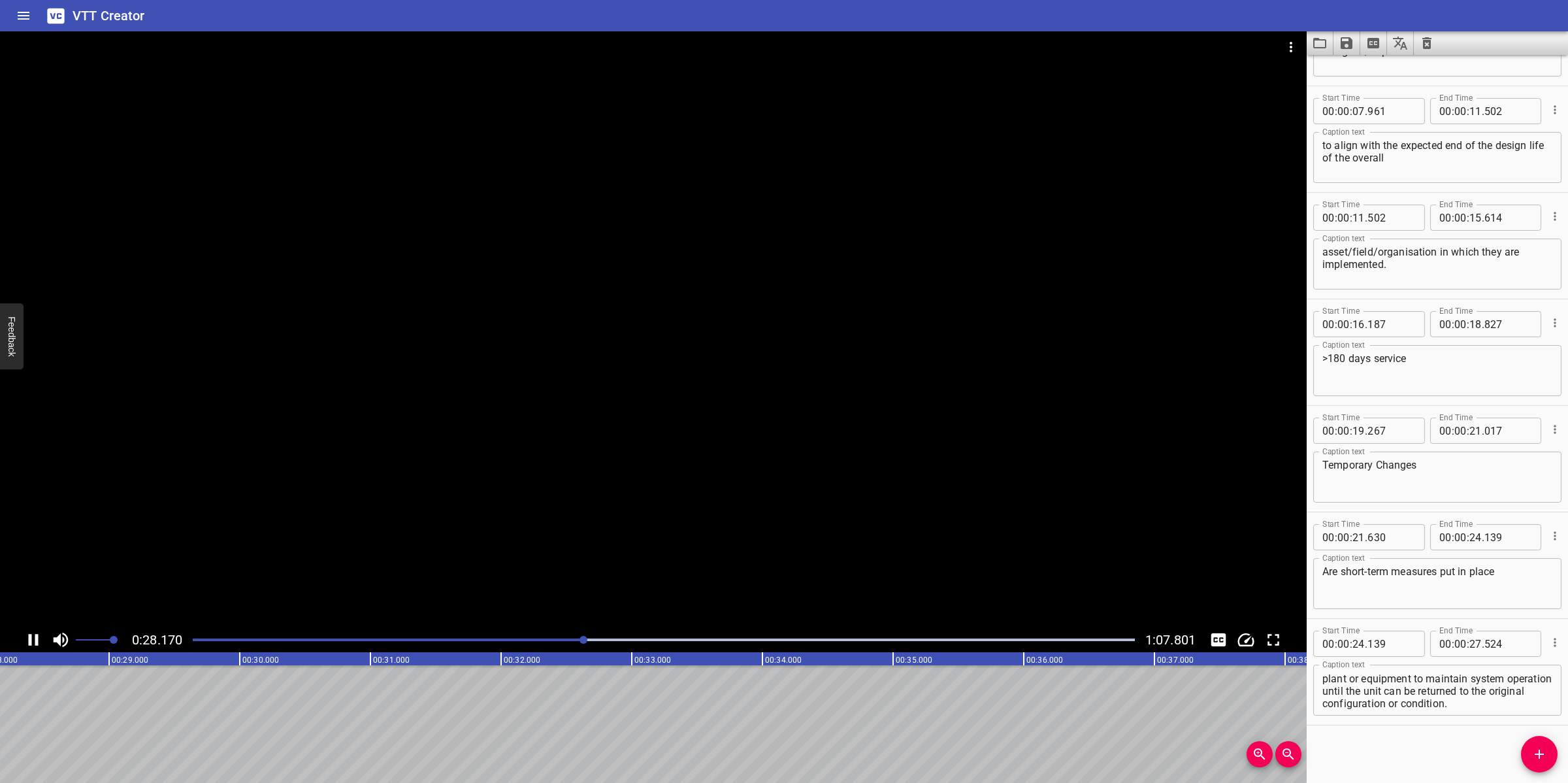
click at [718, 517] on div at bounding box center [653, 329] width 1306 height 596
click at [553, 630] on div at bounding box center [663, 639] width 957 height 18
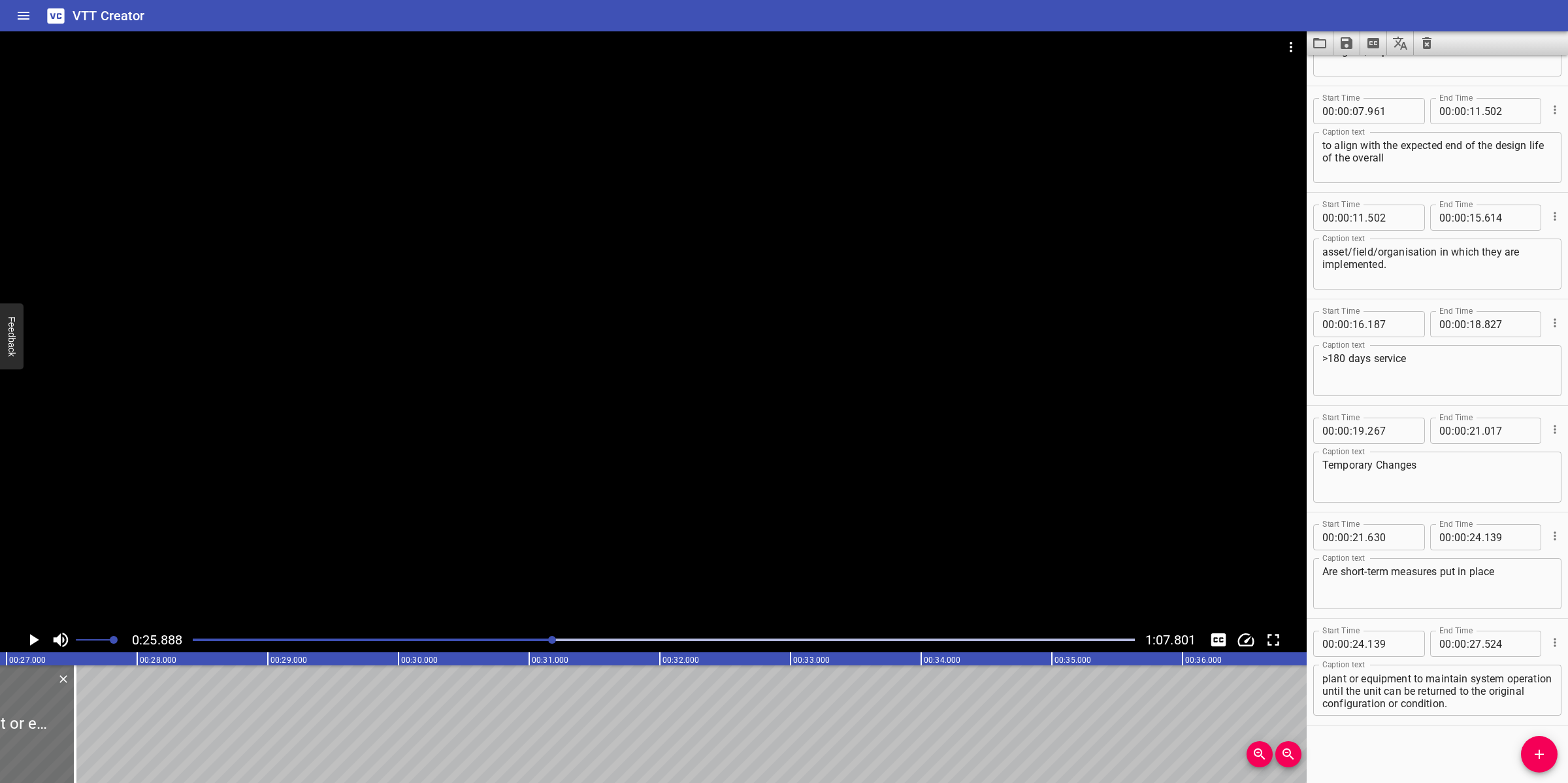
click at [615, 494] on div at bounding box center [653, 329] width 1306 height 596
click at [1393, 694] on textarea "to replace or compliment an existing piece of plant or equipment to maintain sy…" at bounding box center [1436, 690] width 230 height 37
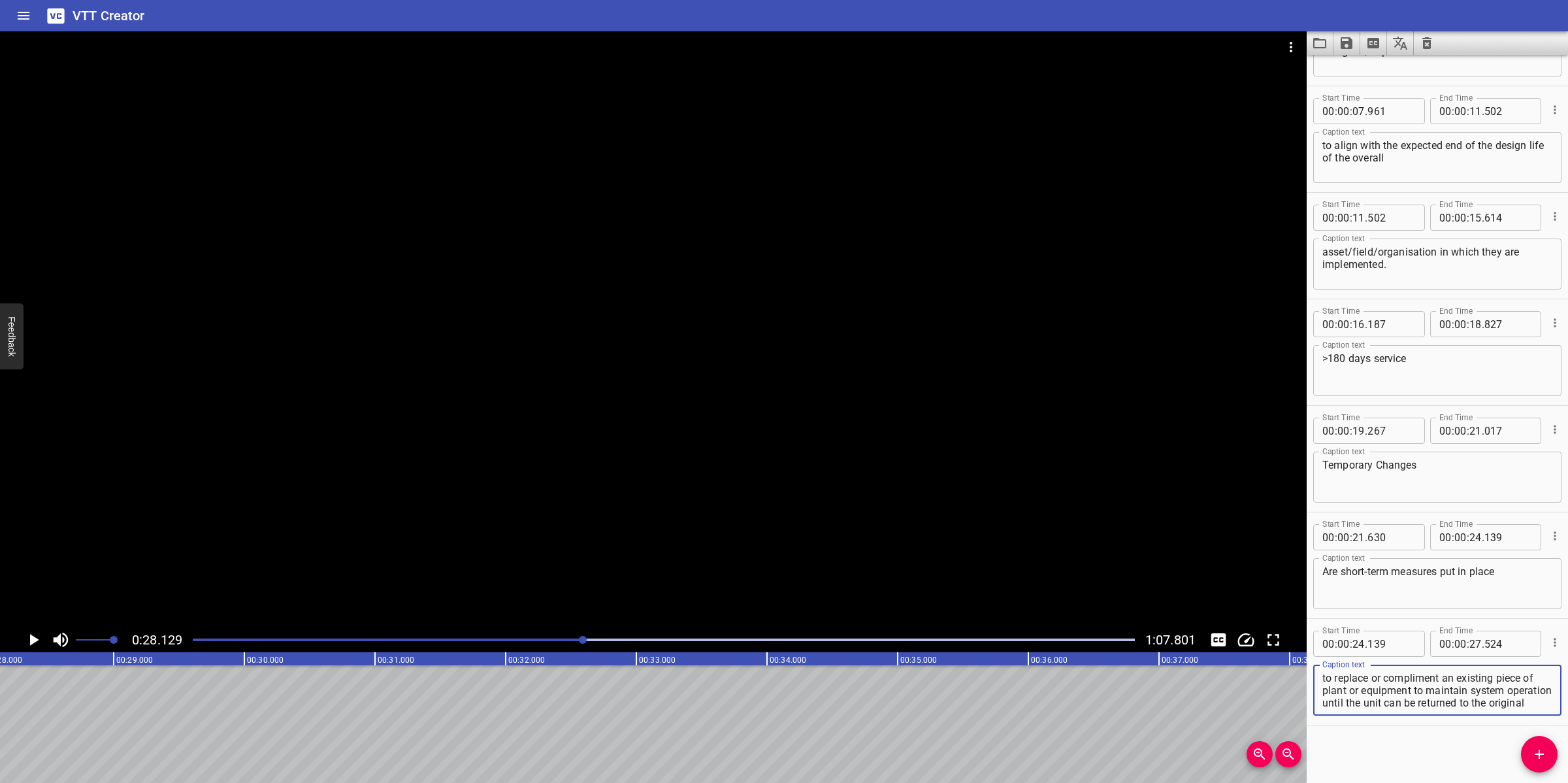
scroll to position [12, 0]
drag, startPoint x: 1425, startPoint y: 690, endPoint x: 1490, endPoint y: 720, distance: 71.6
click at [1393, 695] on div "Start Time 00 : 00 : 24 . 139 Start Time End Time 00 : 00 : 27 . 524 End Time C…" at bounding box center [1436, 671] width 261 height 106
click at [1393, 694] on textarea "to replace or compliment an existing piece of plant or equipment to maintain sy…" at bounding box center [1436, 690] width 230 height 37
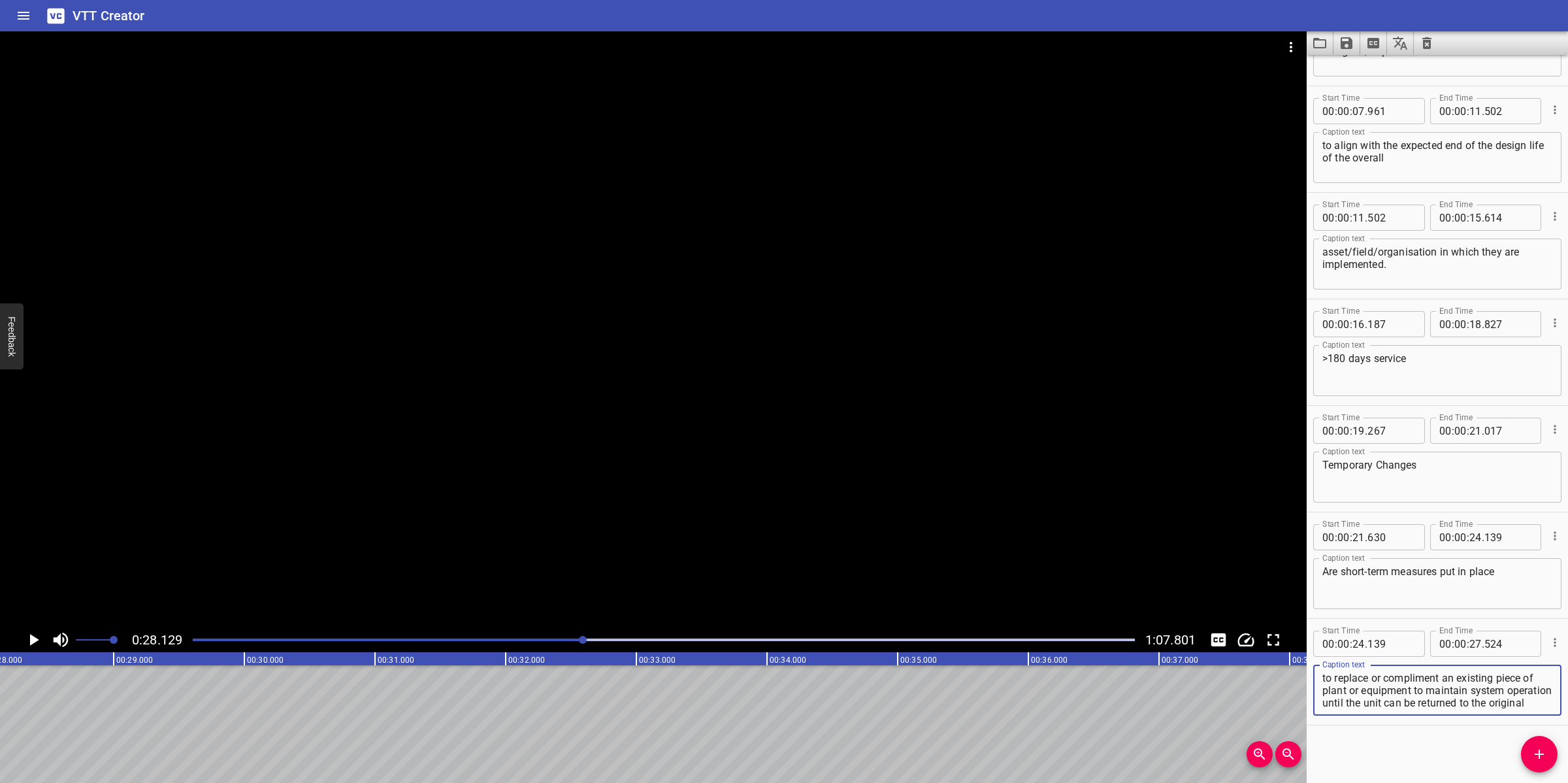
click at [1393, 690] on textarea "to replace or compliment an existing piece of plant or equipment to maintain sy…" at bounding box center [1436, 690] width 230 height 37
drag, startPoint x: 1426, startPoint y: 690, endPoint x: 1527, endPoint y: 713, distance: 103.6
click at [1393, 695] on div "to replace or compliment an existing piece of plant or equipment to maintain sy…" at bounding box center [1437, 690] width 248 height 51
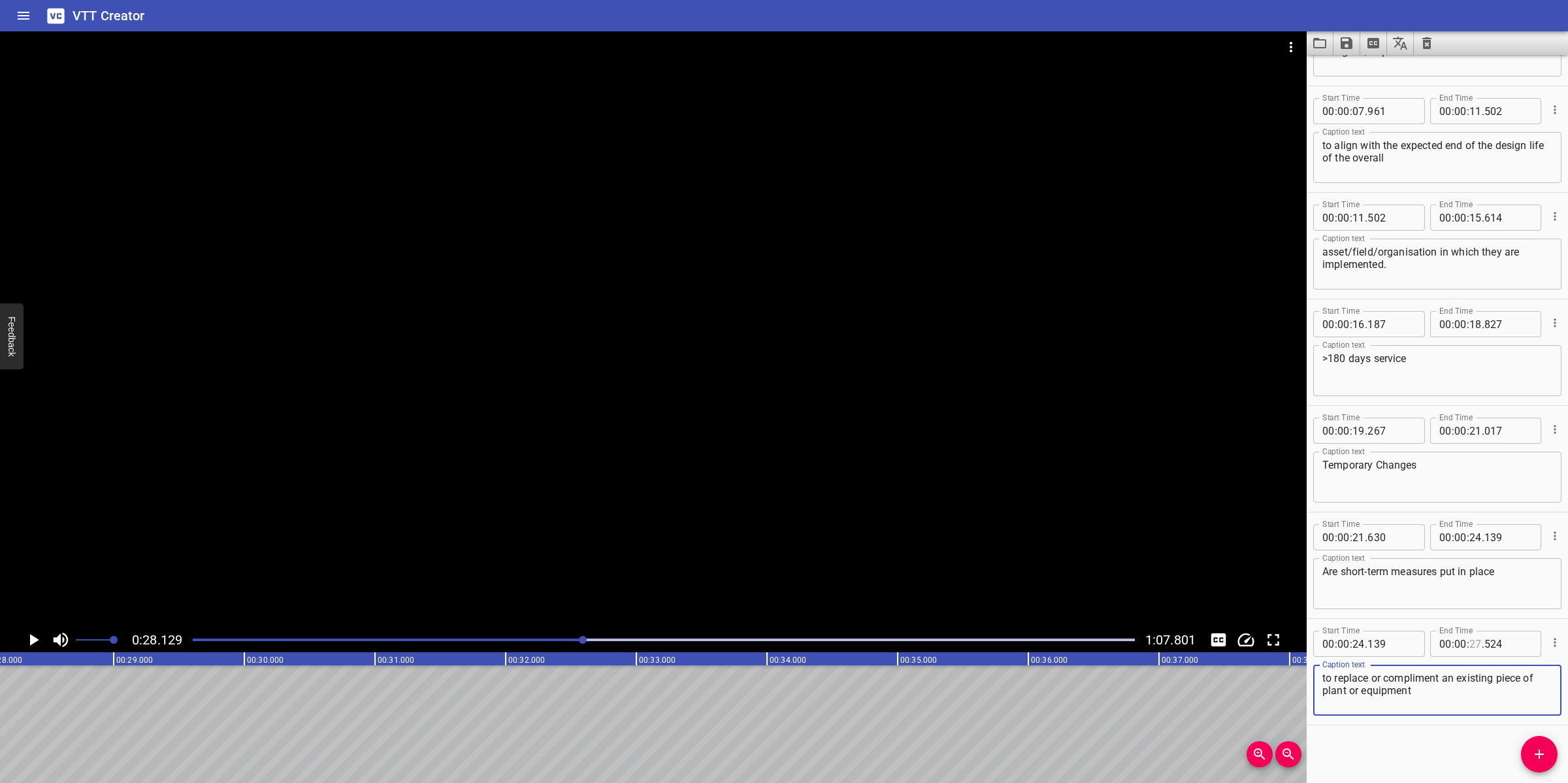
click at [1393, 645] on input "number" at bounding box center [1475, 643] width 12 height 26
click at [1393, 695] on span "Add Cue" at bounding box center [1539, 754] width 37 height 16
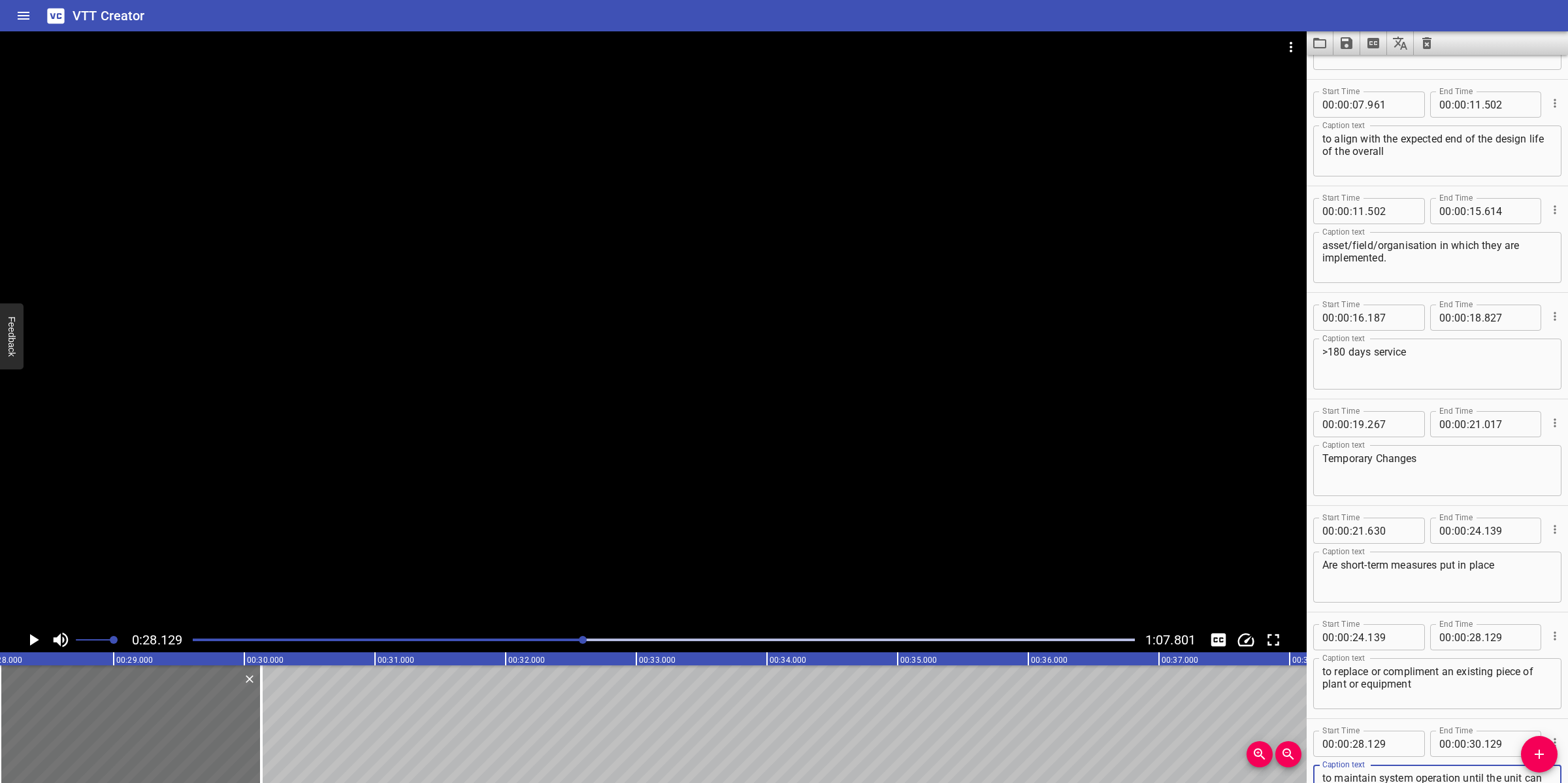
scroll to position [322, 0]
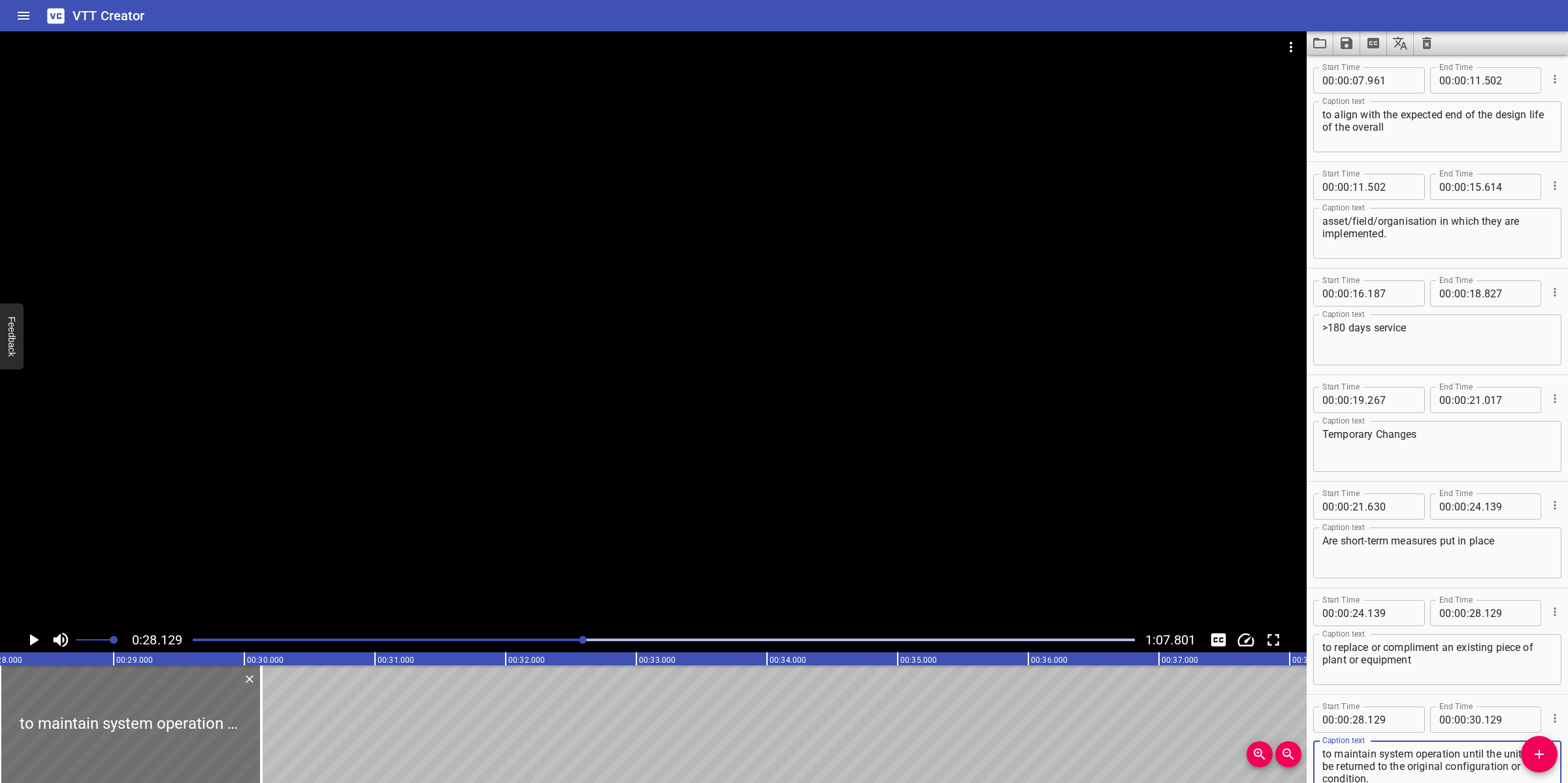
click at [470, 554] on div at bounding box center [653, 329] width 1306 height 596
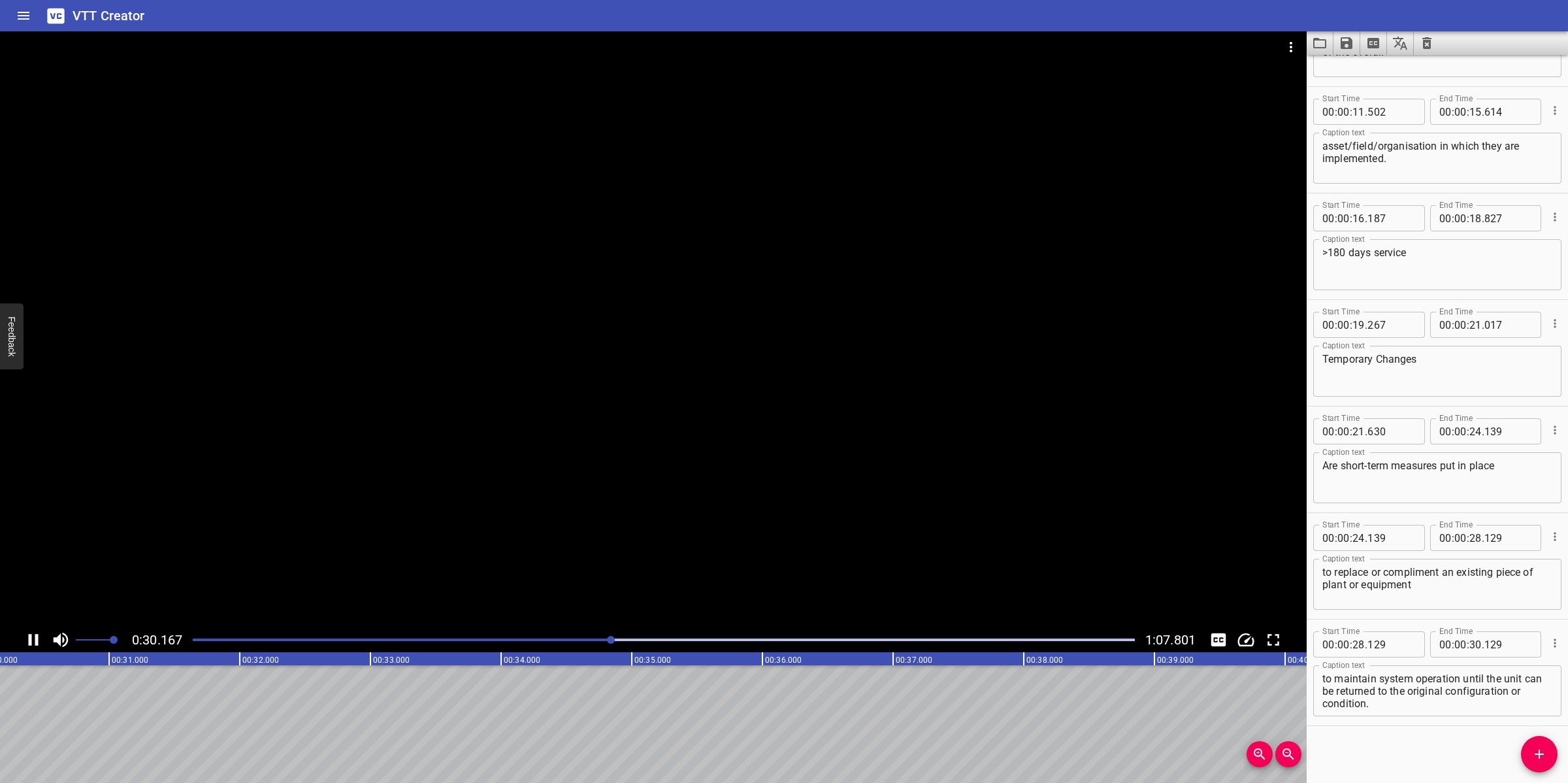
click at [537, 564] on div at bounding box center [653, 329] width 1306 height 596
click at [1393, 695] on icon "Add Cue" at bounding box center [1539, 754] width 16 height 16
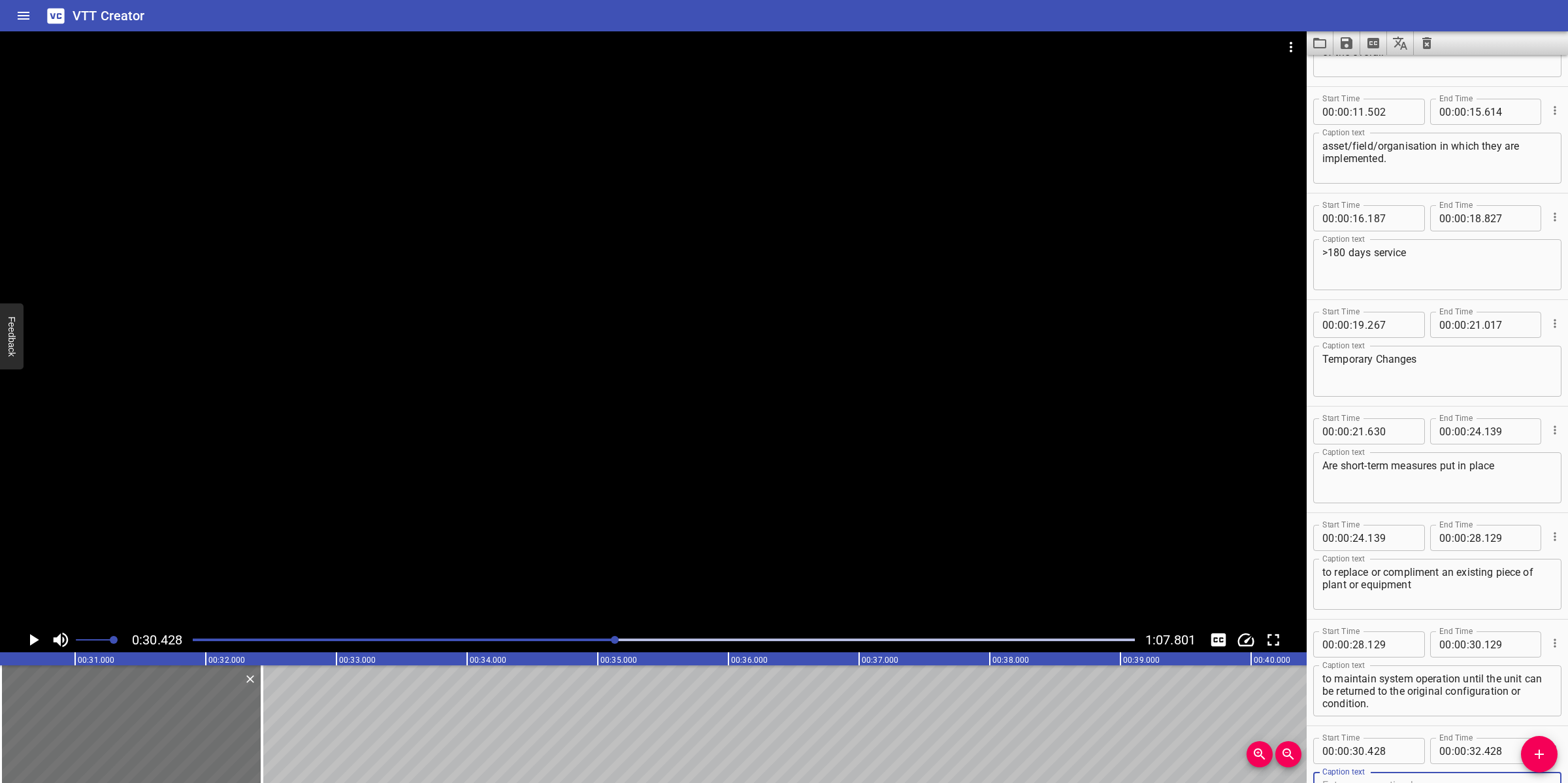
scroll to position [403, 0]
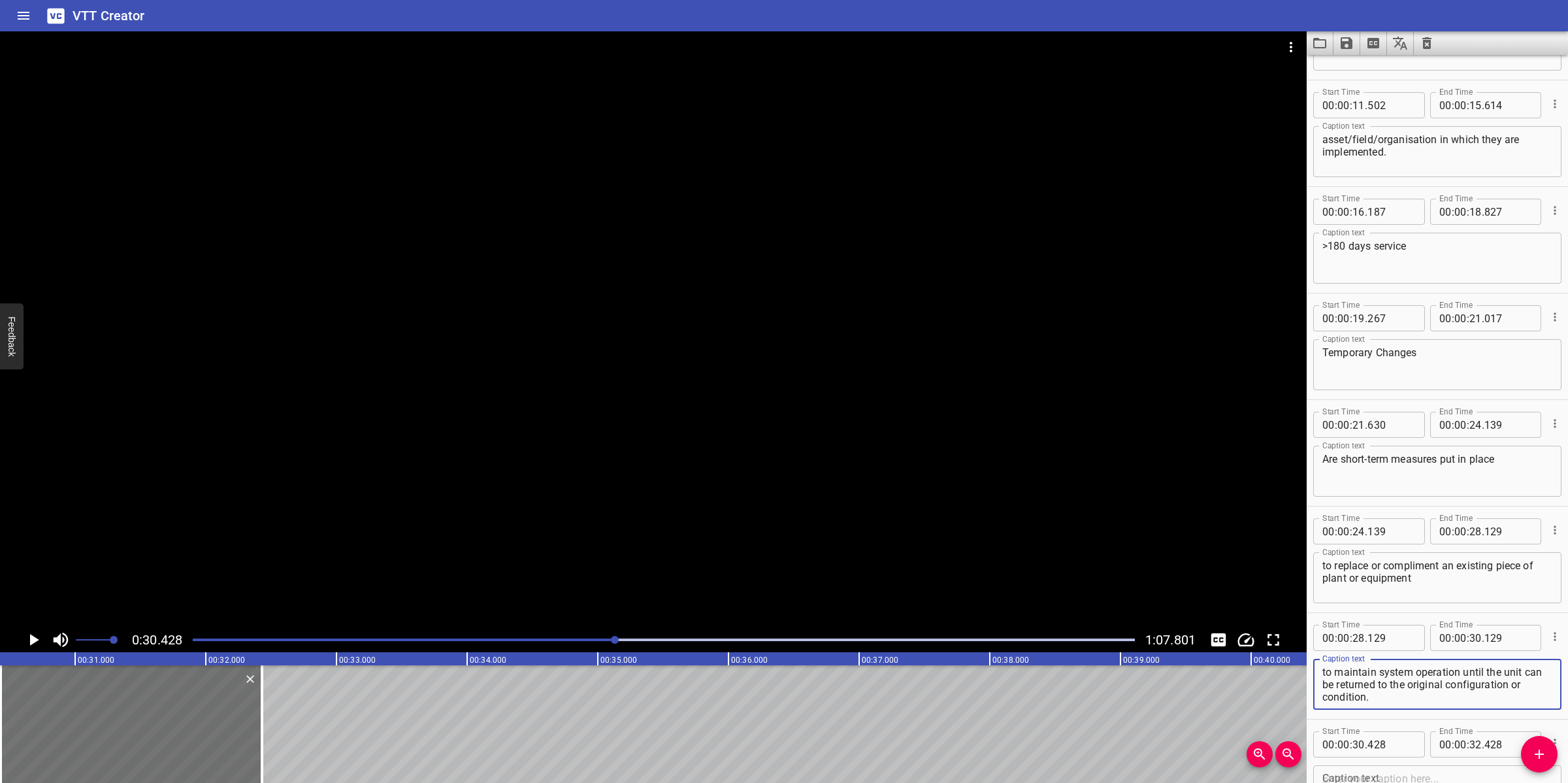
drag, startPoint x: 1462, startPoint y: 671, endPoint x: 1477, endPoint y: 711, distance: 42.7
click at [1393, 695] on div "Start Time 00 : 00 : 28 . 129 Start Time End Time 00 : 00 : 30 . 129 End Time C…" at bounding box center [1436, 665] width 261 height 106
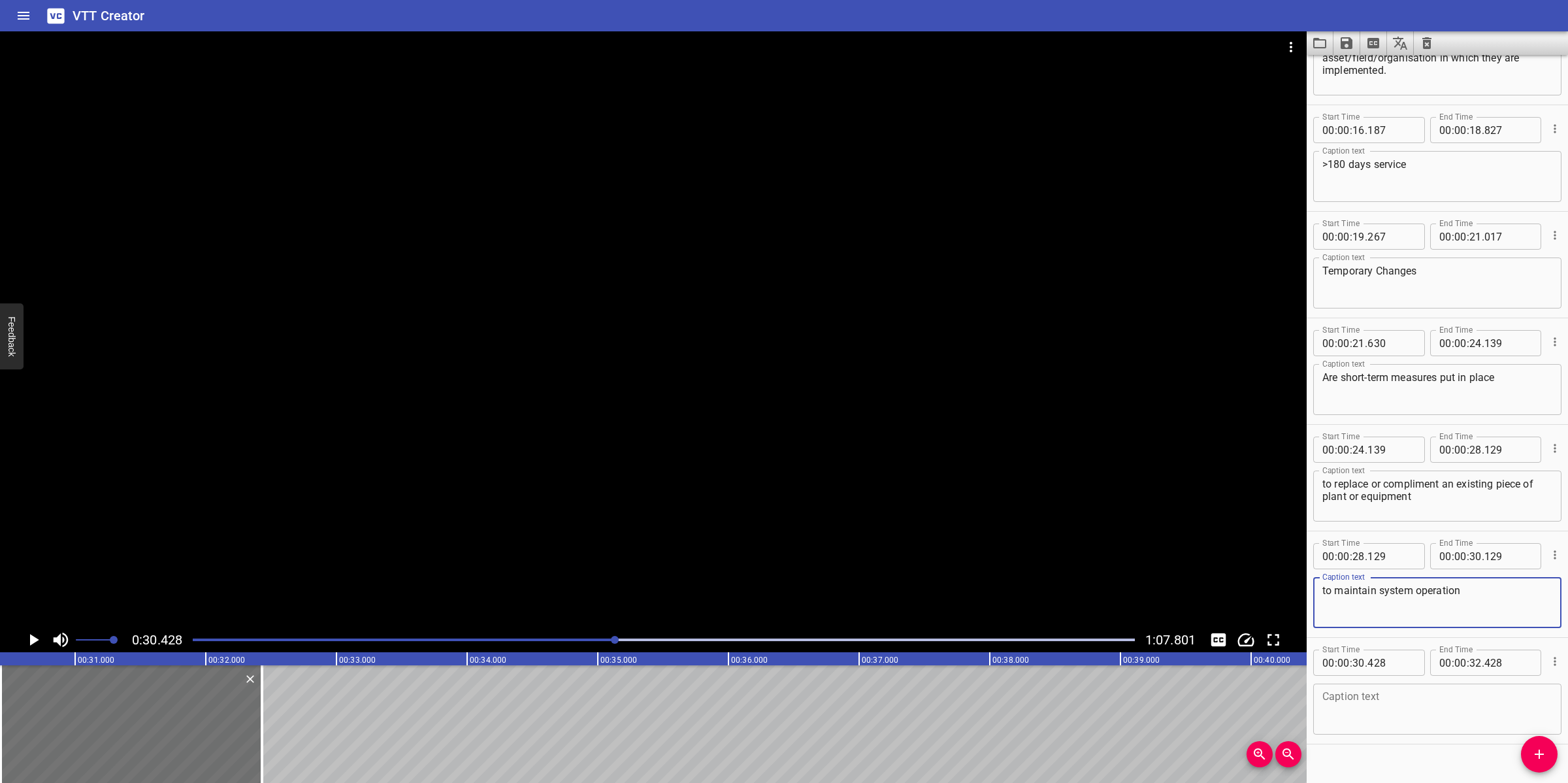
scroll to position [503, 0]
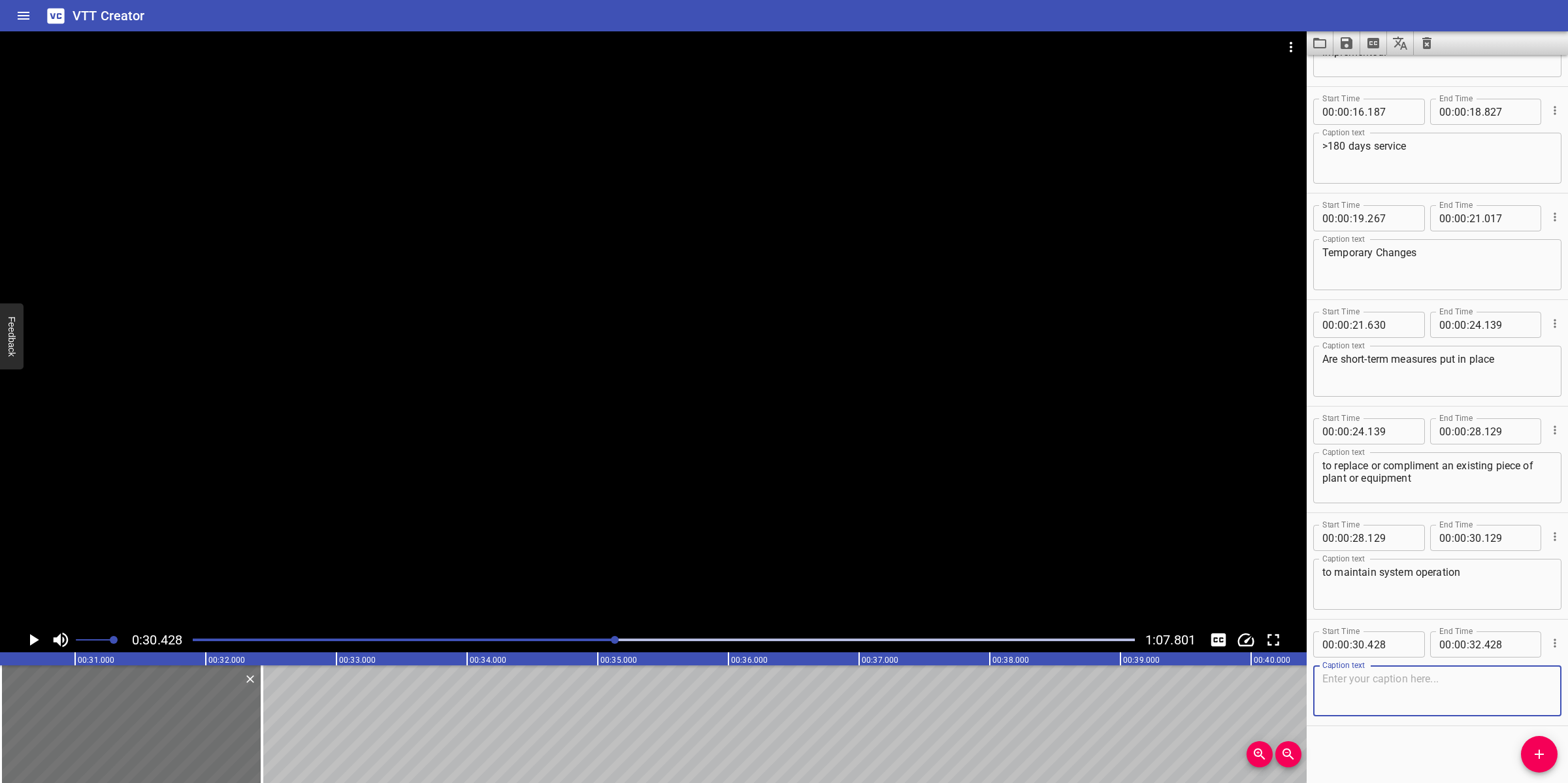
click at [1393, 680] on textarea at bounding box center [1436, 691] width 230 height 37
paste textarea "until the unit can be returned to the original configuration or condition."
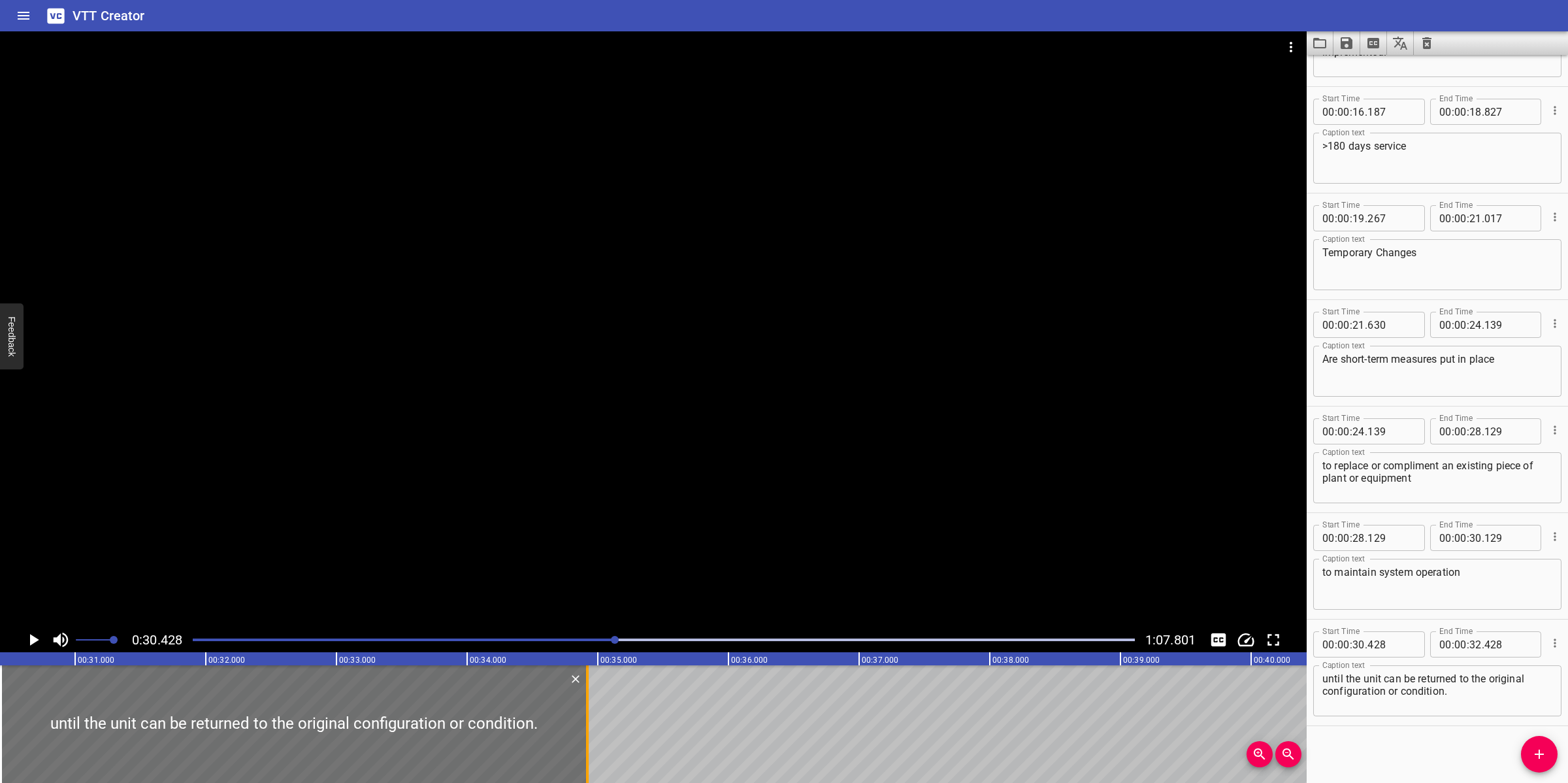
drag, startPoint x: 263, startPoint y: 709, endPoint x: 589, endPoint y: 713, distance: 326.0
click at [589, 695] on div at bounding box center [587, 724] width 13 height 118
click at [578, 641] on div at bounding box center [663, 639] width 957 height 18
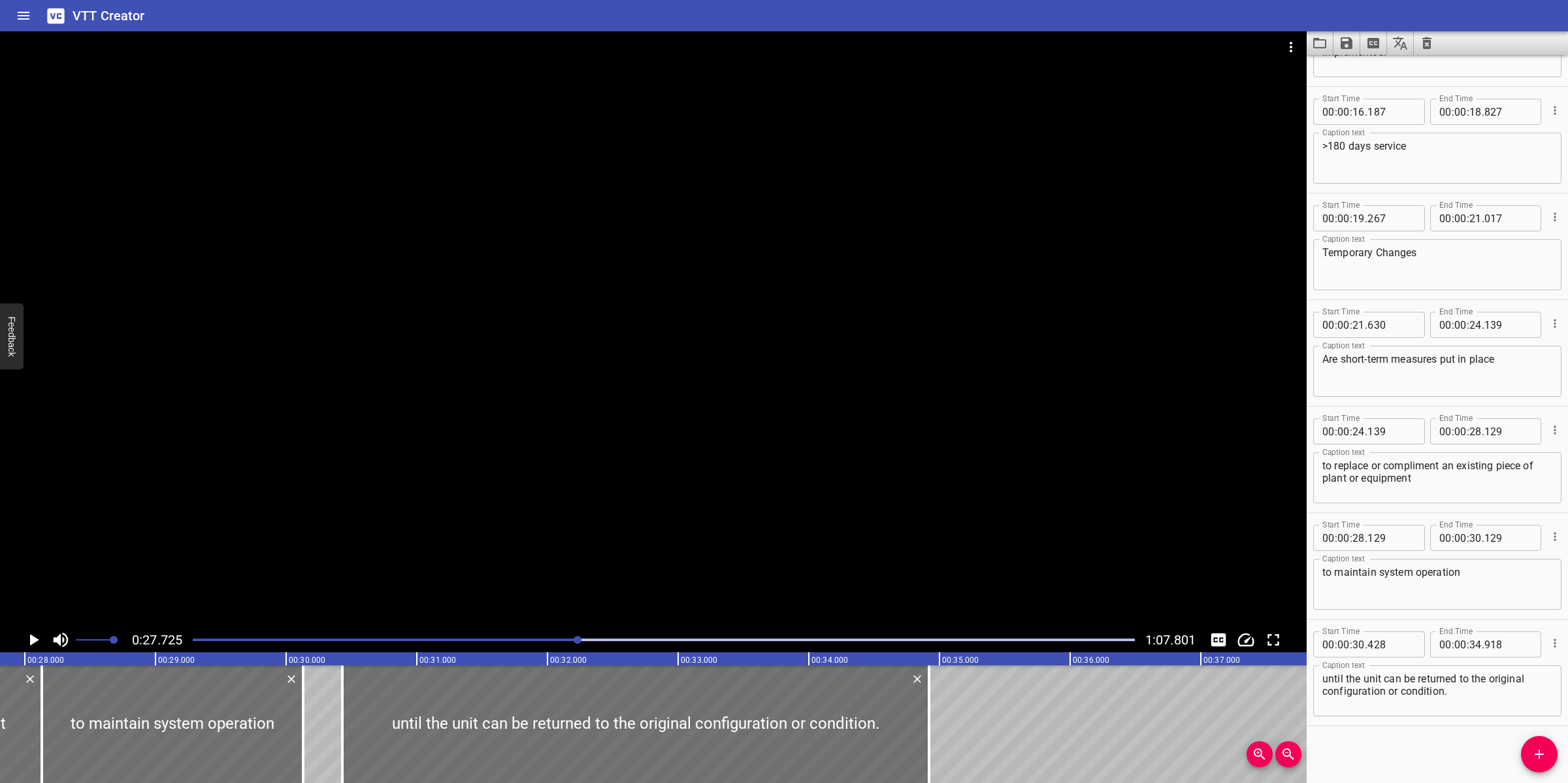
scroll to position [0, 3623]
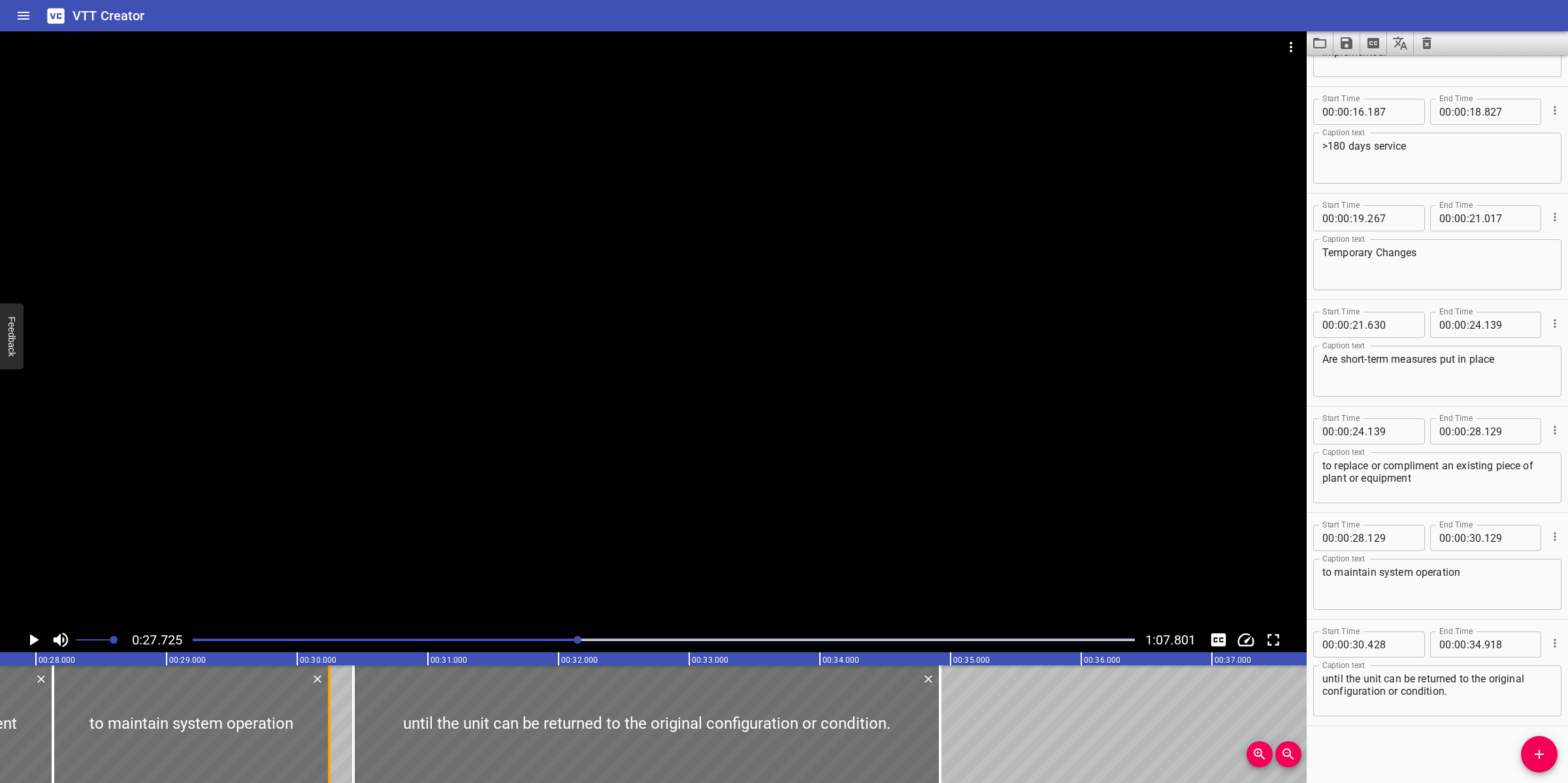
drag, startPoint x: 309, startPoint y: 701, endPoint x: 324, endPoint y: 701, distance: 15.0
click at [324, 695] on div at bounding box center [329, 724] width 13 height 118
click at [539, 527] on div at bounding box center [653, 329] width 1306 height 596
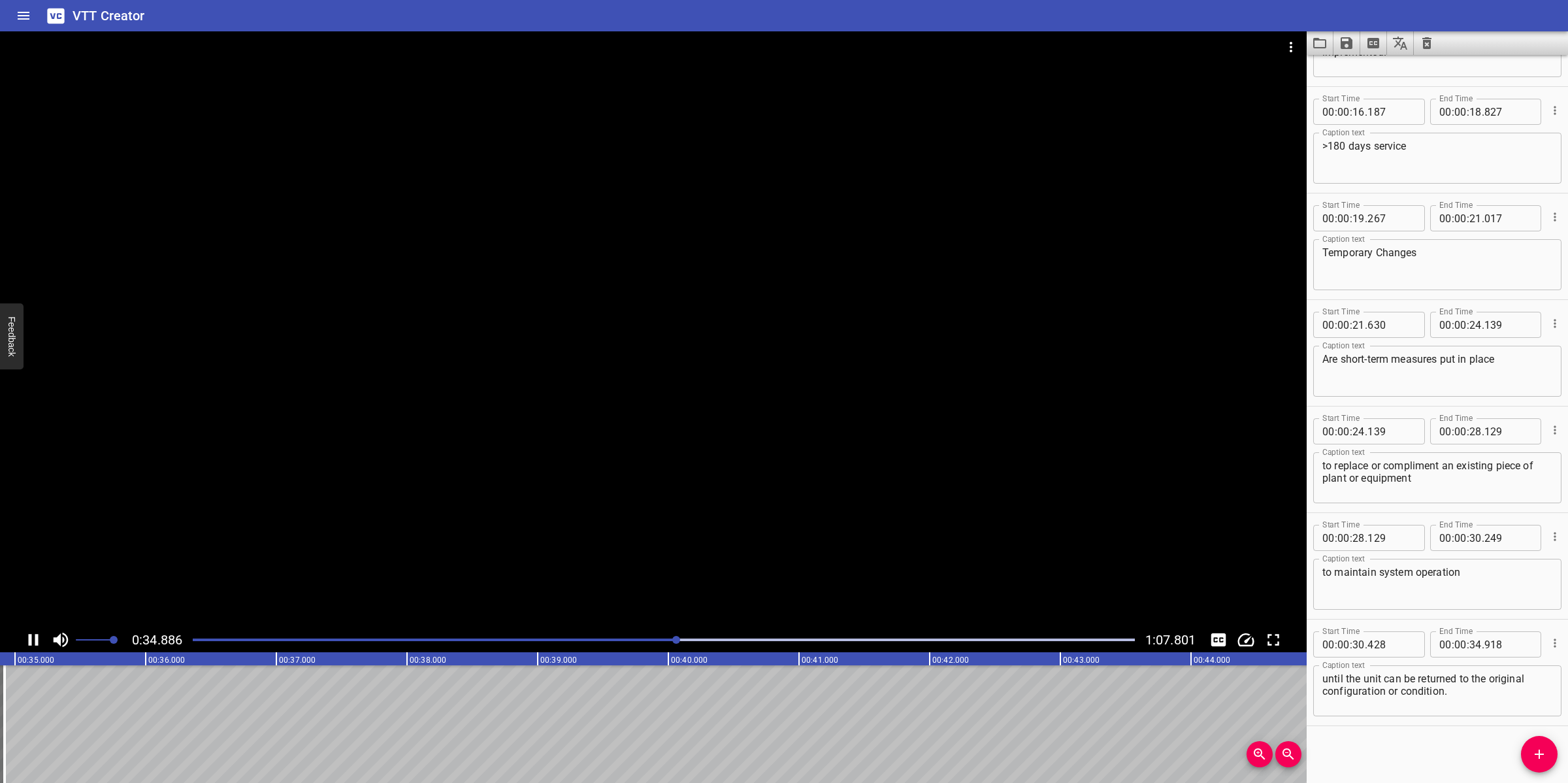
click at [664, 501] on div at bounding box center [653, 329] width 1306 height 596
click at [1393, 695] on icon "Add Cue" at bounding box center [1539, 754] width 9 height 9
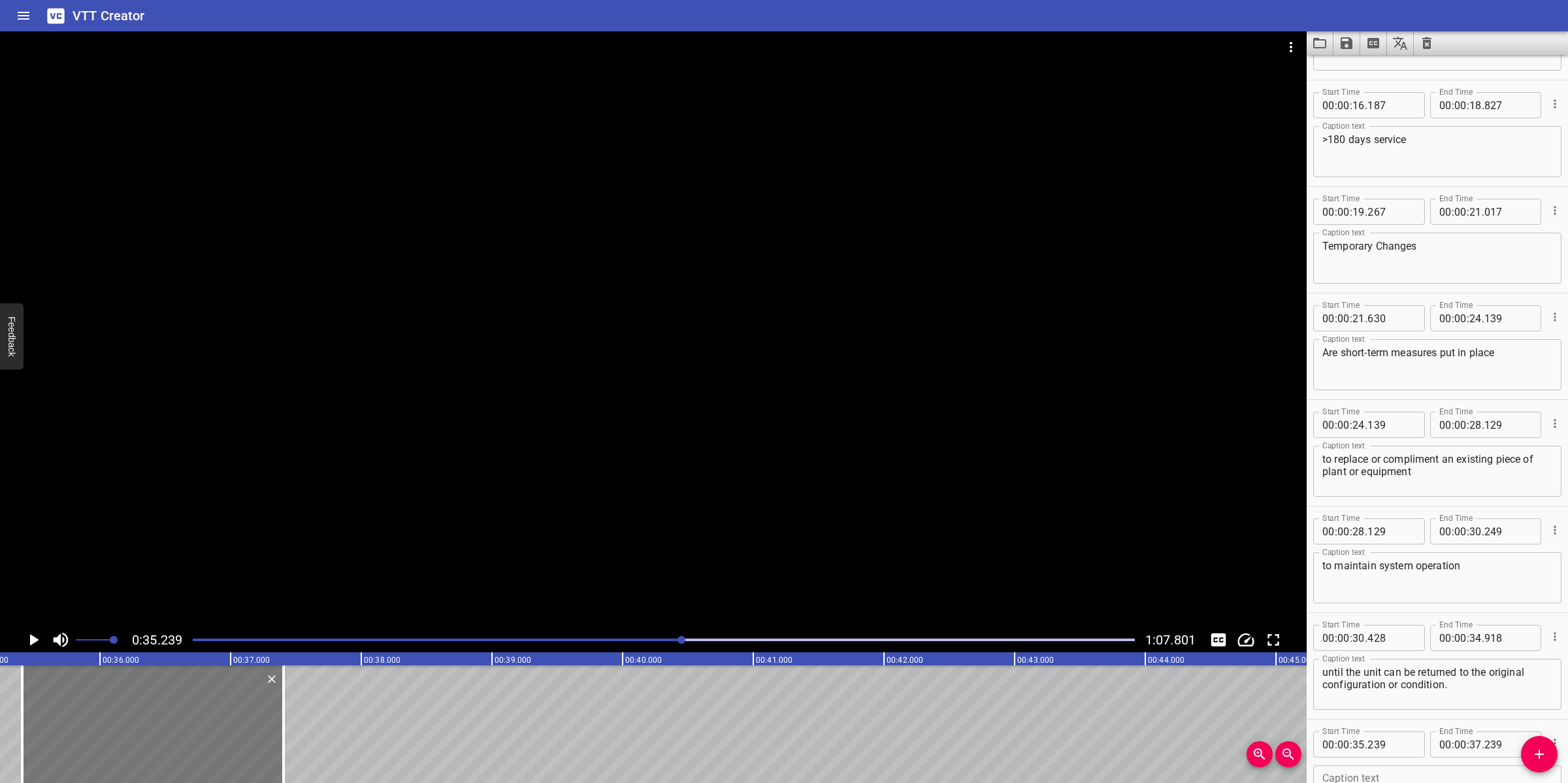
drag, startPoint x: 145, startPoint y: 720, endPoint x: 189, endPoint y: 711, distance: 44.9
click at [167, 695] on div at bounding box center [153, 724] width 261 height 118
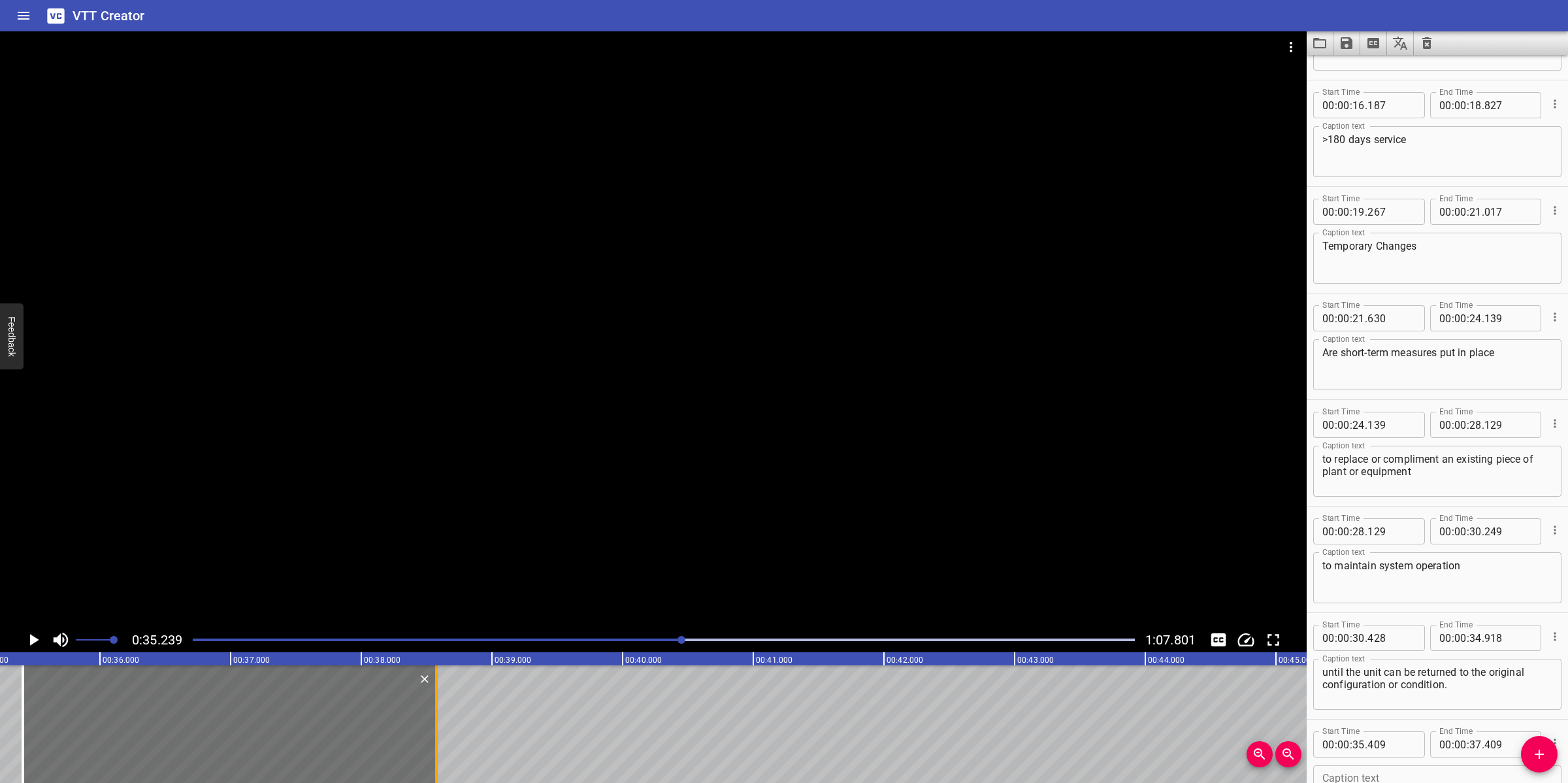
drag, startPoint x: 289, startPoint y: 728, endPoint x: 442, endPoint y: 726, distance: 153.0
click at [442, 695] on div at bounding box center [436, 724] width 13 height 118
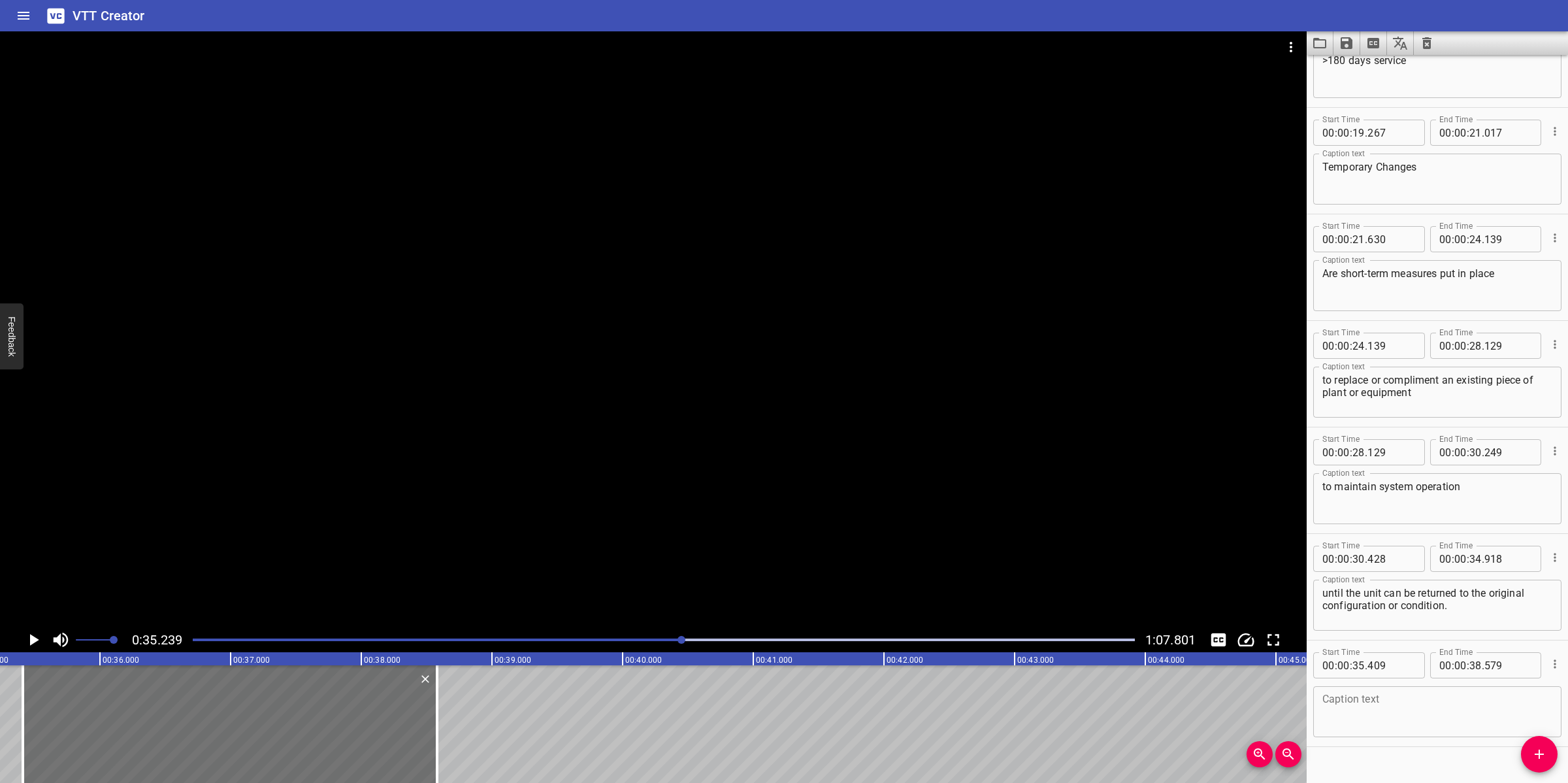
scroll to position [609, 0]
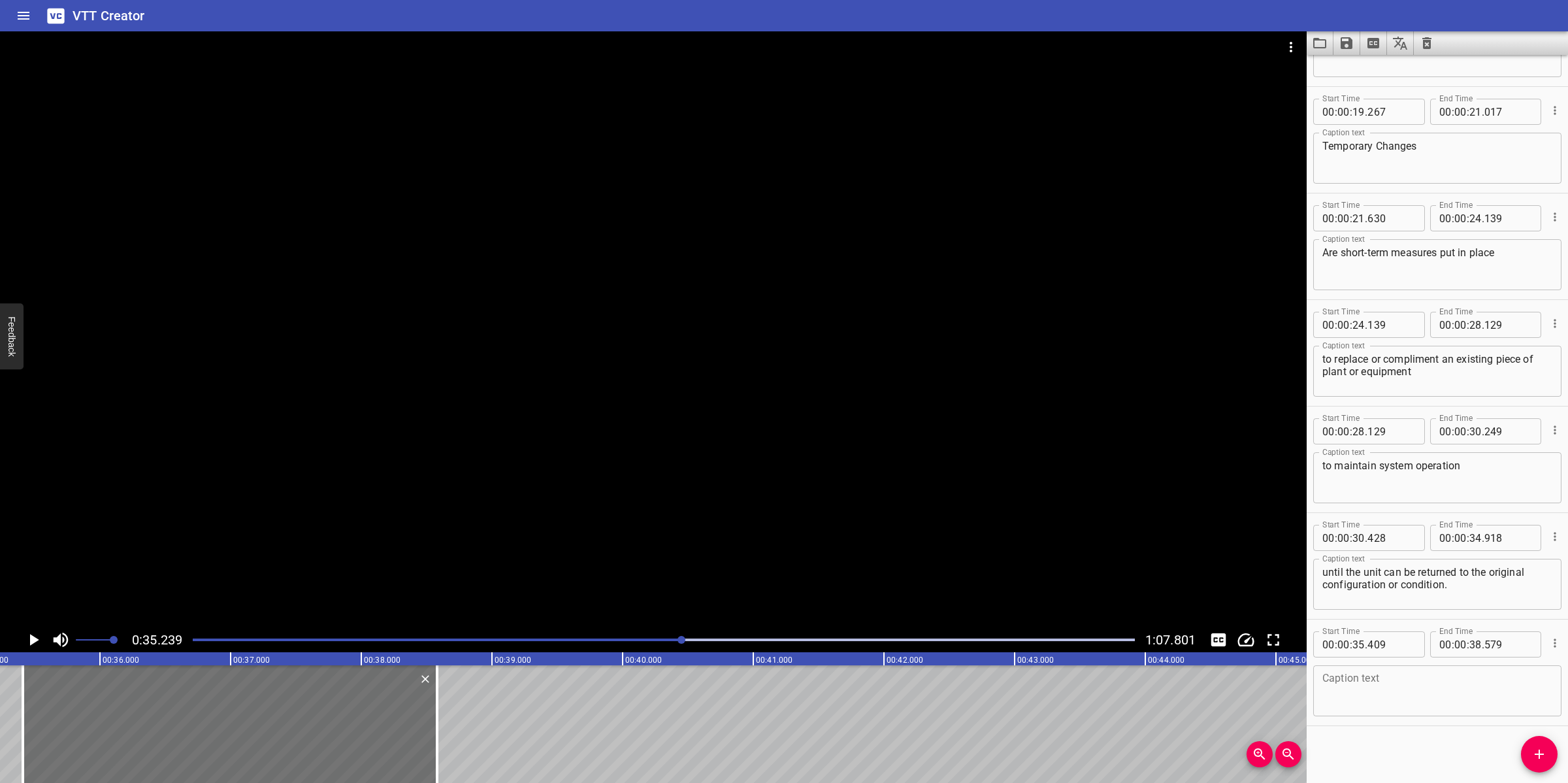
click at [1393, 695] on textarea at bounding box center [1436, 691] width 230 height 37
paste textarea "<180 days service expected."
drag, startPoint x: 594, startPoint y: 430, endPoint x: 593, endPoint y: 438, distance: 8.1
click at [594, 430] on div at bounding box center [653, 329] width 1306 height 596
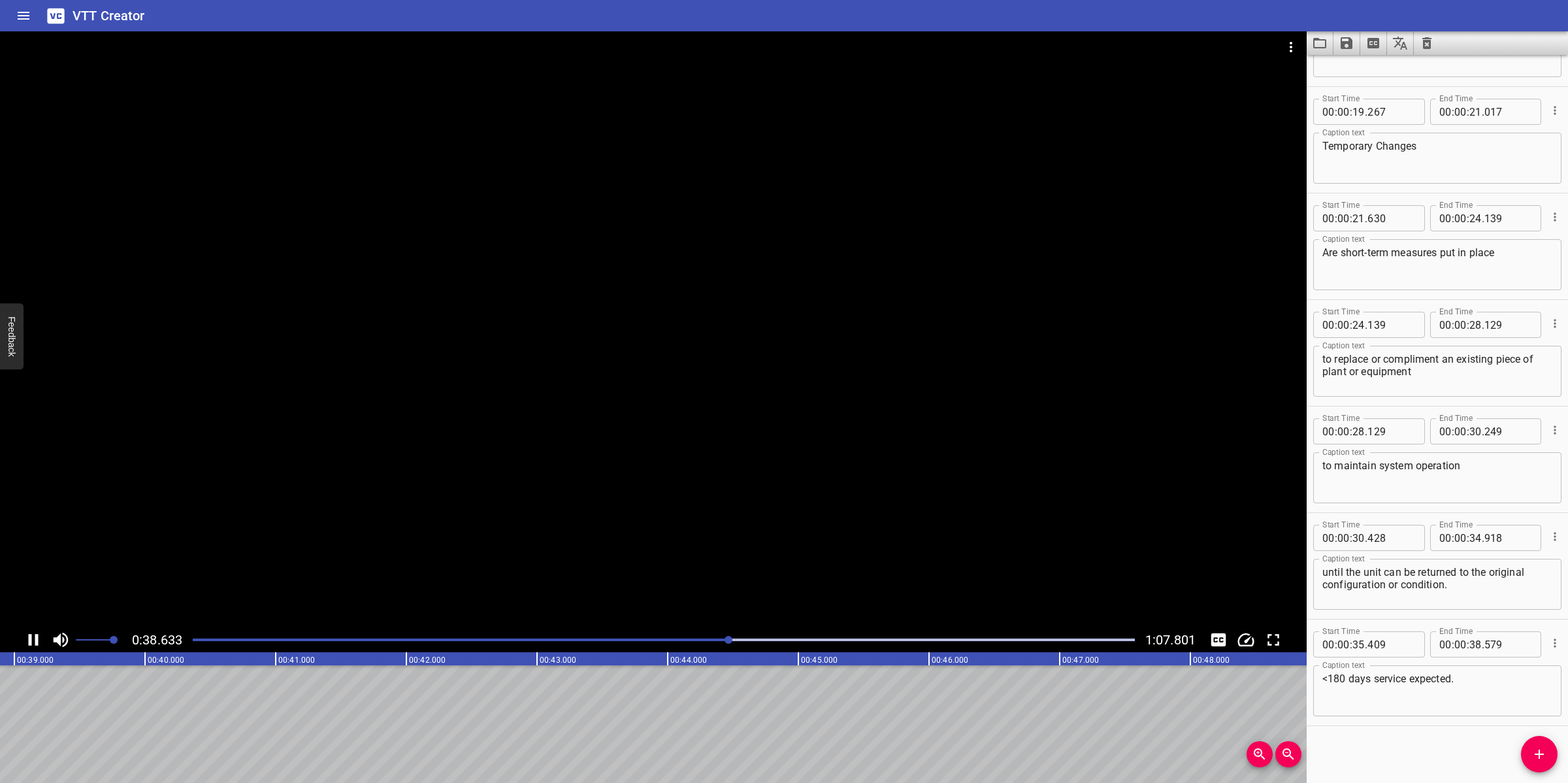
click at [665, 557] on div at bounding box center [653, 329] width 1306 height 596
click at [1393, 695] on span "Add Cue" at bounding box center [1539, 754] width 37 height 16
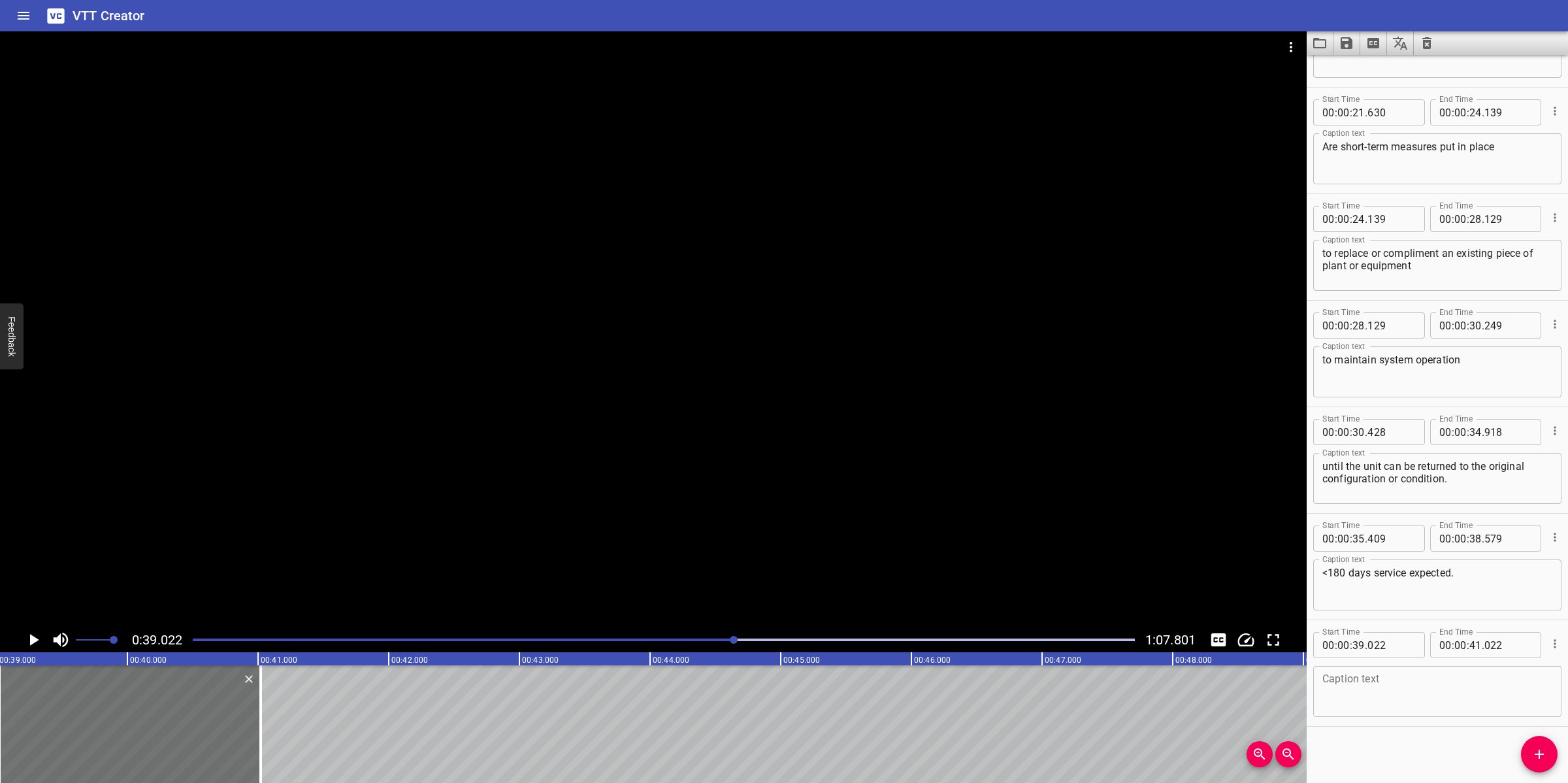
scroll to position [716, 0]
click at [1393, 684] on textarea at bounding box center [1436, 691] width 230 height 37
paste textarea "Note: A Temporary Change Request may be extended for a further 180 days if requ…"
click at [476, 514] on div at bounding box center [653, 329] width 1306 height 596
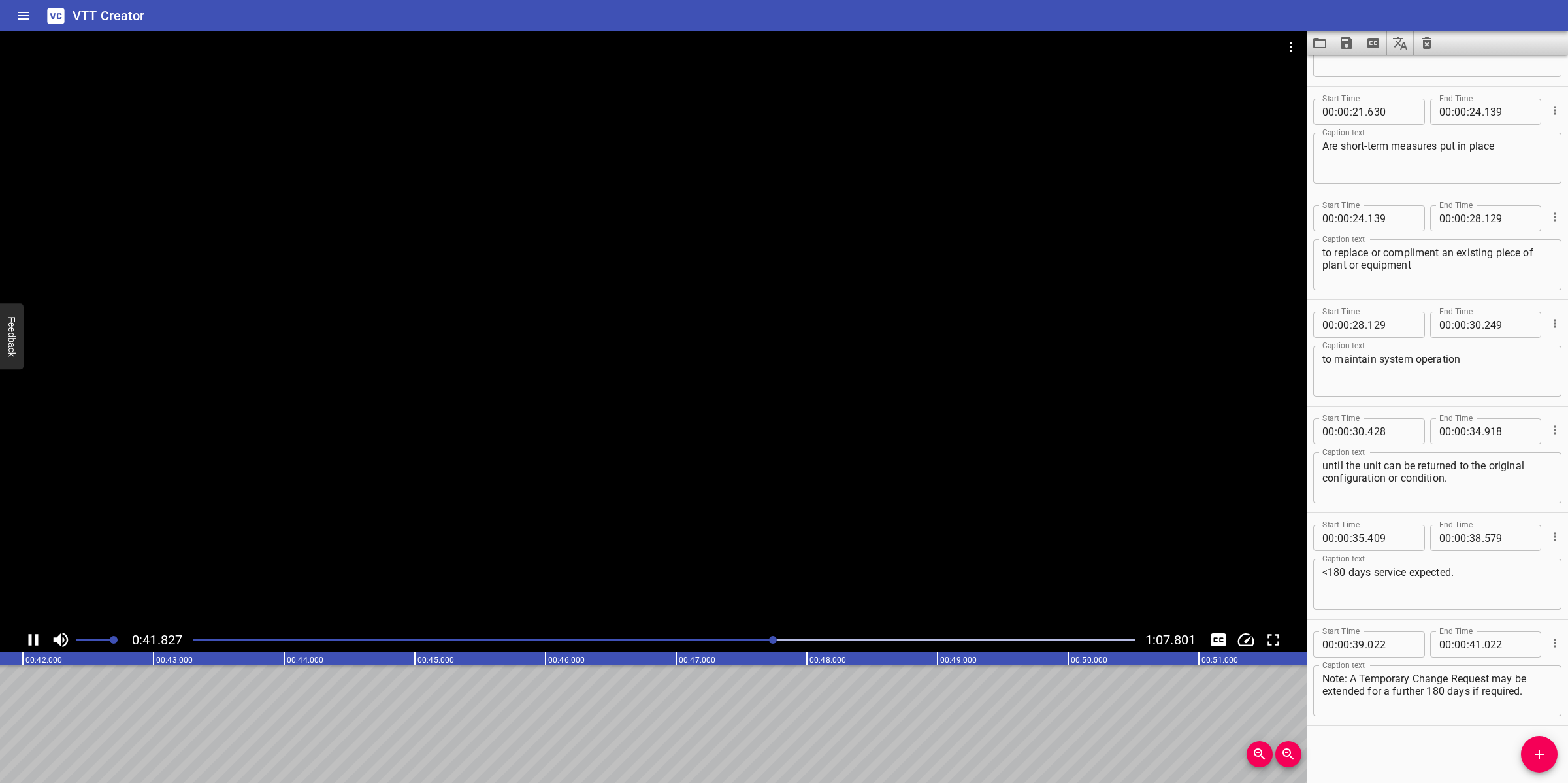
click at [540, 573] on div at bounding box center [653, 329] width 1306 height 596
drag, startPoint x: 1494, startPoint y: 676, endPoint x: 1535, endPoint y: 704, distance: 49.6
click at [1393, 695] on textarea "Note: A Temporary Change Request may be extended for a further 180 days if requ…" at bounding box center [1436, 691] width 230 height 37
click at [1393, 651] on input "number" at bounding box center [1475, 644] width 12 height 26
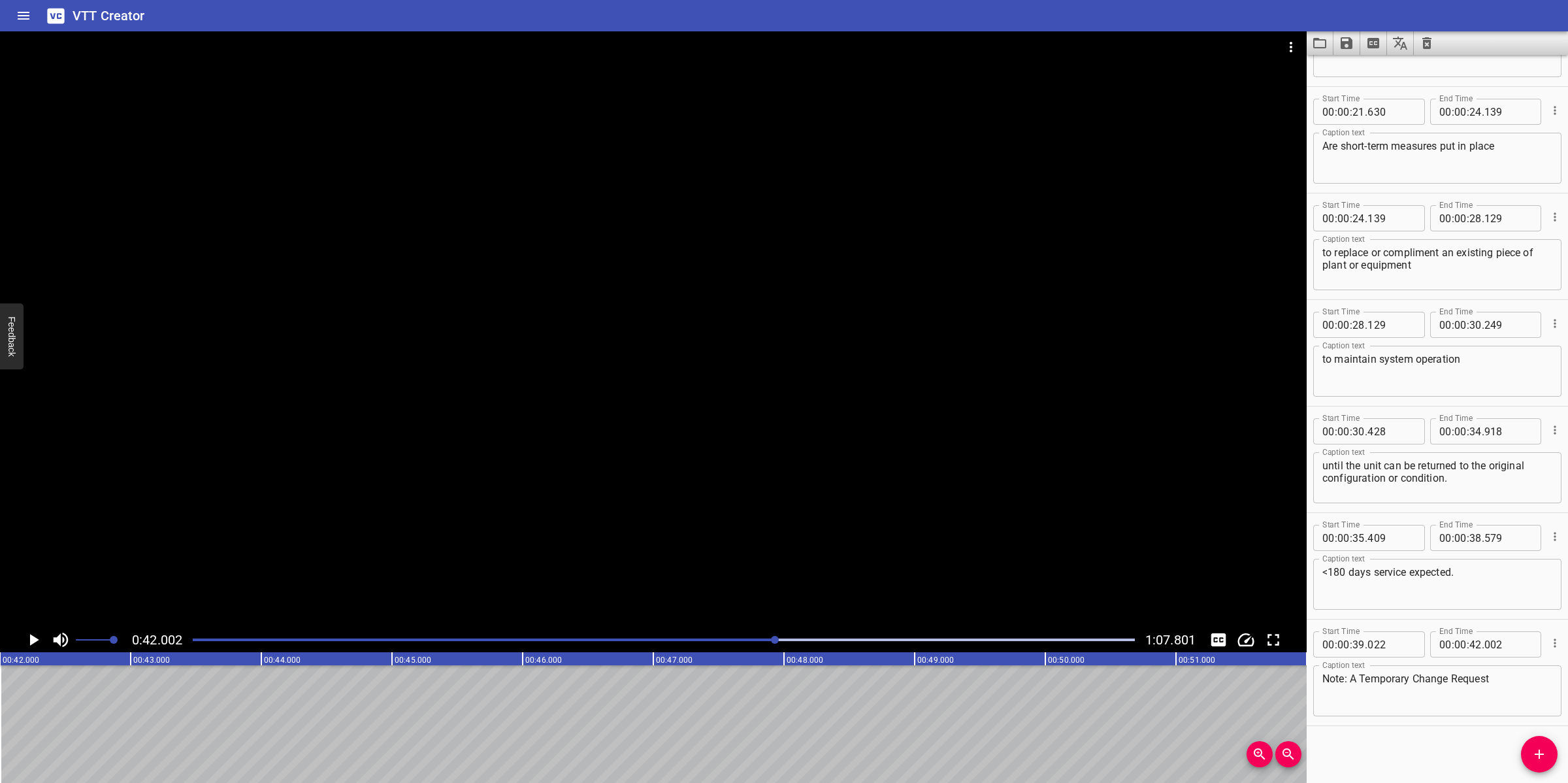
click at [1393, 695] on button "Add Cue" at bounding box center [1539, 754] width 37 height 37
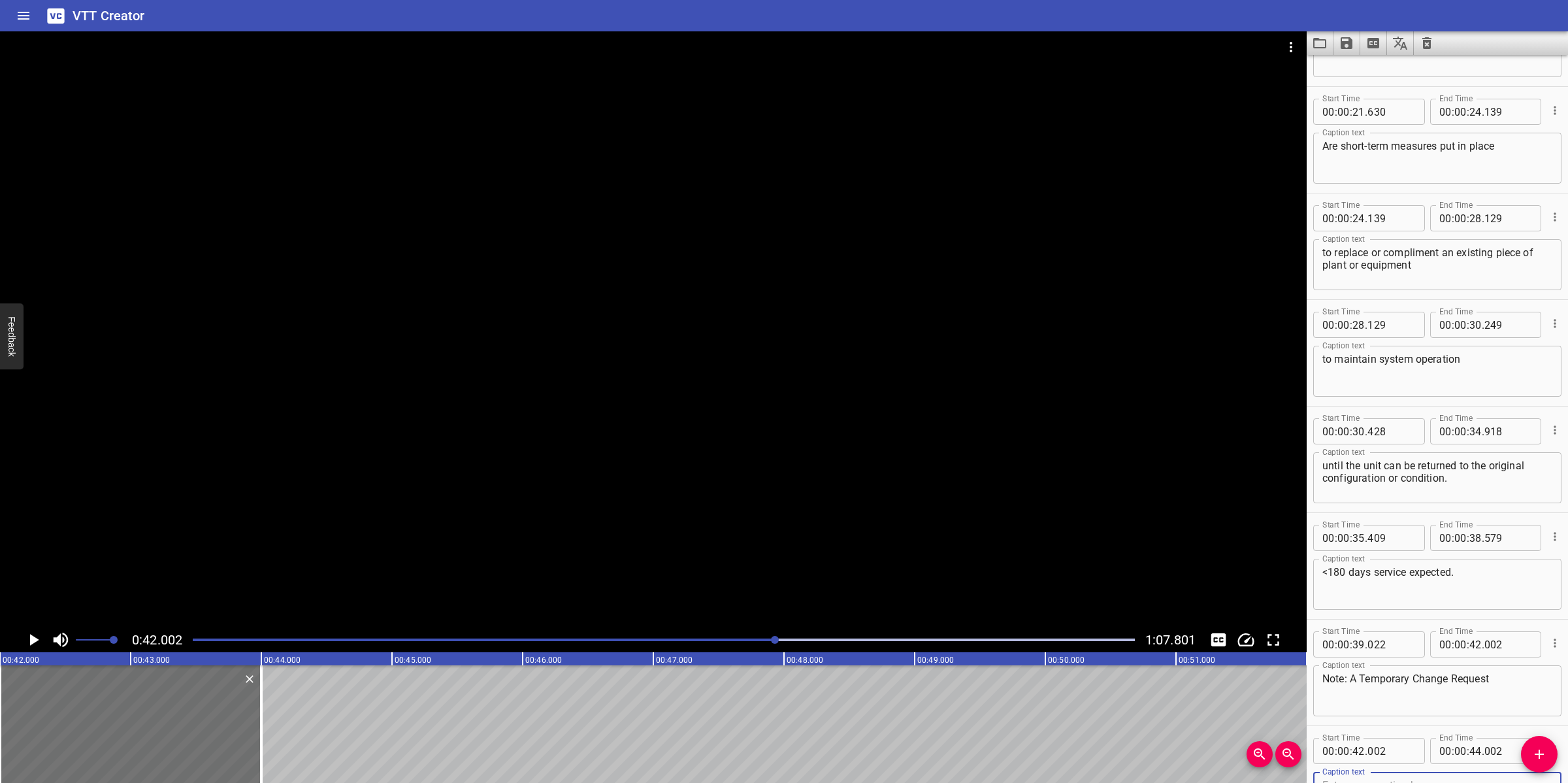
scroll to position [722, 0]
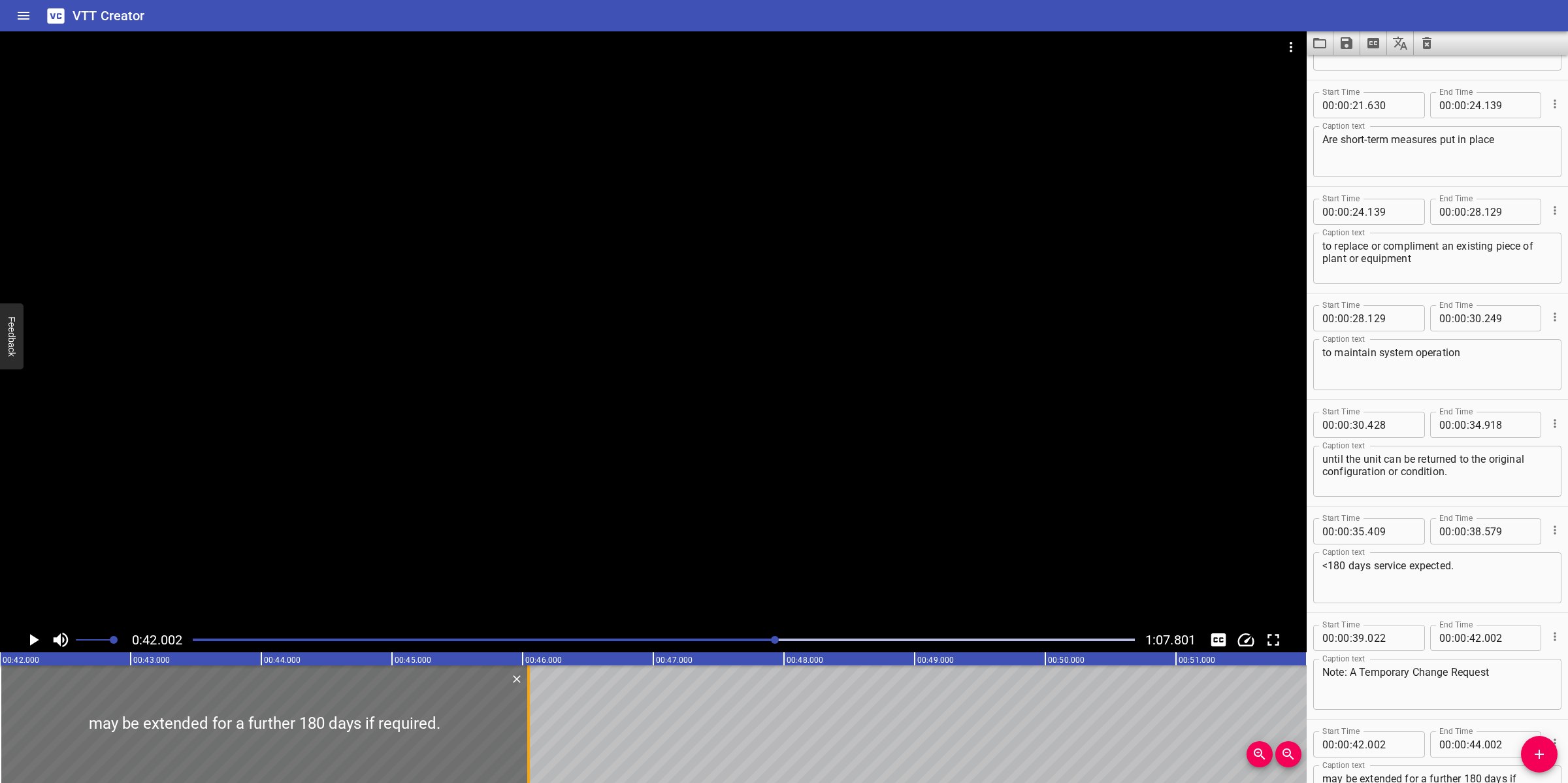
drag, startPoint x: 266, startPoint y: 709, endPoint x: 533, endPoint y: 741, distance: 268.9
click at [533, 695] on div at bounding box center [528, 724] width 13 height 118
click at [628, 481] on div at bounding box center [653, 329] width 1306 height 596
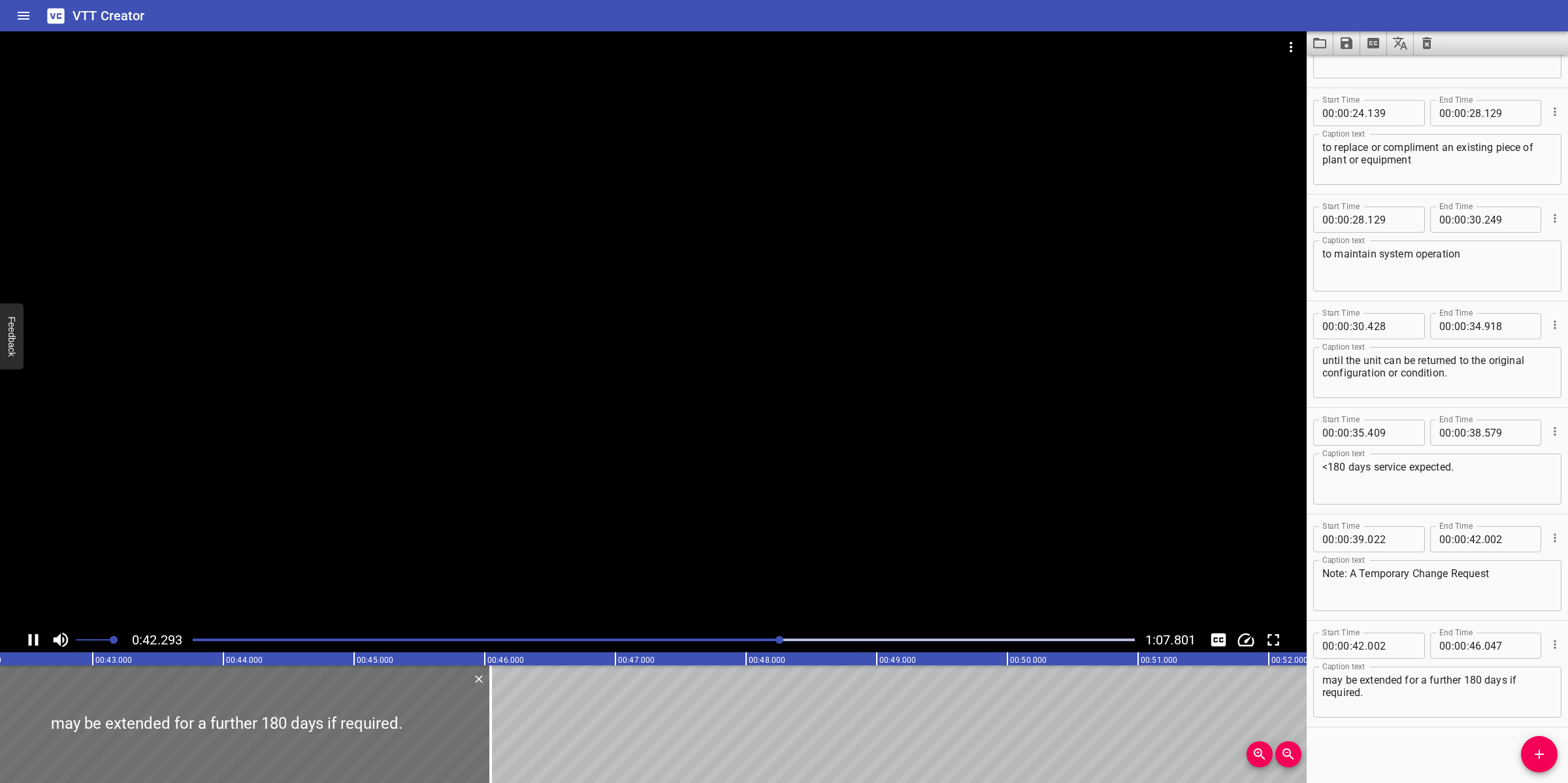
scroll to position [822, 0]
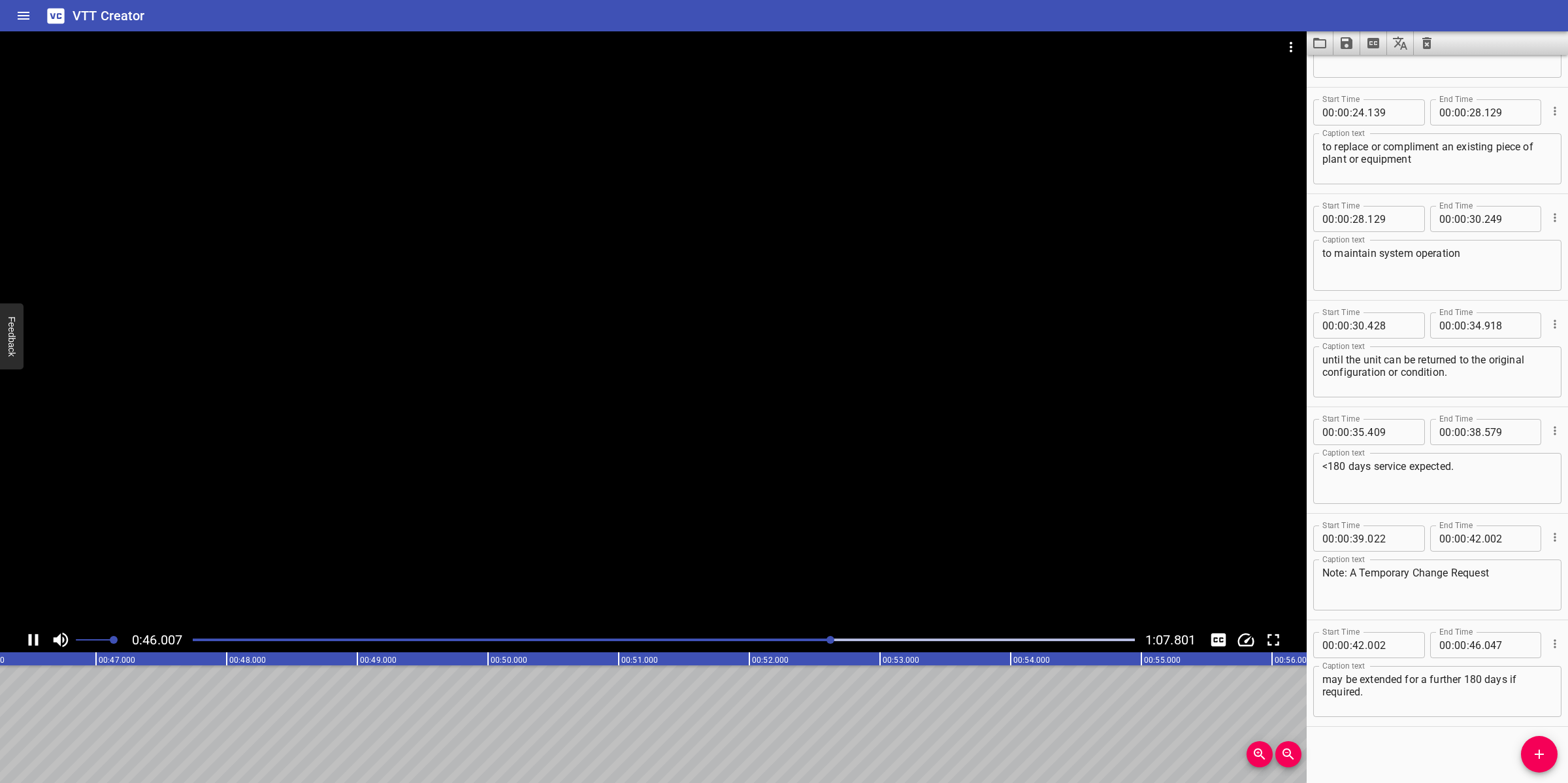
click at [622, 570] on div at bounding box center [653, 329] width 1306 height 596
click at [1393, 695] on icon "Add Cue" at bounding box center [1539, 754] width 16 height 16
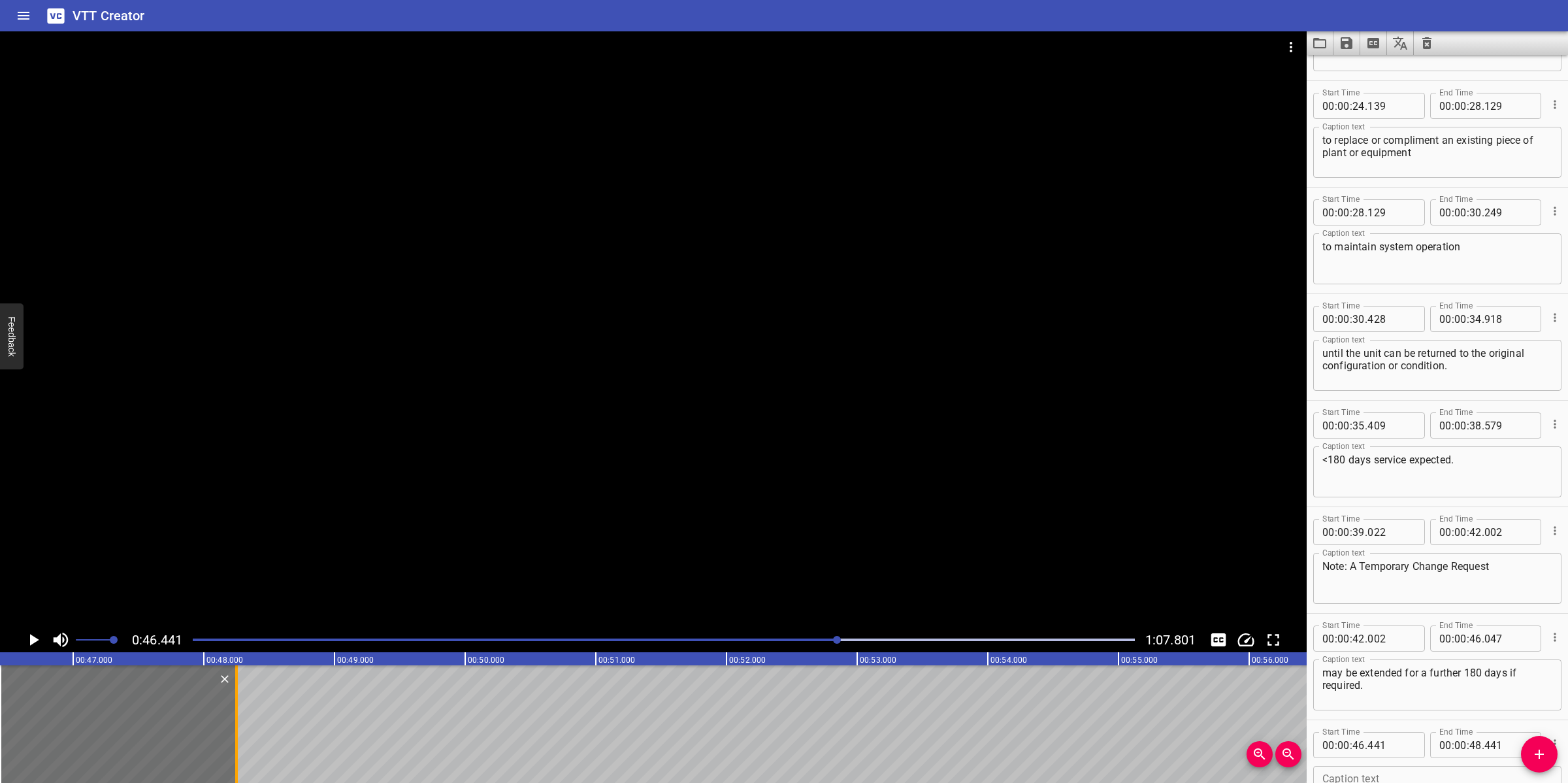
drag, startPoint x: 257, startPoint y: 752, endPoint x: 234, endPoint y: 756, distance: 23.3
click at [235, 695] on div at bounding box center [236, 724] width 3 height 118
drag, startPoint x: 180, startPoint y: 738, endPoint x: 191, endPoint y: 736, distance: 11.2
click at [191, 695] on div at bounding box center [128, 724] width 236 height 118
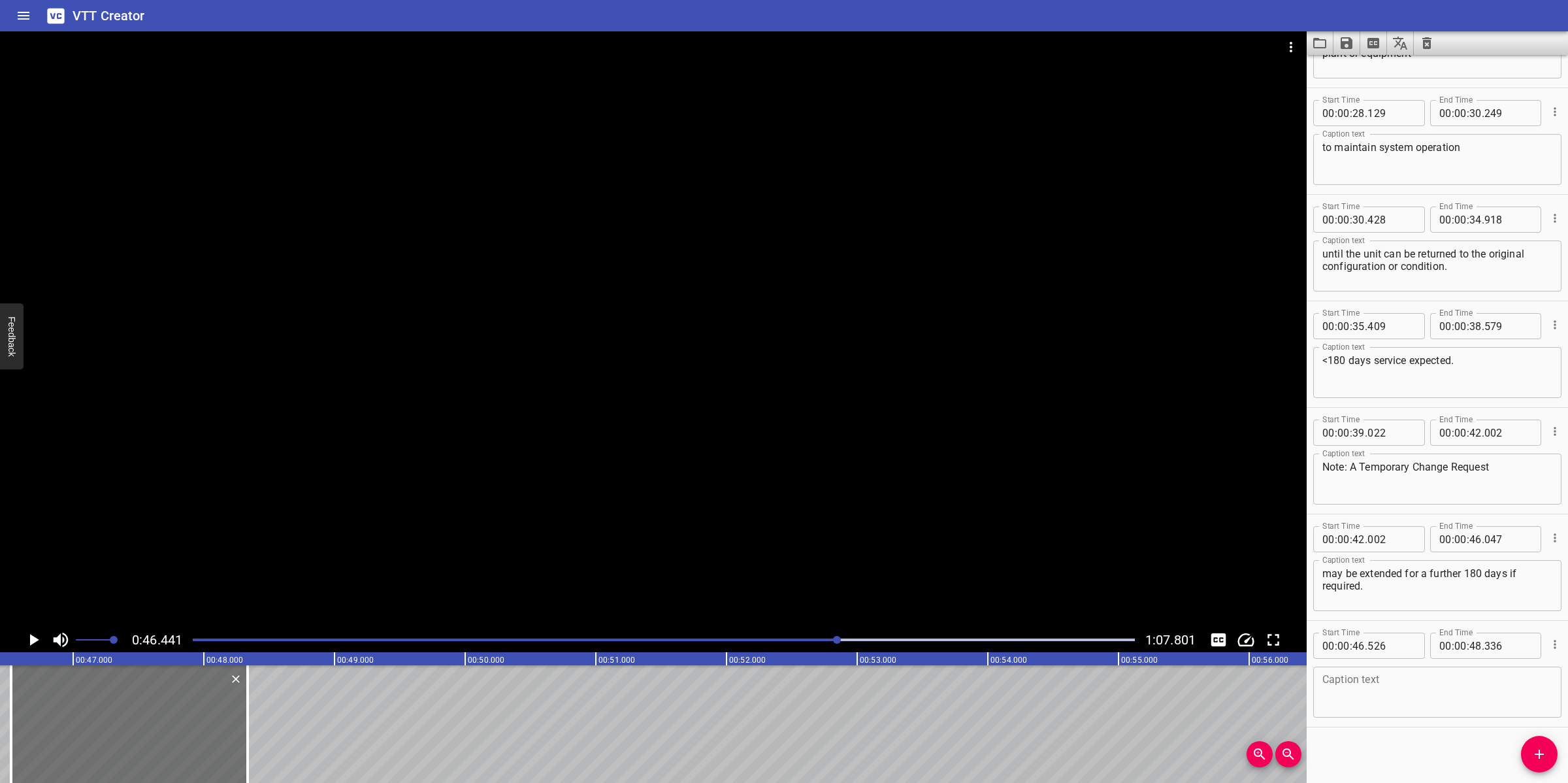
scroll to position [928, 0]
click at [1393, 689] on textarea at bounding box center [1436, 691] width 230 height 37
paste textarea "Like for like replacement"
click at [1393, 695] on span "Add Cue" at bounding box center [1539, 754] width 37 height 16
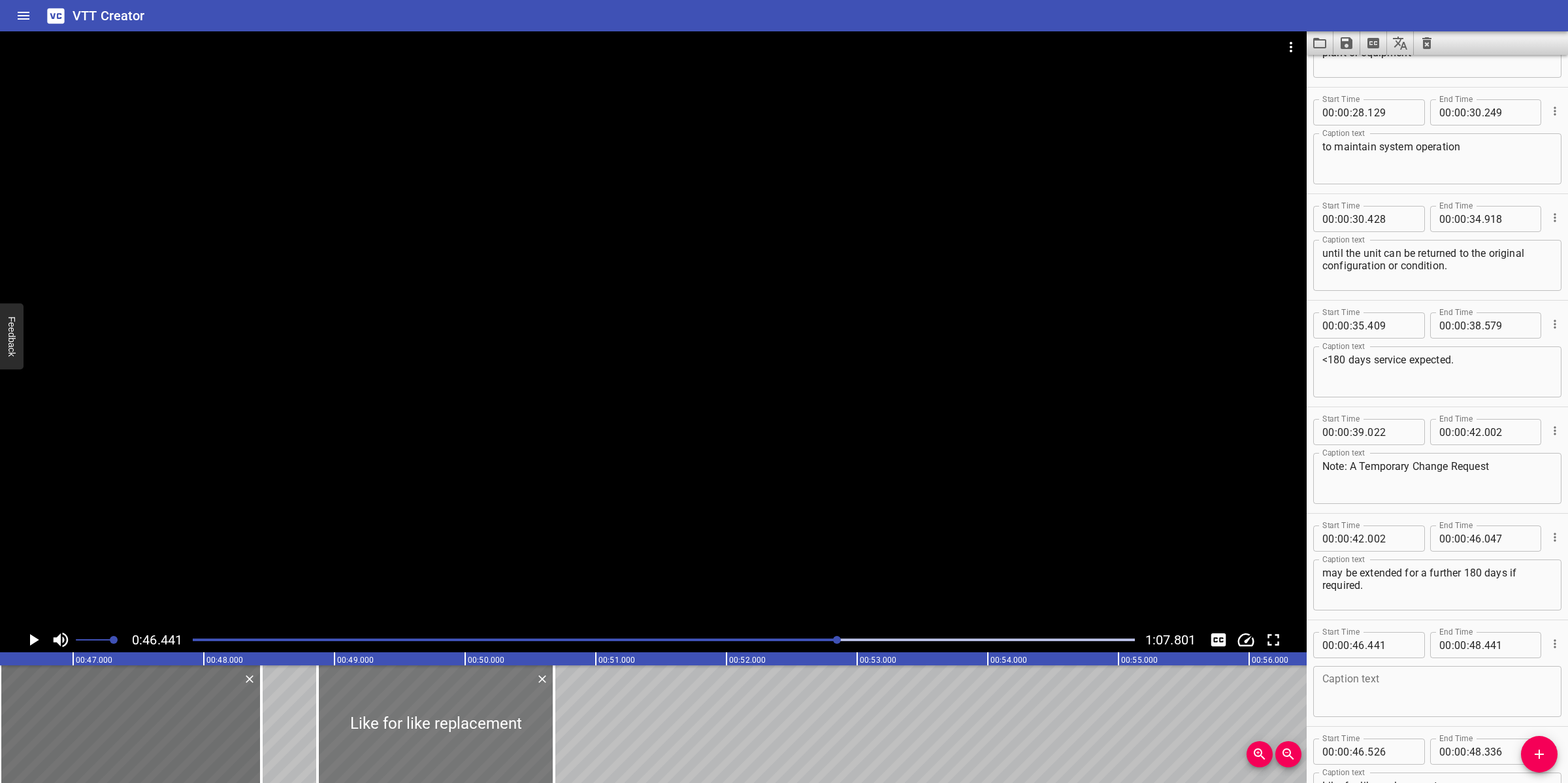
drag, startPoint x: 294, startPoint y: 725, endPoint x: 510, endPoint y: 750, distance: 217.4
click at [510, 695] on div at bounding box center [435, 724] width 236 height 118
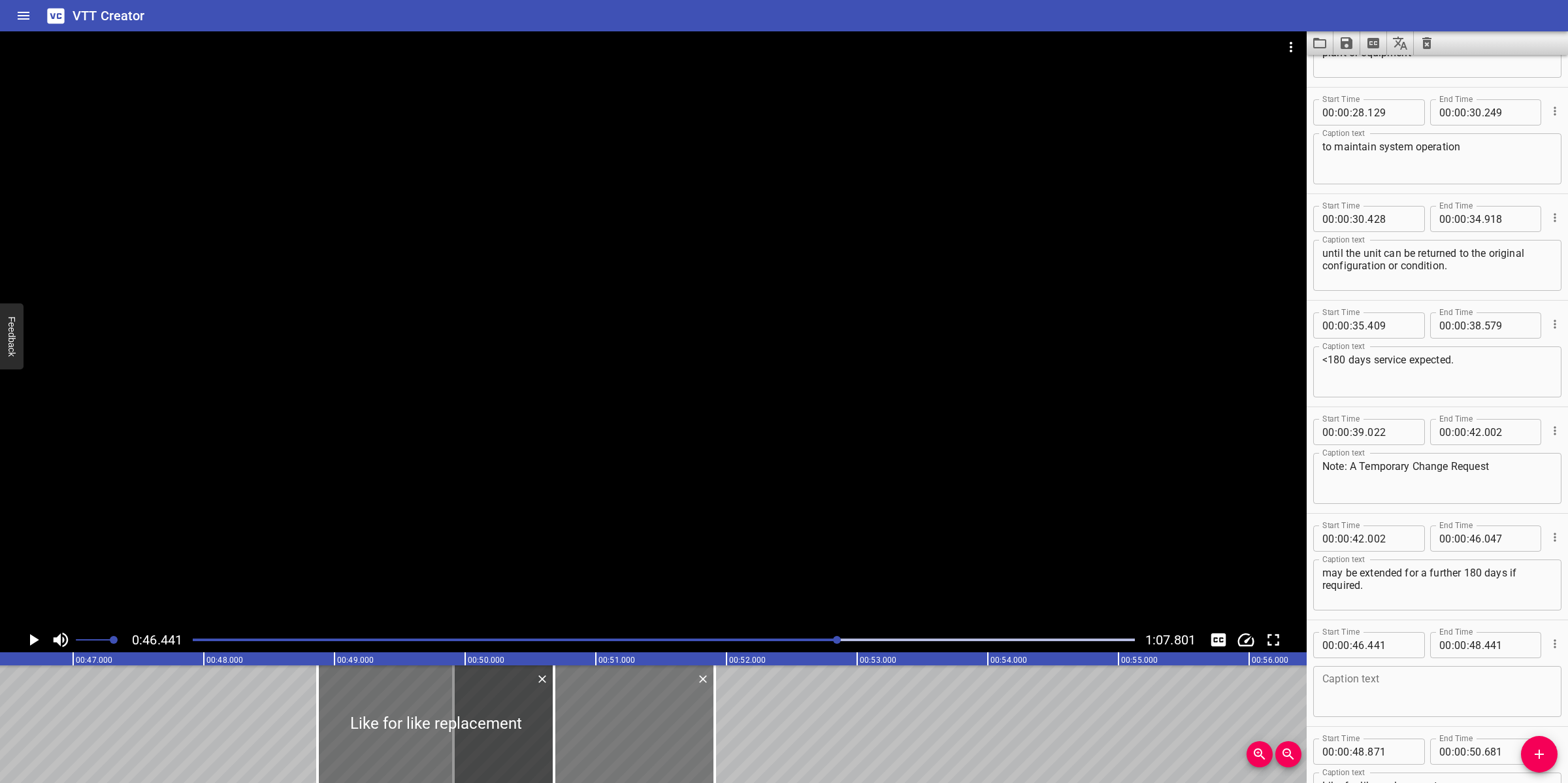
drag, startPoint x: 256, startPoint y: 720, endPoint x: 589, endPoint y: 763, distance: 335.8
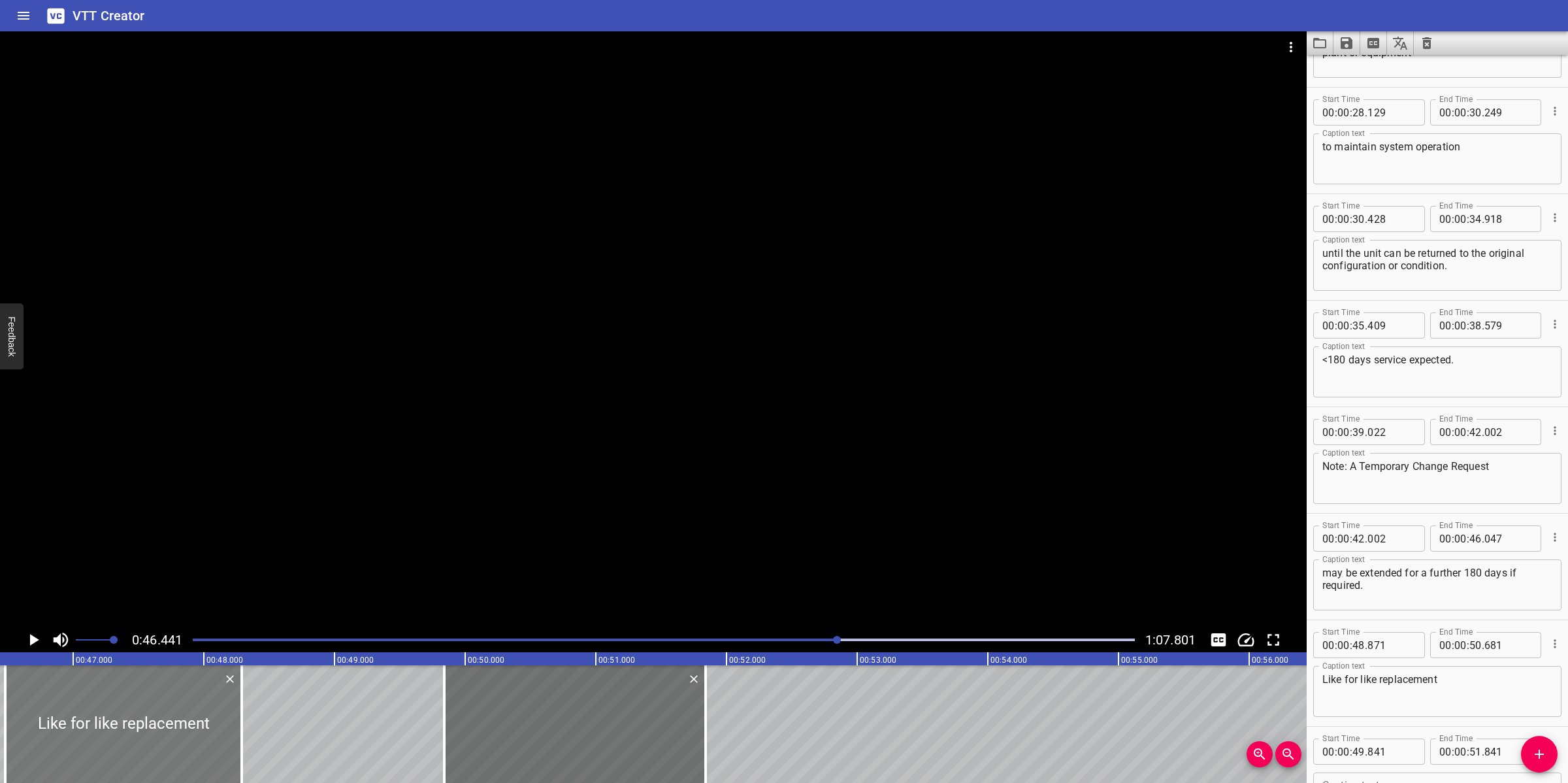
drag, startPoint x: 292, startPoint y: 707, endPoint x: 125, endPoint y: 709, distance: 167.0
click at [88, 695] on div at bounding box center [123, 724] width 236 height 118
drag, startPoint x: 181, startPoint y: 729, endPoint x: 164, endPoint y: 727, distance: 17.1
click at [164, 695] on div at bounding box center [118, 724] width 236 height 118
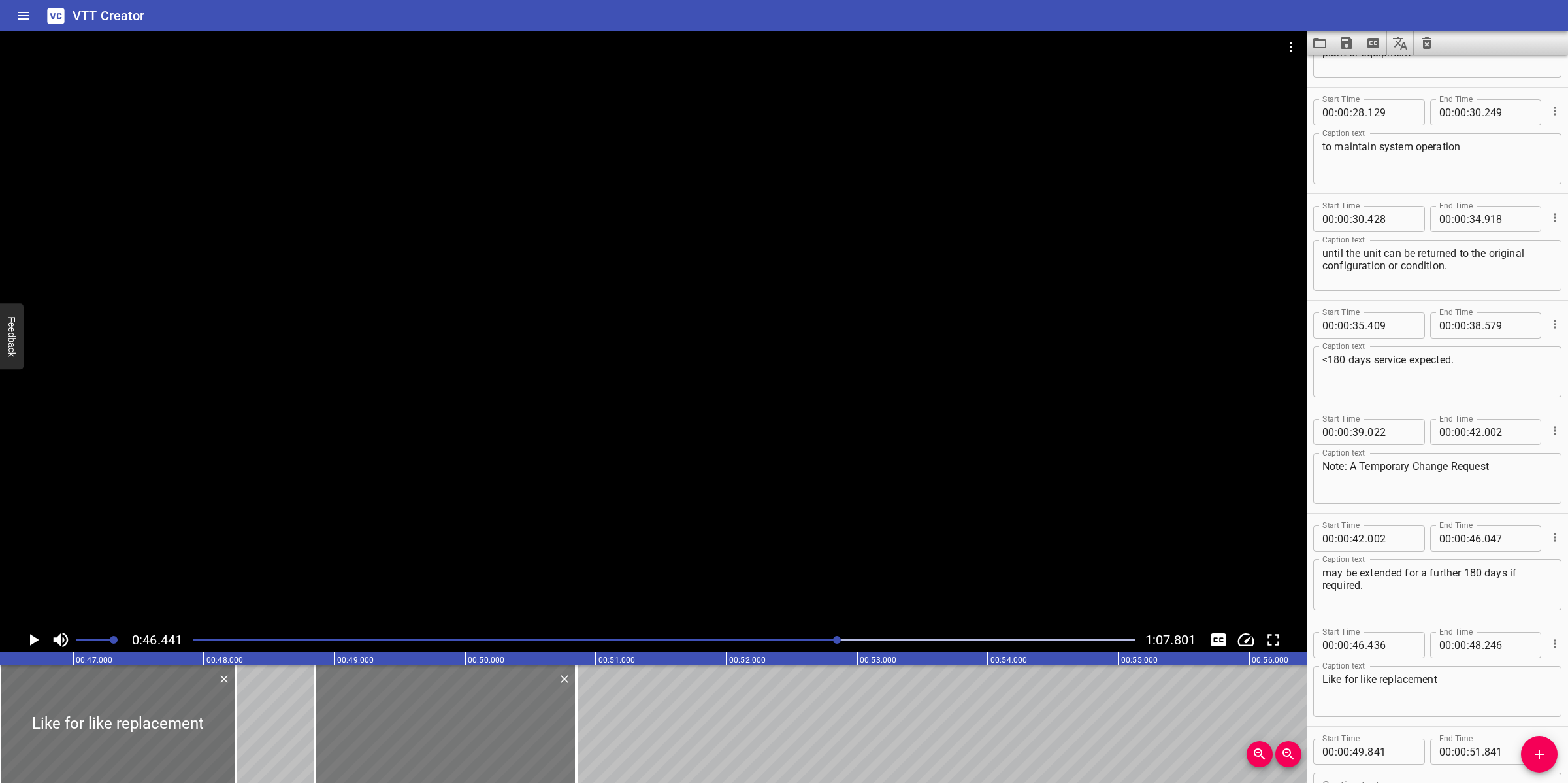
drag, startPoint x: 549, startPoint y: 746, endPoint x: 419, endPoint y: 746, distance: 130.0
click at [419, 695] on div at bounding box center [445, 724] width 261 height 118
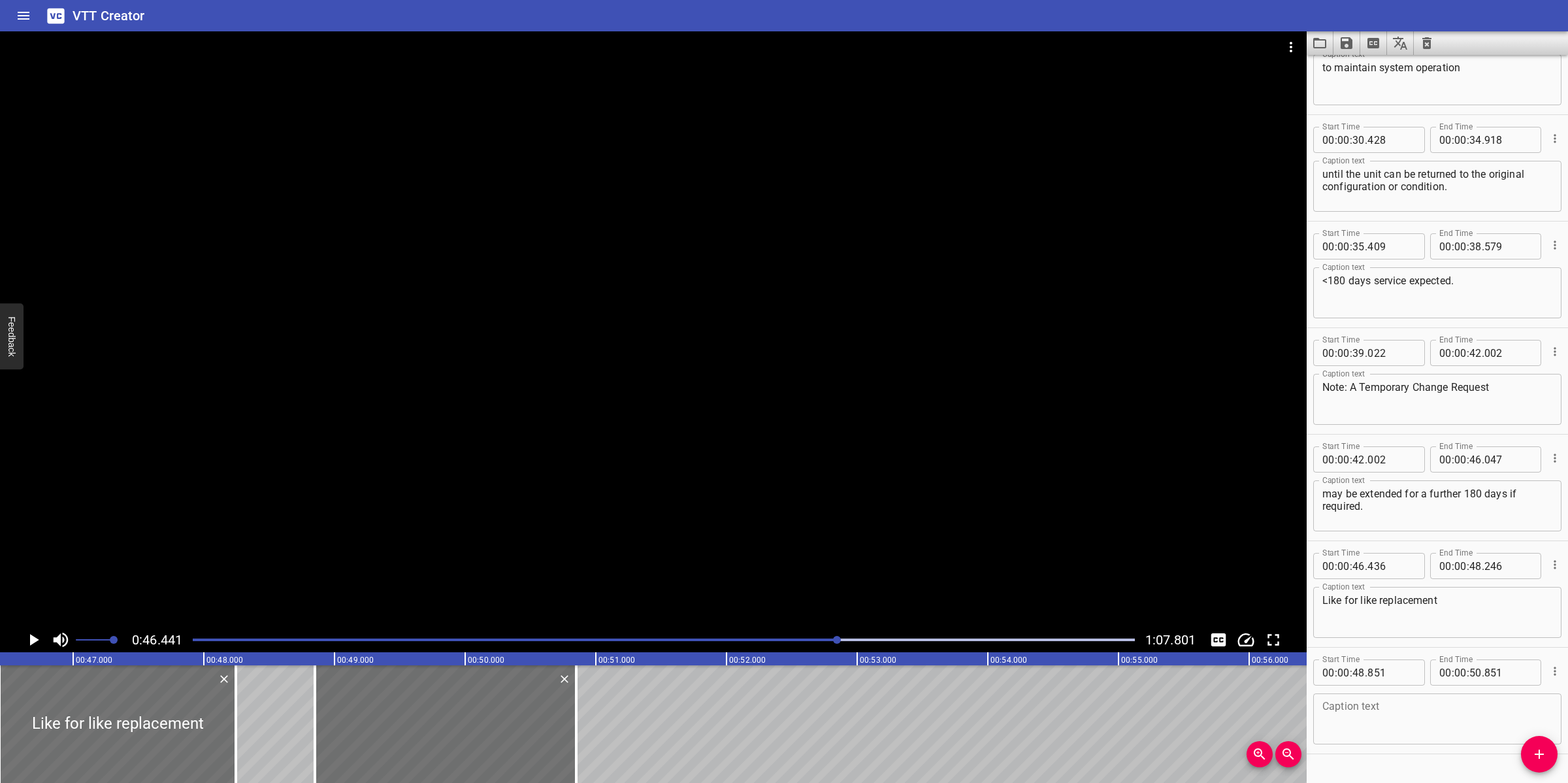
scroll to position [1036, 0]
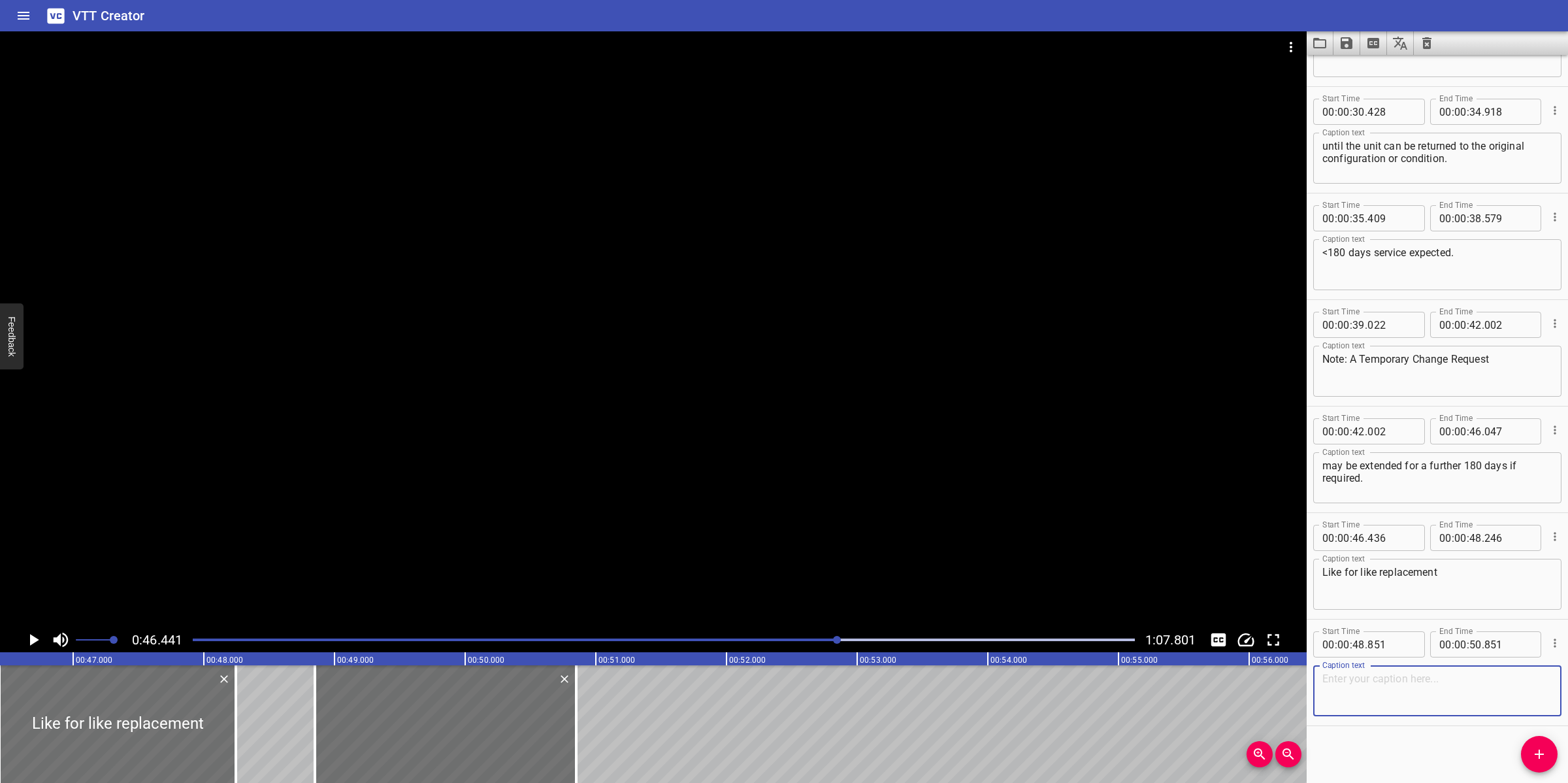
click at [1387, 681] on textarea at bounding box center [1436, 691] width 230 height 37
paste textarea "Is the term given to change where a piece of equipment or a component part comp…"
click at [760, 512] on div at bounding box center [653, 329] width 1306 height 596
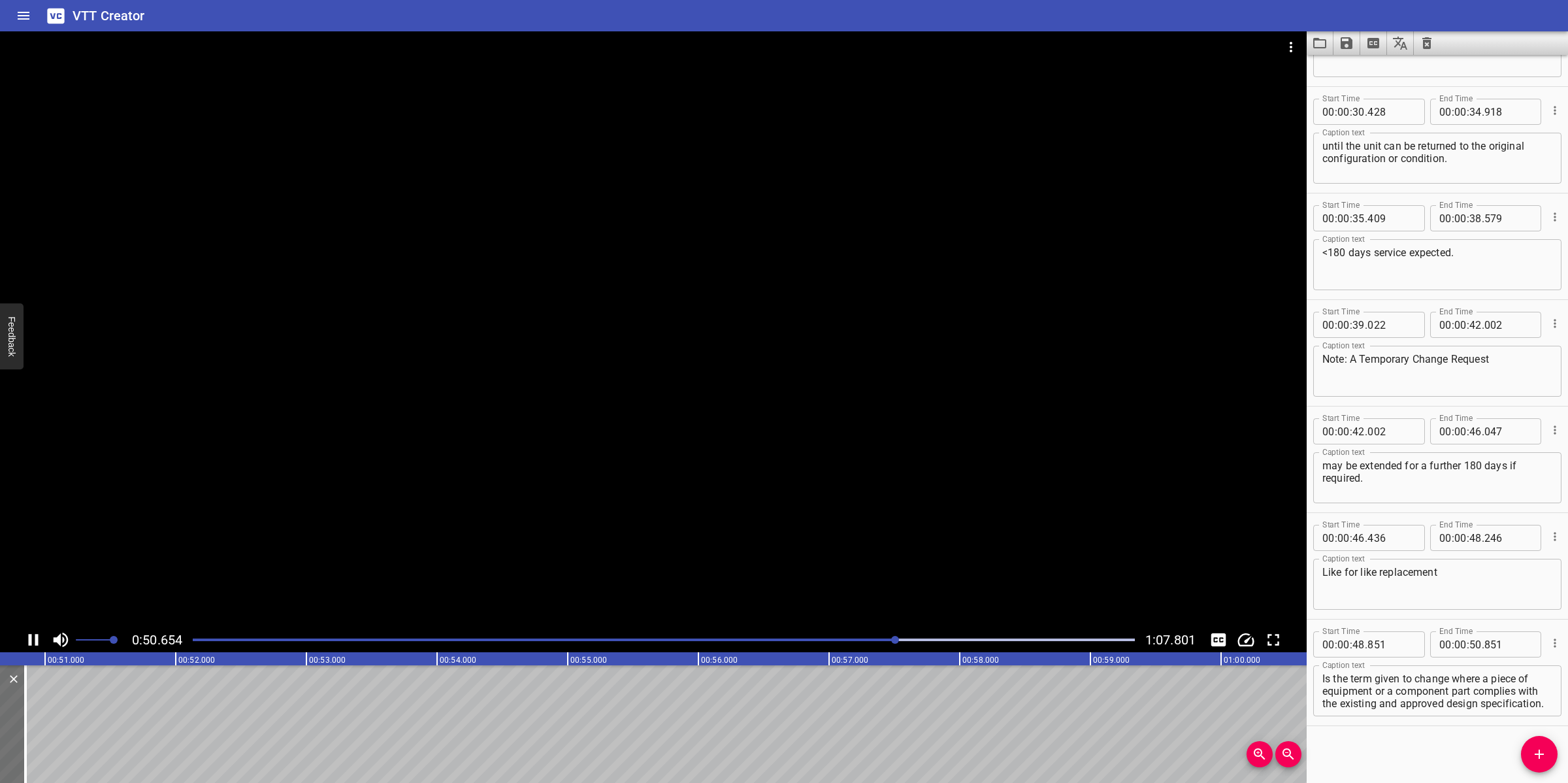
drag, startPoint x: 763, startPoint y: 557, endPoint x: 781, endPoint y: 541, distance: 24.1
click at [765, 554] on div at bounding box center [653, 329] width 1306 height 596
click at [1393, 692] on textarea "Is the term given to change where a piece of equipment or a component part comp…" at bounding box center [1436, 691] width 230 height 37
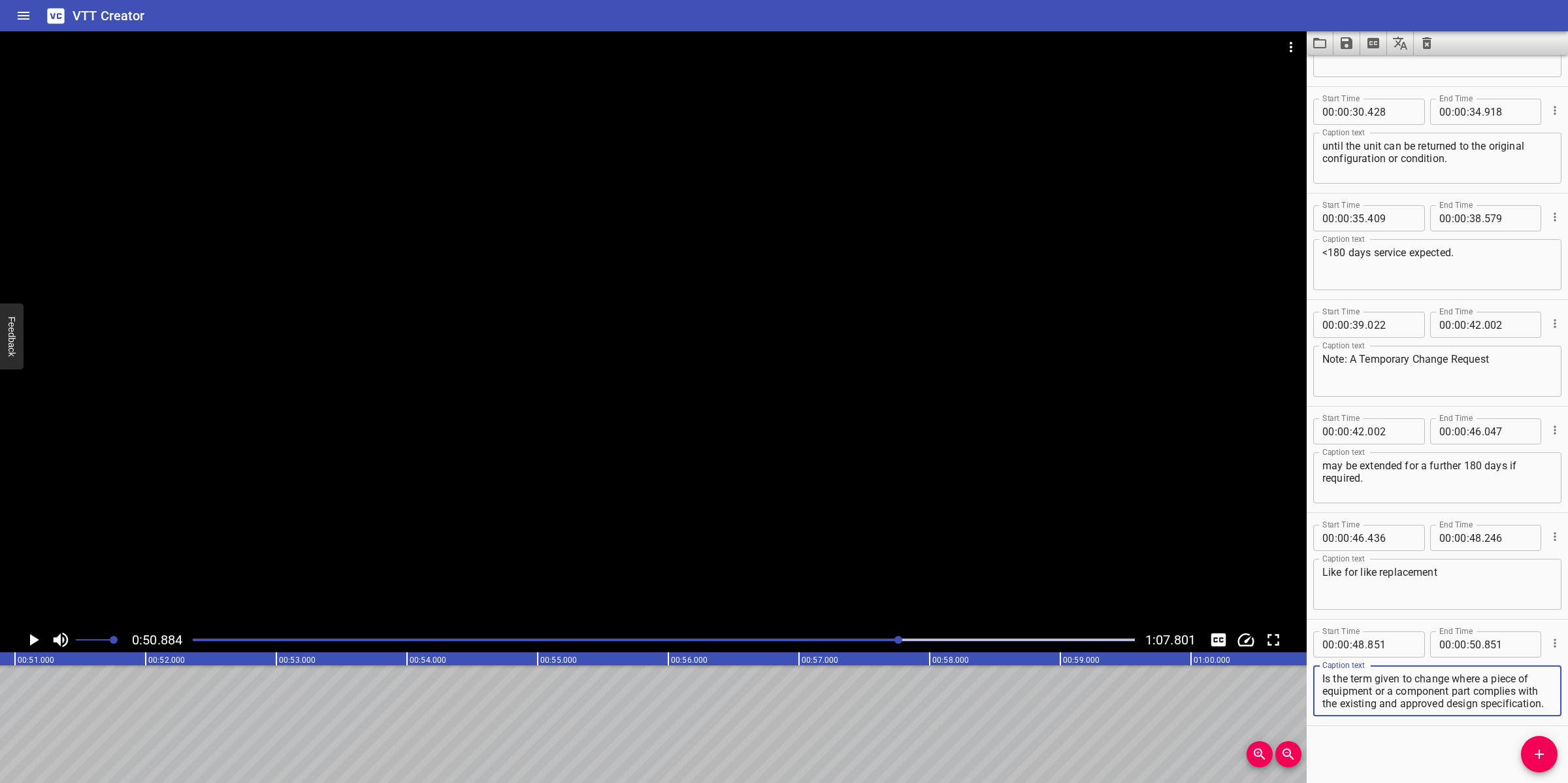
drag, startPoint x: 1454, startPoint y: 674, endPoint x: 1520, endPoint y: 714, distance: 77.2
click at [1393, 695] on div "Caption text Is the term given to change where a piece of equipment or a compon…" at bounding box center [1437, 689] width 248 height 59
click at [1393, 647] on input "number" at bounding box center [1475, 644] width 12 height 26
click at [1393, 695] on icon "Add Cue" at bounding box center [1539, 754] width 16 height 16
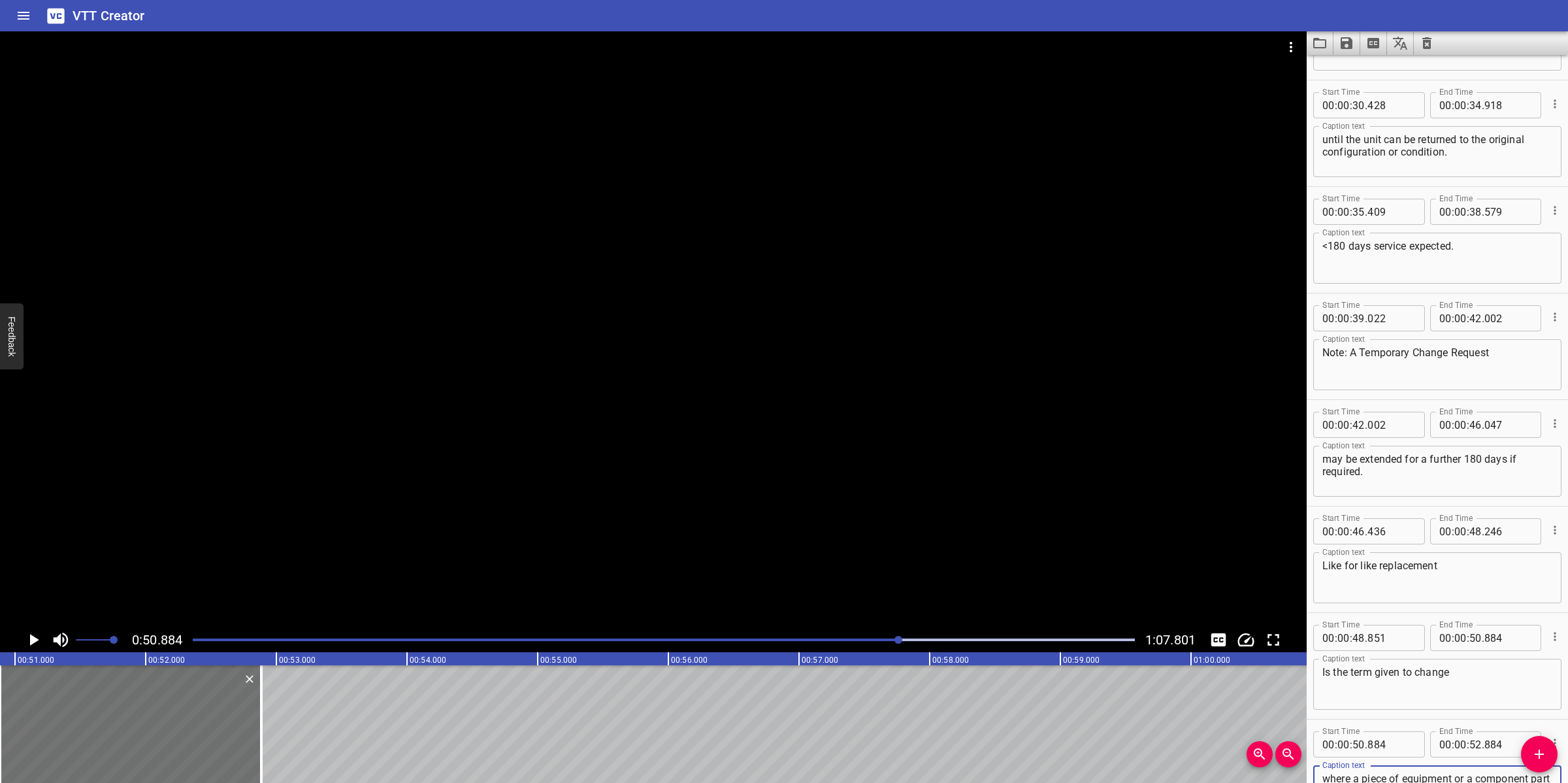
scroll to position [1043, 0]
click at [539, 478] on div at bounding box center [653, 329] width 1306 height 596
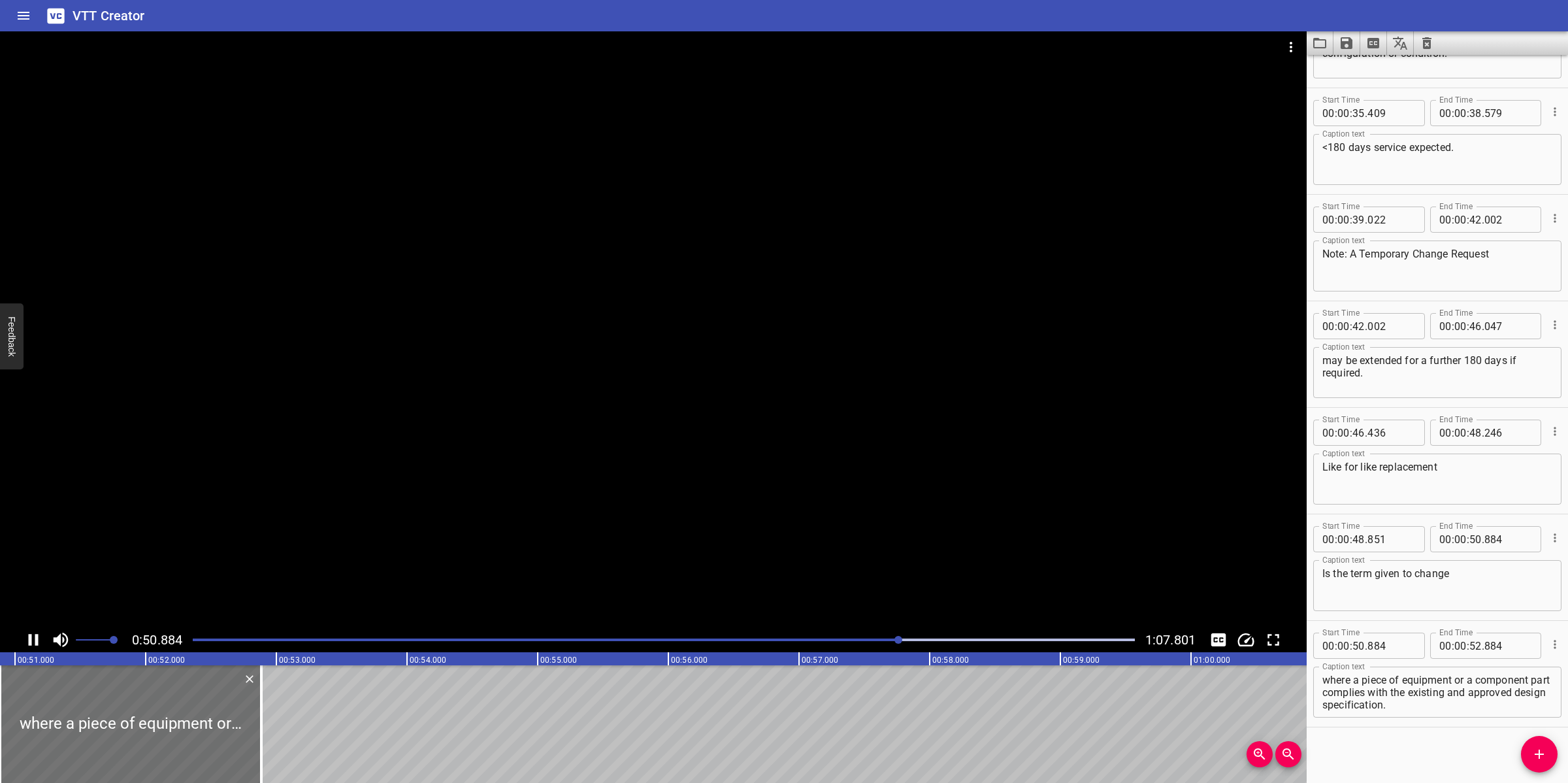
scroll to position [1141, 0]
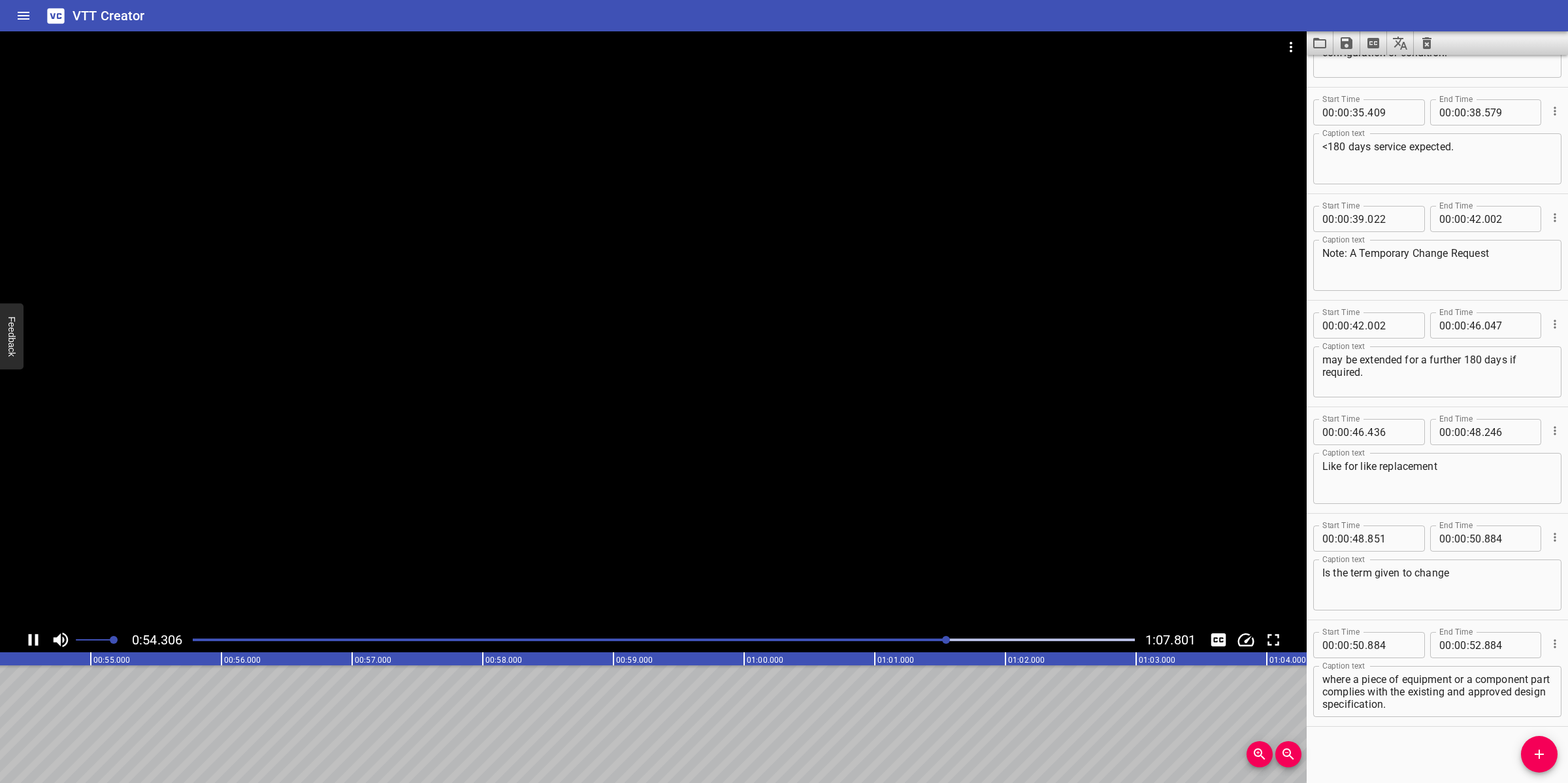
click at [556, 563] on div at bounding box center [653, 329] width 1306 height 596
drag, startPoint x: 1390, startPoint y: 690, endPoint x: 1446, endPoint y: 710, distance: 59.5
click at [1393, 695] on div "where a piece of equipment or a component part complies with the existing and a…" at bounding box center [1437, 691] width 248 height 51
click at [1393, 651] on input "number" at bounding box center [1475, 645] width 12 height 26
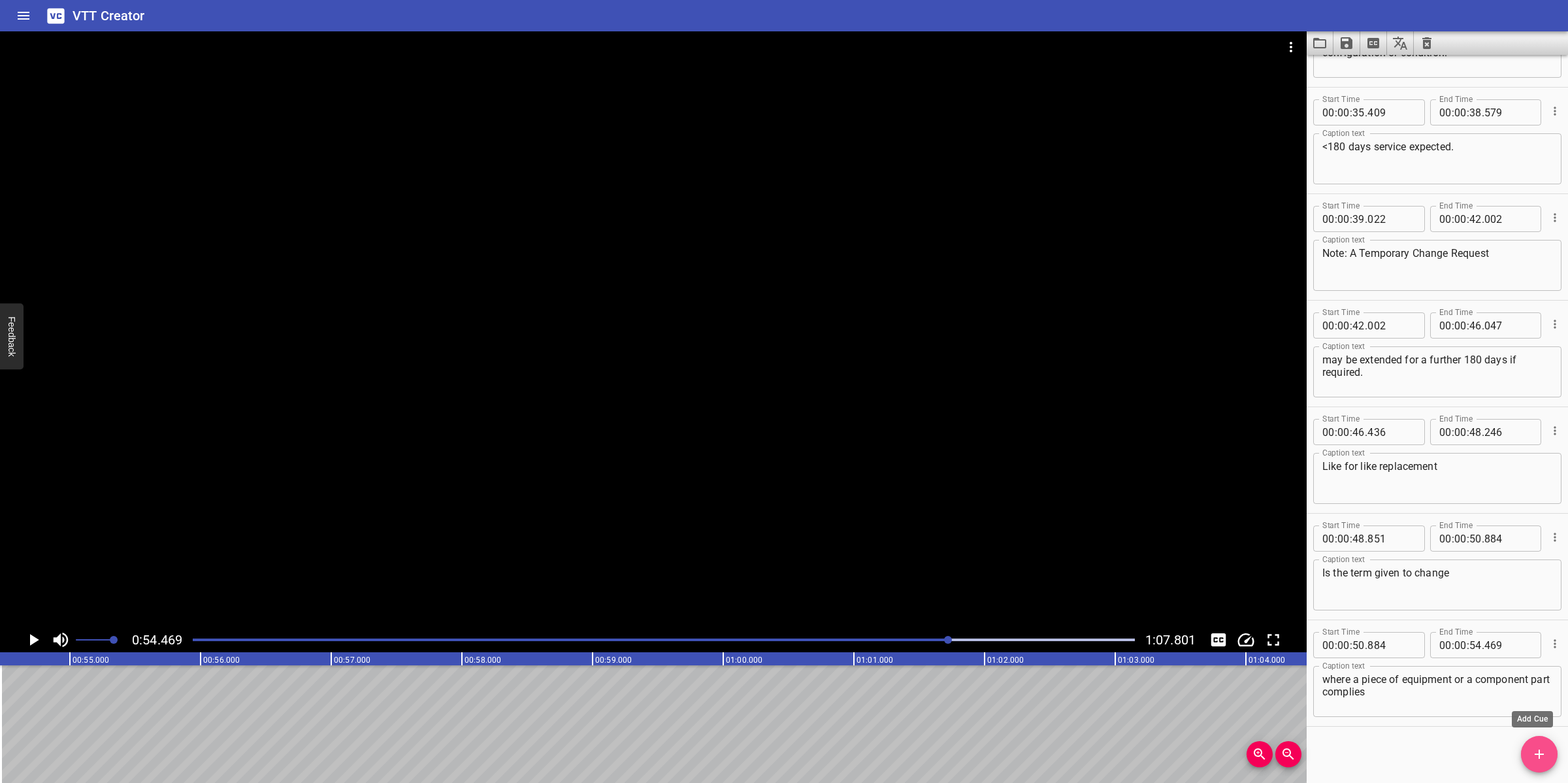
click at [1393, 695] on icon "Add Cue" at bounding box center [1539, 754] width 16 height 16
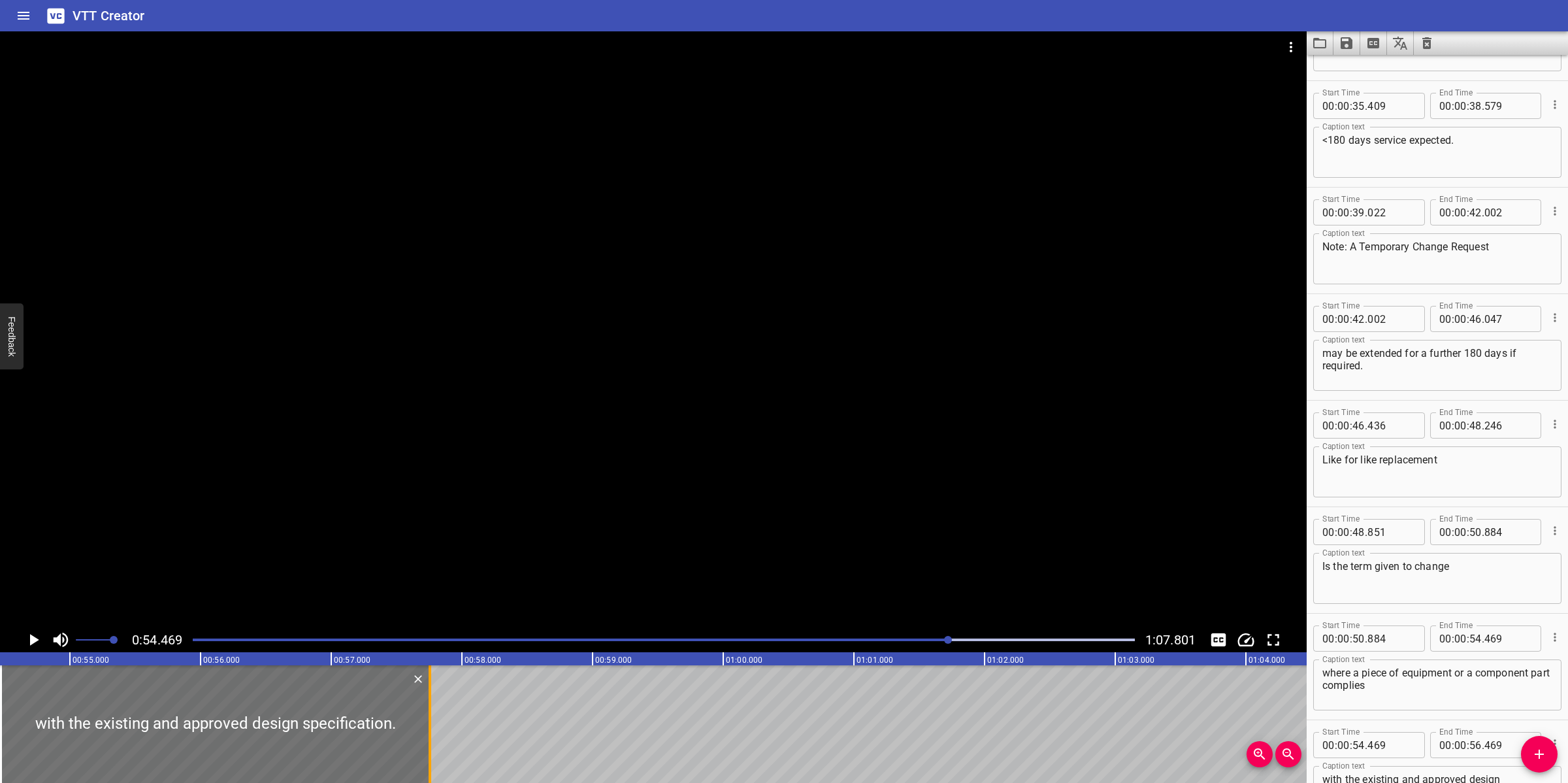
drag, startPoint x: 314, startPoint y: 724, endPoint x: 433, endPoint y: 728, distance: 119.1
click at [433, 695] on div at bounding box center [429, 724] width 13 height 118
click at [904, 637] on div at bounding box center [663, 639] width 957 height 18
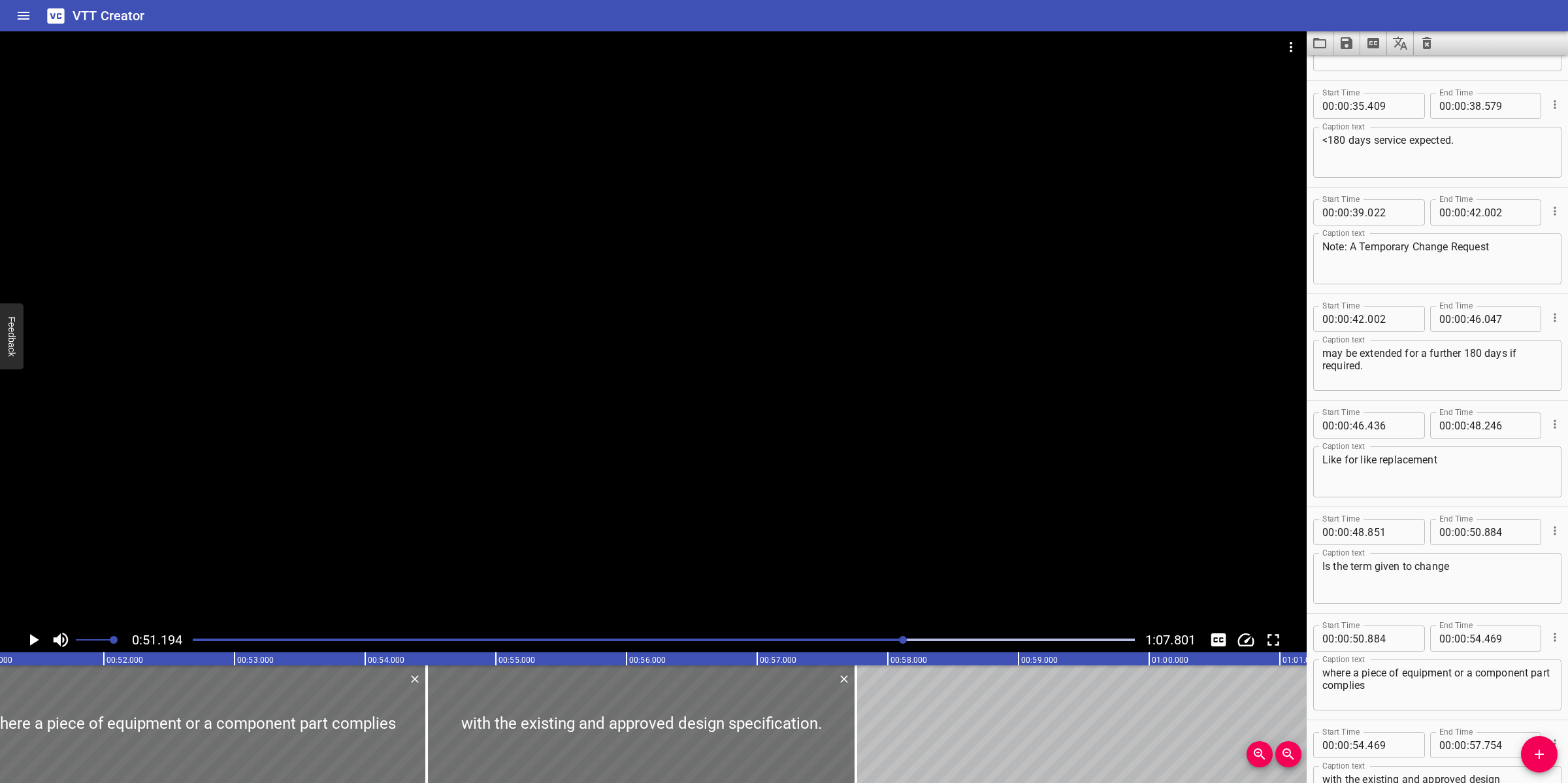
scroll to position [0, 6688]
click at [882, 562] on div at bounding box center [653, 329] width 1306 height 596
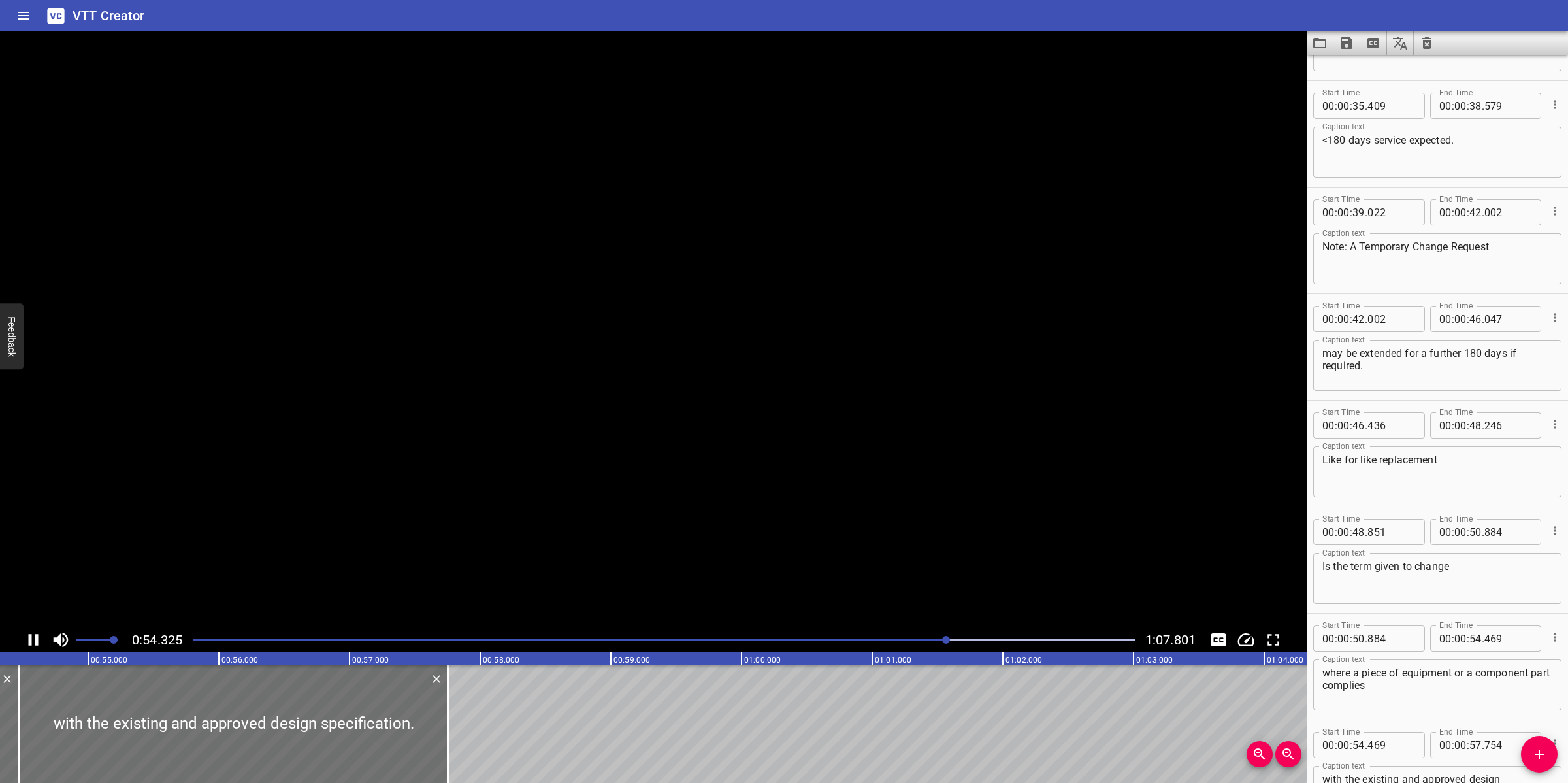
scroll to position [1248, 0]
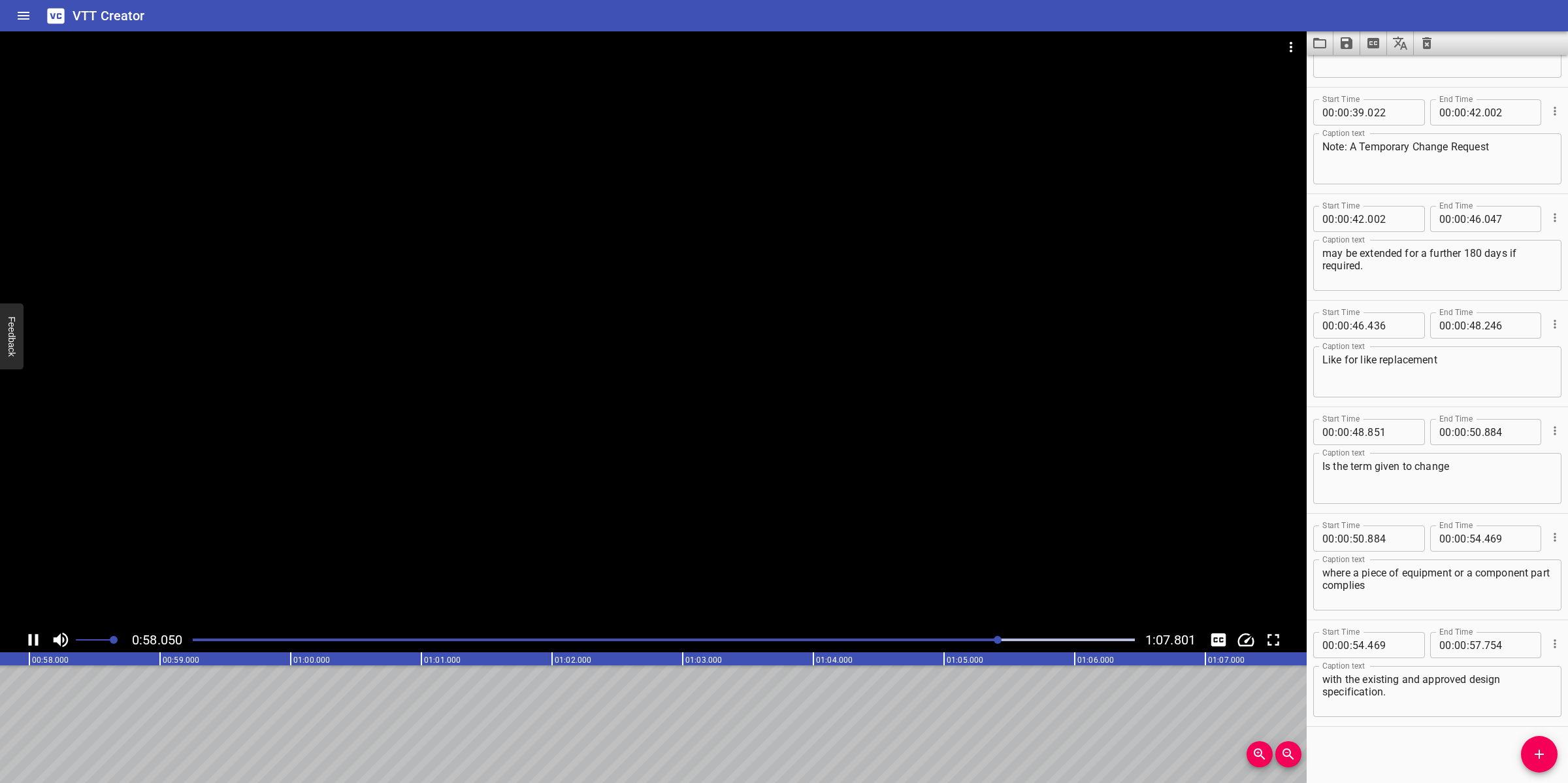
click at [605, 566] on div at bounding box center [653, 329] width 1306 height 596
click at [1393, 695] on icon "Add Cue" at bounding box center [1539, 754] width 16 height 16
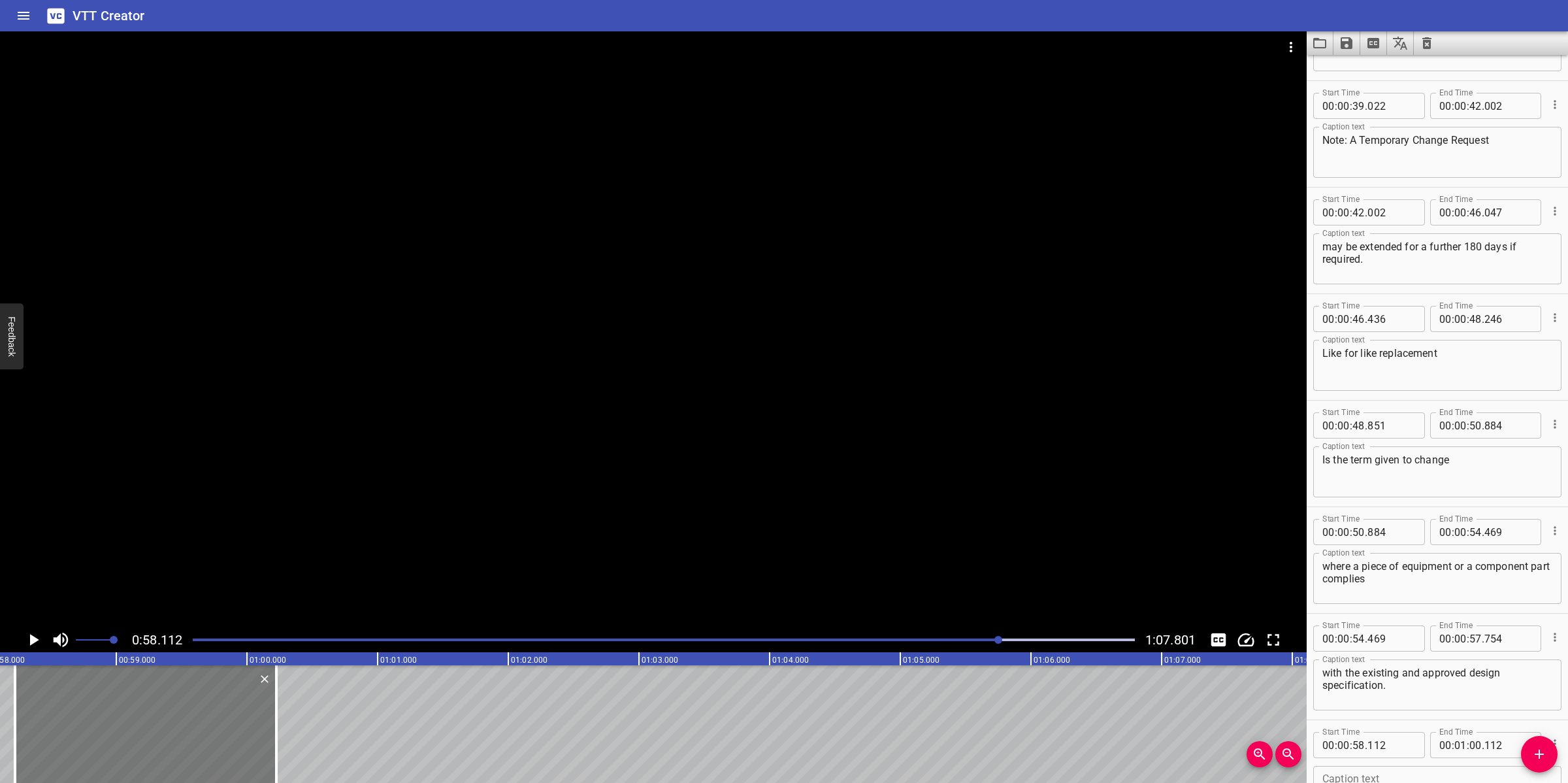
drag, startPoint x: 147, startPoint y: 735, endPoint x: 164, endPoint y: 730, distance: 17.7
click at [164, 695] on div at bounding box center [145, 724] width 261 height 118
click at [159, 695] on div at bounding box center [143, 724] width 261 height 118
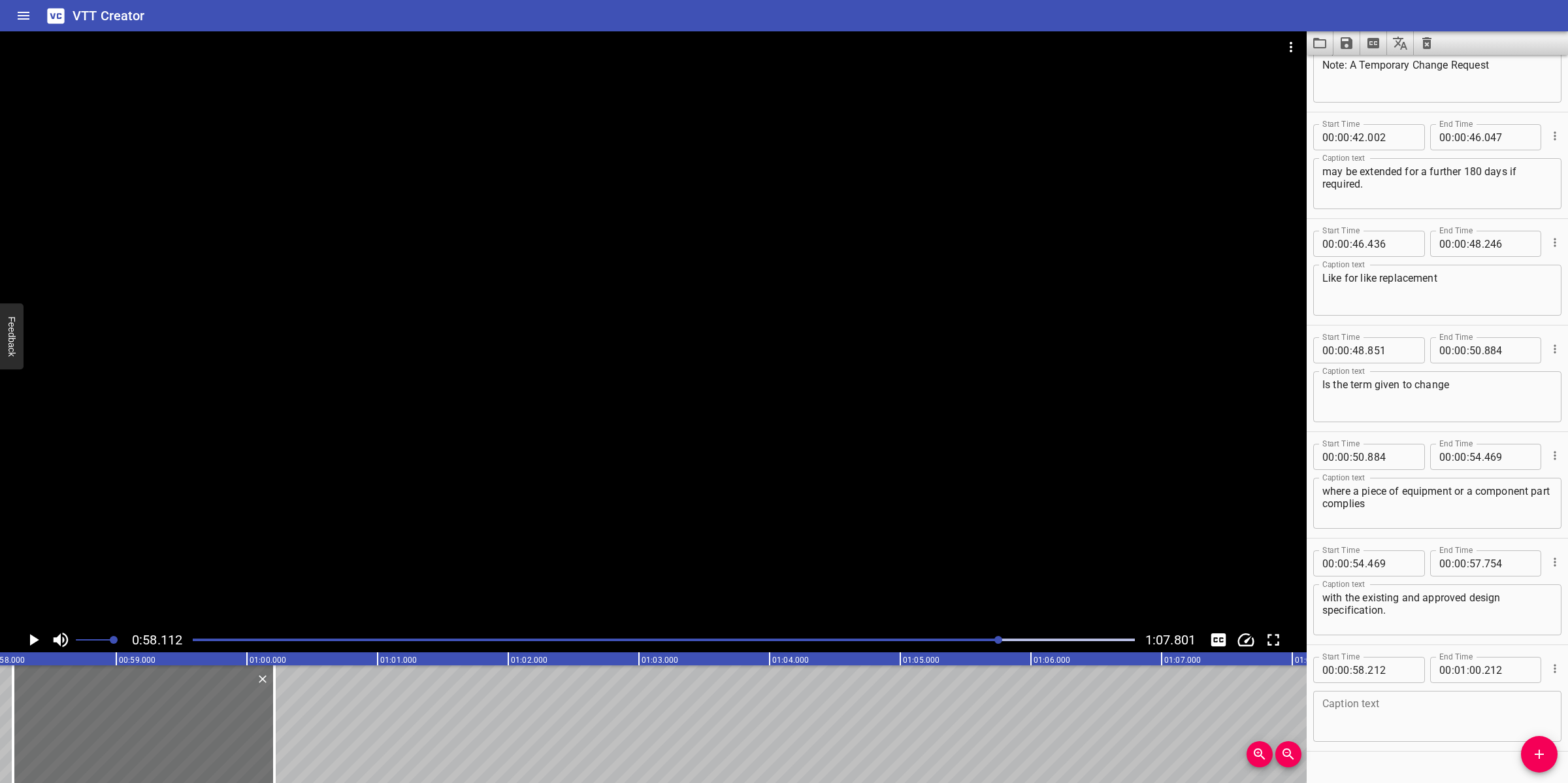
scroll to position [1354, 0]
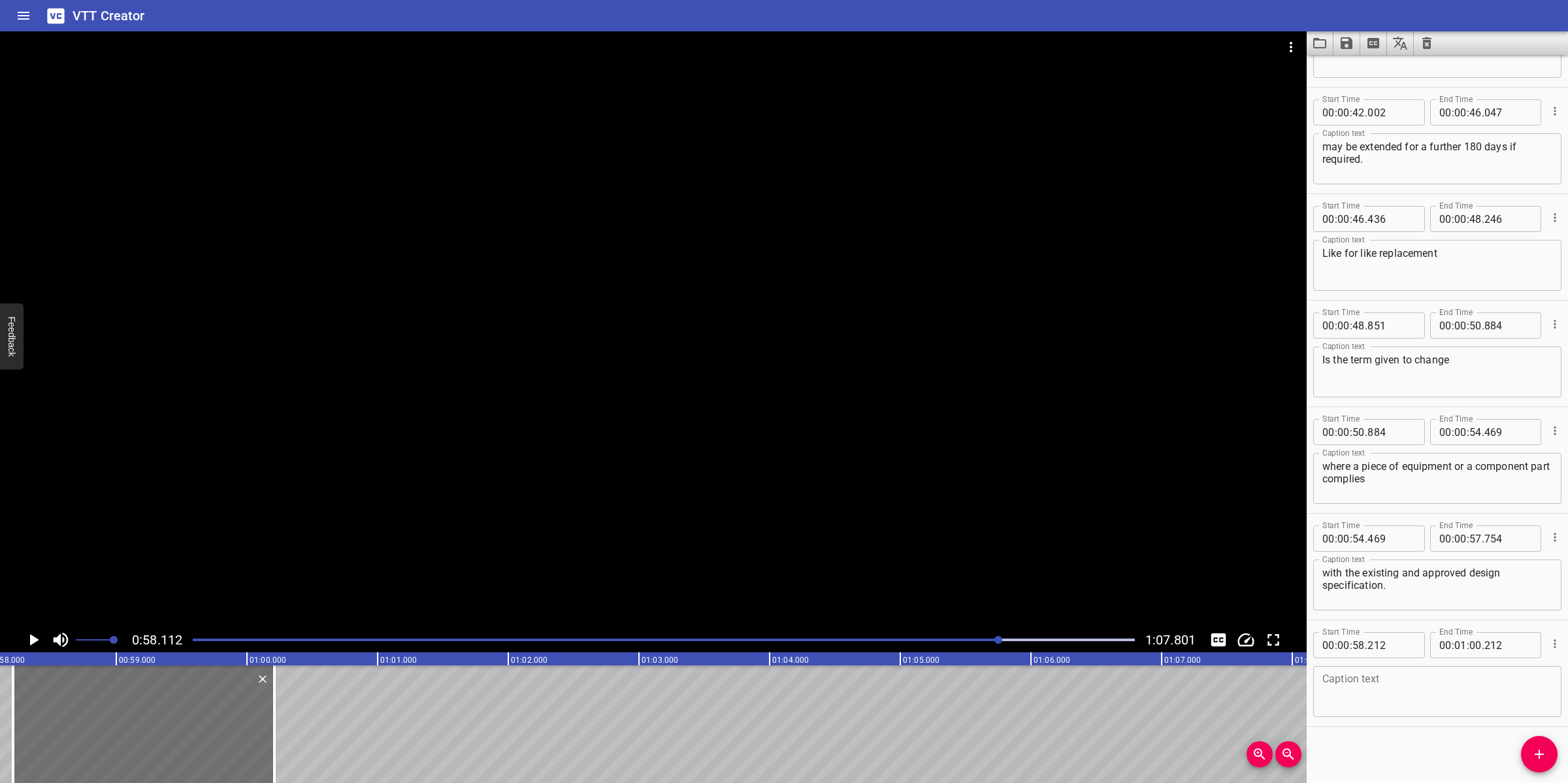
click at [1388, 693] on textarea at bounding box center [1436, 691] width 230 height 37
paste textarea "Where the change is deemed to comply with the condition of the “like for like” …"
drag, startPoint x: 542, startPoint y: 503, endPoint x: 547, endPoint y: 510, distance: 8.6
click at [542, 504] on div at bounding box center [653, 329] width 1306 height 596
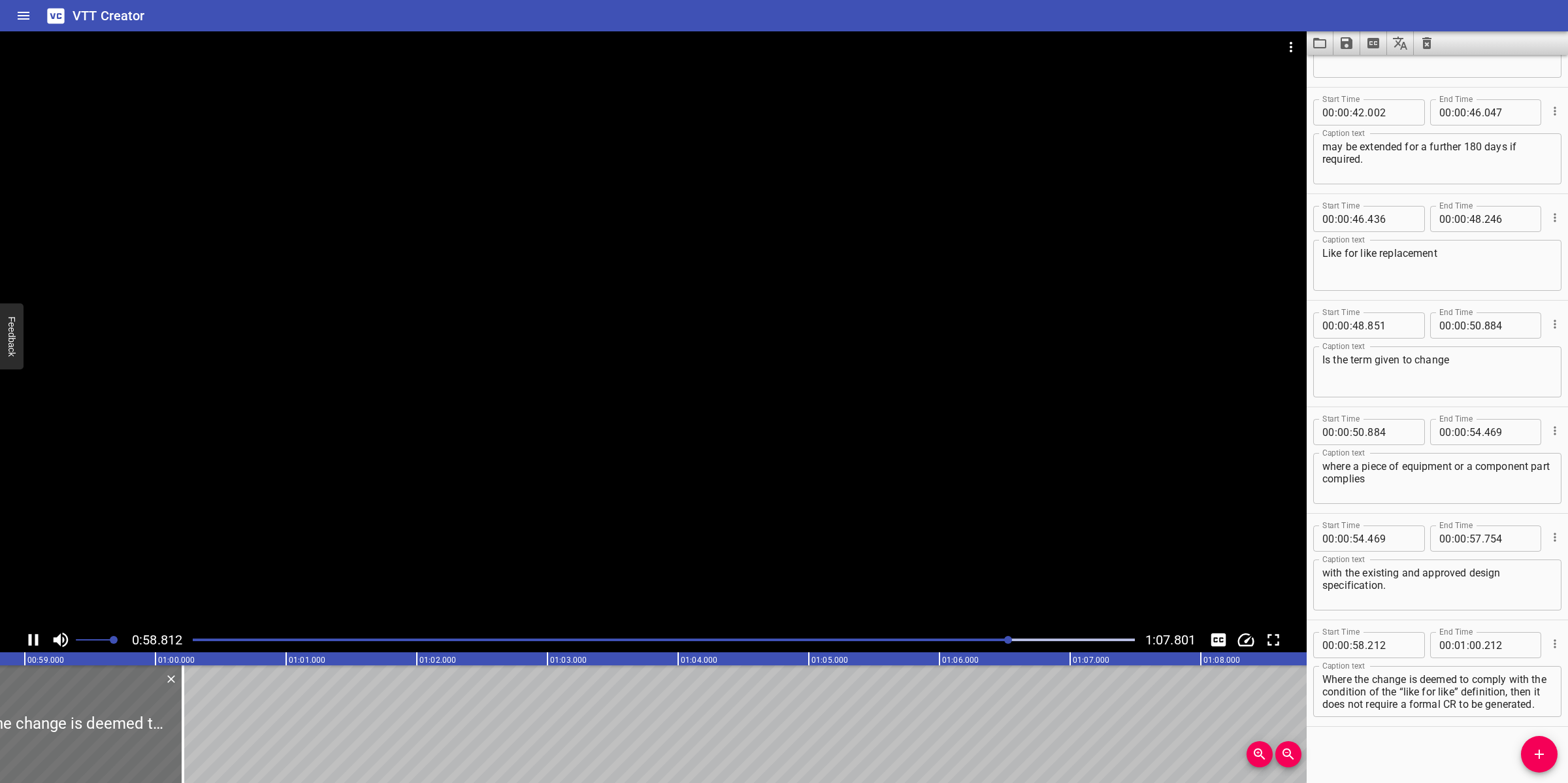
click at [678, 448] on div at bounding box center [653, 329] width 1306 height 596
click at [590, 502] on div at bounding box center [653, 329] width 1306 height 596
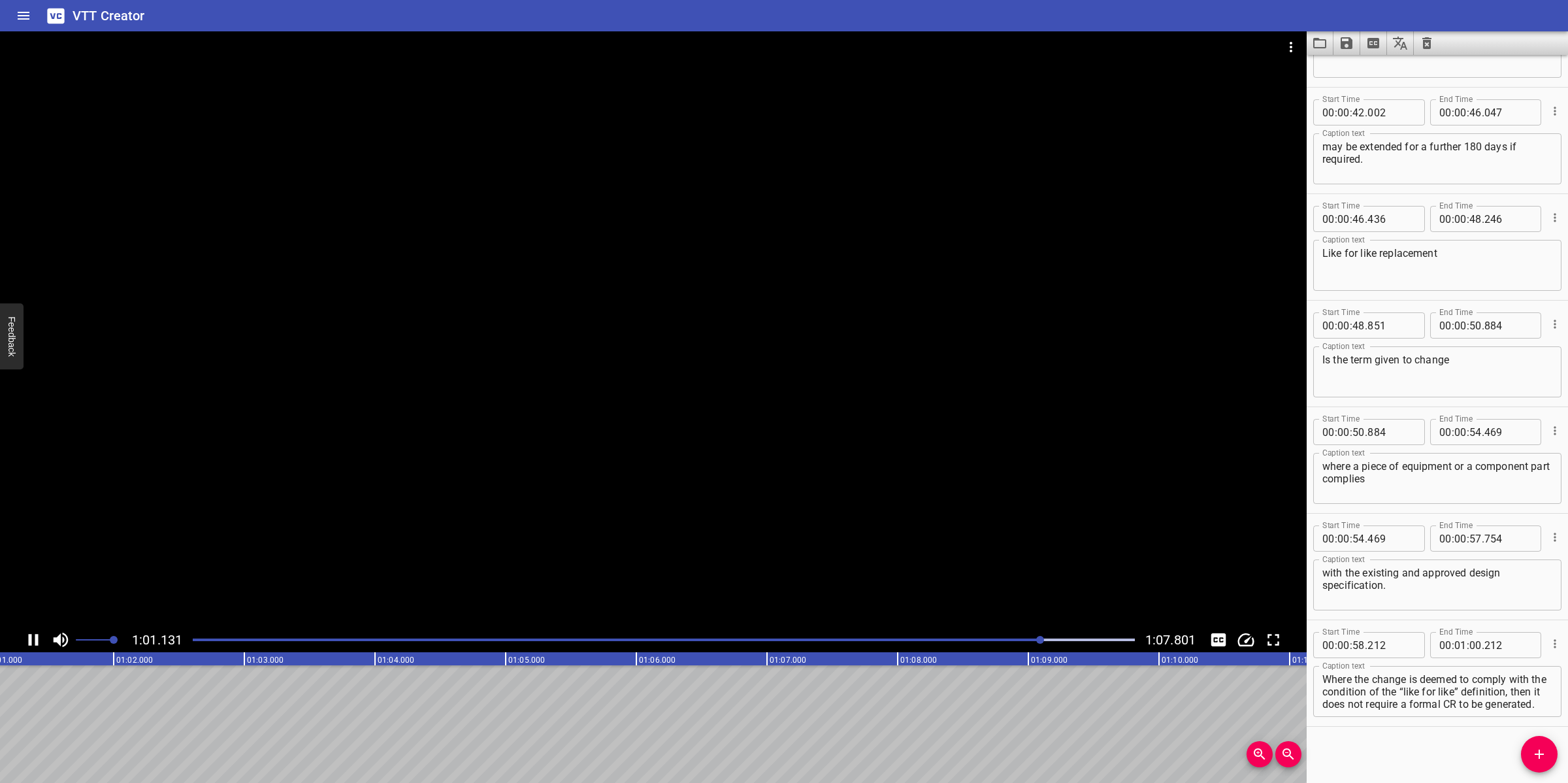
click at [611, 527] on div at bounding box center [653, 329] width 1306 height 596
drag, startPoint x: 1439, startPoint y: 677, endPoint x: 1439, endPoint y: 706, distance: 29.0
click at [1393, 695] on textarea "Where the change is deemed to comply with the condition of the “like for like” …" at bounding box center [1436, 691] width 230 height 37
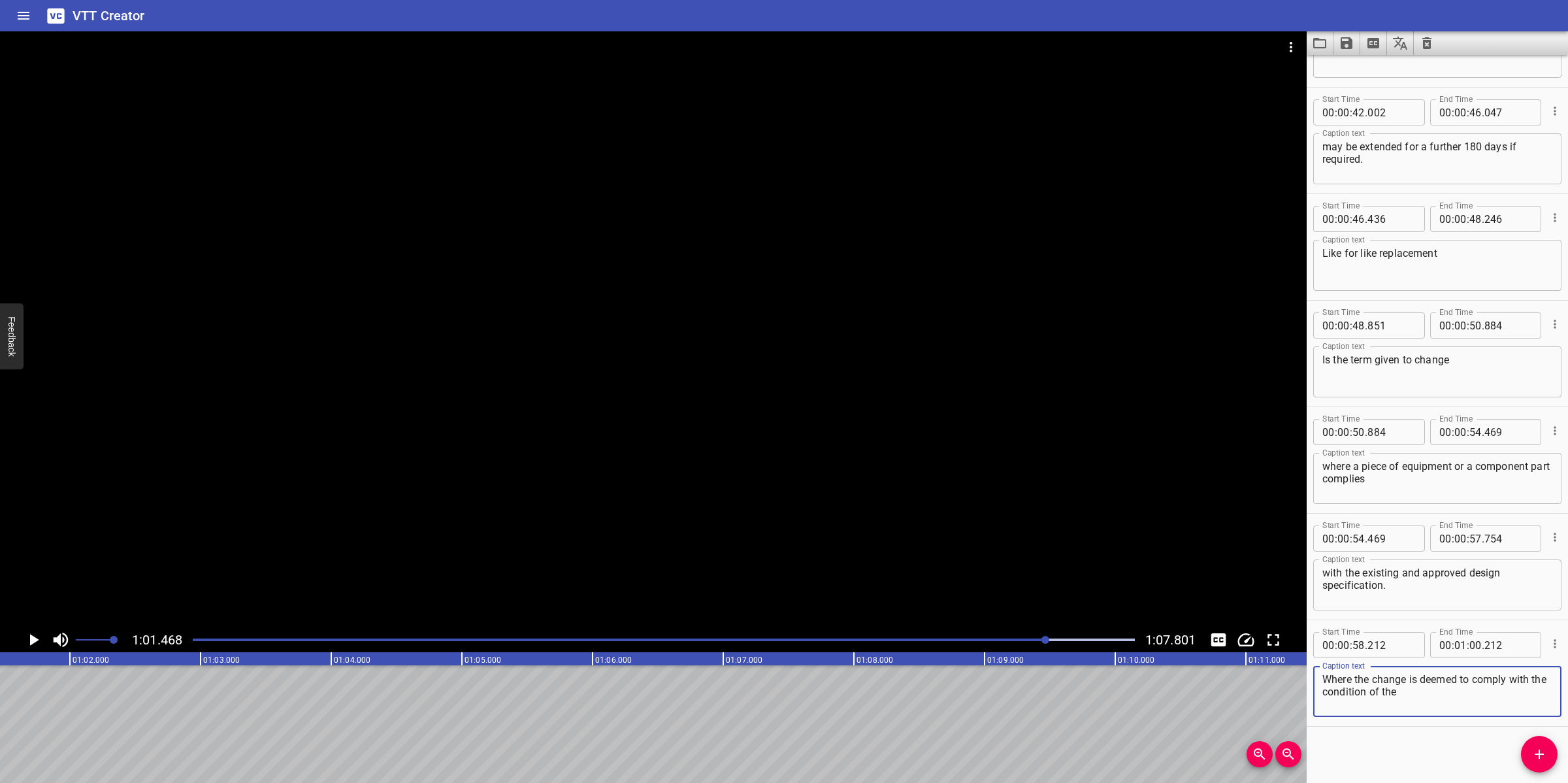
scroll to position [0, 0]
click at [1393, 644] on input "number" at bounding box center [1475, 645] width 12 height 26
click at [1393, 695] on icon "Add Cue" at bounding box center [1539, 754] width 16 height 16
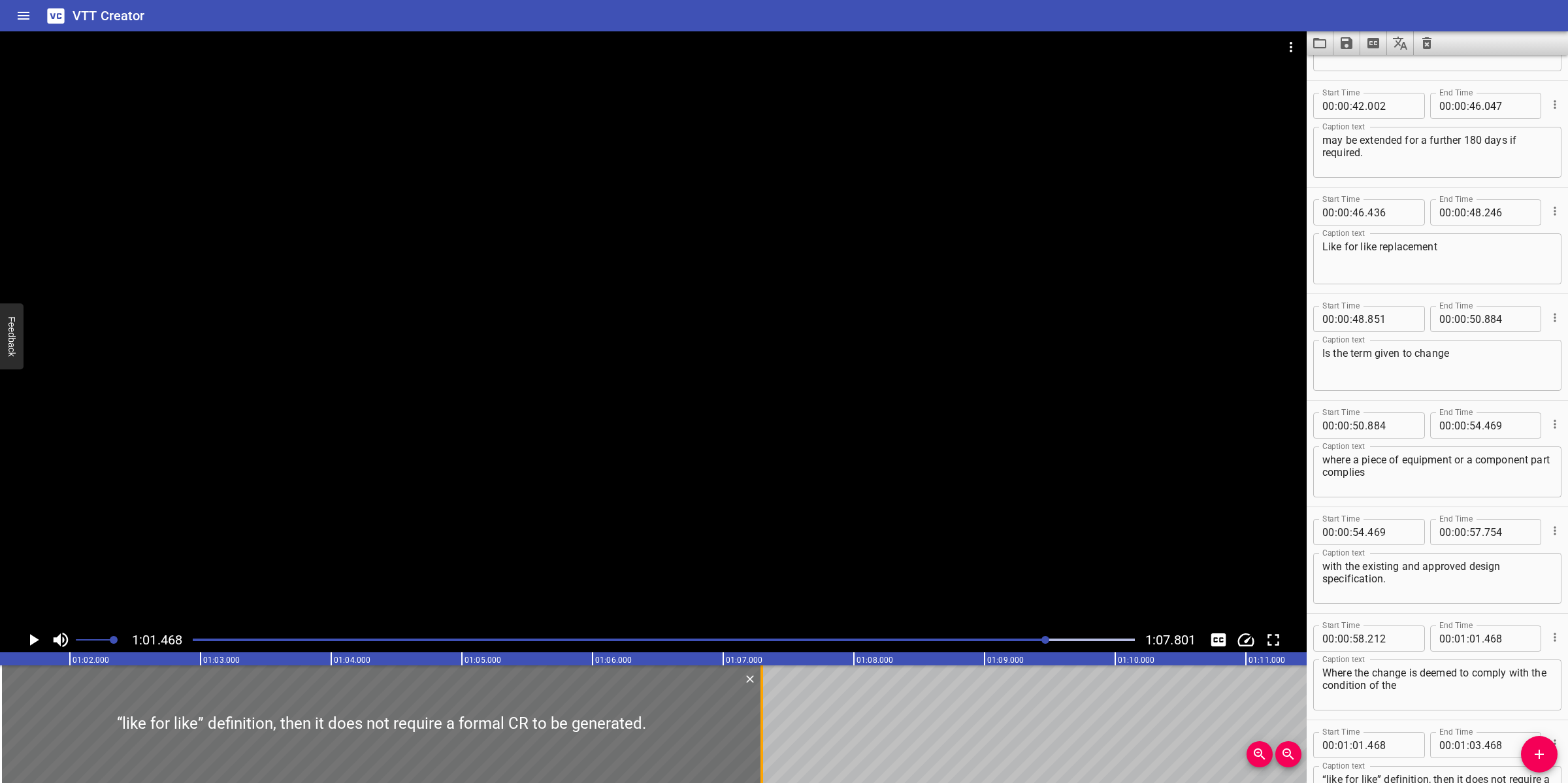
drag, startPoint x: 266, startPoint y: 732, endPoint x: 768, endPoint y: 745, distance: 502.2
click at [768, 695] on div at bounding box center [761, 724] width 13 height 118
click at [866, 407] on div at bounding box center [653, 329] width 1306 height 596
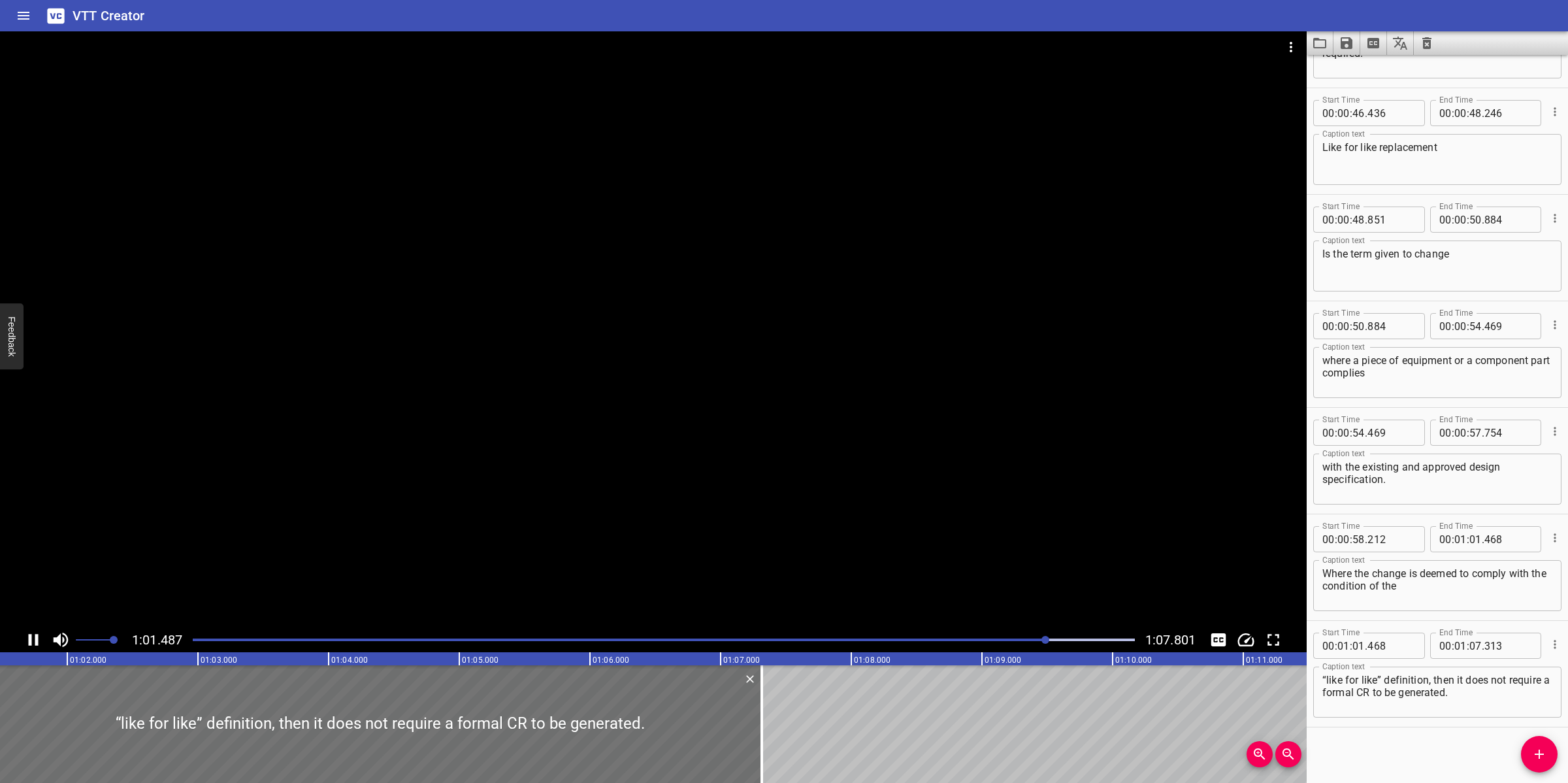
scroll to position [1461, 0]
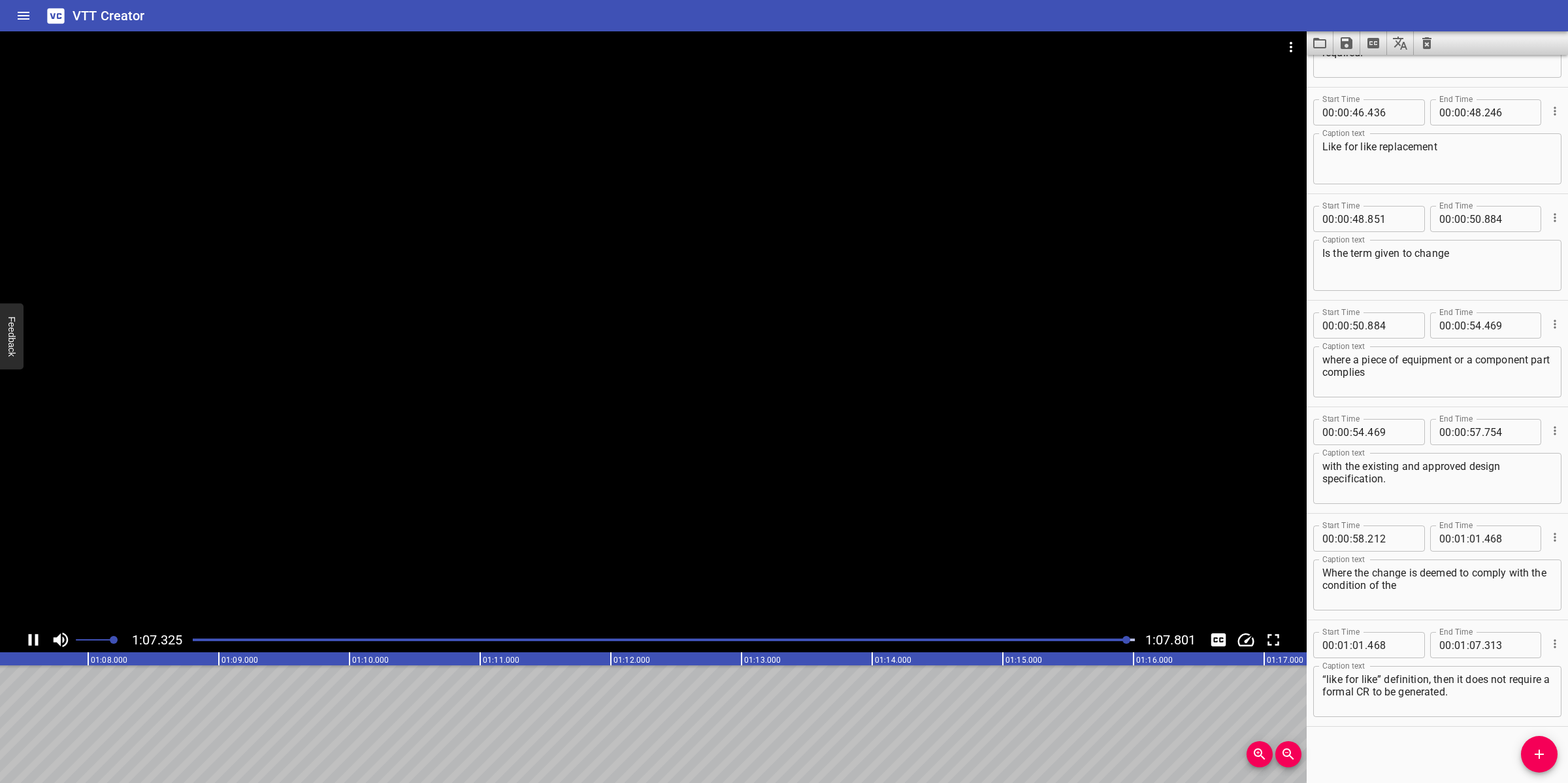
click at [195, 637] on div at bounding box center [663, 639] width 957 height 18
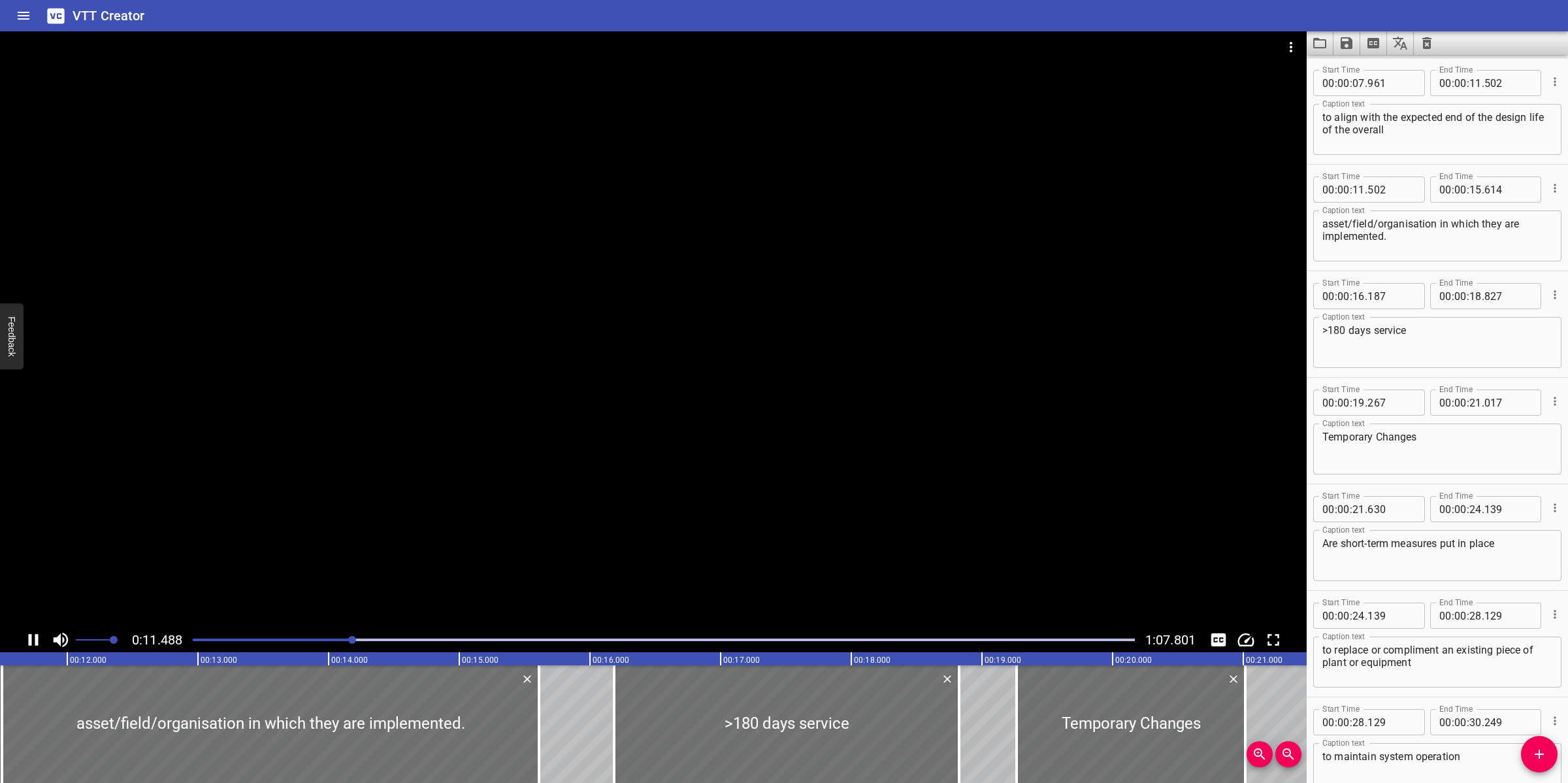
scroll to position [425, 0]
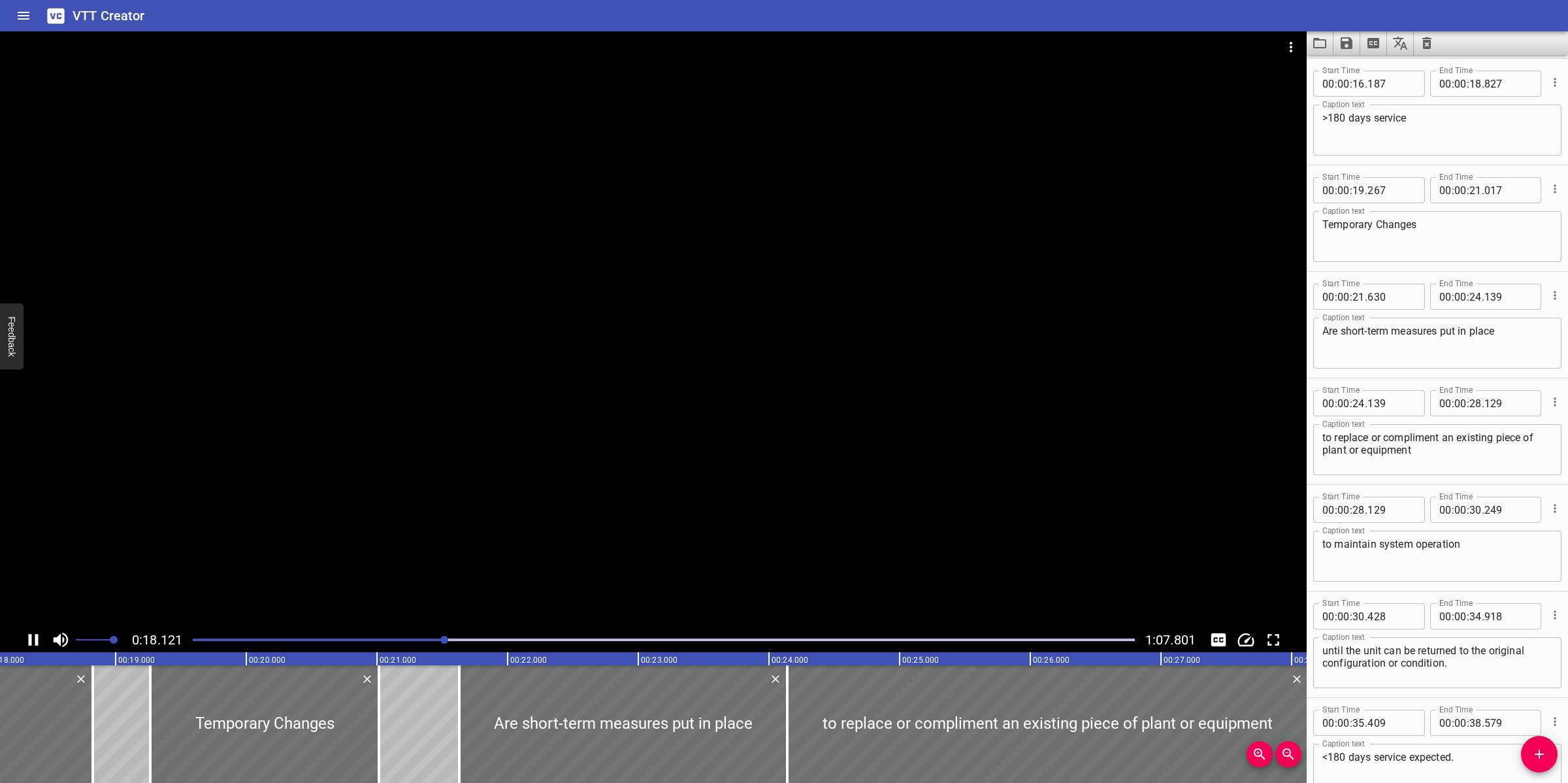
click at [925, 320] on div at bounding box center [653, 329] width 1306 height 596
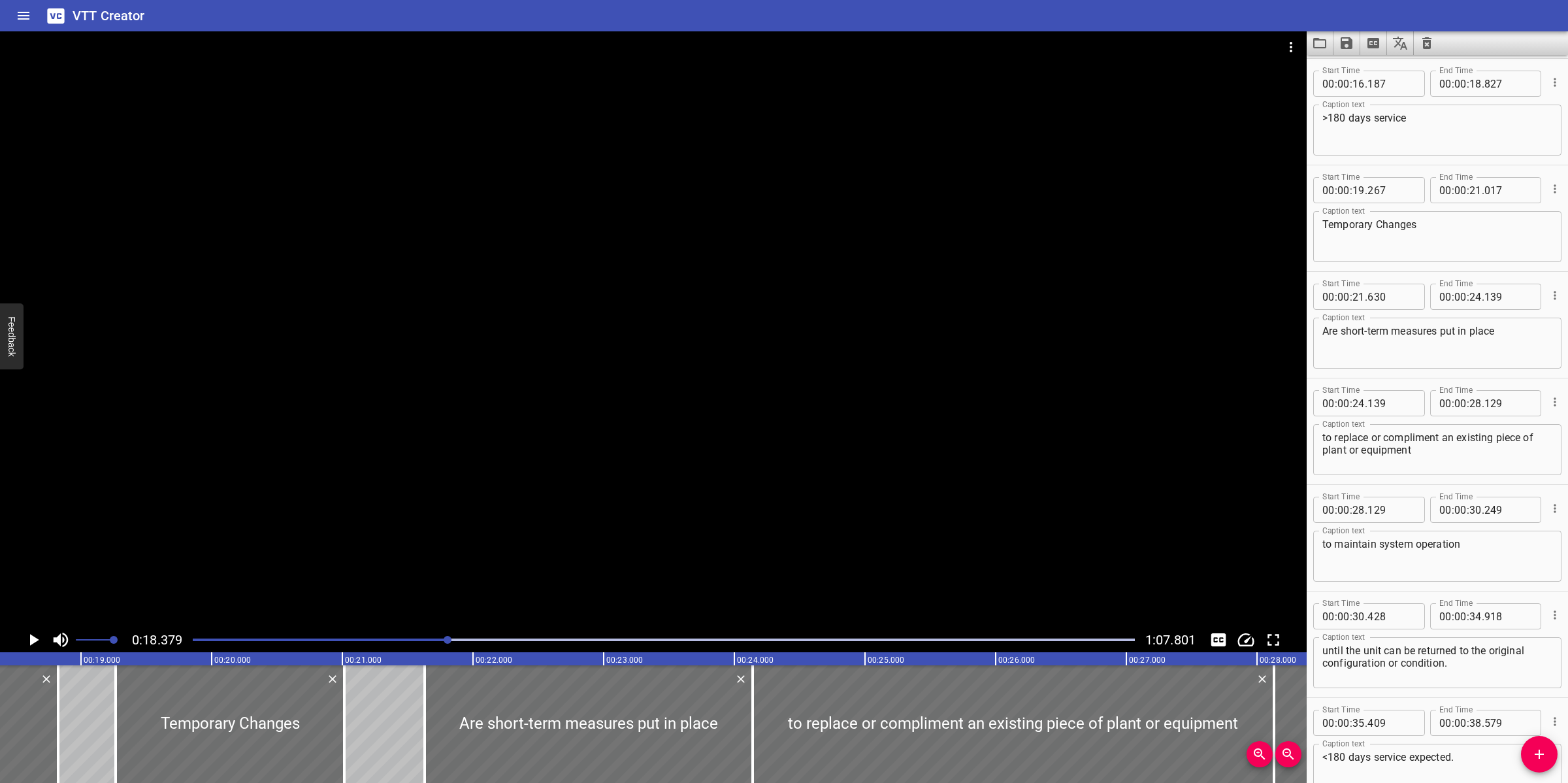
click at [844, 366] on div at bounding box center [653, 329] width 1306 height 596
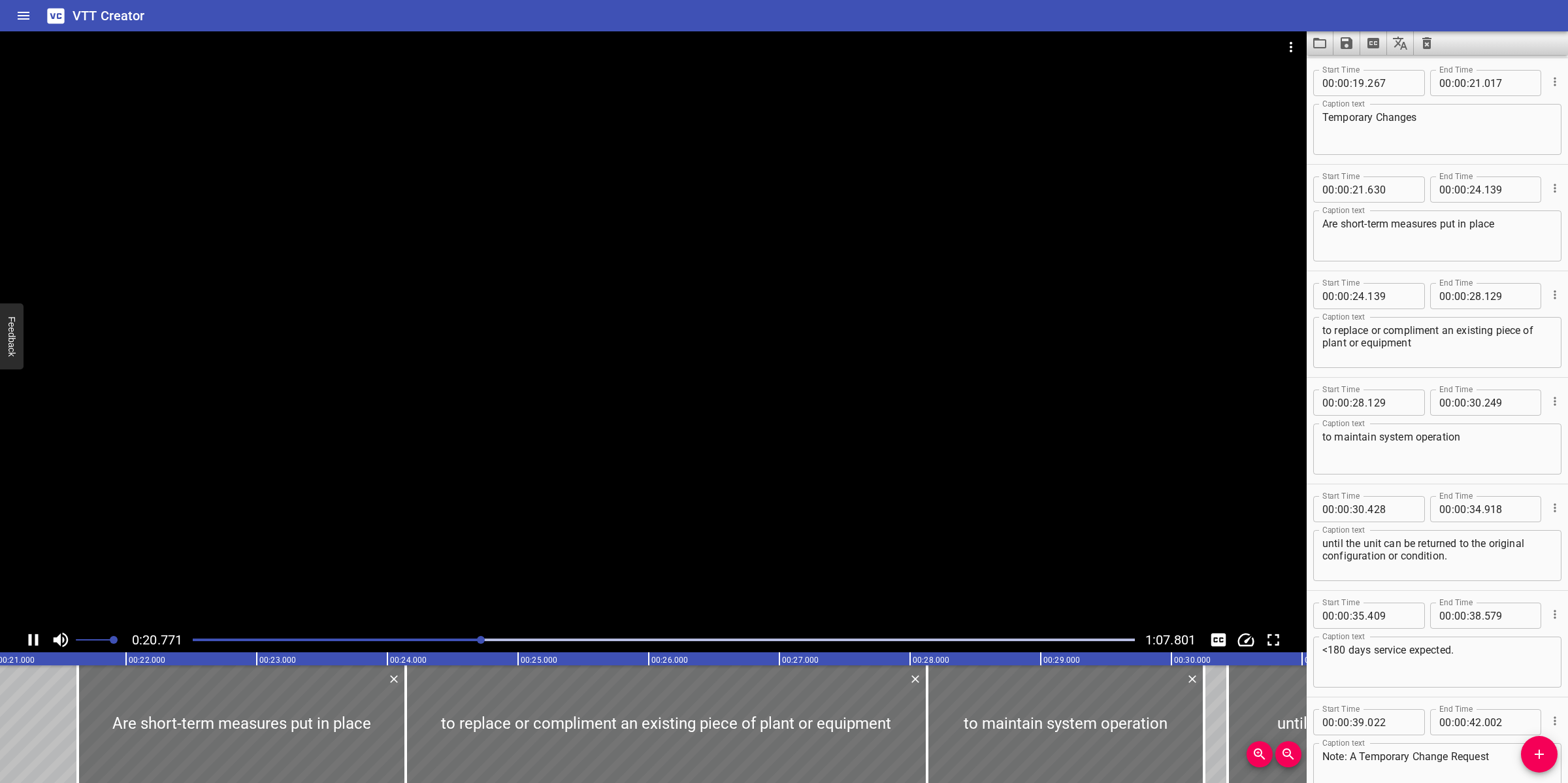
click at [752, 448] on div at bounding box center [653, 329] width 1306 height 596
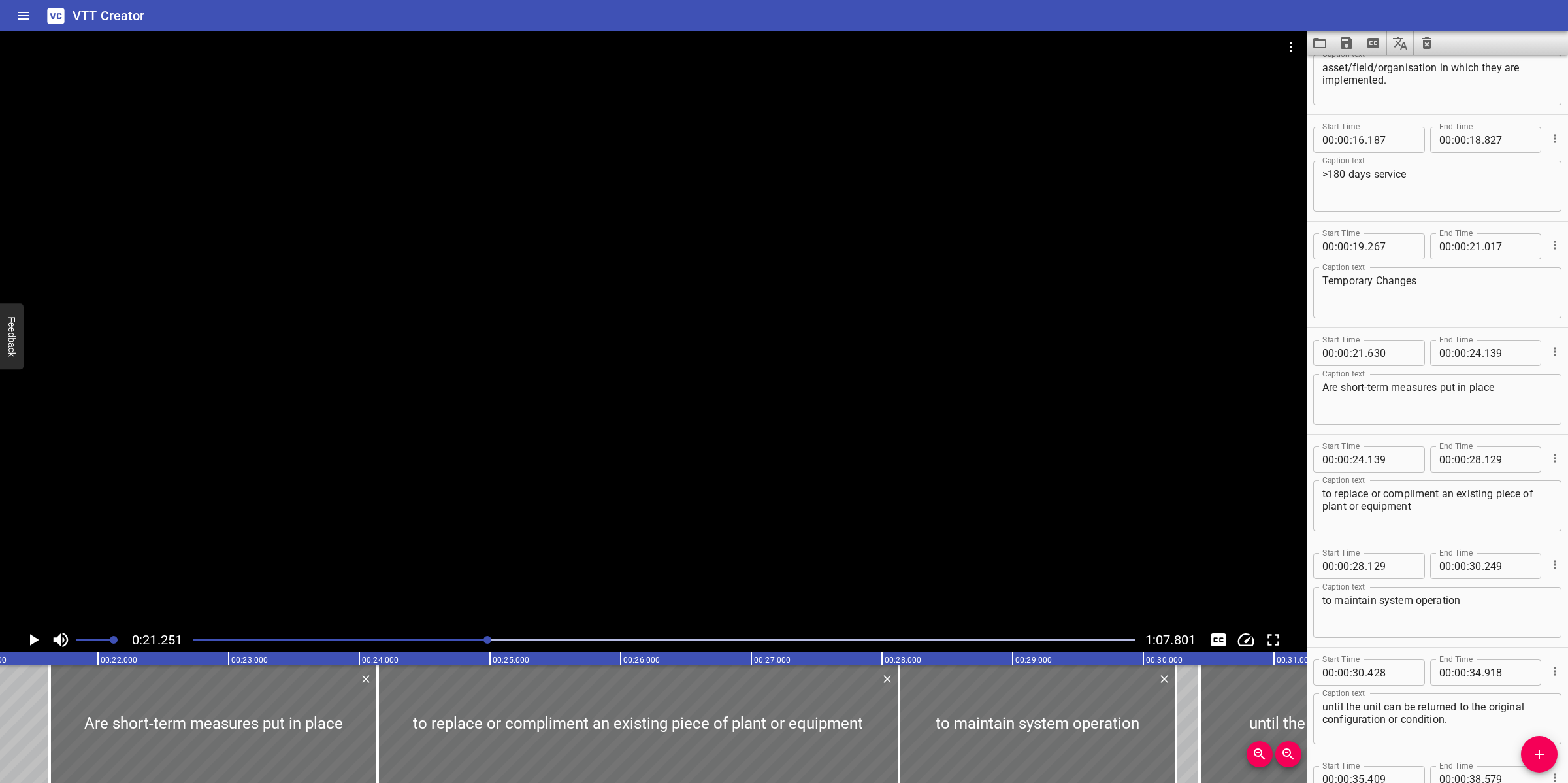
click at [679, 455] on div at bounding box center [653, 329] width 1306 height 596
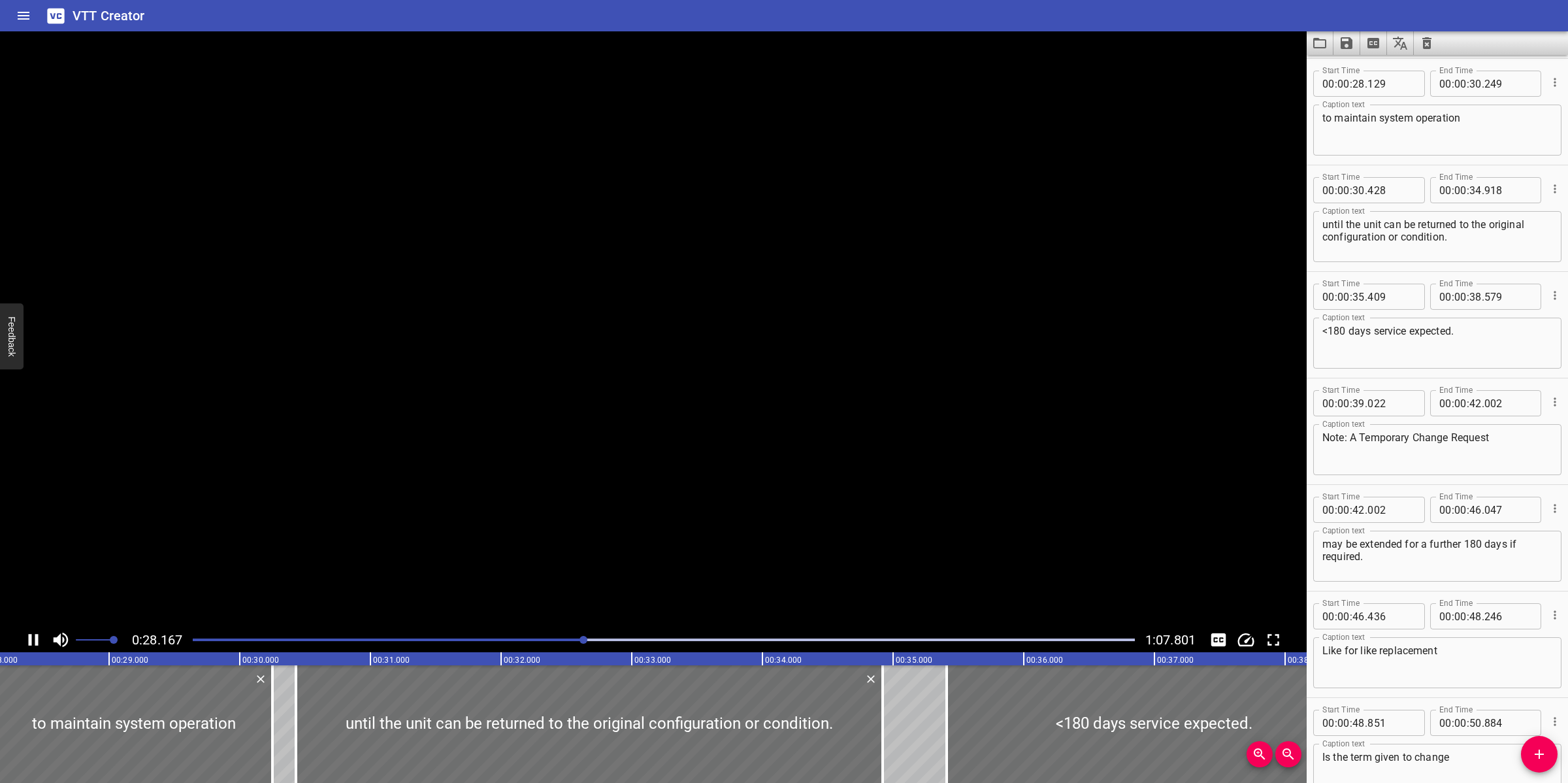
scroll to position [957, 0]
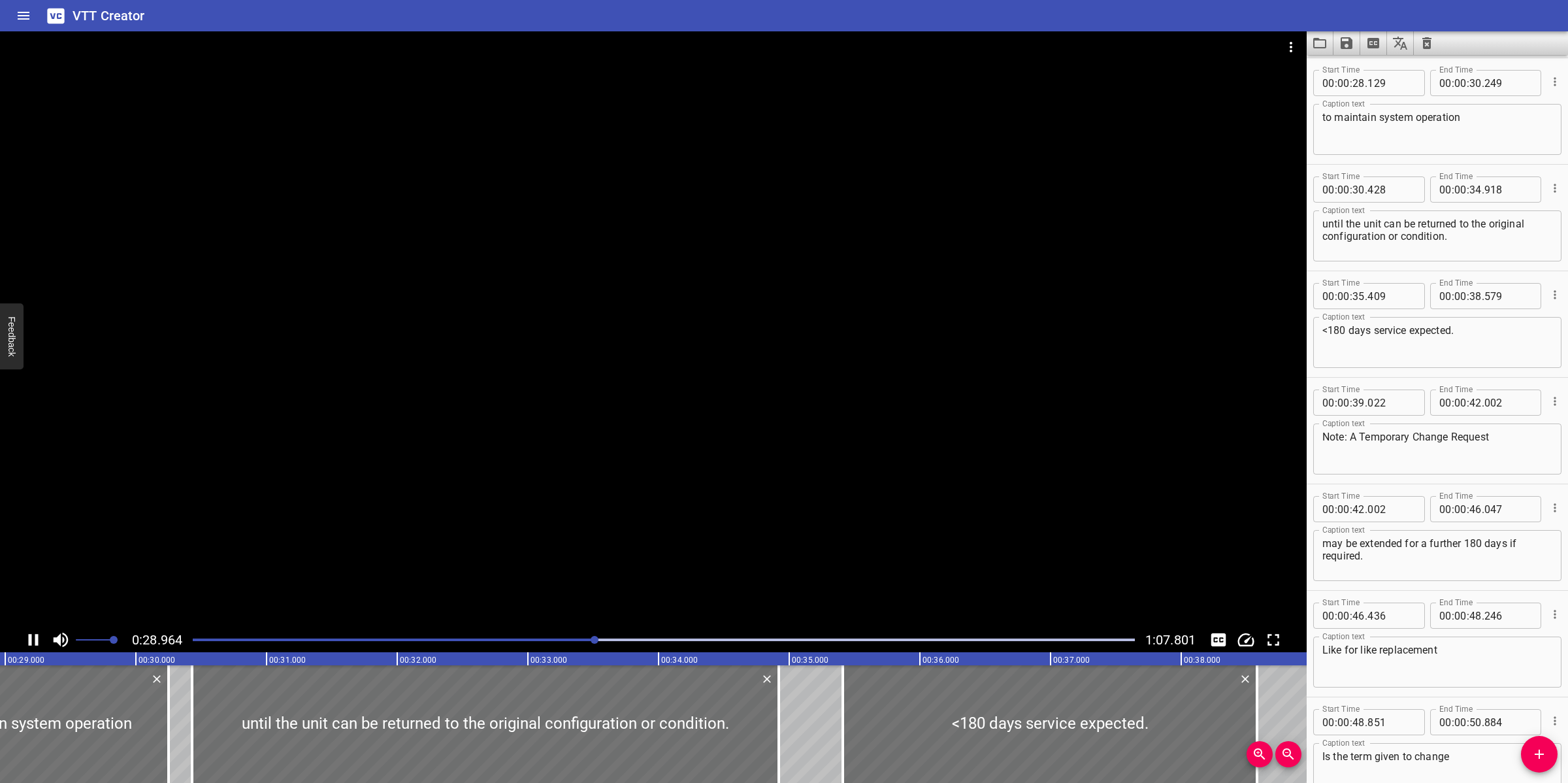
click at [710, 419] on div at bounding box center [653, 329] width 1306 height 596
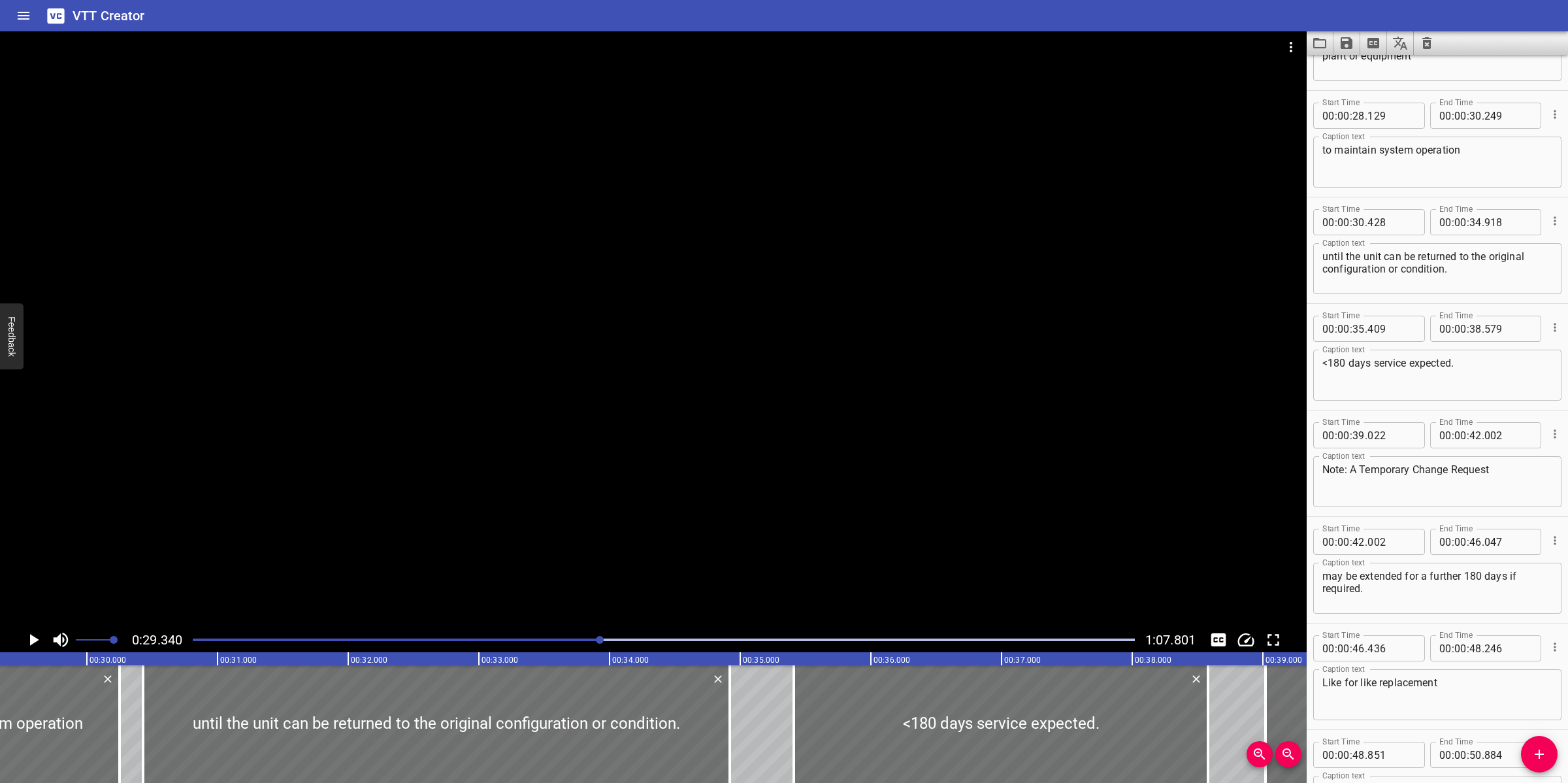
scroll to position [876, 0]
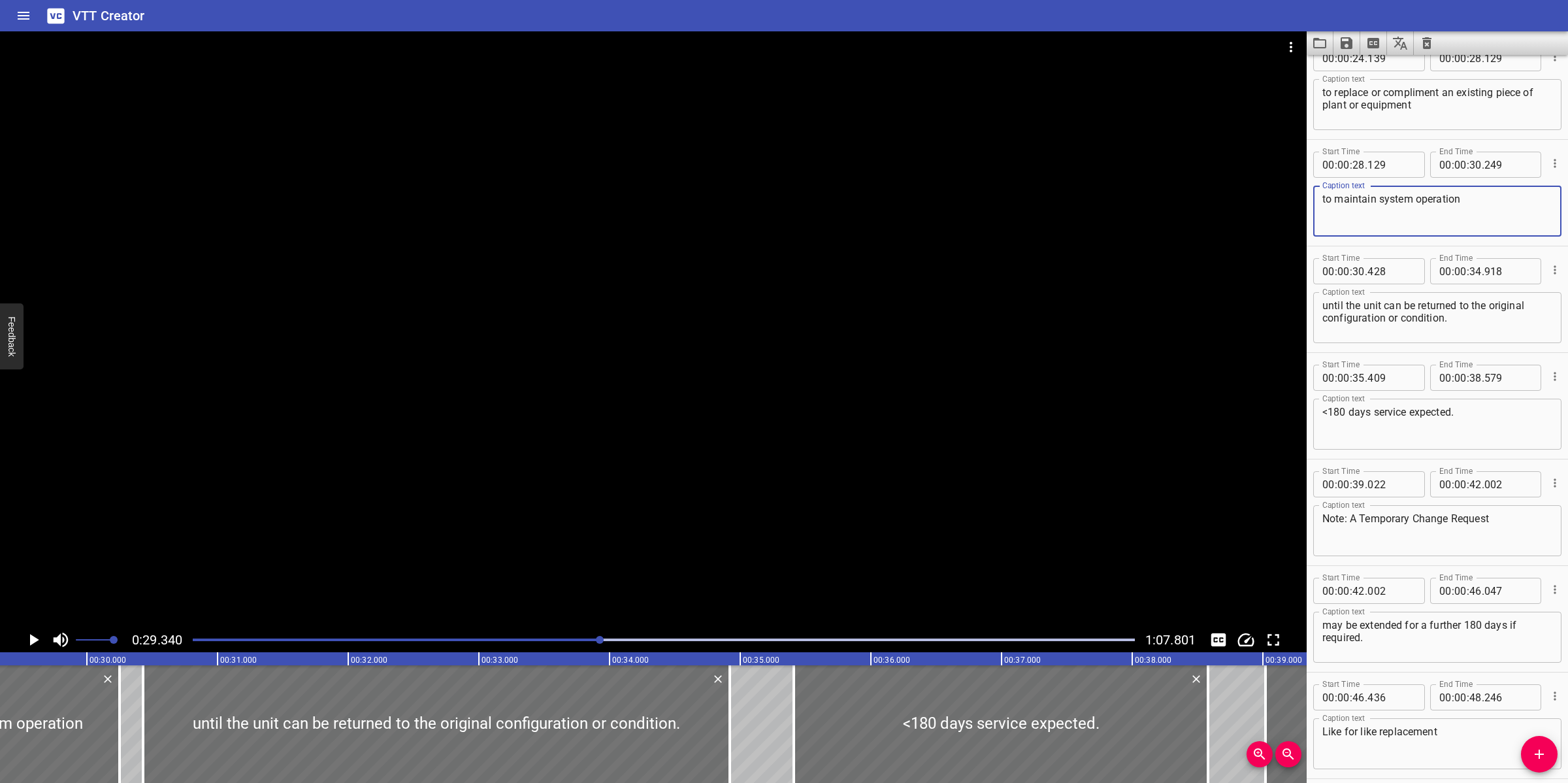
click at [1322, 203] on textarea "to maintain system operation" at bounding box center [1436, 211] width 230 height 37
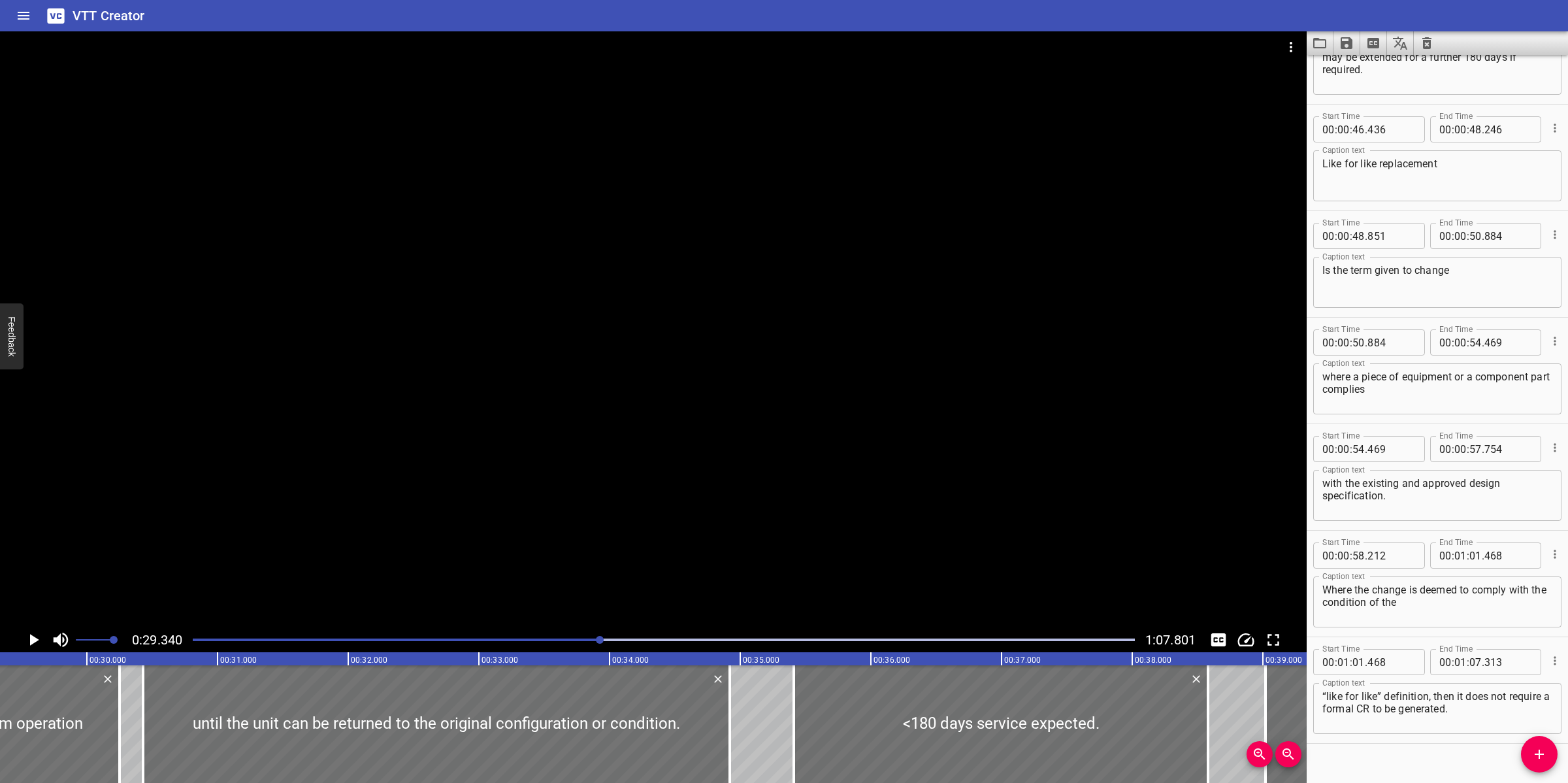
scroll to position [1461, 0]
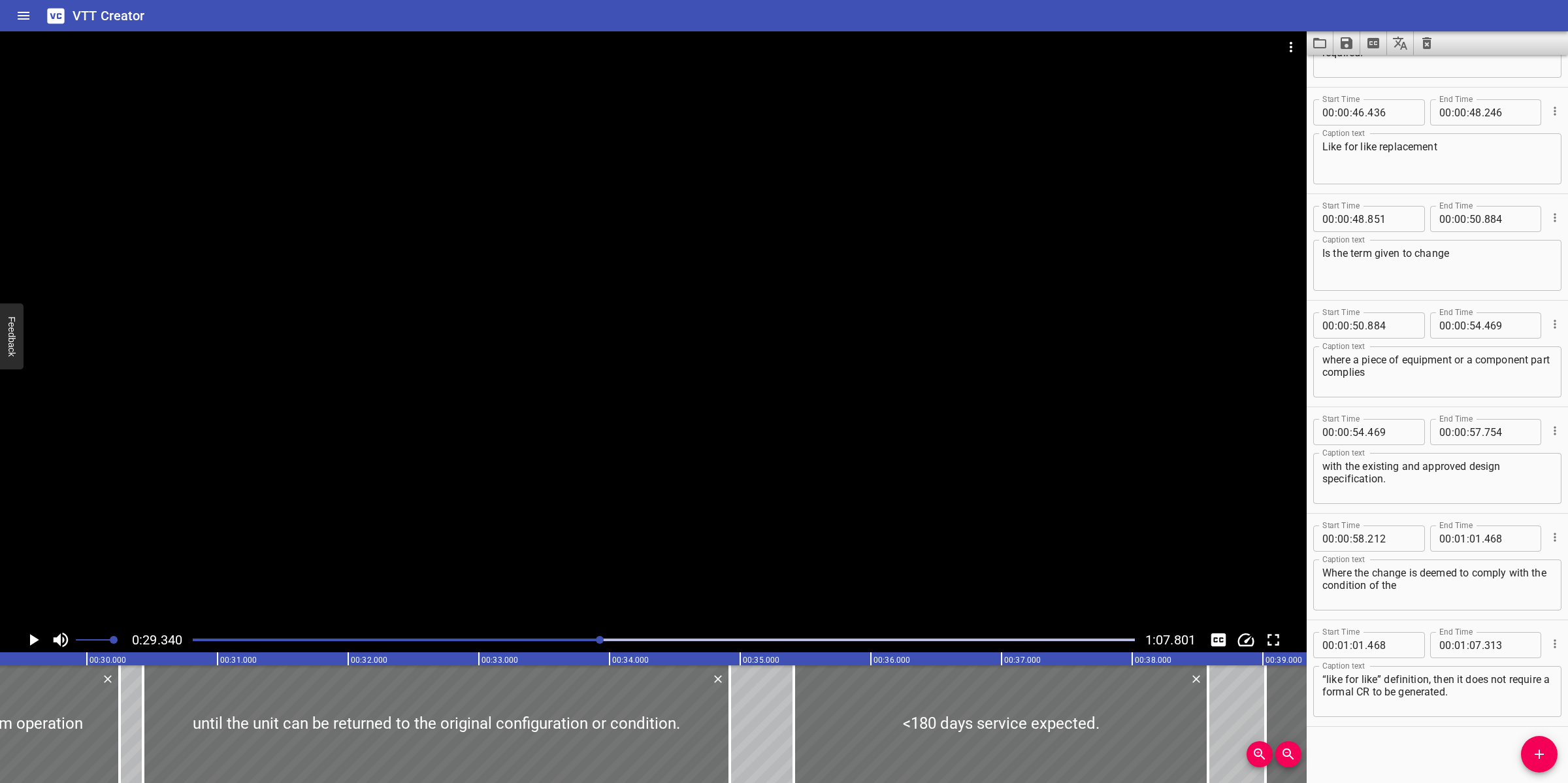
click at [547, 635] on div at bounding box center [663, 639] width 957 height 18
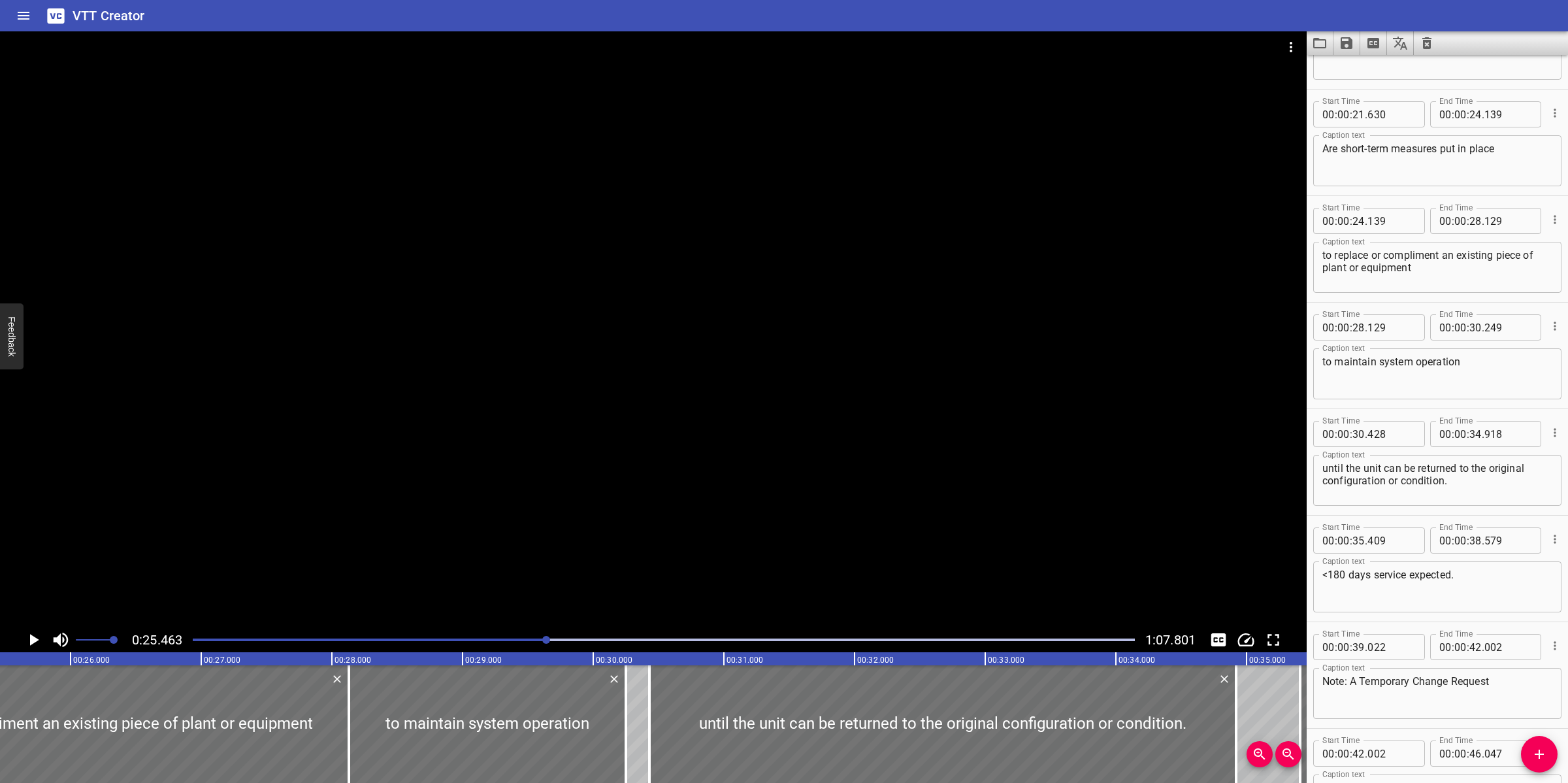
scroll to position [713, 0]
click at [1323, 254] on textarea "to replace or compliment an existing piece of plant or equipment" at bounding box center [1436, 268] width 230 height 37
click at [935, 374] on div at bounding box center [653, 329] width 1306 height 596
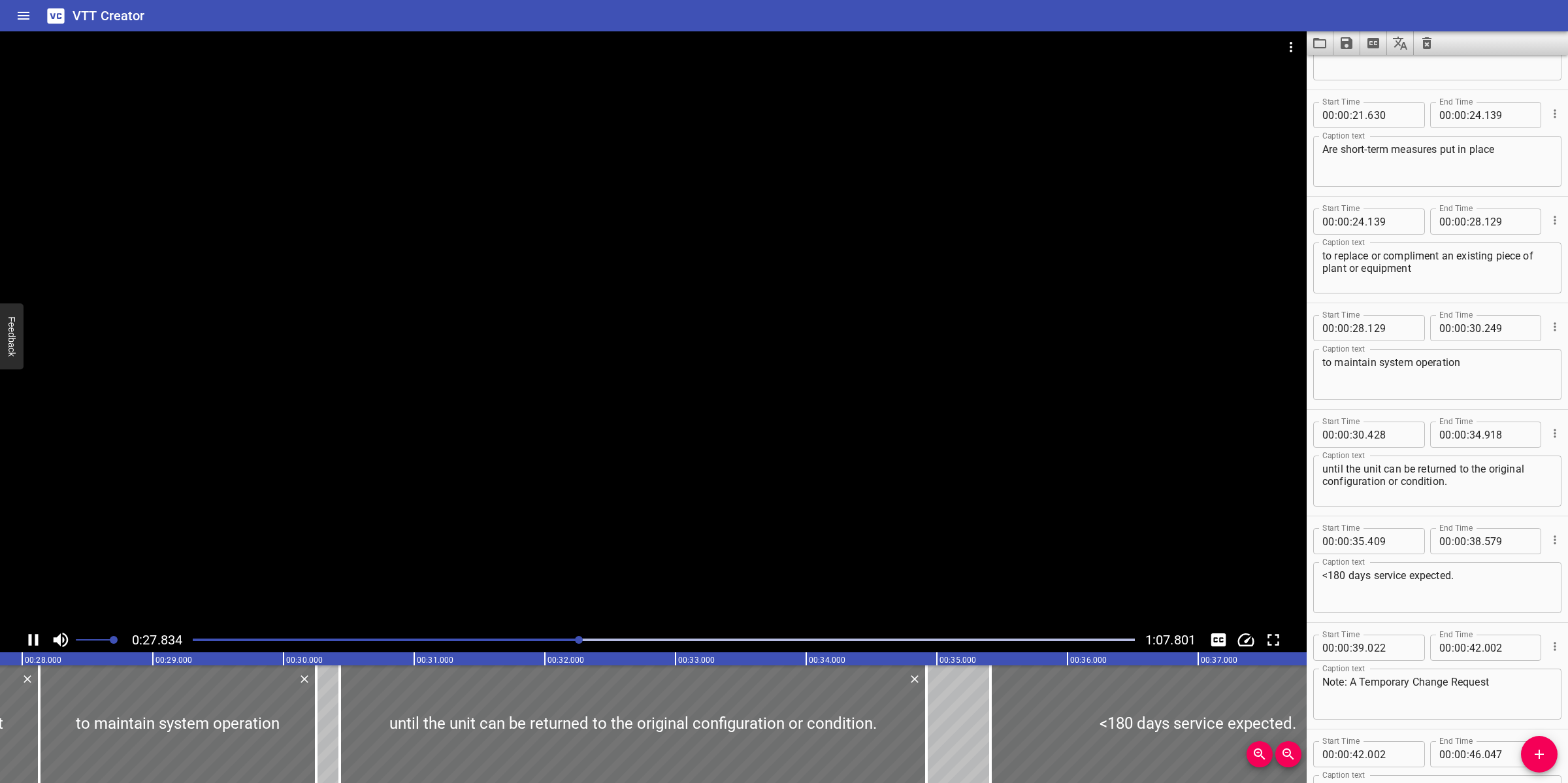
click at [828, 425] on div at bounding box center [653, 329] width 1306 height 596
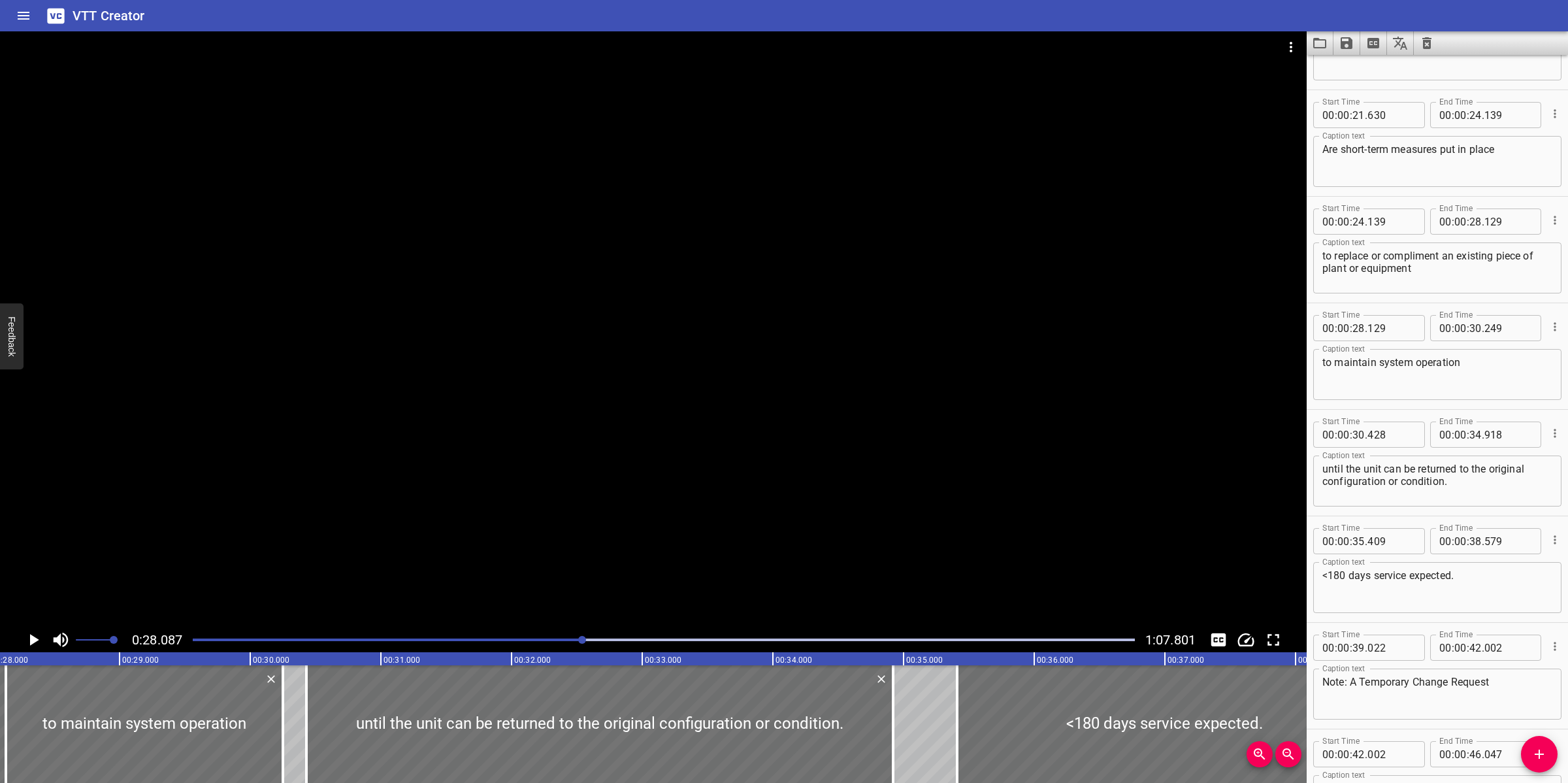
click at [833, 468] on div at bounding box center [653, 329] width 1306 height 596
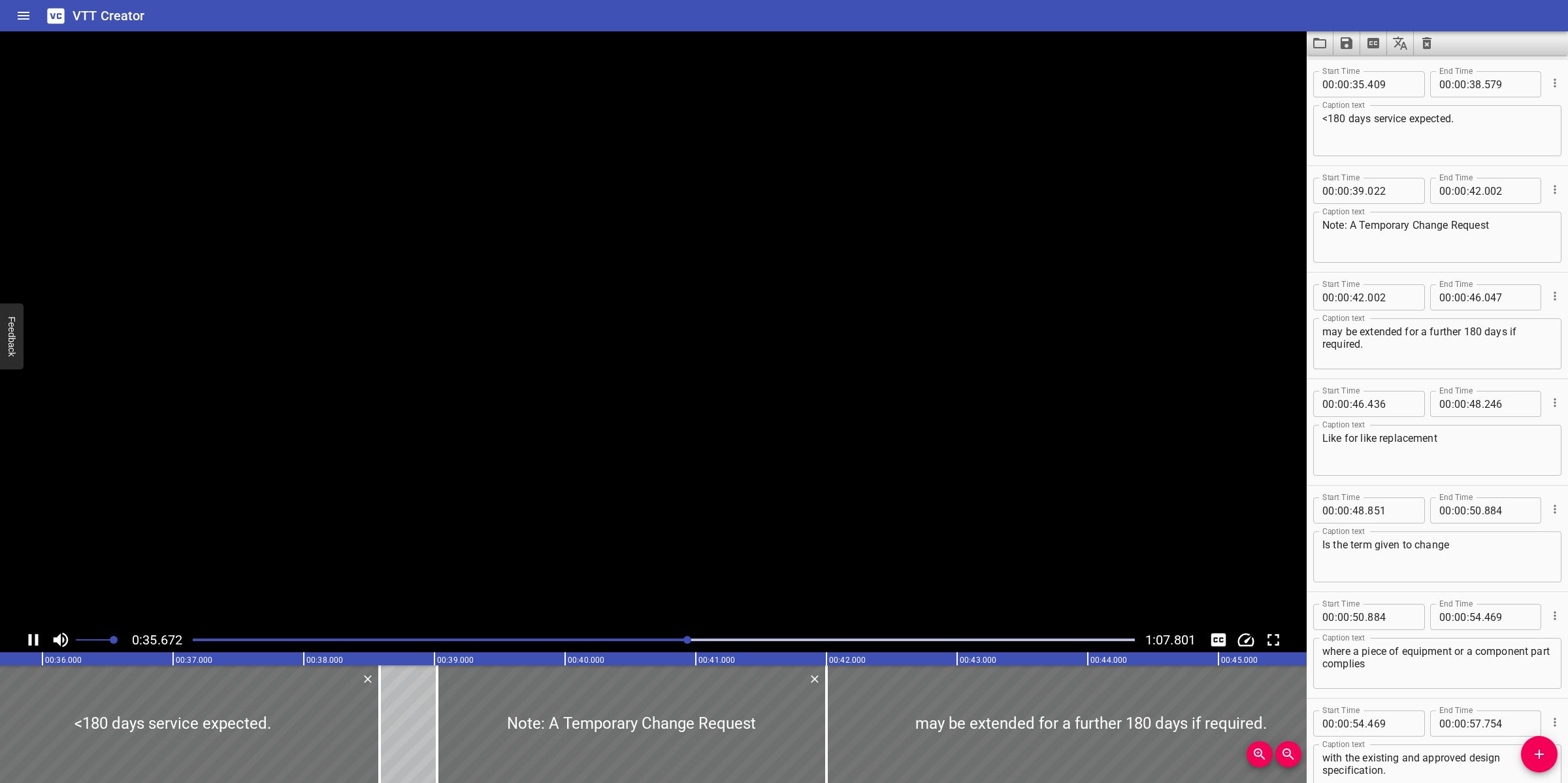
scroll to position [1170, 0]
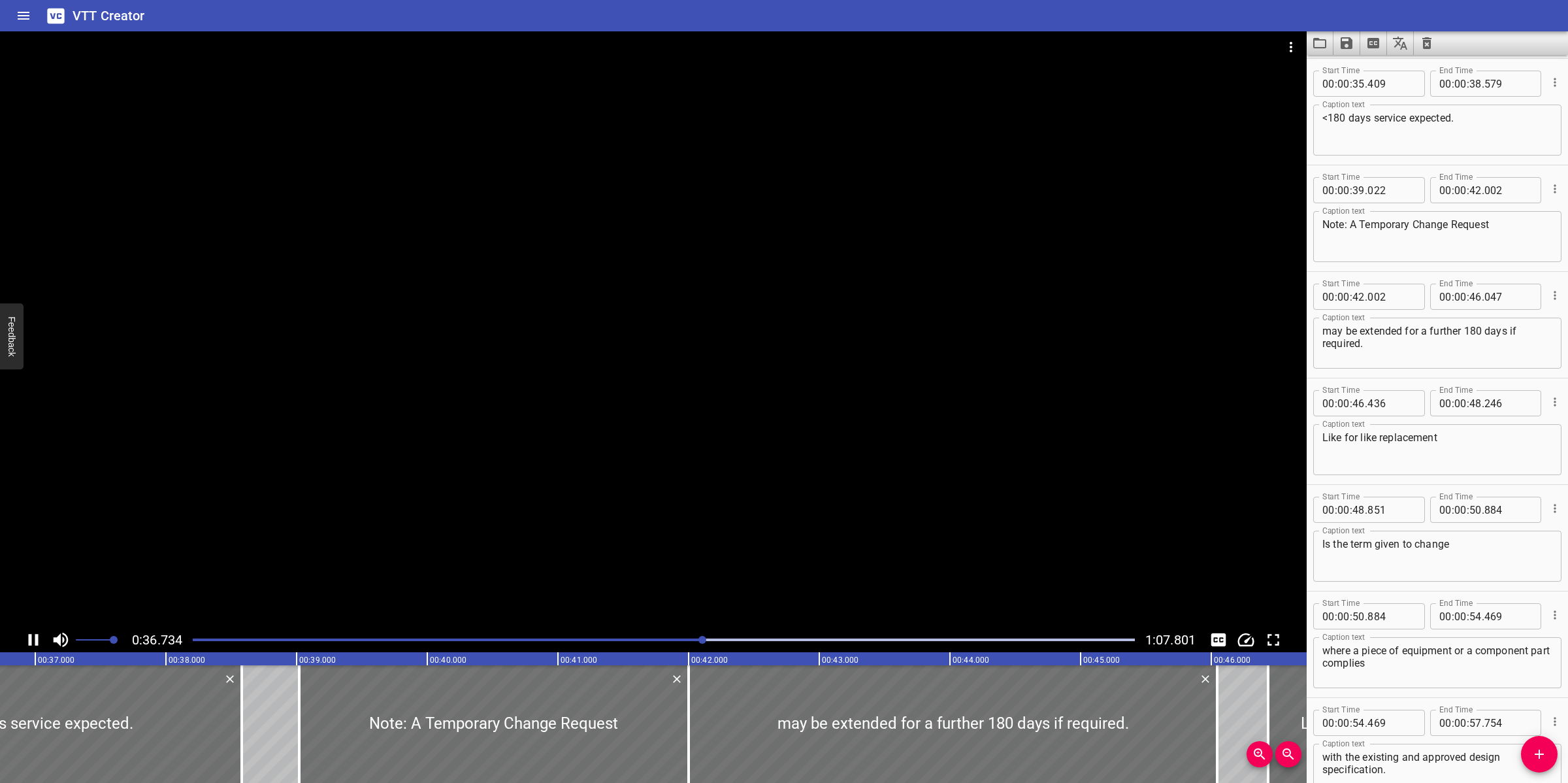
click at [822, 432] on div at bounding box center [653, 329] width 1306 height 596
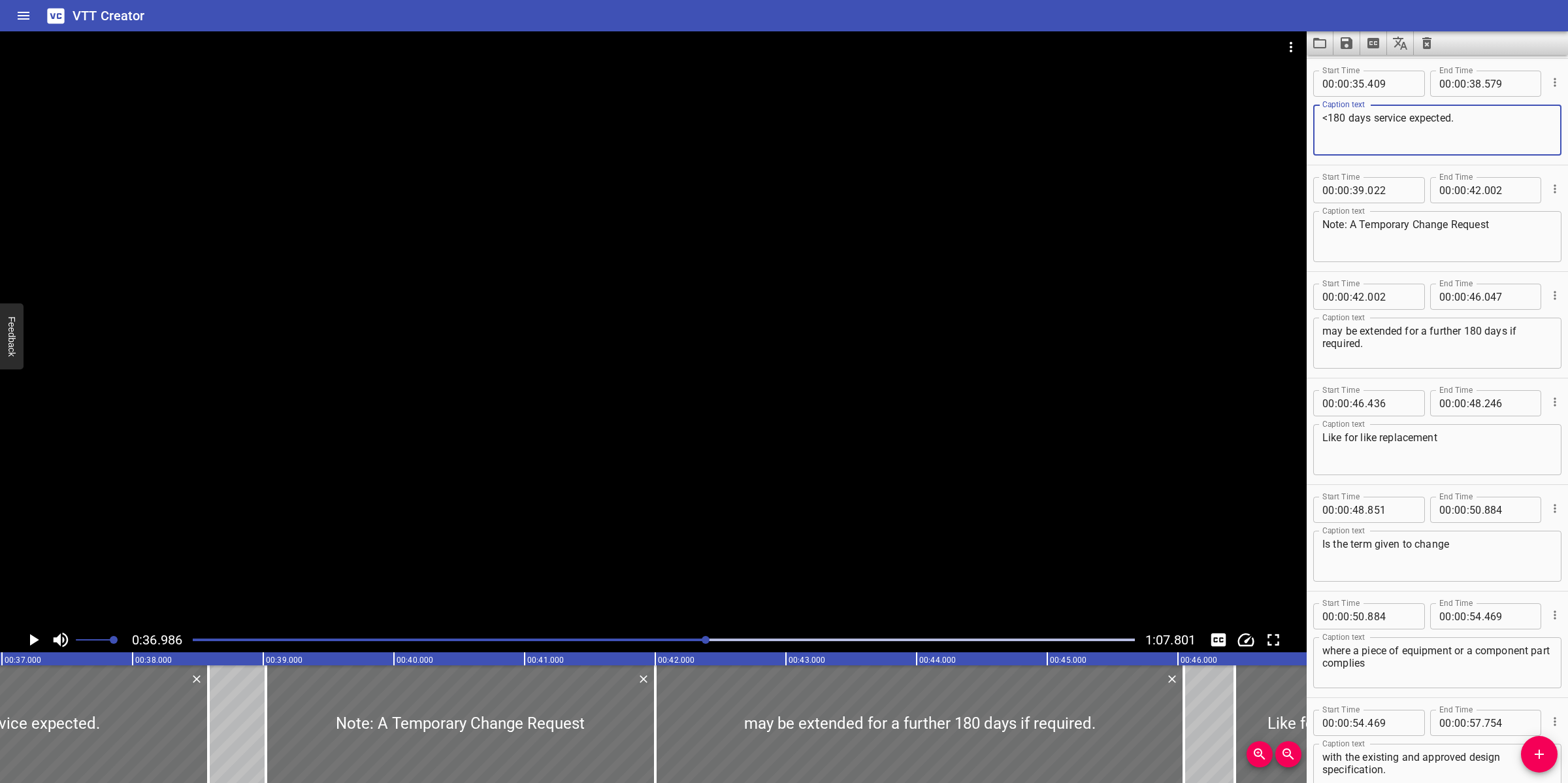
click at [1322, 119] on textarea "<180 days service expected." at bounding box center [1436, 130] width 230 height 37
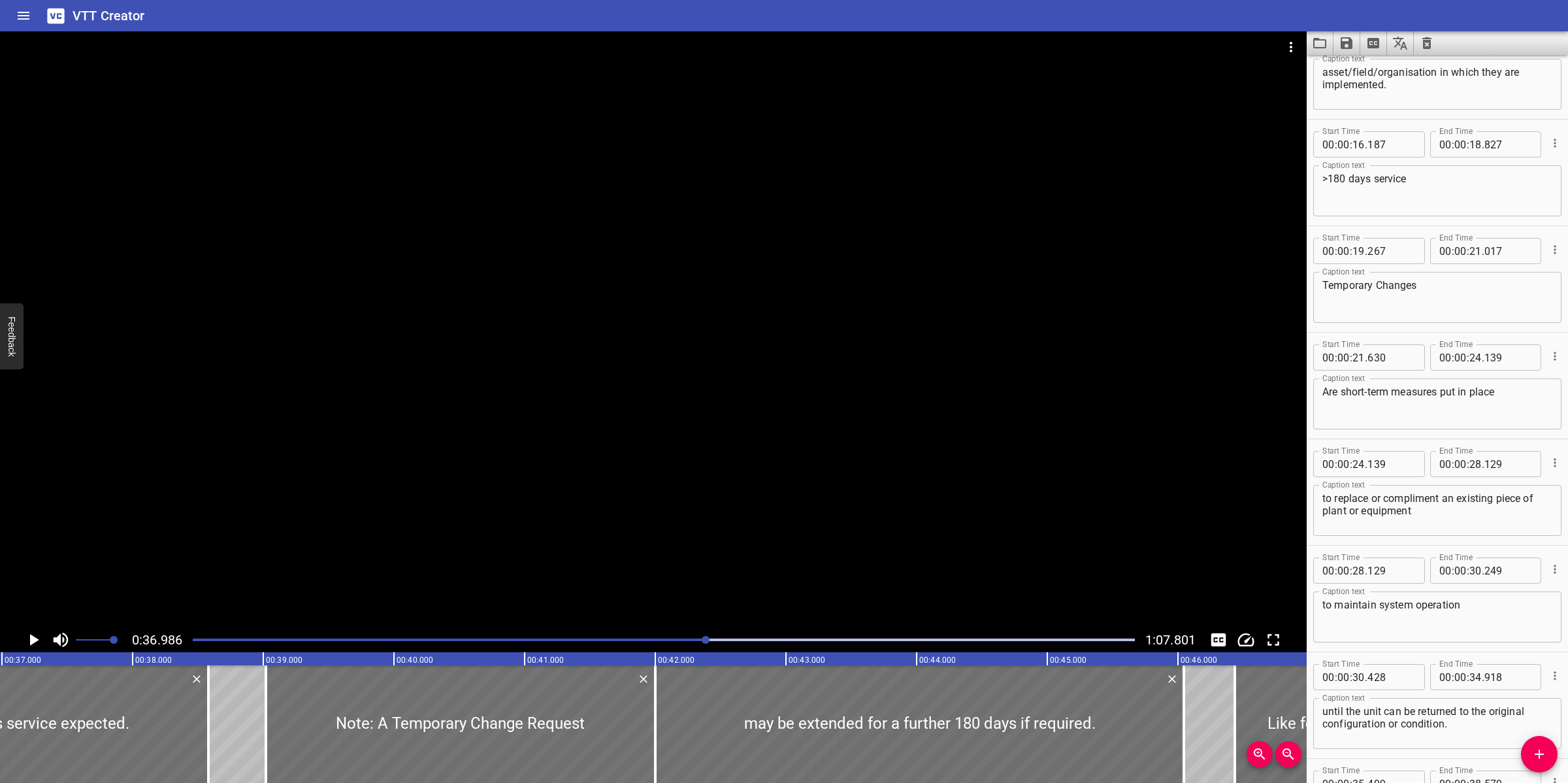
scroll to position [435, 0]
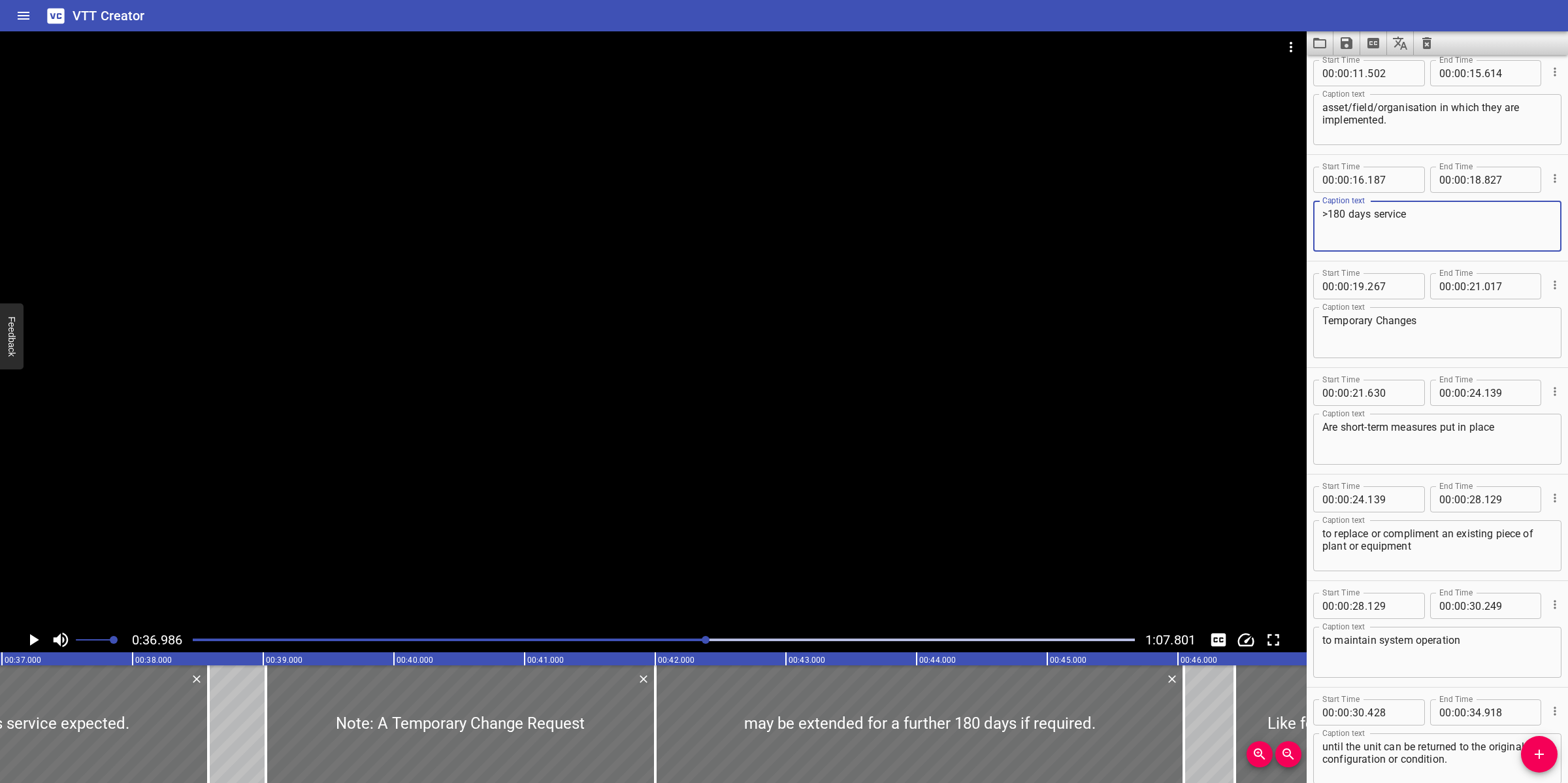
drag, startPoint x: 1327, startPoint y: 213, endPoint x: 1308, endPoint y: 222, distance: 21.0
click at [1308, 222] on div "Start Time 00 : 00 : 16 . 187 Start Time End Time 00 : 00 : 18 . 827 End Time C…" at bounding box center [1436, 207] width 261 height 106
drag, startPoint x: 1323, startPoint y: 215, endPoint x: 1327, endPoint y: 226, distance: 11.7
click at [1324, 220] on textarea ">180 days service" at bounding box center [1436, 226] width 230 height 37
click at [1393, 221] on textarea "more than 180 days service" at bounding box center [1436, 226] width 230 height 37
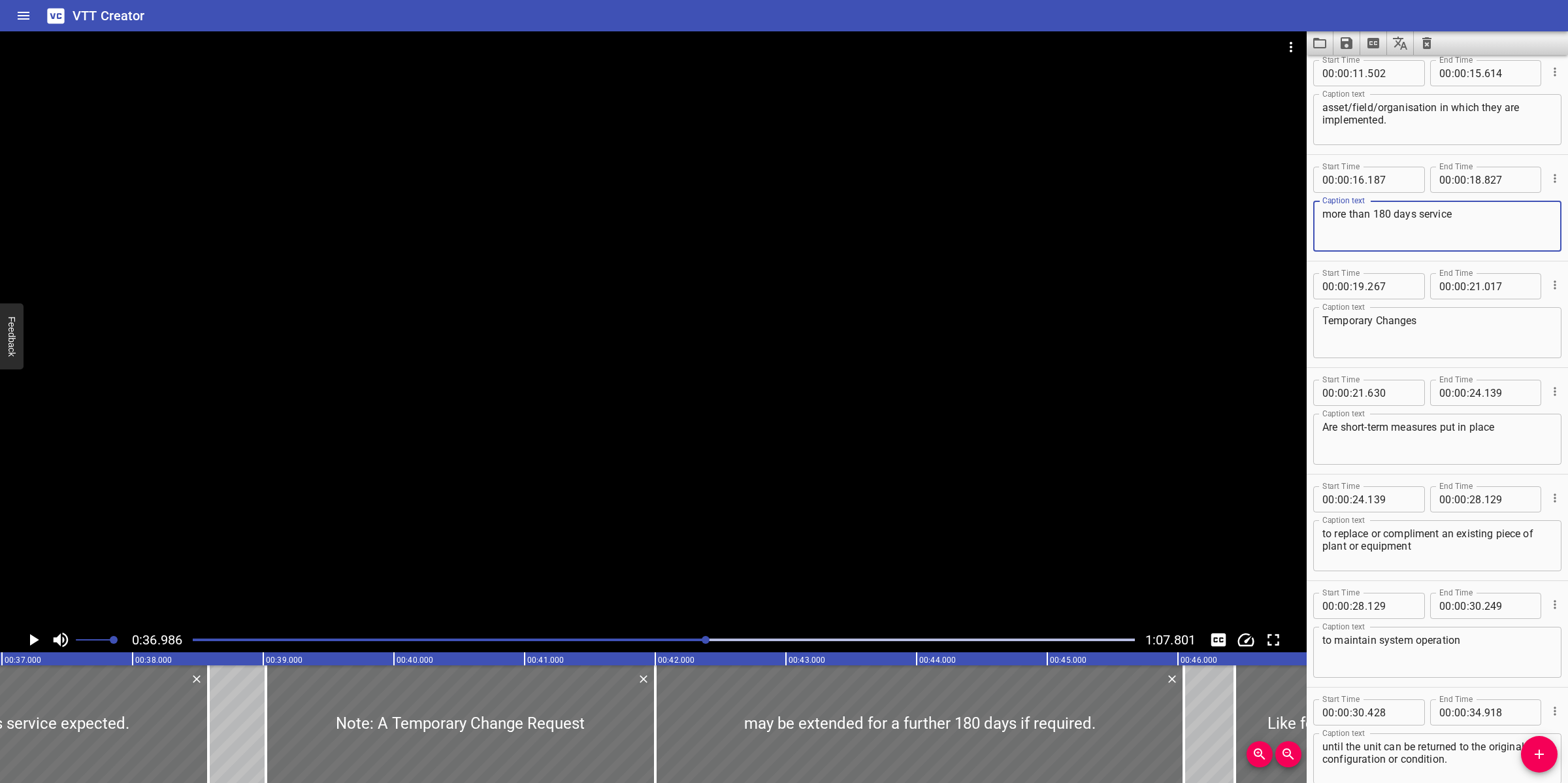
click at [1393, 208] on textarea "more than 180 days service" at bounding box center [1436, 226] width 230 height 37
click at [1393, 119] on textarea "asset/field/organisation in which they are implemented." at bounding box center [1436, 120] width 230 height 37
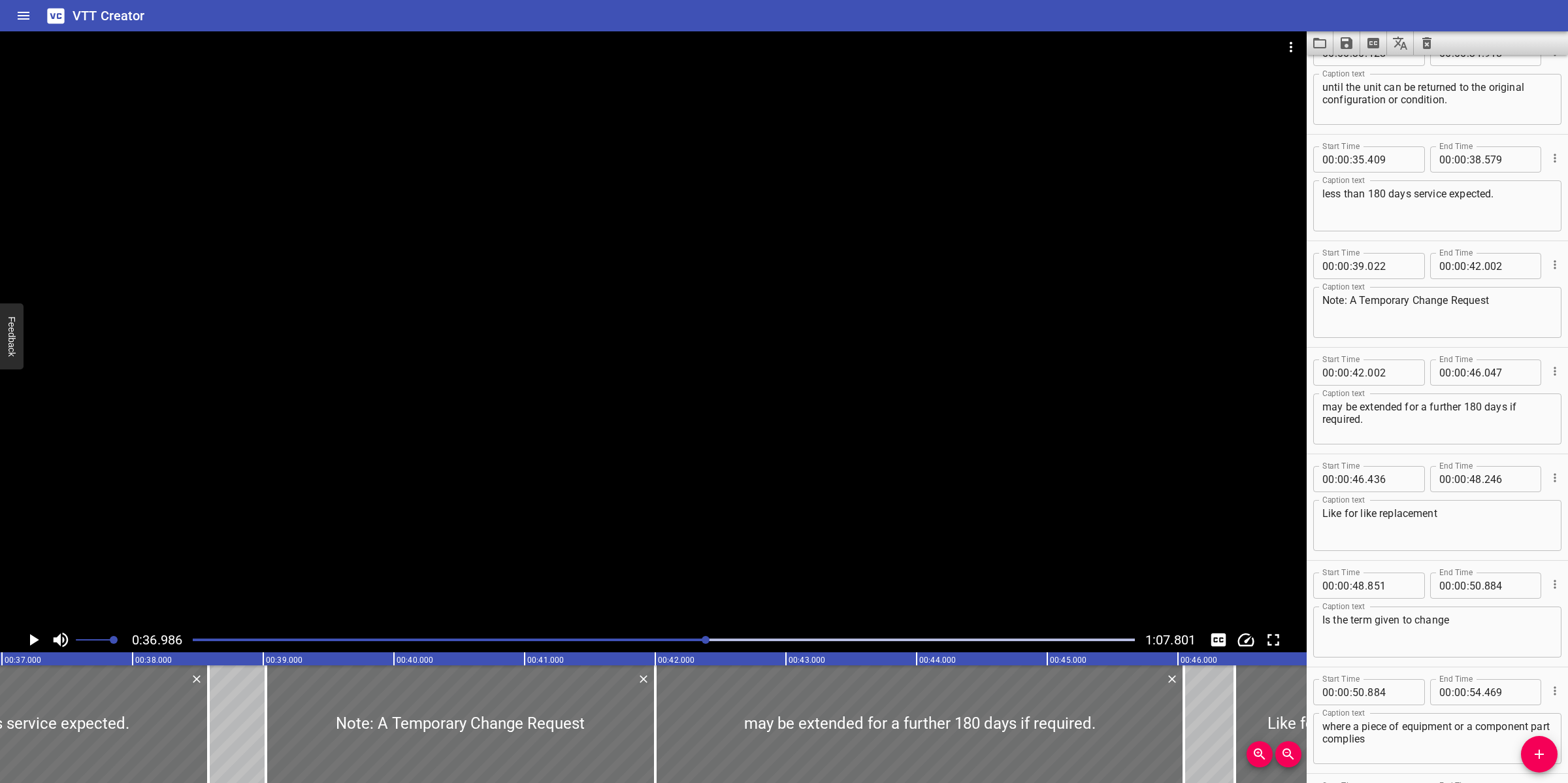
scroll to position [1088, 0]
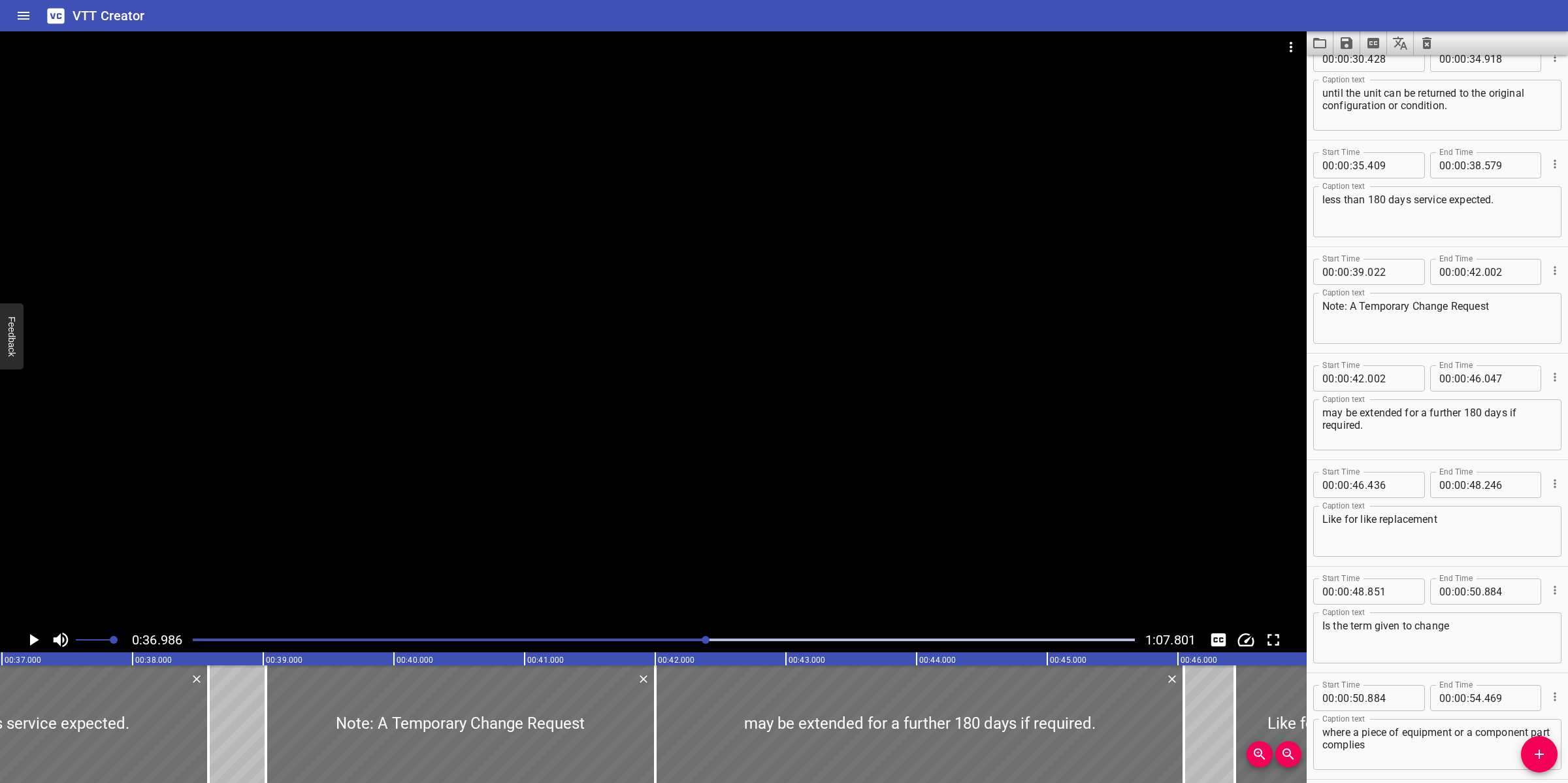
click at [1393, 108] on textarea "until the unit can be returned to the original configuration or condition." at bounding box center [1436, 106] width 230 height 37
click at [788, 416] on div at bounding box center [653, 329] width 1306 height 596
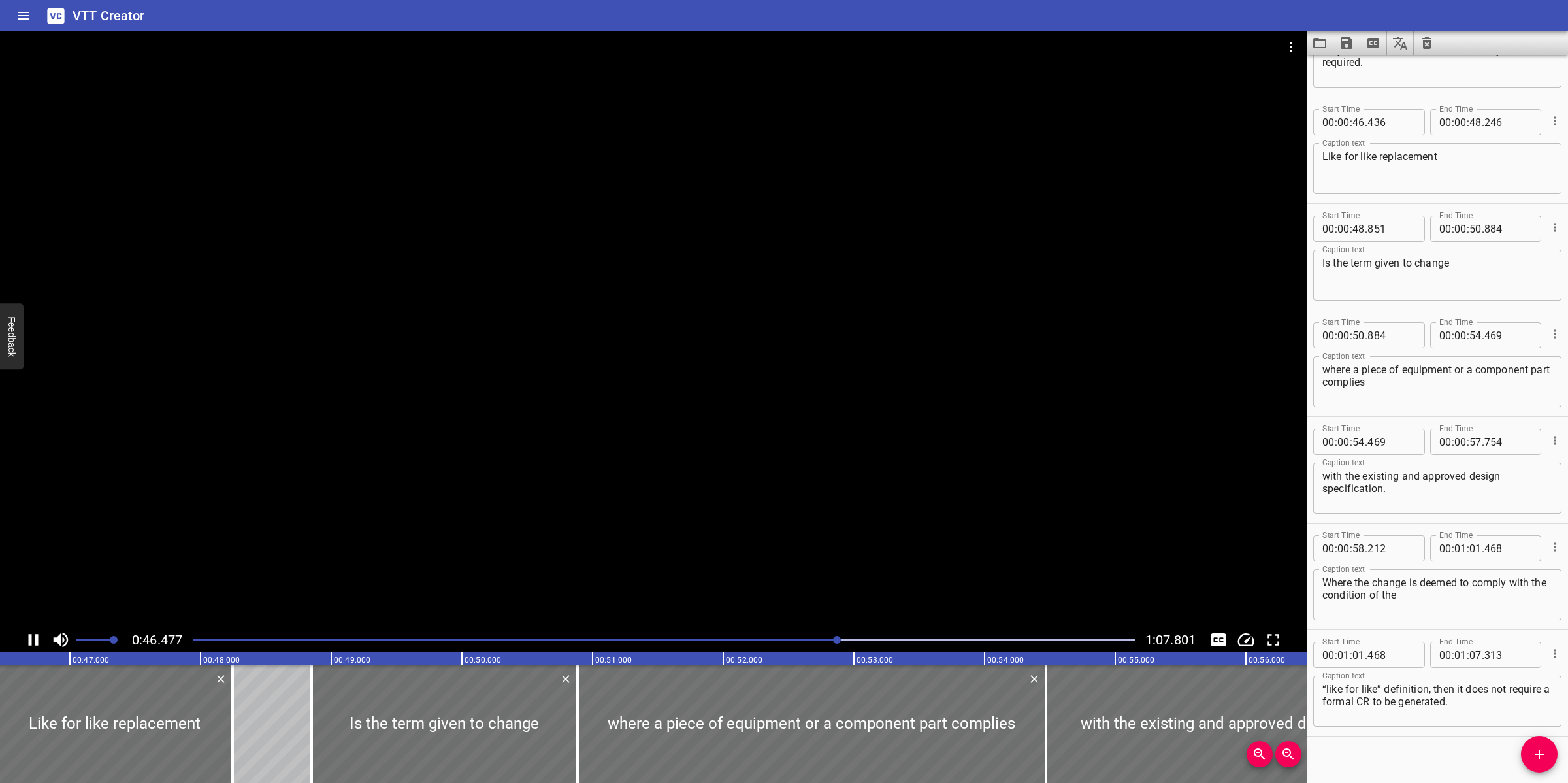
scroll to position [1461, 0]
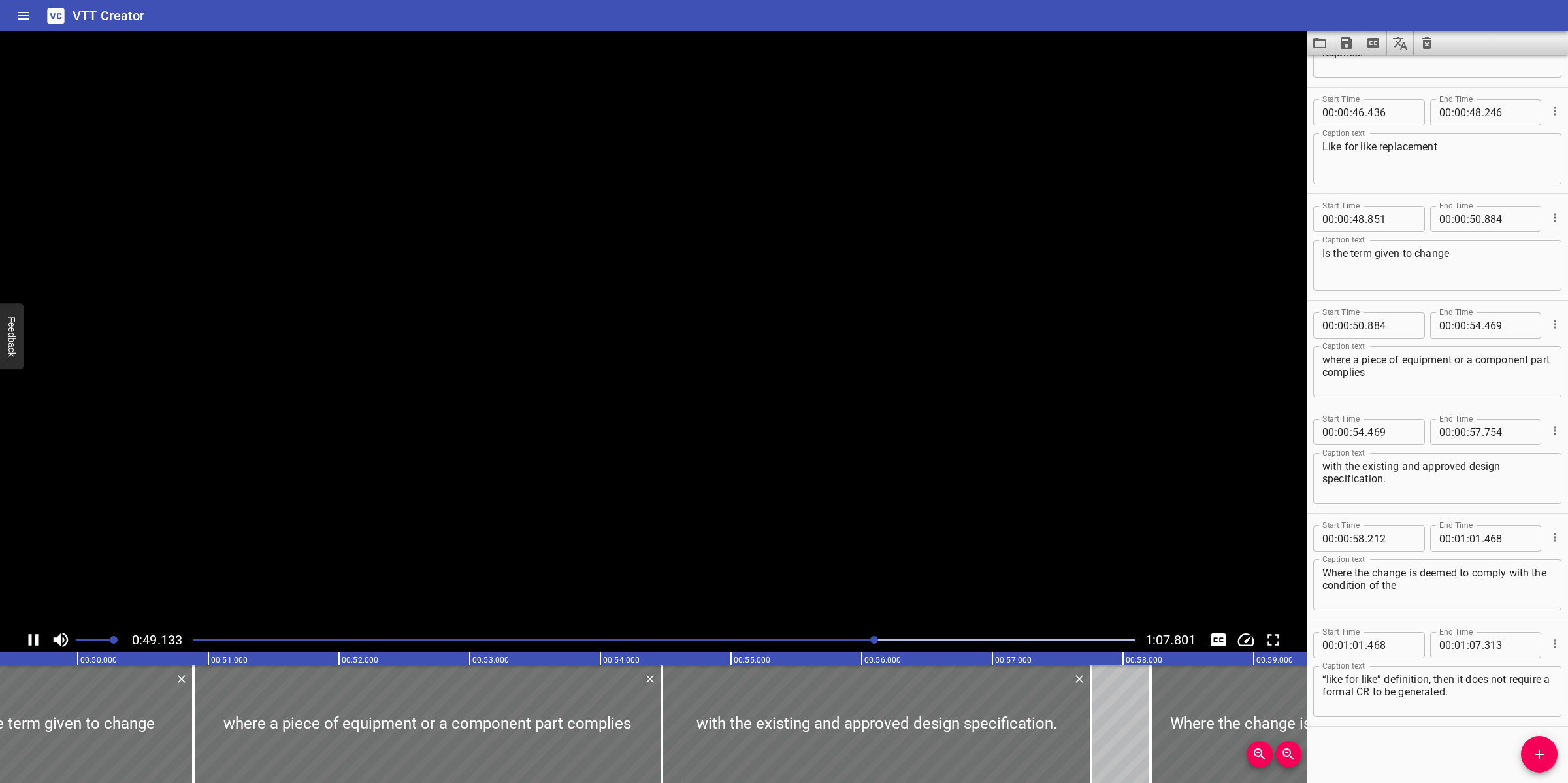
click at [802, 422] on video at bounding box center [653, 329] width 1306 height 596
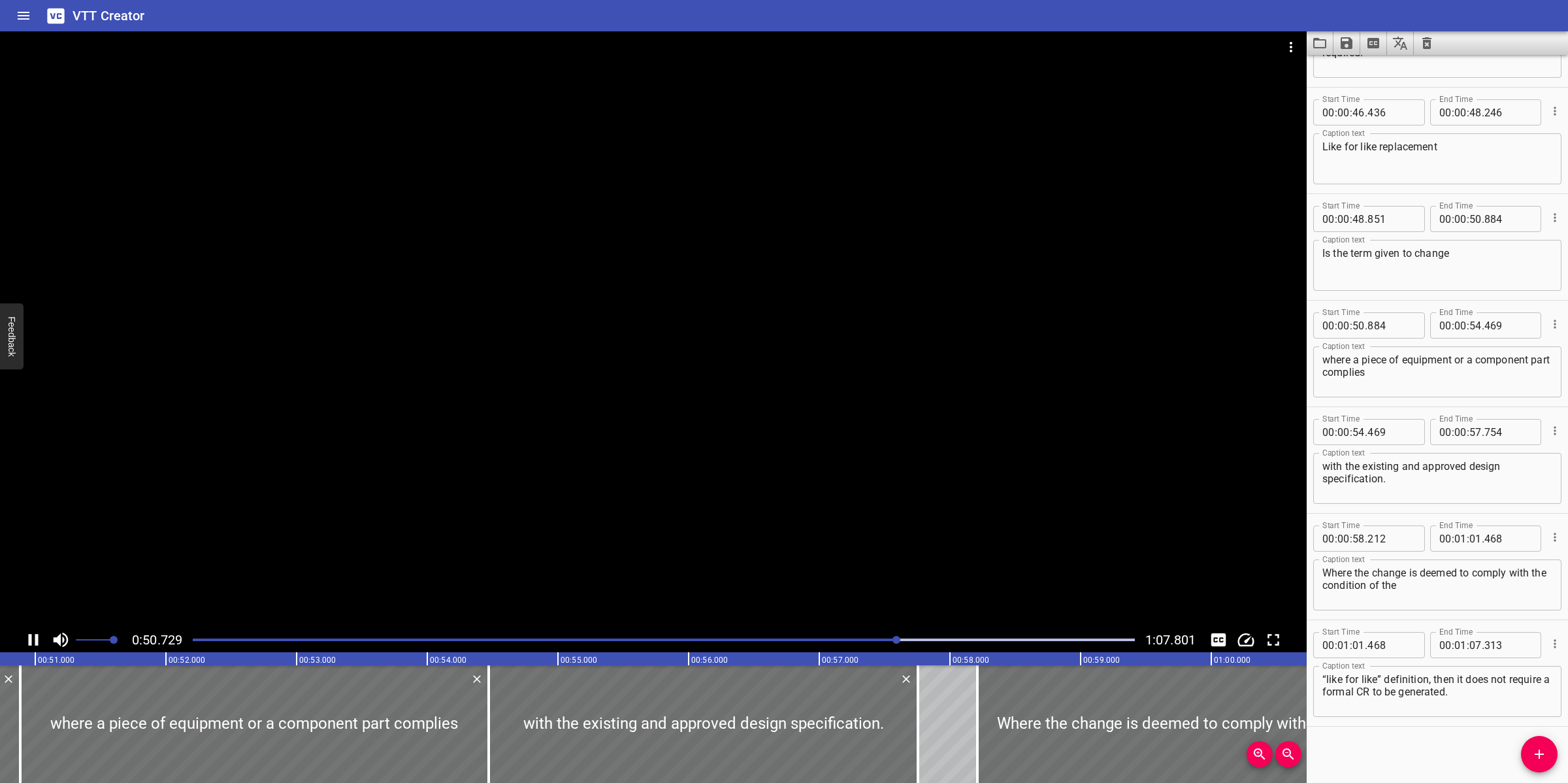
click at [681, 511] on div at bounding box center [653, 329] width 1306 height 596
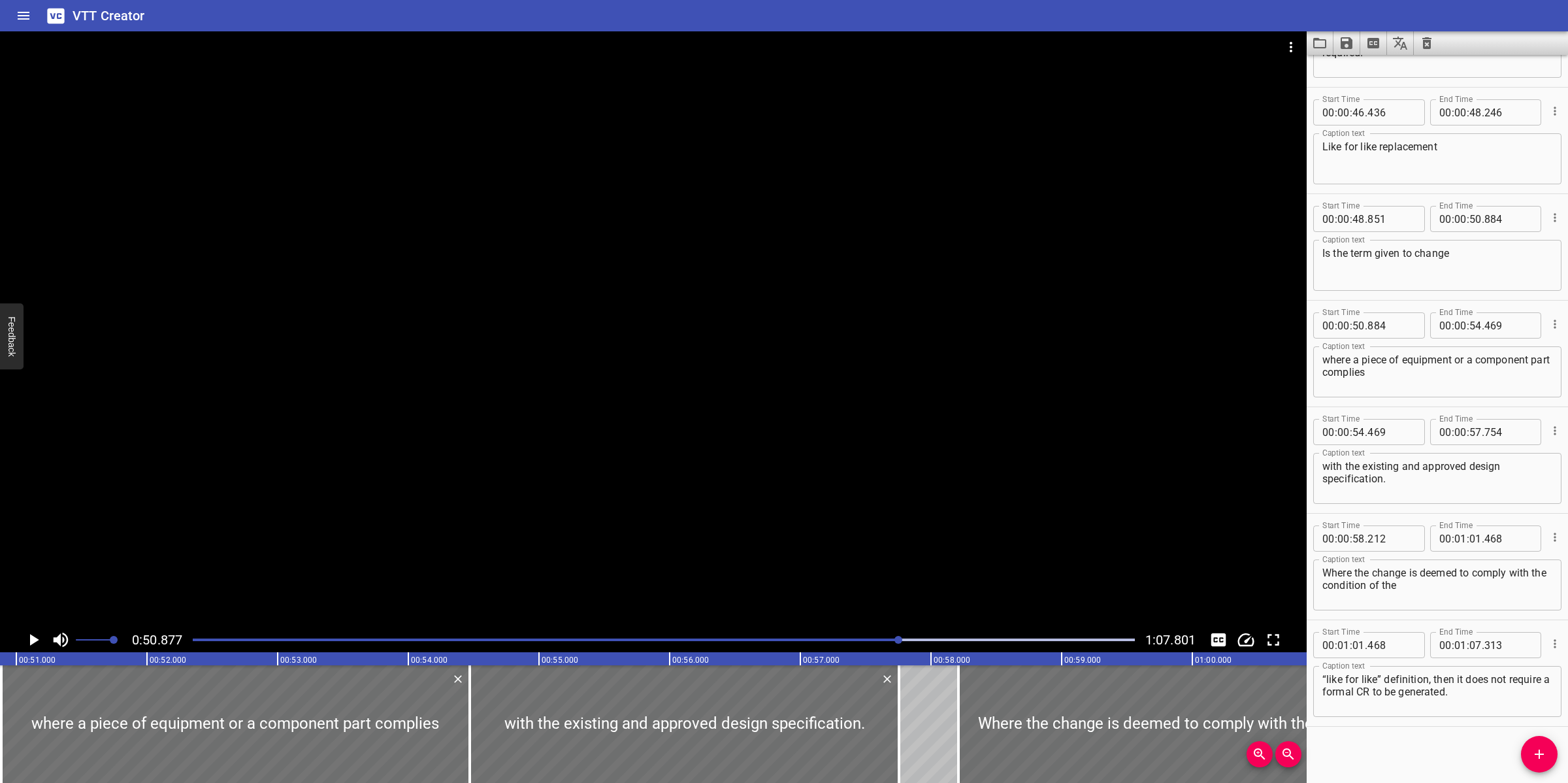
click at [661, 497] on div at bounding box center [653, 329] width 1306 height 596
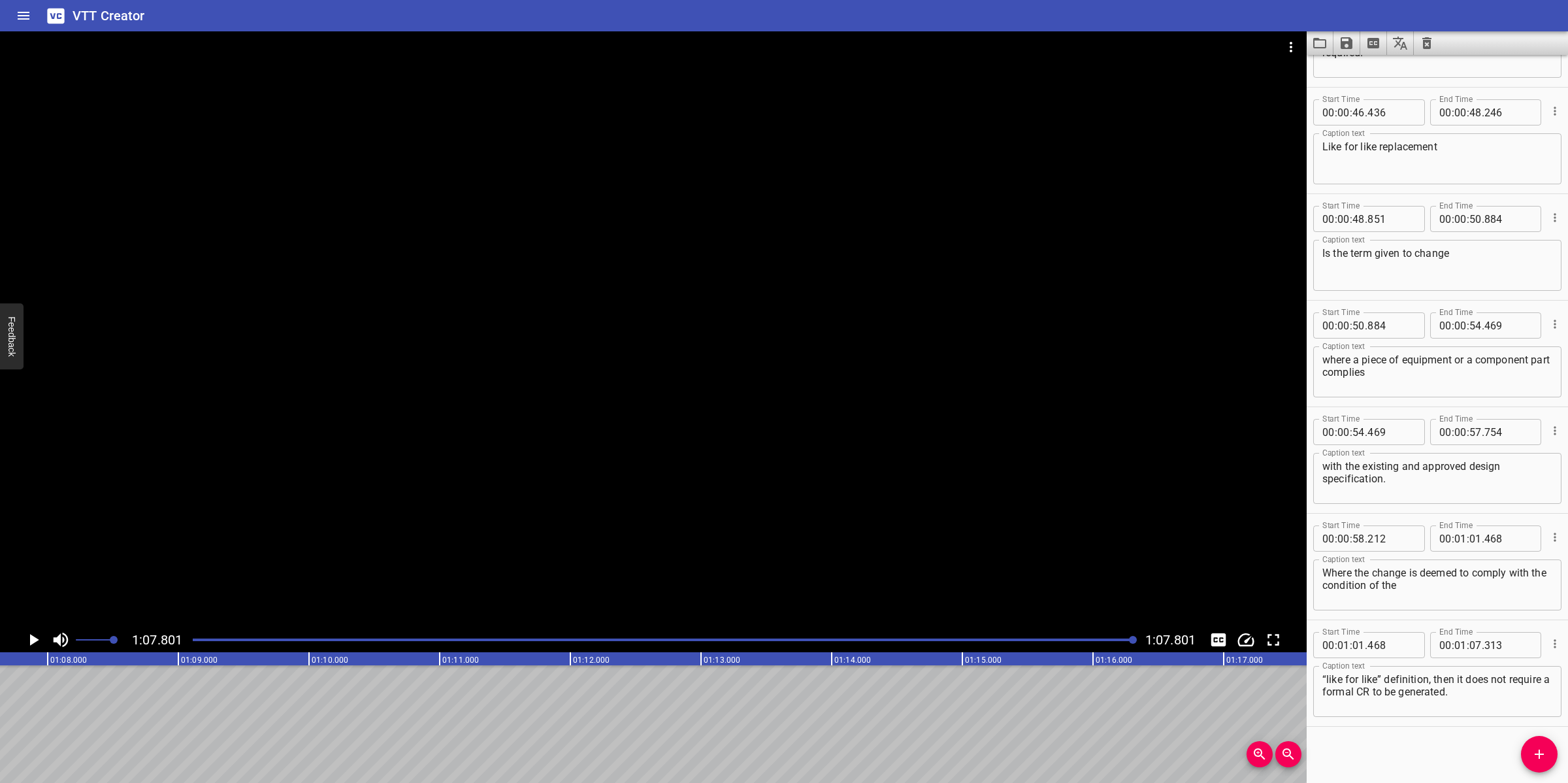
scroll to position [0, 8859]
click at [1340, 41] on icon "Save captions to file" at bounding box center [1346, 43] width 16 height 16
click at [1380, 65] on li "Save to VTT file" at bounding box center [1381, 72] width 96 height 24
click at [1294, 42] on icon "Video Options" at bounding box center [1291, 47] width 16 height 16
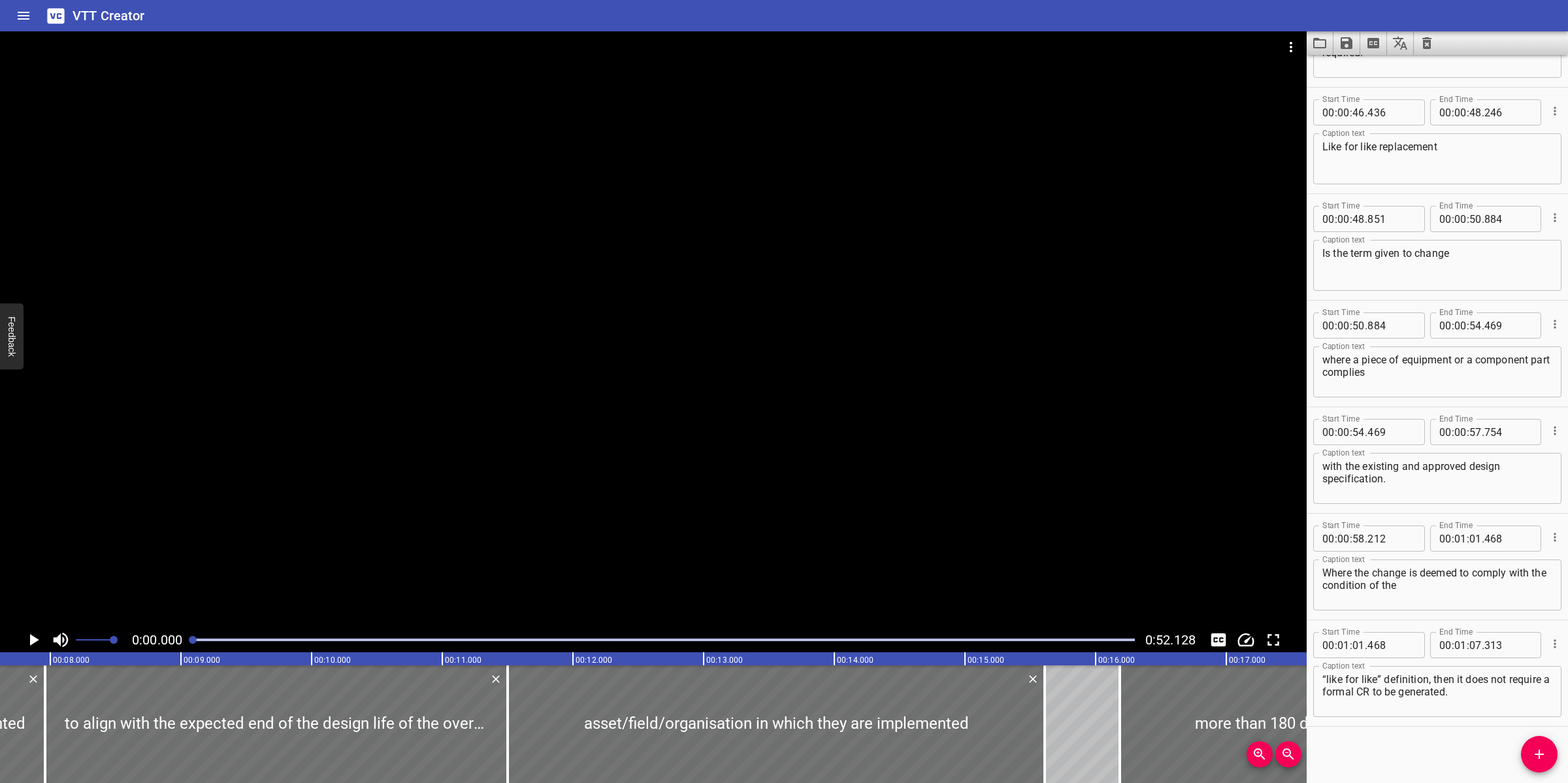
click at [1393, 40] on icon "Clear captions" at bounding box center [1426, 43] width 16 height 16
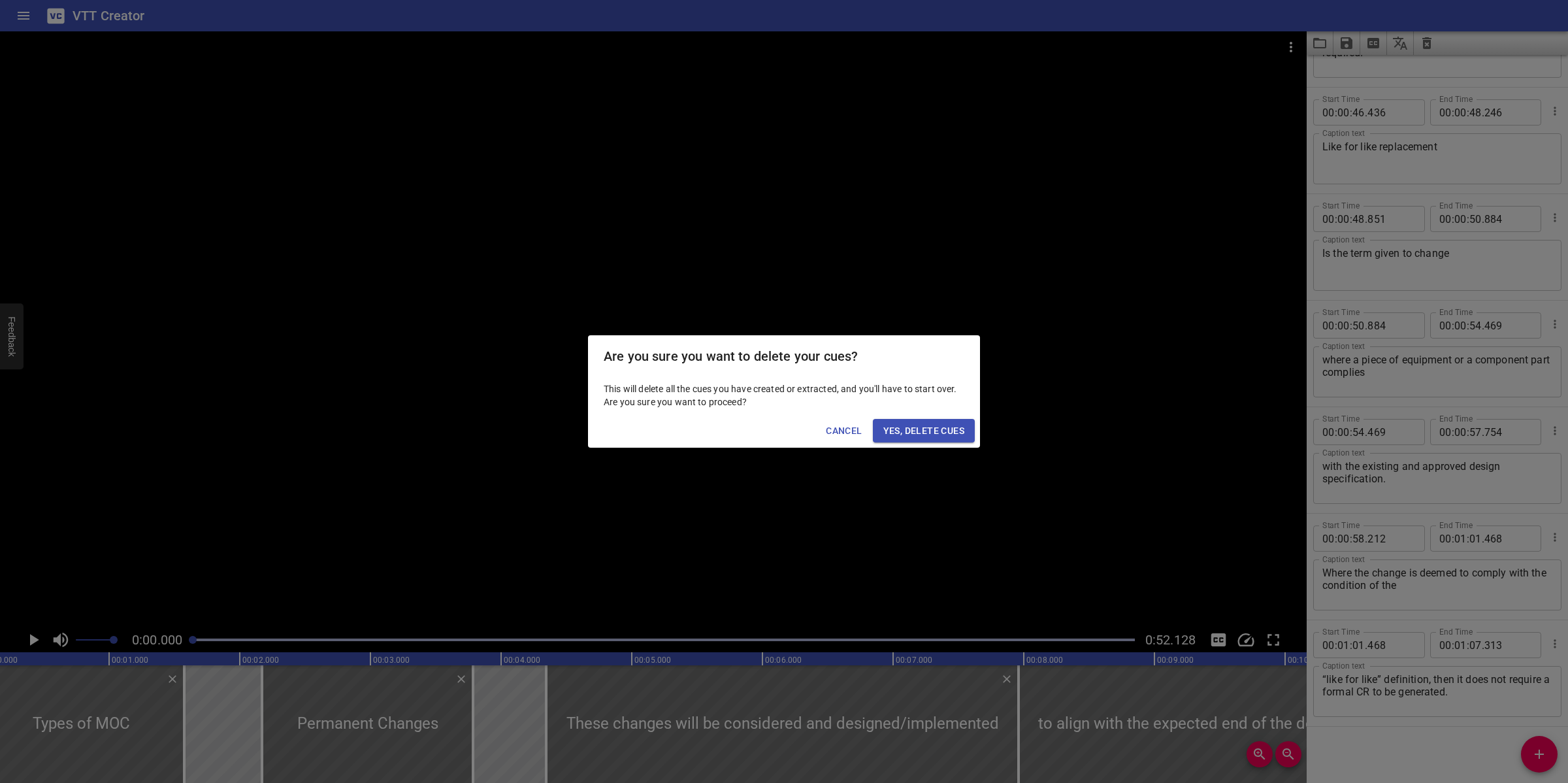
scroll to position [0, 0]
click at [923, 435] on span "Yes, Delete Cues" at bounding box center [923, 431] width 81 height 16
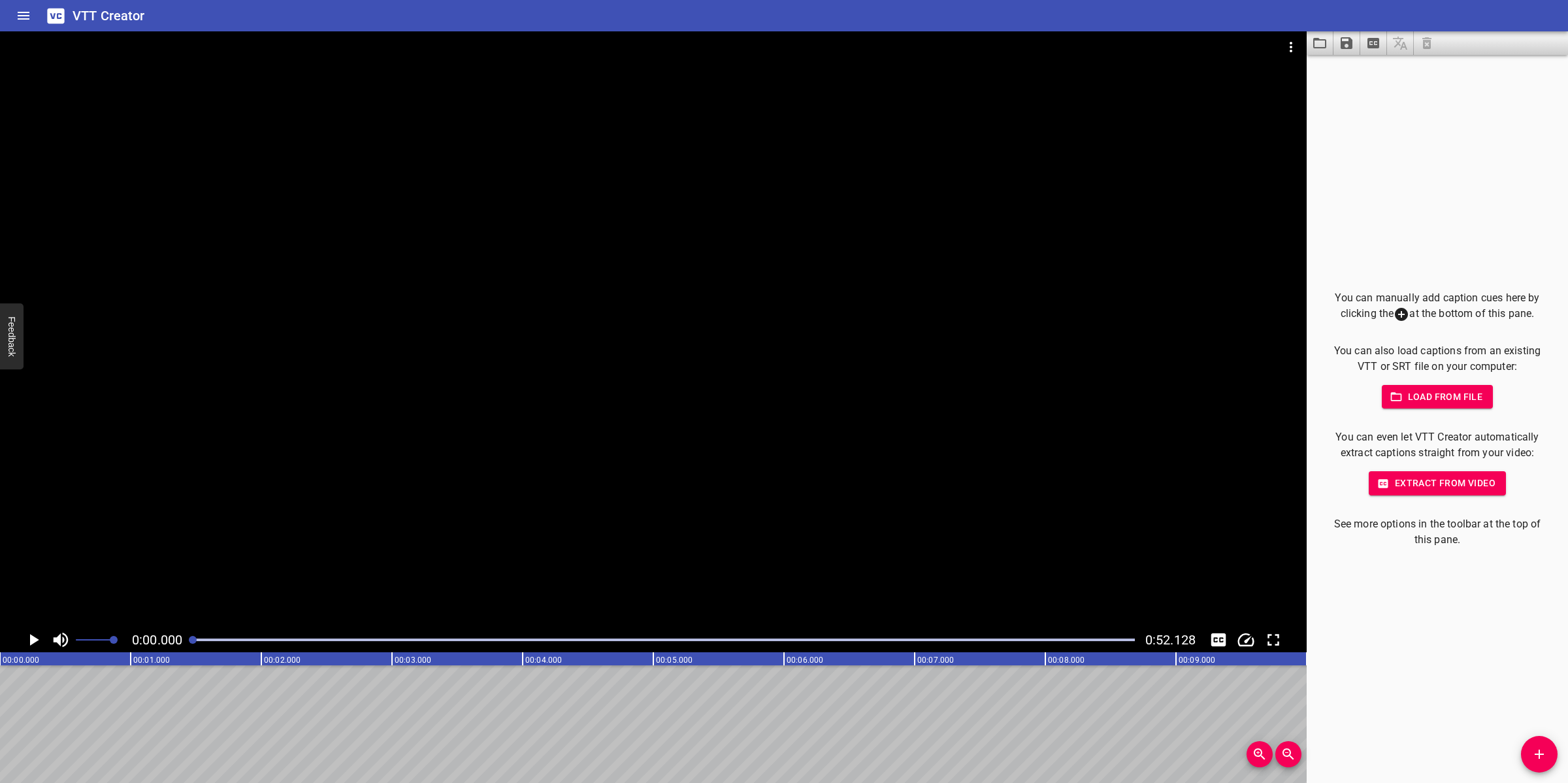
drag, startPoint x: 1537, startPoint y: 758, endPoint x: 1526, endPoint y: 752, distance: 12.5
click at [1393, 695] on icon "Add Cue" at bounding box center [1539, 754] width 16 height 16
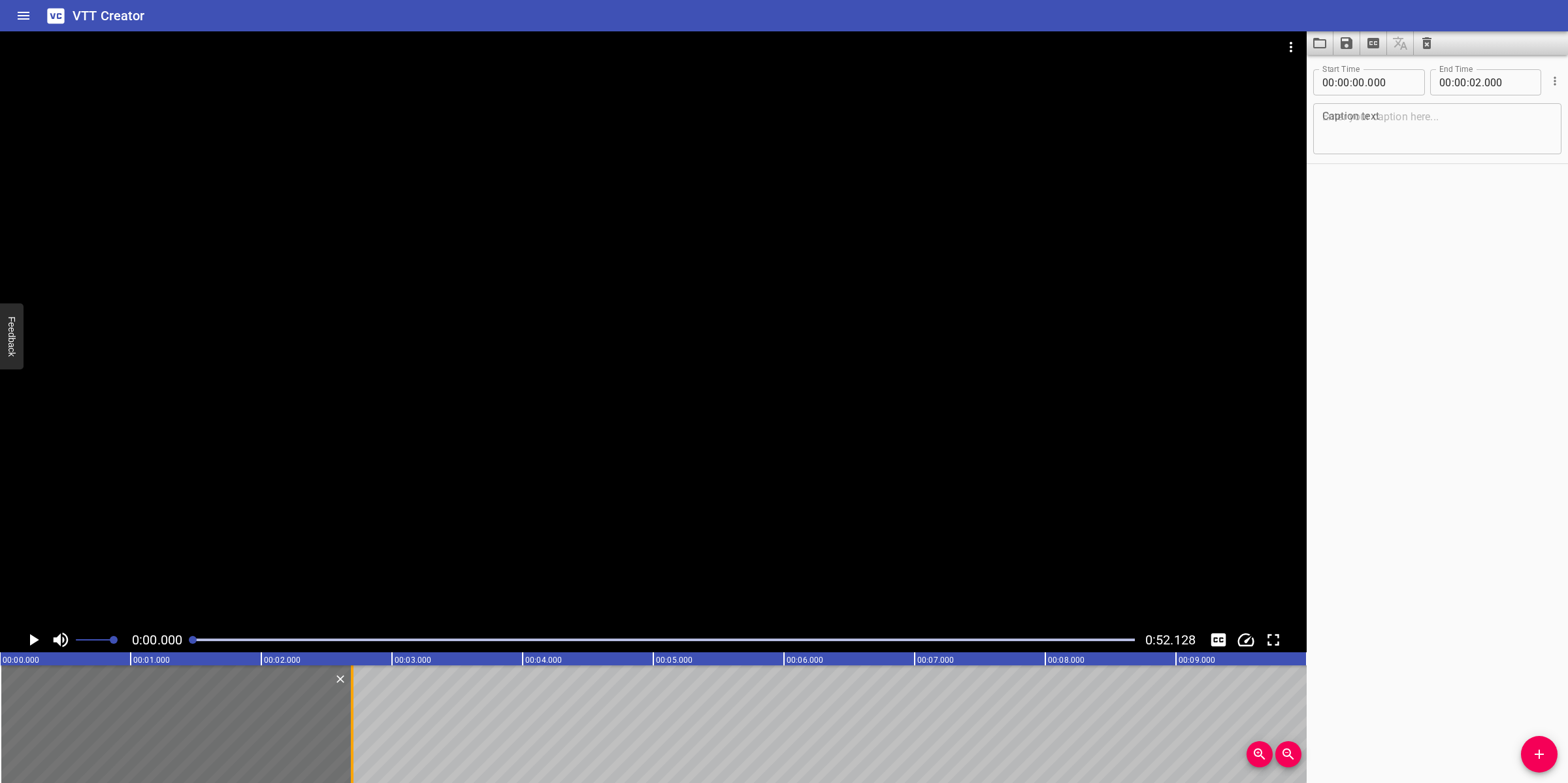
drag, startPoint x: 263, startPoint y: 723, endPoint x: 356, endPoint y: 732, distance: 93.4
click at [355, 695] on div at bounding box center [352, 724] width 13 height 118
click at [1393, 146] on textarea at bounding box center [1436, 129] width 230 height 37
paste textarea "Main Responsibilities of MOC"
click at [899, 286] on div at bounding box center [653, 329] width 1306 height 596
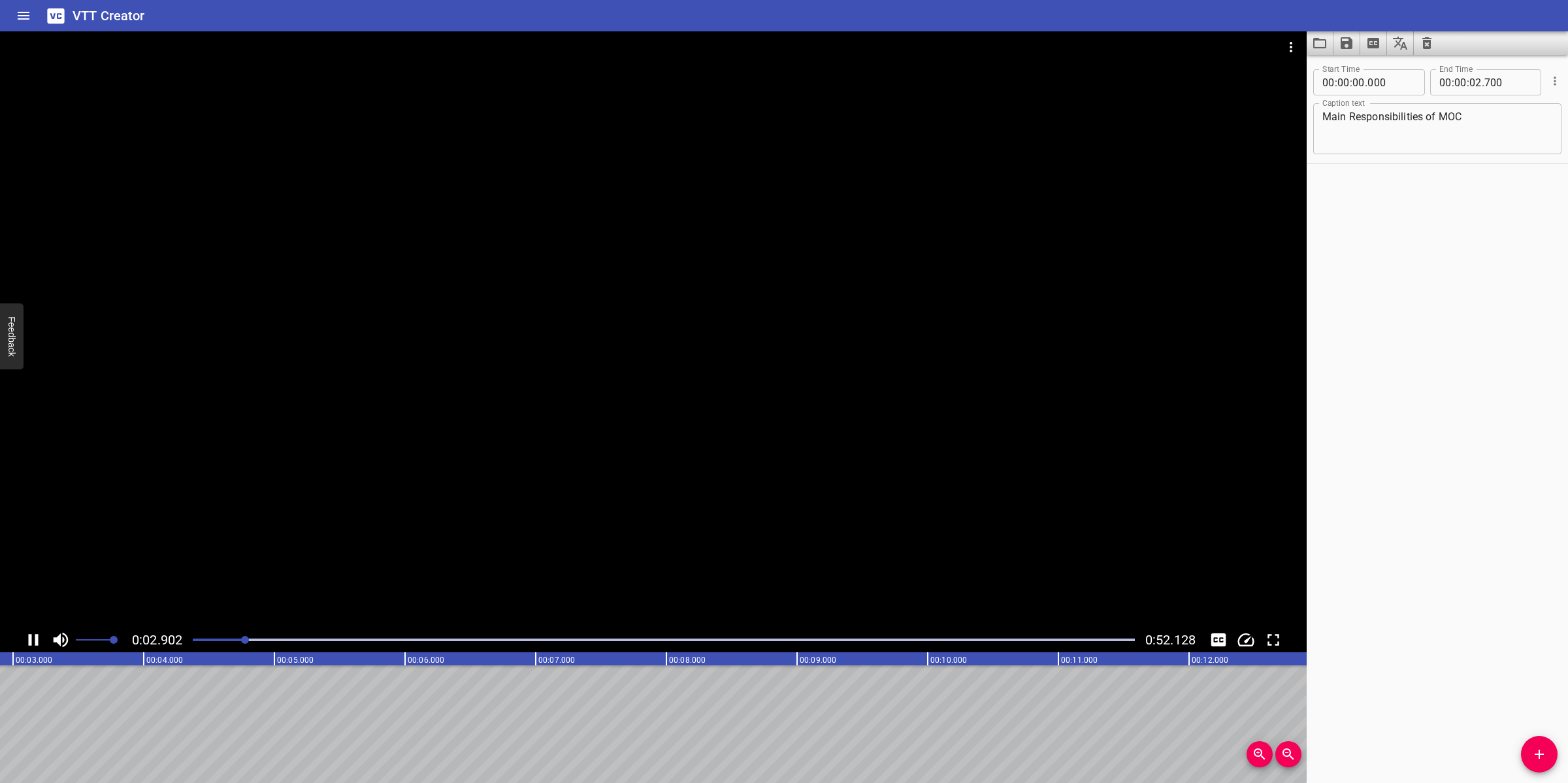
click at [765, 504] on div at bounding box center [653, 329] width 1306 height 596
click at [1393, 695] on span "Add Cue" at bounding box center [1539, 754] width 37 height 16
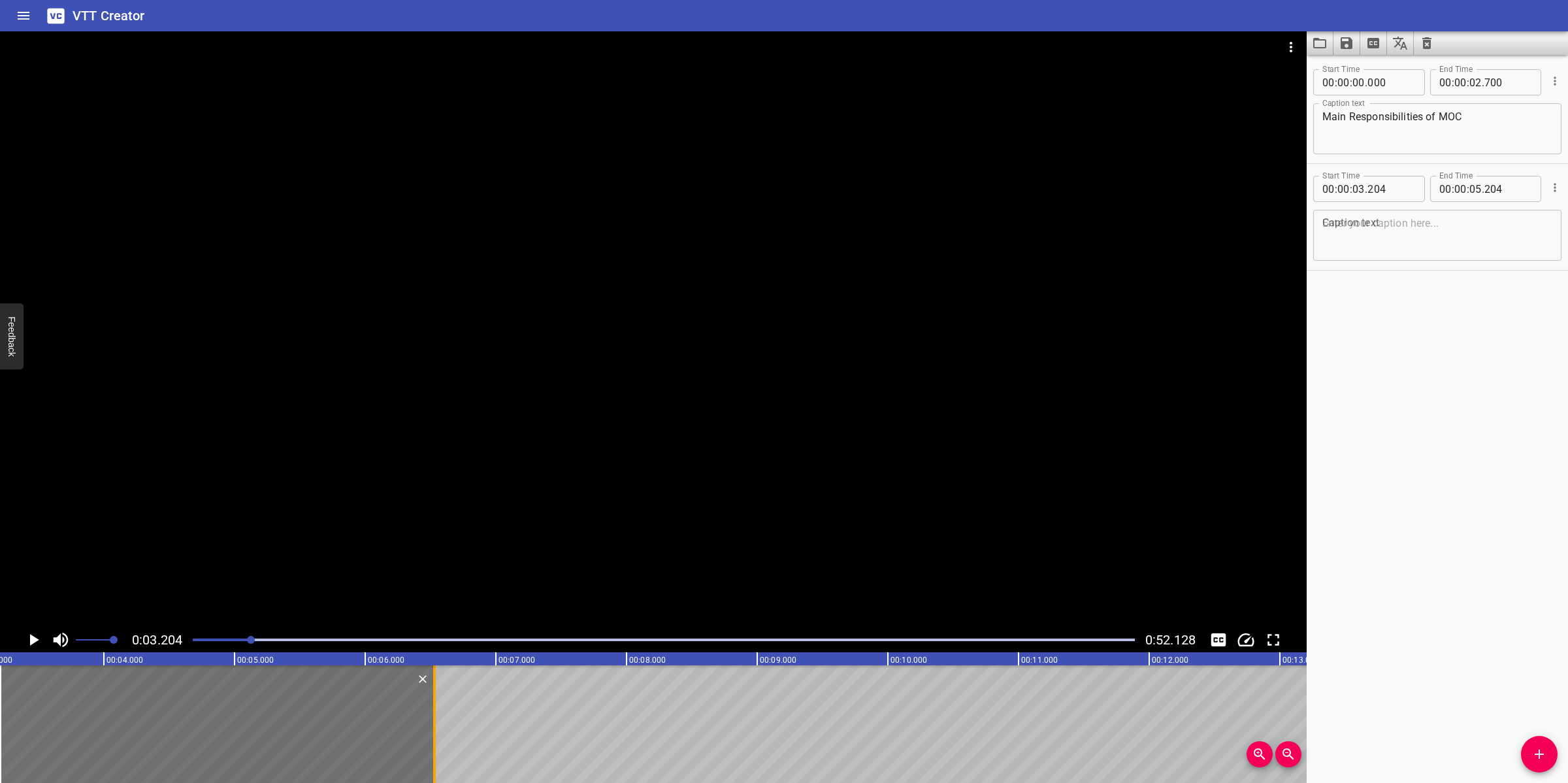
drag, startPoint x: 264, startPoint y: 709, endPoint x: 437, endPoint y: 713, distance: 173.0
click at [437, 695] on div at bounding box center [434, 724] width 13 height 118
click at [1324, 239] on textarea at bounding box center [1436, 235] width 230 height 37
paste textarea "The Facilities Manager (FM) is responsible for:"
click at [880, 297] on div at bounding box center [653, 329] width 1306 height 596
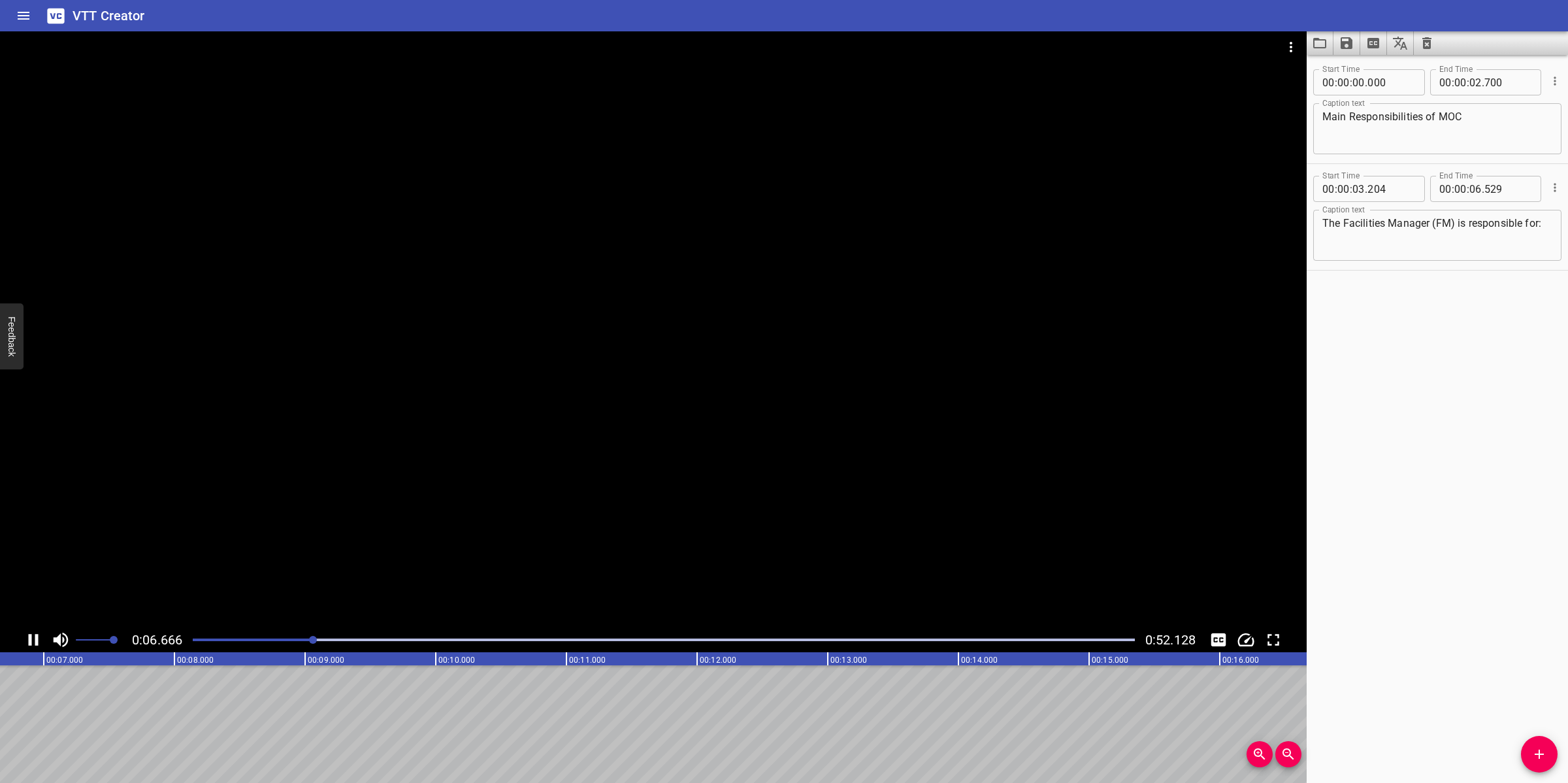
click at [651, 541] on div at bounding box center [653, 329] width 1306 height 596
click at [1393, 695] on icon "Add Cue" at bounding box center [1539, 754] width 16 height 16
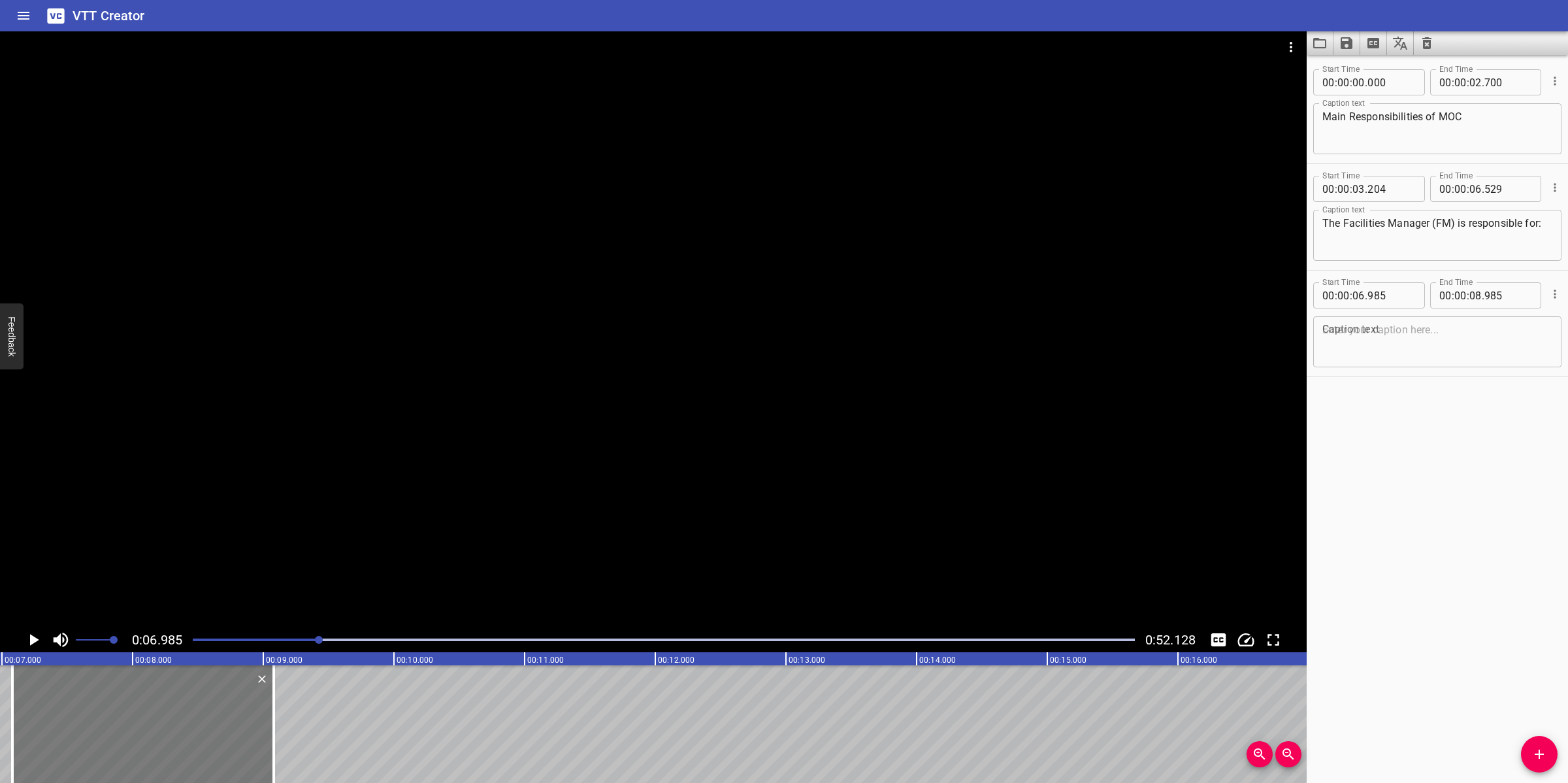
drag, startPoint x: 157, startPoint y: 739, endPoint x: 170, endPoint y: 722, distance: 21.4
click at [170, 695] on div at bounding box center [142, 724] width 261 height 118
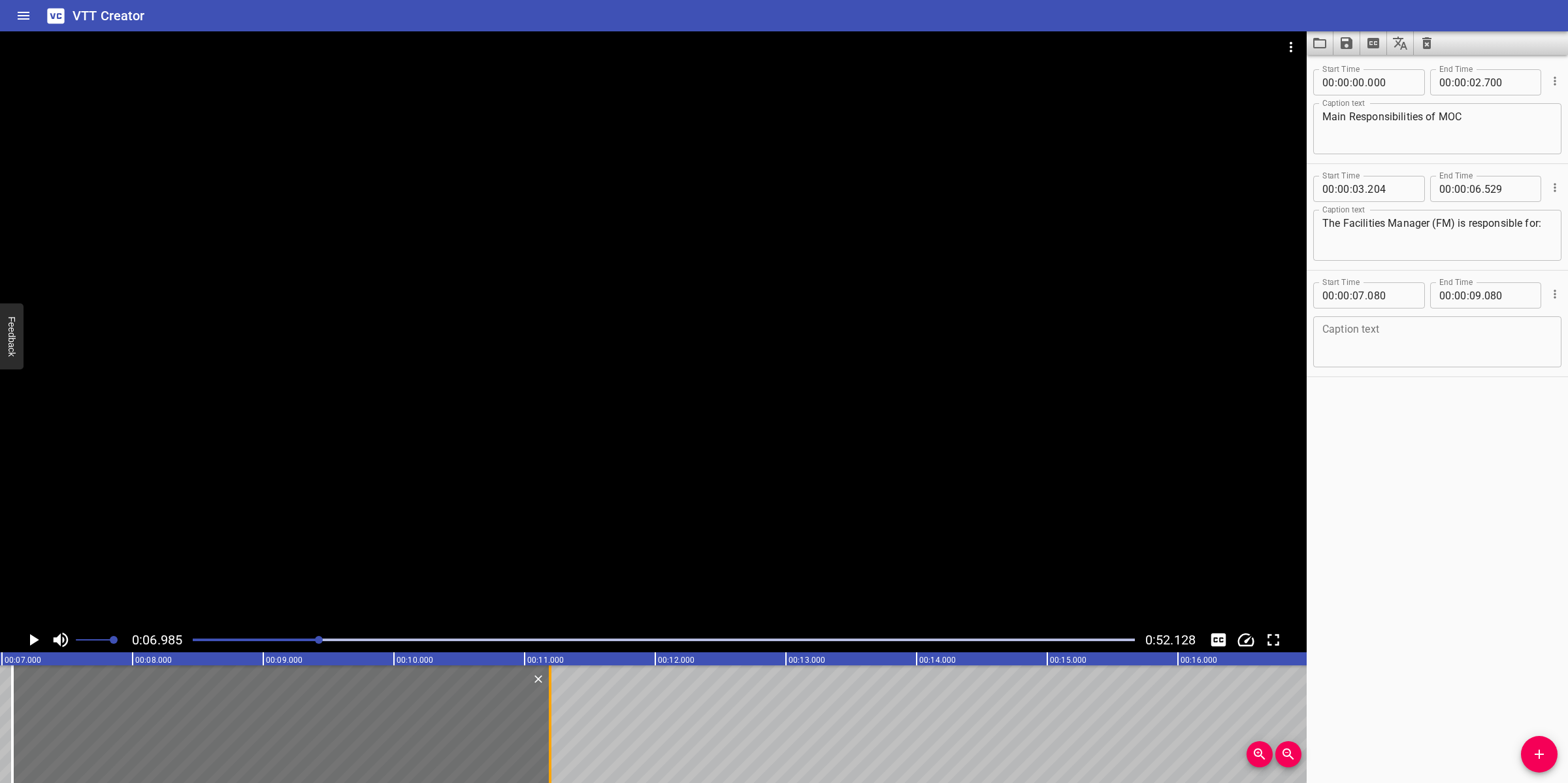
drag, startPoint x: 269, startPoint y: 746, endPoint x: 546, endPoint y: 747, distance: 277.0
click at [546, 695] on div at bounding box center [550, 724] width 13 height 118
click at [1356, 343] on textarea at bounding box center [1436, 342] width 230 height 37
paste textarea "Serving as overall custodian of the MOC process;"
click at [808, 521] on div at bounding box center [653, 329] width 1306 height 596
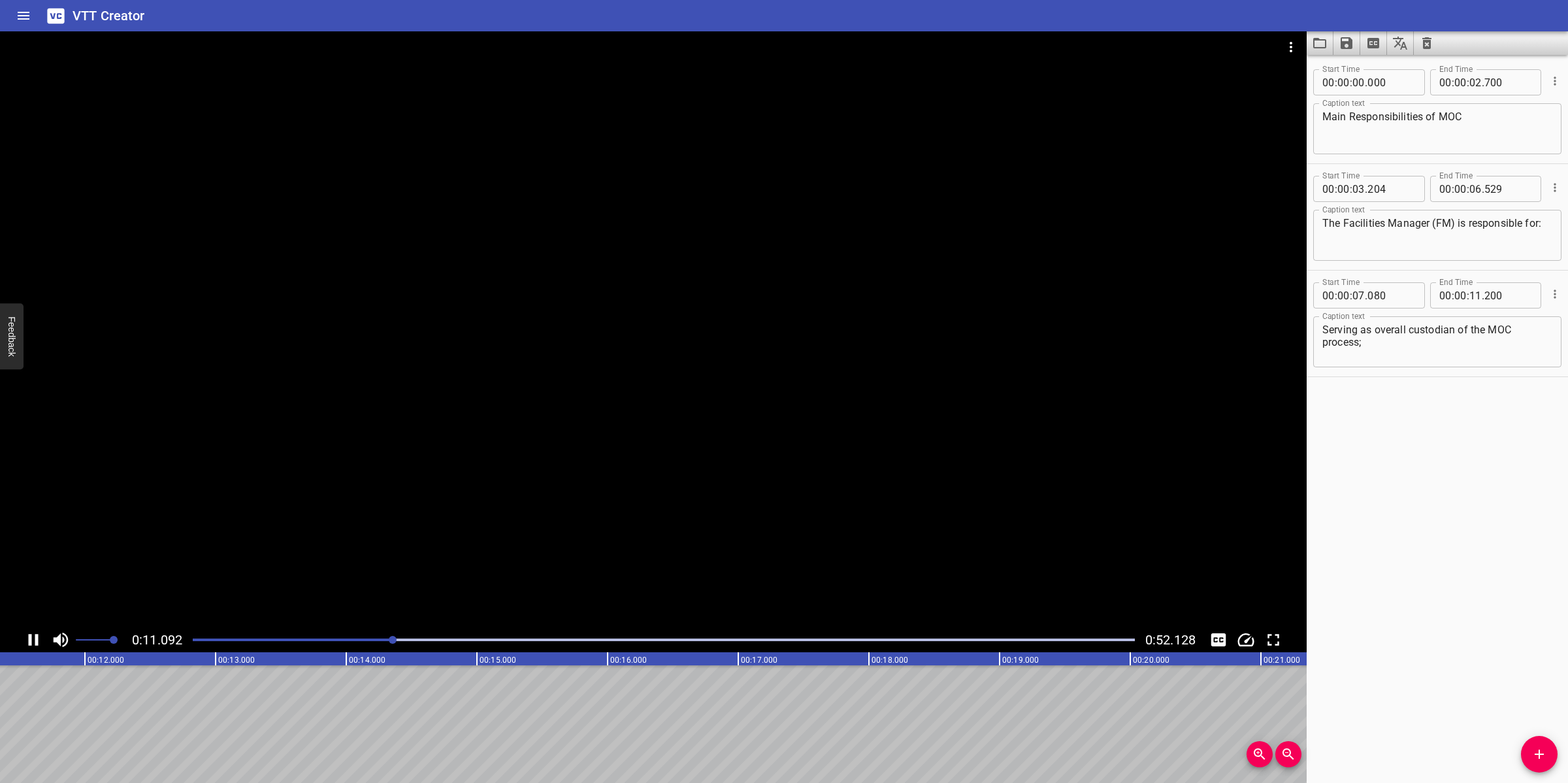
click at [807, 536] on div at bounding box center [653, 329] width 1306 height 596
click at [1393, 695] on icon "Add Cue" at bounding box center [1539, 754] width 16 height 16
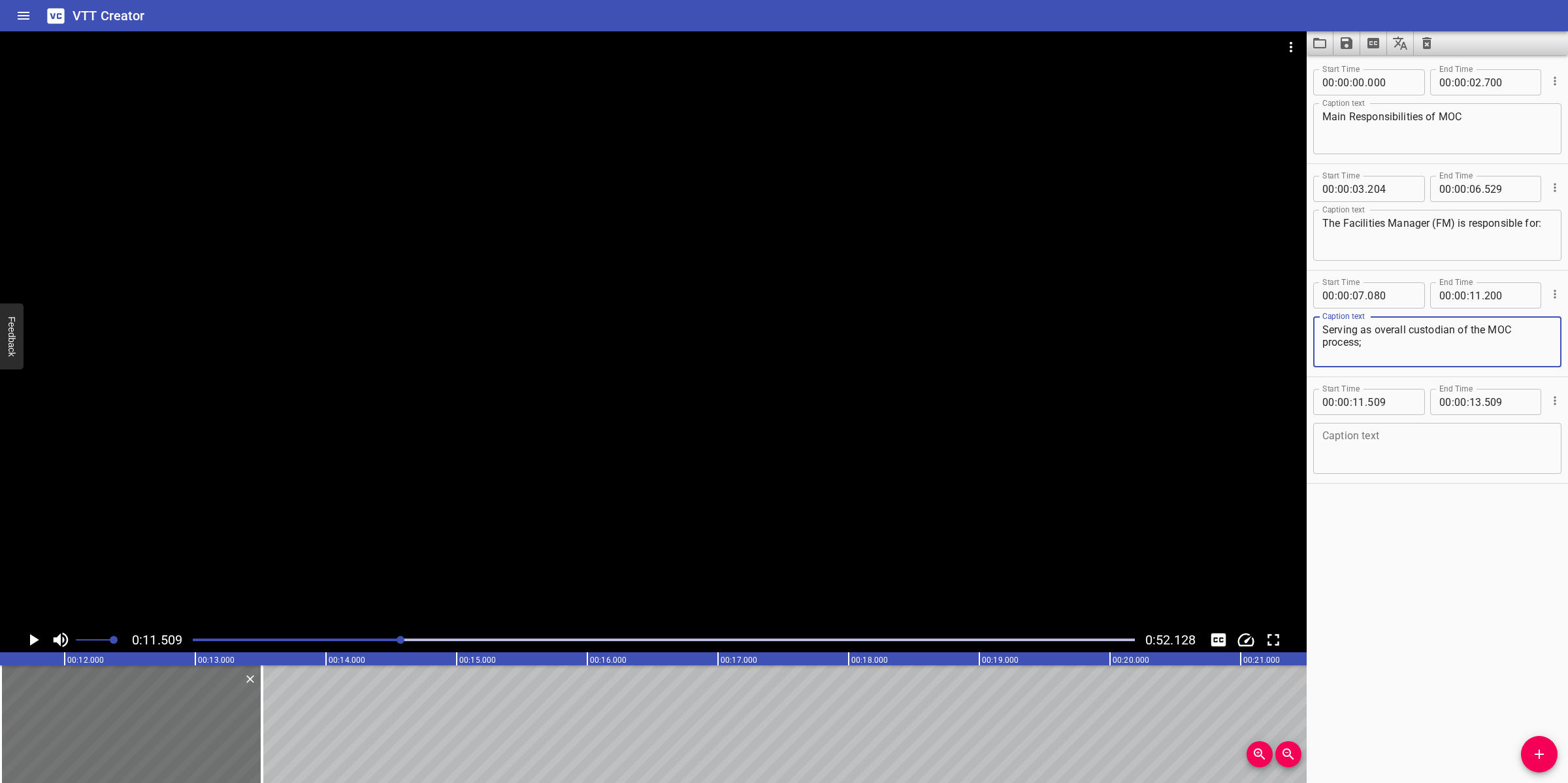
click at [1379, 341] on textarea "Serving as overall custodian of the MOC process;" at bounding box center [1436, 342] width 230 height 37
click at [1393, 451] on textarea at bounding box center [1436, 448] width 230 height 37
paste textarea "Ensuring clear understanding of the MOC procedure"
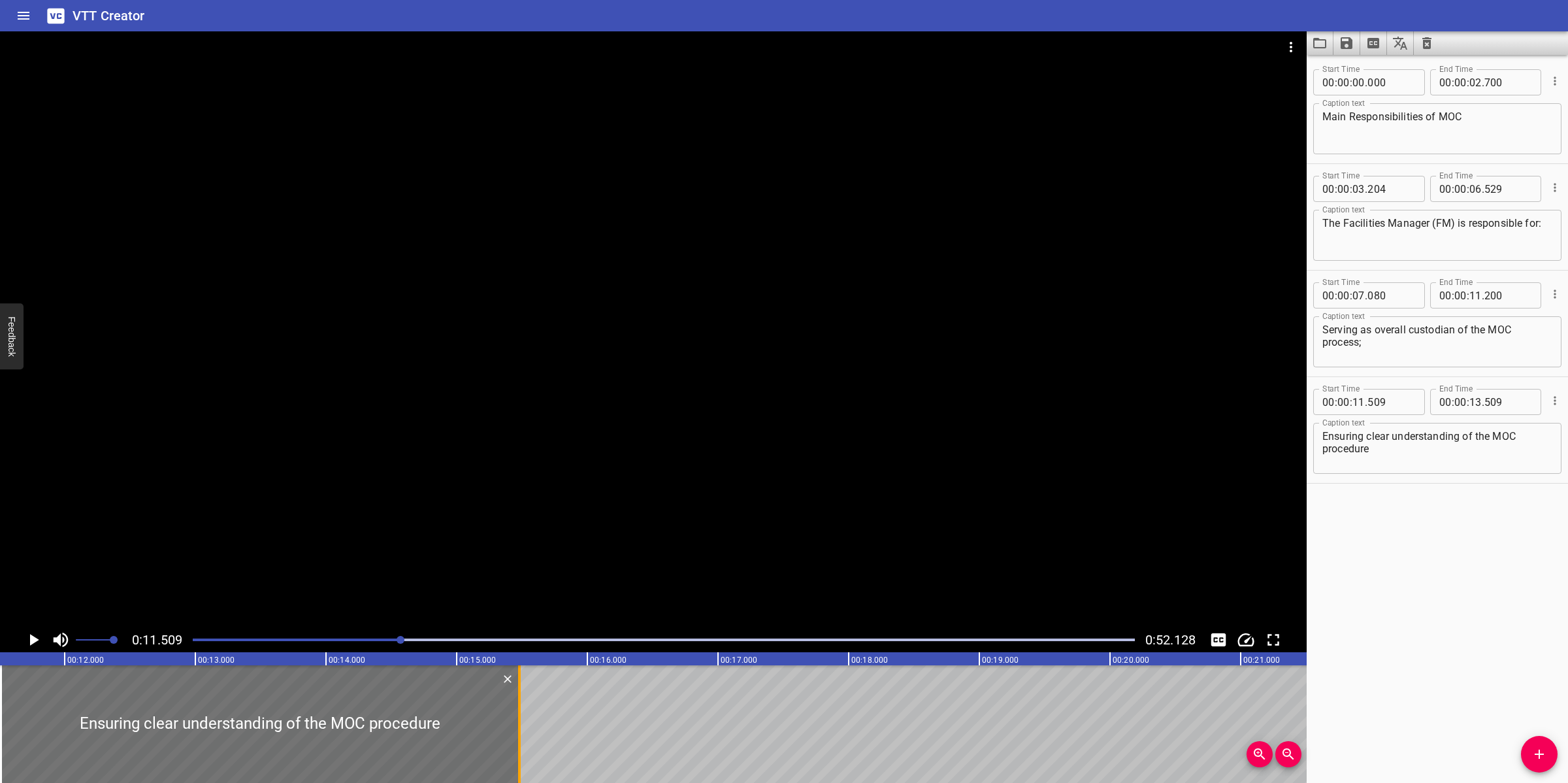
drag, startPoint x: 262, startPoint y: 716, endPoint x: 519, endPoint y: 722, distance: 257.1
click at [519, 695] on div at bounding box center [519, 724] width 3 height 118
drag, startPoint x: 465, startPoint y: 722, endPoint x: 482, endPoint y: 717, distance: 17.7
click at [481, 695] on div at bounding box center [273, 724] width 519 height 118
drag, startPoint x: 1533, startPoint y: 756, endPoint x: 1278, endPoint y: 740, distance: 255.5
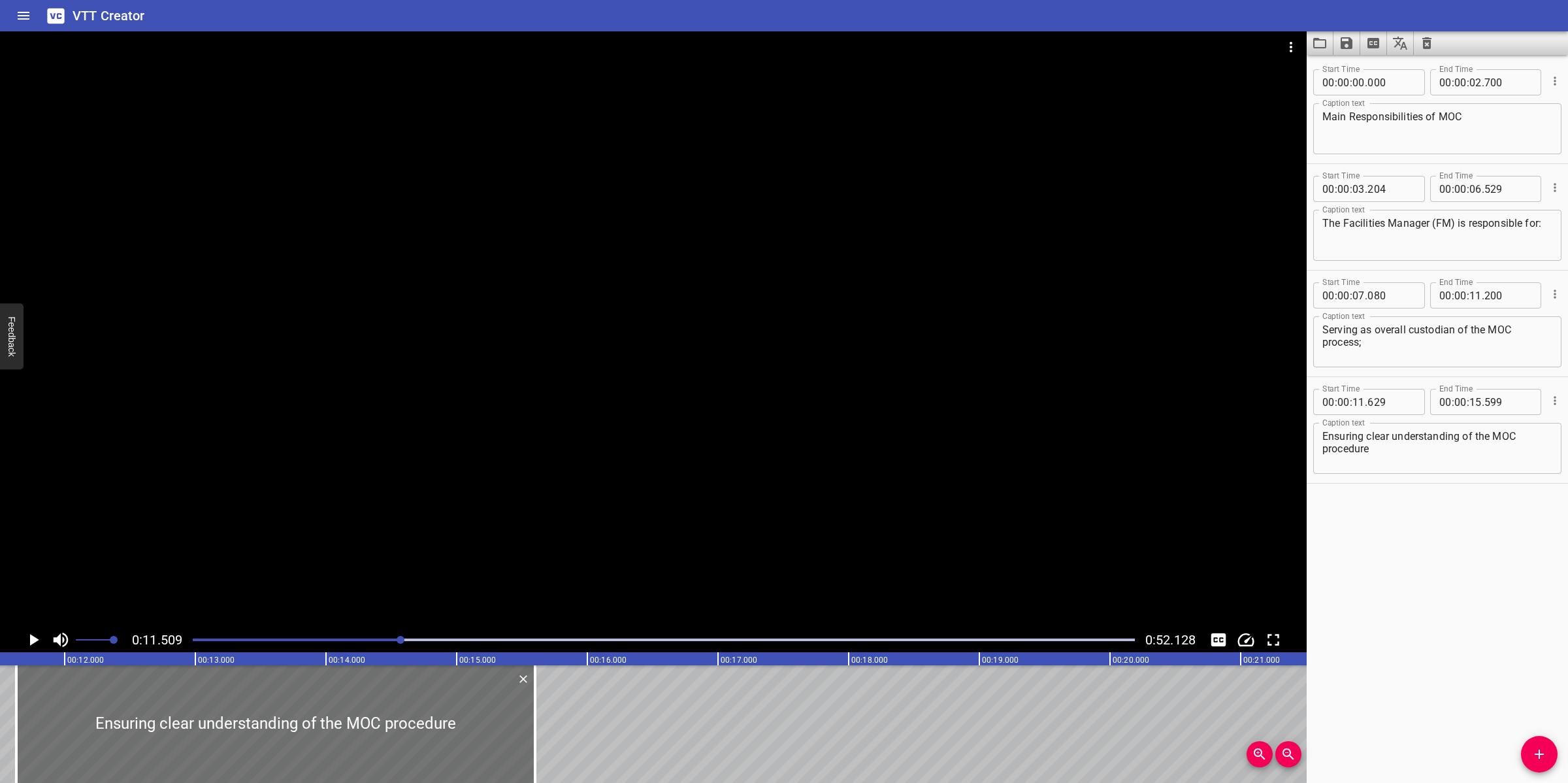
click at [1393, 695] on span "Add Cue" at bounding box center [1539, 754] width 37 height 16
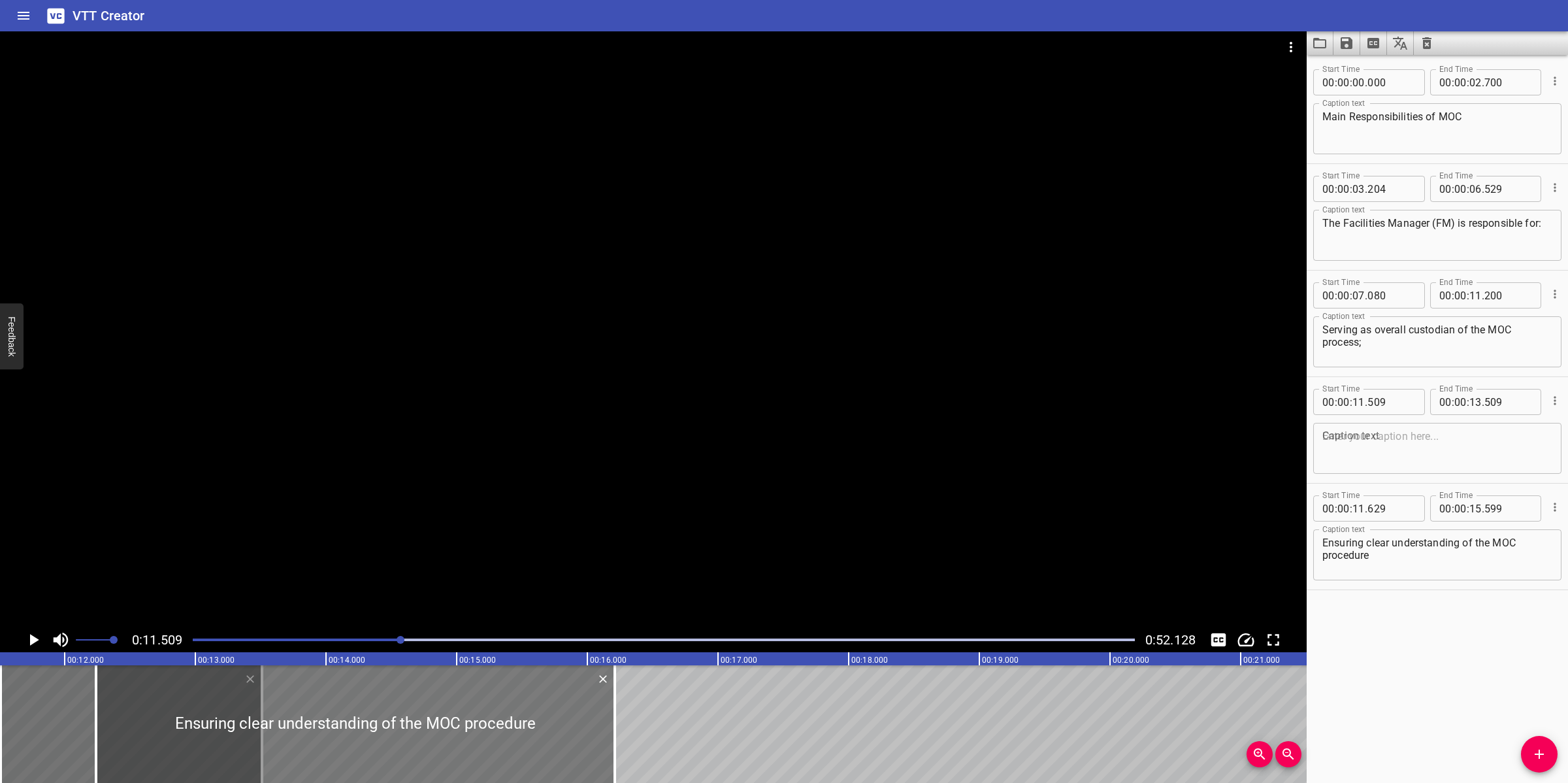
drag, startPoint x: 155, startPoint y: 720, endPoint x: 235, endPoint y: 714, distance: 80.2
click at [235, 695] on div at bounding box center [355, 724] width 519 height 118
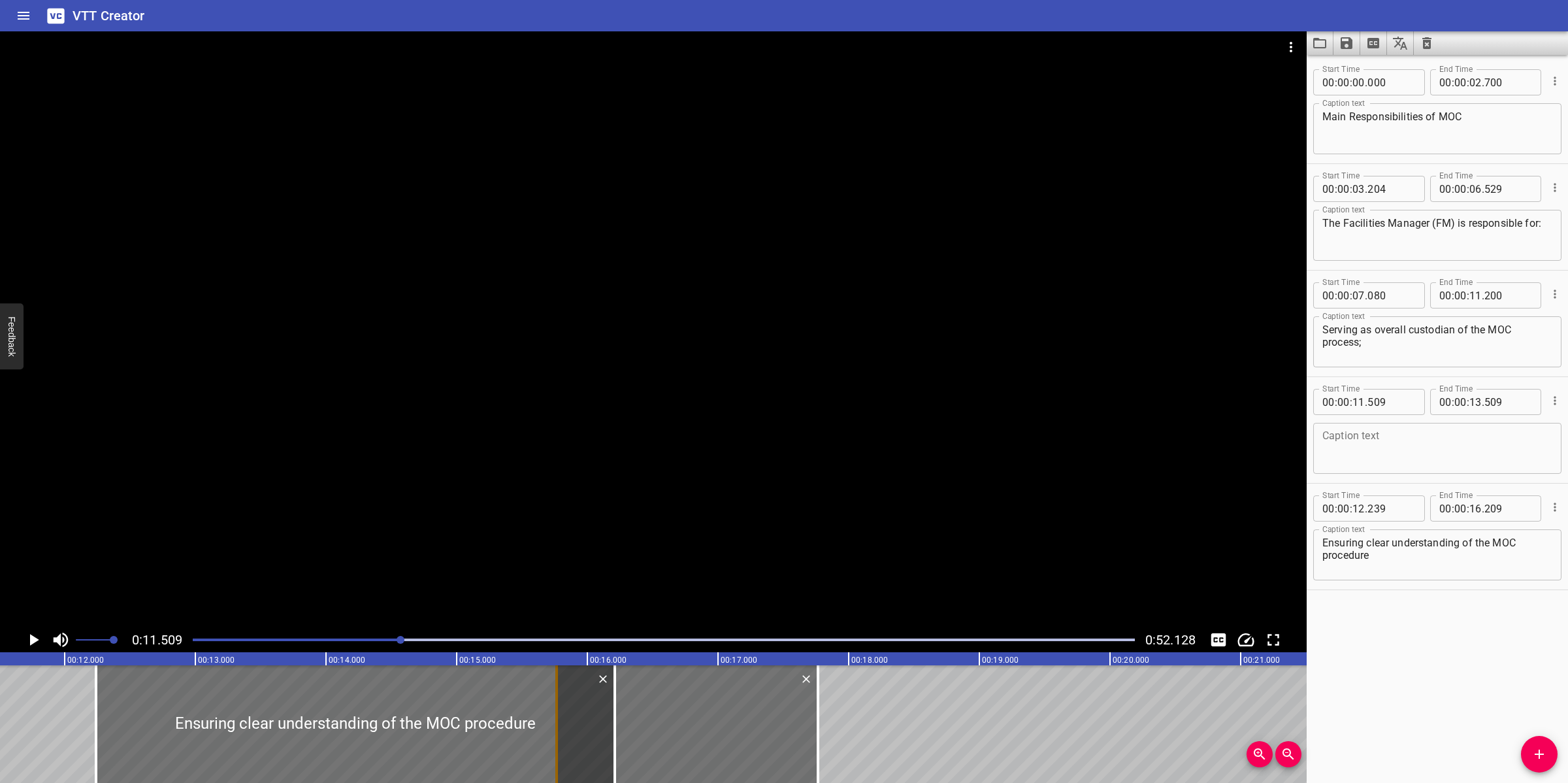
drag, startPoint x: 90, startPoint y: 716, endPoint x: 553, endPoint y: 728, distance: 463.2
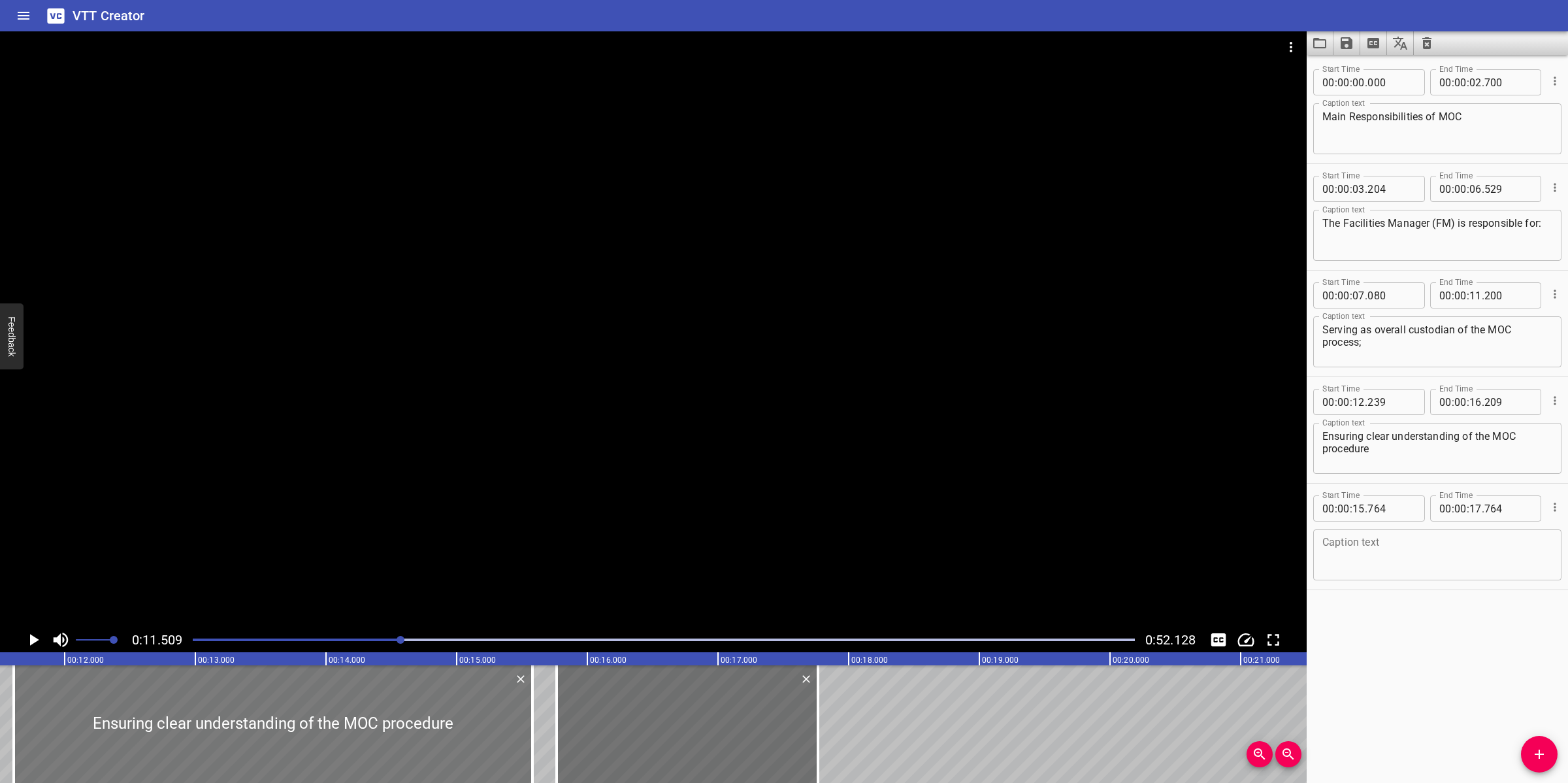
drag, startPoint x: 384, startPoint y: 720, endPoint x: 328, endPoint y: 714, distance: 56.3
click at [328, 695] on div at bounding box center [273, 724] width 519 height 118
drag, startPoint x: 720, startPoint y: 750, endPoint x: 735, endPoint y: 740, distance: 18.0
click at [735, 695] on div at bounding box center [702, 724] width 261 height 118
click at [1393, 550] on textarea at bounding box center [1436, 555] width 230 height 37
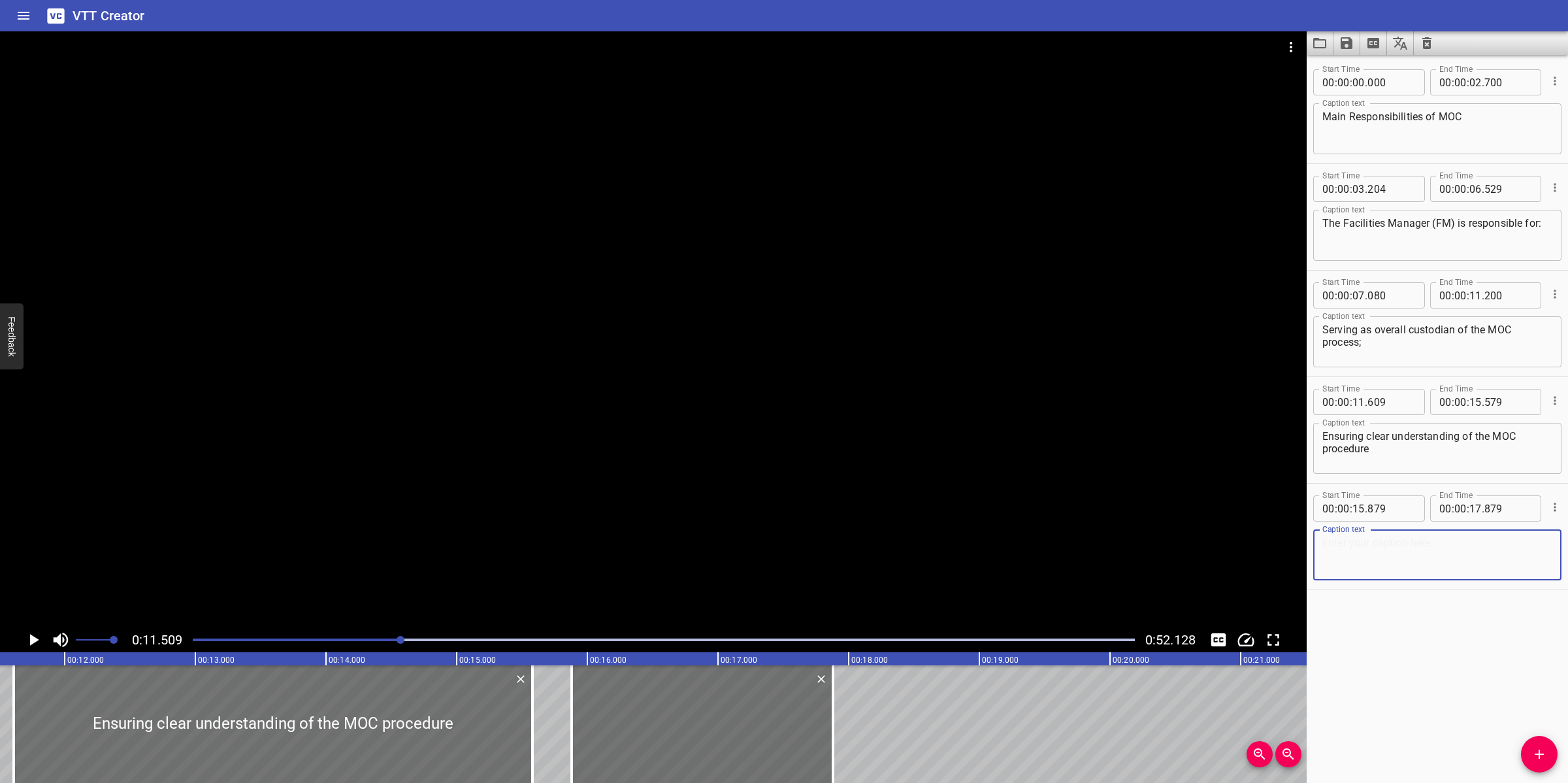
paste textarea "Reviewing and approving all TQ & CRs"
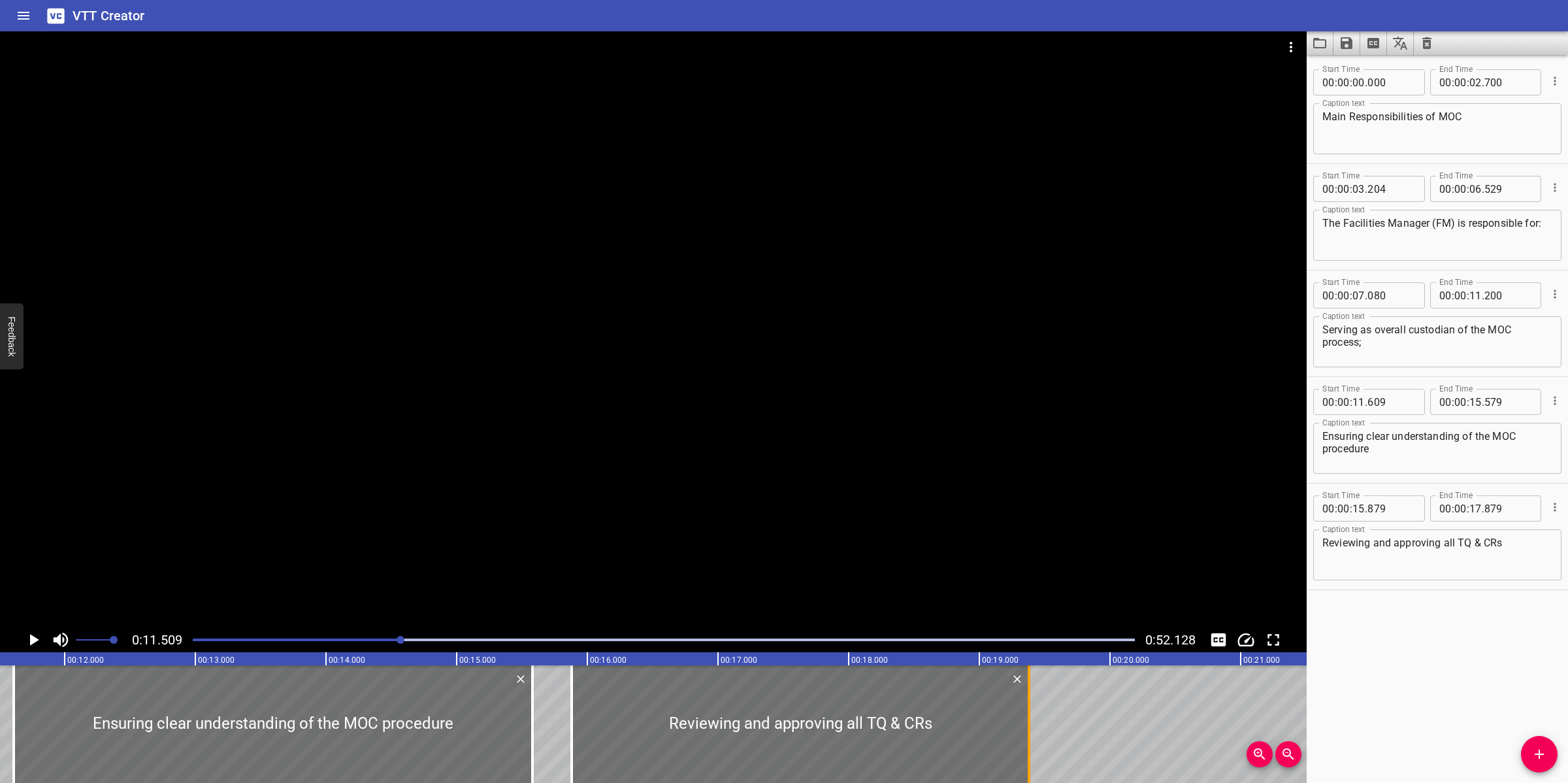
drag, startPoint x: 835, startPoint y: 707, endPoint x: 1033, endPoint y: 720, distance: 198.4
click at [1033, 695] on div at bounding box center [1028, 724] width 13 height 118
click at [945, 465] on div at bounding box center [653, 329] width 1306 height 596
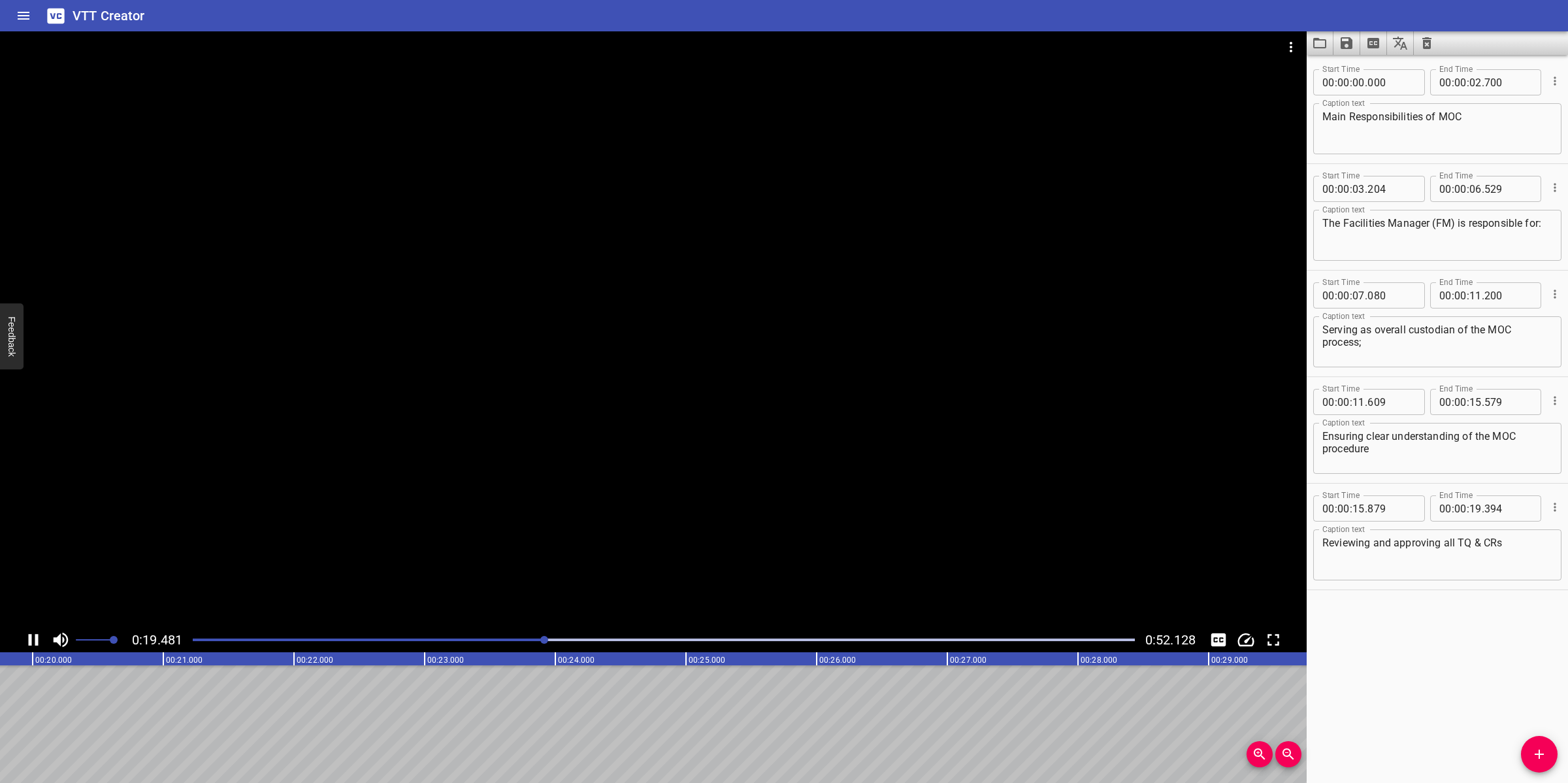
click at [781, 561] on div at bounding box center [653, 329] width 1306 height 596
click at [1393, 695] on icon "Add Cue" at bounding box center [1539, 754] width 9 height 9
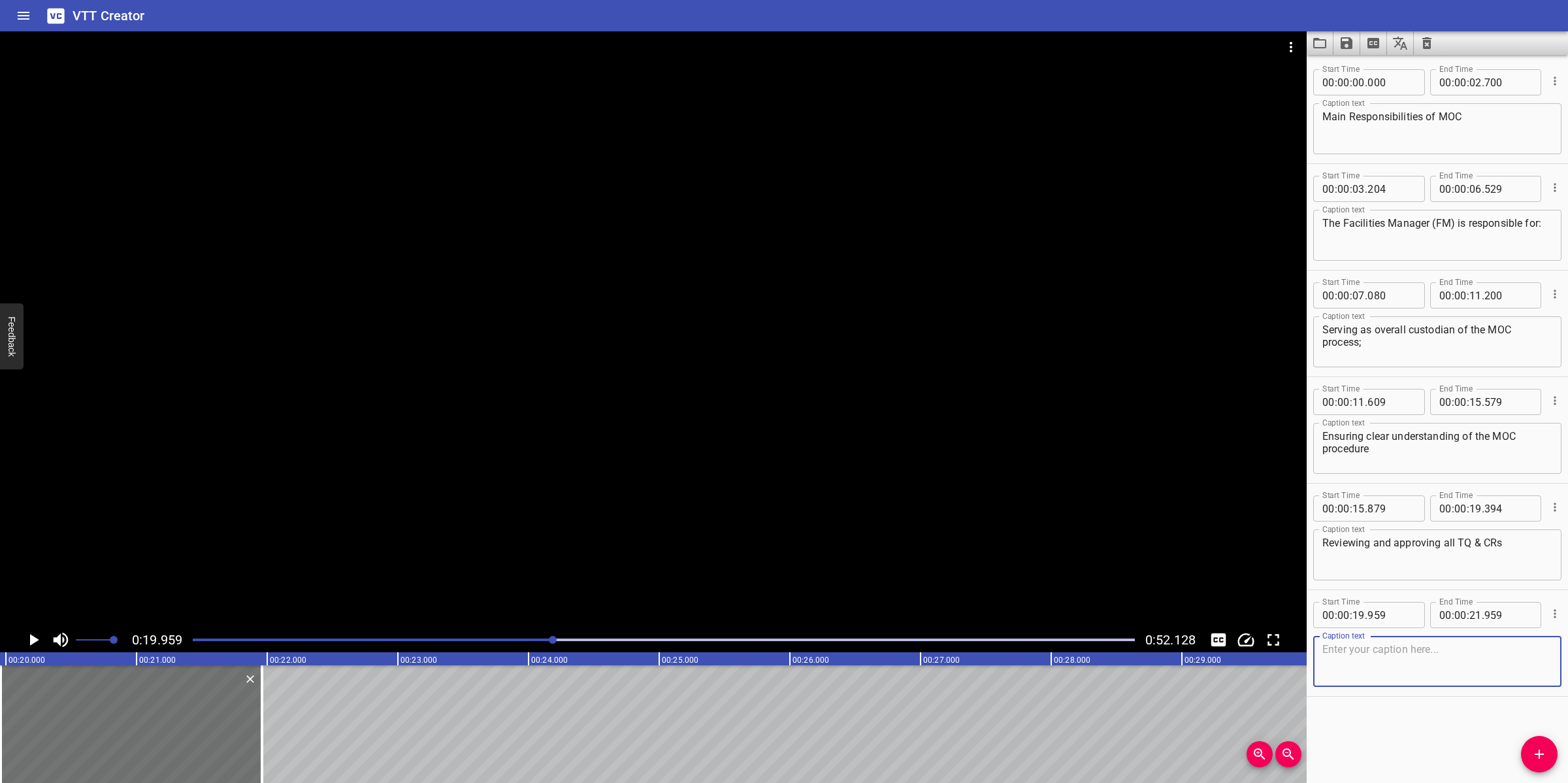
click at [1393, 665] on textarea at bounding box center [1436, 661] width 230 height 37
paste textarea "Final approval TQ Close-out stage, deciding if the TQ should proceed to a CR or…"
click at [786, 401] on div at bounding box center [653, 329] width 1306 height 596
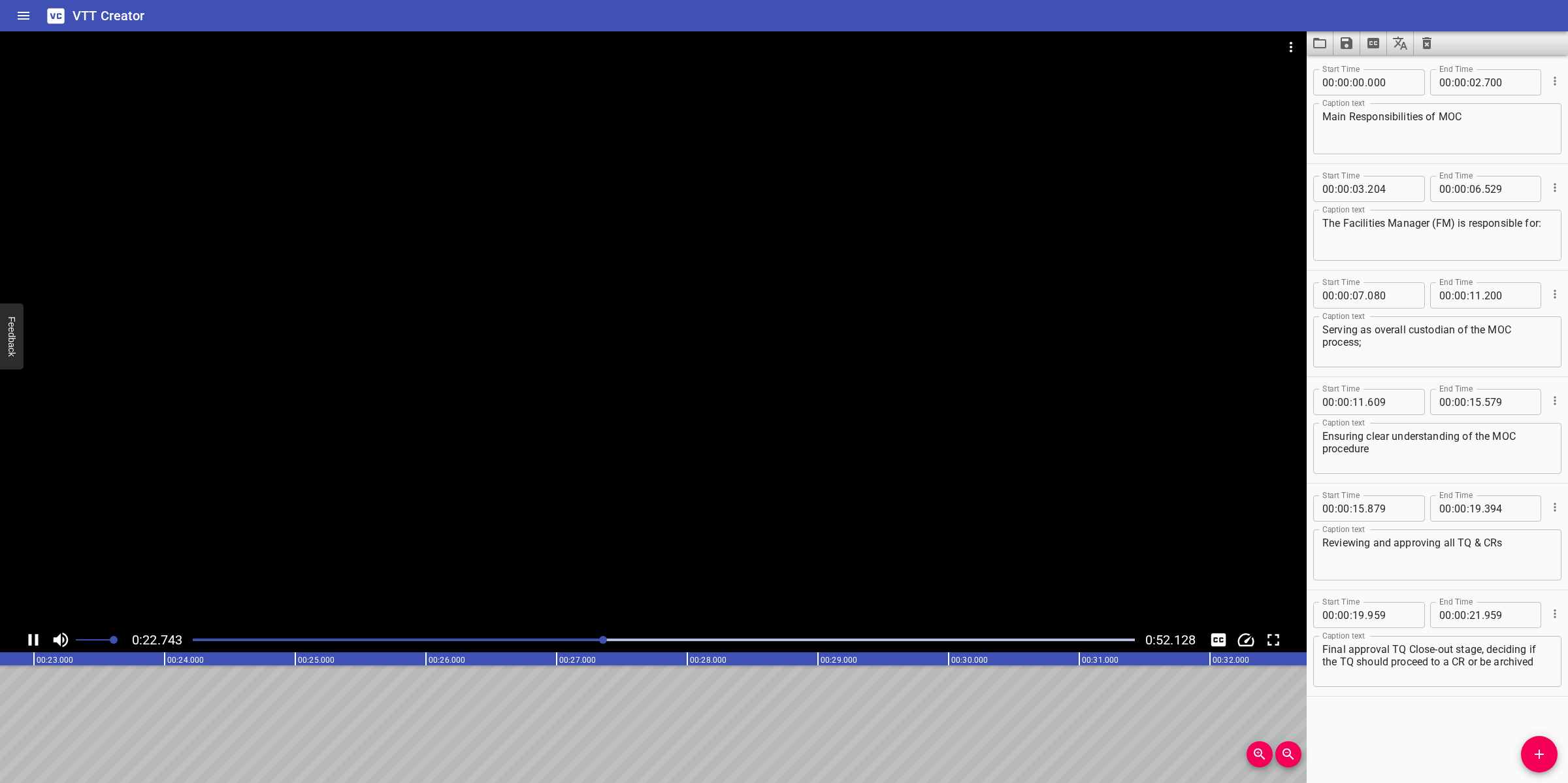
click at [521, 540] on div at bounding box center [653, 329] width 1306 height 596
click at [1393, 662] on textarea "Final approval TQ Close-out stage, deciding if the TQ should proceed to a CR or…" at bounding box center [1436, 661] width 230 height 37
drag, startPoint x: 1487, startPoint y: 648, endPoint x: 1549, endPoint y: 671, distance: 66.1
click at [1393, 671] on div "Start Time 00 : 00 : 19 . 959 Start Time End Time 00 : 00 : 21 . 959 End Time C…" at bounding box center [1436, 643] width 261 height 106
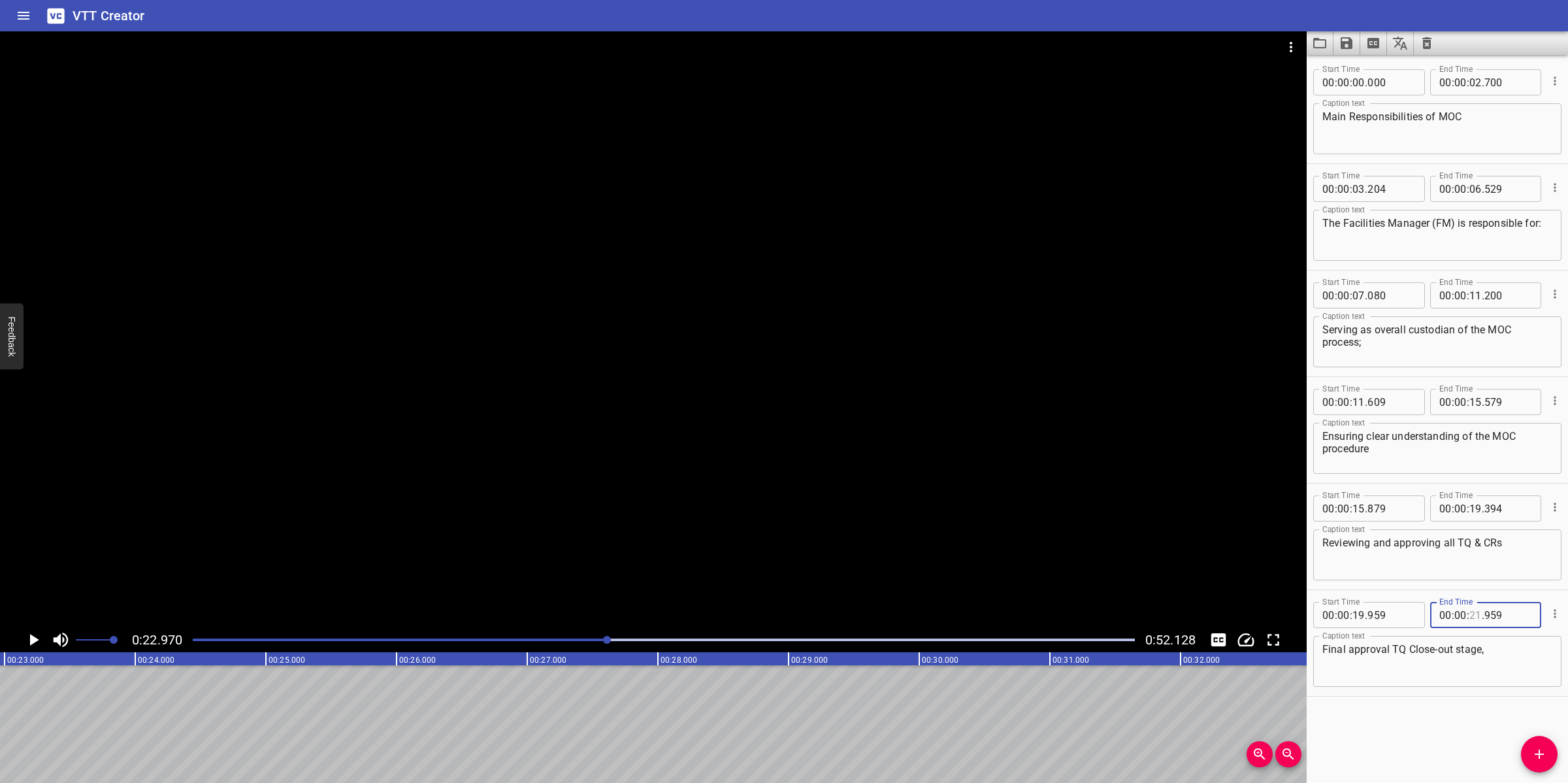
click at [1393, 618] on input "number" at bounding box center [1475, 615] width 12 height 26
click at [1393, 695] on button "Add Cue" at bounding box center [1539, 754] width 37 height 37
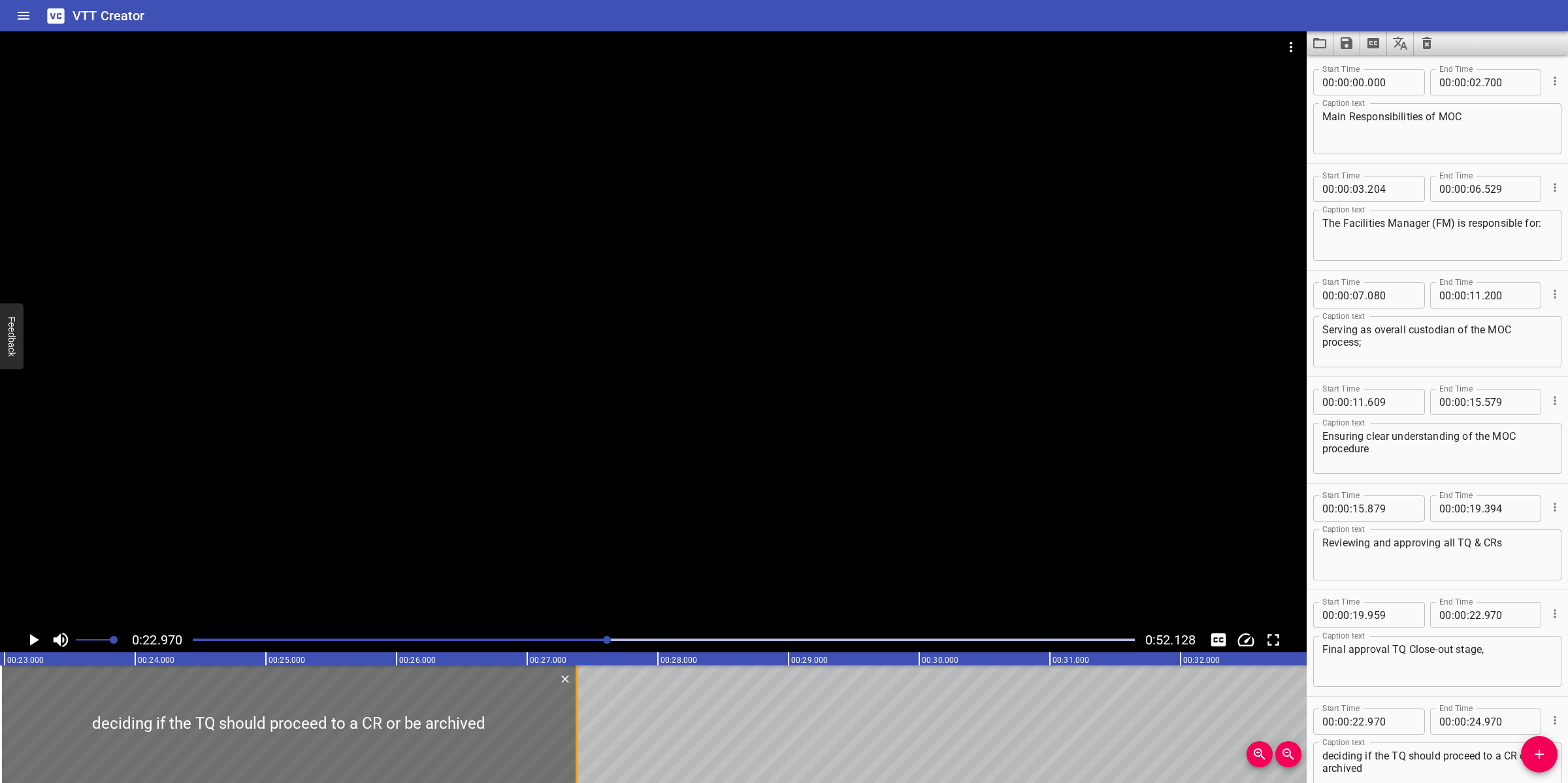
drag, startPoint x: 282, startPoint y: 752, endPoint x: 572, endPoint y: 735, distance: 290.5
click at [572, 695] on div at bounding box center [577, 724] width 13 height 118
click at [858, 461] on div at bounding box center [653, 329] width 1306 height 596
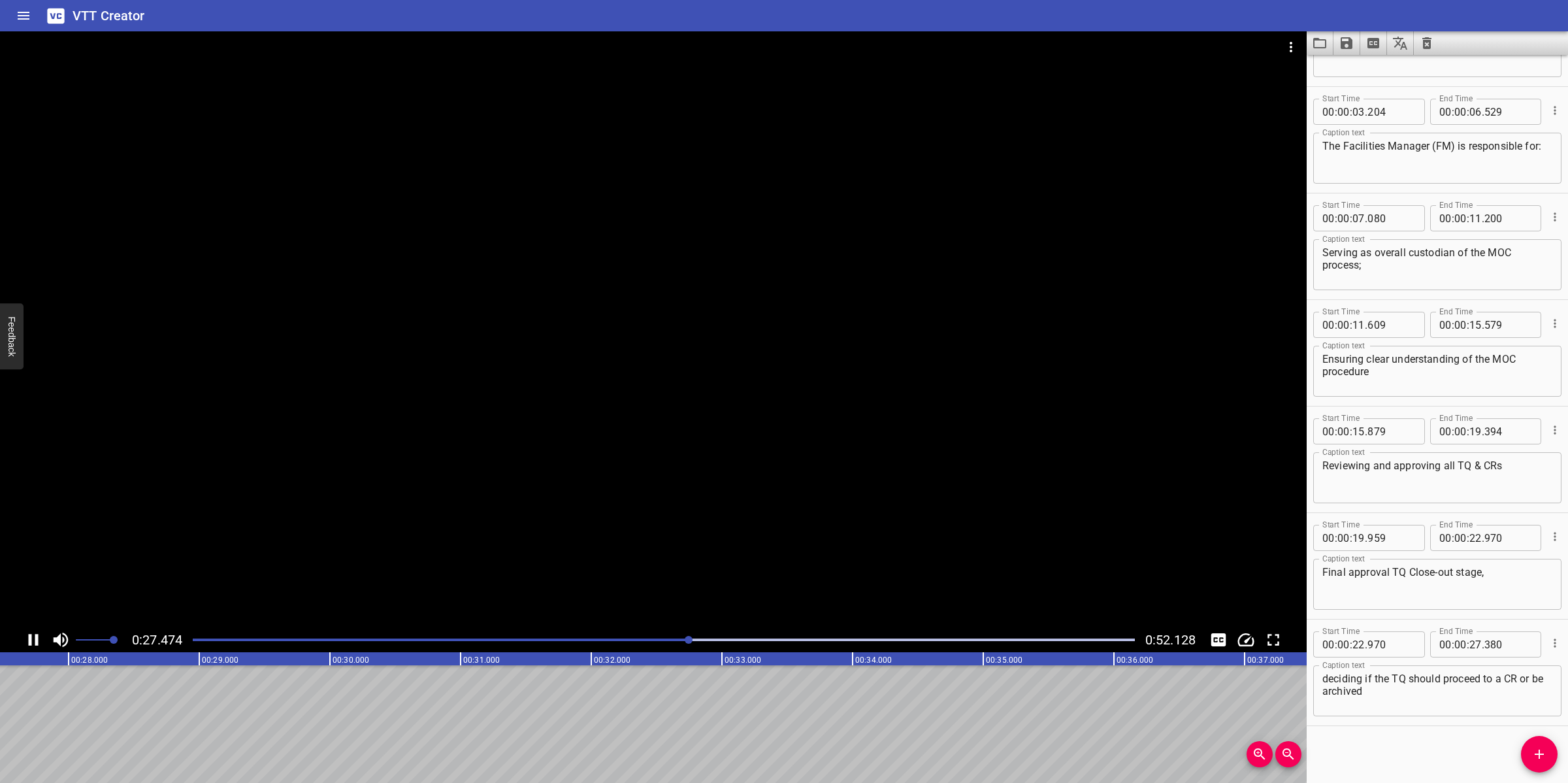
click at [706, 515] on div at bounding box center [653, 329] width 1306 height 596
click at [1393, 695] on icon "Add Cue" at bounding box center [1539, 754] width 16 height 16
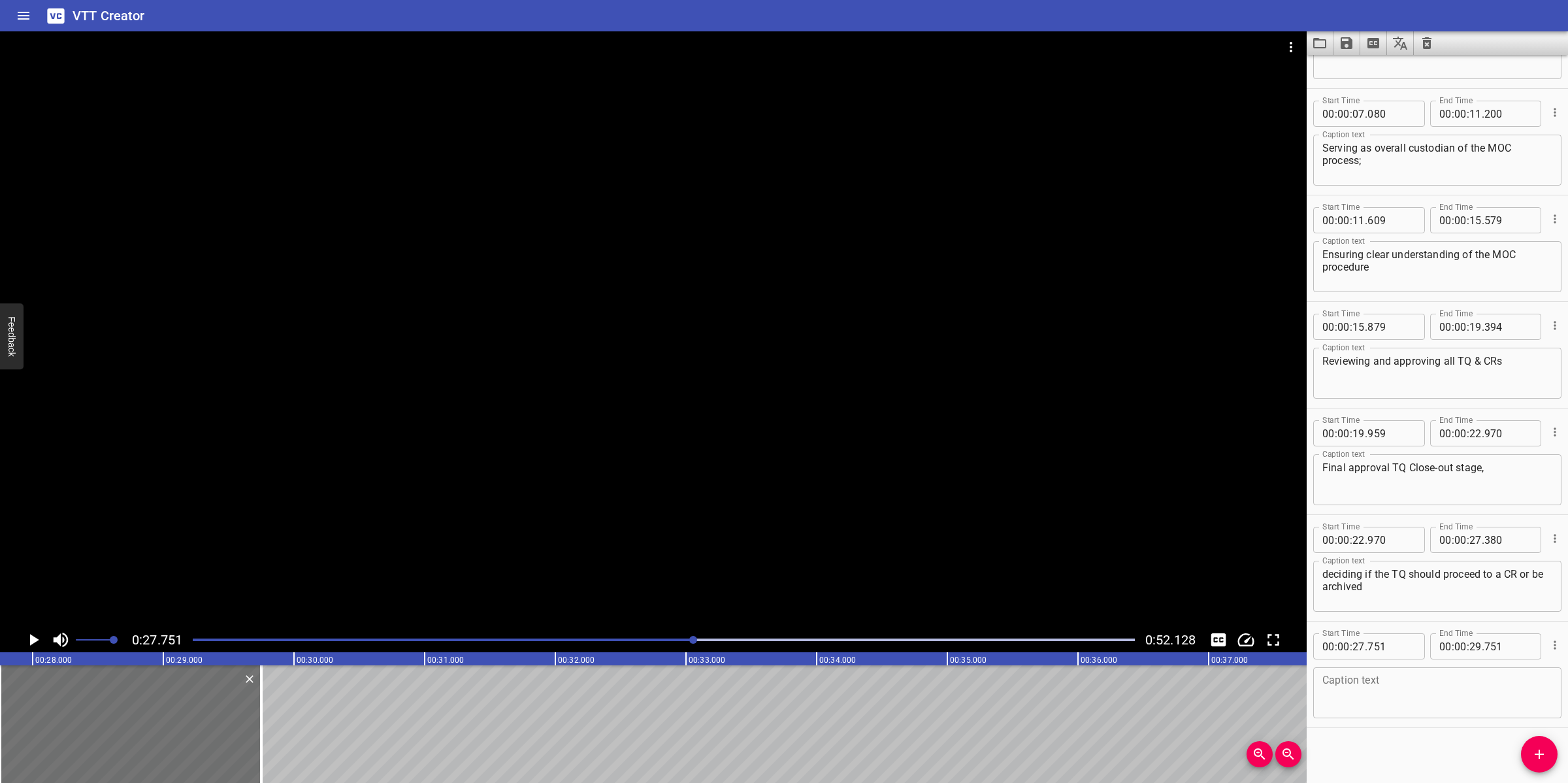
scroll to position [183, 0]
click at [1392, 694] on textarea at bounding box center [1436, 691] width 230 height 37
paste textarea "Reviewing and approving budgetary cost estimate proposed by Responsible Engineer"
click at [683, 472] on div at bounding box center [653, 329] width 1306 height 596
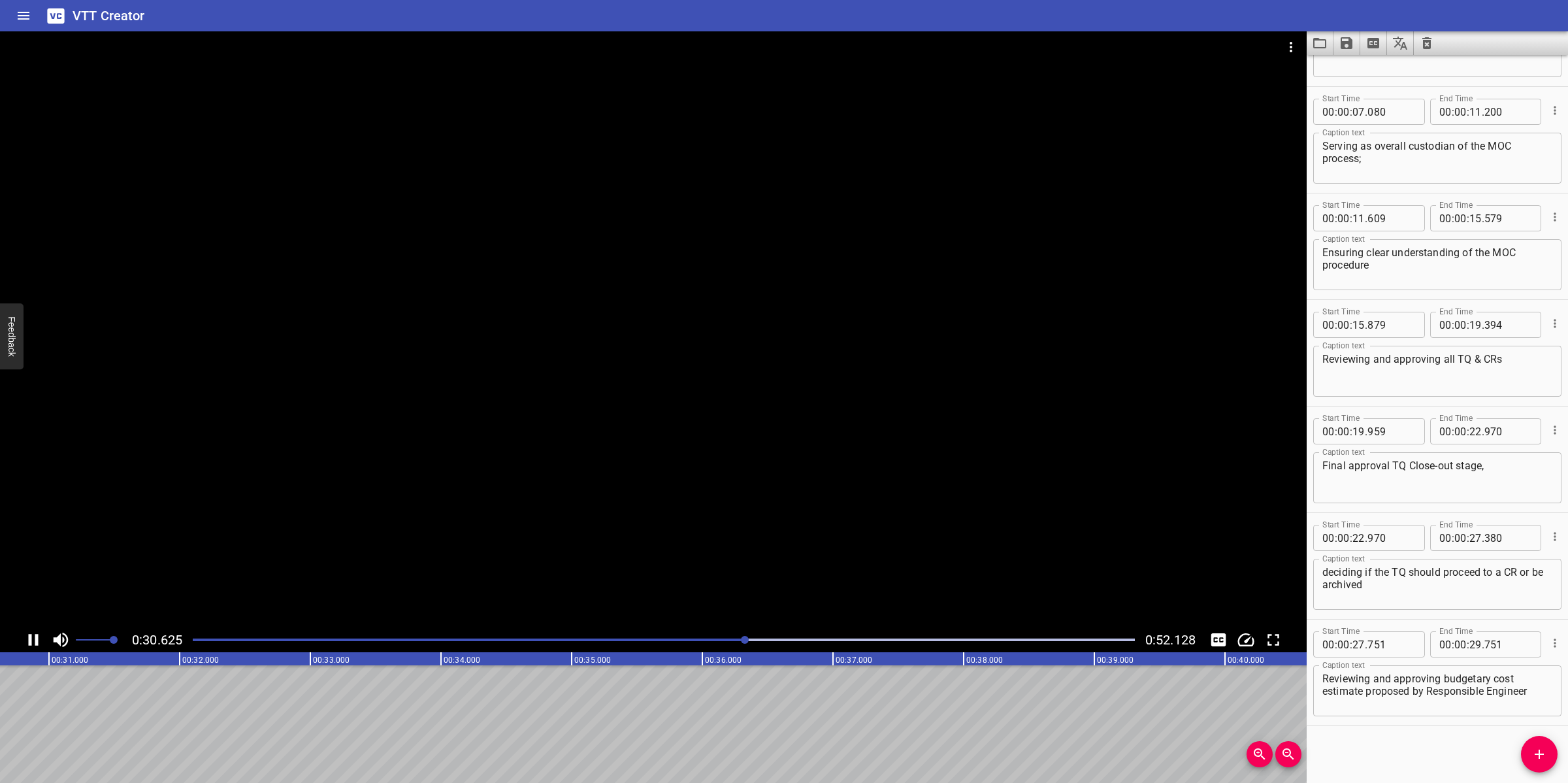
click at [694, 581] on div at bounding box center [653, 329] width 1306 height 596
click at [1393, 689] on textarea "Reviewing and approving budgetary cost estimate proposed by Responsible Engineer" at bounding box center [1436, 691] width 230 height 37
drag, startPoint x: 1366, startPoint y: 691, endPoint x: 1541, endPoint y: 691, distance: 175.0
click at [1393, 691] on div "Reviewing and approving budgetary cost estimate proposed by Responsible Enginee…" at bounding box center [1437, 690] width 248 height 51
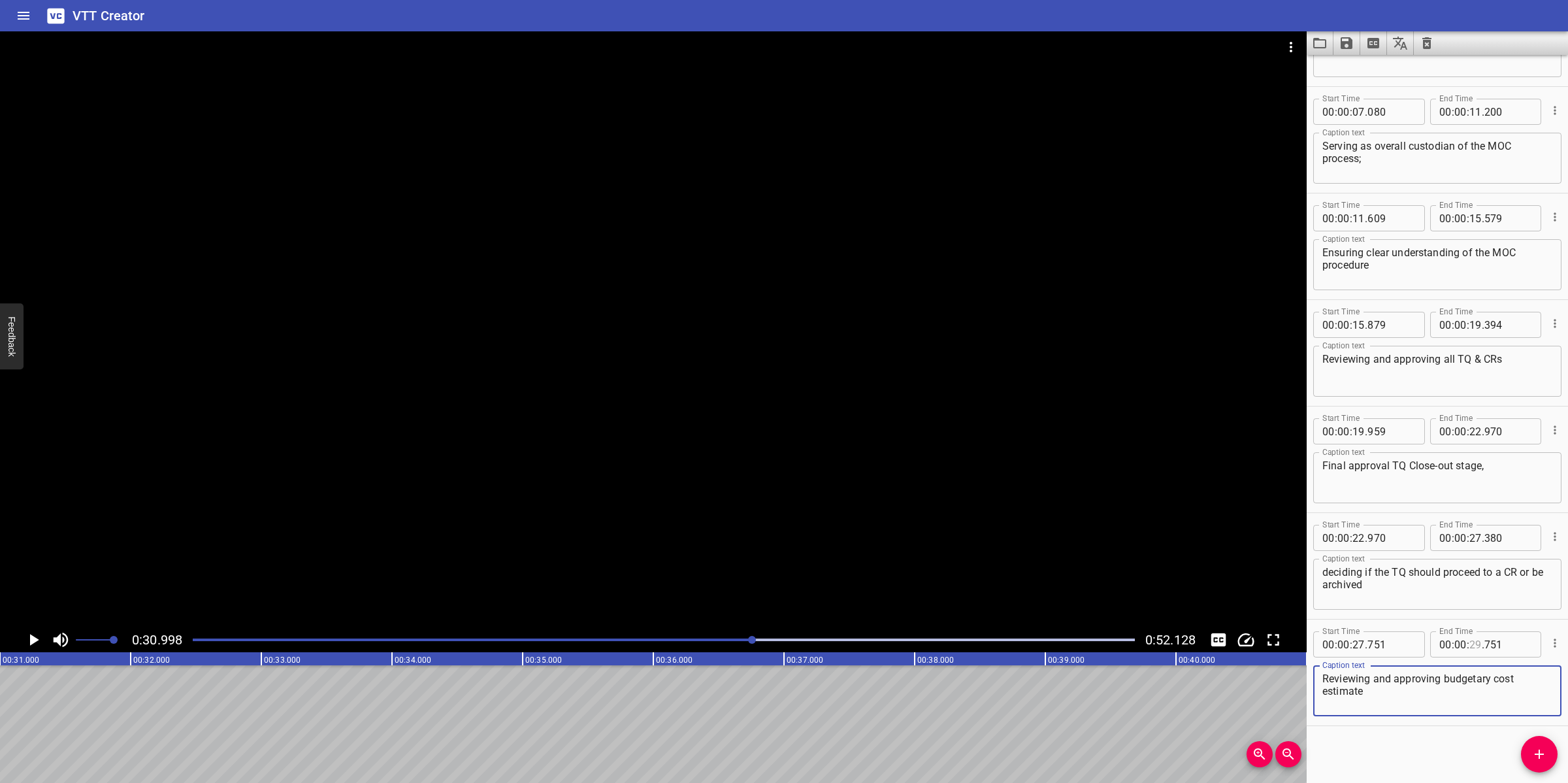
click at [1393, 644] on input "number" at bounding box center [1475, 644] width 12 height 26
click at [1393, 695] on icon "Add Cue" at bounding box center [1539, 754] width 16 height 16
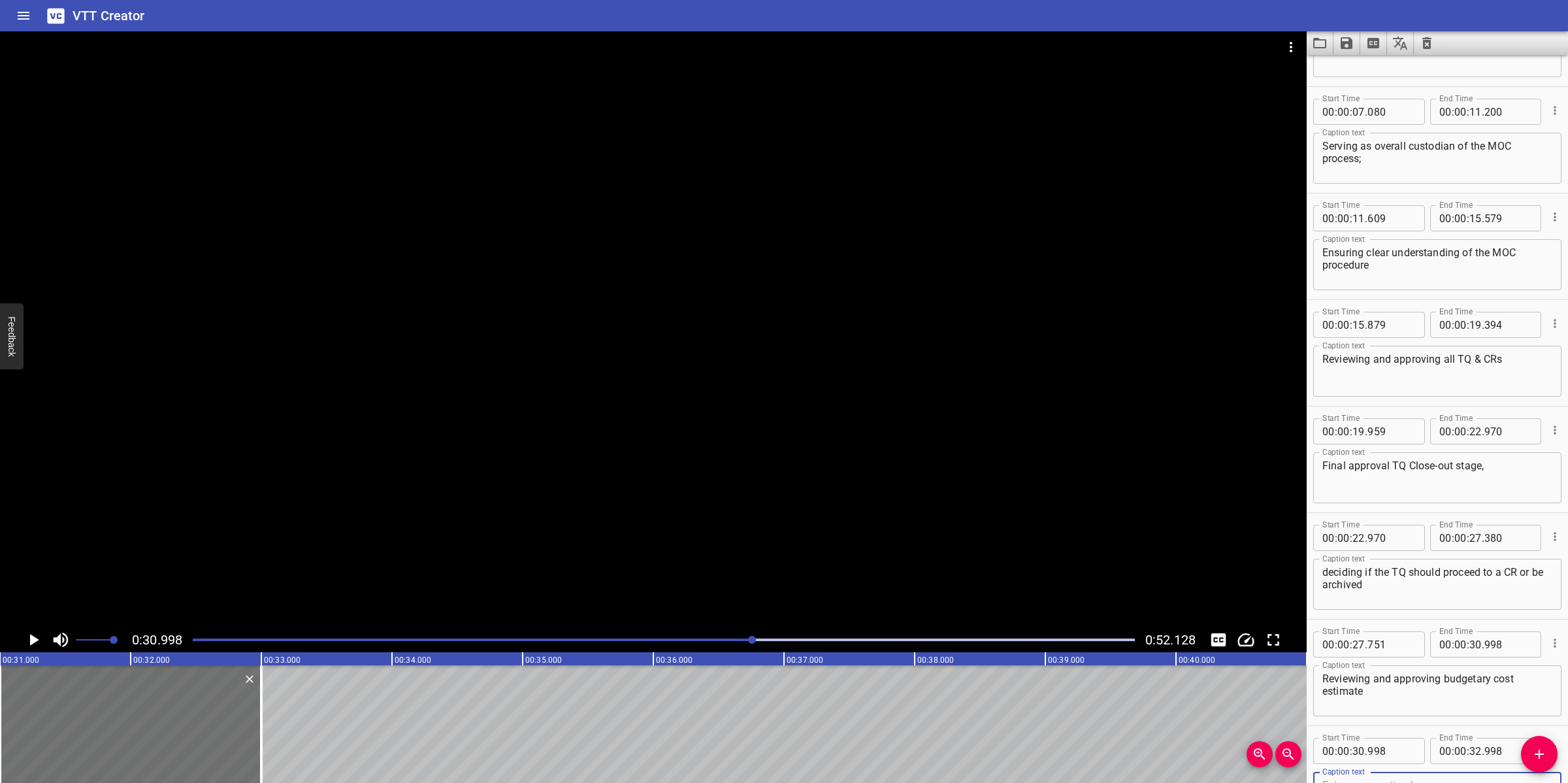
scroll to position [191, 0]
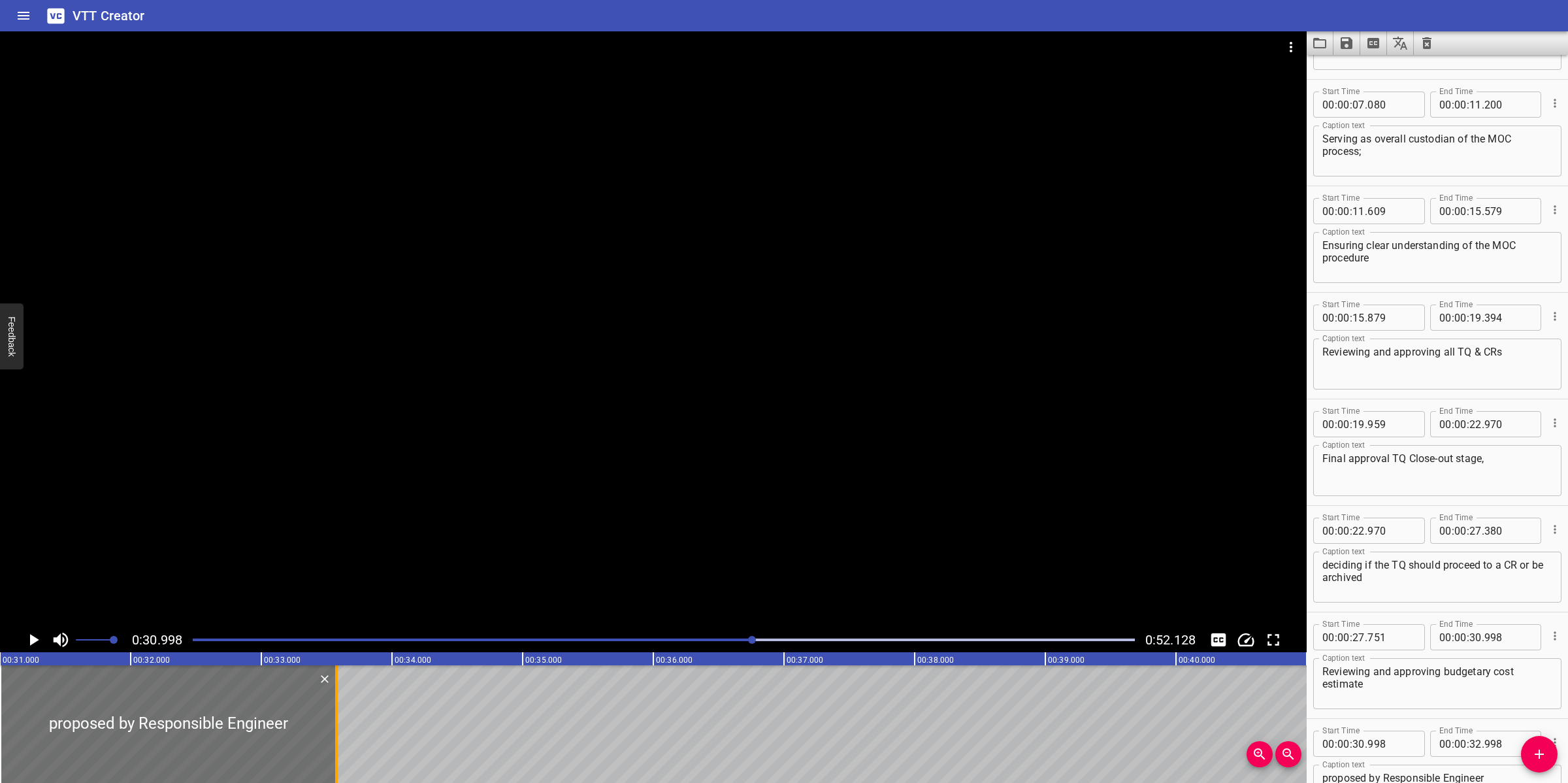
drag, startPoint x: 265, startPoint y: 698, endPoint x: 341, endPoint y: 699, distance: 76.0
click at [340, 695] on div at bounding box center [336, 724] width 13 height 118
click at [1393, 695] on icon "Add Cue" at bounding box center [1539, 754] width 16 height 16
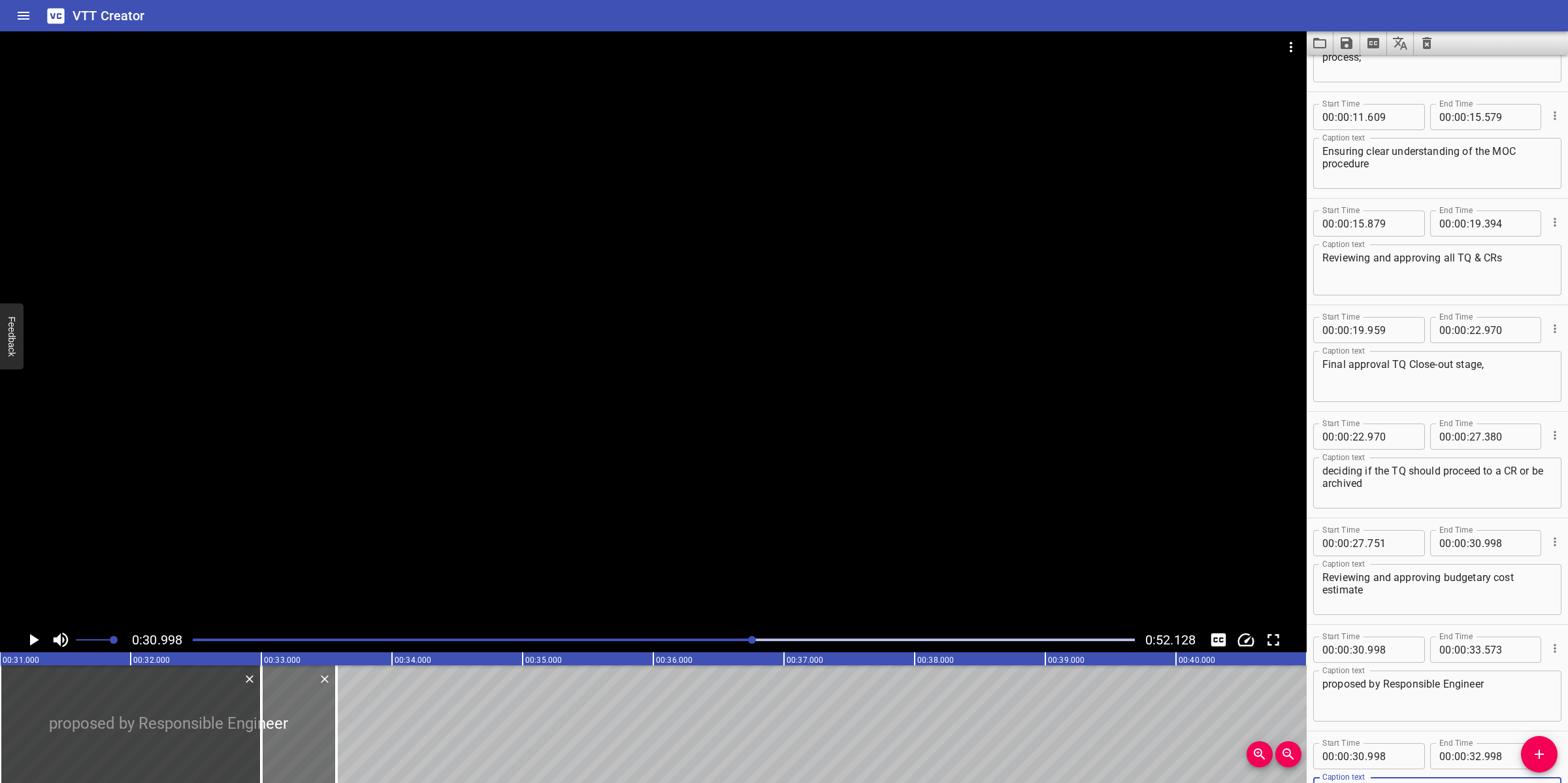
scroll to position [397, 0]
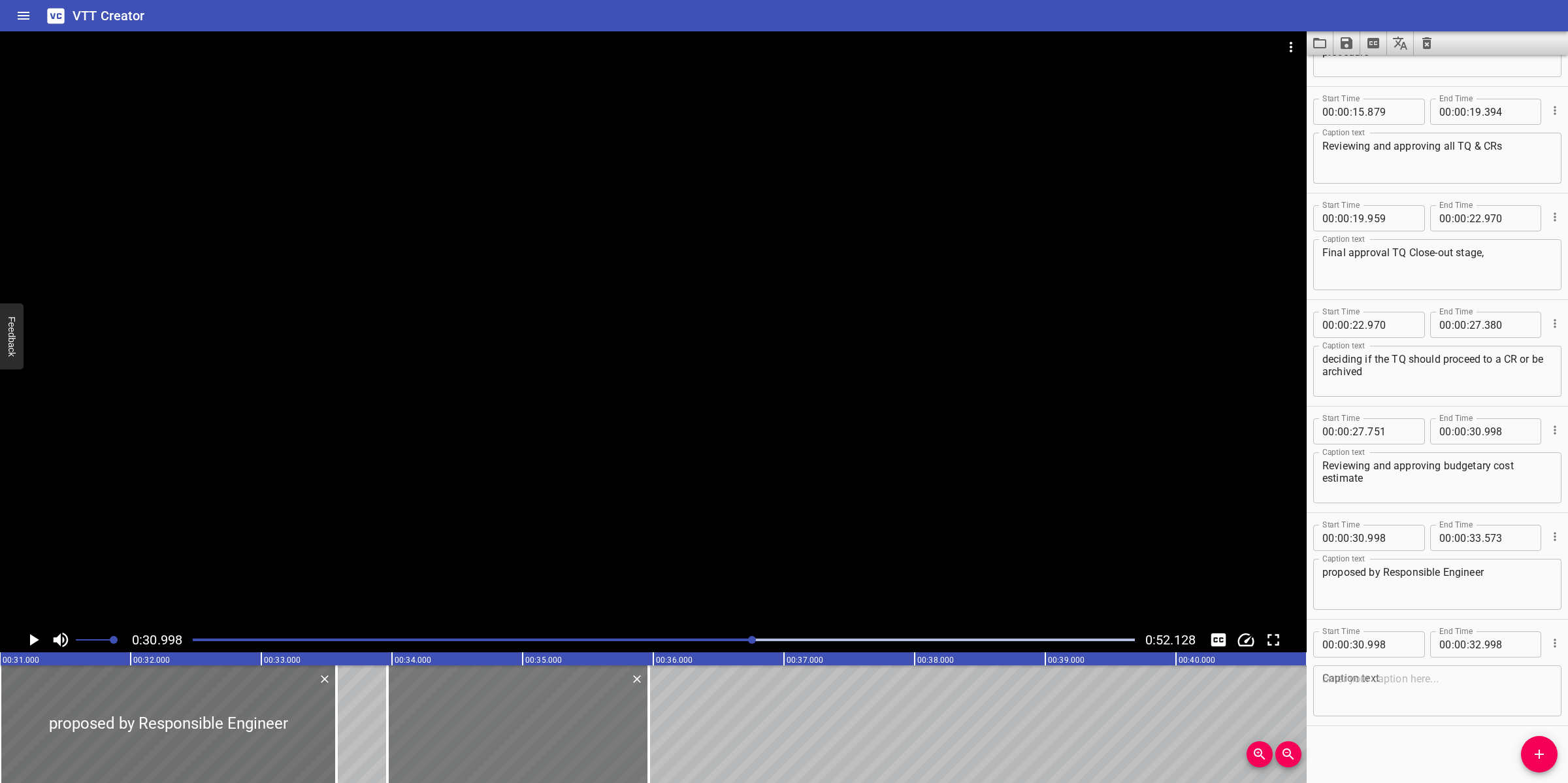
drag, startPoint x: 189, startPoint y: 720, endPoint x: 579, endPoint y: 704, distance: 390.3
click at [578, 695] on div at bounding box center [518, 724] width 261 height 118
click at [1366, 689] on textarea at bounding box center [1436, 691] width 230 height 37
paste textarea "Assigning appropriate TA to review the change item"
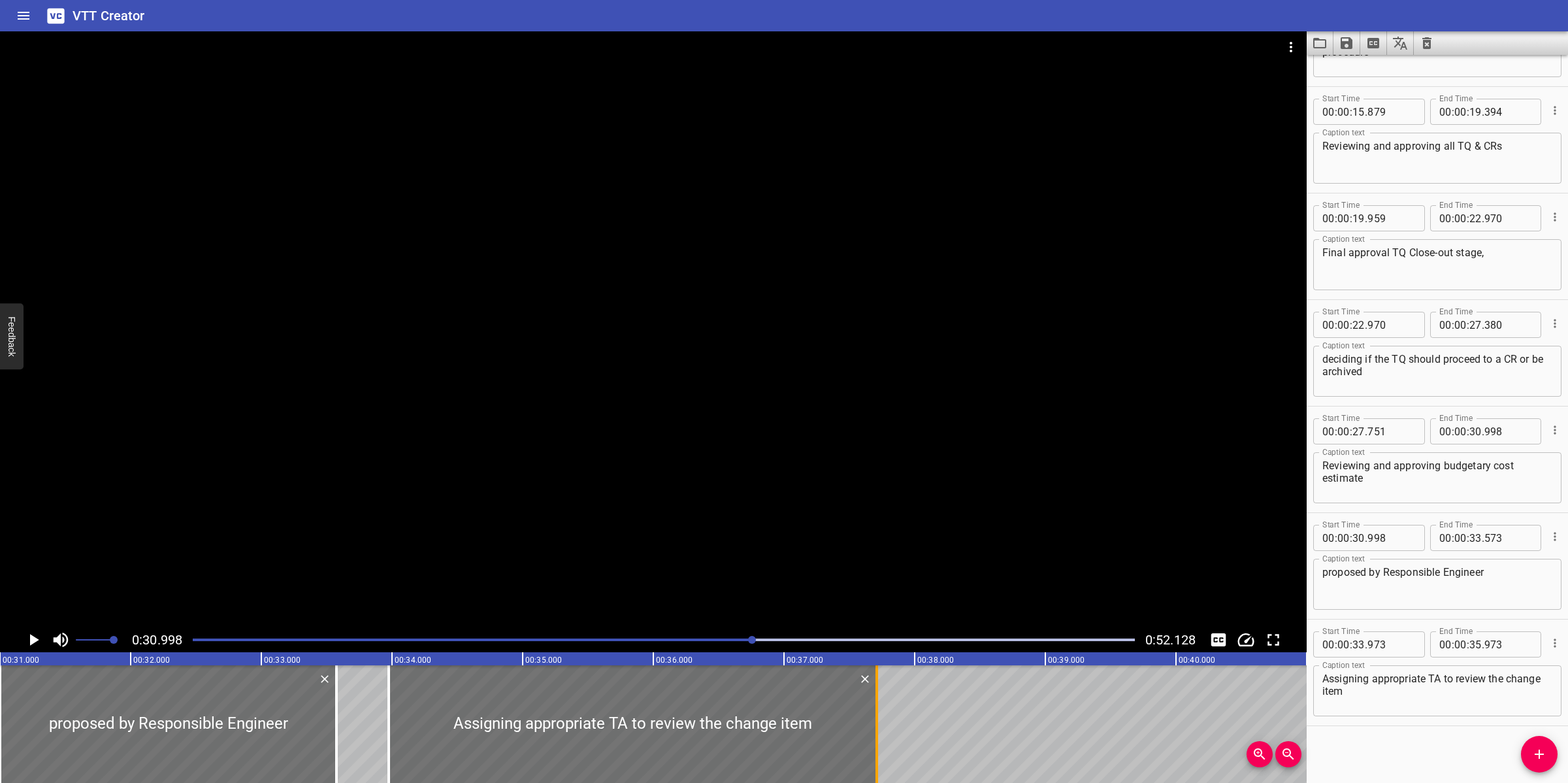
drag, startPoint x: 654, startPoint y: 713, endPoint x: 883, endPoint y: 711, distance: 229.0
click at [882, 695] on div at bounding box center [876, 724] width 13 height 118
click at [867, 452] on div at bounding box center [653, 329] width 1306 height 596
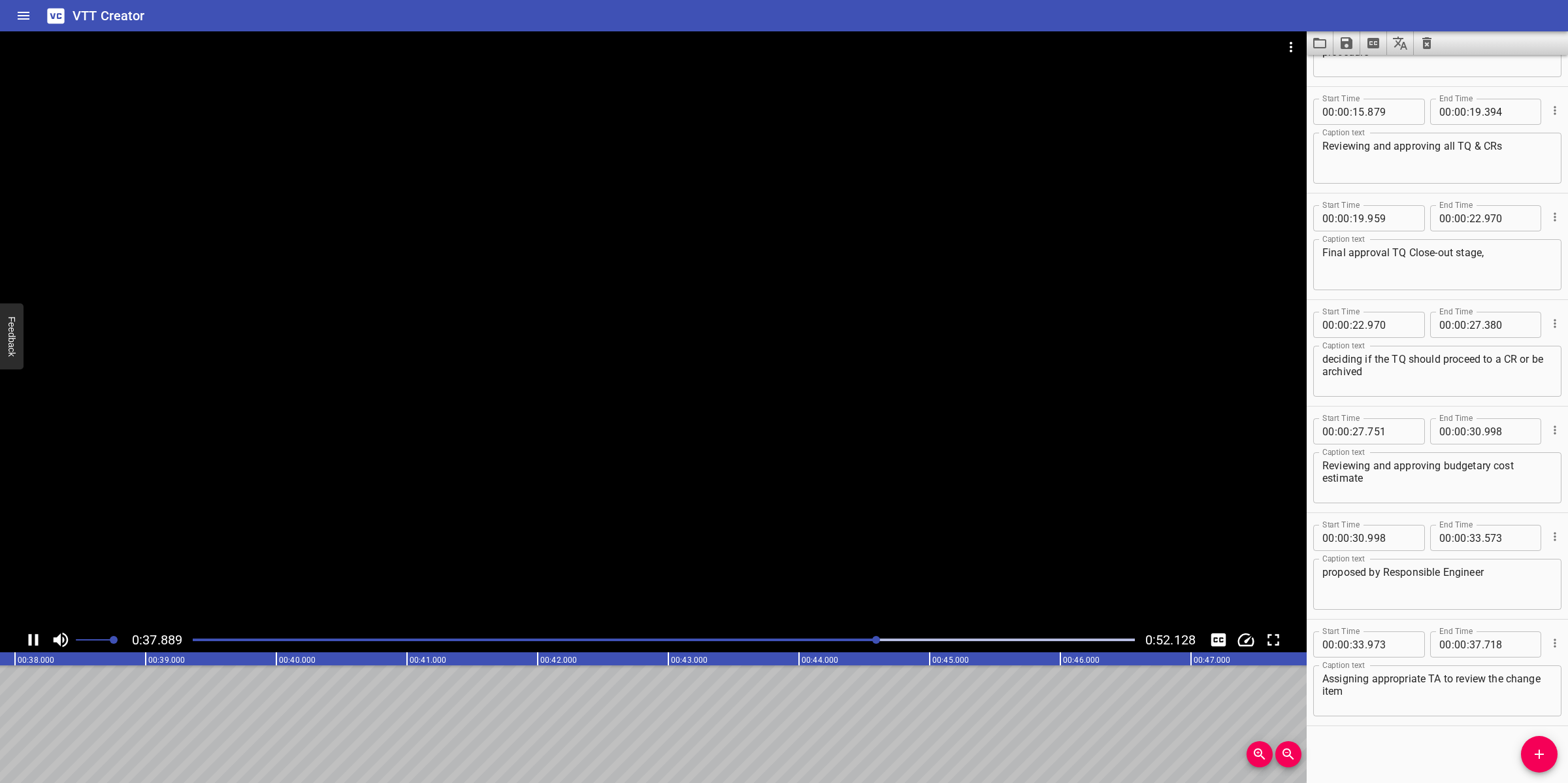
click at [804, 555] on div at bounding box center [653, 329] width 1306 height 596
click at [1393, 695] on span "Add Cue" at bounding box center [1539, 754] width 37 height 16
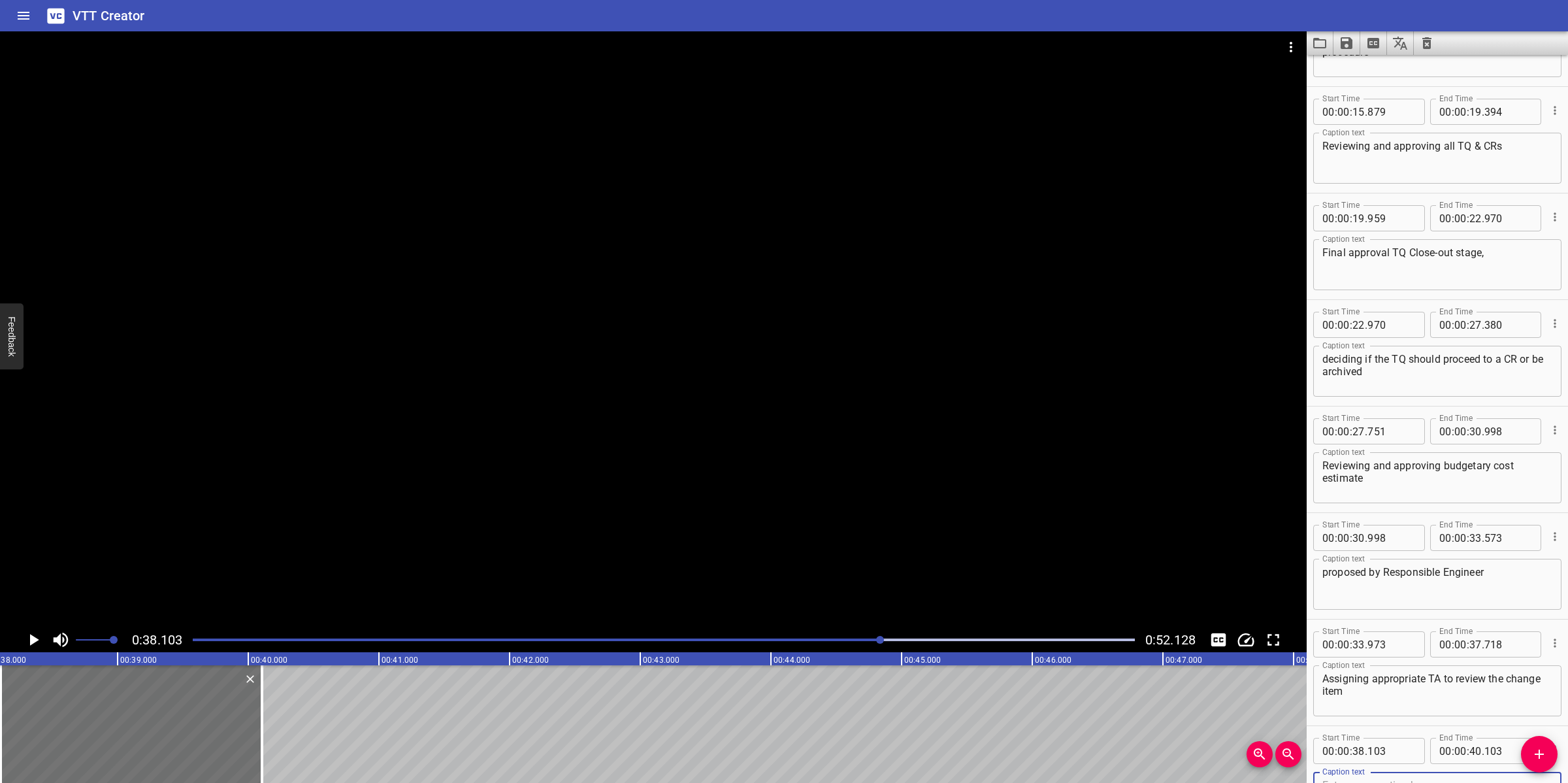
scroll to position [403, 0]
click at [866, 641] on div "Play progress" at bounding box center [410, 640] width 942 height 3
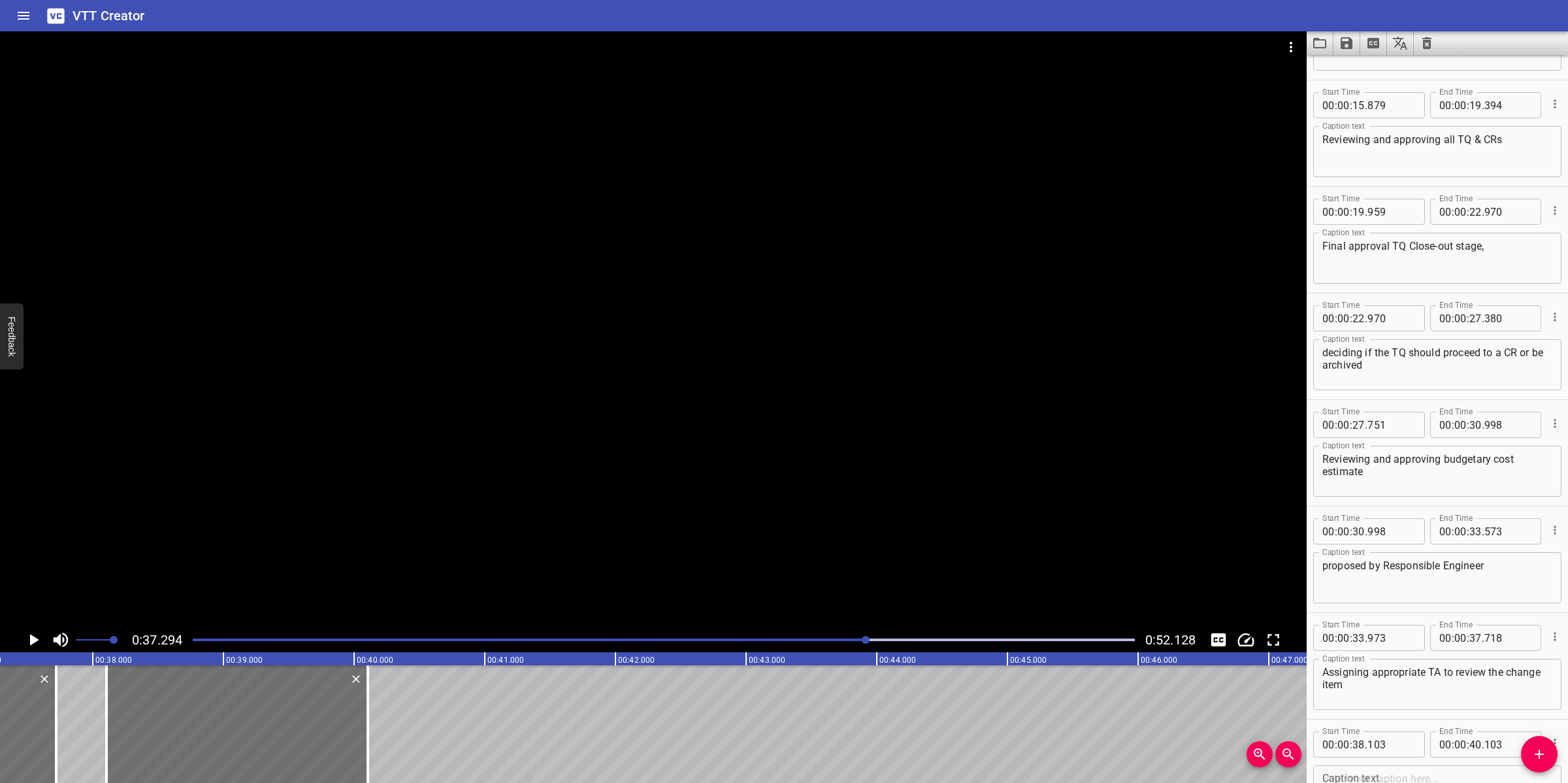
click at [856, 641] on div "Play progress" at bounding box center [396, 640] width 942 height 3
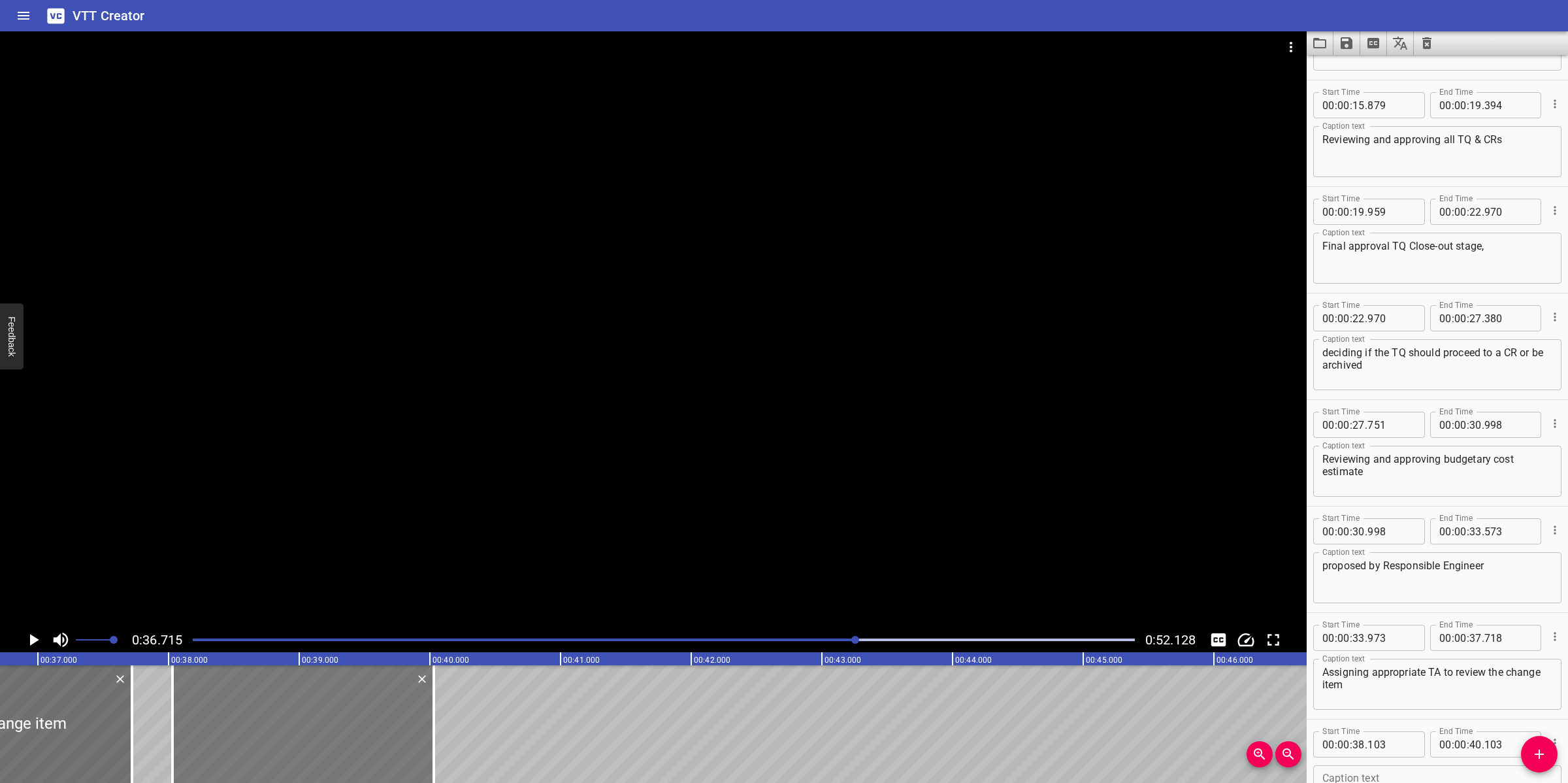
drag, startPoint x: 343, startPoint y: 734, endPoint x: 333, endPoint y: 734, distance: 10.0
click at [333, 695] on div at bounding box center [303, 724] width 261 height 118
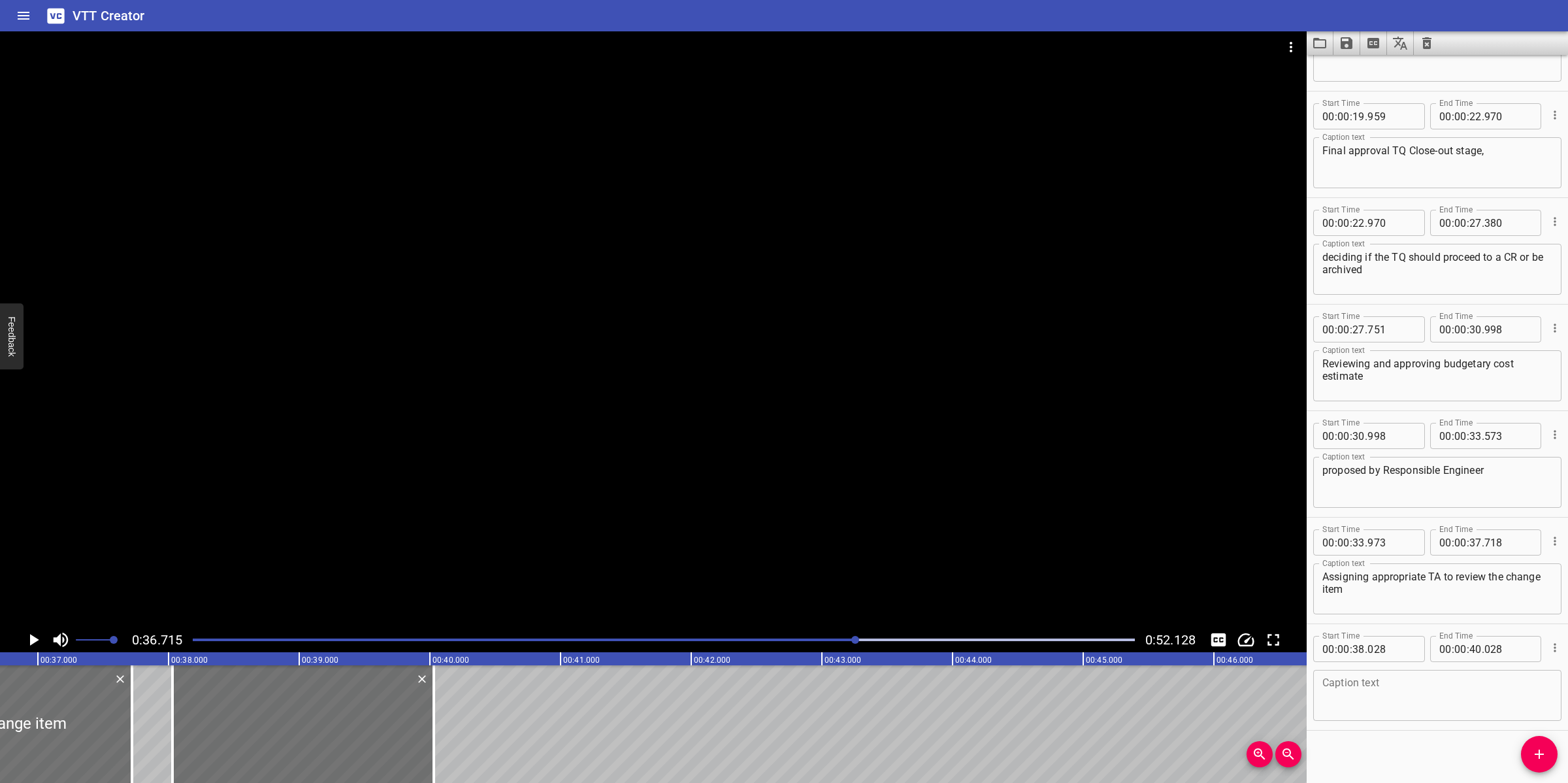
scroll to position [503, 0]
click at [1393, 695] on textarea at bounding box center [1436, 691] width 230 height 37
paste textarea "Assigning the Responsible Engineer and suitable execution team"
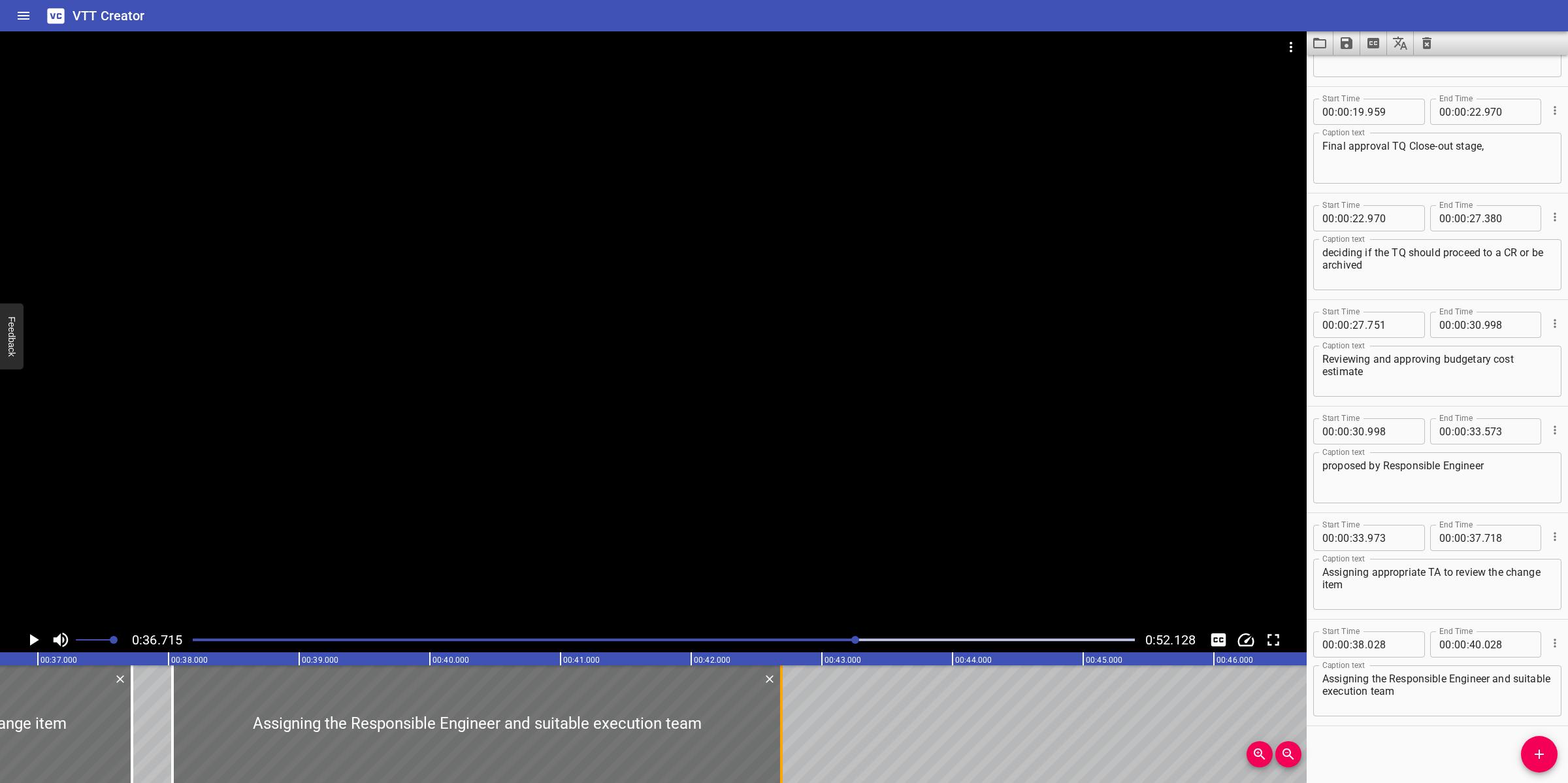
drag, startPoint x: 429, startPoint y: 726, endPoint x: 776, endPoint y: 726, distance: 347.0
click at [776, 695] on div at bounding box center [781, 724] width 13 height 118
click at [776, 507] on div at bounding box center [653, 329] width 1306 height 596
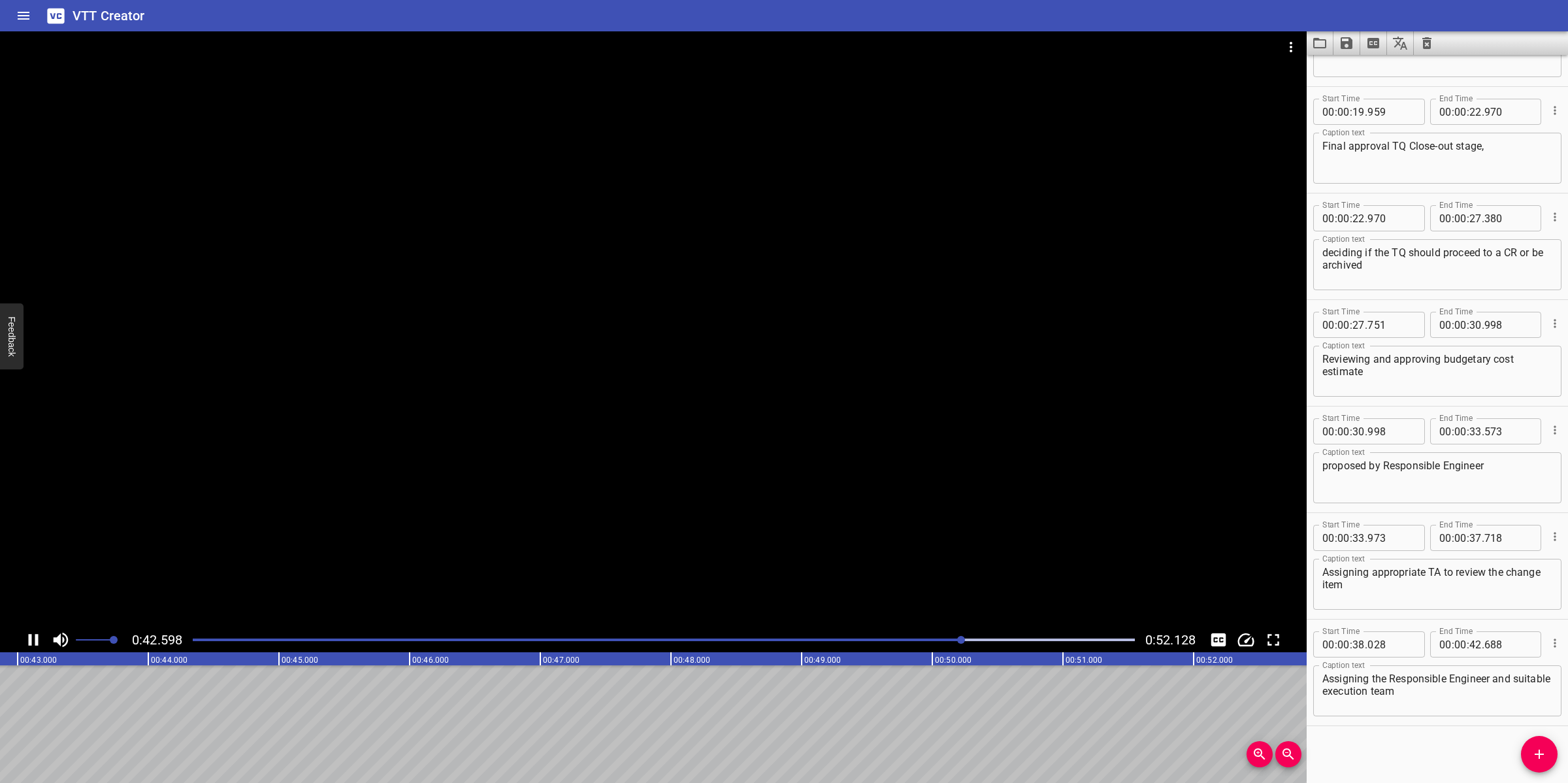
click at [701, 543] on div at bounding box center [653, 329] width 1306 height 596
click at [1393, 695] on icon "Add Cue" at bounding box center [1539, 754] width 16 height 16
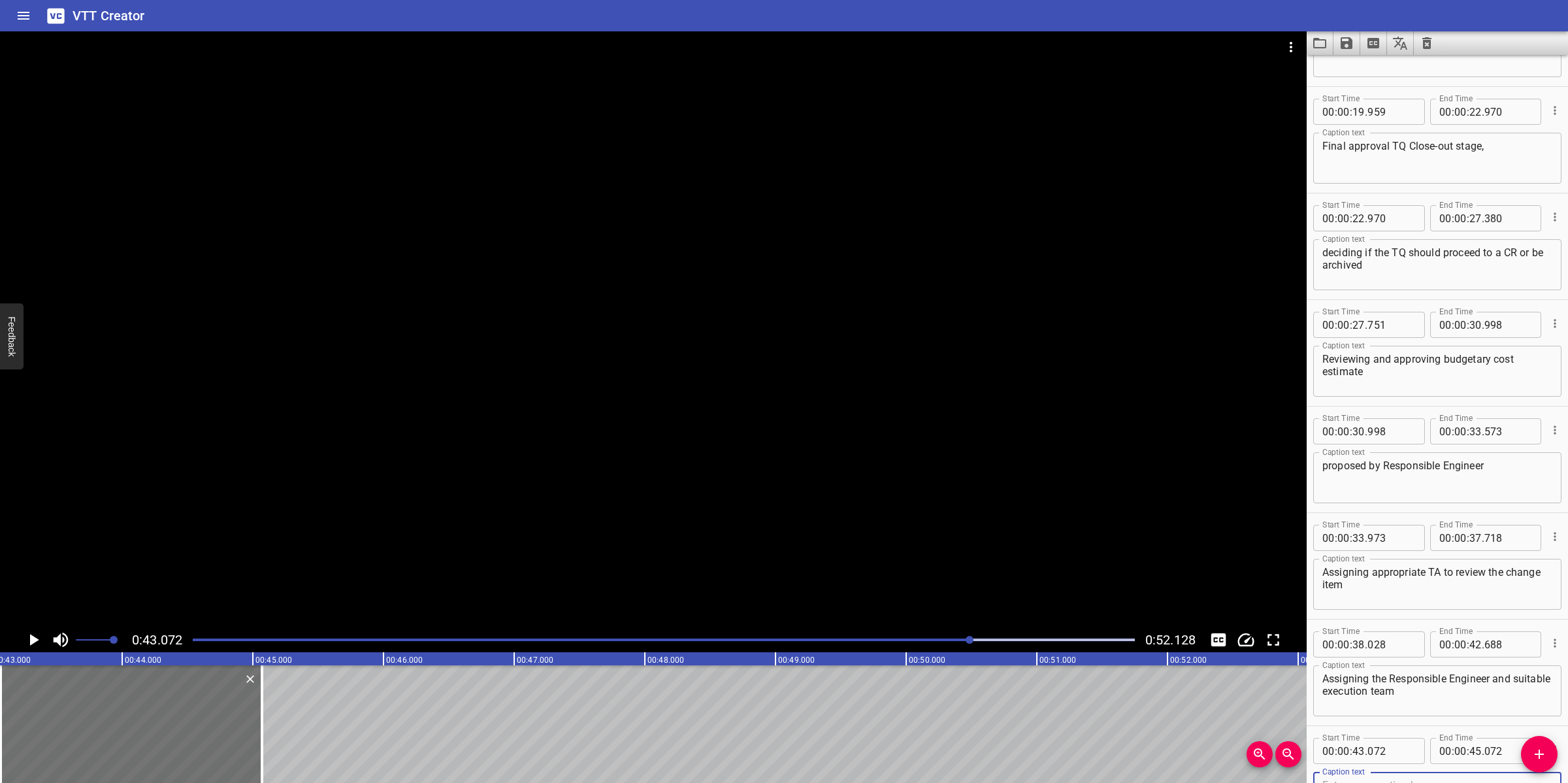
scroll to position [510, 0]
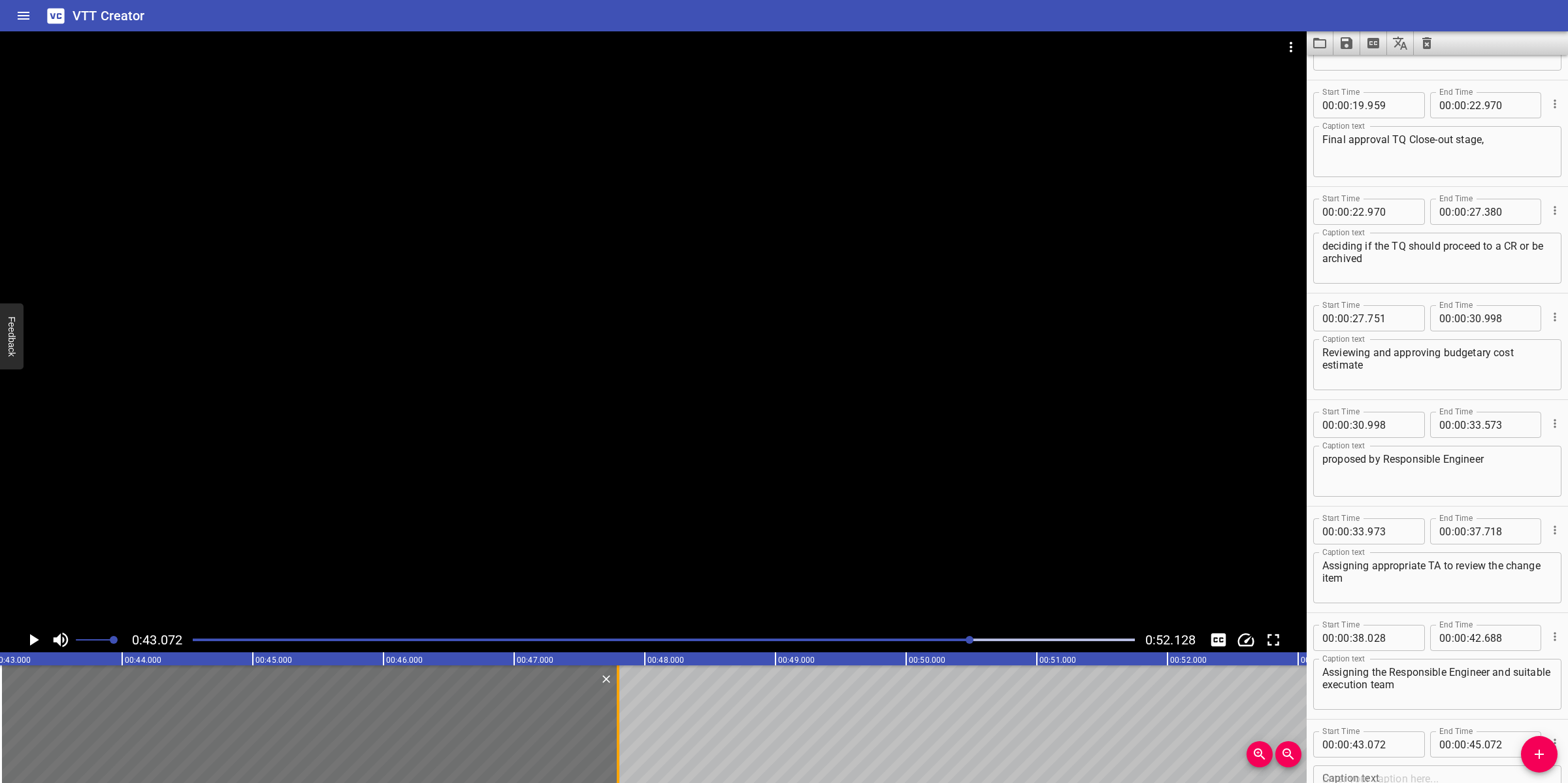
drag, startPoint x: 261, startPoint y: 731, endPoint x: 619, endPoint y: 732, distance: 358.0
click at [619, 695] on div at bounding box center [618, 724] width 3 height 118
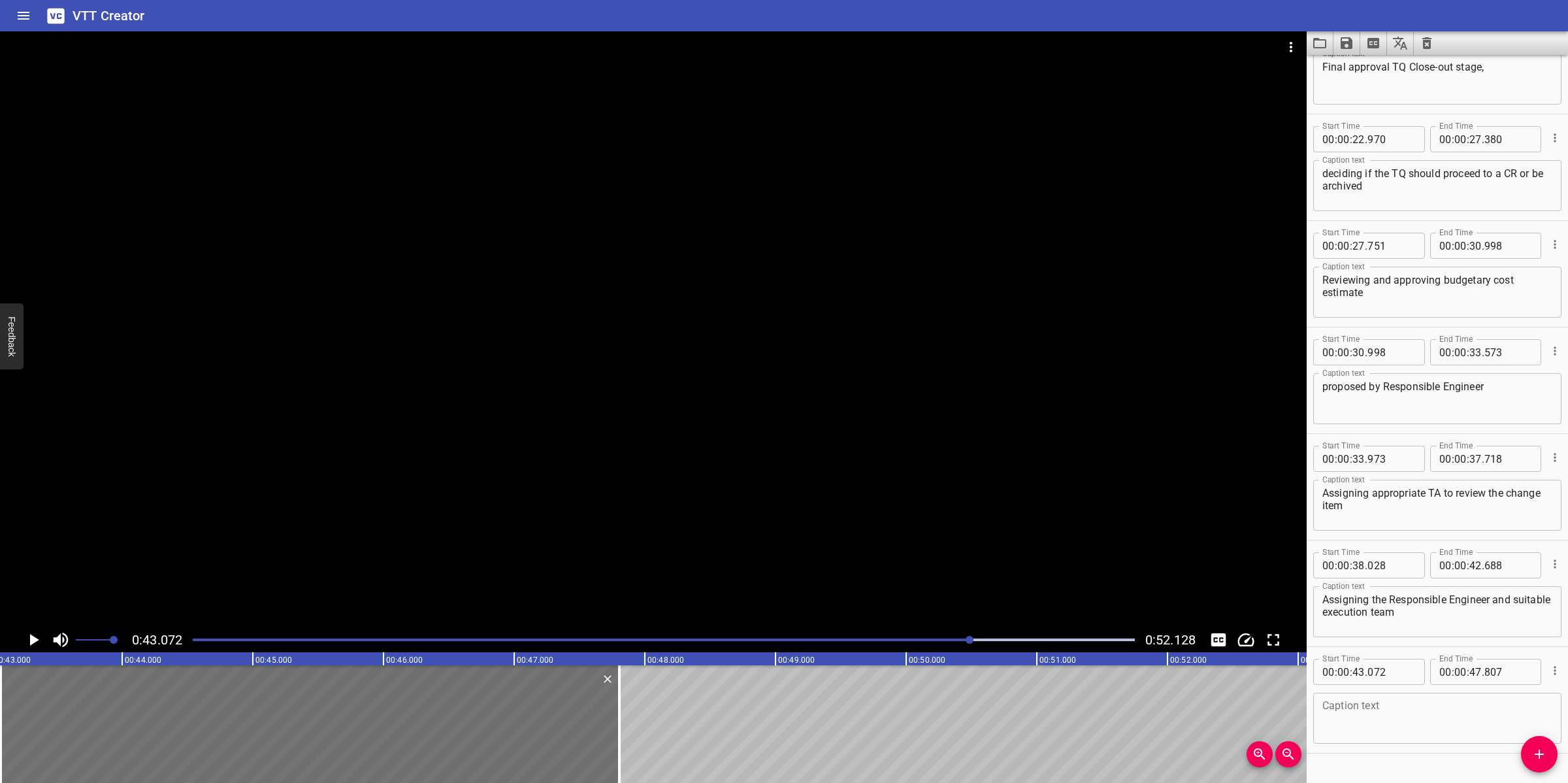
scroll to position [592, 0]
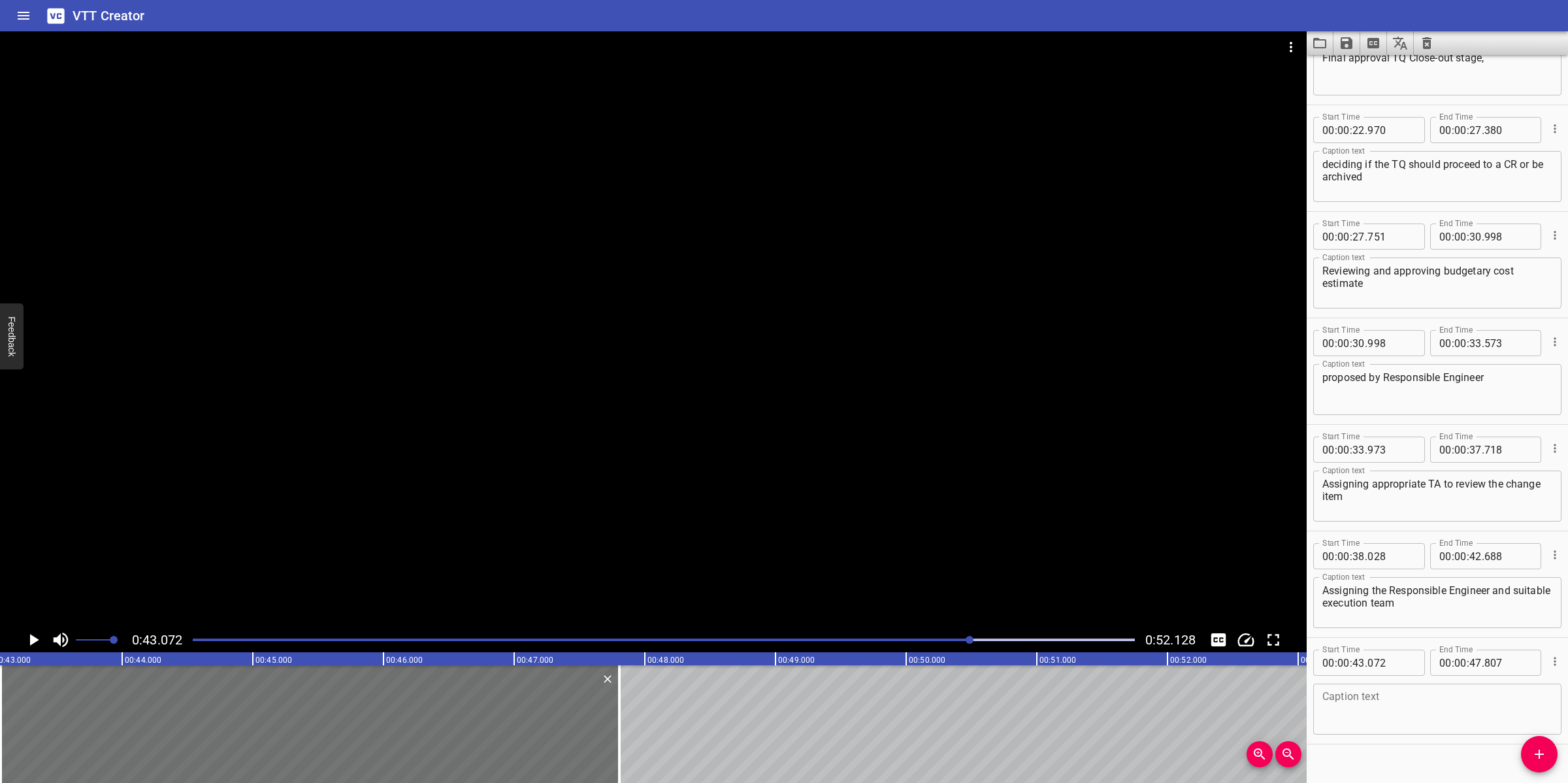
click at [1377, 695] on textarea at bounding box center [1436, 709] width 230 height 37
paste textarea "Reviewing and approving Work Pack and schedule before CR execution"
click at [704, 529] on div at bounding box center [653, 329] width 1306 height 596
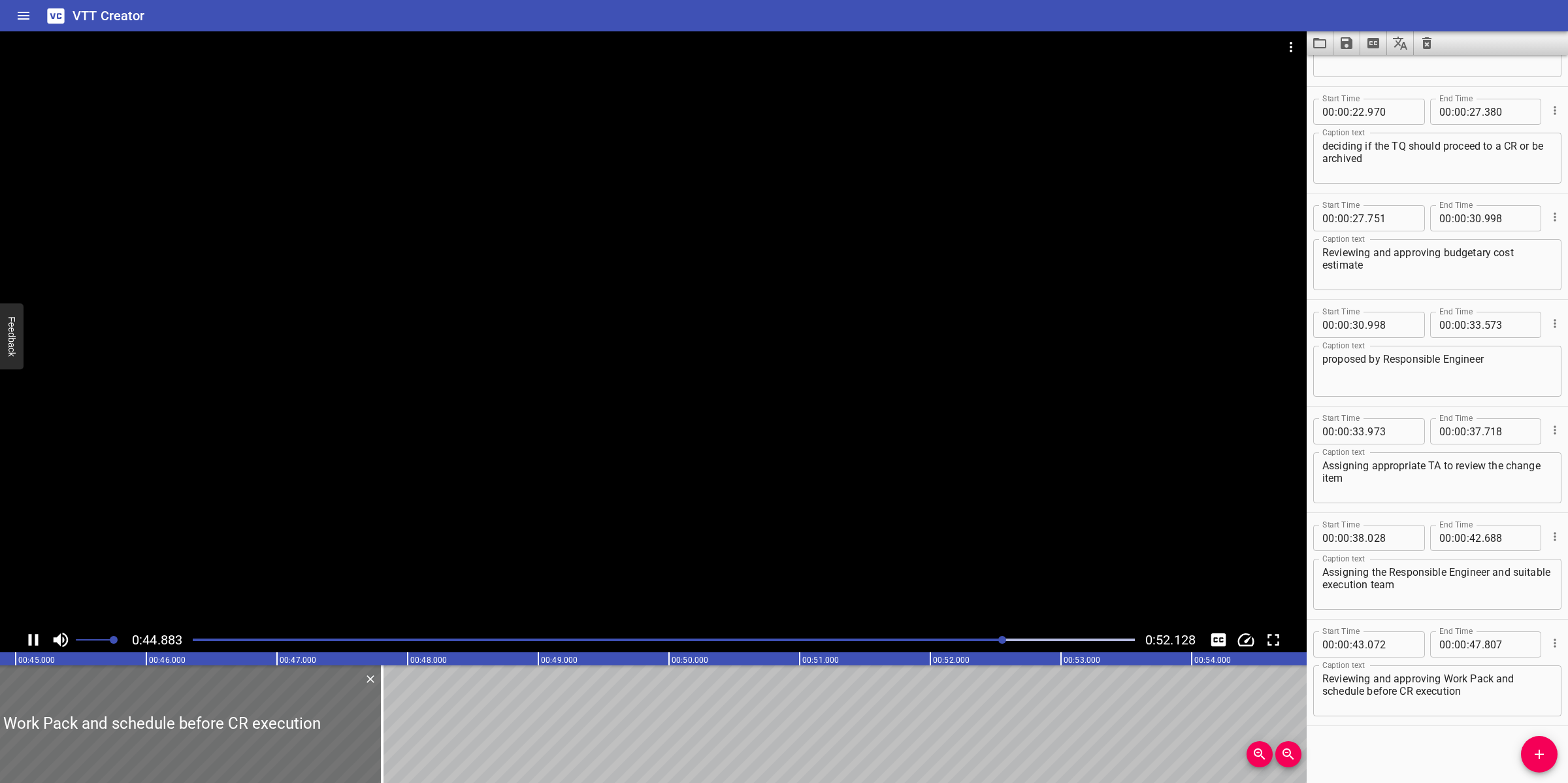
drag, startPoint x: 781, startPoint y: 506, endPoint x: 831, endPoint y: 520, distance: 51.9
click at [784, 508] on div at bounding box center [653, 329] width 1306 height 596
click at [1393, 695] on textarea "Reviewing and approving Work Pack and schedule before CR execution" at bounding box center [1436, 691] width 230 height 37
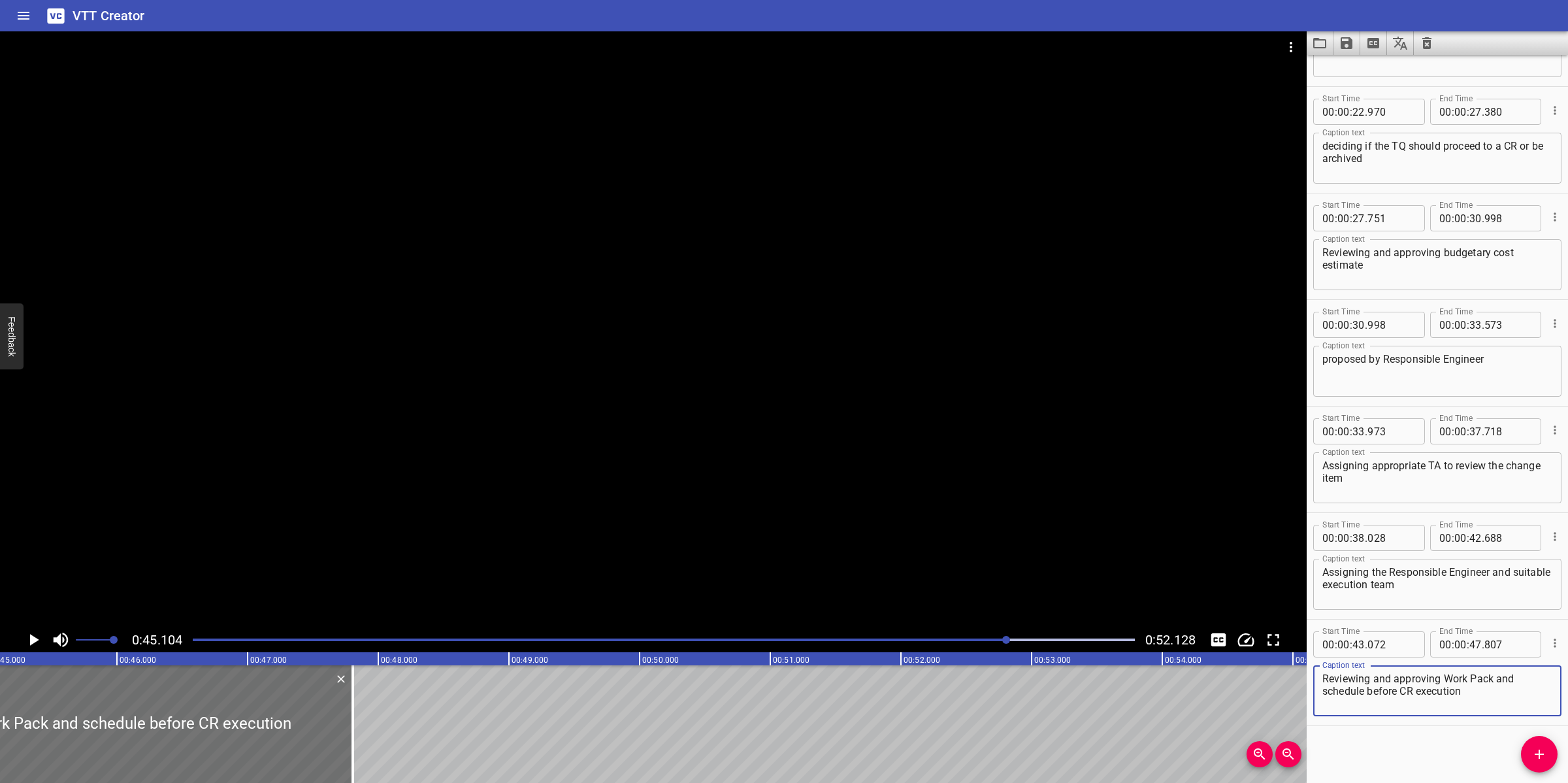
click at [619, 523] on div at bounding box center [653, 329] width 1306 height 596
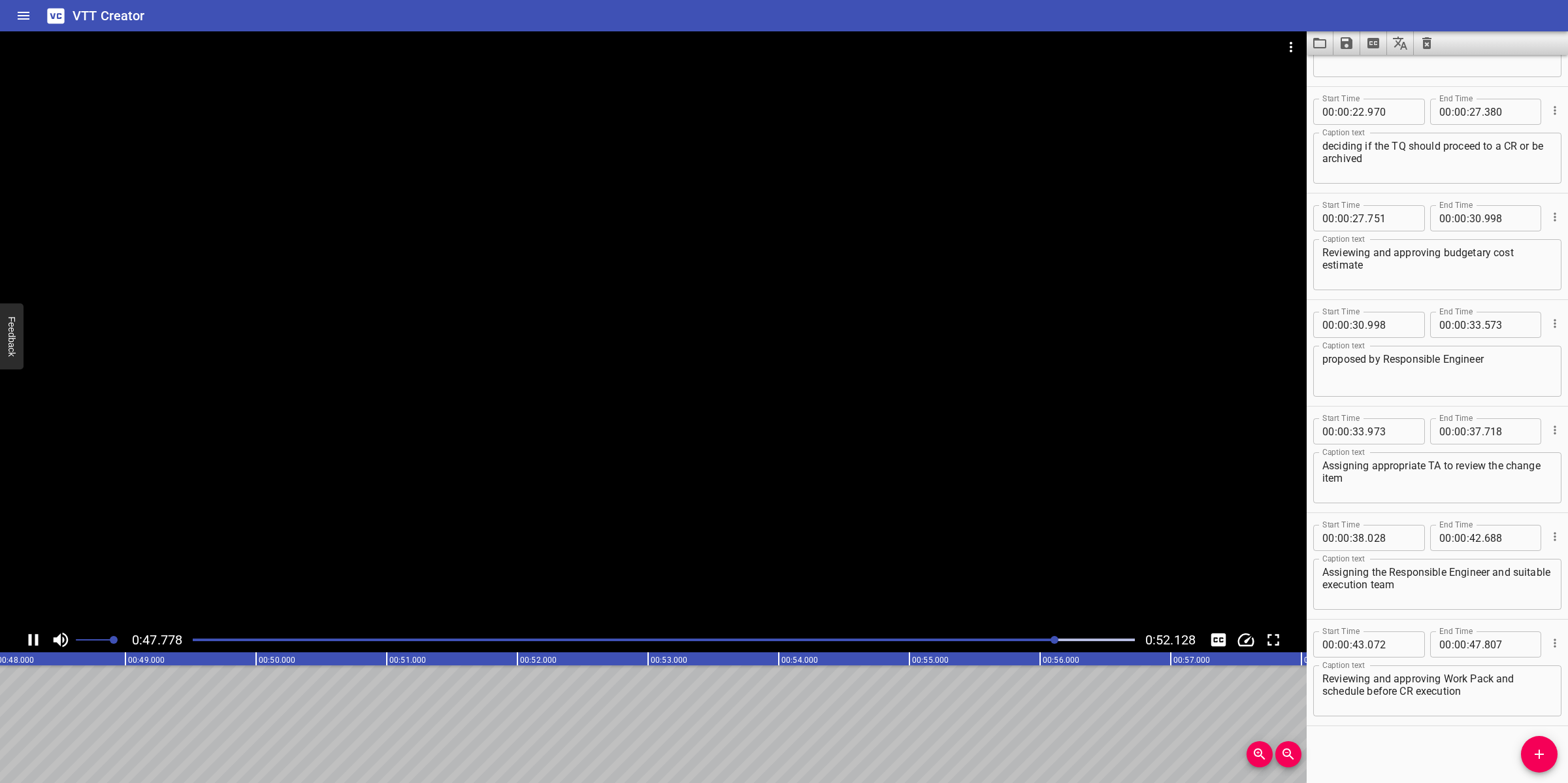
click at [748, 563] on div at bounding box center [653, 329] width 1306 height 596
click at [1393, 695] on icon "Add Cue" at bounding box center [1539, 754] width 16 height 16
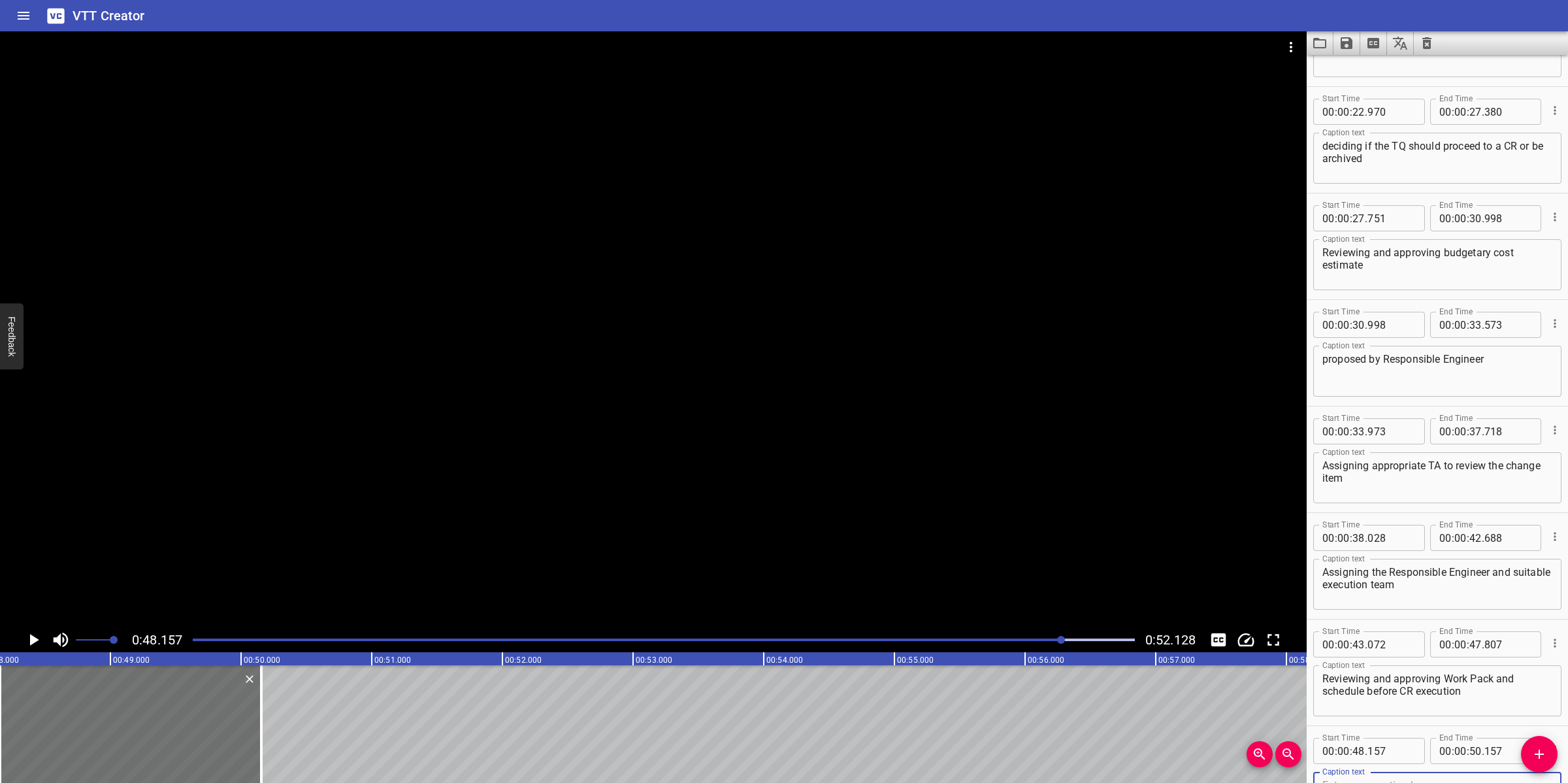
scroll to position [616, 0]
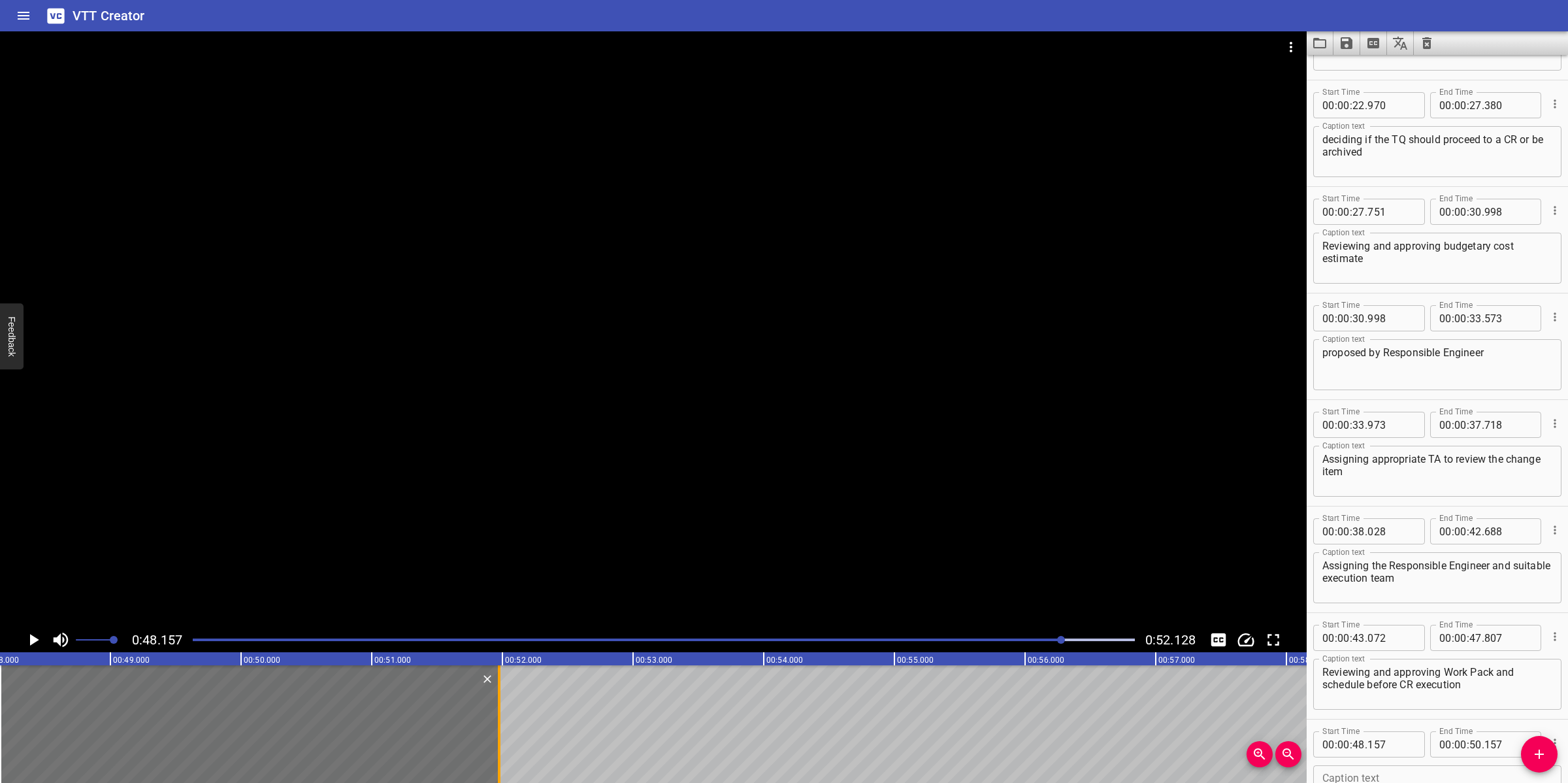
drag, startPoint x: 263, startPoint y: 704, endPoint x: 501, endPoint y: 735, distance: 240.0
click at [501, 695] on div at bounding box center [499, 724] width 13 height 118
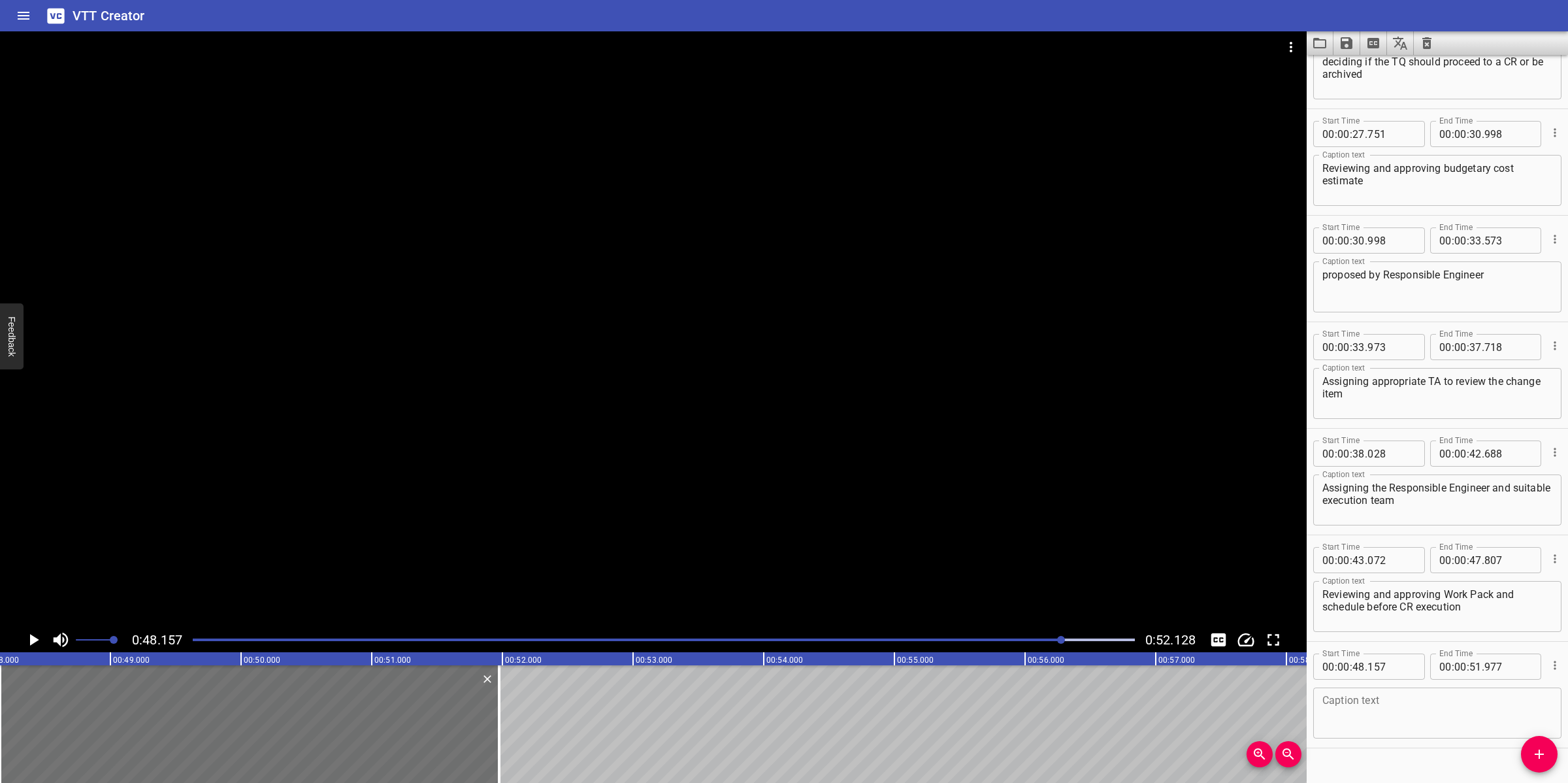
scroll to position [698, 0]
click at [1393, 695] on textarea at bounding box center [1436, 709] width 230 height 37
paste textarea "Reviewing and approving of CR at Close-out Stage"
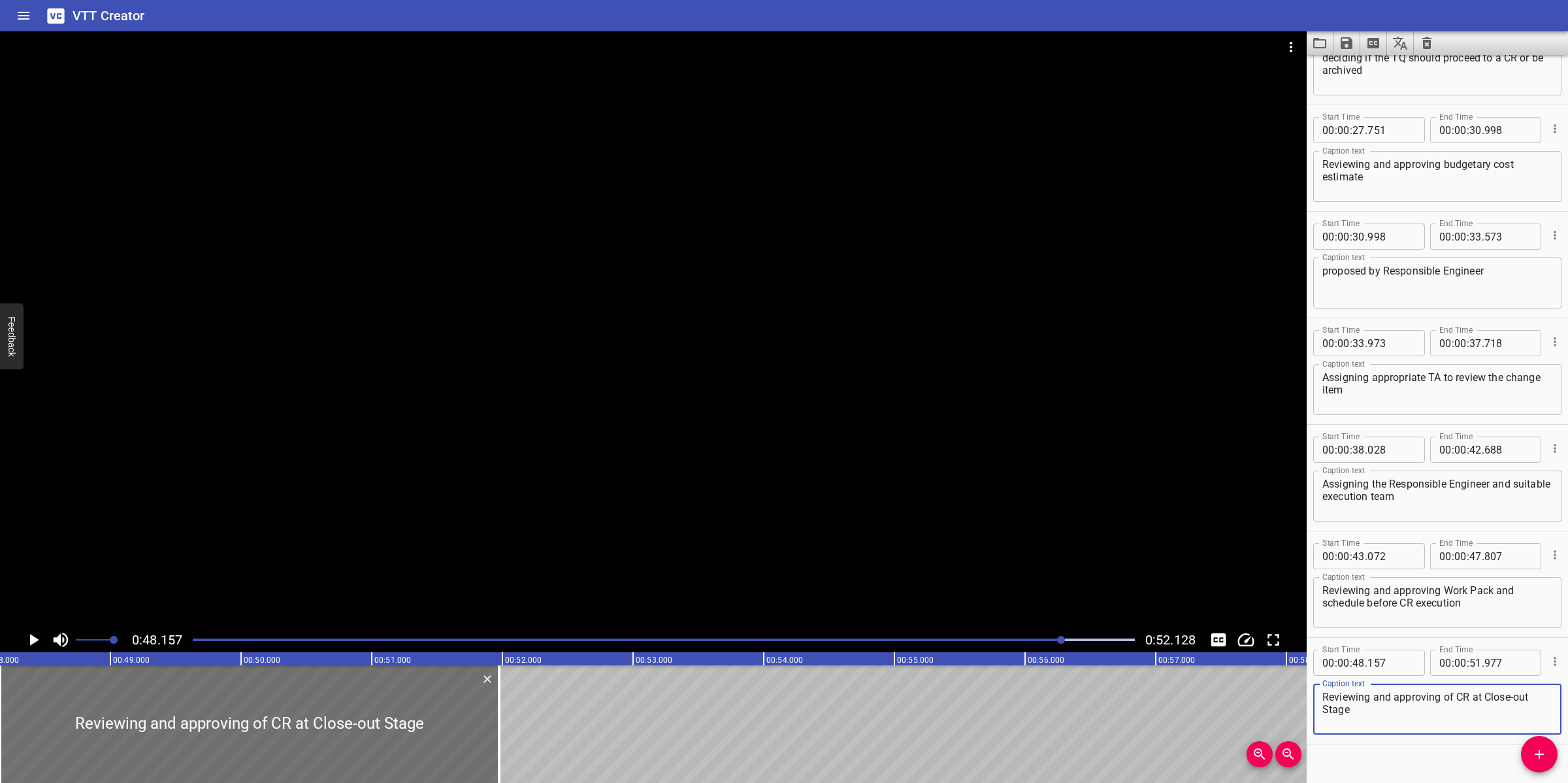
click at [1073, 471] on div at bounding box center [653, 329] width 1306 height 596
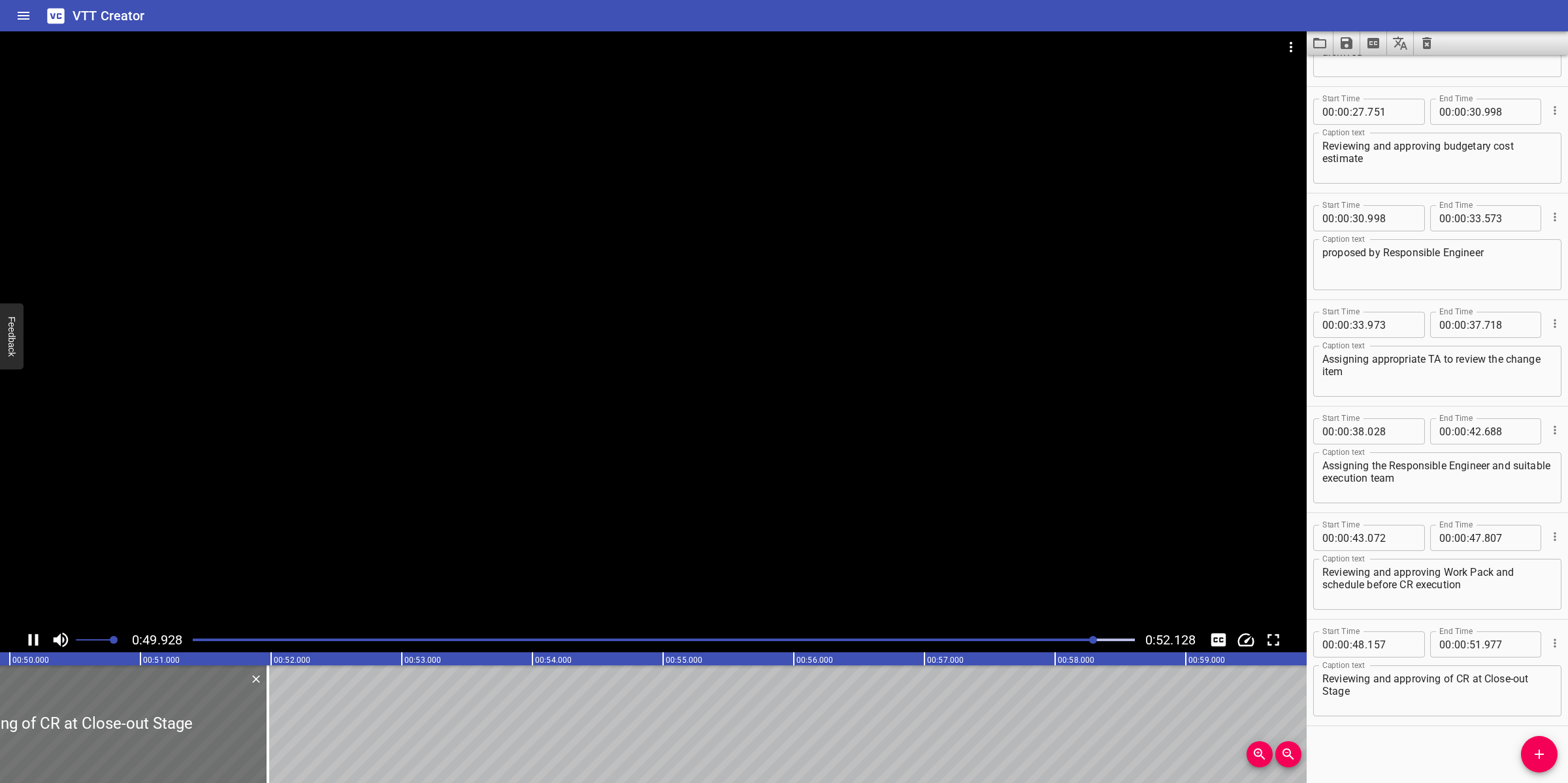
scroll to position [0, 6533]
click at [1344, 44] on icon "Save captions to file" at bounding box center [1346, 43] width 12 height 12
click at [1393, 70] on li "Save to VTT file" at bounding box center [1381, 72] width 96 height 24
click at [1291, 46] on icon "Video Options" at bounding box center [1291, 46] width 3 height 10
click at [1291, 46] on li "Select New Video File..." at bounding box center [1340, 48] width 130 height 24
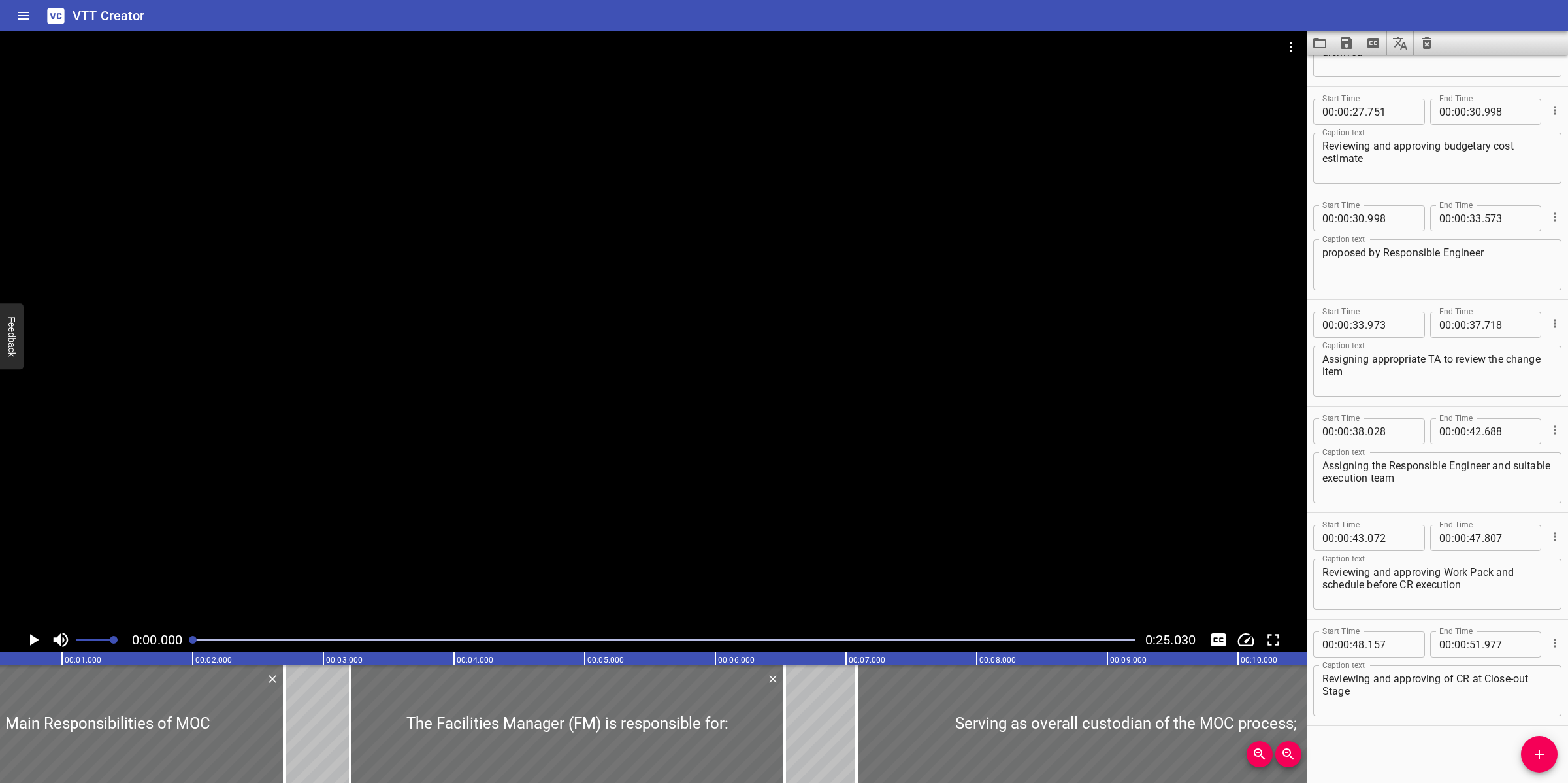
click at [1393, 44] on icon "Clear captions" at bounding box center [1426, 43] width 16 height 16
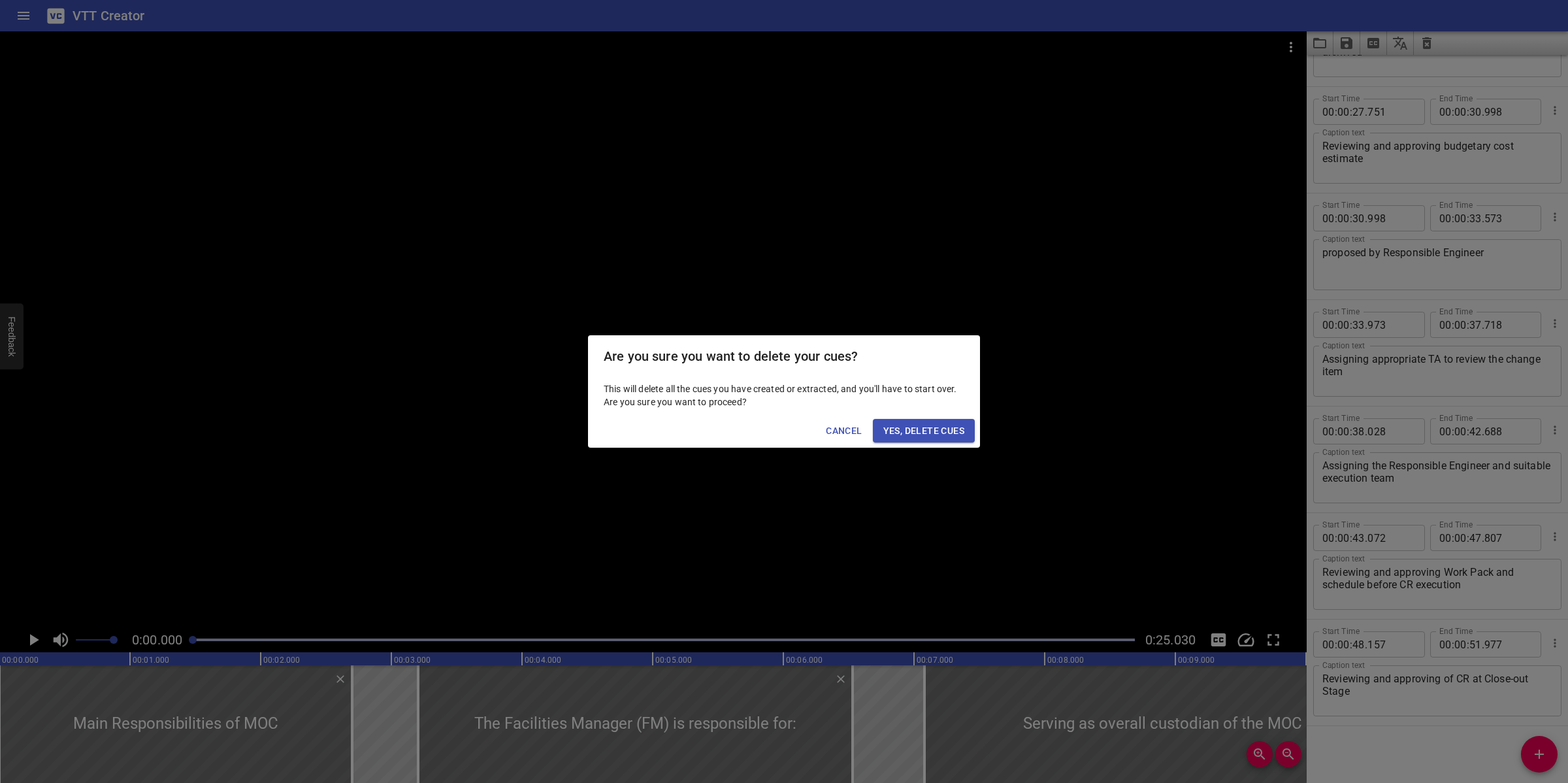
scroll to position [0, 0]
click at [926, 423] on span "Yes, Delete Cues" at bounding box center [923, 431] width 81 height 16
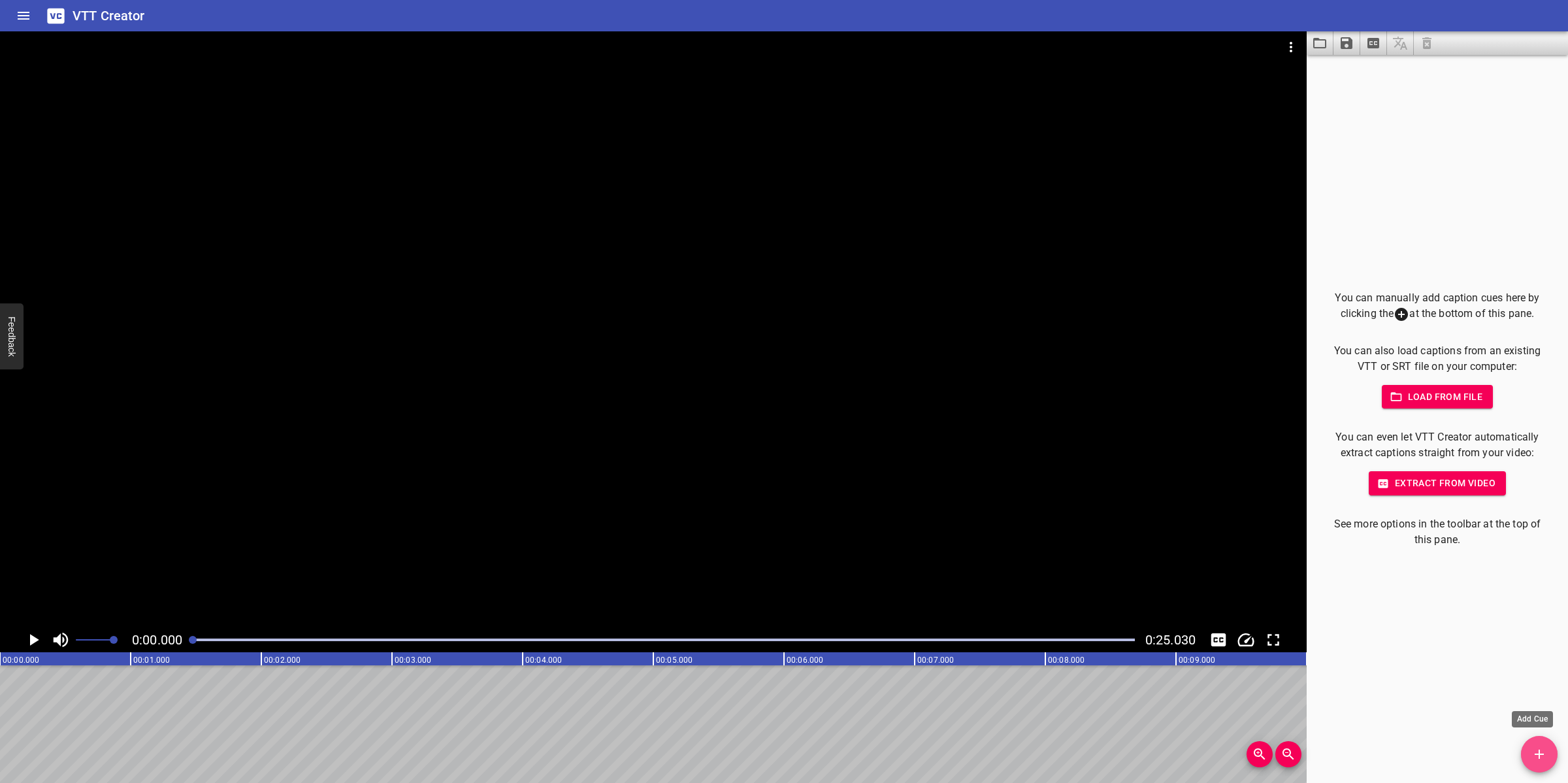
click at [1393, 695] on icon "Add Cue" at bounding box center [1539, 754] width 16 height 16
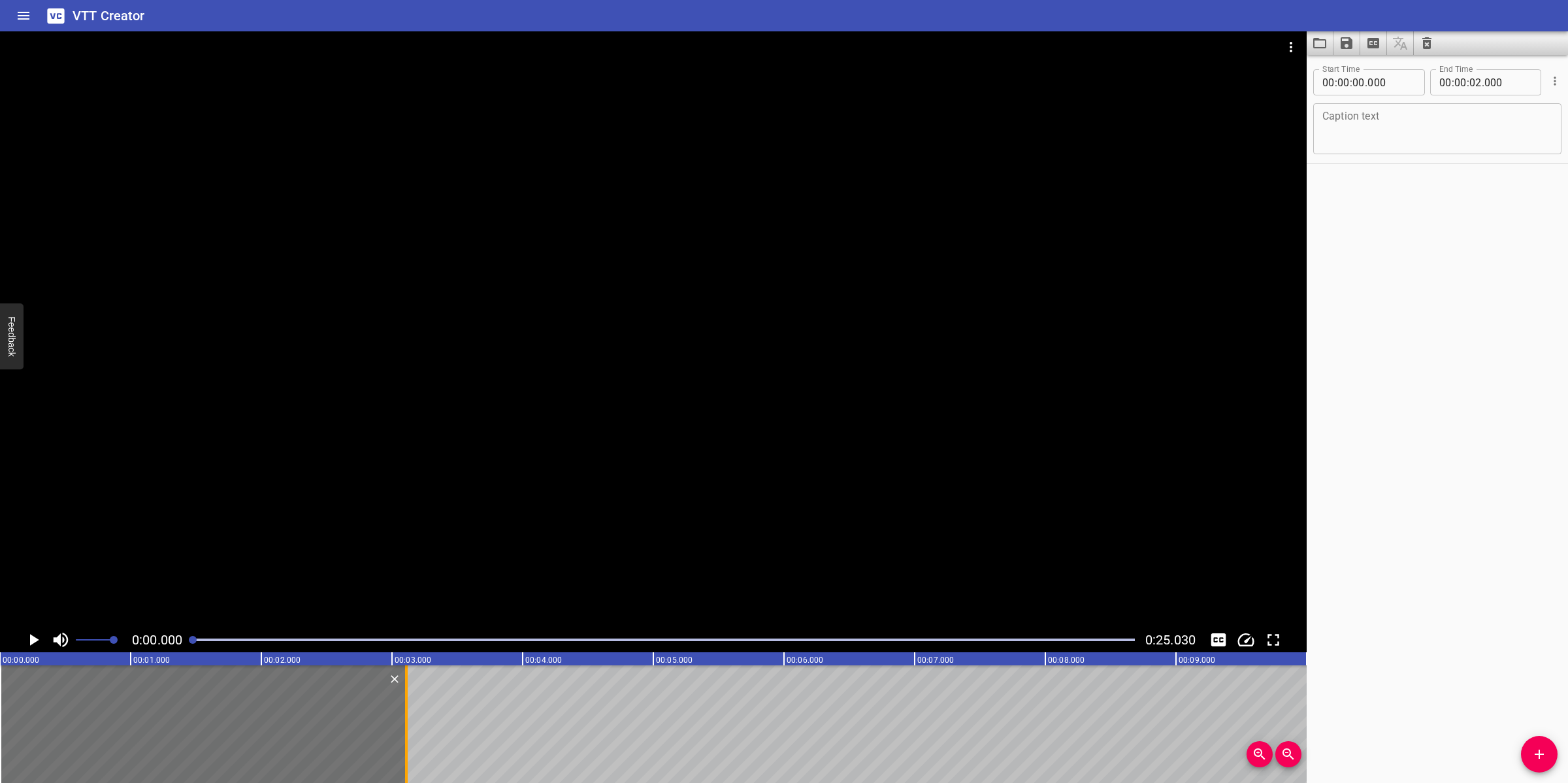
drag, startPoint x: 298, startPoint y: 713, endPoint x: 408, endPoint y: 723, distance: 110.5
click at [408, 695] on div at bounding box center [406, 724] width 13 height 118
click at [1393, 132] on textarea at bounding box center [1436, 129] width 230 height 37
paste textarea "Main Responsibilities of MOC"
drag, startPoint x: 851, startPoint y: 337, endPoint x: 827, endPoint y: 345, distance: 25.3
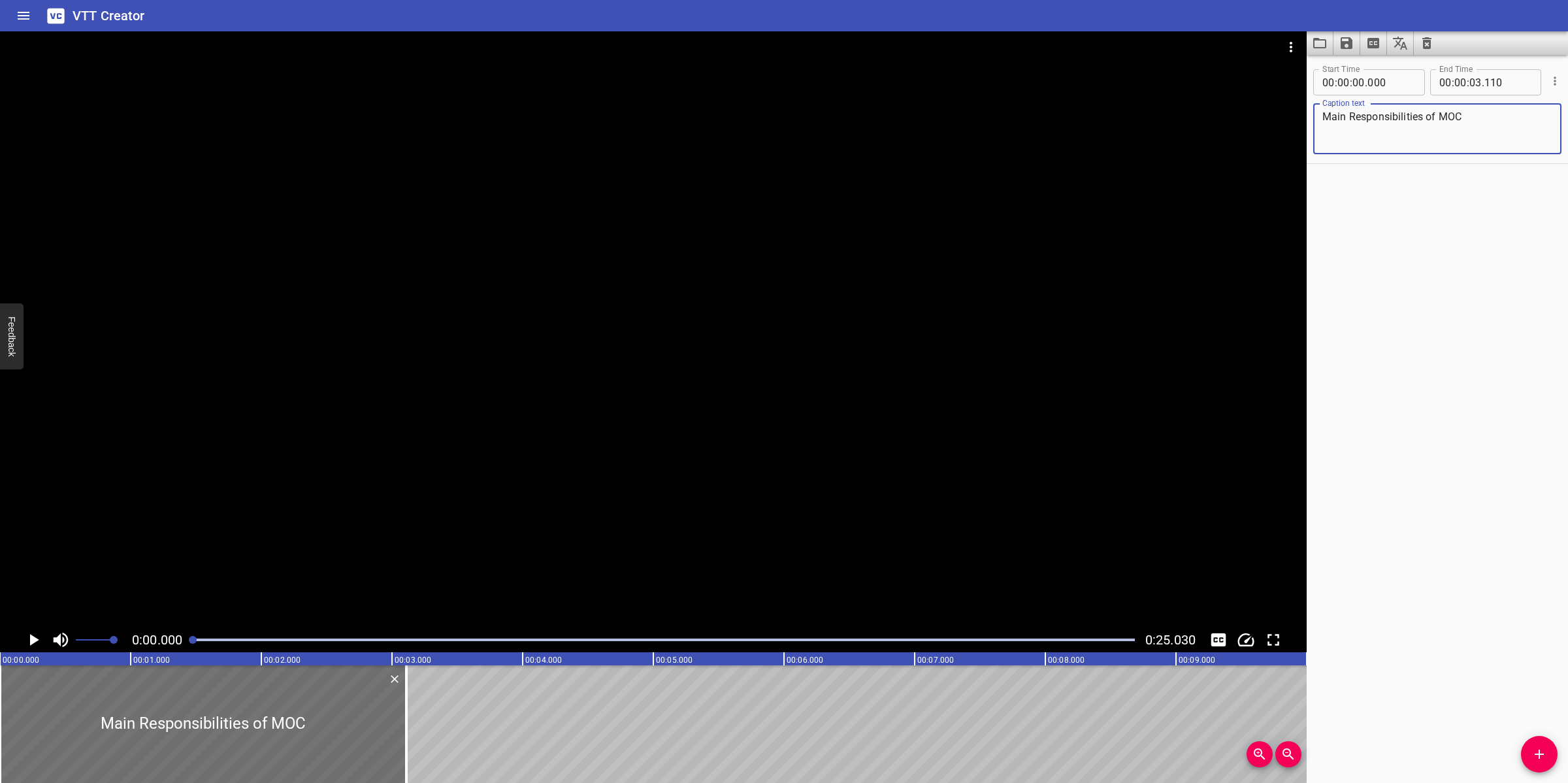
click at [850, 338] on div at bounding box center [653, 329] width 1306 height 596
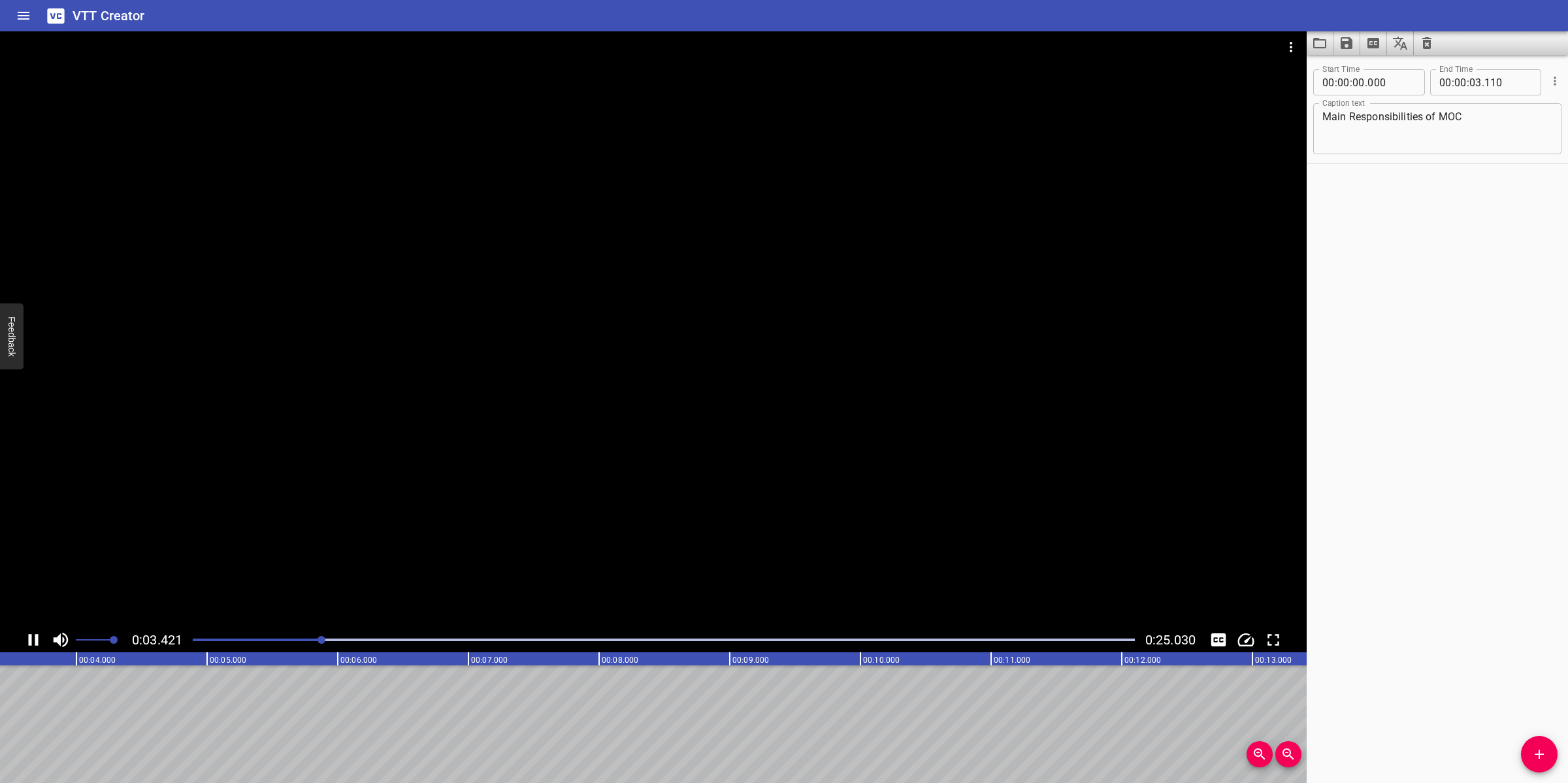
drag, startPoint x: 796, startPoint y: 458, endPoint x: 818, endPoint y: 459, distance: 22.0
click at [799, 461] on div at bounding box center [653, 329] width 1306 height 596
drag, startPoint x: 1532, startPoint y: 752, endPoint x: 1488, endPoint y: 739, distance: 45.9
click at [1393, 695] on div "Start Time 00 : 00 : 00 . 000 Start Time End Time 00 : 00 : 03 . 110 End Time C…" at bounding box center [1436, 419] width 261 height 728
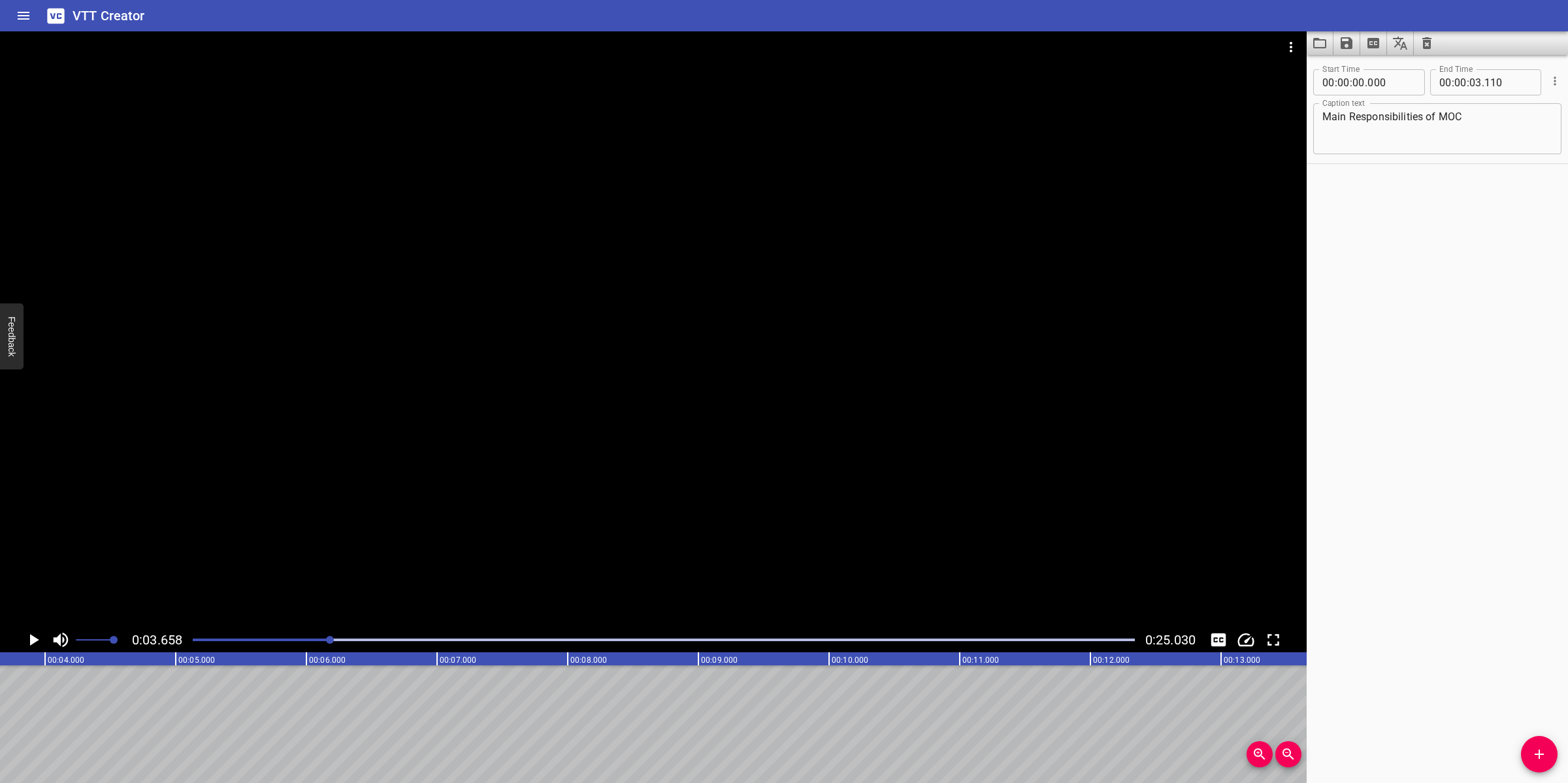
click at [1393, 695] on icon "Add Cue" at bounding box center [1539, 754] width 16 height 16
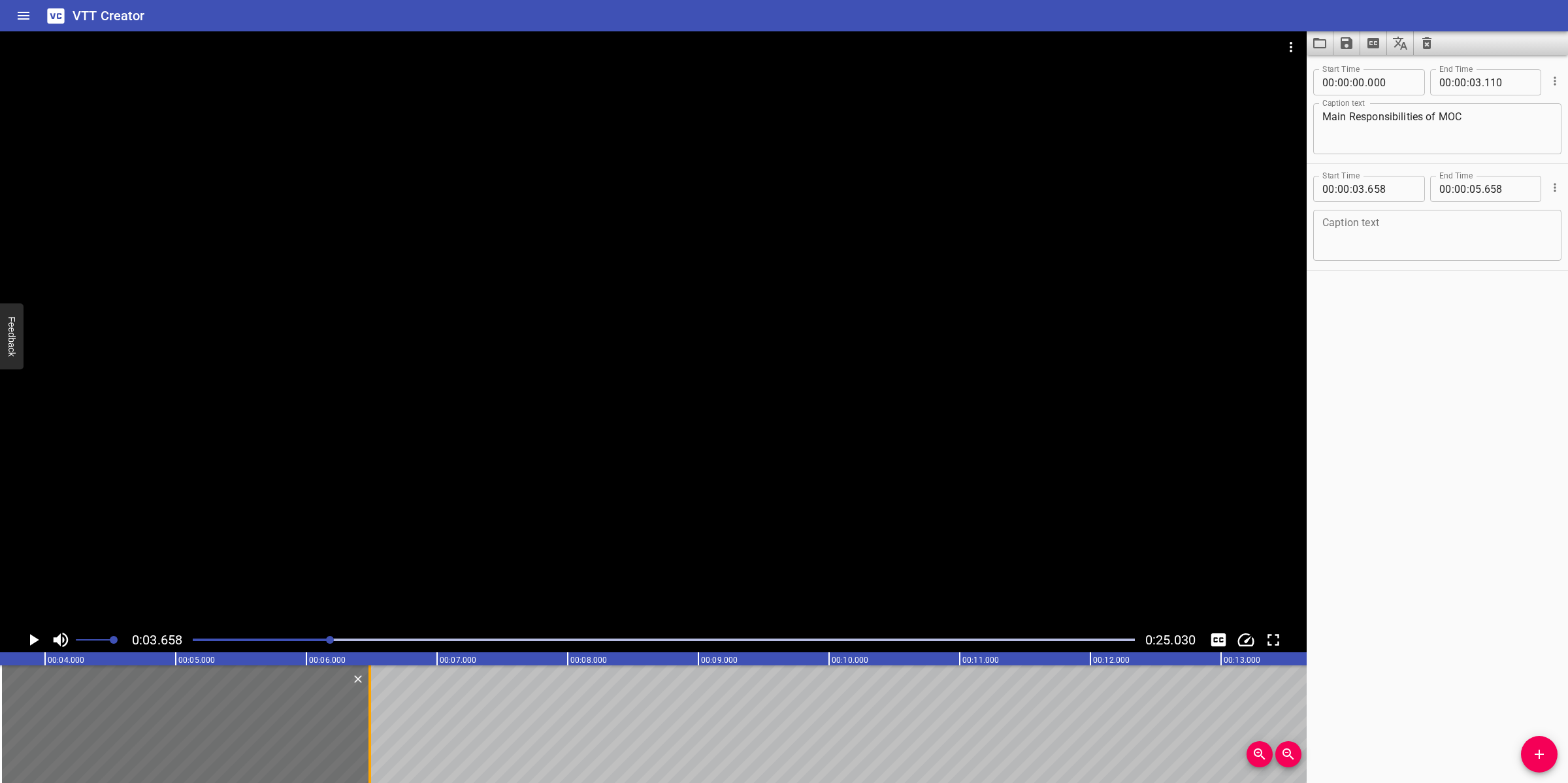
drag, startPoint x: 270, startPoint y: 728, endPoint x: 366, endPoint y: 727, distance: 96.0
click at [376, 695] on div at bounding box center [369, 724] width 13 height 118
click at [1393, 230] on textarea at bounding box center [1436, 235] width 230 height 37
paste textarea "The Engineering Manager is responsible for:"
click at [788, 416] on div at bounding box center [653, 329] width 1306 height 596
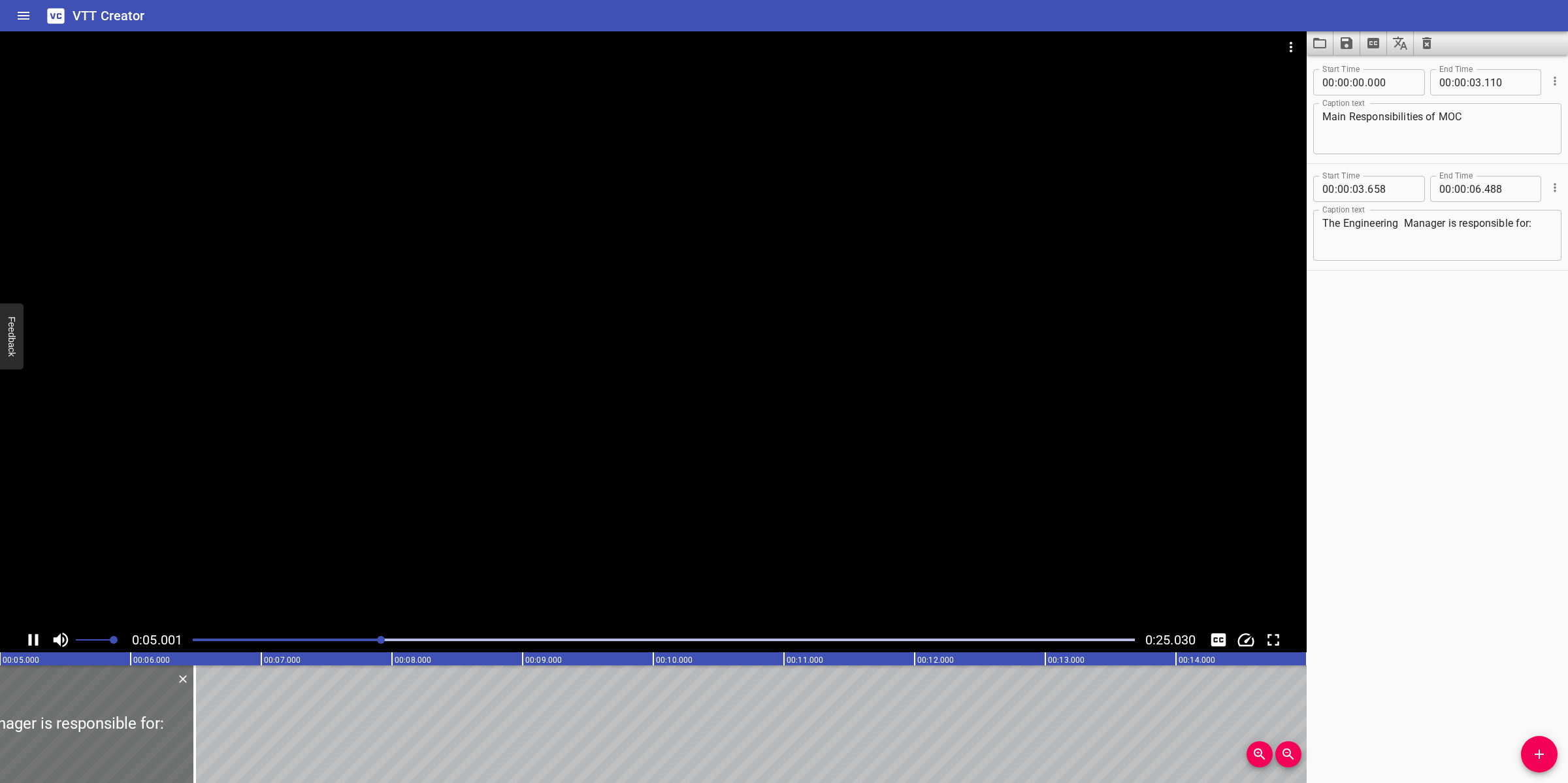
drag, startPoint x: 887, startPoint y: 395, endPoint x: 1308, endPoint y: 282, distance: 435.9
click at [887, 395] on div at bounding box center [653, 329] width 1306 height 596
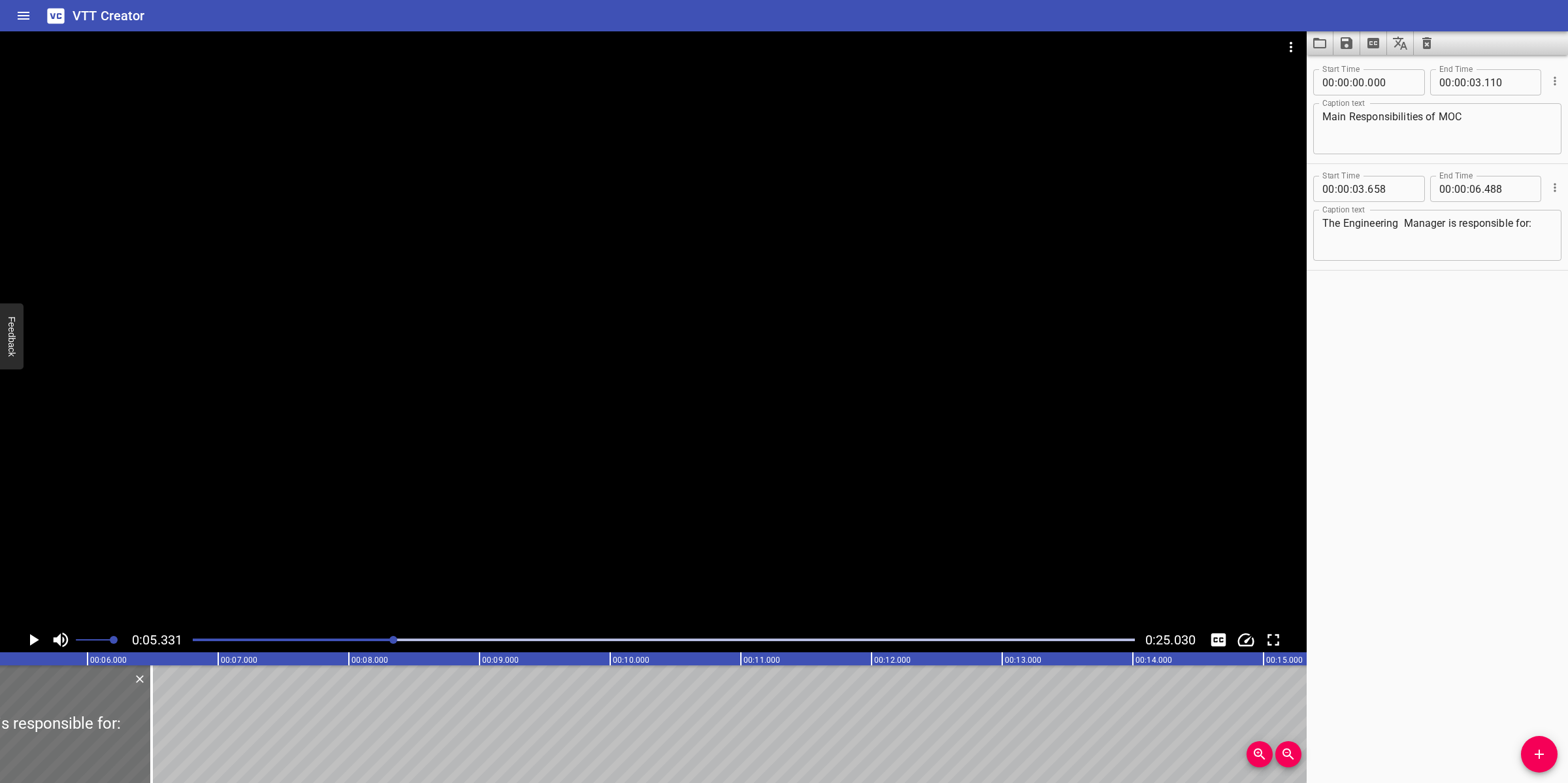
click at [1393, 224] on textarea "The Engineering Manager is responsible for:" at bounding box center [1436, 235] width 230 height 37
click at [577, 402] on div at bounding box center [653, 329] width 1306 height 596
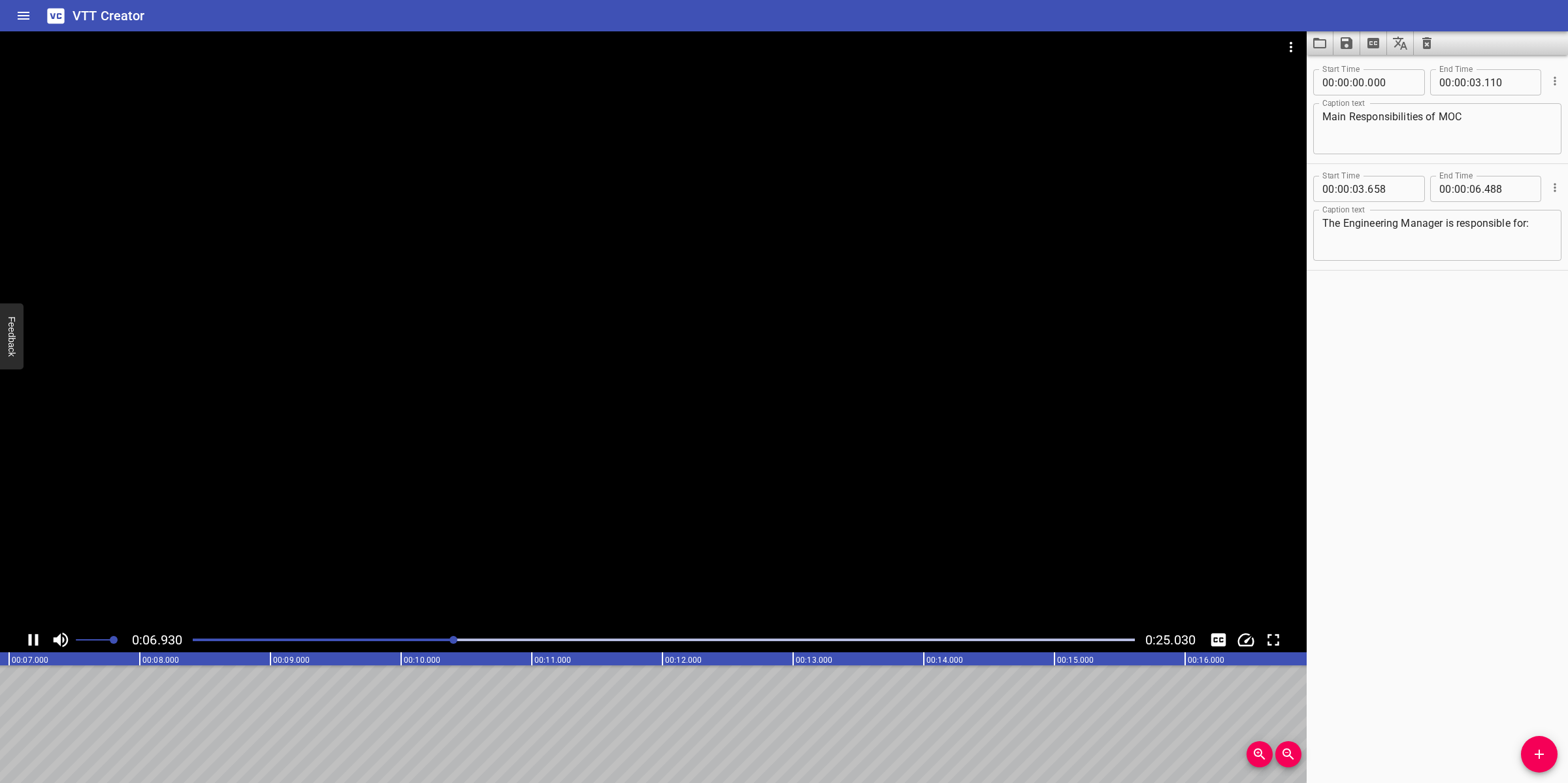
click at [697, 497] on div at bounding box center [653, 329] width 1306 height 596
click at [1393, 695] on span "Add Cue" at bounding box center [1539, 754] width 37 height 16
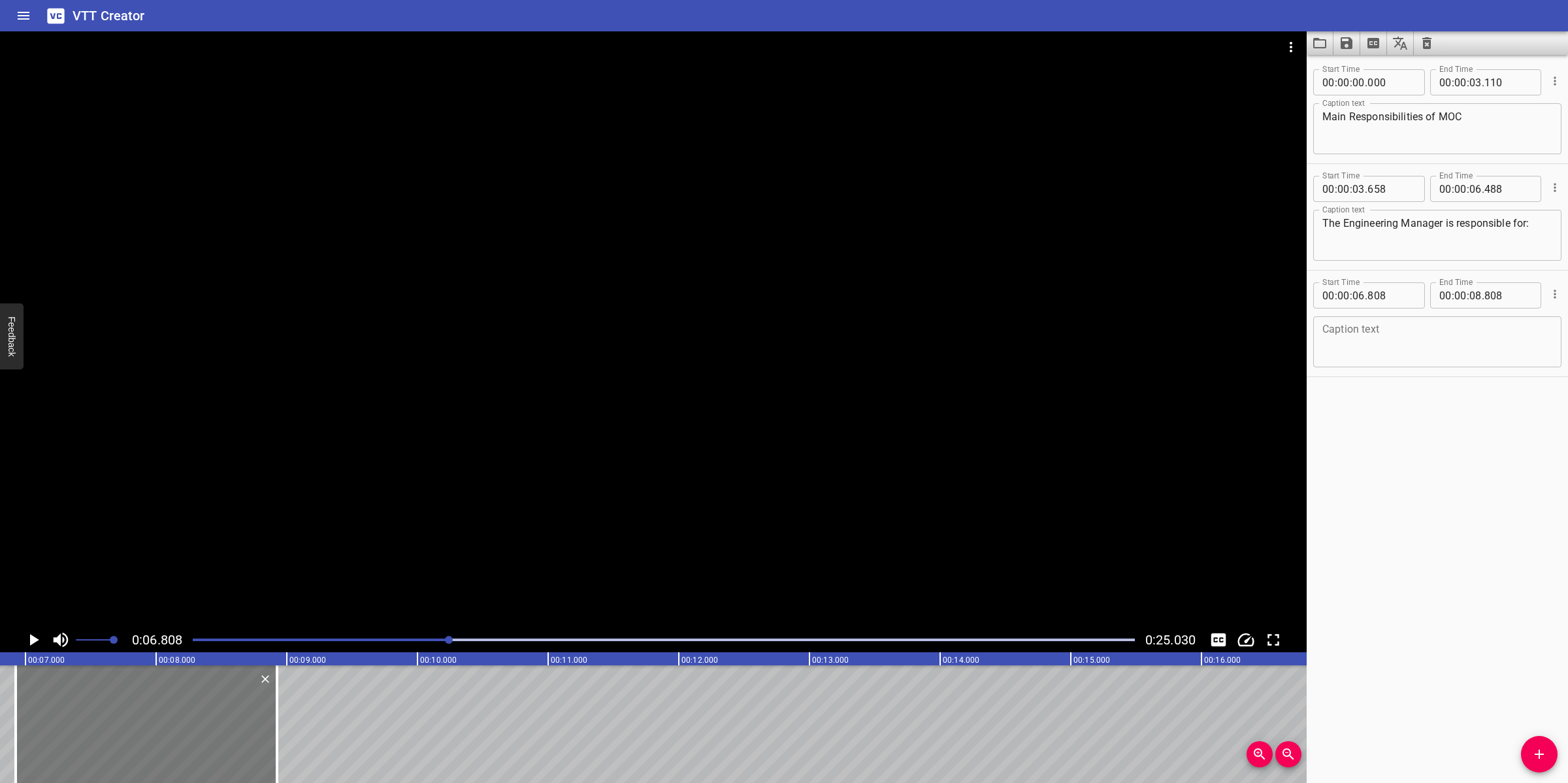
drag, startPoint x: 176, startPoint y: 726, endPoint x: 190, endPoint y: 710, distance: 21.3
click at [190, 695] on div at bounding box center [146, 724] width 261 height 118
click at [1393, 332] on textarea at bounding box center [1436, 342] width 230 height 37
paste textarea "Reviewing and approval of all TQs;"
click at [880, 429] on div at bounding box center [653, 329] width 1306 height 596
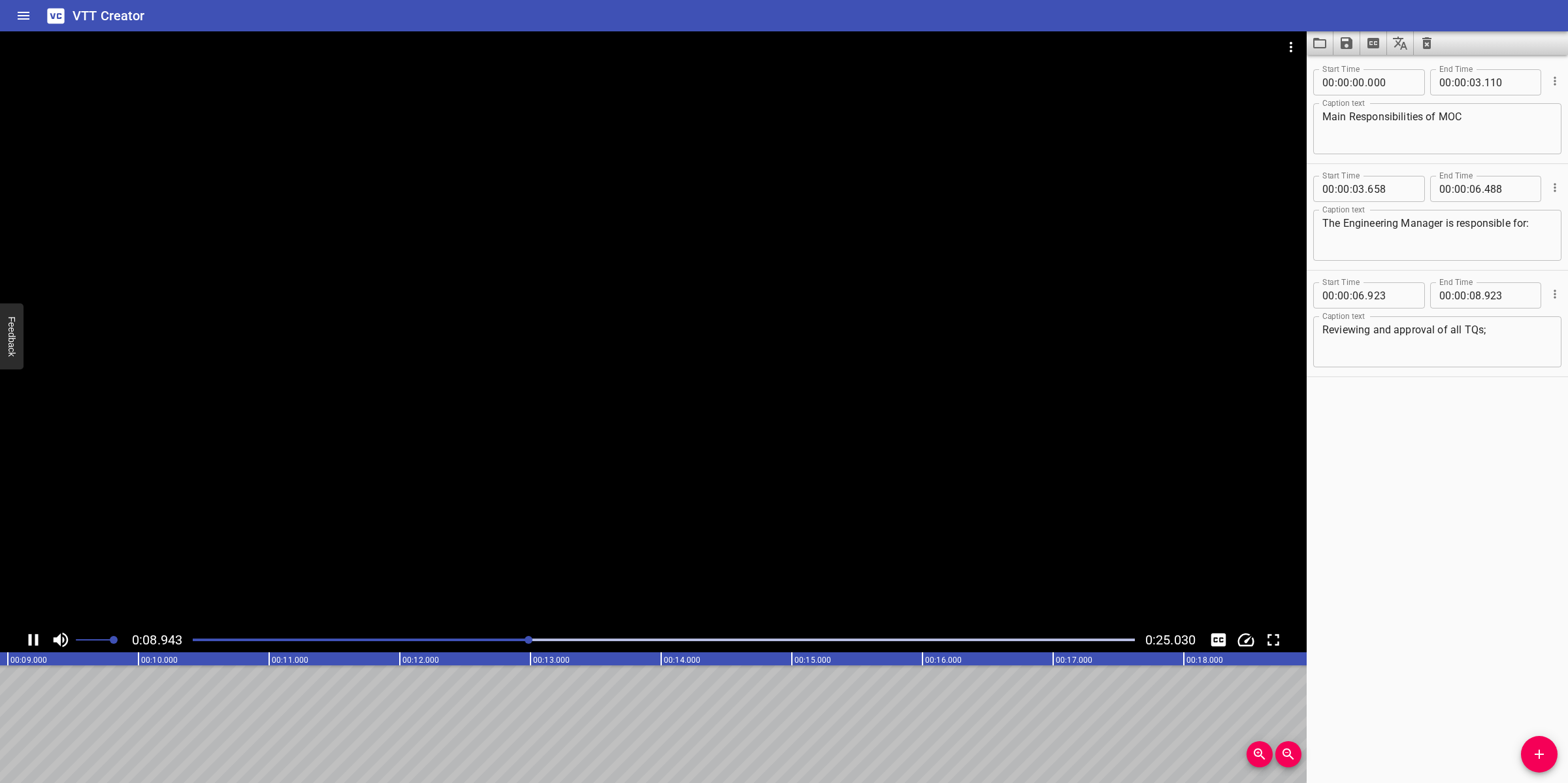
drag, startPoint x: 705, startPoint y: 543, endPoint x: 649, endPoint y: 595, distance: 76.4
click at [707, 554] on div at bounding box center [653, 329] width 1306 height 596
click at [472, 641] on div "Play progress" at bounding box center [65, 640] width 942 height 3
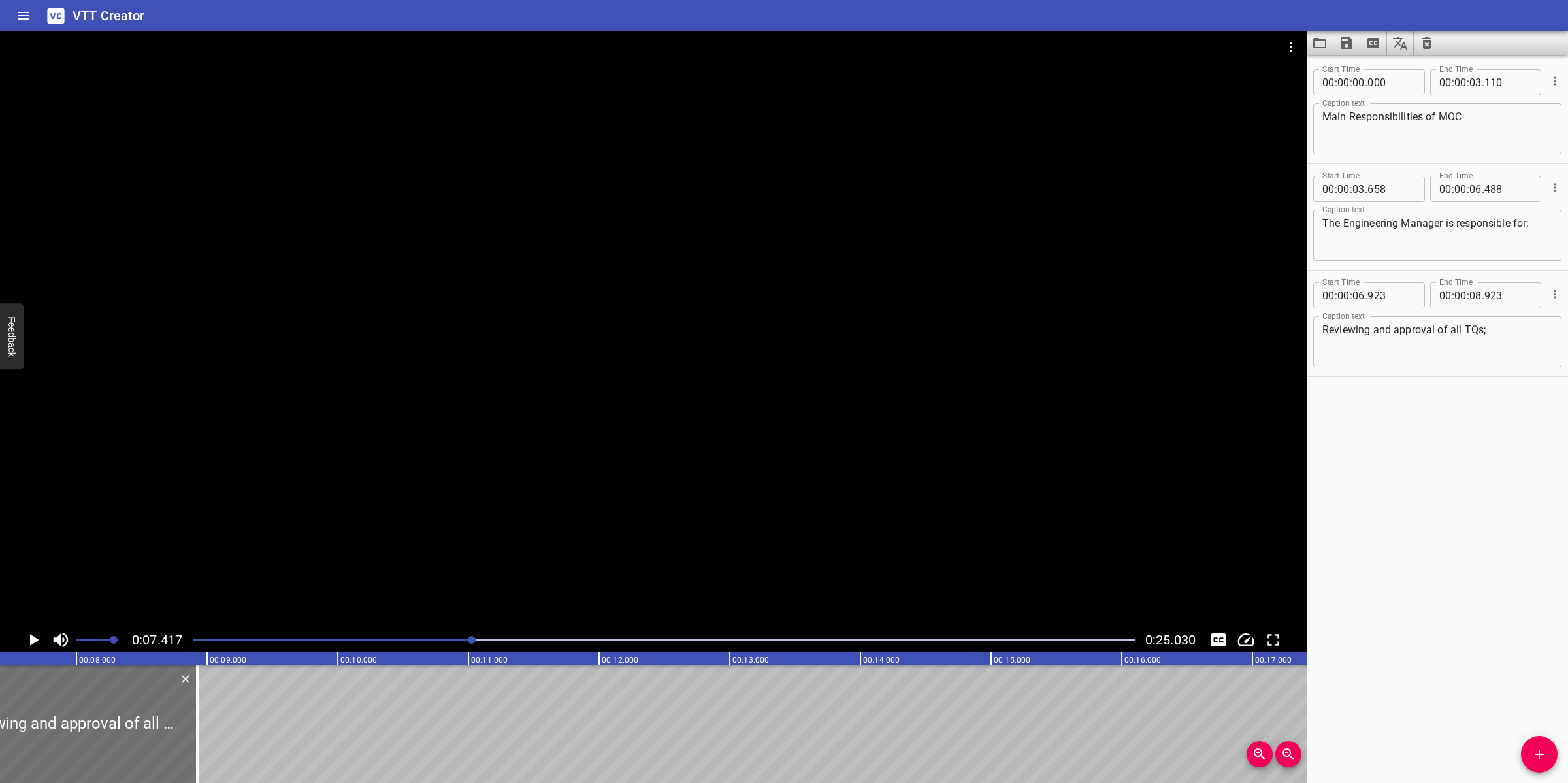
drag, startPoint x: 432, startPoint y: 636, endPoint x: 409, endPoint y: 637, distance: 23.0
click at [412, 637] on div at bounding box center [663, 639] width 957 height 18
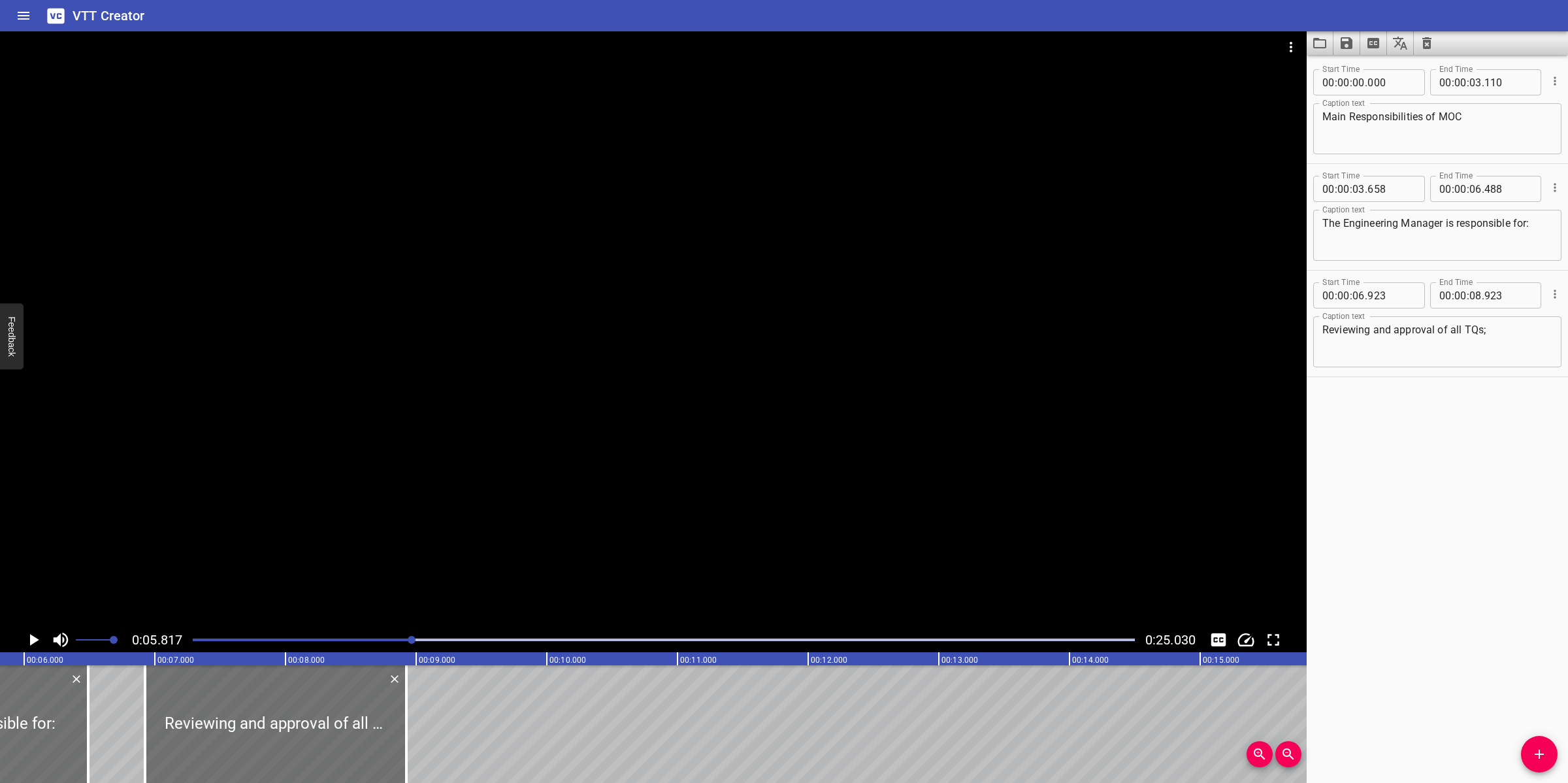
click at [357, 637] on div at bounding box center [663, 639] width 957 height 18
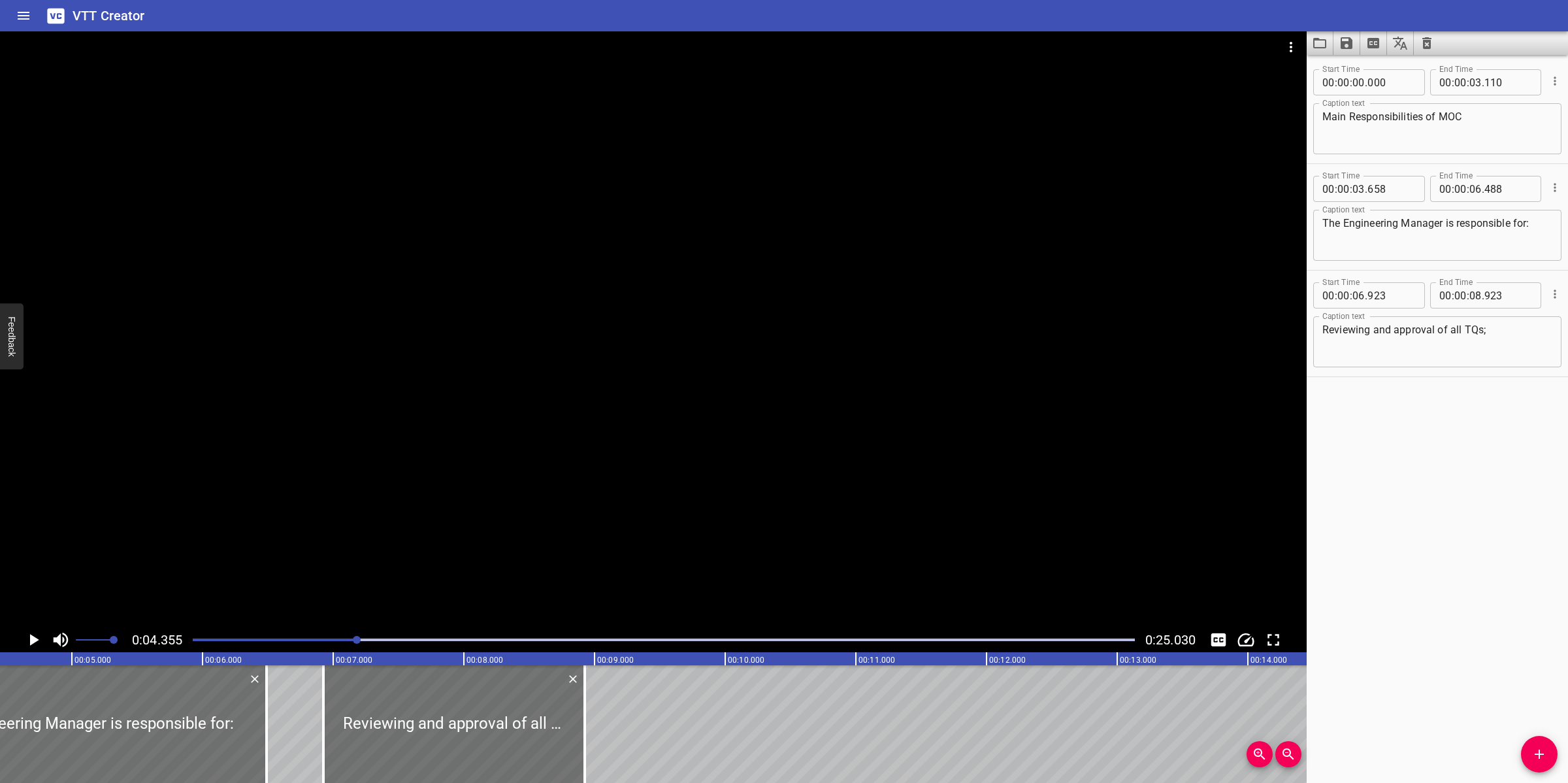
scroll to position [0, 569]
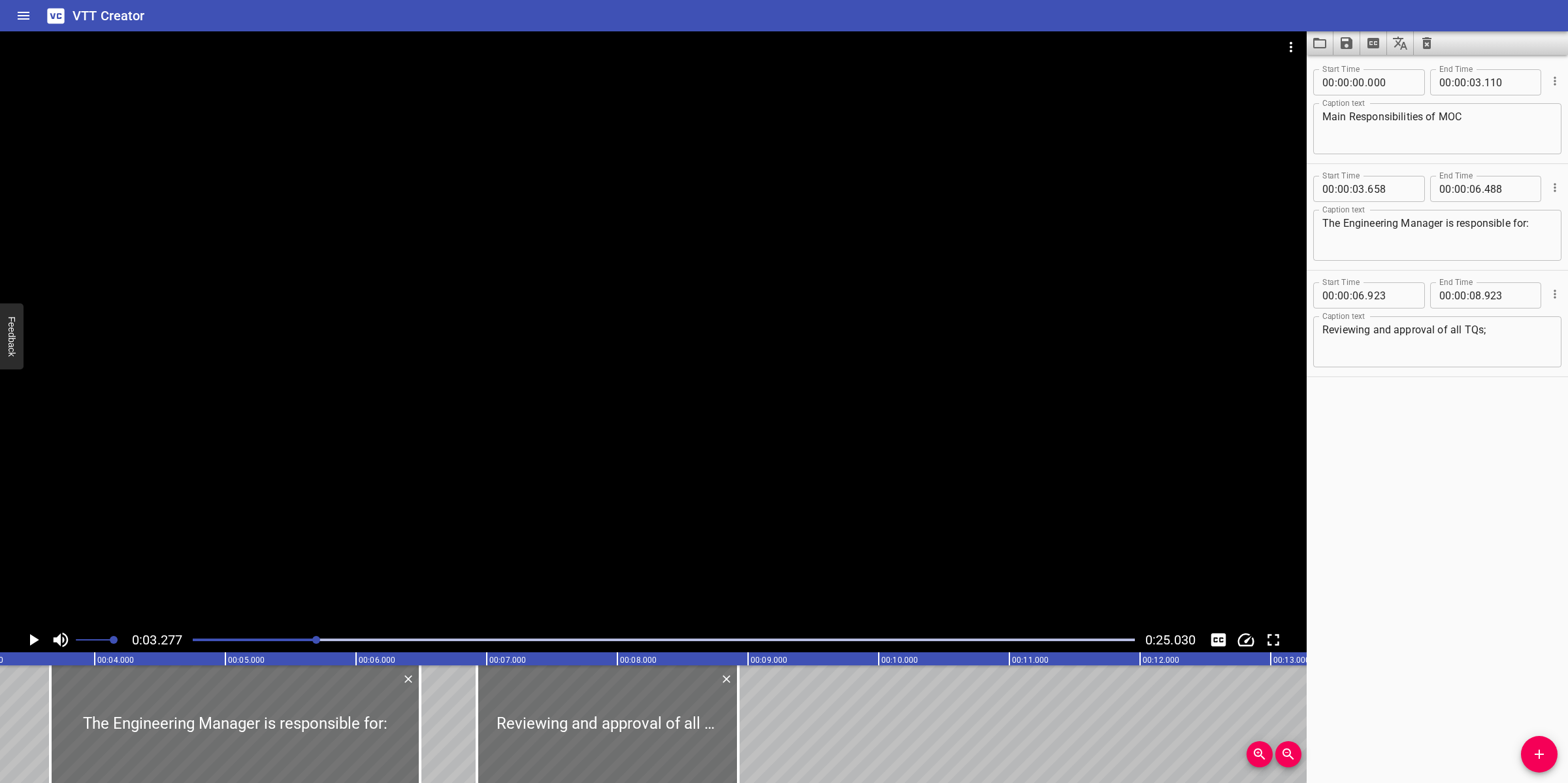
click at [289, 634] on div at bounding box center [663, 639] width 957 height 18
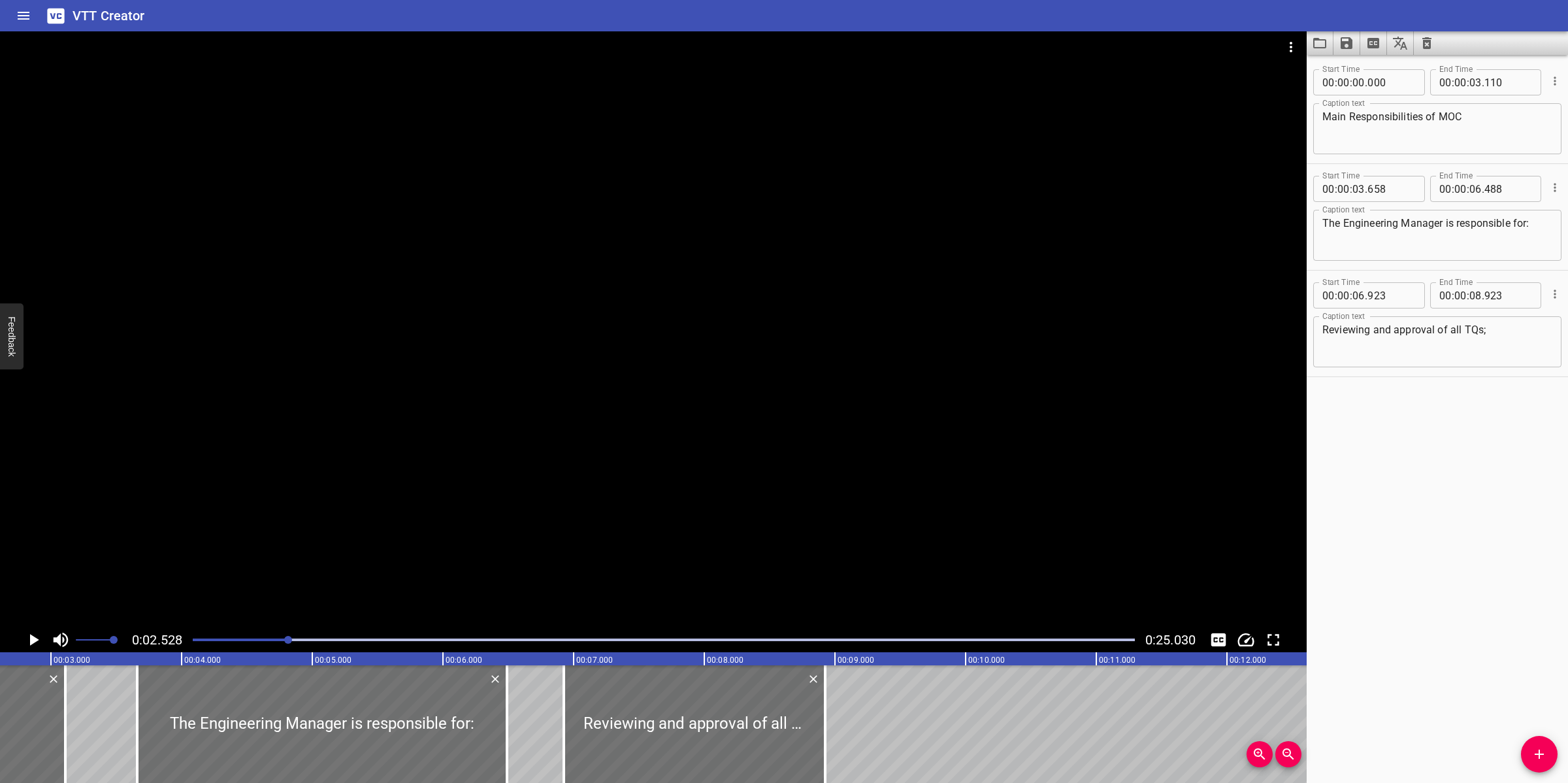
scroll to position [0, 330]
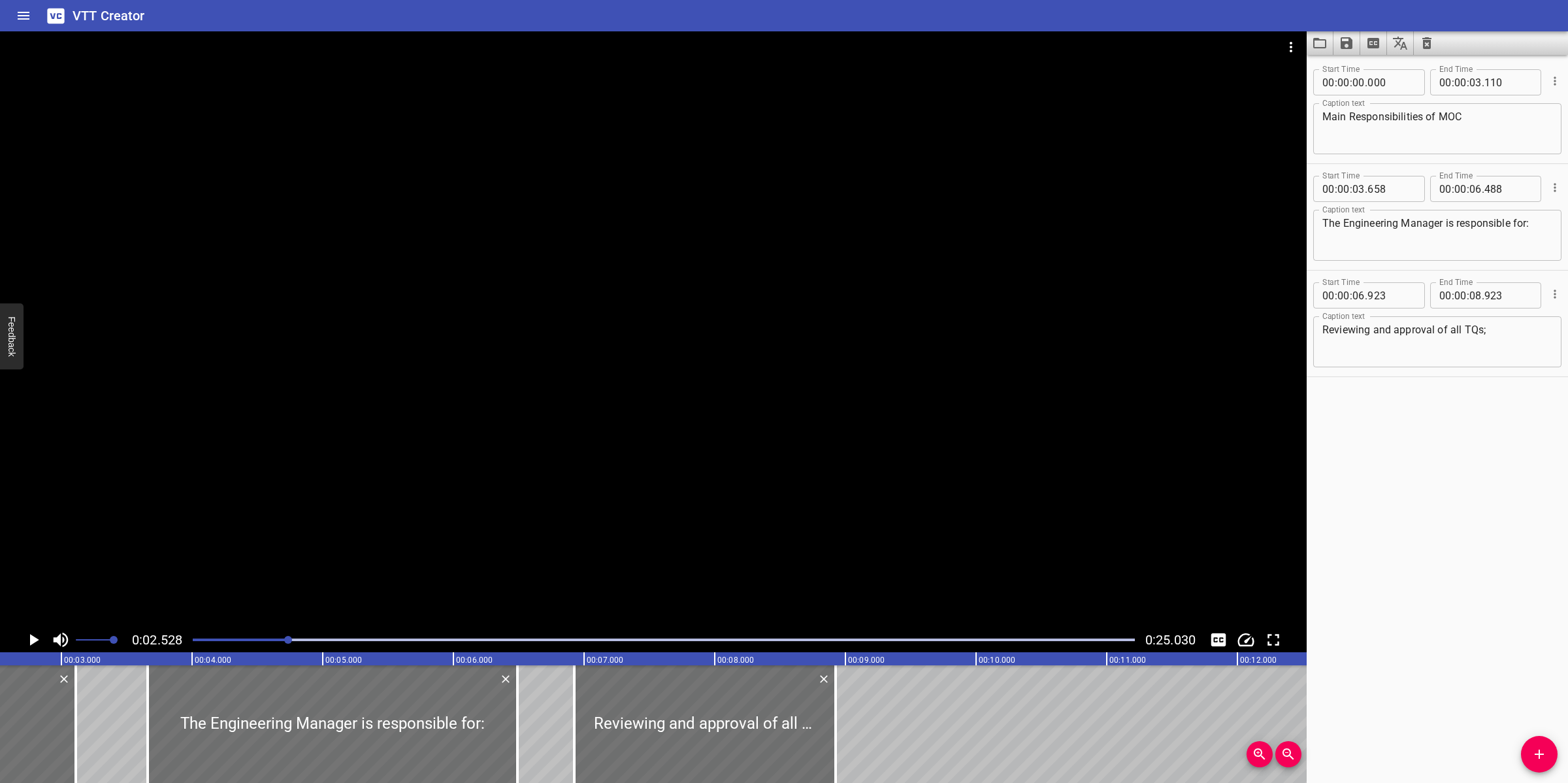
click at [196, 638] on div at bounding box center [663, 639] width 957 height 18
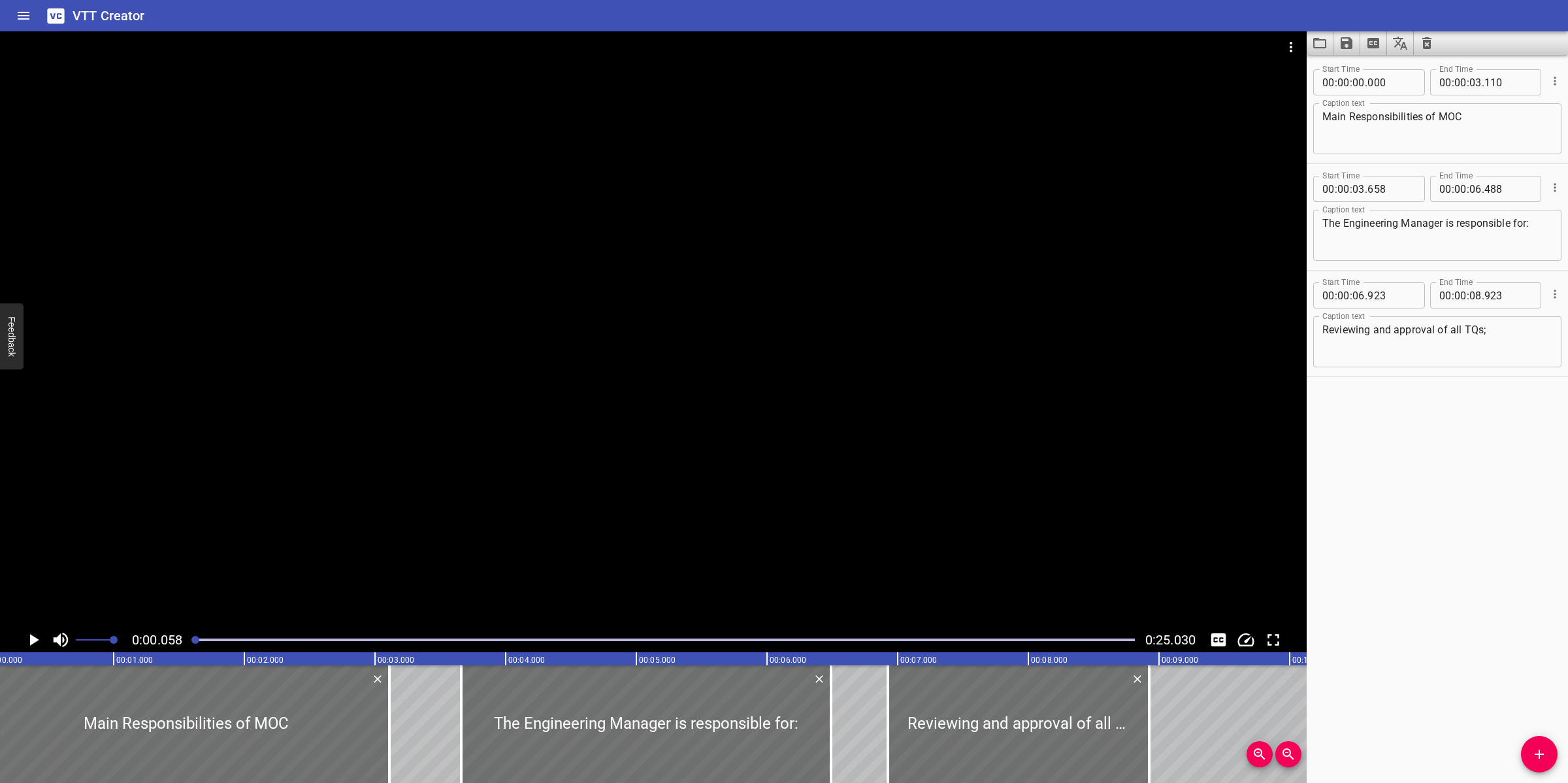
scroll to position [0, 7]
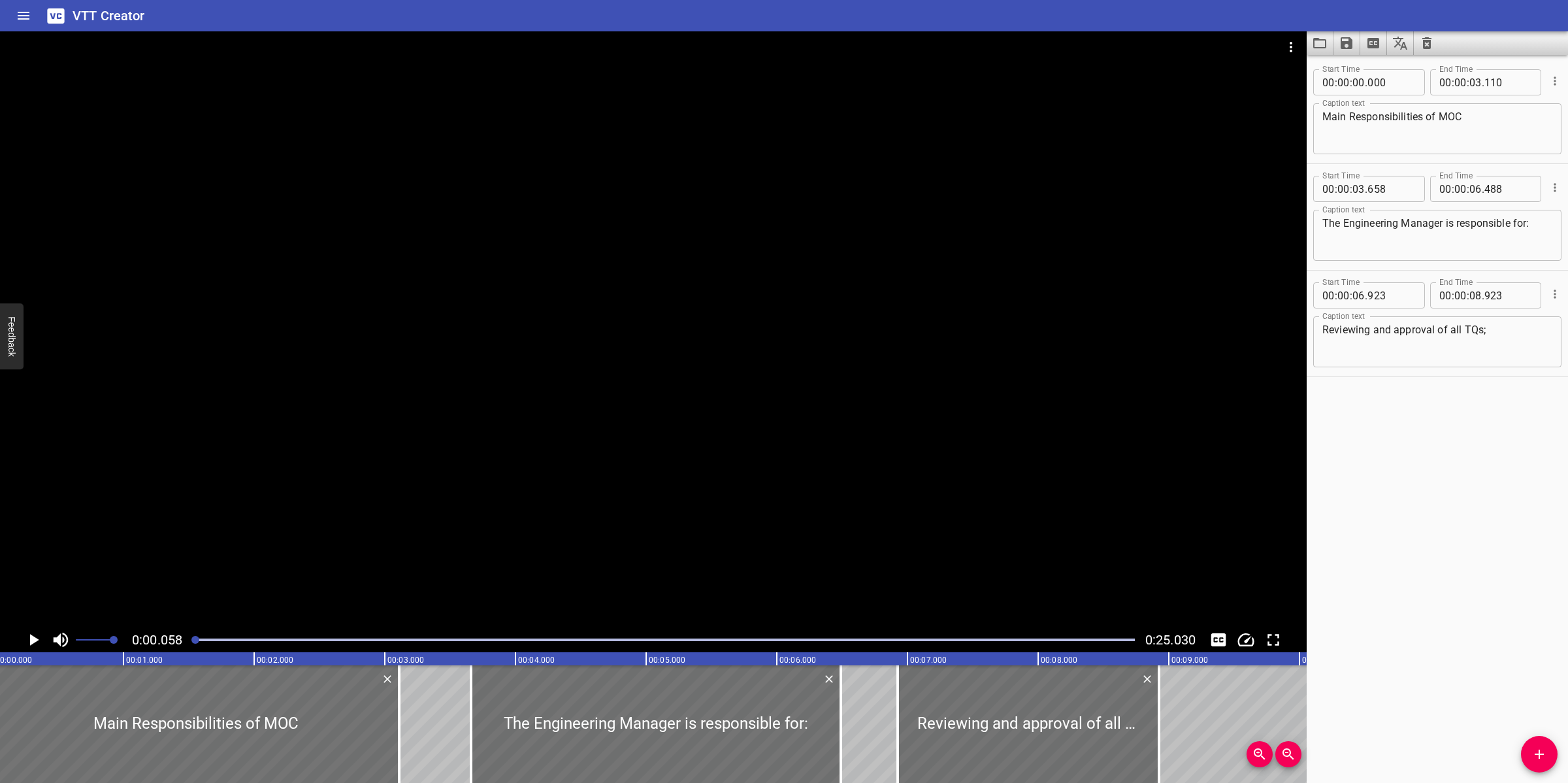
click at [477, 504] on div at bounding box center [653, 329] width 1306 height 596
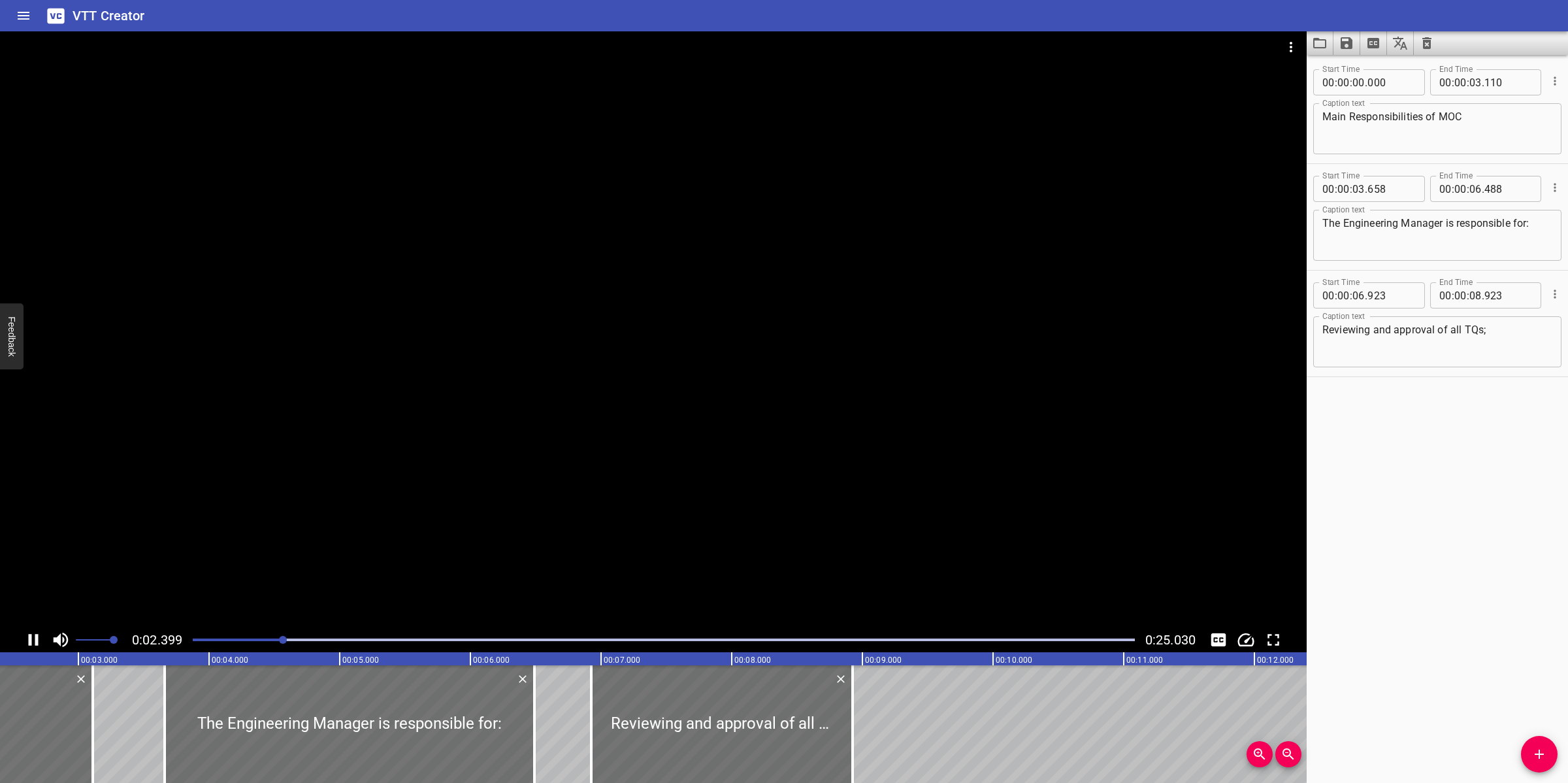
click at [645, 471] on div at bounding box center [653, 329] width 1306 height 596
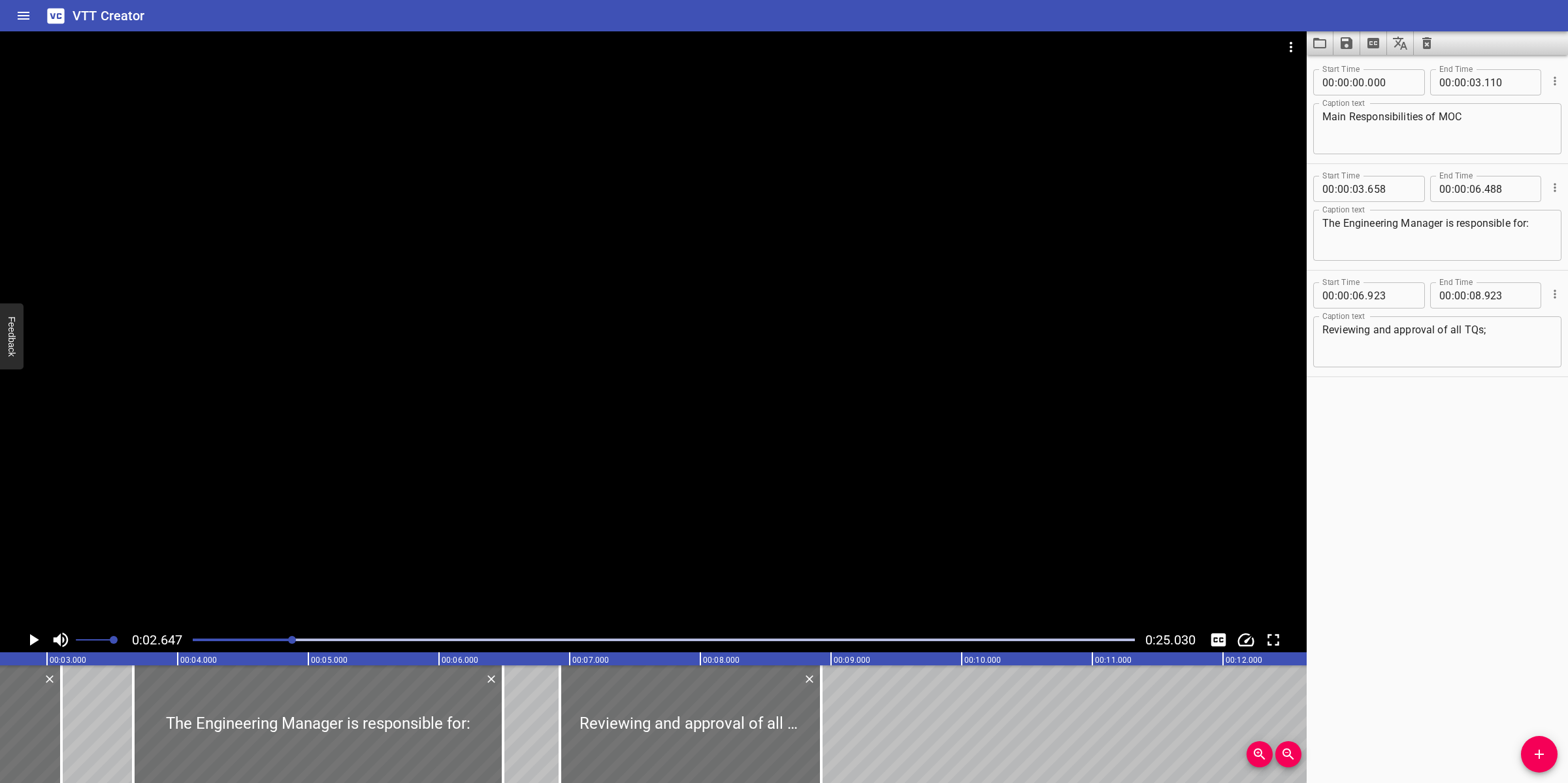
scroll to position [0, 346]
click at [657, 454] on div at bounding box center [653, 329] width 1306 height 596
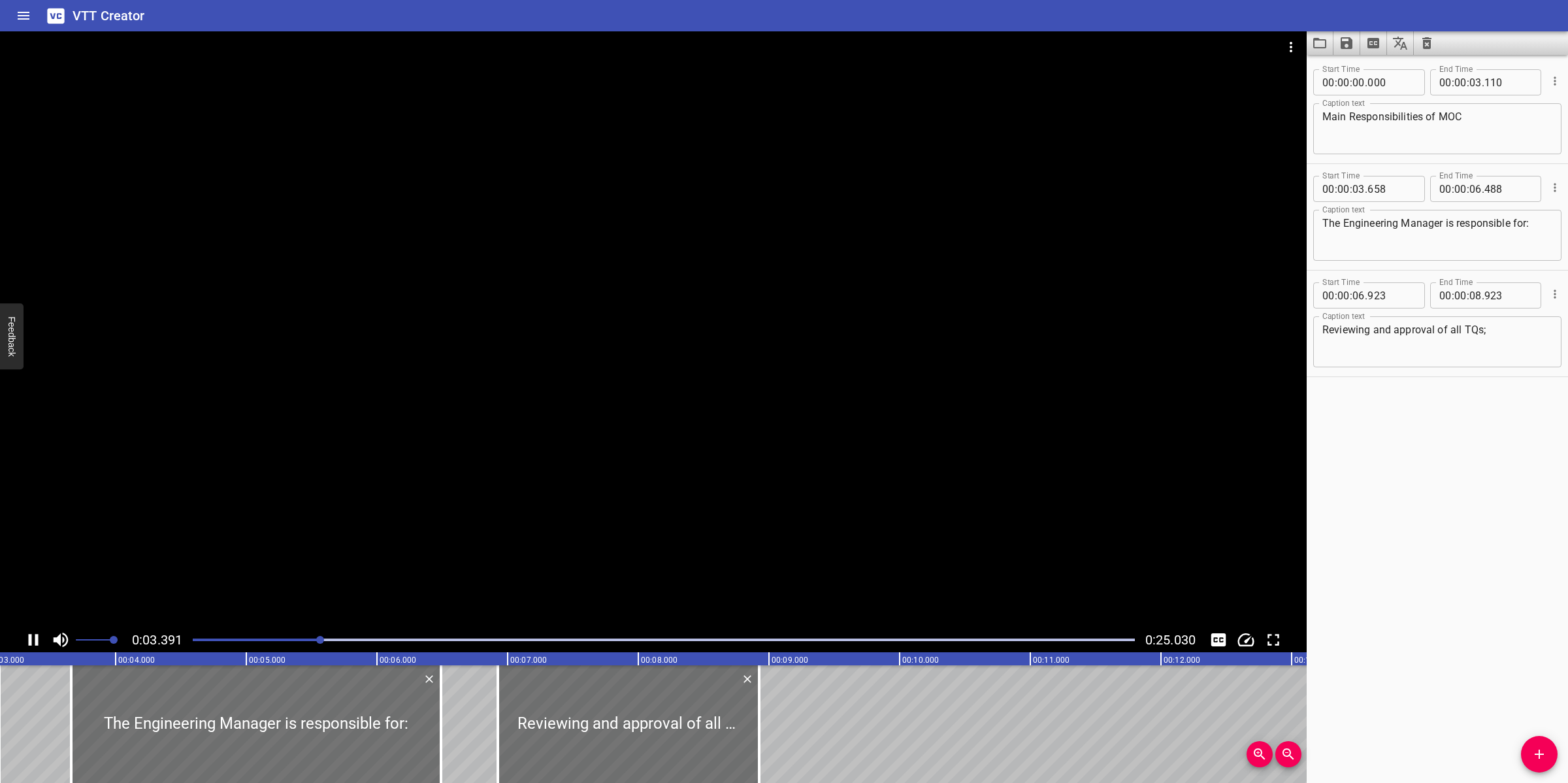
scroll to position [0, 458]
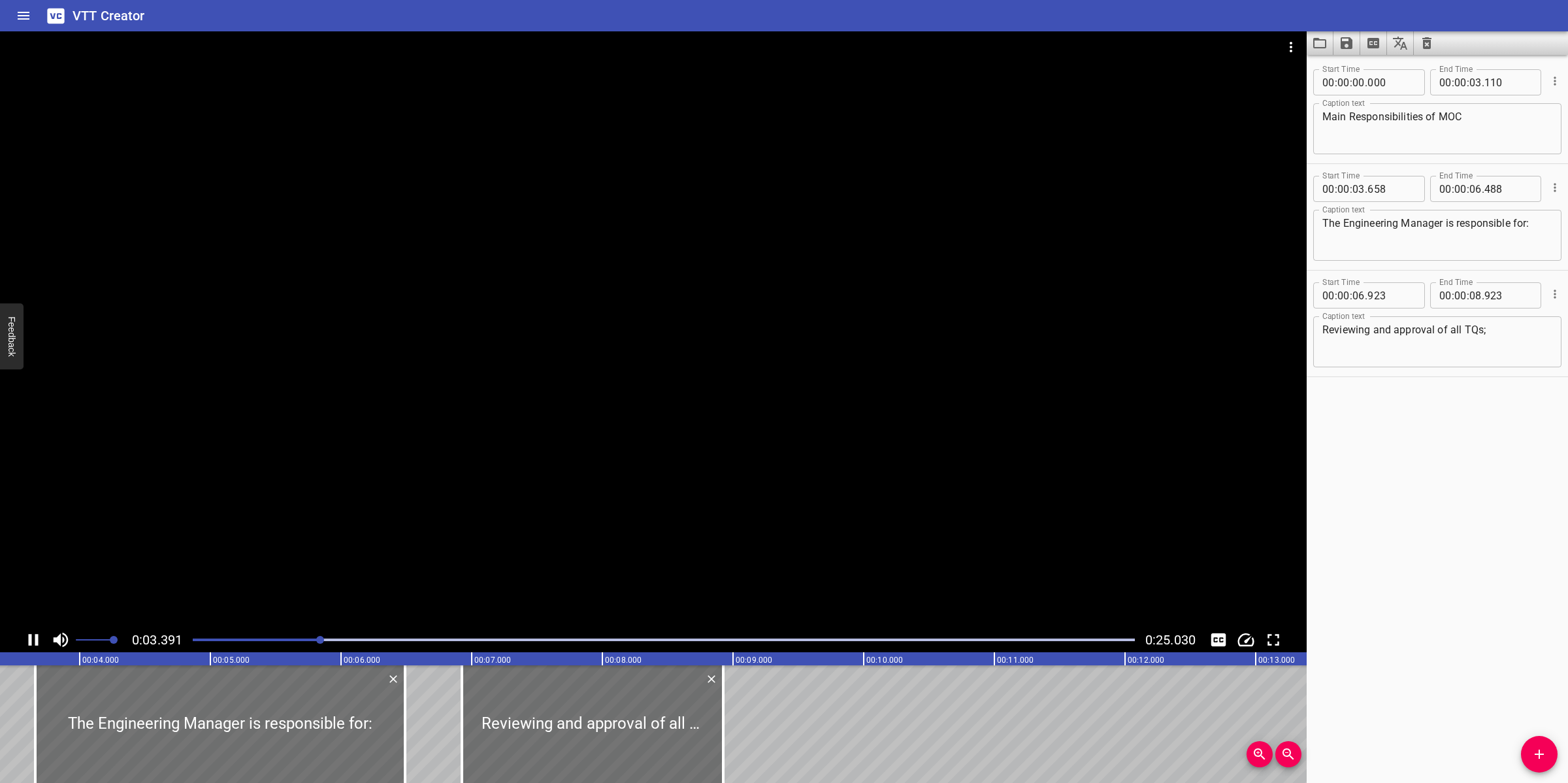
click at [642, 529] on div at bounding box center [653, 329] width 1306 height 596
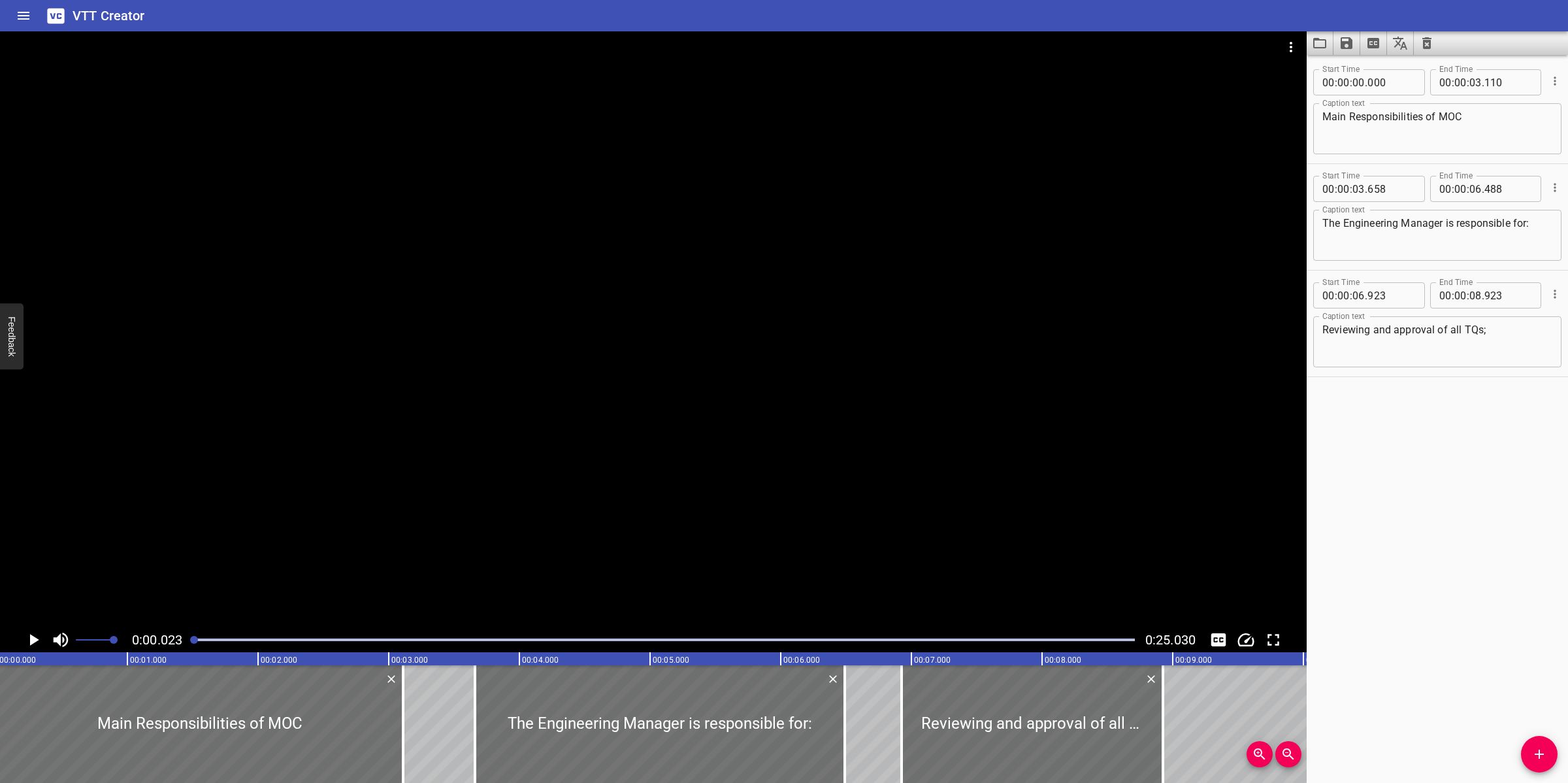
click at [479, 459] on div at bounding box center [653, 329] width 1306 height 596
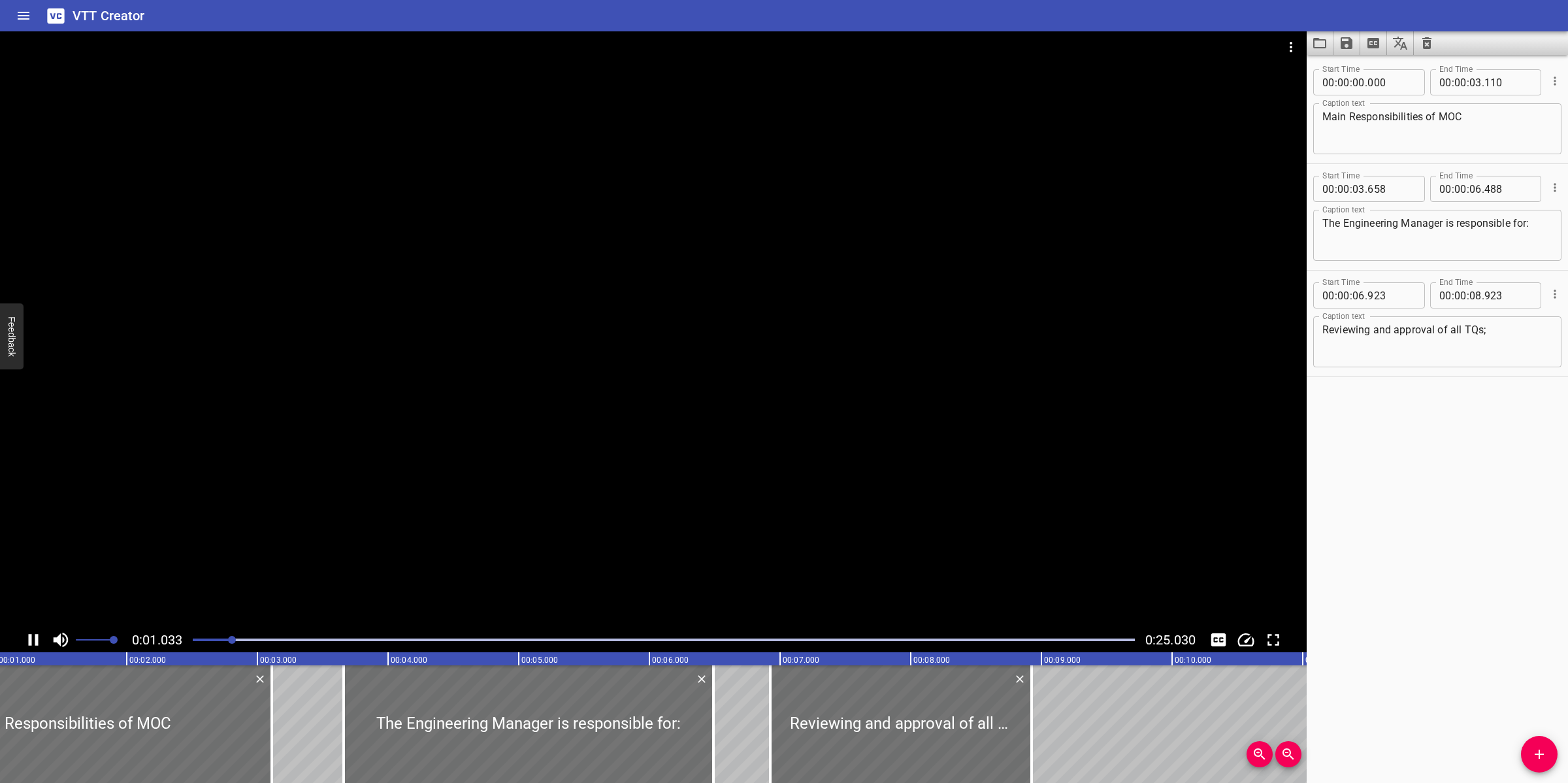
click at [544, 462] on div at bounding box center [653, 329] width 1306 height 596
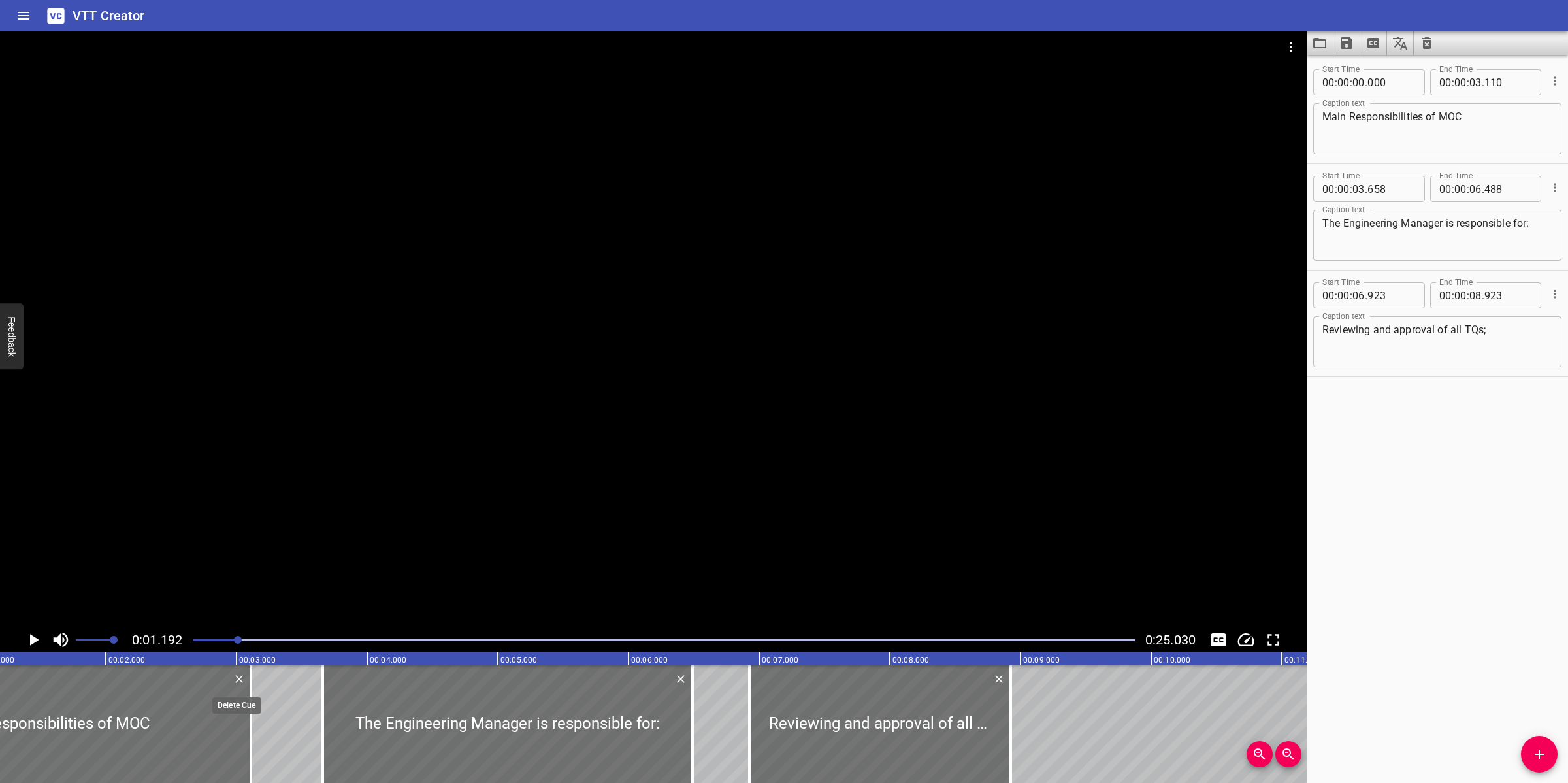
click at [237, 674] on icon "Delete" at bounding box center [239, 679] width 13 height 13
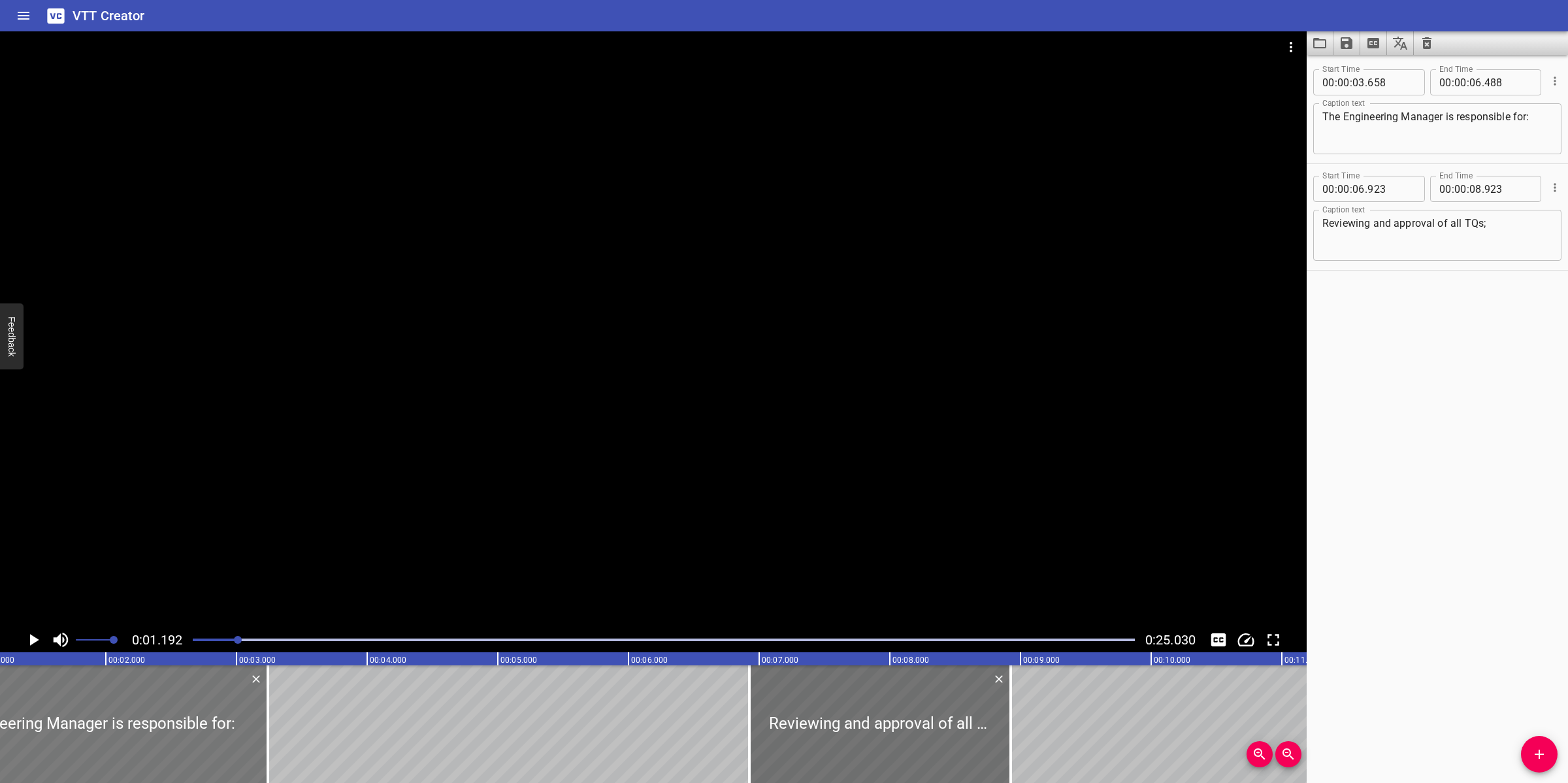
drag, startPoint x: 451, startPoint y: 709, endPoint x: 180, endPoint y: 704, distance: 271.0
click at [33, 695] on div at bounding box center [82, 724] width 370 height 118
click at [199, 641] on div at bounding box center [663, 639] width 957 height 18
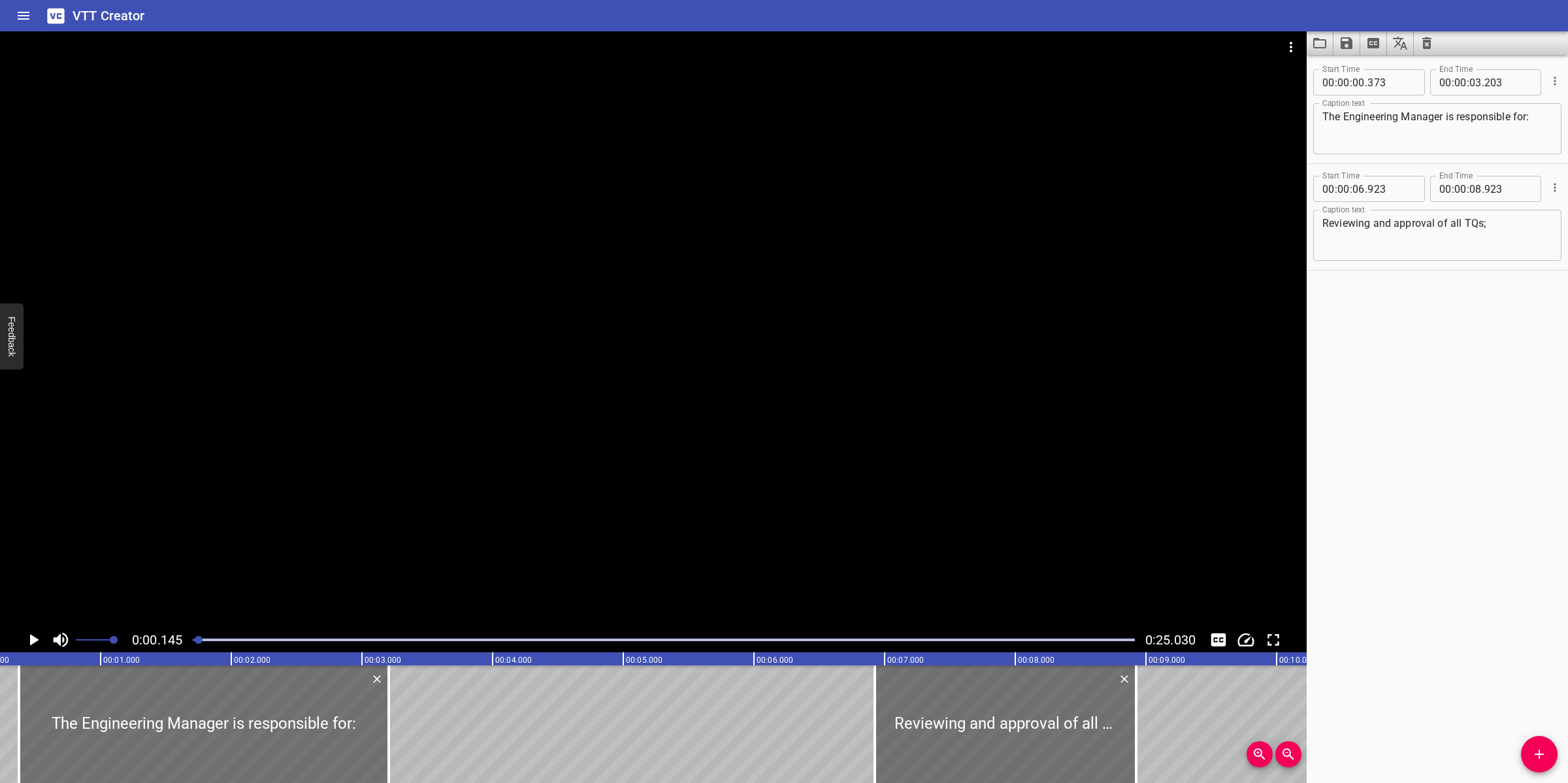
click at [199, 641] on div at bounding box center [199, 640] width 8 height 8
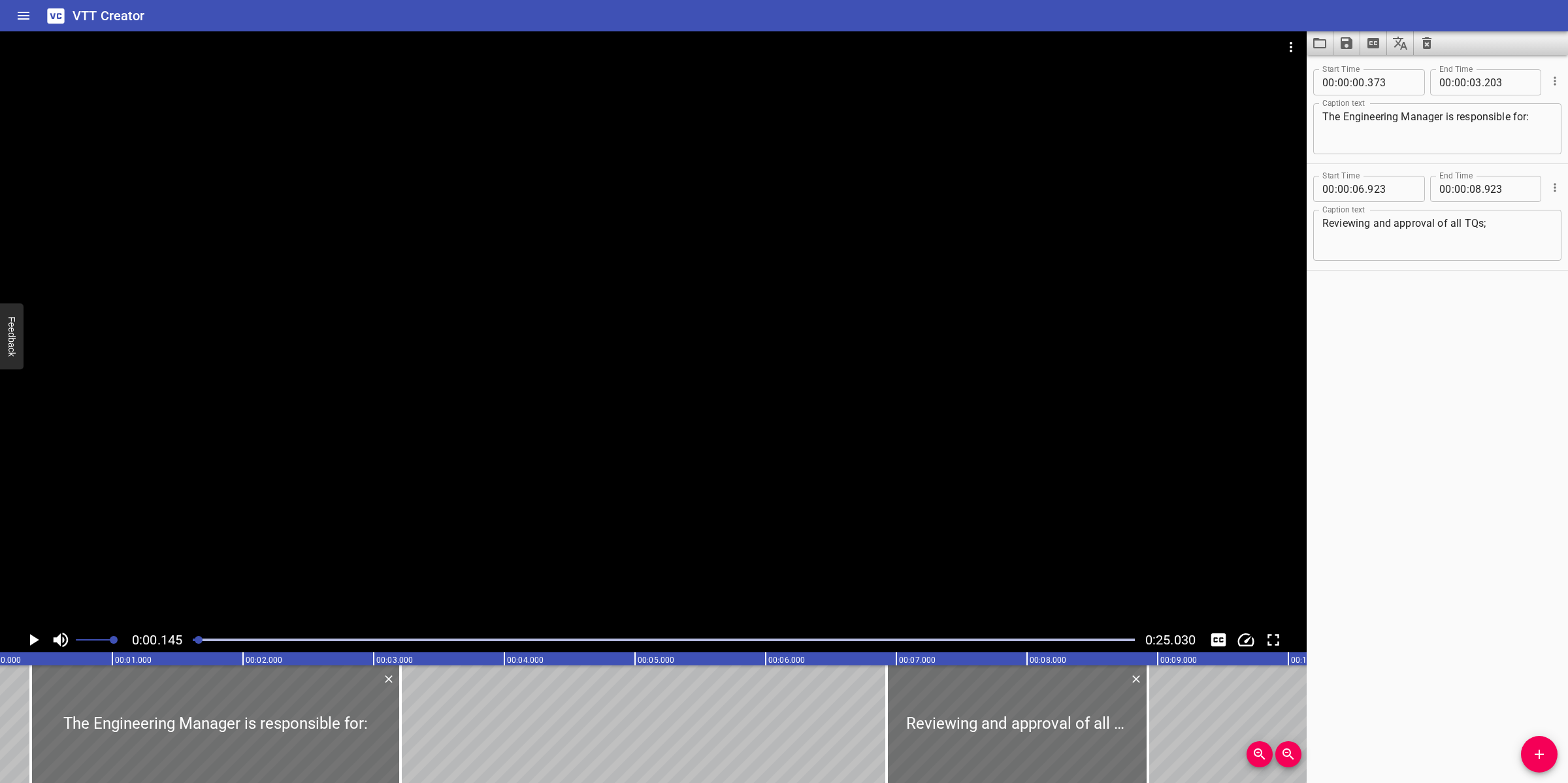
click at [199, 641] on div at bounding box center [199, 640] width 8 height 8
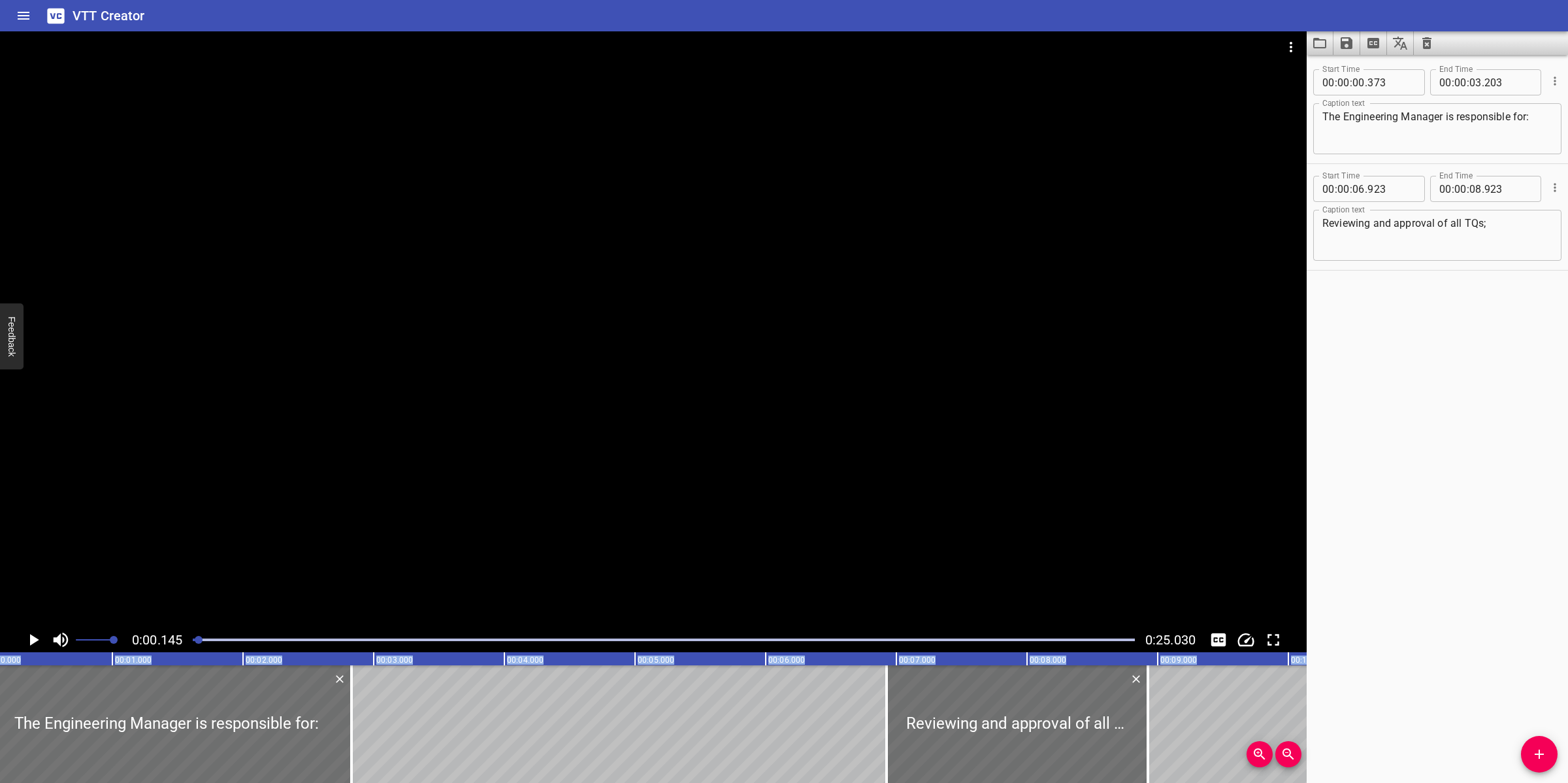
drag, startPoint x: 65, startPoint y: 749, endPoint x: -22, endPoint y: 747, distance: 87.0
click at [0, 695] on html "VTT Creator Caption Editor Batch Transcribe Login Sign Up Privacy Contact 0:00.…" at bounding box center [784, 391] width 1568 height 783
drag, startPoint x: 350, startPoint y: 712, endPoint x: 384, endPoint y: 710, distance: 34.1
click at [384, 695] on div at bounding box center [385, 724] width 3 height 118
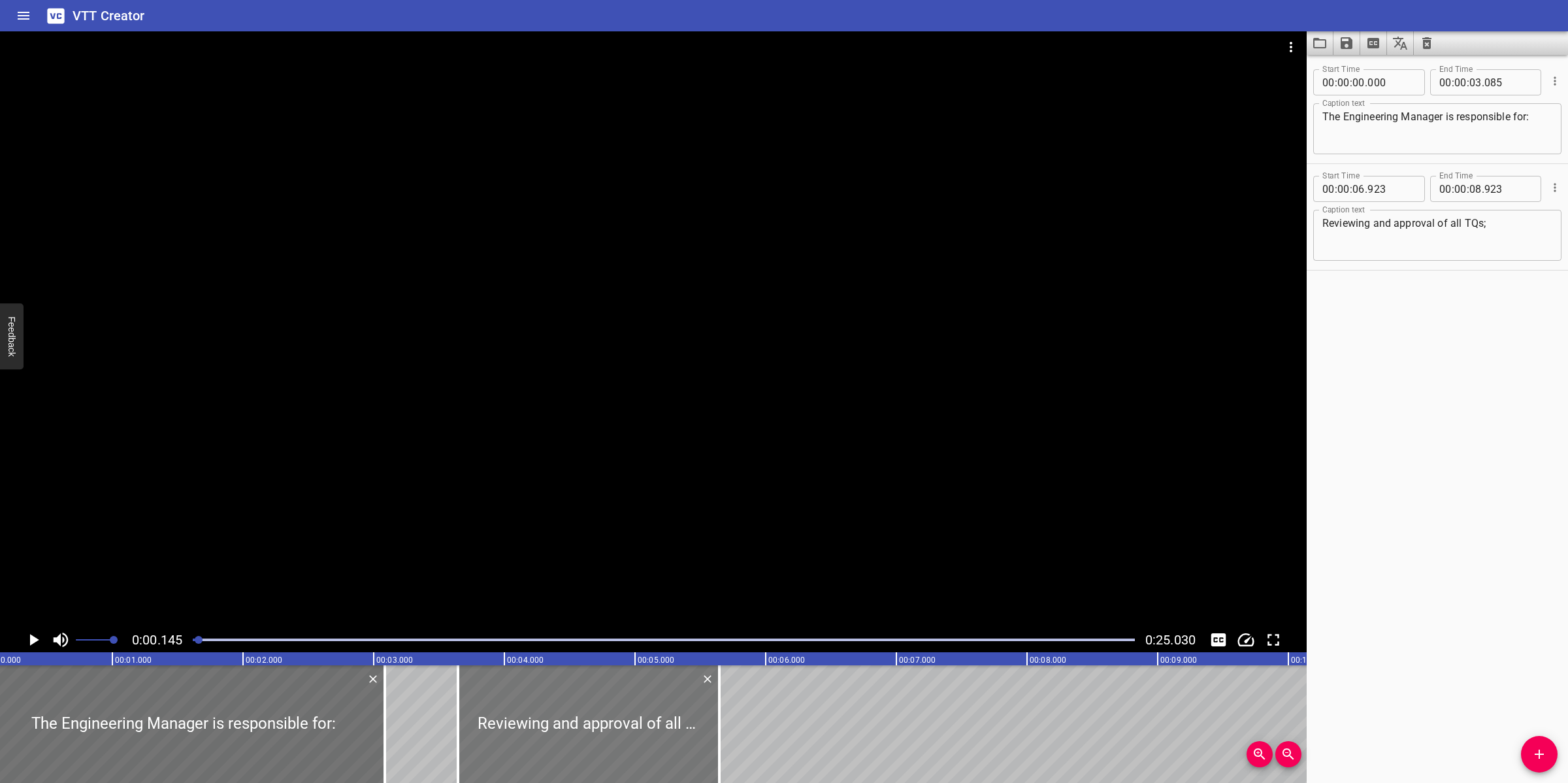
drag, startPoint x: 974, startPoint y: 711, endPoint x: 554, endPoint y: 755, distance: 422.3
click at [544, 695] on div at bounding box center [588, 724] width 261 height 118
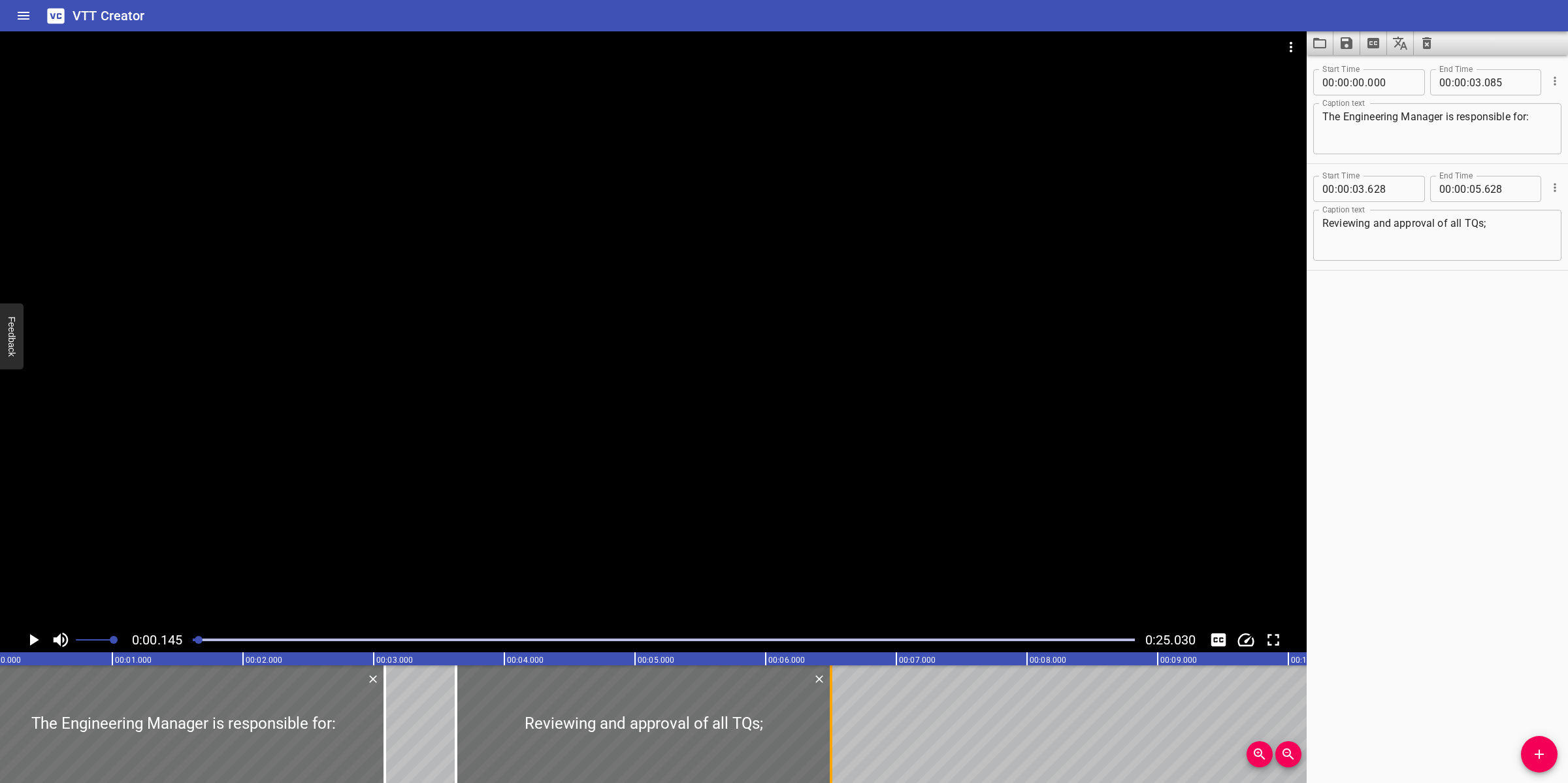
drag, startPoint x: 720, startPoint y: 714, endPoint x: 834, endPoint y: 654, distance: 128.8
click at [833, 695] on div at bounding box center [831, 724] width 13 height 118
click at [817, 484] on div at bounding box center [653, 329] width 1306 height 596
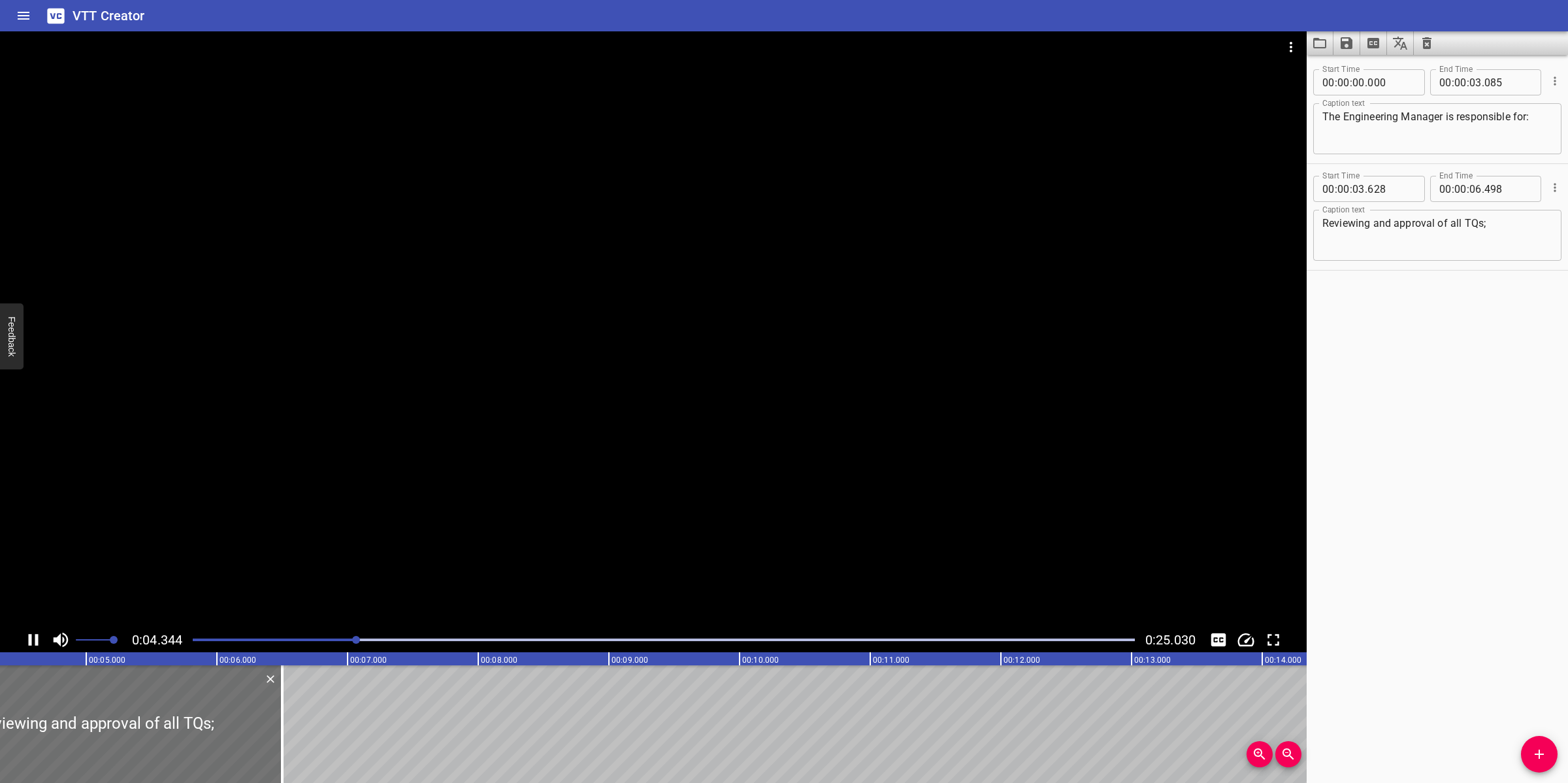
click at [658, 514] on div at bounding box center [653, 329] width 1306 height 596
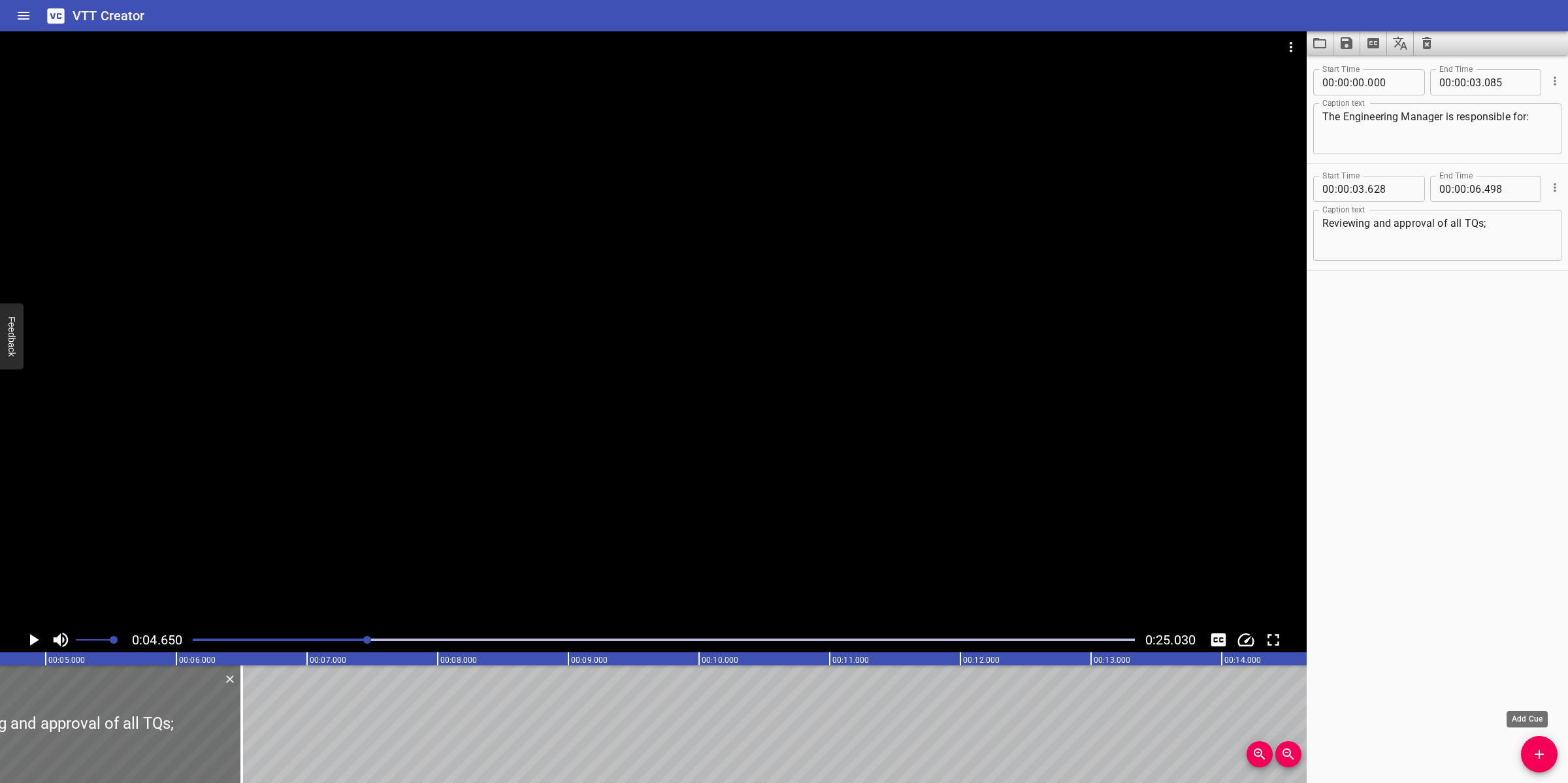
drag, startPoint x: 1534, startPoint y: 755, endPoint x: 1255, endPoint y: 728, distance: 280.3
click at [1393, 695] on icon "Add Cue" at bounding box center [1539, 754] width 16 height 16
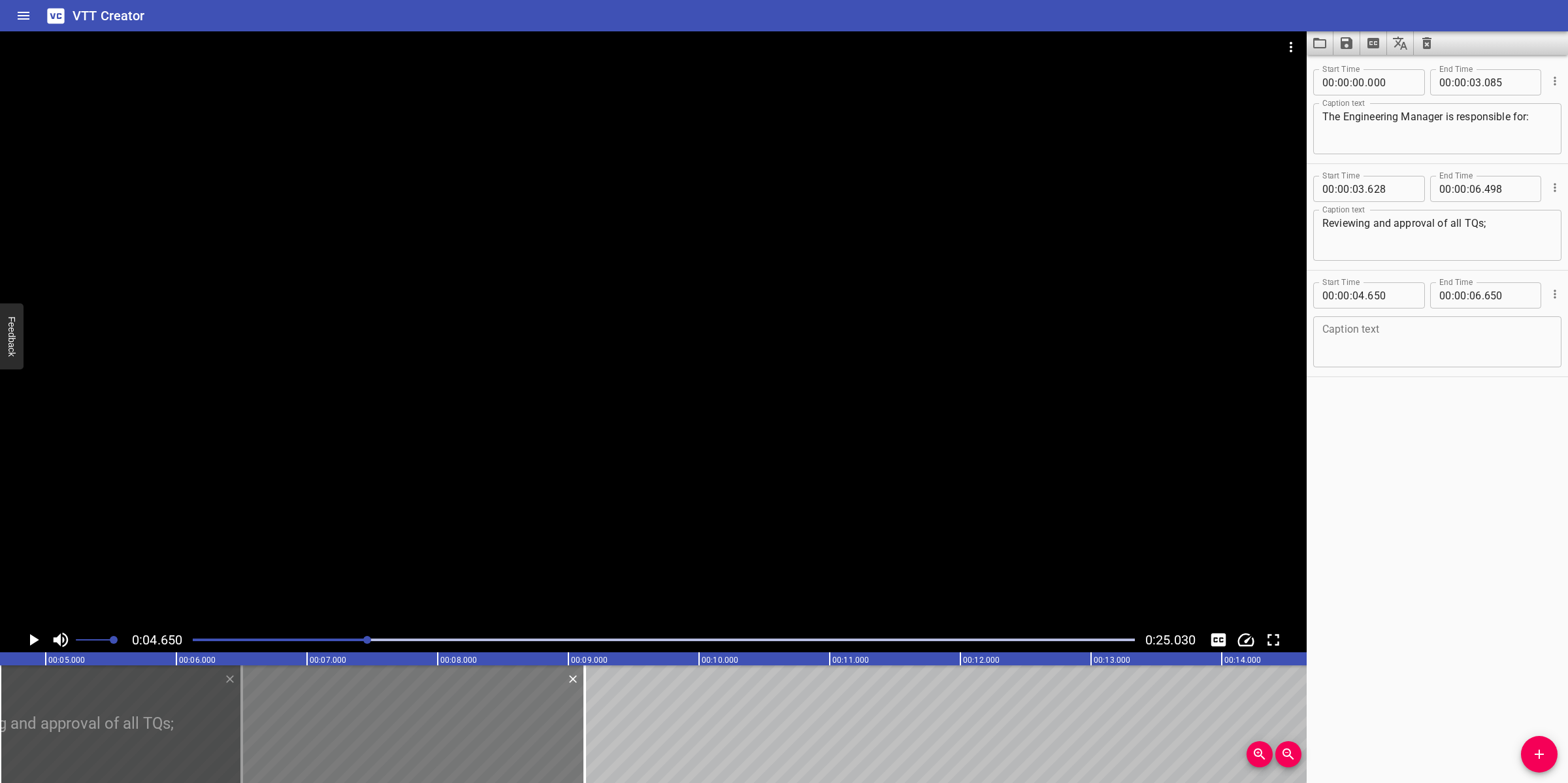
drag, startPoint x: 257, startPoint y: 712, endPoint x: 440, endPoint y: 726, distance: 183.5
click at [578, 695] on div at bounding box center [584, 724] width 13 height 118
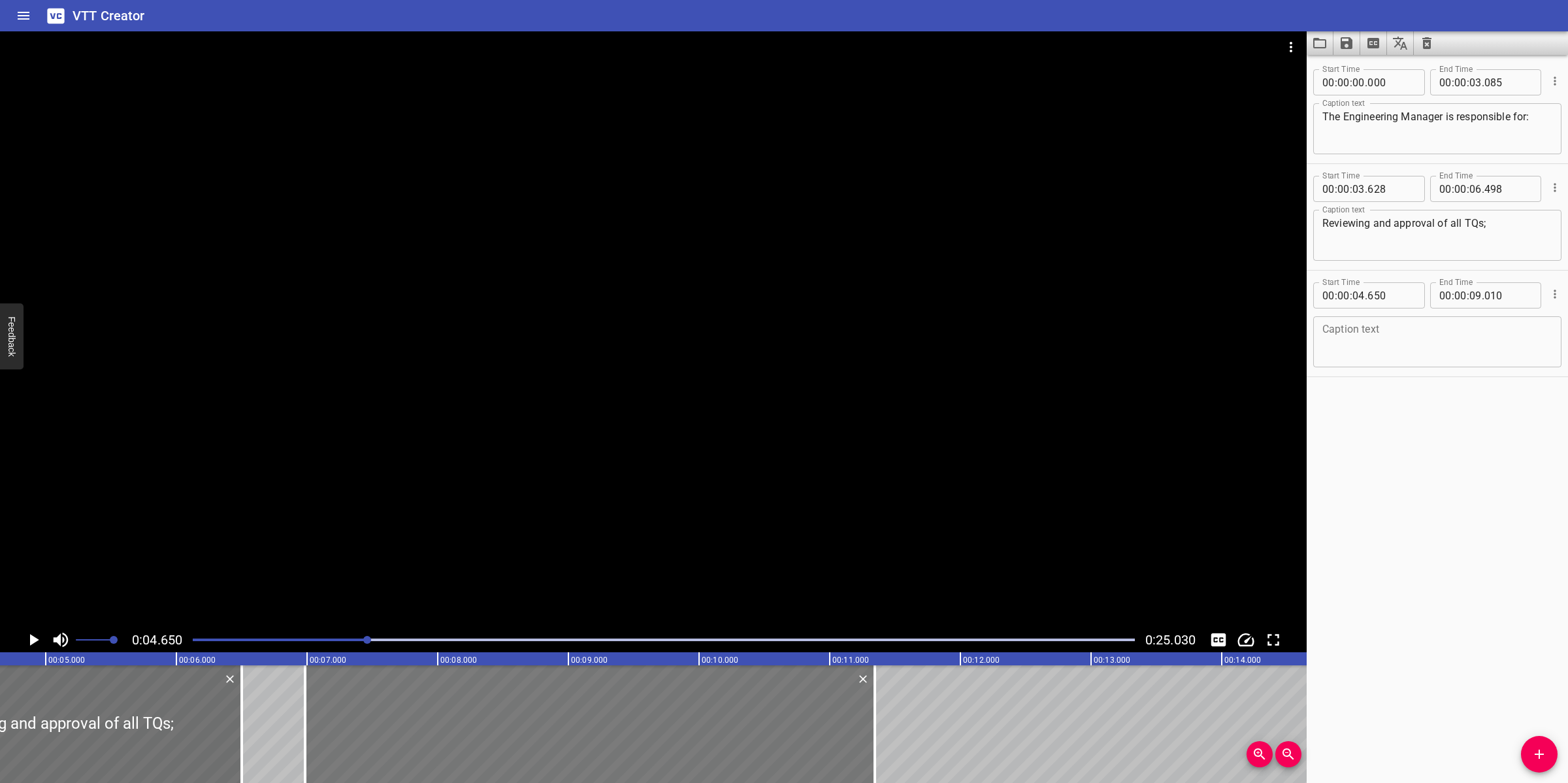
drag, startPoint x: 494, startPoint y: 726, endPoint x: 652, endPoint y: 722, distance: 158.1
click at [654, 695] on div at bounding box center [590, 724] width 570 height 118
click at [1393, 330] on textarea at bounding box center [1436, 342] width 230 height 37
paste textarea "Being involved and consulting with regards to engineering or technical safety a…"
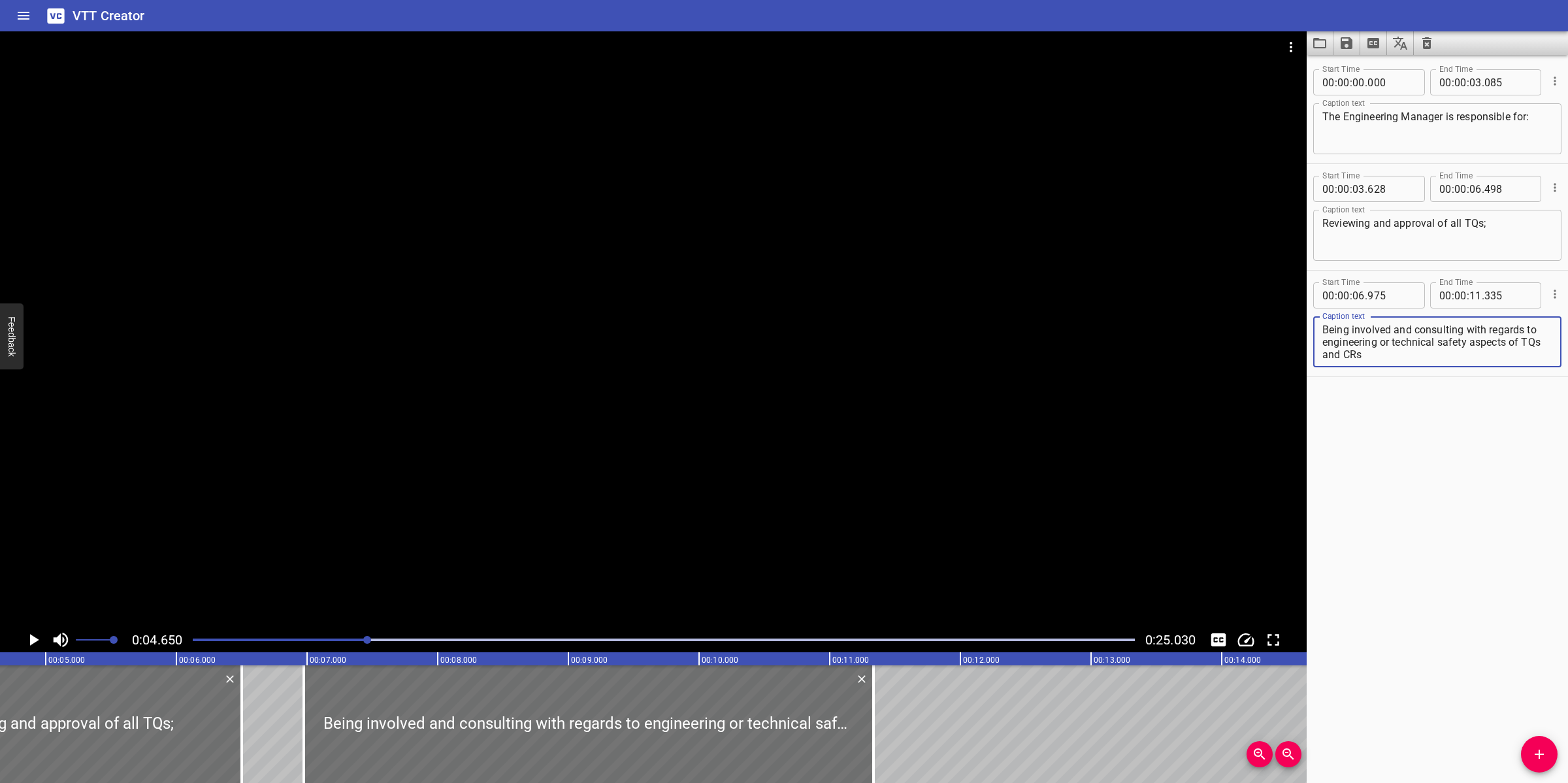
scroll to position [0, 0]
click at [619, 517] on div at bounding box center [653, 329] width 1306 height 596
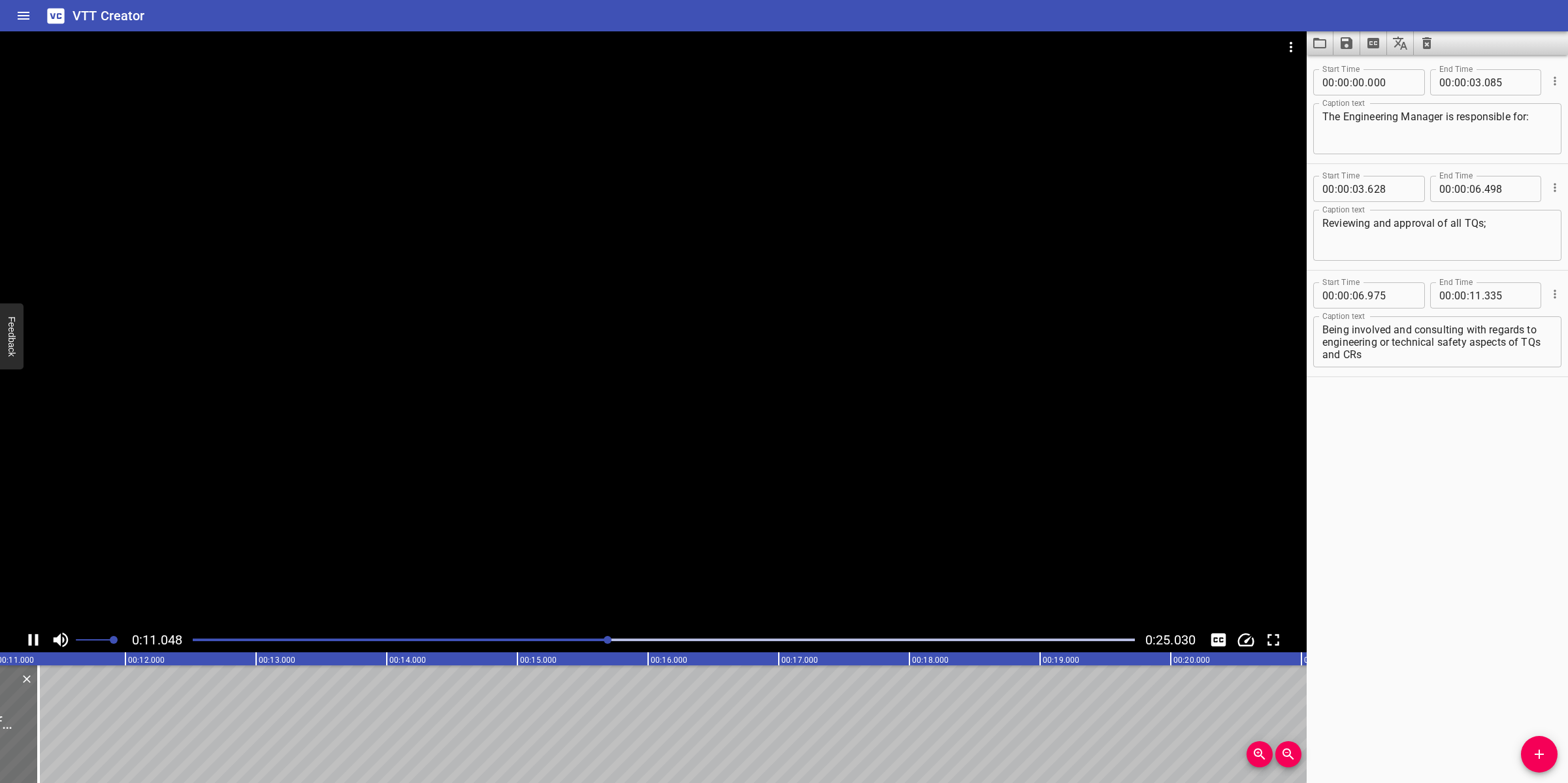
click at [713, 472] on div at bounding box center [653, 329] width 1306 height 596
drag, startPoint x: 561, startPoint y: 641, endPoint x: 539, endPoint y: 630, distance: 24.6
click at [559, 641] on div "Play progress" at bounding box center [144, 640] width 942 height 3
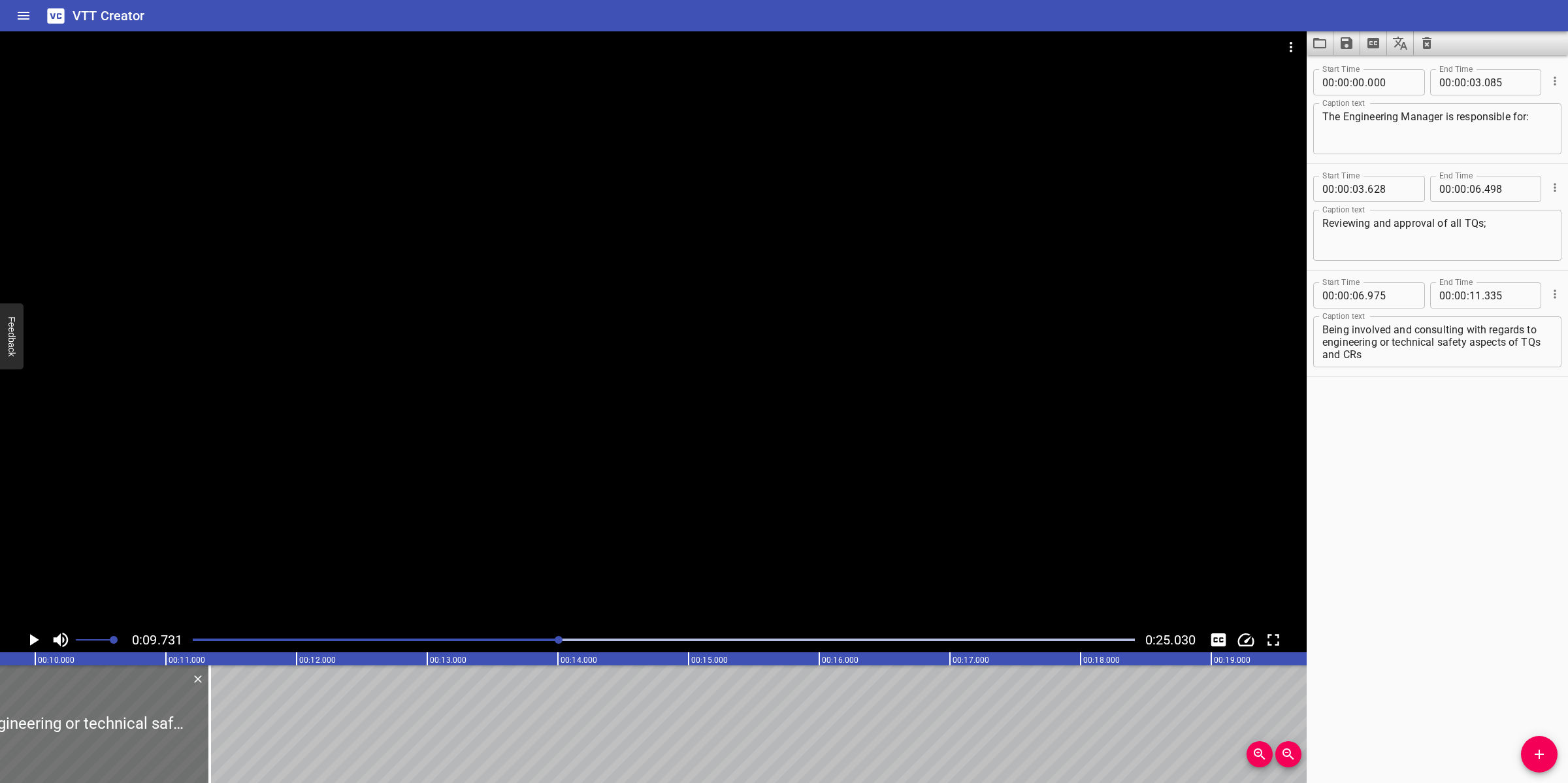
click at [615, 456] on div at bounding box center [653, 329] width 1306 height 596
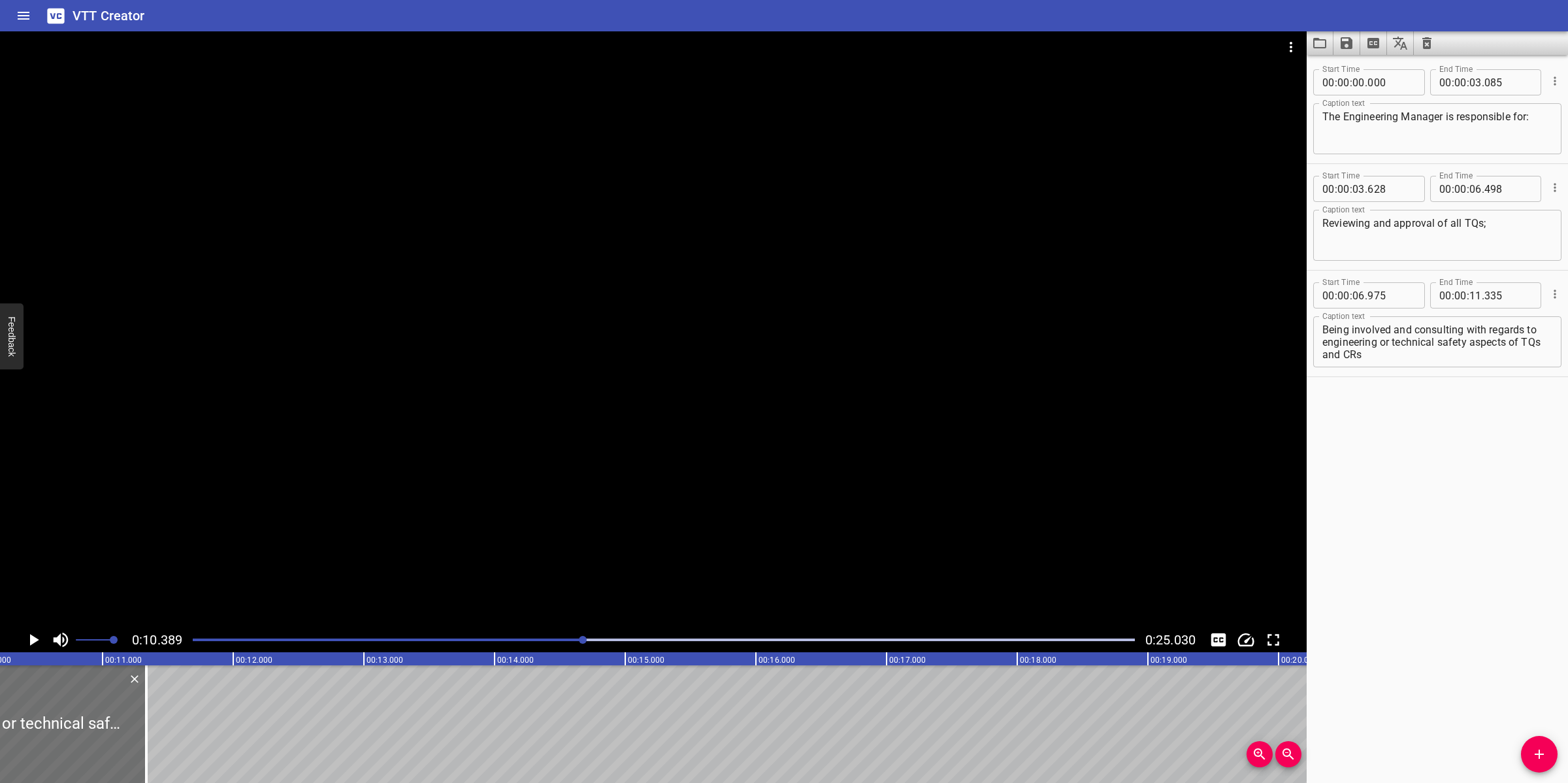
scroll to position [0, 1357]
click at [547, 645] on div at bounding box center [663, 639] width 957 height 18
drag, startPoint x: 1382, startPoint y: 343, endPoint x: 1393, endPoint y: 351, distance: 13.6
click at [1393, 351] on textarea "Being involved and consulting with regards to engineering or technical safety a…" at bounding box center [1436, 342] width 230 height 37
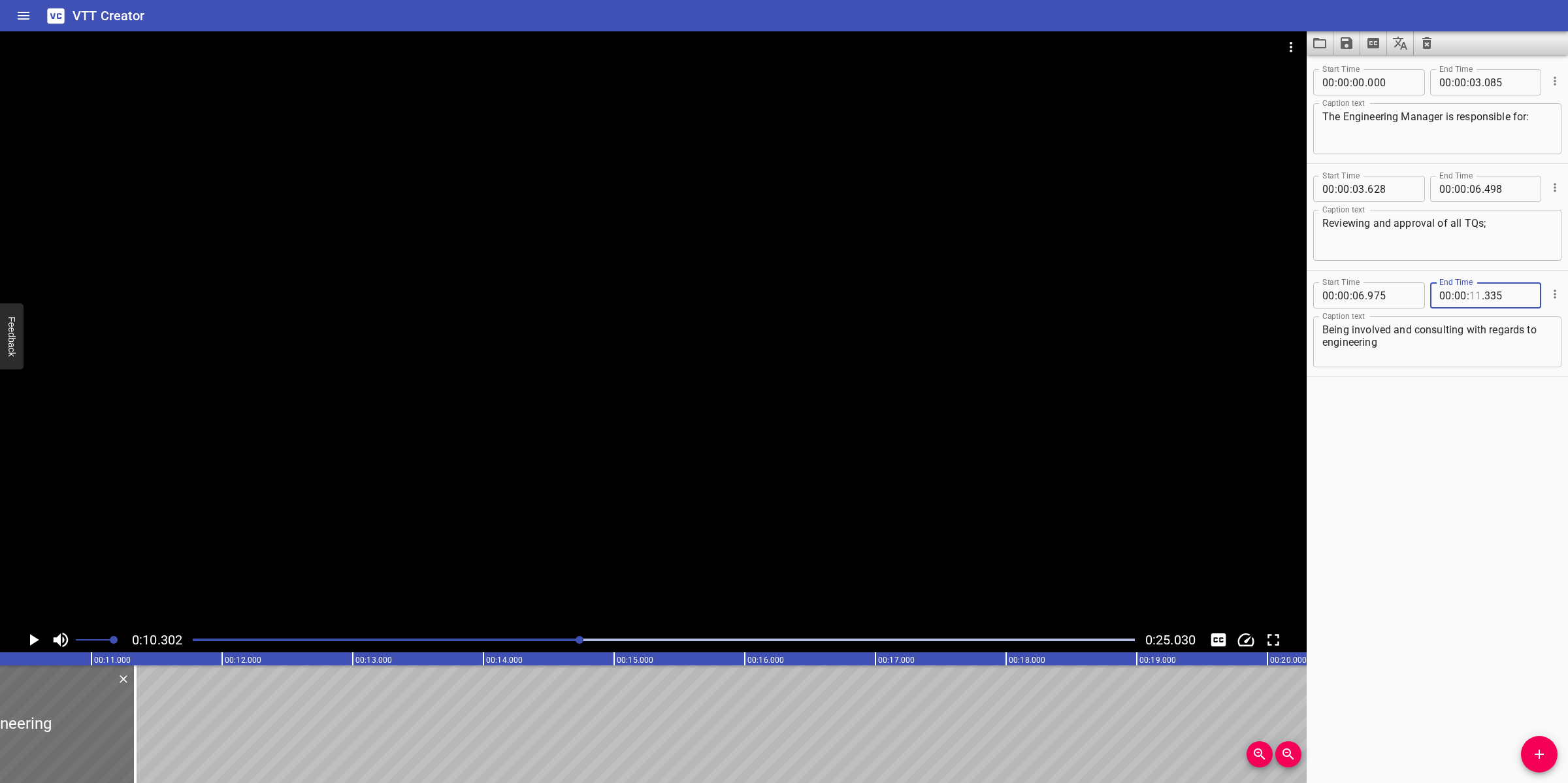
click at [1393, 294] on input "number" at bounding box center [1475, 295] width 12 height 26
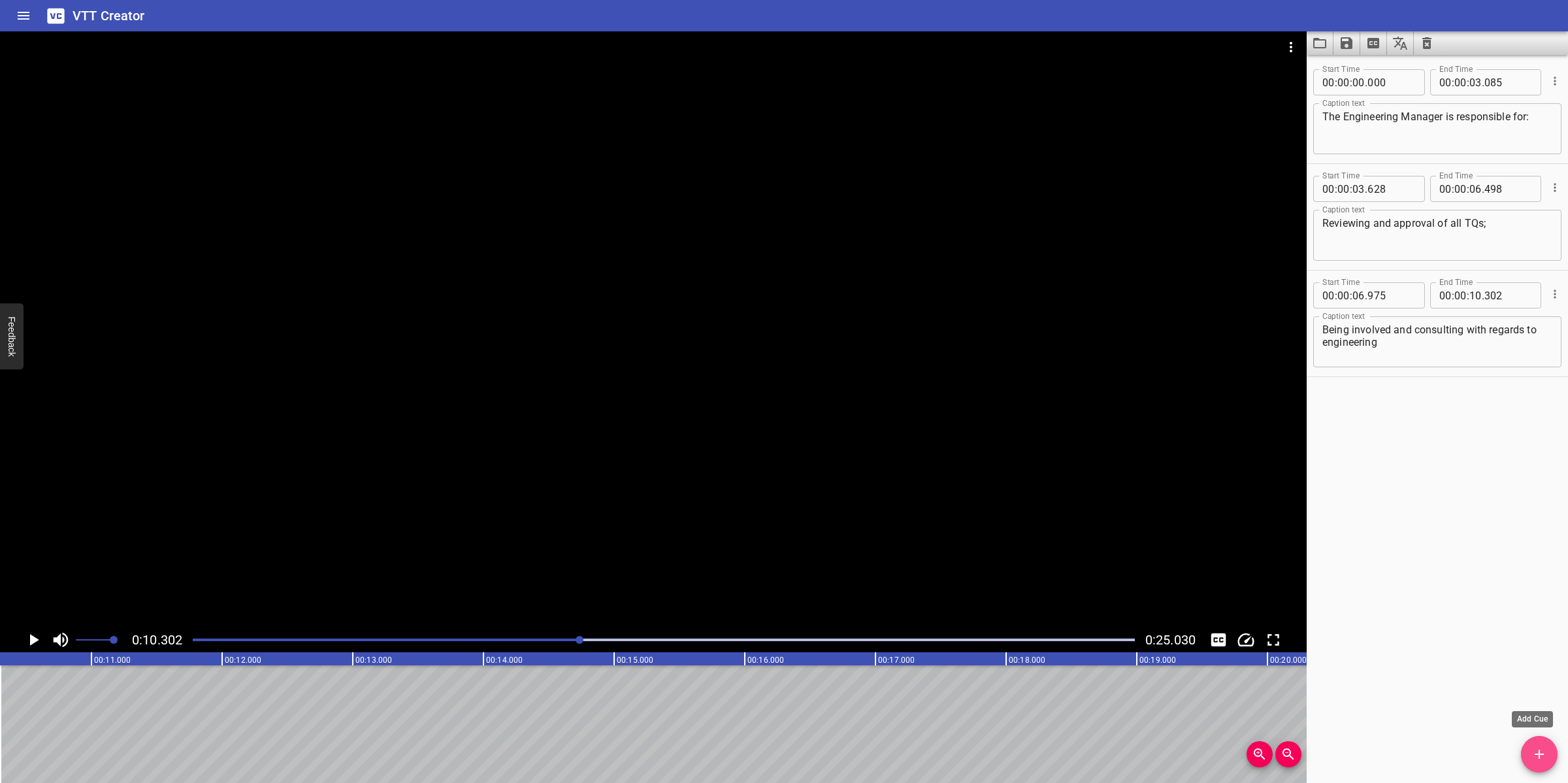
drag, startPoint x: 1543, startPoint y: 758, endPoint x: 1536, endPoint y: 752, distance: 9.2
click at [1393, 695] on icon "Add Cue" at bounding box center [1539, 754] width 16 height 16
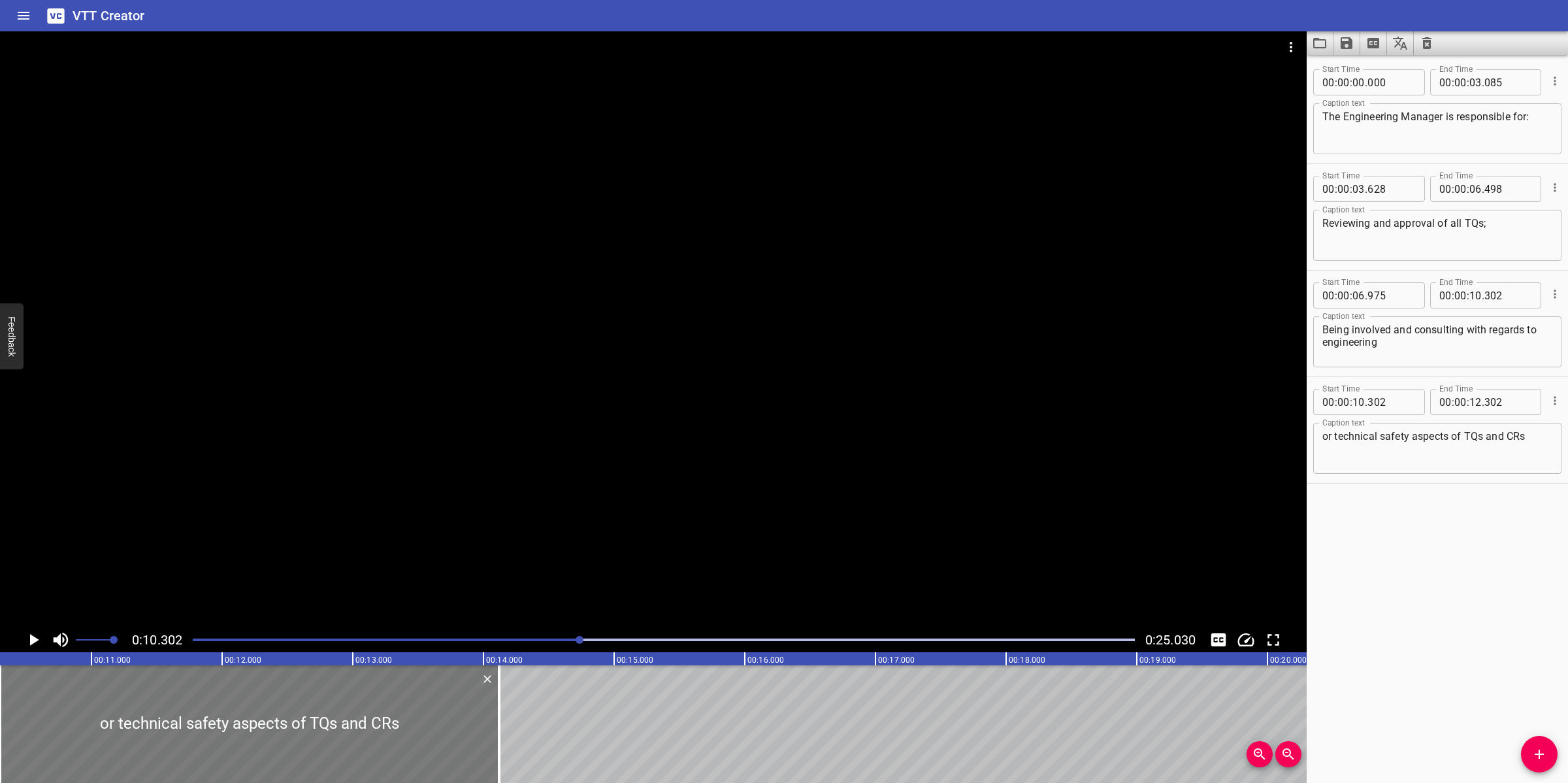
drag, startPoint x: 256, startPoint y: 709, endPoint x: 494, endPoint y: 720, distance: 238.3
click at [494, 695] on div at bounding box center [499, 724] width 13 height 118
click at [559, 485] on div at bounding box center [653, 329] width 1306 height 596
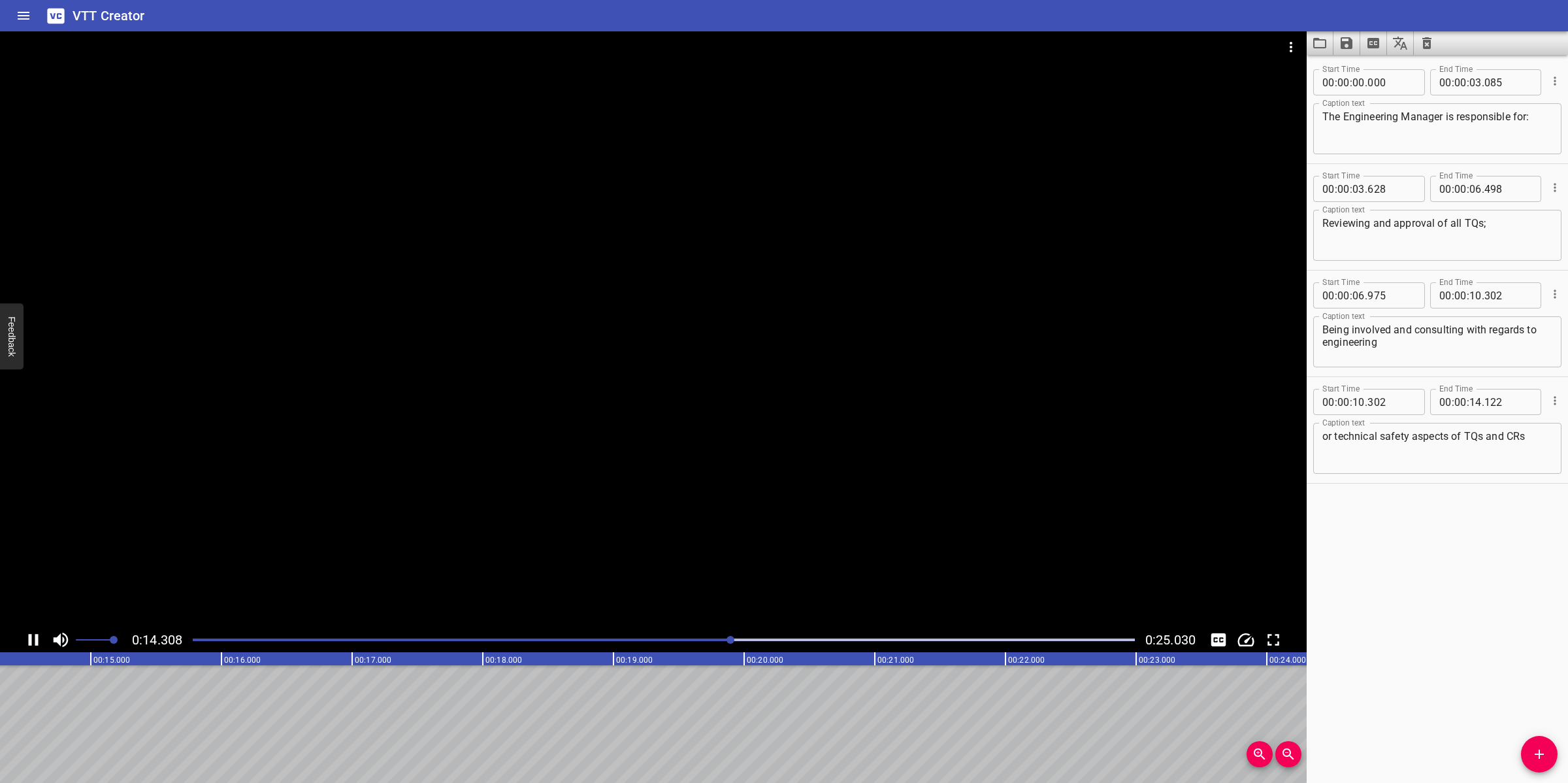
drag, startPoint x: 679, startPoint y: 550, endPoint x: 699, endPoint y: 553, distance: 20.2
click at [681, 550] on div at bounding box center [653, 329] width 1306 height 596
click at [1393, 695] on icon "Add Cue" at bounding box center [1539, 754] width 9 height 9
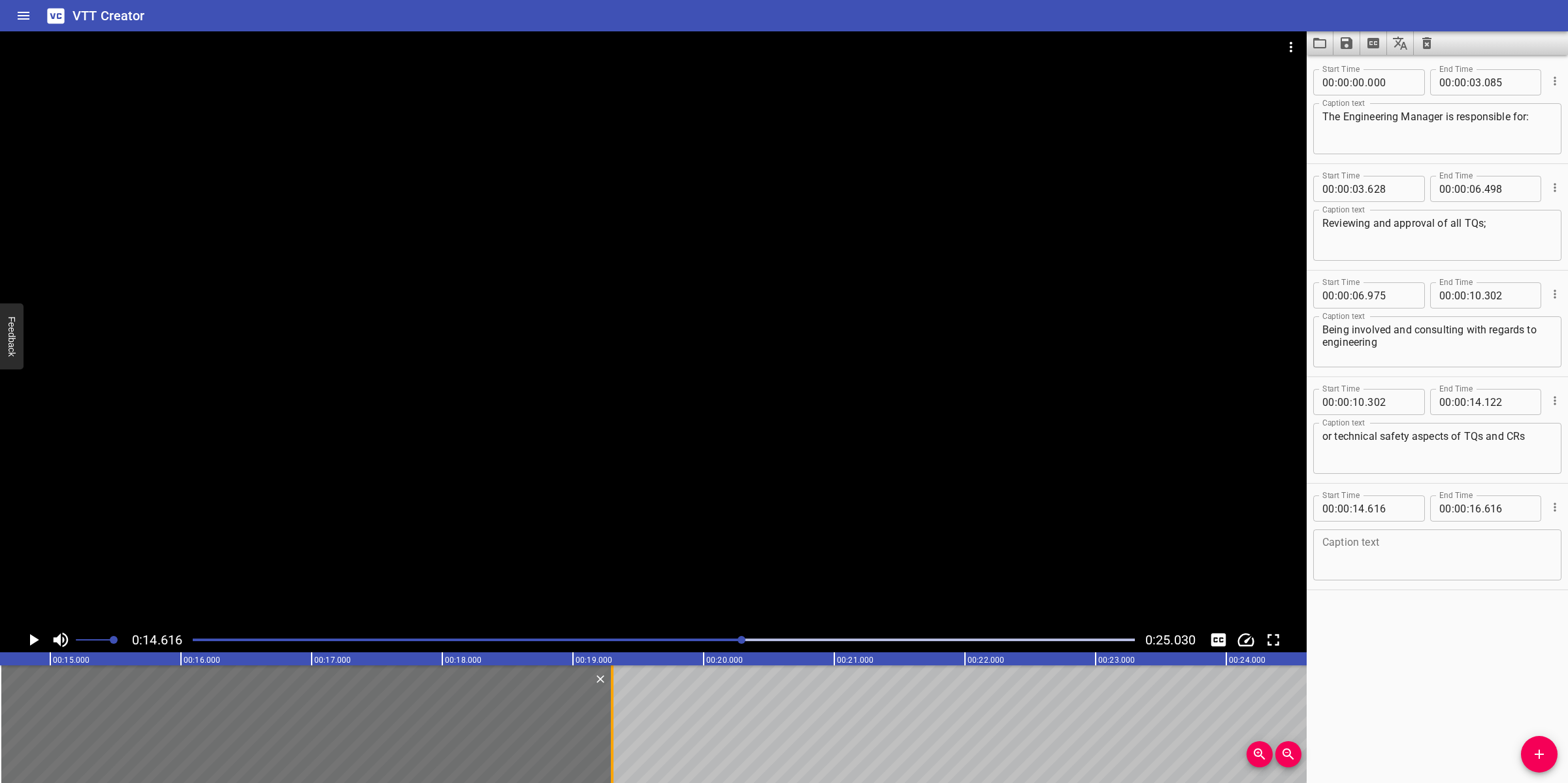
drag, startPoint x: 258, startPoint y: 703, endPoint x: 611, endPoint y: 692, distance: 353.2
click at [609, 695] on div at bounding box center [612, 724] width 13 height 118
drag, startPoint x: 1307, startPoint y: 531, endPoint x: 1357, endPoint y: 547, distance: 52.5
click at [1333, 543] on div "Start Time 00 : 00 : 14 . 616 Start Time End Time 00 : 00 : 19 . 306 End Time C…" at bounding box center [1436, 536] width 261 height 106
click at [1367, 551] on textarea at bounding box center [1436, 555] width 230 height 37
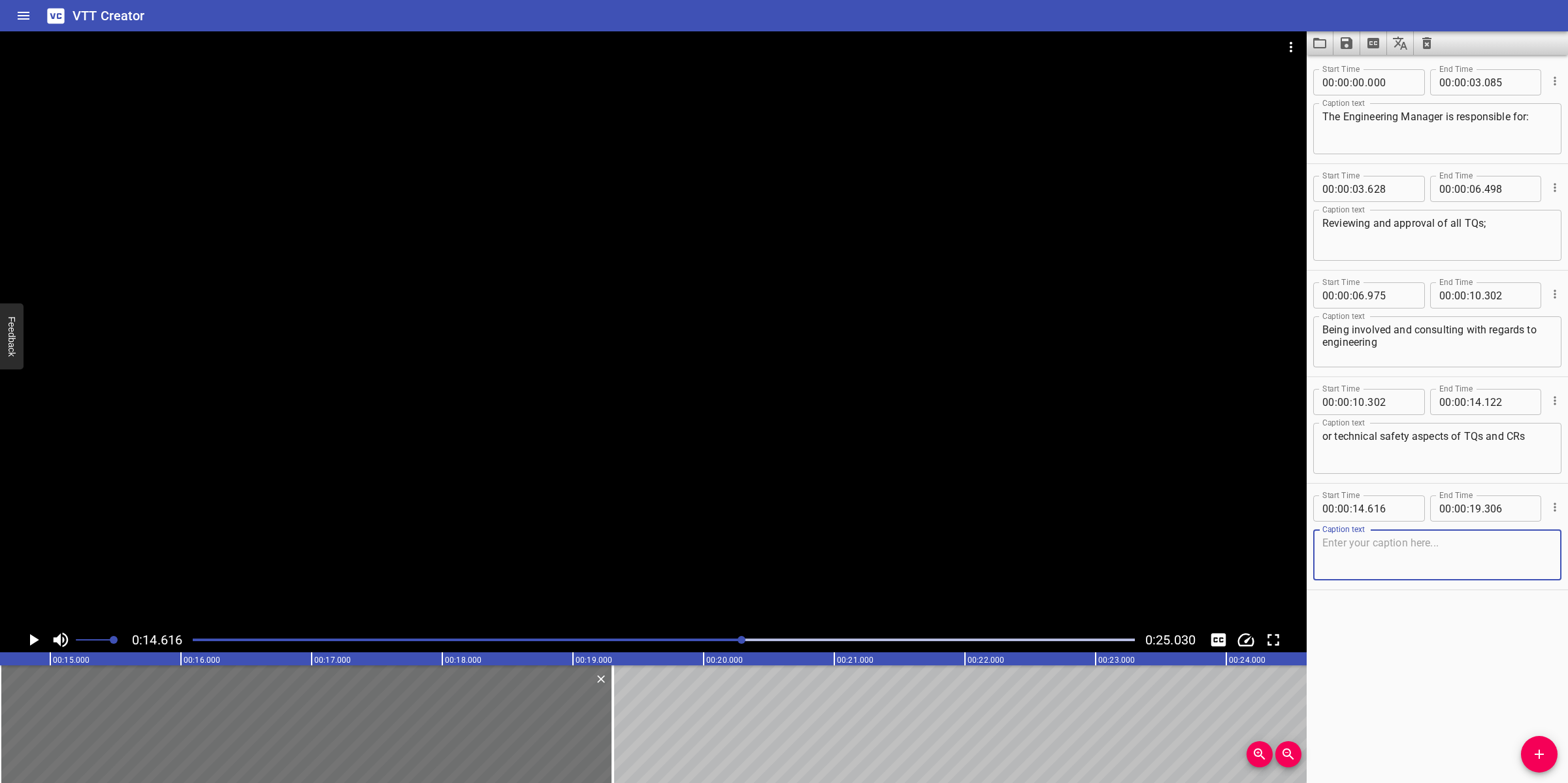
paste textarea "Double checking to confirm compliance of project code and standards"
click at [736, 523] on div at bounding box center [653, 329] width 1306 height 596
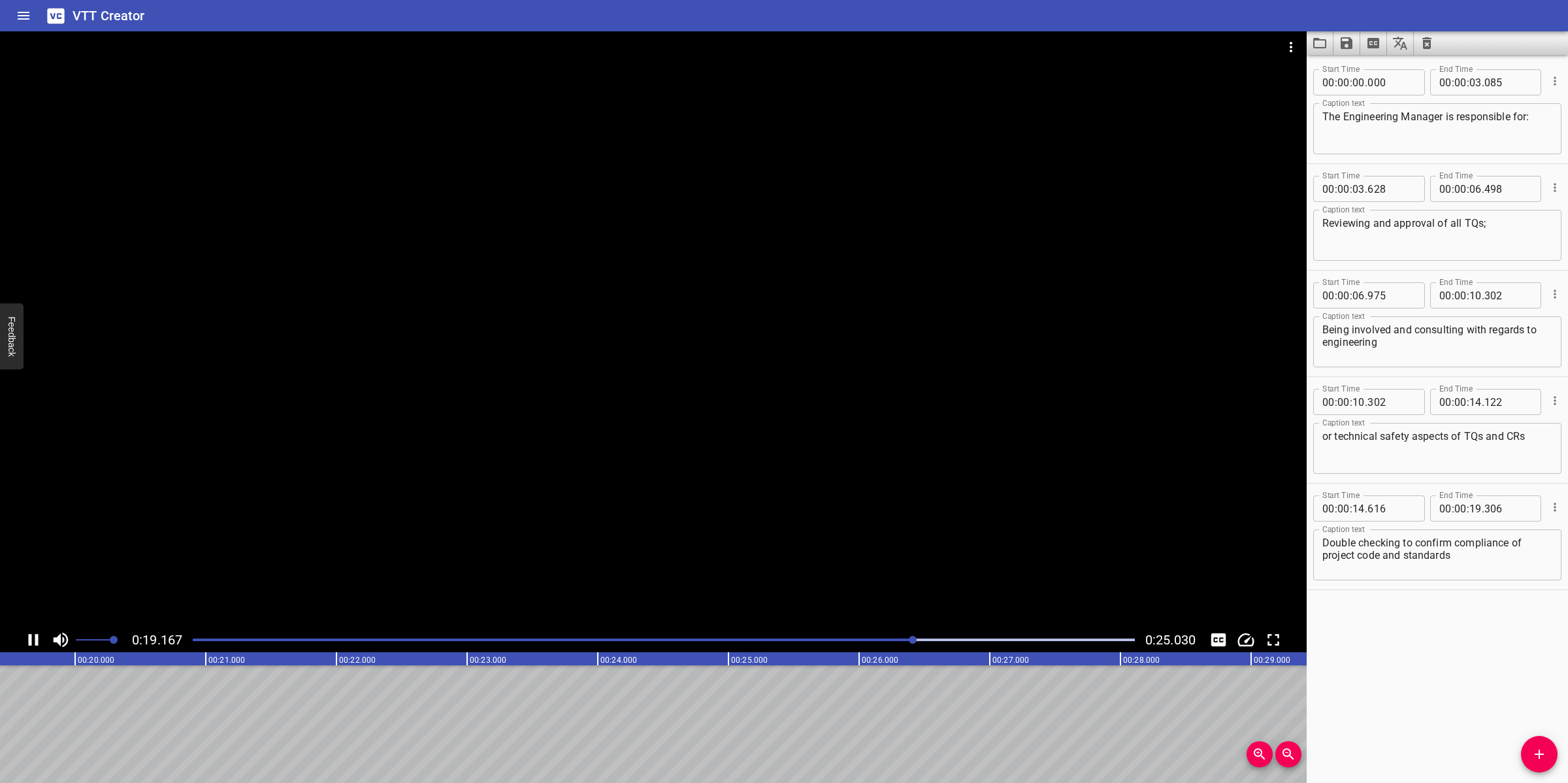
click at [805, 494] on div at bounding box center [653, 329] width 1306 height 596
click at [1393, 695] on button "Add Cue" at bounding box center [1539, 754] width 37 height 37
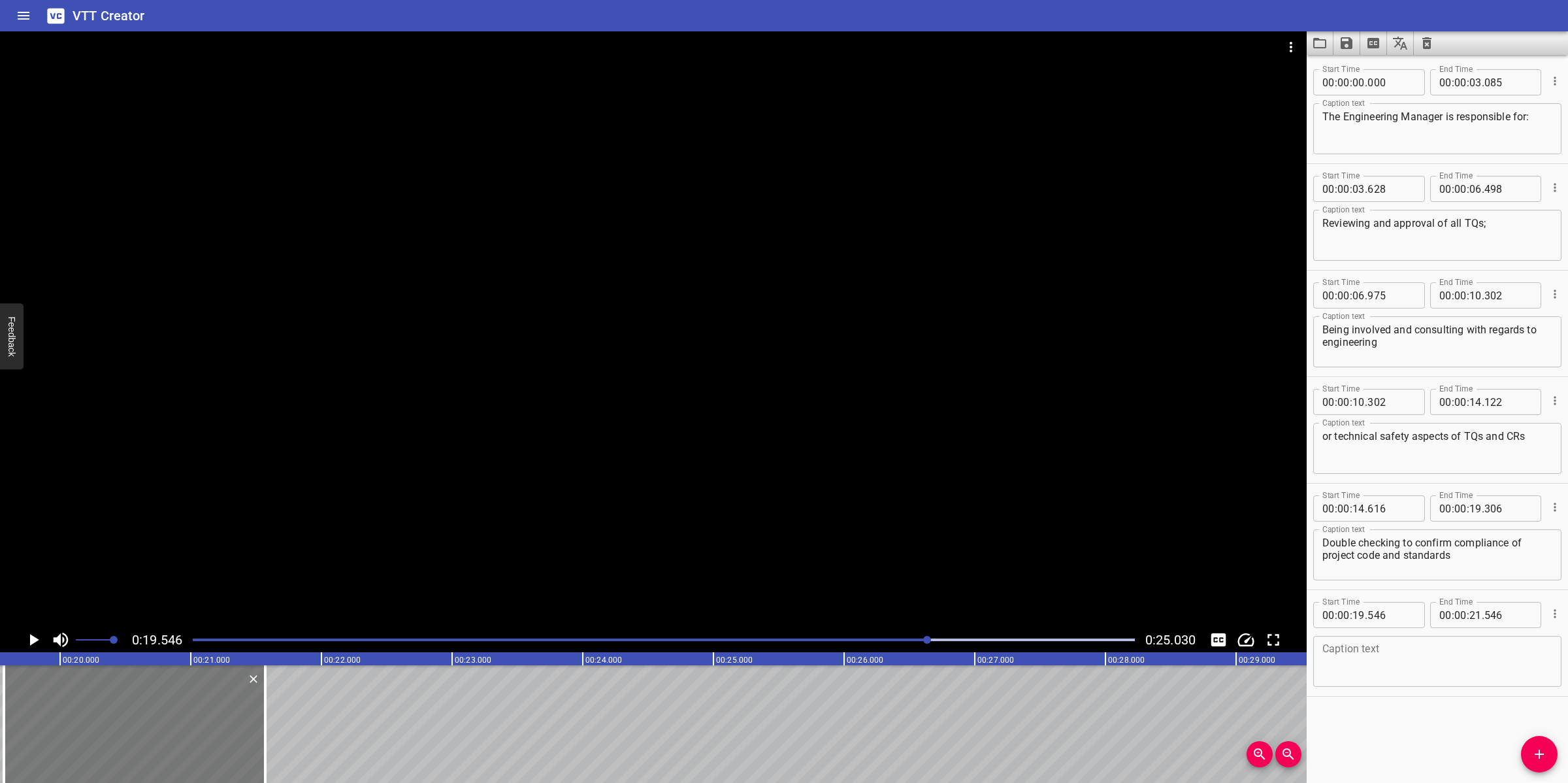
drag, startPoint x: 172, startPoint y: 725, endPoint x: 182, endPoint y: 711, distance: 17.2
click at [182, 695] on div at bounding box center [134, 724] width 261 height 118
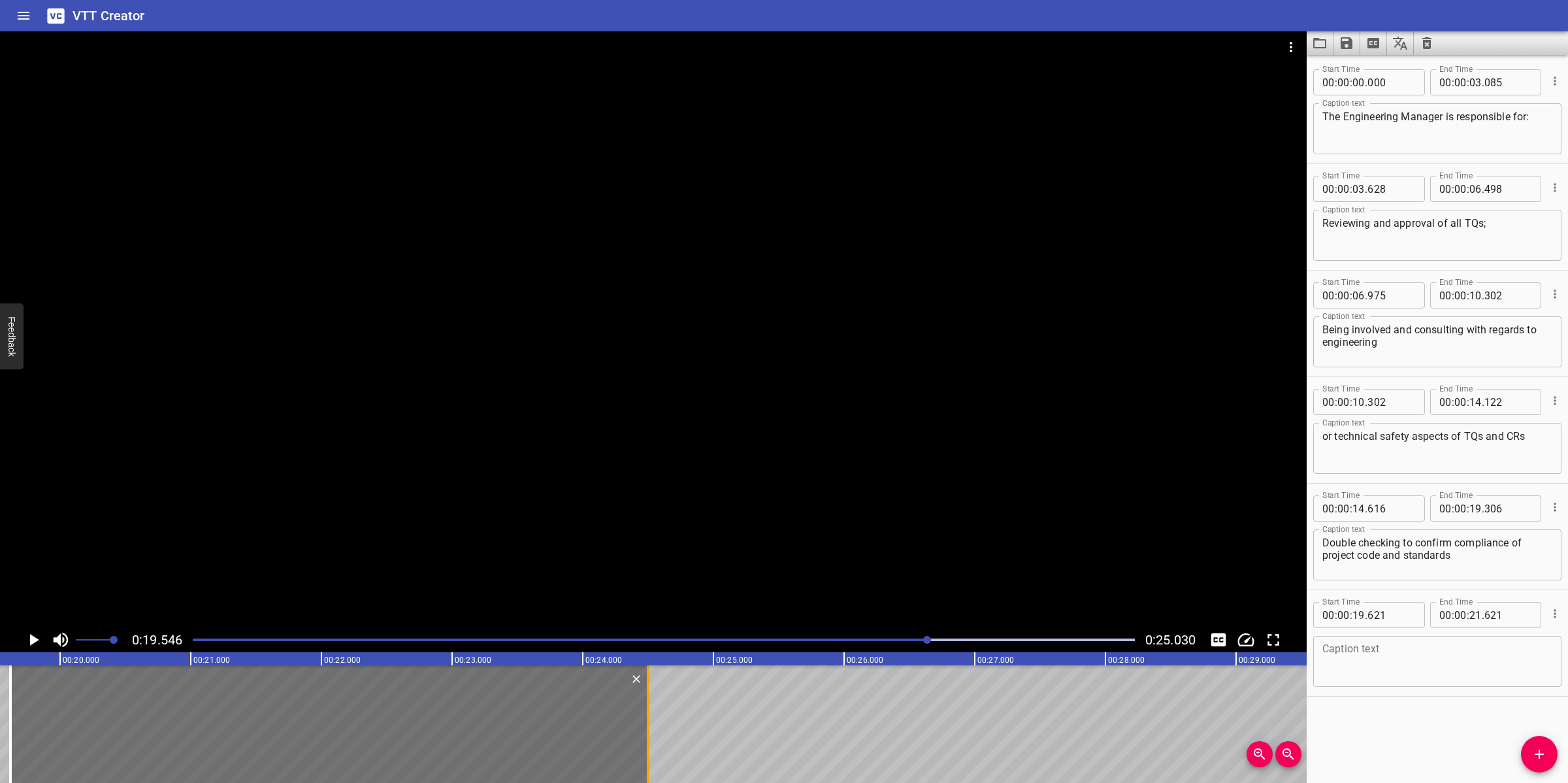
drag, startPoint x: 273, startPoint y: 718, endPoint x: 651, endPoint y: 726, distance: 378.1
click at [648, 695] on div at bounding box center [647, 724] width 13 height 118
click at [1385, 677] on div "Caption text" at bounding box center [1437, 661] width 248 height 51
paste textarea "Reviewing and approval of CR at Endorsement and Close-out Stages."
click at [816, 490] on div at bounding box center [653, 329] width 1306 height 596
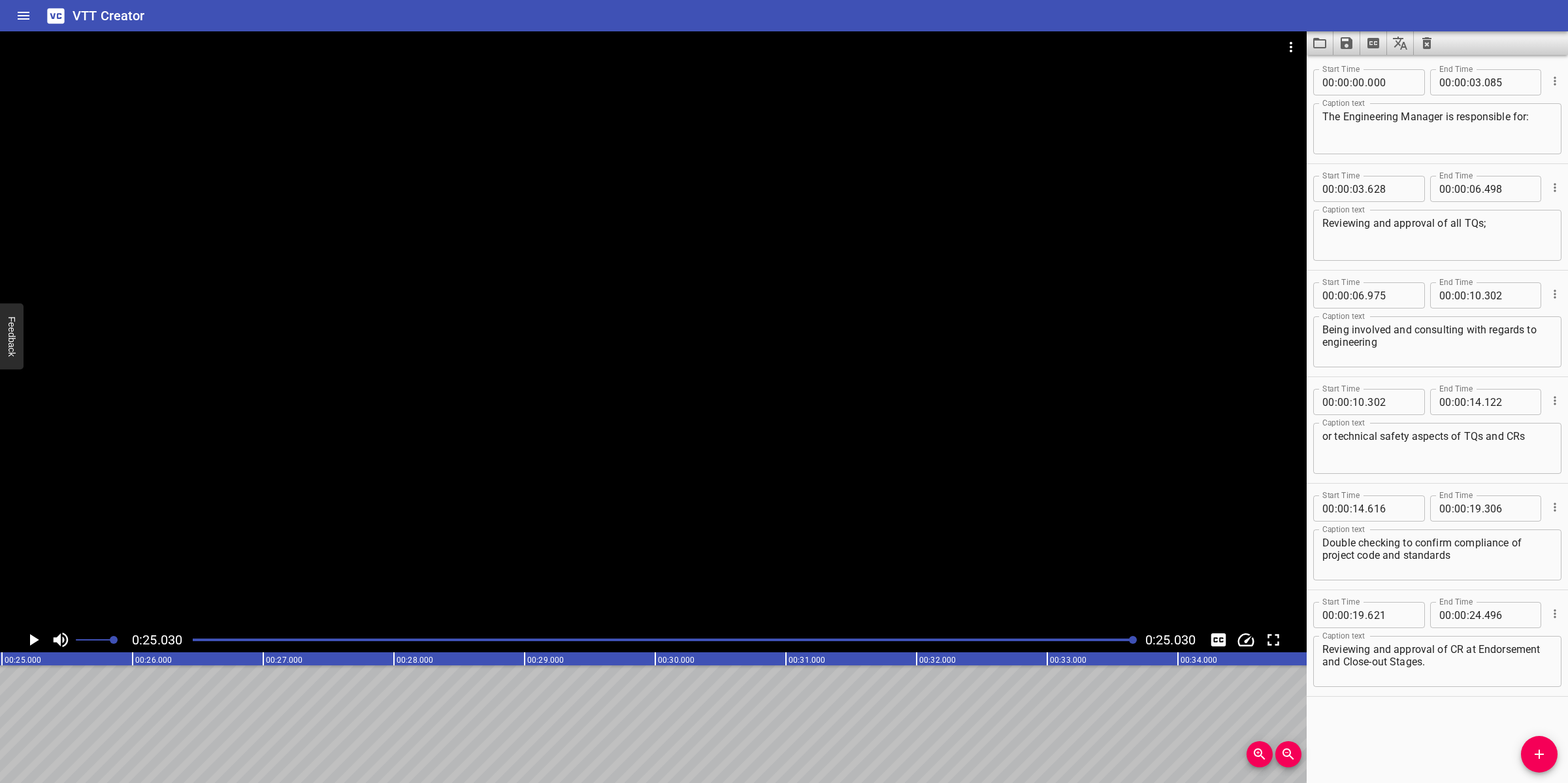
scroll to position [0, 3270]
click at [697, 455] on div at bounding box center [653, 329] width 1306 height 596
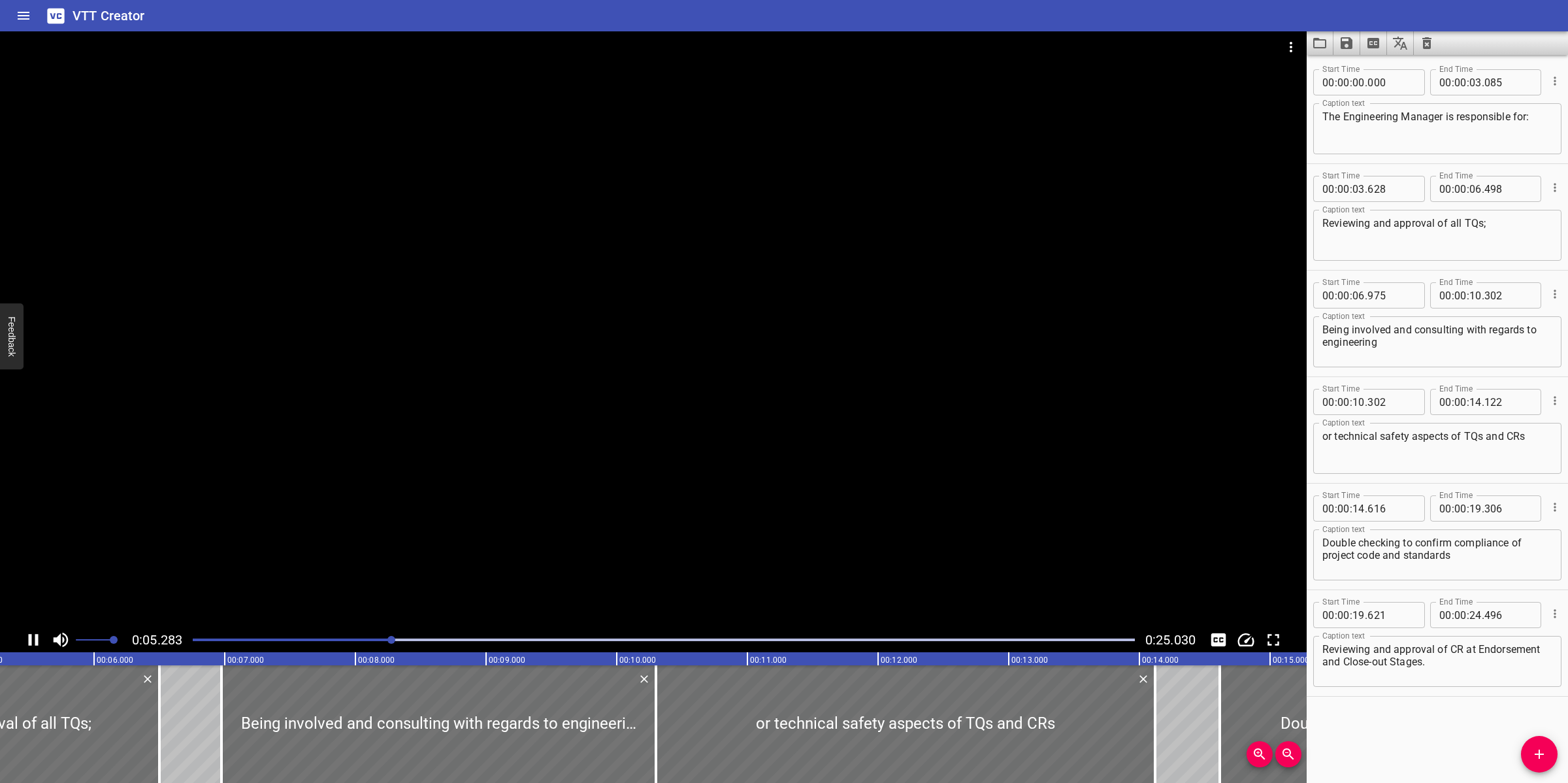
scroll to position [0, 739]
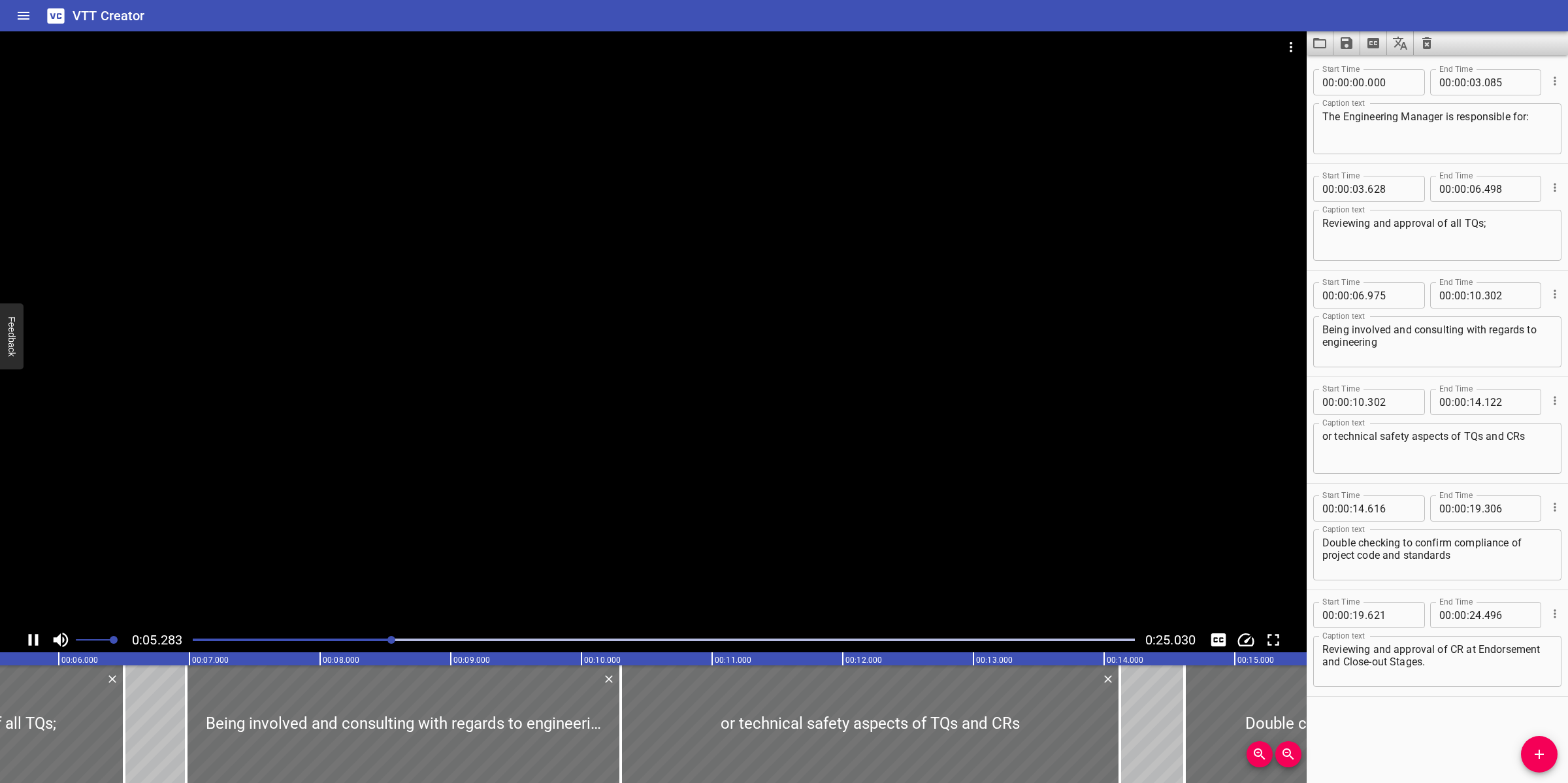
click at [820, 388] on div at bounding box center [653, 329] width 1306 height 596
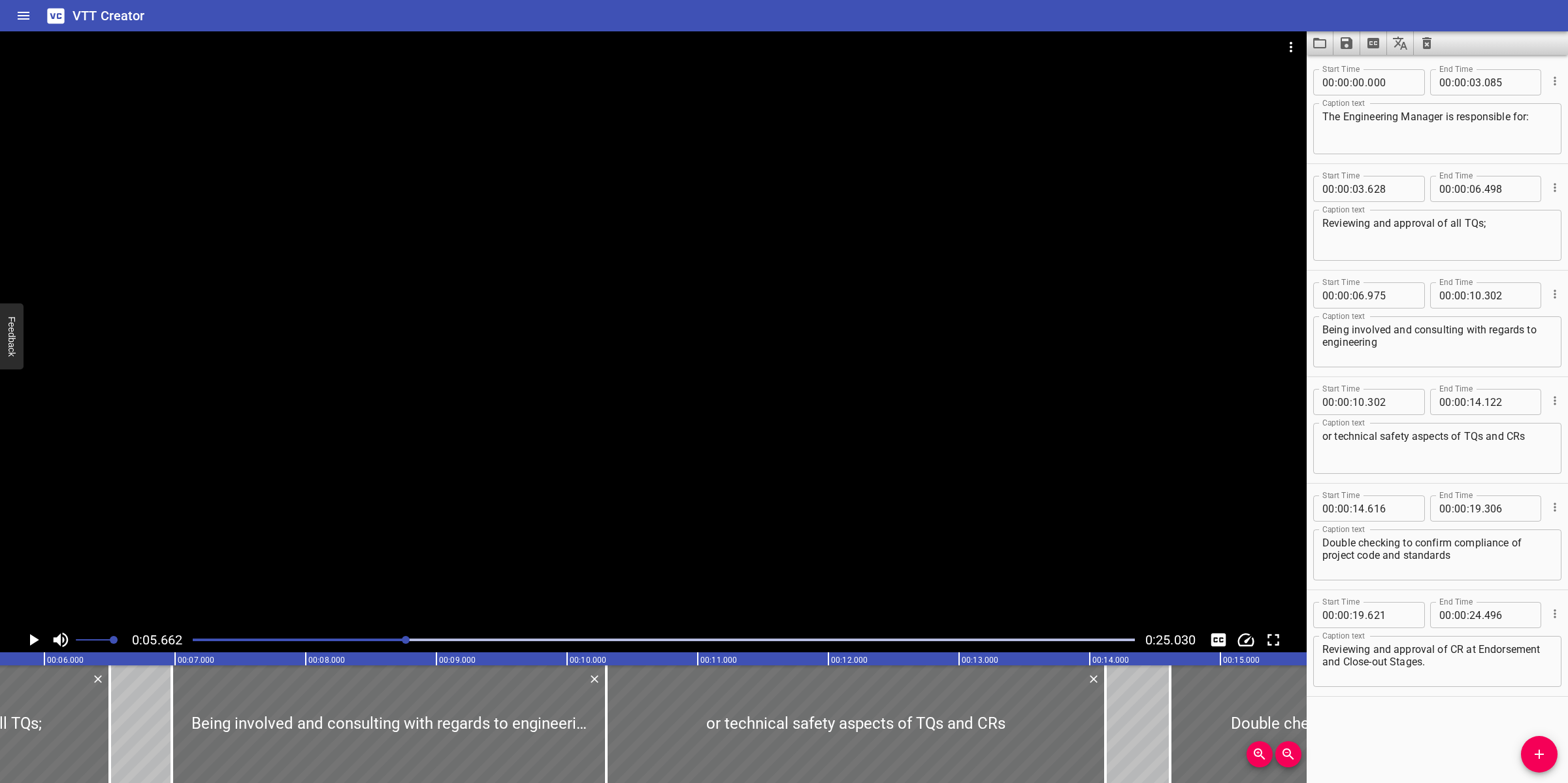
click at [1393, 222] on textarea "Reviewing and approval of all TQs;" at bounding box center [1436, 235] width 230 height 37
click at [647, 328] on div at bounding box center [653, 329] width 1306 height 596
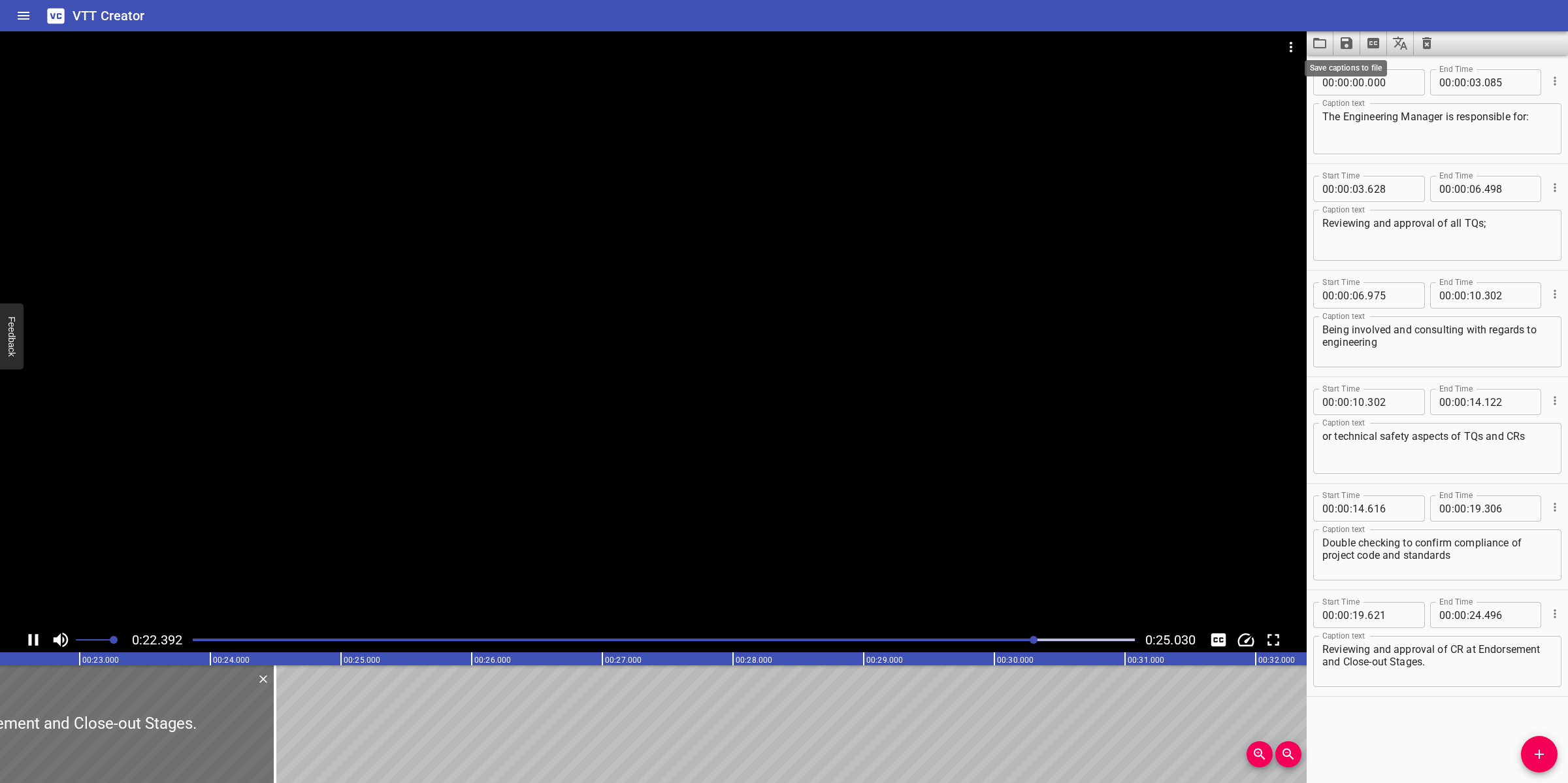
click at [1344, 42] on icon "Save captions to file" at bounding box center [1346, 43] width 12 height 12
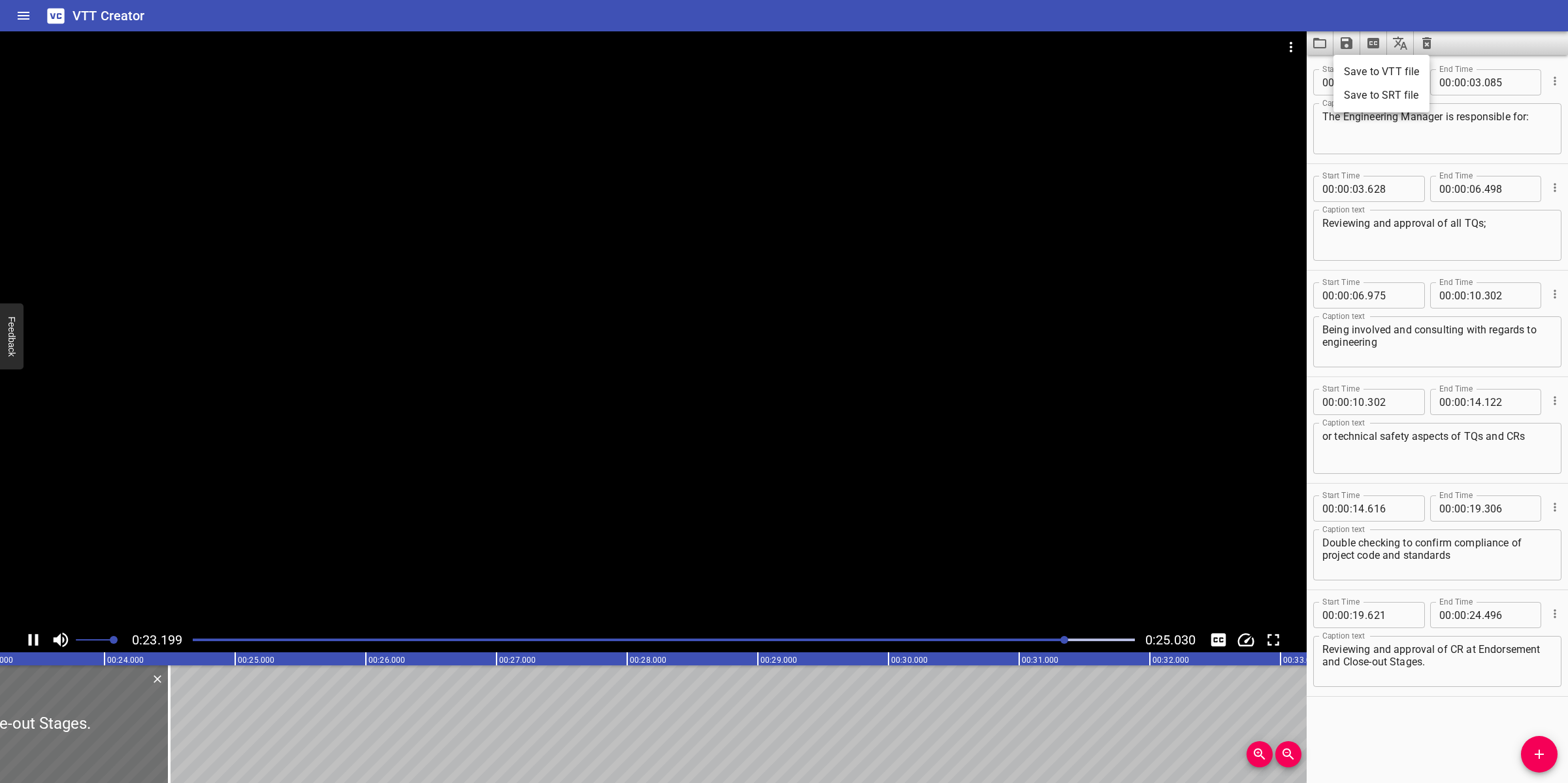
click at [1377, 72] on li "Save to VTT file" at bounding box center [1381, 72] width 96 height 24
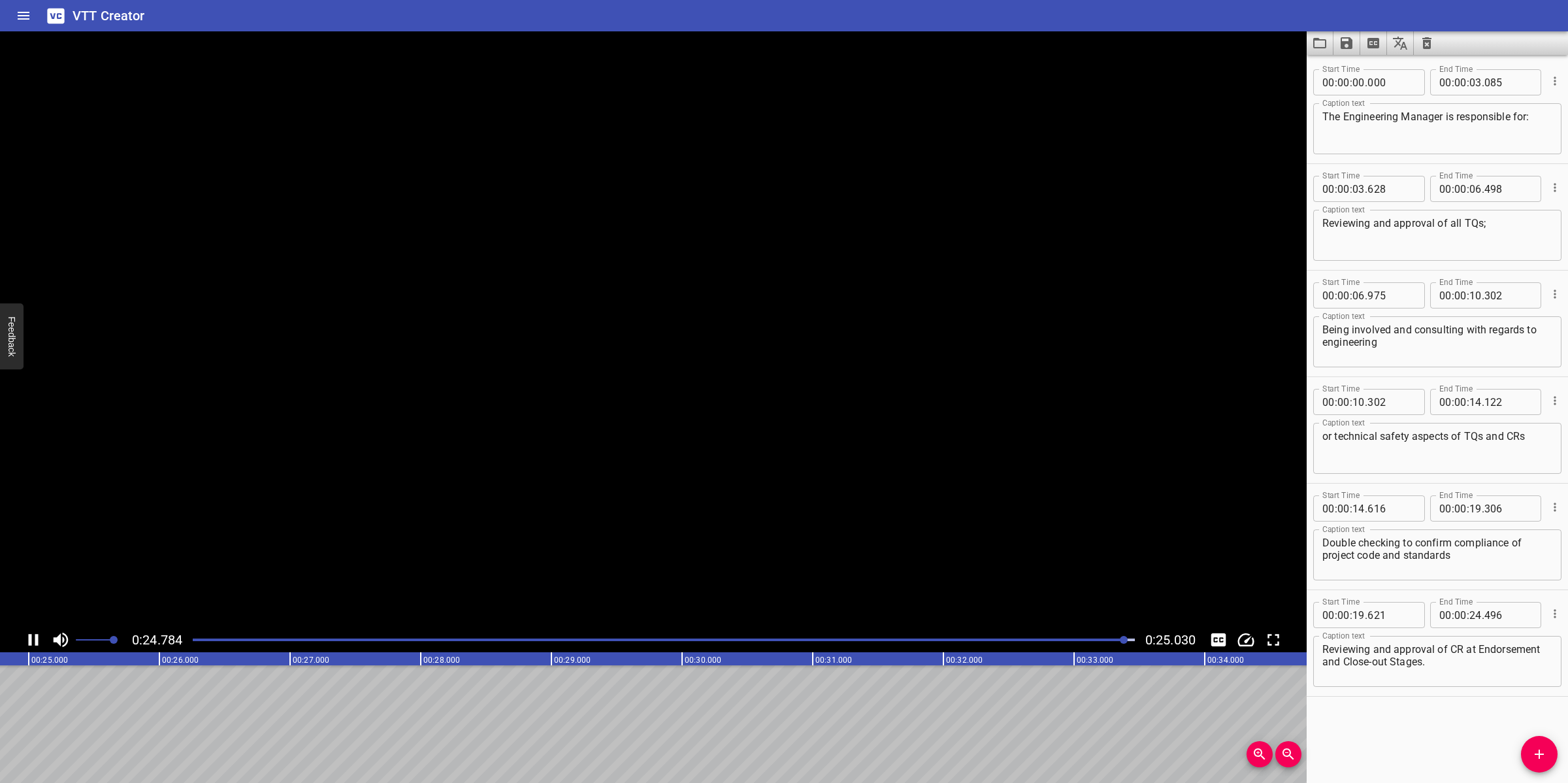
scroll to position [0, 3270]
click at [1282, 46] on button "Video Options" at bounding box center [1291, 47] width 31 height 31
click at [1290, 67] on div at bounding box center [784, 391] width 1568 height 783
click at [1292, 49] on icon "Video Options" at bounding box center [1291, 47] width 16 height 16
click at [1295, 47] on li "Select New Video File..." at bounding box center [1340, 48] width 130 height 24
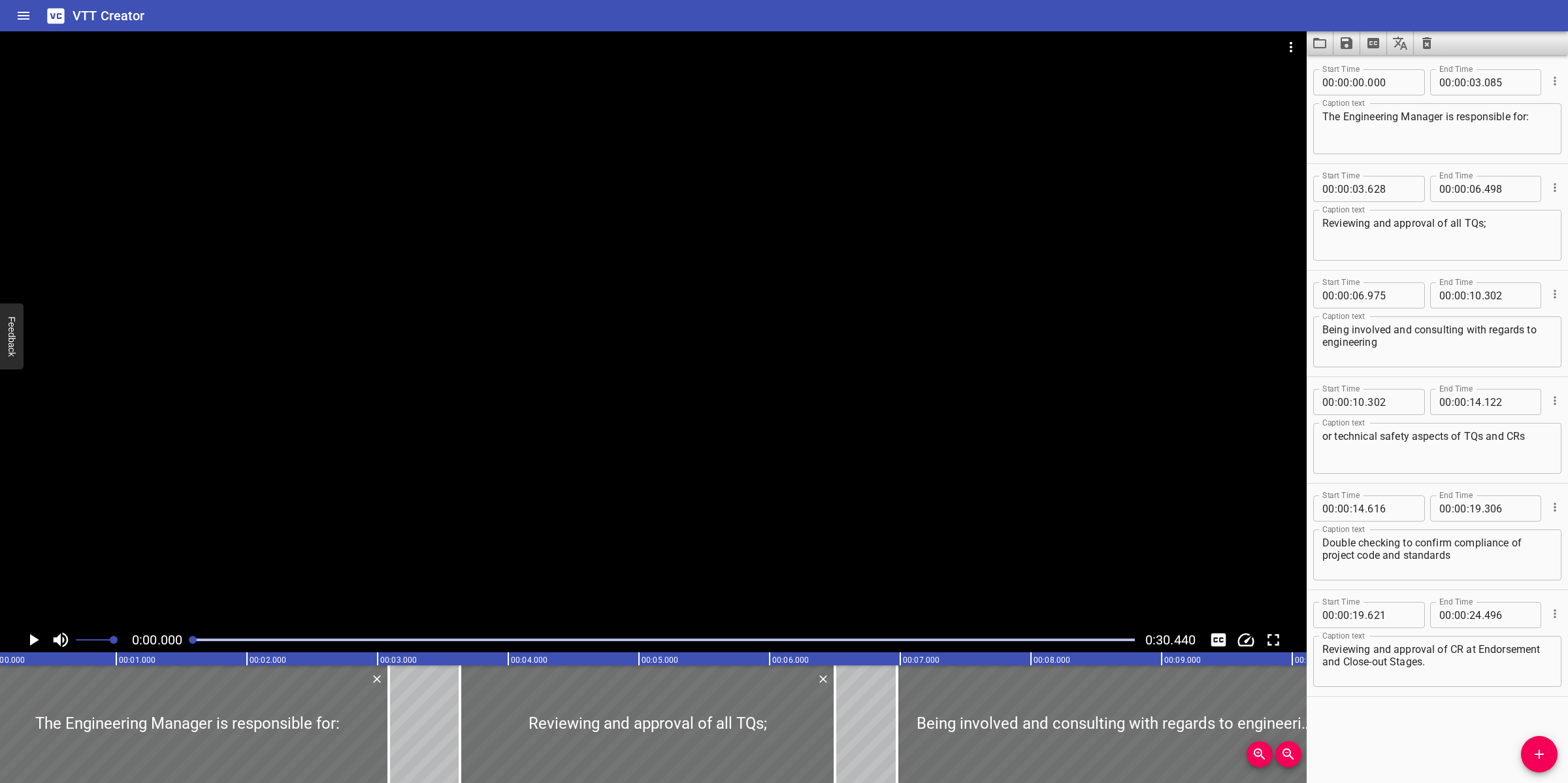
scroll to position [0, 0]
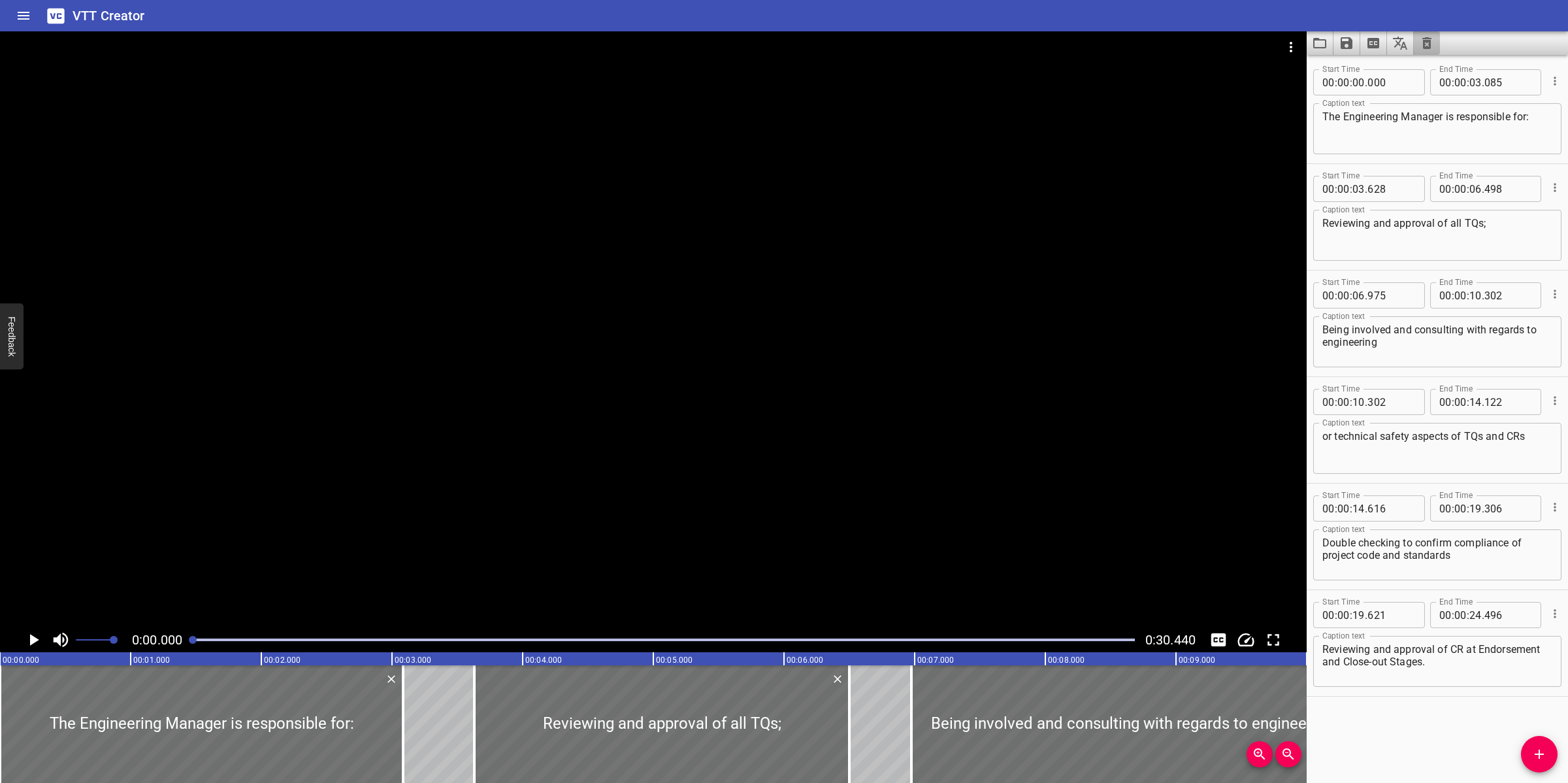
click at [1393, 33] on button "Clear captions" at bounding box center [1427, 43] width 26 height 24
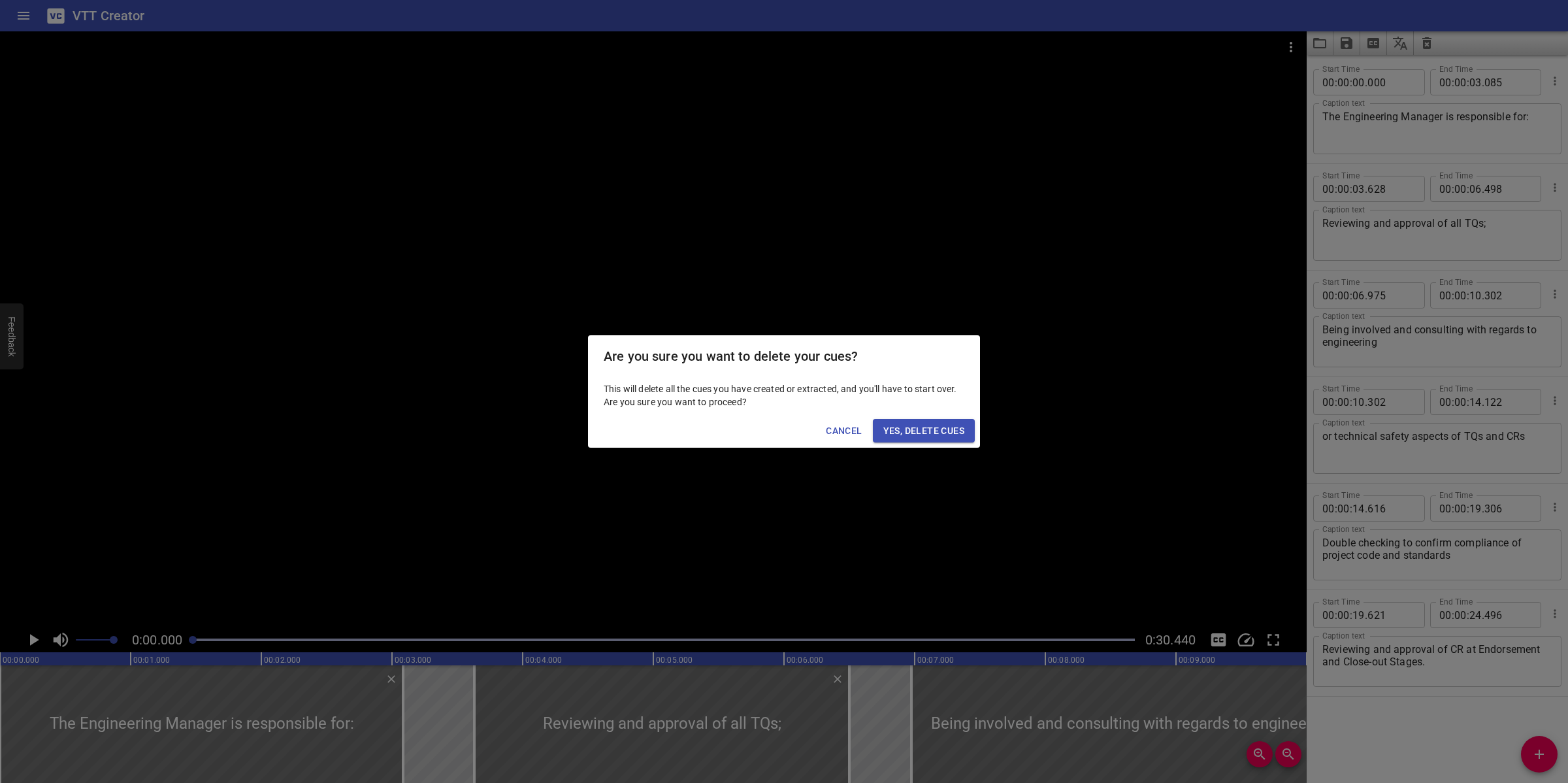
click at [923, 435] on span "Yes, Delete Cues" at bounding box center [923, 431] width 81 height 16
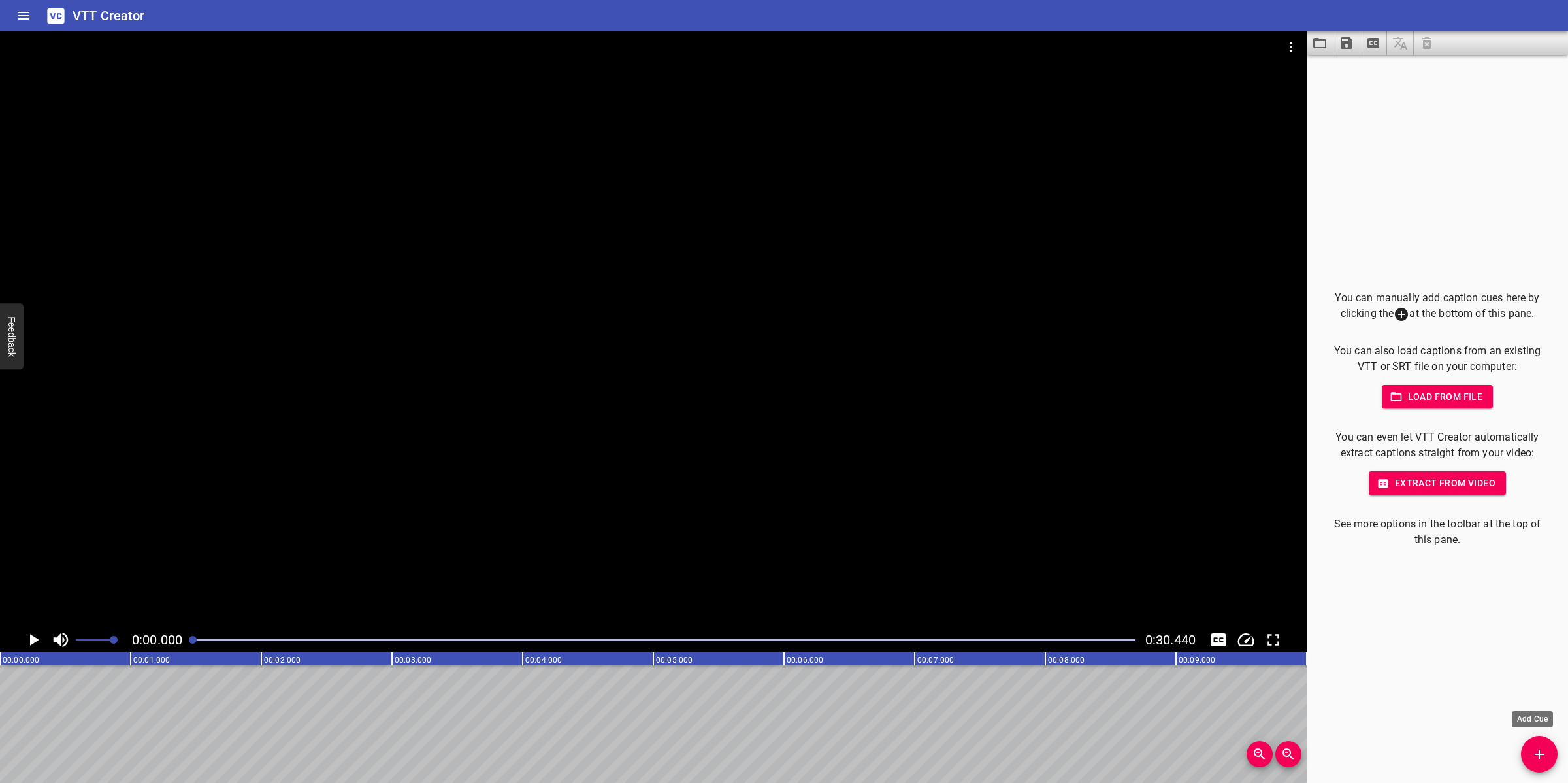
drag, startPoint x: 1533, startPoint y: 750, endPoint x: 1524, endPoint y: 750, distance: 9.0
click at [1393, 695] on icon "Add Cue" at bounding box center [1539, 754] width 16 height 16
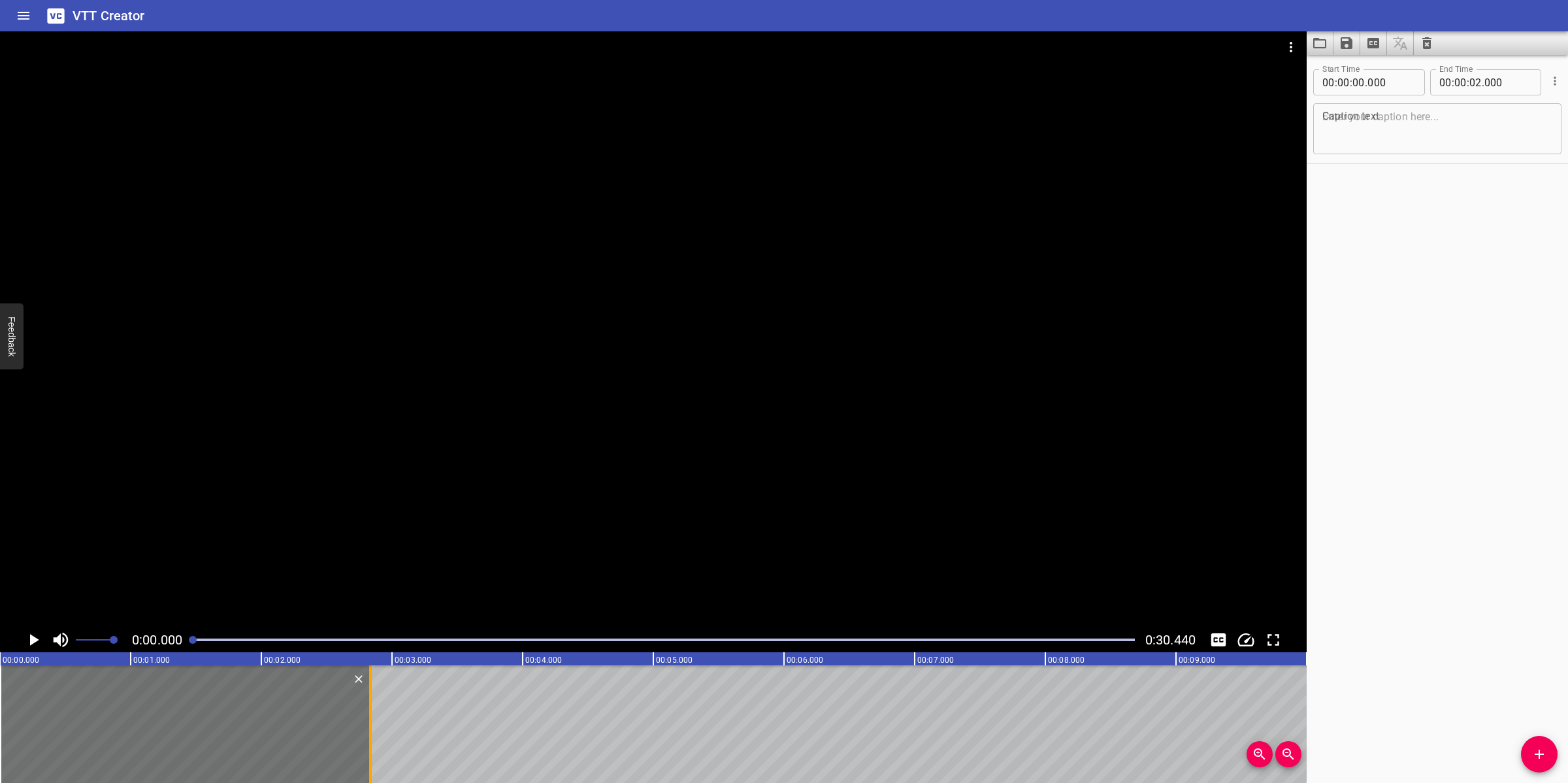
drag, startPoint x: 265, startPoint y: 713, endPoint x: 380, endPoint y: 713, distance: 115.0
click at [377, 695] on div at bounding box center [370, 724] width 13 height 118
click at [1393, 119] on textarea at bounding box center [1436, 129] width 230 height 37
paste textarea "Main Responsibilities of MOC"
click at [686, 381] on div at bounding box center [653, 329] width 1306 height 596
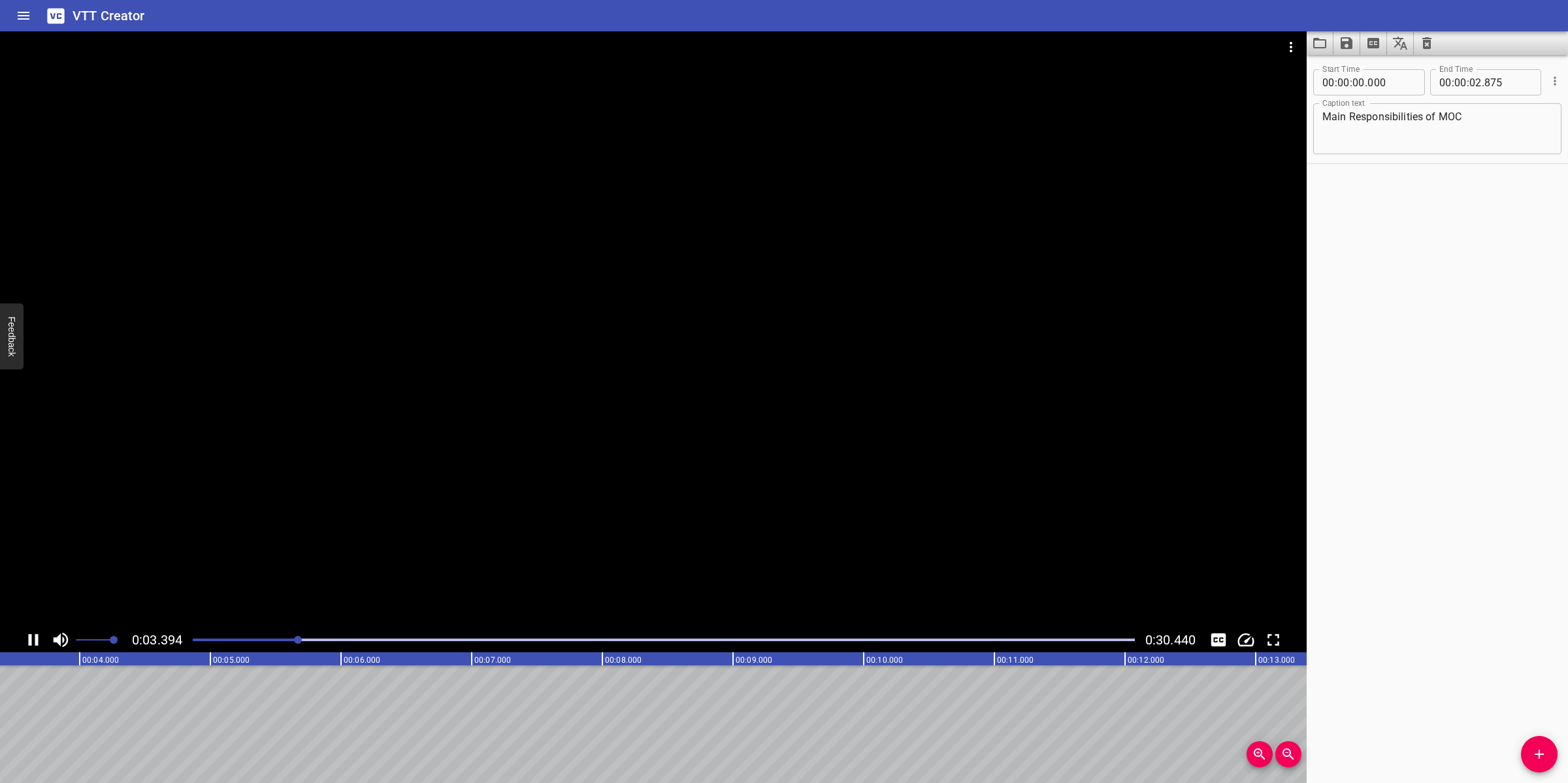
click at [677, 440] on div at bounding box center [653, 329] width 1306 height 596
click at [510, 503] on div at bounding box center [653, 329] width 1306 height 596
click at [704, 546] on div at bounding box center [653, 329] width 1306 height 596
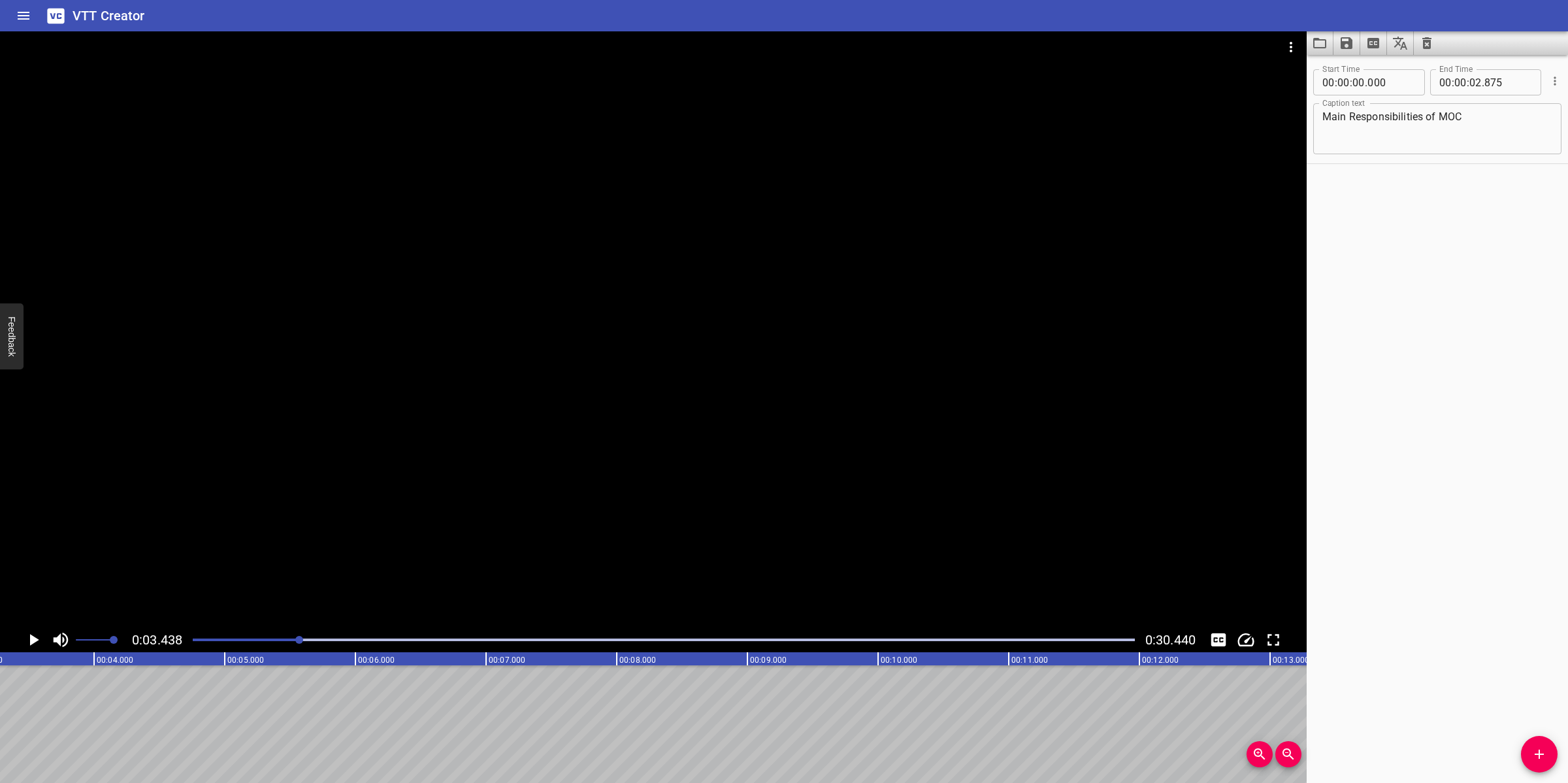
scroll to position [0, 449]
click at [1393, 695] on icon "Add Cue" at bounding box center [1539, 754] width 9 height 9
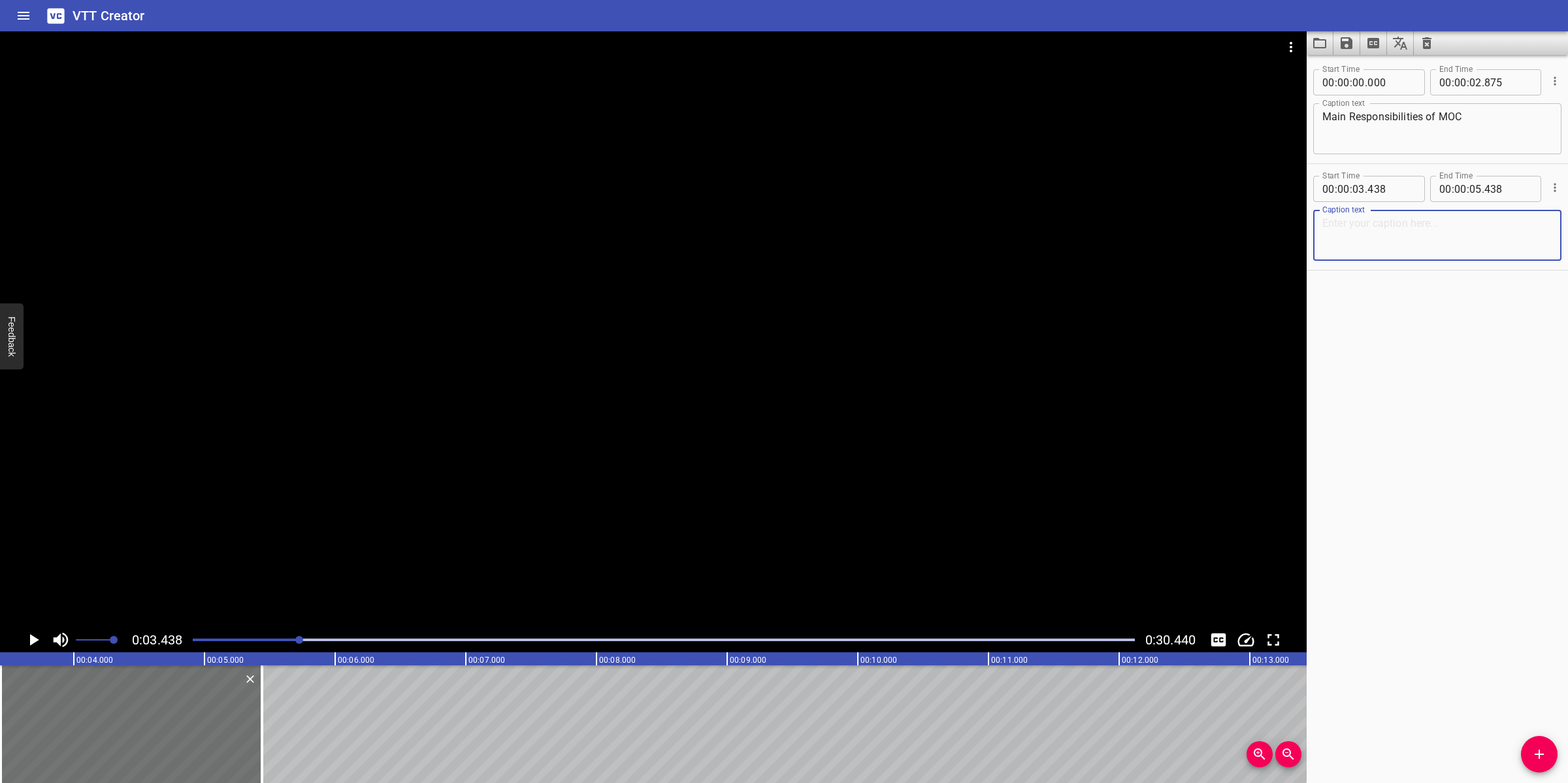
click at [1393, 249] on textarea at bounding box center [1436, 235] width 230 height 37
paste textarea "The Production Manager is responsible for:"
click at [510, 549] on div at bounding box center [653, 329] width 1306 height 596
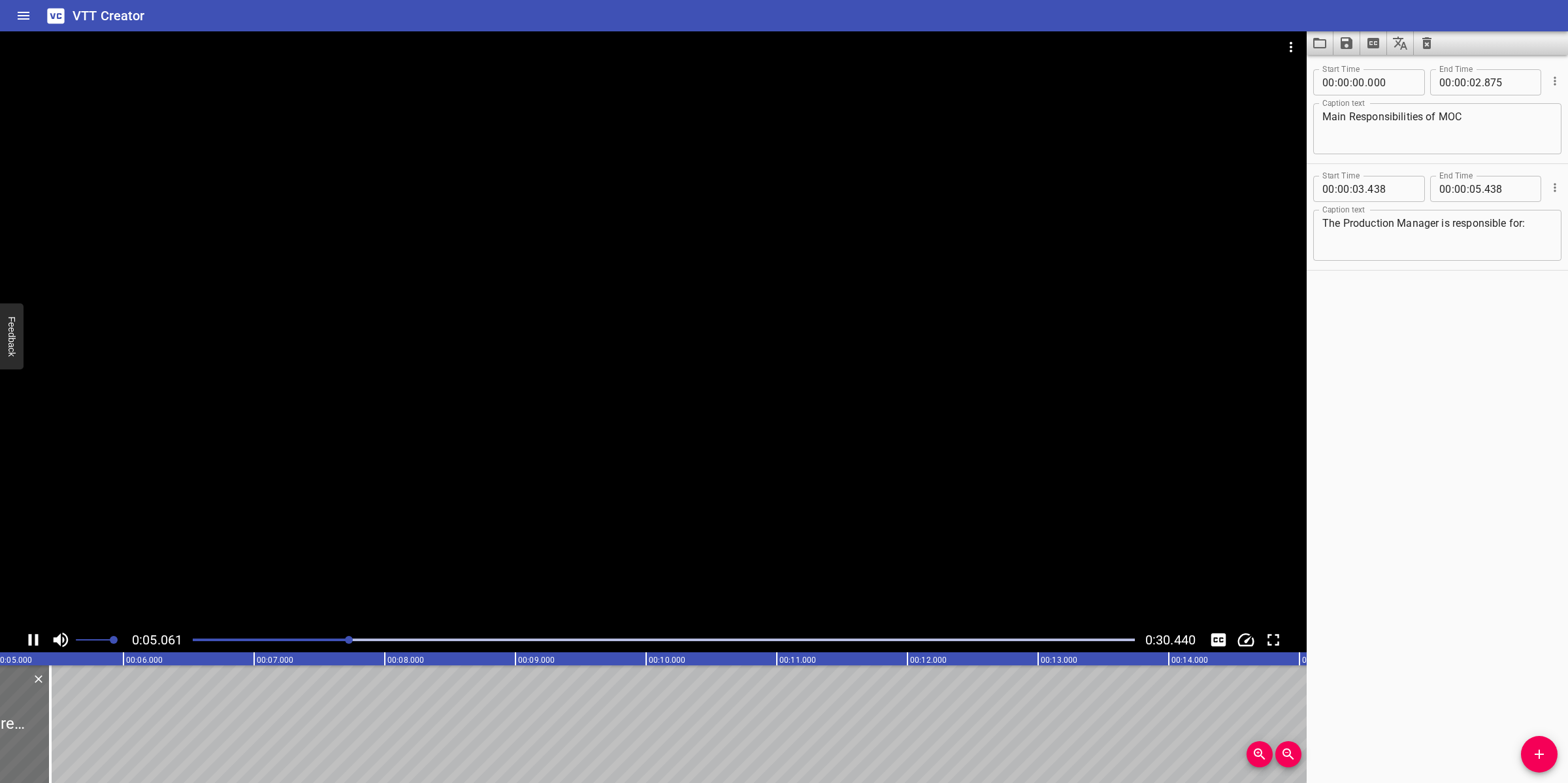
click at [527, 518] on div at bounding box center [653, 329] width 1306 height 596
click at [197, 634] on div at bounding box center [663, 639] width 957 height 18
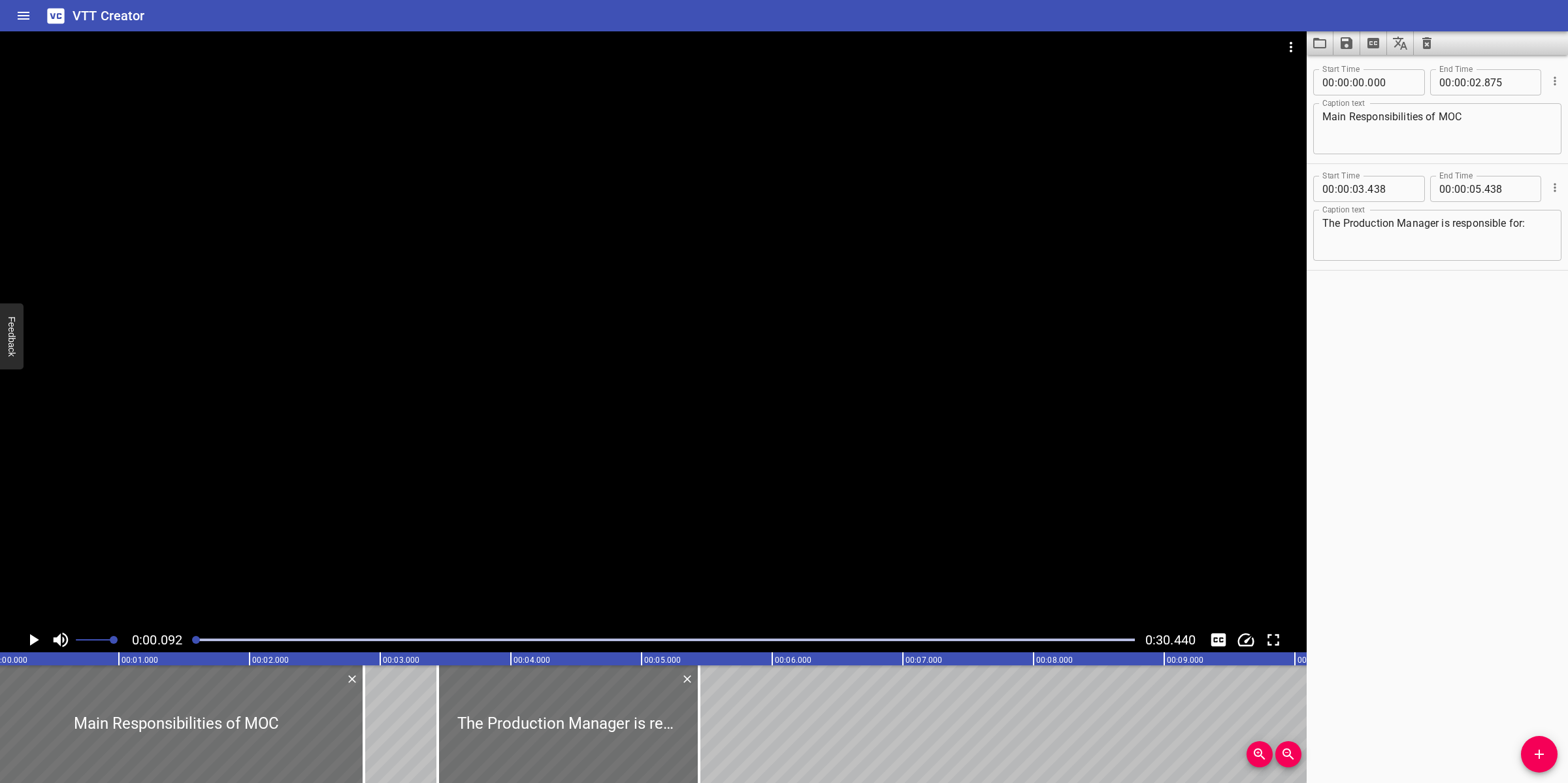
click at [705, 405] on div at bounding box center [653, 329] width 1306 height 596
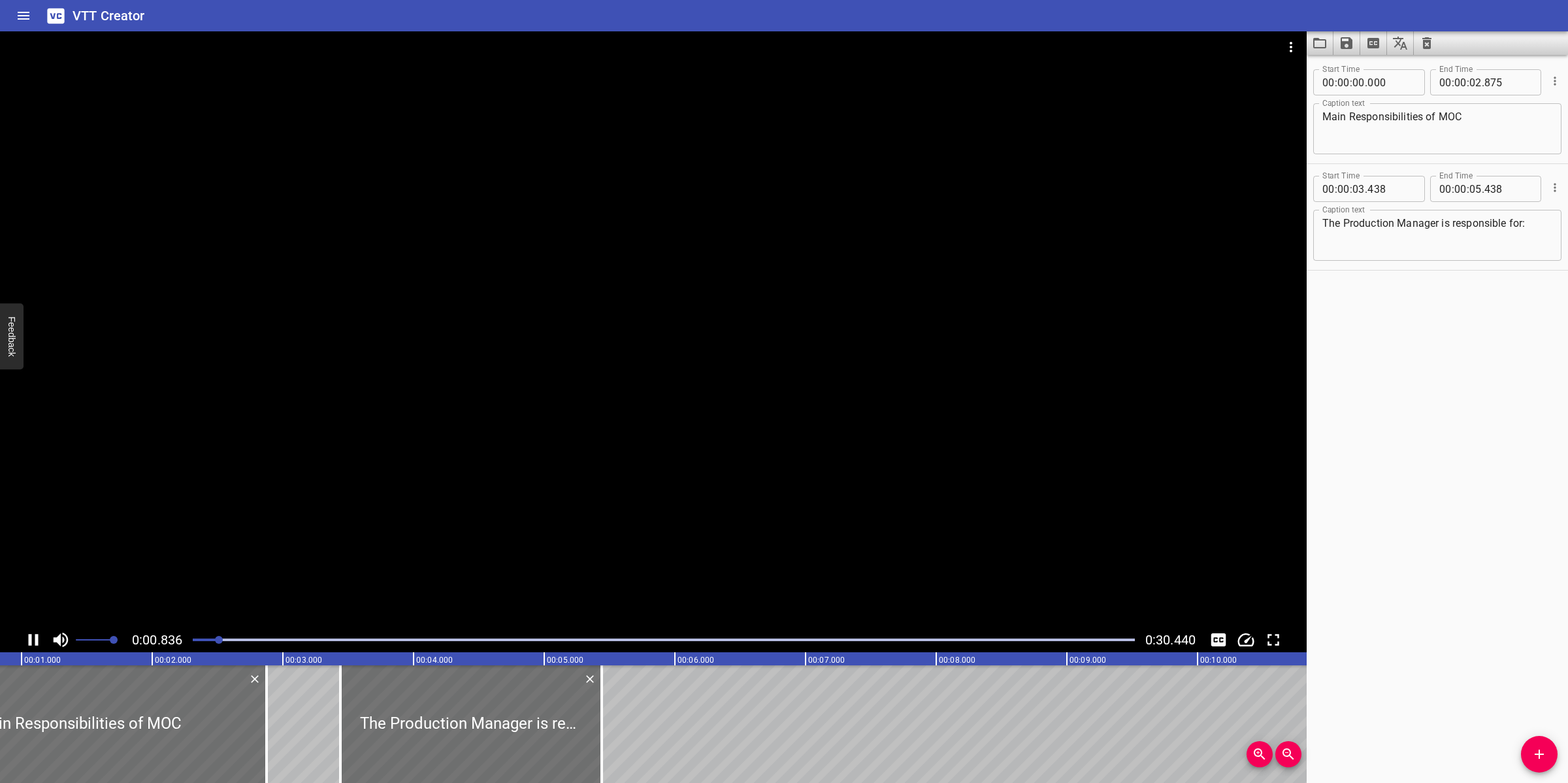
click at [641, 543] on div at bounding box center [653, 329] width 1306 height 596
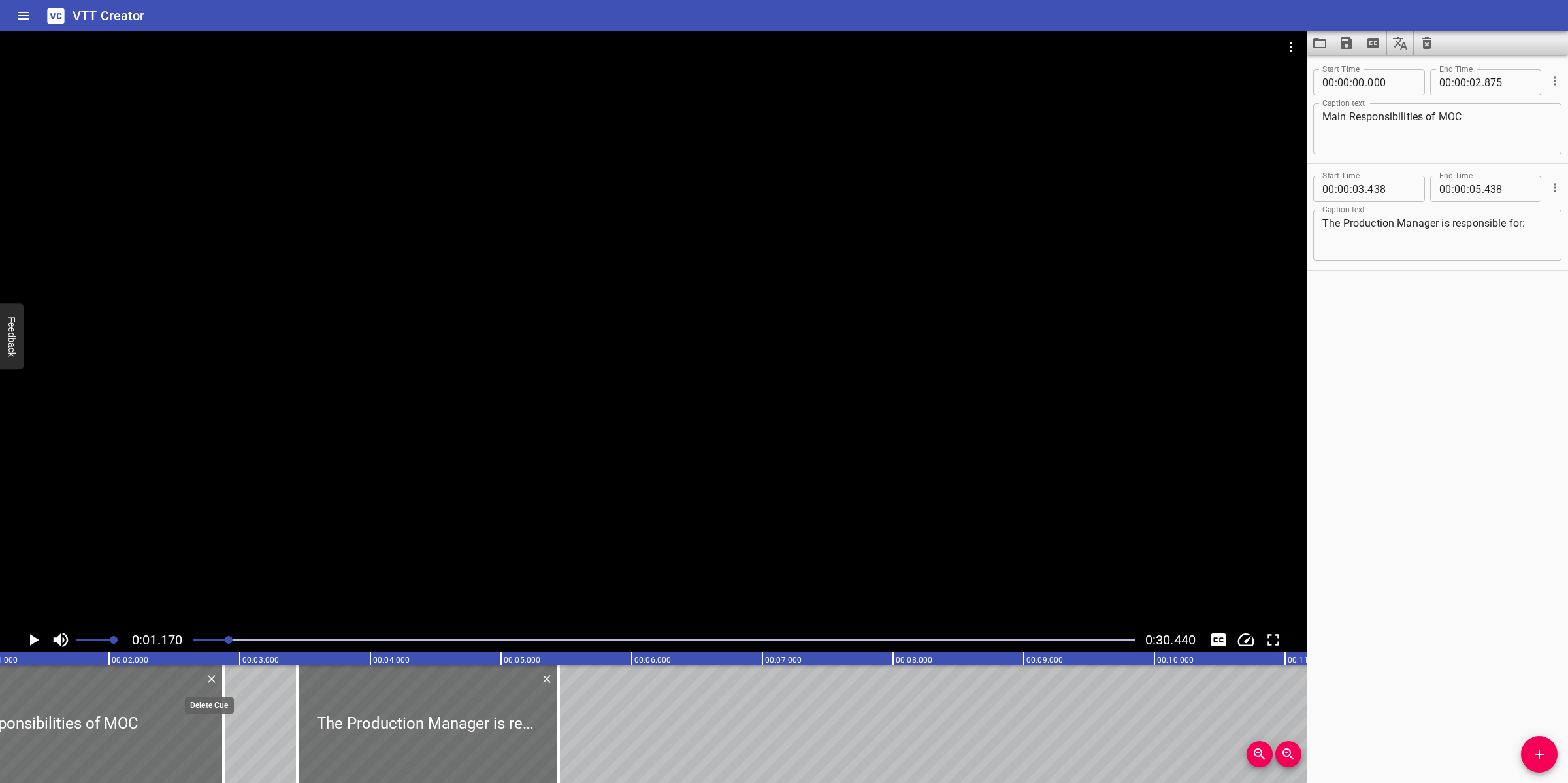
click at [208, 679] on icon "Delete" at bounding box center [211, 679] width 13 height 13
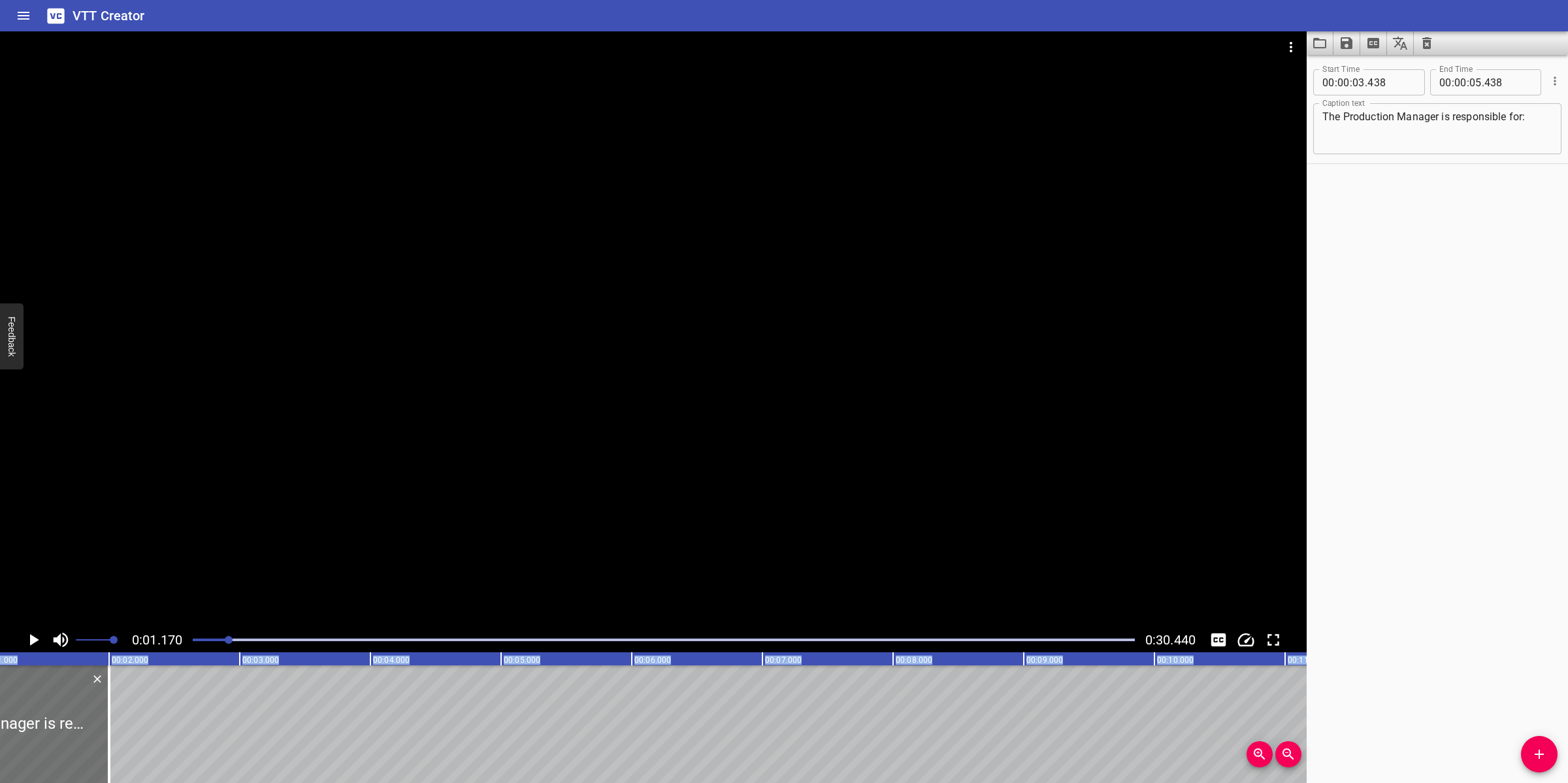
drag, startPoint x: 22, startPoint y: 737, endPoint x: 133, endPoint y: 724, distance: 111.8
click at [0, 695] on html "VTT Creator Caption Editor Batch Transcribe Login Sign Up Privacy Contact 0:01.…" at bounding box center [784, 391] width 1568 height 783
drag, startPoint x: 189, startPoint y: 636, endPoint x: 194, endPoint y: 641, distance: 7.1
click at [194, 641] on div at bounding box center [663, 639] width 957 height 18
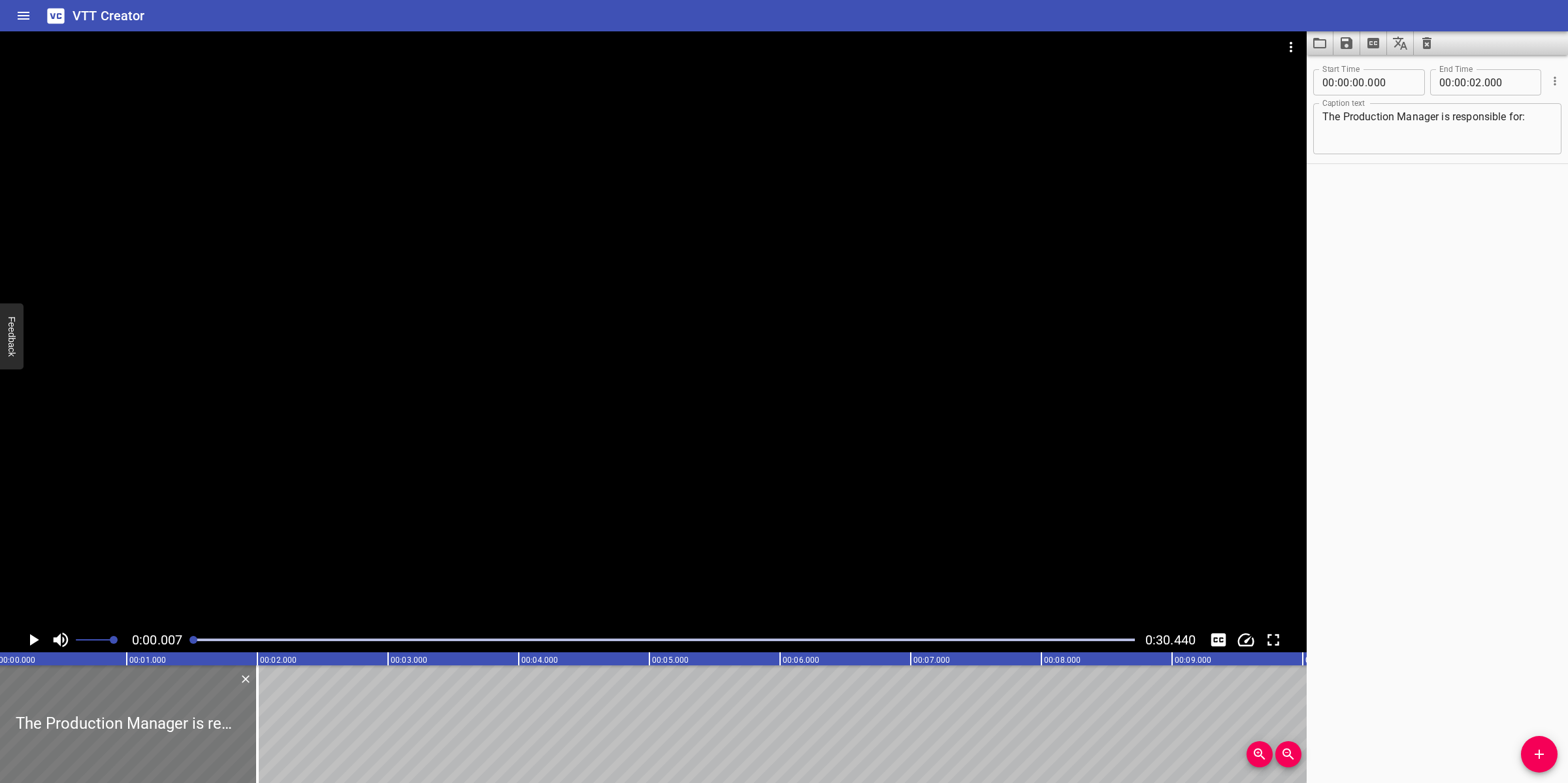
scroll to position [0, 1]
drag, startPoint x: 147, startPoint y: 732, endPoint x: 161, endPoint y: 754, distance: 26.1
click at [12, 695] on div at bounding box center [129, 724] width 261 height 118
drag, startPoint x: 215, startPoint y: 740, endPoint x: 182, endPoint y: 750, distance: 34.5
click at [131, 695] on div at bounding box center [129, 724] width 261 height 118
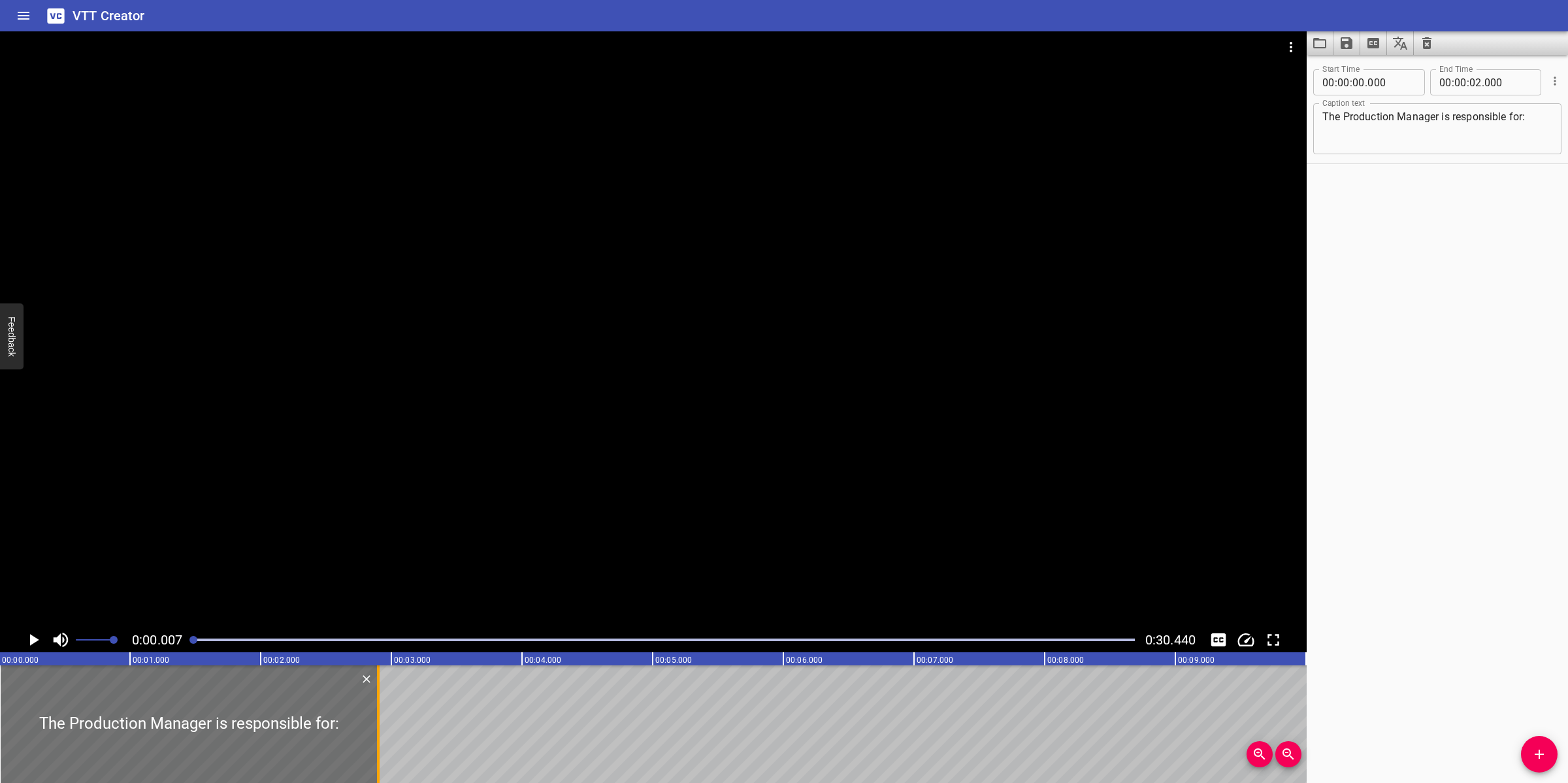
drag, startPoint x: 260, startPoint y: 743, endPoint x: 386, endPoint y: 713, distance: 129.5
click at [380, 695] on div at bounding box center [378, 724] width 3 height 118
click at [527, 494] on div at bounding box center [653, 329] width 1306 height 596
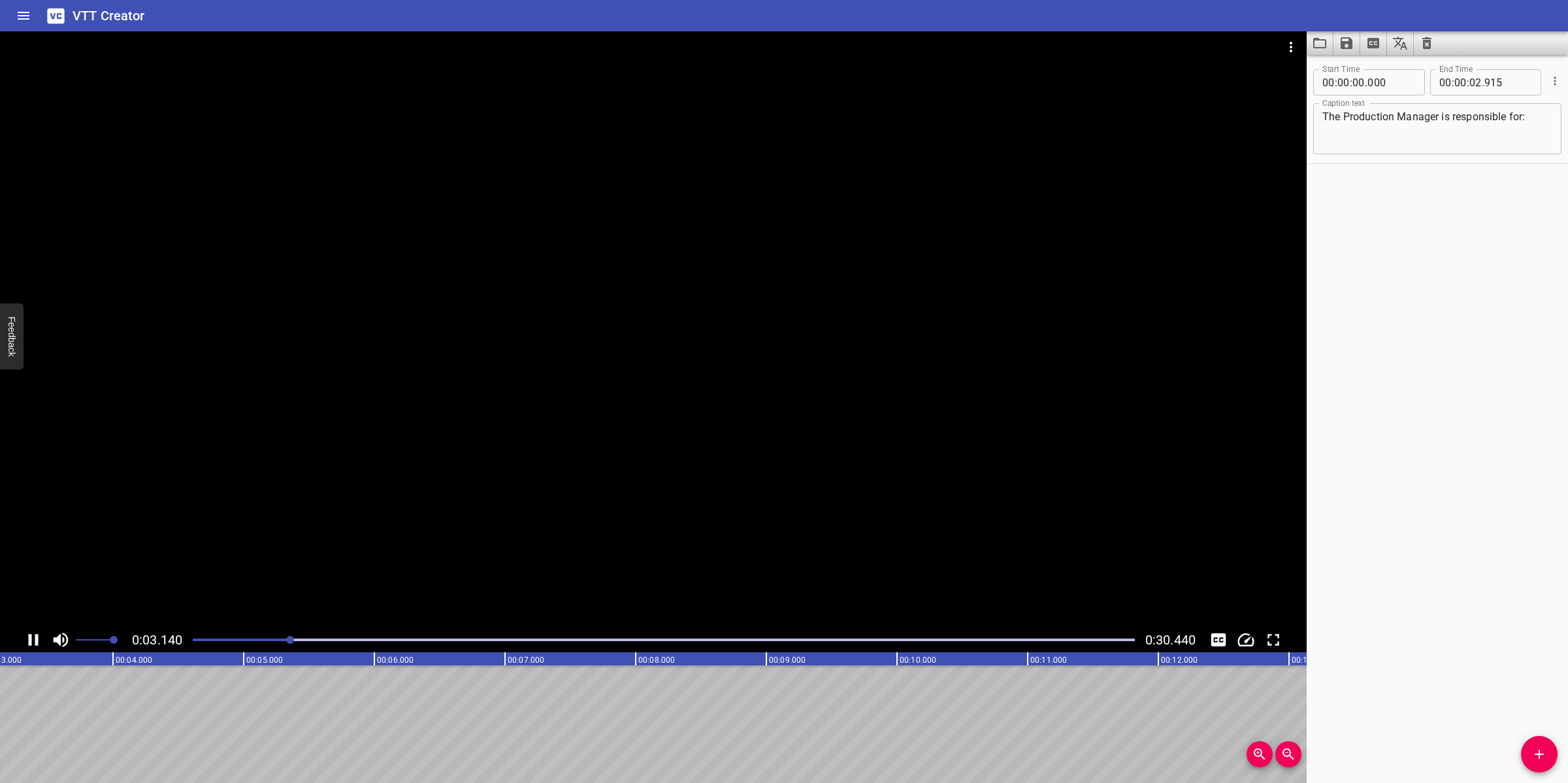
click at [628, 533] on div at bounding box center [653, 329] width 1306 height 596
click at [1393, 695] on button "Add Cue" at bounding box center [1539, 754] width 37 height 37
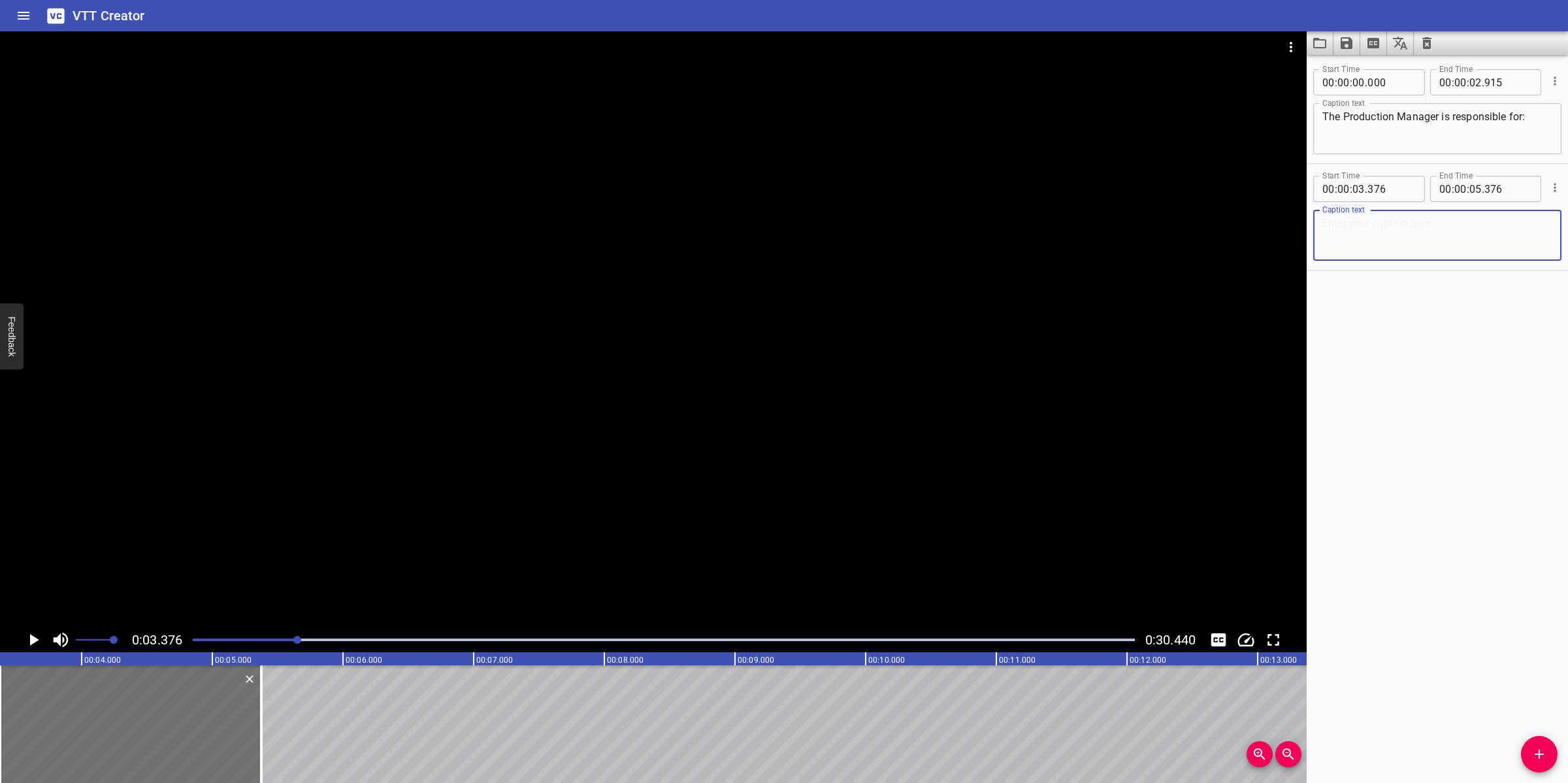
click at [1393, 239] on textarea at bounding box center [1436, 235] width 230 height 37
paste textarea "Ensuring adequate resources (manpower), PICs are available to support with part…"
click at [1364, 249] on textarea "Ensuring adequate resources (manpower), PICs are available to support with part…" at bounding box center [1436, 235] width 230 height 37
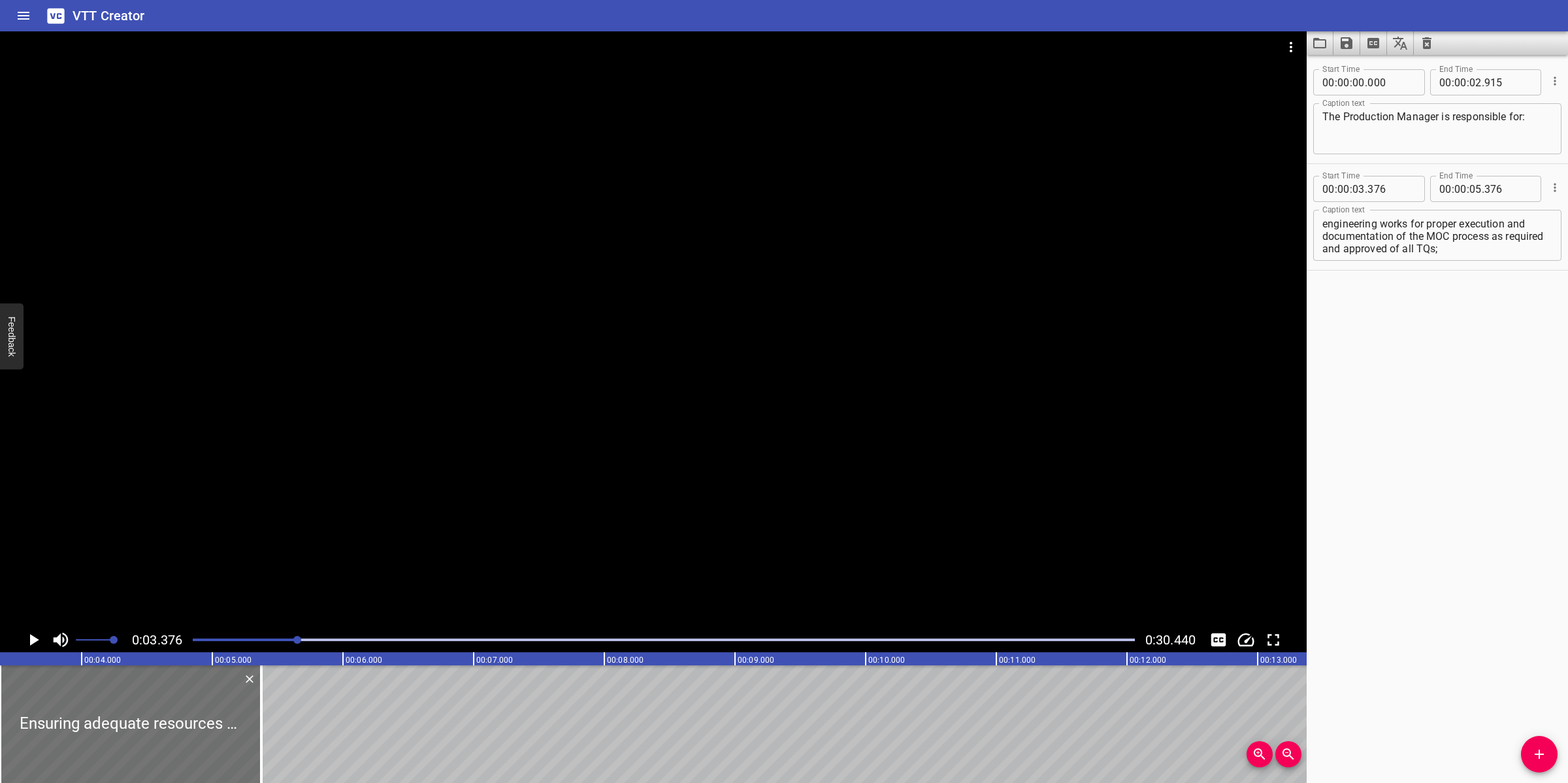
drag, startPoint x: 621, startPoint y: 448, endPoint x: 626, endPoint y: 463, distance: 15.8
click at [623, 459] on div at bounding box center [653, 329] width 1306 height 596
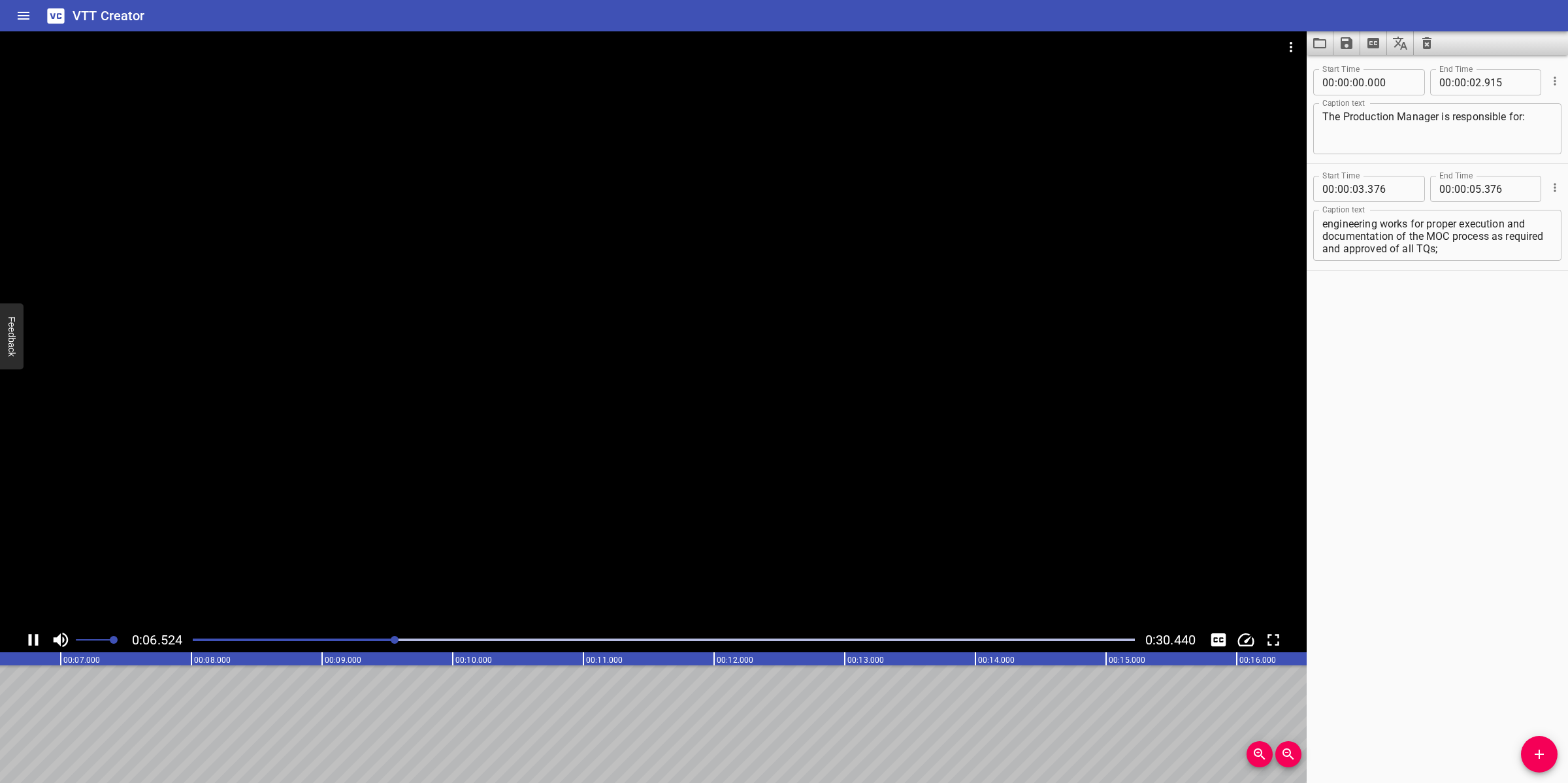
click at [737, 478] on div at bounding box center [653, 329] width 1306 height 596
click at [1393, 241] on textarea "Ensuring adequate resources (manpower), PICs are available to support with part…" at bounding box center [1436, 235] width 230 height 37
drag, startPoint x: 1526, startPoint y: 222, endPoint x: 1522, endPoint y: 256, distance: 34.2
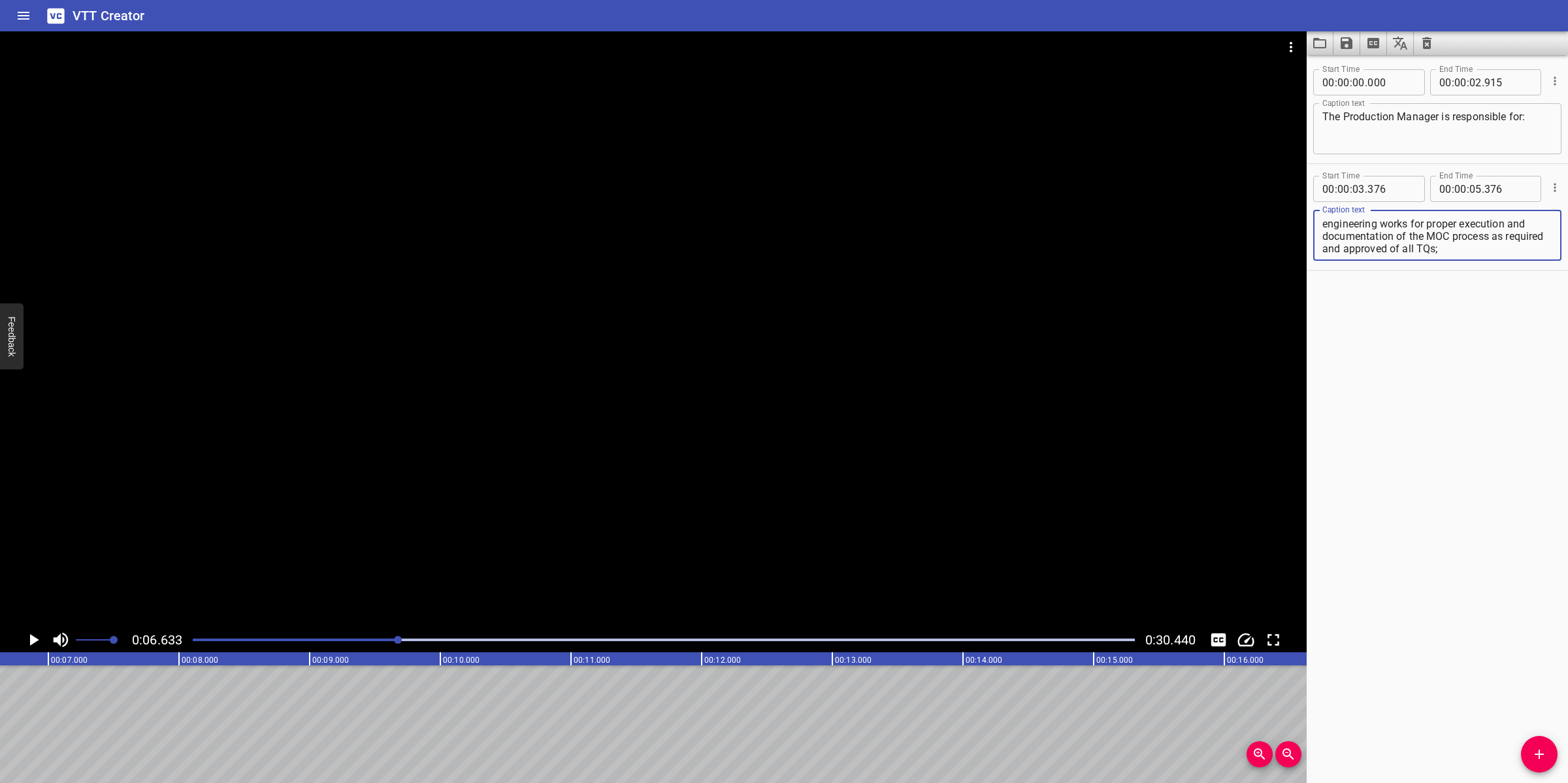
click at [1393, 256] on div "Ensuring adequate resources (manpower), PICs are available to support with part…" at bounding box center [1437, 235] width 248 height 51
click at [1393, 194] on input "number" at bounding box center [1475, 189] width 12 height 26
click at [1393, 695] on icon "Add Cue" at bounding box center [1539, 754] width 16 height 16
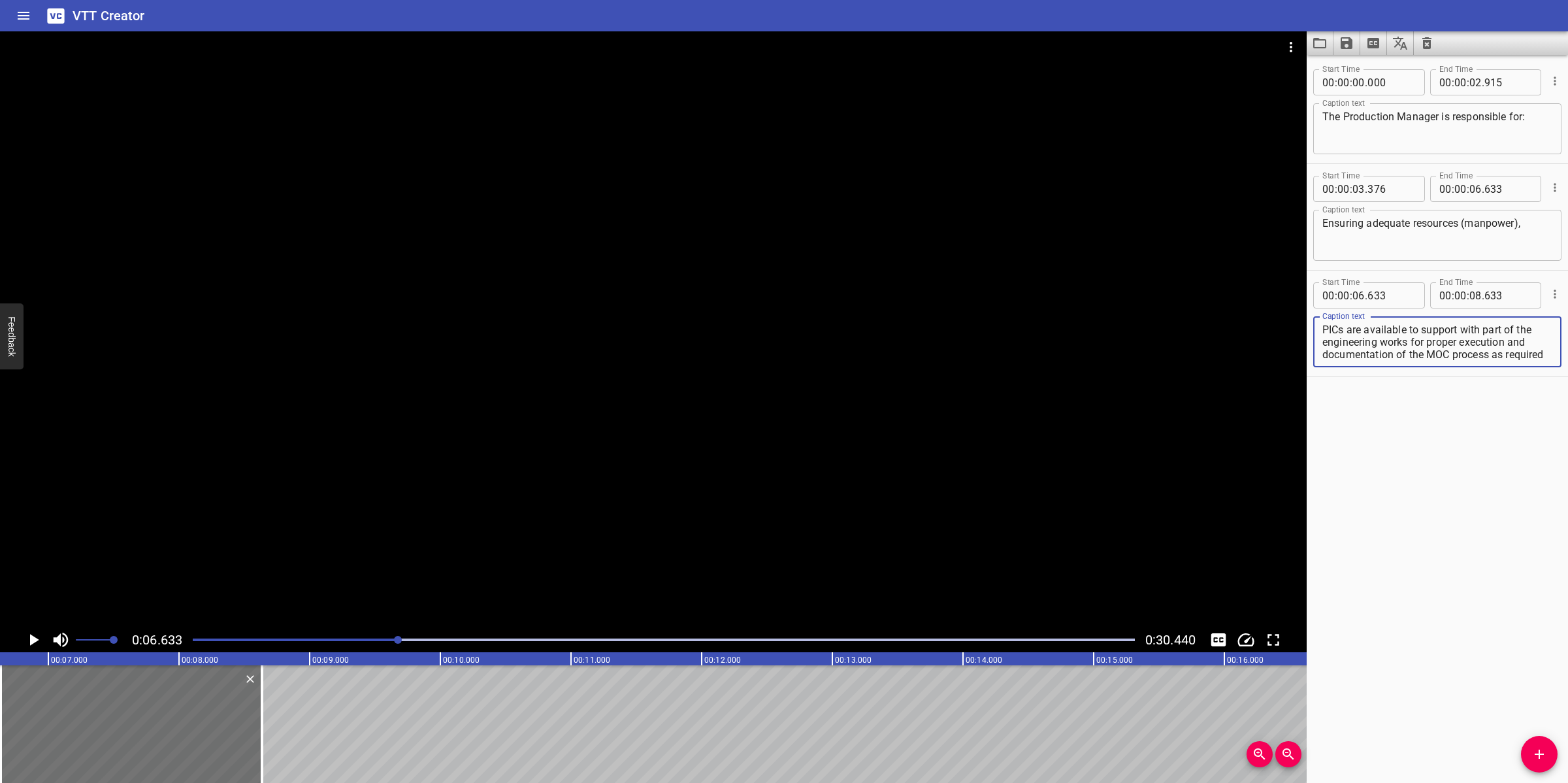
scroll to position [12, 0]
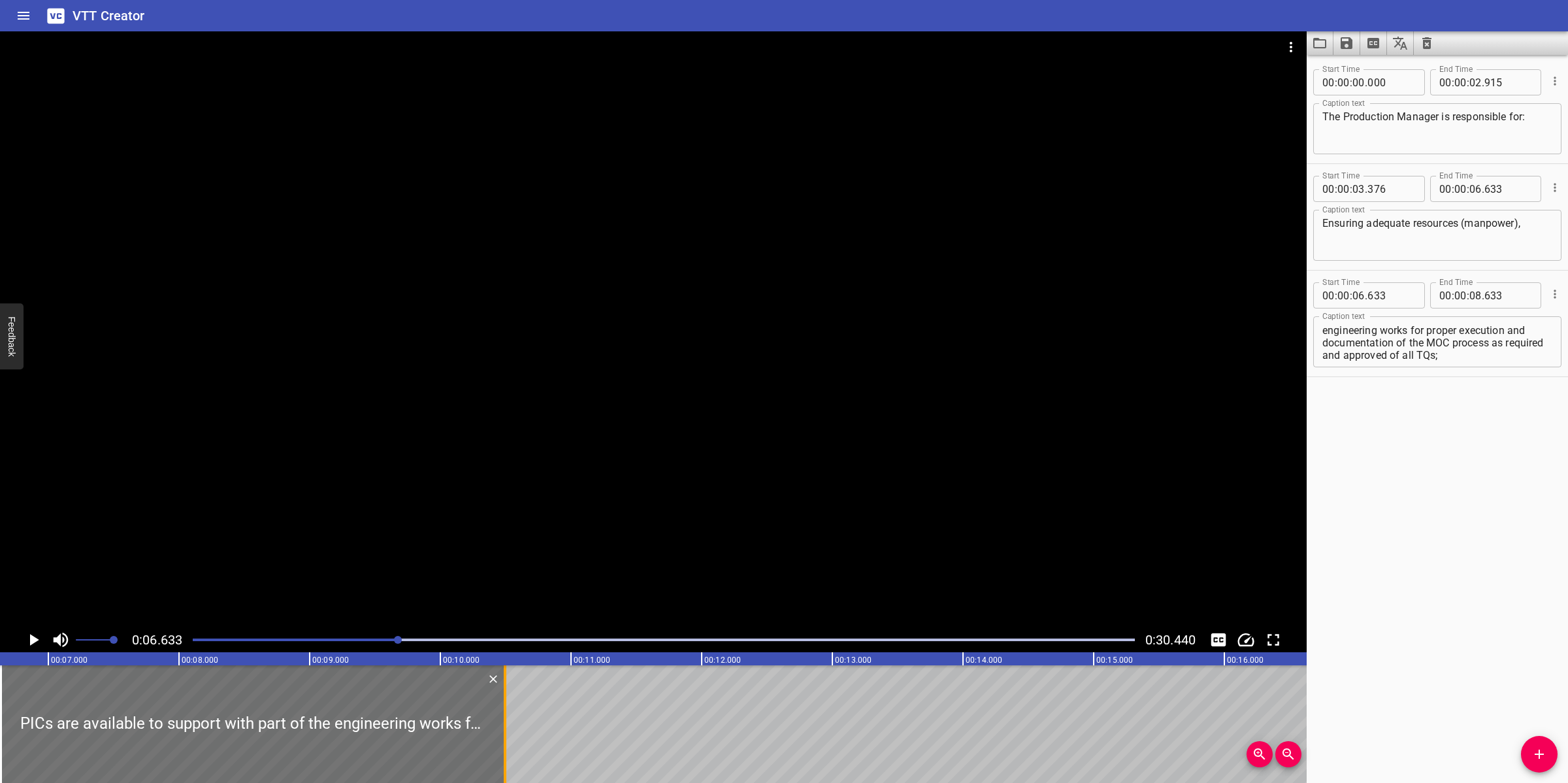
drag, startPoint x: 260, startPoint y: 727, endPoint x: 550, endPoint y: 720, distance: 290.1
click at [506, 695] on div at bounding box center [505, 724] width 3 height 118
click at [645, 467] on div at bounding box center [653, 329] width 1306 height 596
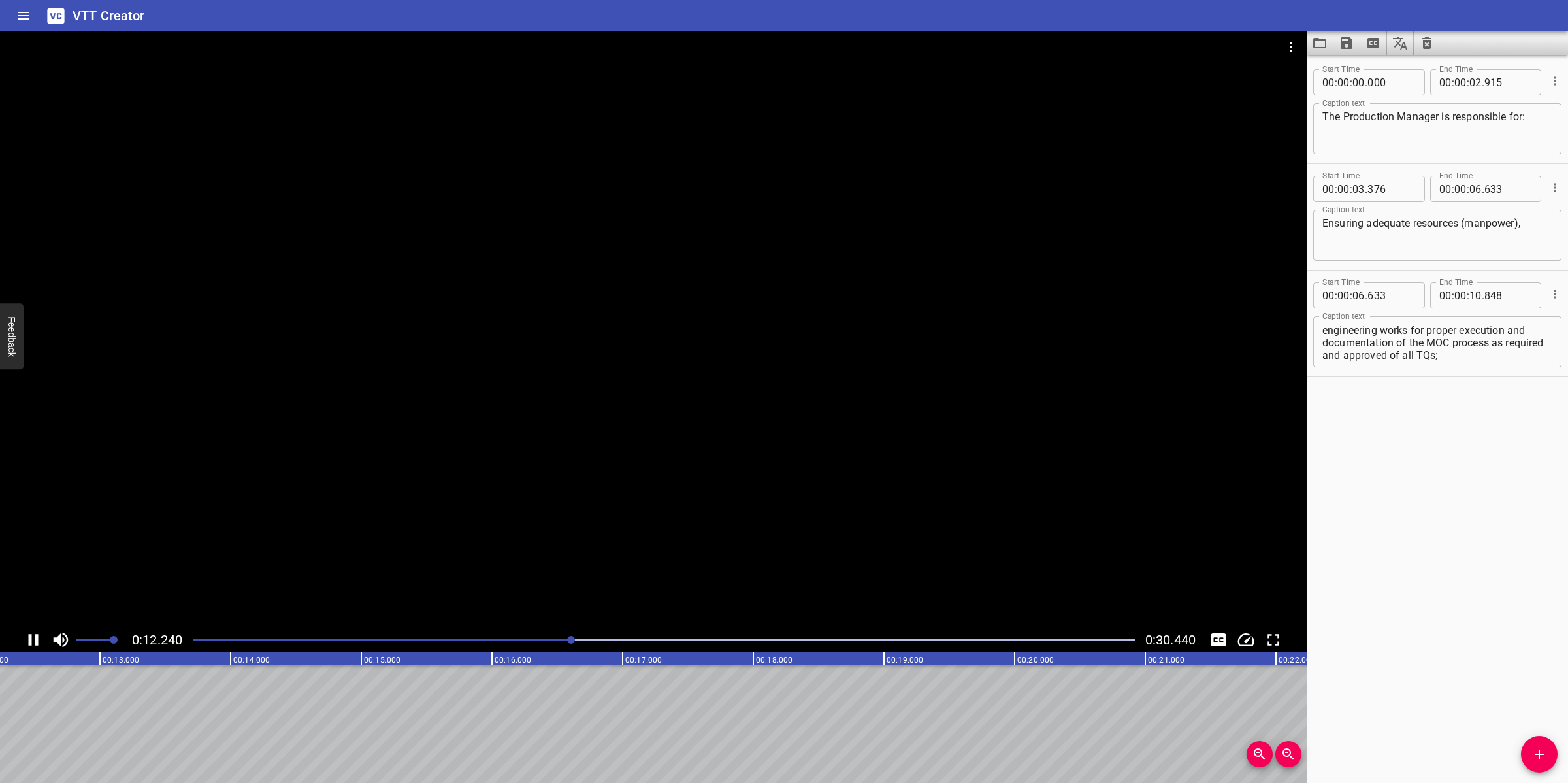
click at [701, 517] on div at bounding box center [653, 329] width 1306 height 596
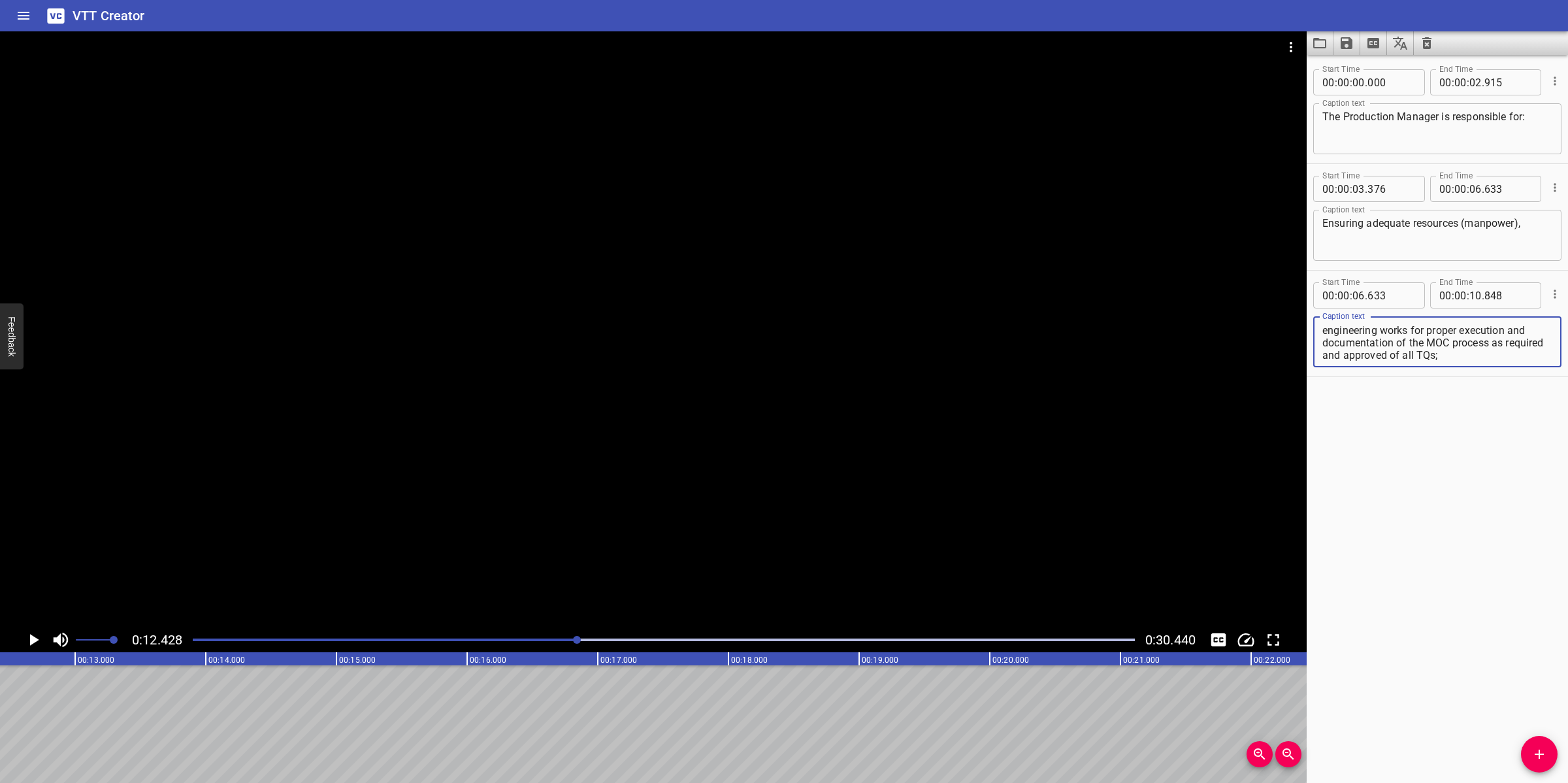
click at [1387, 341] on textarea "PICs are available to support with part of the engineering works for proper exe…" at bounding box center [1436, 342] width 230 height 37
drag, startPoint x: 1429, startPoint y: 339, endPoint x: 1514, endPoint y: 366, distance: 89.2
click at [1393, 366] on div "PICs are available to support with part of the engineering works for proper exe…" at bounding box center [1437, 341] width 248 height 51
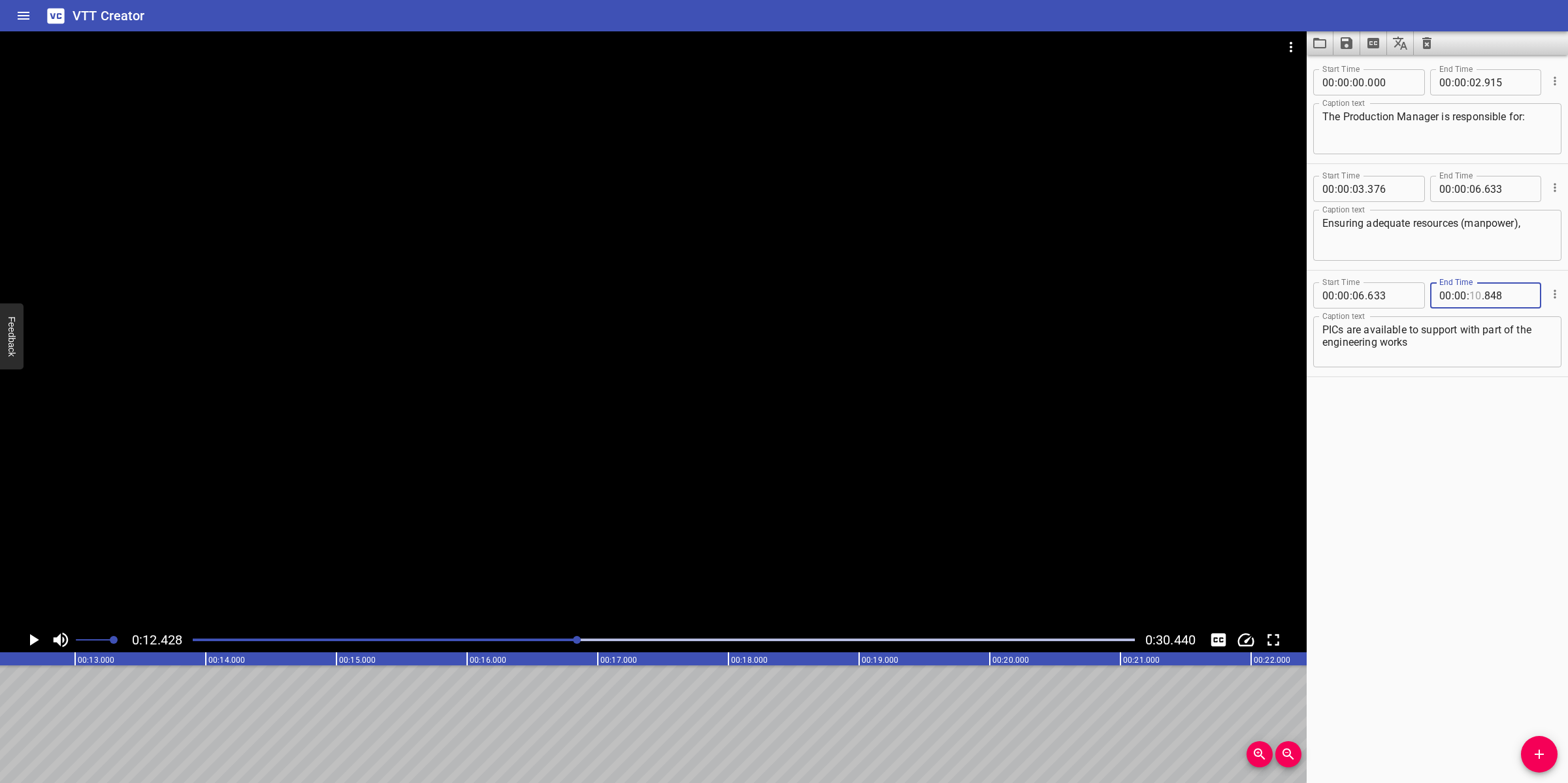
click at [1393, 292] on input "number" at bounding box center [1475, 295] width 12 height 26
click at [1393, 695] on button "Add Cue" at bounding box center [1539, 754] width 37 height 37
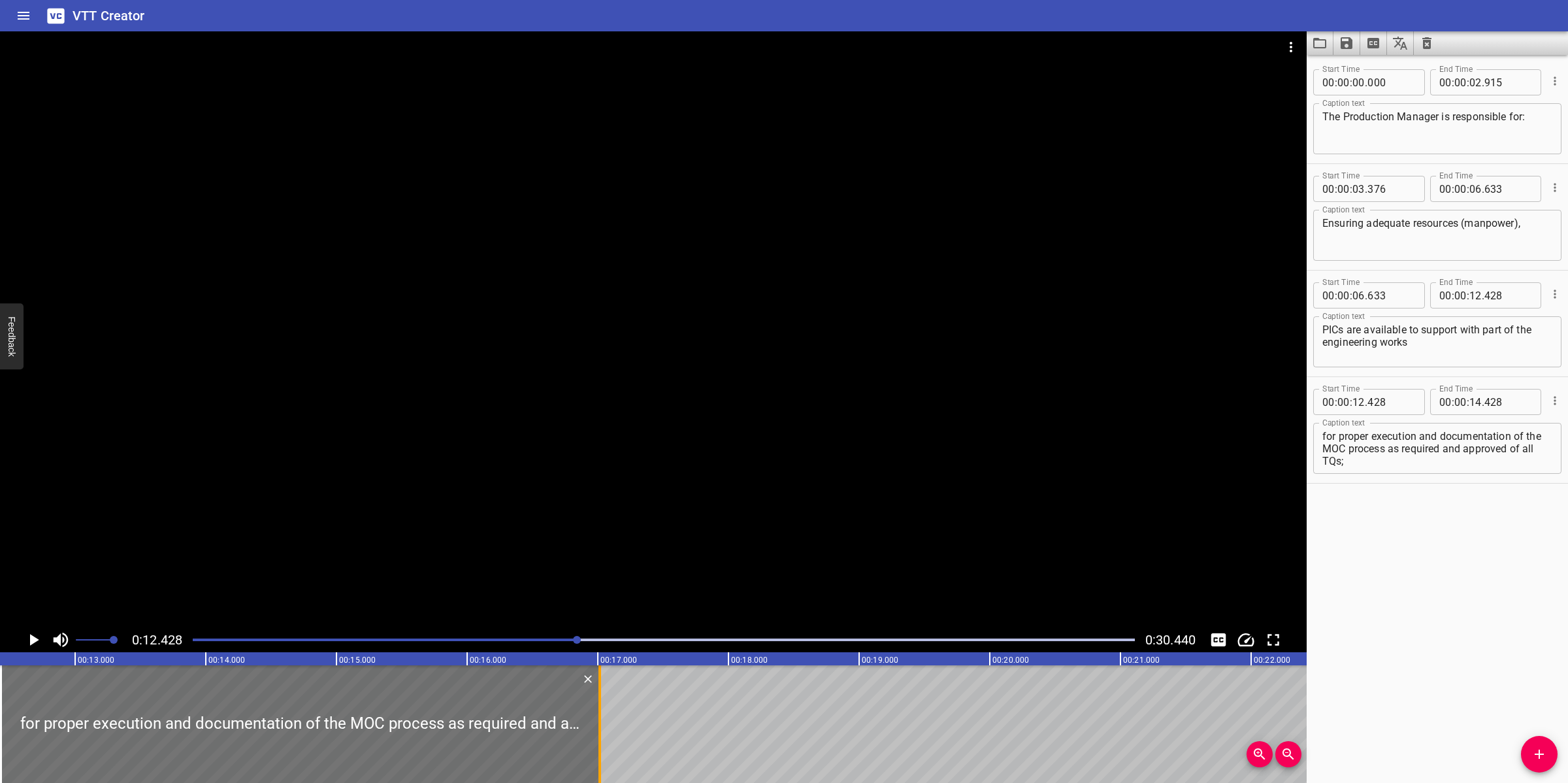
drag, startPoint x: 257, startPoint y: 738, endPoint x: 595, endPoint y: 720, distance: 338.5
click at [595, 695] on div at bounding box center [600, 724] width 13 height 118
click at [578, 506] on div at bounding box center [653, 329] width 1306 height 596
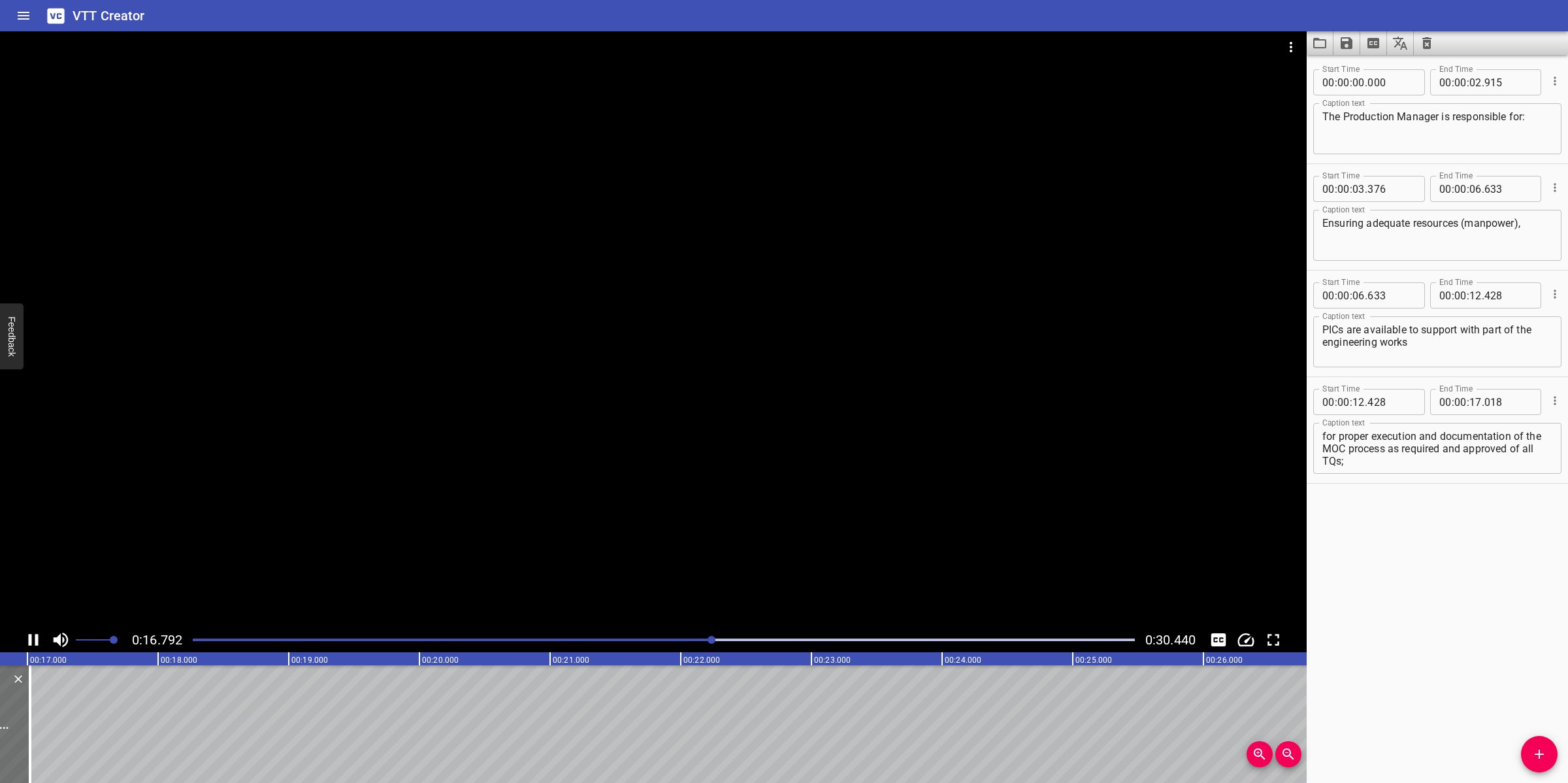
click at [656, 546] on div at bounding box center [653, 329] width 1306 height 596
click at [1393, 695] on icon "Add Cue" at bounding box center [1539, 754] width 16 height 16
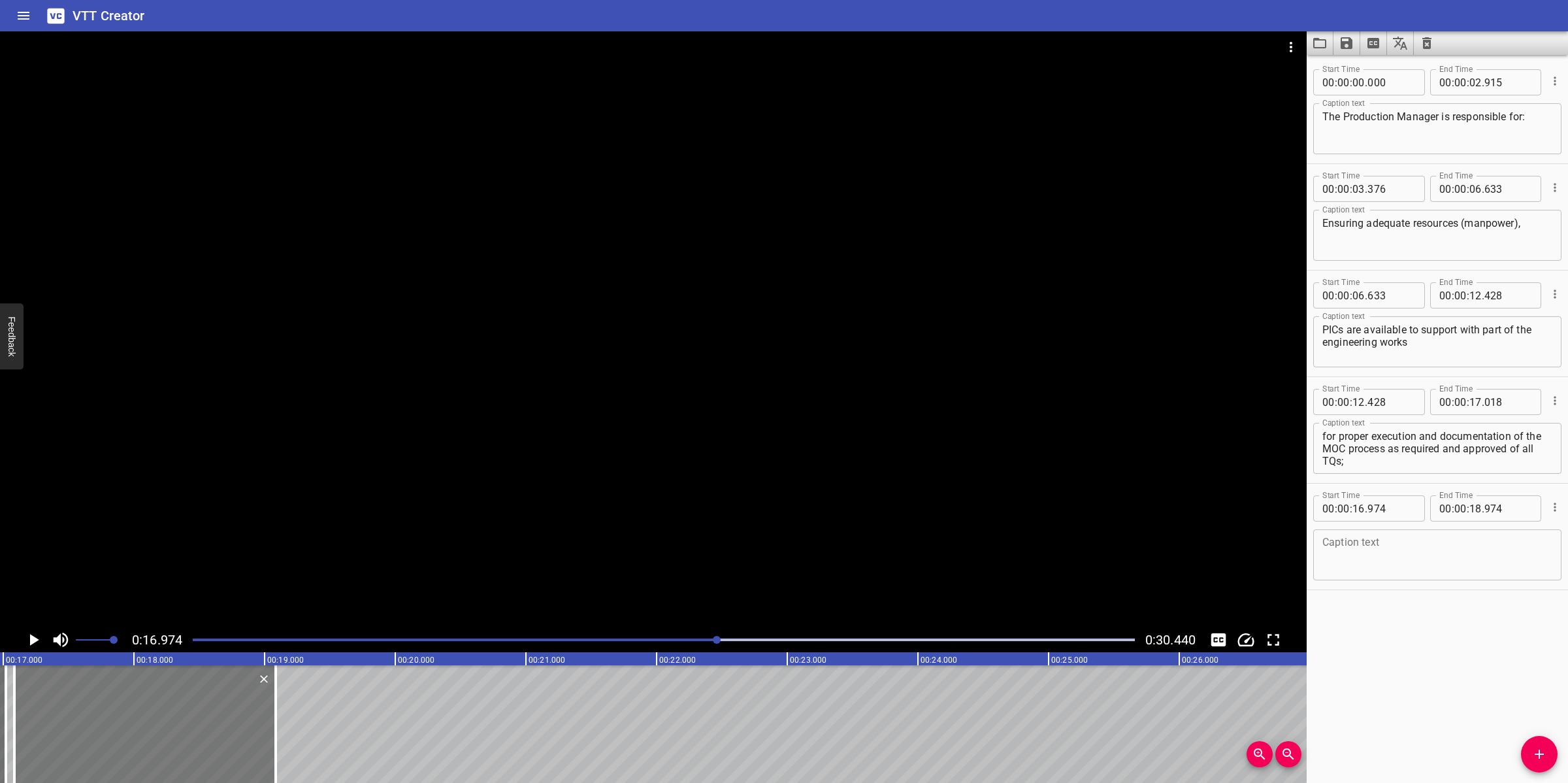
drag, startPoint x: 109, startPoint y: 728, endPoint x: 123, endPoint y: 713, distance: 20.5
click at [123, 695] on div at bounding box center [144, 724] width 261 height 118
click at [1393, 340] on textarea "PICs are available to support with part of the engineering works" at bounding box center [1436, 342] width 230 height 37
drag, startPoint x: 1406, startPoint y: 451, endPoint x: 1405, endPoint y: 464, distance: 13.0
click at [1393, 464] on textarea "for proper execution and documentation of the MOC process as required and appro…" at bounding box center [1436, 448] width 230 height 37
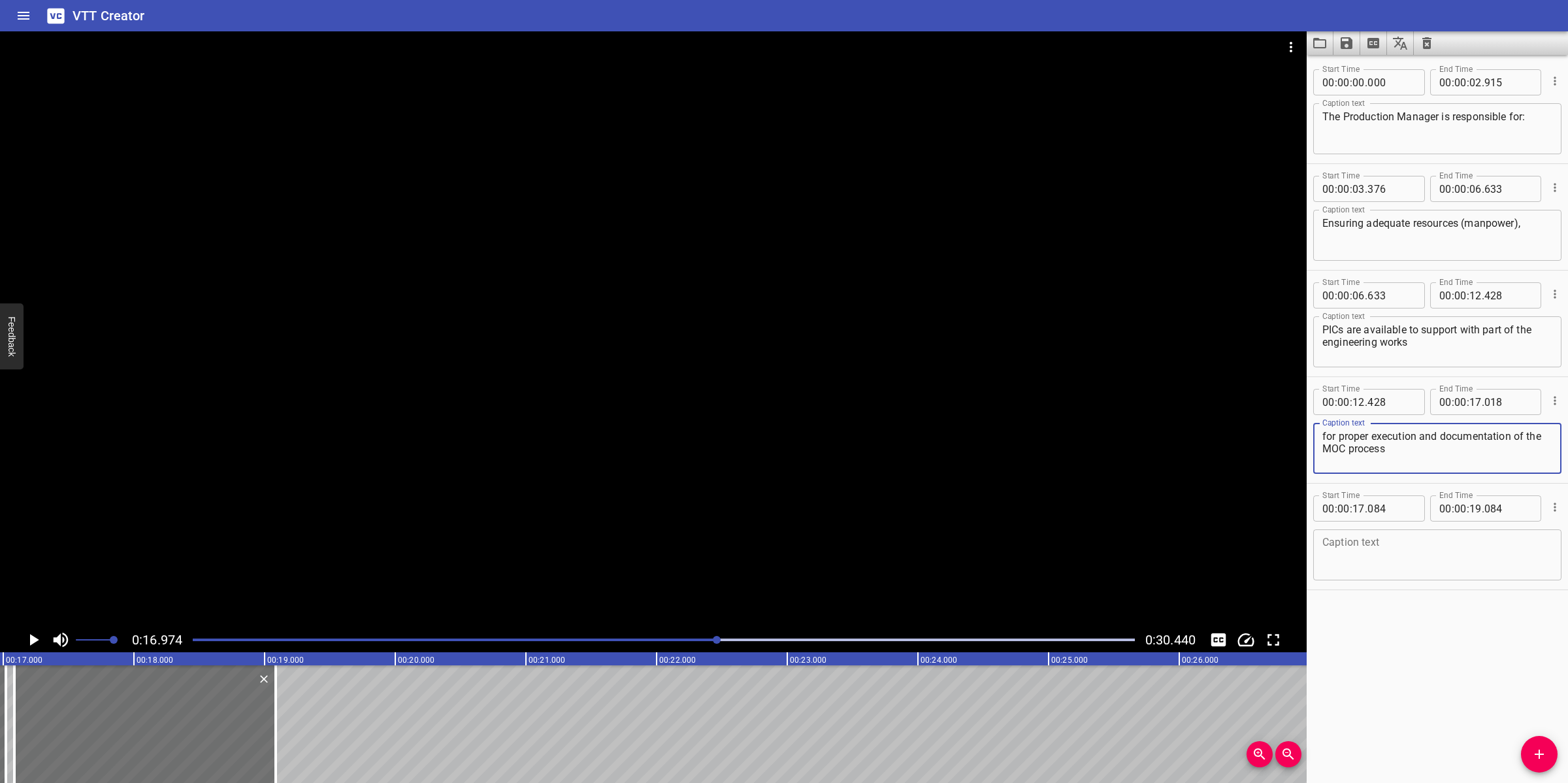
click at [1389, 557] on textarea at bounding box center [1436, 555] width 230 height 37
paste textarea "as required and approved of all TQs;"
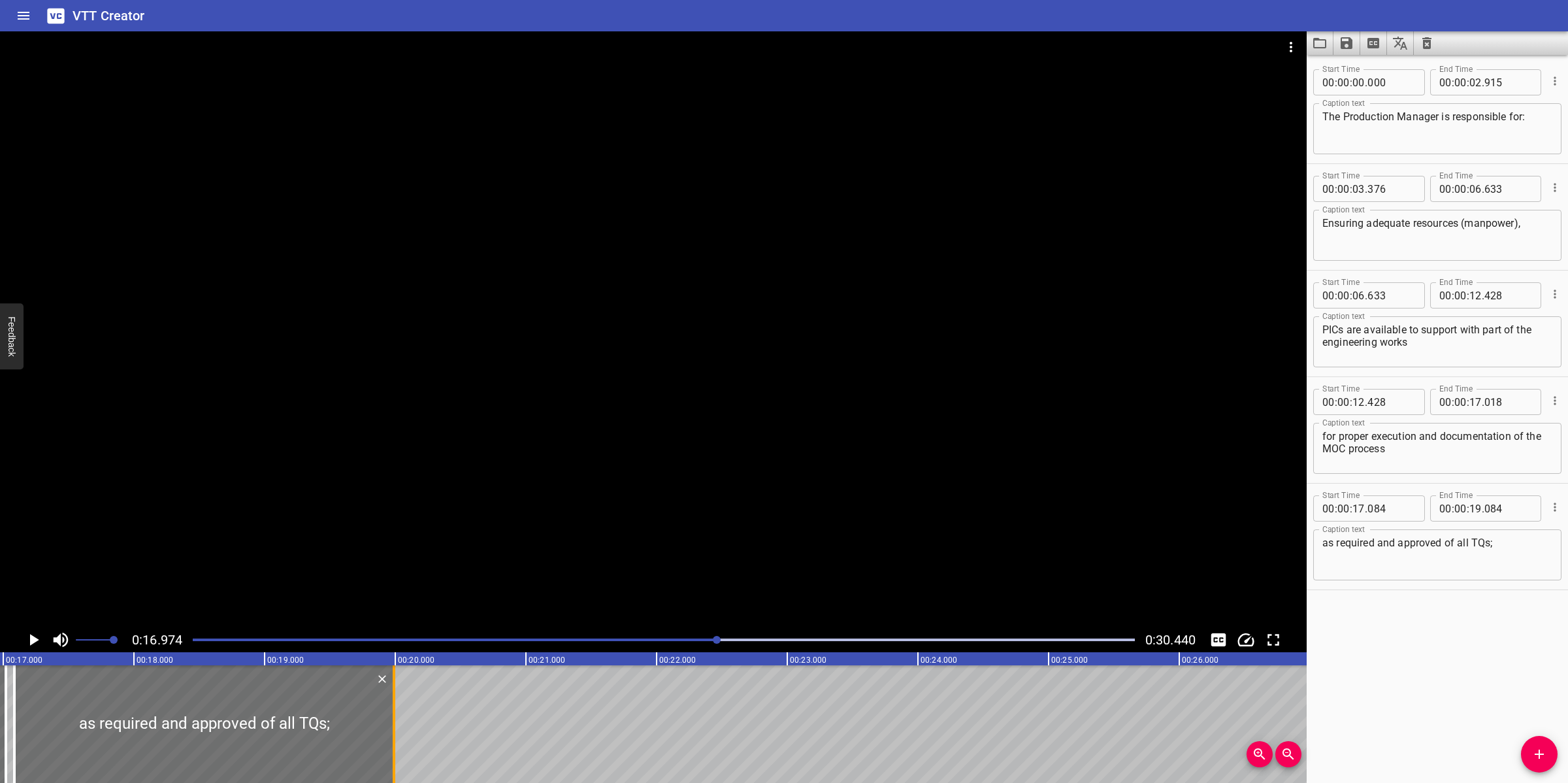
drag, startPoint x: 275, startPoint y: 703, endPoint x: 394, endPoint y: 692, distance: 119.5
click at [394, 692] on div at bounding box center [394, 724] width 3 height 118
click at [529, 454] on div at bounding box center [653, 329] width 1306 height 596
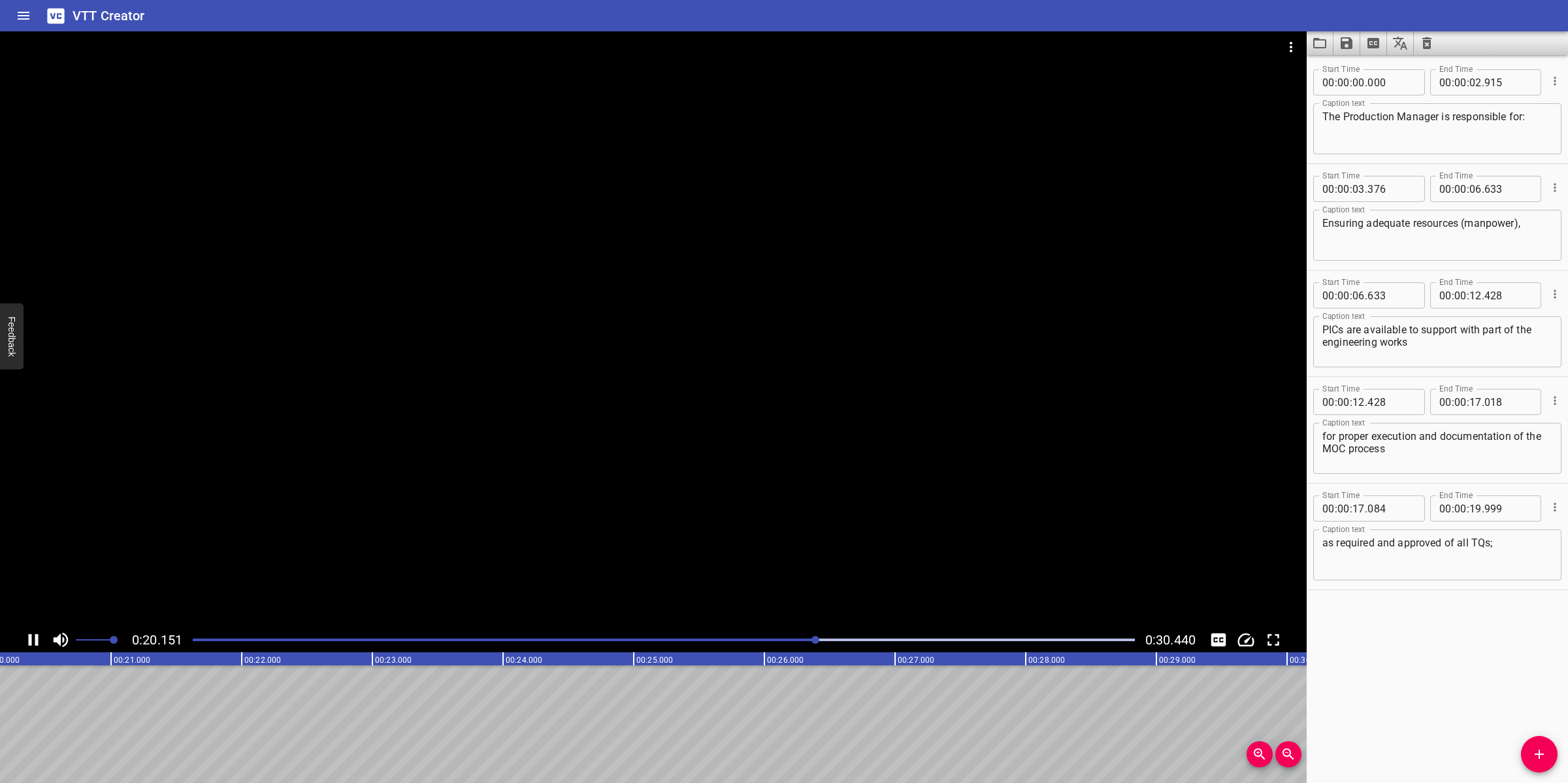
click at [492, 508] on div at bounding box center [653, 329] width 1306 height 596
click at [1393, 695] on icon "Add Cue" at bounding box center [1539, 754] width 9 height 9
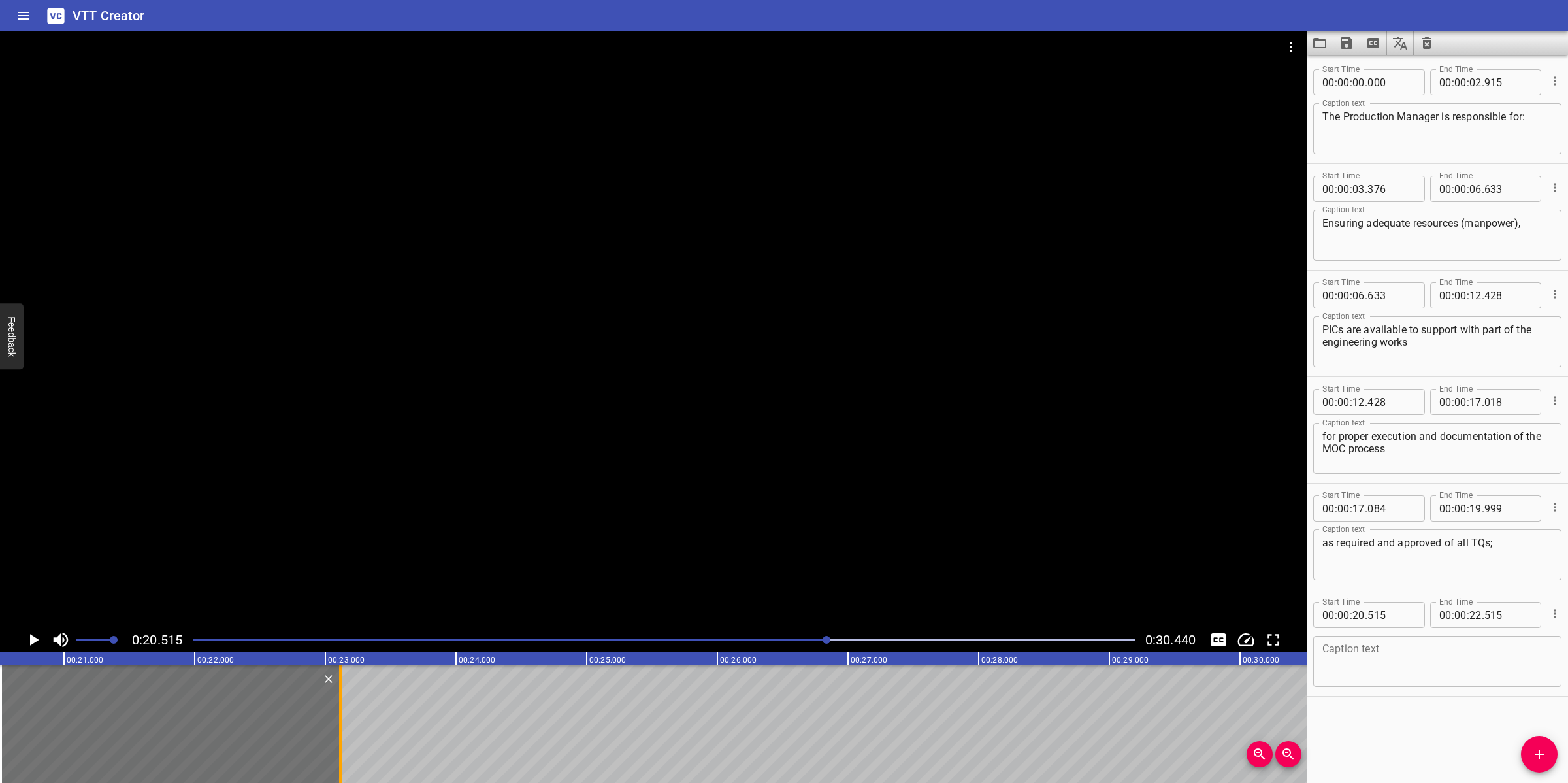
drag, startPoint x: 262, startPoint y: 729, endPoint x: 335, endPoint y: 727, distance: 73.0
click at [339, 695] on div at bounding box center [341, 724] width 3 height 118
click at [1393, 673] on textarea at bounding box center [1436, 661] width 230 height 37
paste textarea "Final approval of all TQs"
drag, startPoint x: 433, startPoint y: 339, endPoint x: 443, endPoint y: 355, distance: 18.9
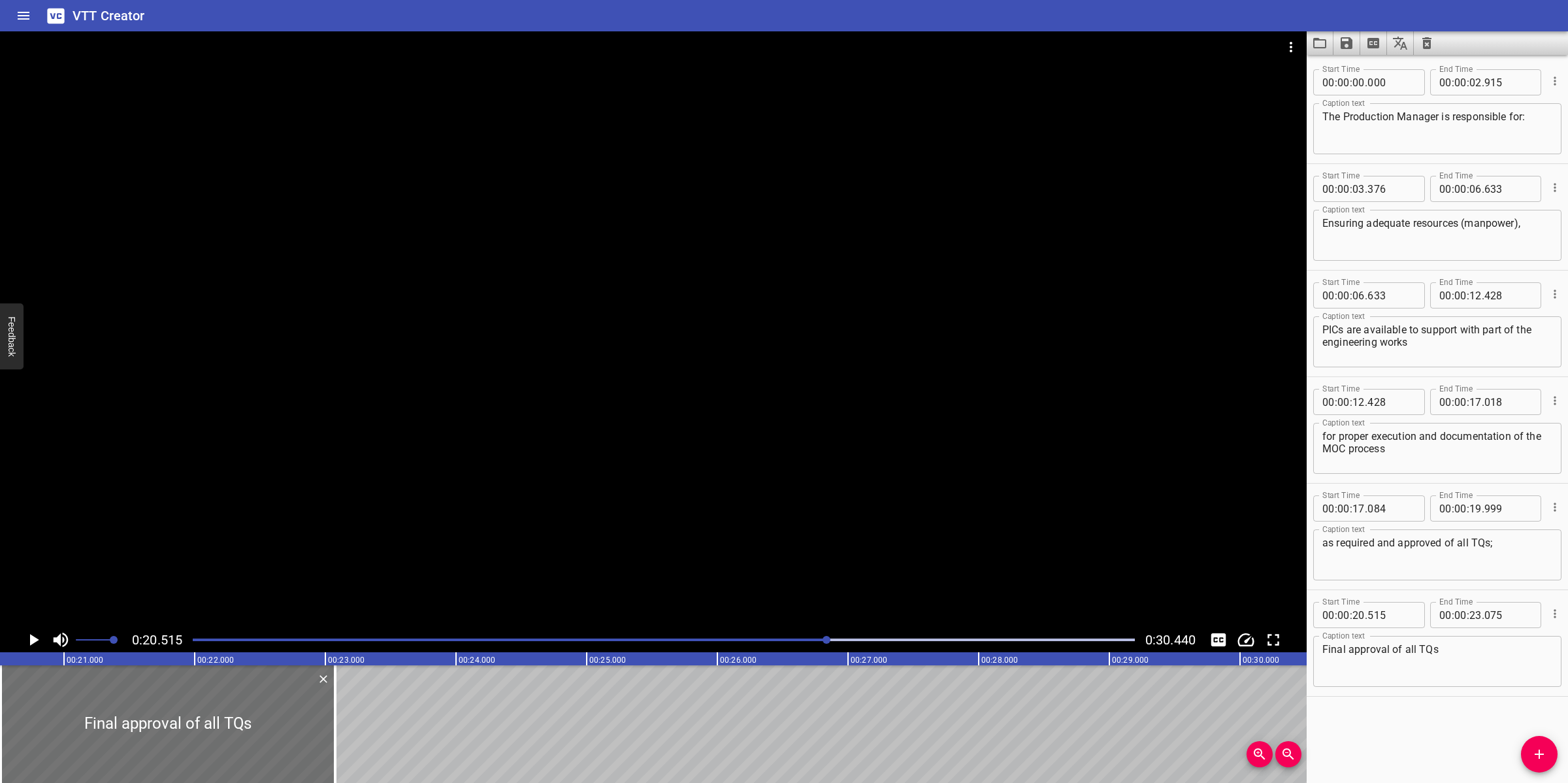
click at [433, 343] on div at bounding box center [653, 329] width 1306 height 596
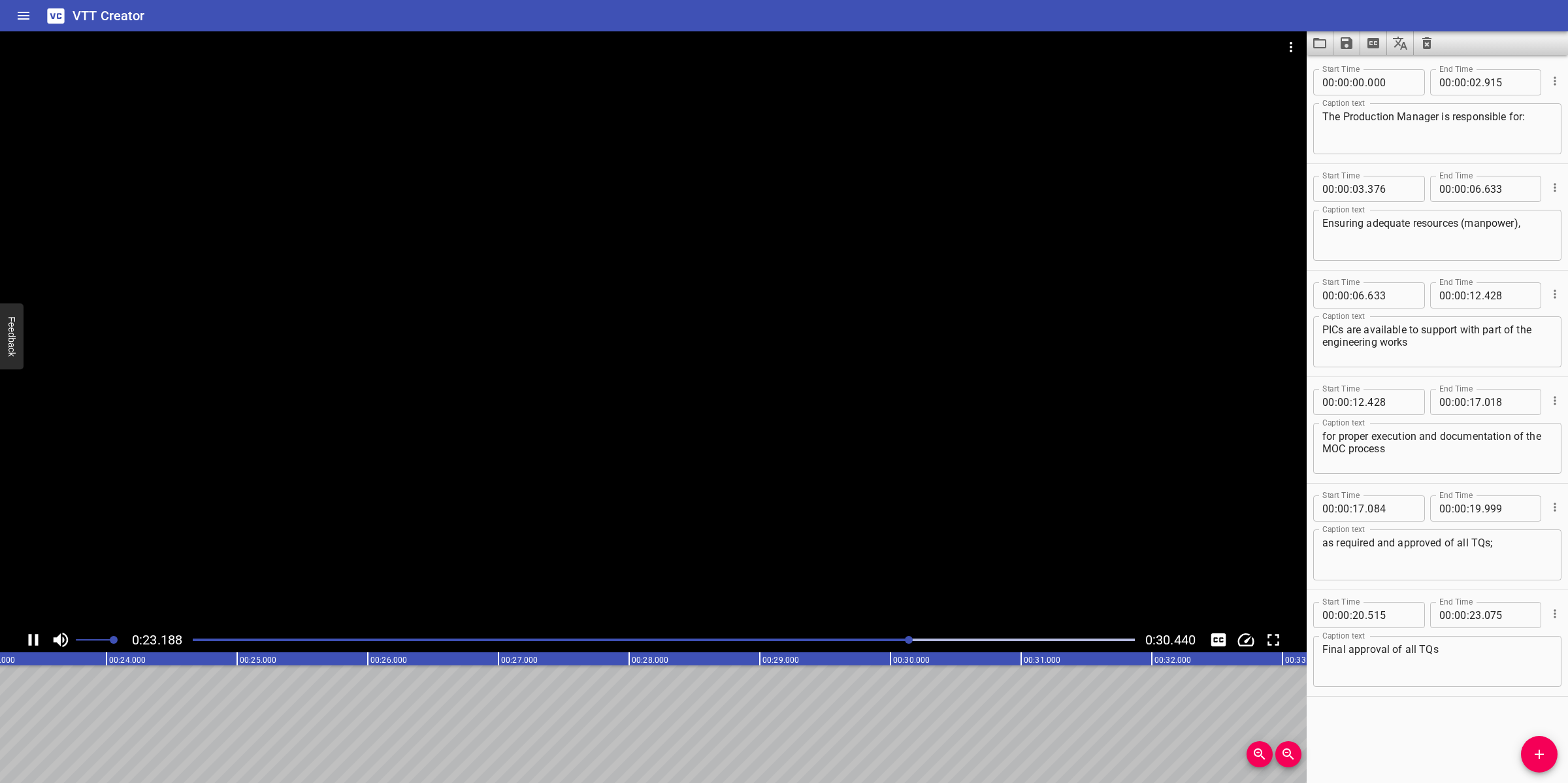
click at [726, 503] on div at bounding box center [653, 329] width 1306 height 596
click at [1393, 695] on span "Add Cue" at bounding box center [1539, 754] width 37 height 16
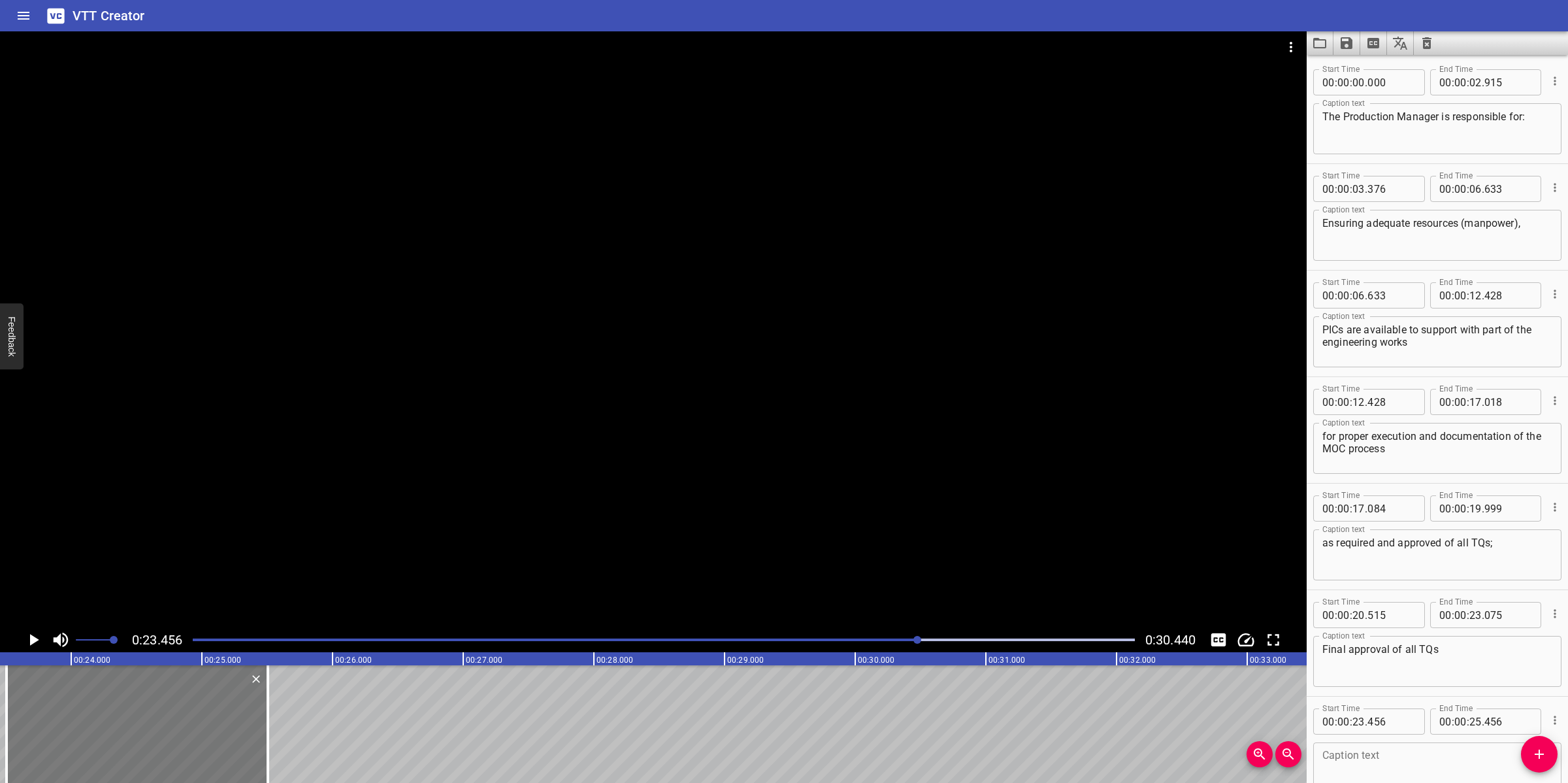
drag, startPoint x: 161, startPoint y: 733, endPoint x: 167, endPoint y: 730, distance: 6.7
click at [167, 695] on div at bounding box center [137, 724] width 261 height 118
drag, startPoint x: 269, startPoint y: 718, endPoint x: 293, endPoint y: 714, distance: 24.3
click at [293, 695] on div at bounding box center [290, 724] width 13 height 118
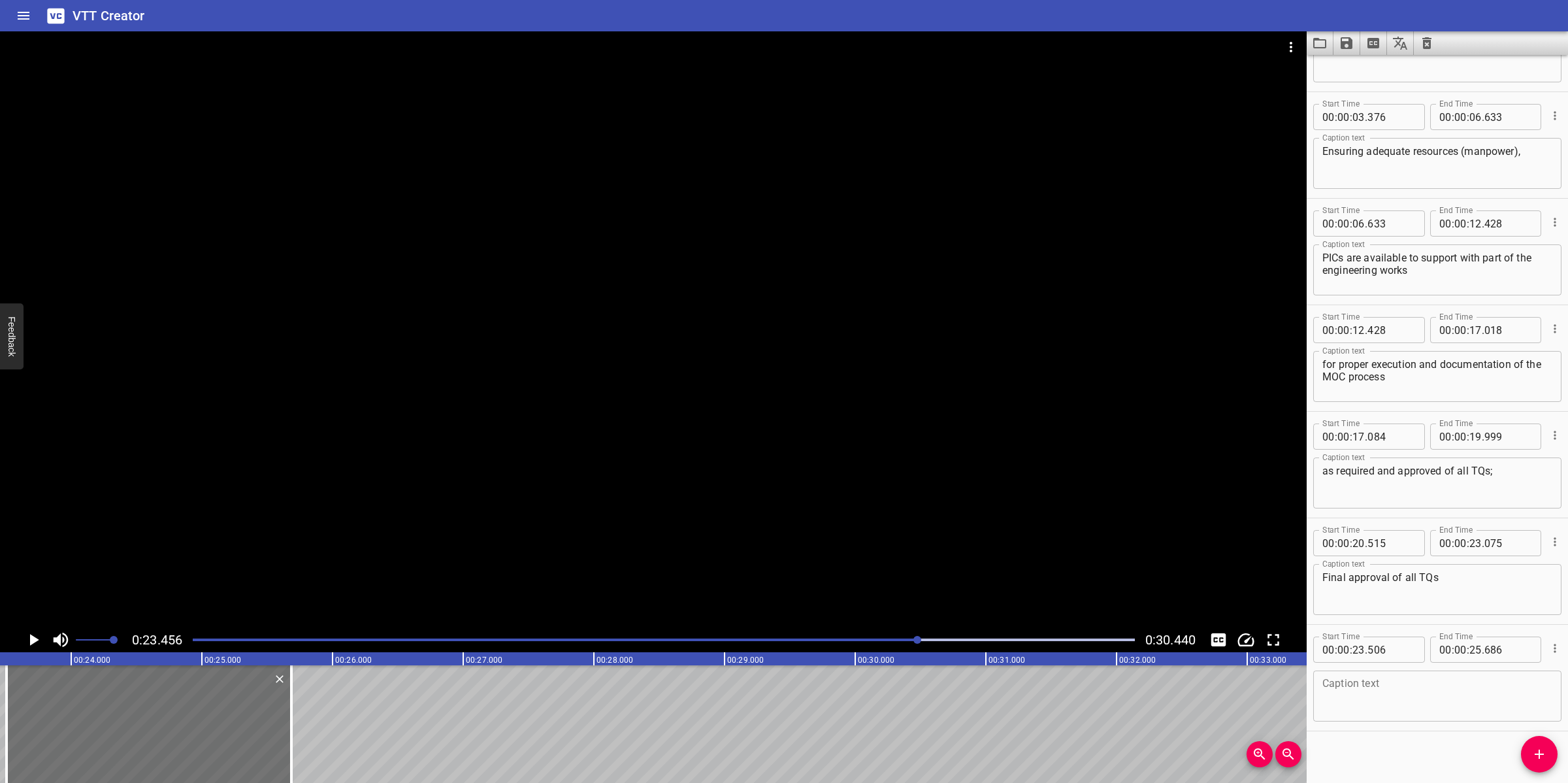
scroll to position [77, 0]
click at [1383, 681] on textarea at bounding box center [1436, 691] width 230 height 37
paste textarea "Approving all CRs at: Endorsement, Implementation & Close-out Stages"
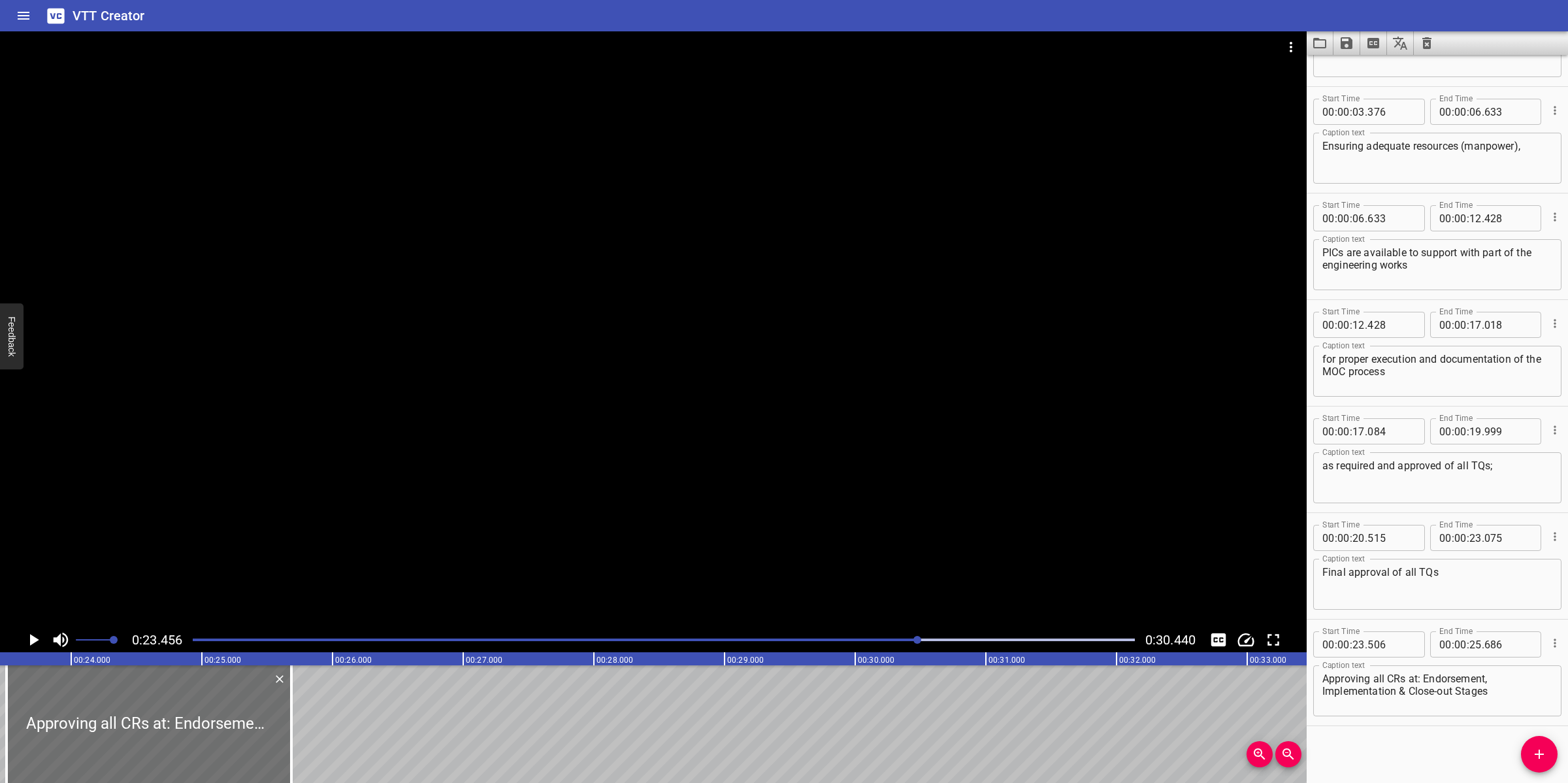
drag, startPoint x: 725, startPoint y: 456, endPoint x: 694, endPoint y: 500, distance: 53.8
click at [725, 463] on div at bounding box center [653, 329] width 1306 height 596
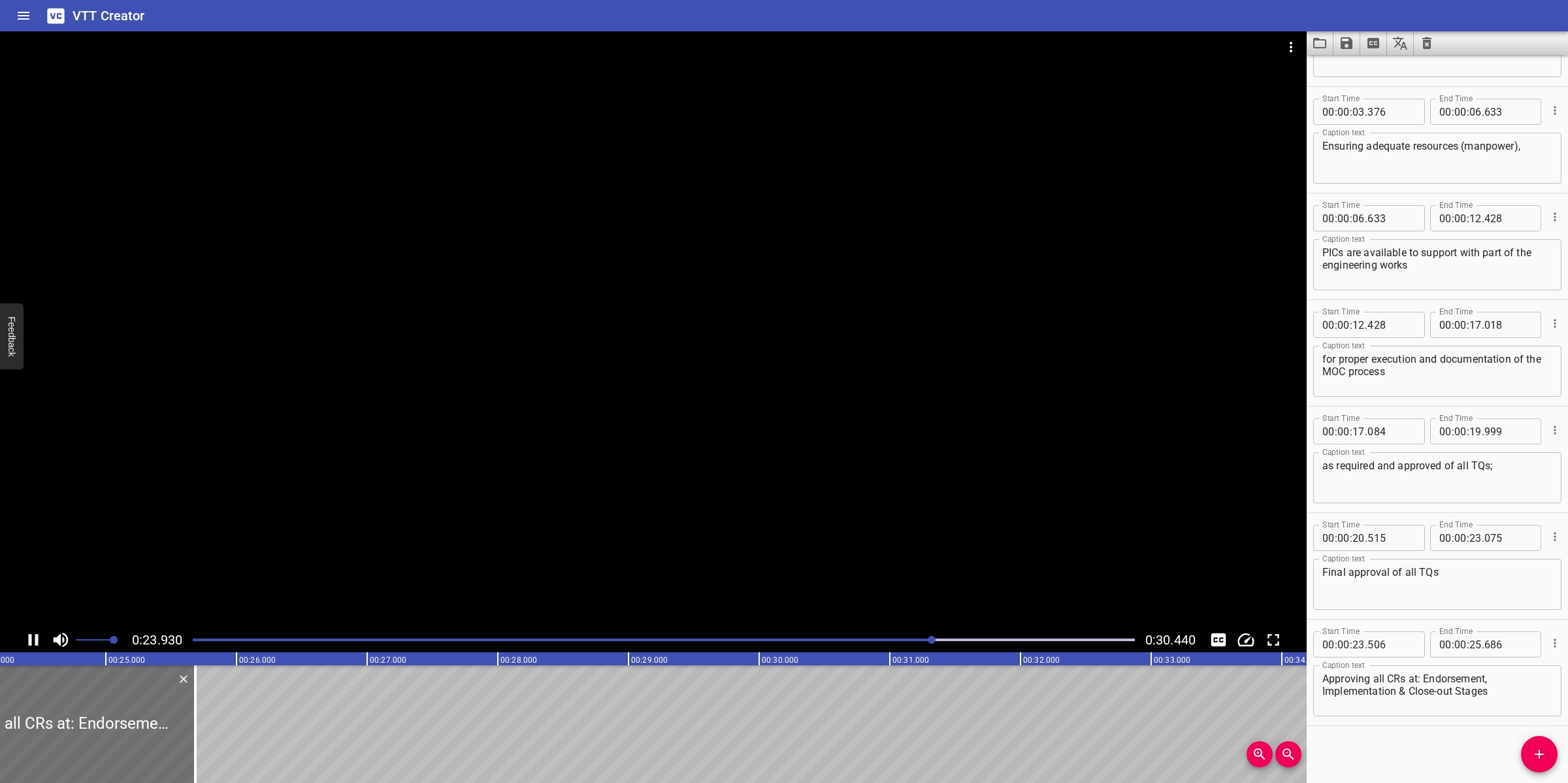
click at [577, 542] on div at bounding box center [653, 329] width 1306 height 596
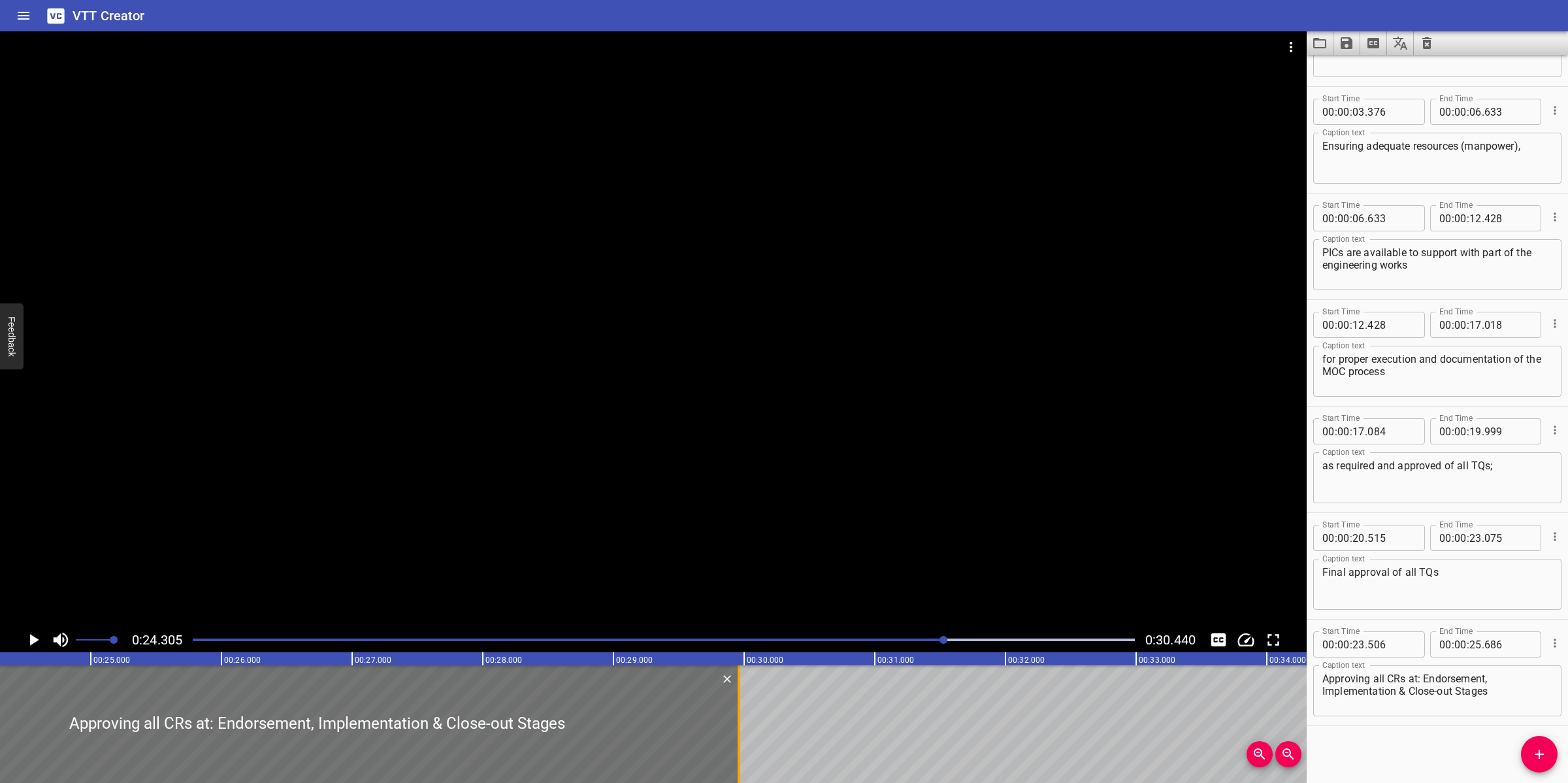
drag, startPoint x: 183, startPoint y: 733, endPoint x: 741, endPoint y: 690, distance: 559.7
click at [741, 690] on div at bounding box center [739, 724] width 13 height 118
click at [825, 455] on div at bounding box center [653, 329] width 1306 height 596
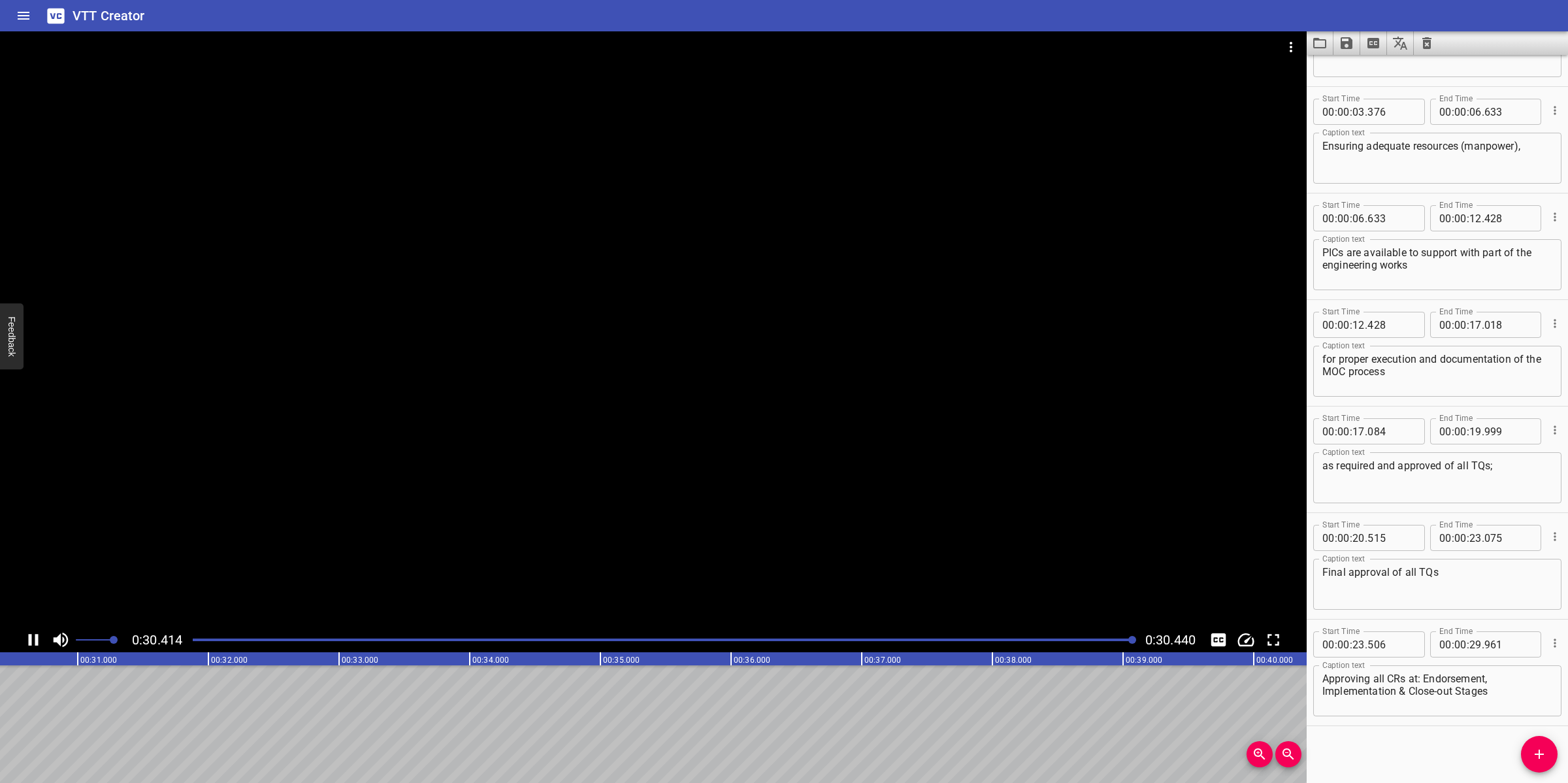
scroll to position [0, 3977]
click at [1349, 50] on icon "Save captions to file" at bounding box center [1346, 43] width 16 height 16
click at [1363, 71] on li "Save to VTT file" at bounding box center [1381, 72] width 96 height 24
